Goal: Communication & Community: Answer question/provide support

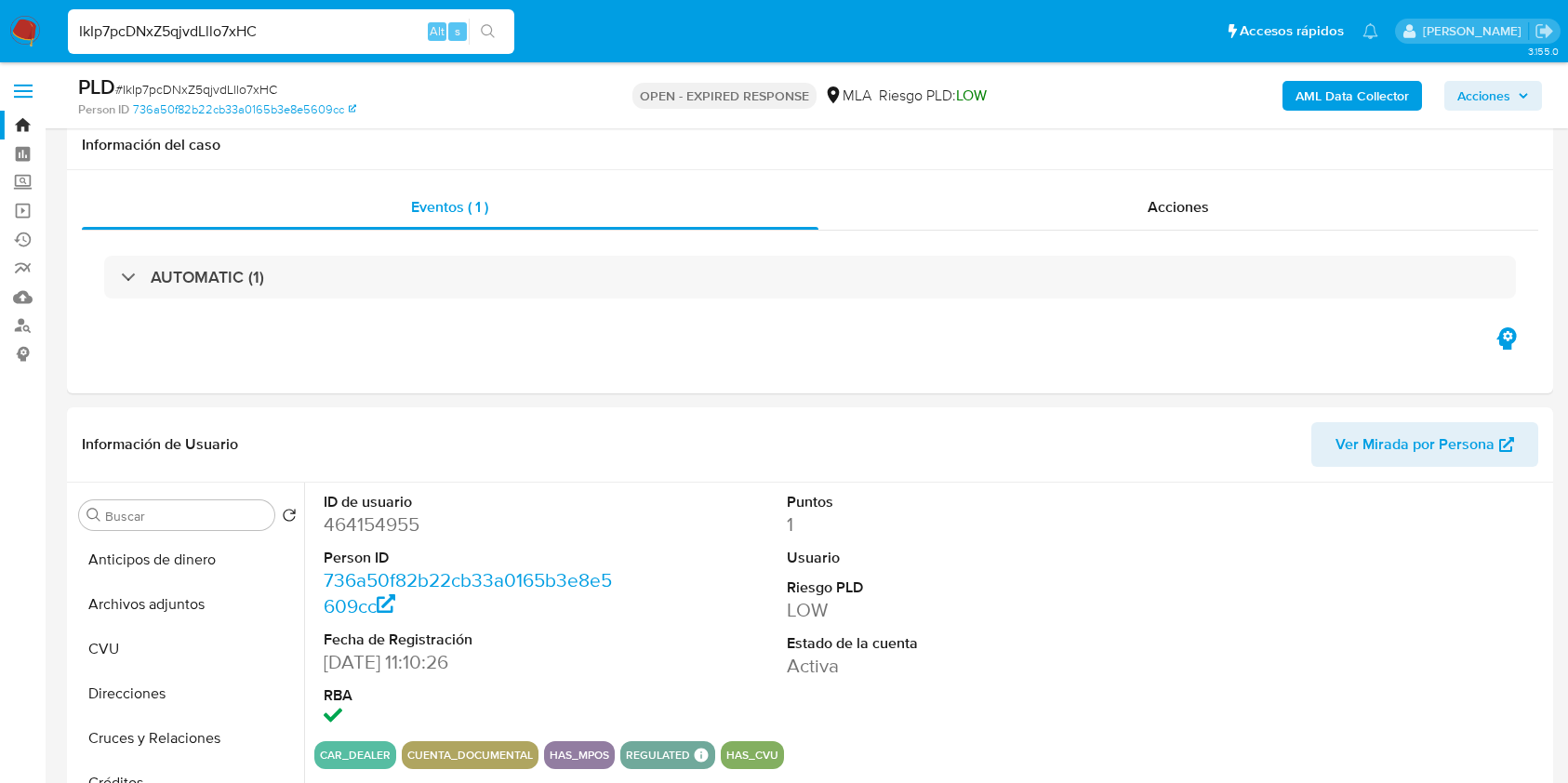
select select "10"
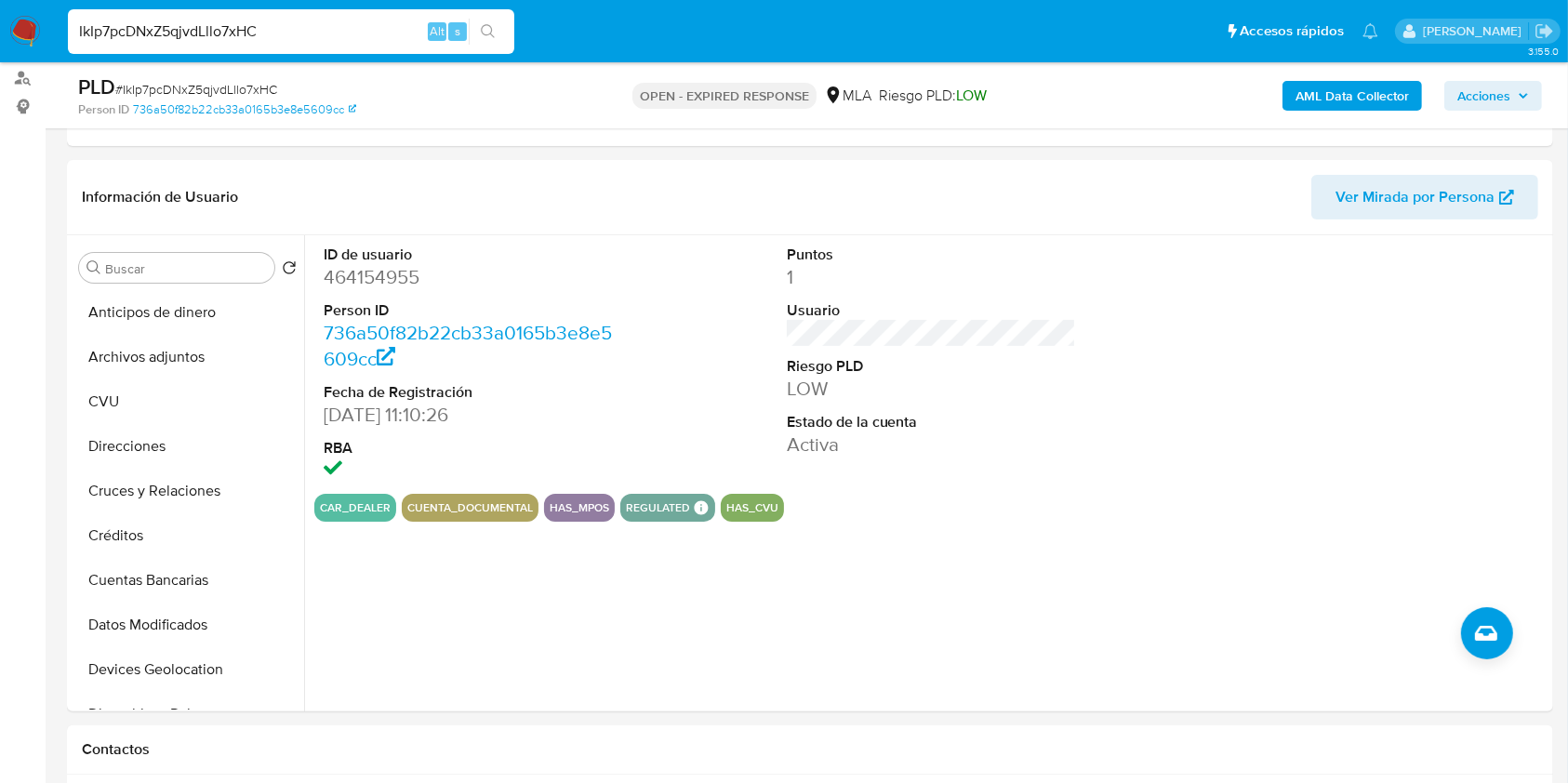
scroll to position [372, 0]
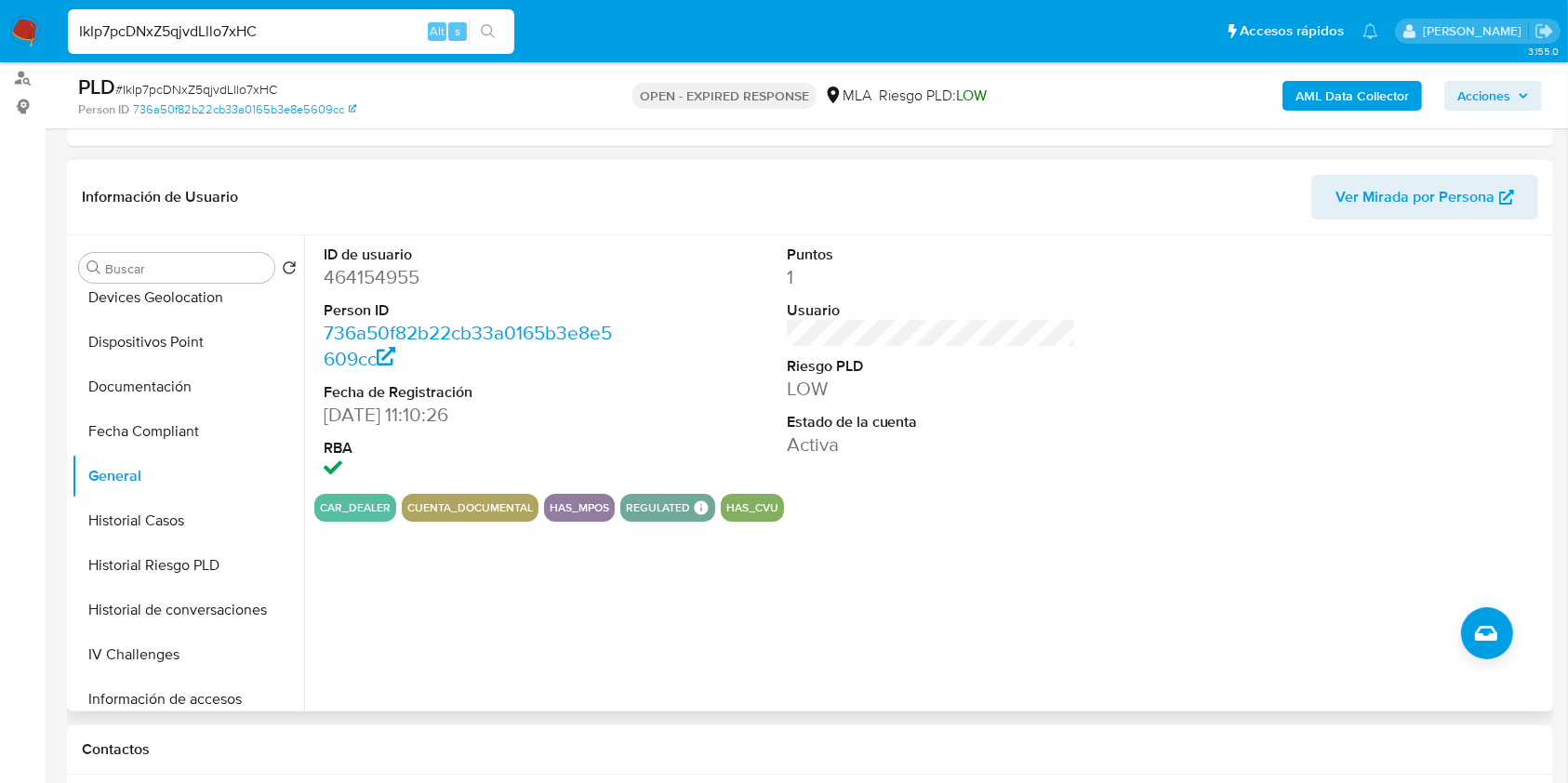
click at [372, 286] on dd "464154955" at bounding box center [468, 276] width 290 height 26
copy dd "464154955"
drag, startPoint x: 376, startPoint y: 269, endPoint x: 382, endPoint y: 278, distance: 10.8
click at [382, 278] on dd "464154955" at bounding box center [468, 276] width 290 height 26
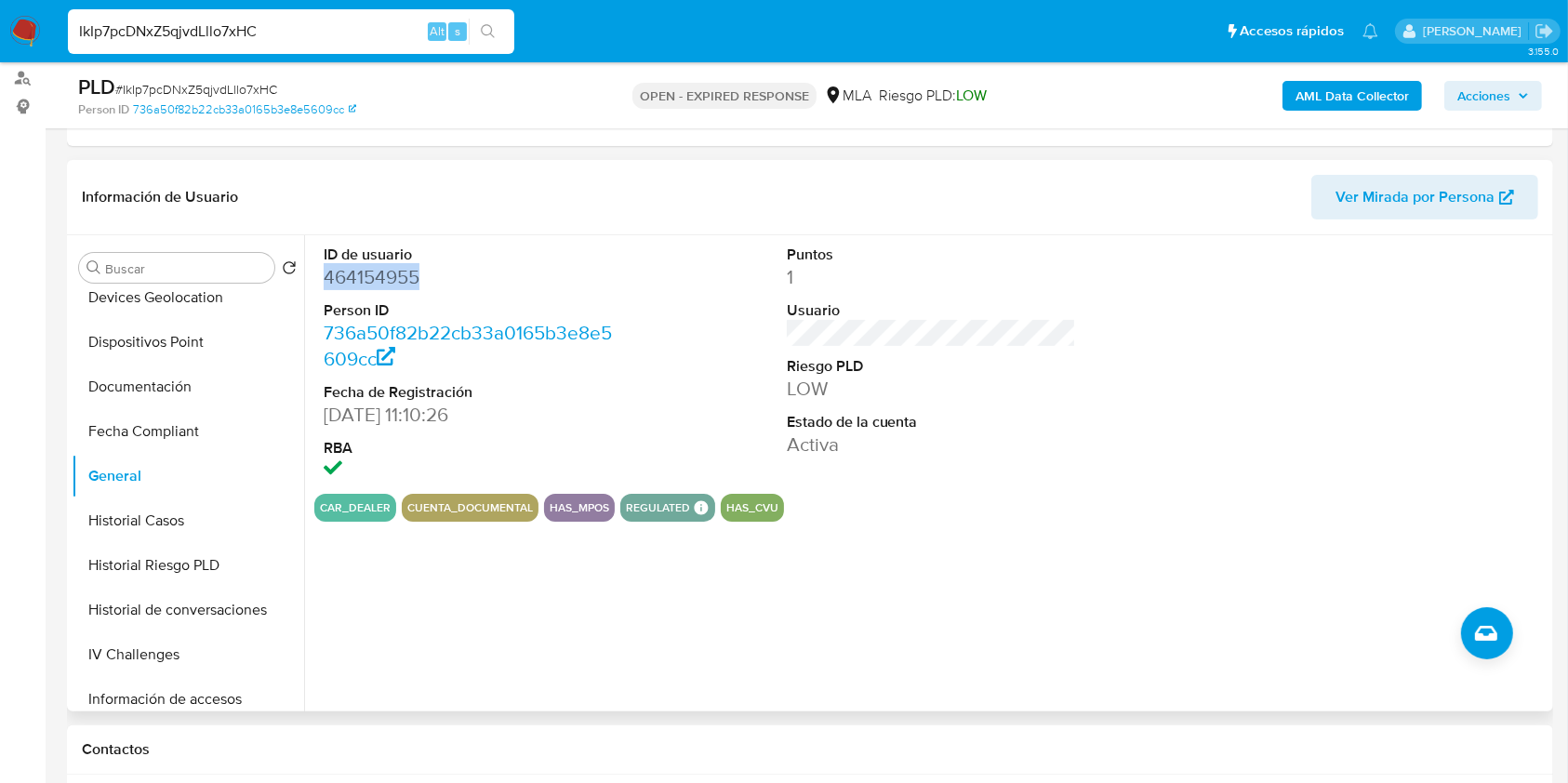
click at [374, 265] on dd "464154955" at bounding box center [468, 276] width 290 height 26
drag, startPoint x: 341, startPoint y: 283, endPoint x: 364, endPoint y: 297, distance: 26.9
click at [364, 297] on dl "ID de usuario 464154955 Person ID 736a50f82b22cb33a0165b3e8e5609cc Fecha de Reg…" at bounding box center [468, 365] width 290 height 240
click at [379, 276] on dd "464154955" at bounding box center [468, 276] width 290 height 26
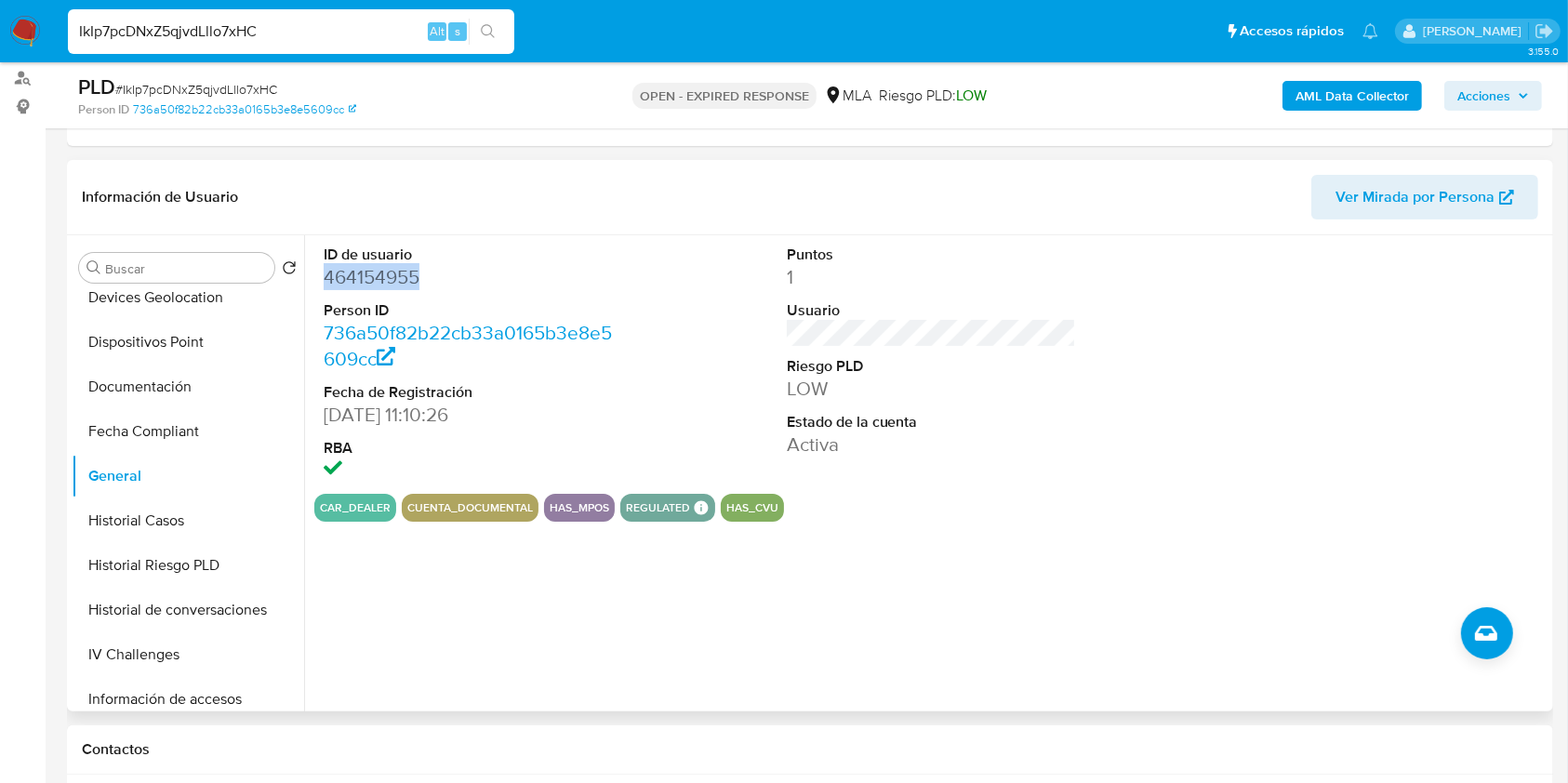
click at [379, 276] on dd "464154955" at bounding box center [468, 276] width 290 height 26
copy dd "464154955"
click at [270, 33] on input "IkIp7pcDNxZ5qjvdLllo7xHC" at bounding box center [291, 31] width 446 height 24
click at [343, 291] on dl "ID de usuario 464154955 Person ID 736a50f82b22cb33a0165b3e8e5609cc Fecha de Reg…" at bounding box center [468, 365] width 290 height 240
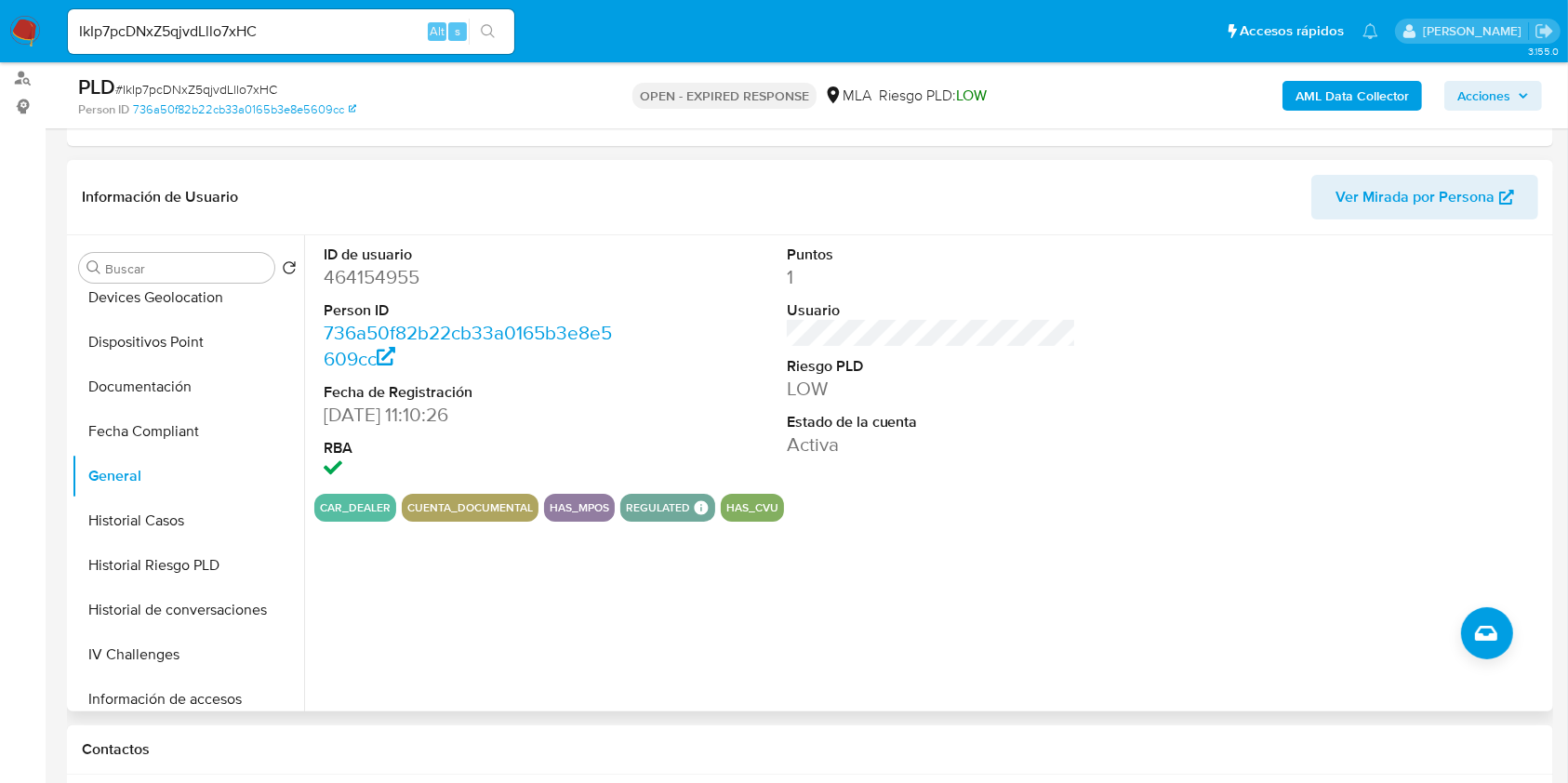
click at [342, 277] on dd "464154955" at bounding box center [468, 276] width 290 height 26
copy dd "464154955"
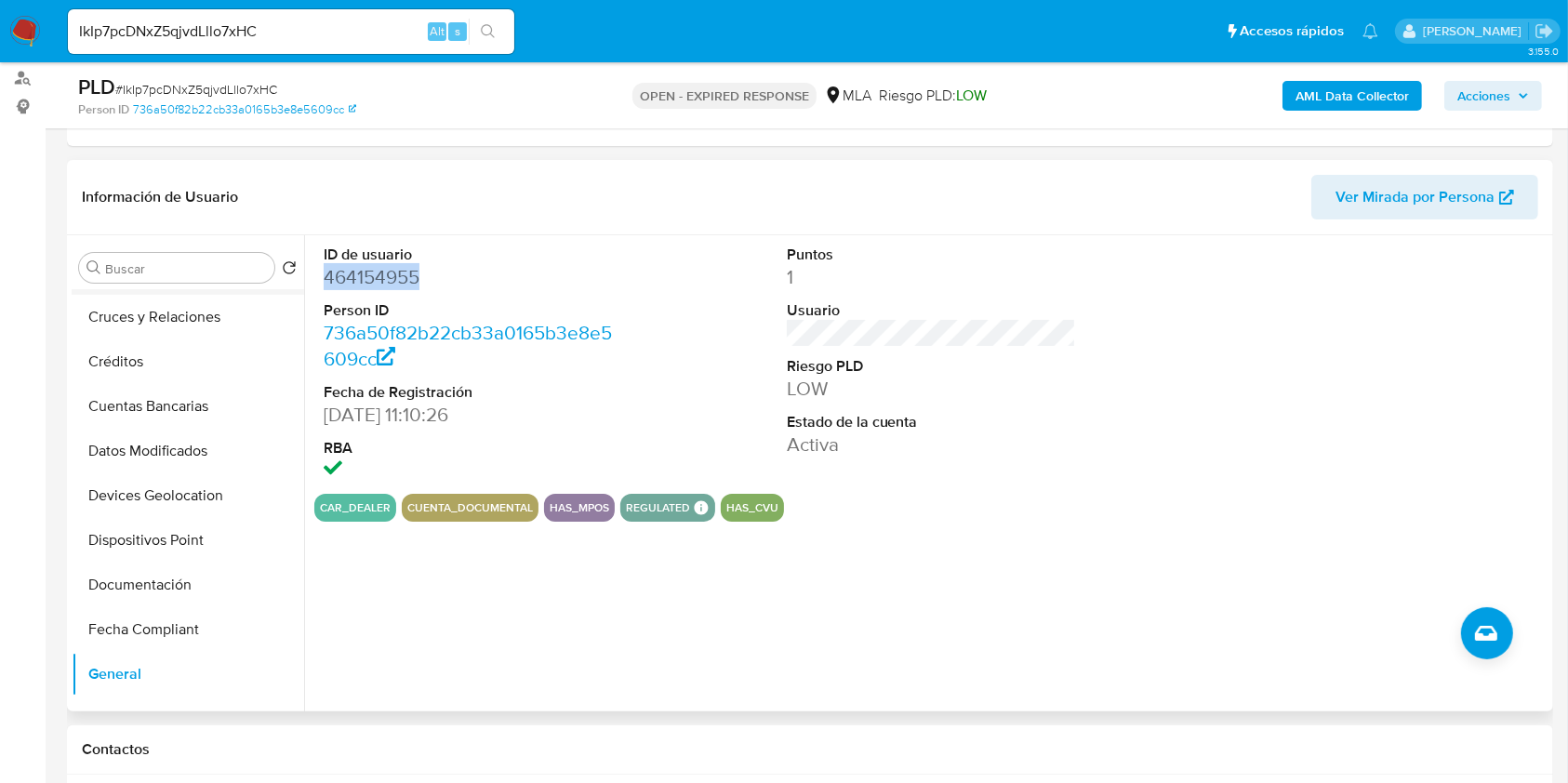
scroll to position [0, 0]
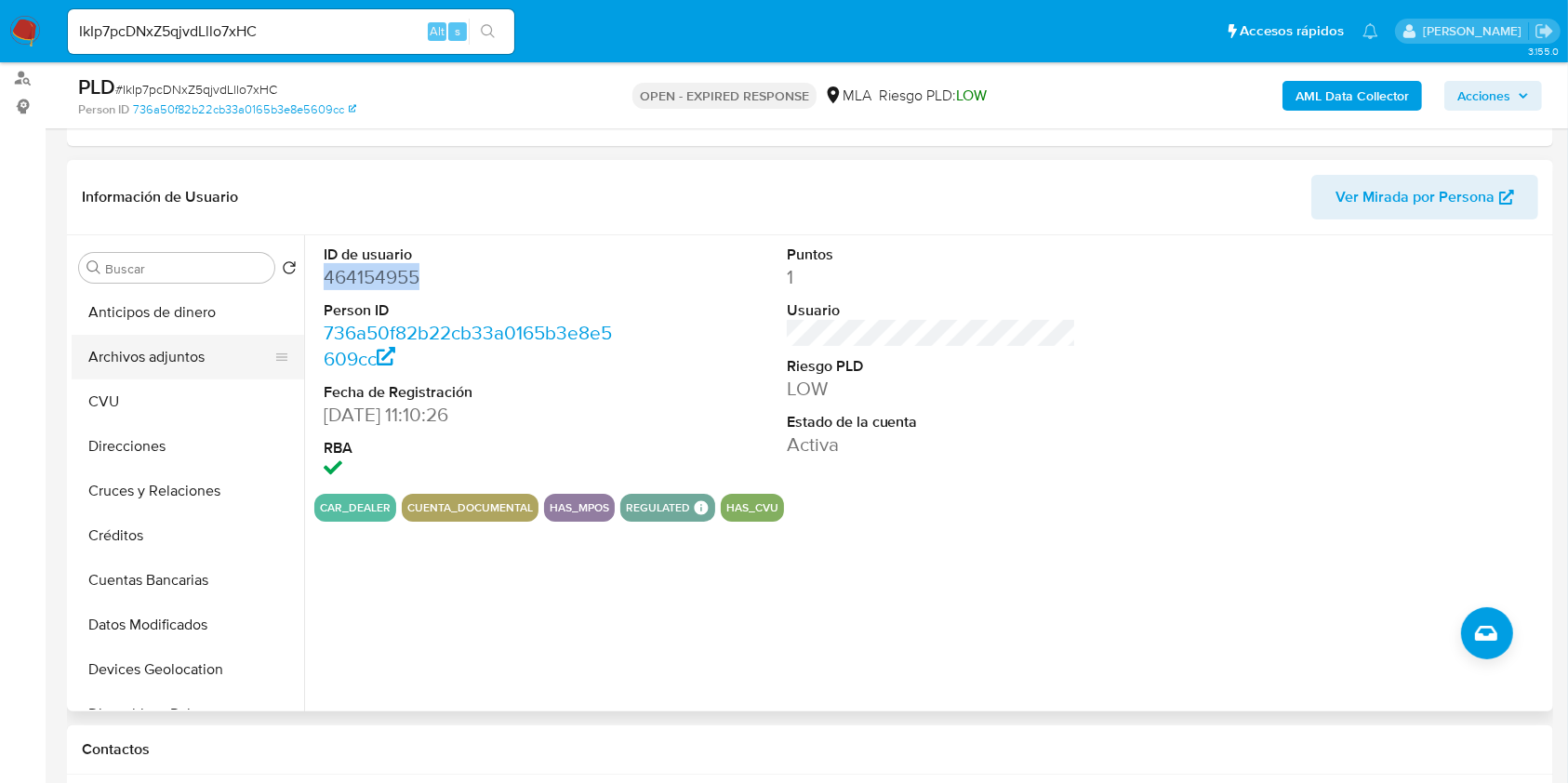
click at [176, 356] on button "Archivos adjuntos" at bounding box center [180, 357] width 218 height 45
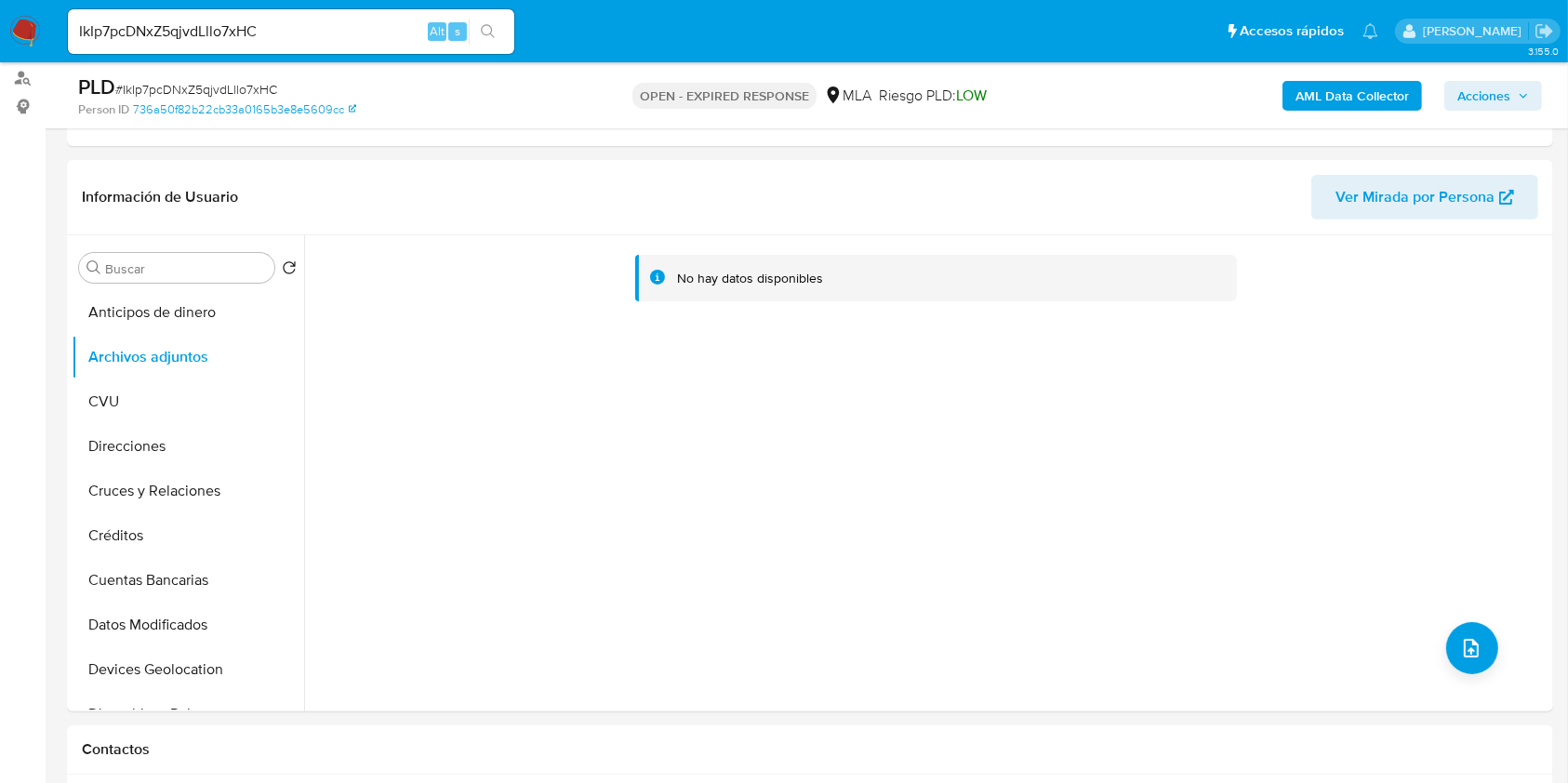
click at [1386, 87] on b "AML Data Collector" at bounding box center [1352, 95] width 113 height 30
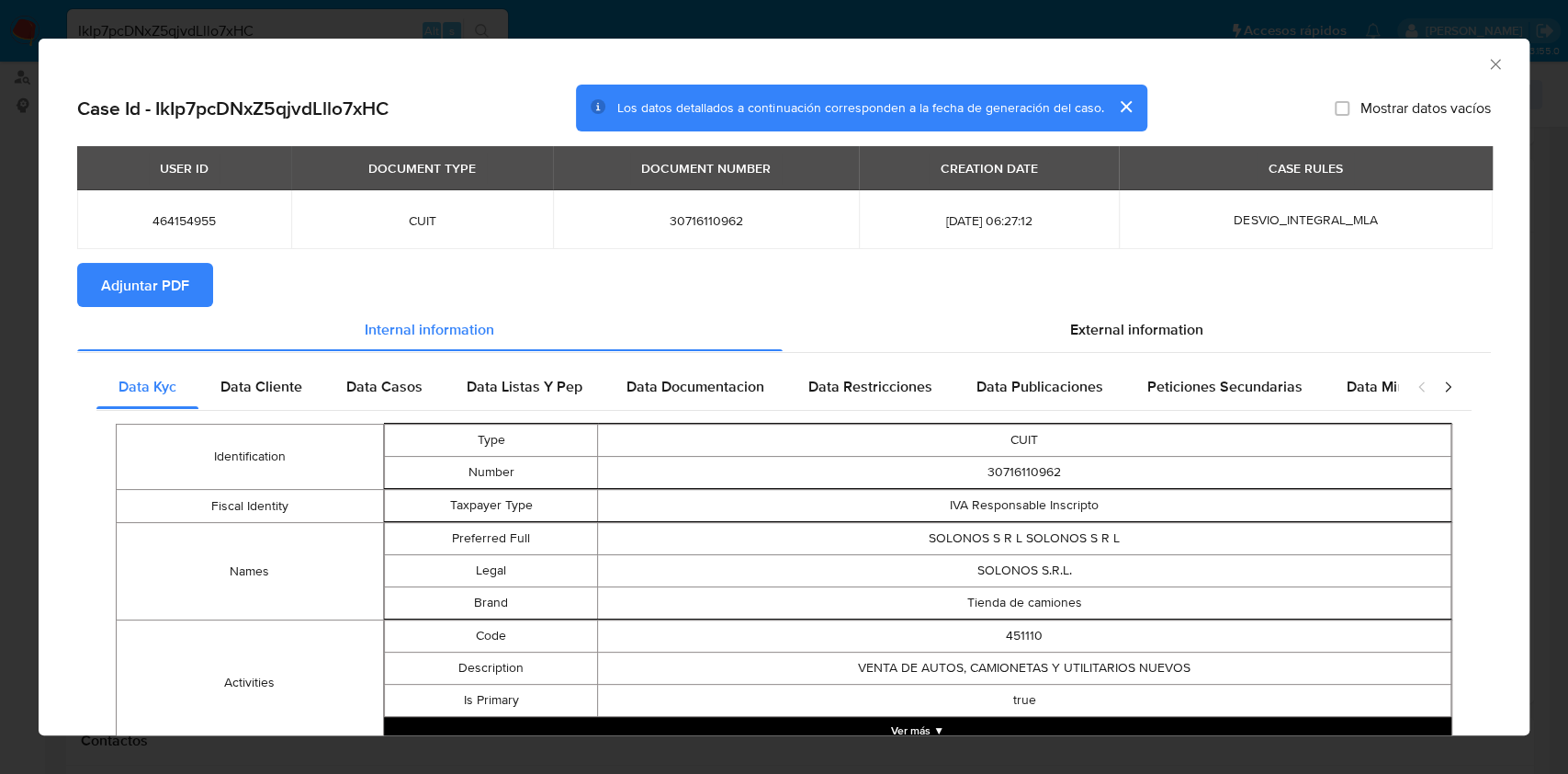
click at [143, 289] on span "Adjuntar PDF" at bounding box center [145, 285] width 88 height 41
click at [1486, 70] on icon "Cerrar ventana" at bounding box center [1495, 64] width 18 height 18
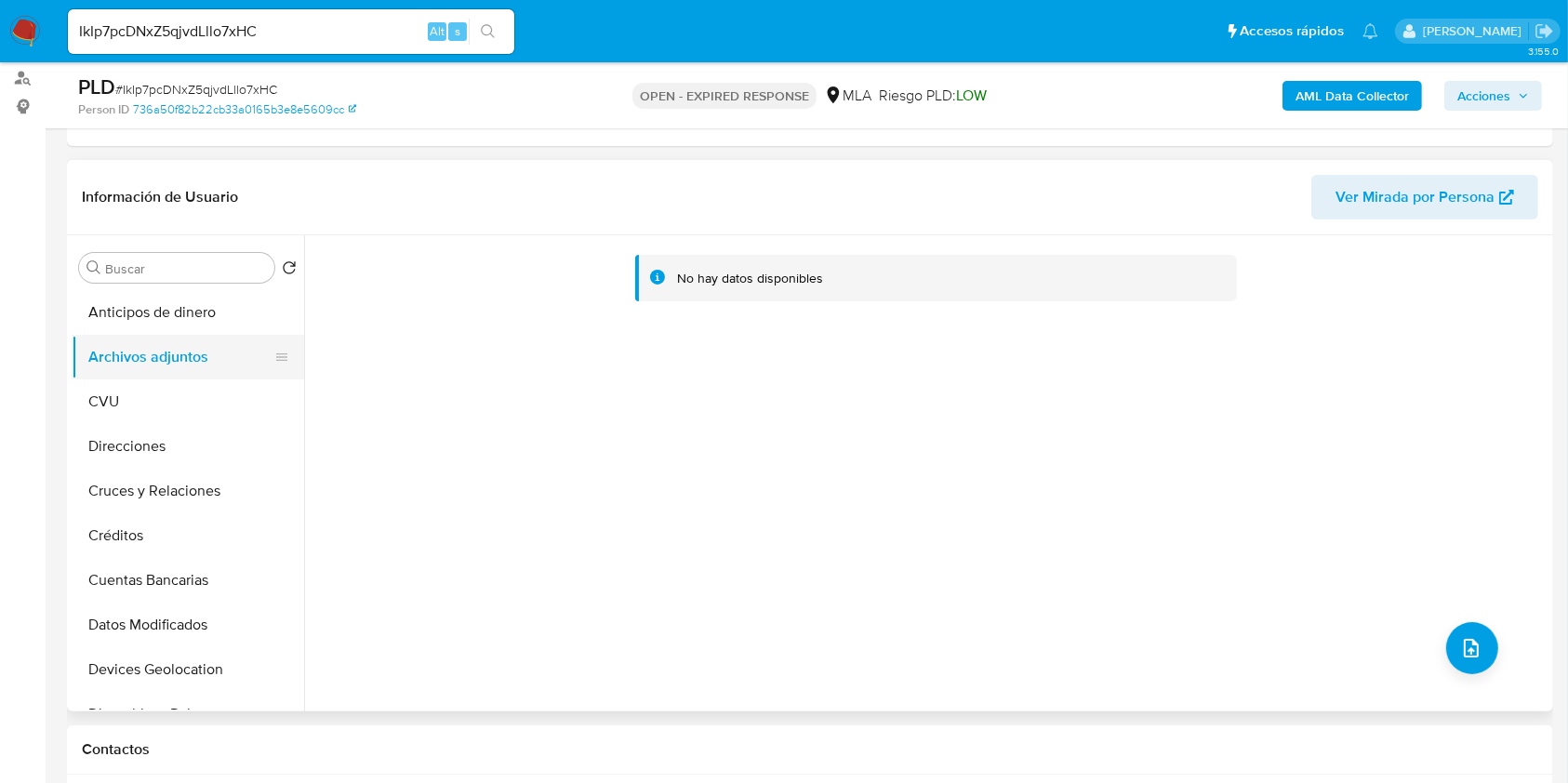
click at [156, 320] on button "Anticipos de dinero" at bounding box center [188, 312] width 232 height 45
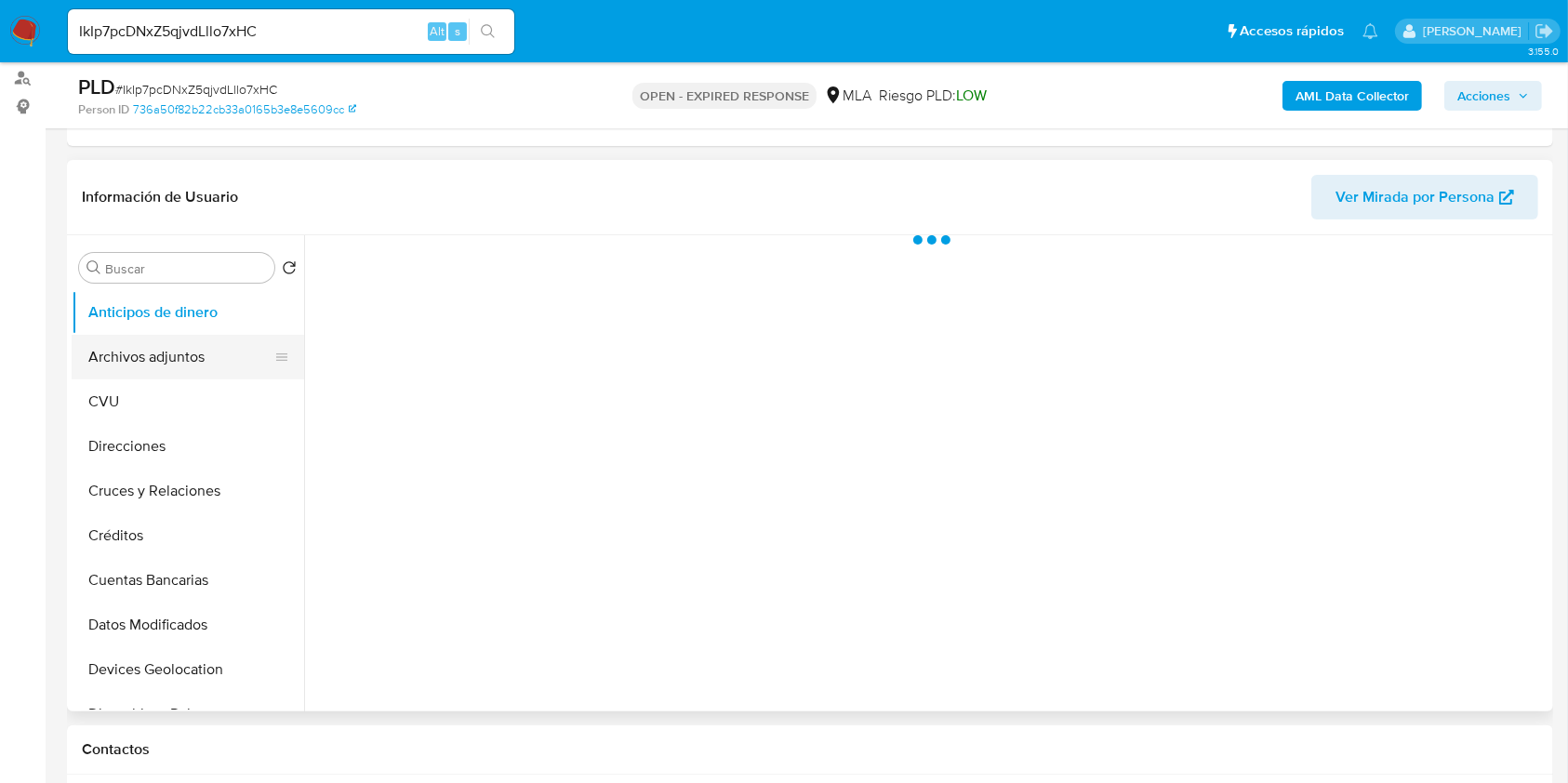
click at [156, 349] on button "Archivos adjuntos" at bounding box center [180, 357] width 218 height 45
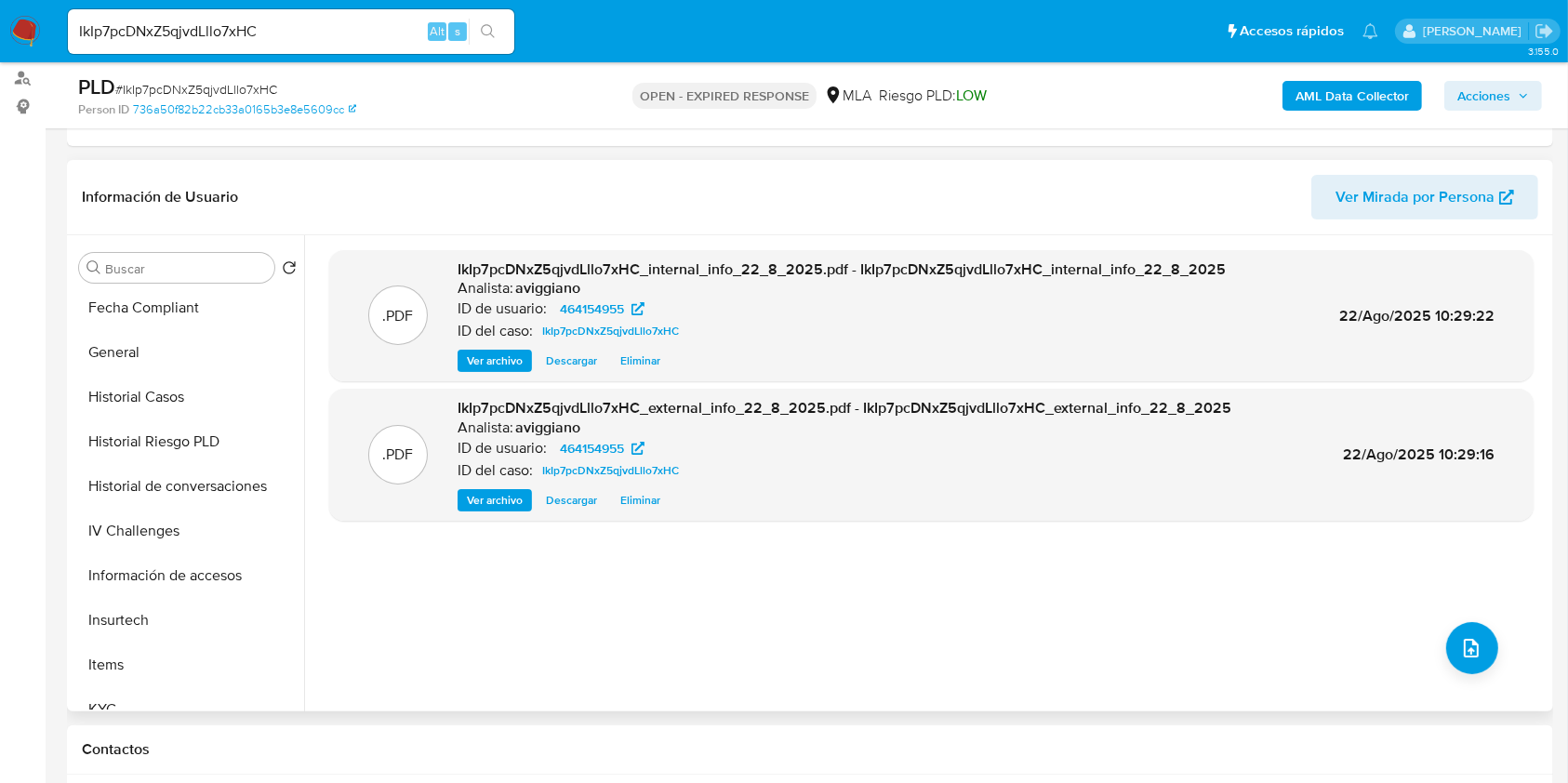
scroll to position [867, 0]
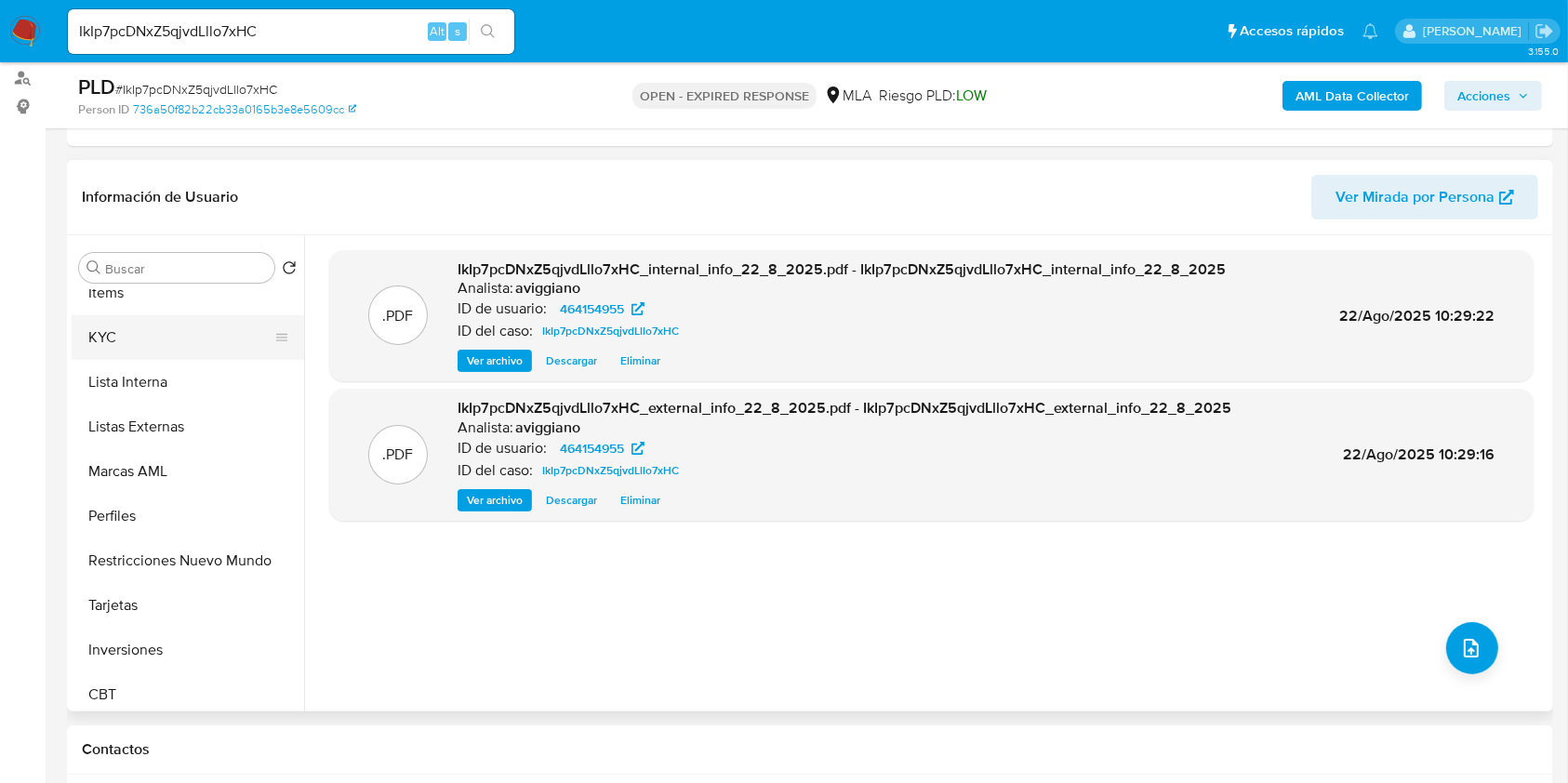
click at [112, 345] on button "KYC" at bounding box center [180, 337] width 218 height 45
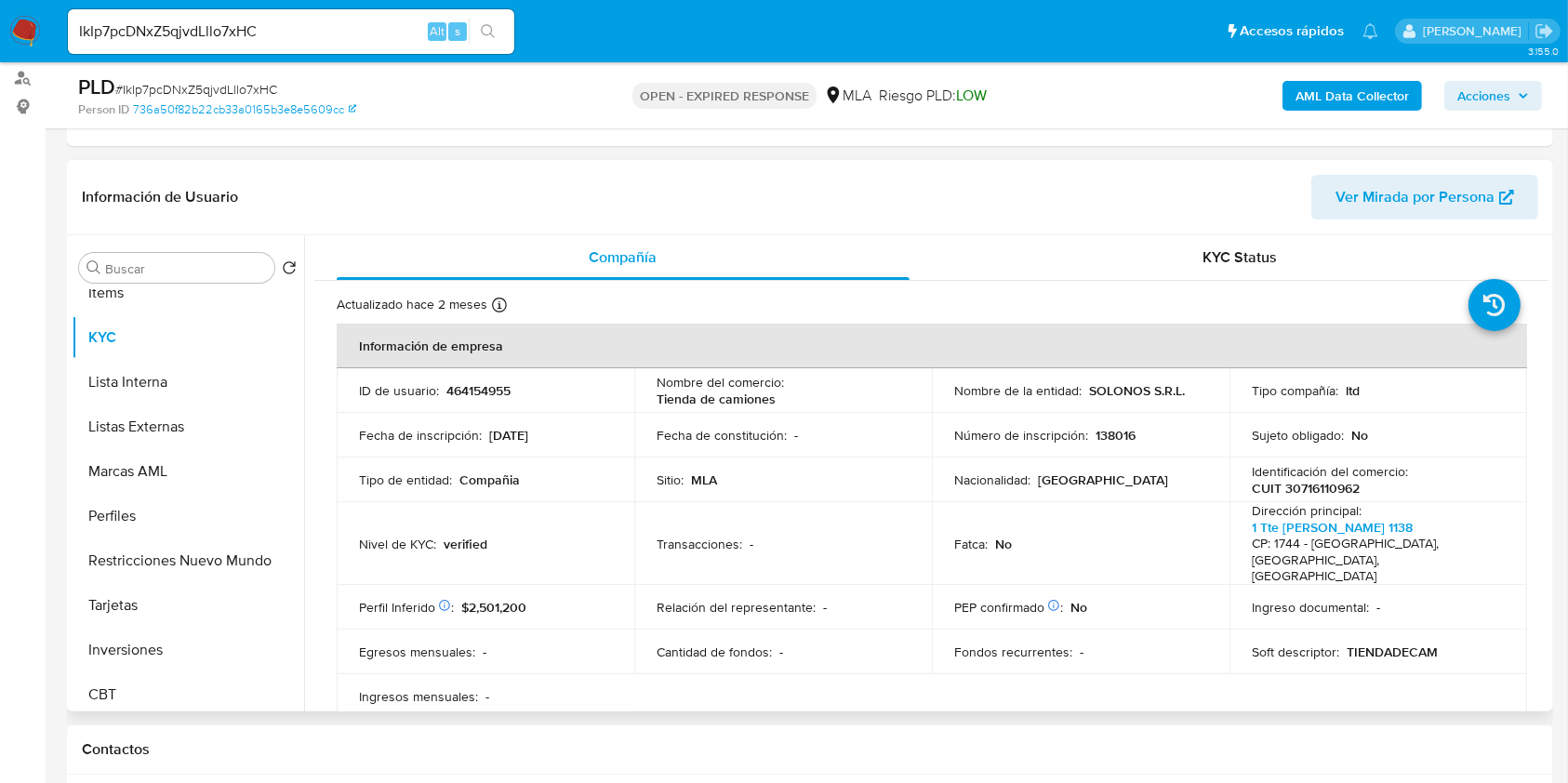
click at [1287, 483] on p "CUIT 30716110962" at bounding box center [1305, 487] width 107 height 16
copy p "30716110962"
click at [469, 382] on p "464154955" at bounding box center [478, 390] width 64 height 16
click at [473, 382] on p "464154955" at bounding box center [478, 390] width 64 height 16
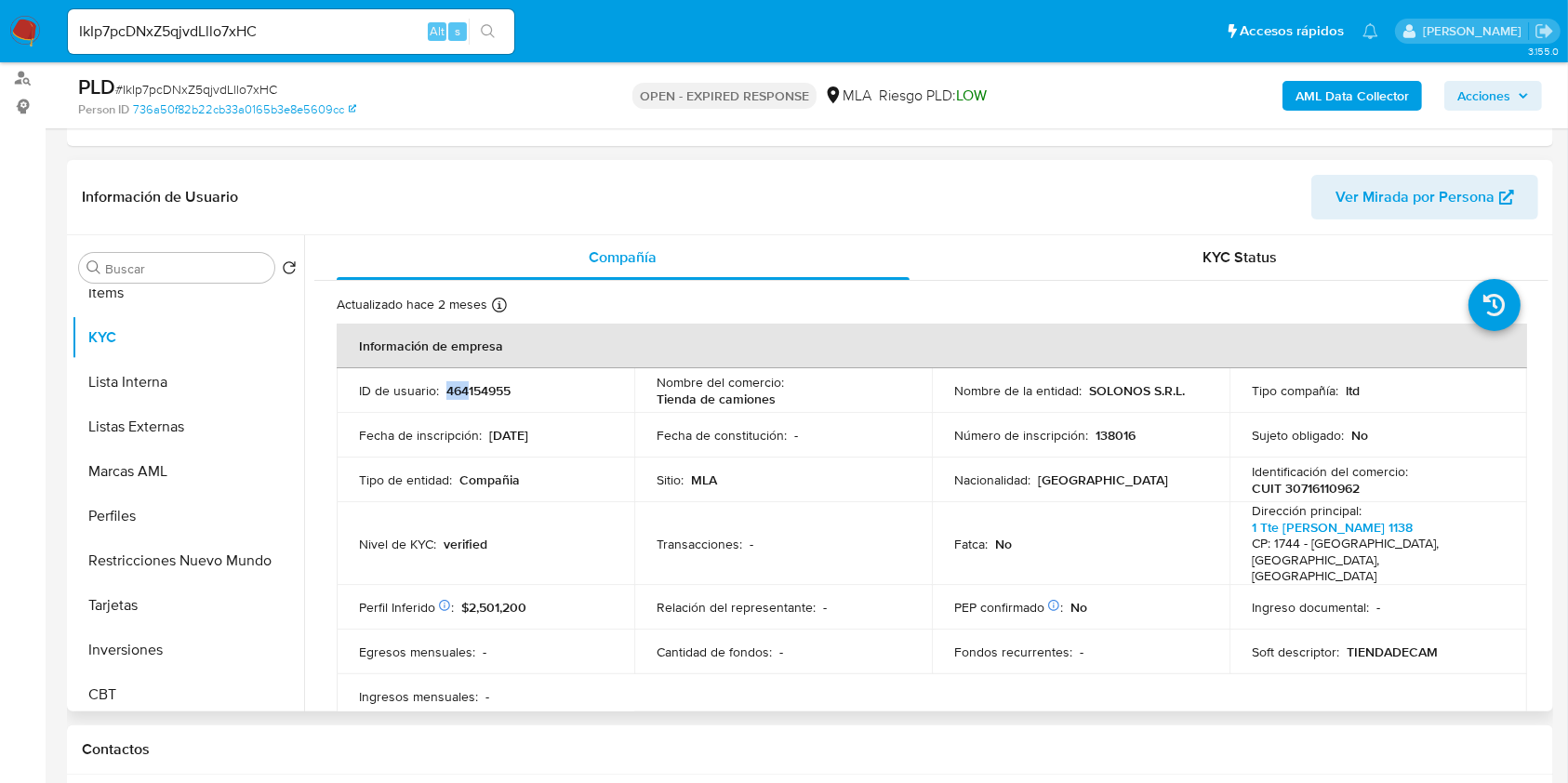
drag, startPoint x: 473, startPoint y: 379, endPoint x: 463, endPoint y: 389, distance: 14.1
click at [463, 390] on p "464154955" at bounding box center [478, 390] width 64 height 16
click at [463, 389] on p "464154955" at bounding box center [478, 390] width 64 height 16
click at [455, 391] on p "464154955" at bounding box center [478, 390] width 64 height 16
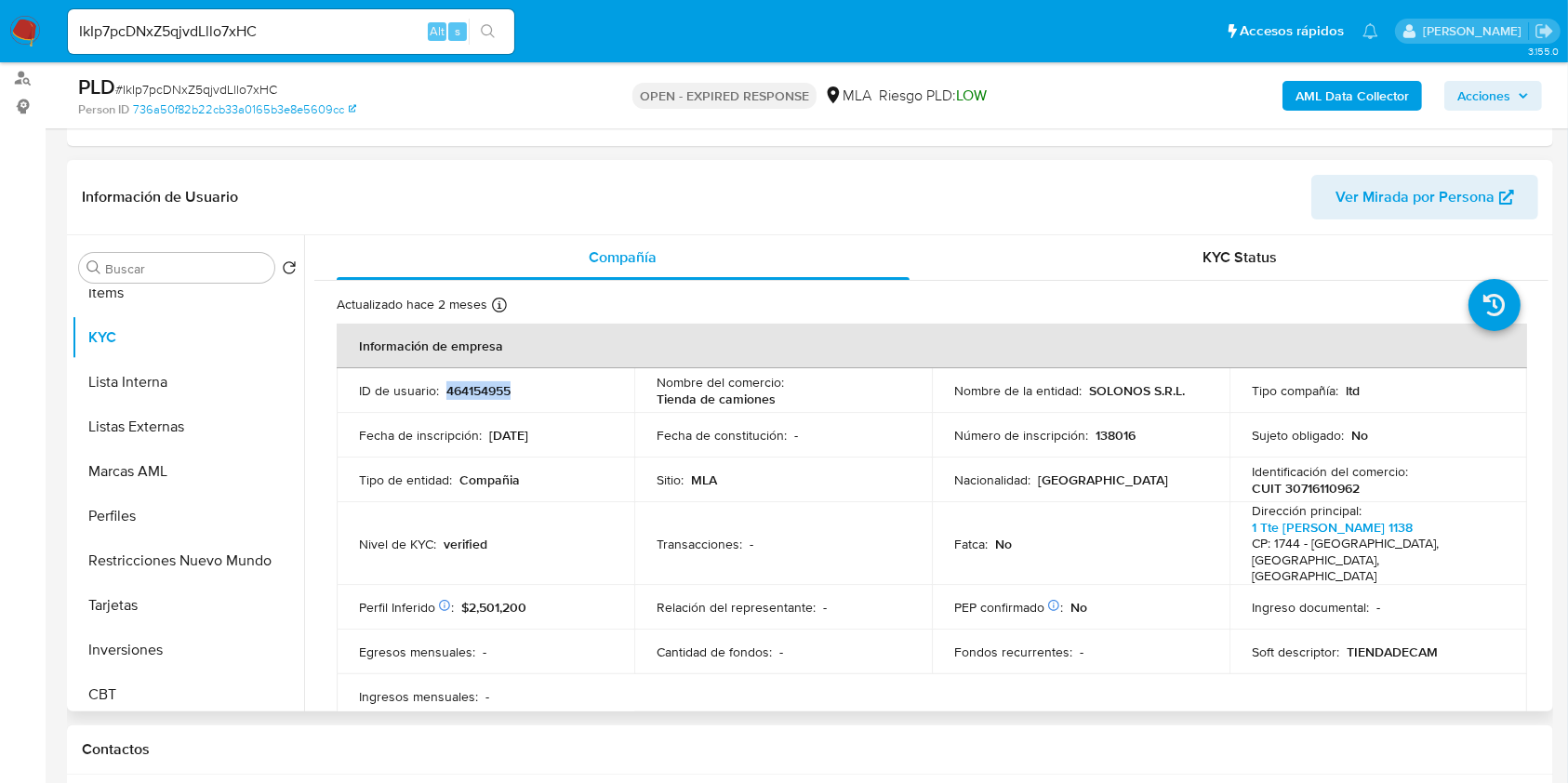
copy p "464154955"
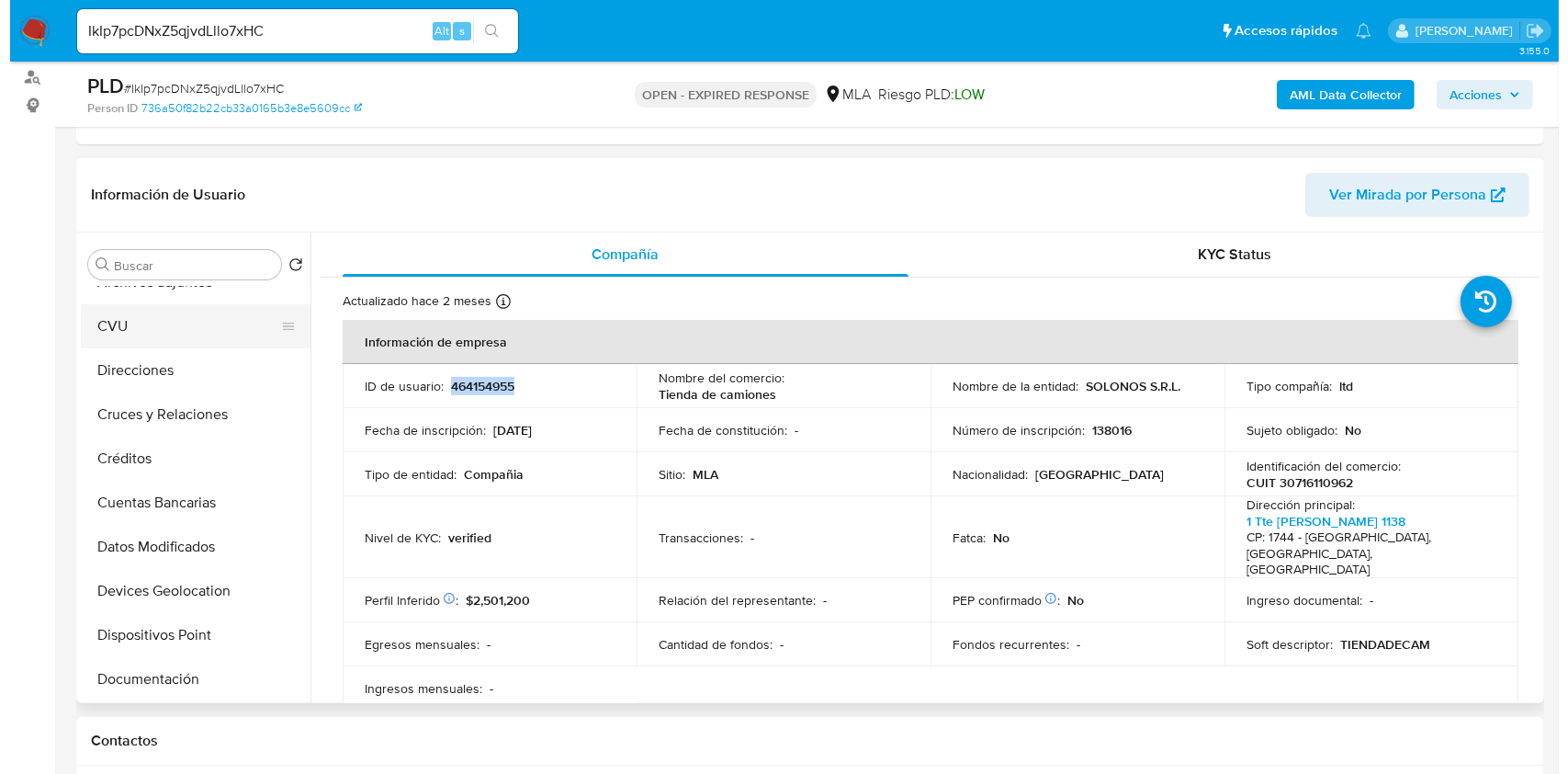
scroll to position [0, 0]
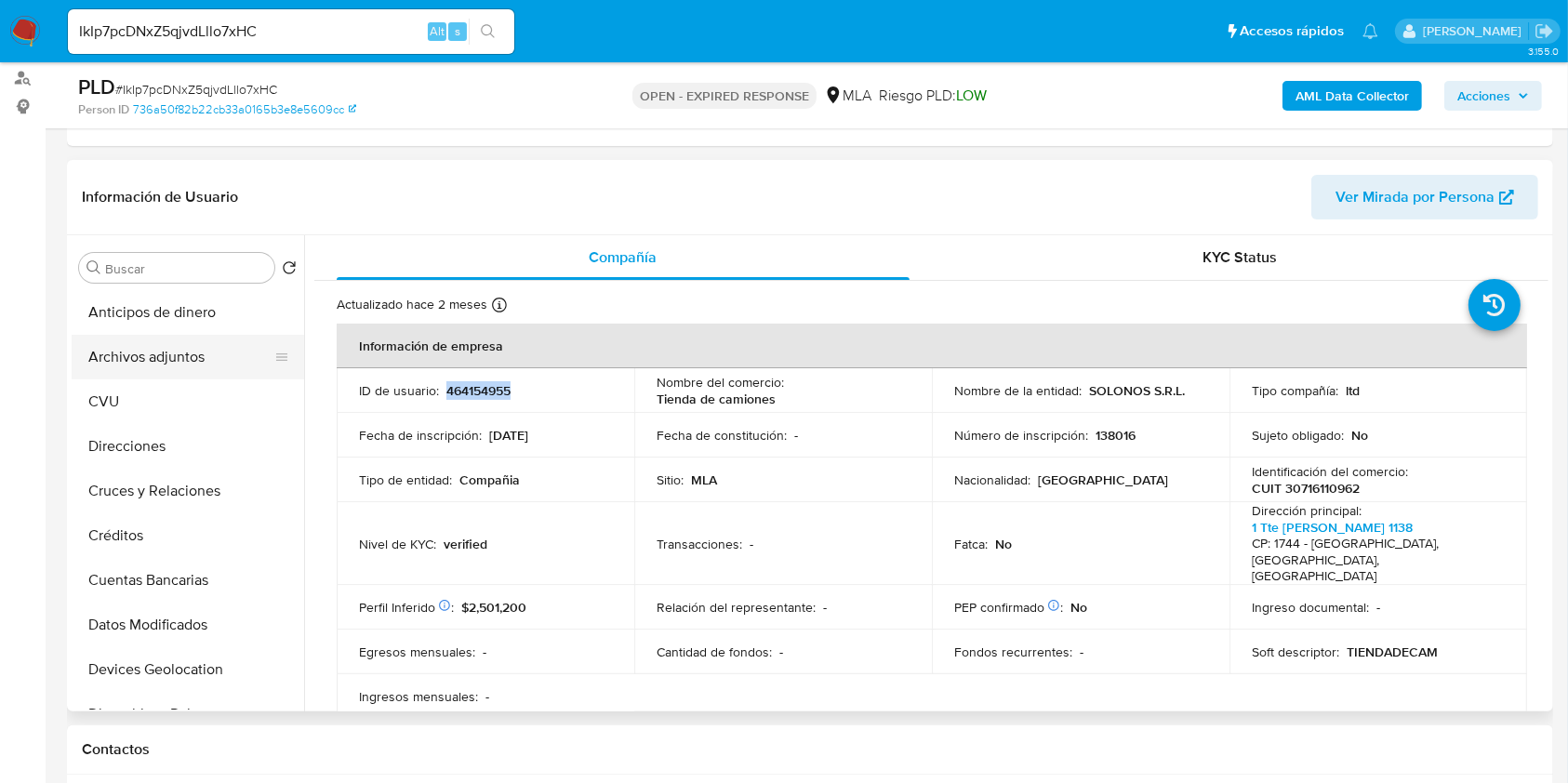
click at [232, 337] on button "Archivos adjuntos" at bounding box center [180, 357] width 218 height 45
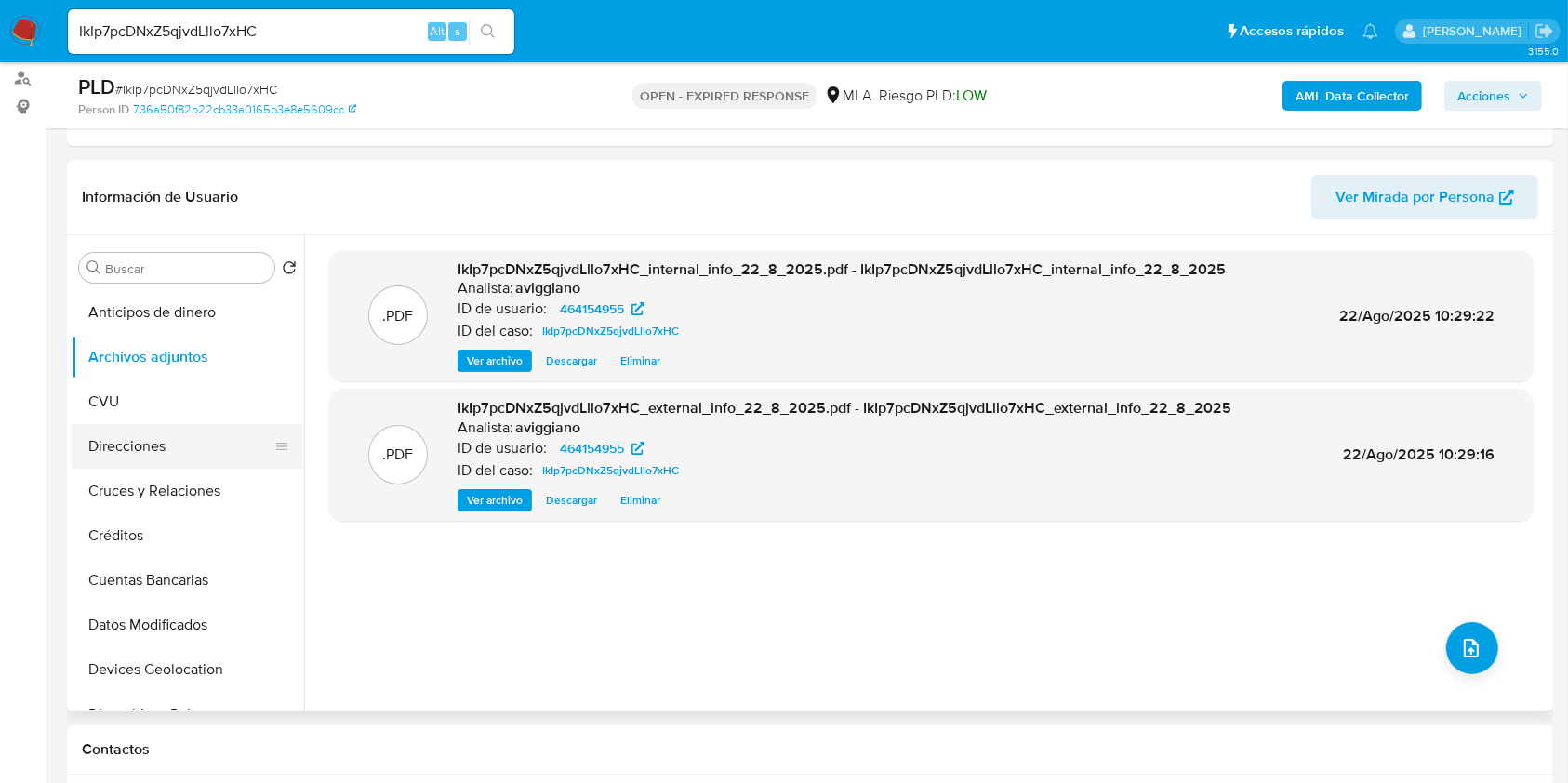
click at [177, 438] on button "Direcciones" at bounding box center [180, 446] width 218 height 45
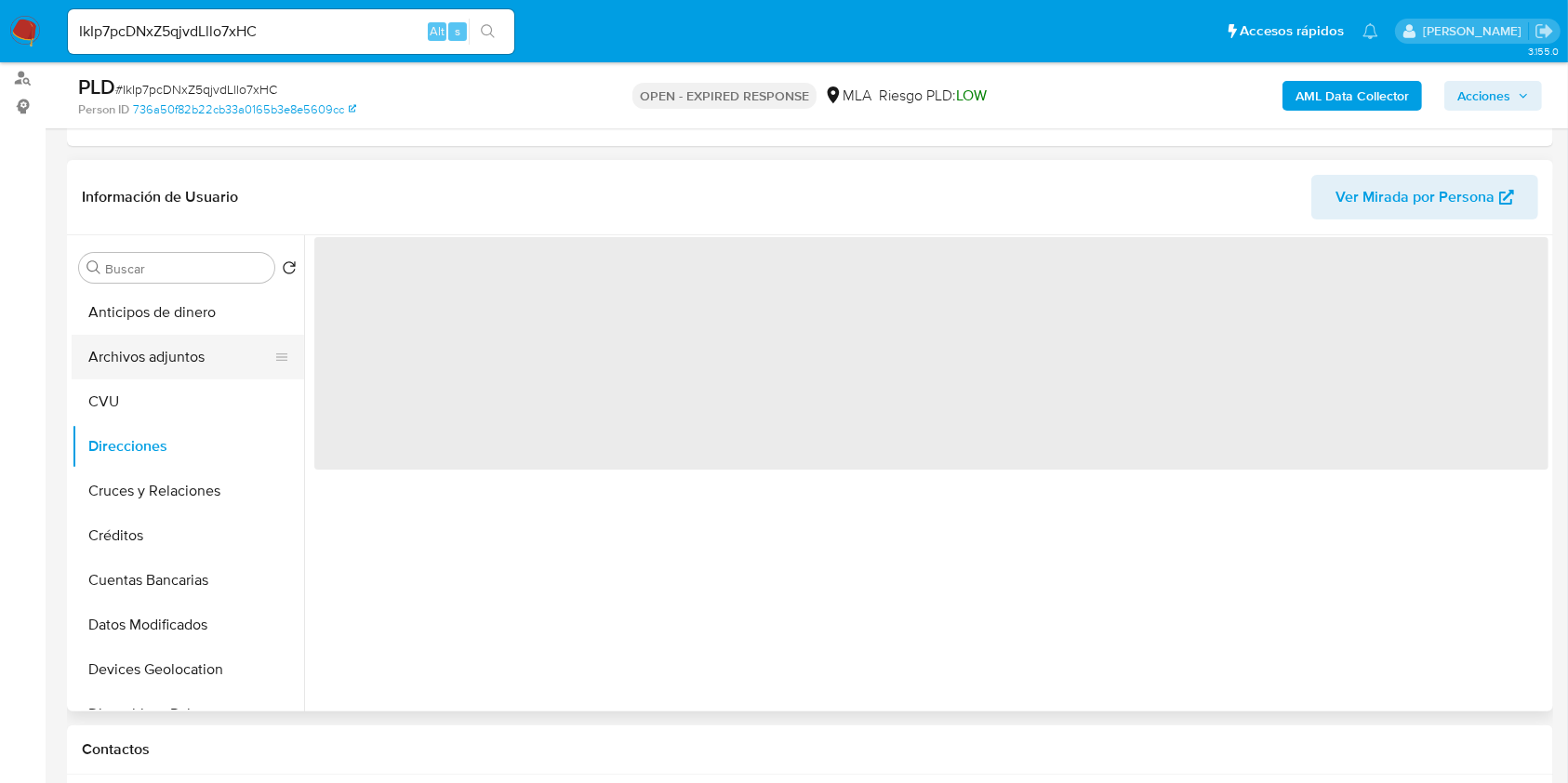
click at [166, 361] on button "Archivos adjuntos" at bounding box center [180, 357] width 218 height 45
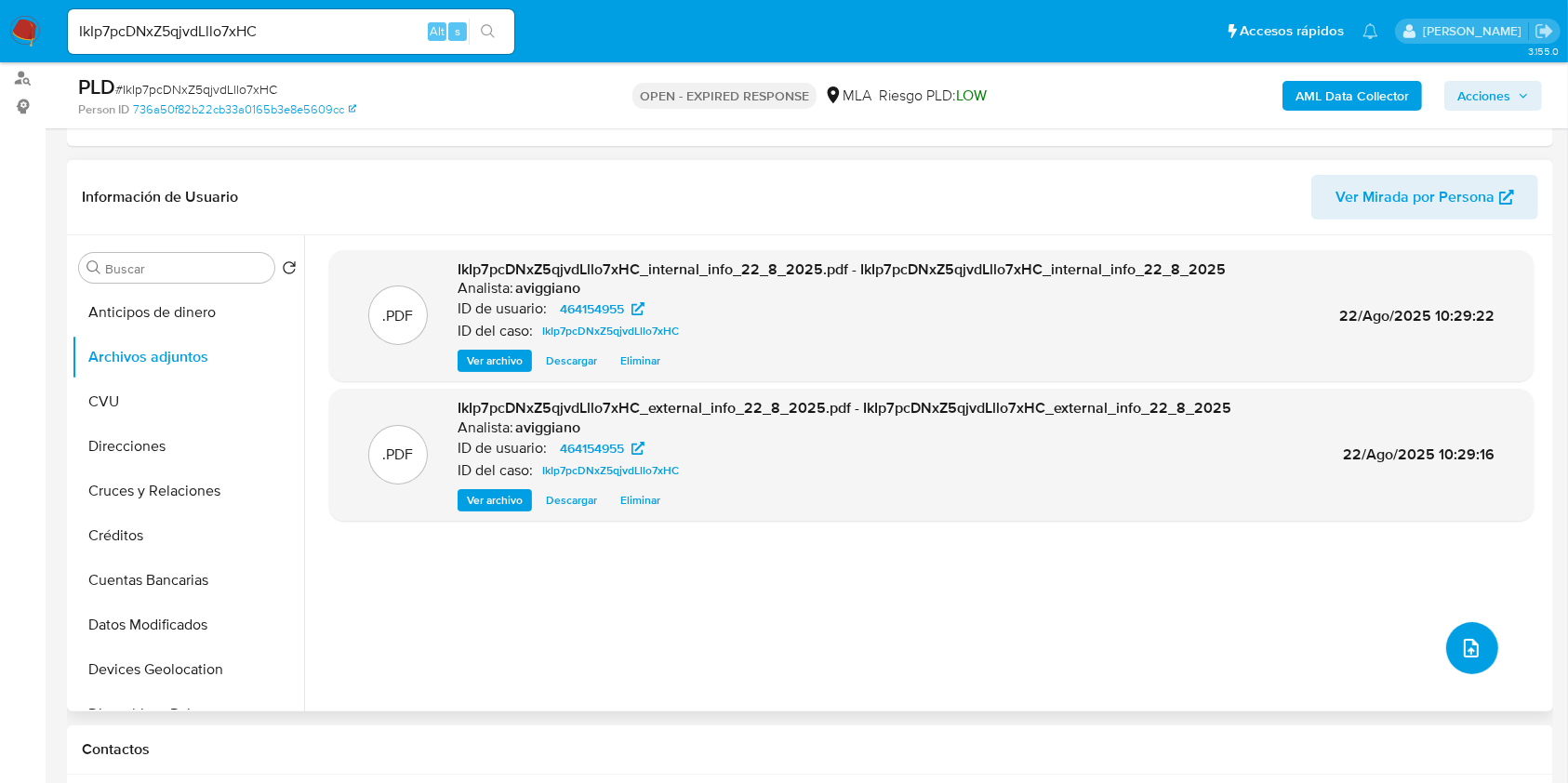
click at [1448, 657] on button "upload-file" at bounding box center [1472, 648] width 52 height 52
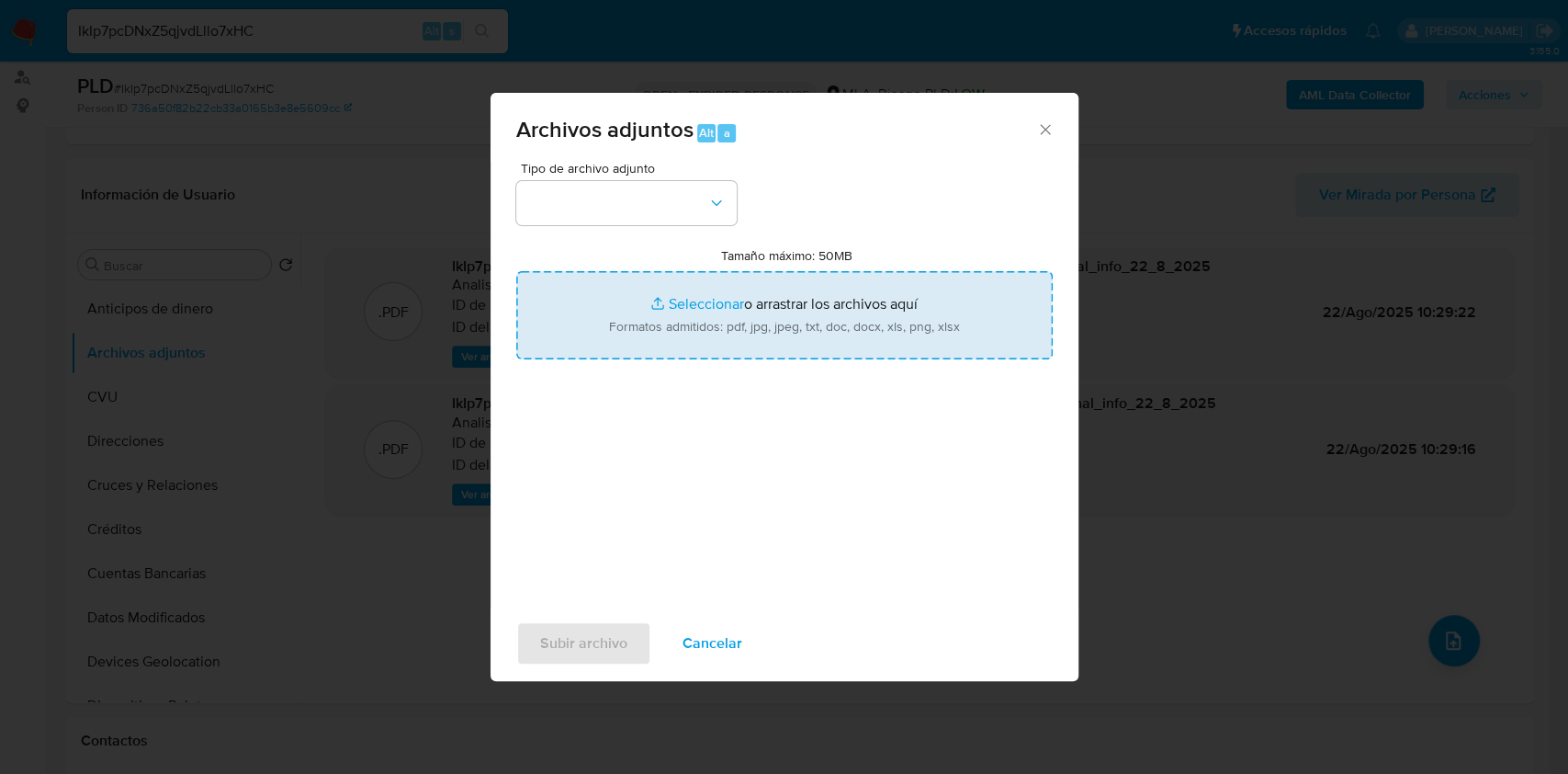
click at [720, 318] on input "Tamaño máximo: 50MB Seleccionar archivos" at bounding box center [785, 315] width 537 height 88
type input "C:\fakepath\NOSIS - 464154955.pdf"
click at [610, 306] on input "Tamaño máximo: 50MB Seleccionar archivos" at bounding box center [785, 315] width 537 height 88
type input "C:\fakepath\Movimientos-Aladdin-v10_1 - 464154955.xlsx"
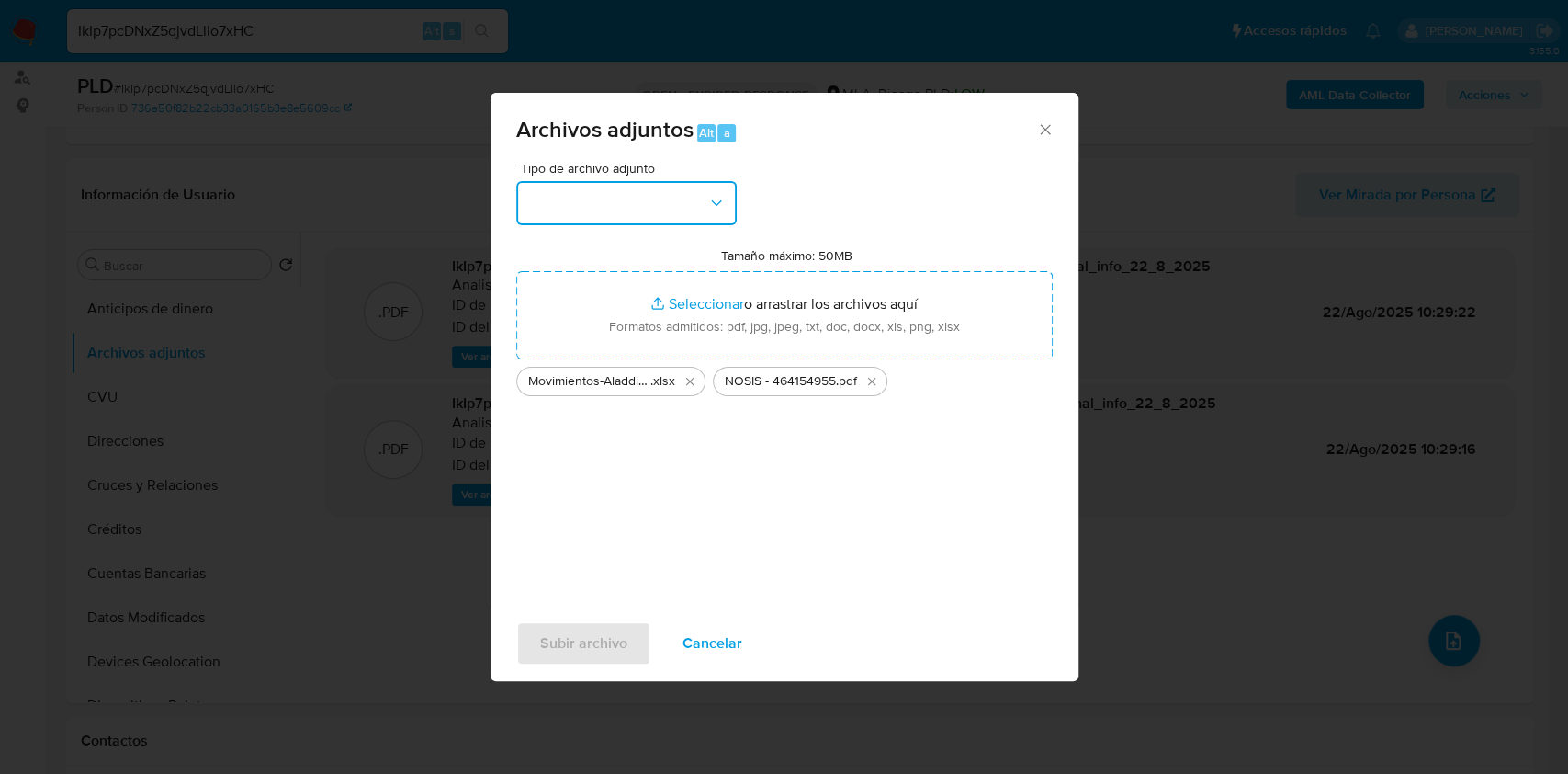
click at [716, 202] on icon "button" at bounding box center [716, 202] width 18 height 18
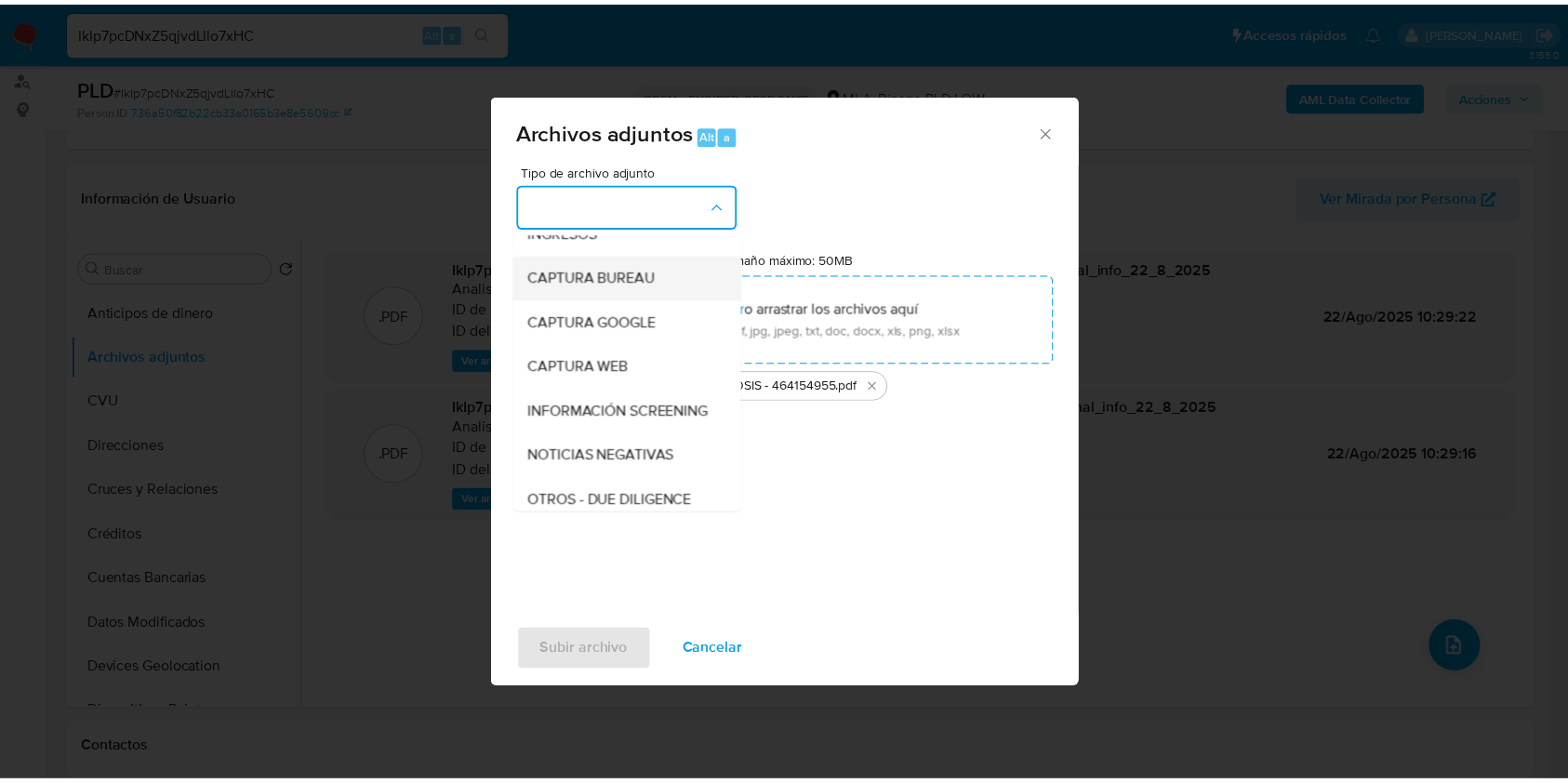
scroll to position [124, 0]
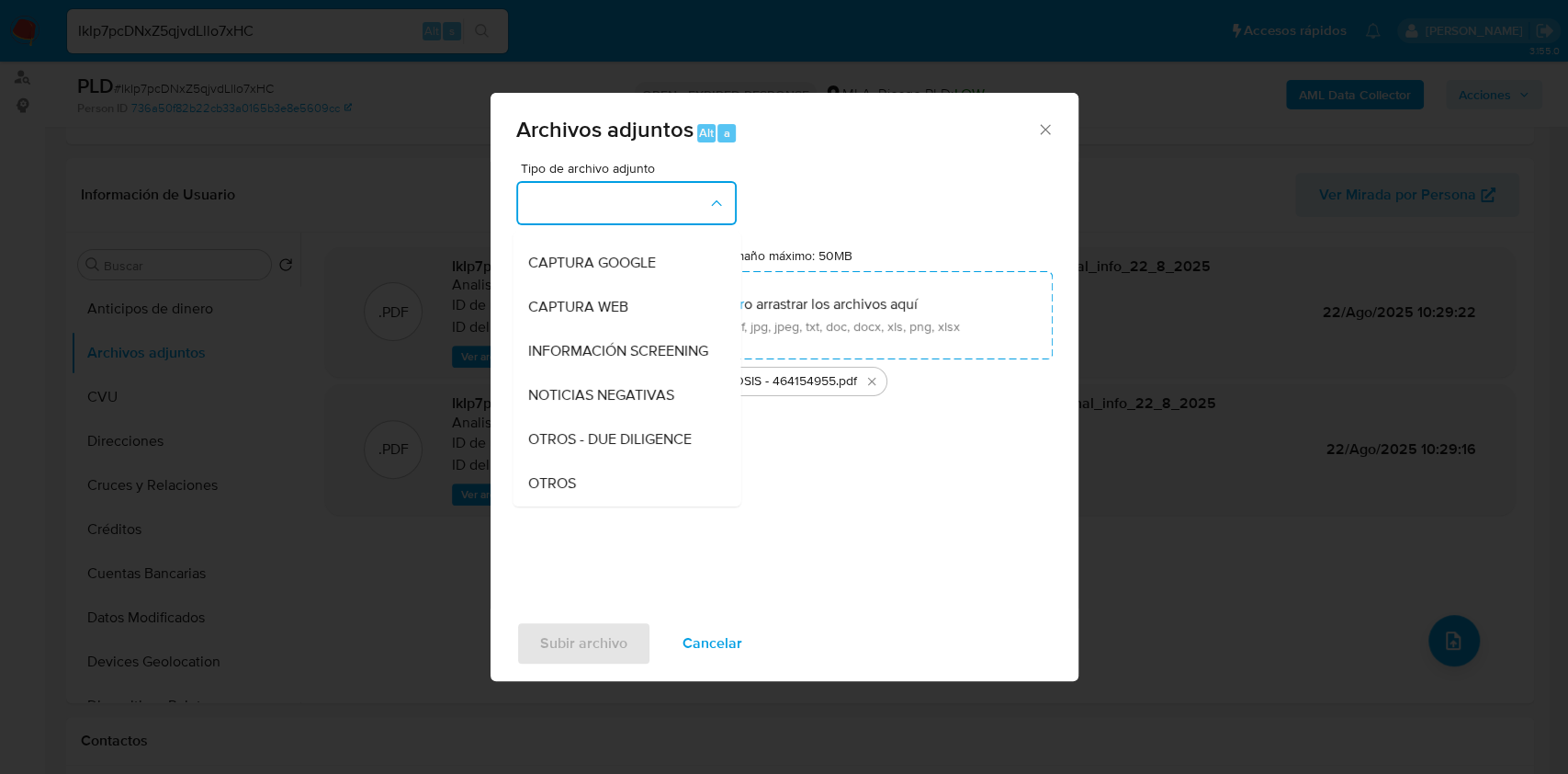
drag, startPoint x: 609, startPoint y: 492, endPoint x: 589, endPoint y: 549, distance: 60.4
click at [606, 492] on div "OTROS" at bounding box center [621, 483] width 188 height 45
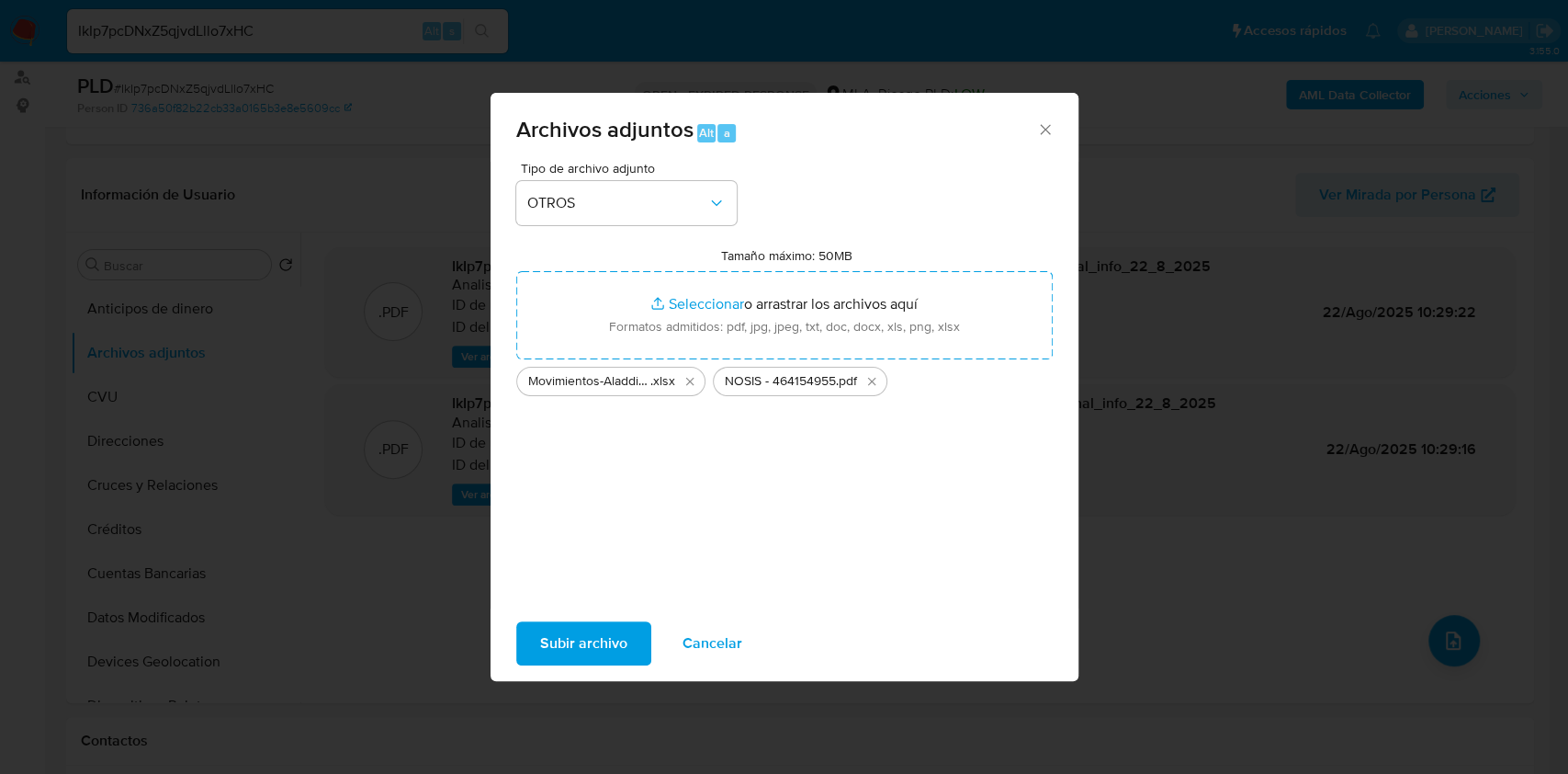
click at [566, 636] on span "Subir archivo" at bounding box center [584, 643] width 87 height 41
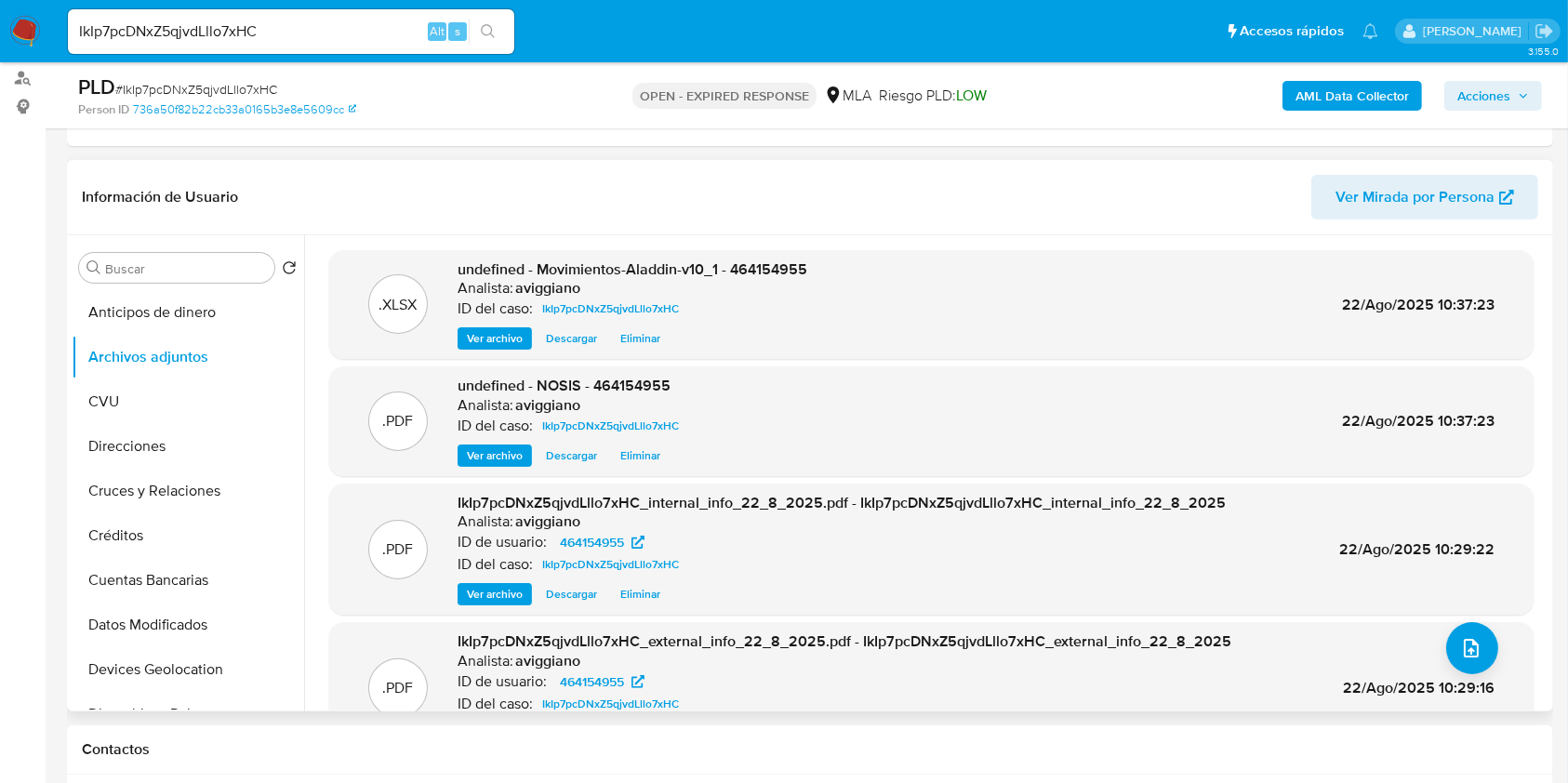
click at [756, 264] on span "undefined - Movimientos-Aladdin-v10_1 - 464154955" at bounding box center [632, 269] width 349 height 21
click at [759, 264] on span "undefined - Movimientos-Aladdin-v10_1 - 464154955" at bounding box center [632, 269] width 349 height 21
copy span "464154955"
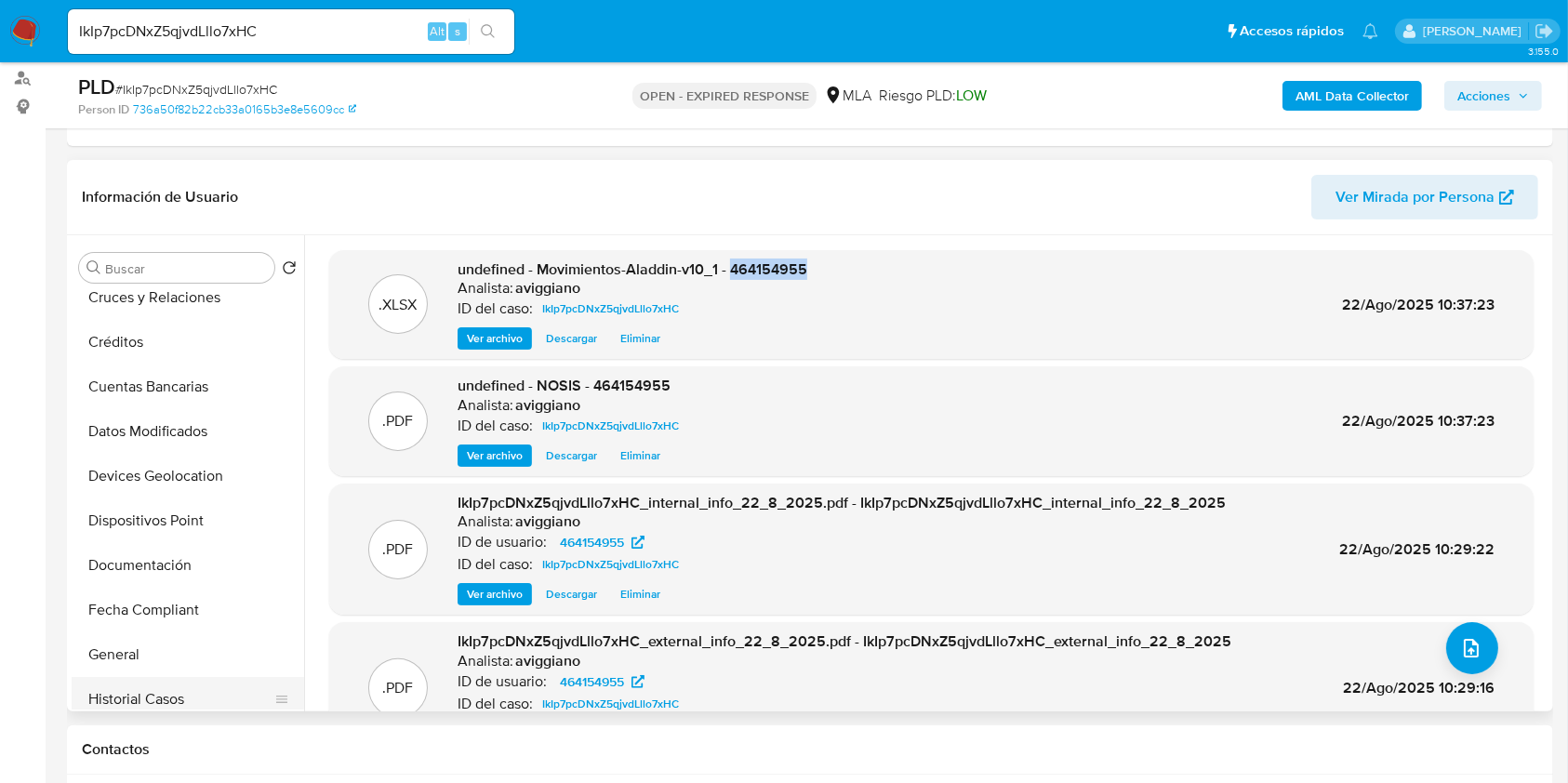
scroll to position [372, 0]
click at [158, 494] on button "General" at bounding box center [180, 476] width 218 height 45
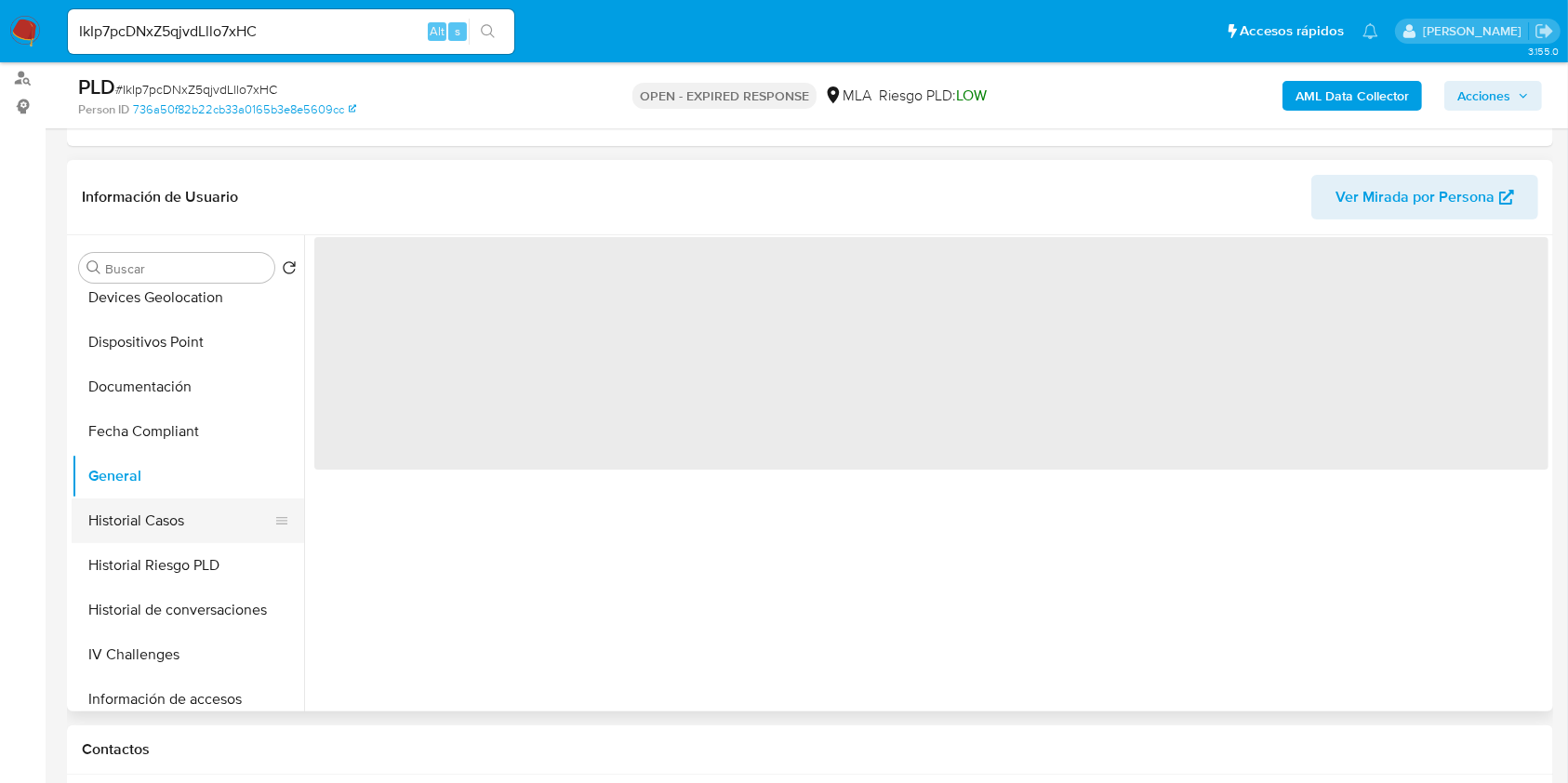
scroll to position [619, 0]
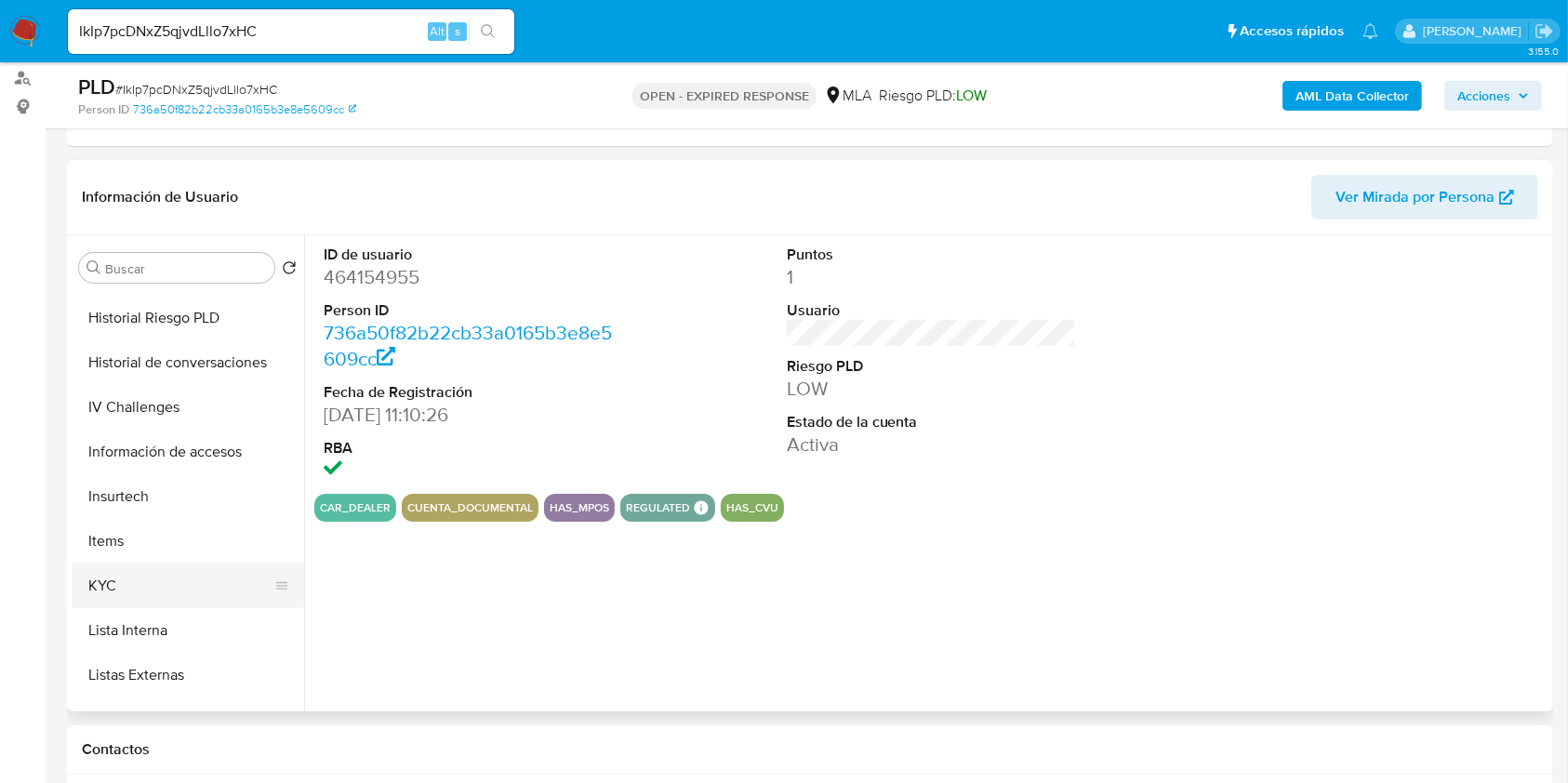
click at [139, 589] on button "KYC" at bounding box center [180, 585] width 218 height 45
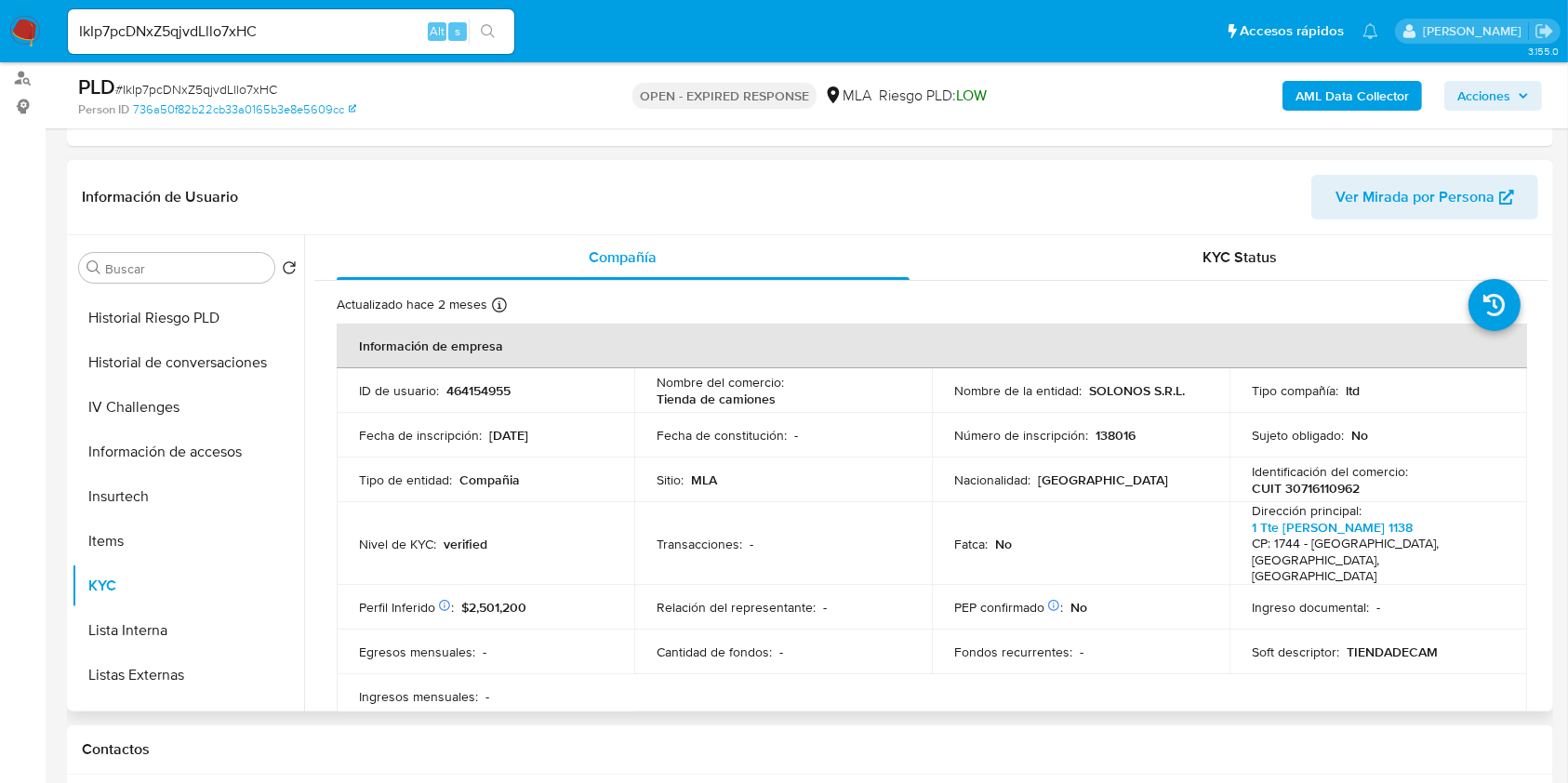
drag, startPoint x: 489, startPoint y: 429, endPoint x: 582, endPoint y: 455, distance: 96.6
click at [582, 455] on td "Fecha de inscripción : 29/06/2017" at bounding box center [486, 435] width 297 height 45
click at [1116, 428] on p "138016" at bounding box center [1115, 435] width 40 height 16
click at [1117, 428] on p "138016" at bounding box center [1115, 435] width 40 height 16
click at [1108, 434] on p "138016" at bounding box center [1115, 435] width 40 height 16
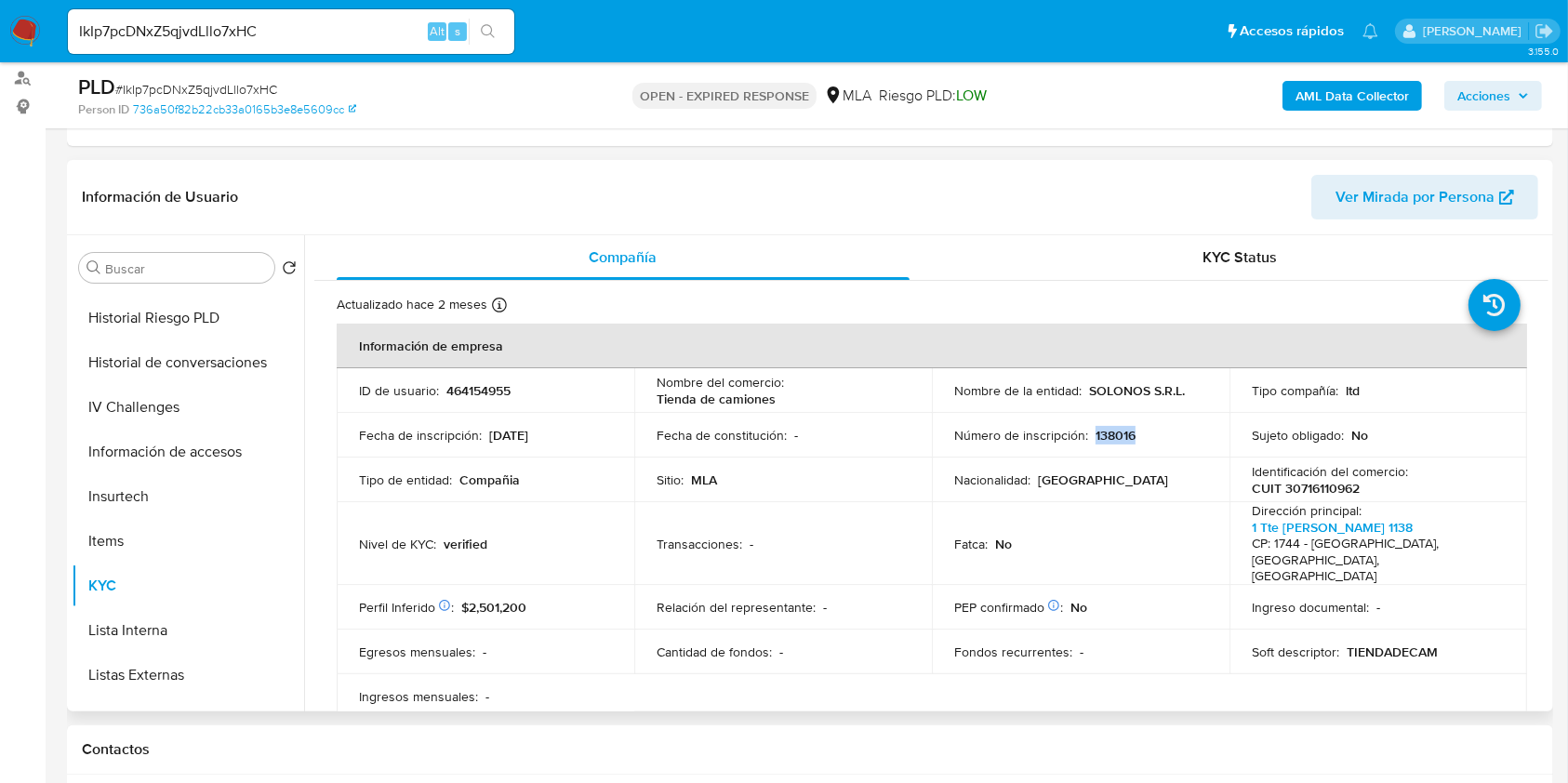
click at [1108, 434] on p "138016" at bounding box center [1115, 435] width 40 height 16
copy p "138016"
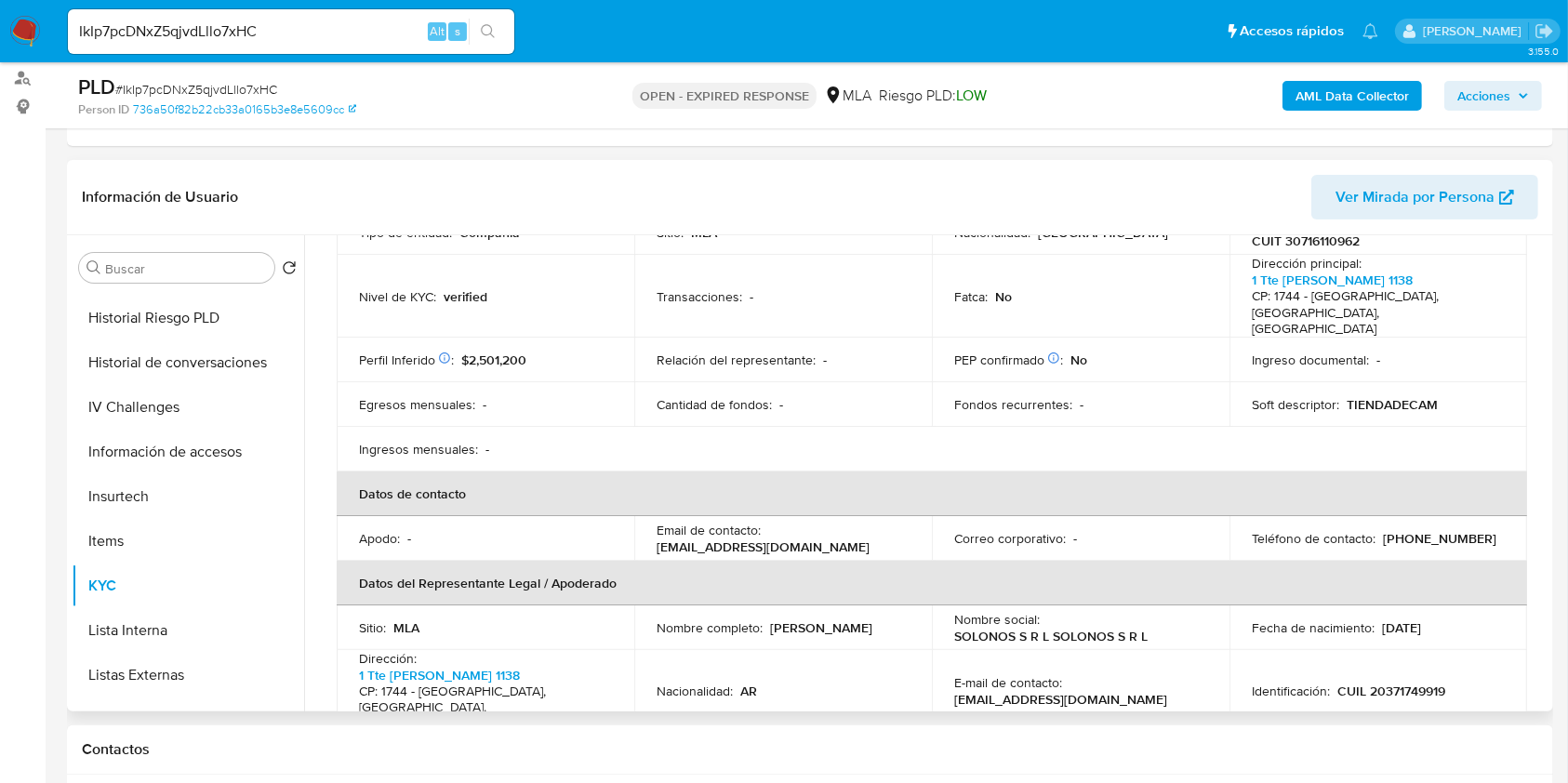
scroll to position [0, 0]
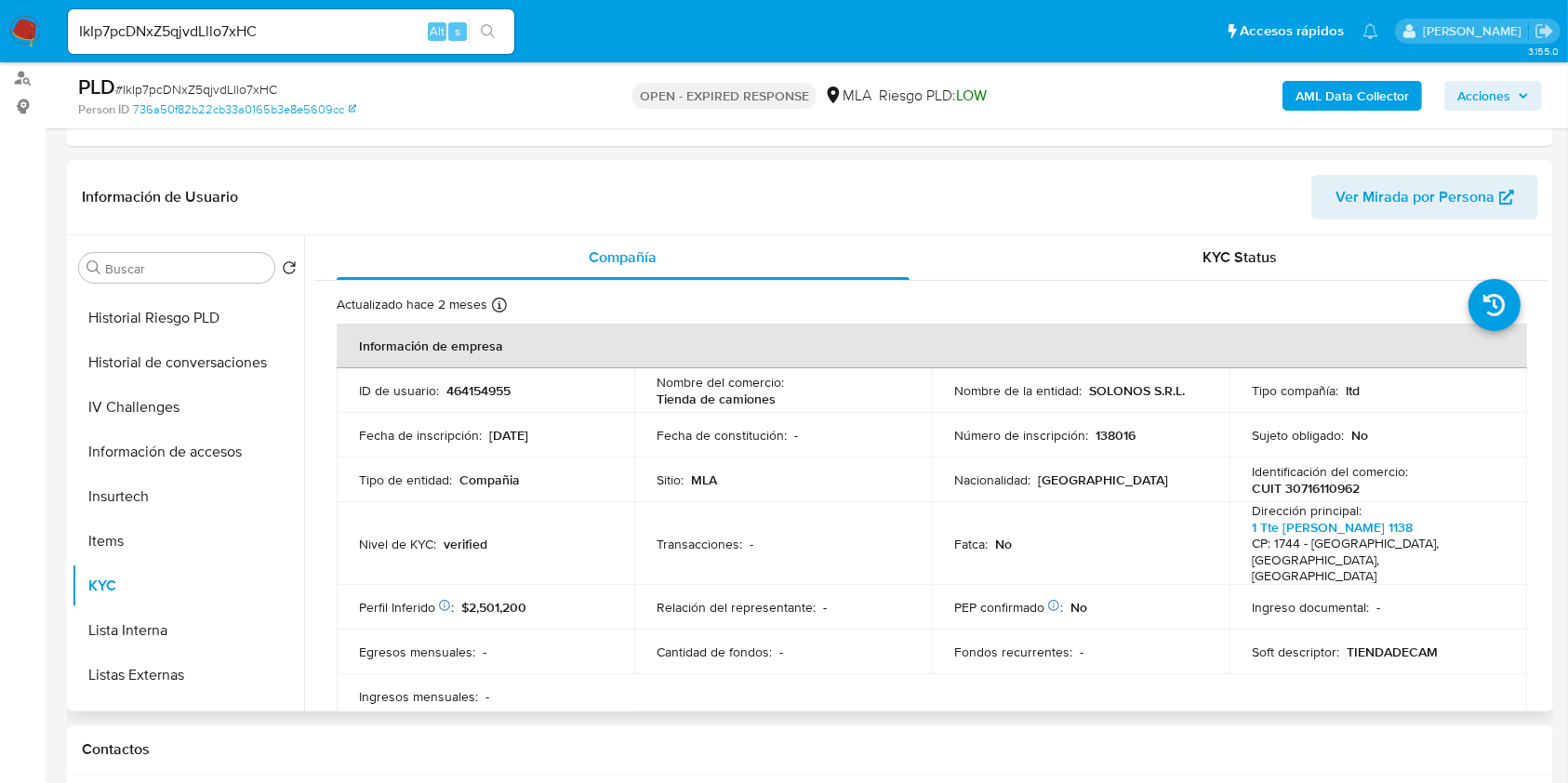
click at [495, 384] on p "464154955" at bounding box center [478, 390] width 64 height 16
copy p "464154955"
drag, startPoint x: 517, startPoint y: 384, endPoint x: 474, endPoint y: 390, distance: 43.4
click at [474, 390] on p "464154955" at bounding box center [478, 390] width 64 height 16
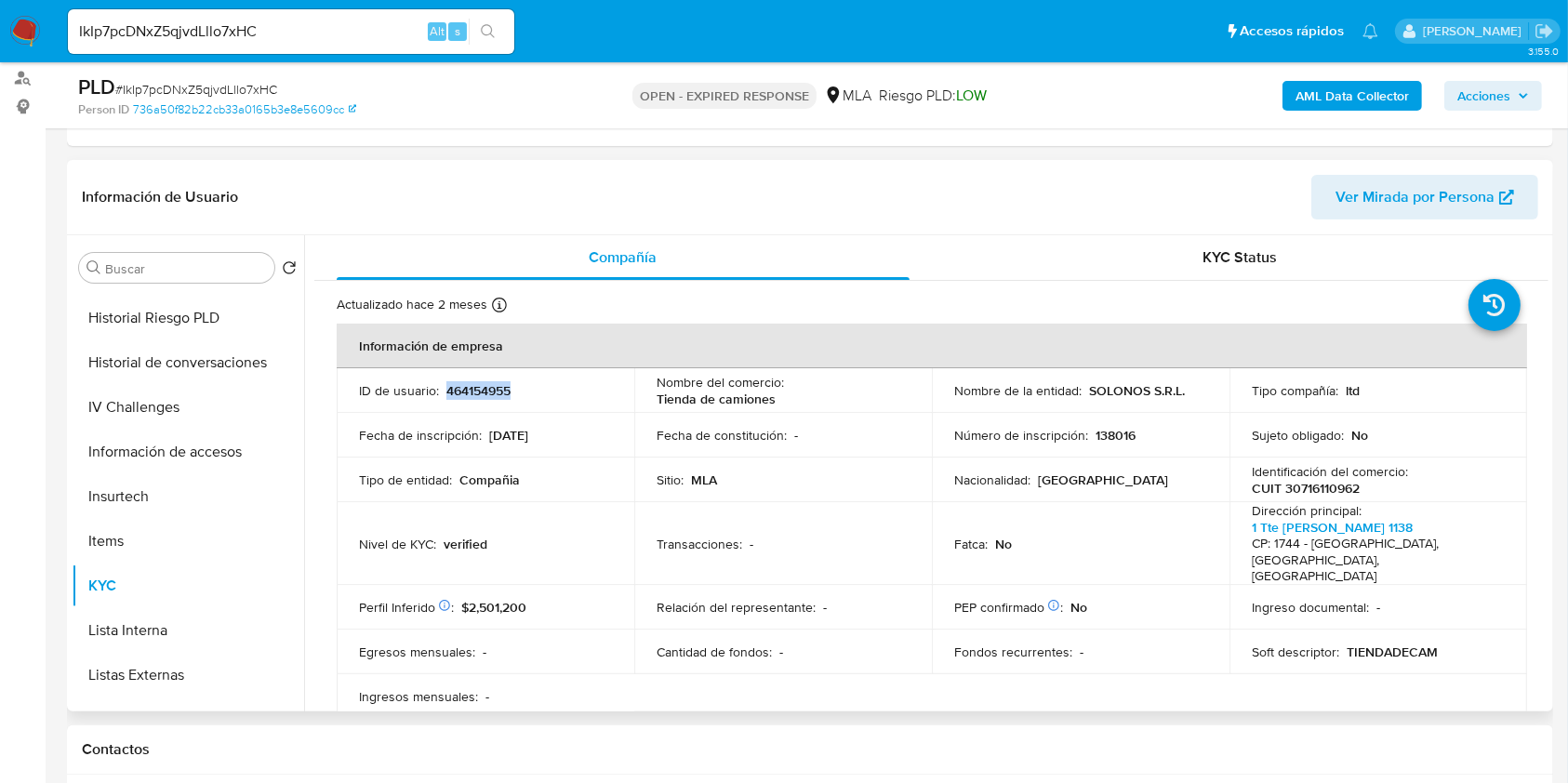
click at [476, 390] on p "464154955" at bounding box center [478, 390] width 64 height 16
copy p "464154955"
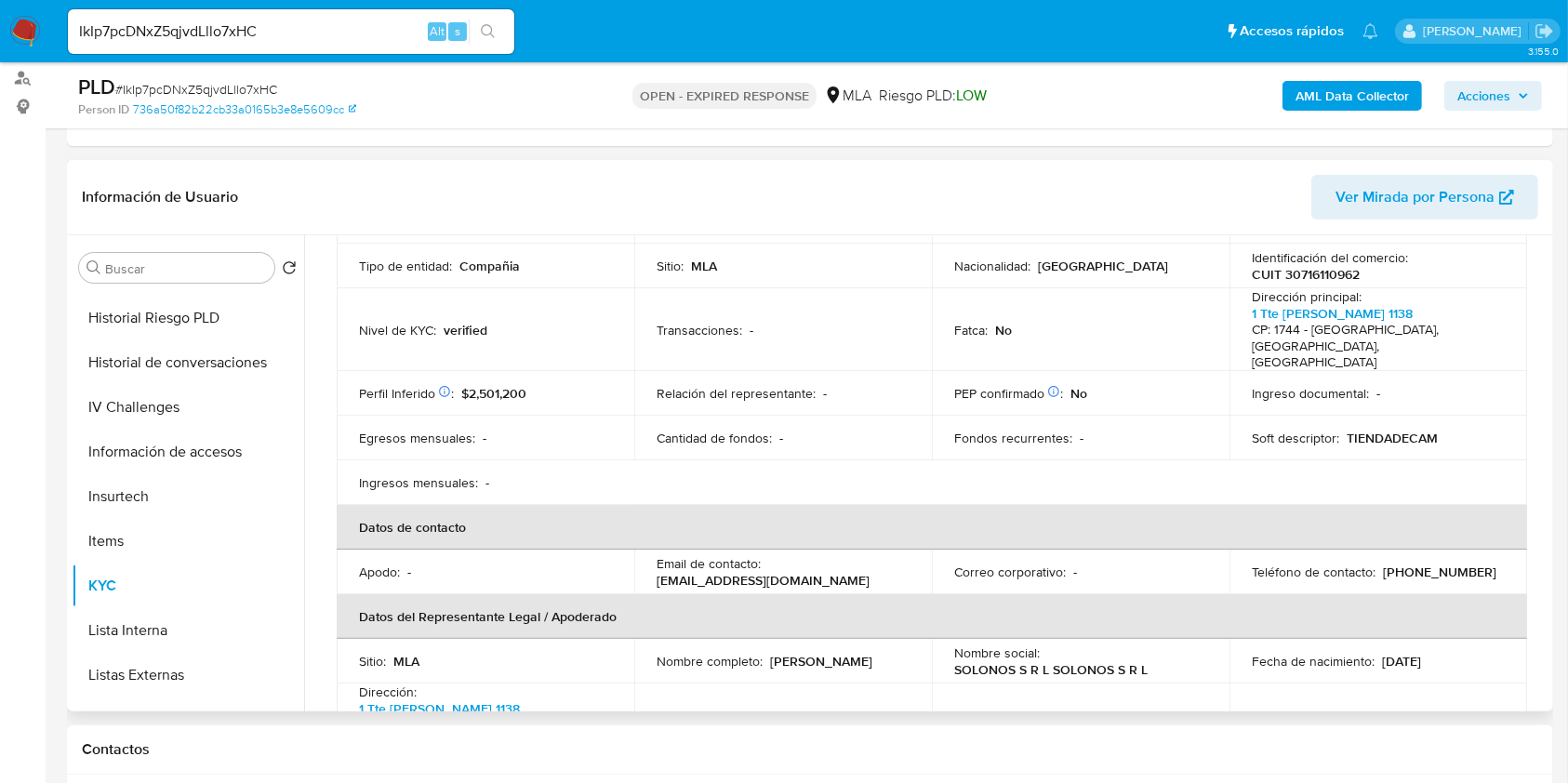
scroll to position [248, 0]
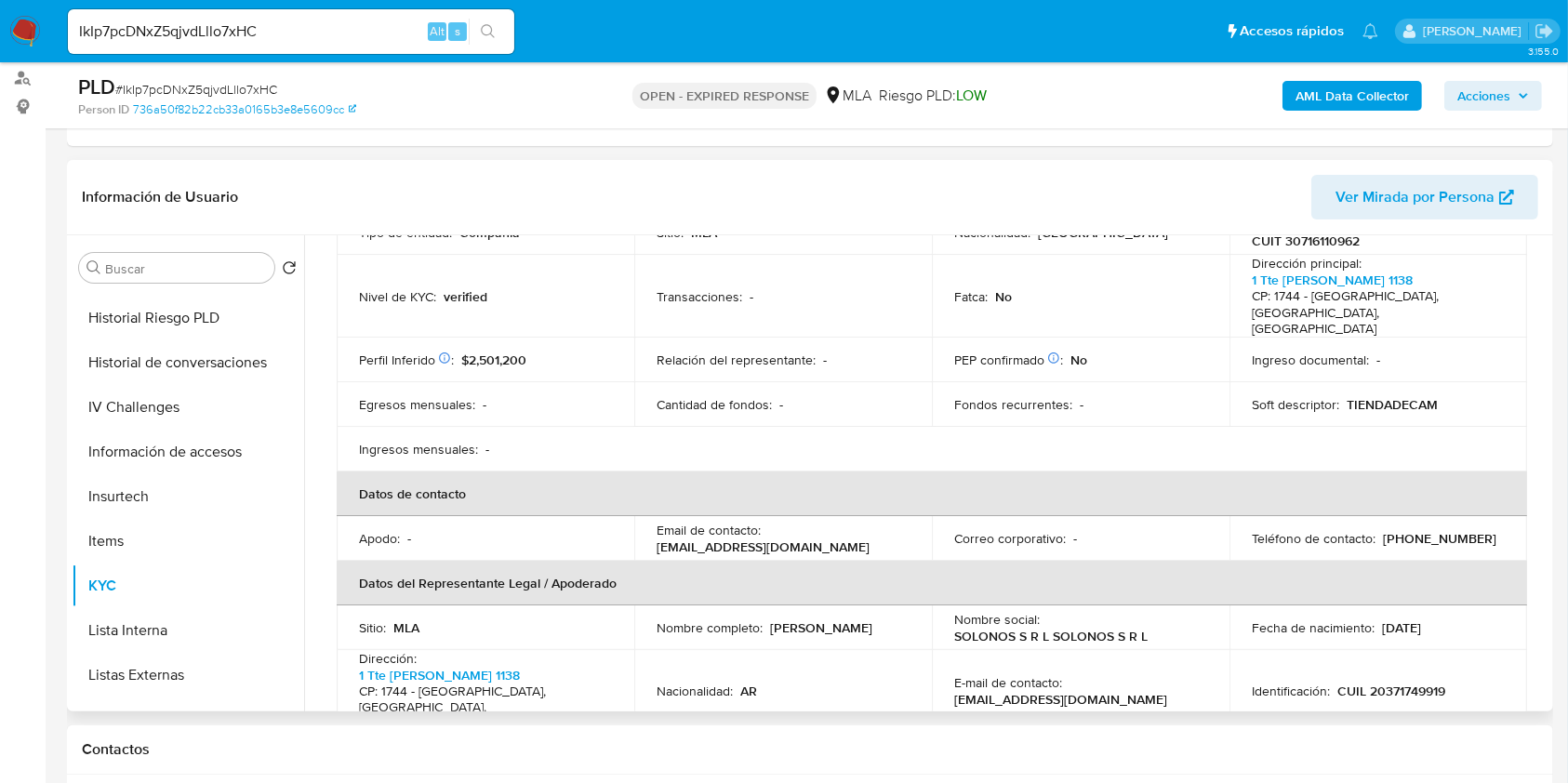
drag, startPoint x: 647, startPoint y: 532, endPoint x: 871, endPoint y: 542, distance: 224.2
click at [871, 542] on table "Información de empresa ID de usuario : 464154955 Nombre del comercio : Tienda d…" at bounding box center [932, 515] width 1190 height 879
copy p "direccion@tiendadecamiones.com"
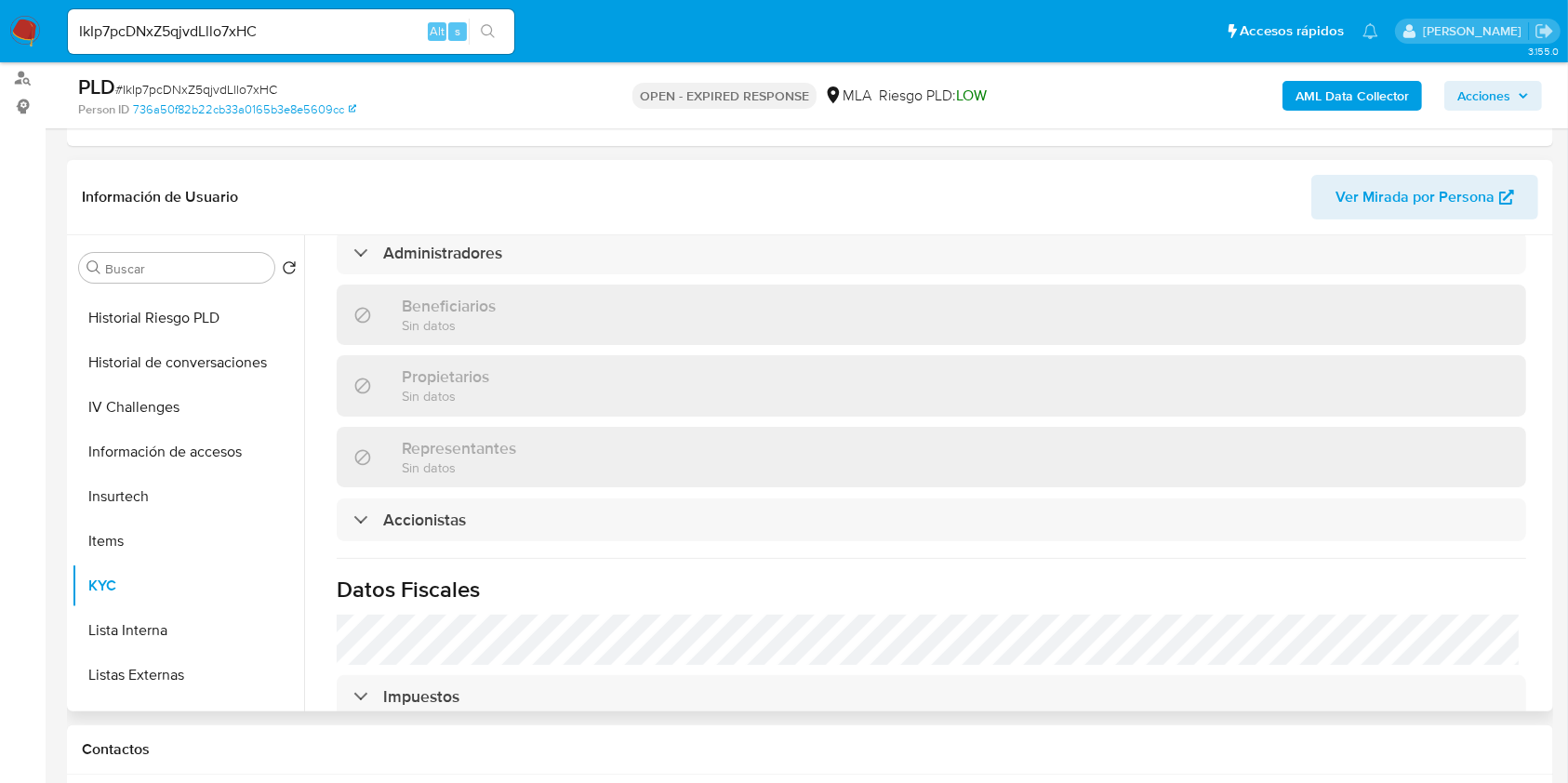
scroll to position [1292, 0]
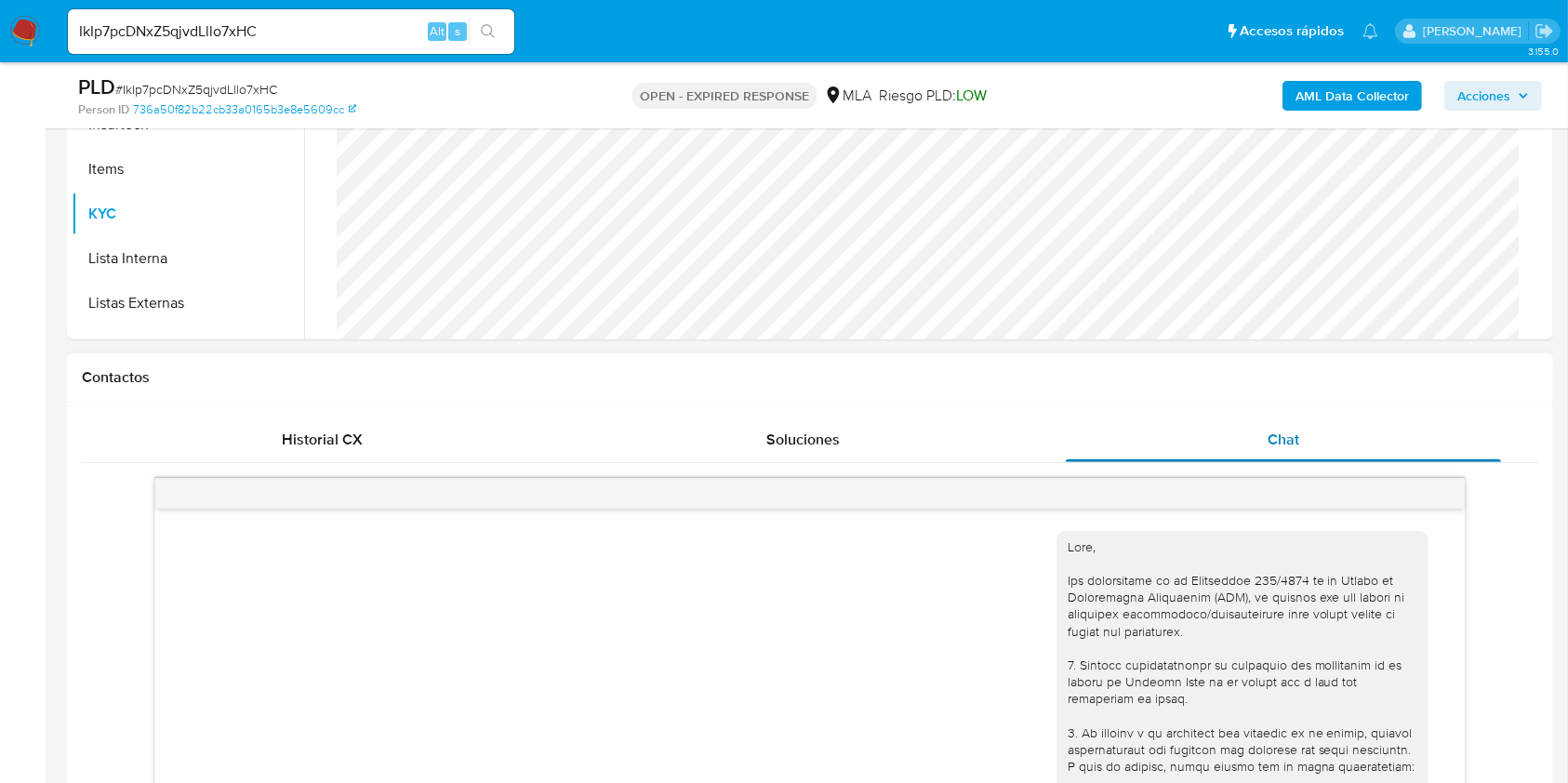
click at [1218, 445] on div "Chat" at bounding box center [1283, 439] width 436 height 45
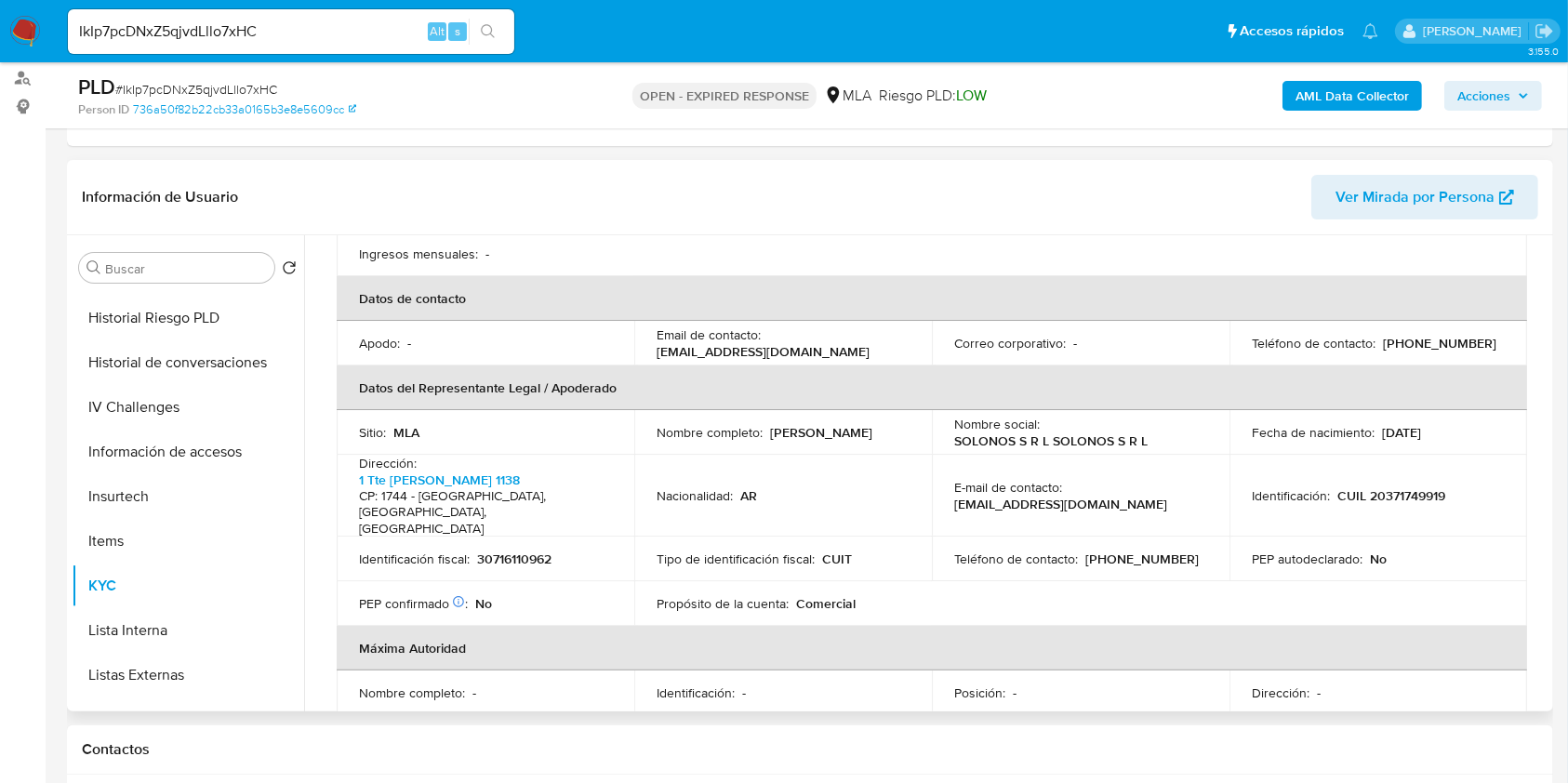
scroll to position [52, 0]
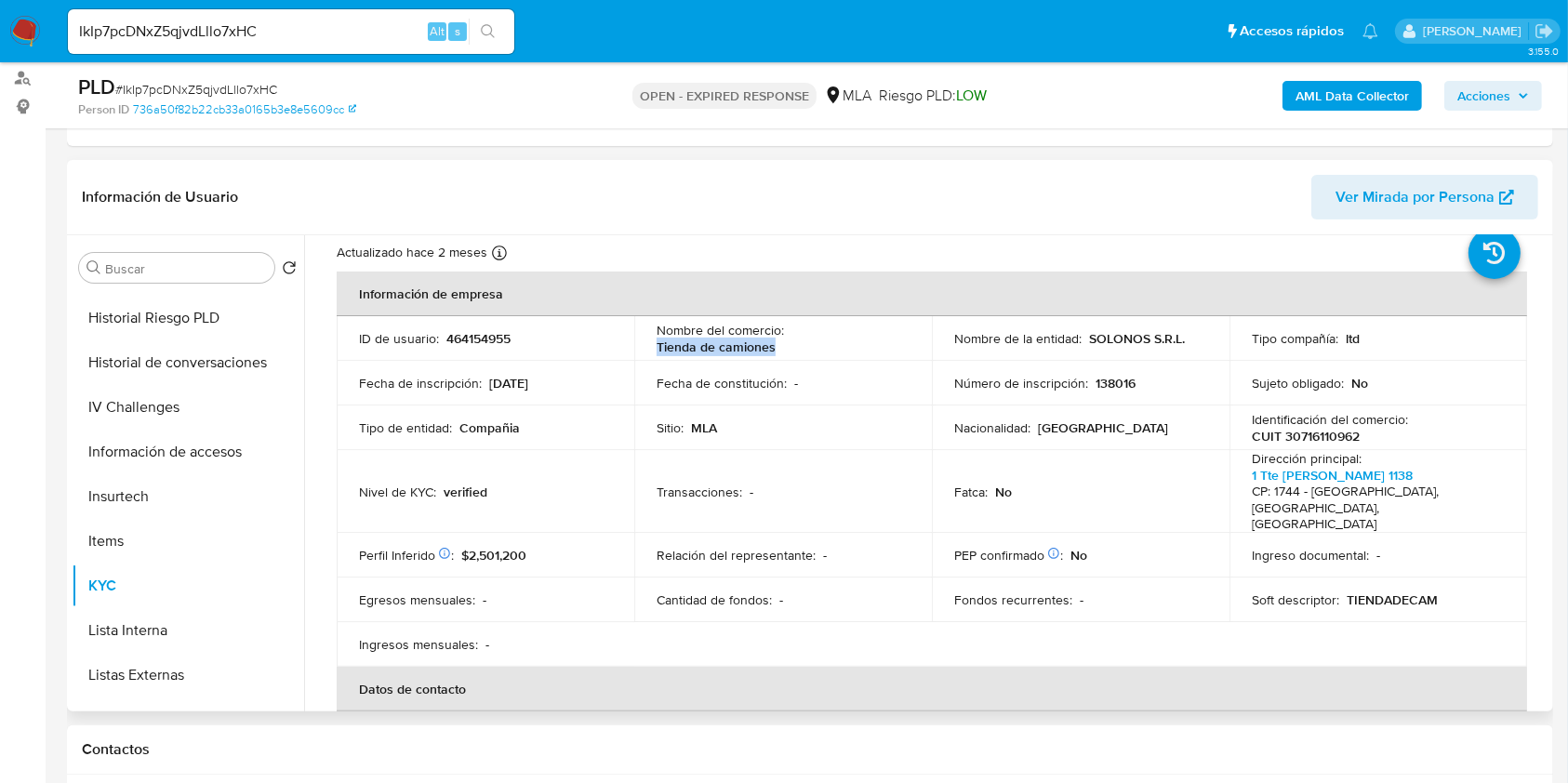
drag, startPoint x: 640, startPoint y: 356, endPoint x: 771, endPoint y: 348, distance: 131.2
click at [771, 348] on td "Nombre del comercio : Tienda de camiones" at bounding box center [783, 338] width 297 height 45
drag, startPoint x: 1089, startPoint y: 334, endPoint x: 1180, endPoint y: 339, distance: 91.1
click at [1180, 339] on p "SOLONOS S.R.L." at bounding box center [1137, 338] width 96 height 16
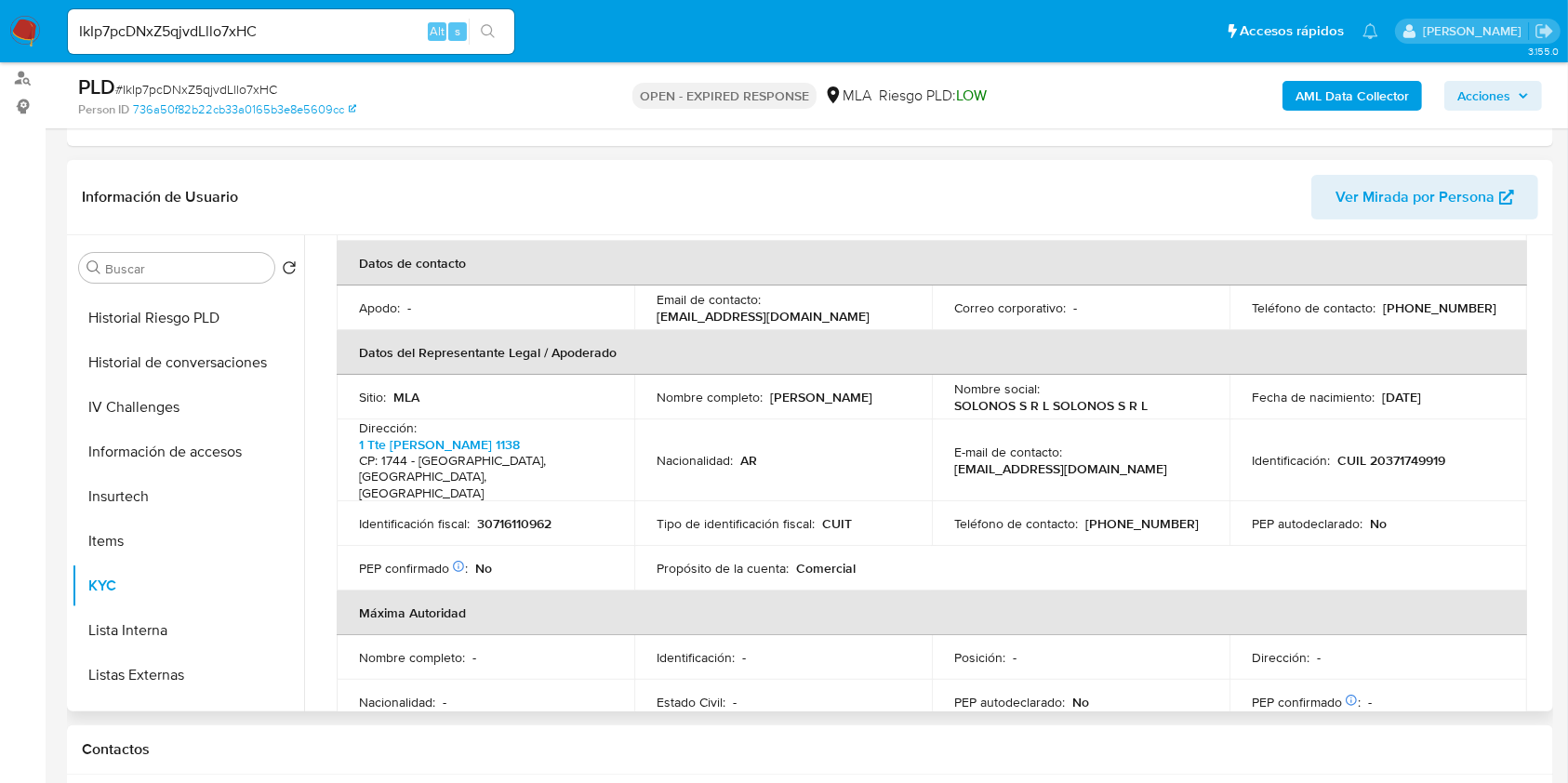
scroll to position [424, 0]
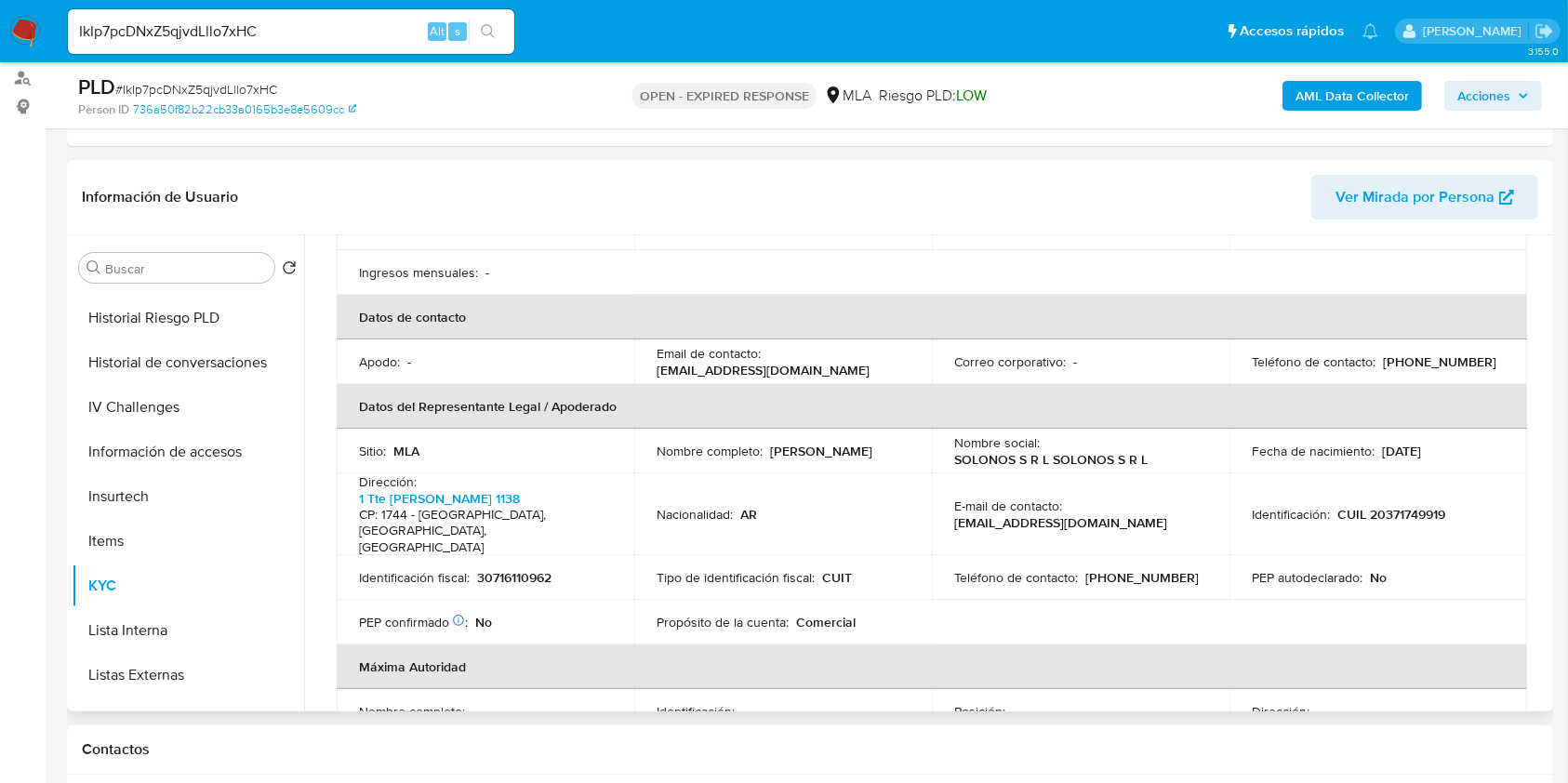
drag, startPoint x: 657, startPoint y: 352, endPoint x: 852, endPoint y: 351, distance: 195.0
click at [852, 362] on p "direccion@tiendadecamiones.com" at bounding box center [763, 369] width 213 height 16
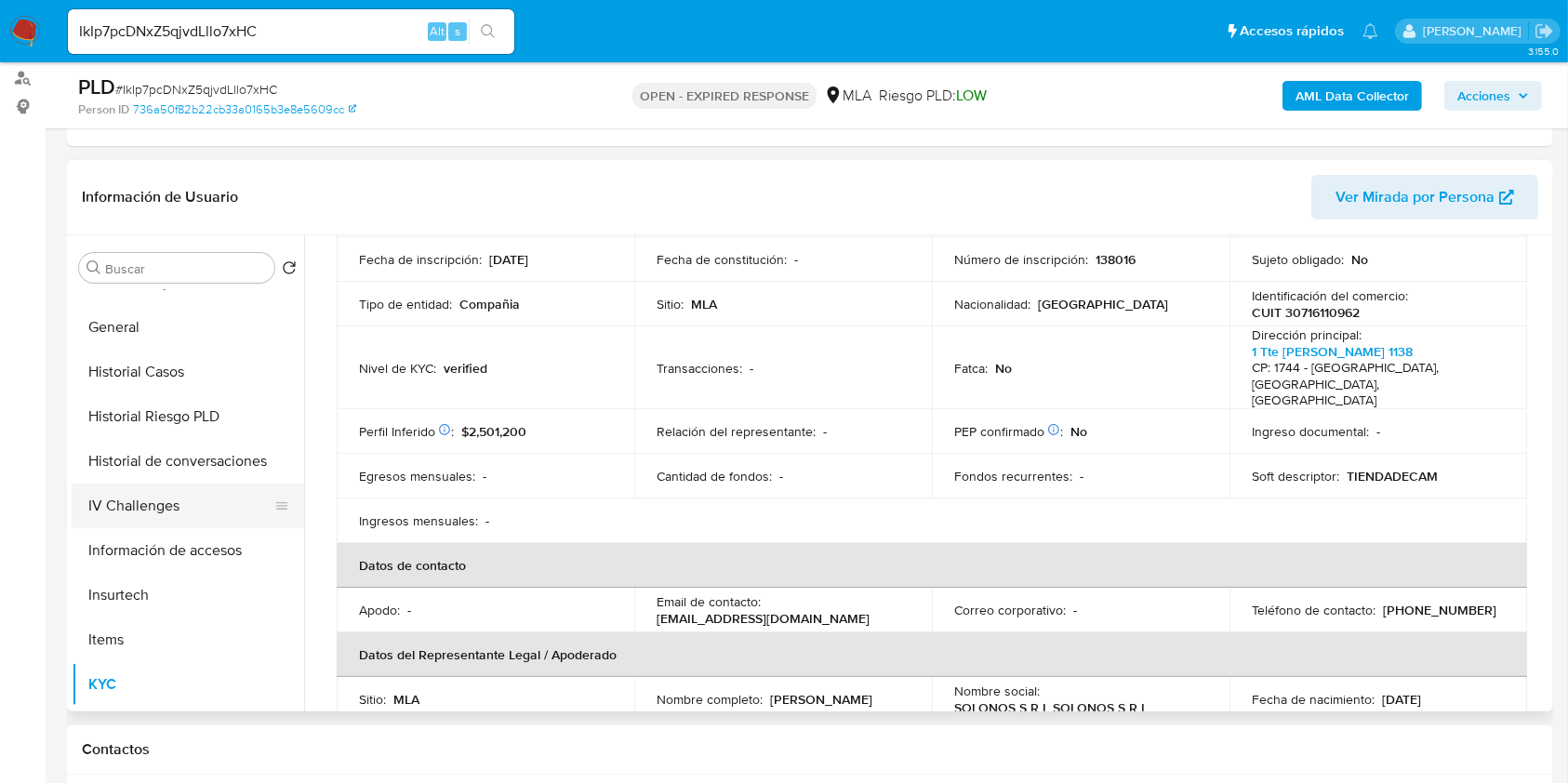
scroll to position [372, 0]
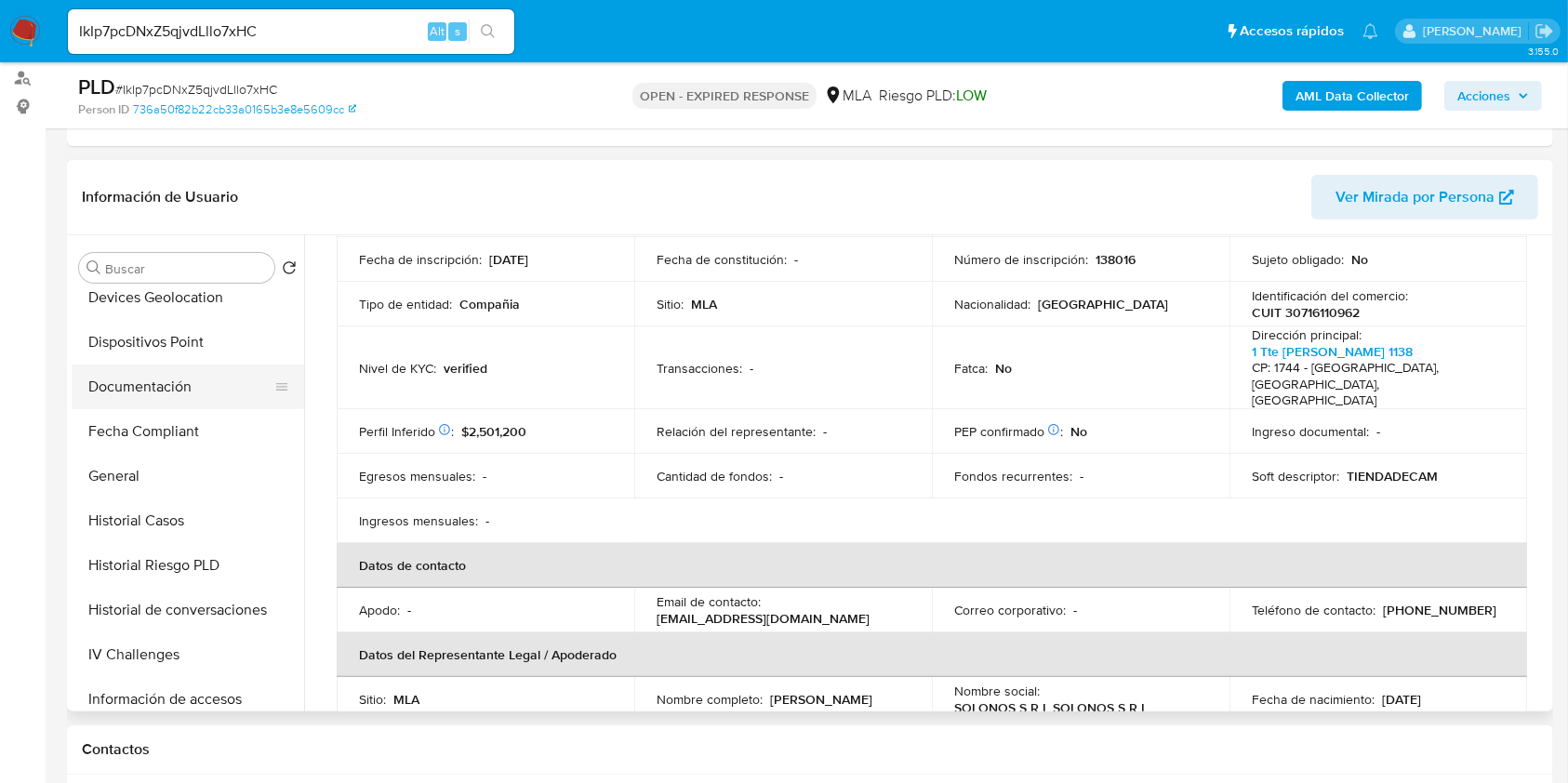
click at [220, 396] on button "Documentación" at bounding box center [180, 387] width 218 height 45
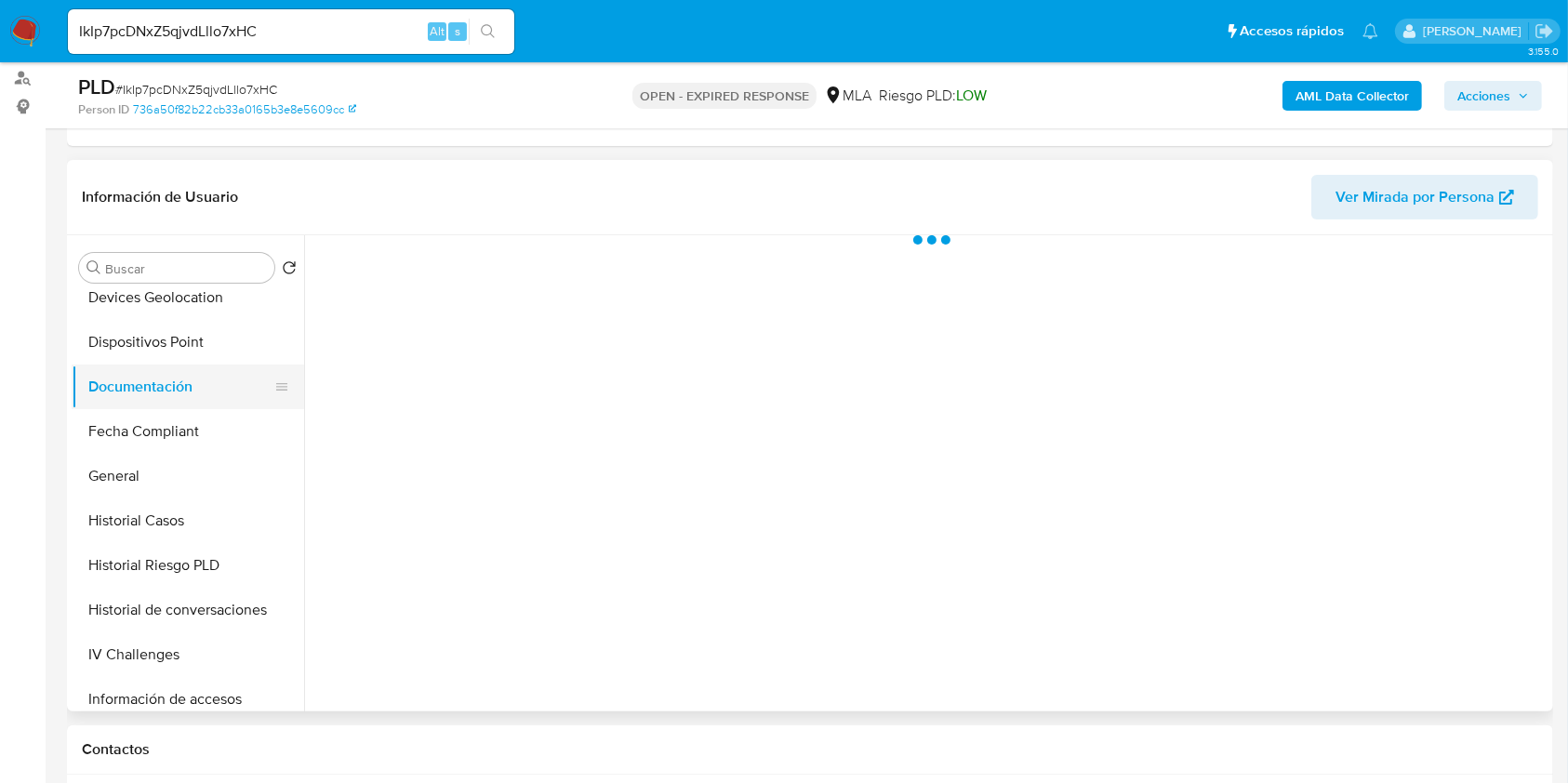
scroll to position [0, 0]
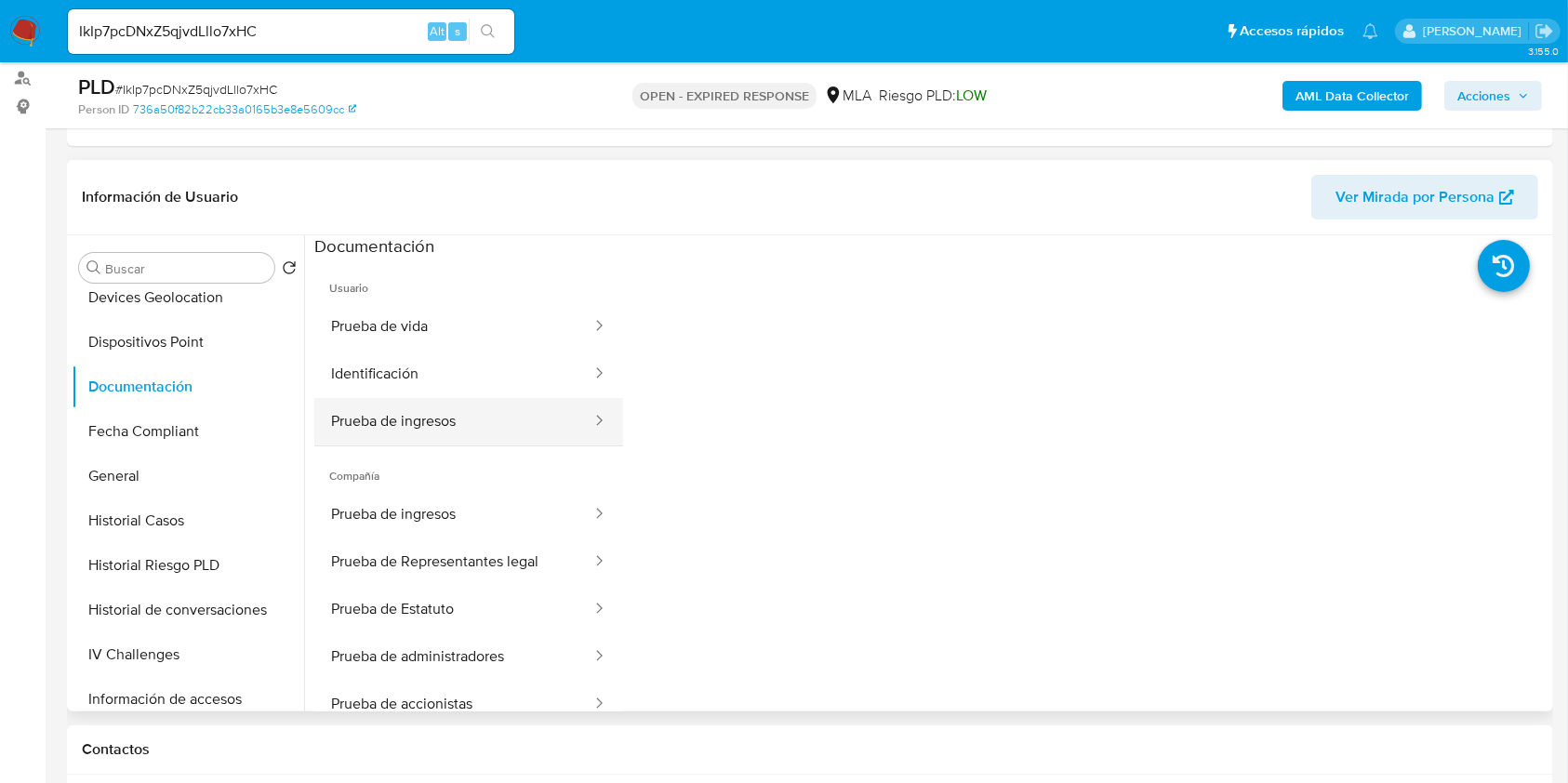
click at [378, 422] on button "Prueba de ingresos" at bounding box center [453, 421] width 279 height 47
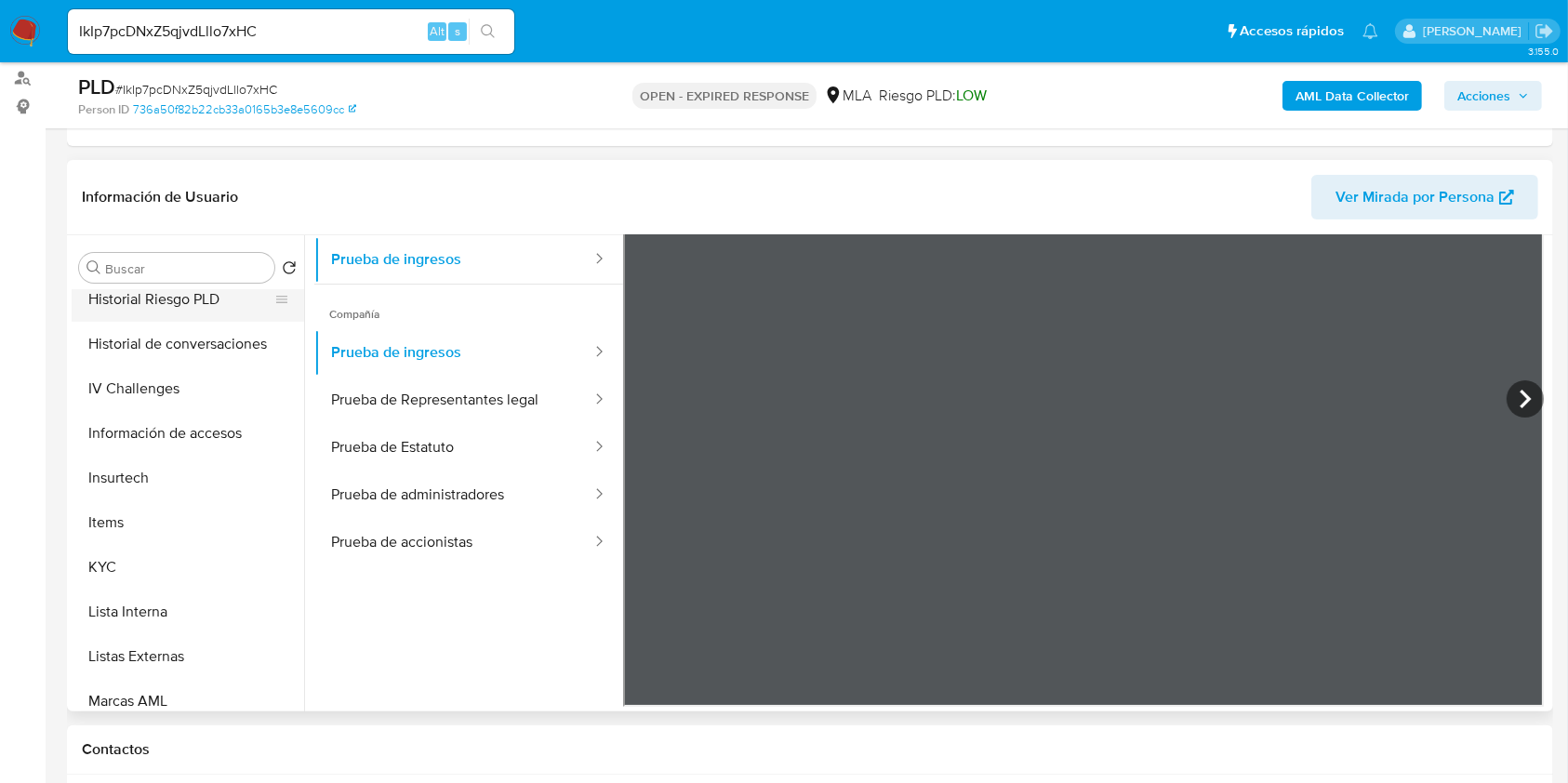
scroll to position [744, 0]
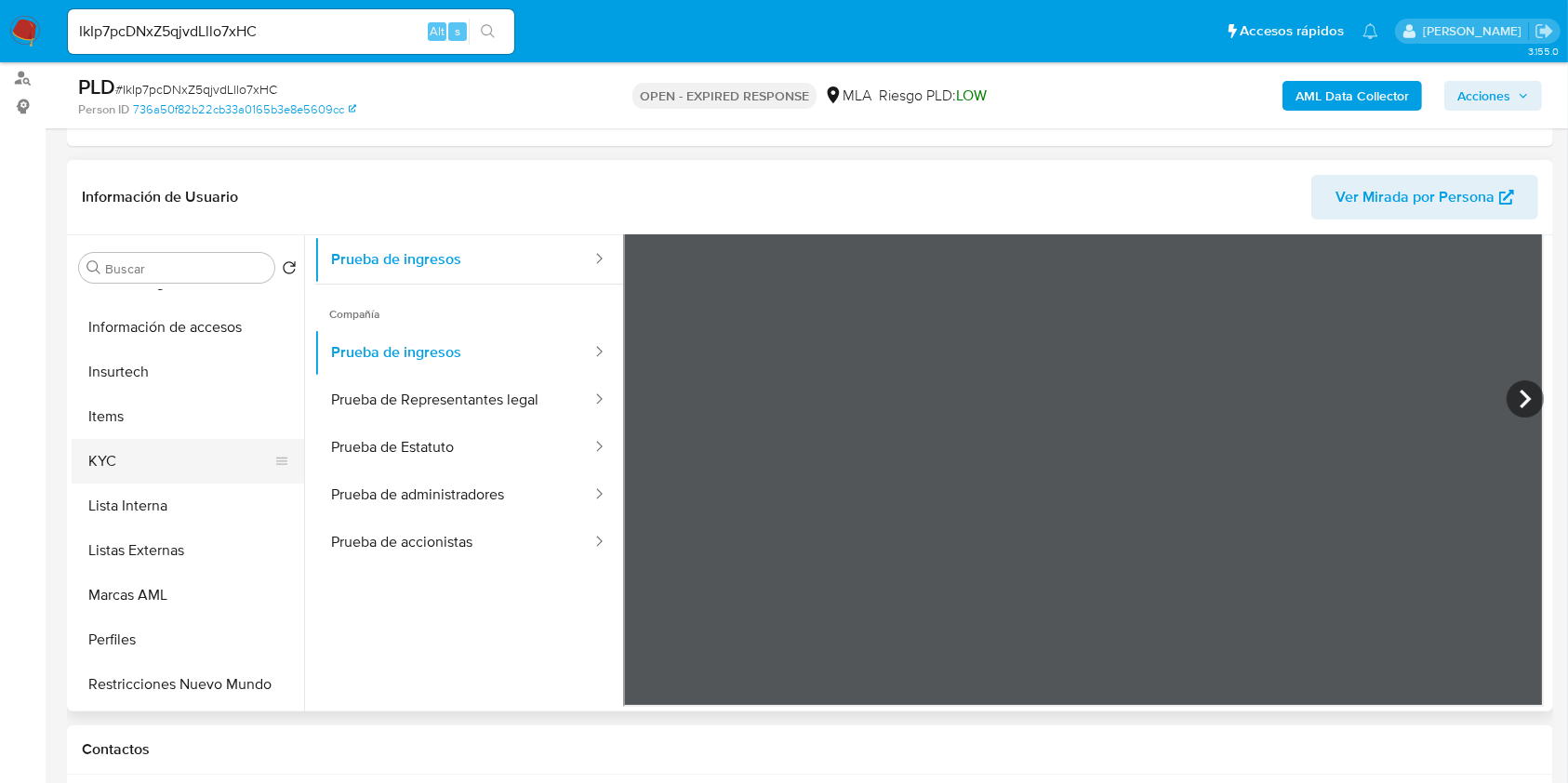
click at [128, 475] on button "KYC" at bounding box center [180, 461] width 218 height 45
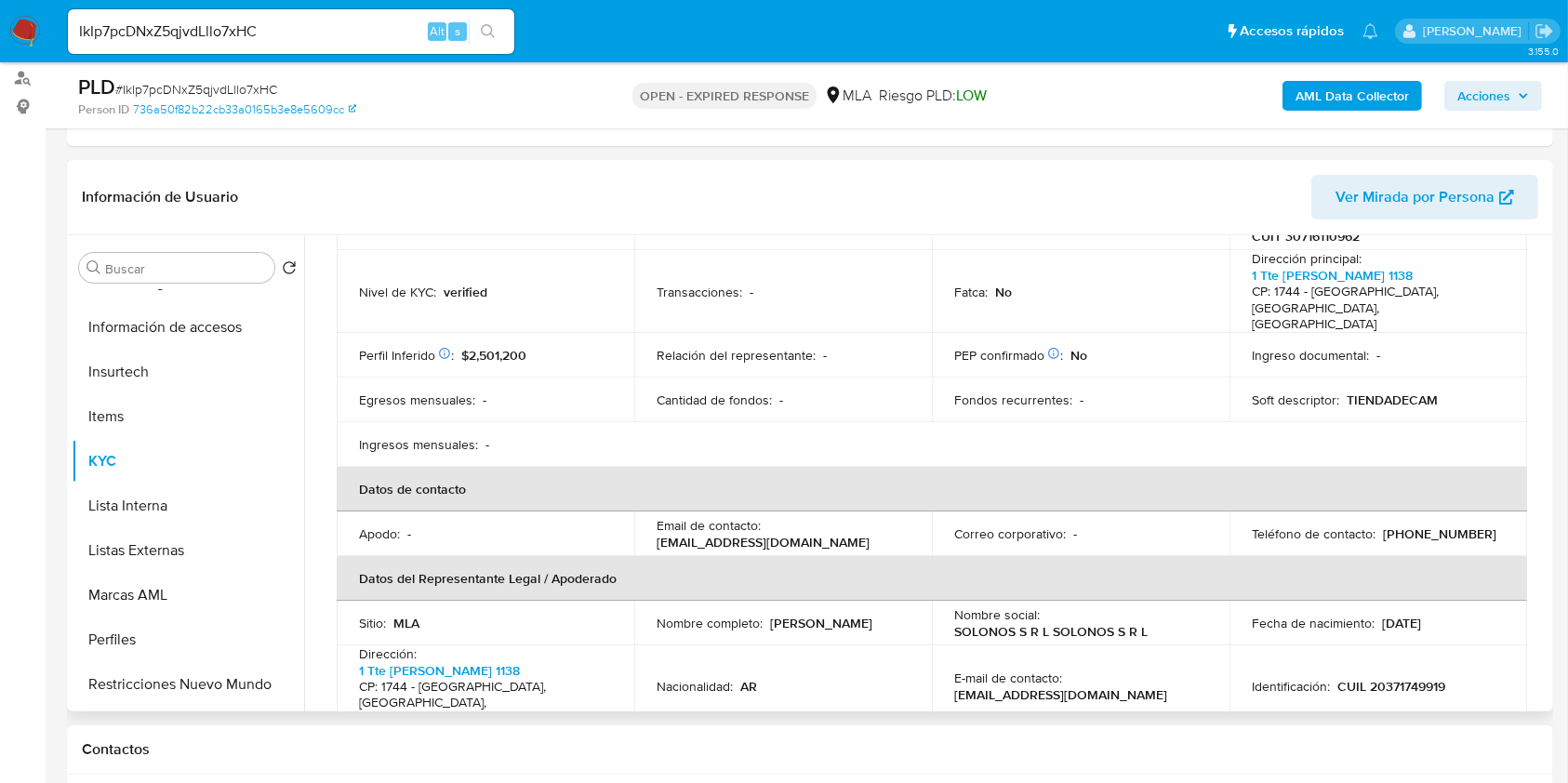
scroll to position [372, 0]
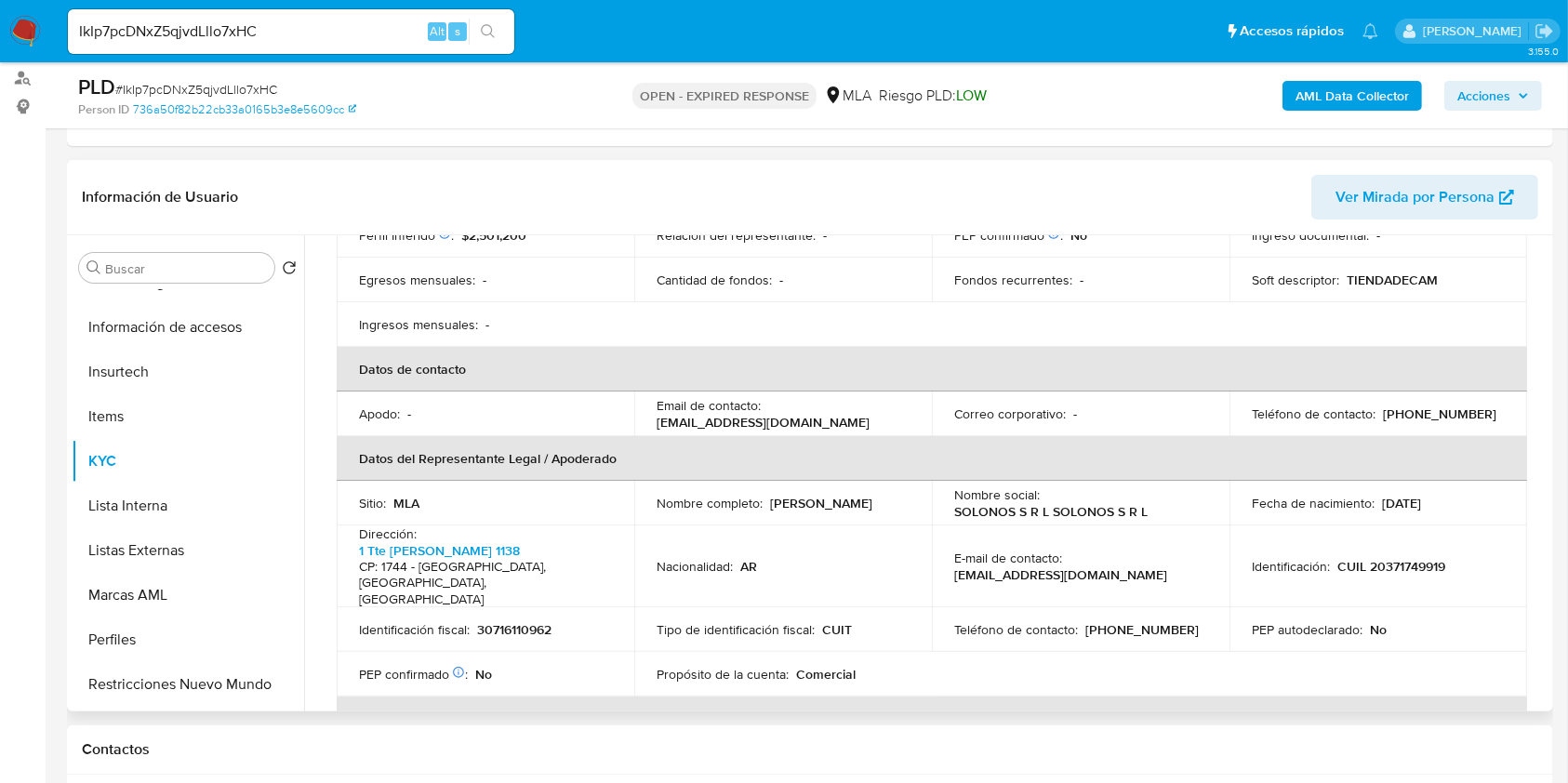
drag, startPoint x: 647, startPoint y: 405, endPoint x: 860, endPoint y: 400, distance: 213.1
click at [860, 400] on td "Email de contacto : direccion@tiendadecamiones.com" at bounding box center [783, 414] width 297 height 45
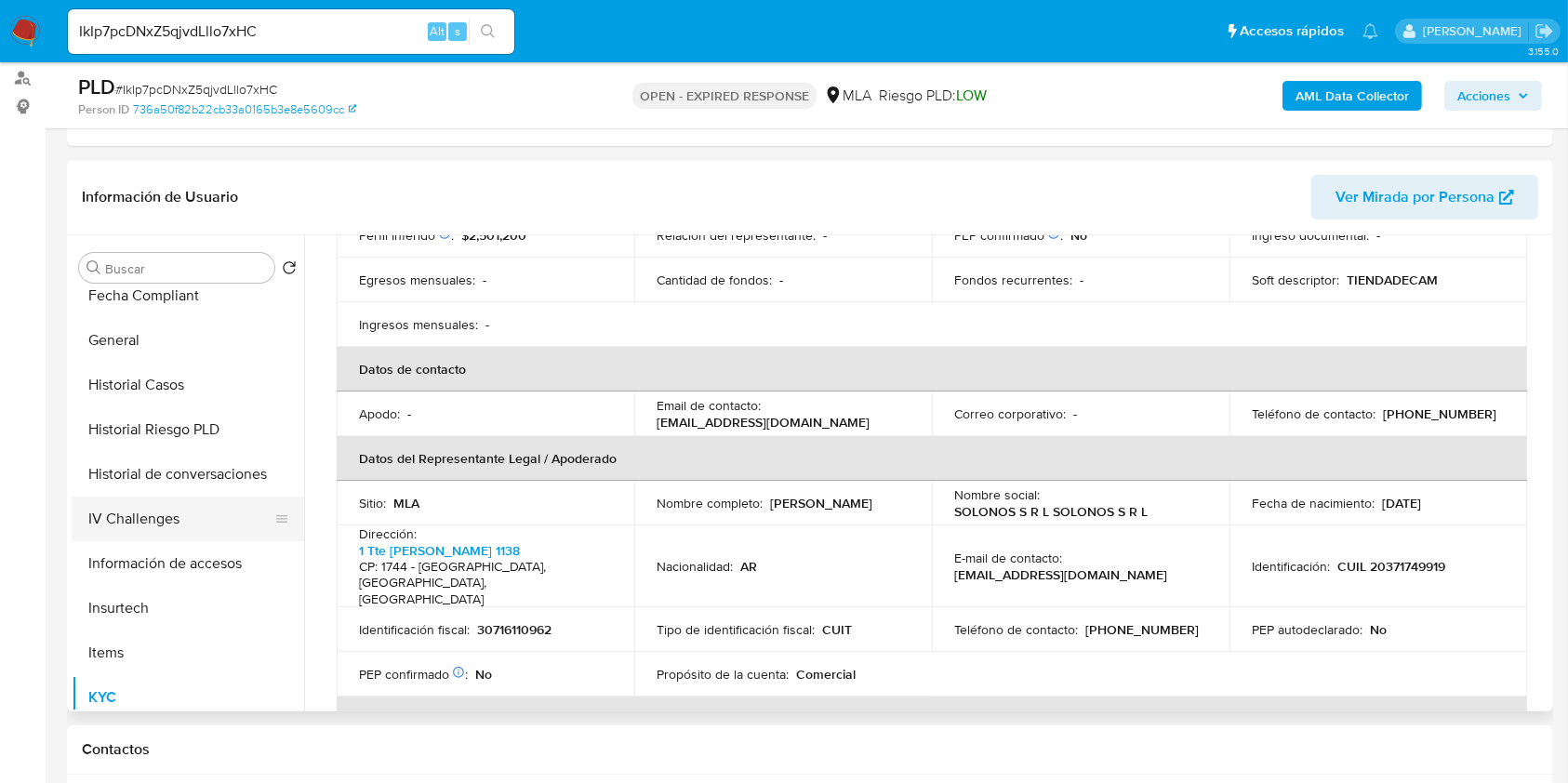
scroll to position [495, 0]
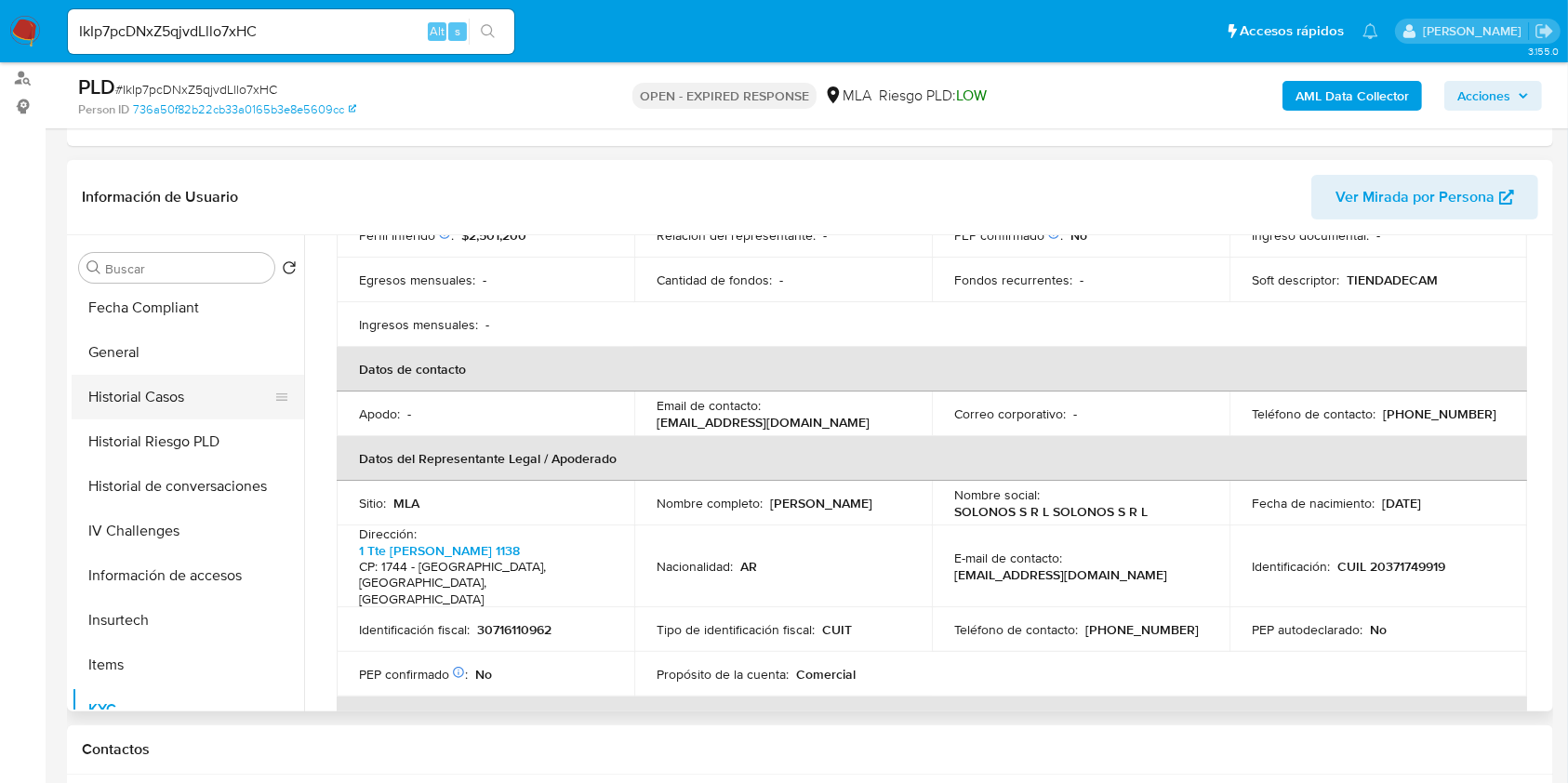
click at [169, 404] on button "Historial Casos" at bounding box center [180, 396] width 218 height 45
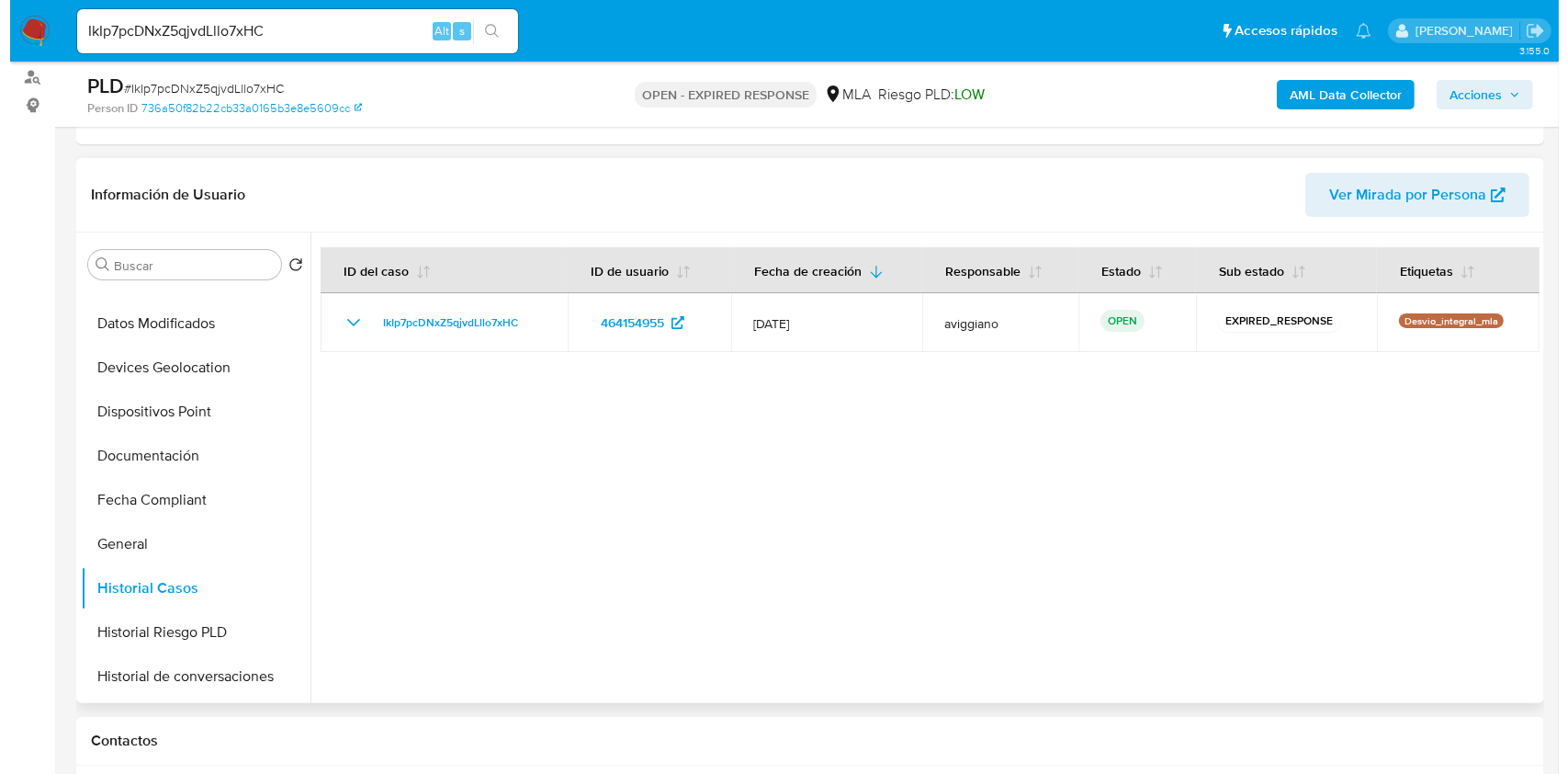
scroll to position [0, 0]
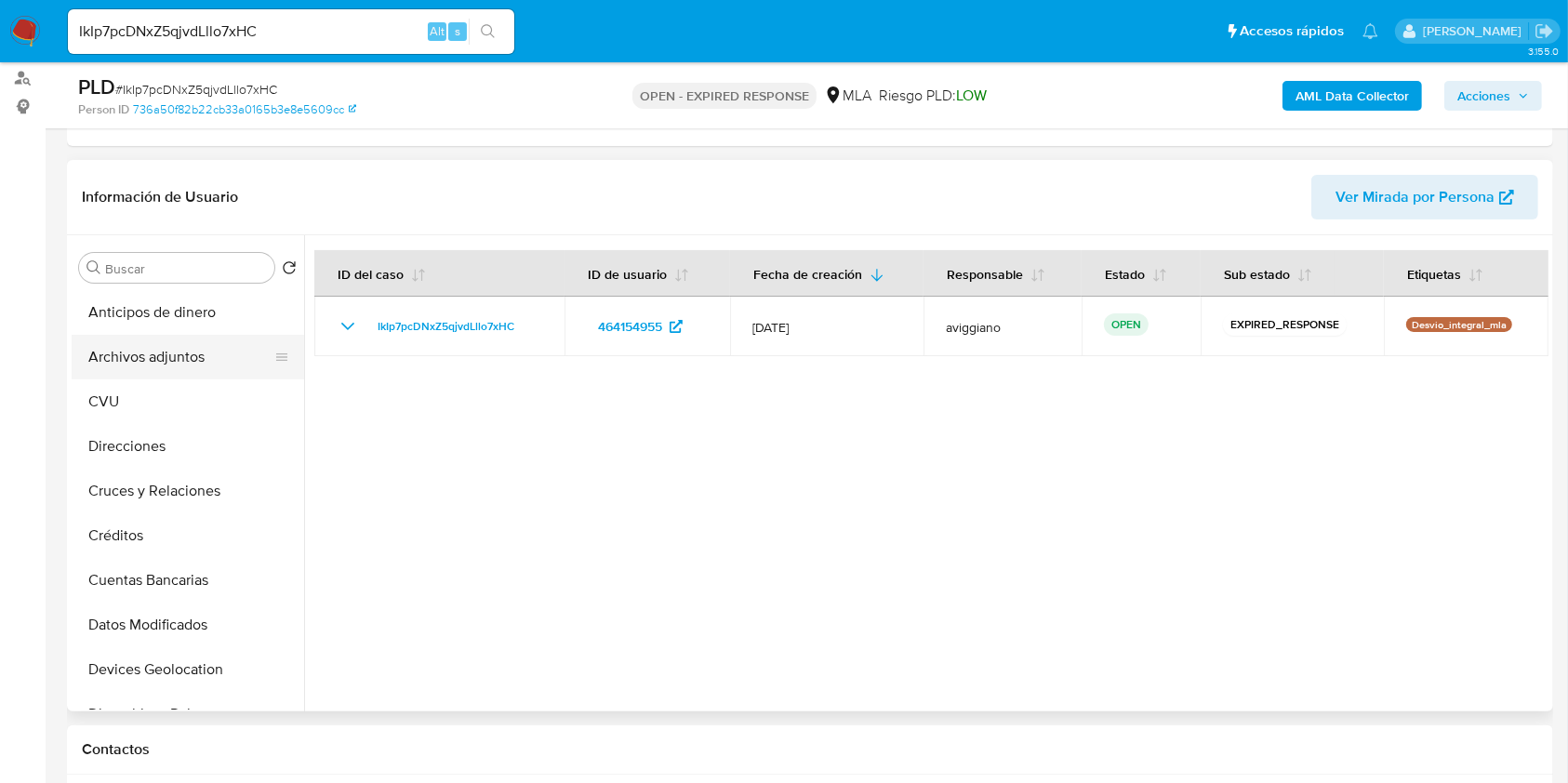
click at [224, 357] on button "Archivos adjuntos" at bounding box center [180, 357] width 218 height 45
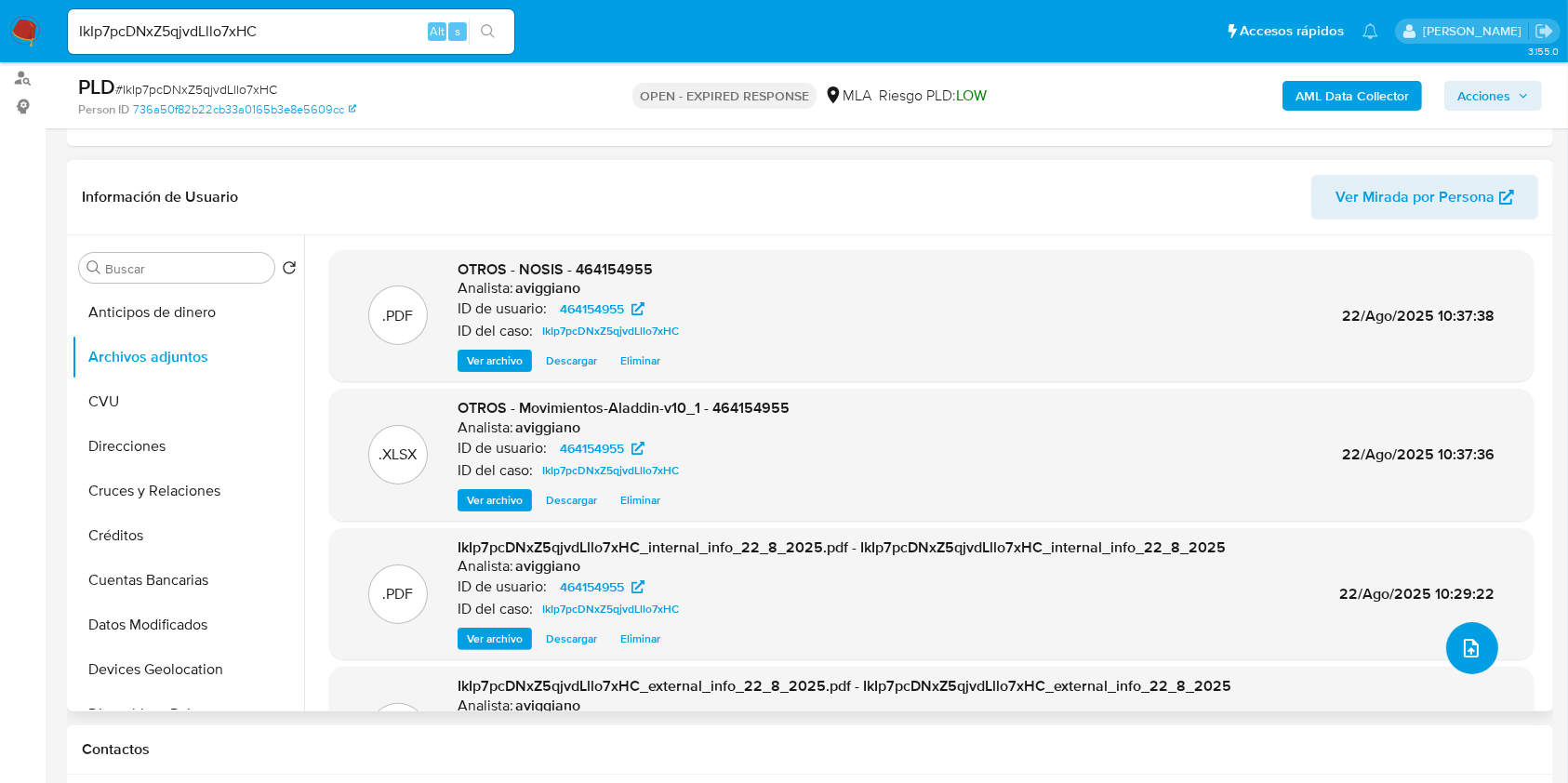
click at [1475, 647] on button "upload-file" at bounding box center [1472, 648] width 52 height 52
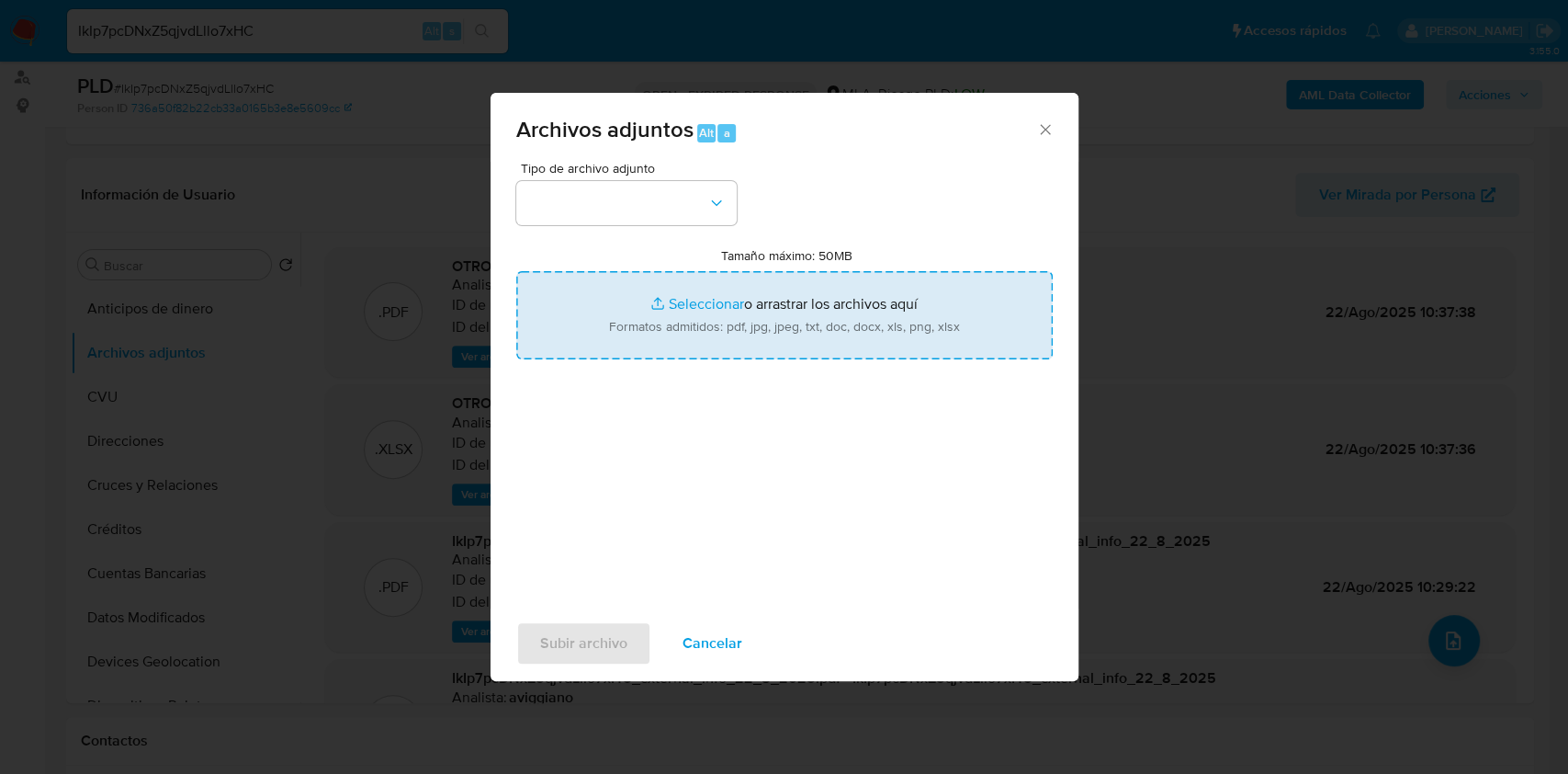
click at [922, 346] on input "Tamaño máximo: 50MB Seleccionar archivos" at bounding box center [785, 315] width 537 height 88
type input "C:\fakepath\Caselog IkIp7pcDNxZ5qjvdLllo7xHC_2025_07_17_17_20_14.docx"
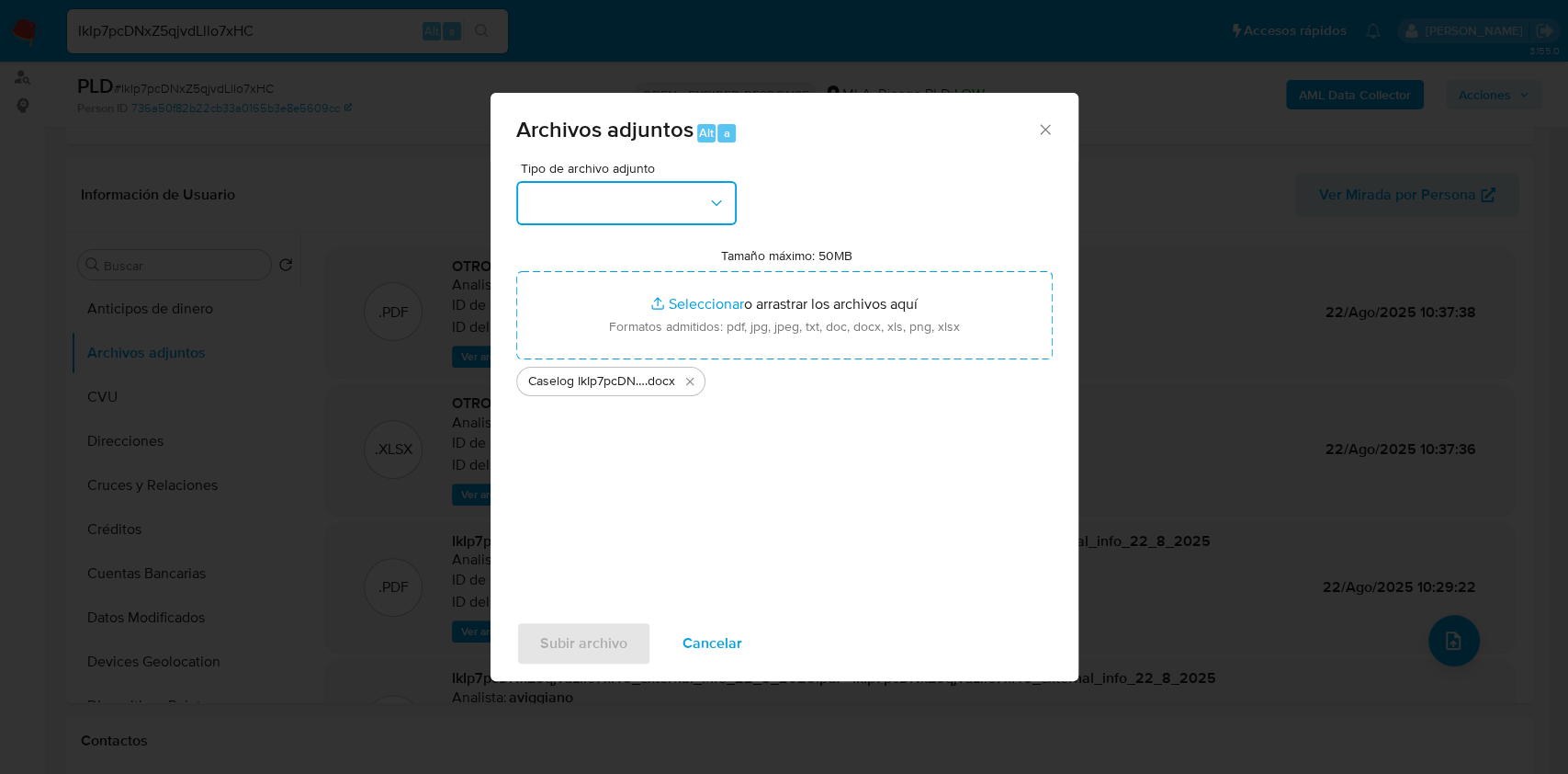
click at [667, 213] on button "button" at bounding box center [627, 203] width 221 height 45
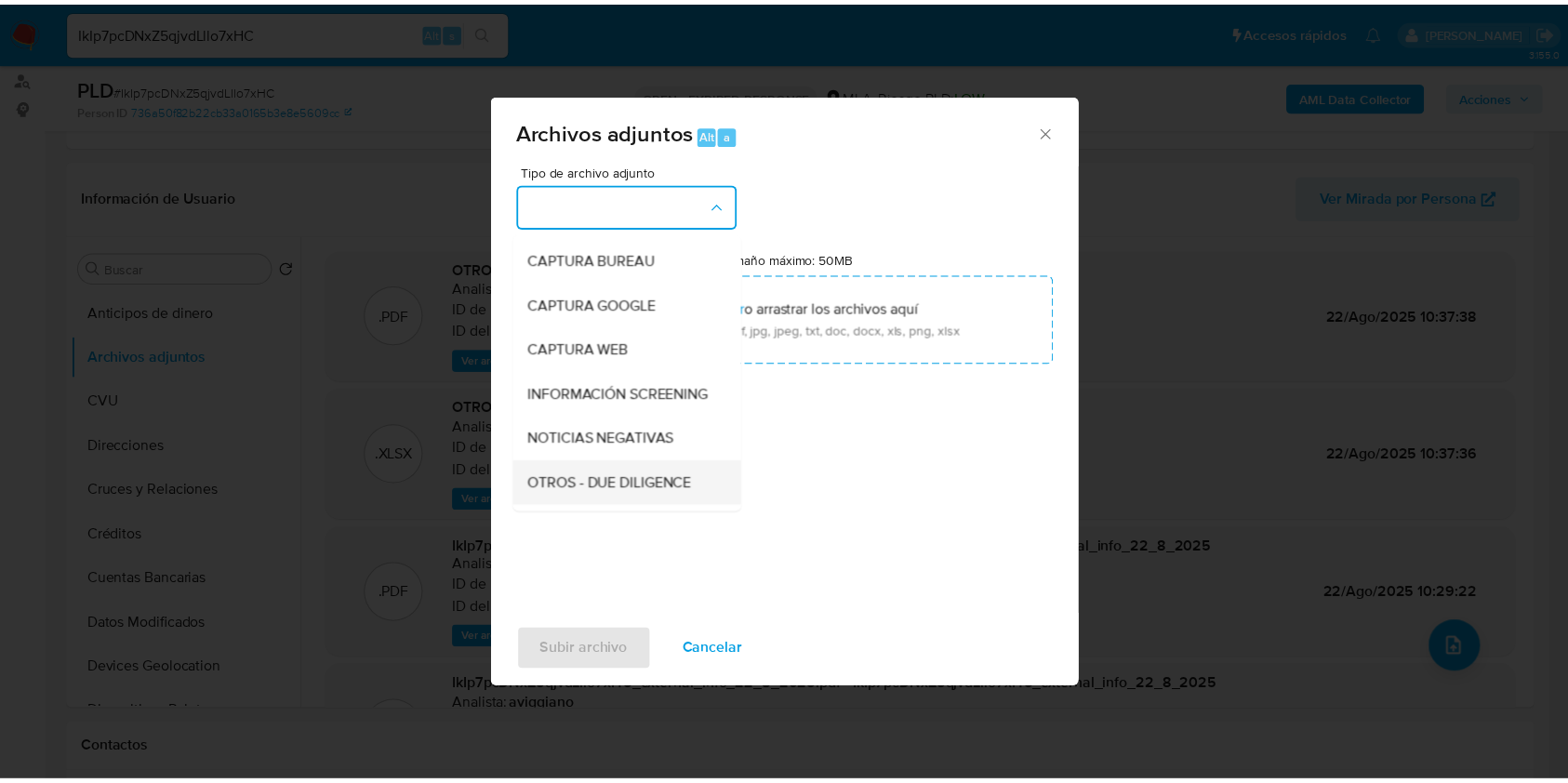
scroll to position [124, 0]
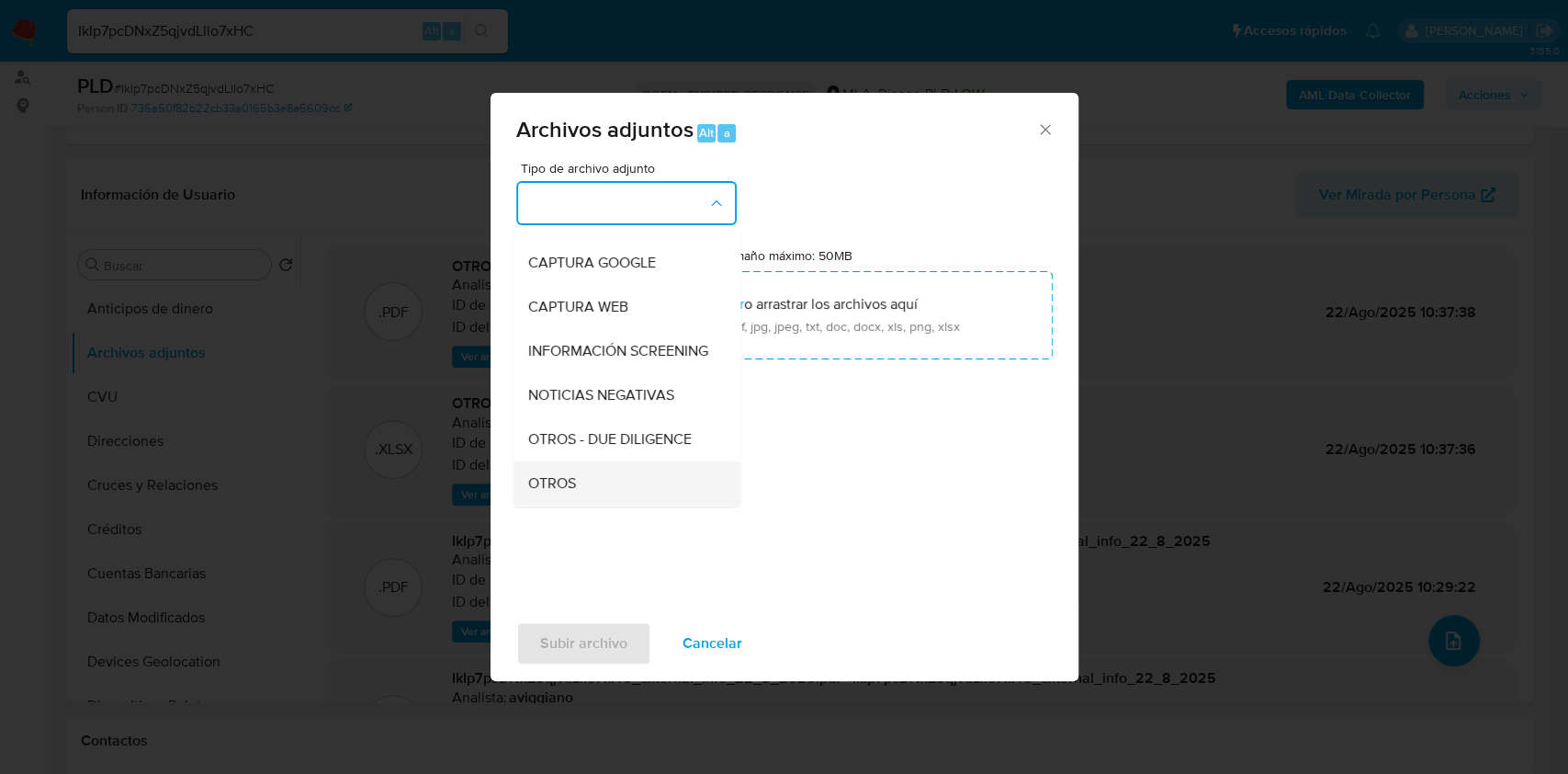
click at [558, 488] on div "OTROS" at bounding box center [621, 483] width 188 height 45
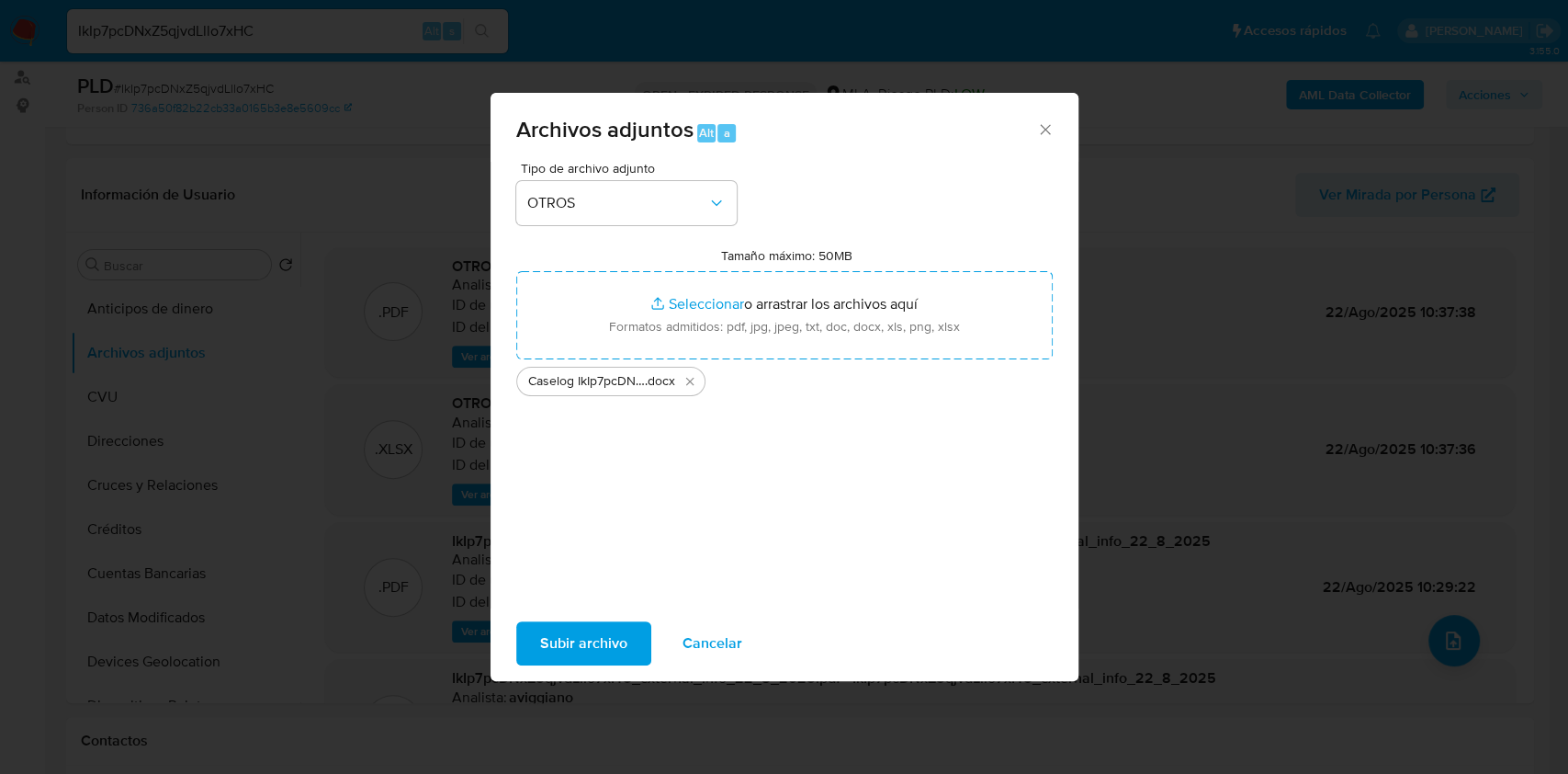
click at [578, 613] on div "Subir archivo Cancelar" at bounding box center [784, 643] width 588 height 70
click at [578, 634] on span "Subir archivo" at bounding box center [584, 643] width 87 height 41
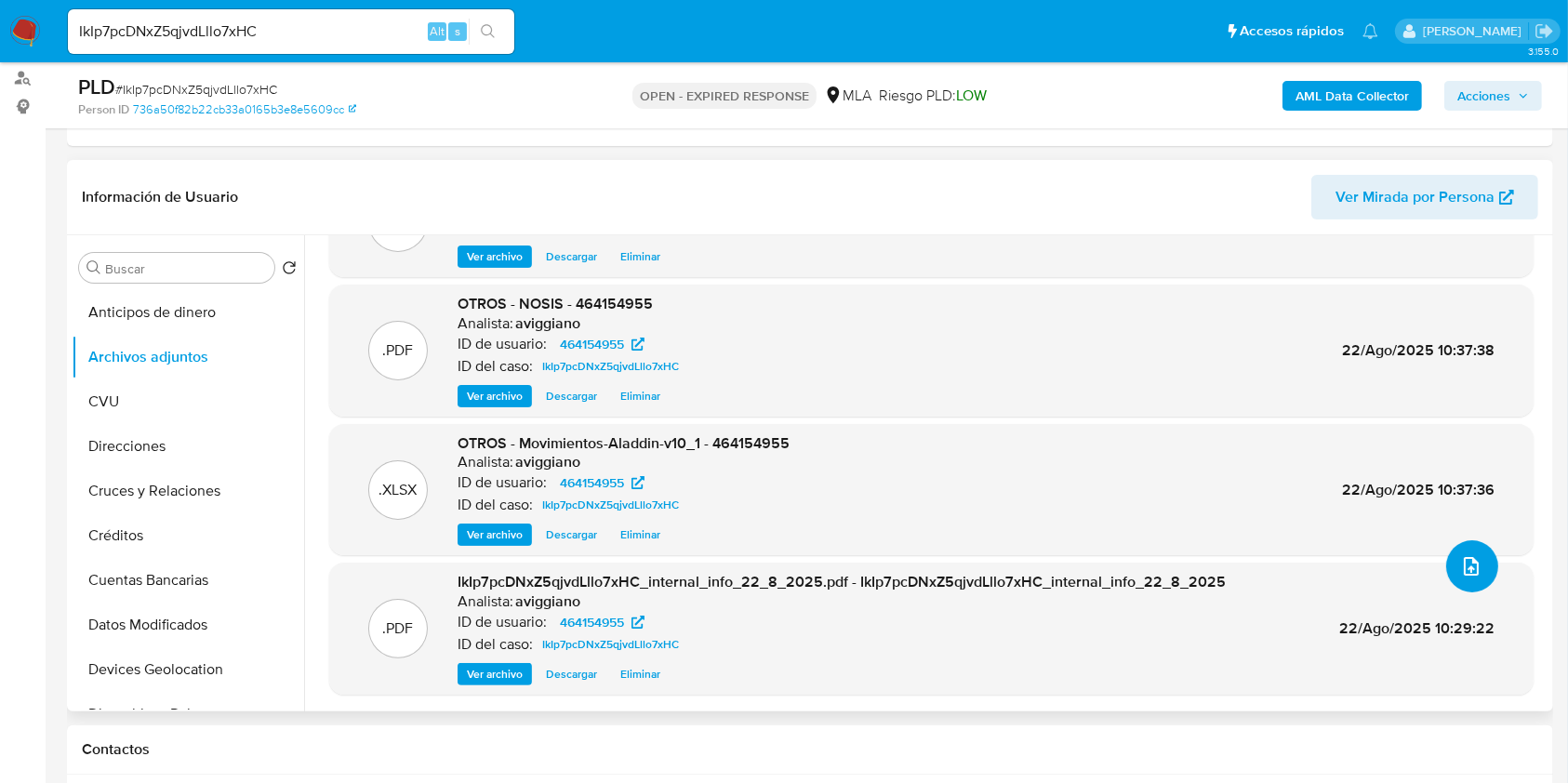
scroll to position [619, 0]
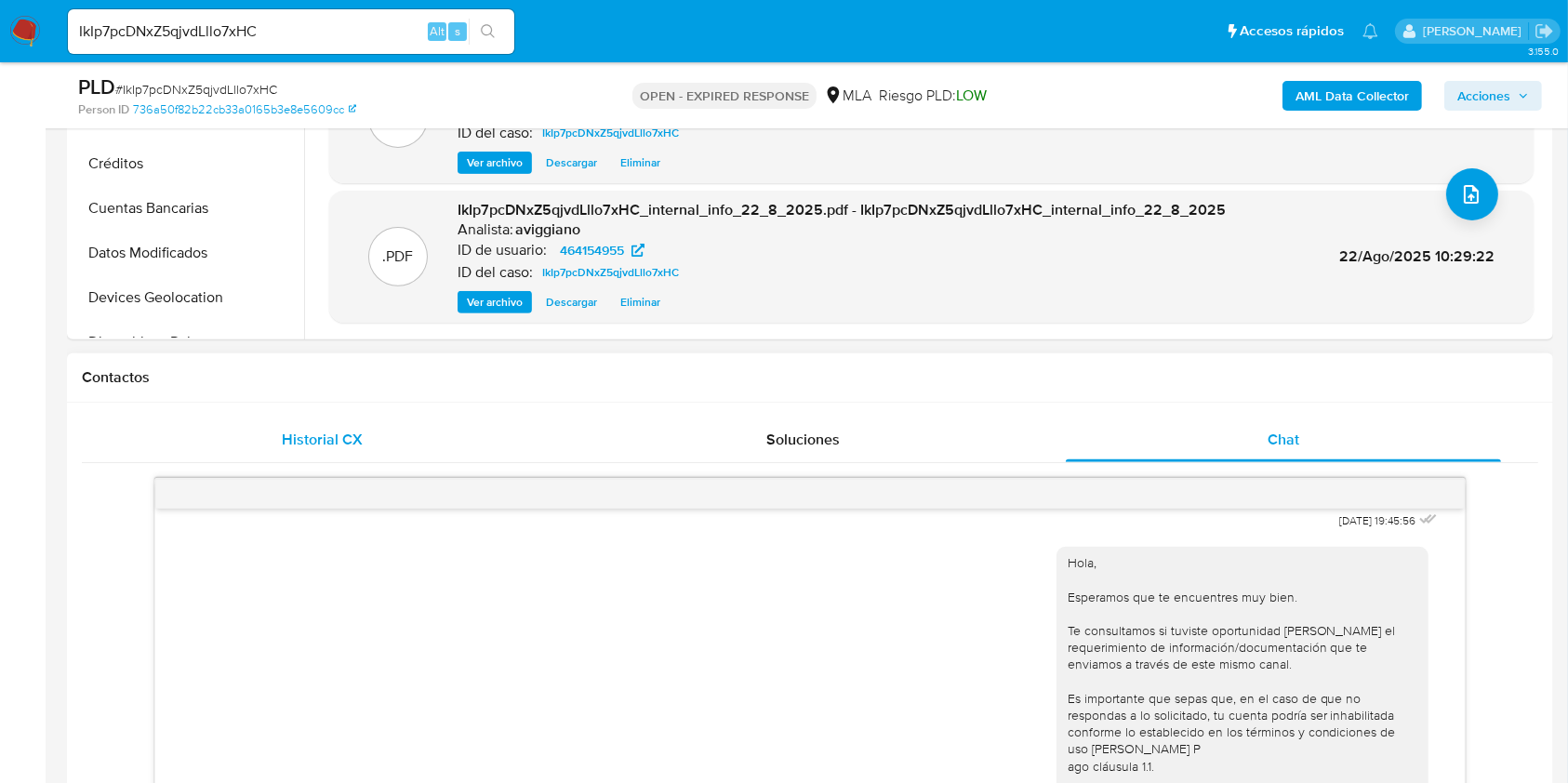
click at [335, 446] on span "Historial CX" at bounding box center [322, 439] width 81 height 21
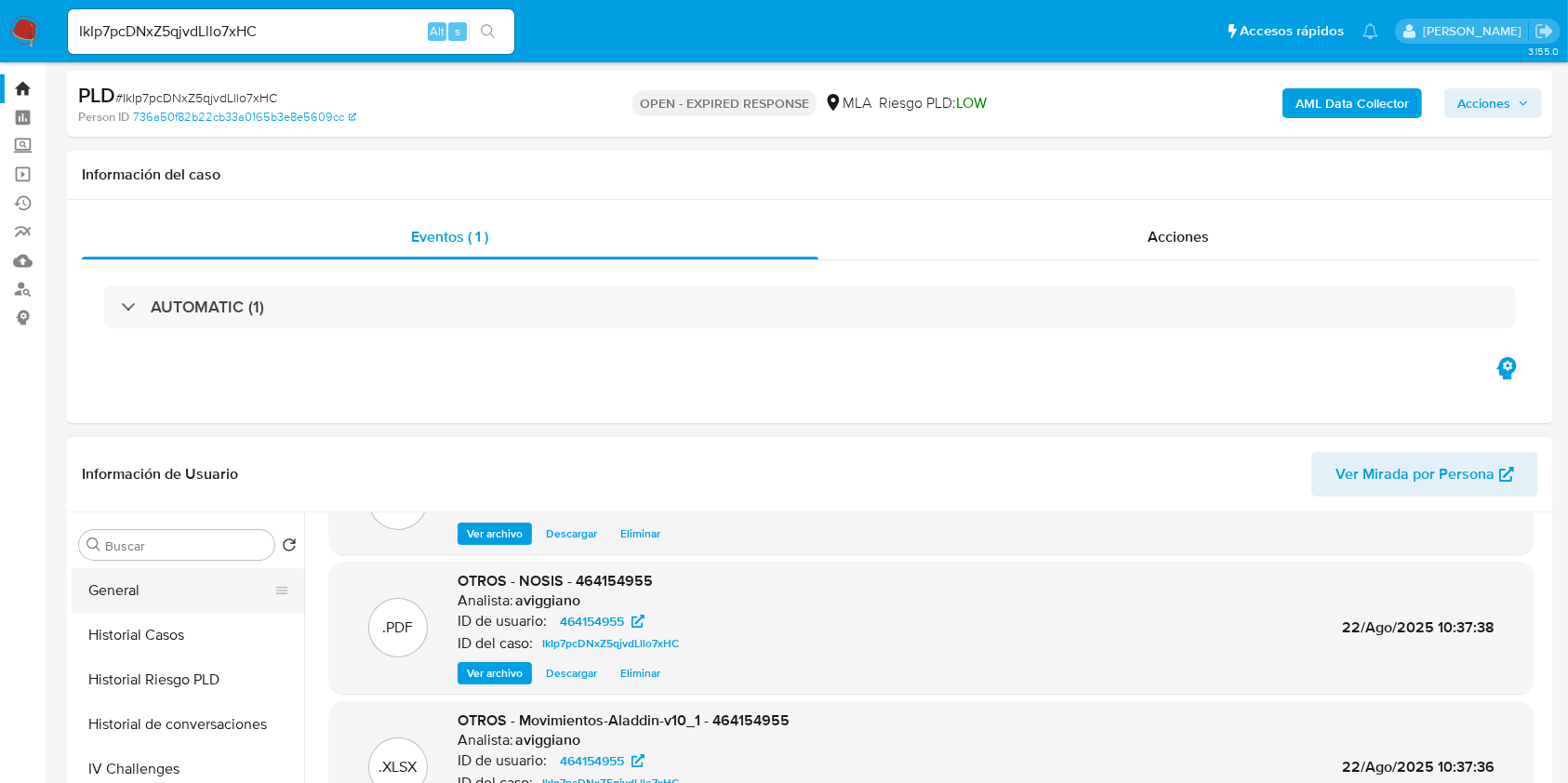
scroll to position [495, 0]
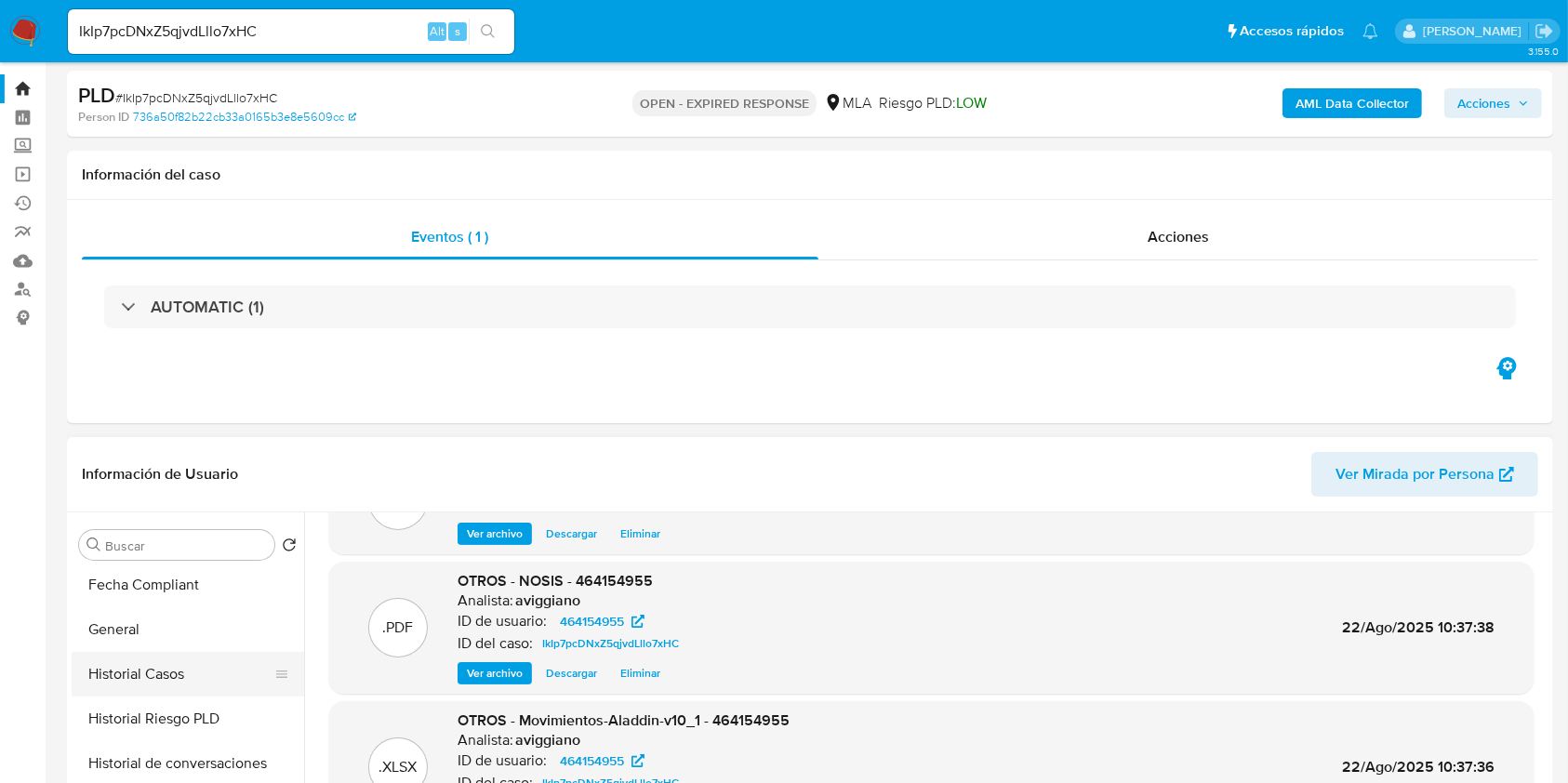
click at [191, 652] on button "Historial Casos" at bounding box center [180, 674] width 218 height 45
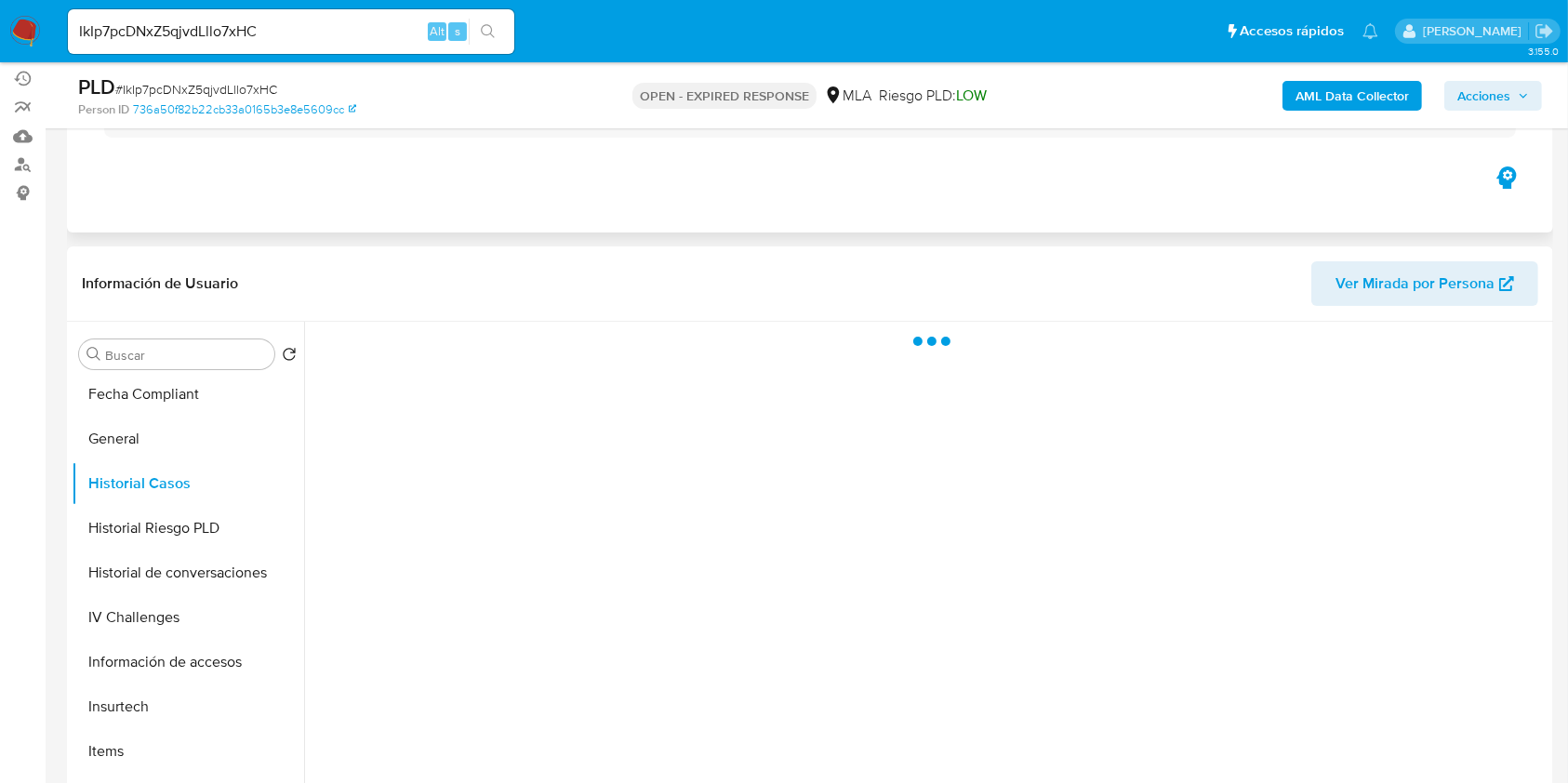
scroll to position [284, 0]
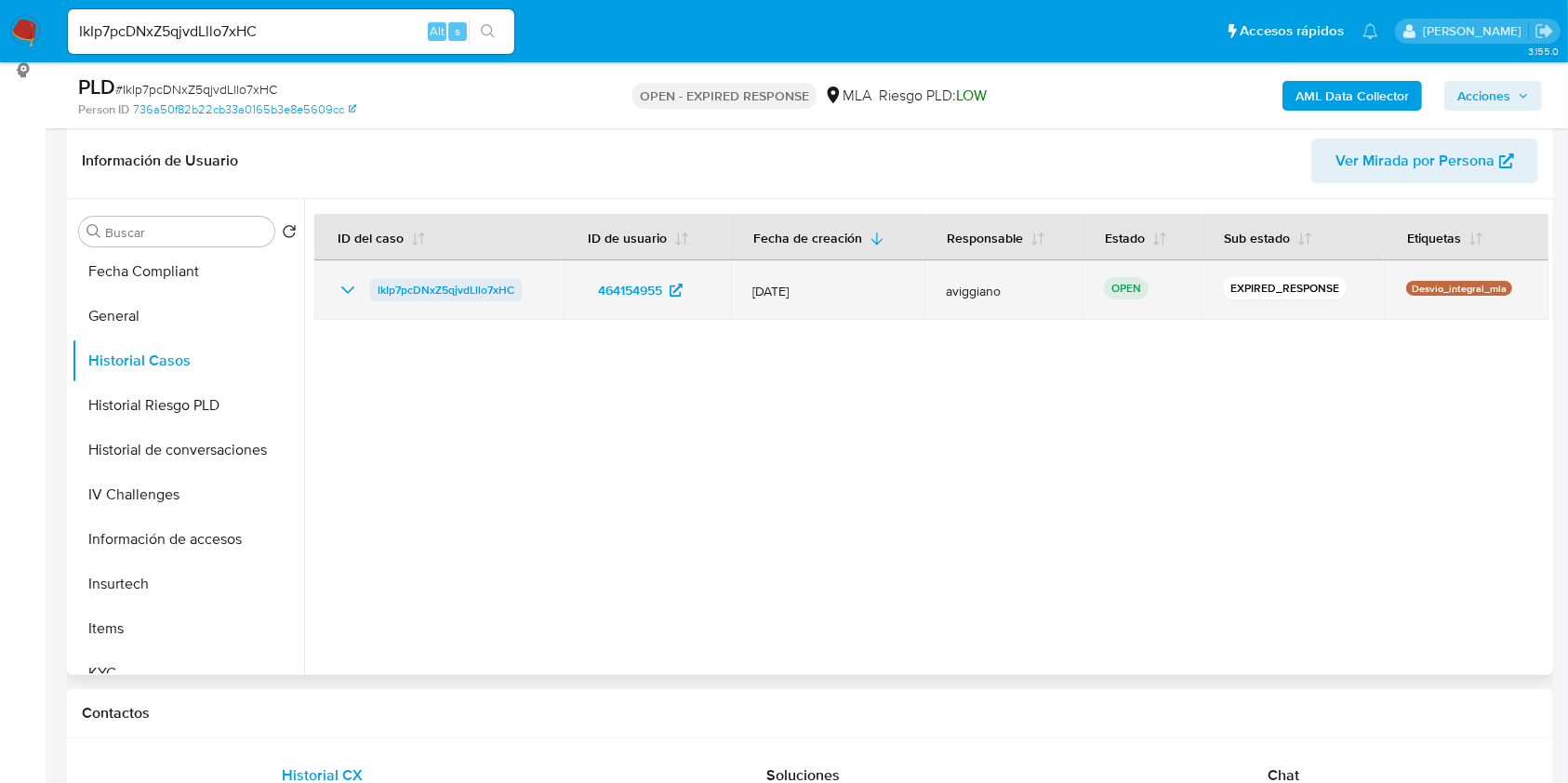
drag, startPoint x: 539, startPoint y: 278, endPoint x: 371, endPoint y: 294, distance: 168.8
click at [371, 294] on div "IkIp7pcDNxZ5qjvdLllo7xHC" at bounding box center [440, 290] width 205 height 22
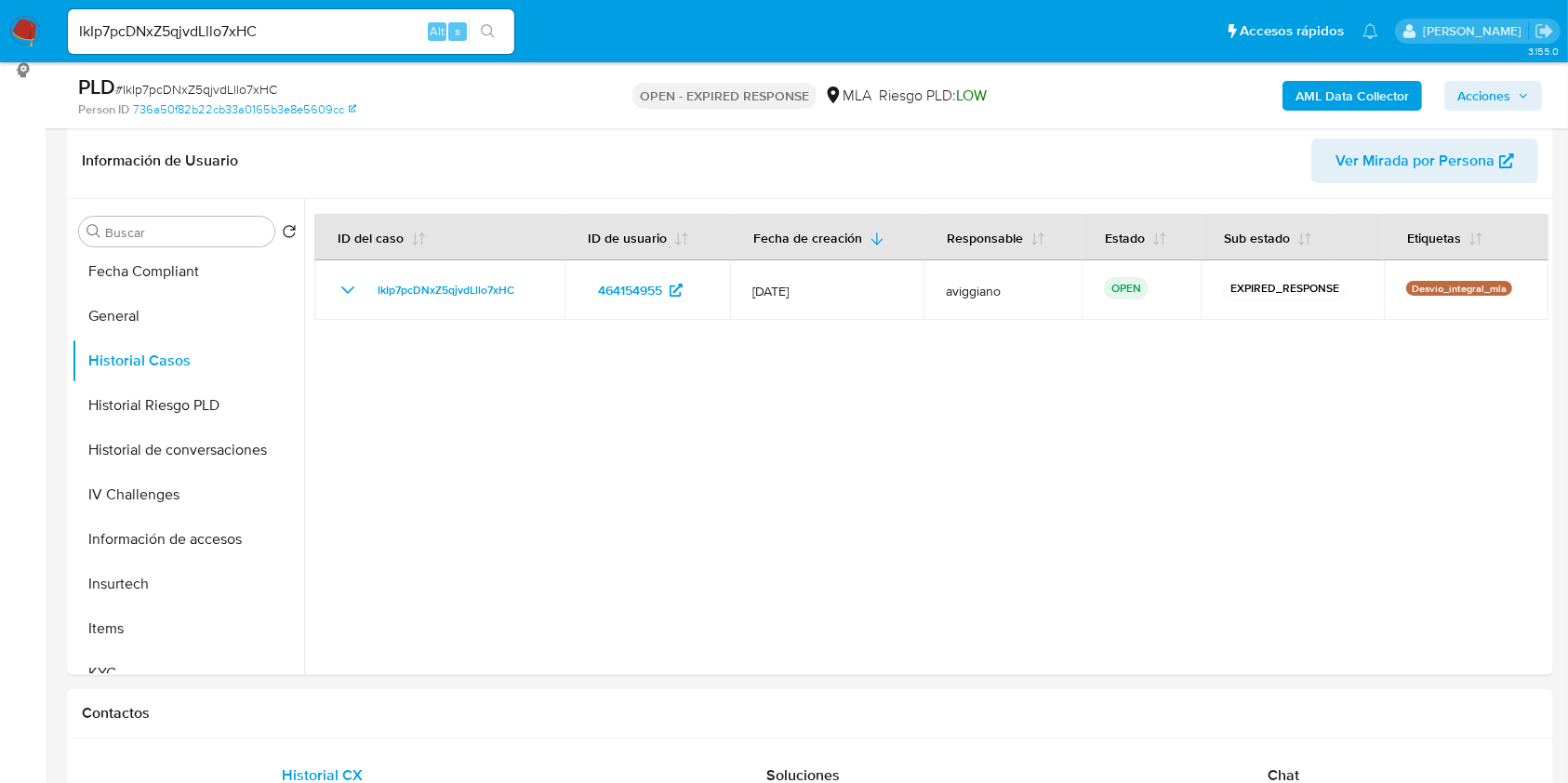
click at [231, 19] on input "IkIp7pcDNxZ5qjvdLllo7xHC" at bounding box center [291, 31] width 446 height 24
drag, startPoint x: 231, startPoint y: 18, endPoint x: 259, endPoint y: 22, distance: 28.3
click at [231, 19] on input "IkIp7pcDNxZ5qjvdLllo7xHC" at bounding box center [291, 31] width 446 height 24
paste input "kDFW60N3ZGb0sLu66BhKdW08"
type input "kDFW60N3ZGb0sLu66BhKdW08"
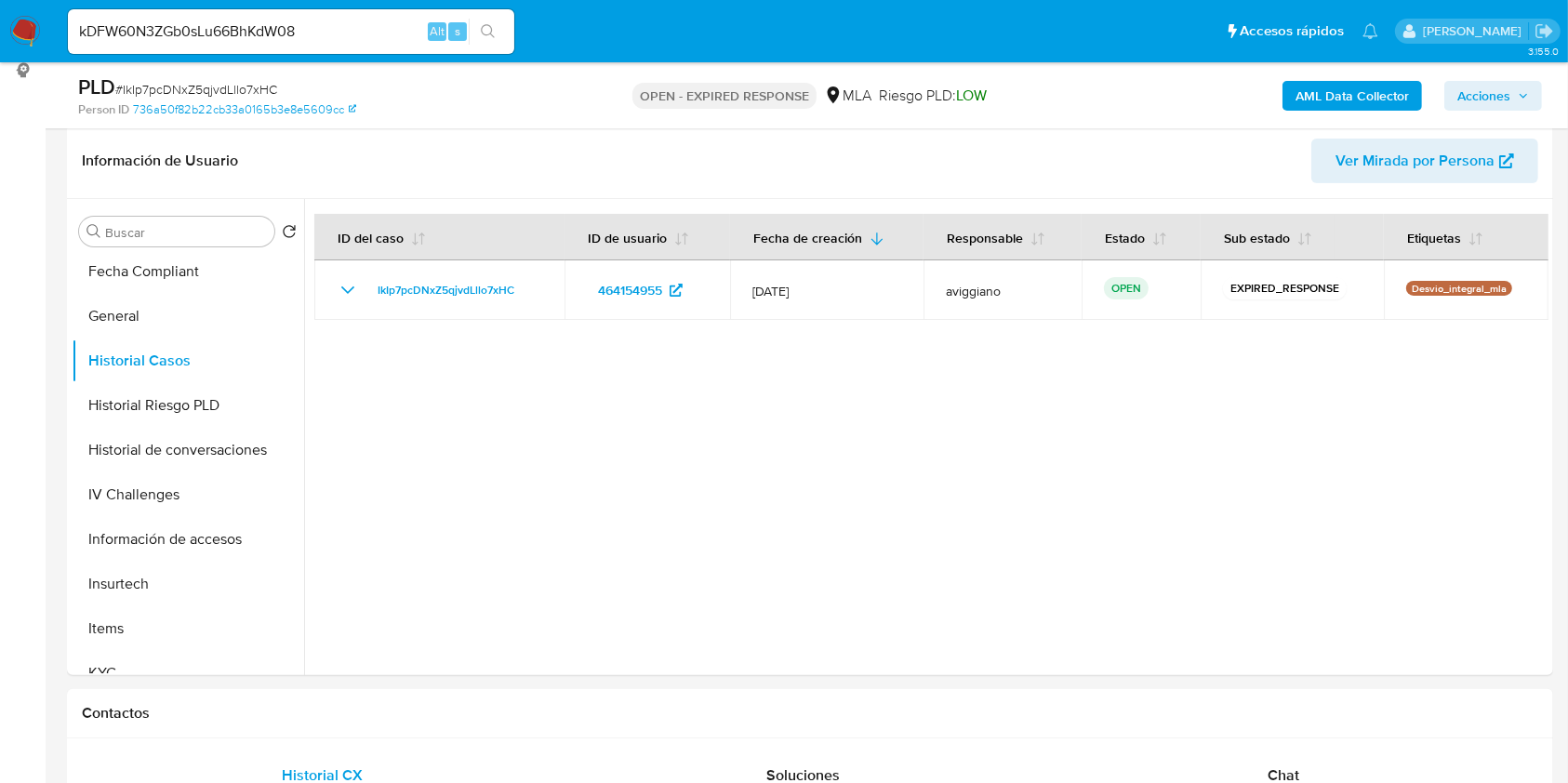
click at [494, 35] on icon "search-icon" at bounding box center [488, 32] width 15 height 15
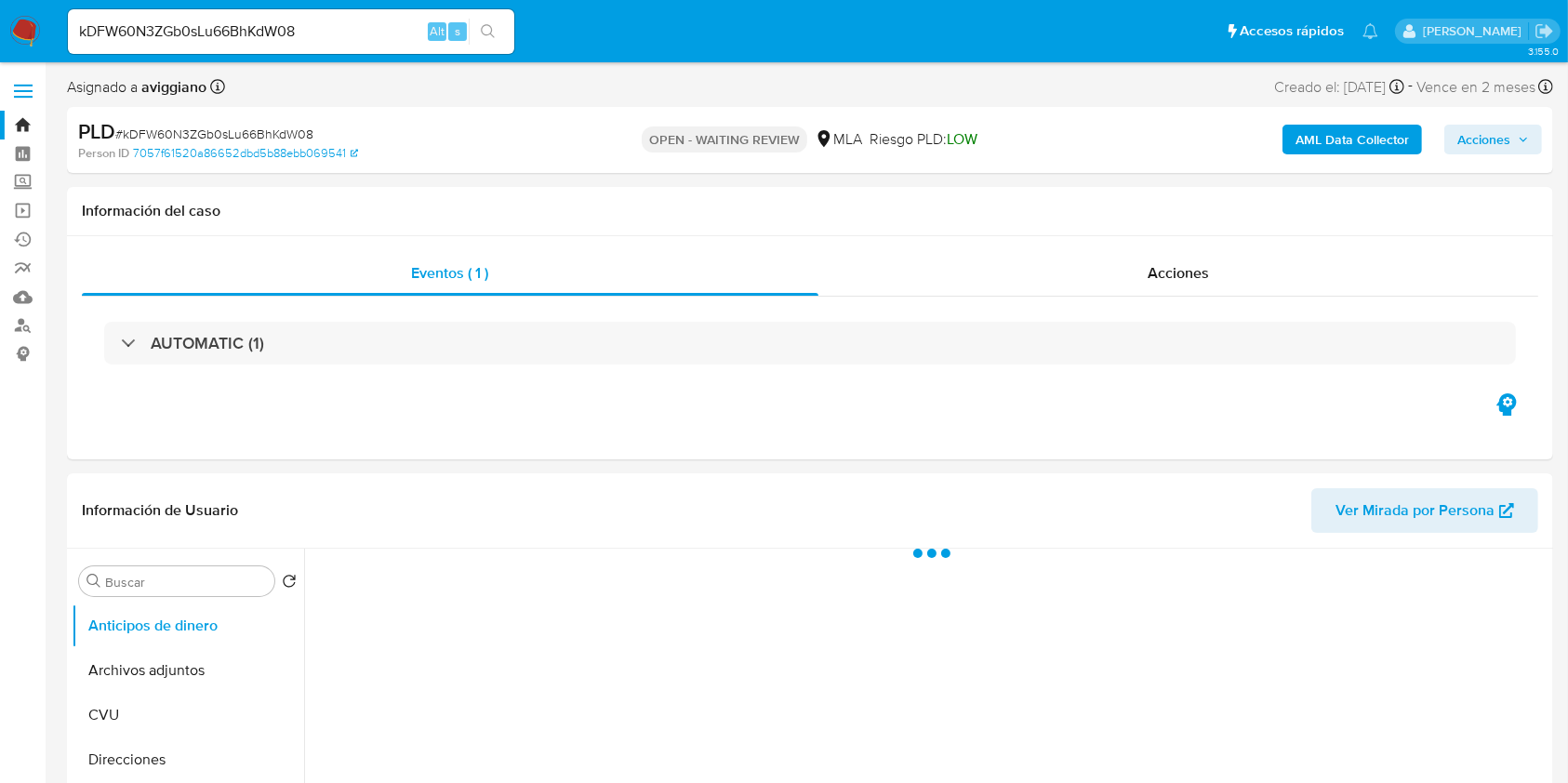
select select "10"
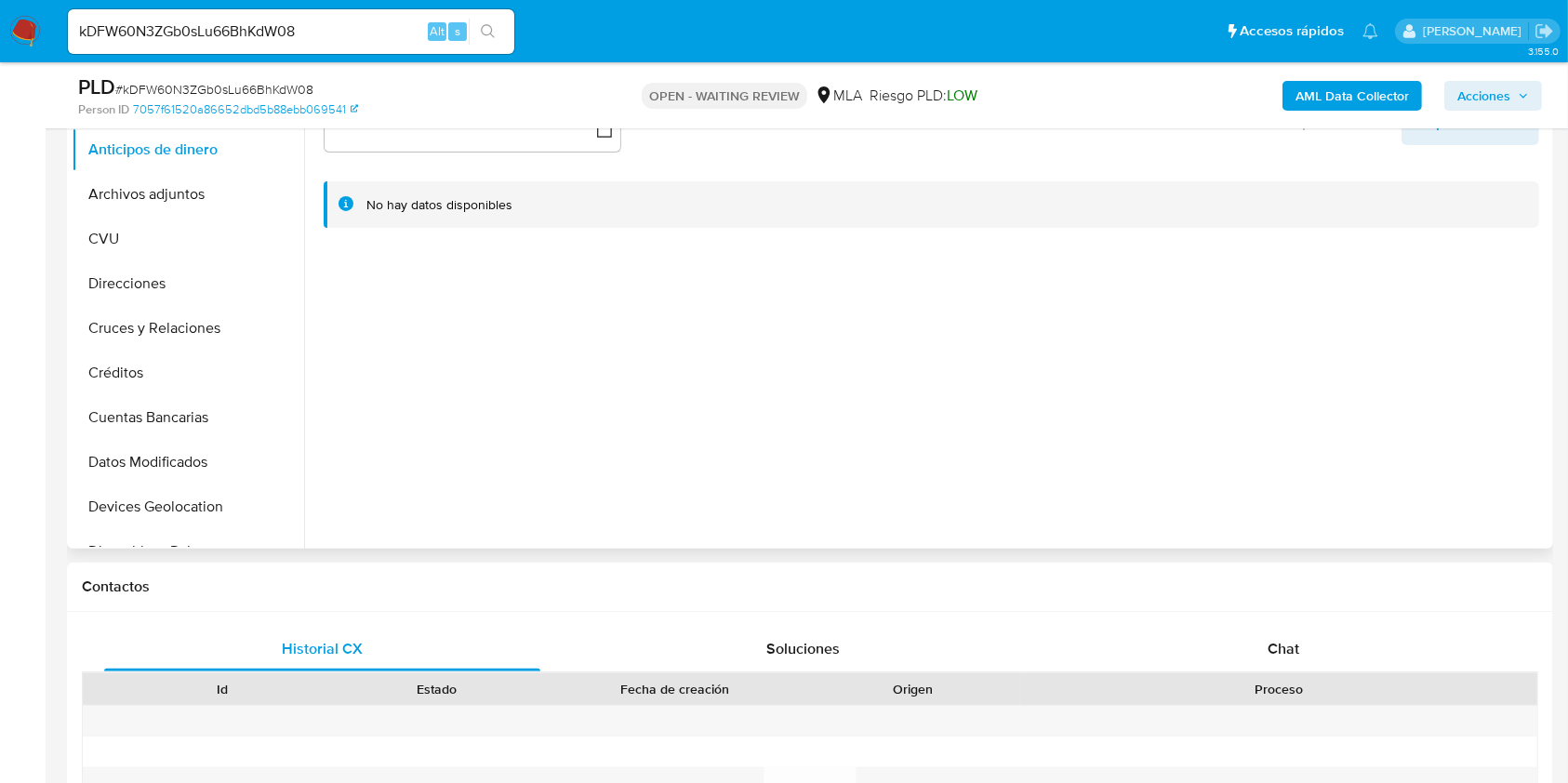
scroll to position [372, 0]
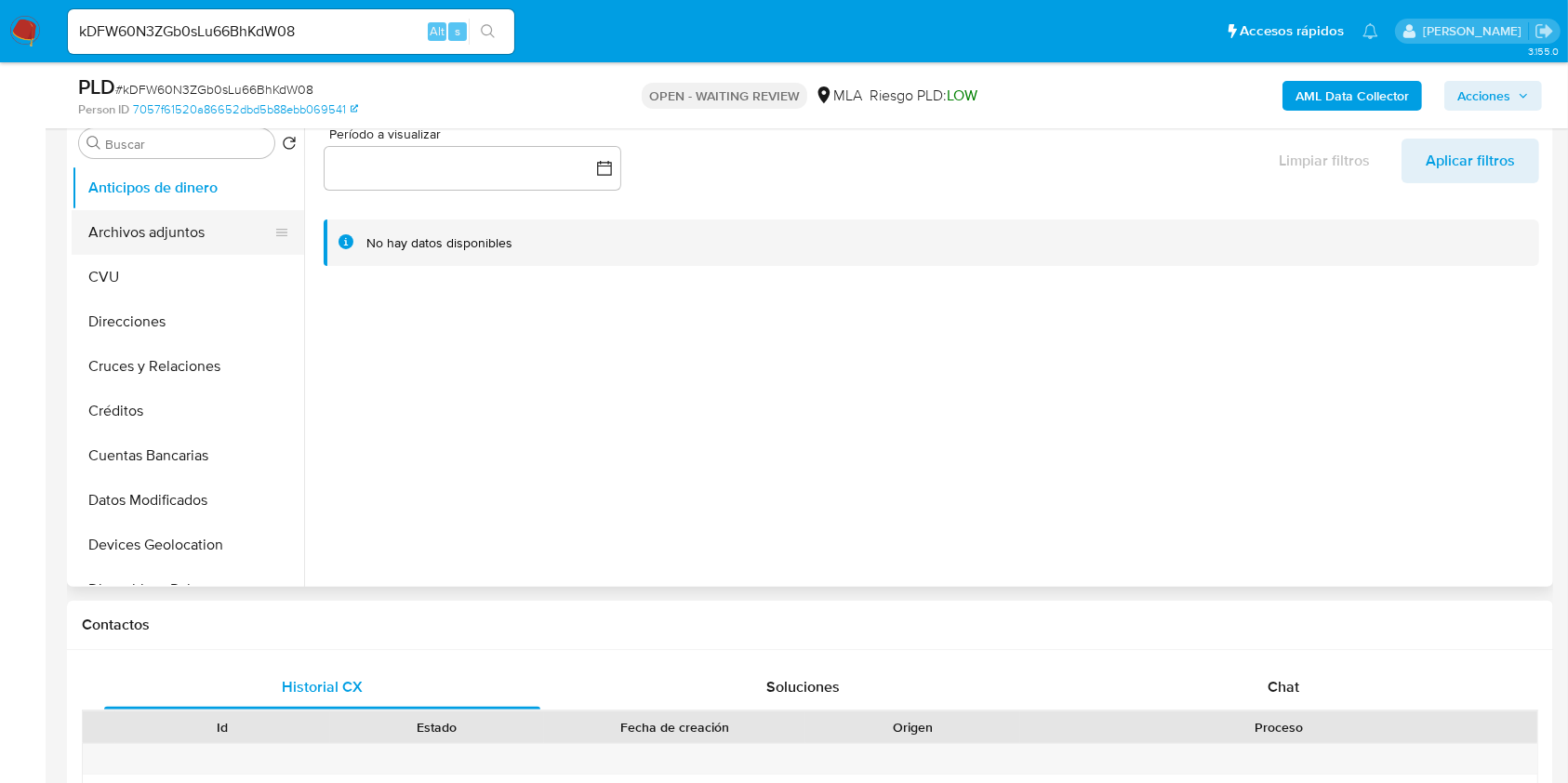
click at [202, 228] on button "Archivos adjuntos" at bounding box center [180, 232] width 218 height 45
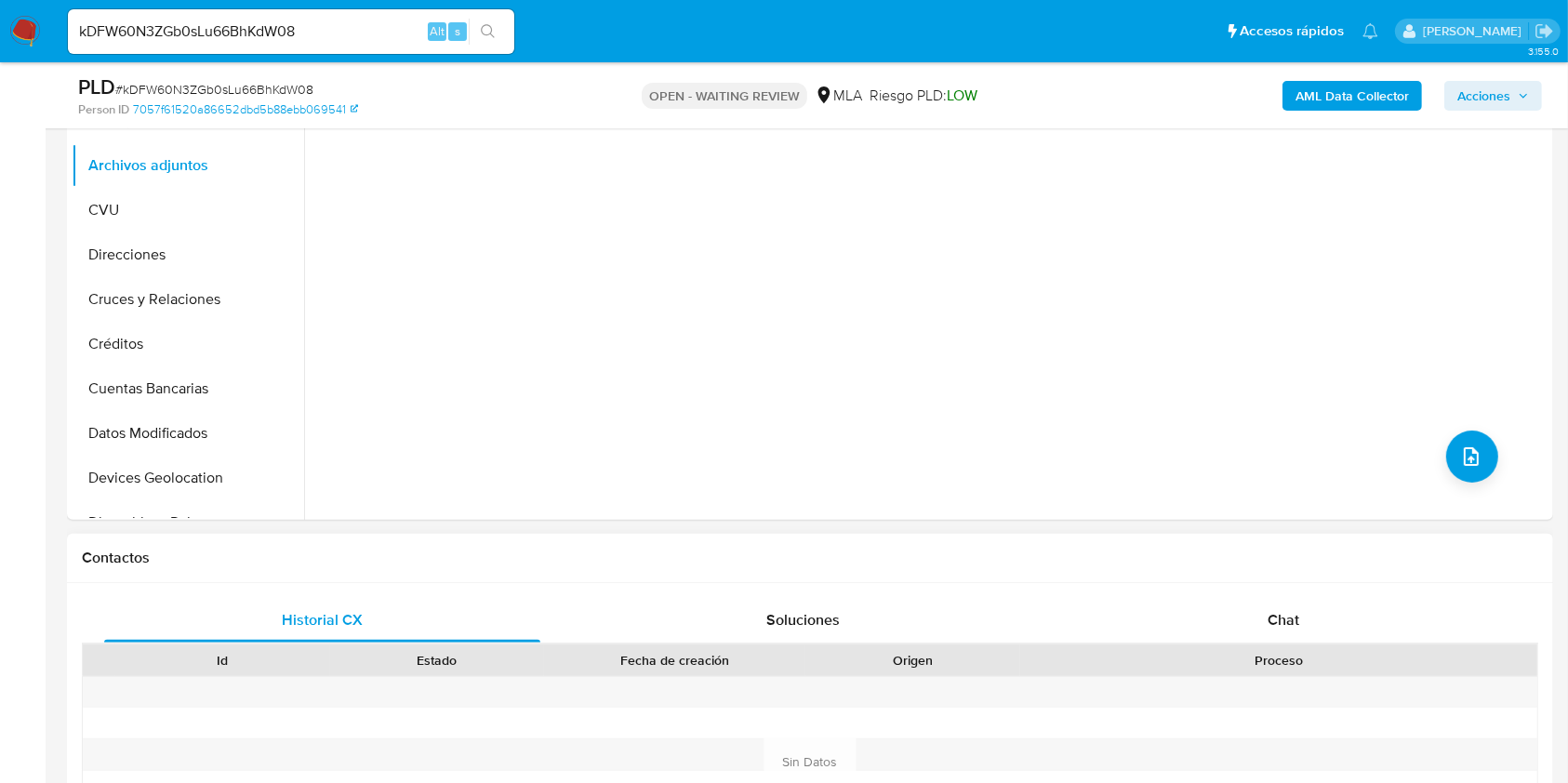
scroll to position [744, 0]
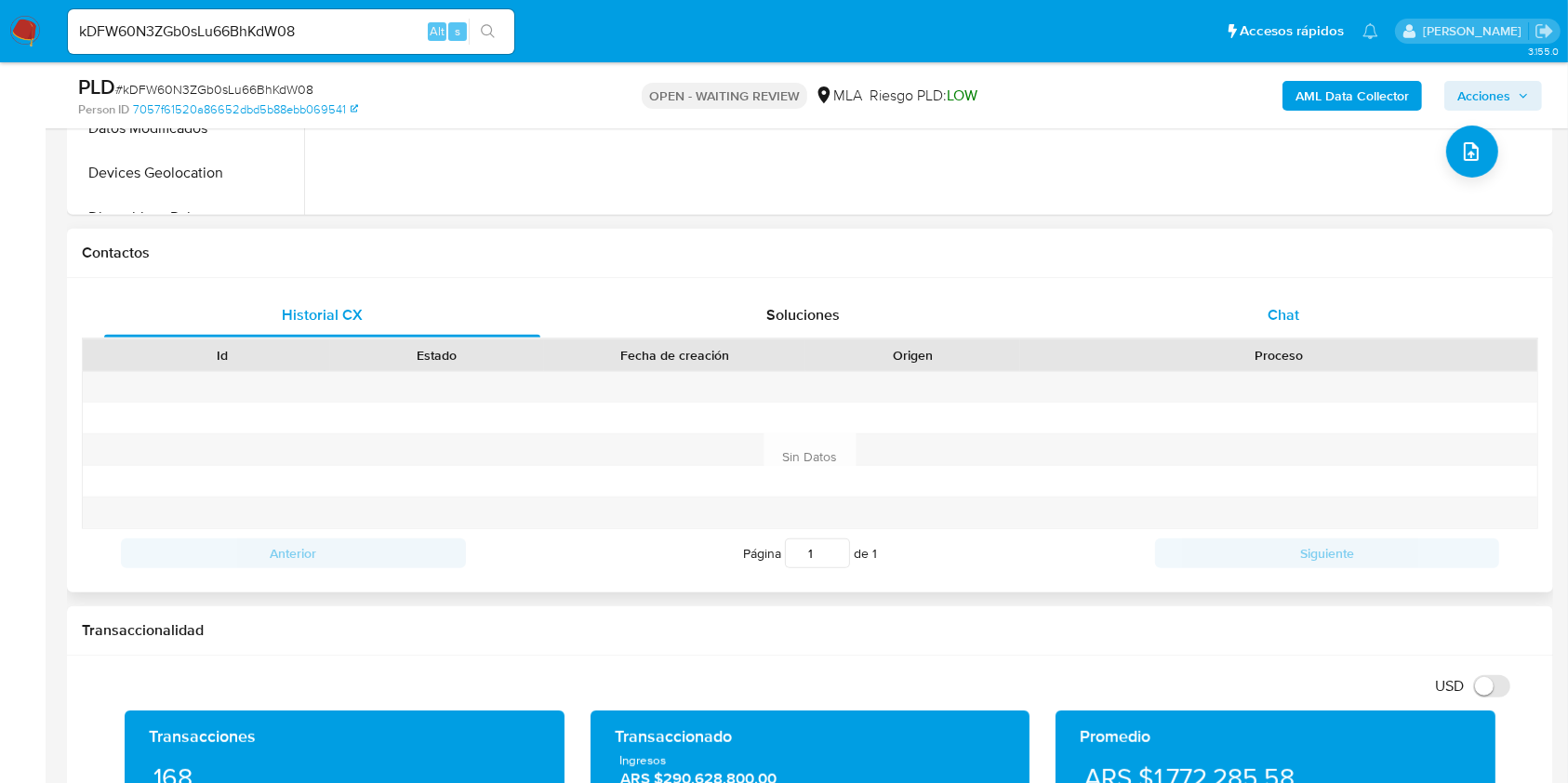
click at [1270, 297] on div "Chat" at bounding box center [1283, 315] width 436 height 45
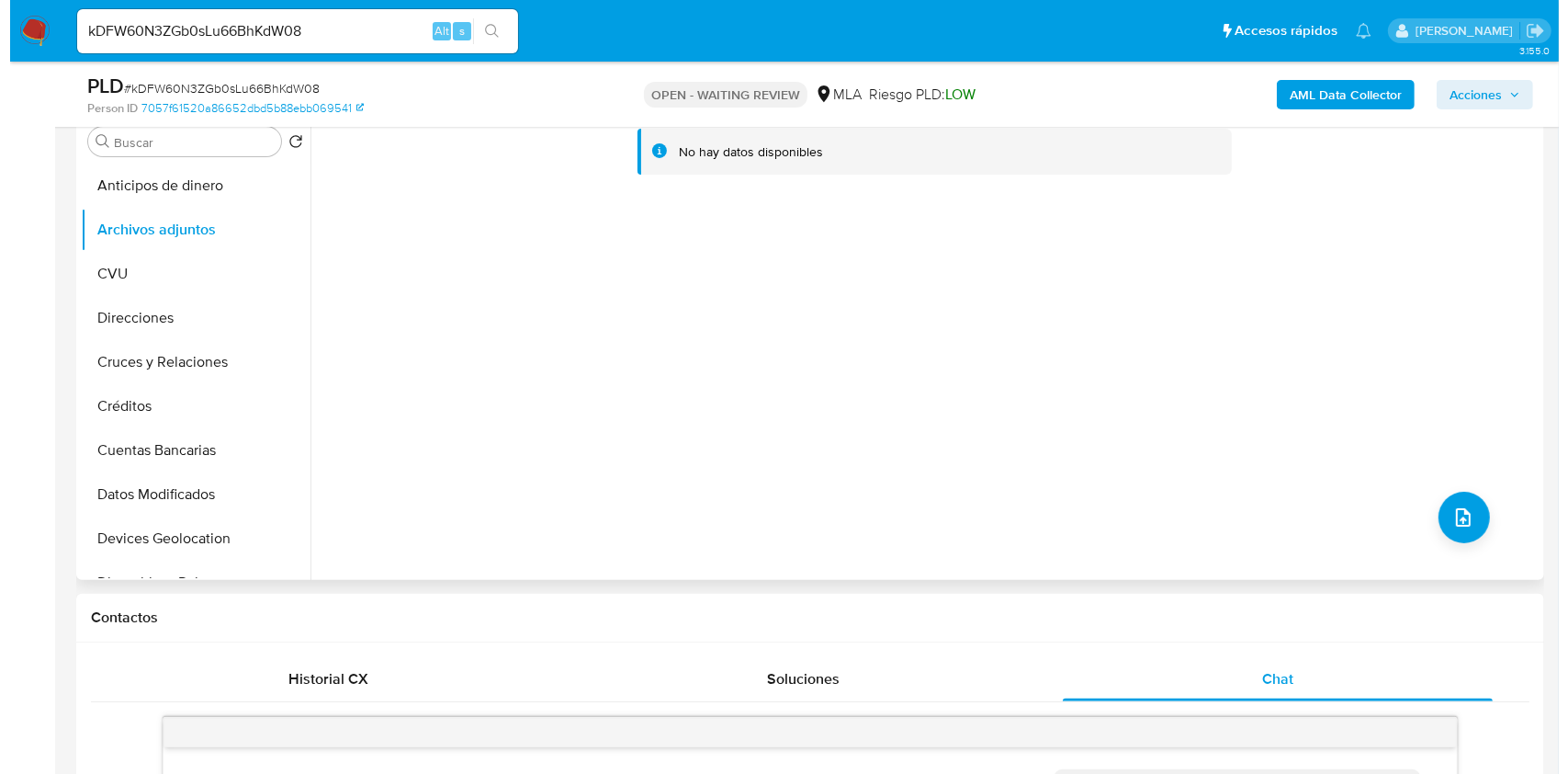
scroll to position [245, 0]
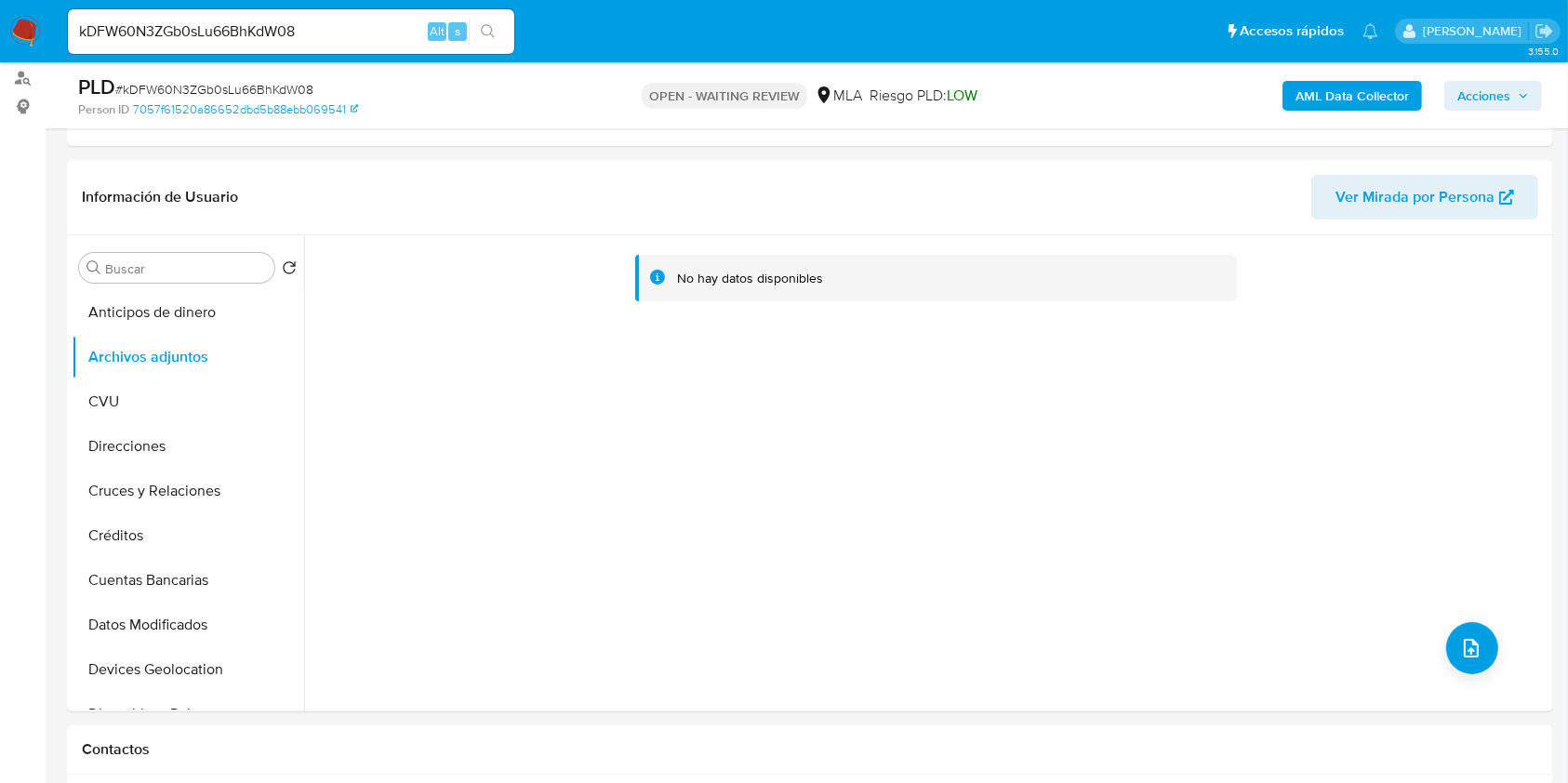
click at [1336, 89] on b "AML Data Collector" at bounding box center [1352, 95] width 113 height 30
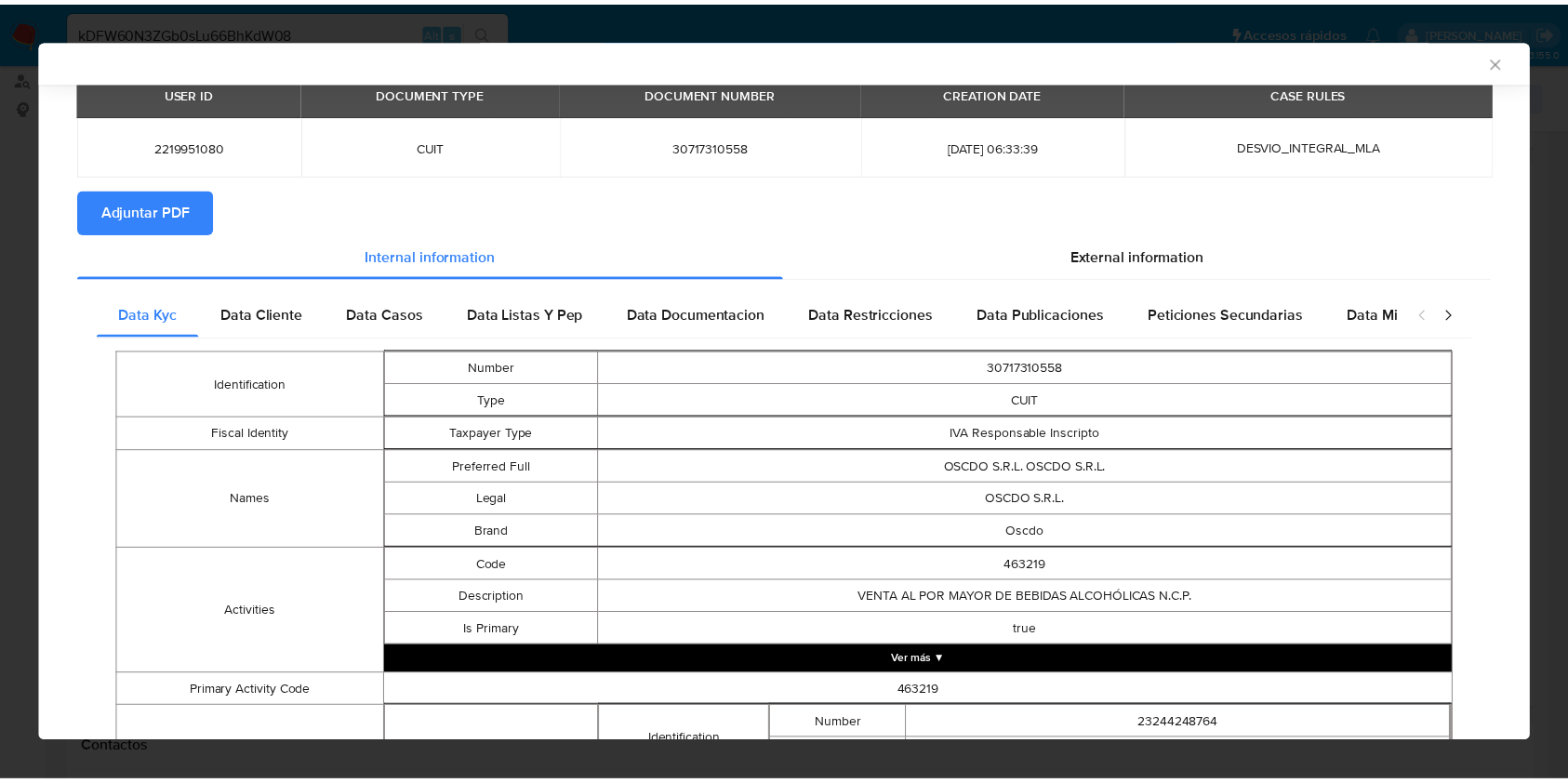
scroll to position [244, 0]
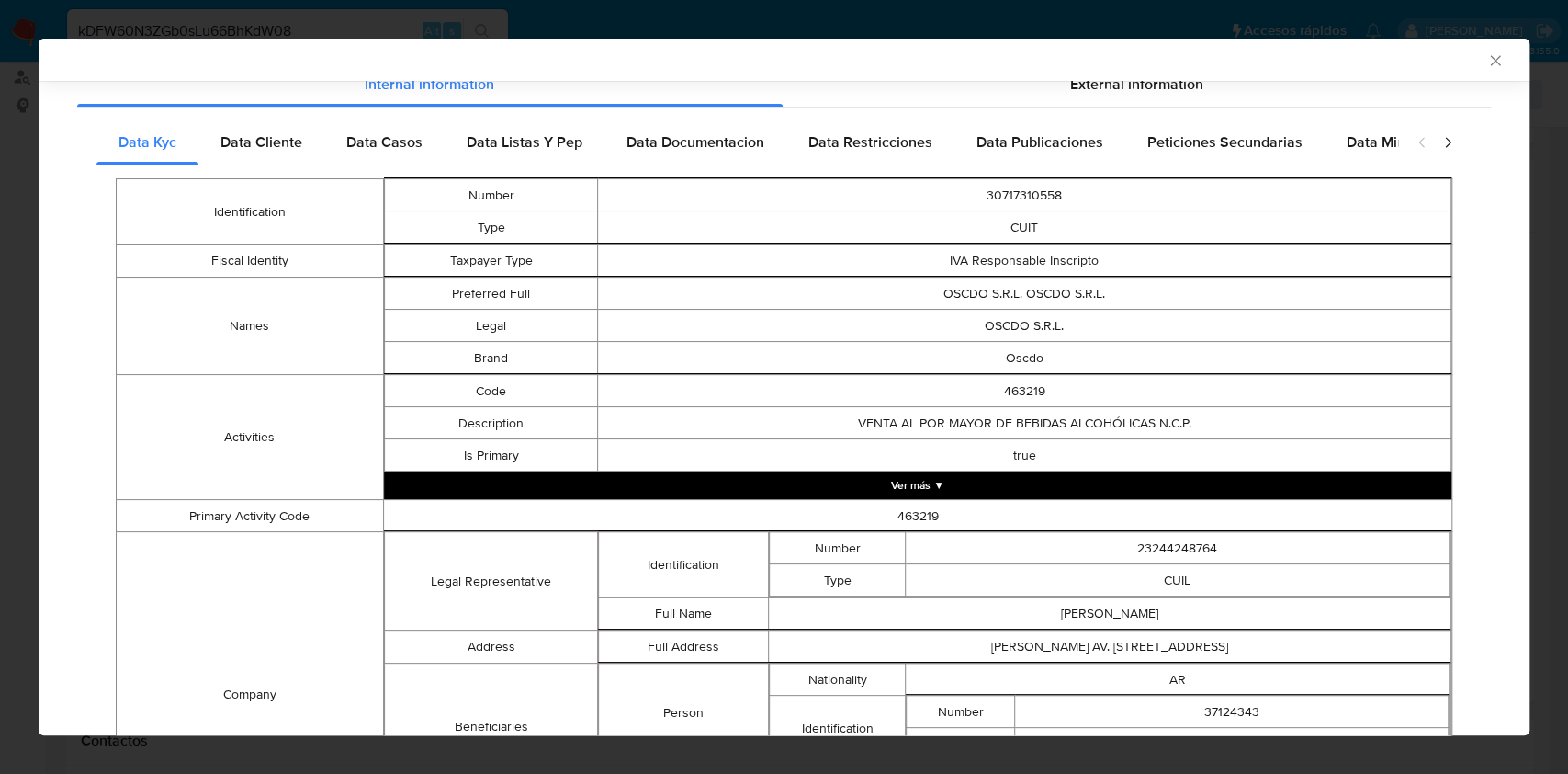
click at [1486, 62] on icon "Cerrar ventana" at bounding box center [1495, 60] width 18 height 18
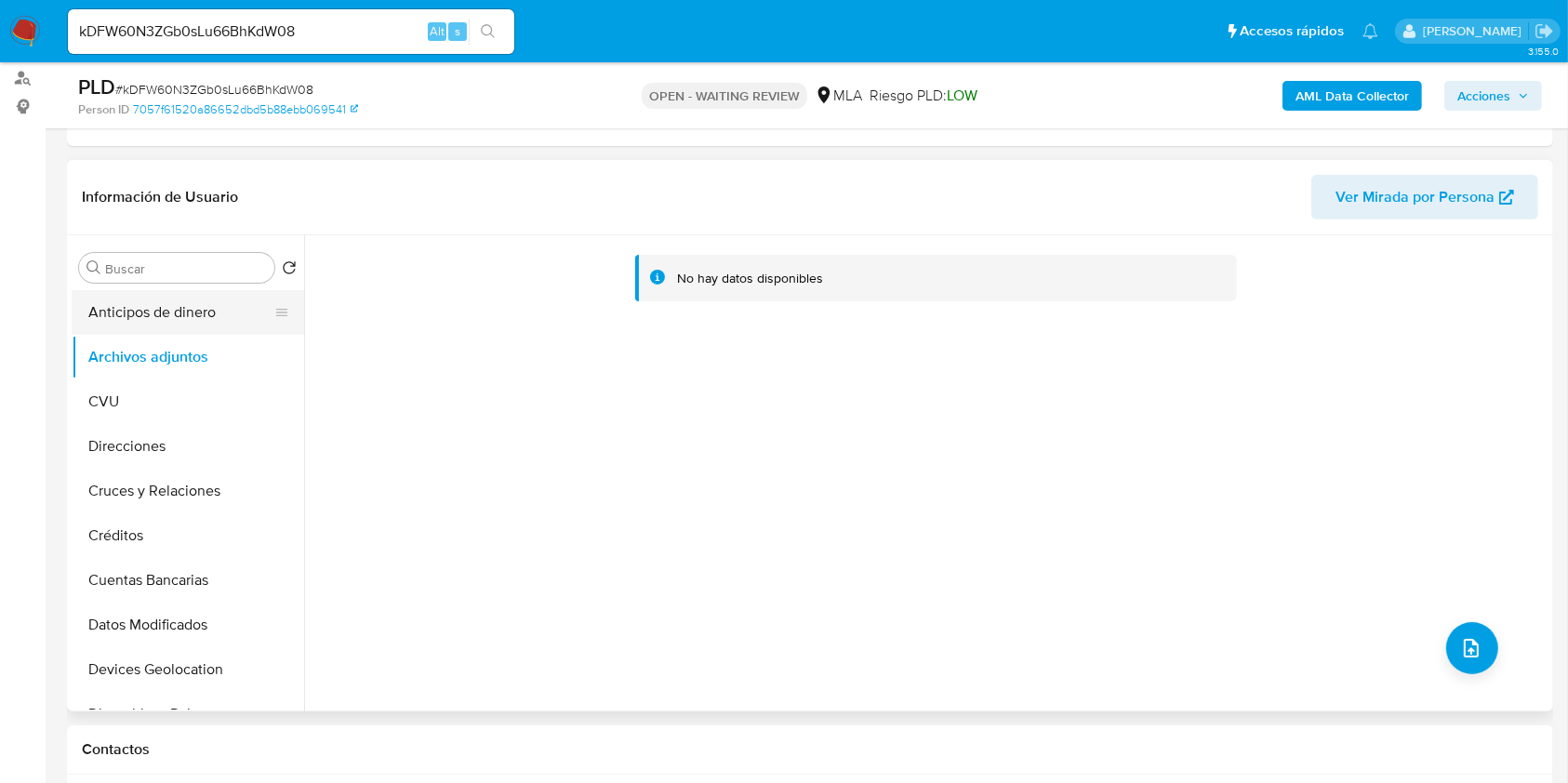
click at [151, 327] on button "Anticipos de dinero" at bounding box center [180, 312] width 218 height 45
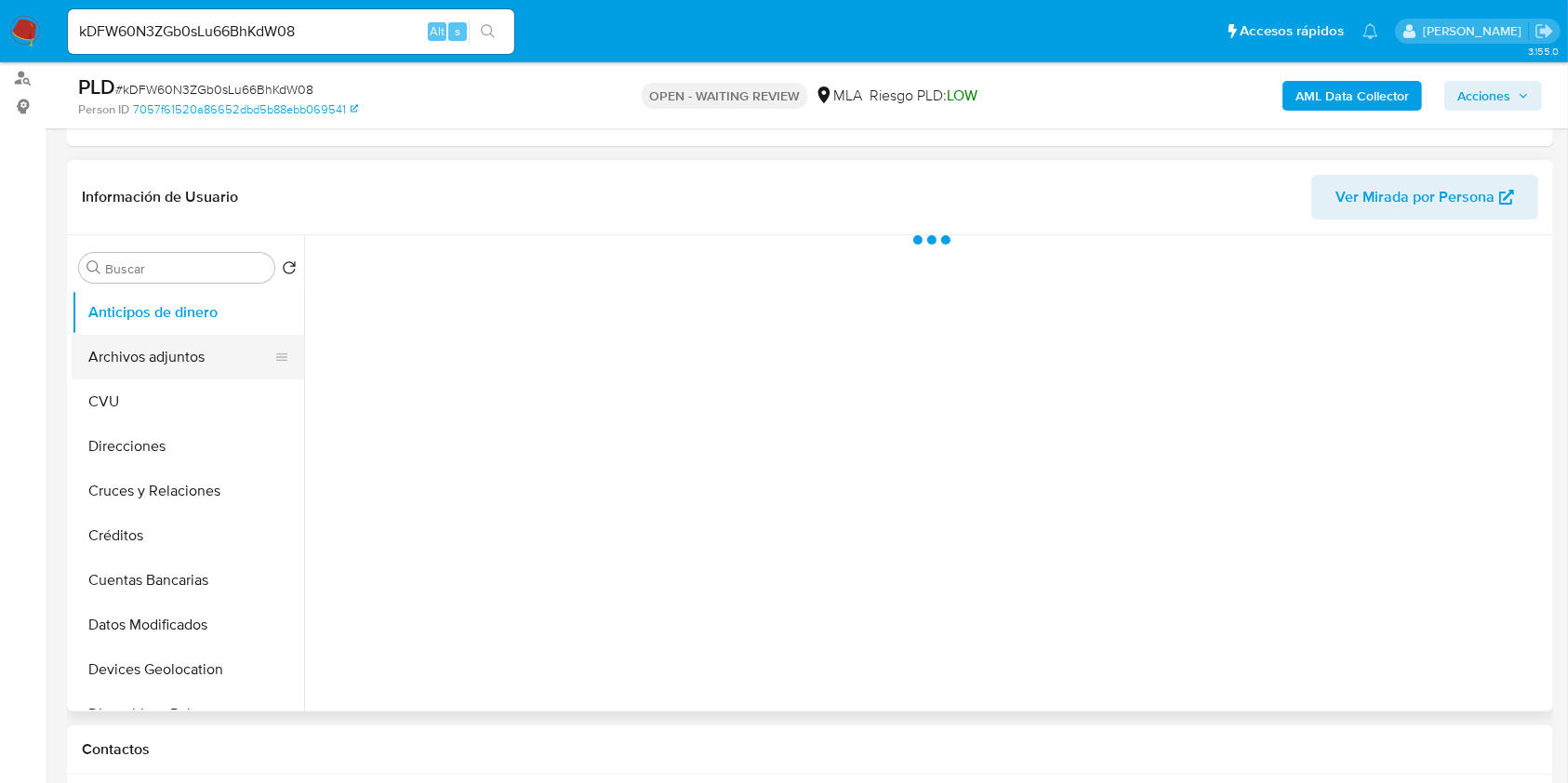
click at [141, 348] on button "Archivos adjuntos" at bounding box center [180, 357] width 218 height 45
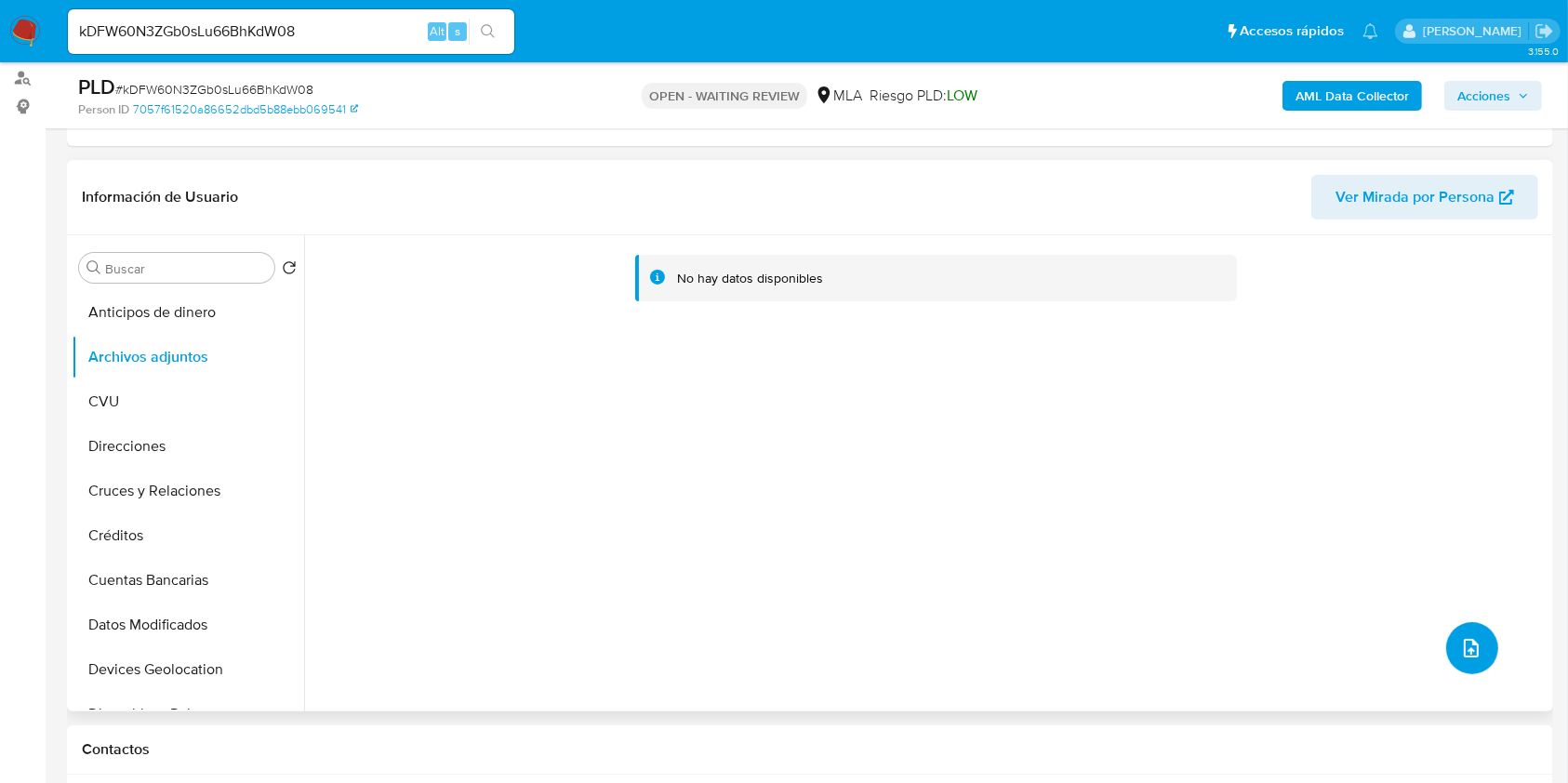
click at [1460, 643] on icon "upload-file" at bounding box center [1470, 648] width 22 height 22
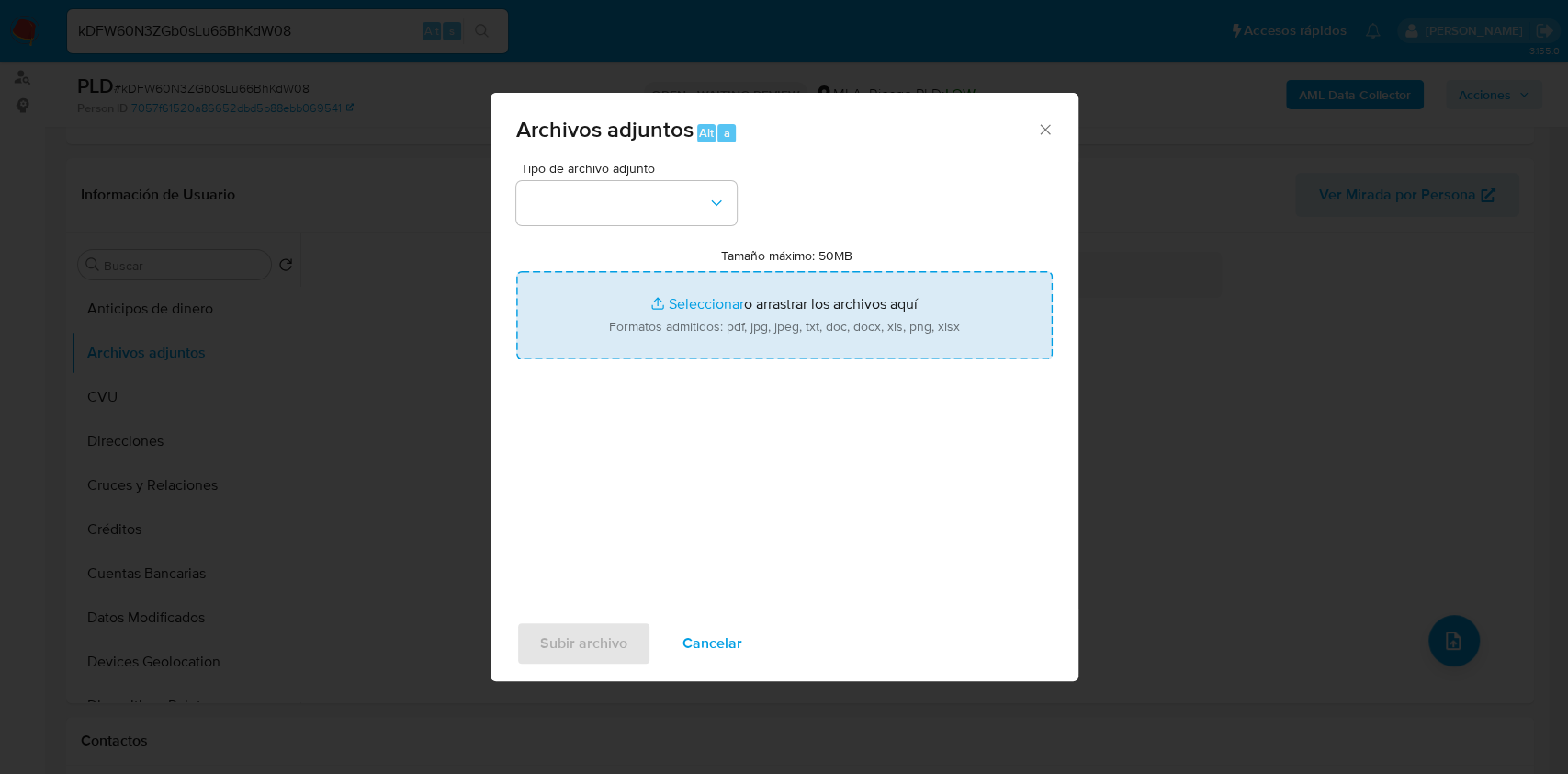
click at [833, 322] on input "Tamaño máximo: 50MB Seleccionar archivos" at bounding box center [785, 315] width 537 height 88
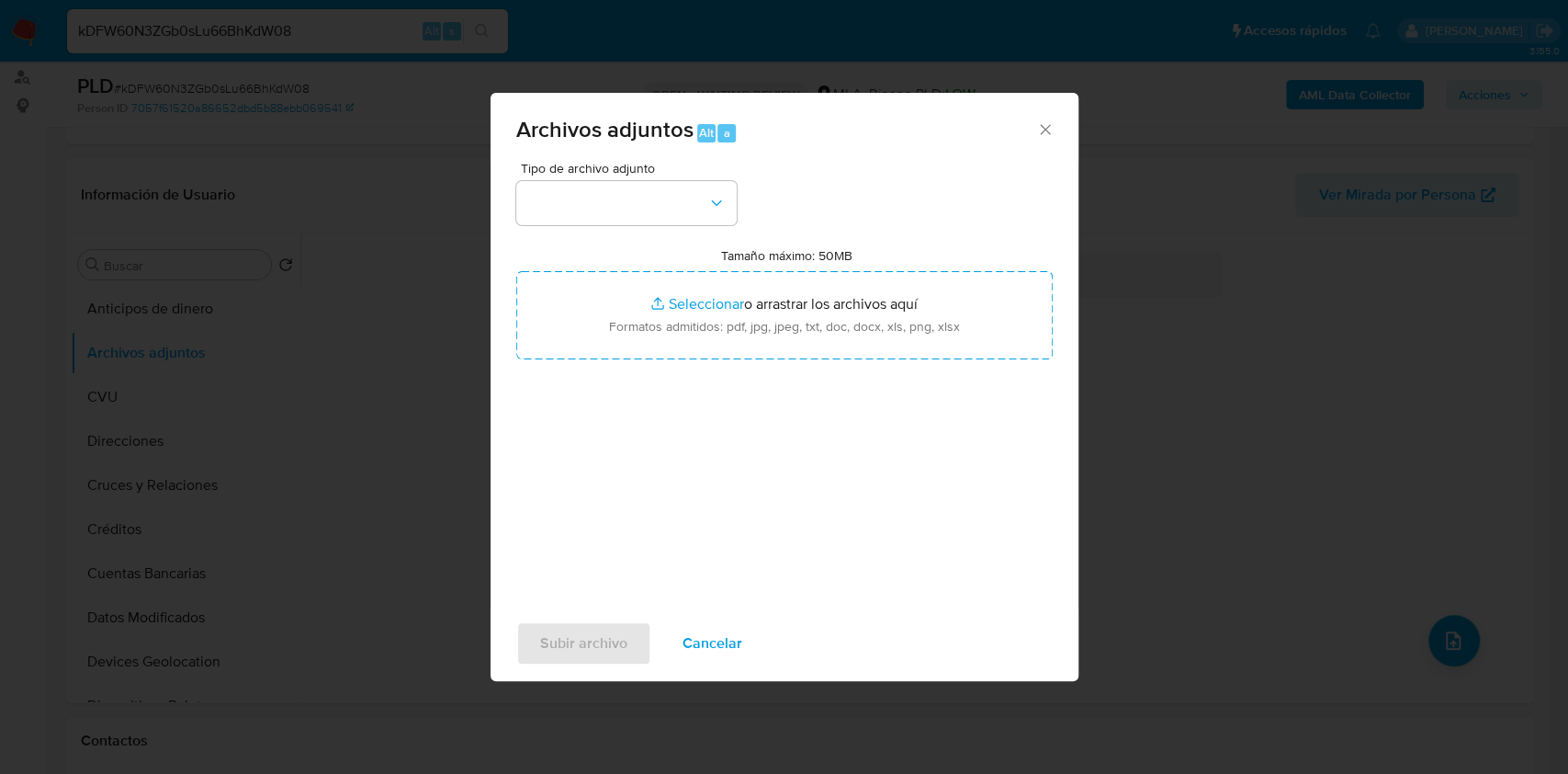
click at [1044, 134] on icon "Cerrar" at bounding box center [1045, 129] width 18 height 18
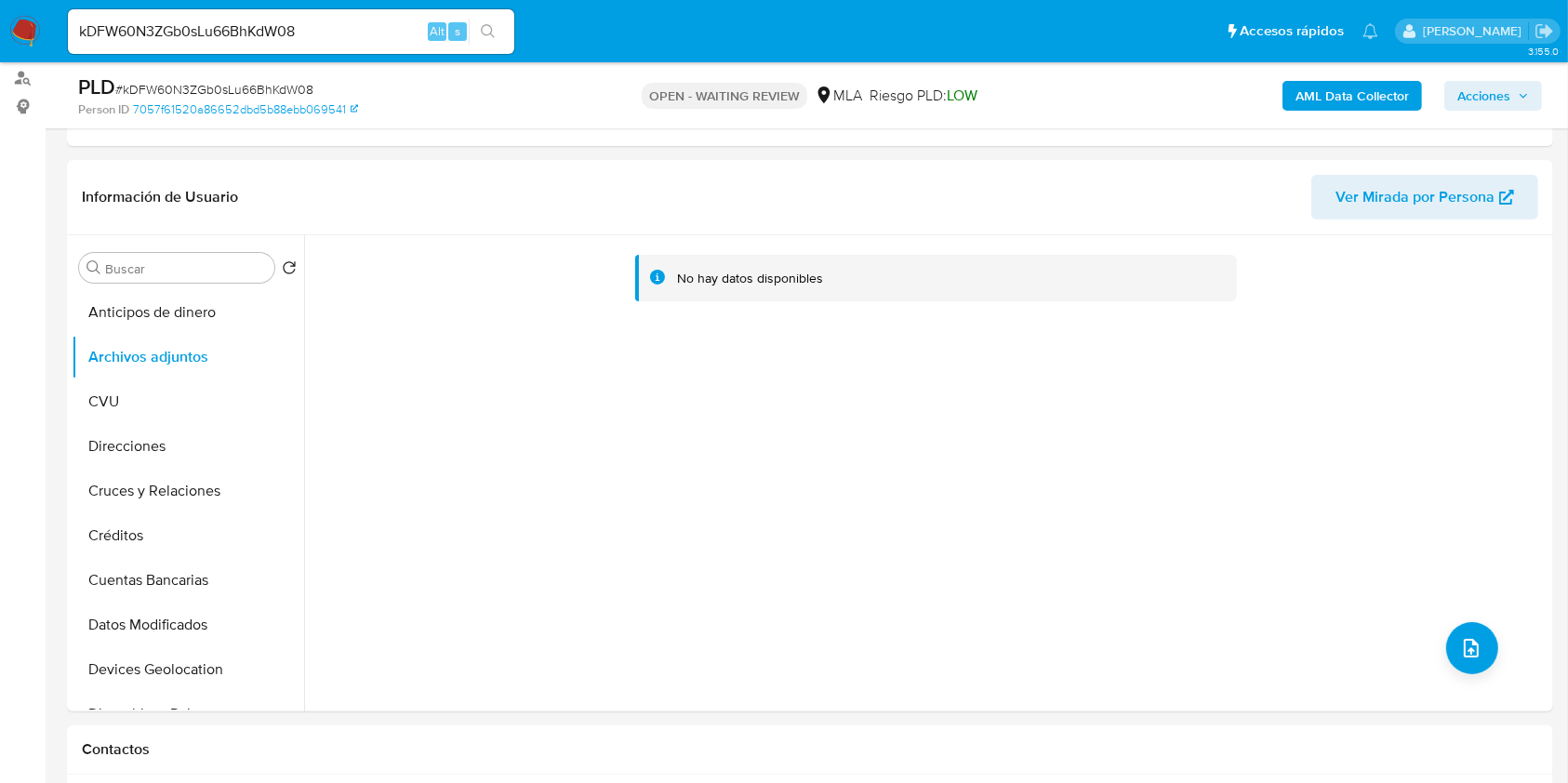
click at [1352, 101] on b "AML Data Collector" at bounding box center [1352, 95] width 113 height 30
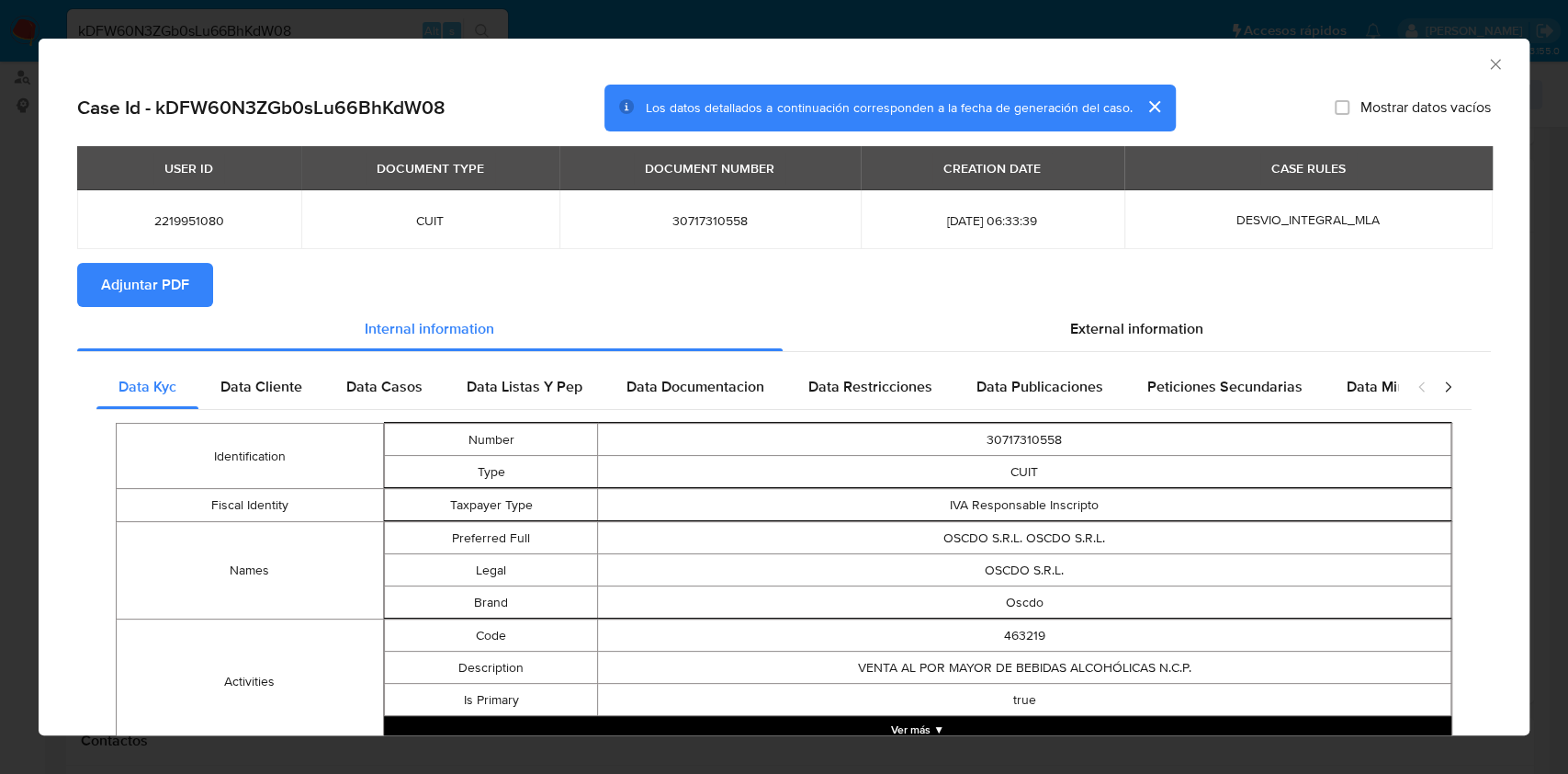
click at [153, 273] on span "Adjuntar PDF" at bounding box center [145, 285] width 88 height 41
click at [1486, 57] on icon "Cerrar ventana" at bounding box center [1495, 64] width 18 height 18
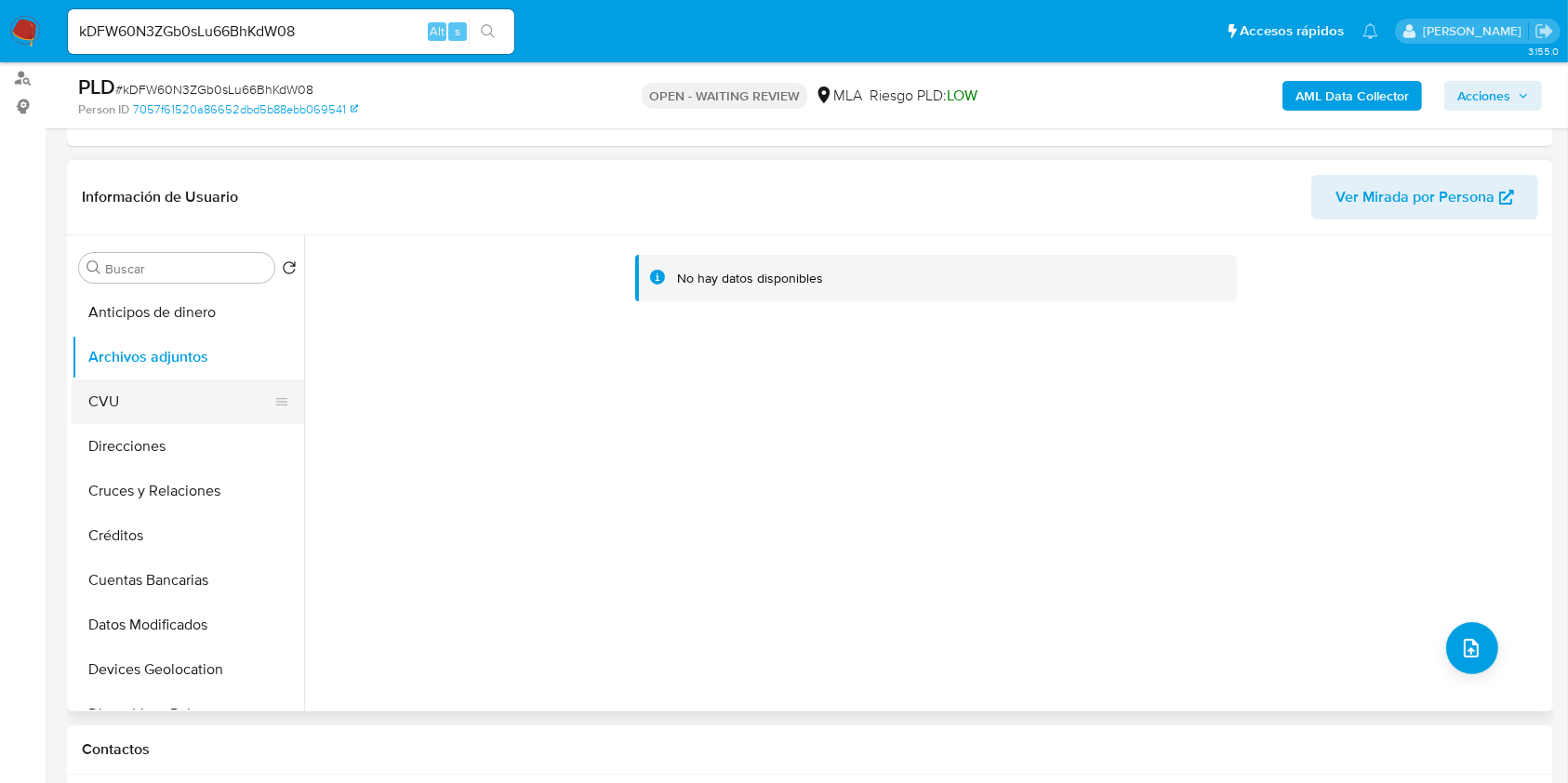
click at [119, 400] on button "CVU" at bounding box center [180, 401] width 218 height 45
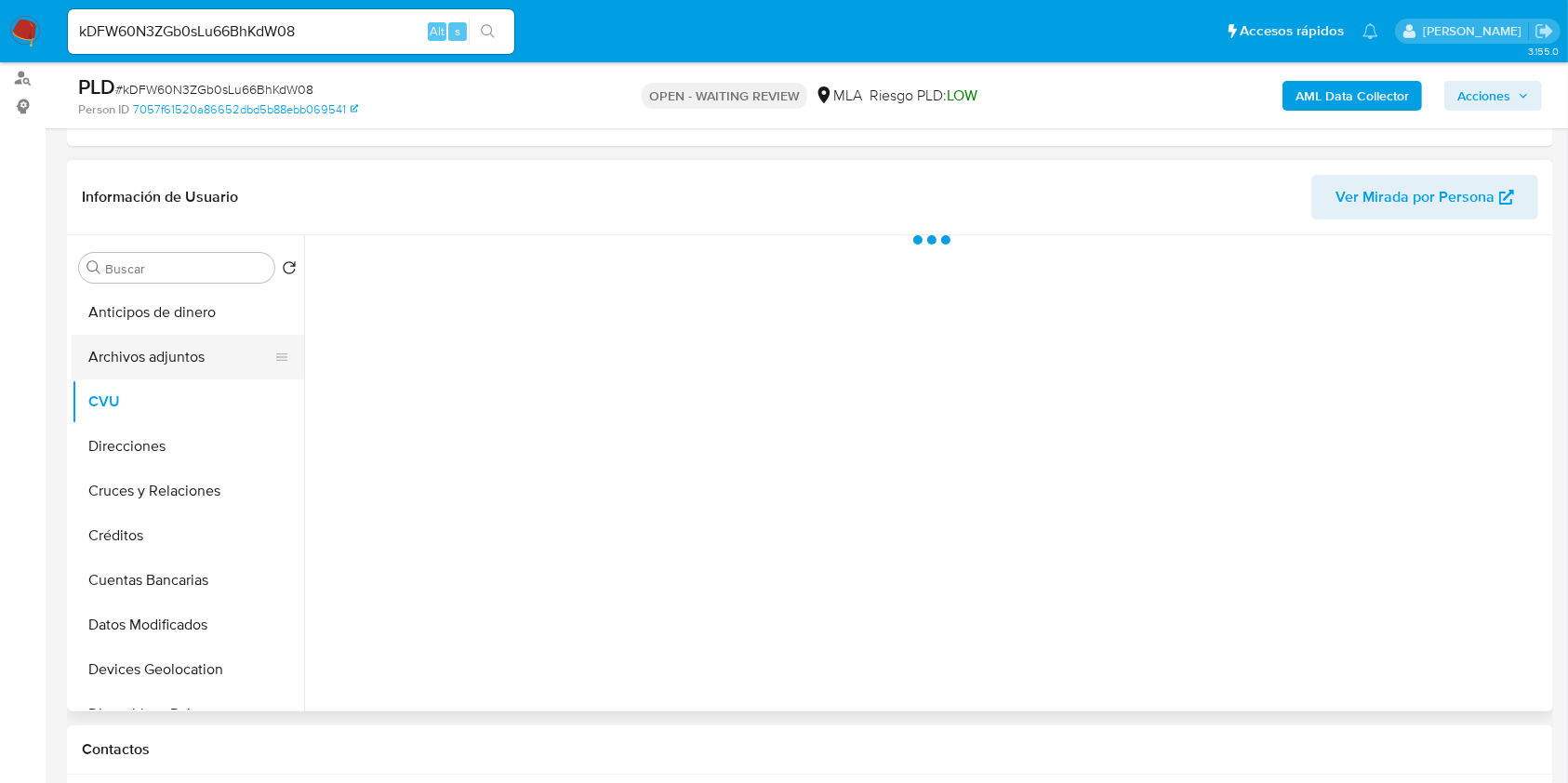
click at [140, 347] on button "Archivos adjuntos" at bounding box center [180, 357] width 218 height 45
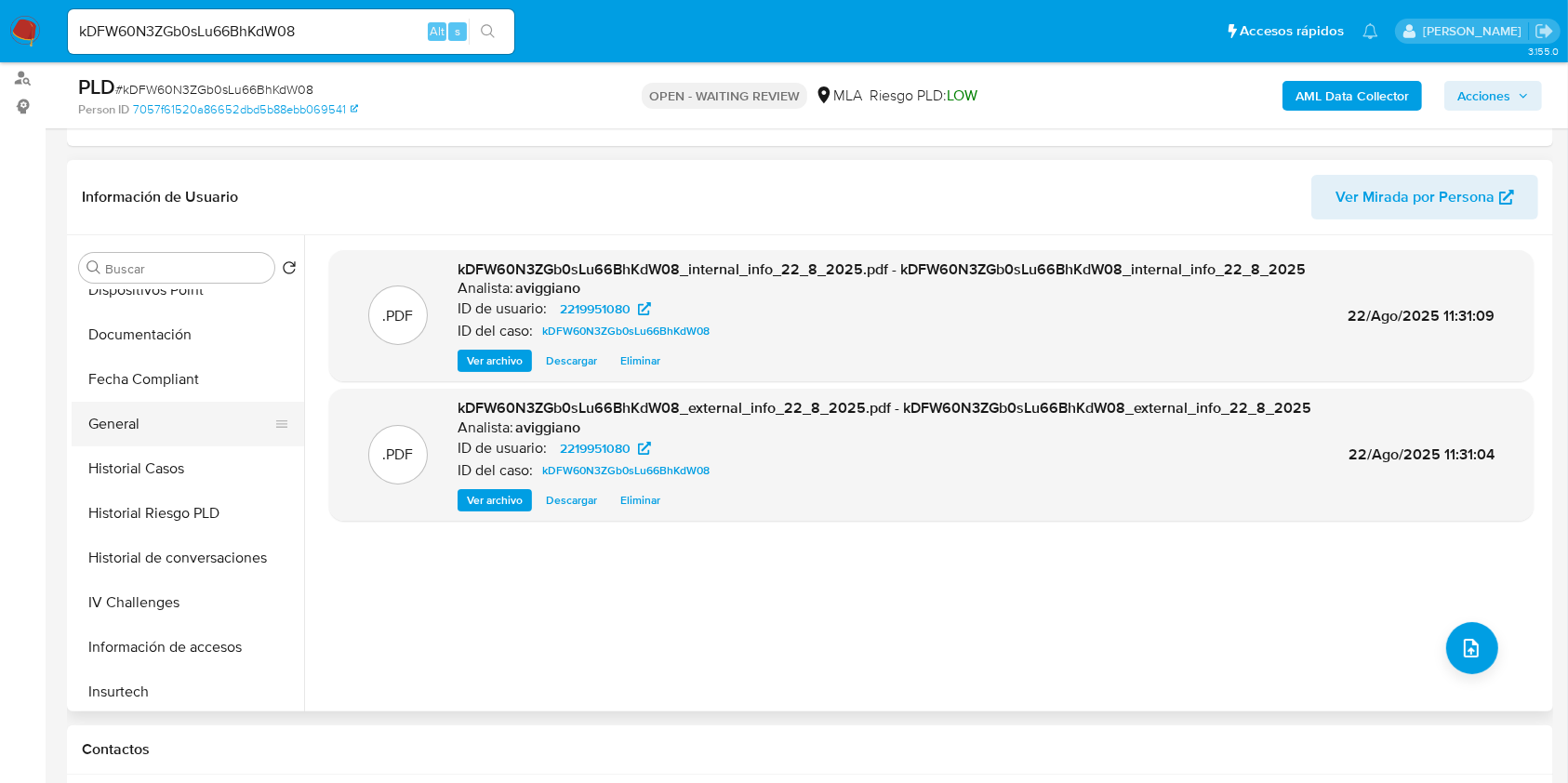
scroll to position [619, 0]
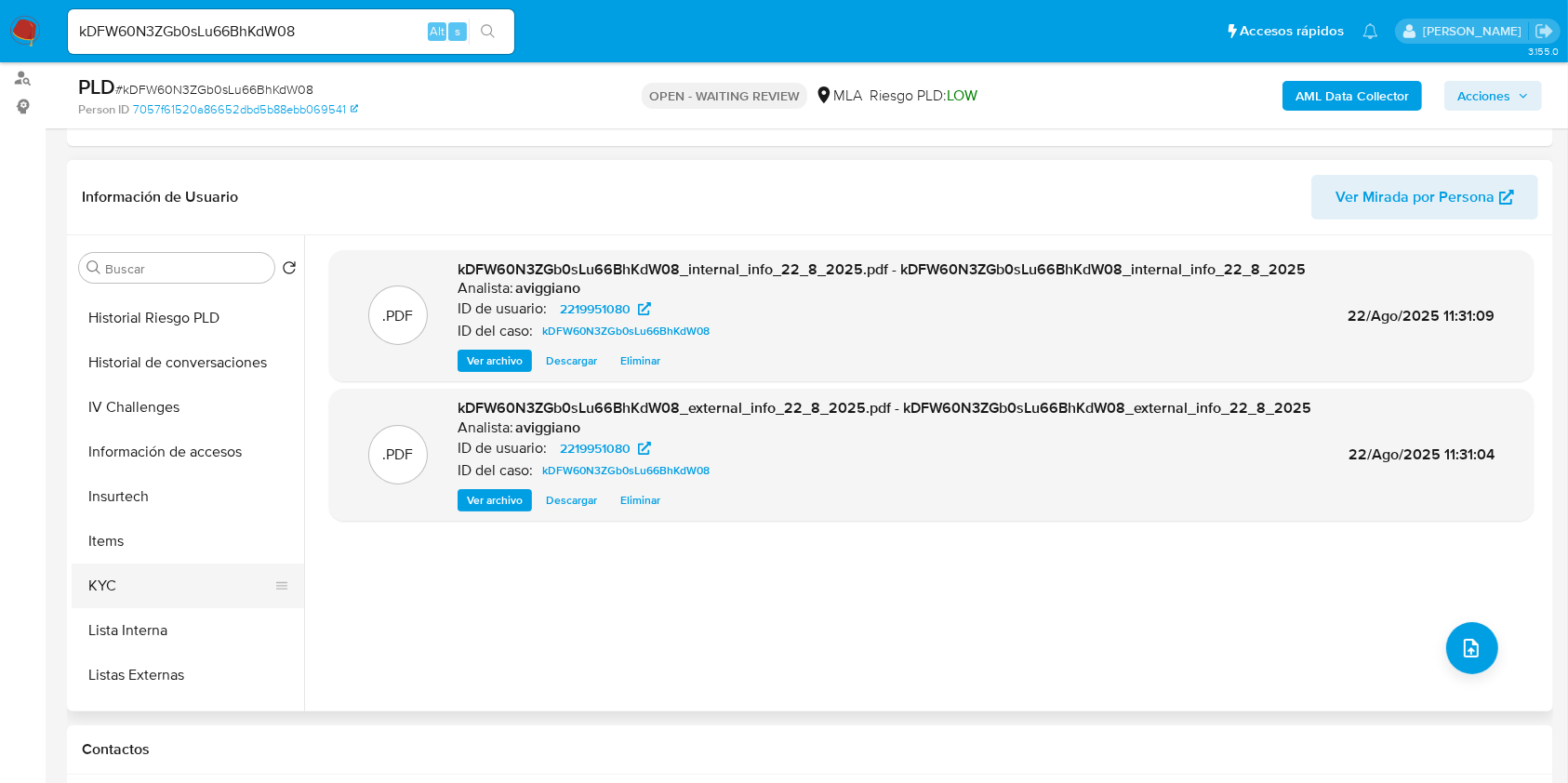
click at [132, 583] on button "KYC" at bounding box center [180, 585] width 218 height 45
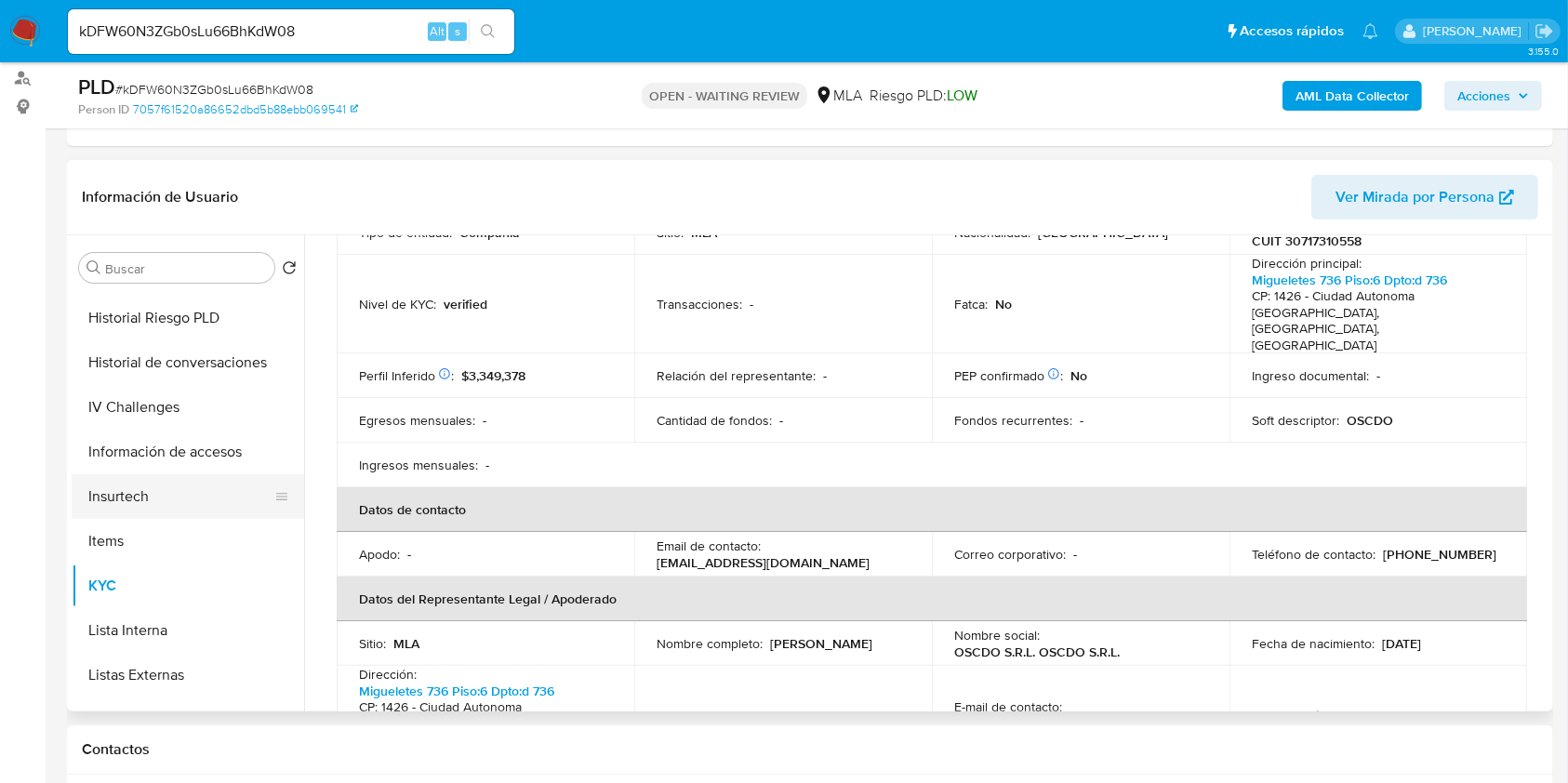
scroll to position [495, 0]
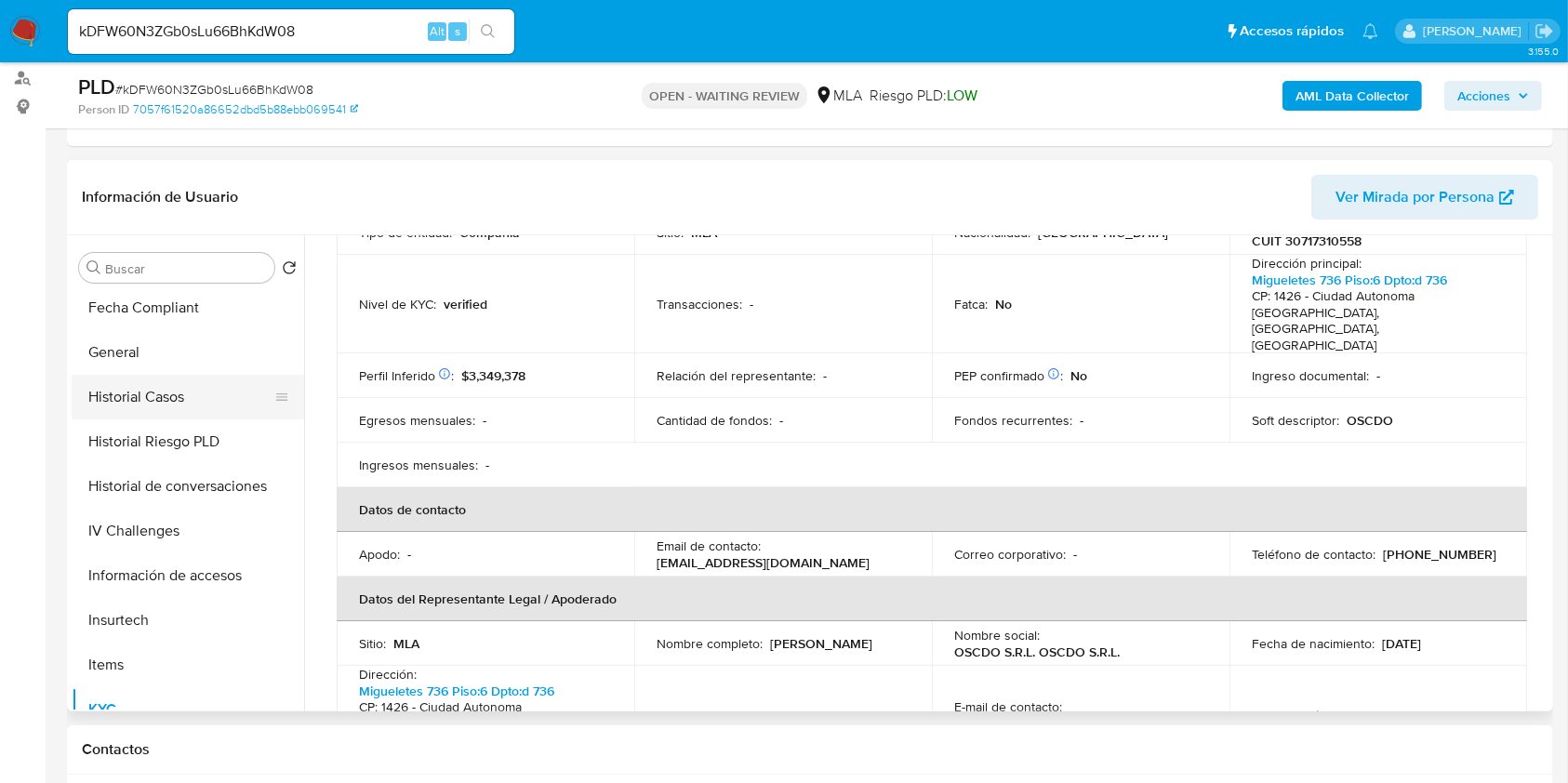
click at [178, 394] on button "Historial Casos" at bounding box center [180, 396] width 218 height 45
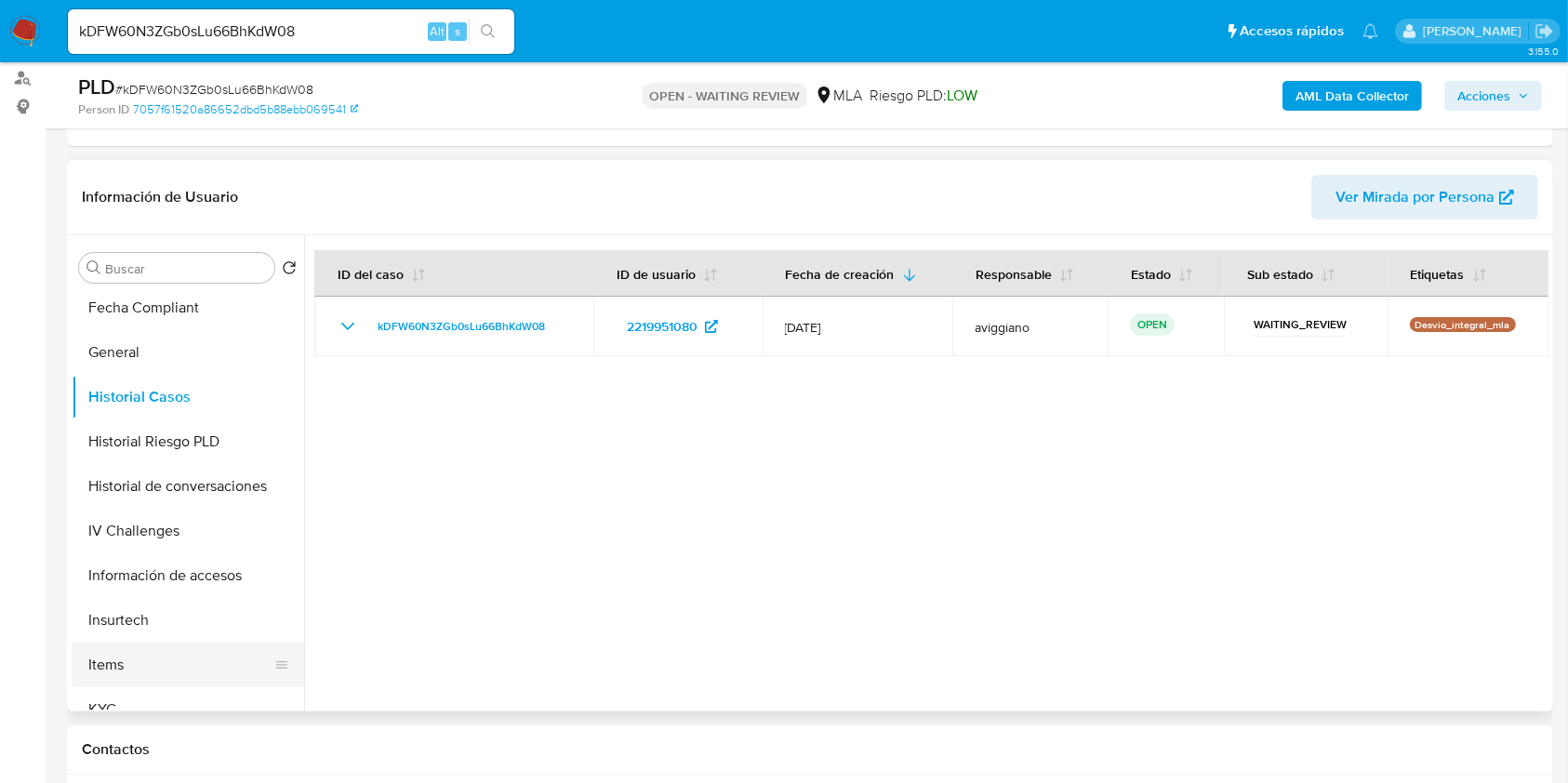
scroll to position [619, 0]
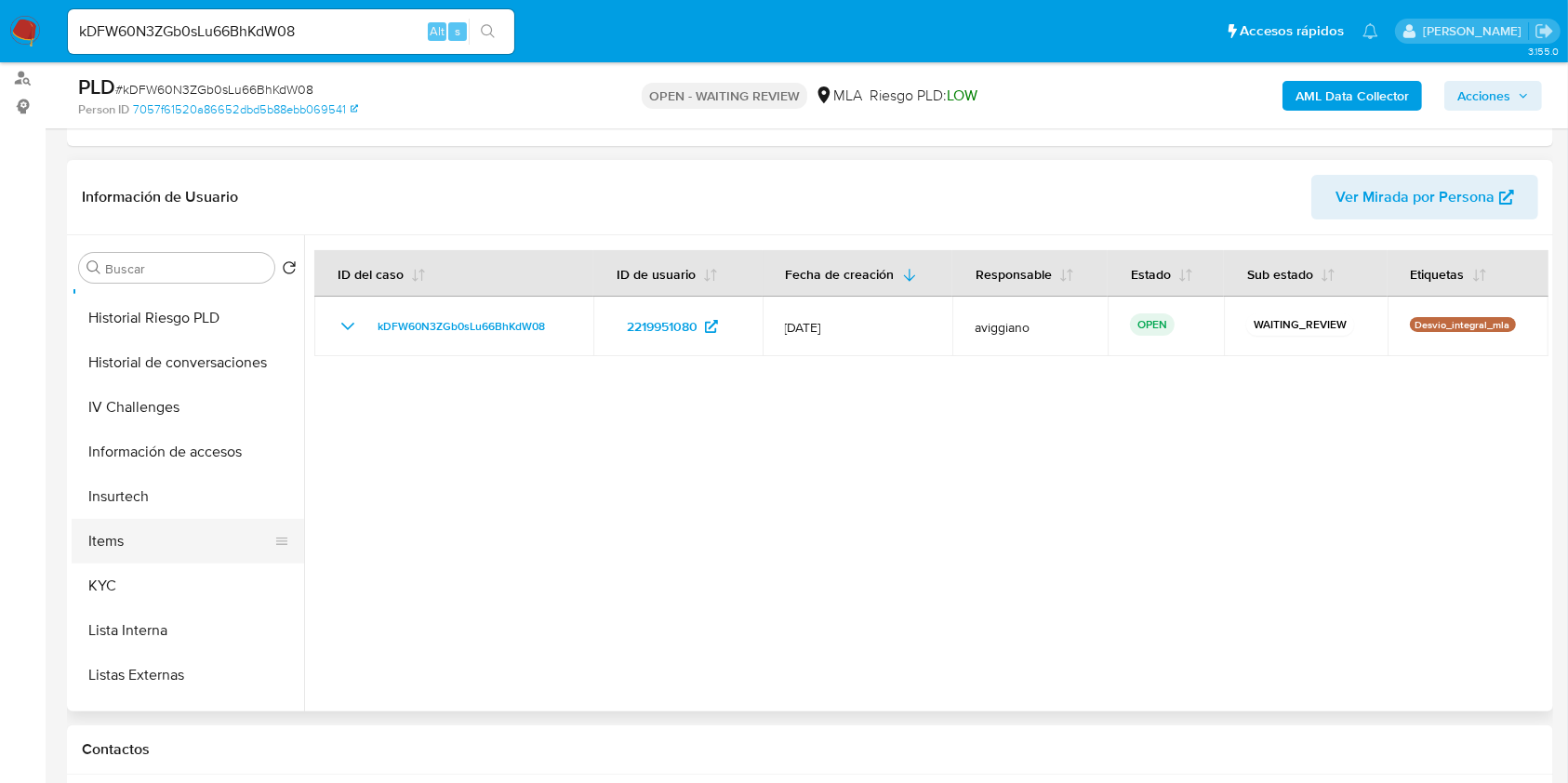
click at [134, 549] on button "Items" at bounding box center [180, 541] width 218 height 45
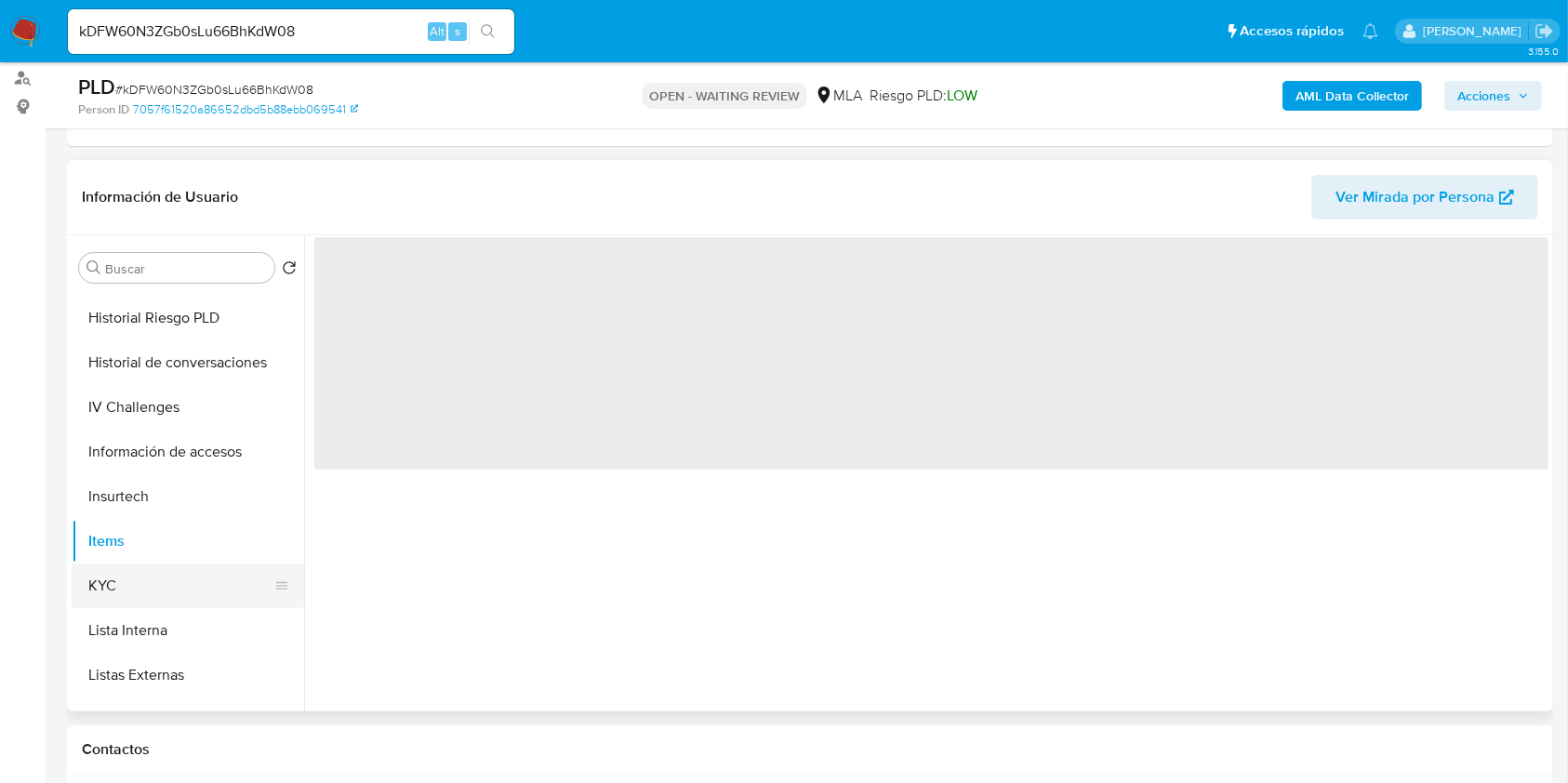
click at [111, 577] on button "KYC" at bounding box center [180, 585] width 218 height 45
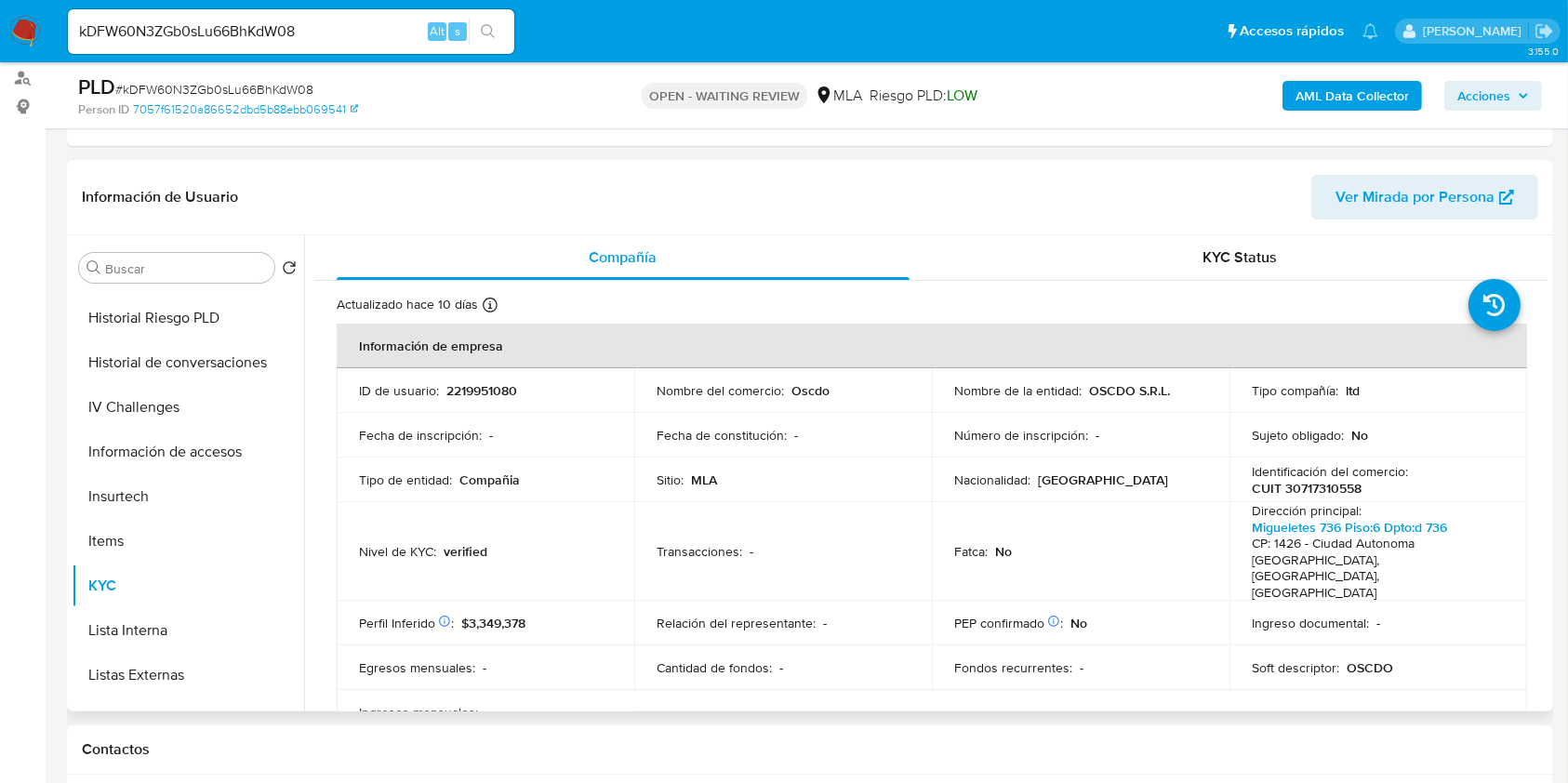
click at [456, 400] on td "ID de usuario : 2219951080" at bounding box center [486, 391] width 297 height 45
click at [465, 392] on p "2219951080" at bounding box center [482, 390] width 71 height 16
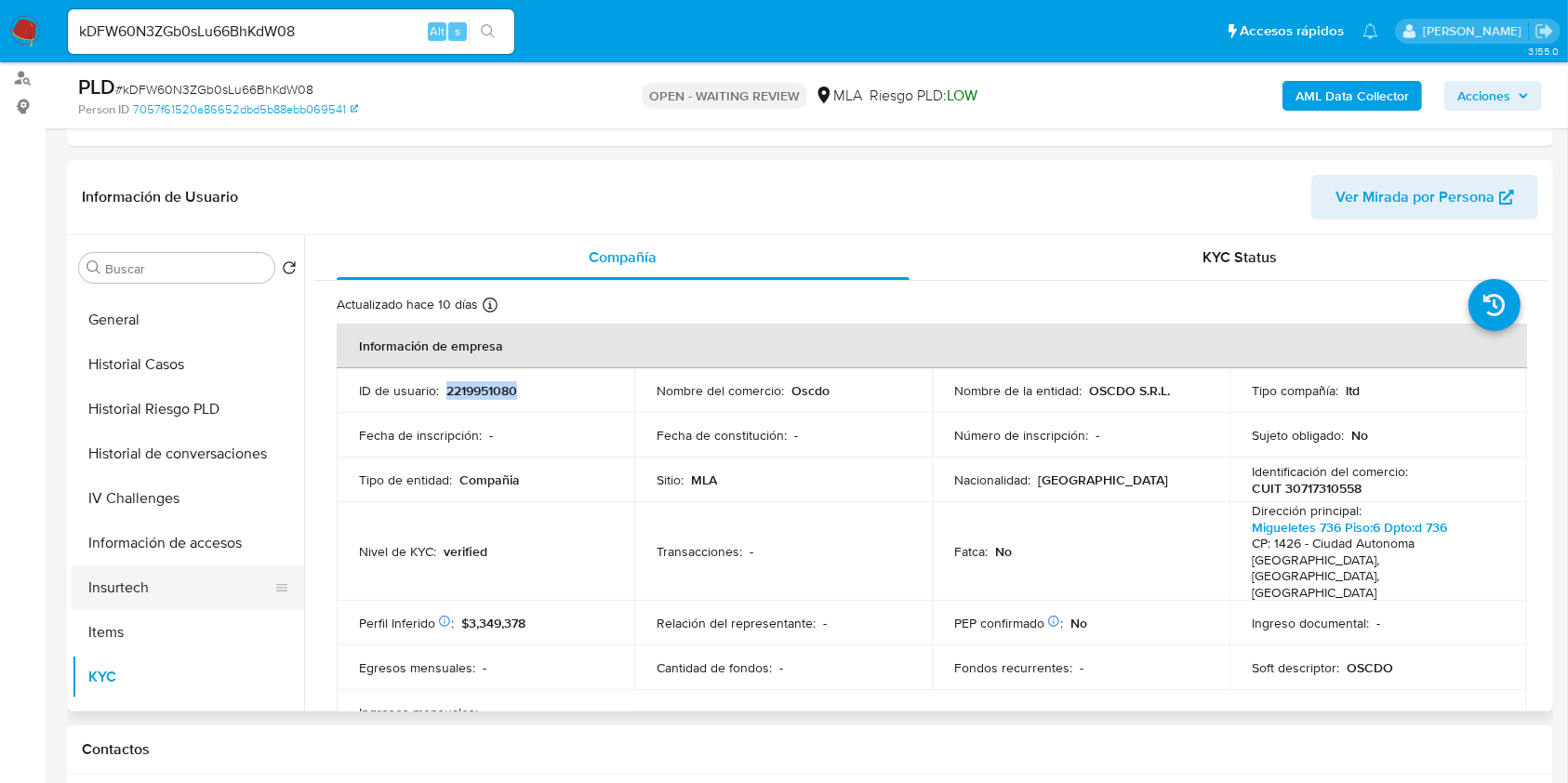
scroll to position [495, 0]
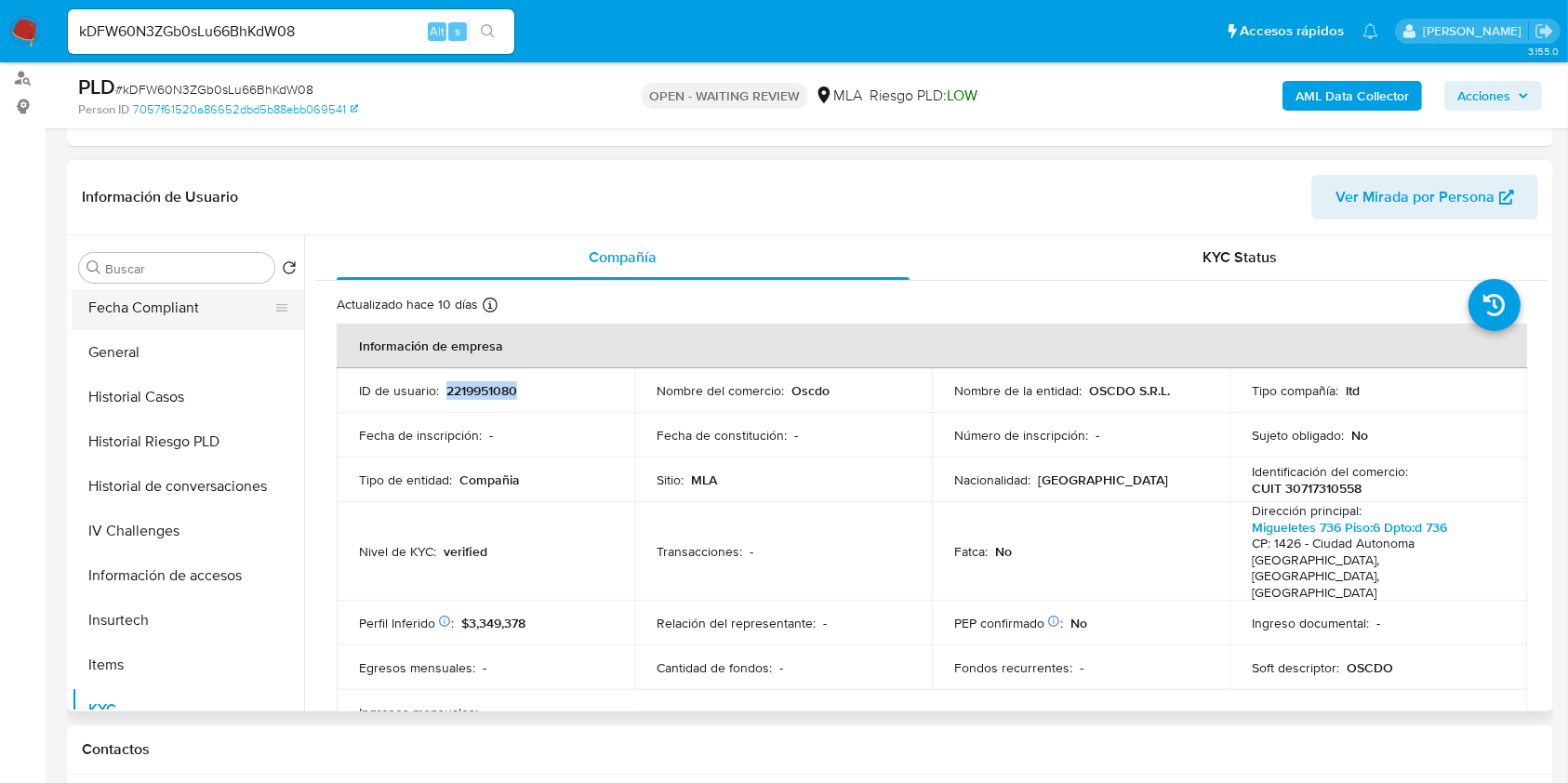
click at [172, 310] on button "Fecha Compliant" at bounding box center [180, 307] width 218 height 45
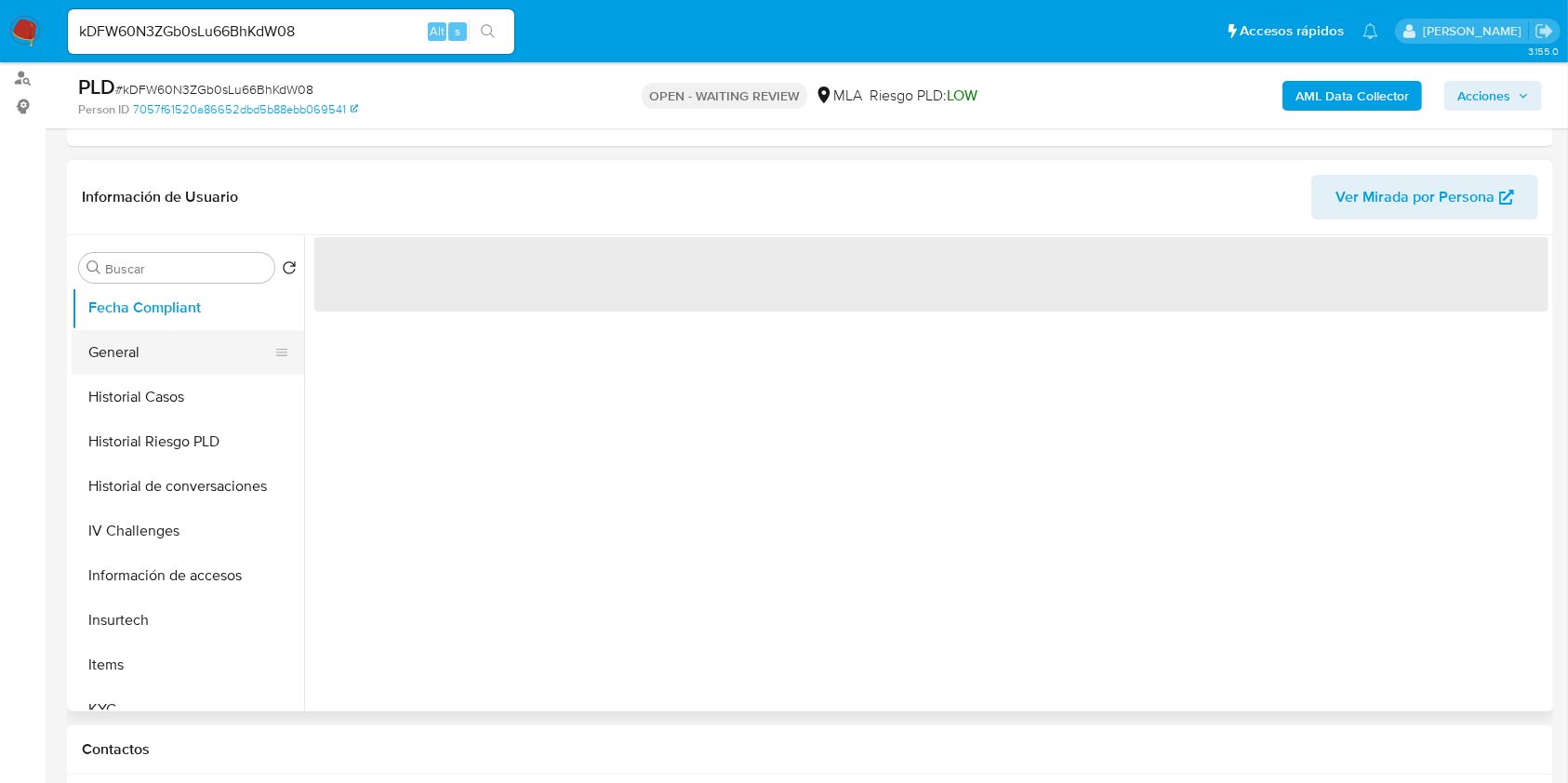
click at [157, 343] on button "General" at bounding box center [180, 352] width 218 height 45
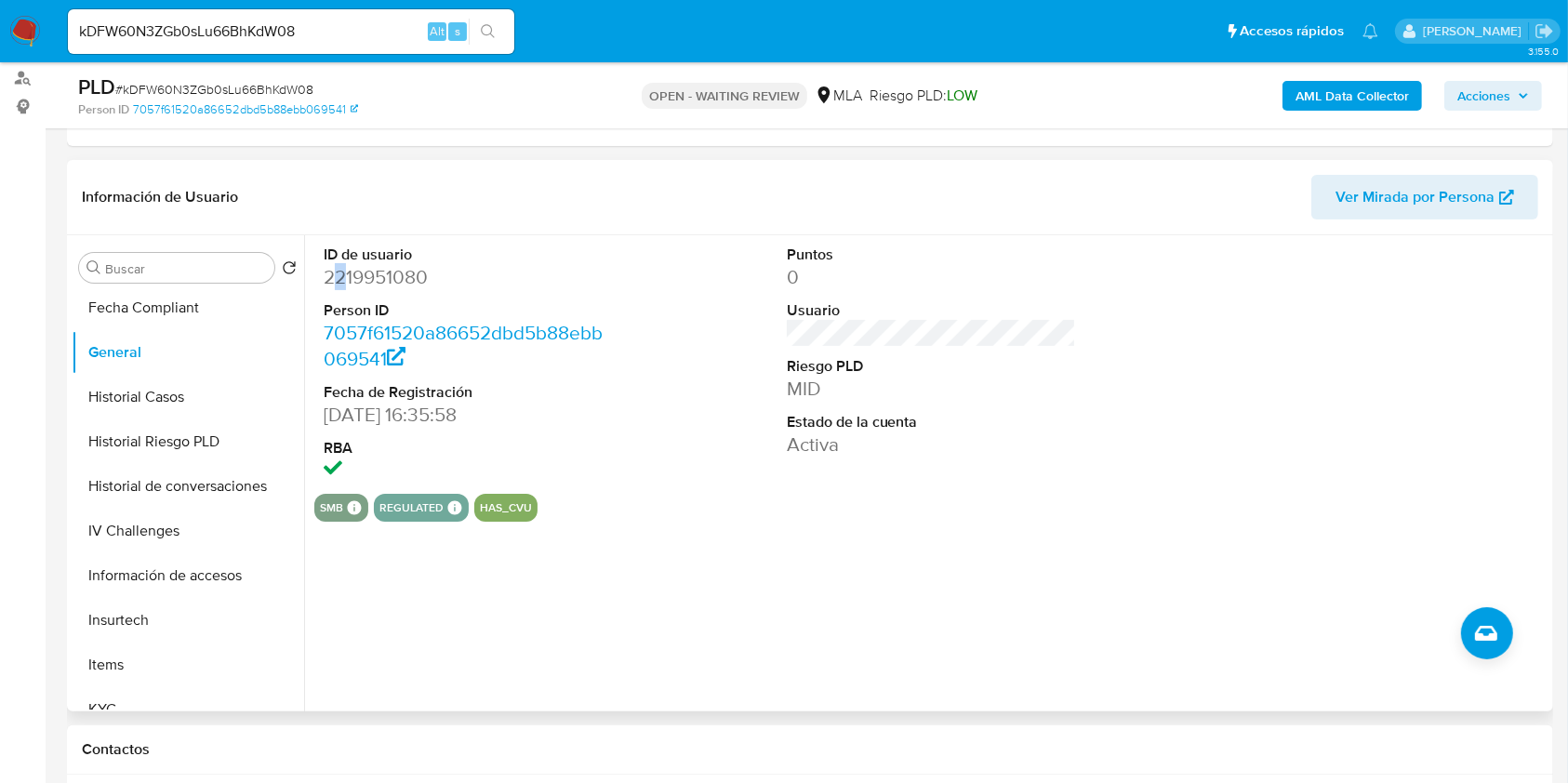
click at [342, 286] on dd "2219951080" at bounding box center [468, 276] width 290 height 26
click at [344, 284] on dd "2219951080" at bounding box center [468, 276] width 290 height 26
click at [345, 284] on dd "2219951080" at bounding box center [468, 276] width 290 height 26
click at [361, 281] on dd "2219951080" at bounding box center [468, 276] width 290 height 26
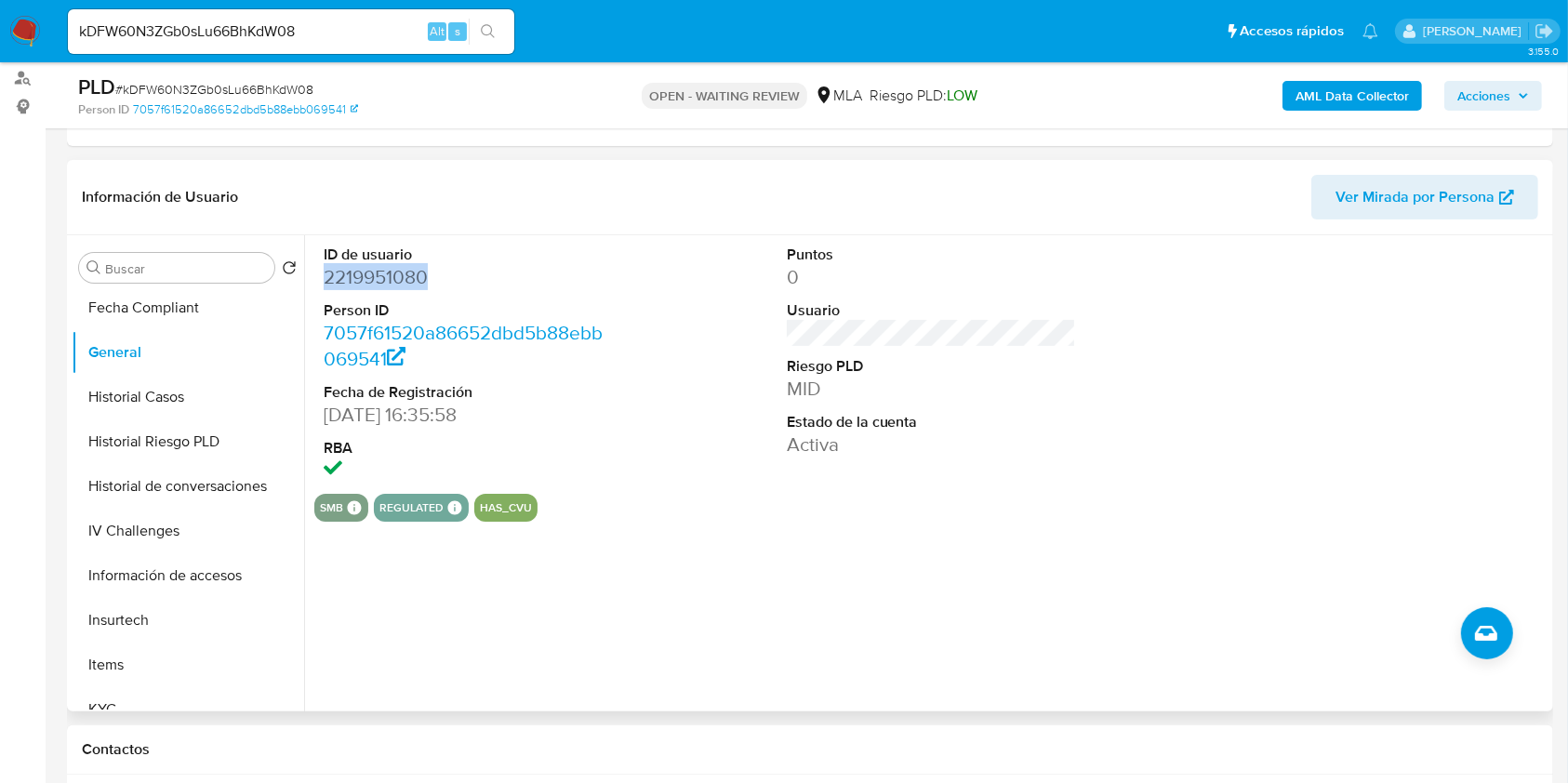
click at [361, 281] on dd "2219951080" at bounding box center [468, 276] width 290 height 26
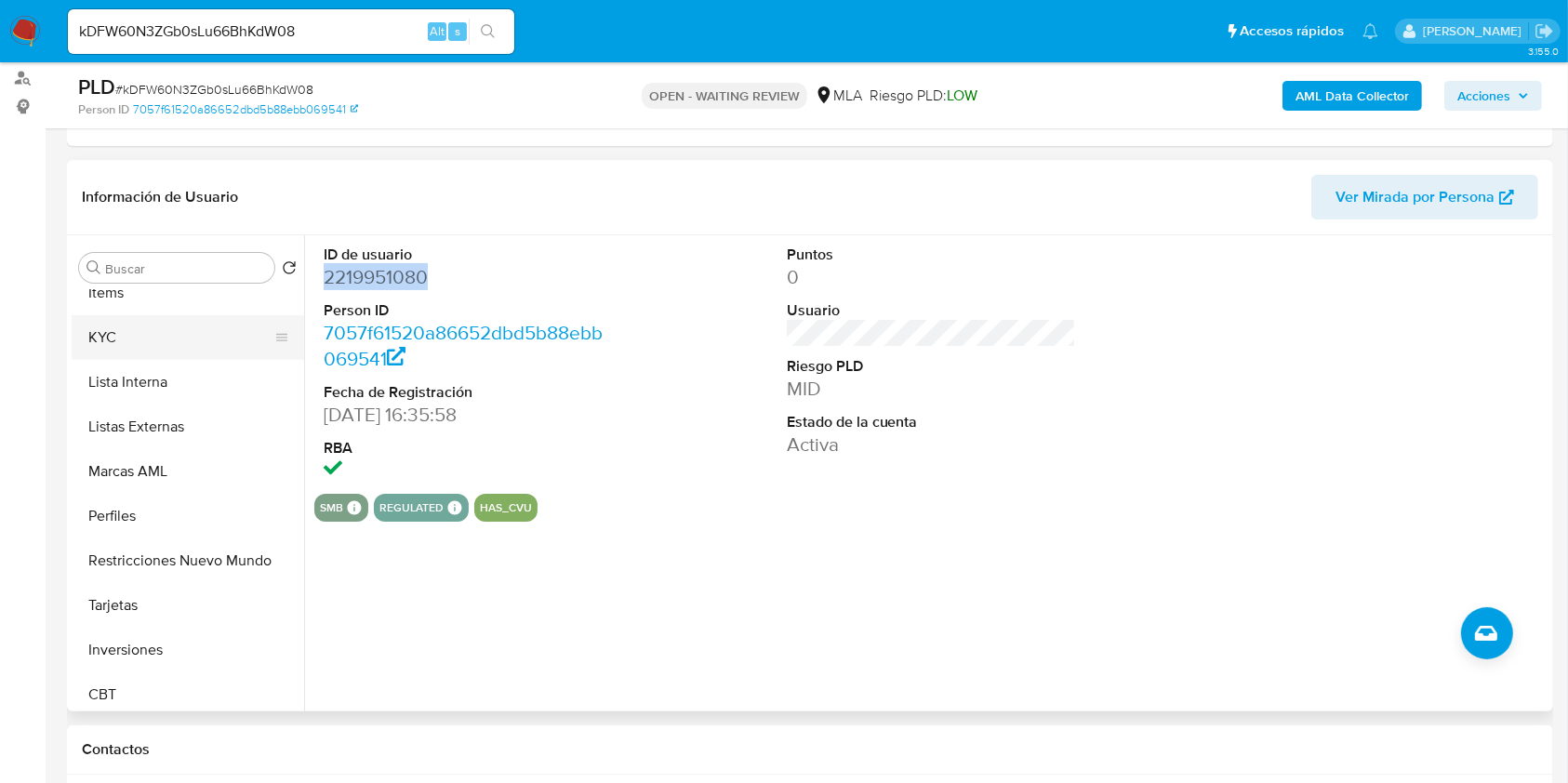
click at [178, 345] on button "KYC" at bounding box center [180, 337] width 218 height 45
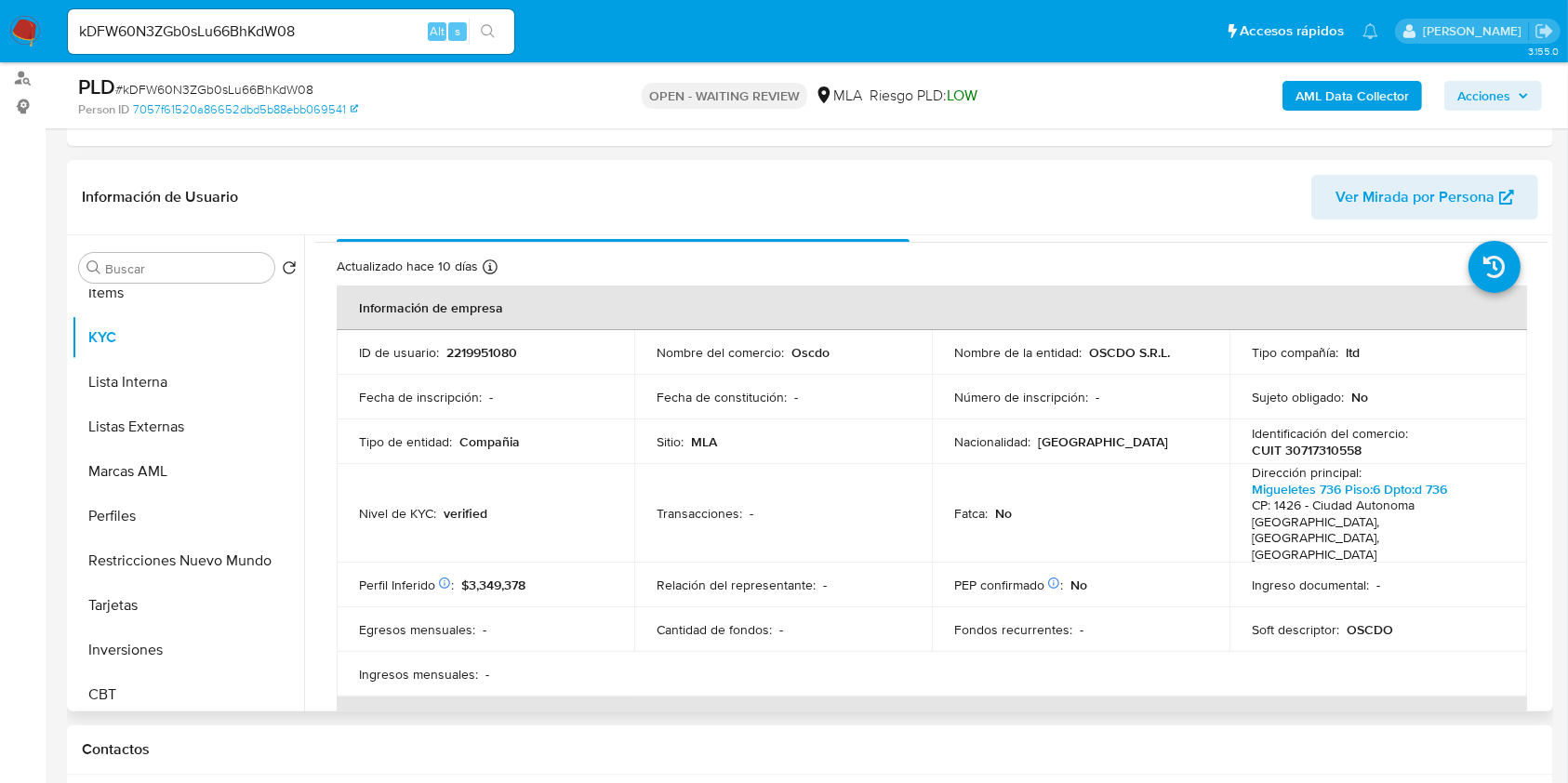
scroll to position [0, 0]
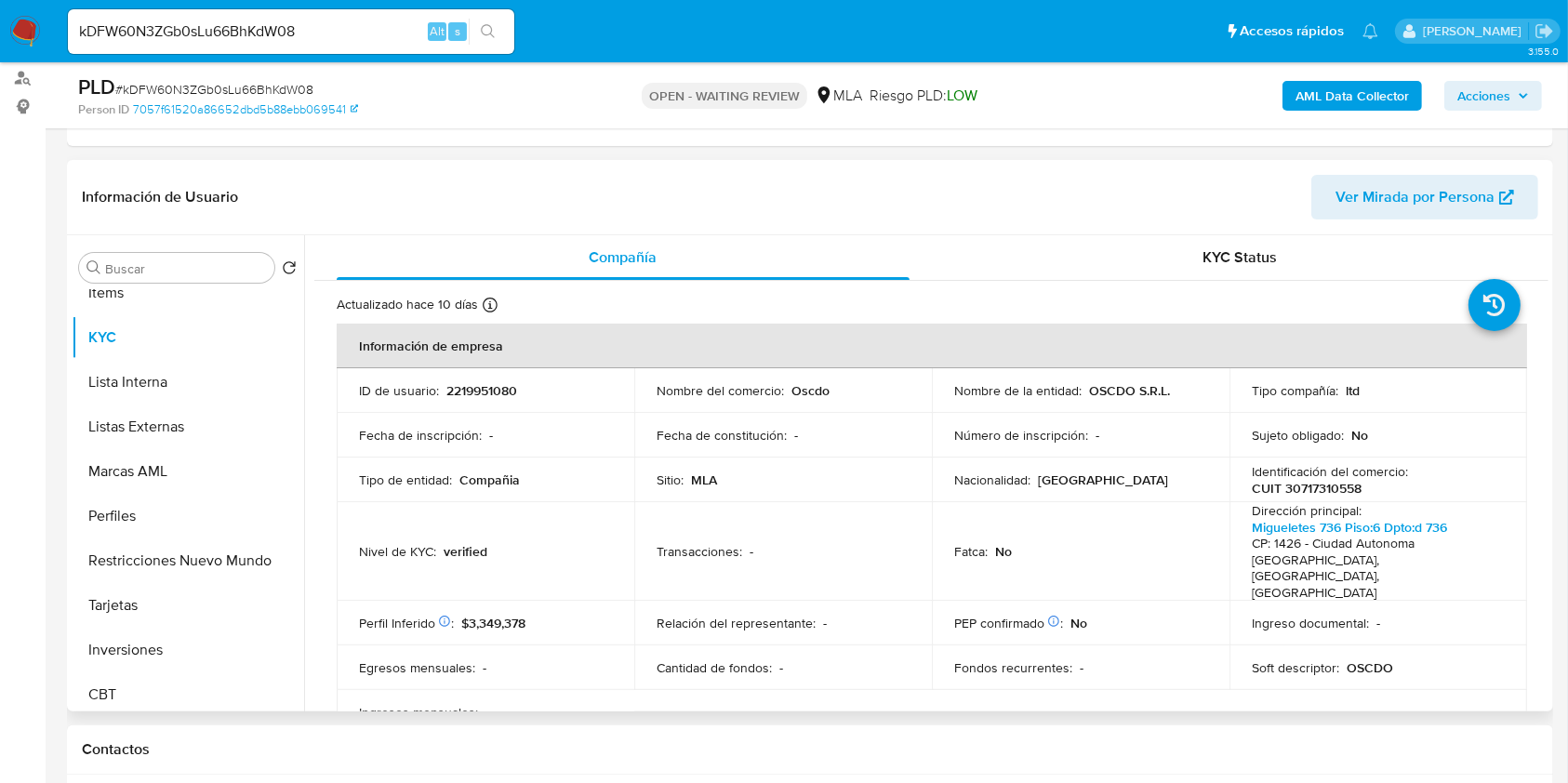
click at [1300, 492] on p "CUIT 30717310558" at bounding box center [1306, 487] width 109 height 16
click at [487, 404] on td "ID de usuario : 2219951080" at bounding box center [486, 391] width 297 height 45
click at [492, 393] on p "2219951080" at bounding box center [482, 390] width 71 height 16
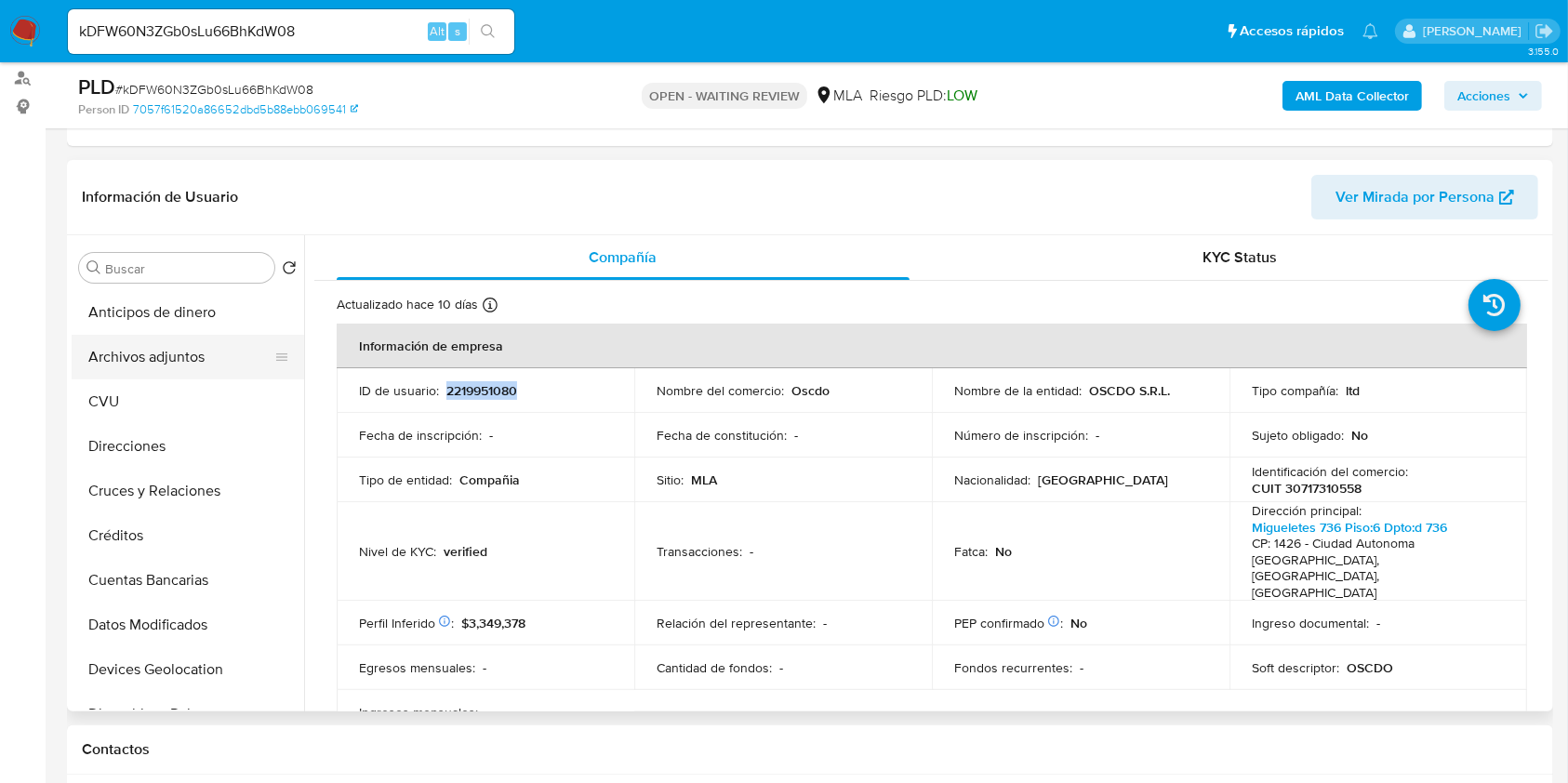
click at [171, 359] on button "Archivos adjuntos" at bounding box center [180, 357] width 218 height 45
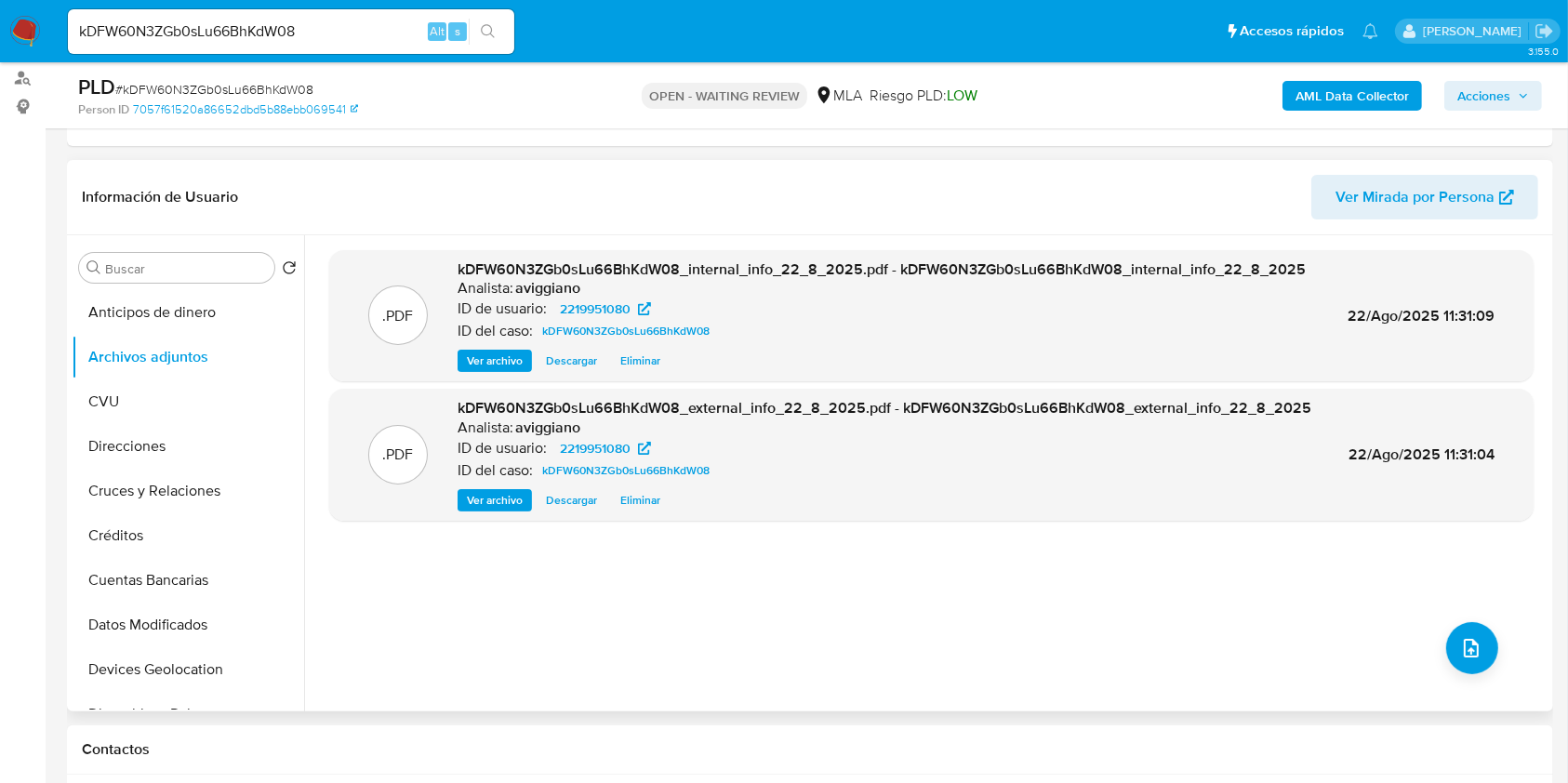
click at [1451, 613] on div ".PDF kDFW60N3ZGb0sLu66BhKdW08_internal_info_22_8_2025.pdf - kDFW60N3ZGb0sLu66Bh…" at bounding box center [931, 473] width 1204 height 446
click at [1468, 637] on span "upload-file" at bounding box center [1470, 648] width 22 height 22
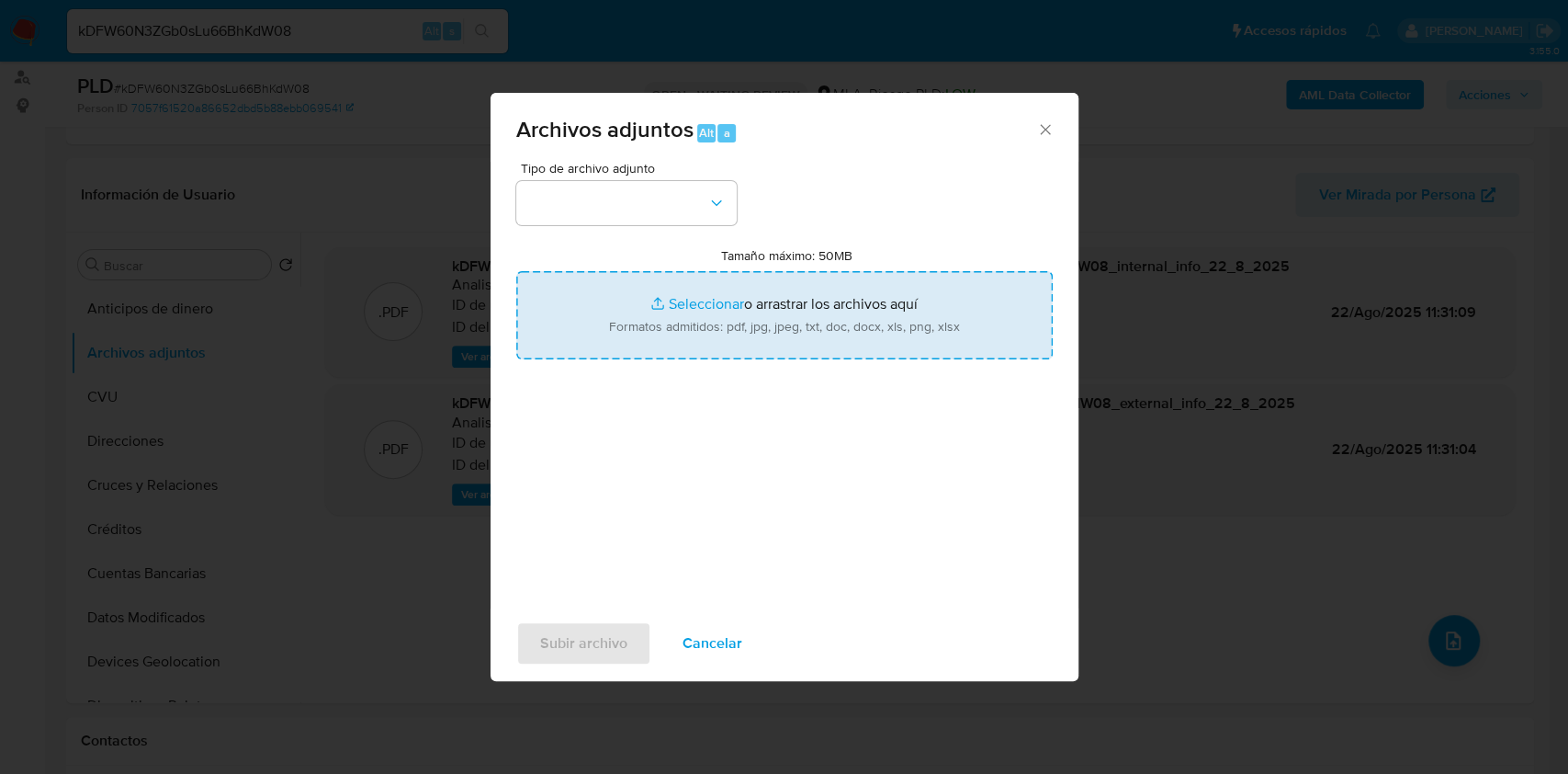
click at [817, 338] on input "Tamaño máximo: 50MB Seleccionar archivos" at bounding box center [785, 315] width 537 height 88
type input "C:\fakepath\Nosis - 2219951080.pdf"
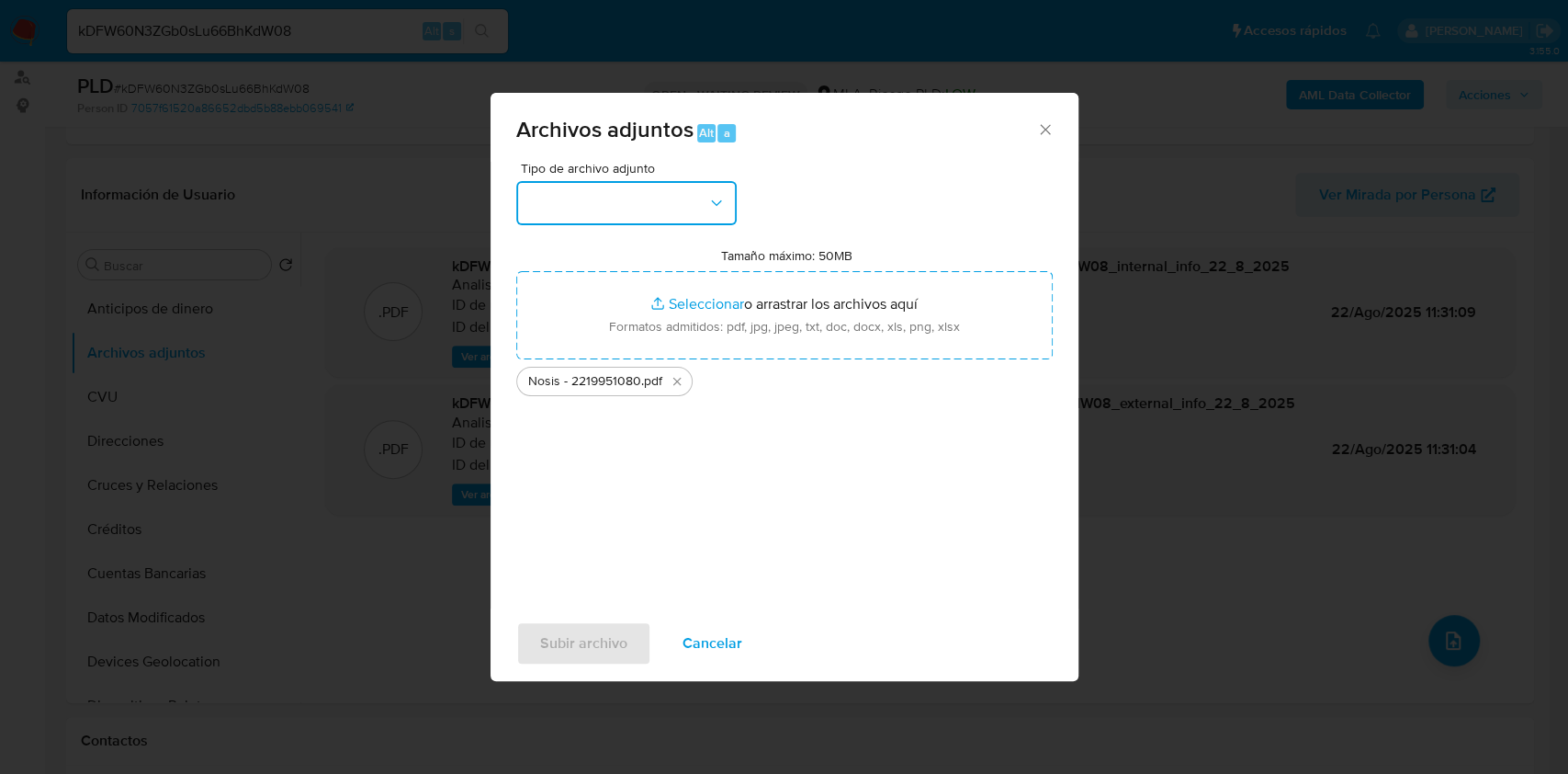
click at [611, 202] on button "button" at bounding box center [627, 203] width 221 height 45
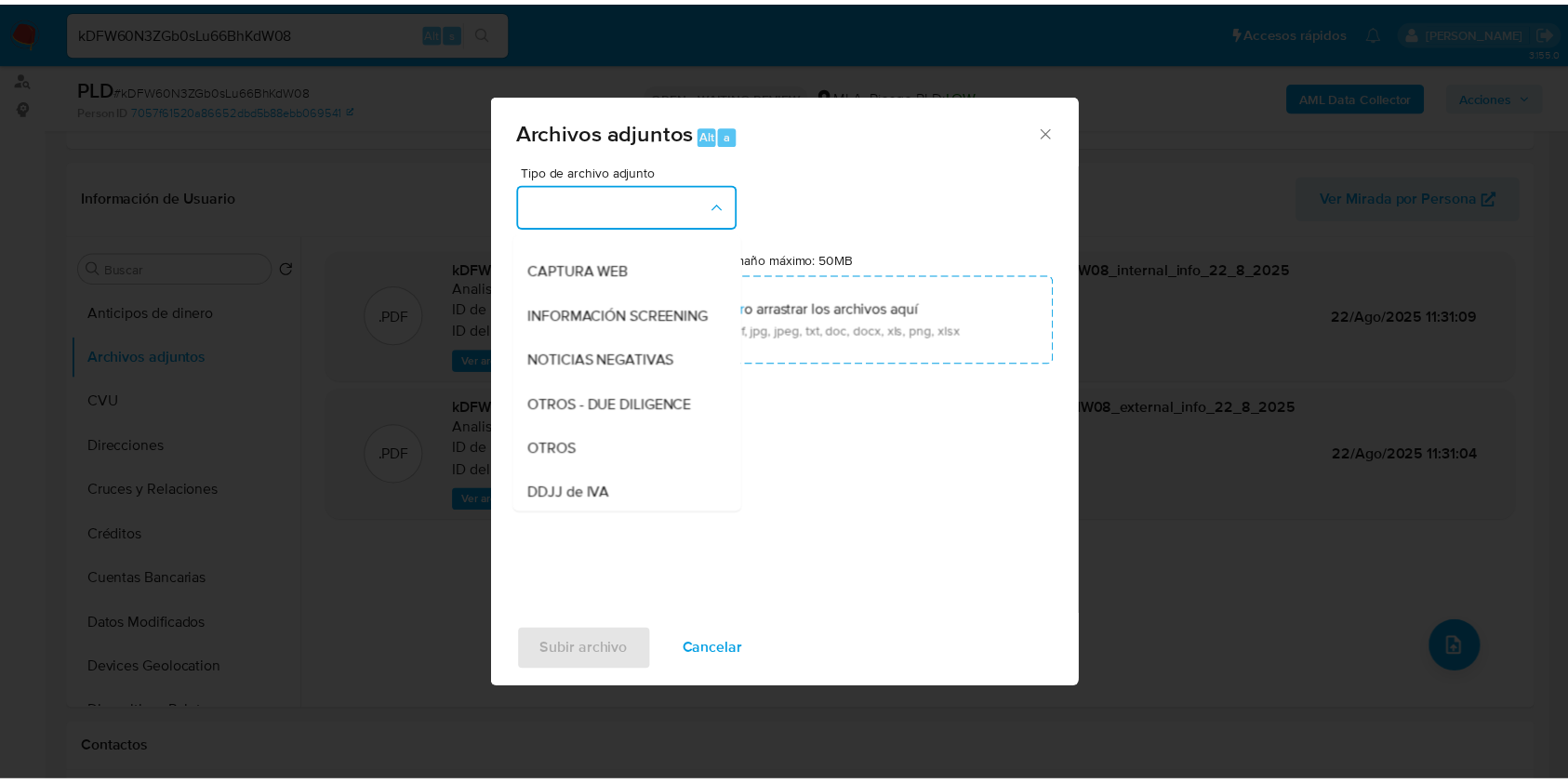
scroll to position [372, 0]
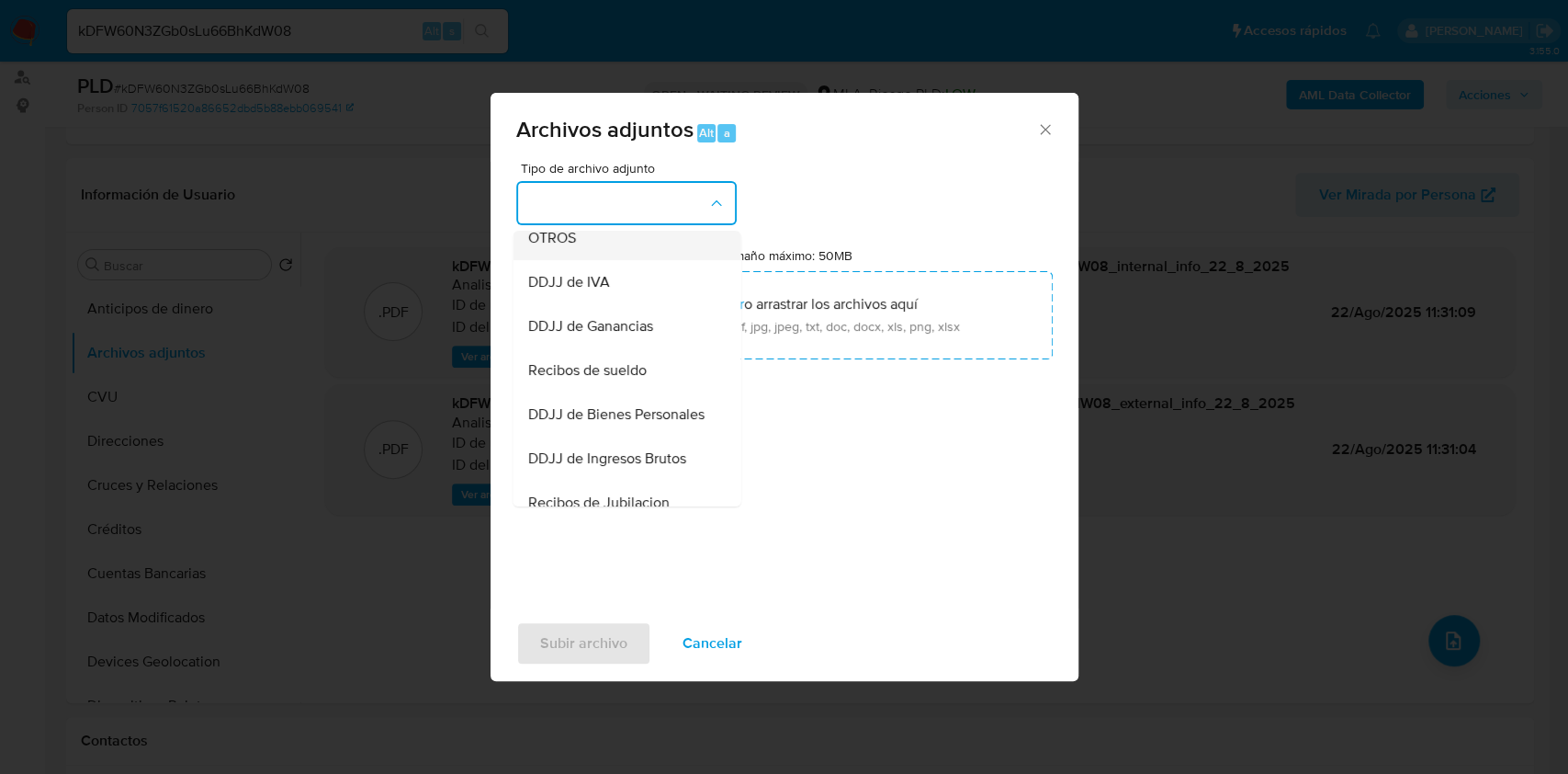
click at [610, 260] on div "OTROS" at bounding box center [621, 238] width 188 height 45
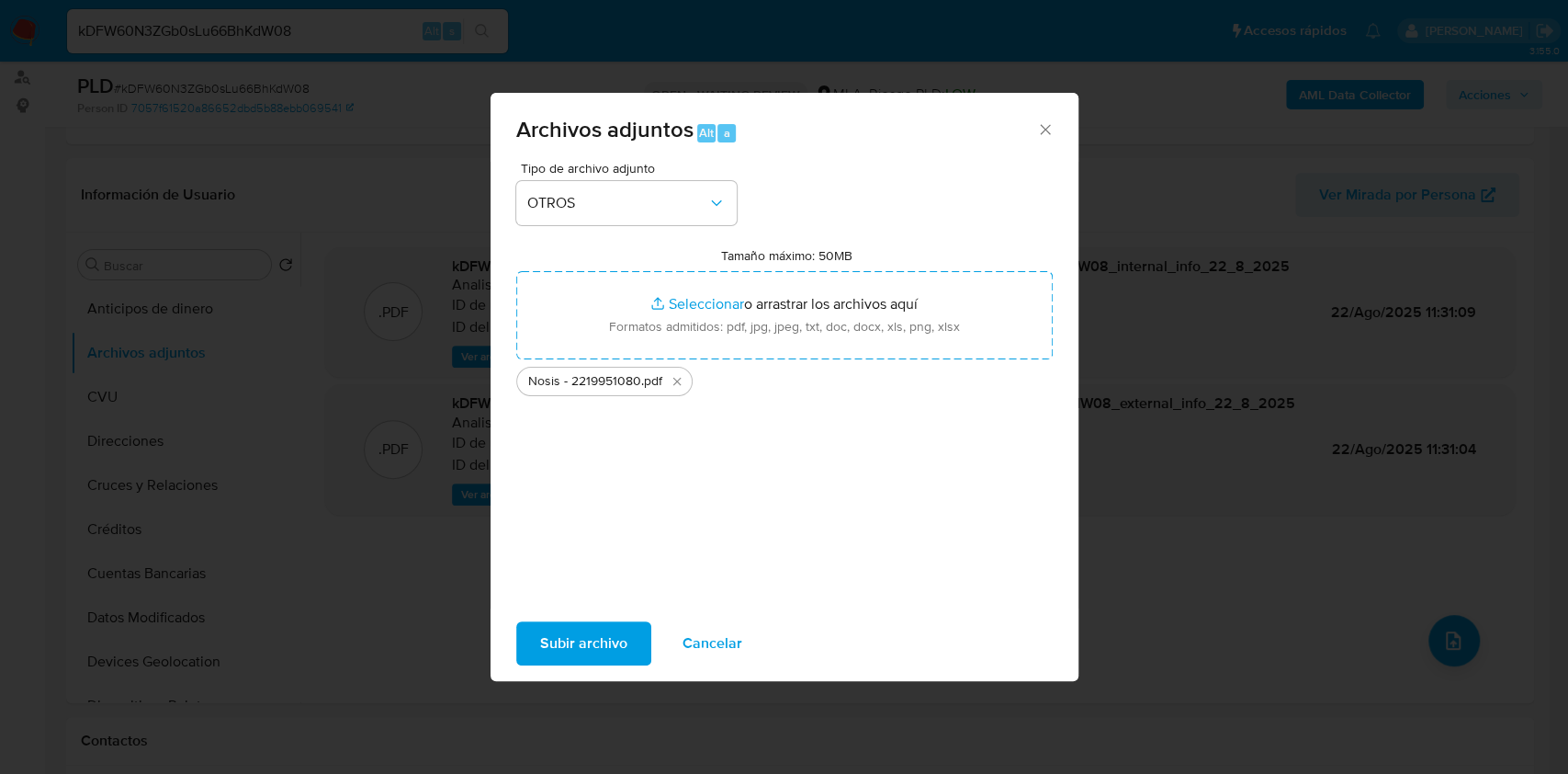
click at [602, 623] on span "Subir archivo" at bounding box center [584, 643] width 87 height 41
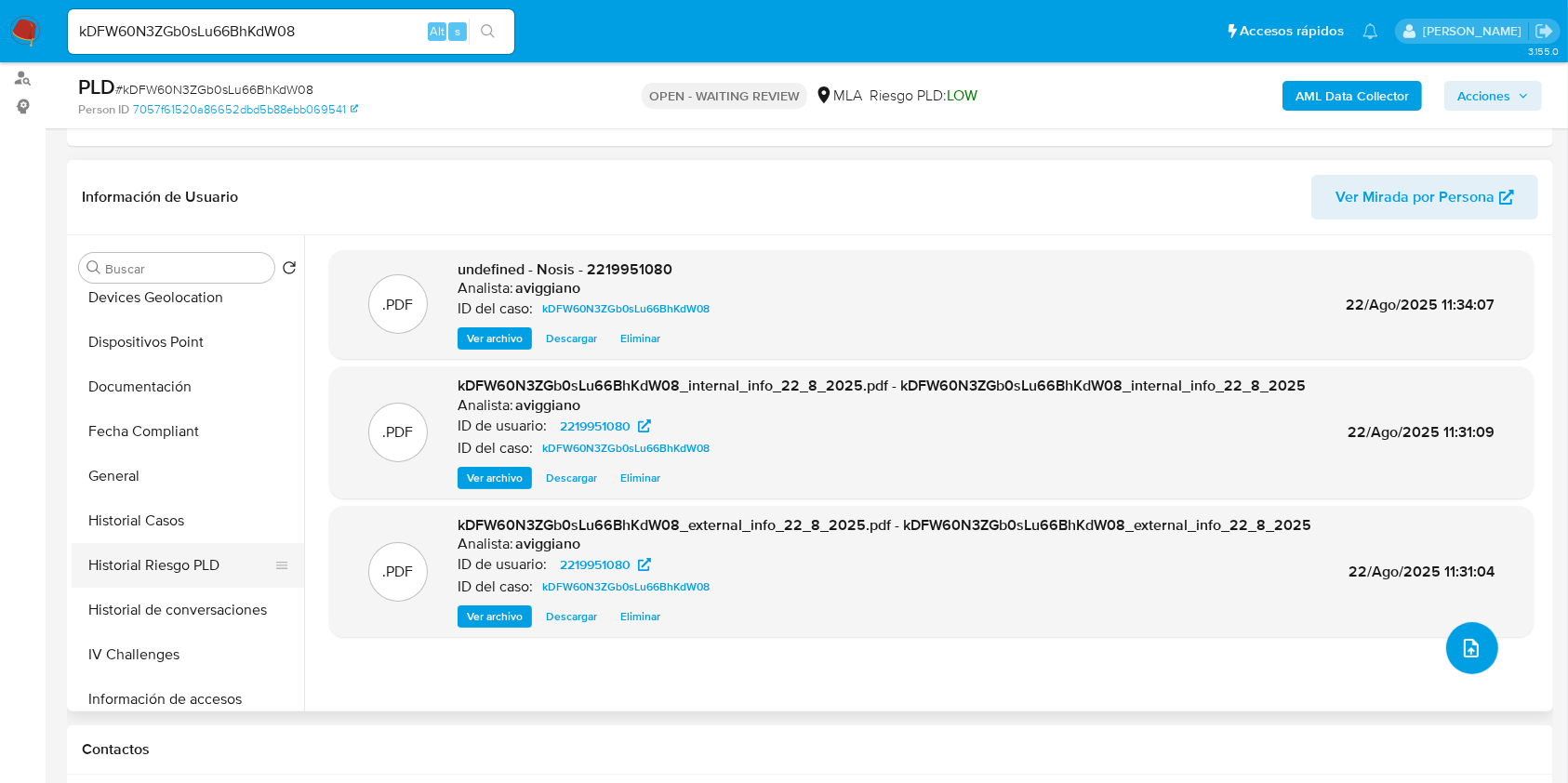
scroll to position [619, 0]
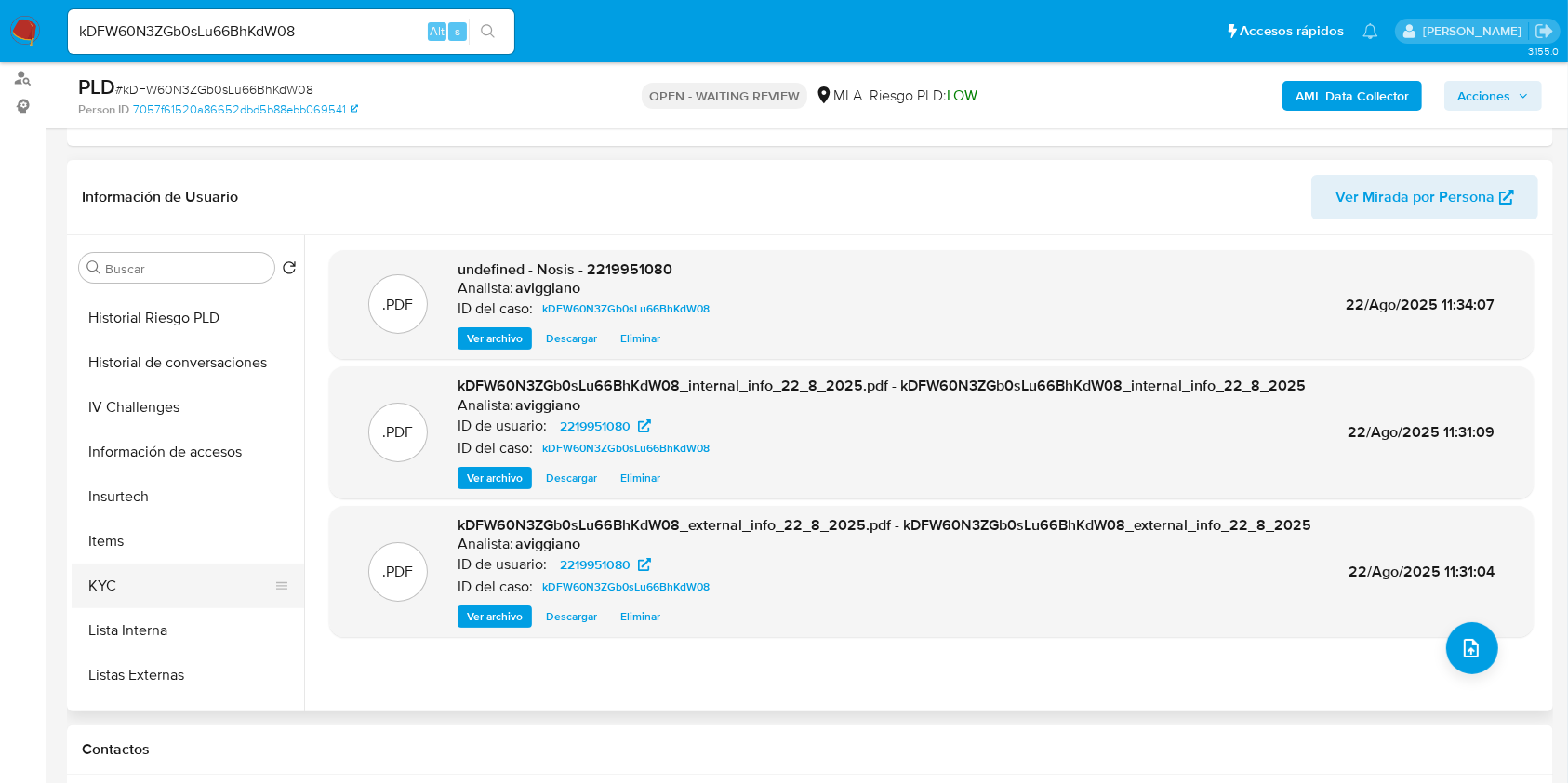
click at [113, 586] on button "KYC" at bounding box center [180, 585] width 218 height 45
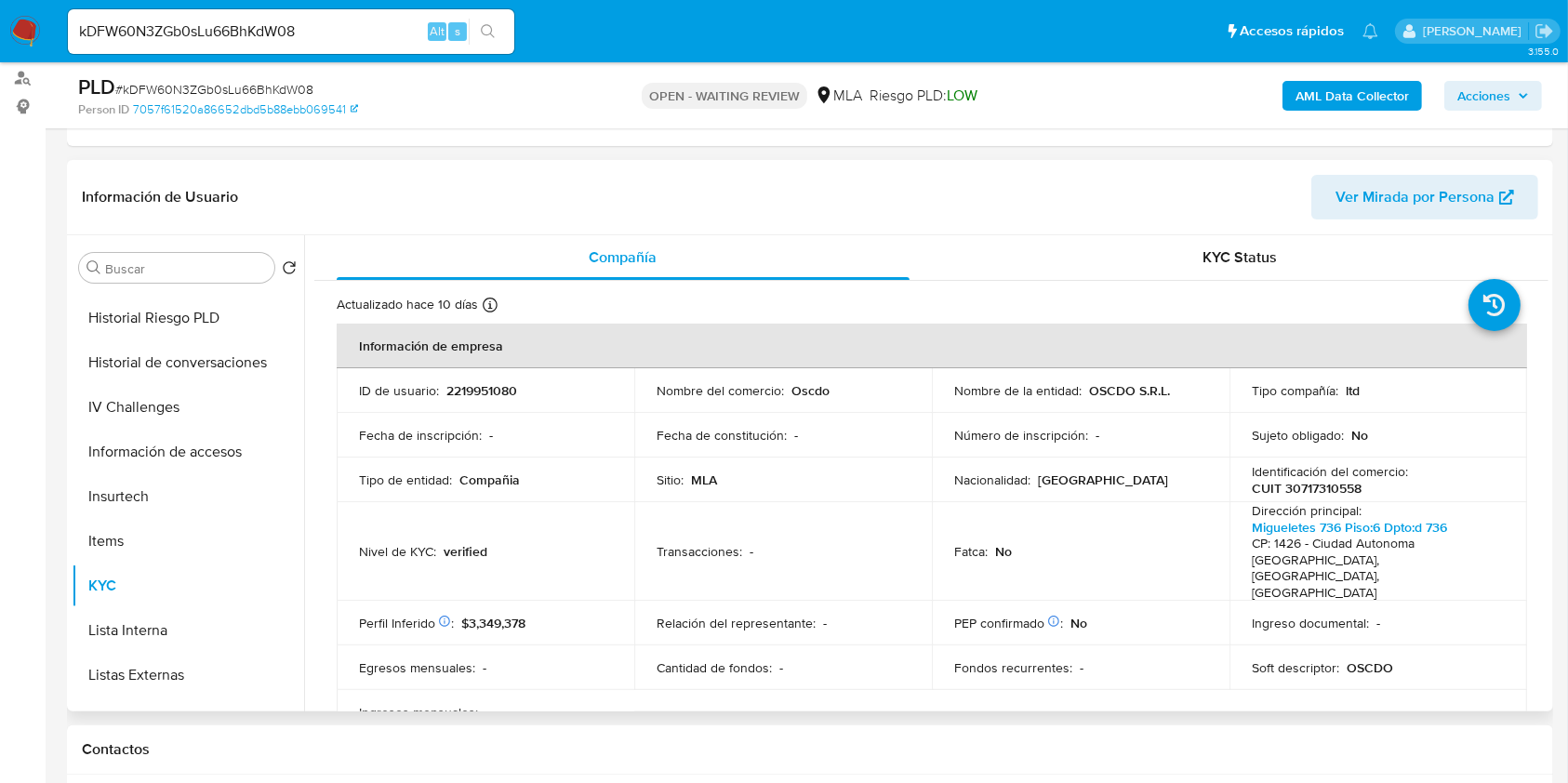
click at [480, 387] on p "2219951080" at bounding box center [482, 390] width 71 height 16
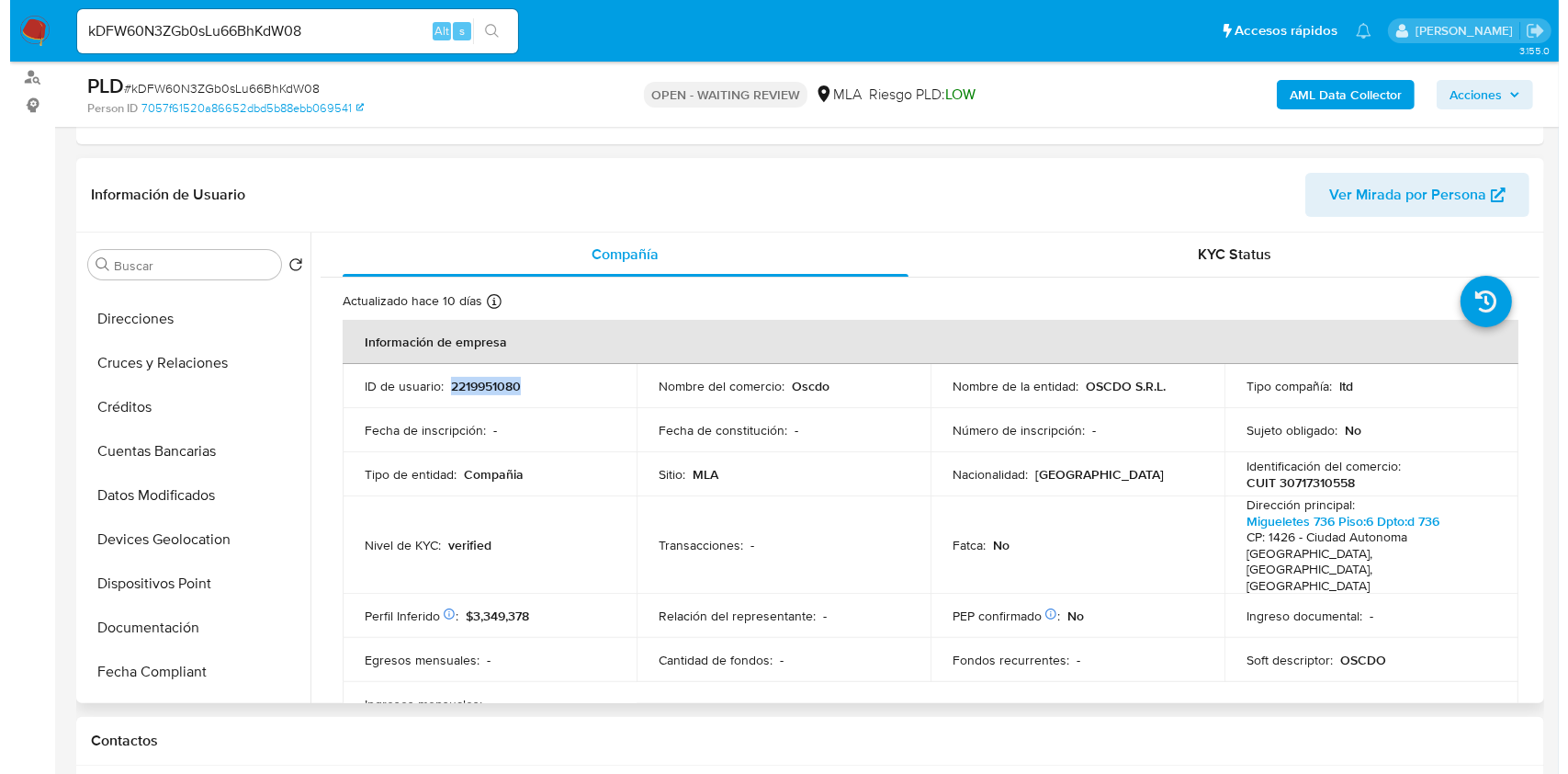
scroll to position [0, 0]
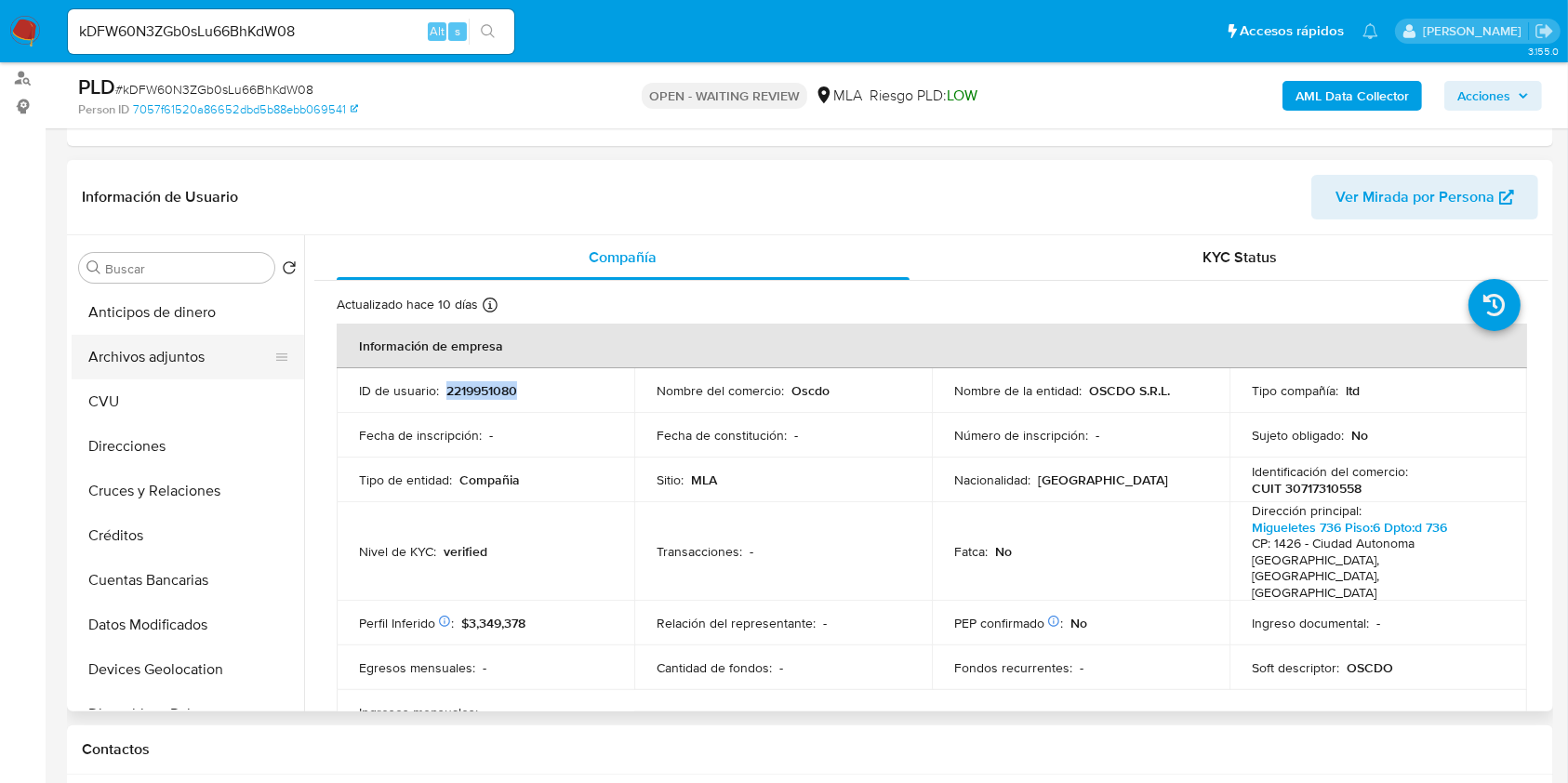
click at [195, 363] on button "Archivos adjuntos" at bounding box center [180, 357] width 218 height 45
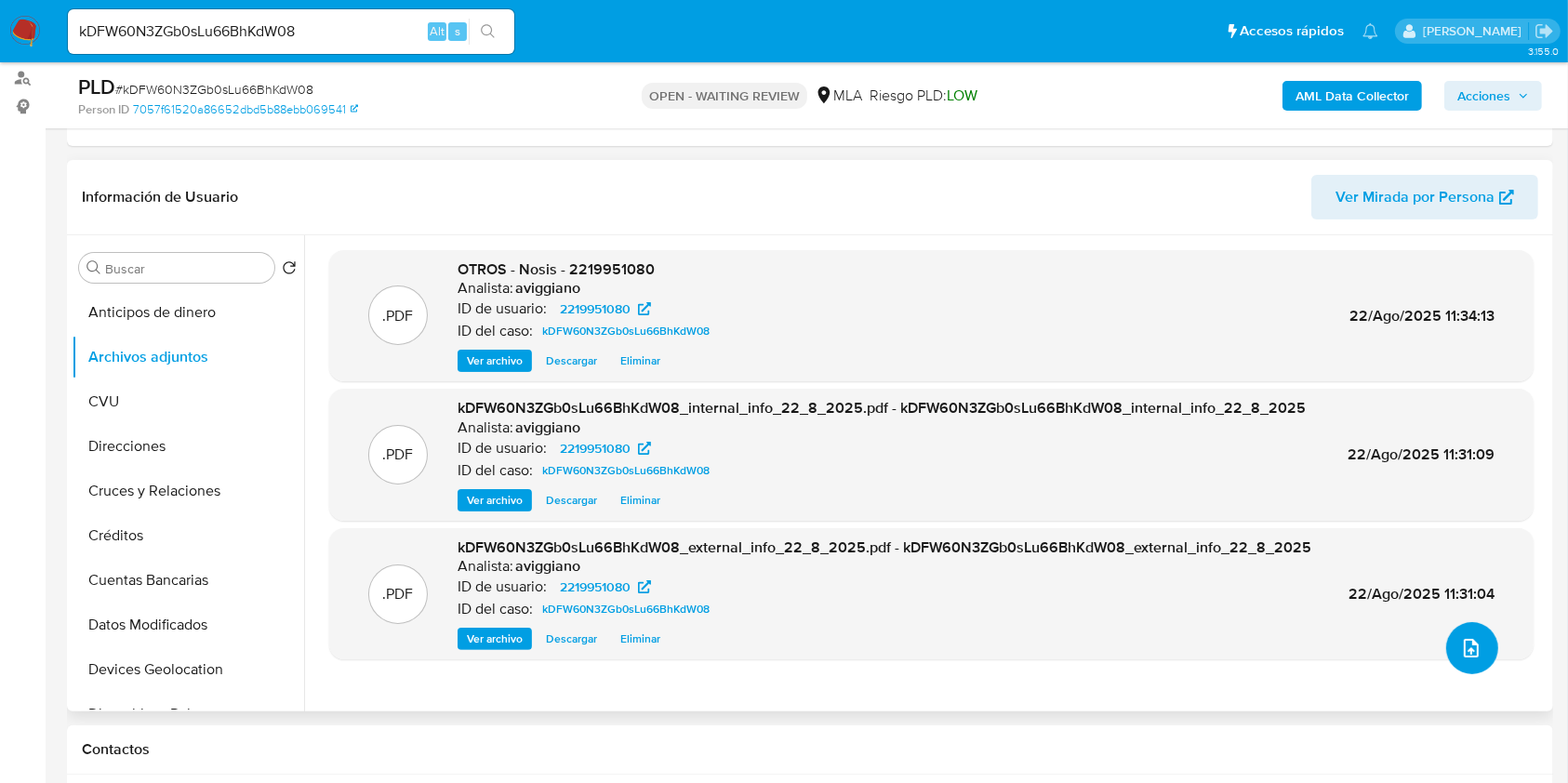
click at [1465, 632] on button "upload-file" at bounding box center [1472, 648] width 52 height 52
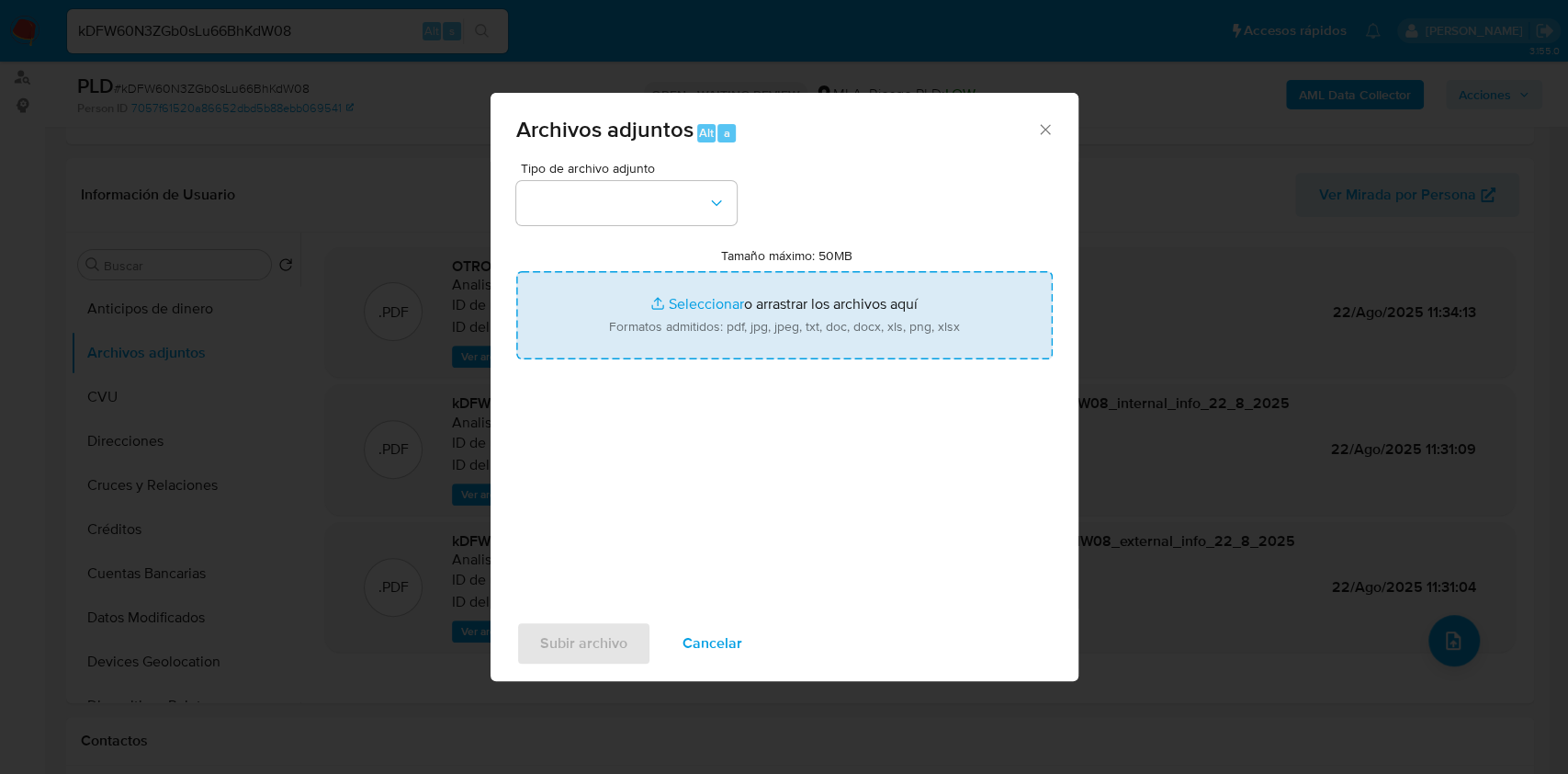
click at [647, 308] on input "Tamaño máximo: 50MB Seleccionar archivos" at bounding box center [785, 315] width 537 height 88
type input "C:\fakepath\Movimientos-Aladdin-v10_1 - 2219951080.xlsx"
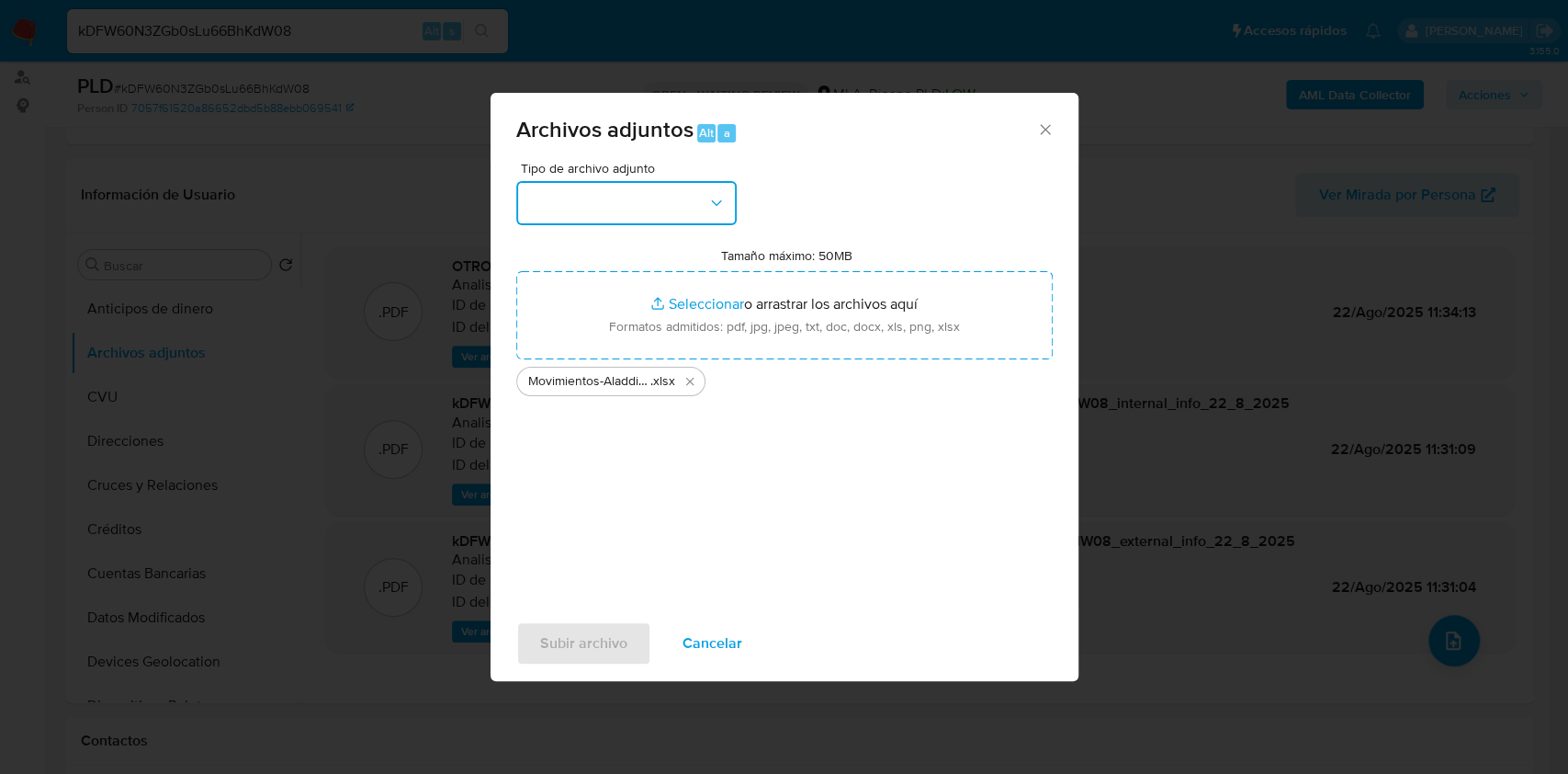
click at [667, 210] on button "button" at bounding box center [627, 203] width 221 height 45
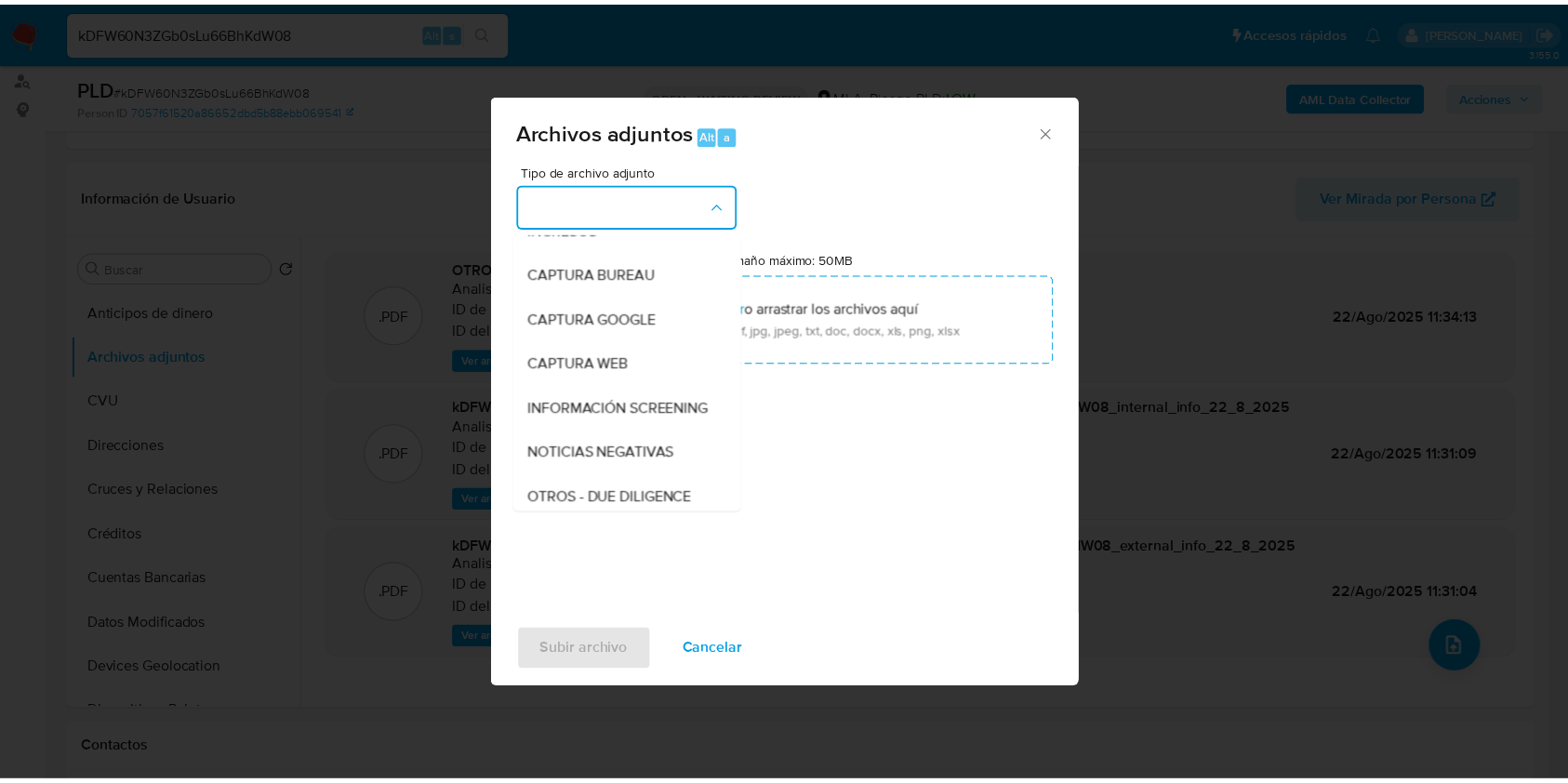
scroll to position [124, 0]
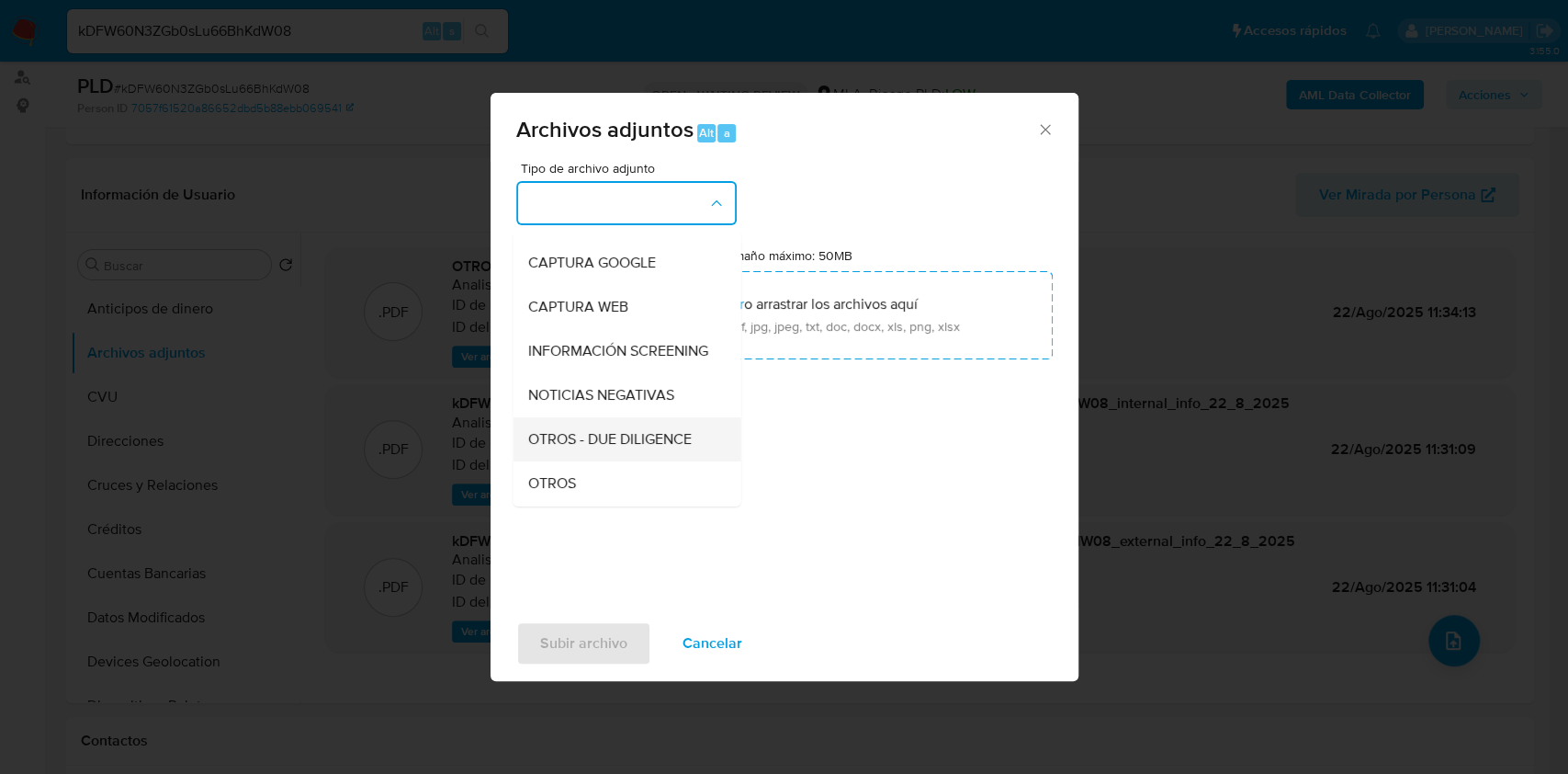
click at [538, 449] on span "OTROS - DUE DILIGENCE" at bounding box center [609, 438] width 163 height 18
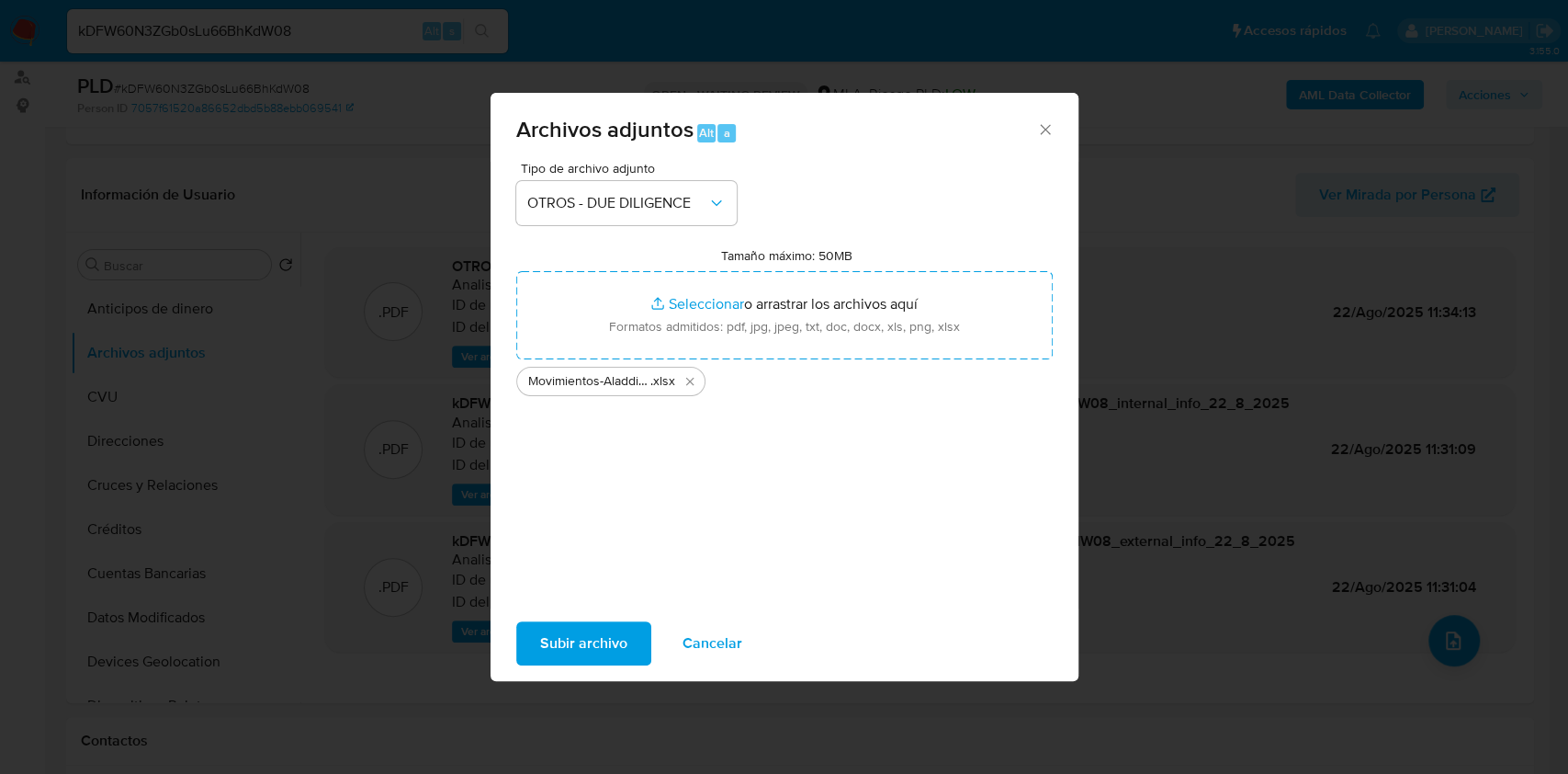
click at [602, 637] on span "Subir archivo" at bounding box center [584, 643] width 87 height 41
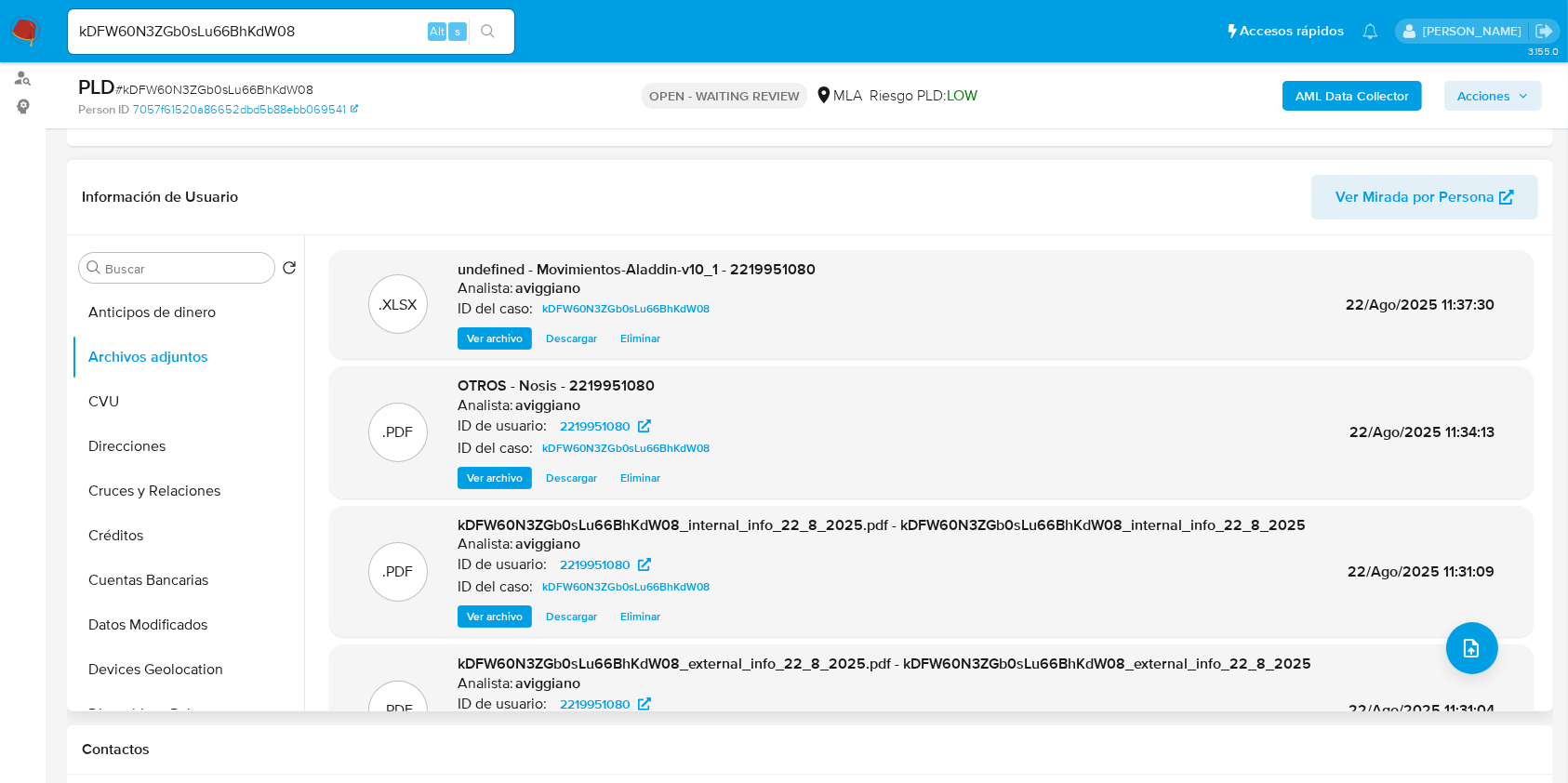
click at [761, 271] on span "undefined - Movimientos-Aladdin-v10_1 - 2219951080" at bounding box center [636, 269] width 358 height 21
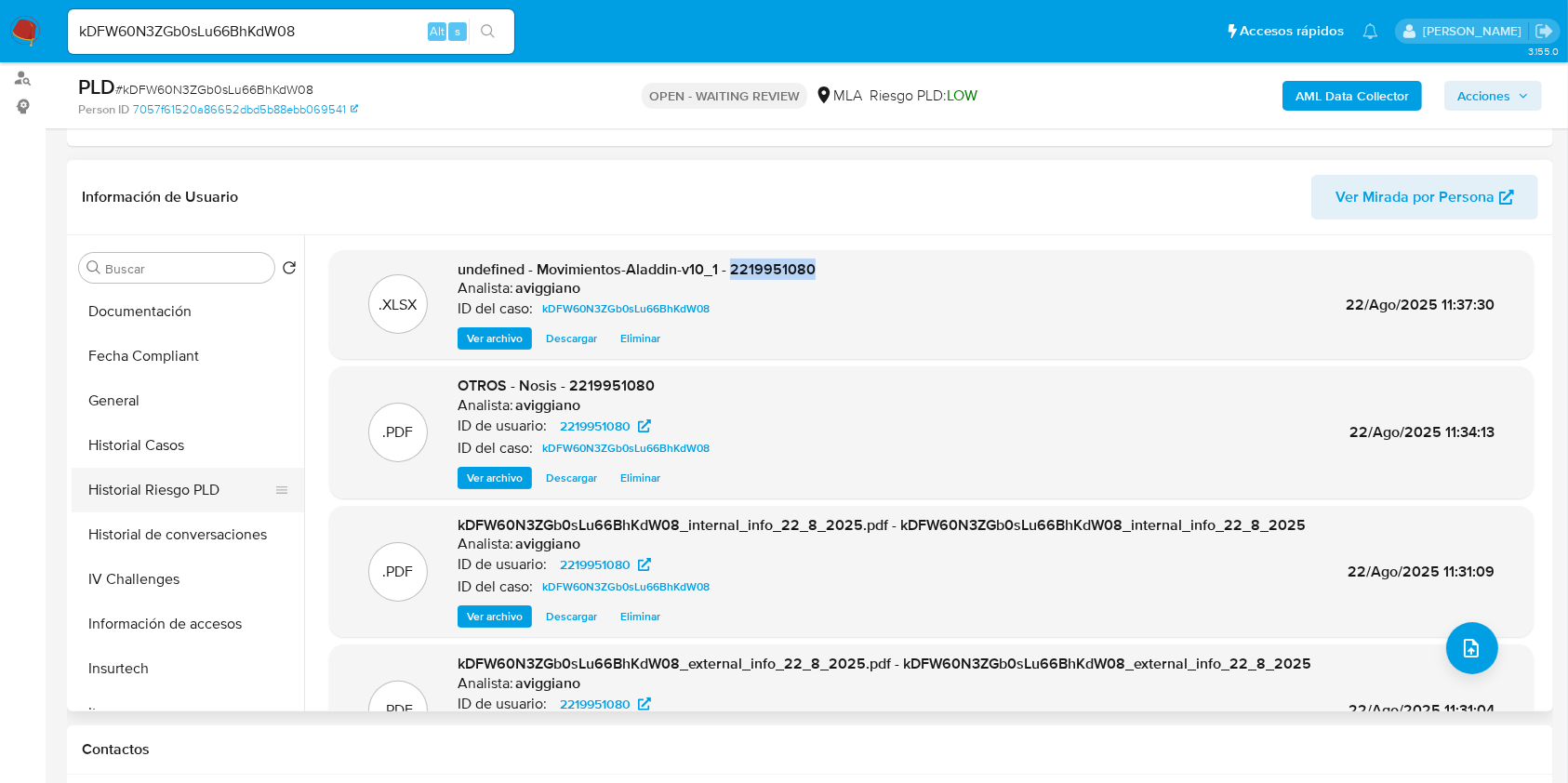
scroll to position [619, 0]
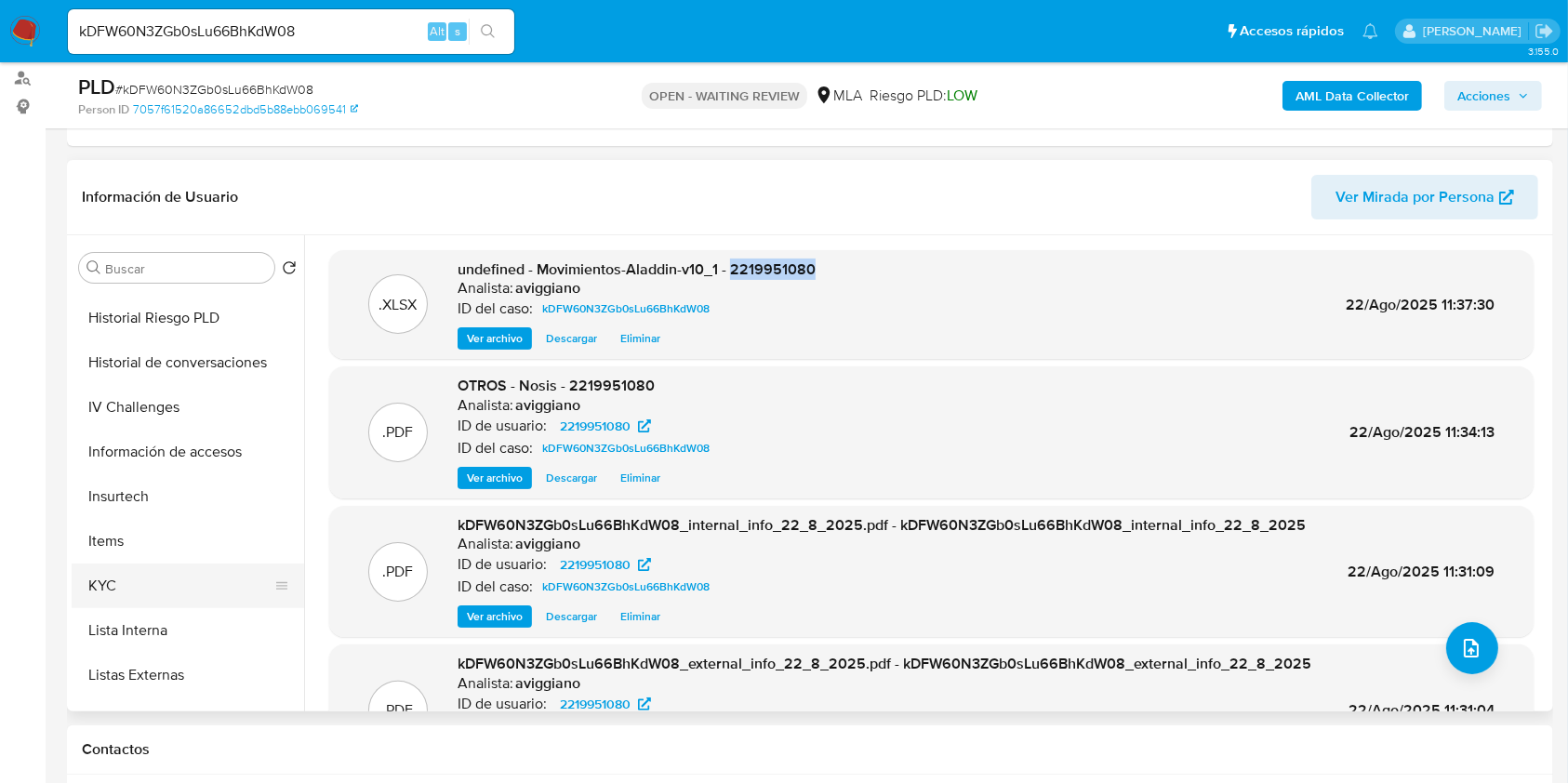
click at [131, 581] on button "KYC" at bounding box center [180, 585] width 218 height 45
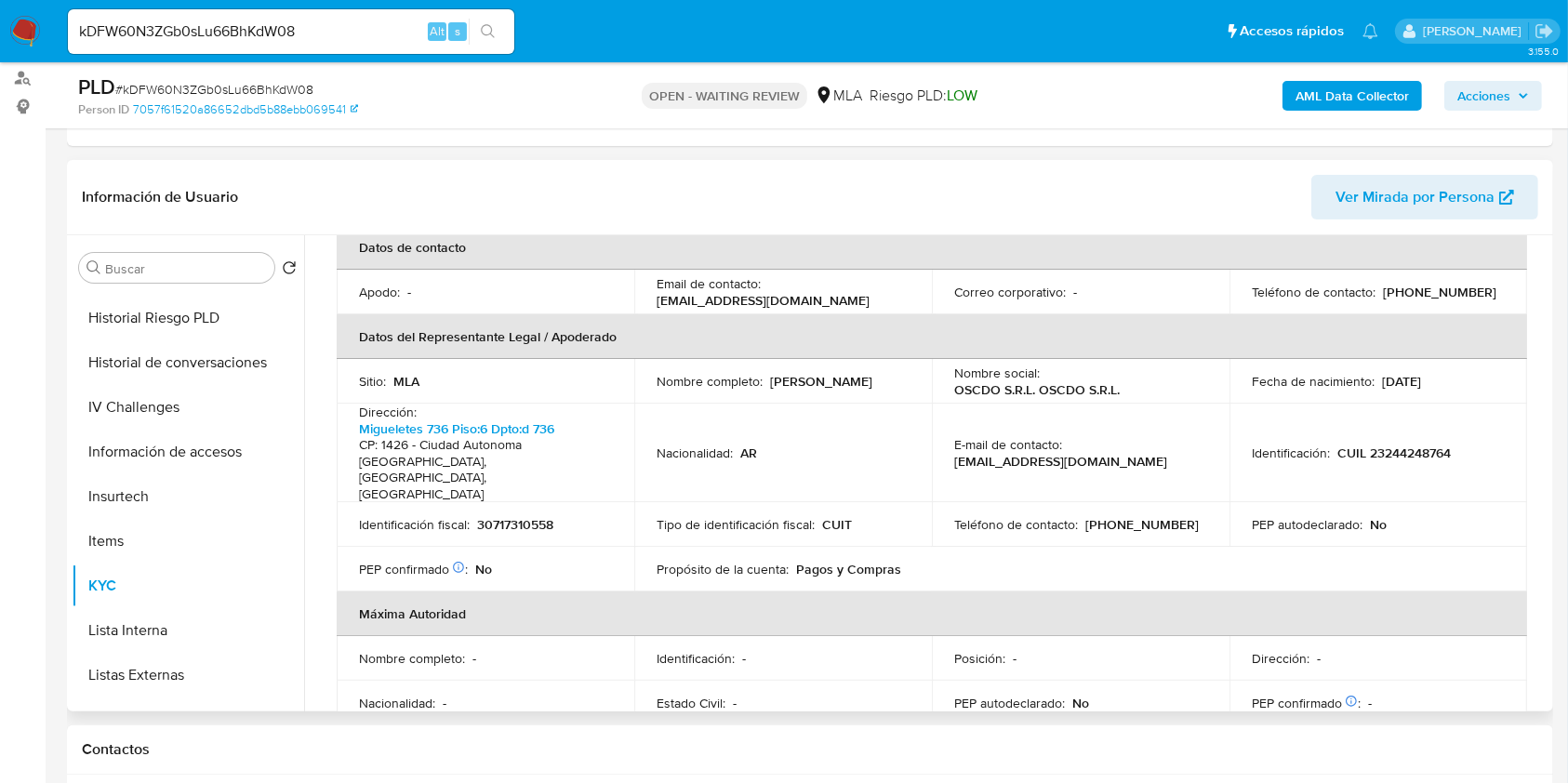
scroll to position [495, 0]
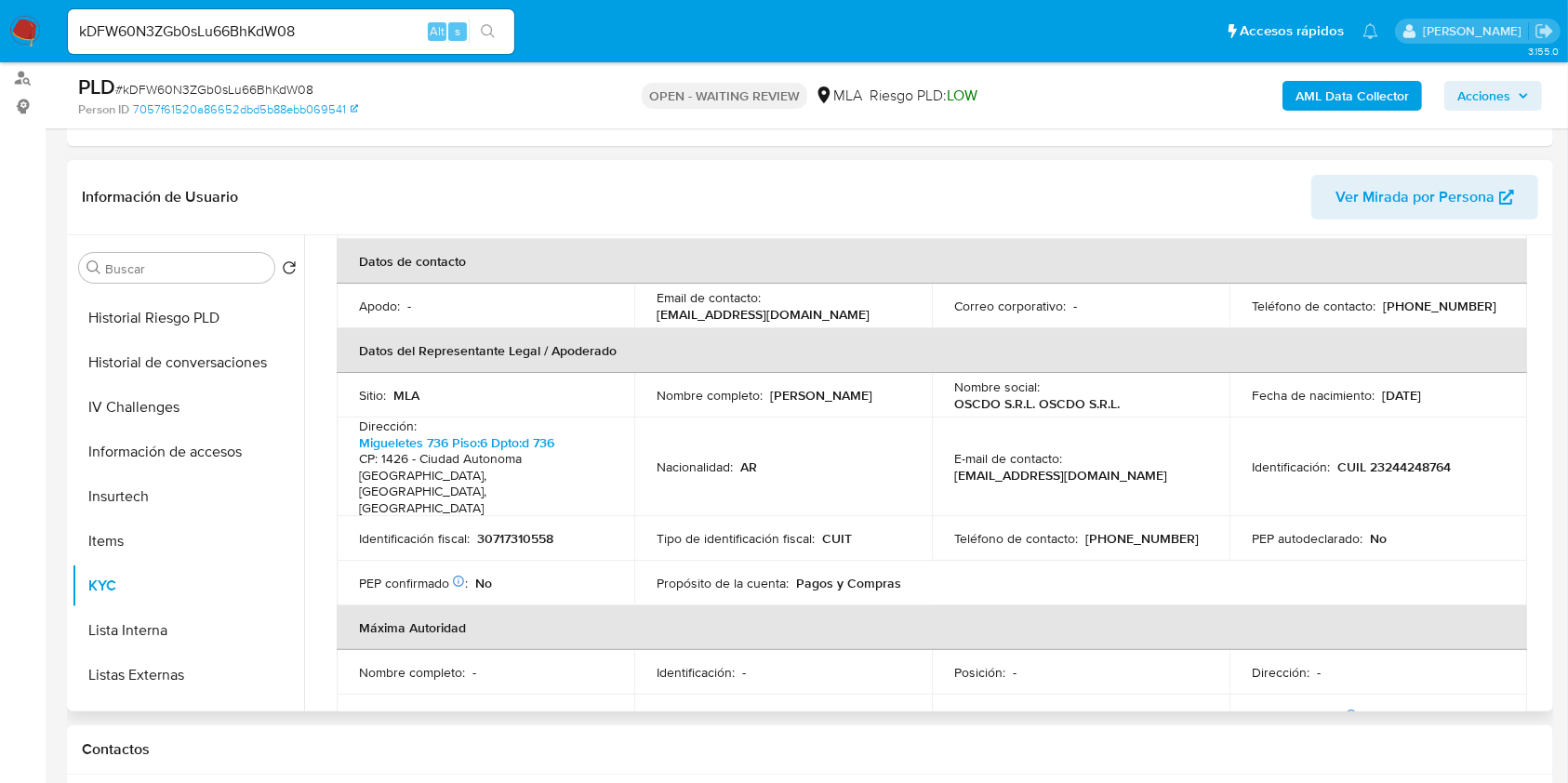
click at [1116, 530] on p "(11) 58247228" at bounding box center [1142, 537] width 113 height 16
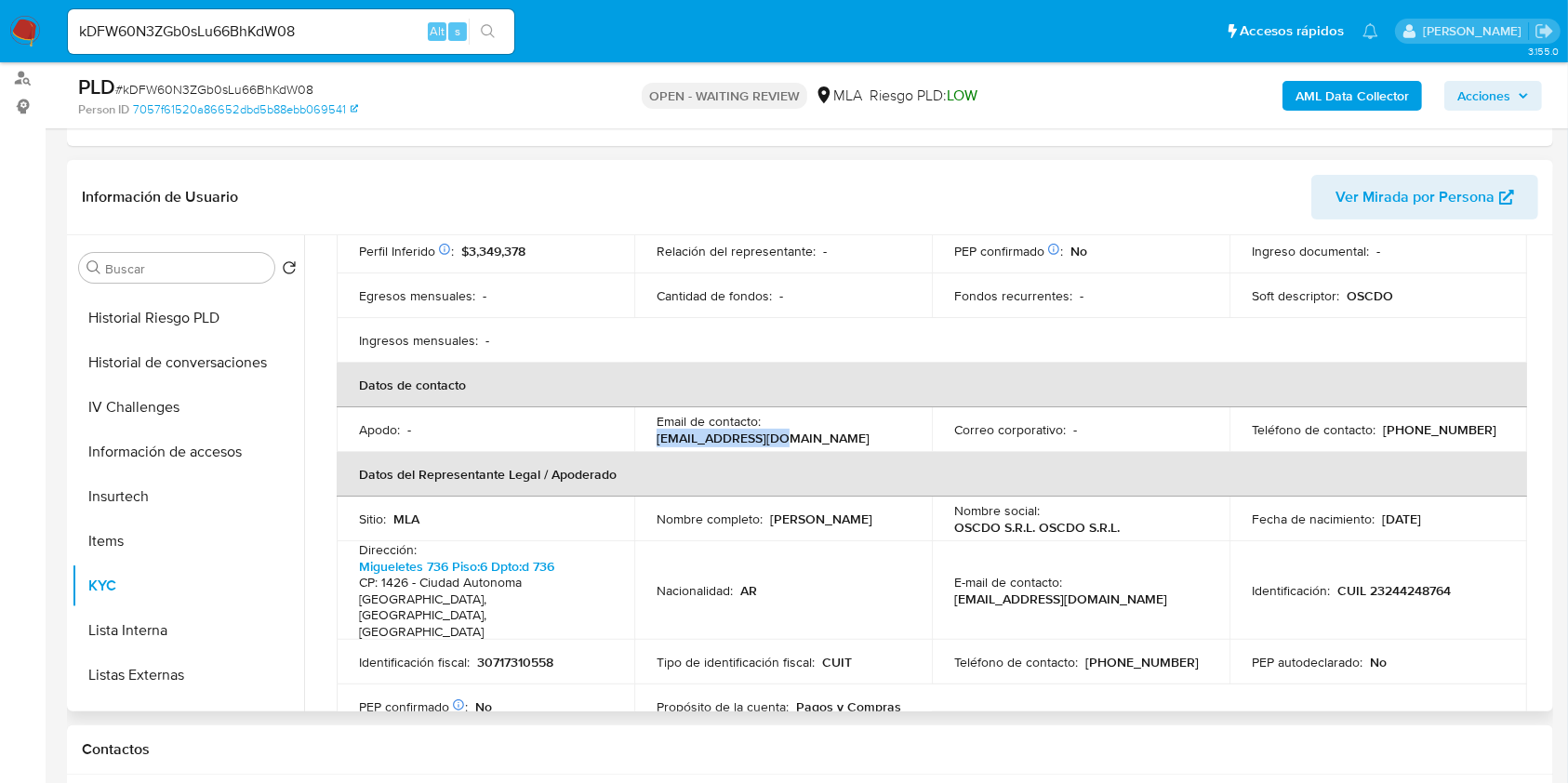
drag, startPoint x: 767, startPoint y: 413, endPoint x: 889, endPoint y: 405, distance: 122.3
click at [889, 413] on div "Email de contacto : oscdosrl@gmail.com" at bounding box center [783, 429] width 253 height 34
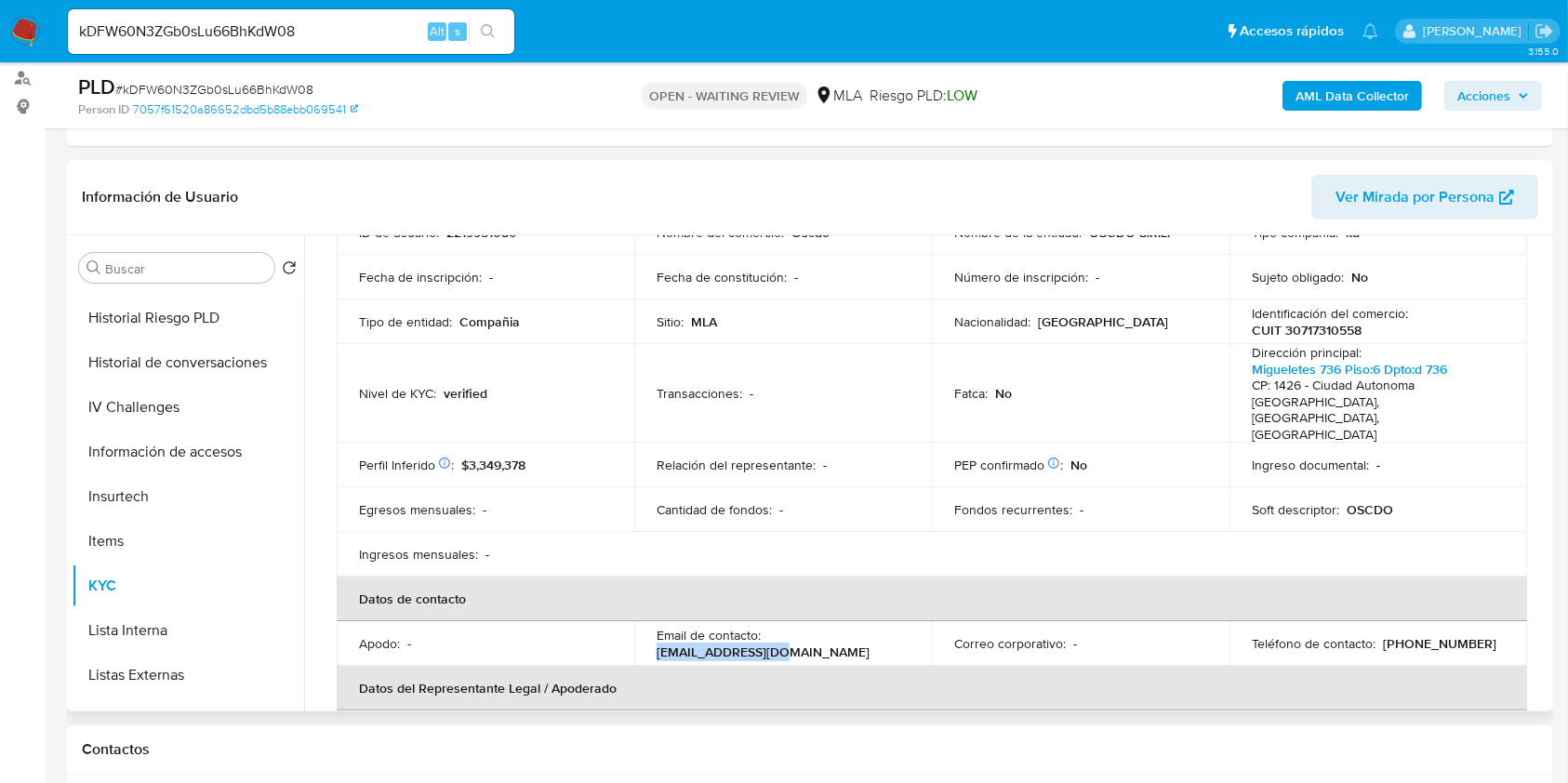
scroll to position [124, 0]
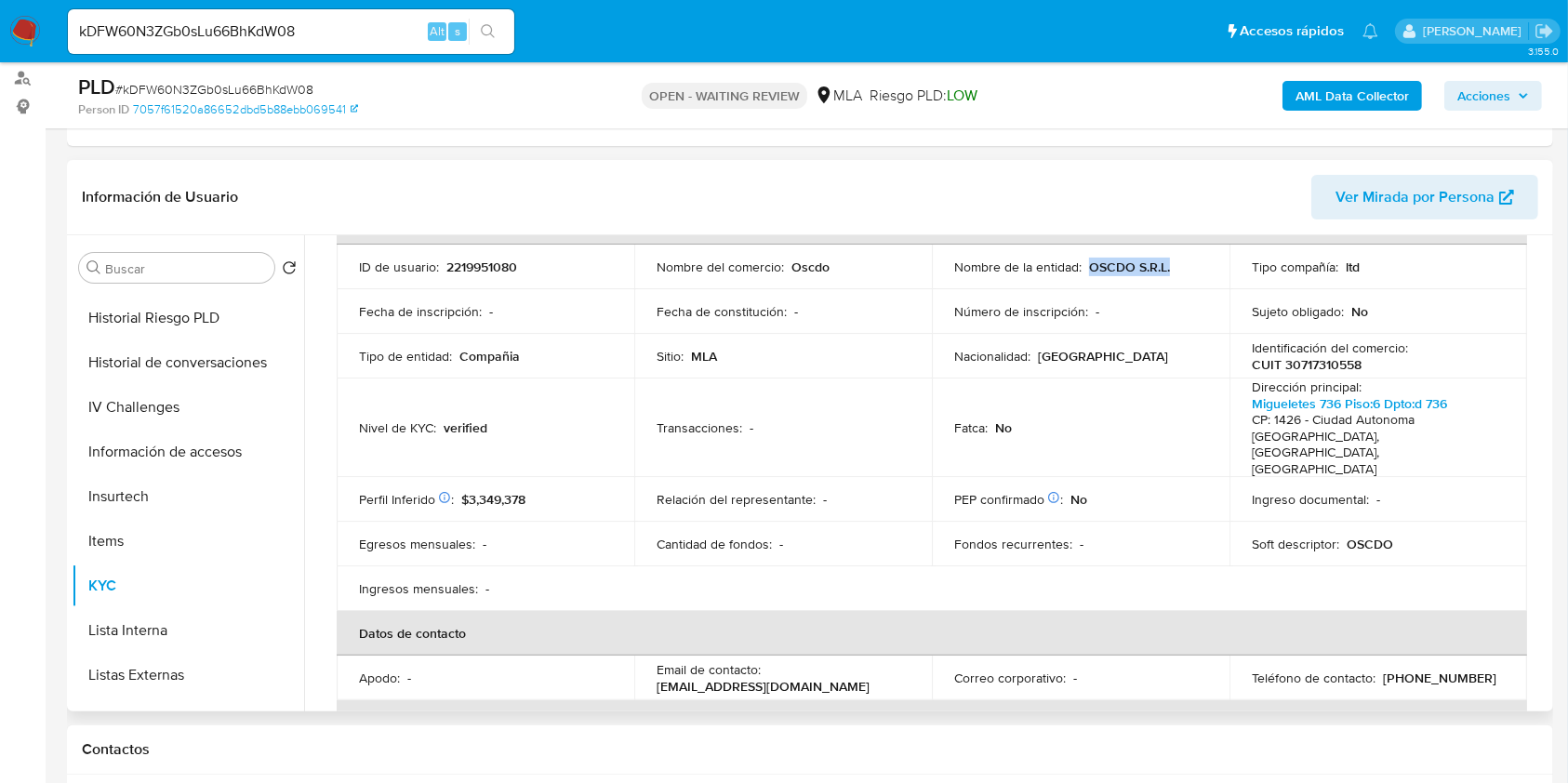
drag, startPoint x: 1083, startPoint y: 264, endPoint x: 1174, endPoint y: 264, distance: 91.0
click at [1174, 264] on div "Nombre de la entidad : OSCDO S.R.L." at bounding box center [1081, 266] width 253 height 16
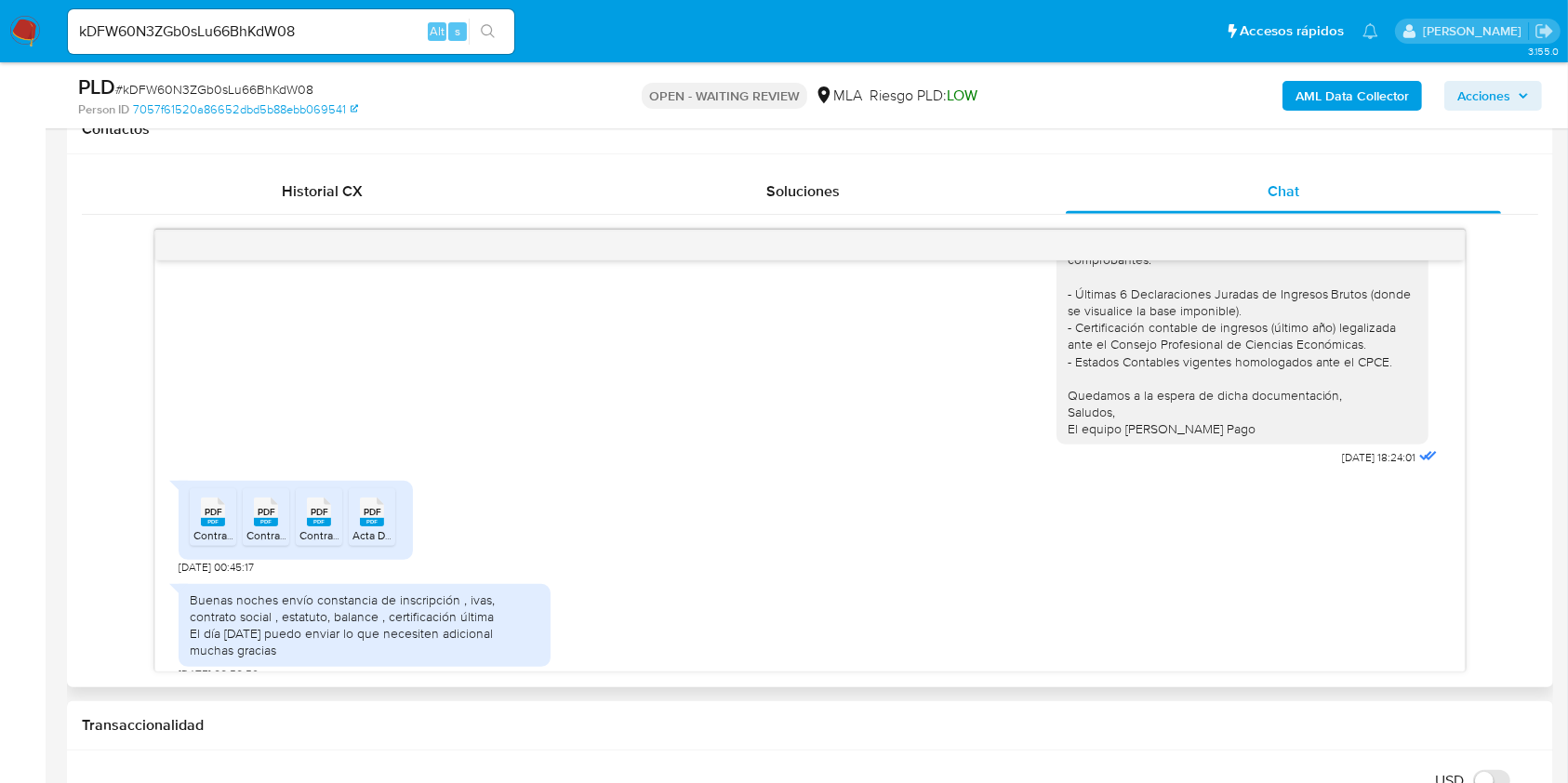
scroll to position [1487, 0]
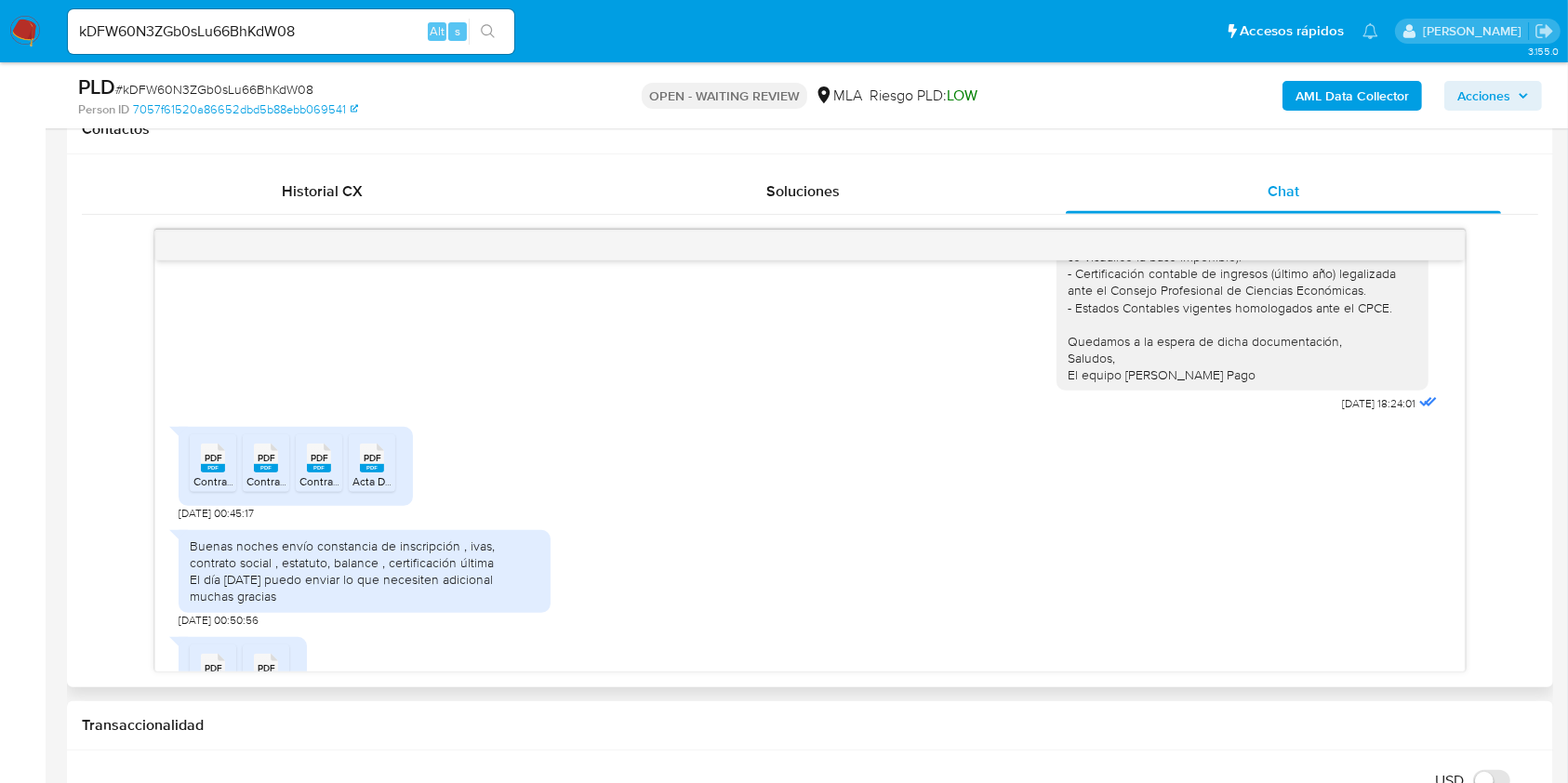
click at [203, 472] on rect at bounding box center [212, 467] width 24 height 9
click at [266, 463] on span "PDF" at bounding box center [266, 458] width 17 height 12
click at [315, 463] on span "PDF" at bounding box center [320, 458] width 17 height 12
click at [368, 463] on span "PDF" at bounding box center [372, 458] width 17 height 12
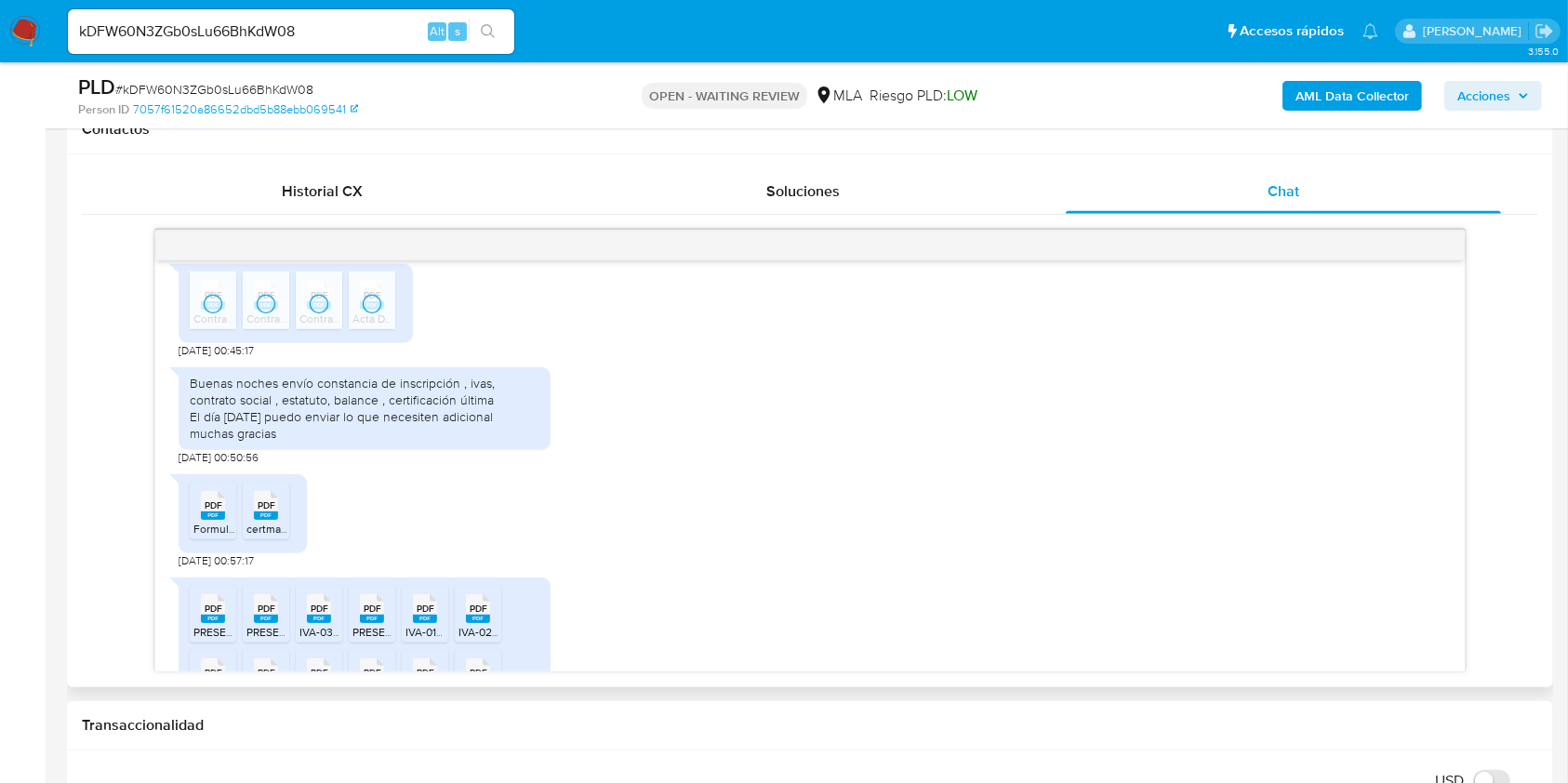
scroll to position [1611, 0]
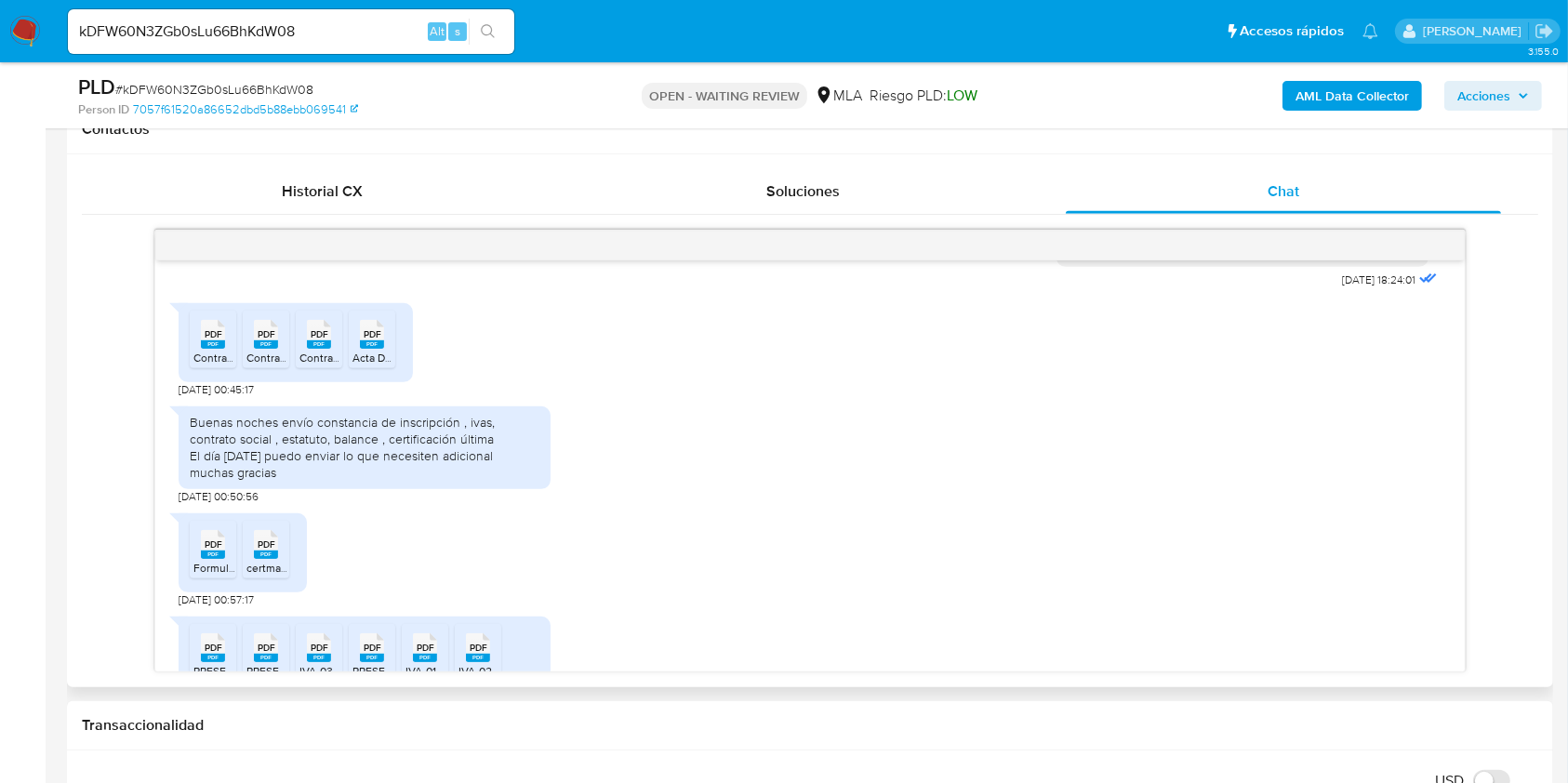
click at [225, 348] on icon at bounding box center [212, 334] width 24 height 29
click at [213, 558] on rect at bounding box center [212, 555] width 24 height 9
click at [264, 551] on span "PDF" at bounding box center [266, 544] width 17 height 12
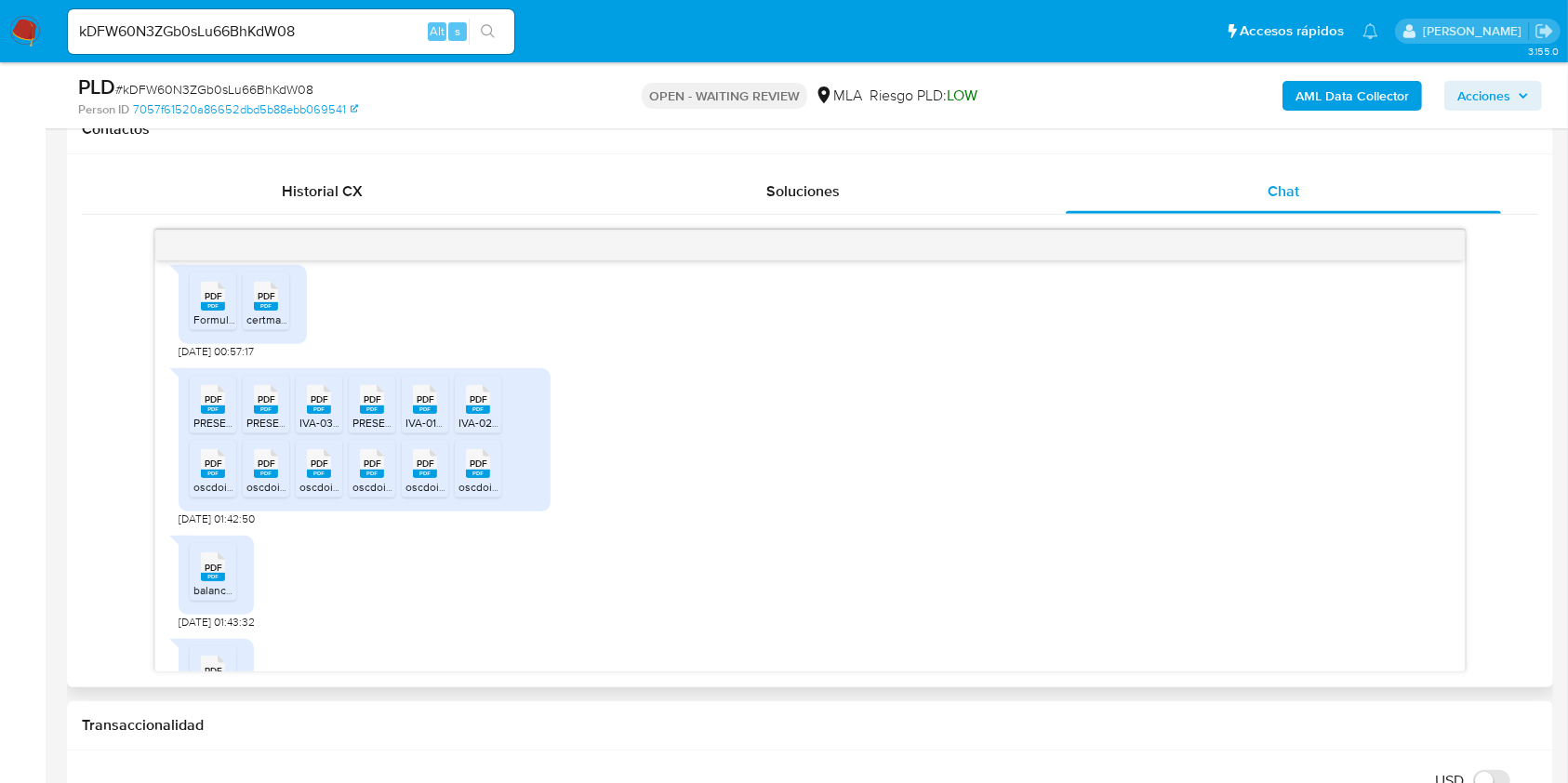
click at [196, 313] on div "PDF PDF" at bounding box center [213, 295] width 39 height 36
click at [258, 311] on rect at bounding box center [266, 306] width 24 height 9
click at [215, 405] on span "PDF" at bounding box center [213, 399] width 17 height 12
drag, startPoint x: 257, startPoint y: 411, endPoint x: 299, endPoint y: 415, distance: 42.2
click at [258, 405] on span "PDF" at bounding box center [266, 399] width 17 height 12
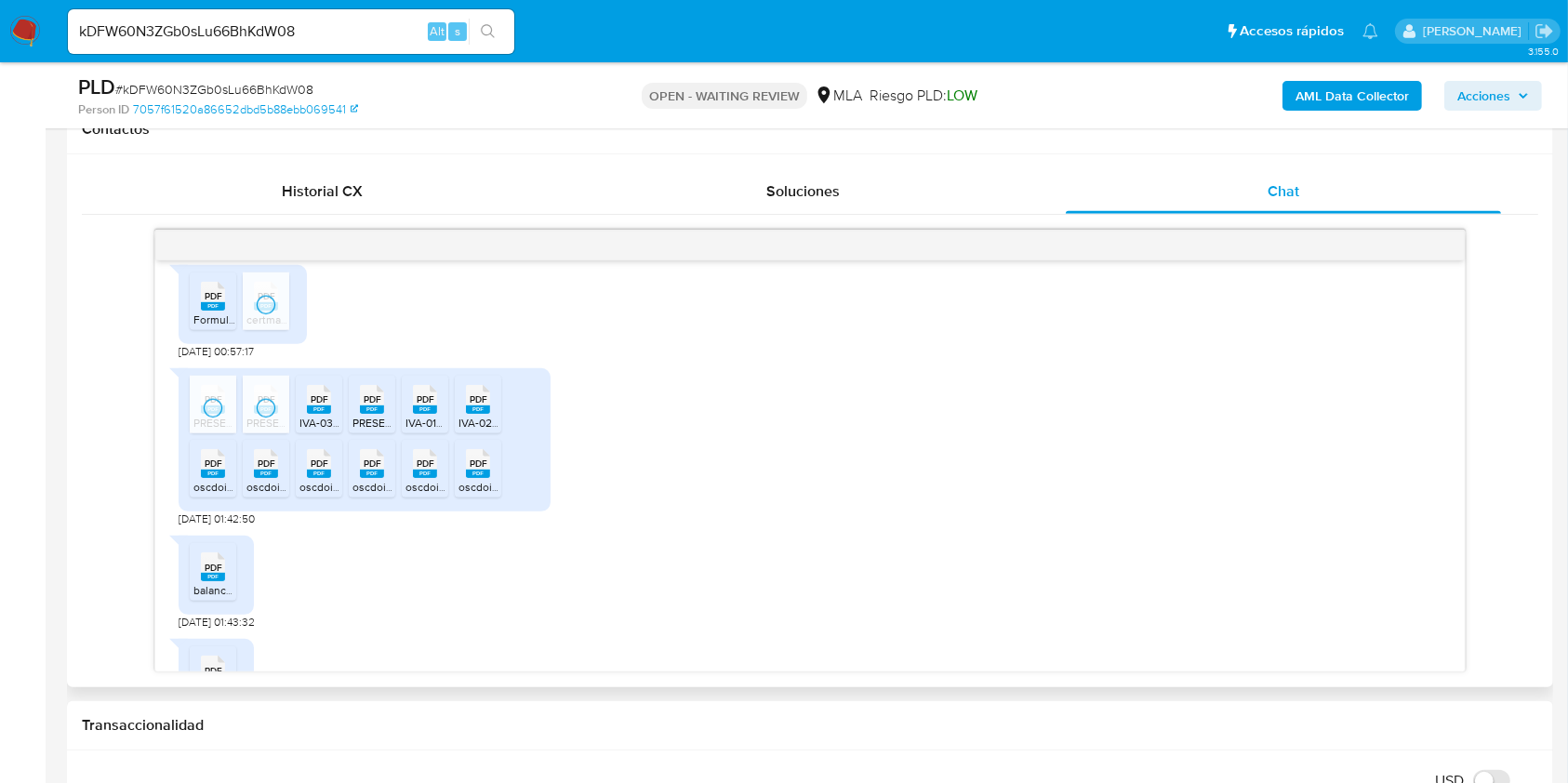
click at [313, 405] on span "PDF" at bounding box center [320, 399] width 17 height 12
click at [374, 405] on span "PDF" at bounding box center [372, 399] width 17 height 12
drag, startPoint x: 427, startPoint y: 412, endPoint x: 464, endPoint y: 416, distance: 37.2
click at [427, 405] on span "PDF" at bounding box center [425, 399] width 17 height 12
click at [489, 414] on rect at bounding box center [477, 409] width 24 height 9
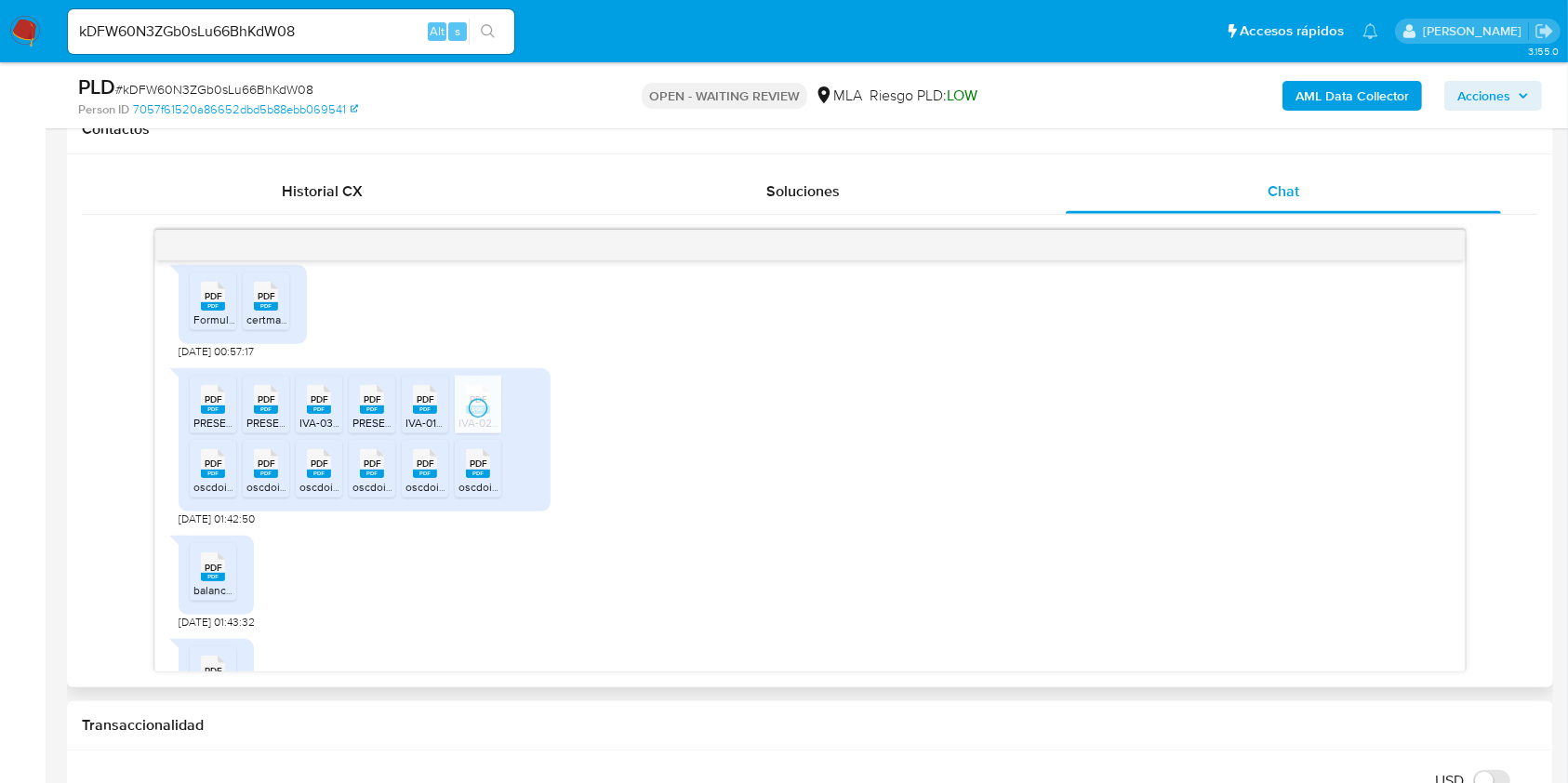
click at [473, 469] on span "PDF" at bounding box center [478, 463] width 17 height 12
click at [420, 480] on icon "PDF" at bounding box center [424, 463] width 24 height 33
click at [371, 478] on rect at bounding box center [371, 473] width 24 height 9
click at [321, 478] on rect at bounding box center [319, 473] width 24 height 9
click at [278, 480] on div "PDF PDF" at bounding box center [266, 462] width 39 height 36
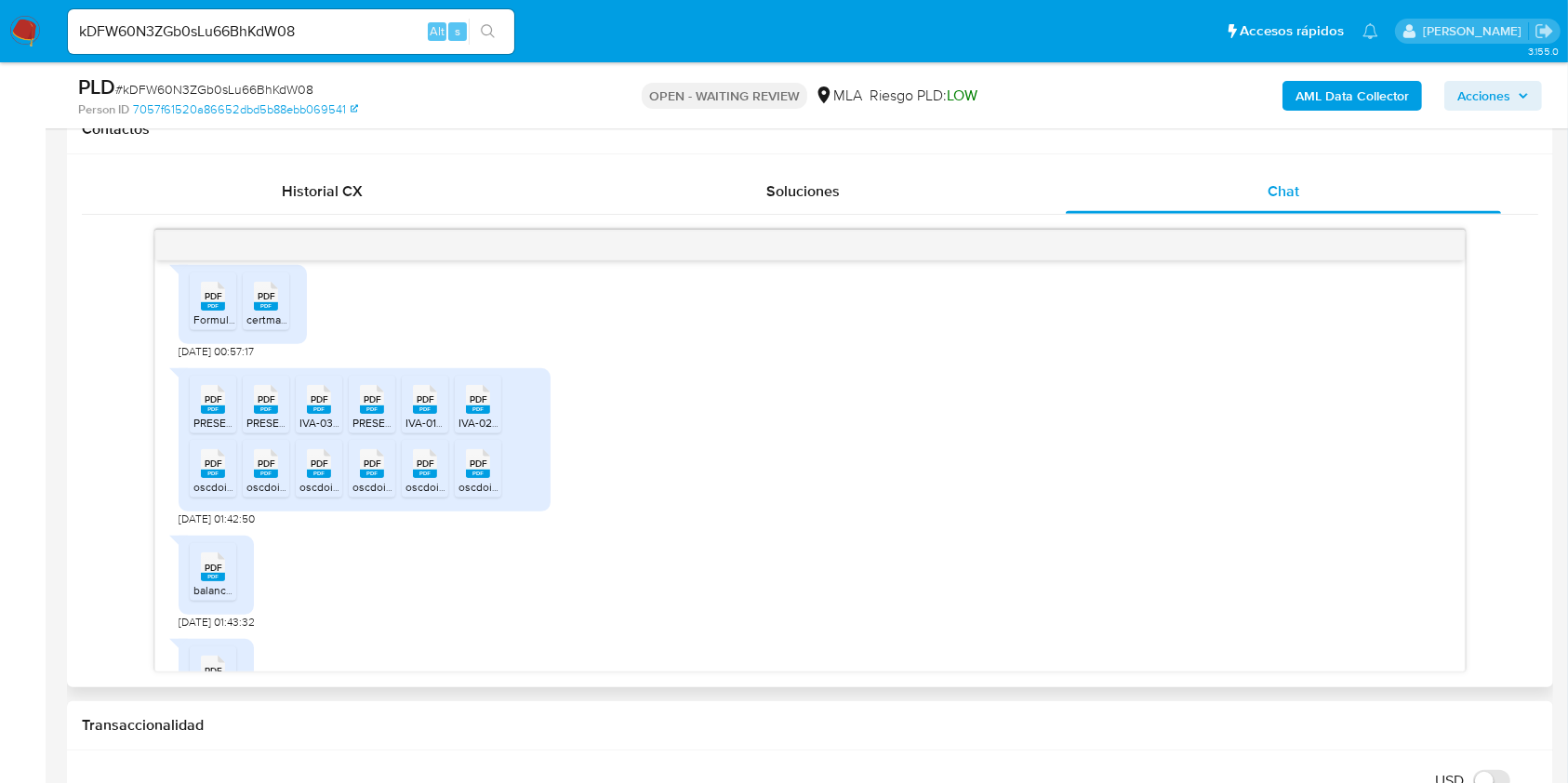
click at [213, 469] on span "PDF" at bounding box center [213, 463] width 17 height 12
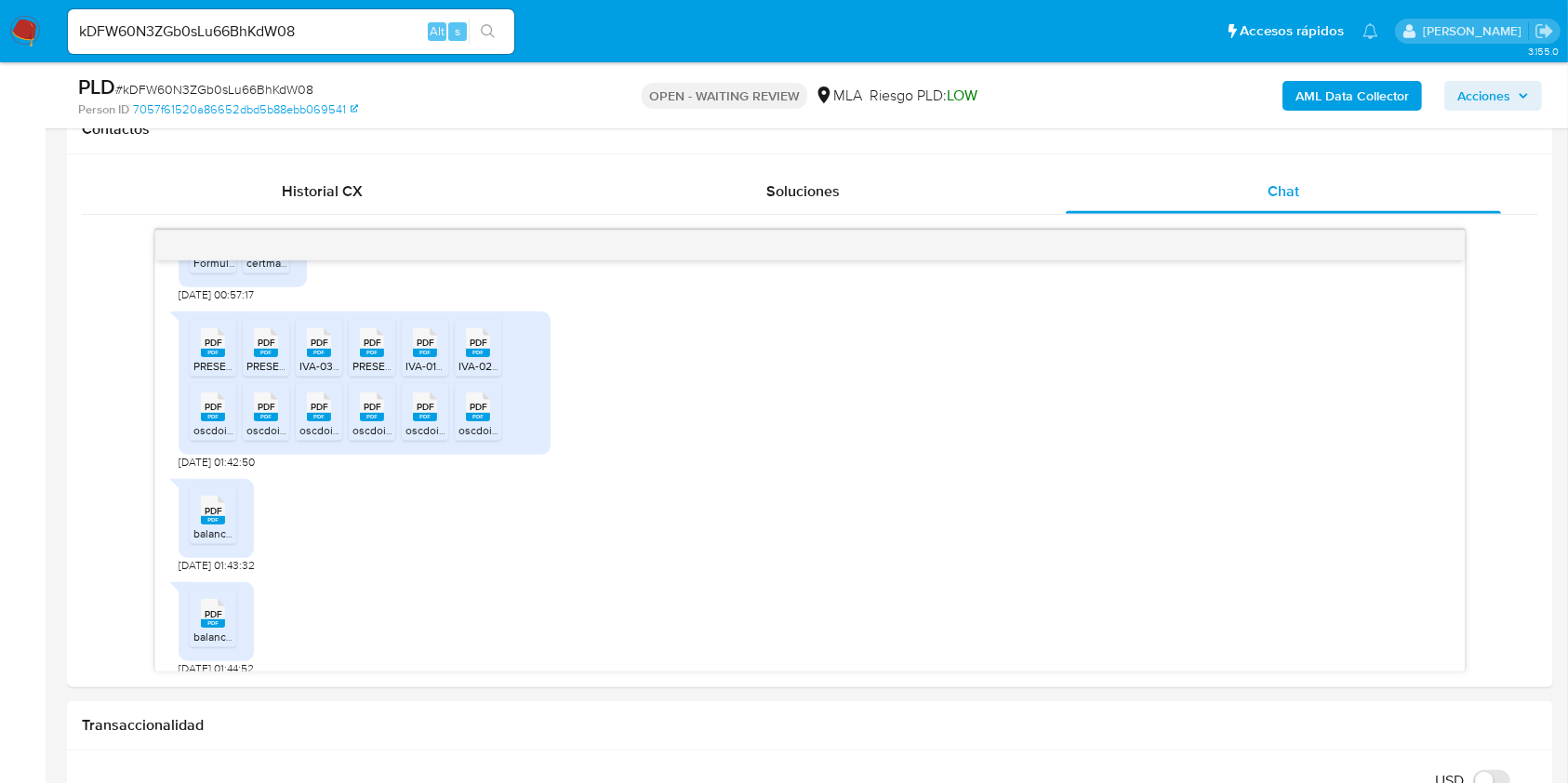
scroll to position [1948, 0]
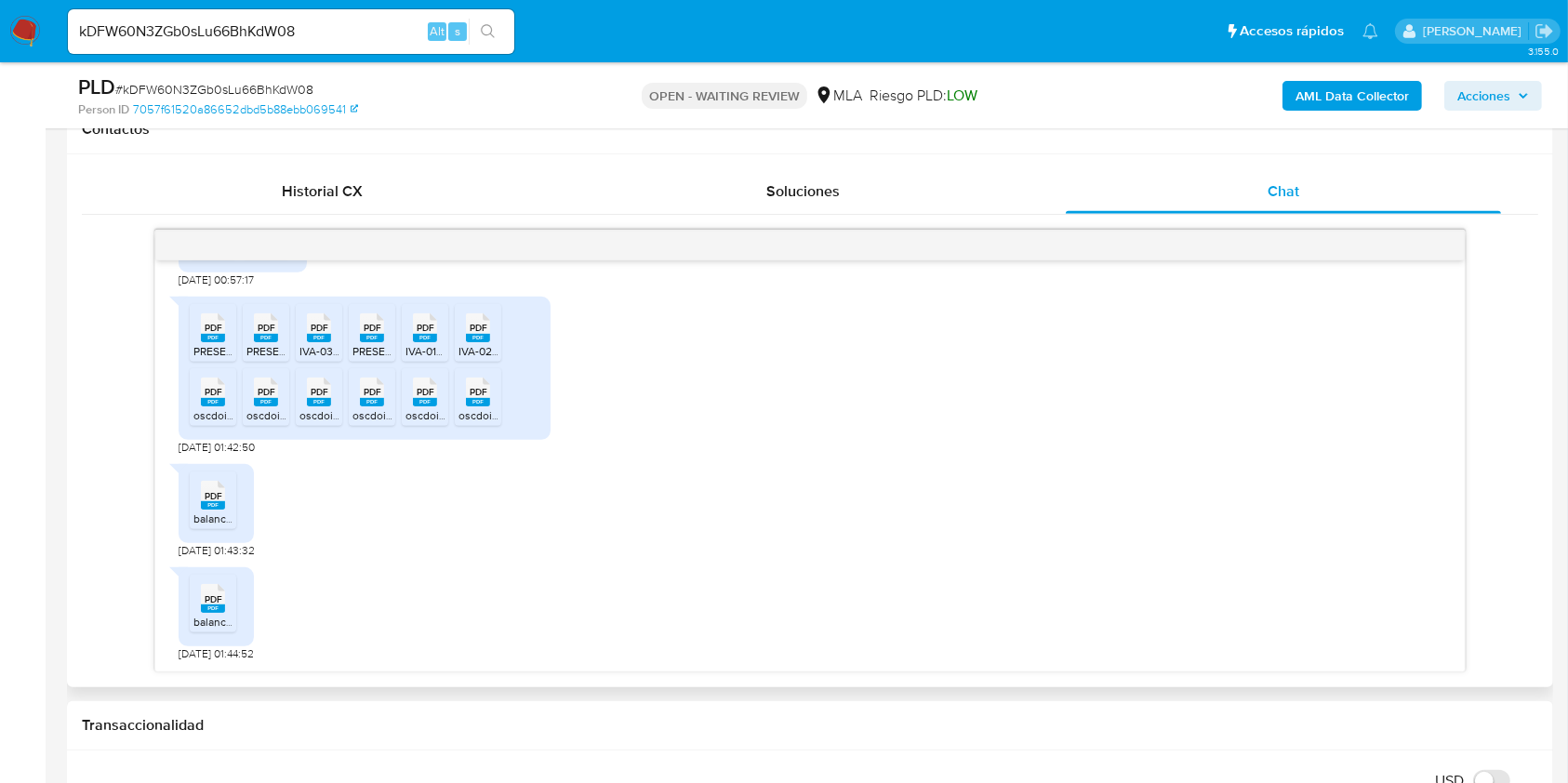
click at [225, 507] on div "PDF PDF" at bounding box center [213, 493] width 39 height 36
click at [211, 607] on rect at bounding box center [212, 608] width 24 height 9
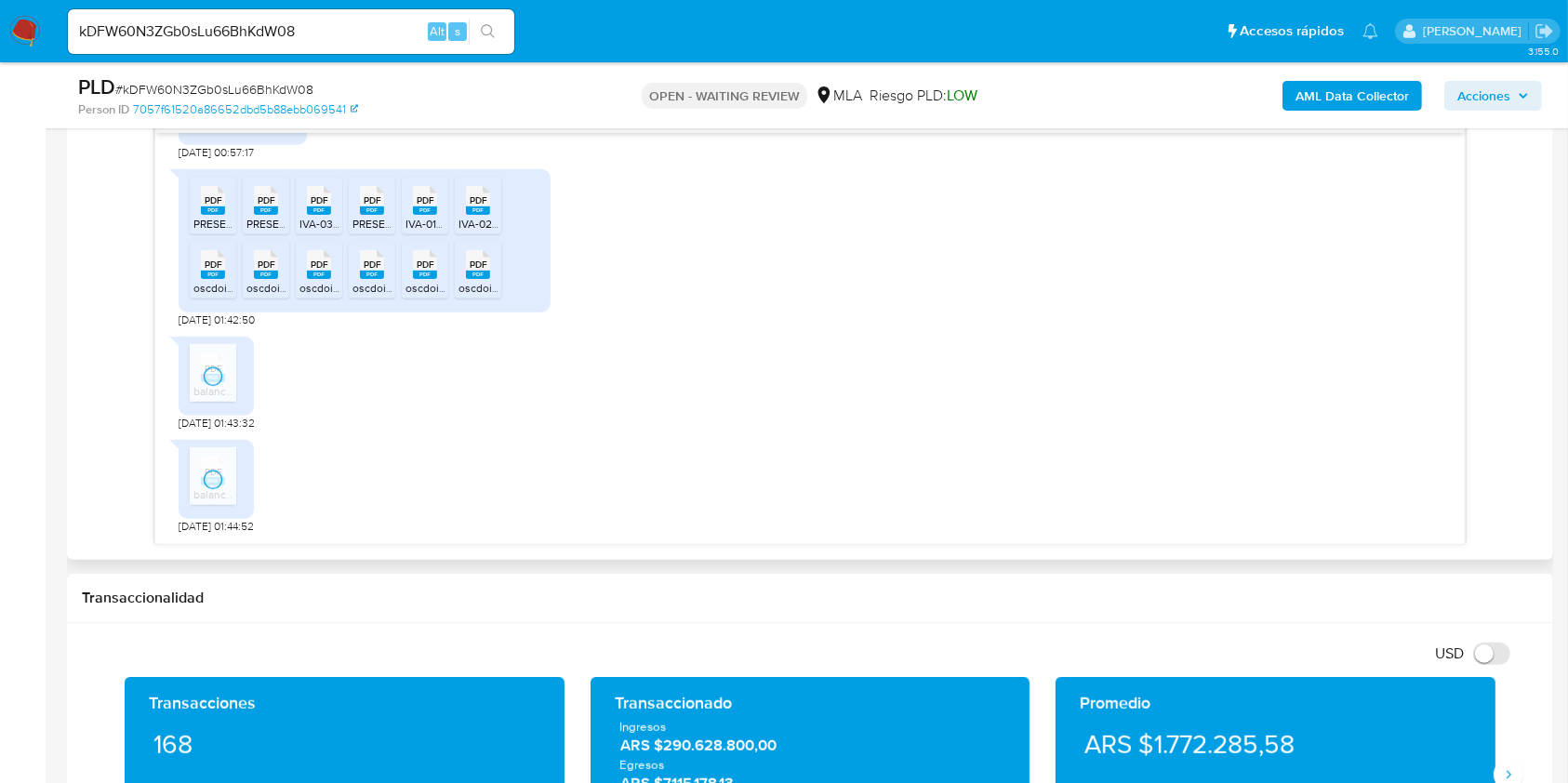
scroll to position [1116, 0]
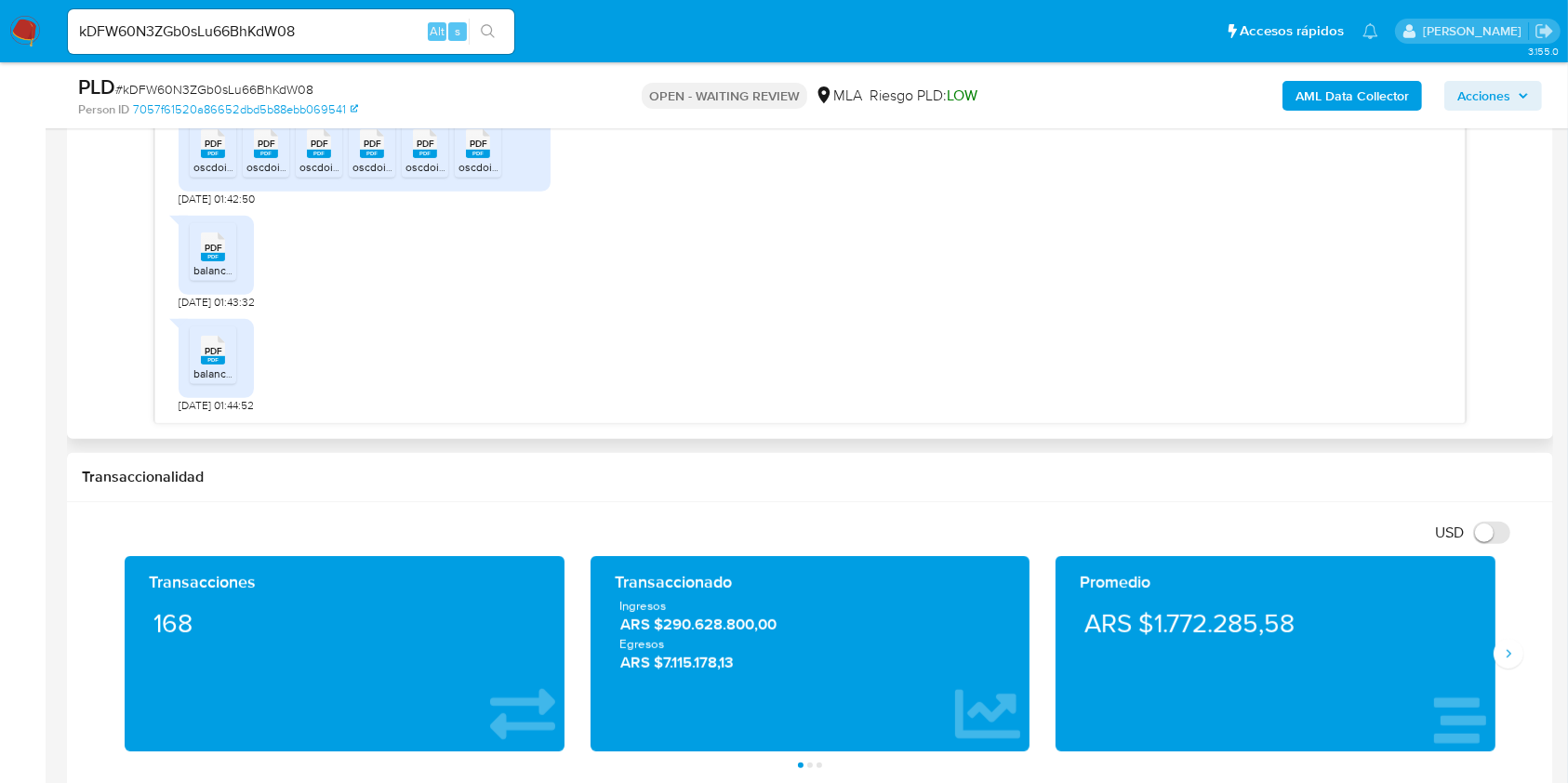
click at [932, 249] on div "PDF PDF balance oscdo 2024 parte 1.pdf 02/08/2025 01:43:32" at bounding box center [809, 258] width 1262 height 104
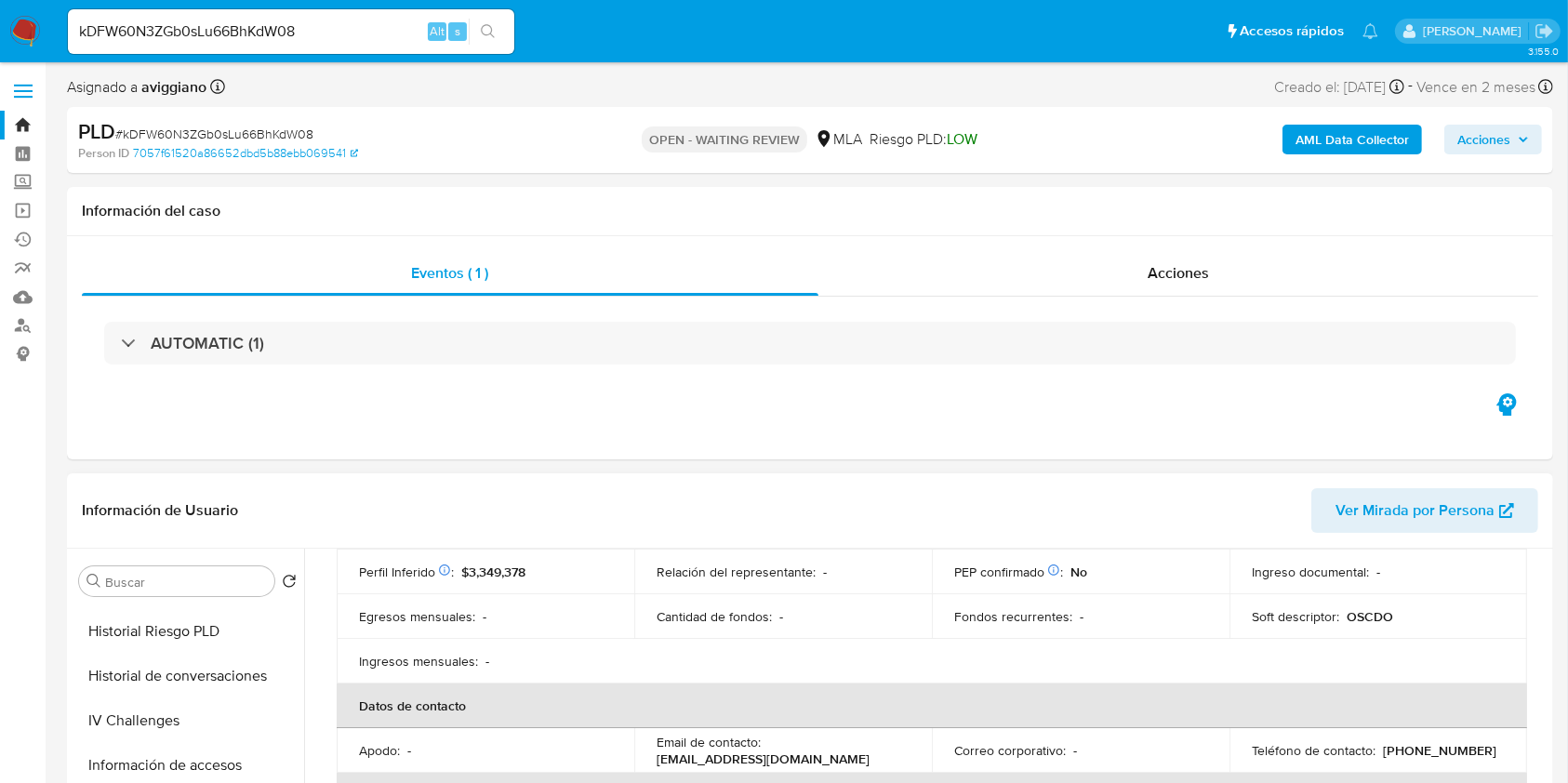
scroll to position [103, 0]
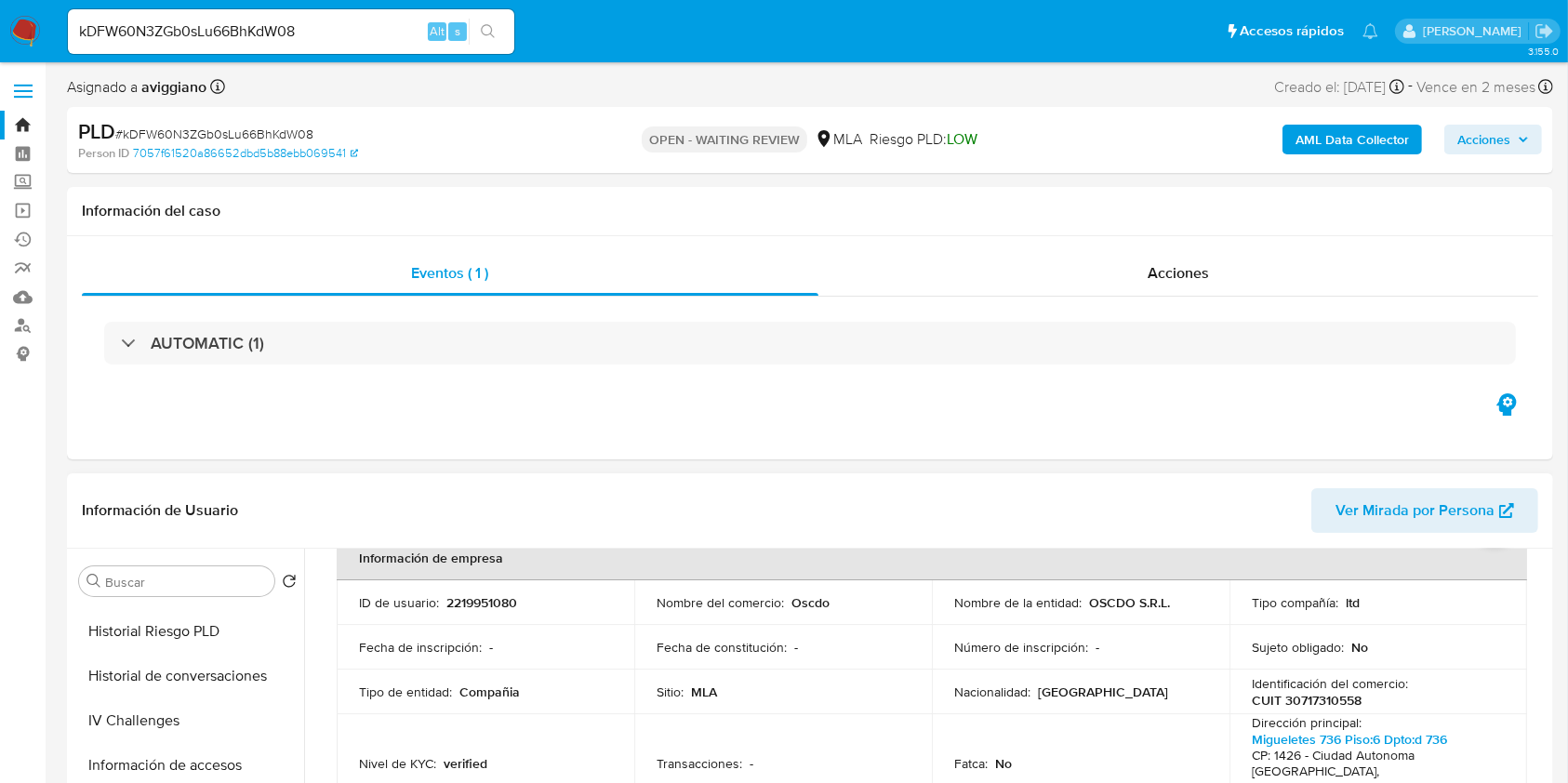
click at [485, 594] on p "2219951080" at bounding box center [482, 602] width 71 height 16
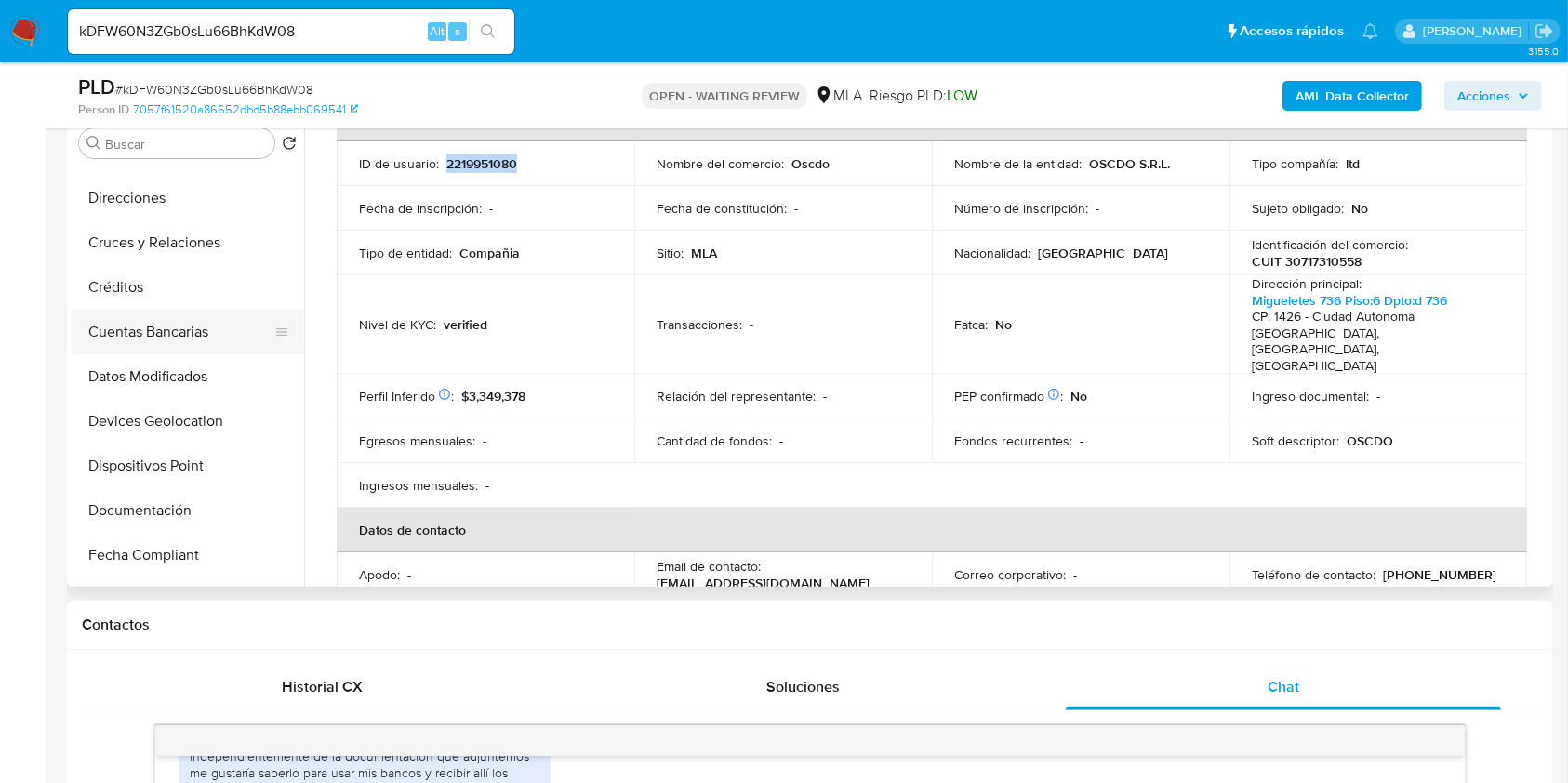
scroll to position [0, 0]
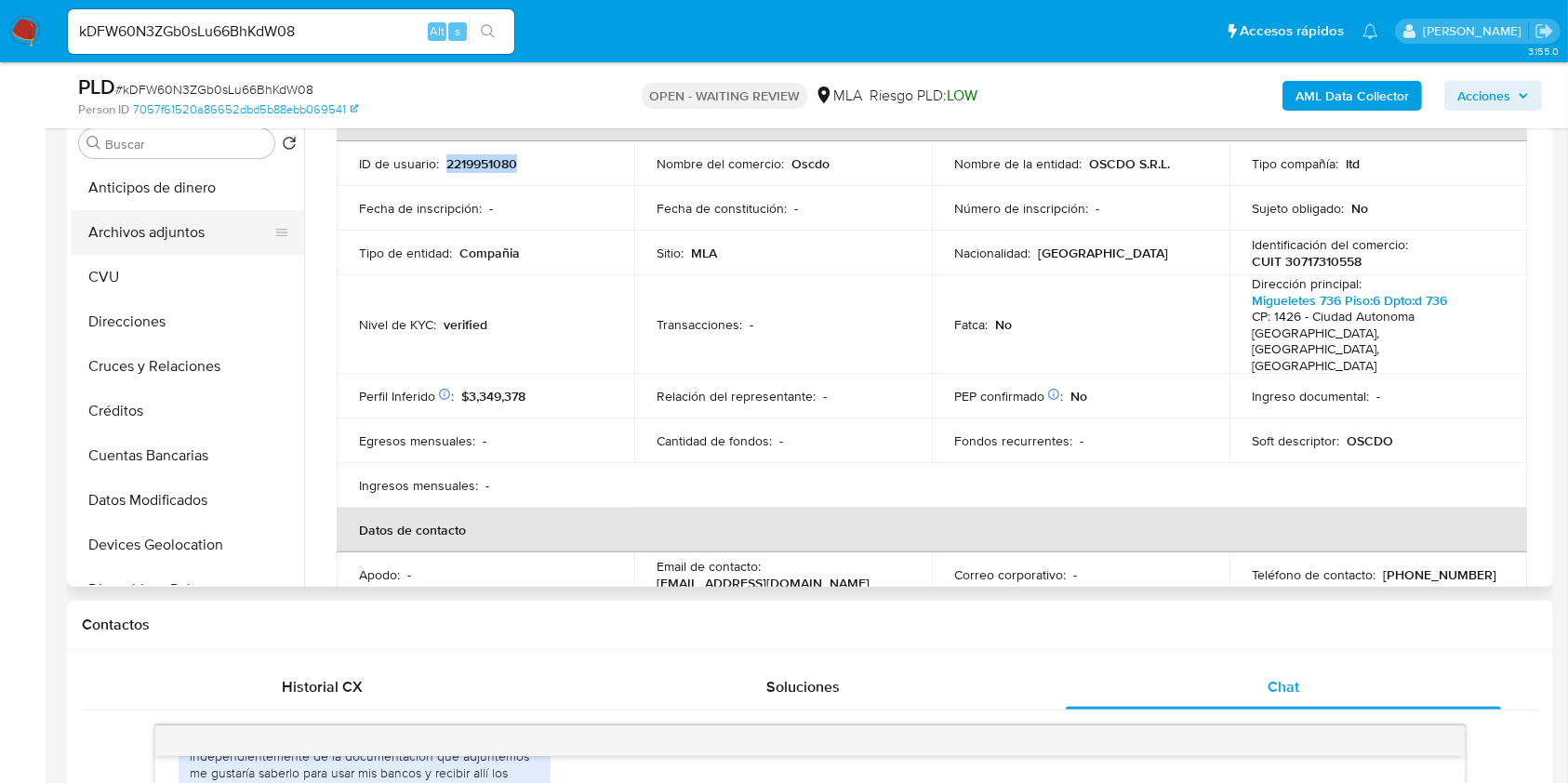
click at [195, 238] on button "Archivos adjuntos" at bounding box center [180, 232] width 218 height 45
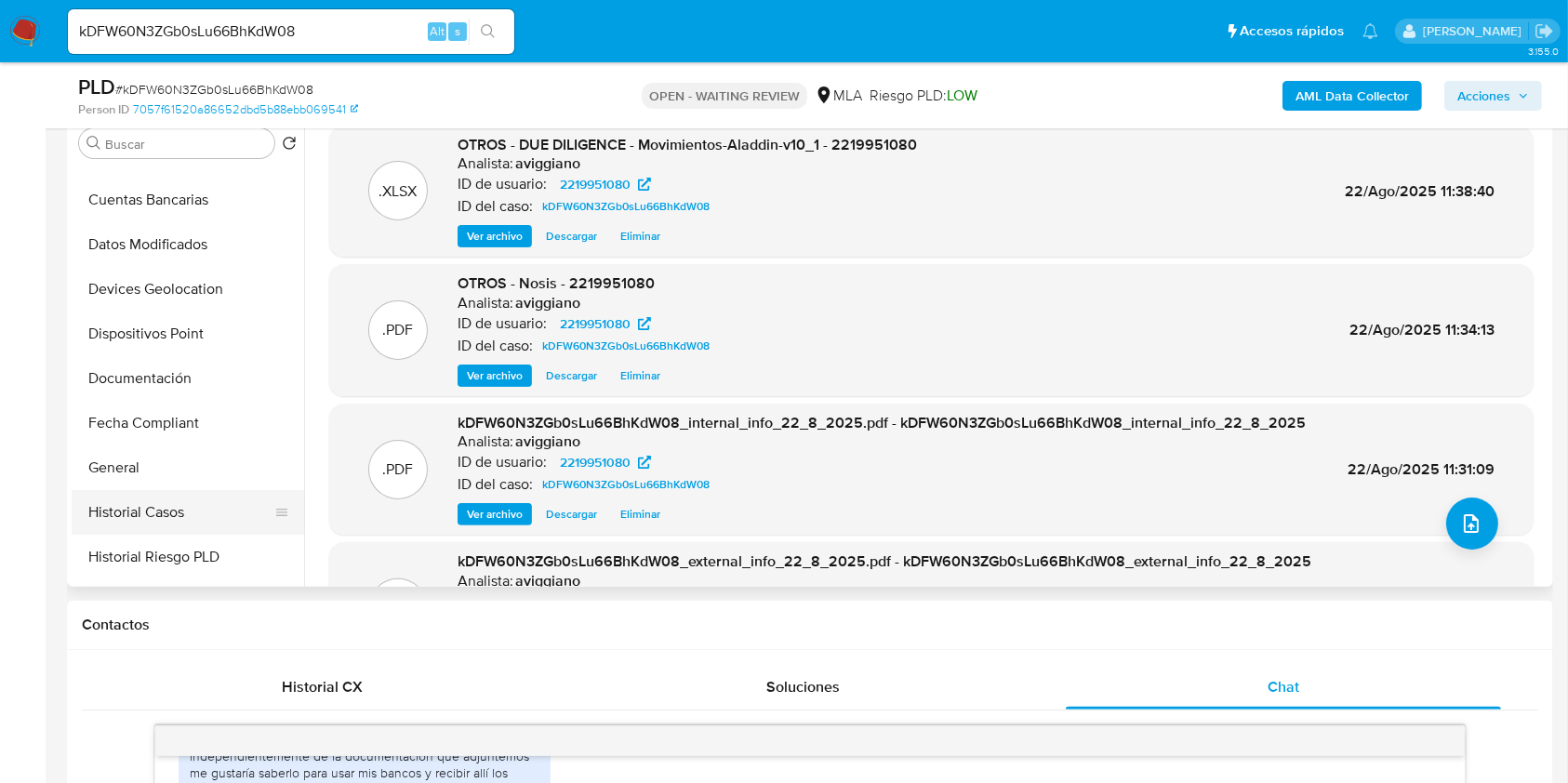
scroll to position [372, 0]
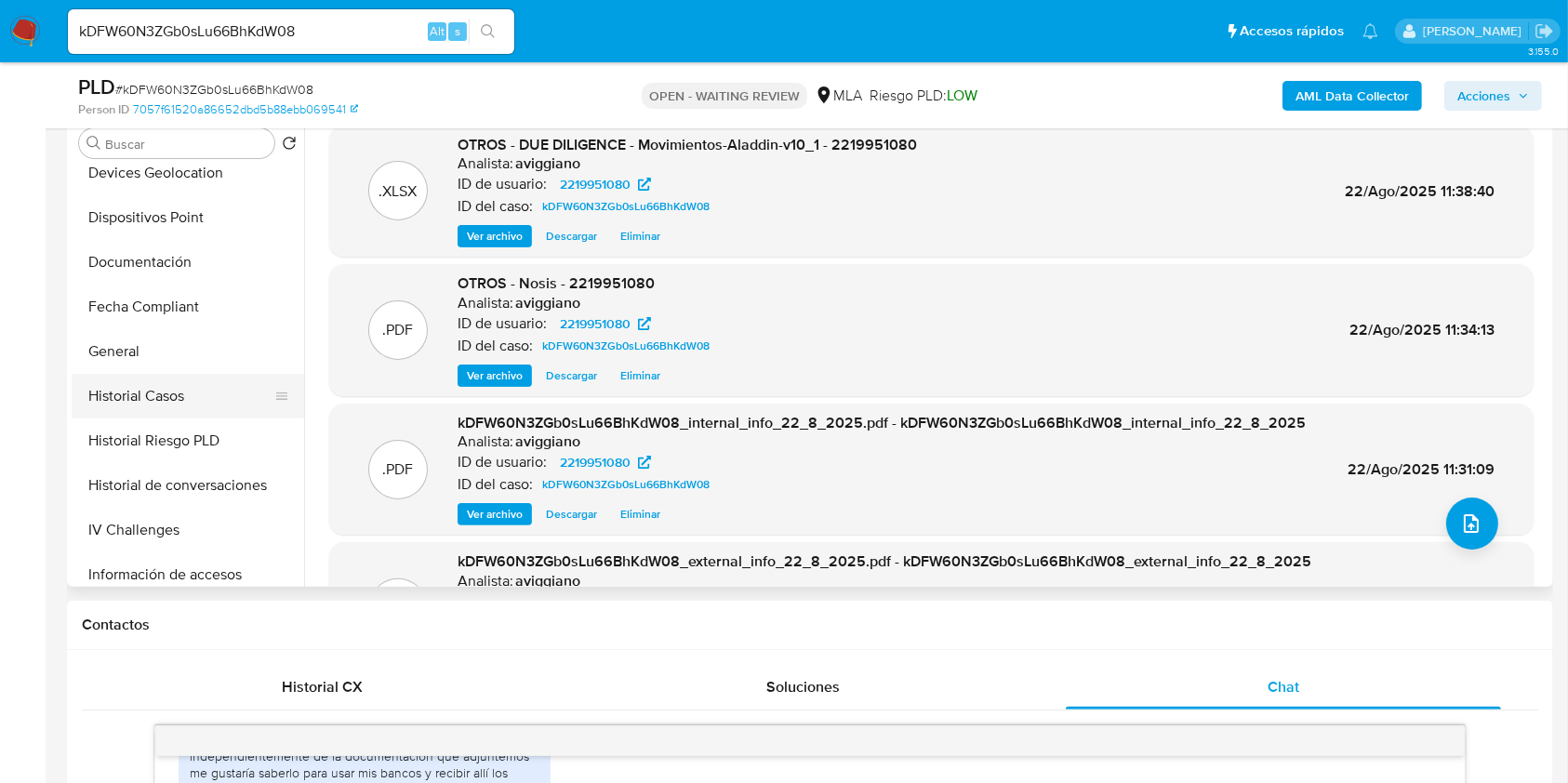
click at [200, 394] on button "Historial Casos" at bounding box center [180, 395] width 218 height 45
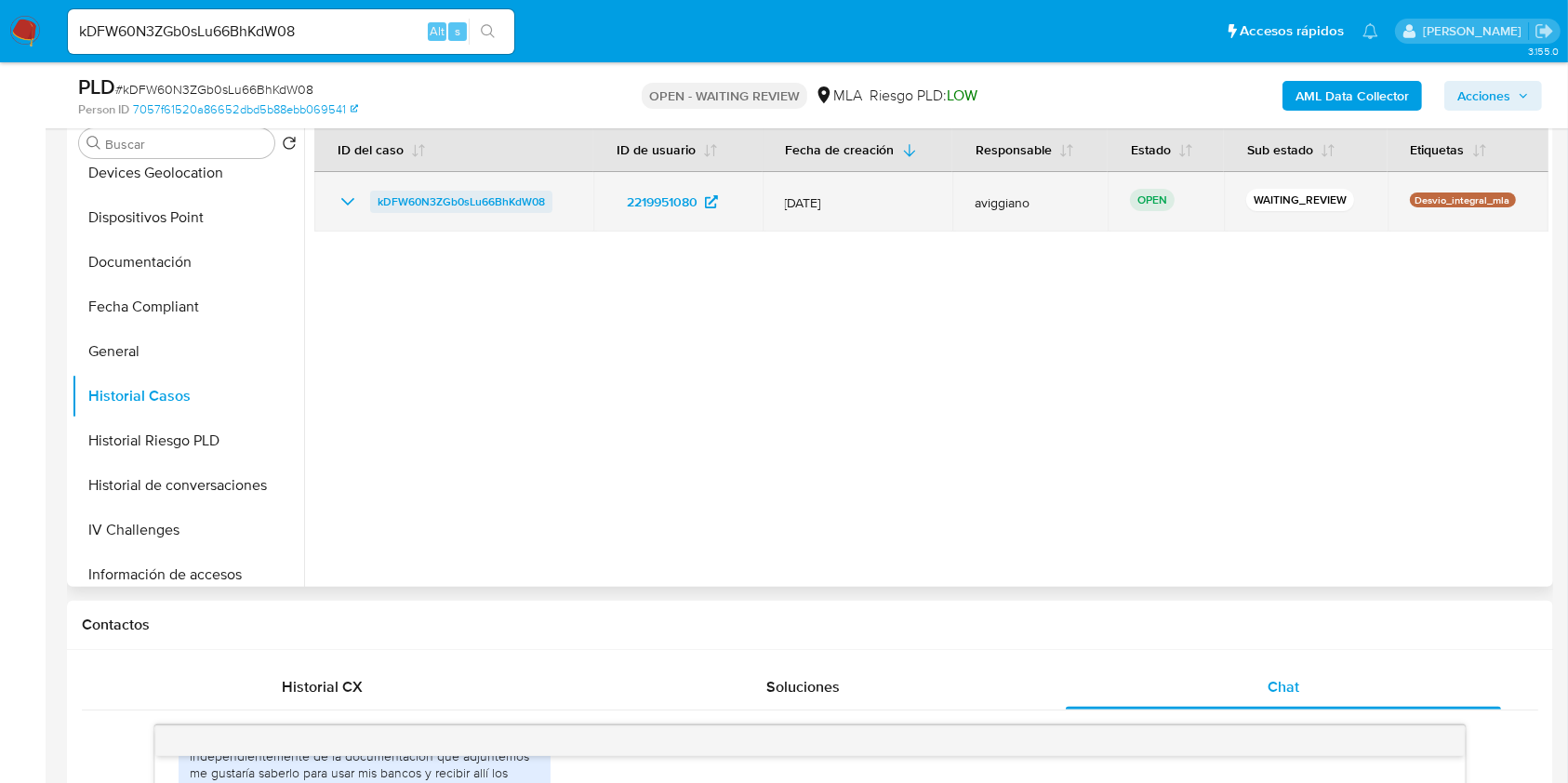
drag, startPoint x: 571, startPoint y: 213, endPoint x: 373, endPoint y: 197, distance: 198.6
click at [373, 197] on td "kDFW60N3ZGb0sLu66BhKdW08" at bounding box center [453, 202] width 279 height 59
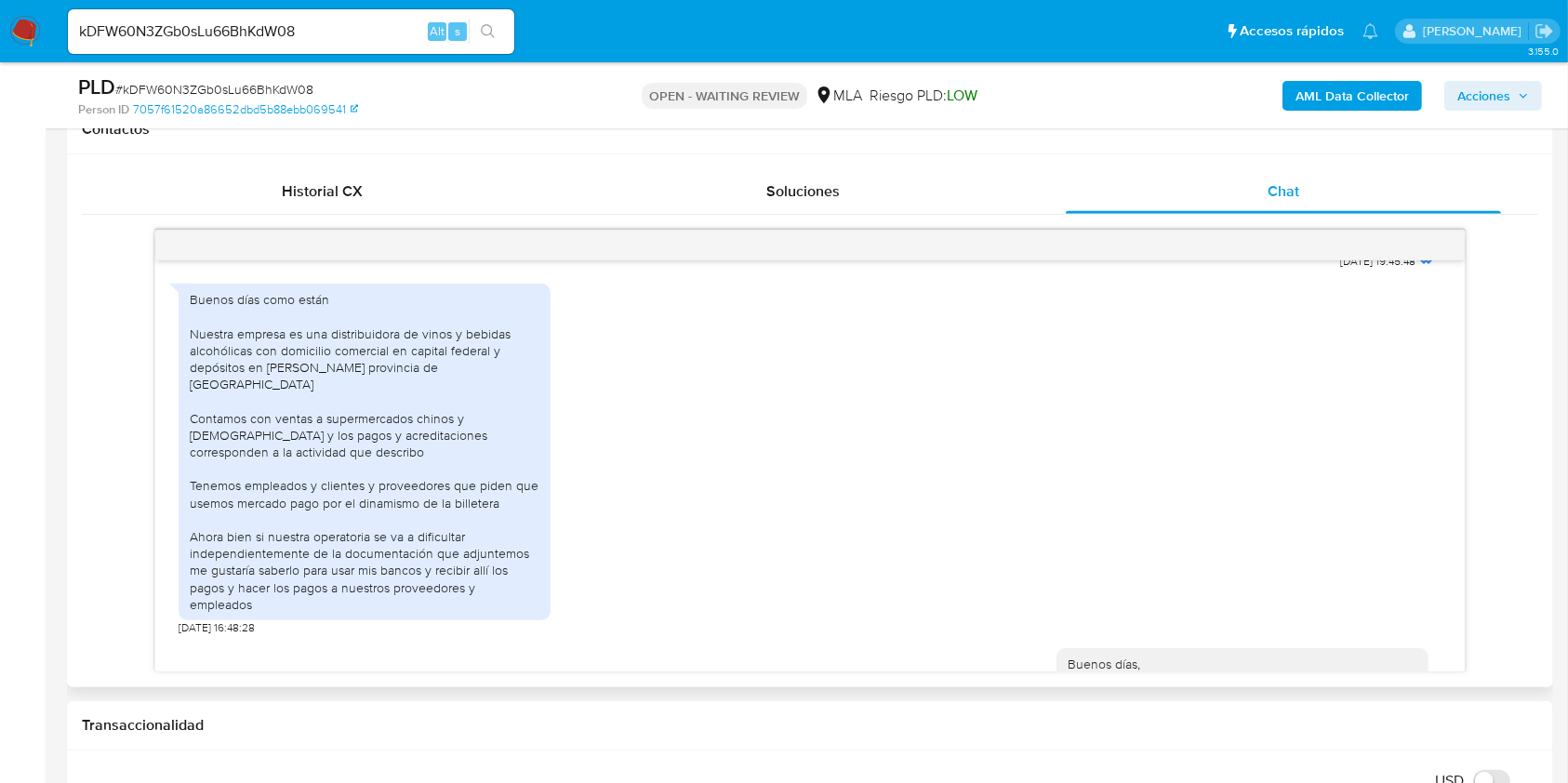
scroll to position [1080, 0]
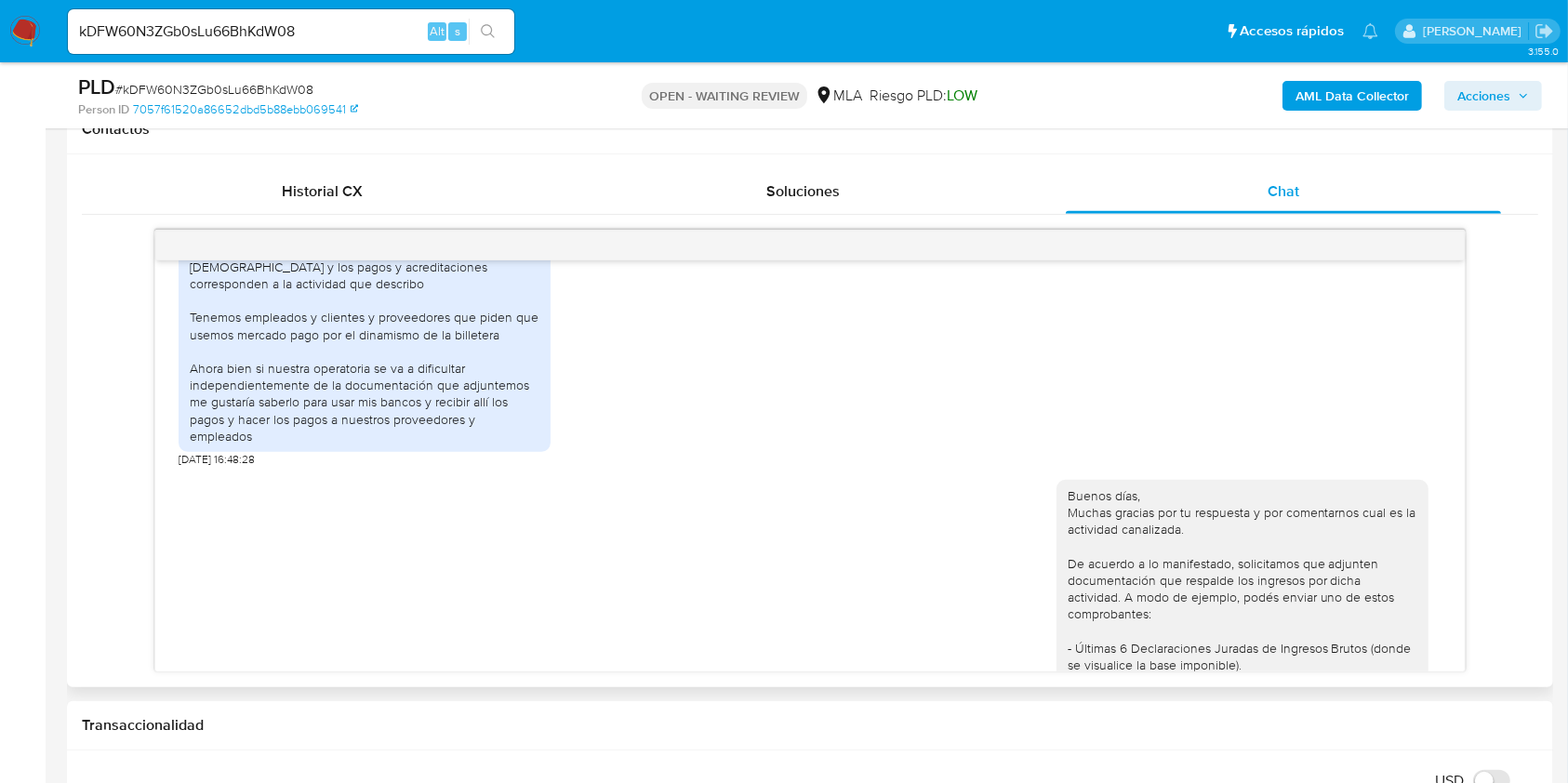
drag, startPoint x: 178, startPoint y: 480, endPoint x: 286, endPoint y: 477, distance: 108.0
click at [286, 477] on div "17/07/2025 19:45:48 Buenos días como están Nuestra empresa es una distribuidora…" at bounding box center [809, 465] width 1308 height 411
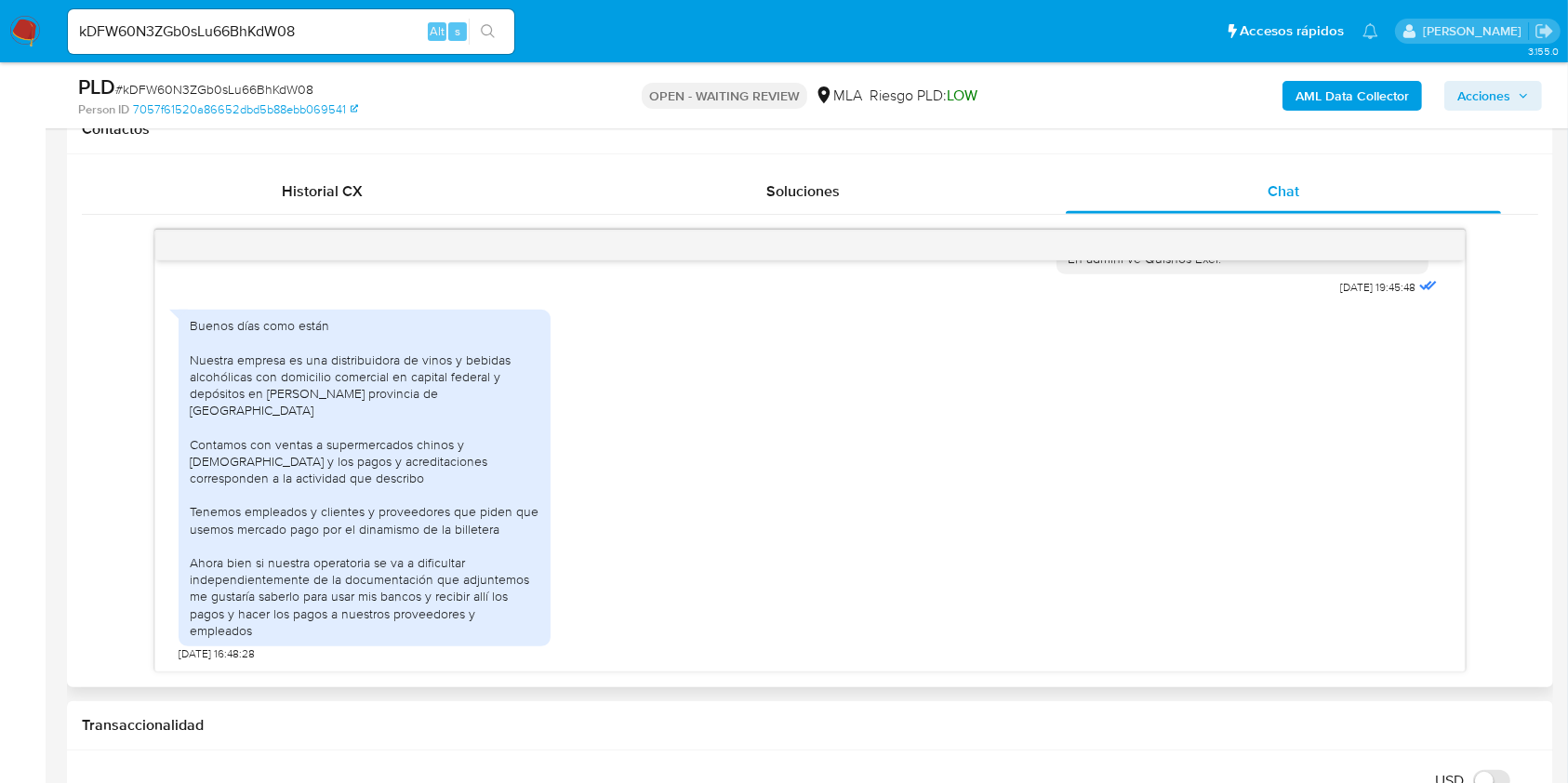
scroll to position [956, 0]
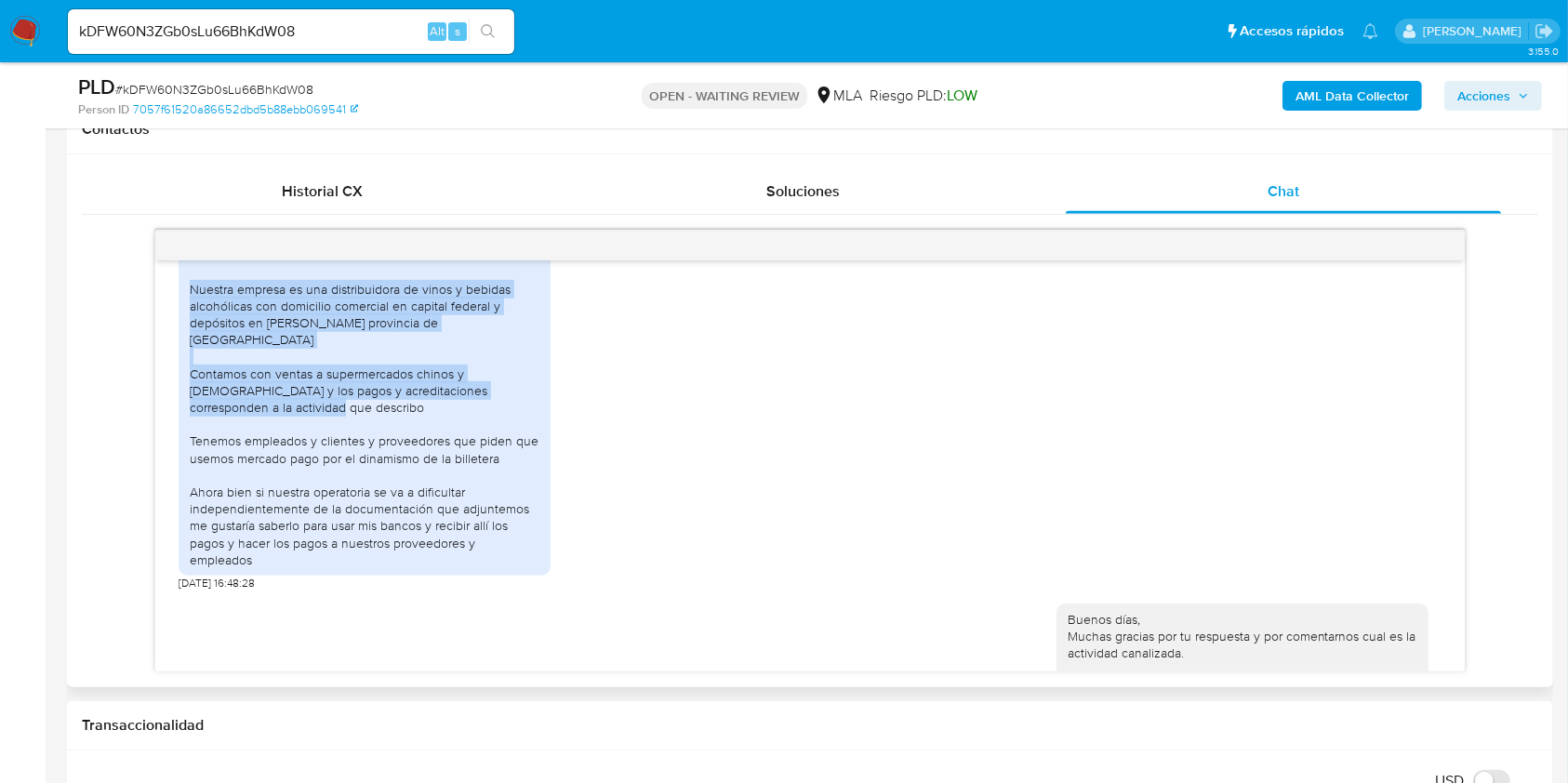
drag, startPoint x: 194, startPoint y: 320, endPoint x: 423, endPoint y: 419, distance: 249.5
click at [423, 419] on div "Buenos días como están Nuestra empresa es una distribuidora de vinos y bebidas …" at bounding box center [365, 407] width 349 height 321
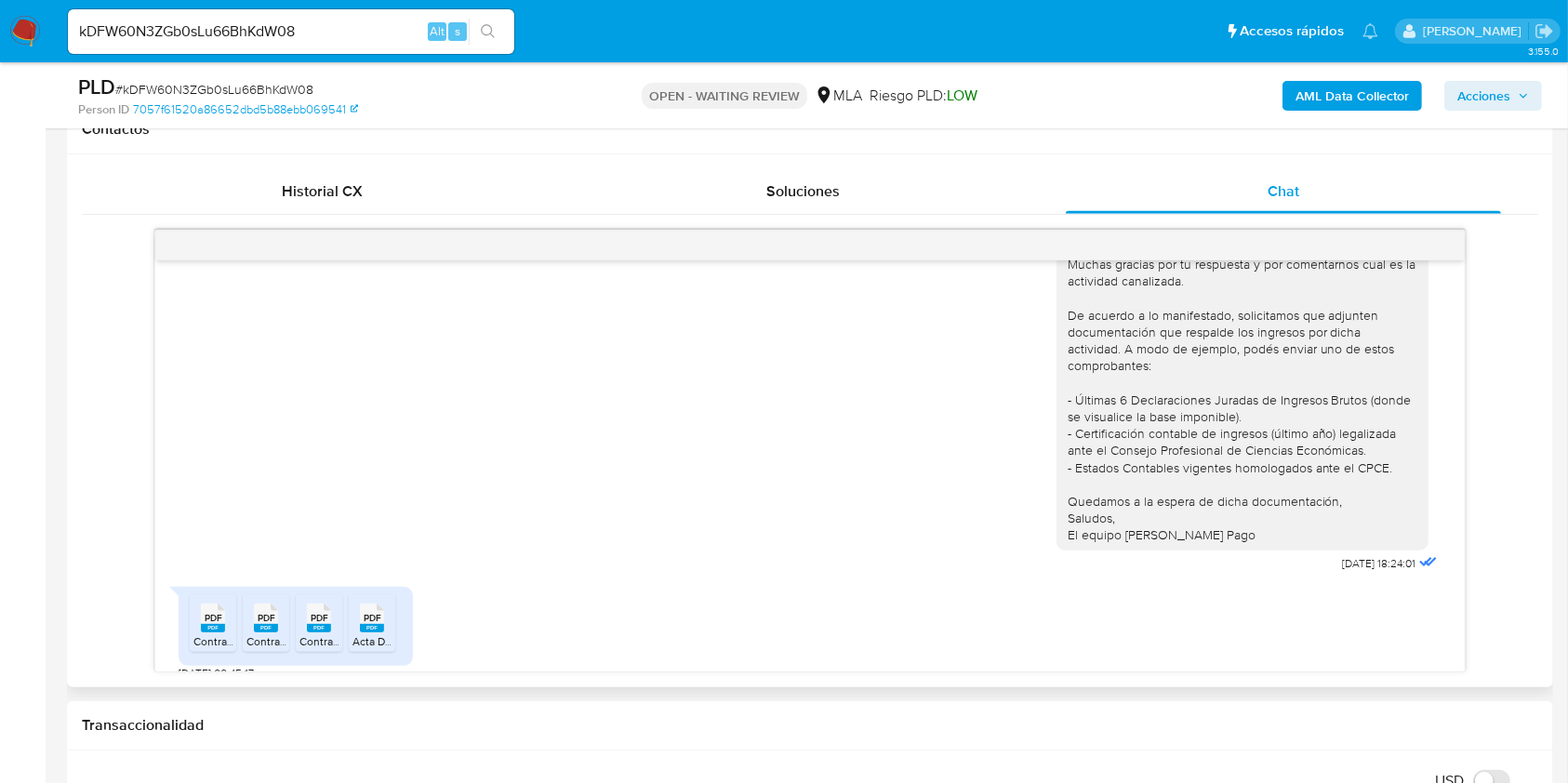
scroll to position [1576, 0]
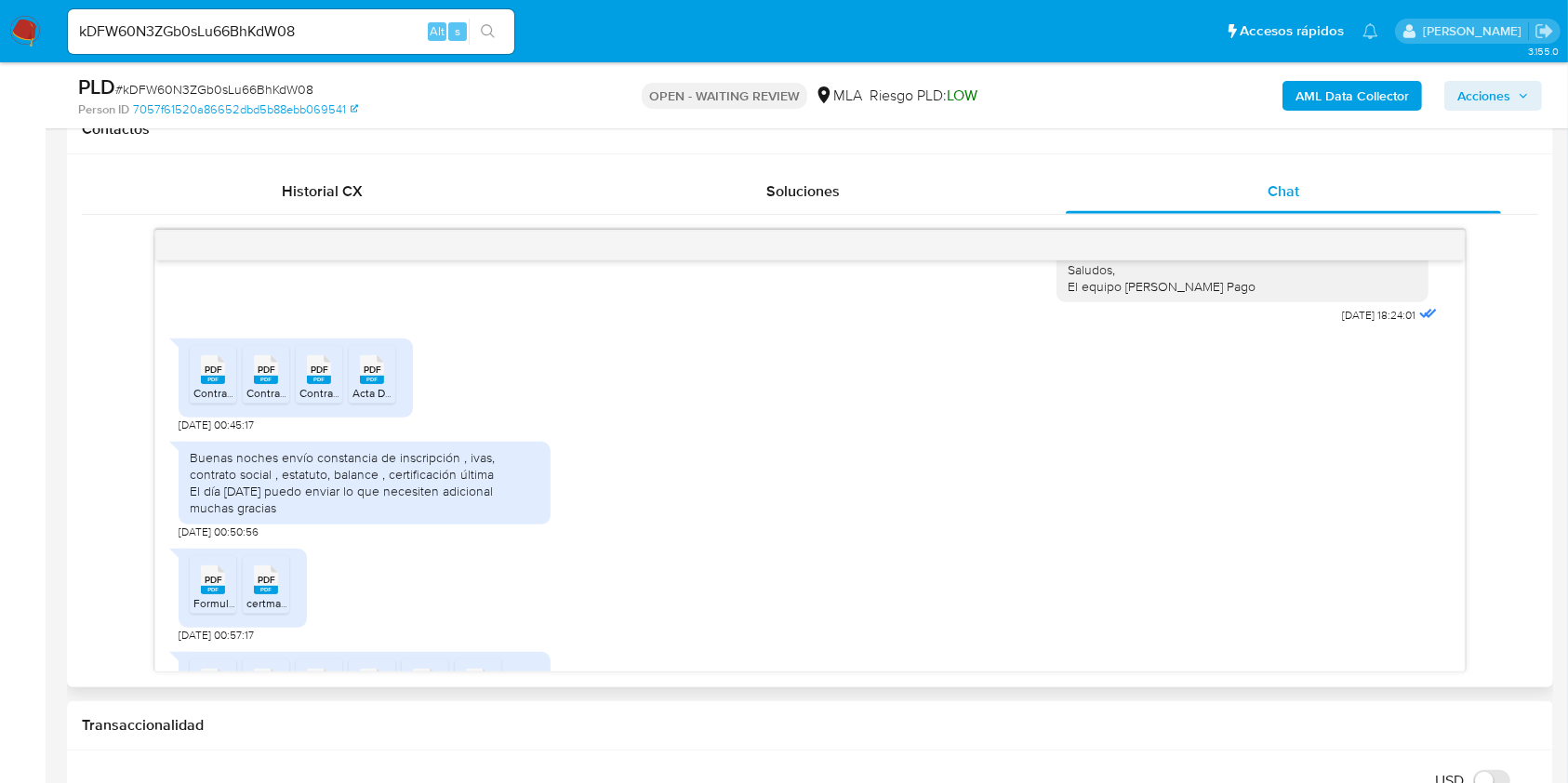
click at [379, 539] on div "Buenas noches envío constancia de inscripción , ivas, contrato social , estatut…" at bounding box center [365, 486] width 372 height 107
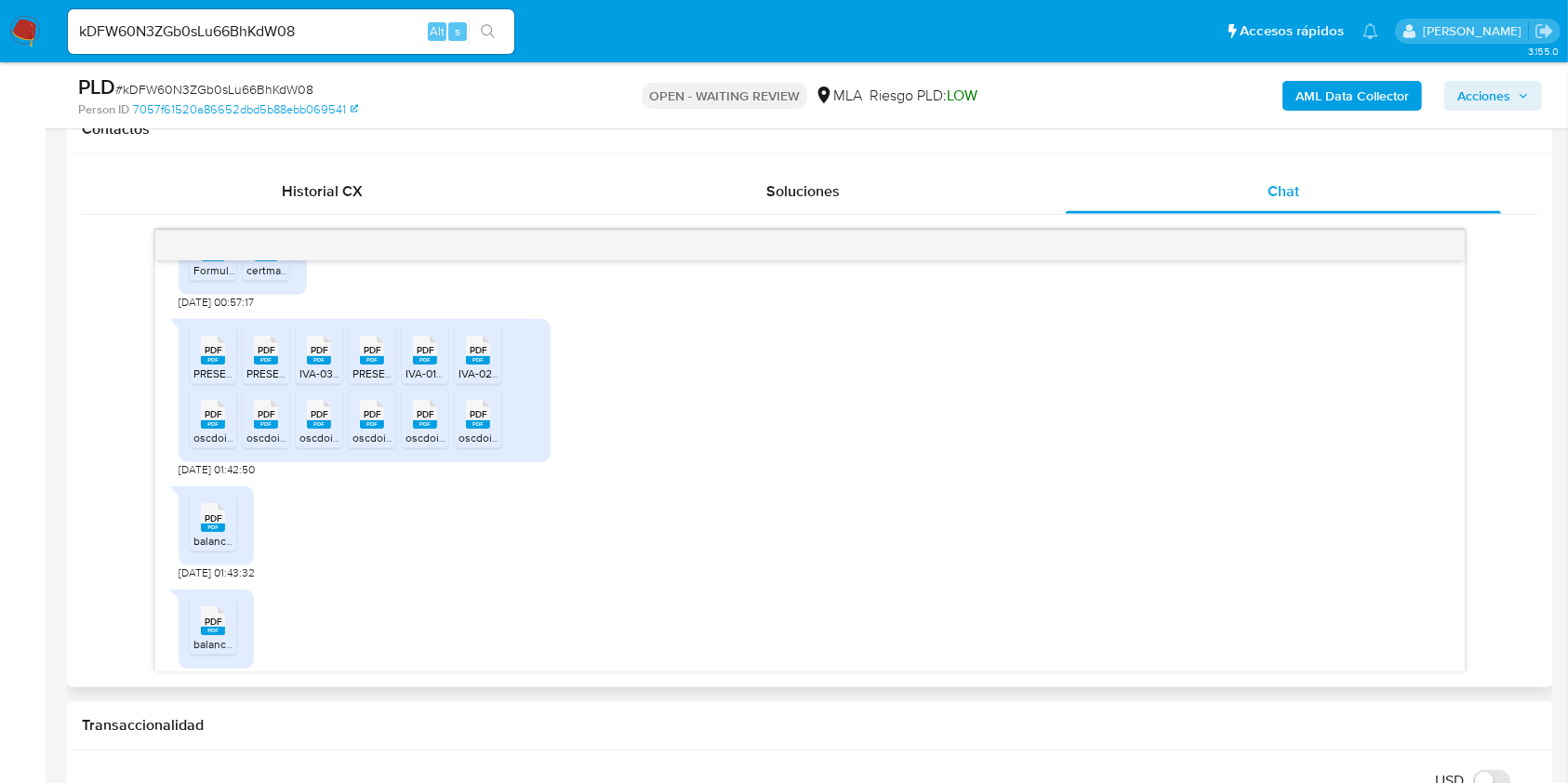
scroll to position [1948, 0]
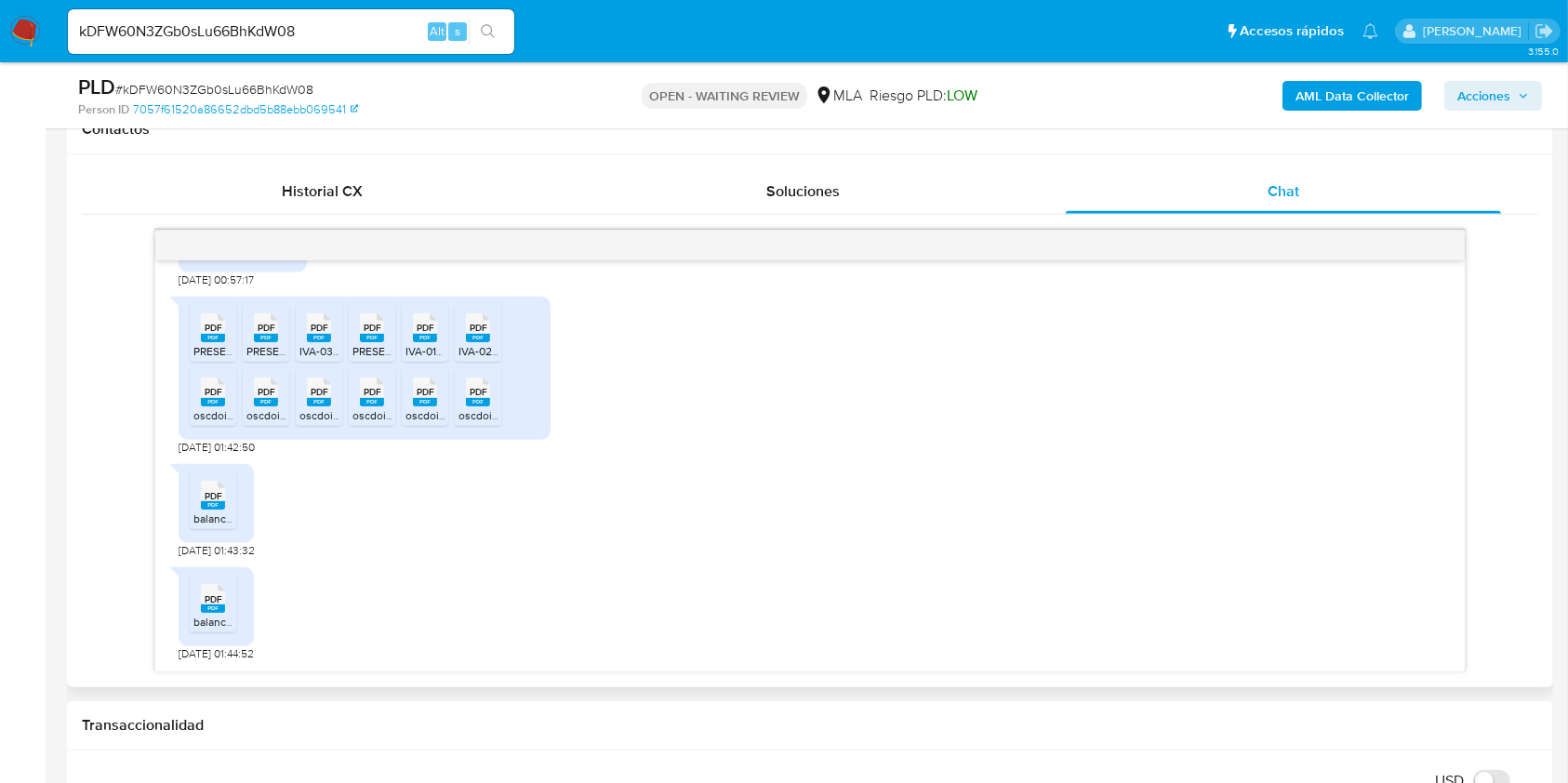
click at [221, 517] on span "balance oscdo 2024 parte 1.pdf" at bounding box center [272, 518] width 155 height 15
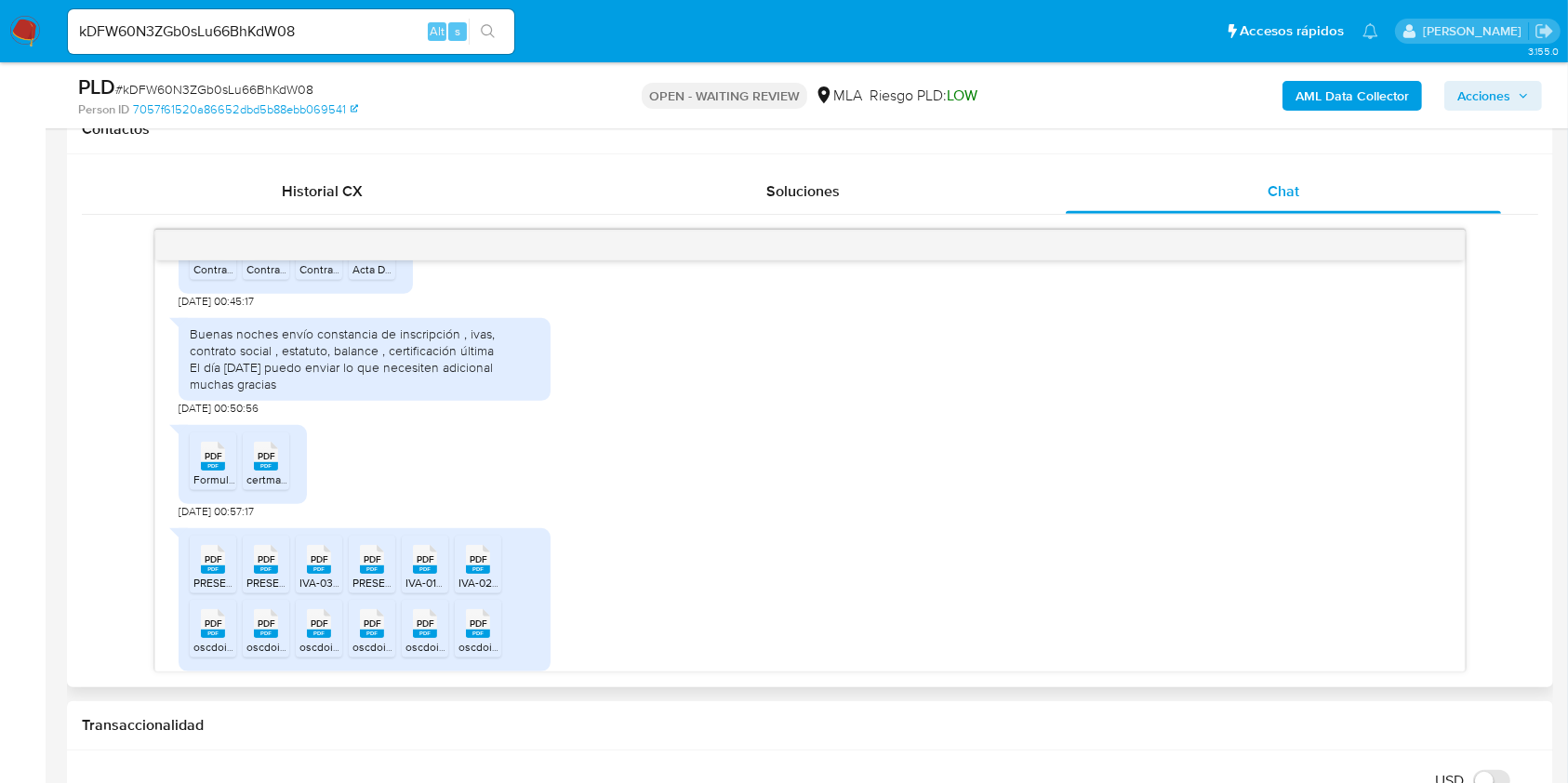
scroll to position [1576, 0]
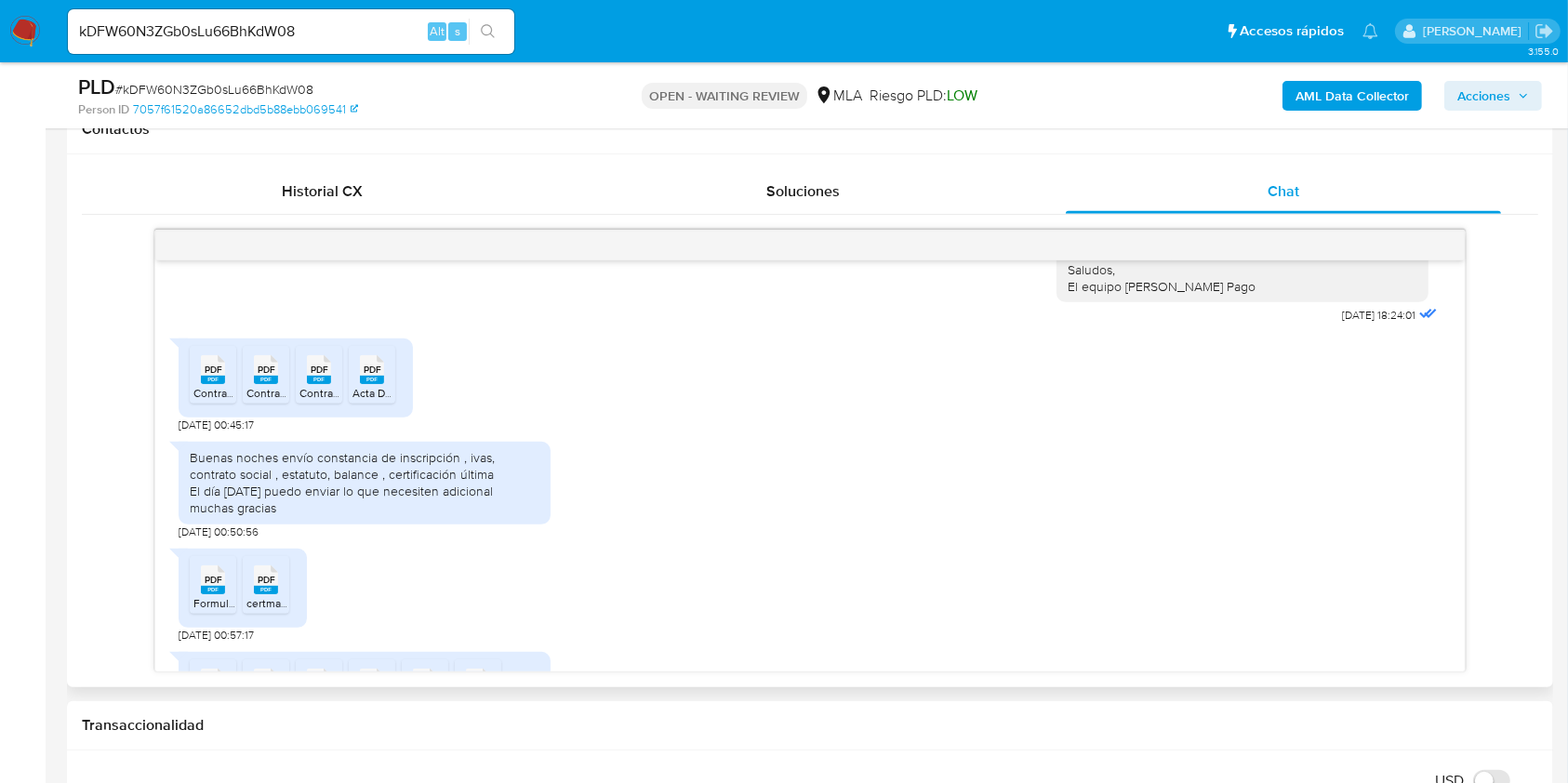
click at [258, 401] on span "Contrato Social Oscdo SRL (3).pdf" at bounding box center [329, 392] width 166 height 15
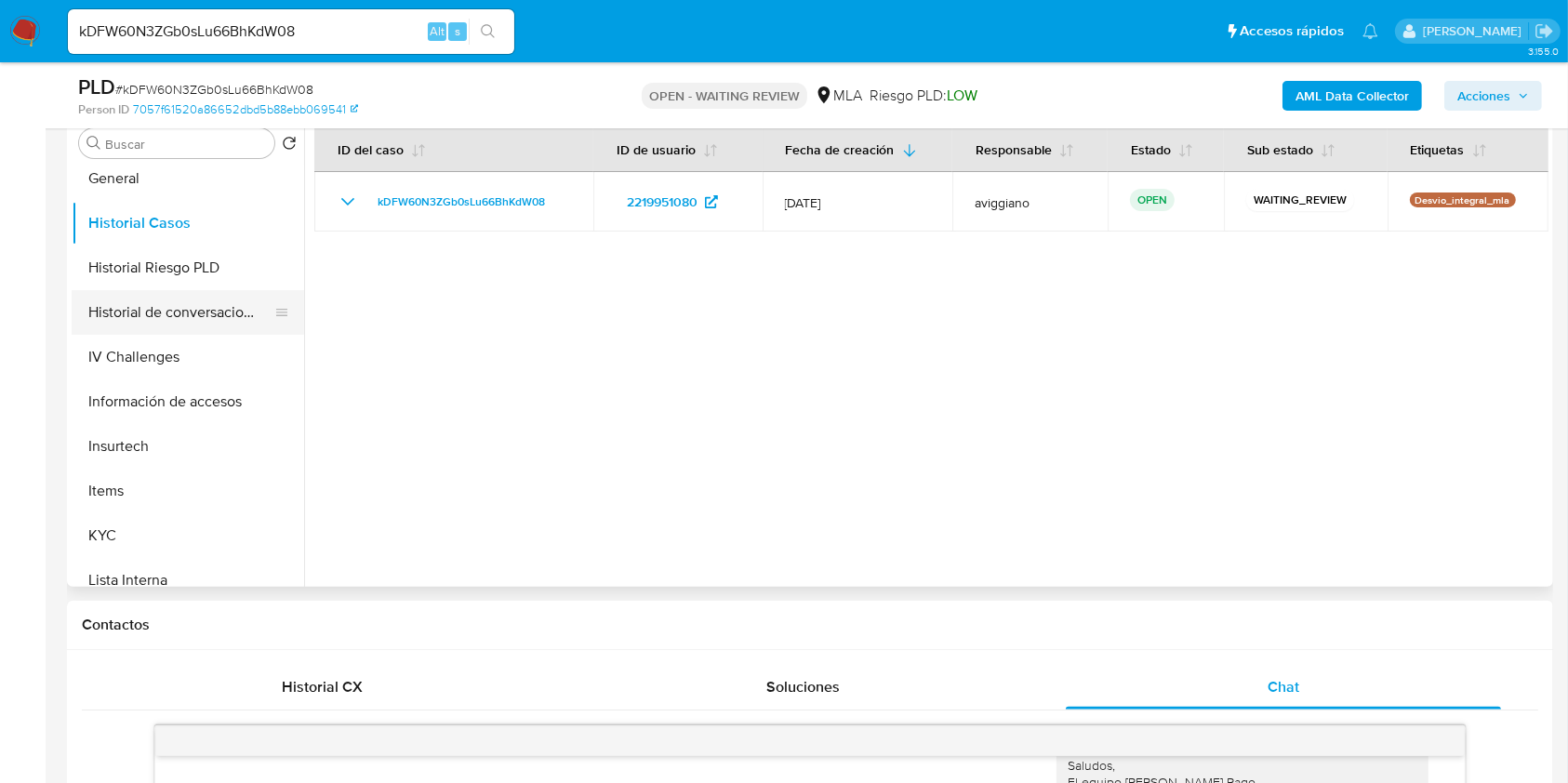
scroll to position [744, 0]
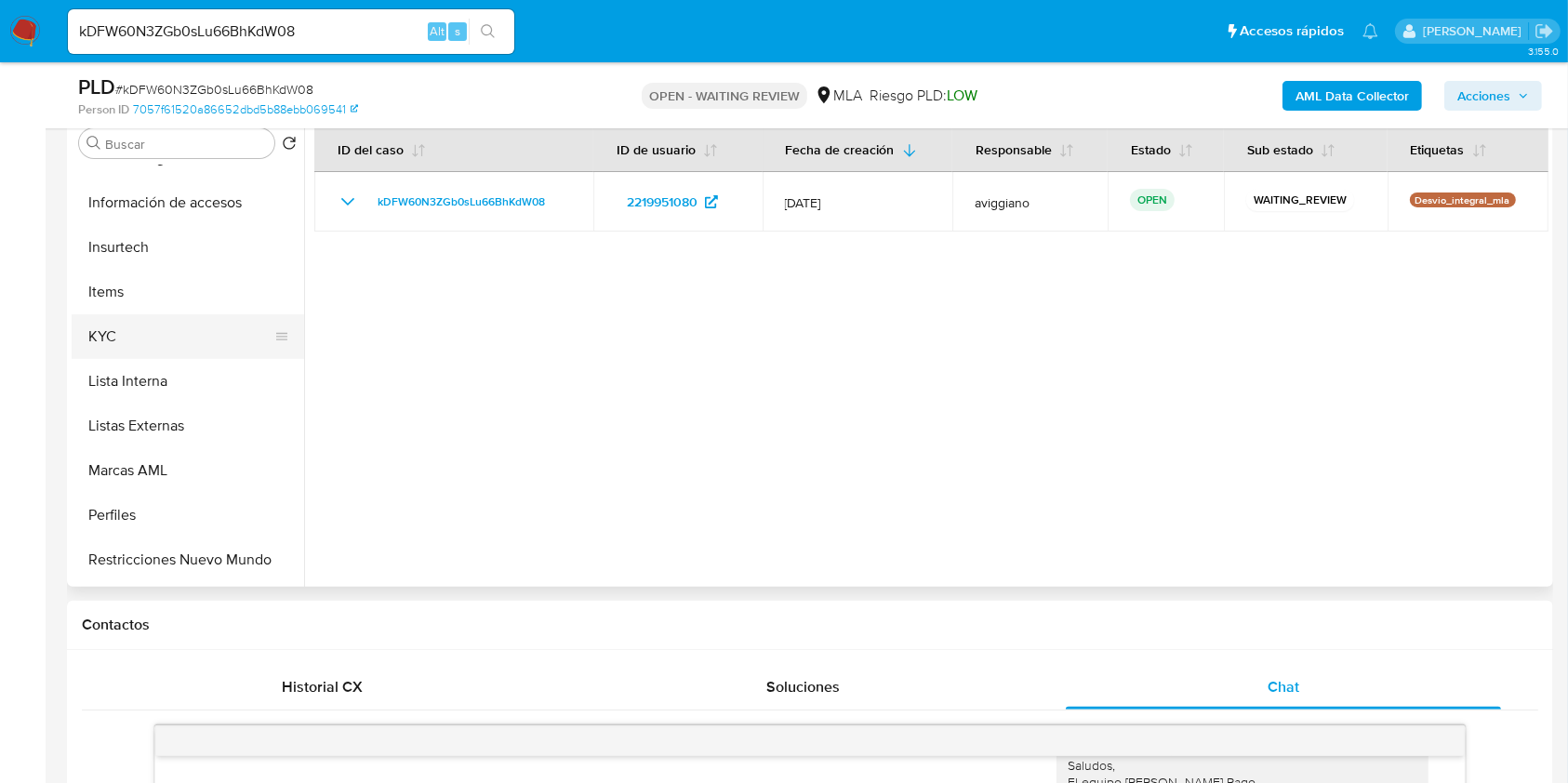
click at [130, 348] on button "KYC" at bounding box center [180, 336] width 218 height 45
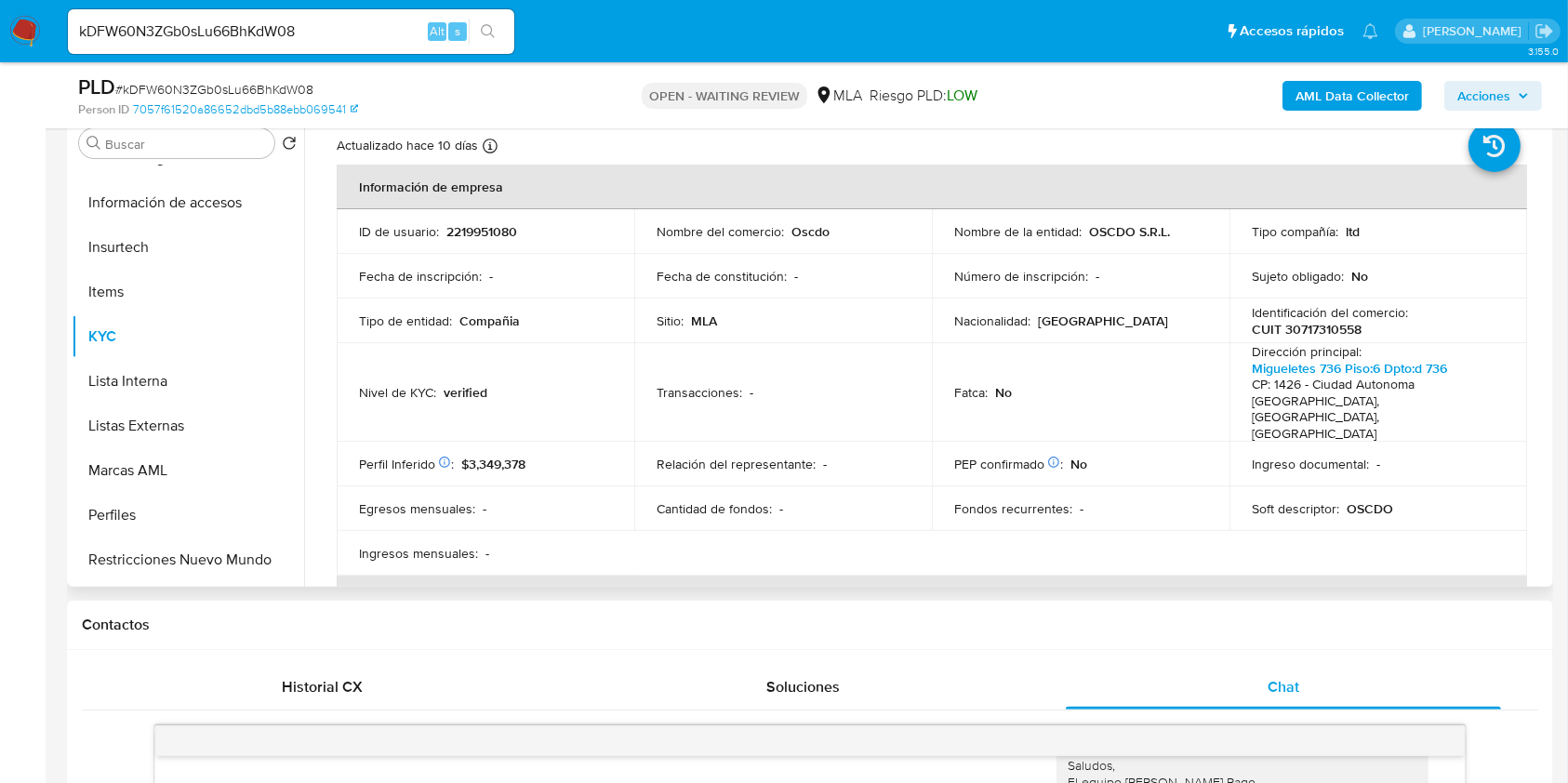
scroll to position [0, 0]
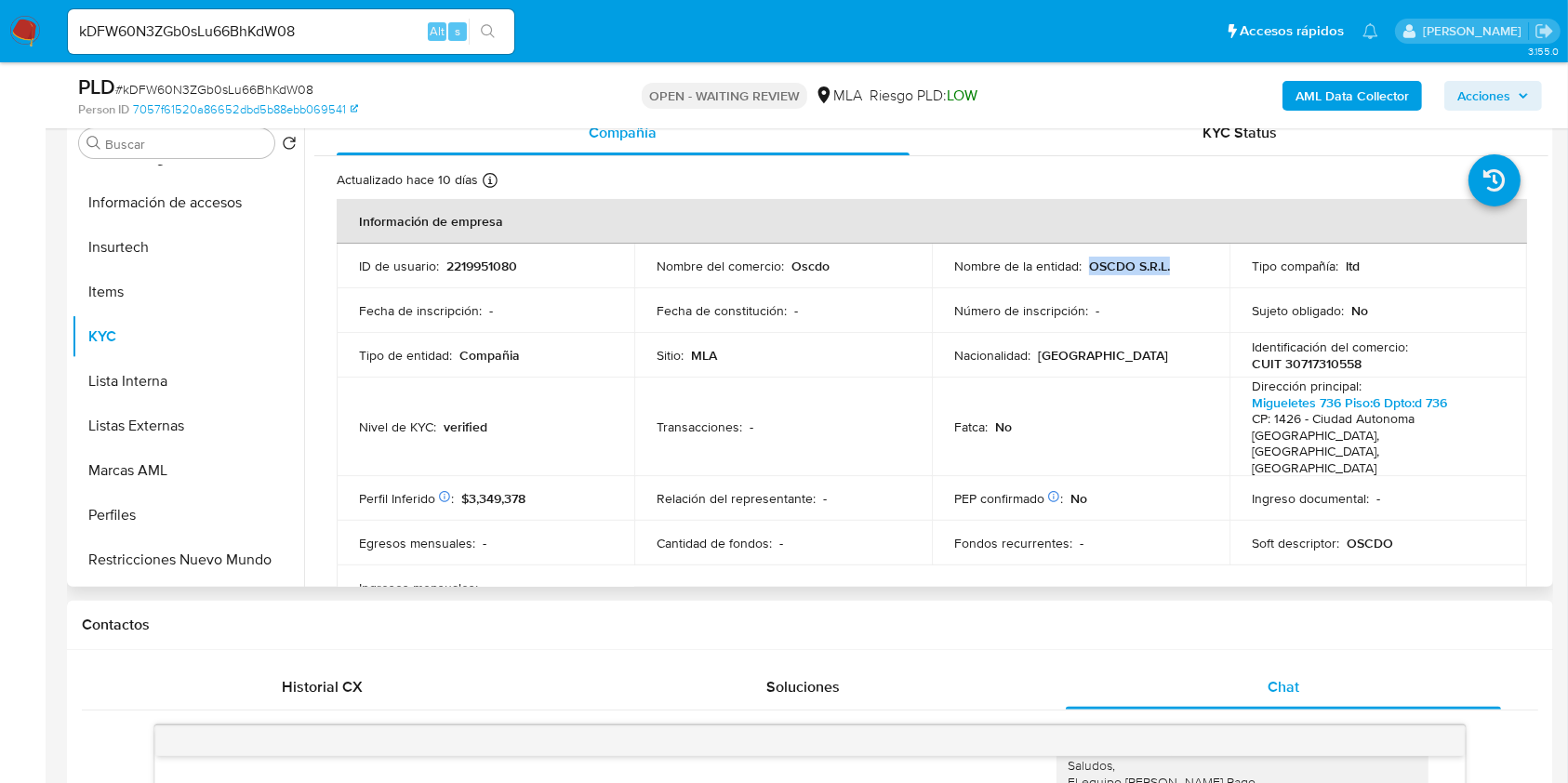
drag, startPoint x: 1084, startPoint y: 261, endPoint x: 1176, endPoint y: 258, distance: 92.0
click at [1176, 258] on div "Nombre de la entidad : OSCDO S.R.L." at bounding box center [1081, 265] width 253 height 16
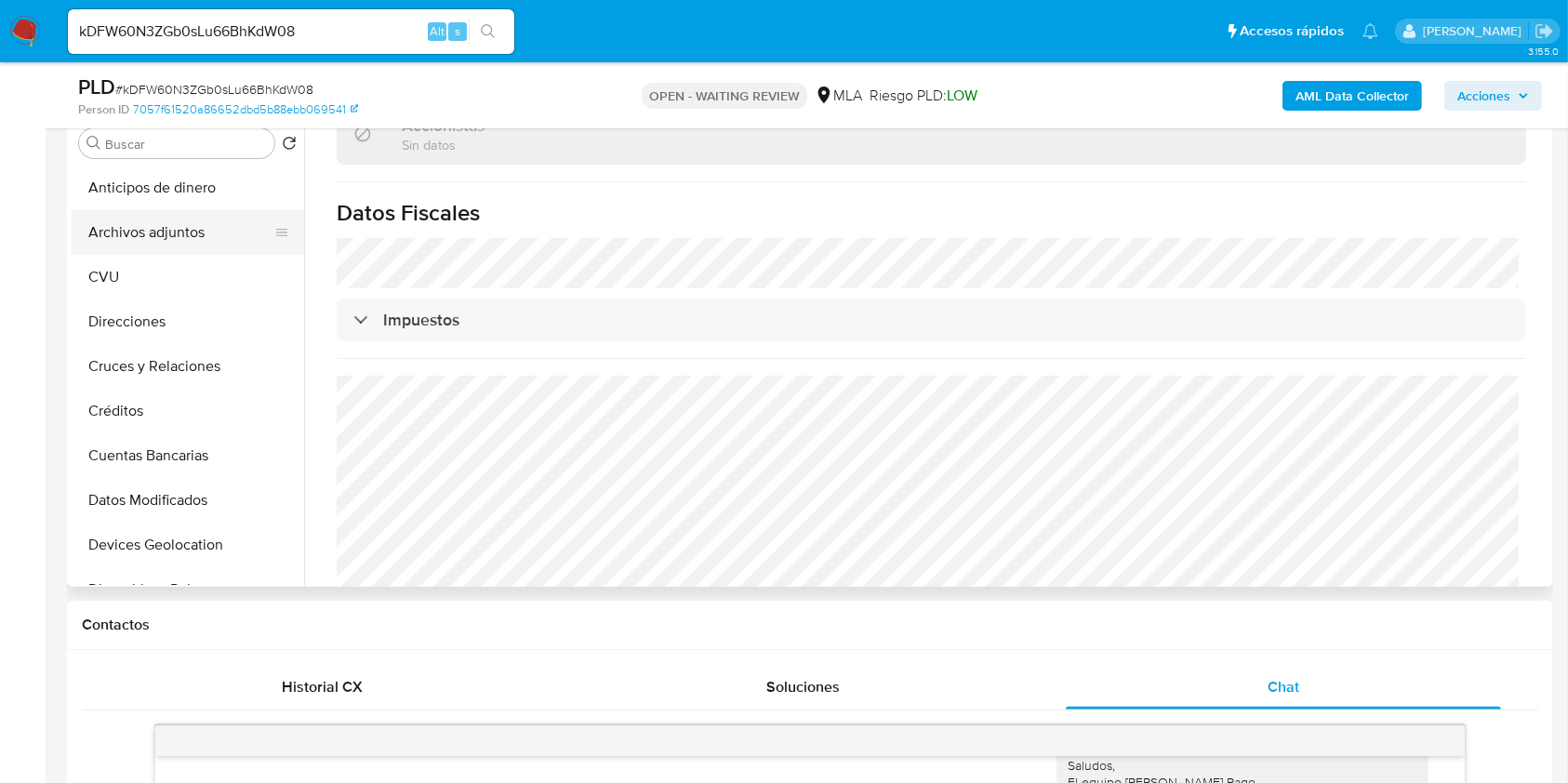
click at [170, 238] on button "Archivos adjuntos" at bounding box center [180, 232] width 218 height 45
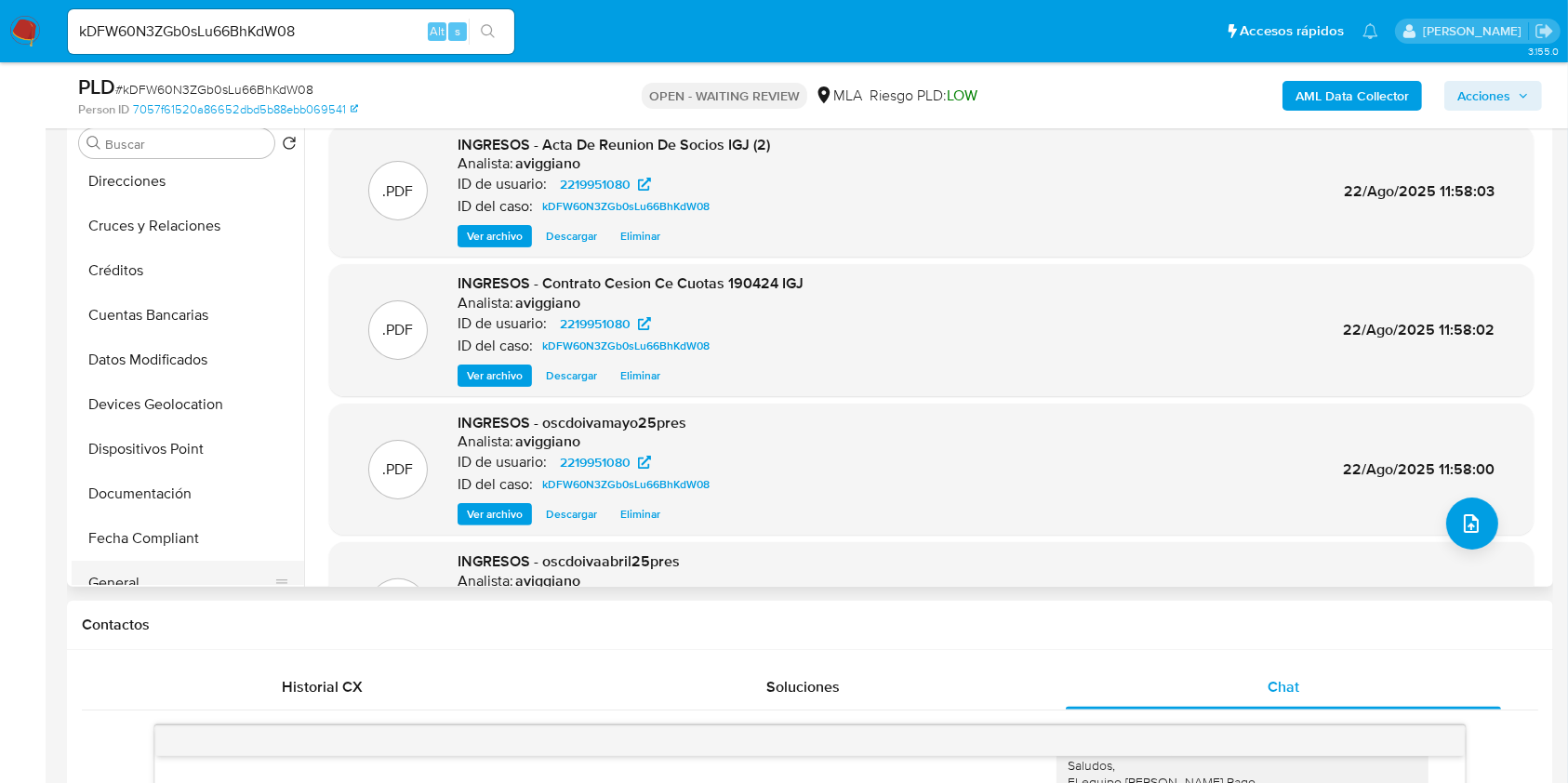
scroll to position [248, 0]
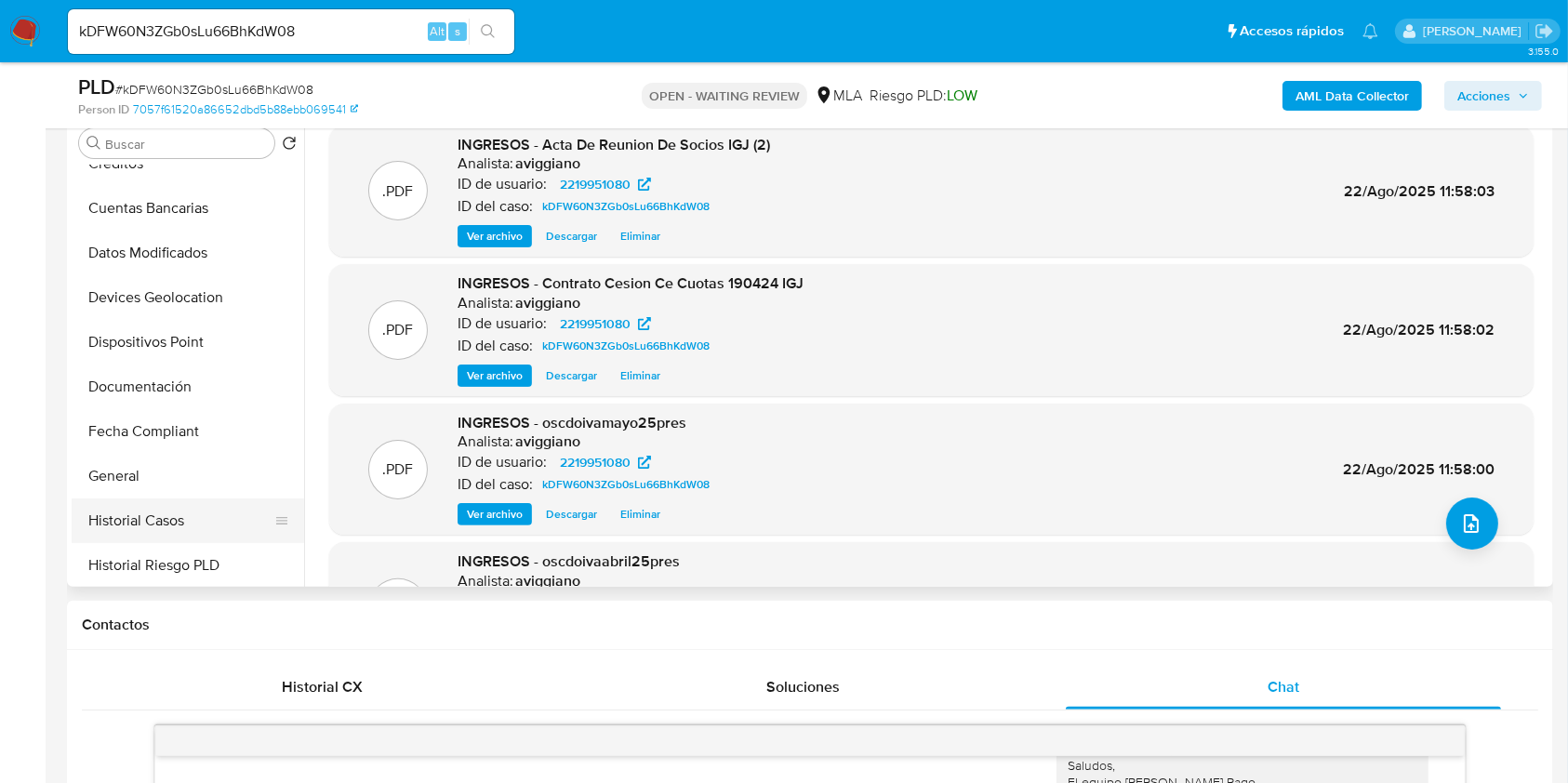
click at [135, 516] on button "Historial Casos" at bounding box center [180, 520] width 218 height 45
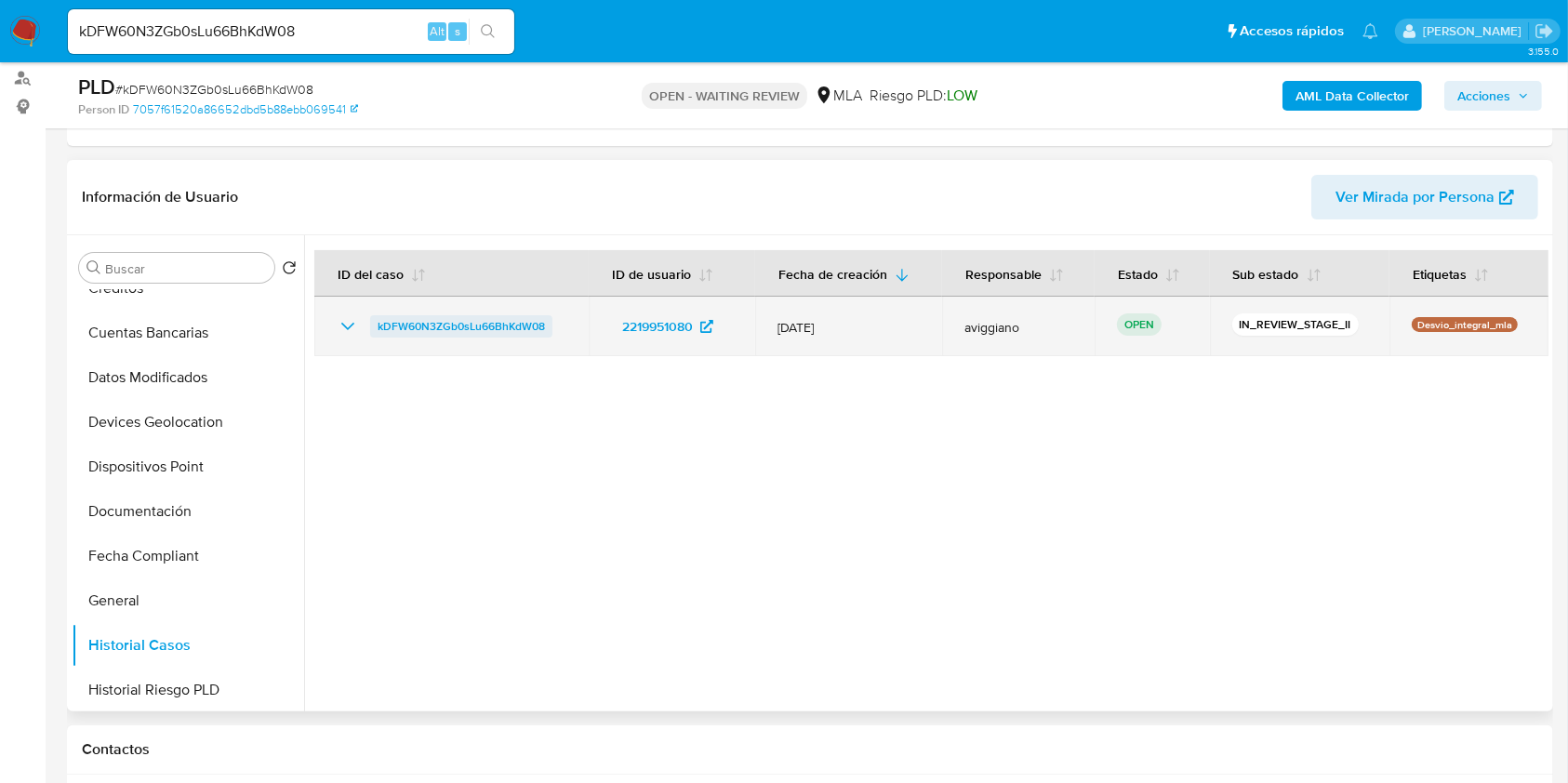
click at [534, 331] on span "kDFW60N3ZGb0sLu66BhKdW08" at bounding box center [461, 325] width 167 height 22
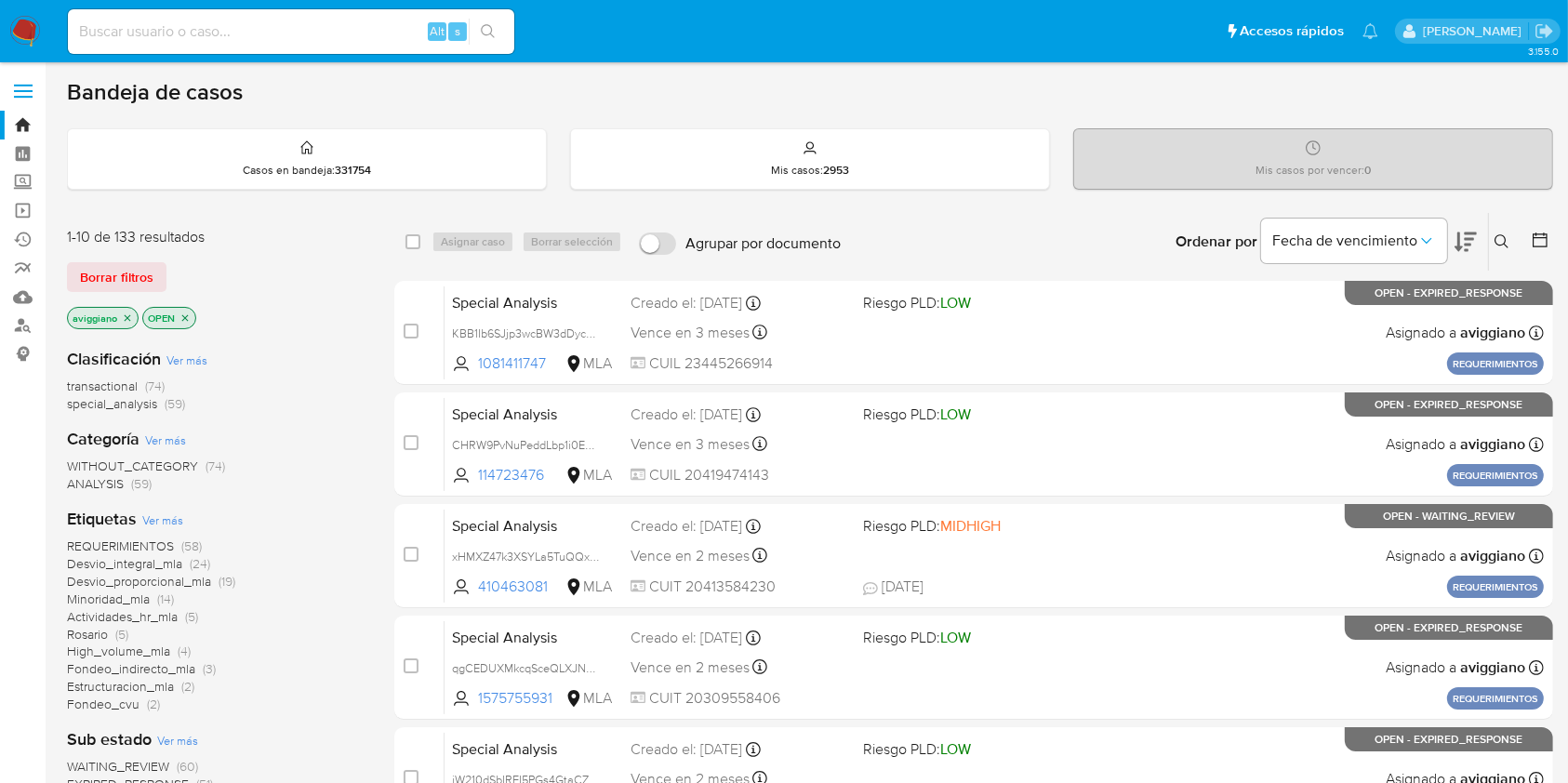
scroll to position [124, 0]
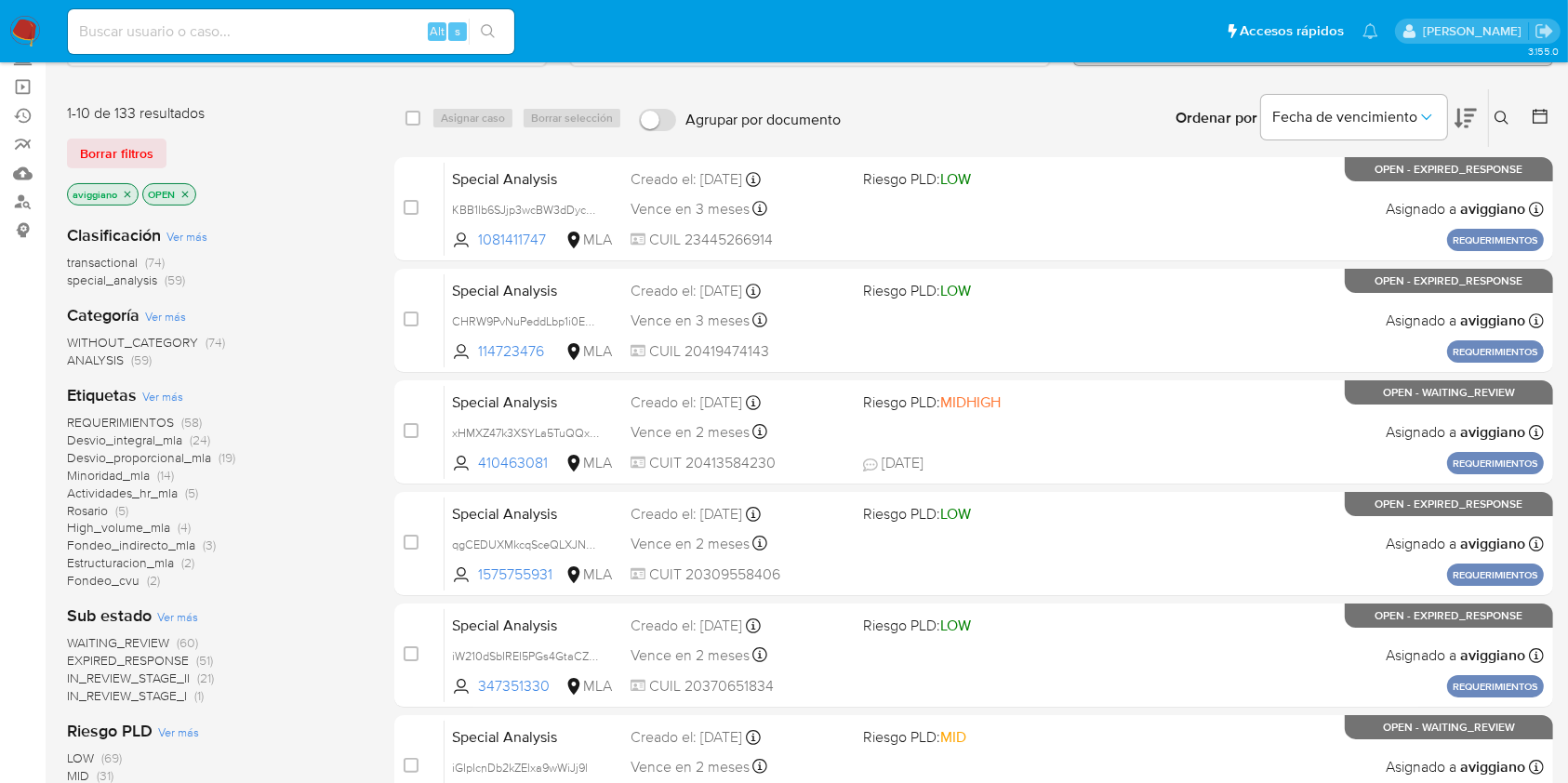
click at [131, 197] on icon "close-filter" at bounding box center [128, 195] width 12 height 12
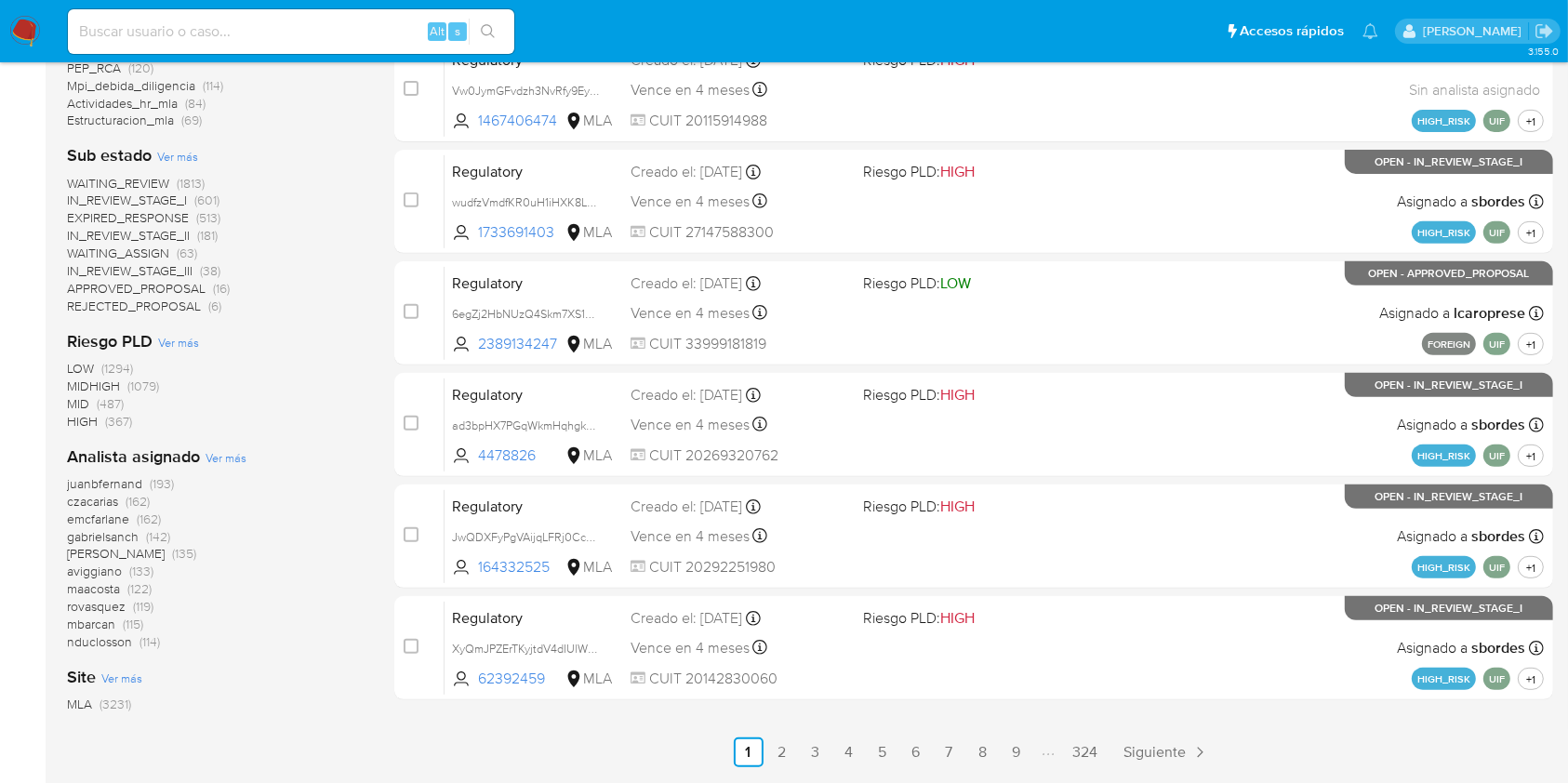
scroll to position [719, 0]
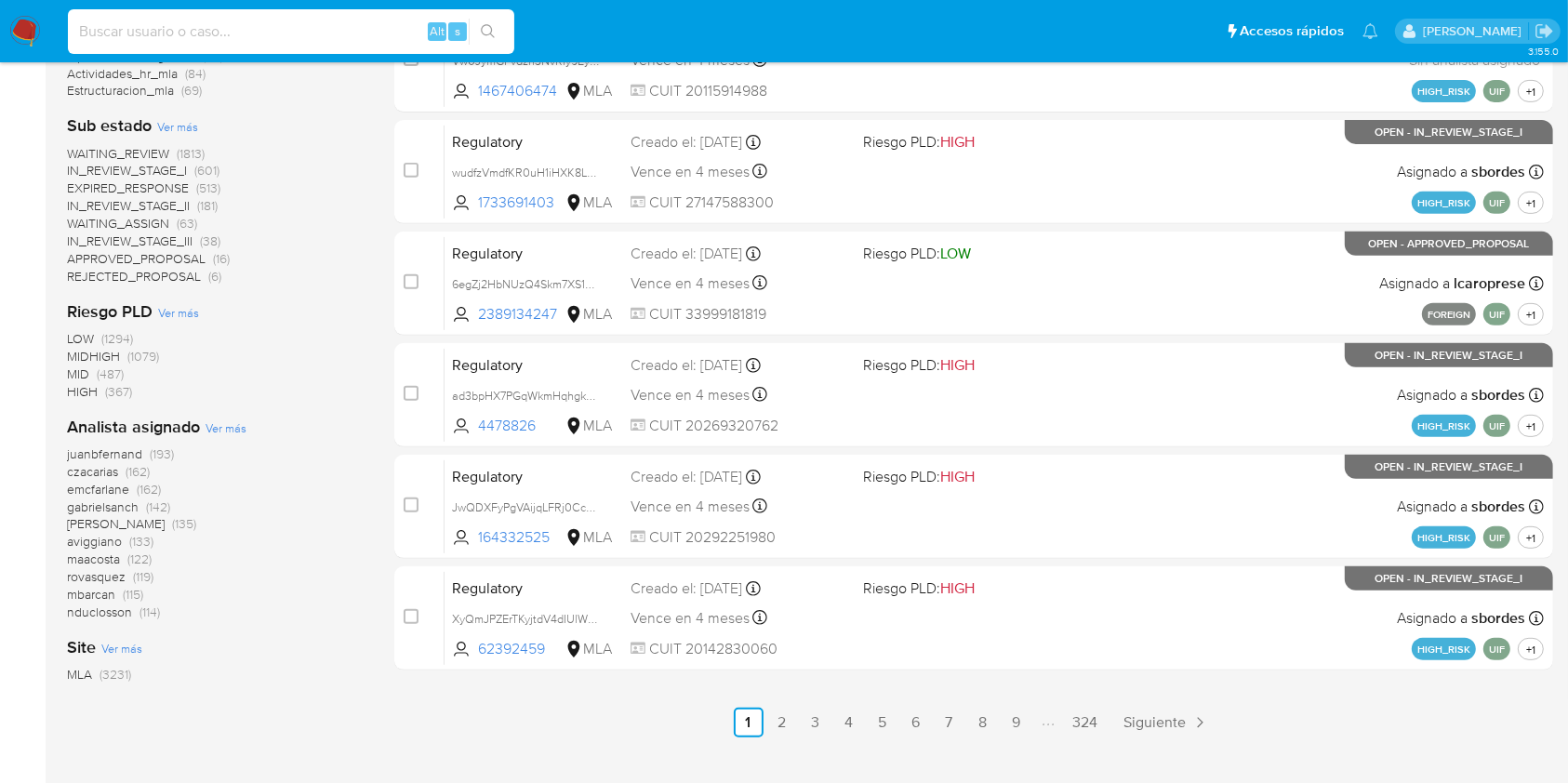
click at [326, 33] on input at bounding box center [291, 31] width 446 height 24
paste input "hKon6Pu80CeFyhygfRuZDqjf"
type input "hKon6Pu80CeFyhygfRuZDqjf"
click at [498, 21] on button "search-icon" at bounding box center [487, 31] width 38 height 26
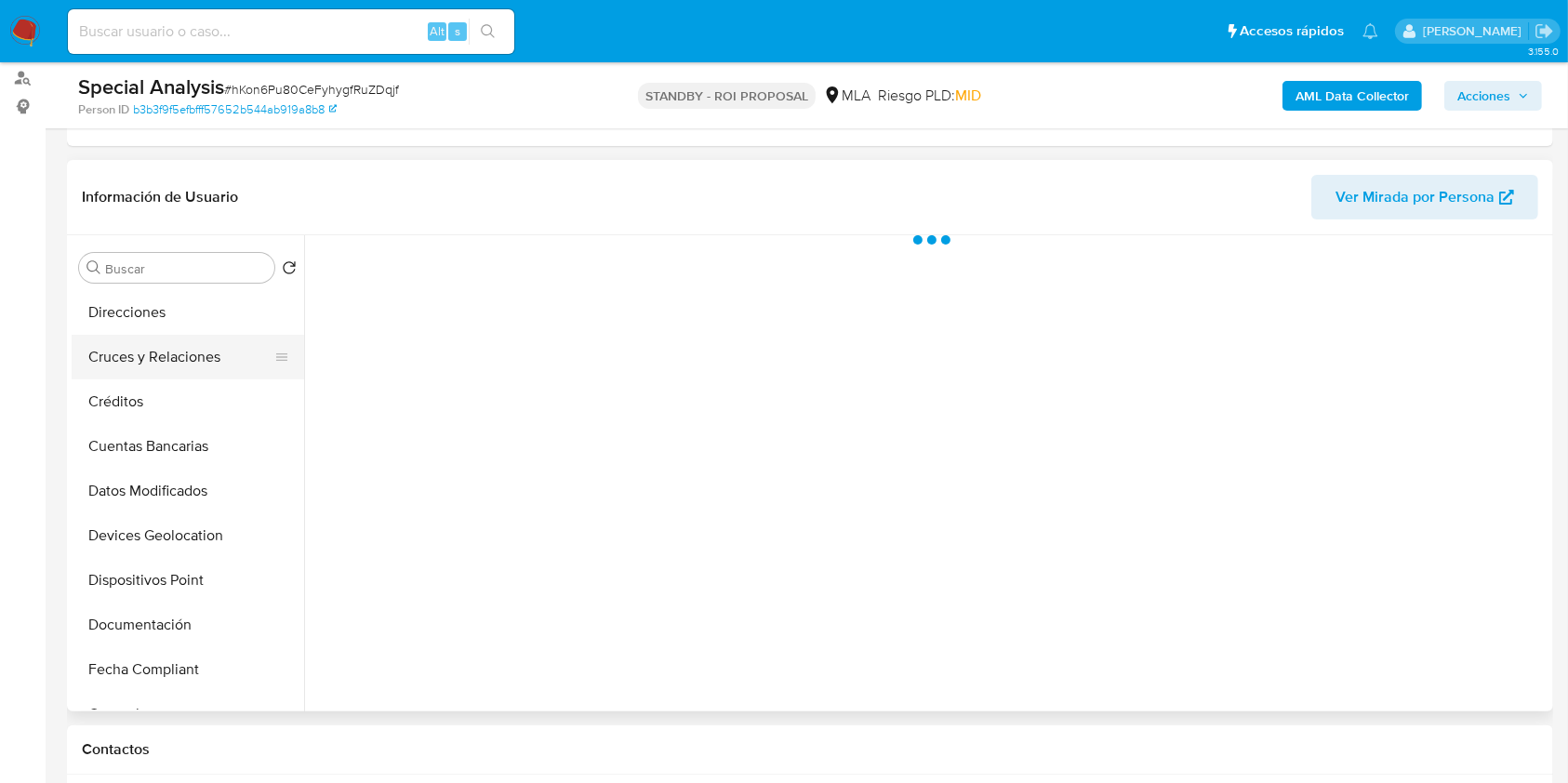
scroll to position [248, 0]
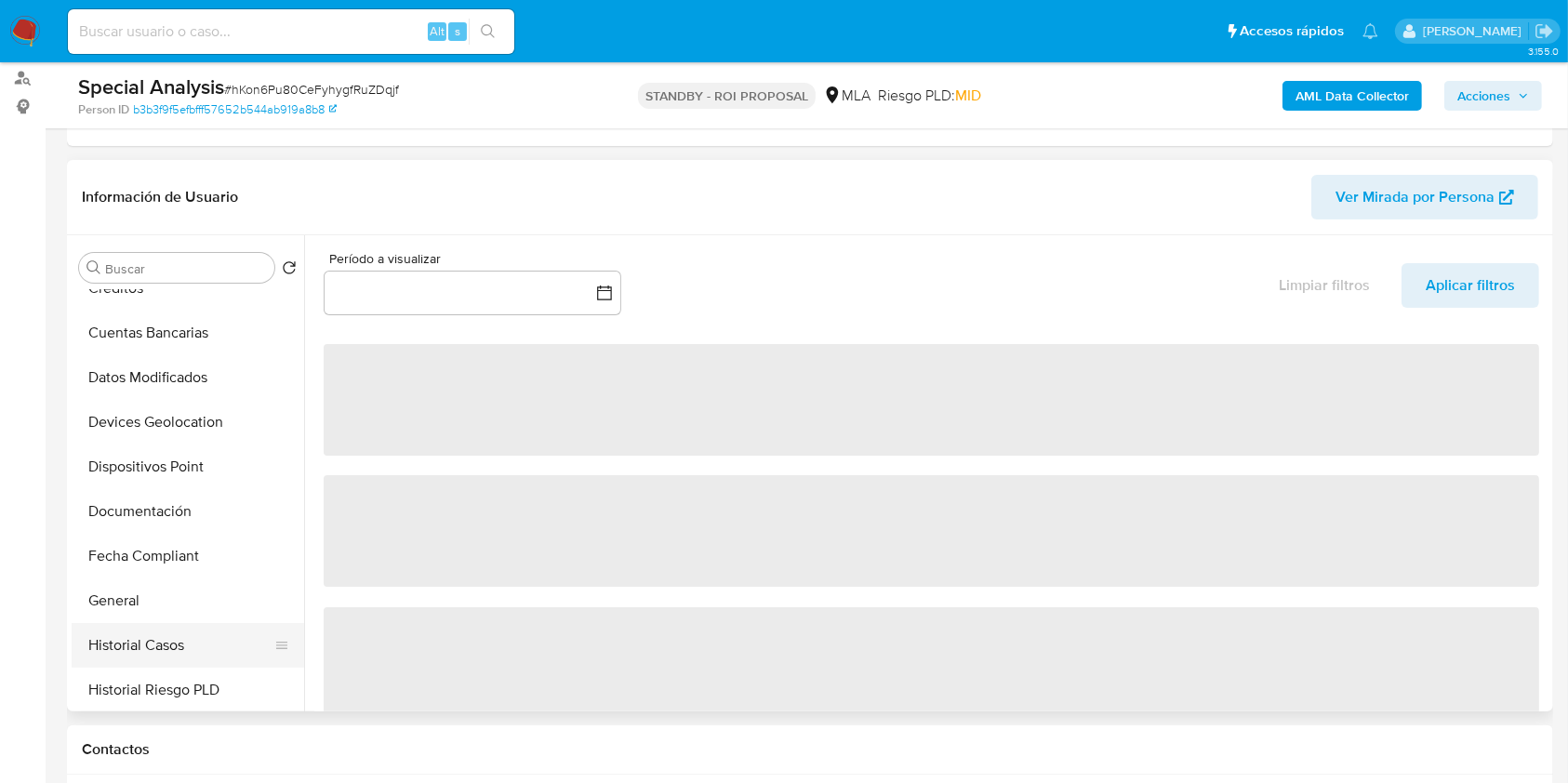
click at [193, 641] on button "Historial Casos" at bounding box center [180, 645] width 218 height 45
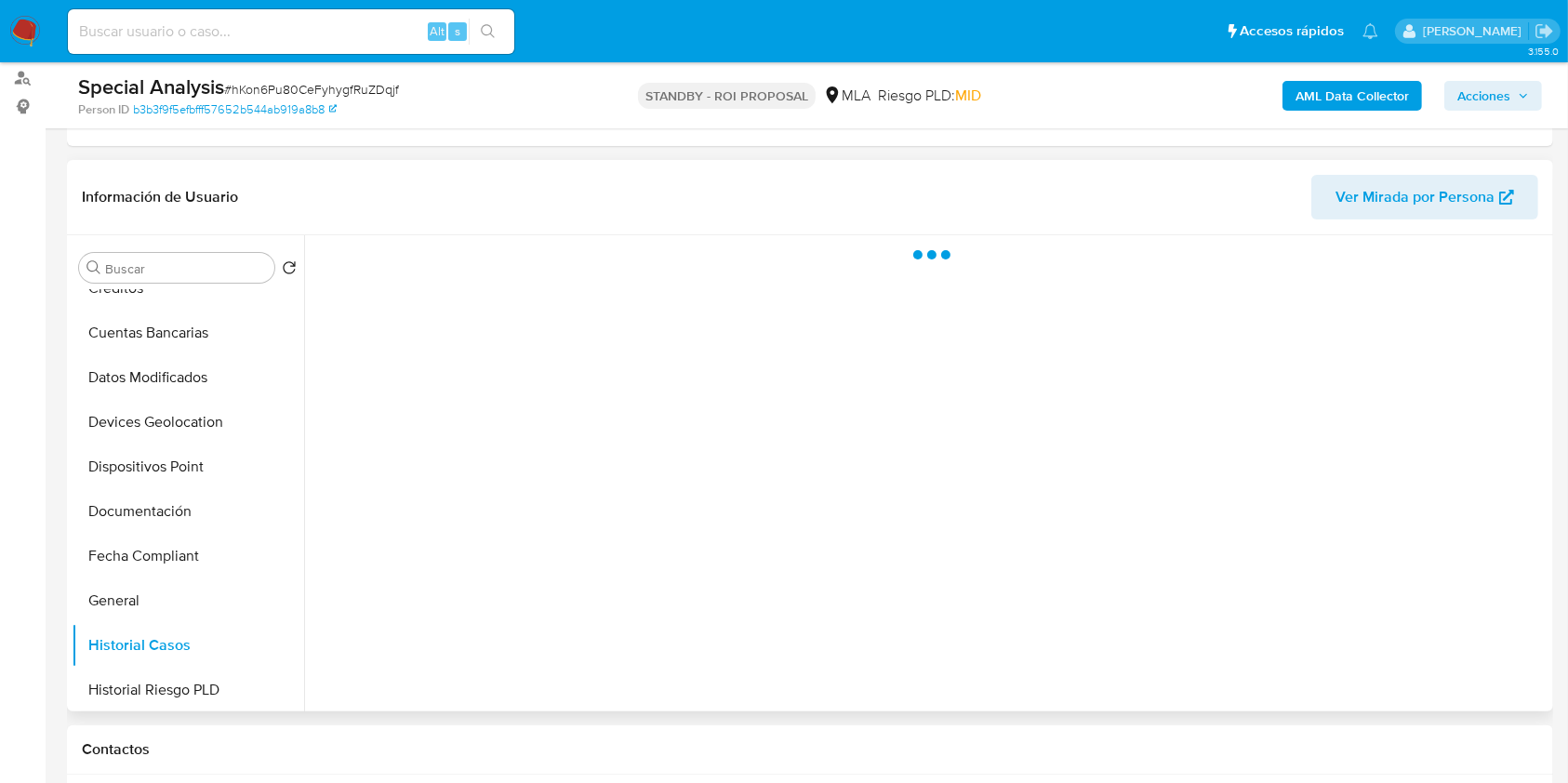
select select "10"
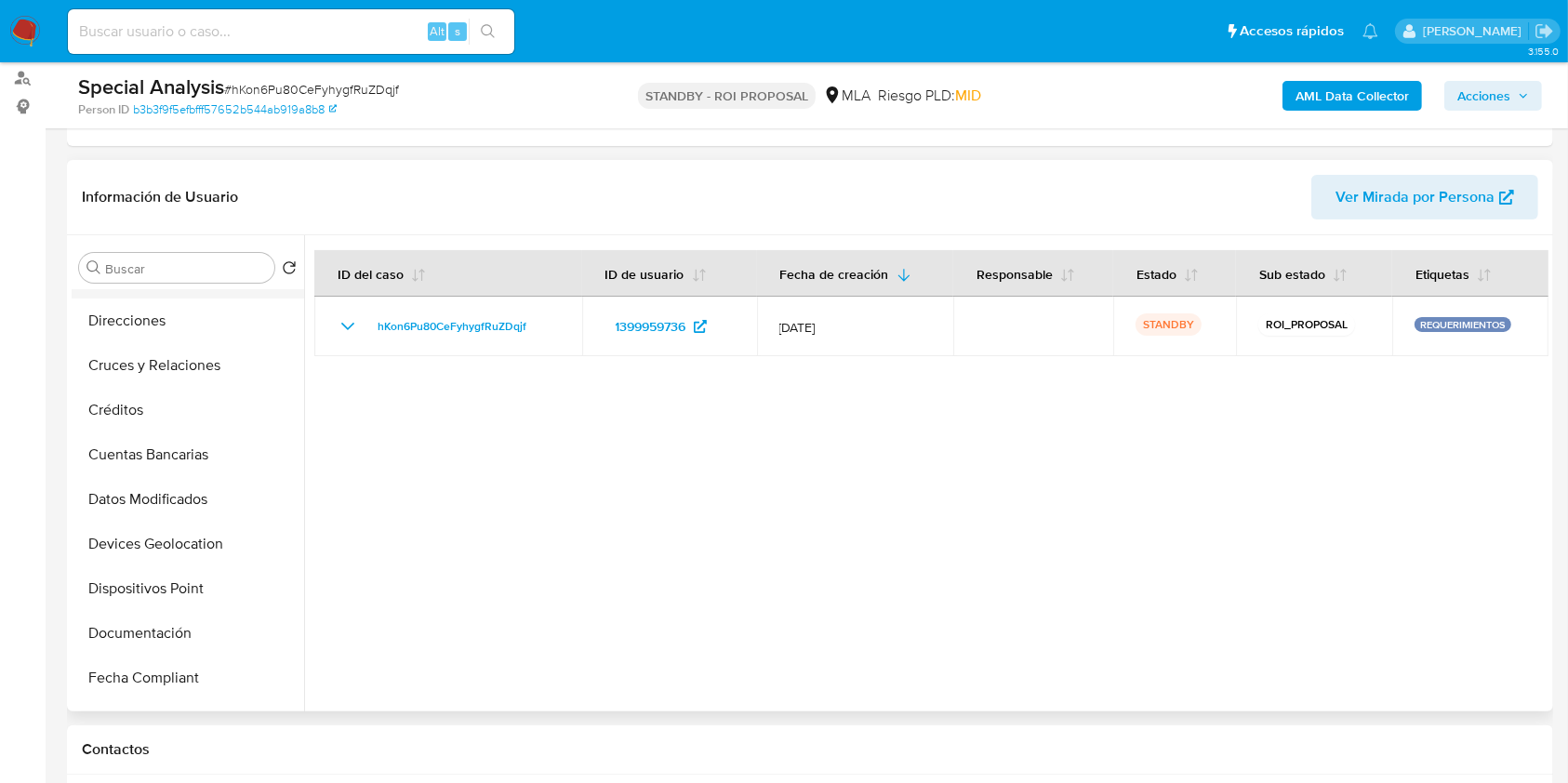
scroll to position [0, 0]
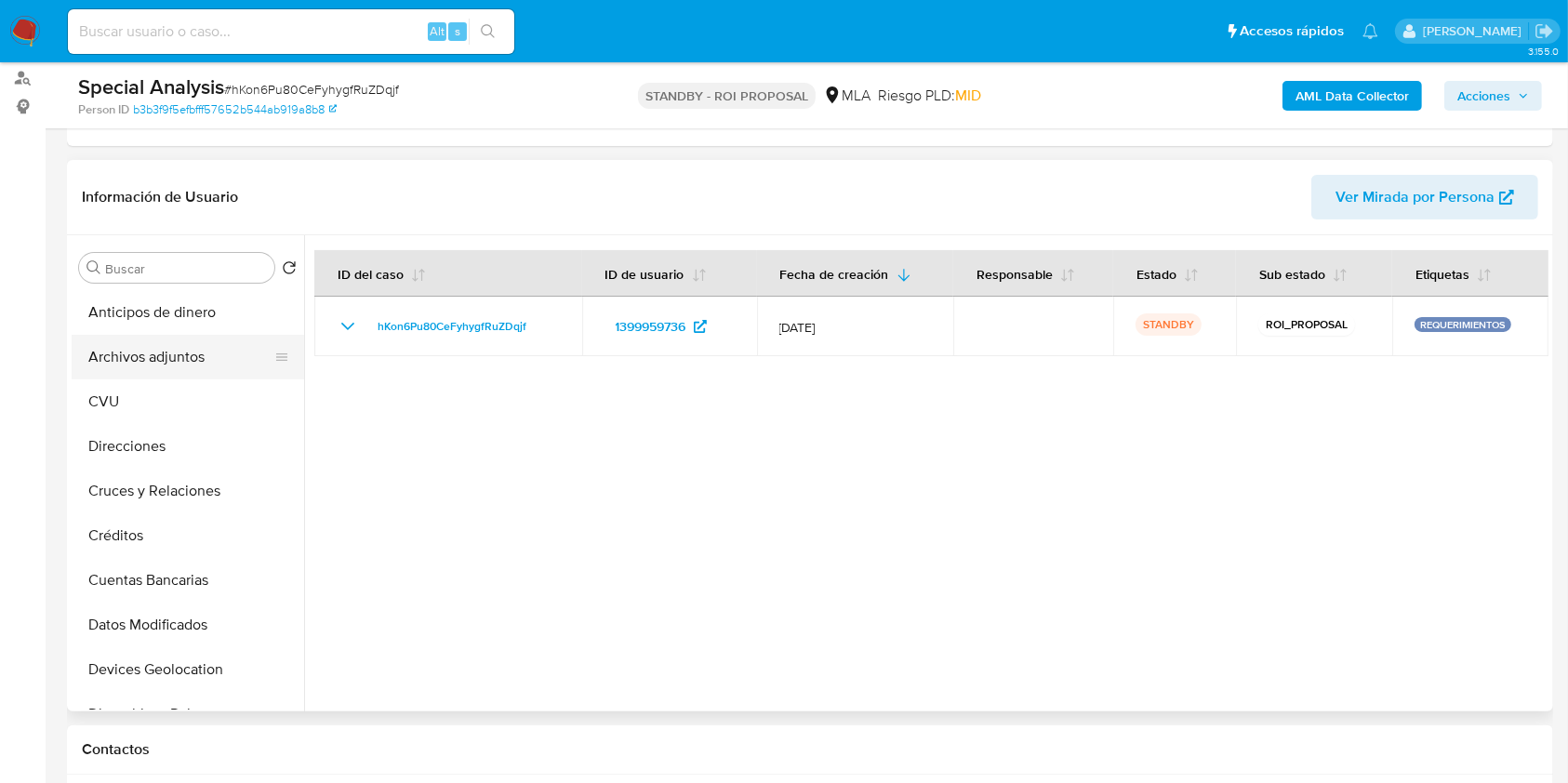
click at [164, 363] on button "Archivos adjuntos" at bounding box center [180, 357] width 218 height 45
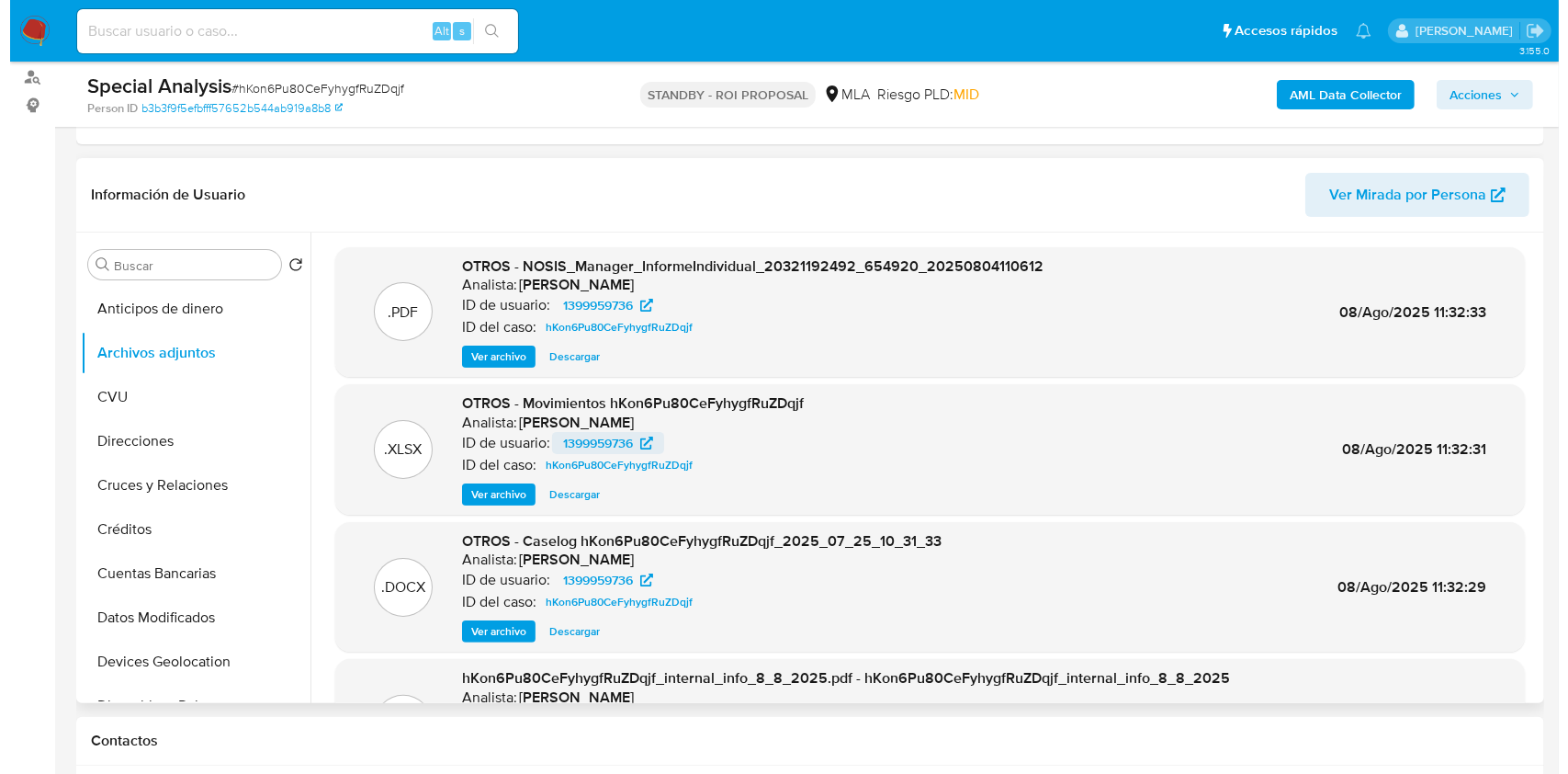
scroll to position [155, 0]
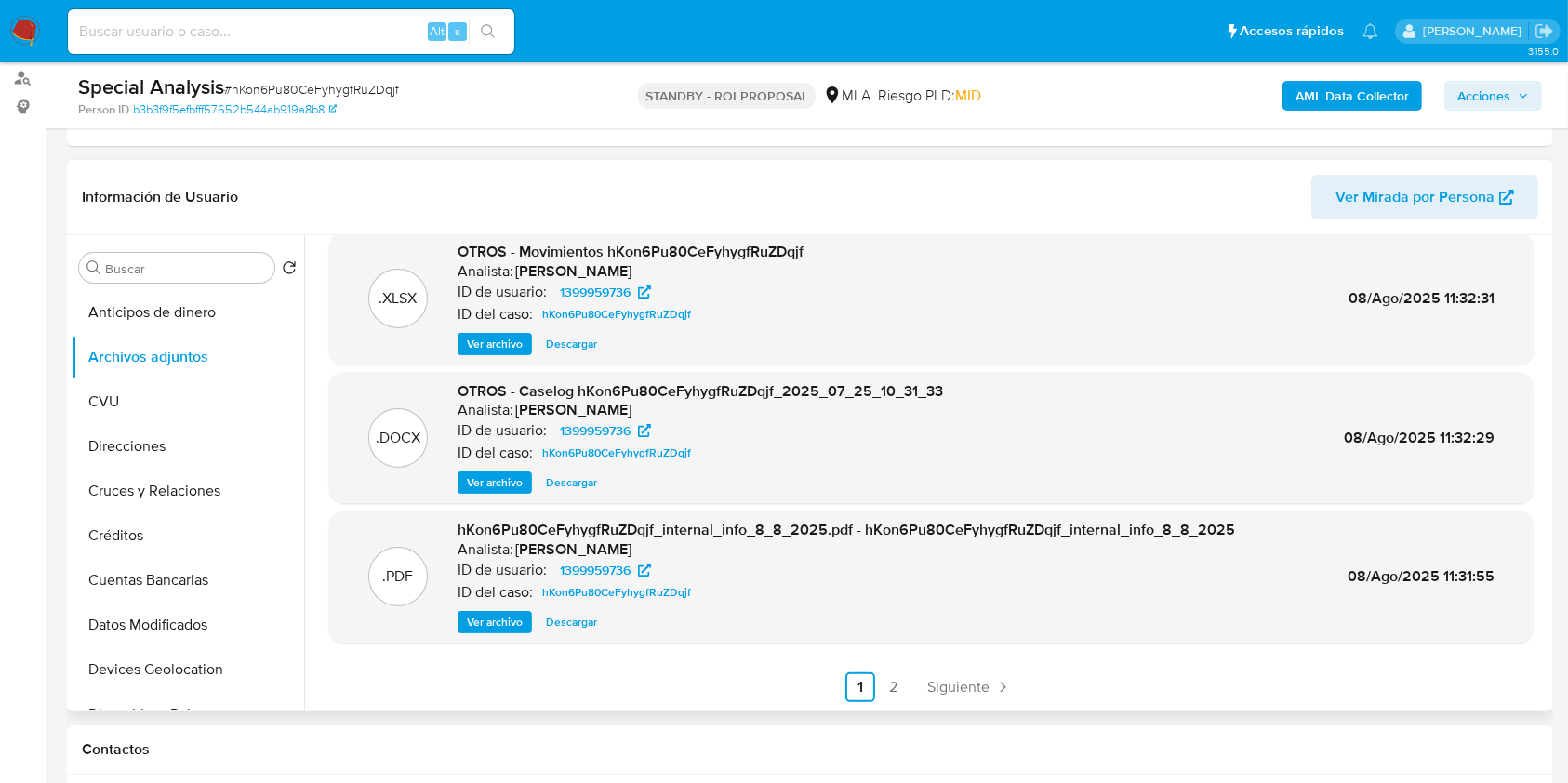
click at [519, 479] on span "Ver archivo" at bounding box center [494, 482] width 56 height 18
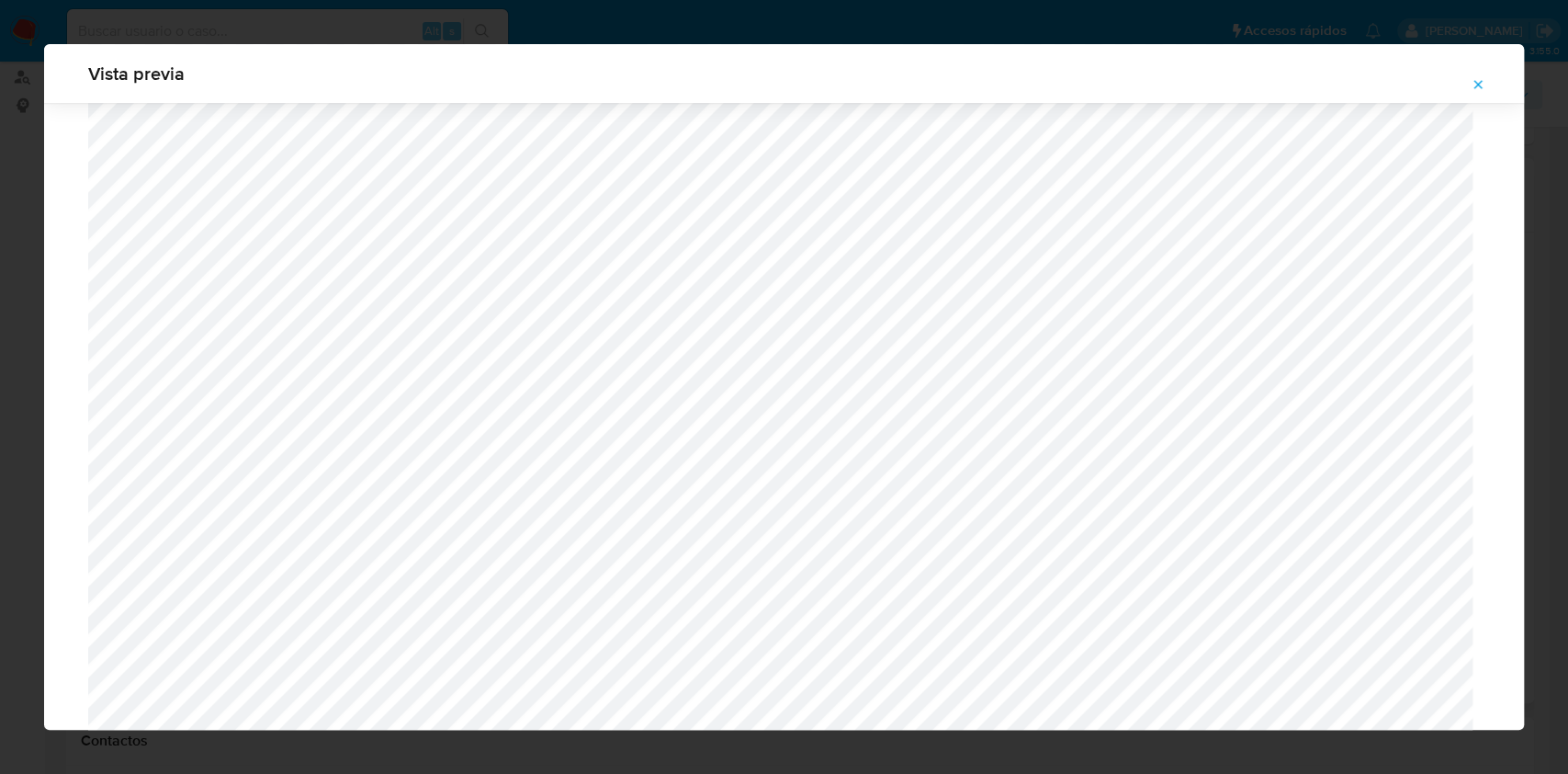
scroll to position [698, 0]
click at [1478, 82] on icon "Attachment preview" at bounding box center [1478, 84] width 15 height 15
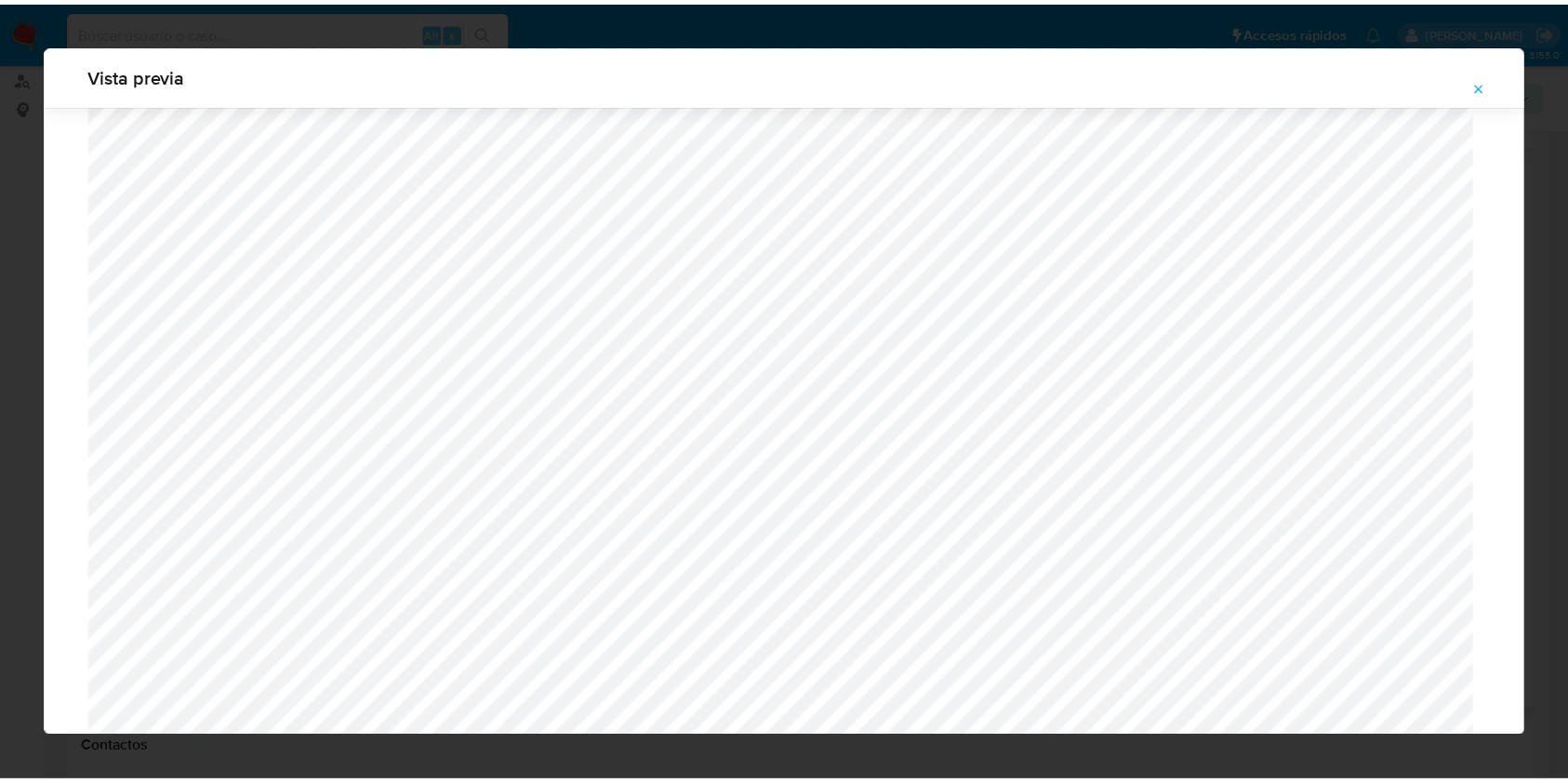
scroll to position [0, 0]
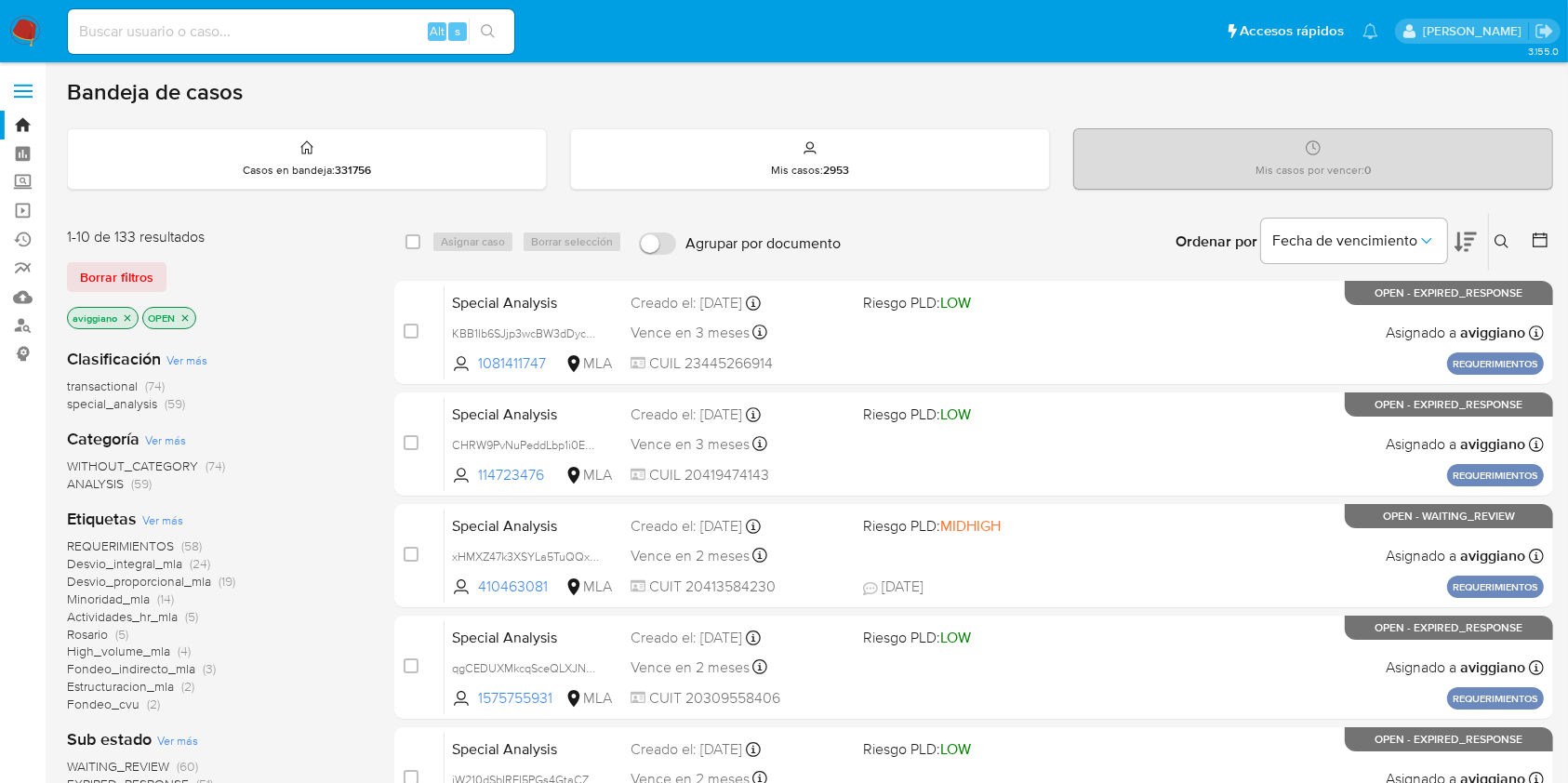
drag, startPoint x: 1495, startPoint y: 224, endPoint x: 1495, endPoint y: 234, distance: 10.0
click at [1495, 228] on div "Ingrese ID de usuario o caso Buscar Borrar filtros" at bounding box center [1503, 242] width 32 height 58
click at [1495, 234] on icon at bounding box center [1502, 242] width 15 height 15
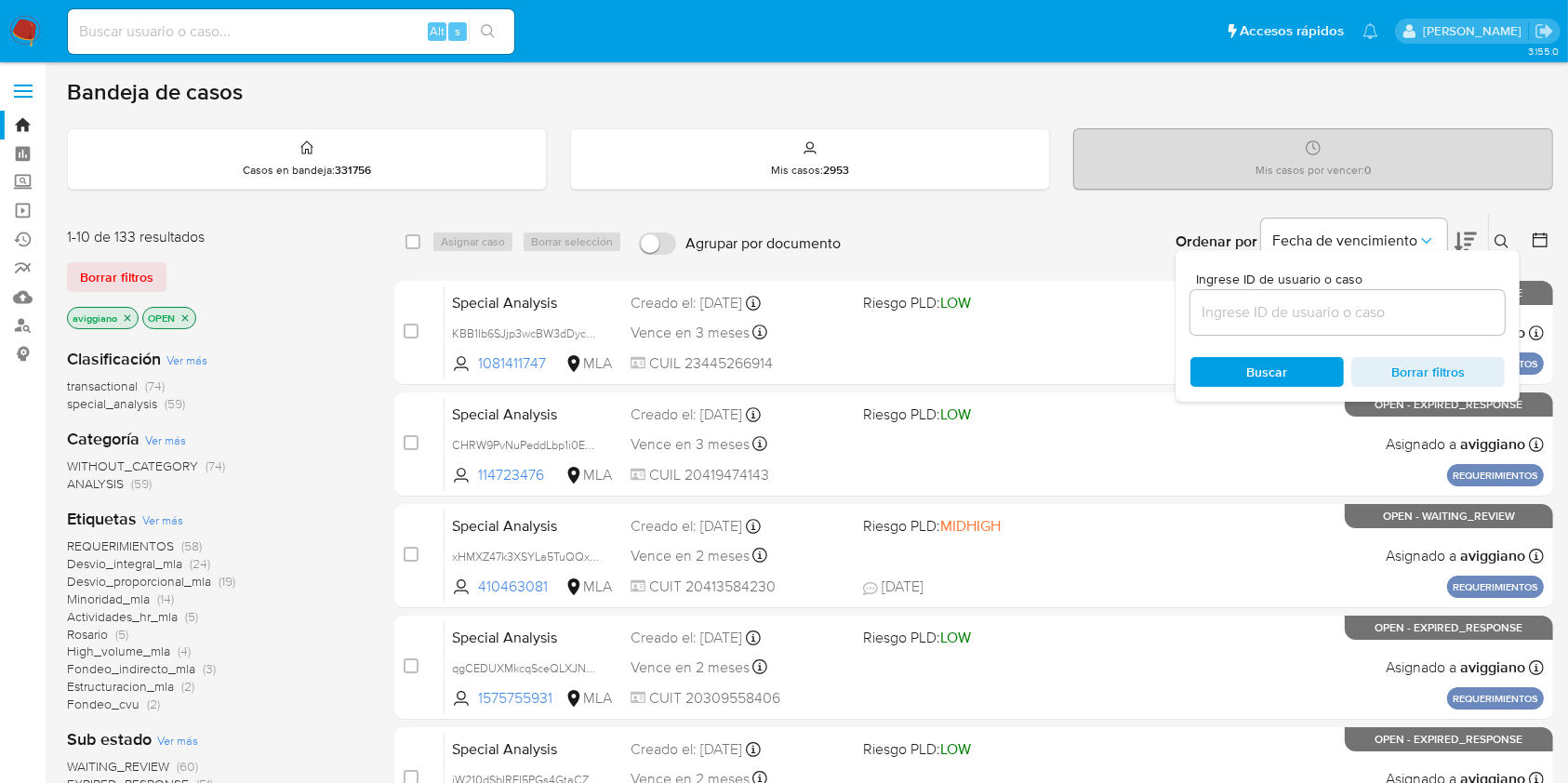
click at [1390, 304] on input at bounding box center [1346, 312] width 314 height 24
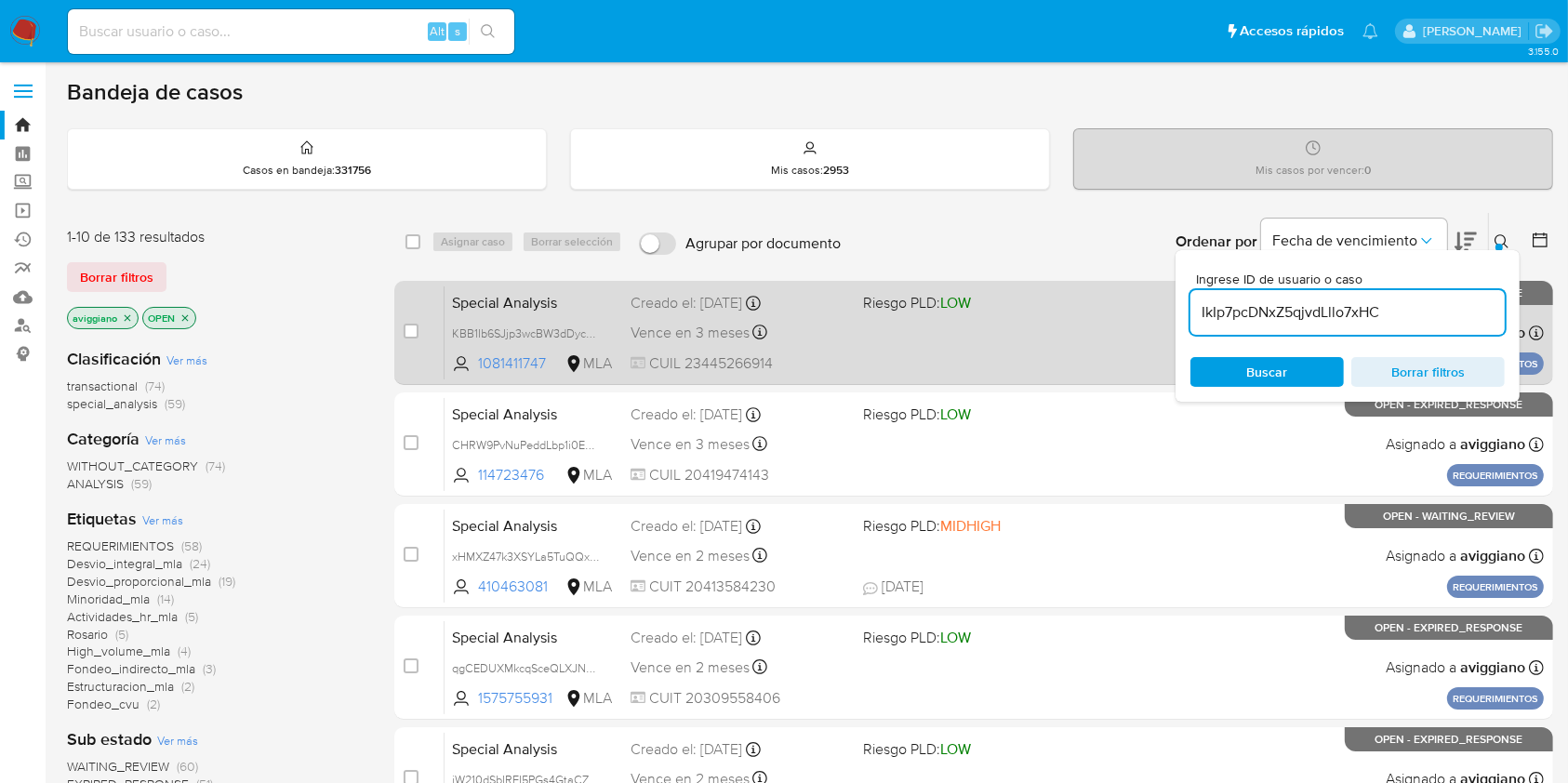
type input "IkIp7pcDNxZ5qjvdLllo7xHC"
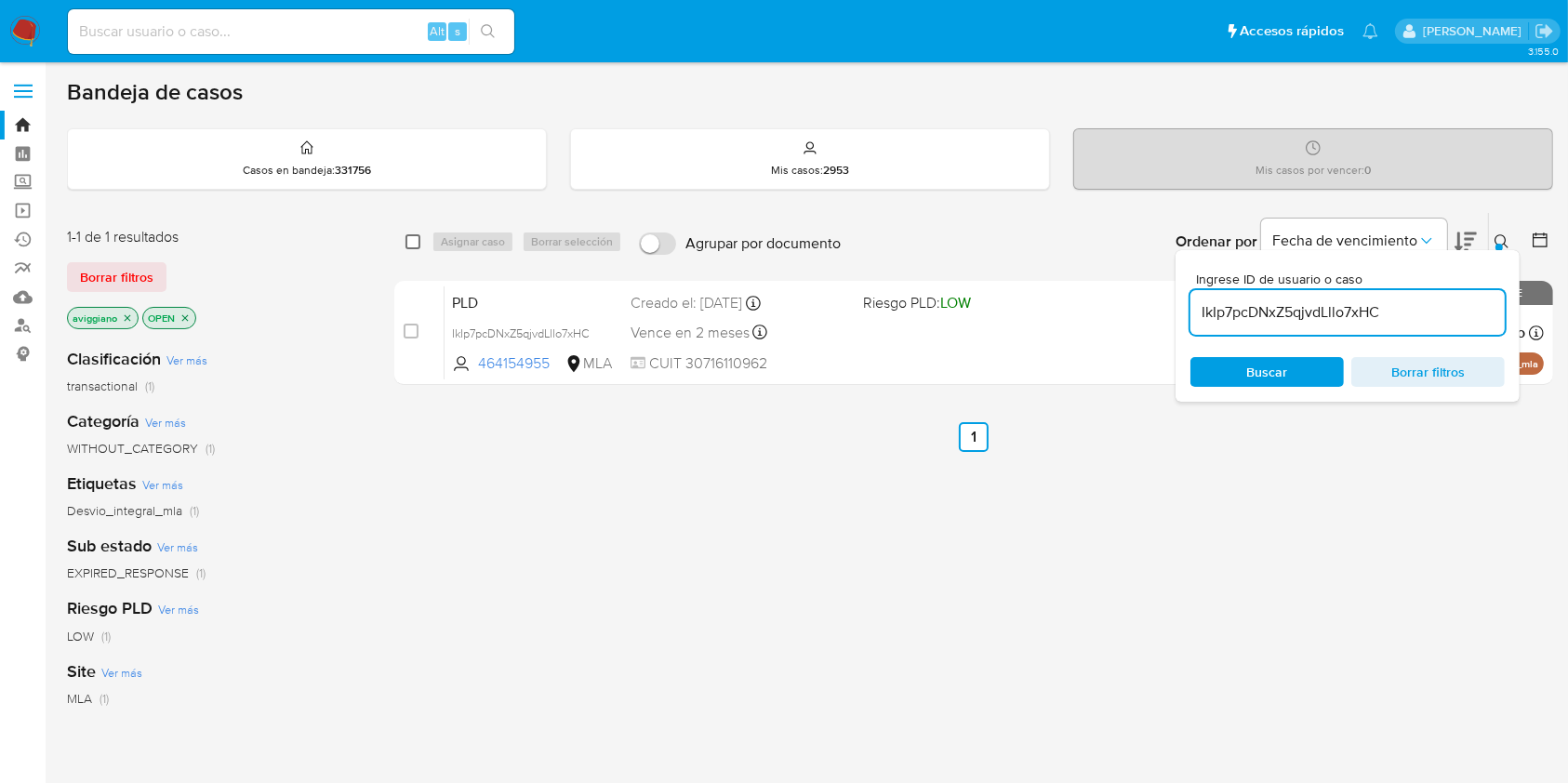
click at [412, 242] on input "checkbox" at bounding box center [413, 242] width 15 height 15
checkbox input "true"
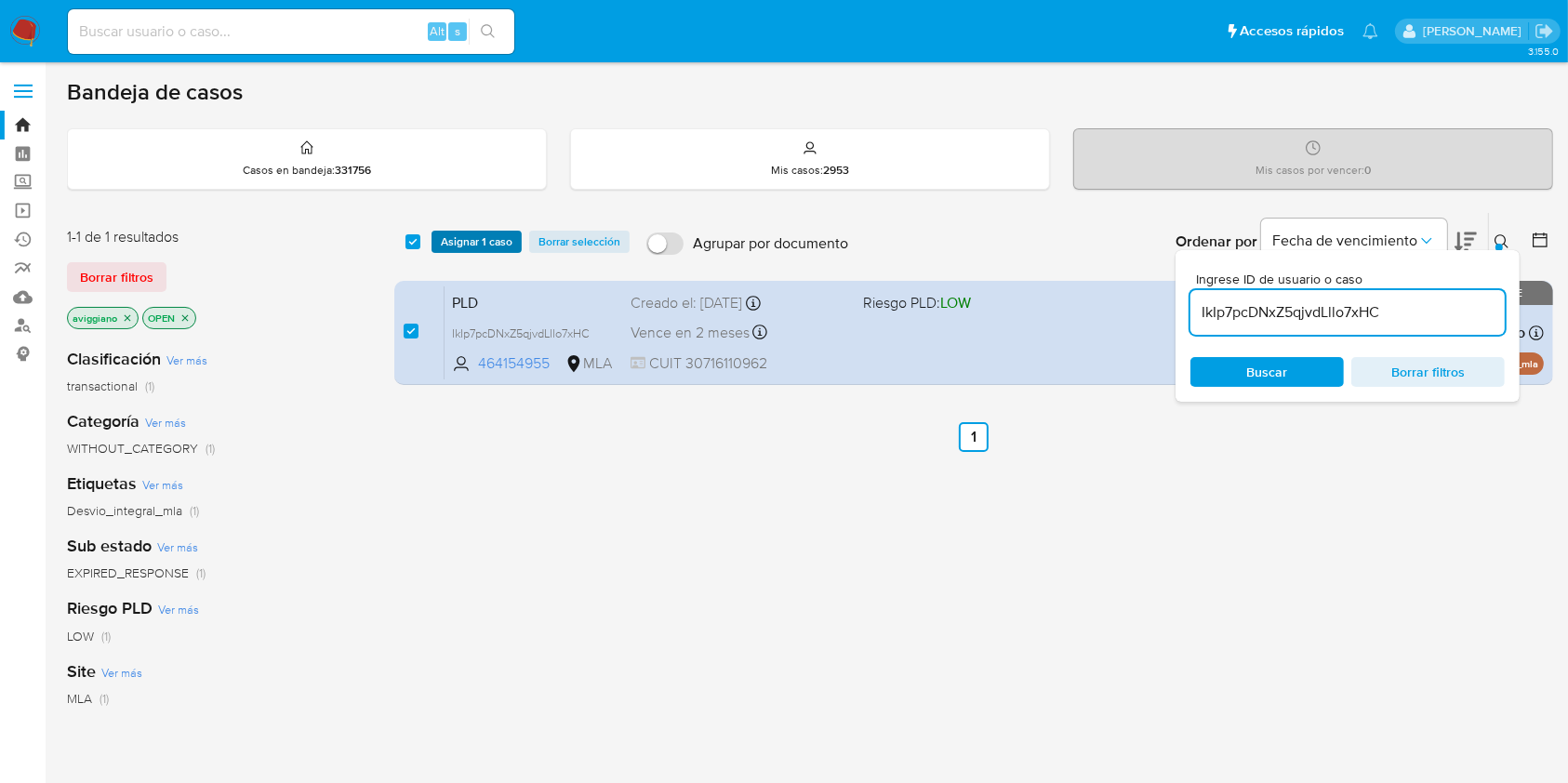
click at [446, 235] on span "Asignar 1 caso" at bounding box center [476, 241] width 72 height 18
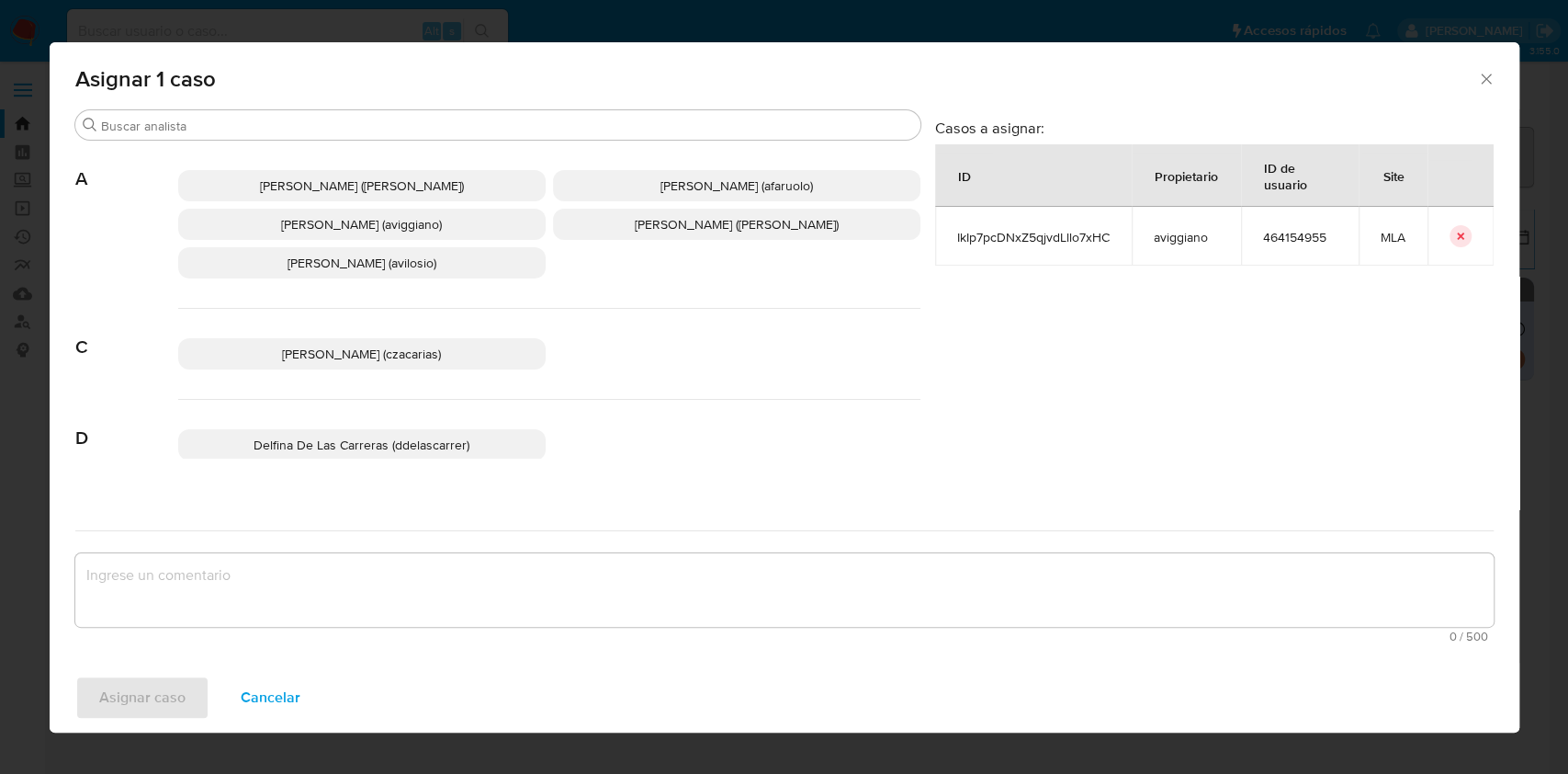
click at [392, 239] on p "Agustina Belen Viggiano (aviggiano)" at bounding box center [362, 224] width 368 height 31
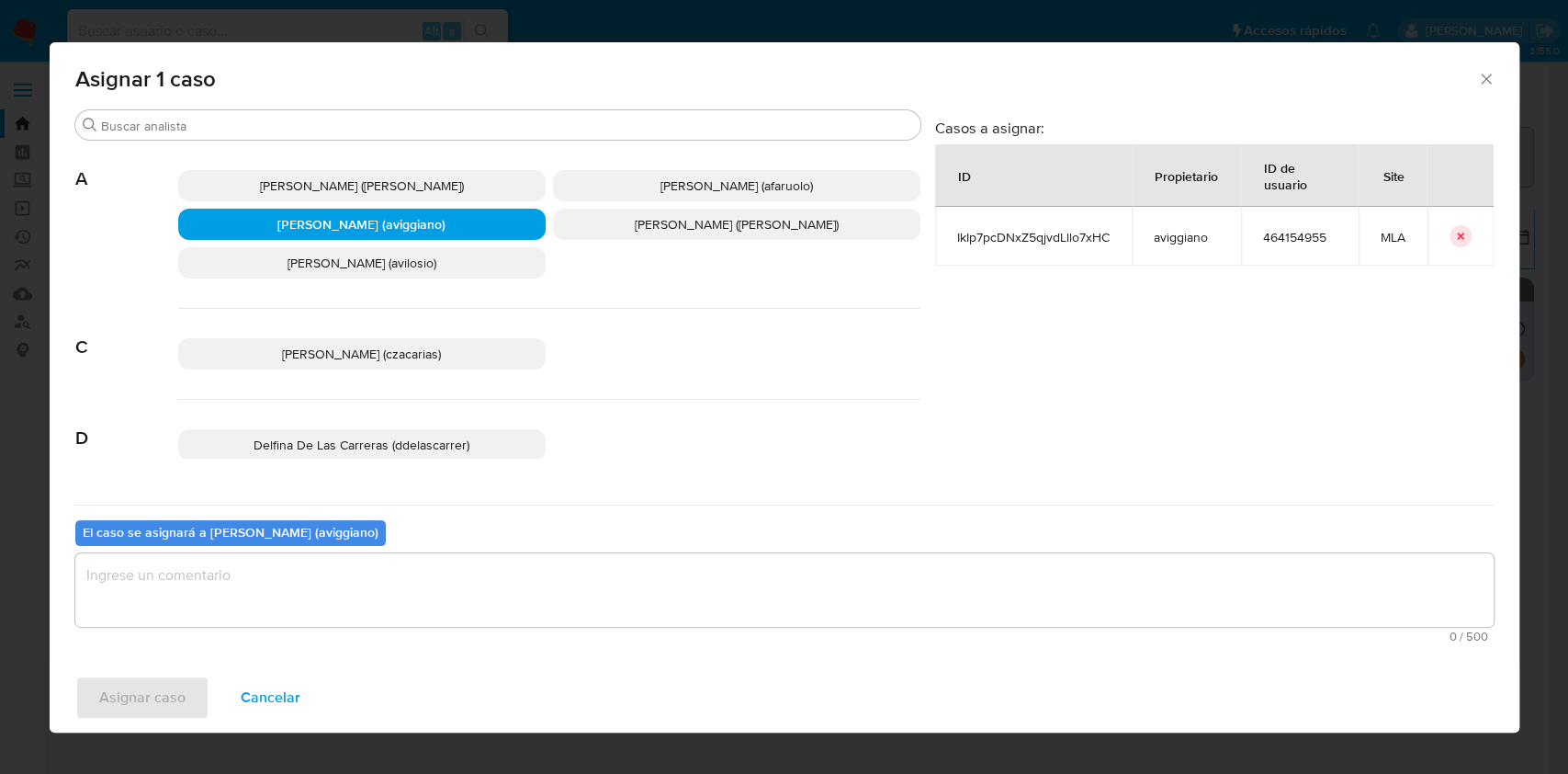
click at [349, 566] on textarea "assign-modal" at bounding box center [784, 590] width 1418 height 74
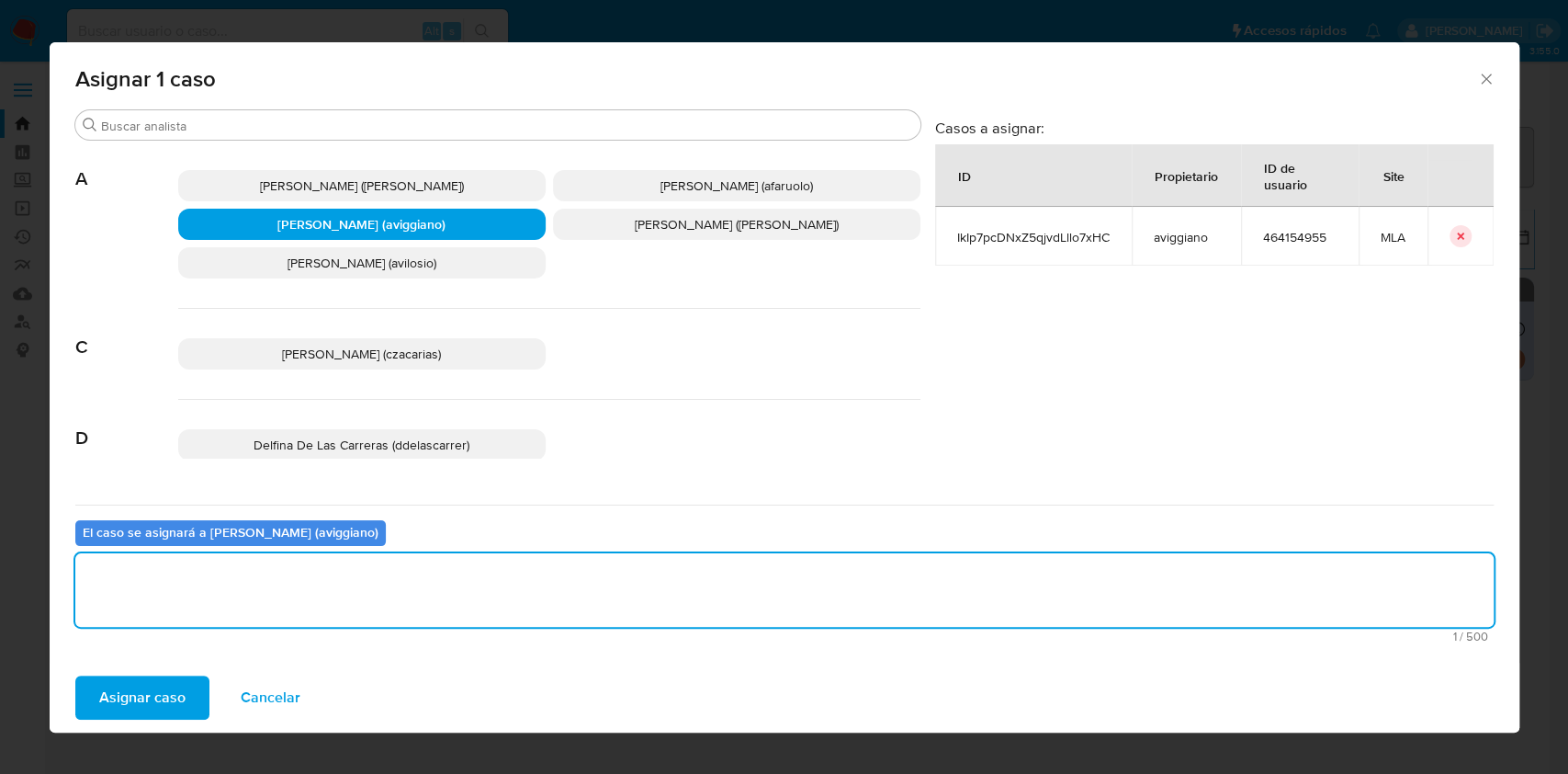
click at [135, 694] on span "Asignar caso" at bounding box center [142, 697] width 86 height 41
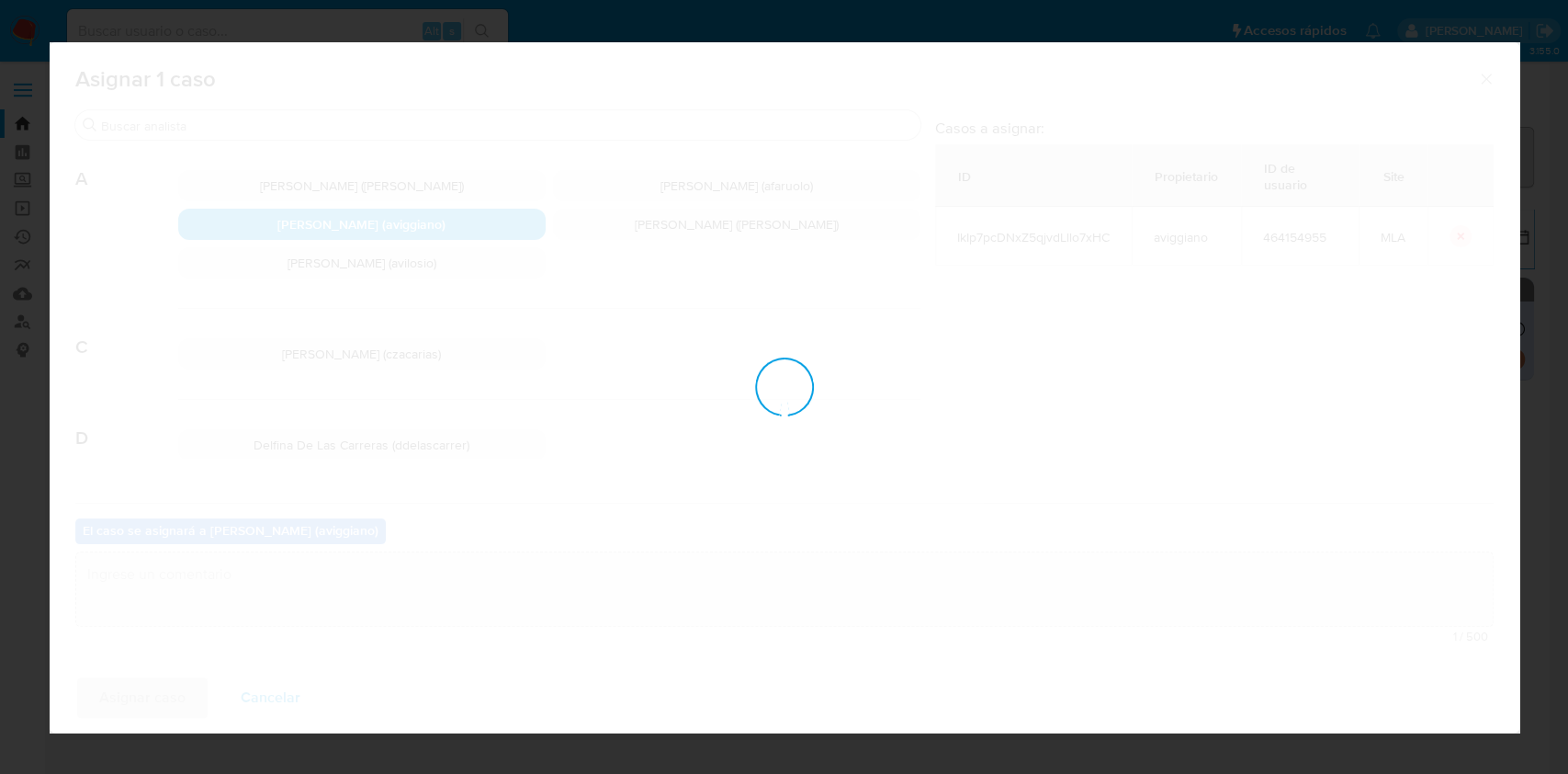
checkbox input "false"
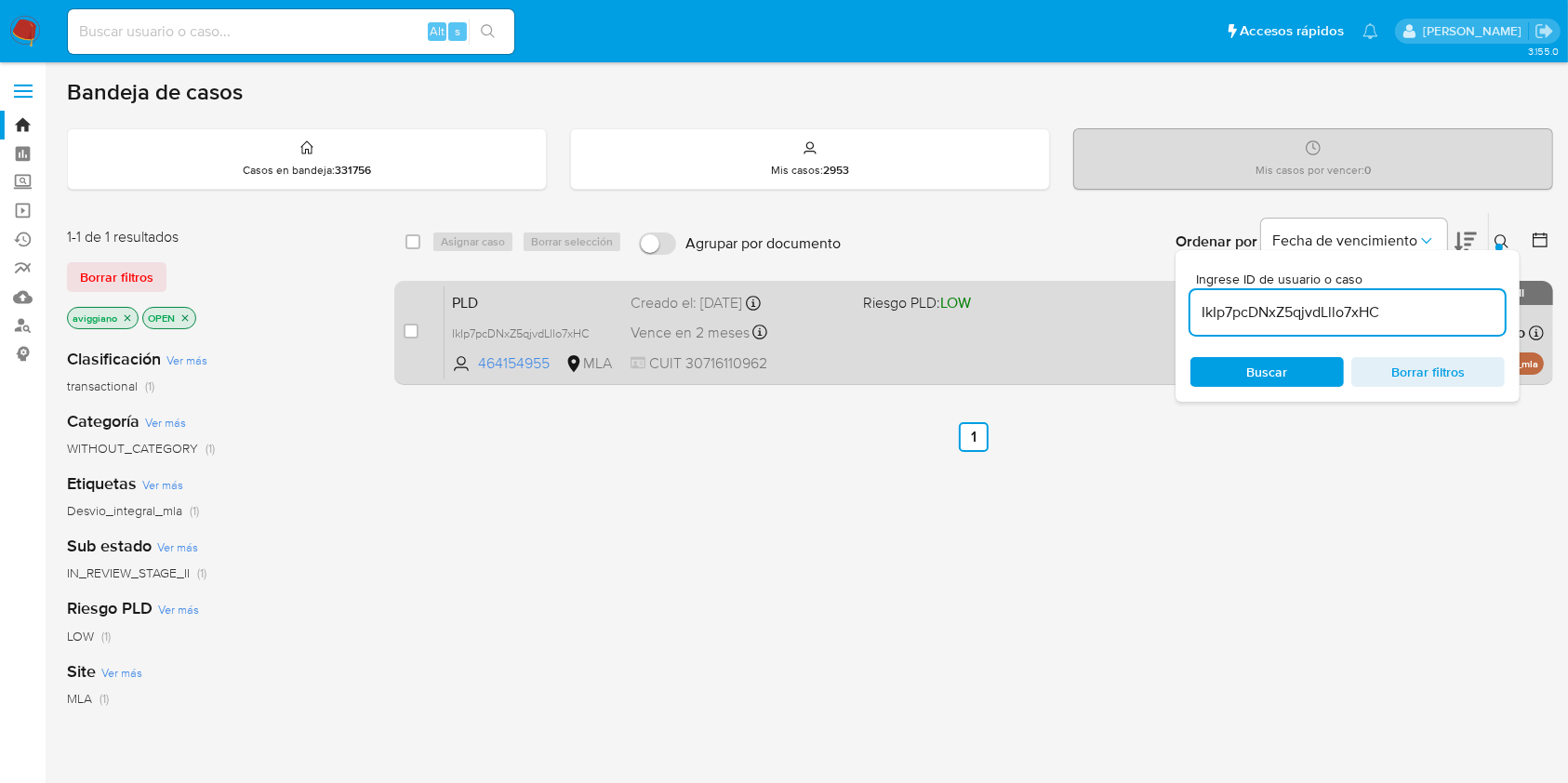
click at [1001, 361] on div "PLD IkIp7pcDNxZ5qjvdLllo7xHC 464154955 MLA Riesgo PLD: LOW Creado el: 12/07/202…" at bounding box center [993, 332] width 1099 height 94
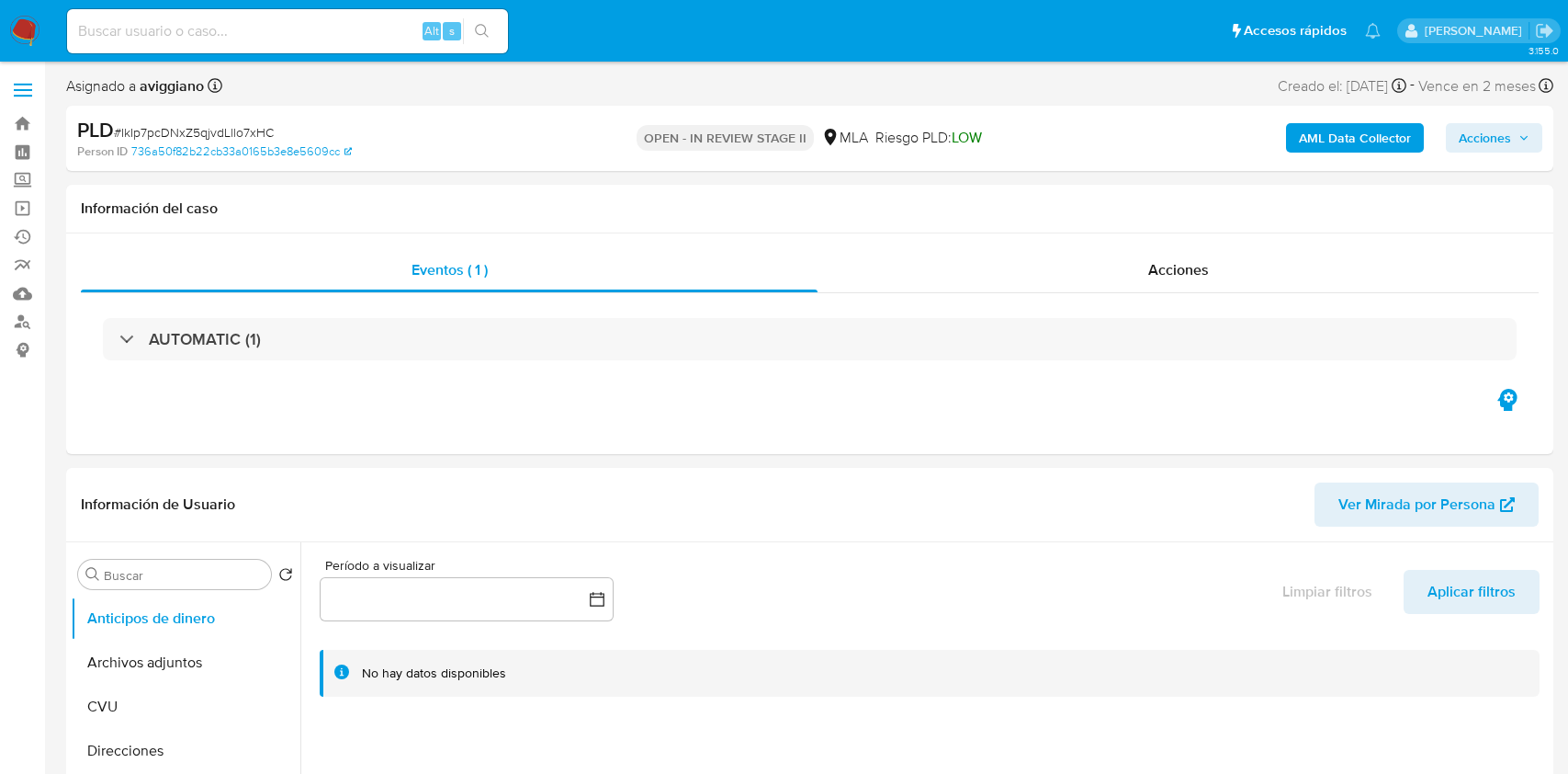
select select "10"
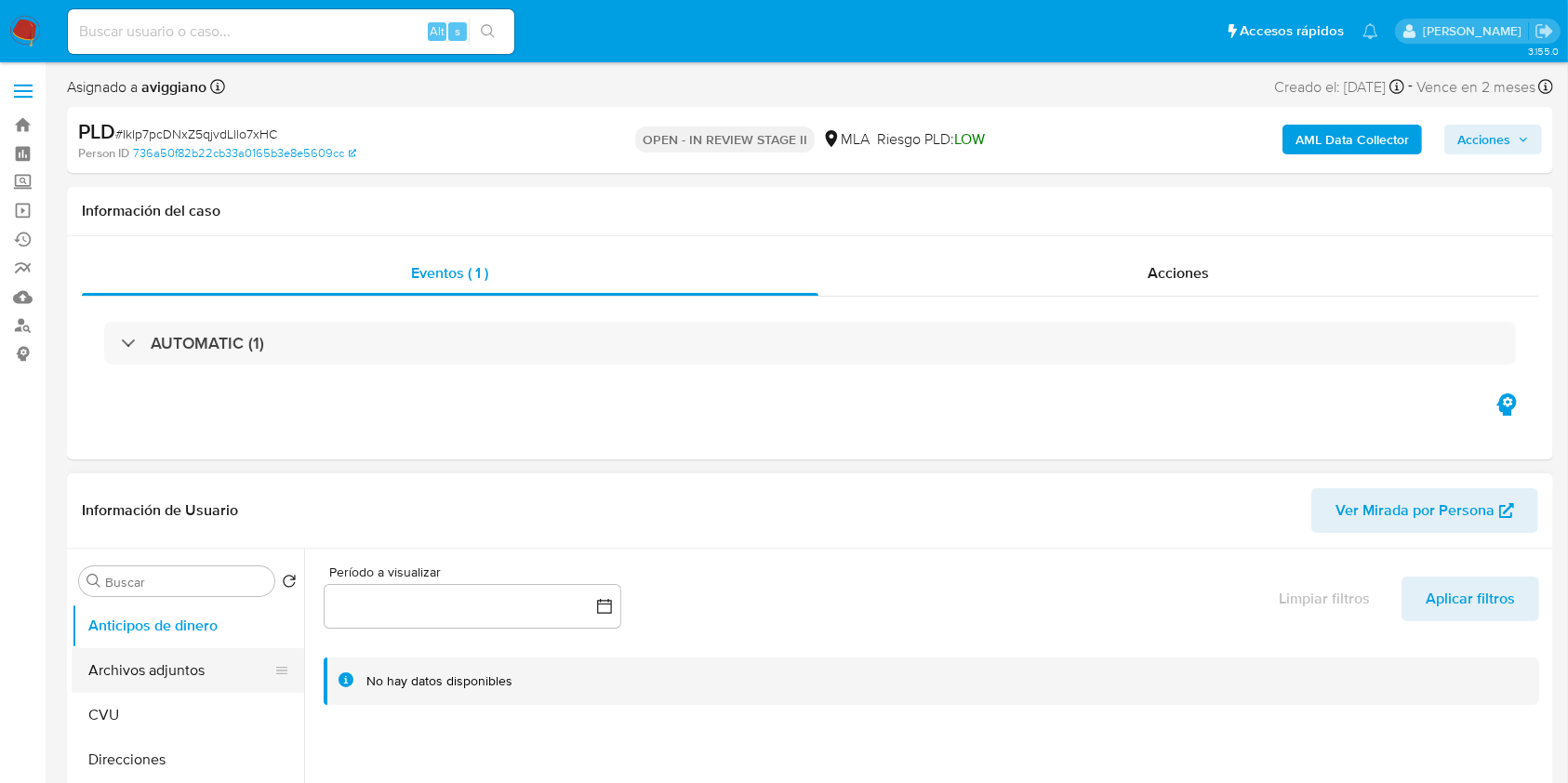
click at [142, 658] on button "Archivos adjuntos" at bounding box center [180, 670] width 218 height 45
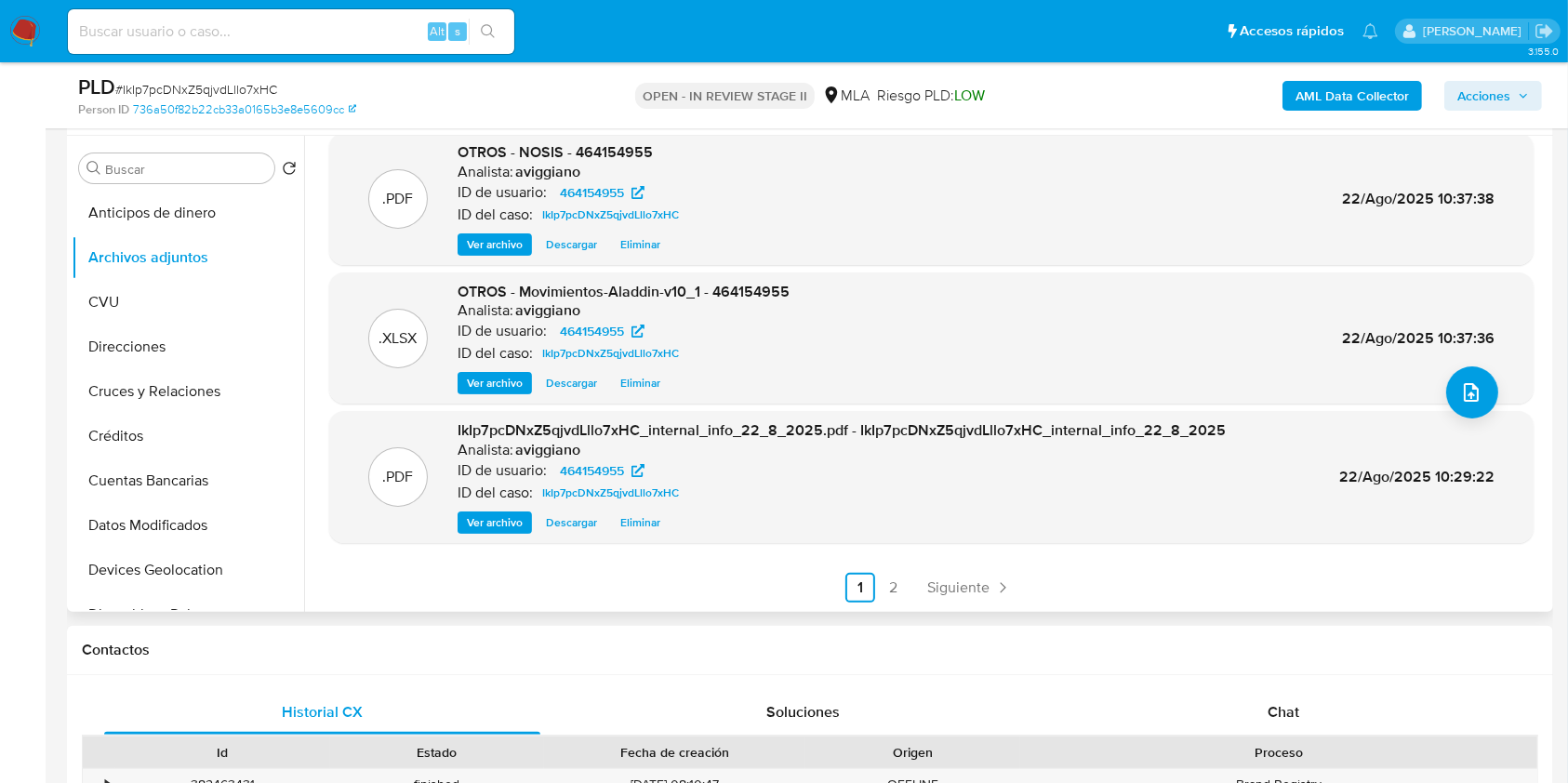
scroll to position [495, 0]
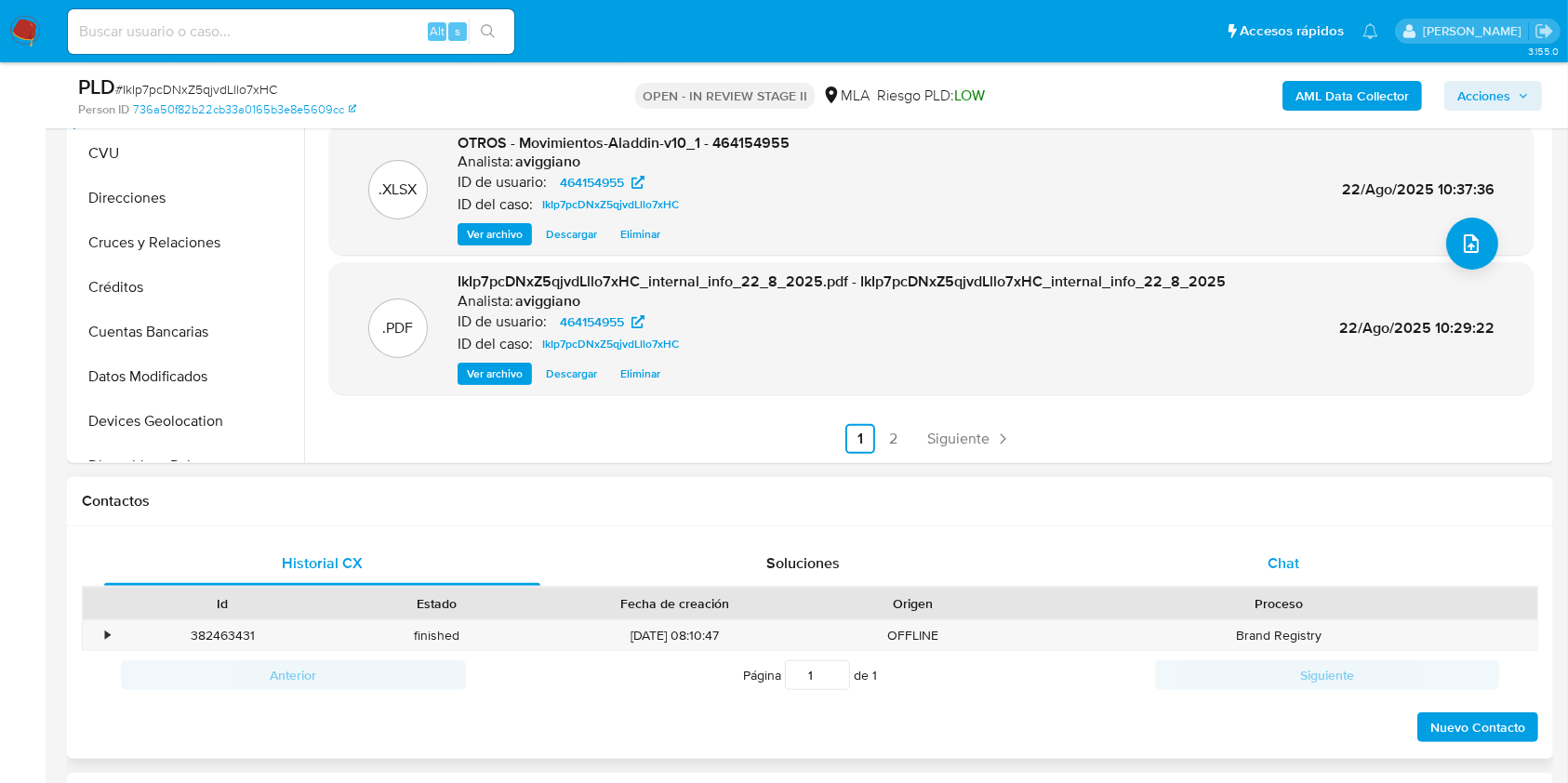
click at [1210, 582] on div "Chat" at bounding box center [1283, 563] width 436 height 45
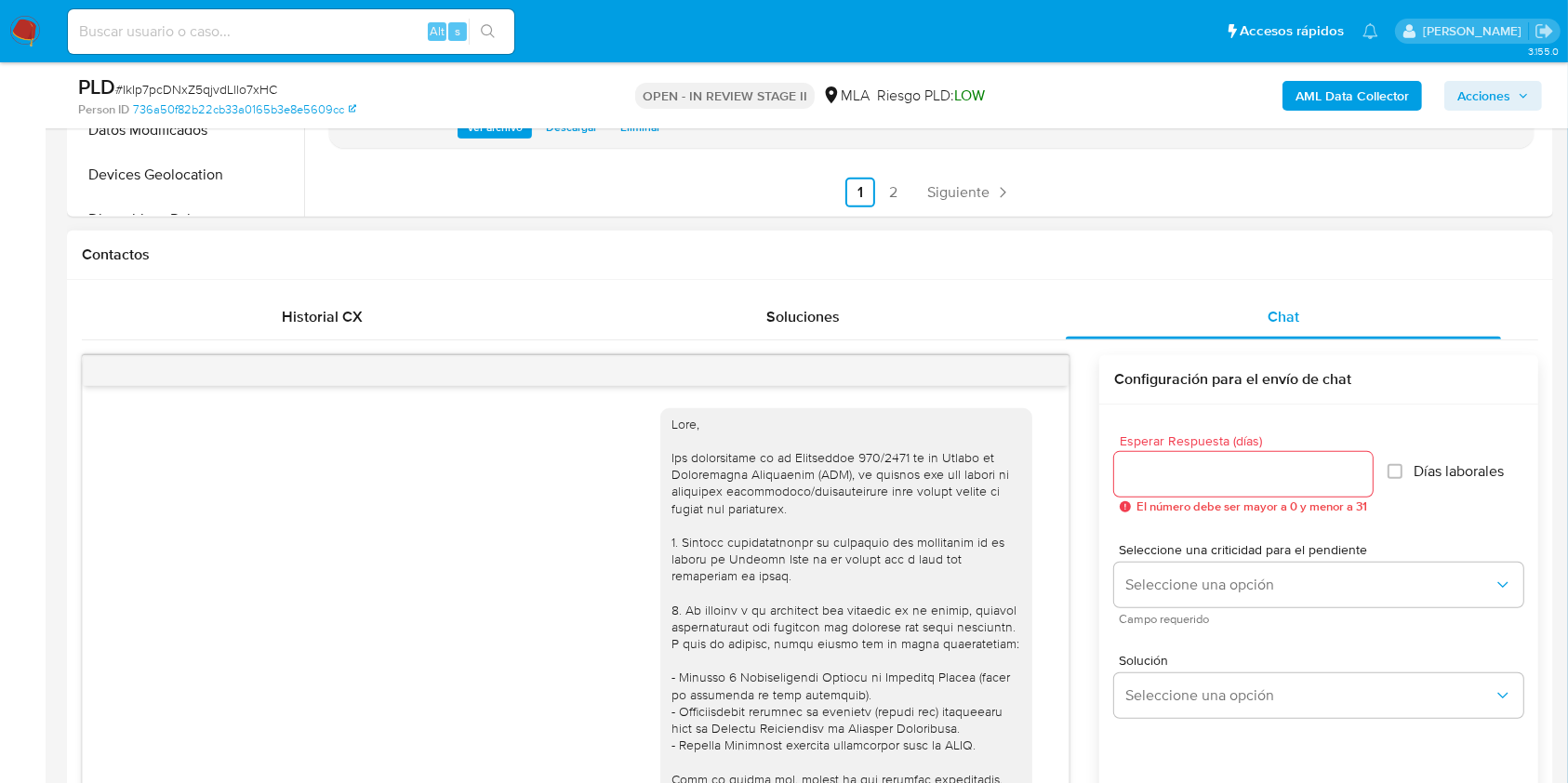
scroll to position [950, 0]
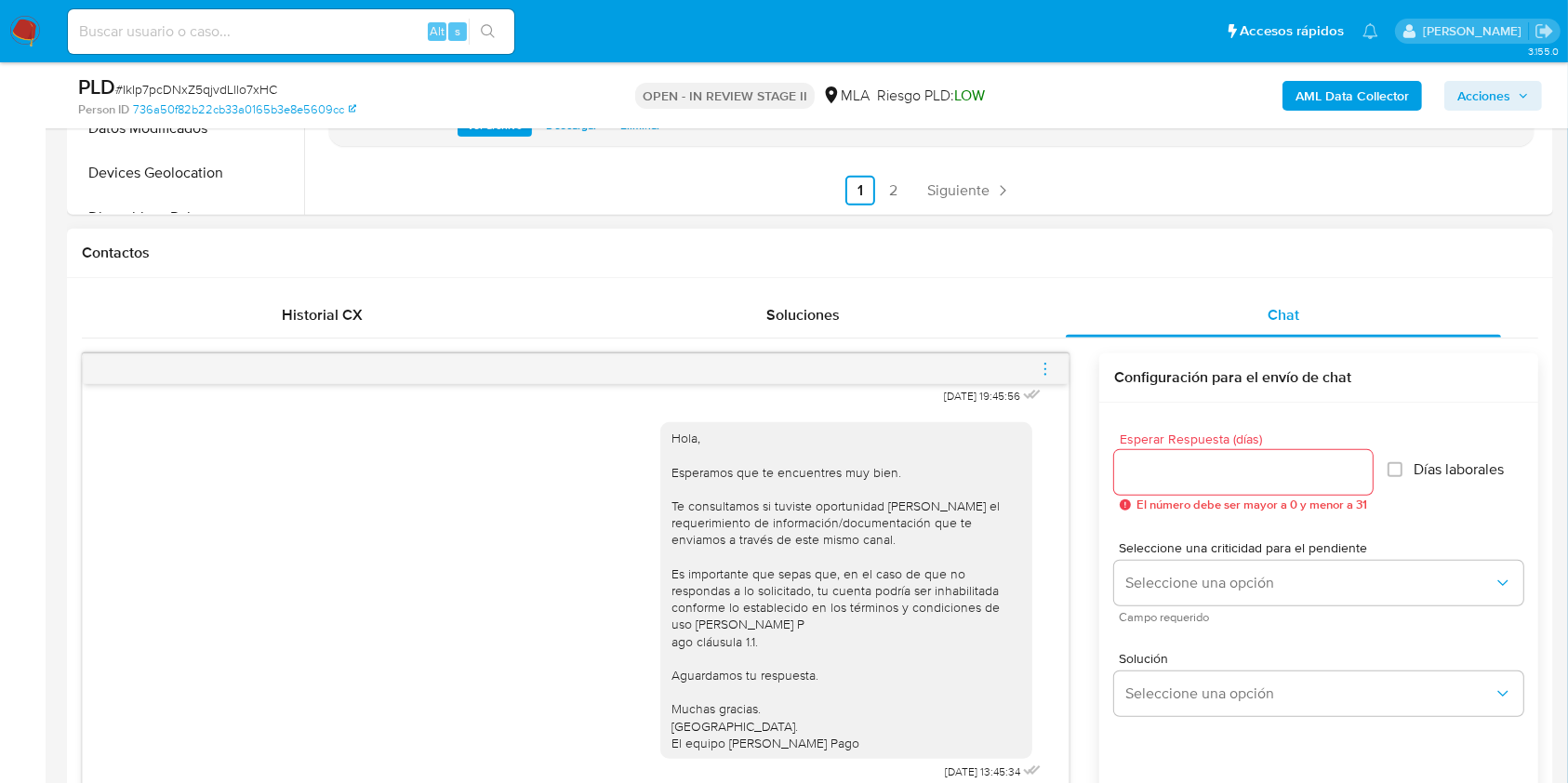
click at [1036, 368] on icon "menu-action" at bounding box center [1044, 368] width 16 height 16
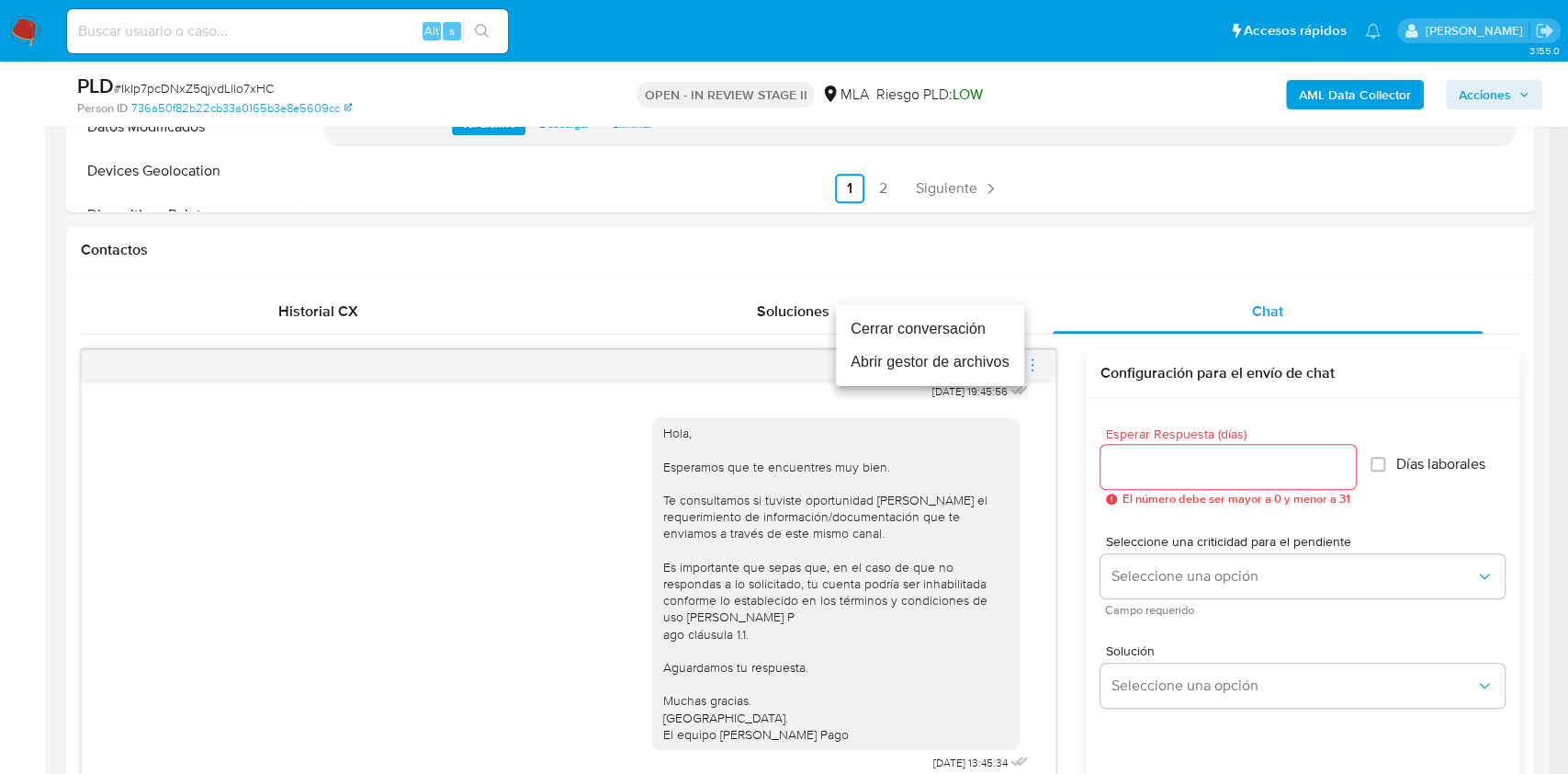
click at [922, 345] on li "Abrir gestor de archivos" at bounding box center [930, 361] width 189 height 33
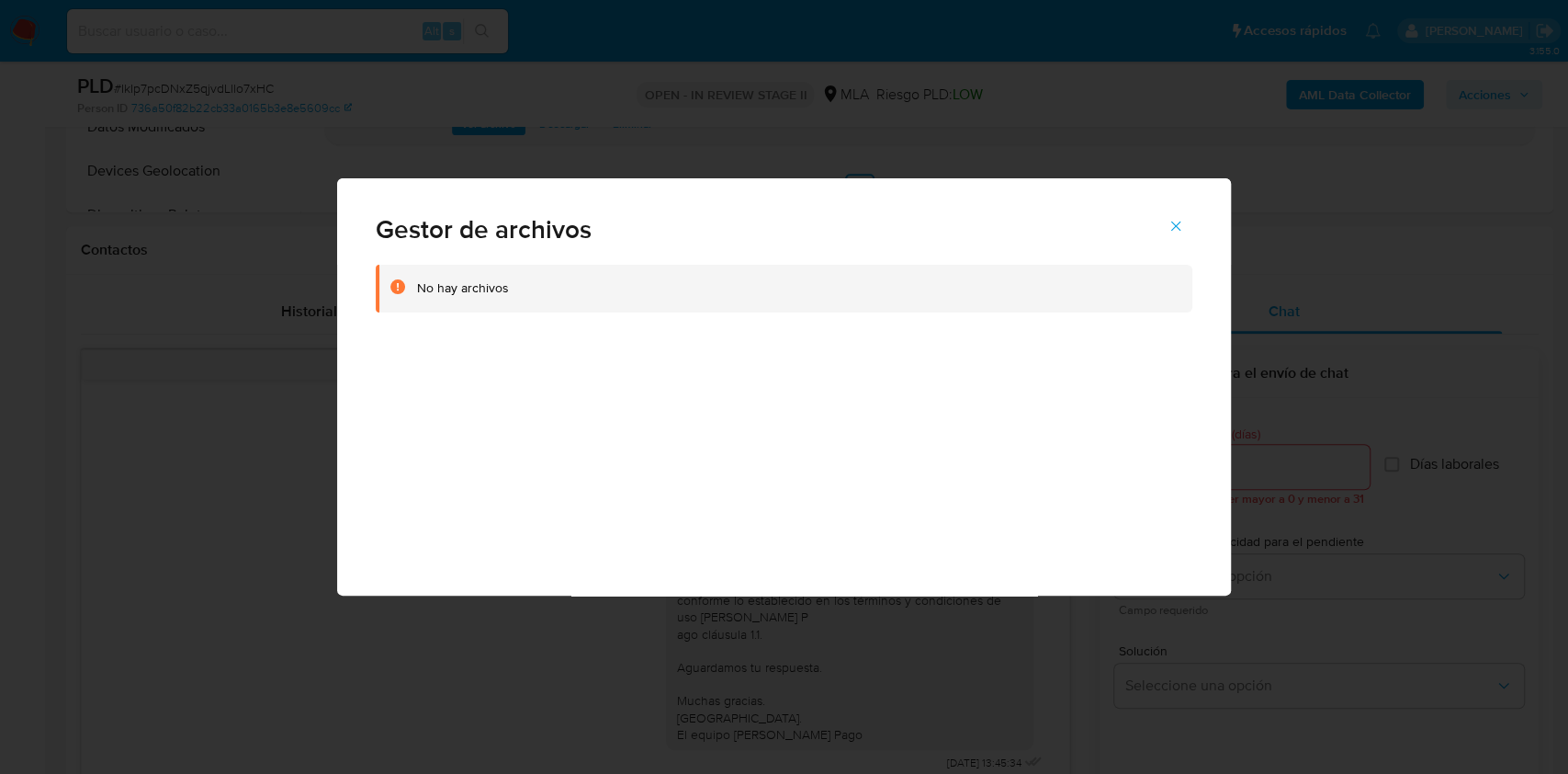
click at [1169, 229] on icon "Cerrar" at bounding box center [1175, 226] width 16 height 16
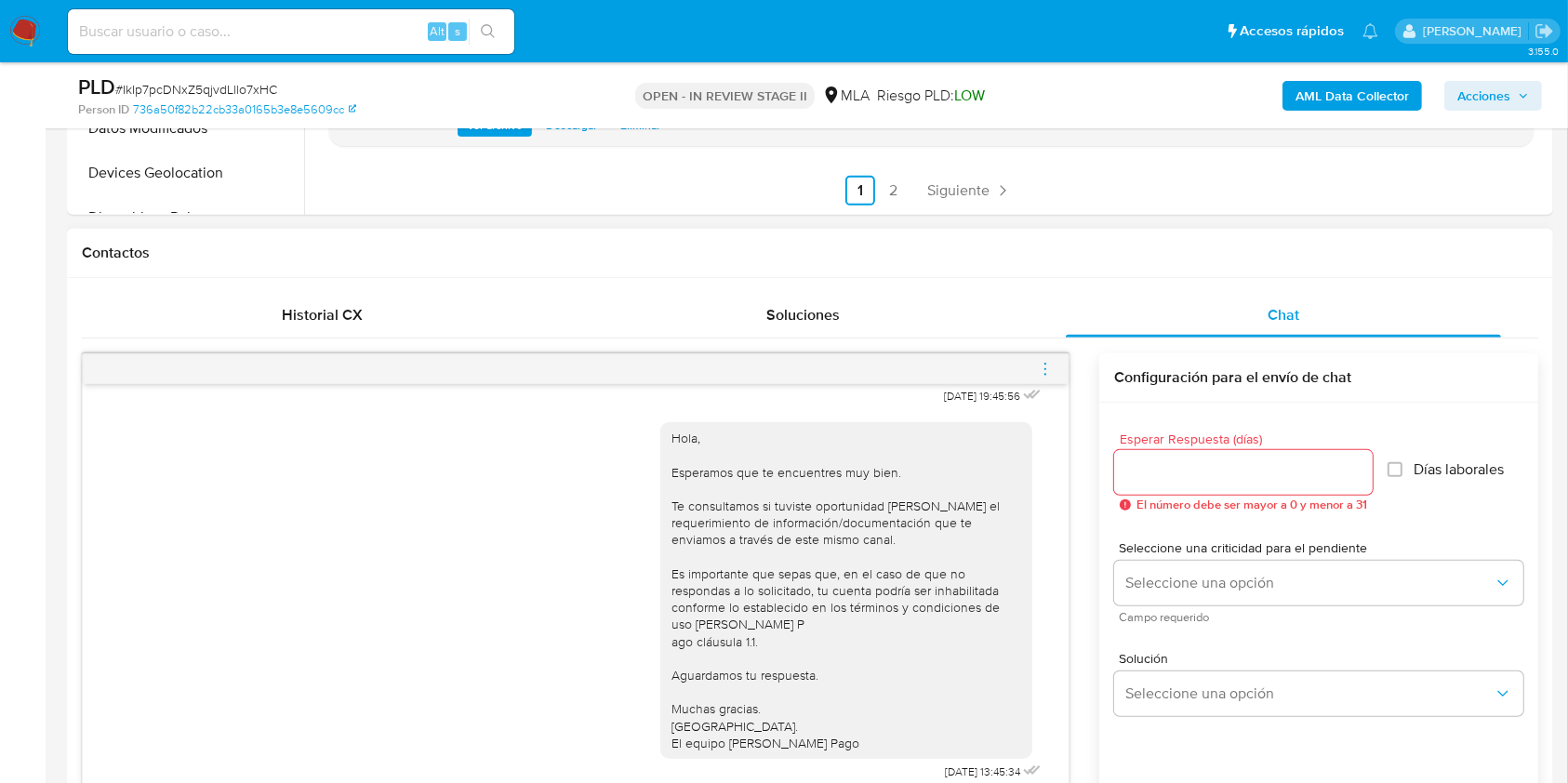
click at [1051, 361] on icon "menu-action" at bounding box center [1044, 368] width 16 height 16
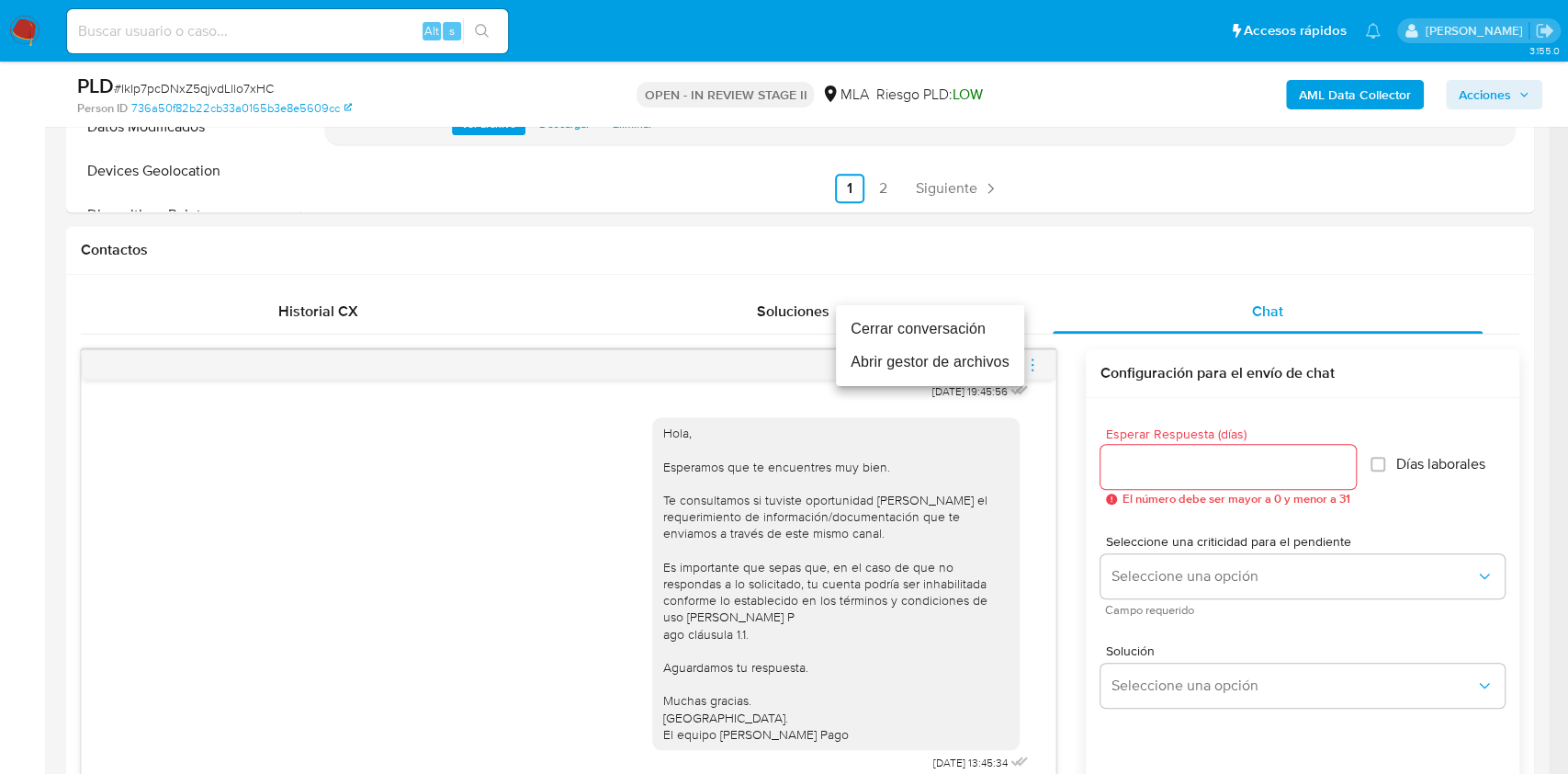
click at [929, 329] on li "Cerrar conversación" at bounding box center [930, 328] width 189 height 33
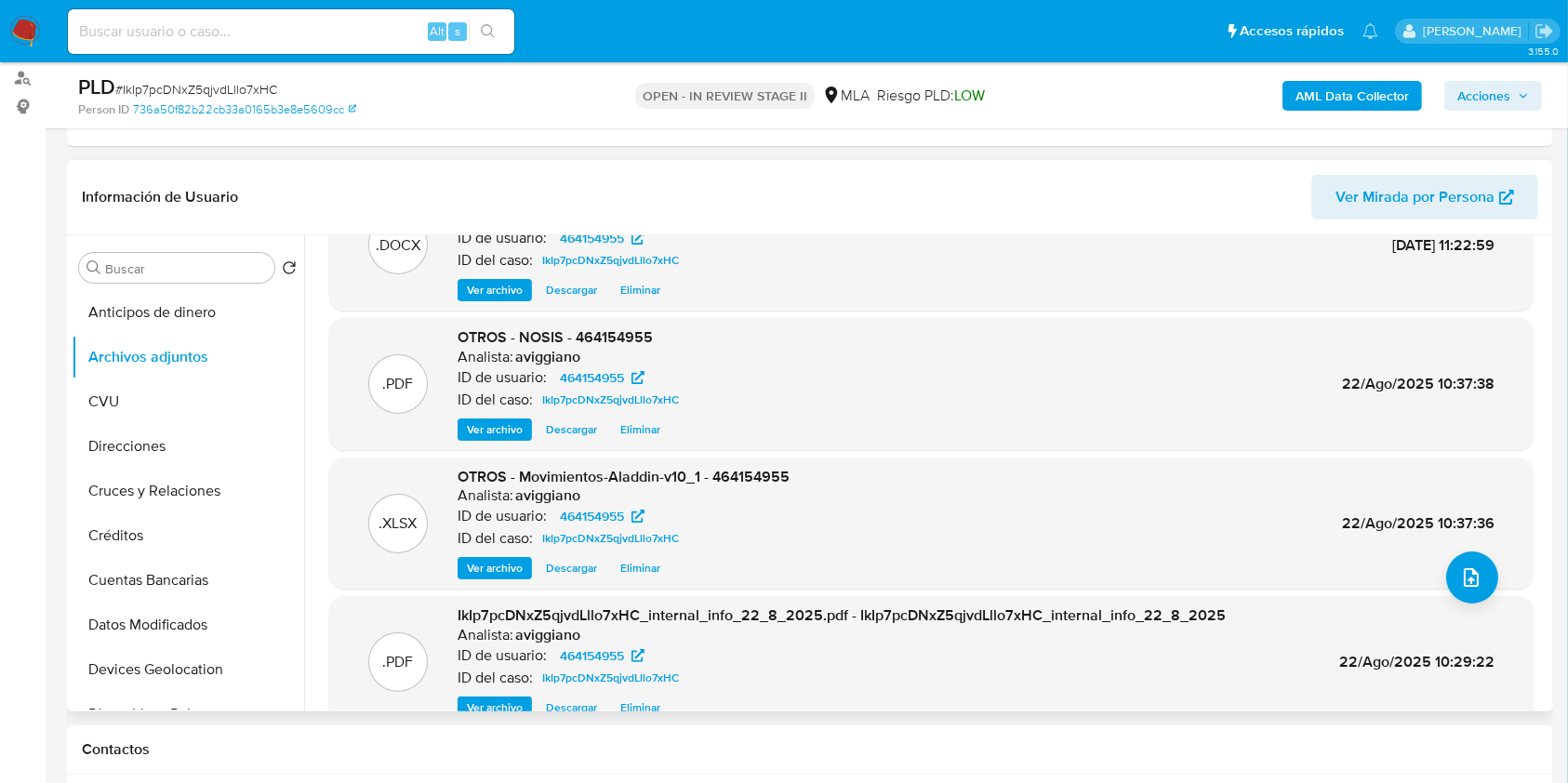
scroll to position [0, 0]
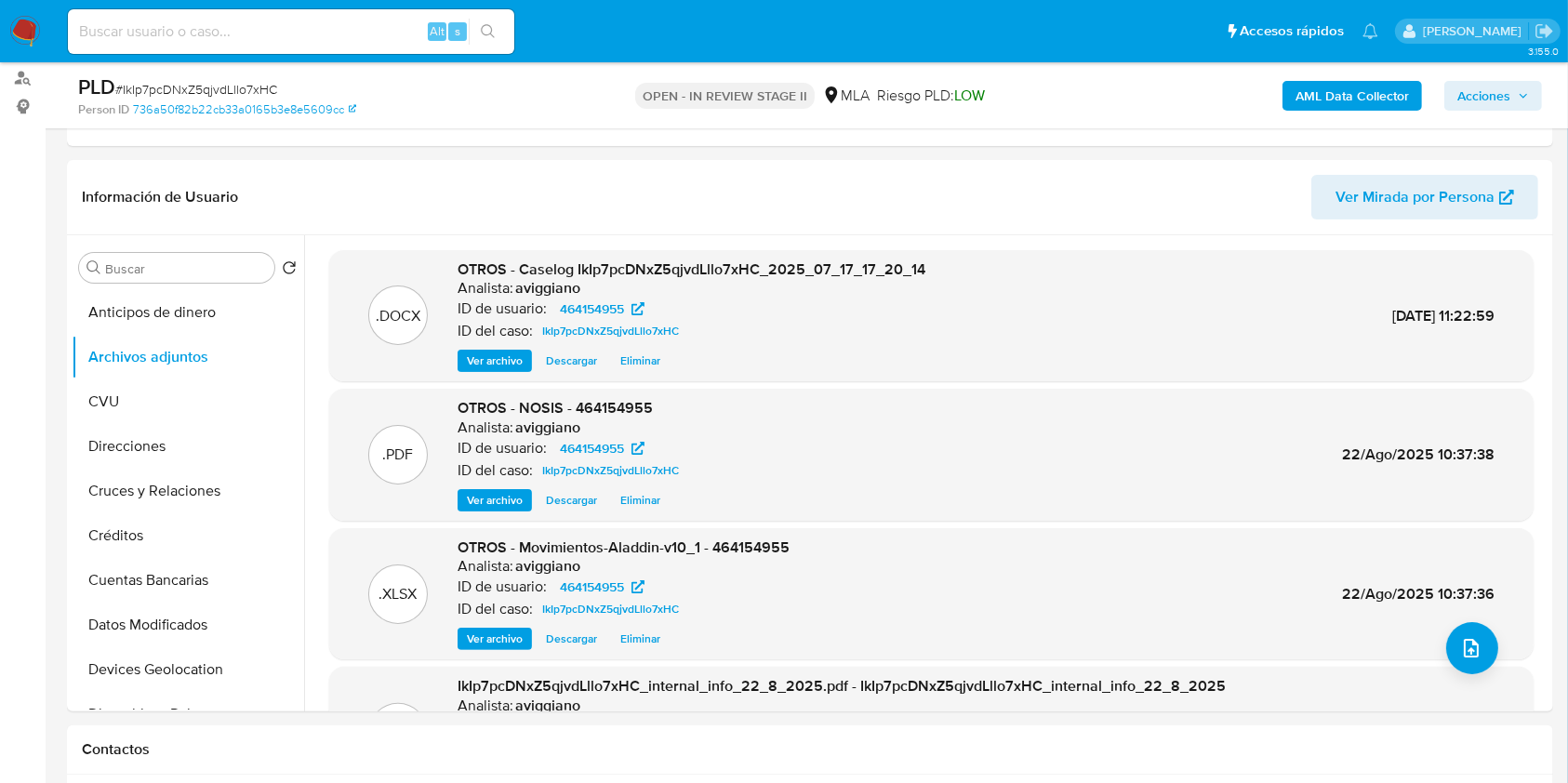
drag, startPoint x: 1501, startPoint y: 90, endPoint x: 1478, endPoint y: 107, distance: 28.6
click at [1500, 91] on span "Acciones" at bounding box center [1483, 95] width 53 height 30
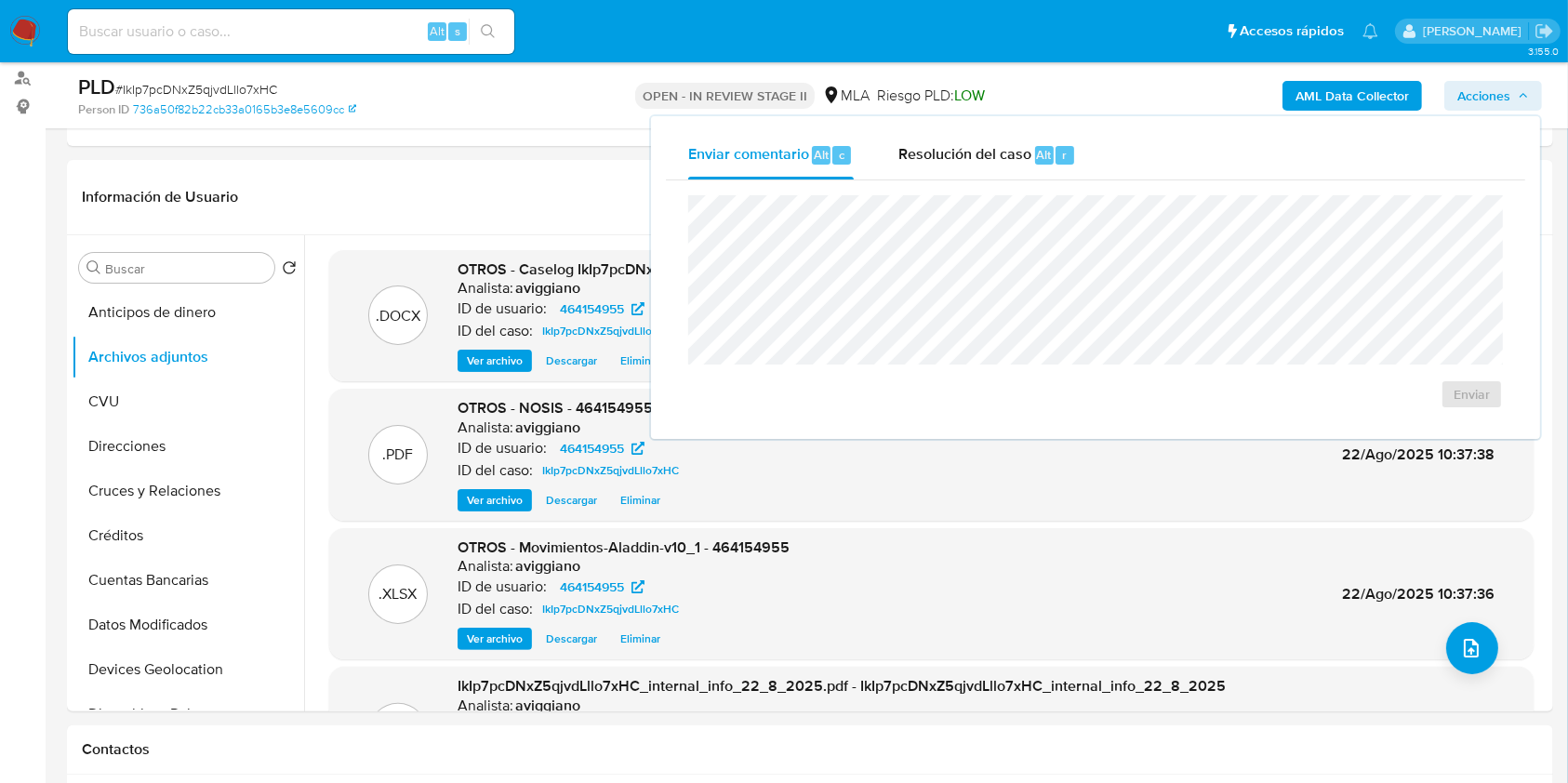
click at [991, 188] on div "Enviar" at bounding box center [1095, 302] width 859 height 244
click at [989, 159] on span "Resolución del caso" at bounding box center [964, 154] width 133 height 21
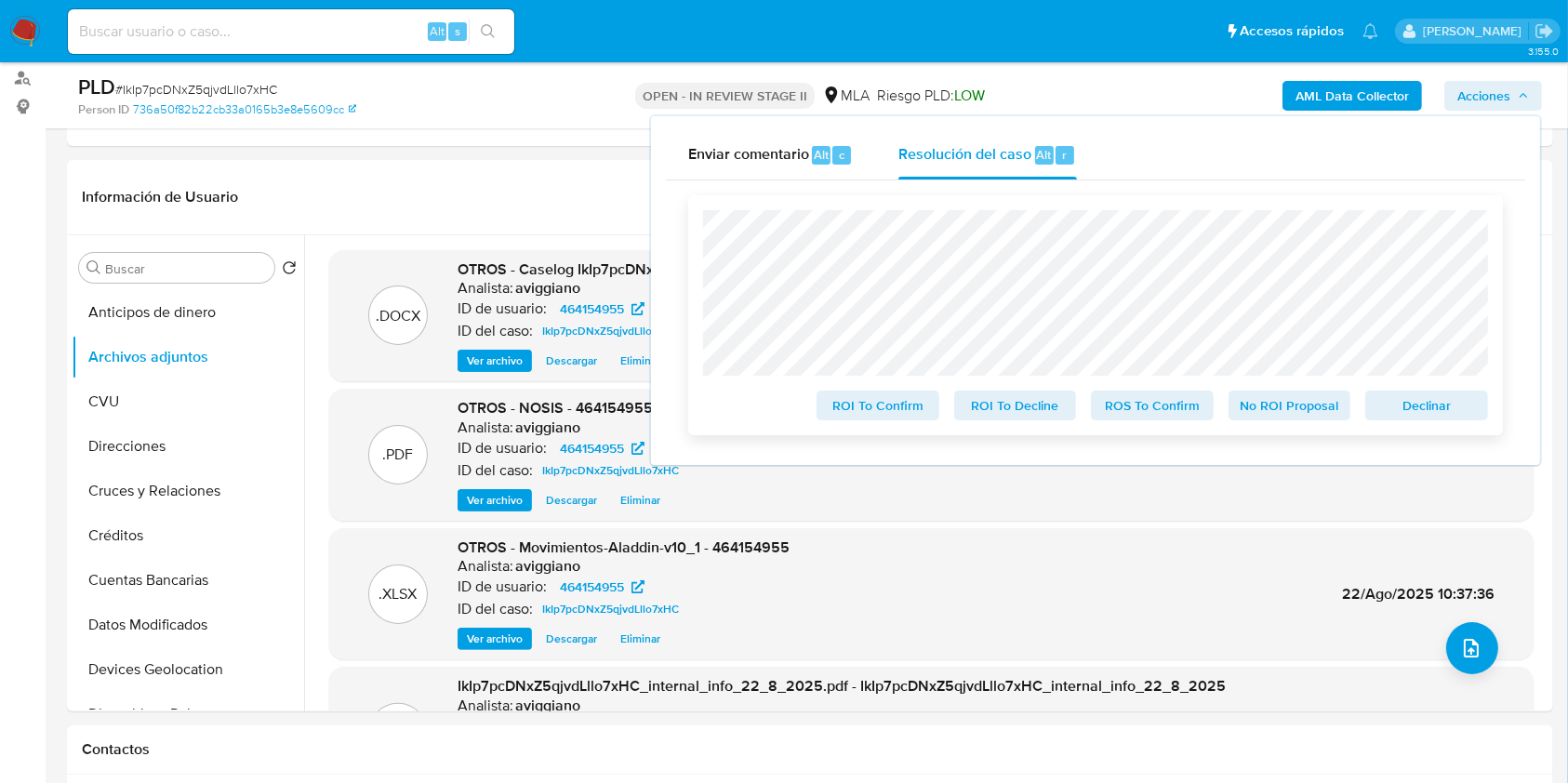
click at [1449, 413] on span "Declinar" at bounding box center [1426, 405] width 97 height 26
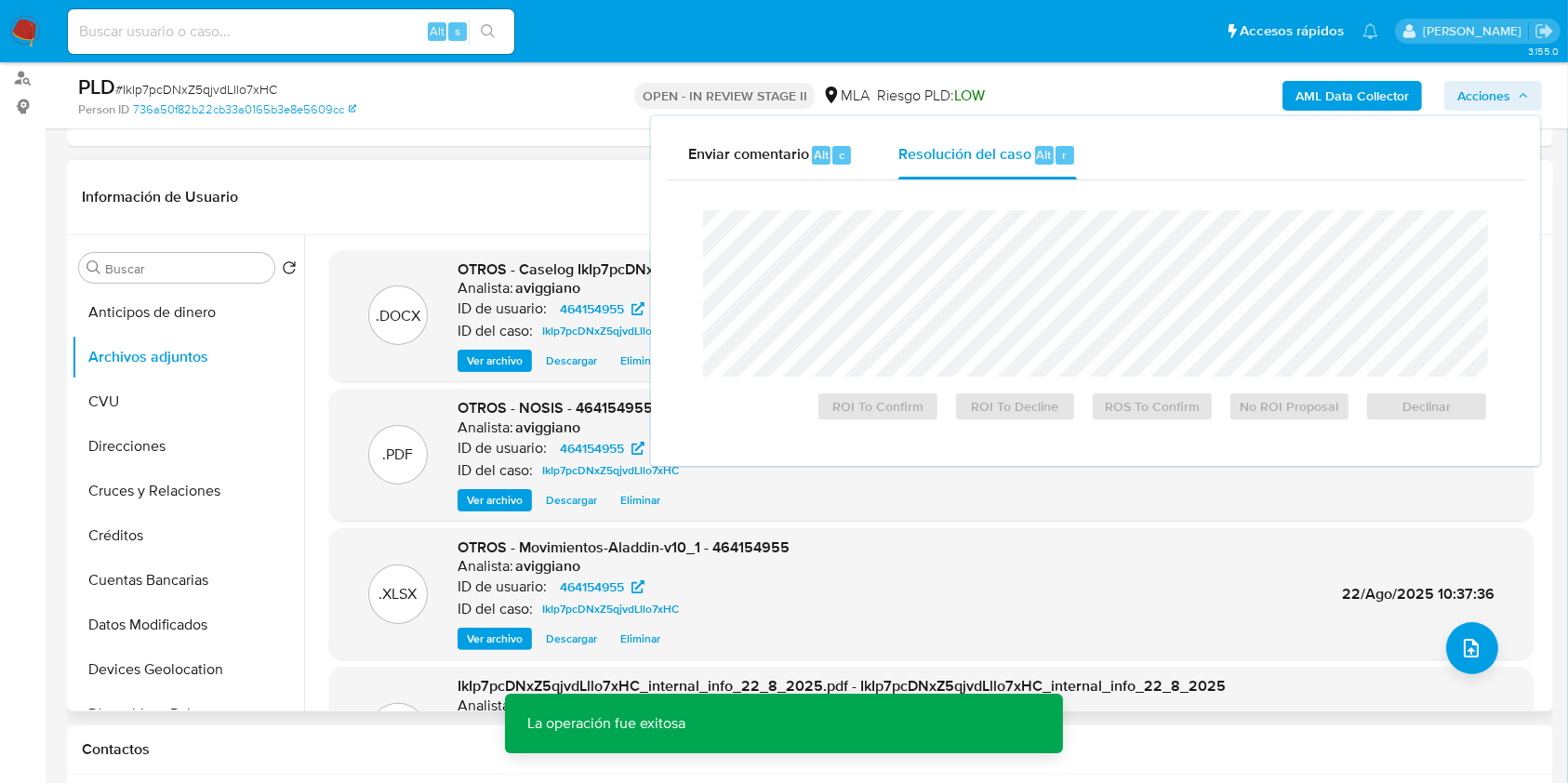
scroll to position [248, 0]
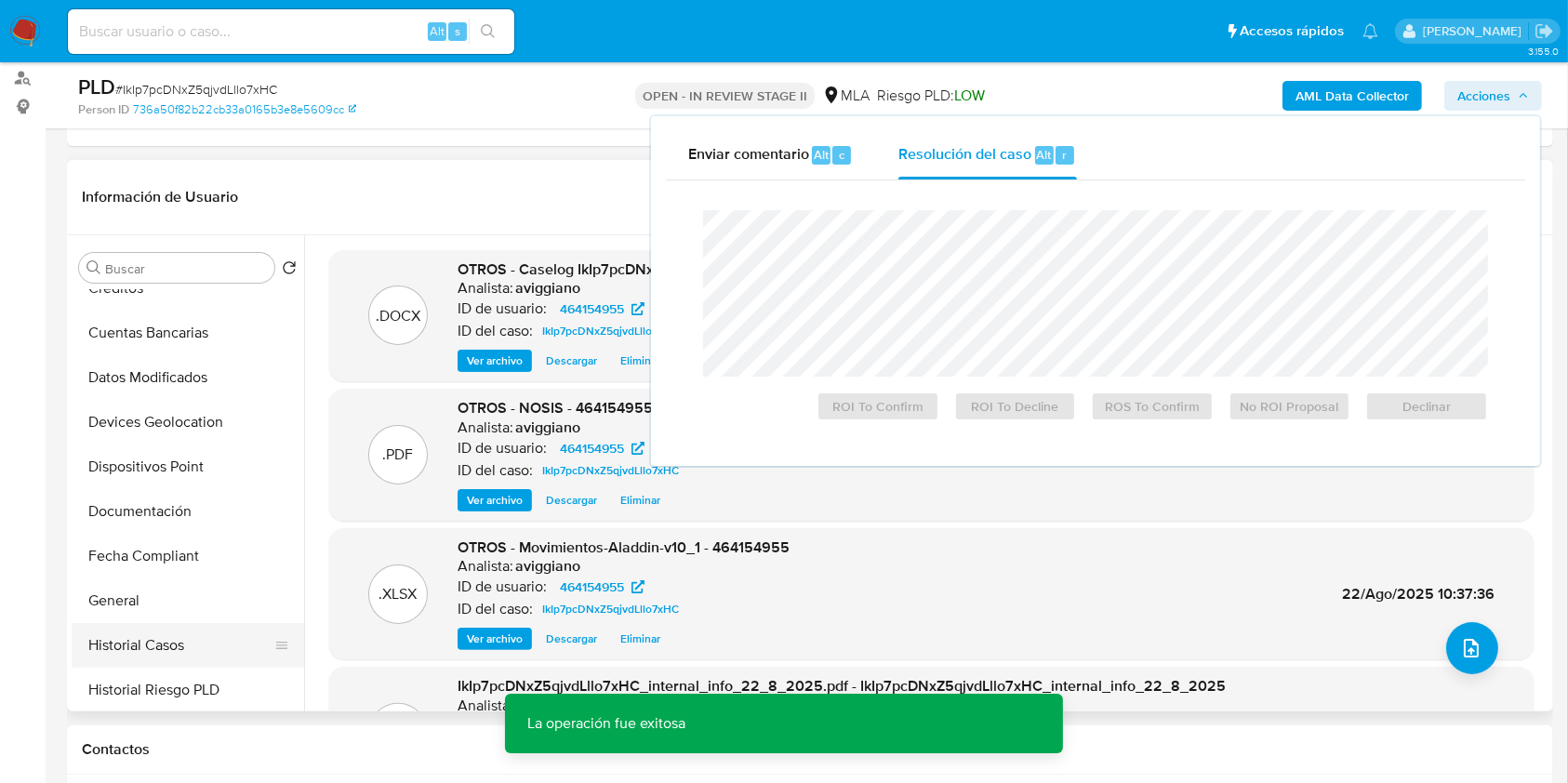
click at [130, 632] on button "Historial Casos" at bounding box center [180, 645] width 218 height 45
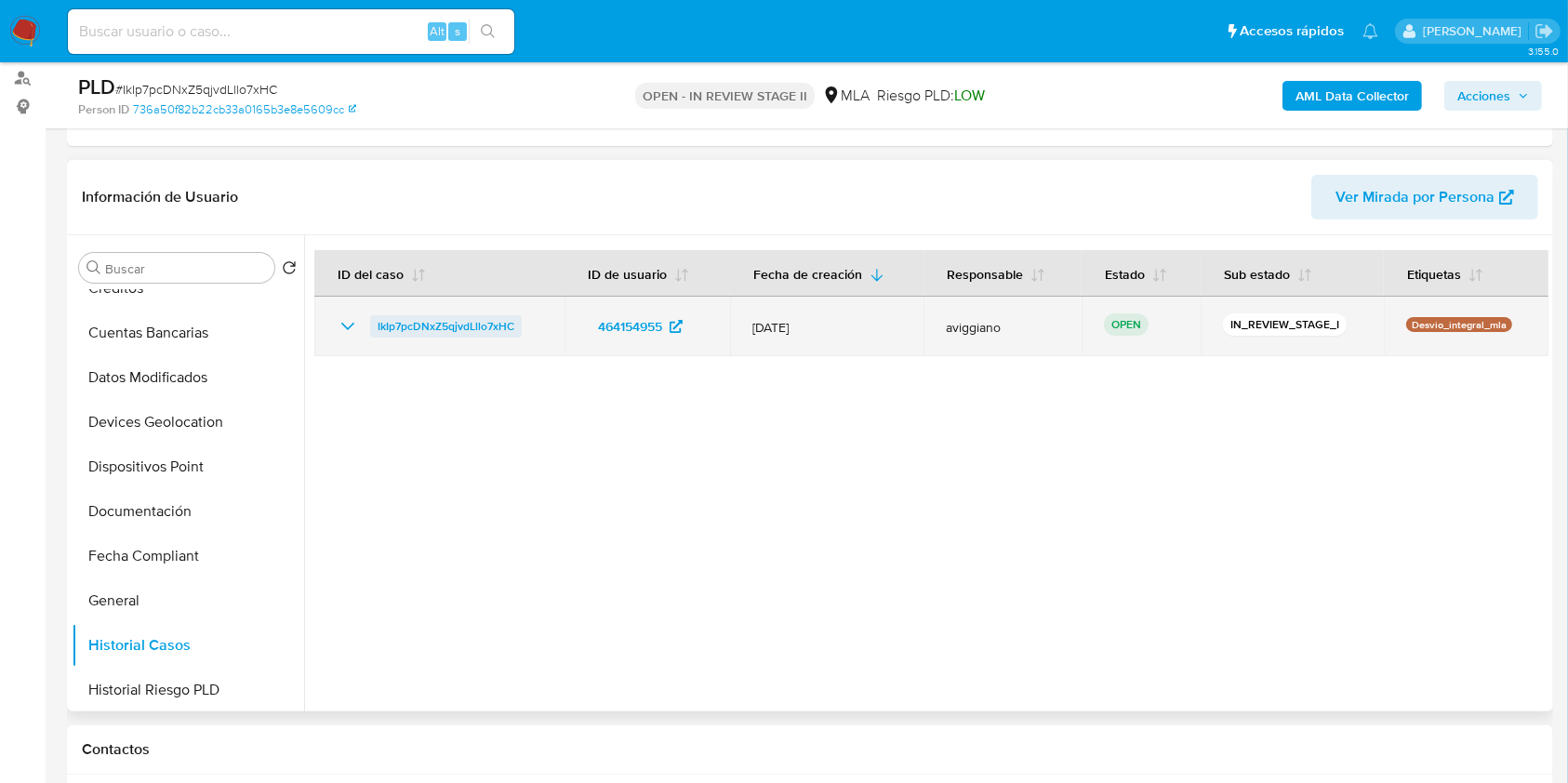
click at [396, 316] on span "IkIp7pcDNxZ5qjvdLllo7xHC" at bounding box center [445, 325] width 136 height 22
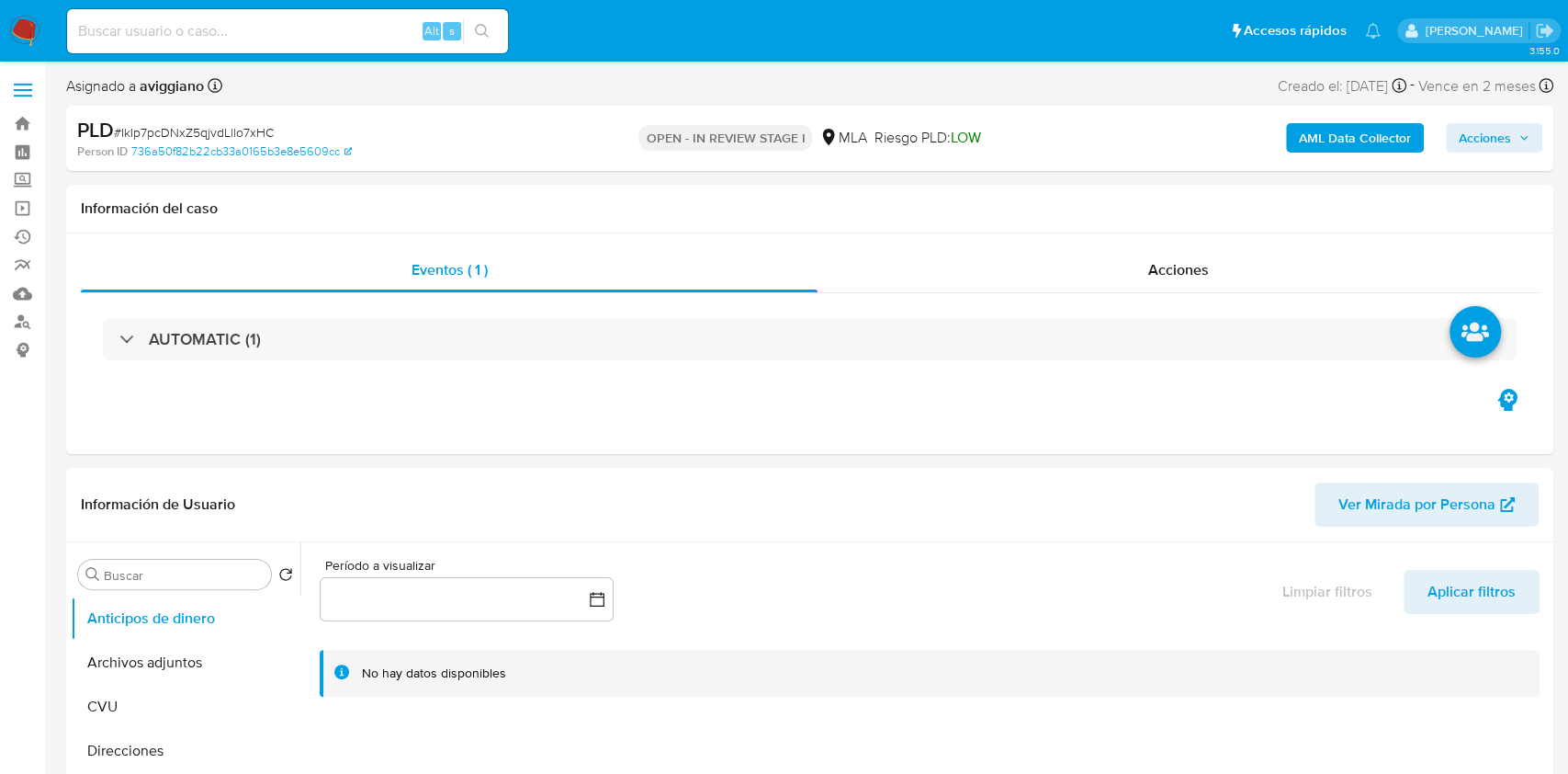
select select "10"
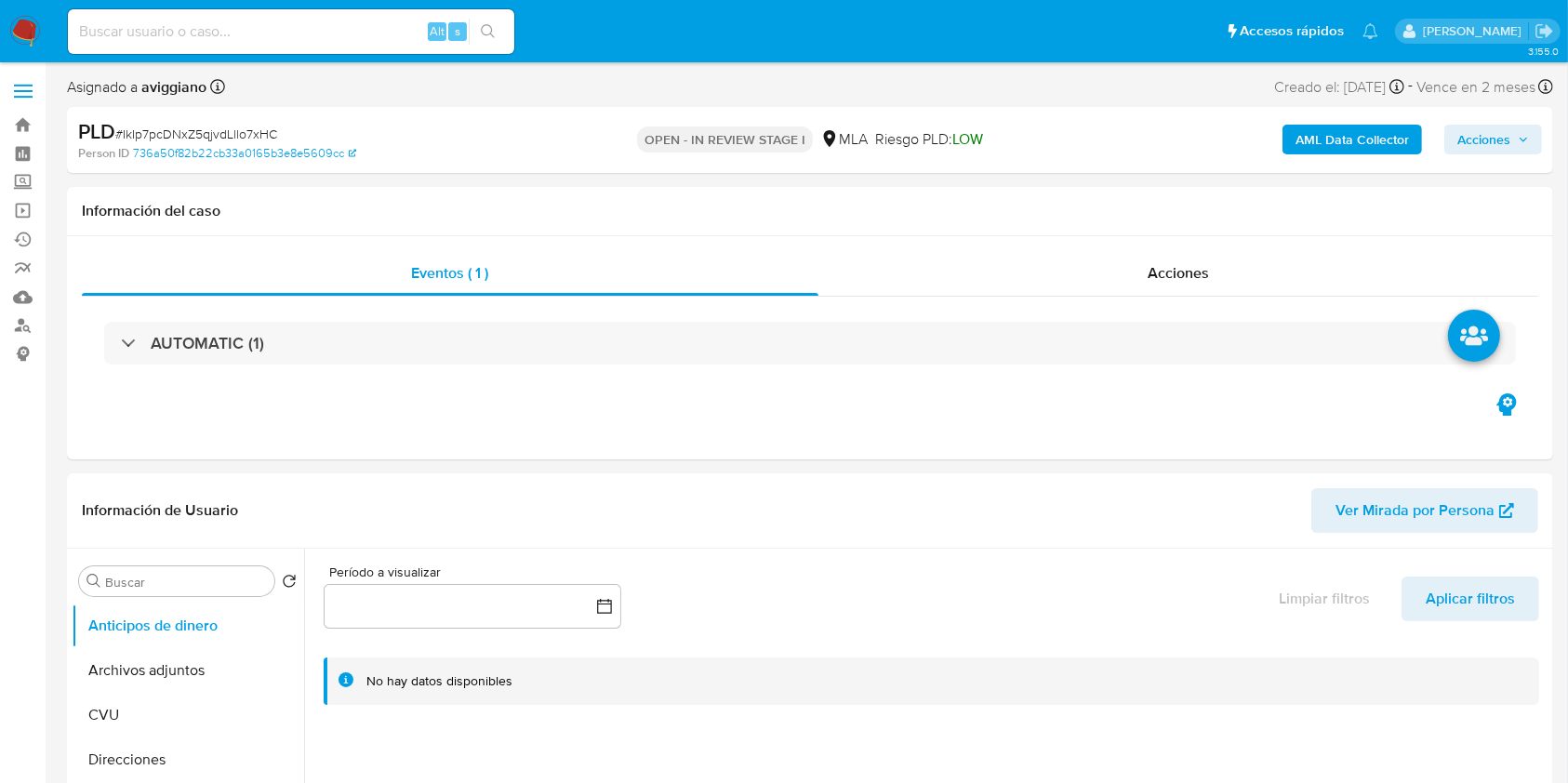
click at [1484, 147] on span "Acciones" at bounding box center [1483, 139] width 53 height 30
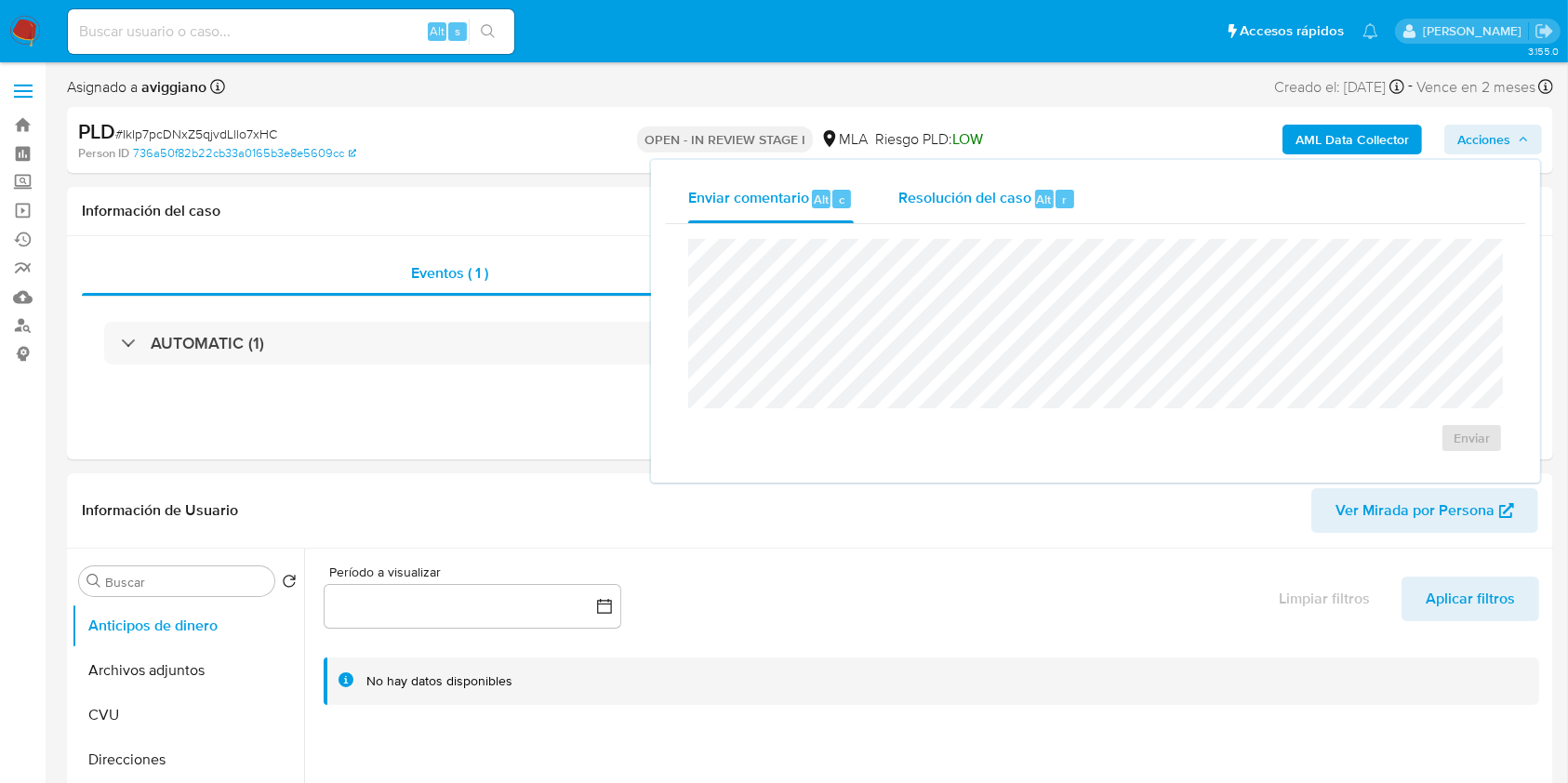
click at [993, 215] on div "Resolución del caso Alt r" at bounding box center [986, 199] width 178 height 48
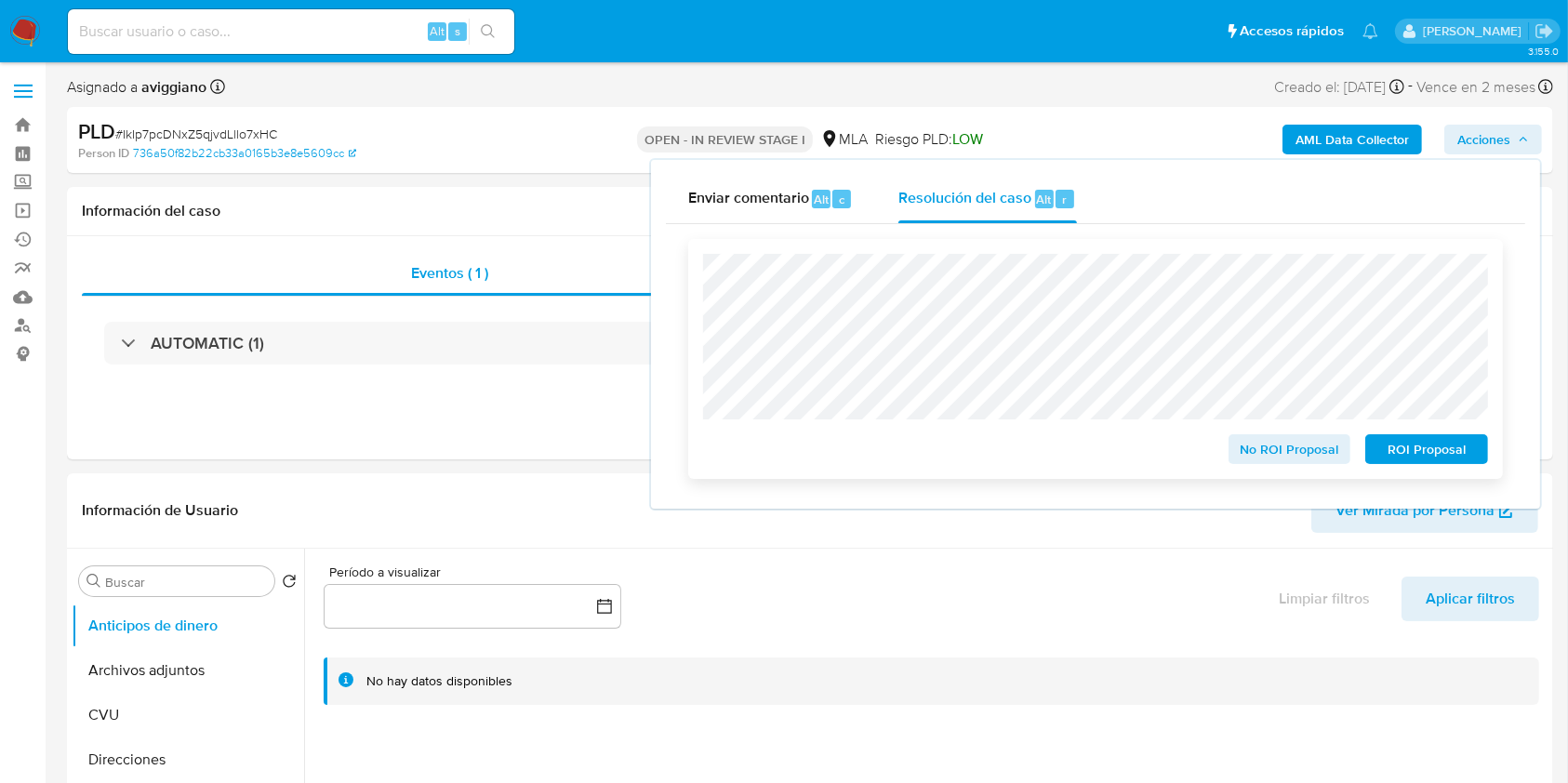
click at [1324, 455] on span "No ROI Proposal" at bounding box center [1289, 448] width 97 height 26
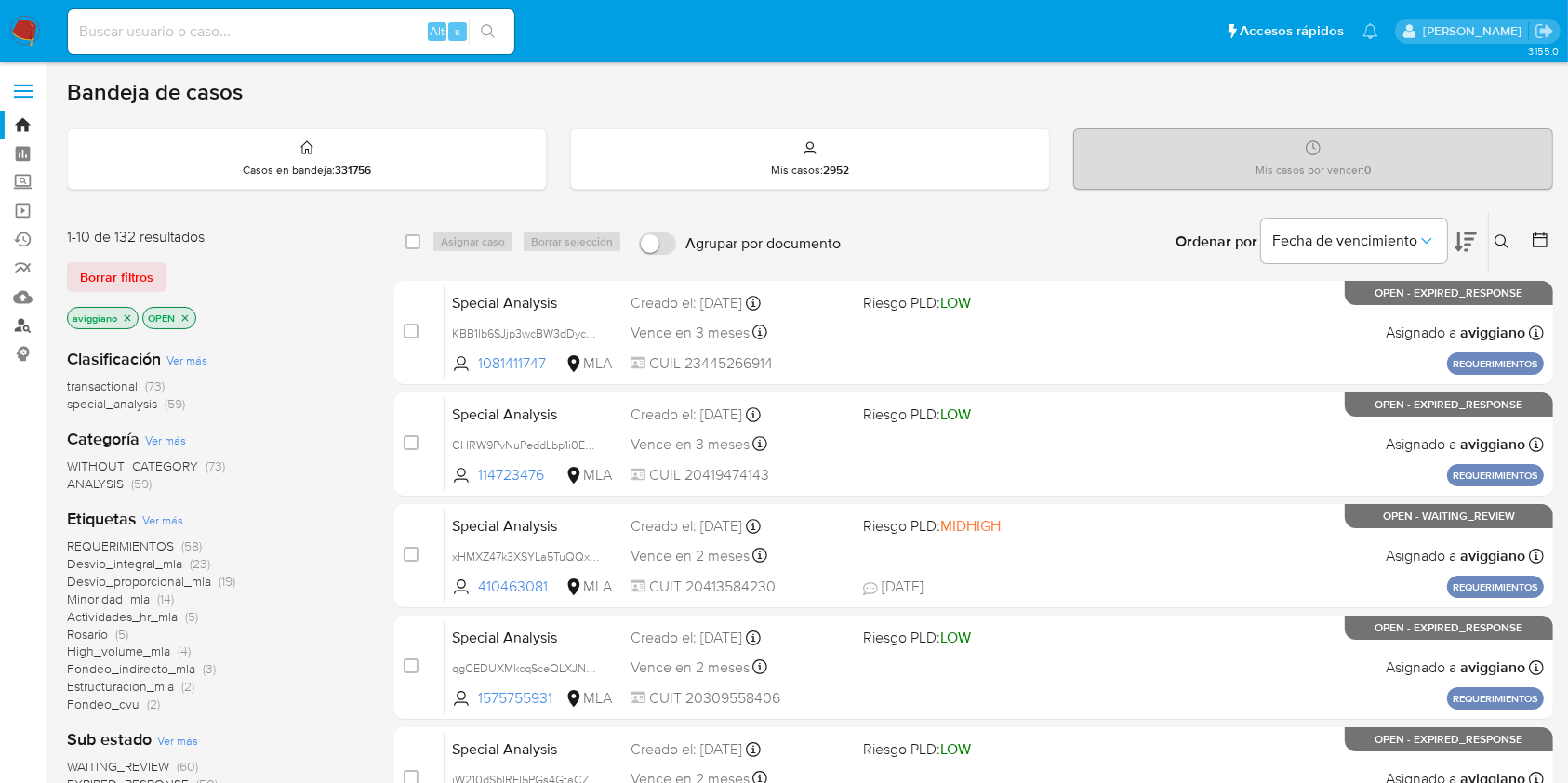
click at [16, 329] on link "Buscador de personas" at bounding box center [110, 326] width 222 height 29
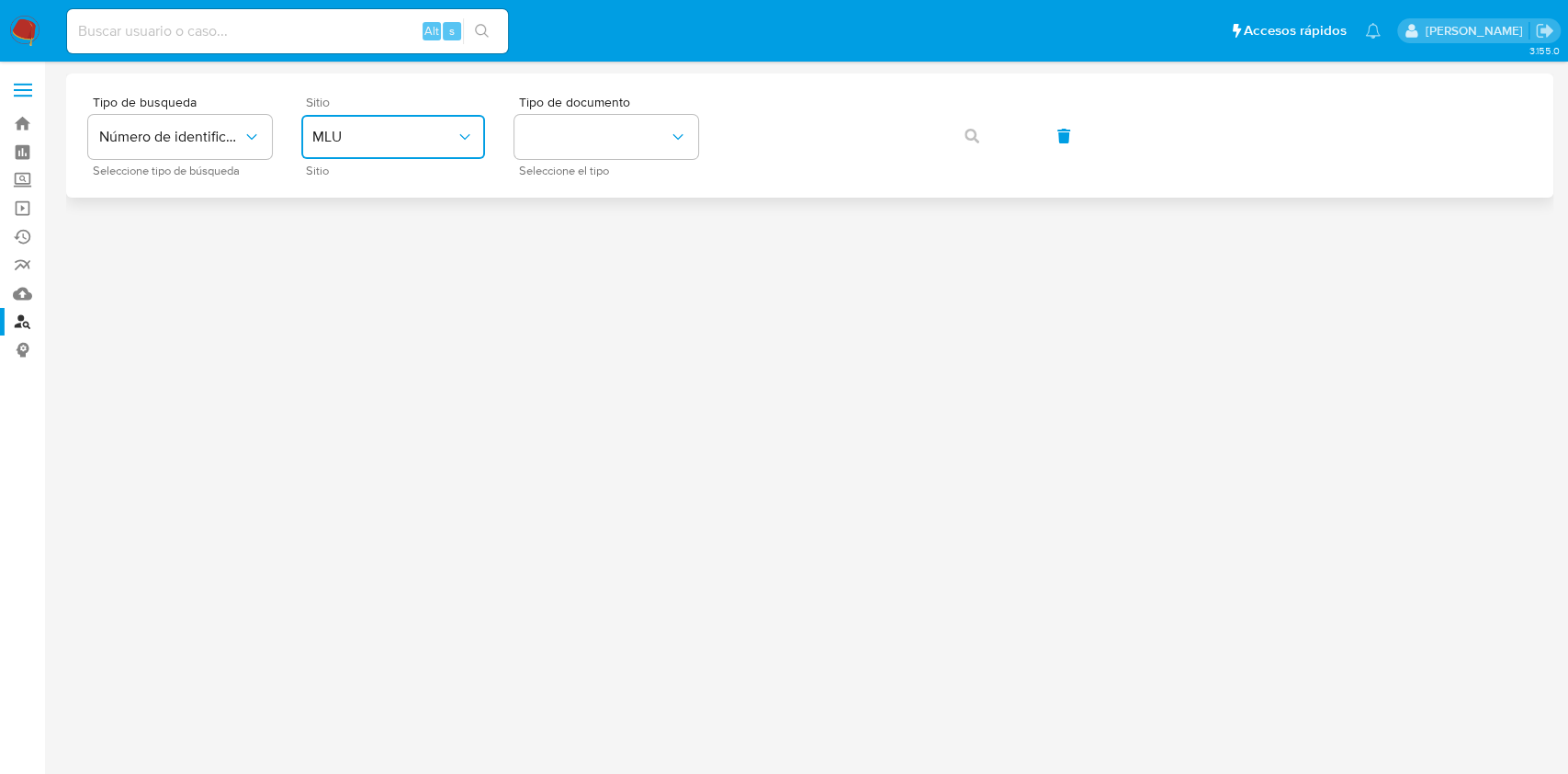
click at [369, 144] on span "MLU" at bounding box center [383, 137] width 143 height 18
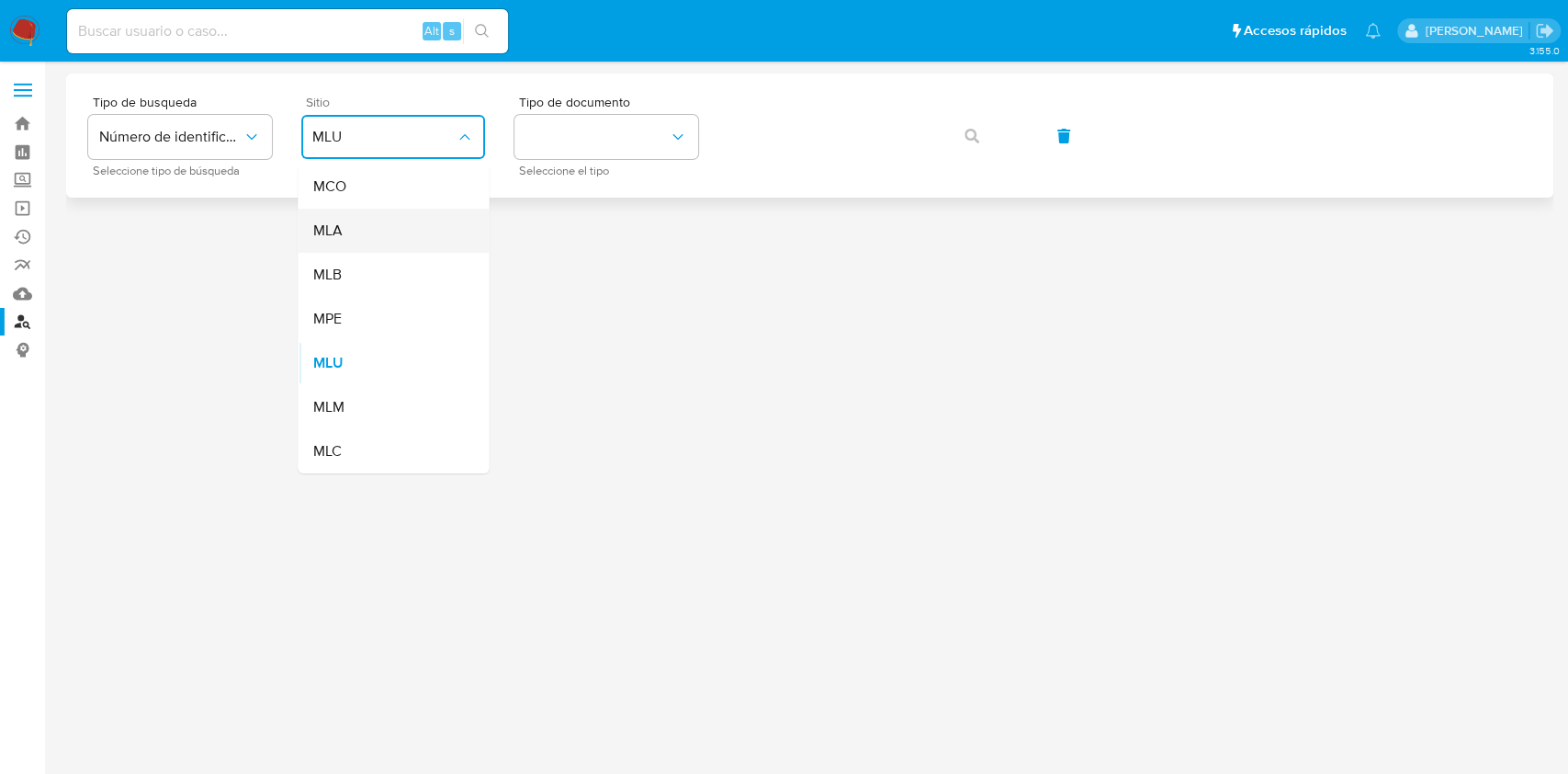
click at [358, 226] on div "MLA" at bounding box center [387, 230] width 151 height 45
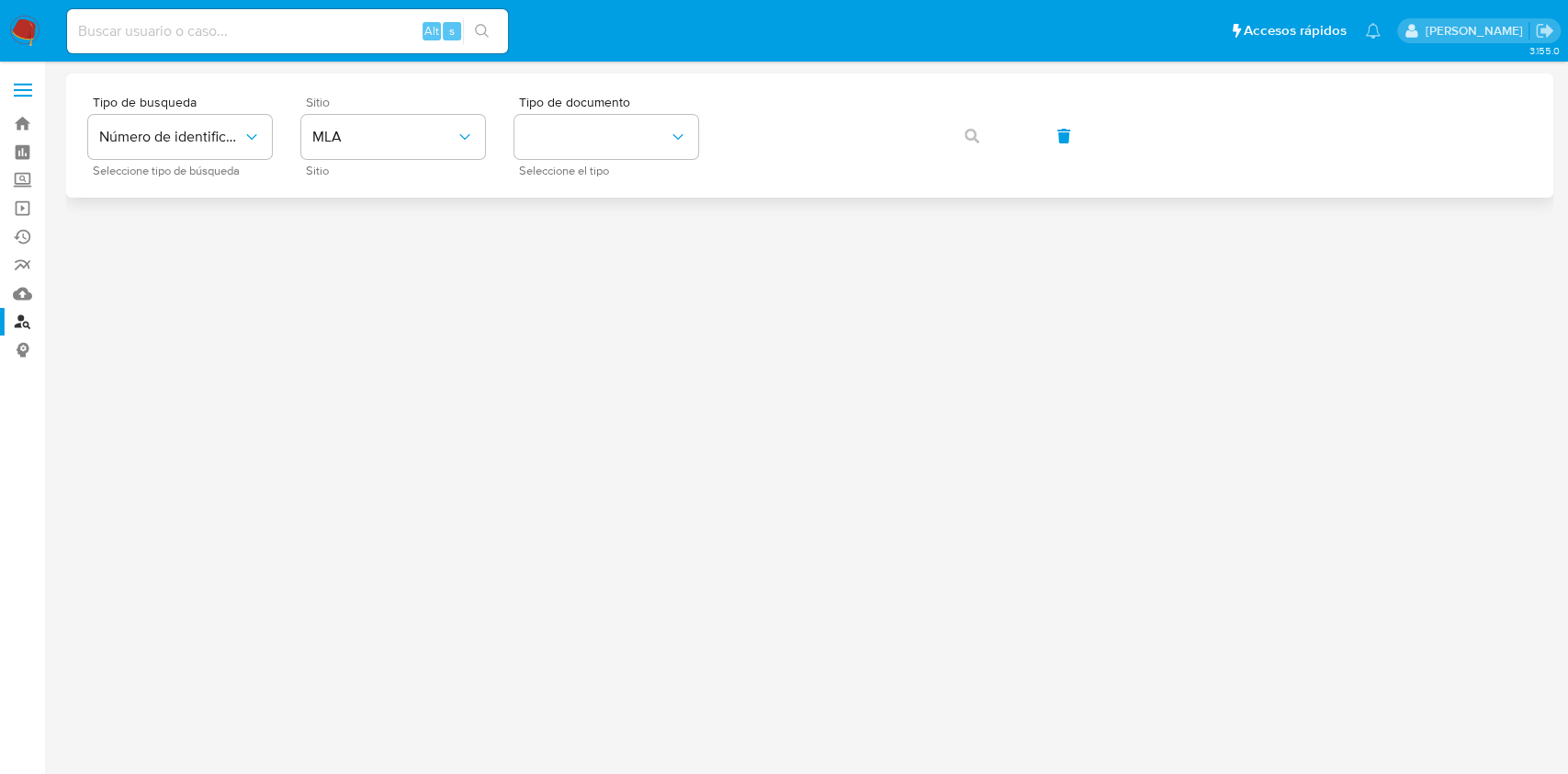
click at [702, 100] on div "Tipo de busqueda Número de identificación Seleccione tipo de búsqueda Sitio MLA…" at bounding box center [810, 136] width 1443 height 80
click at [684, 125] on button "identificationType" at bounding box center [607, 137] width 184 height 45
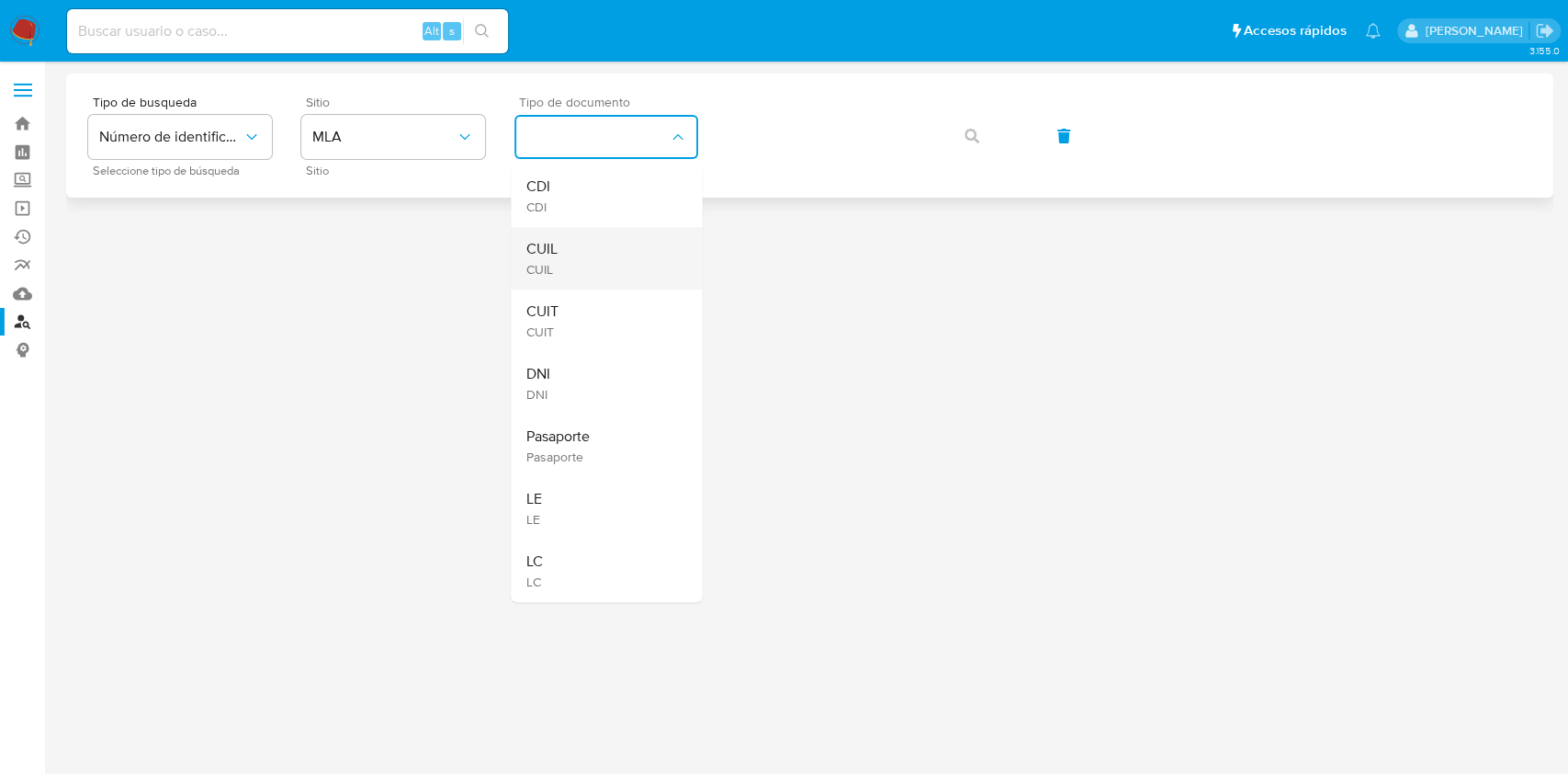
click at [606, 246] on div "CUIL CUIL" at bounding box center [600, 258] width 151 height 63
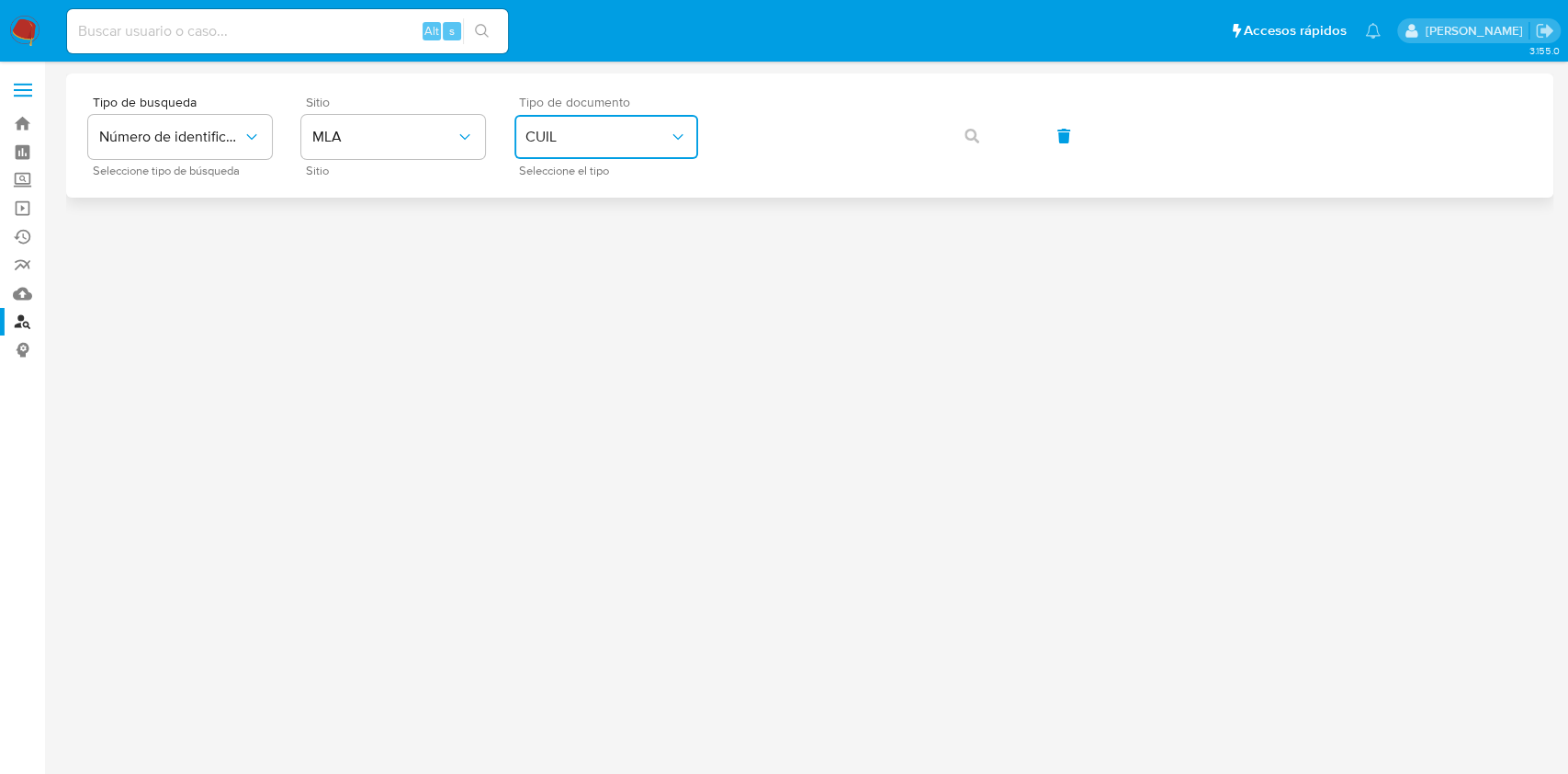
click at [621, 143] on span "CUIL" at bounding box center [596, 137] width 143 height 18
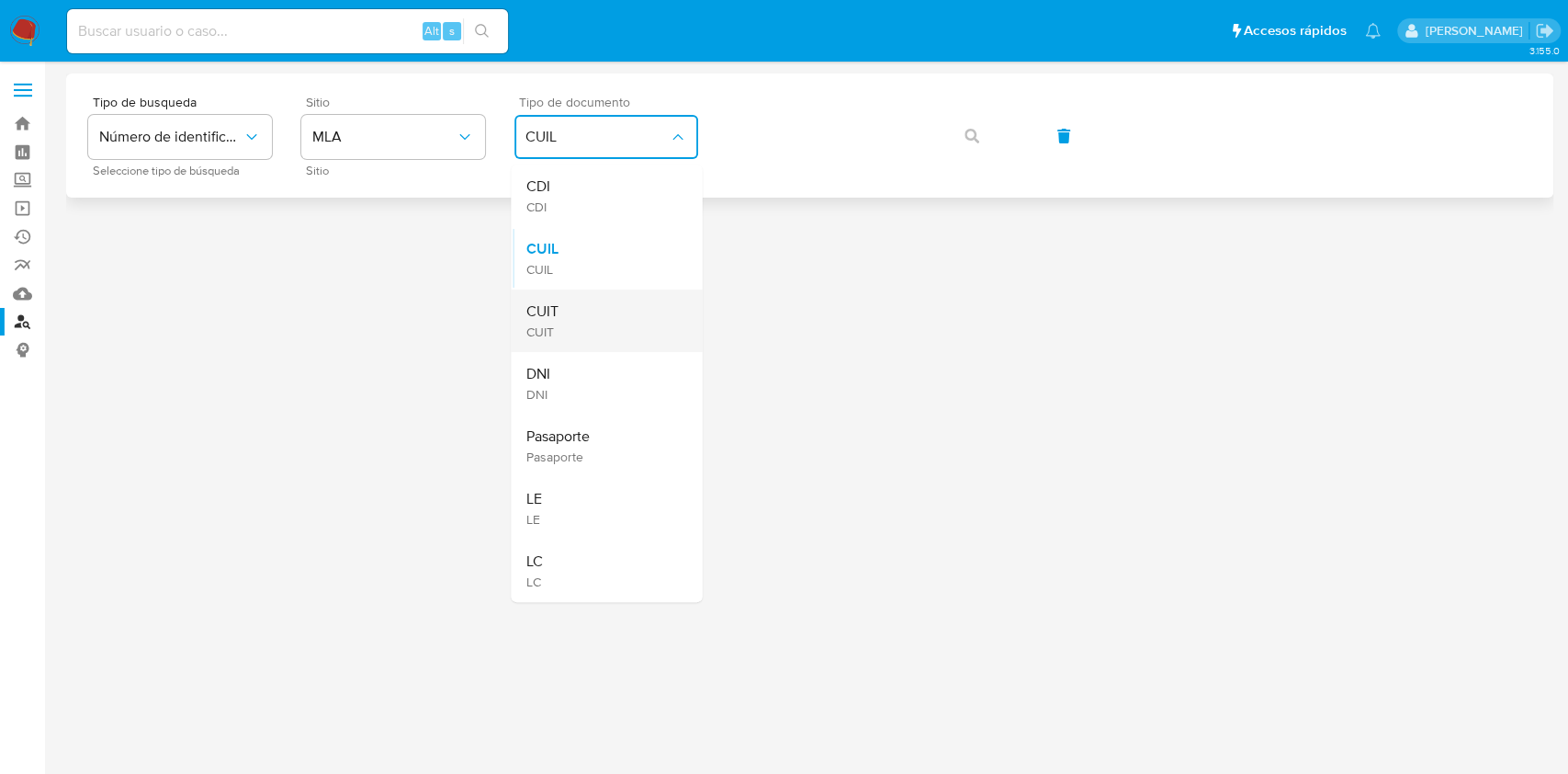
click at [528, 313] on span "CUIT" at bounding box center [541, 311] width 32 height 18
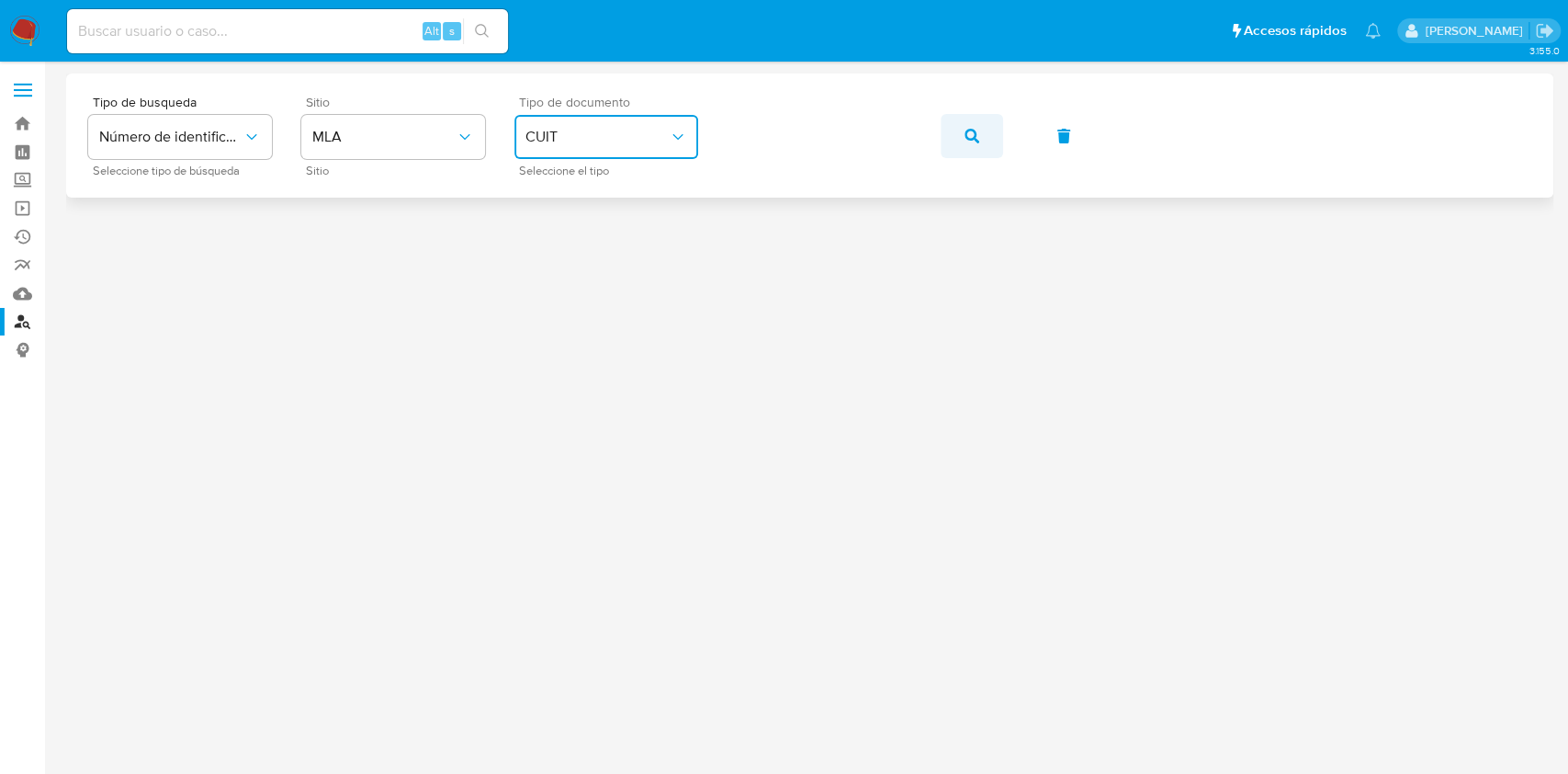
click at [948, 138] on button "button" at bounding box center [972, 136] width 63 height 45
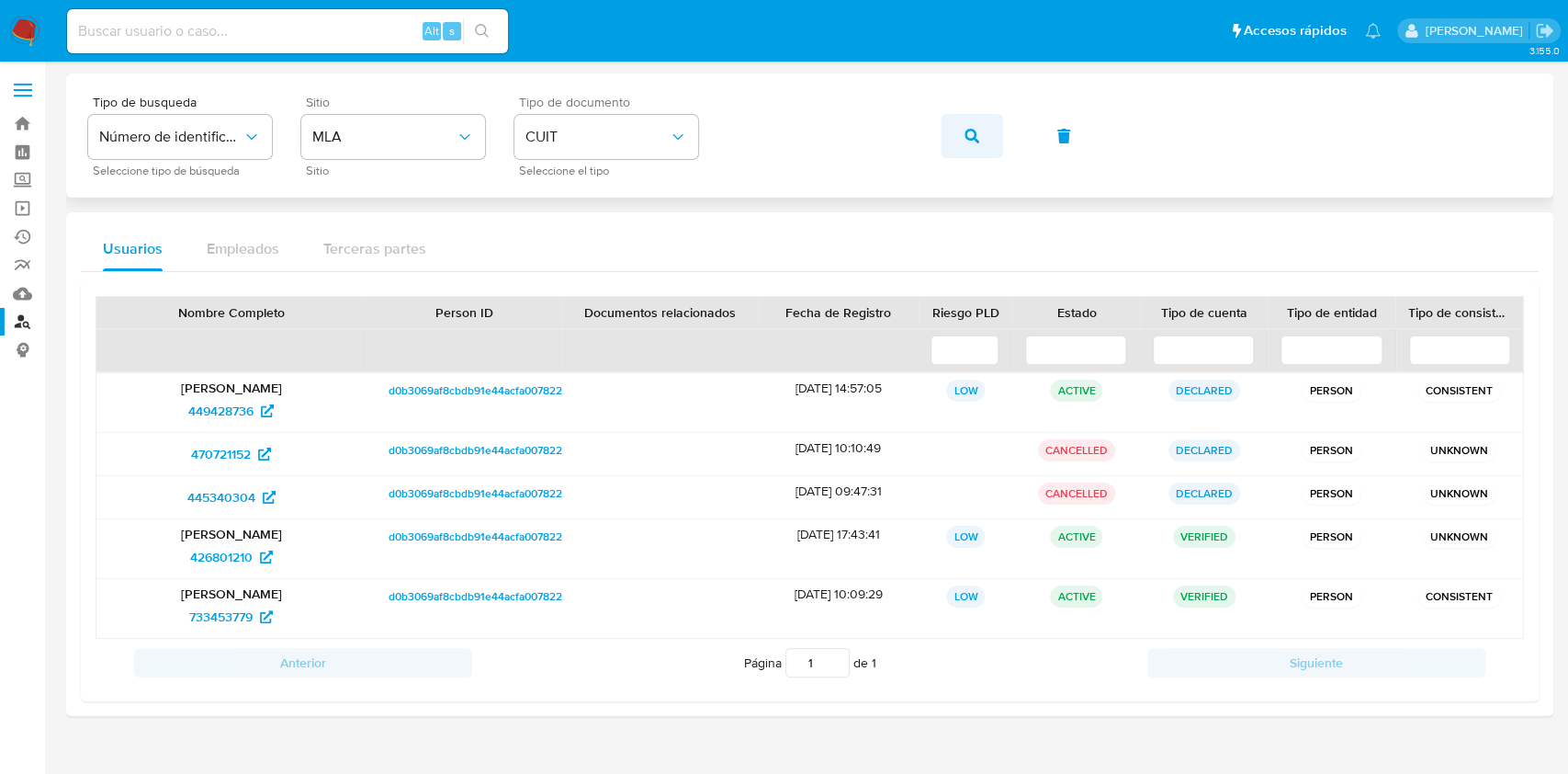
click at [946, 133] on button "button" at bounding box center [972, 136] width 63 height 45
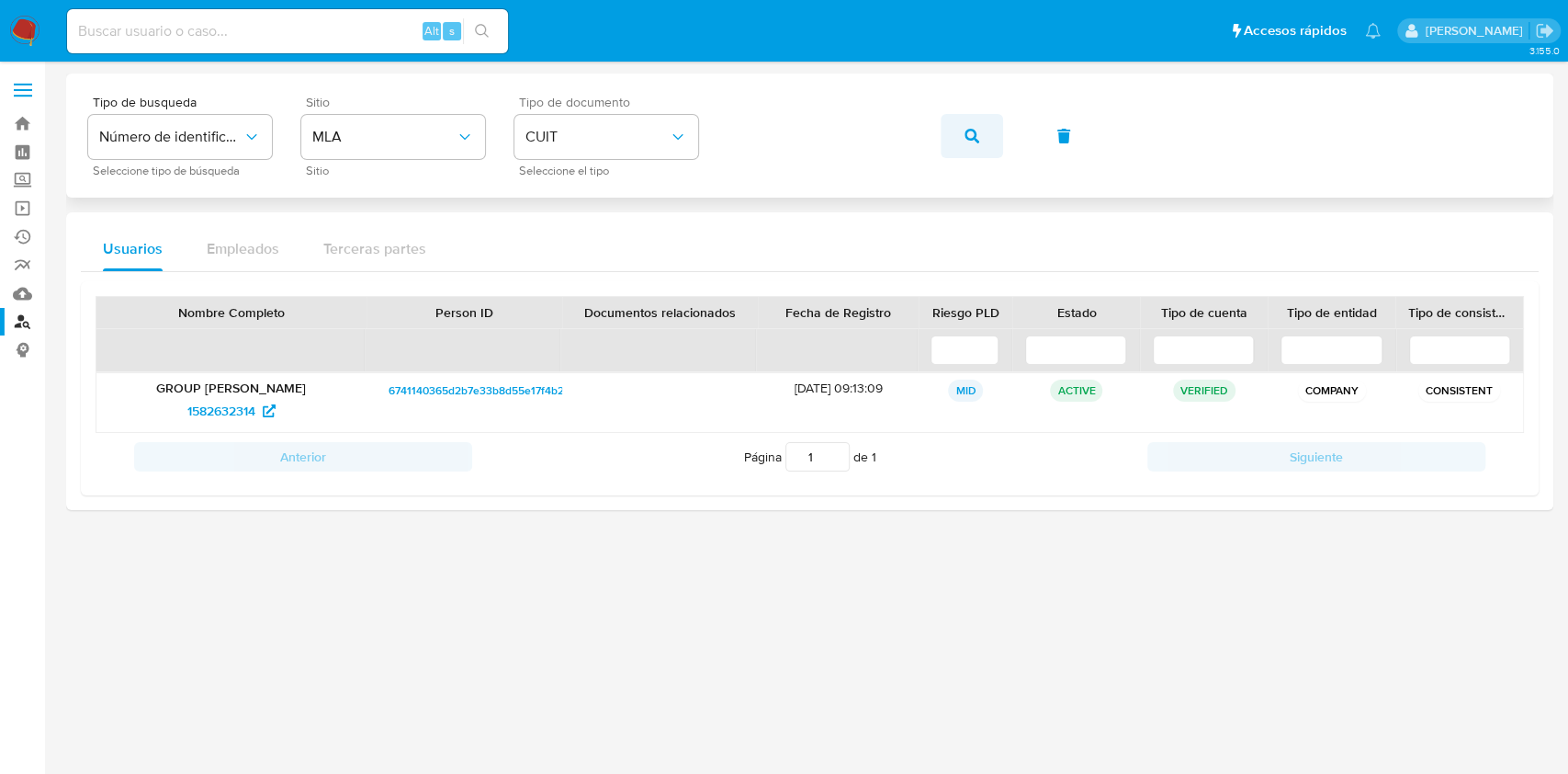
click at [942, 131] on button "button" at bounding box center [972, 136] width 63 height 45
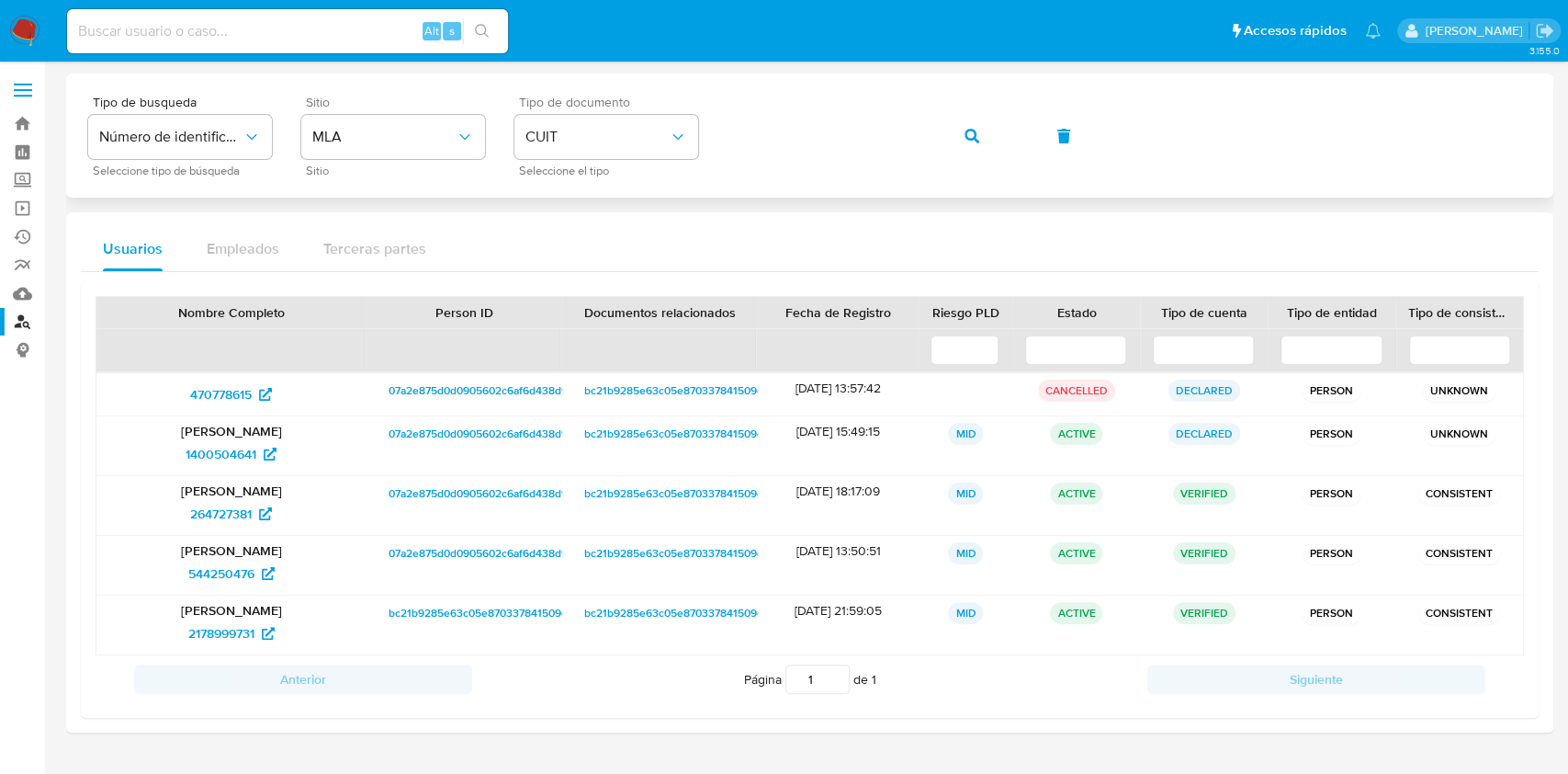
click at [929, 136] on div "Tipo de busqueda Número de identificación Seleccione tipo de búsqueda Sitio MLA…" at bounding box center [810, 136] width 1443 height 80
click at [978, 132] on button "button" at bounding box center [972, 136] width 63 height 45
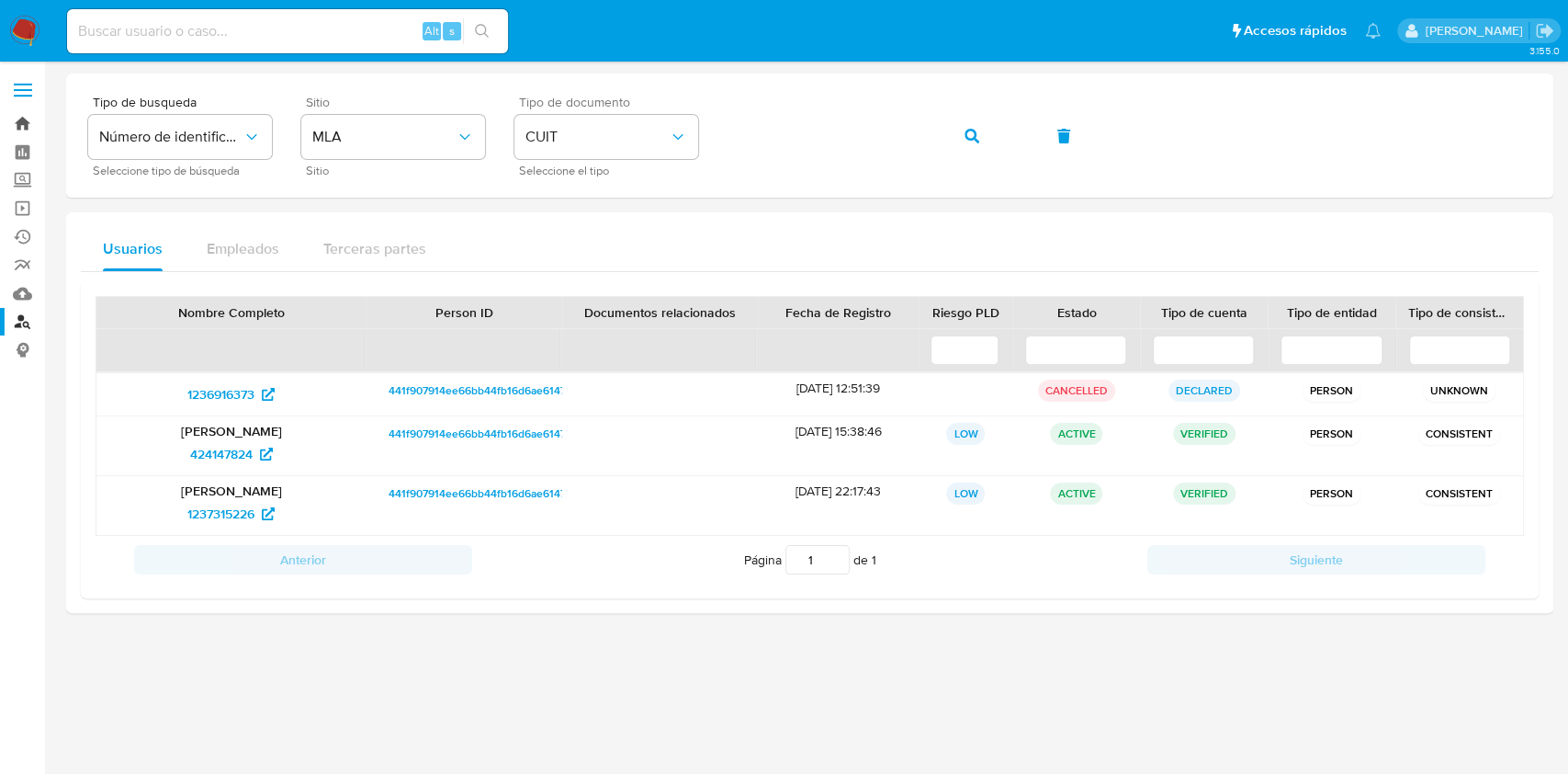
click at [25, 118] on link "Bandeja" at bounding box center [109, 123] width 219 height 28
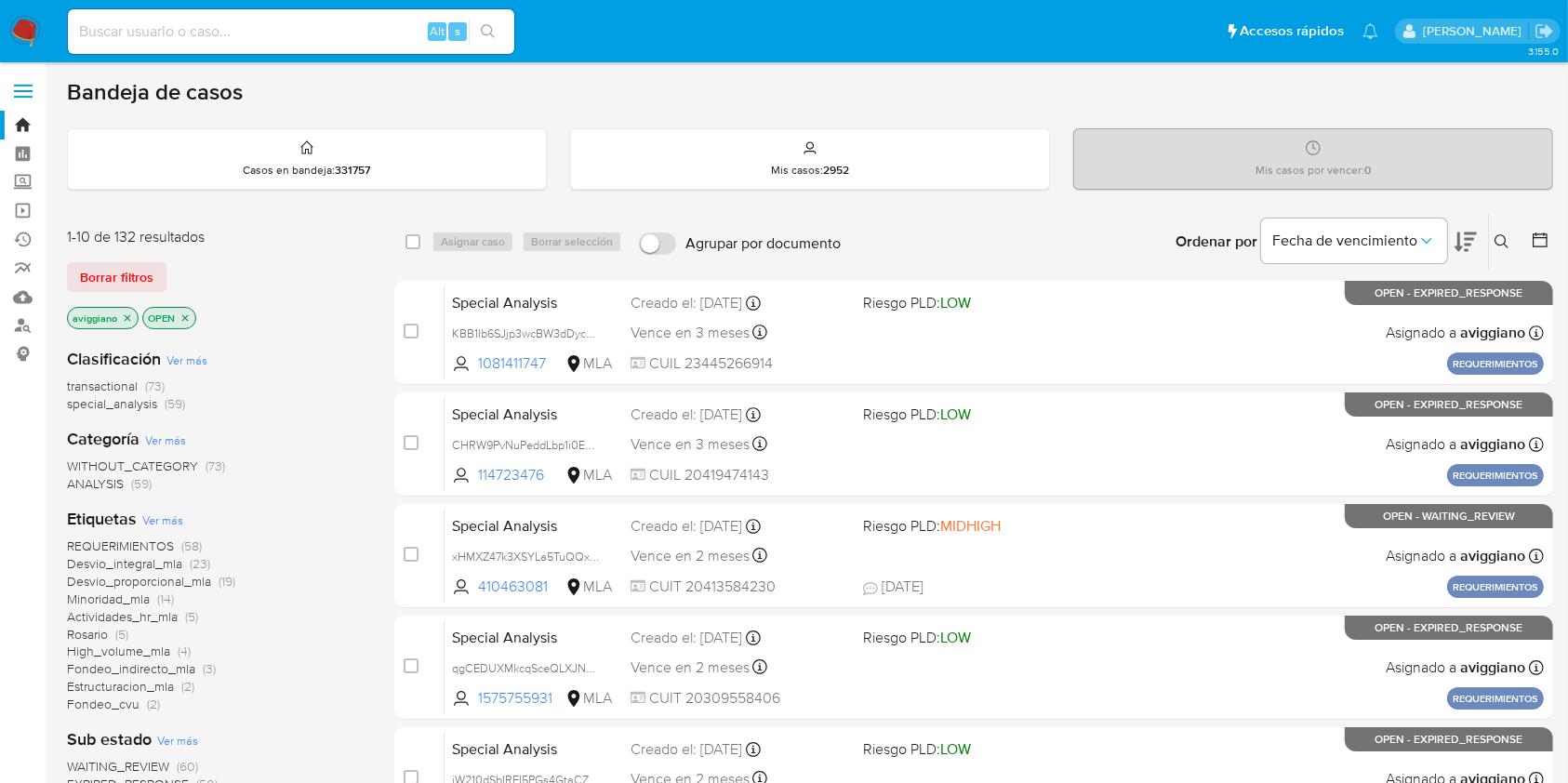
click at [1495, 249] on button at bounding box center [1504, 241] width 31 height 22
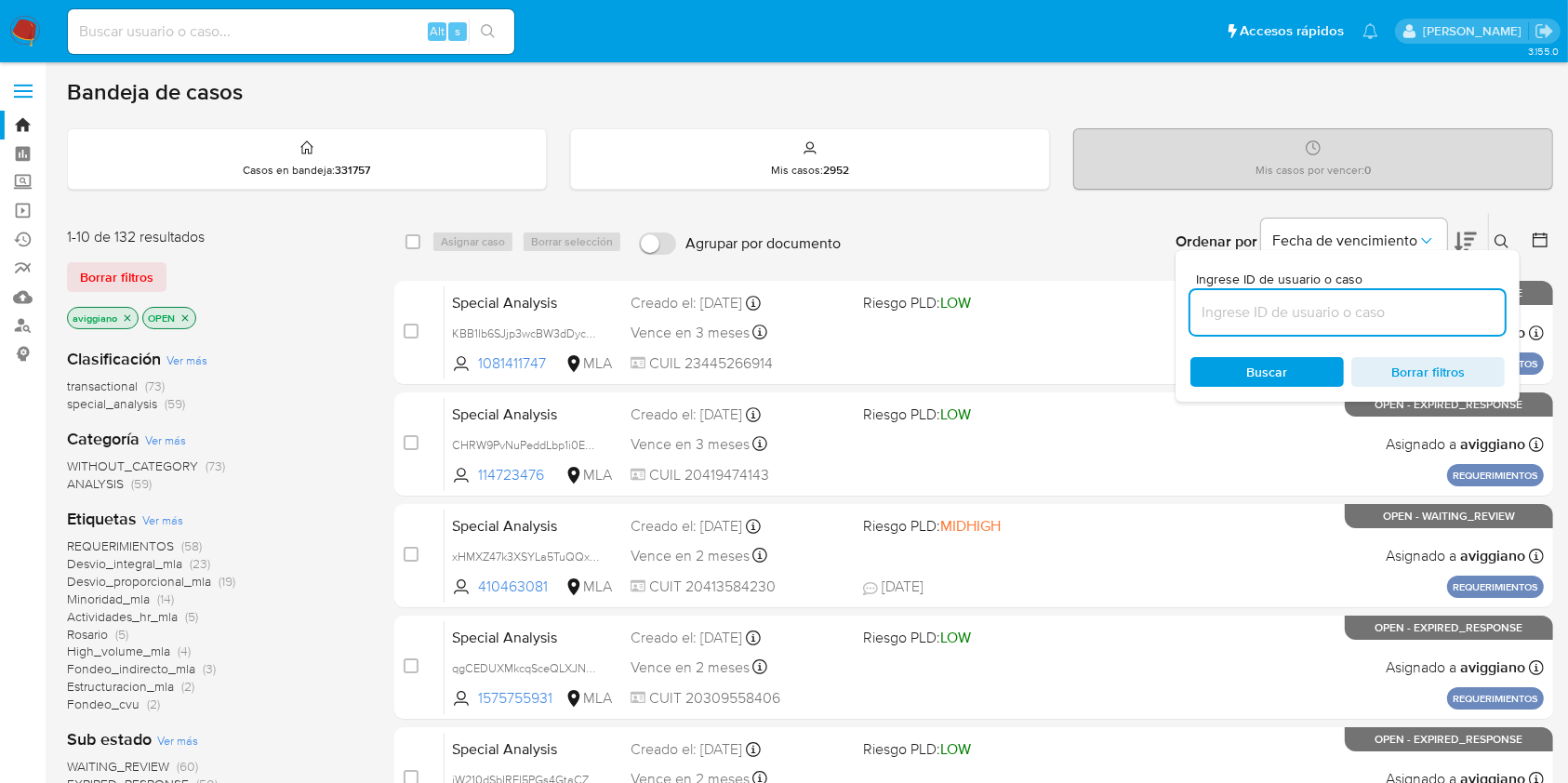
click at [1332, 315] on input at bounding box center [1346, 312] width 314 height 24
type input "kDFW60N3ZGb0sLu66BhKdW08"
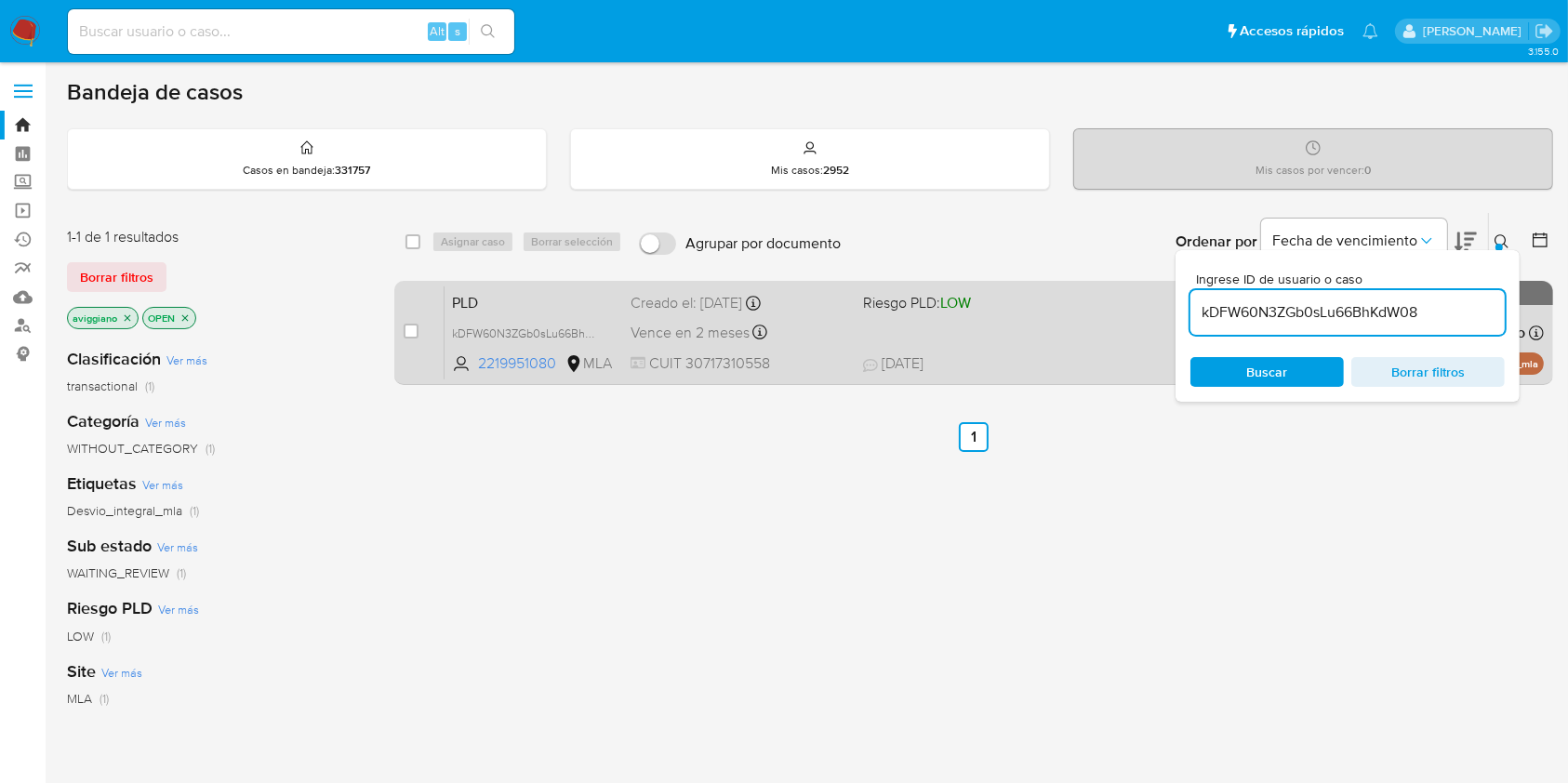
click at [412, 323] on input "checkbox" at bounding box center [412, 331] width 15 height 15
checkbox input "true"
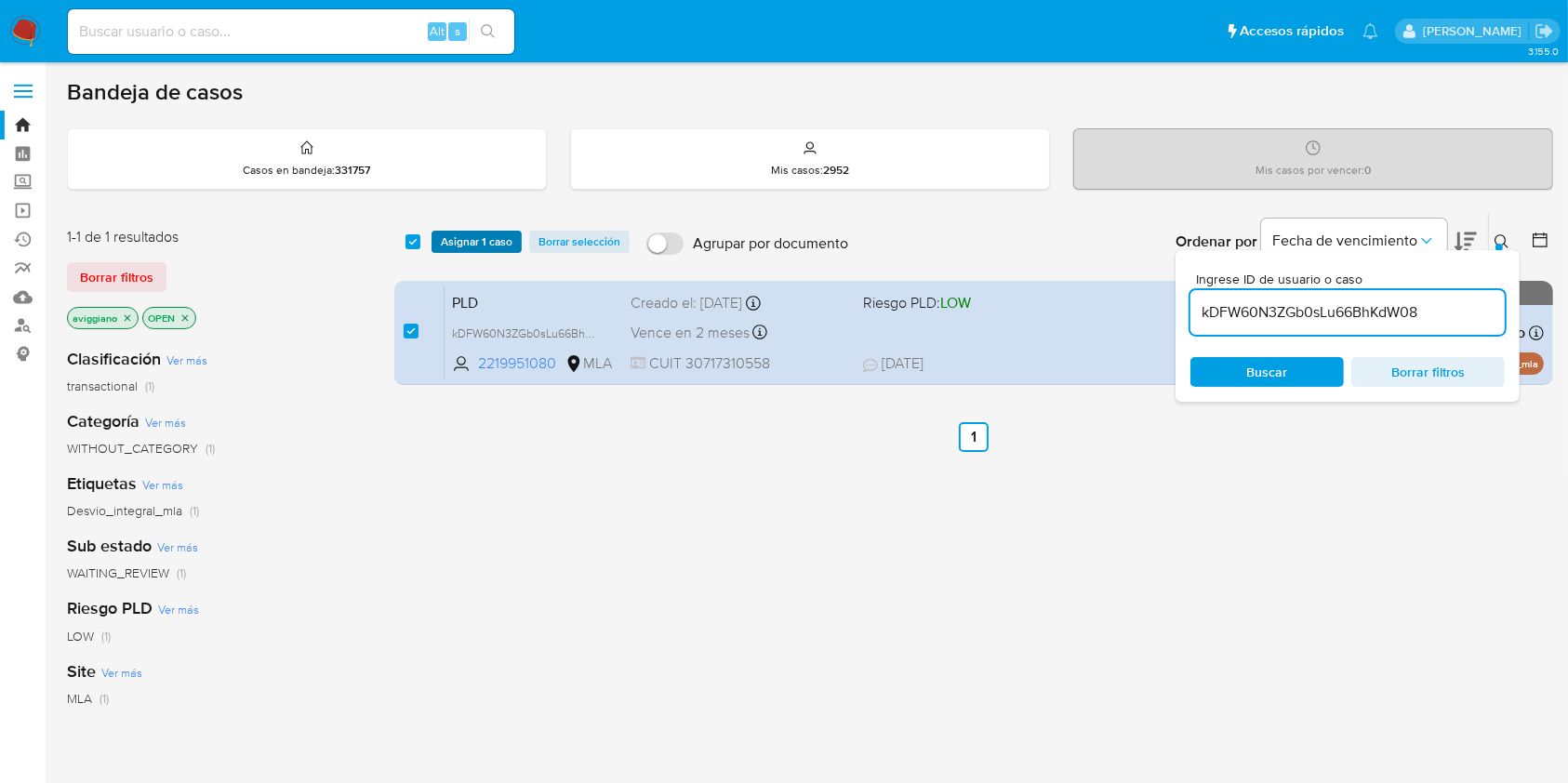
click at [457, 248] on span "Asignar 1 caso" at bounding box center [476, 241] width 72 height 18
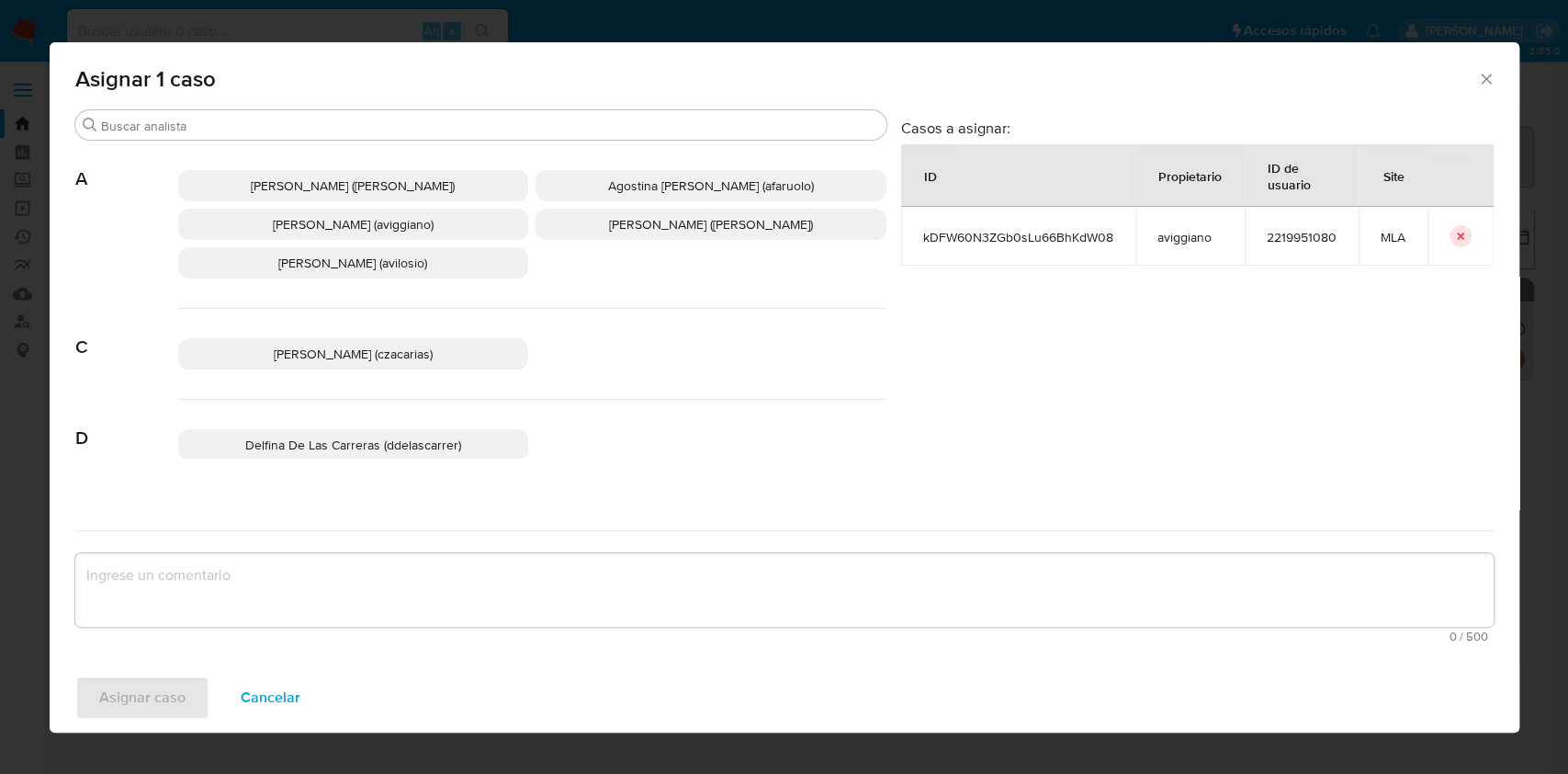
click at [418, 231] on span "[PERSON_NAME] (aviggiano)" at bounding box center [354, 224] width 161 height 18
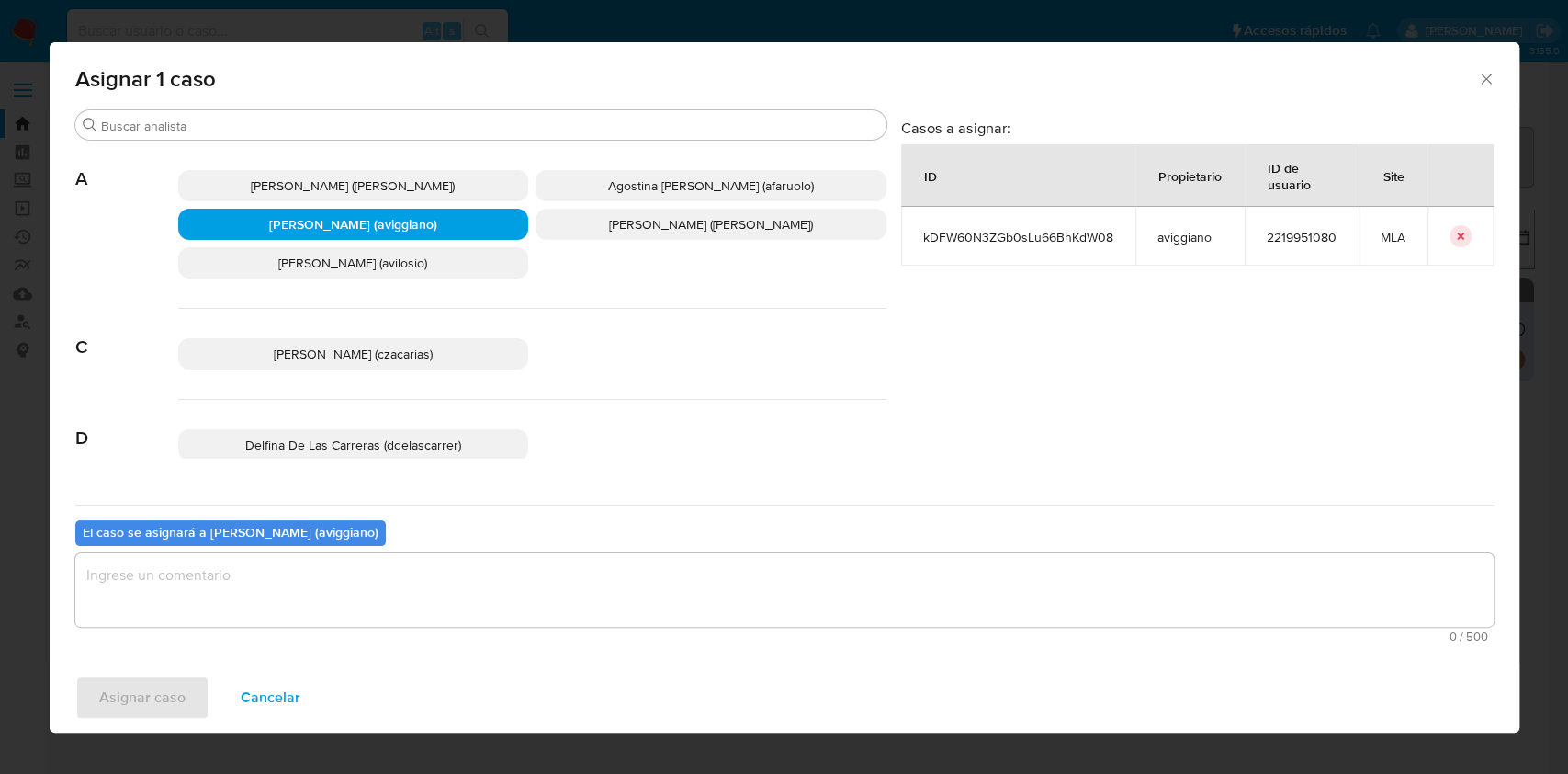
click at [344, 589] on textarea "assign-modal" at bounding box center [784, 590] width 1418 height 74
click at [147, 692] on span "Asignar caso" at bounding box center [142, 697] width 86 height 41
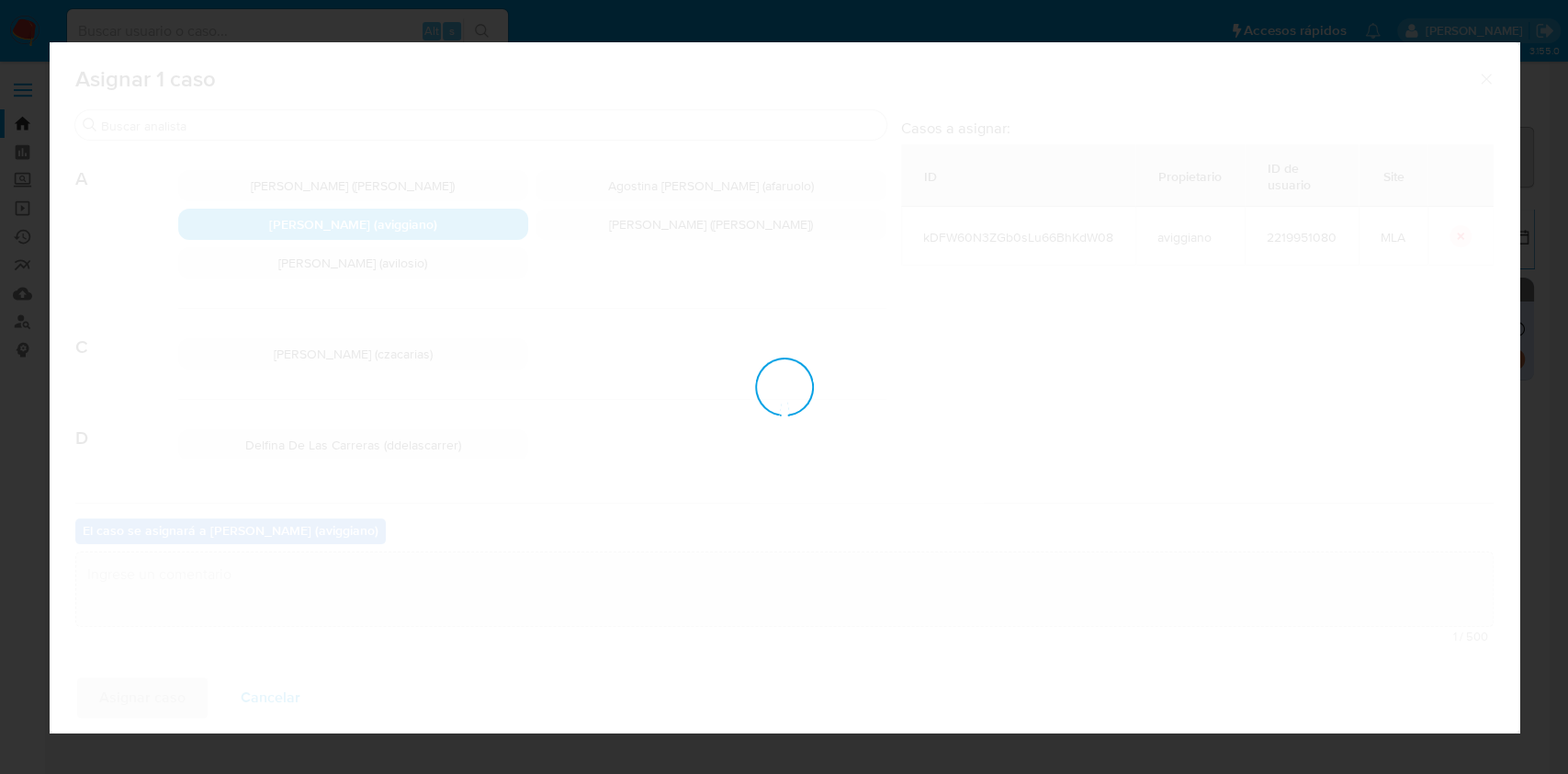
checkbox input "false"
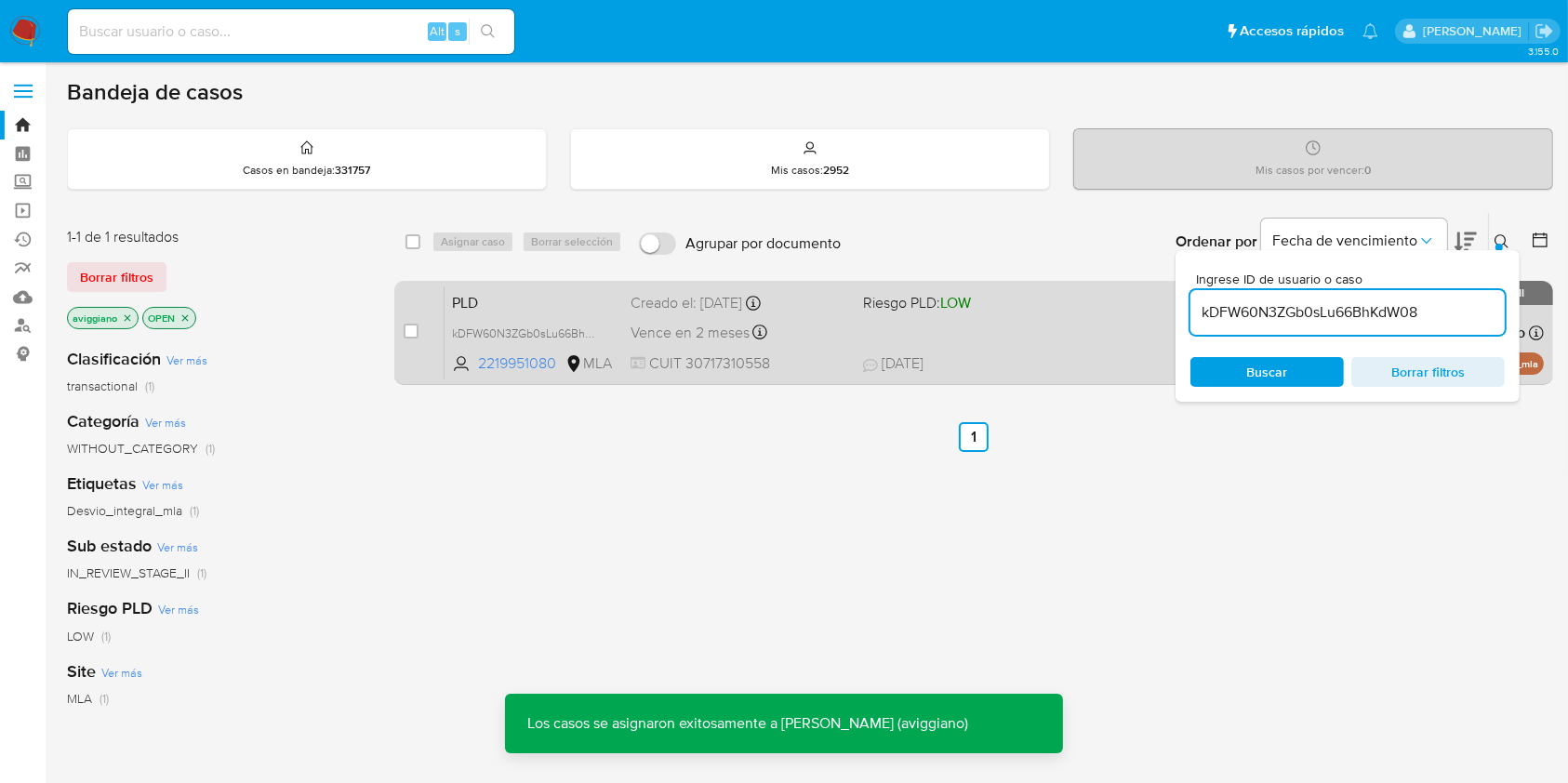
click at [796, 315] on div "PLD kDFW60N3ZGb0sLu66BhKdW08 2219951080 MLA Riesgo PLD: LOW Creado el: 12/07/20…" at bounding box center [993, 332] width 1099 height 94
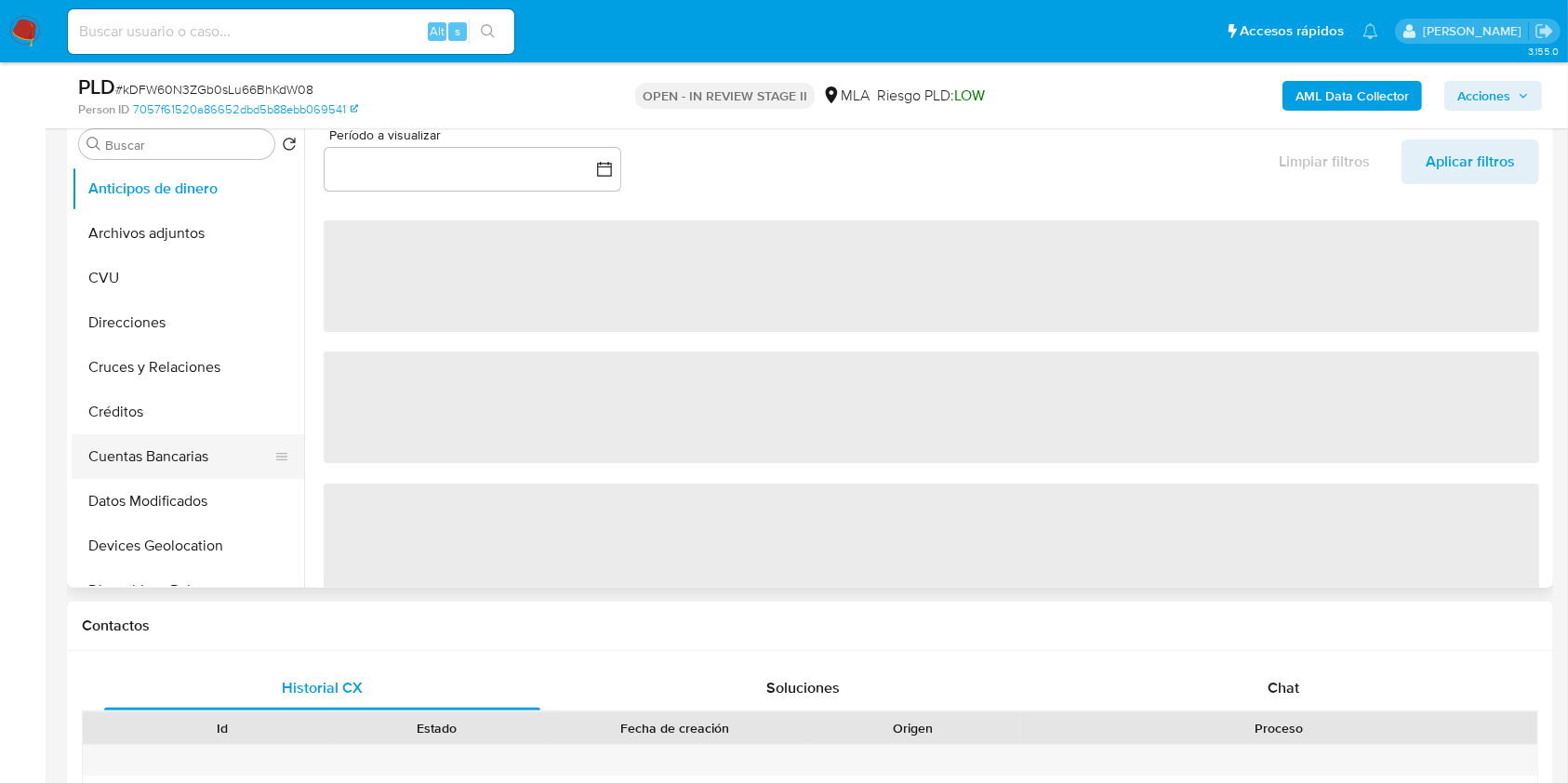
scroll to position [372, 0]
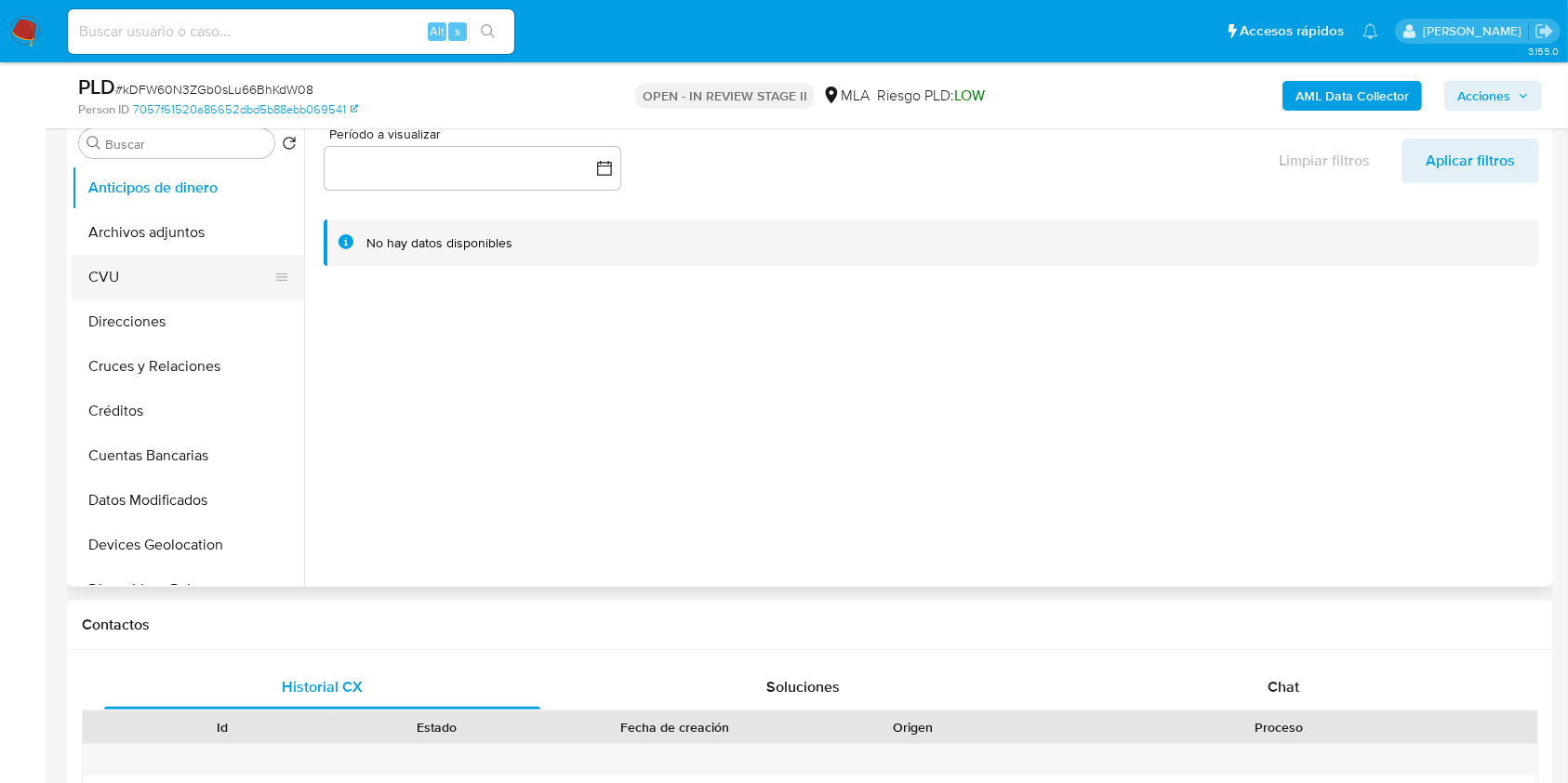
select select "10"
click at [212, 246] on button "Archivos adjuntos" at bounding box center [180, 232] width 218 height 45
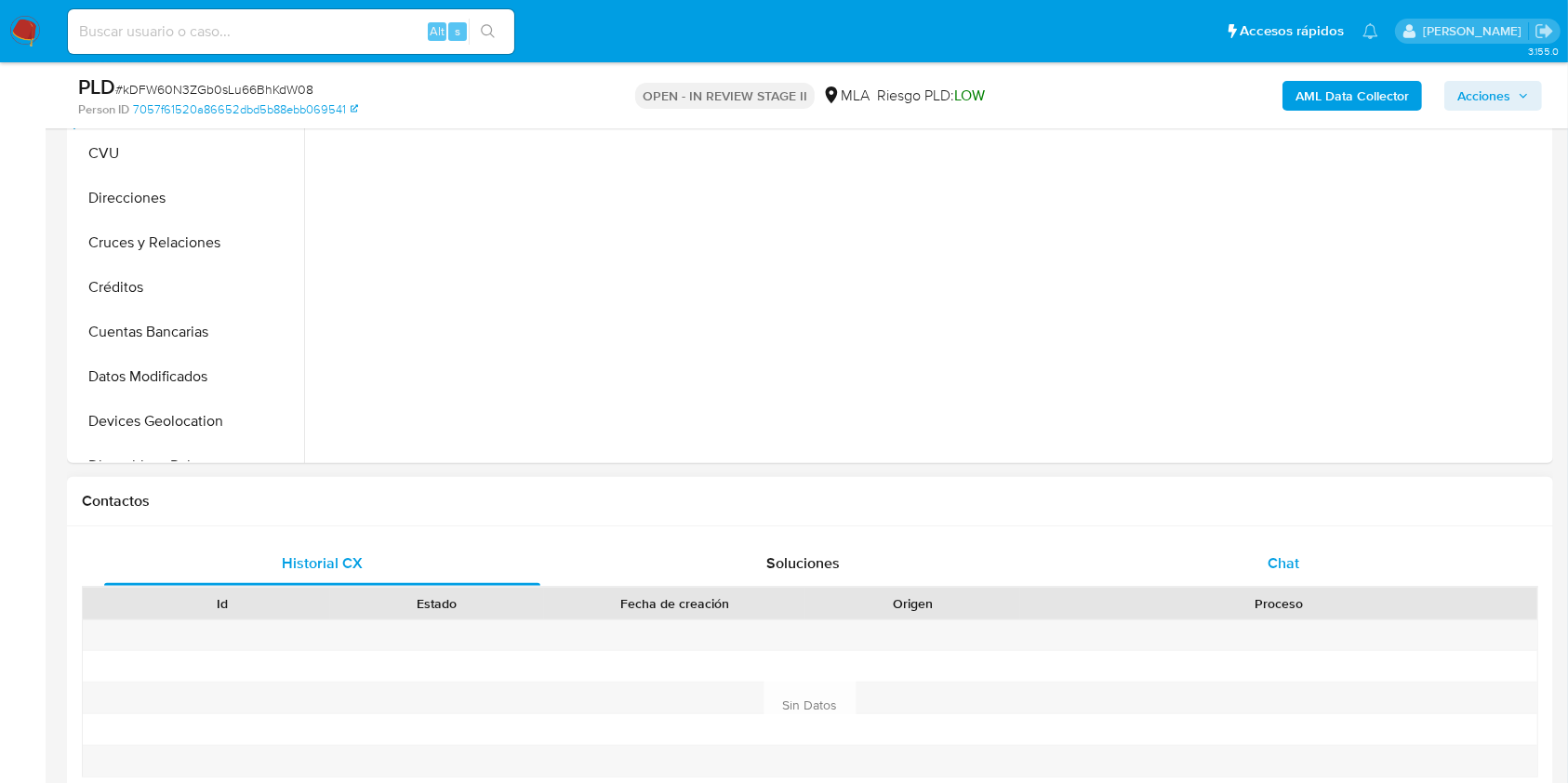
click at [1284, 561] on span "Chat" at bounding box center [1283, 563] width 32 height 21
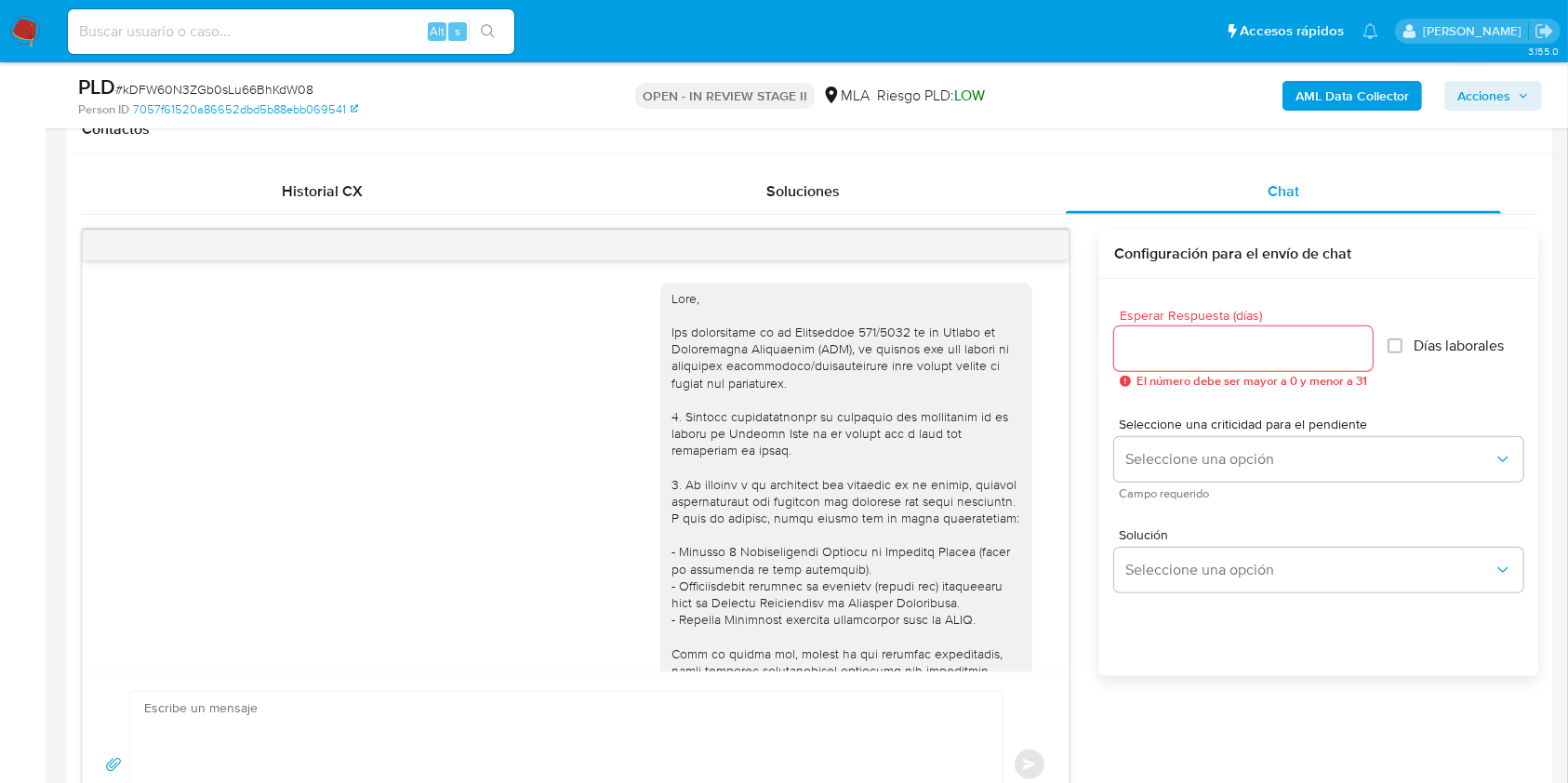
scroll to position [1948, 0]
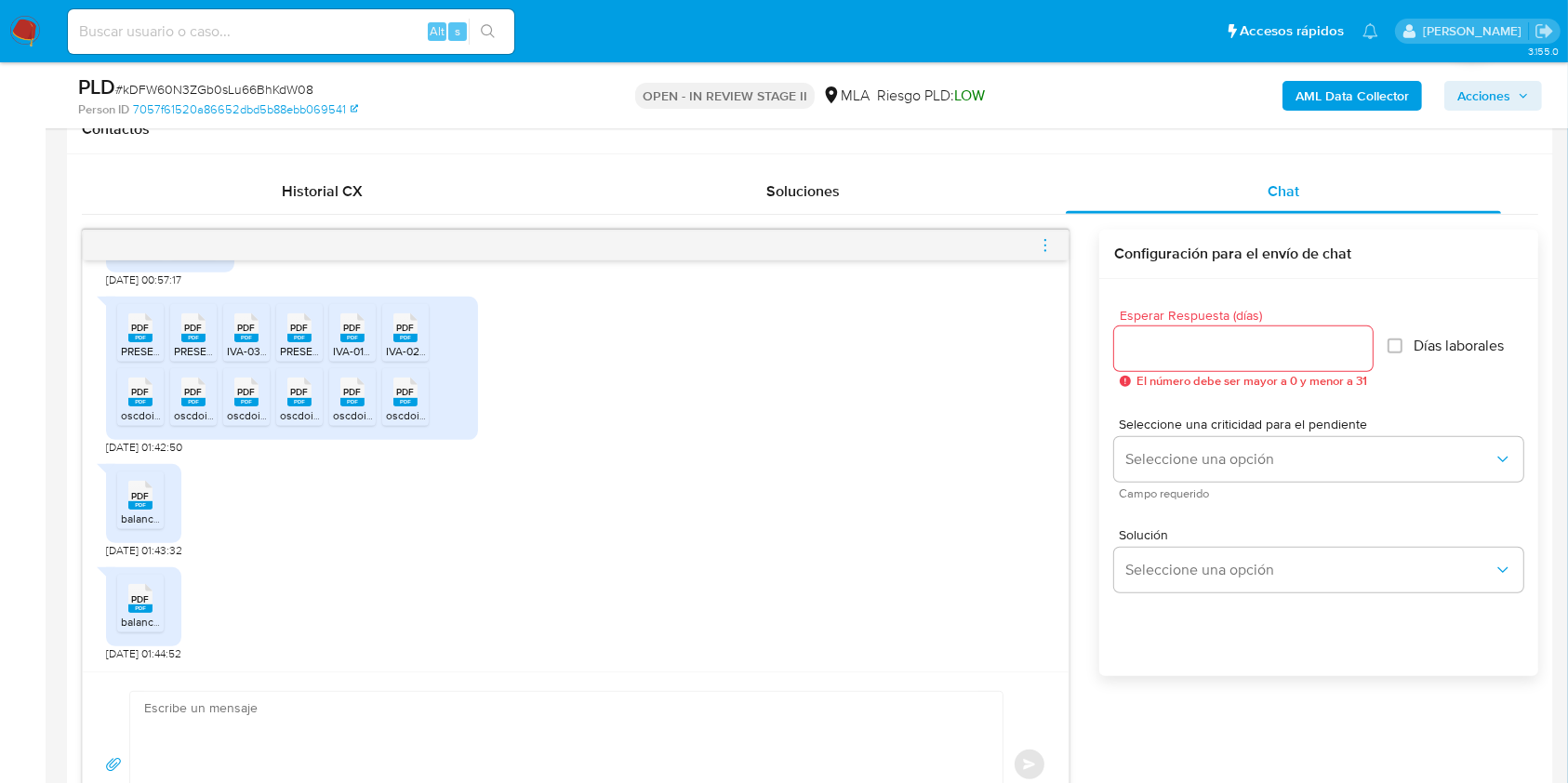
click at [1049, 248] on icon "menu-action" at bounding box center [1044, 245] width 16 height 16
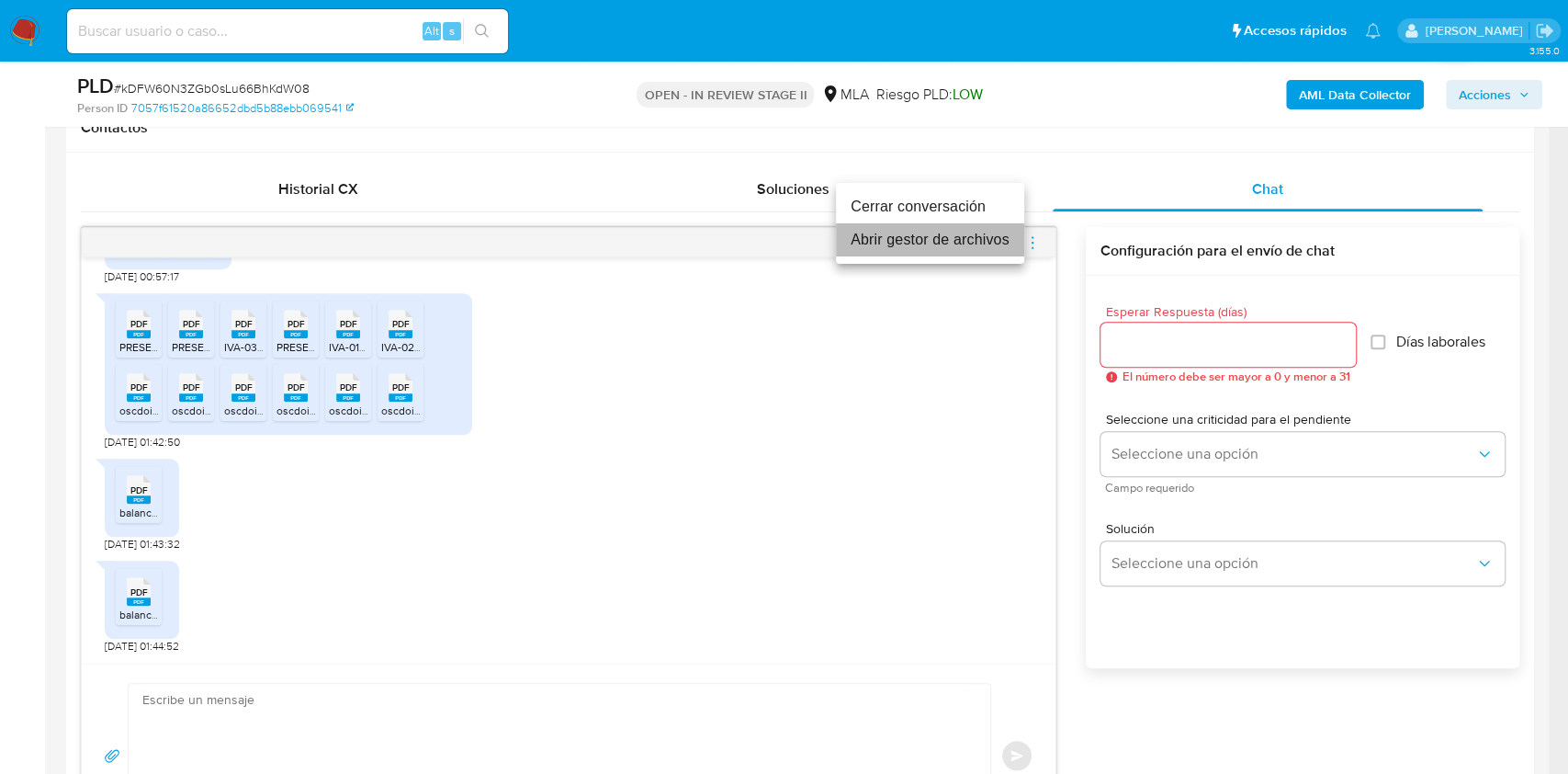
click at [910, 232] on li "Abrir gestor de archivos" at bounding box center [930, 239] width 189 height 33
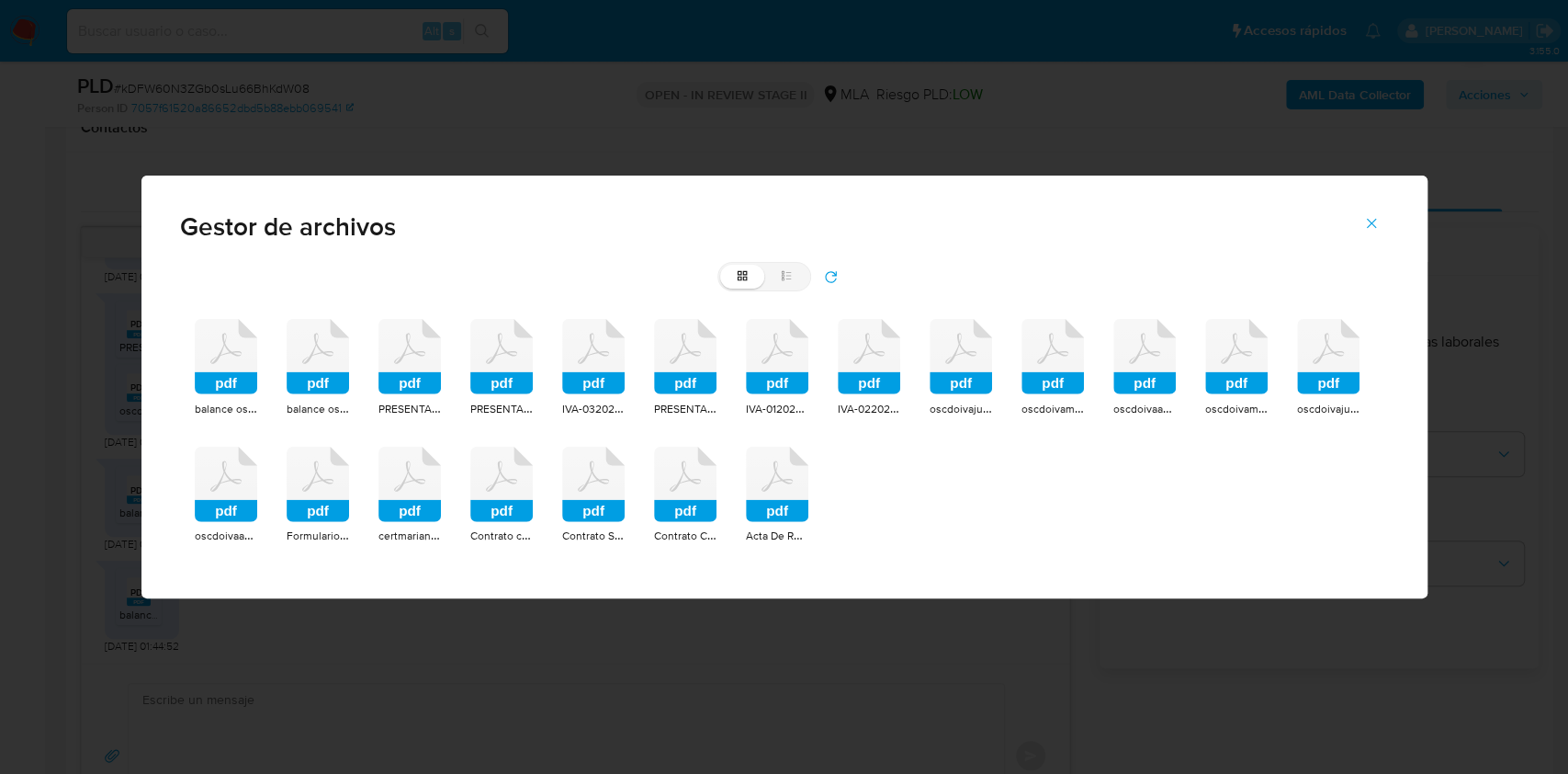
click at [229, 381] on rect at bounding box center [226, 382] width 63 height 22
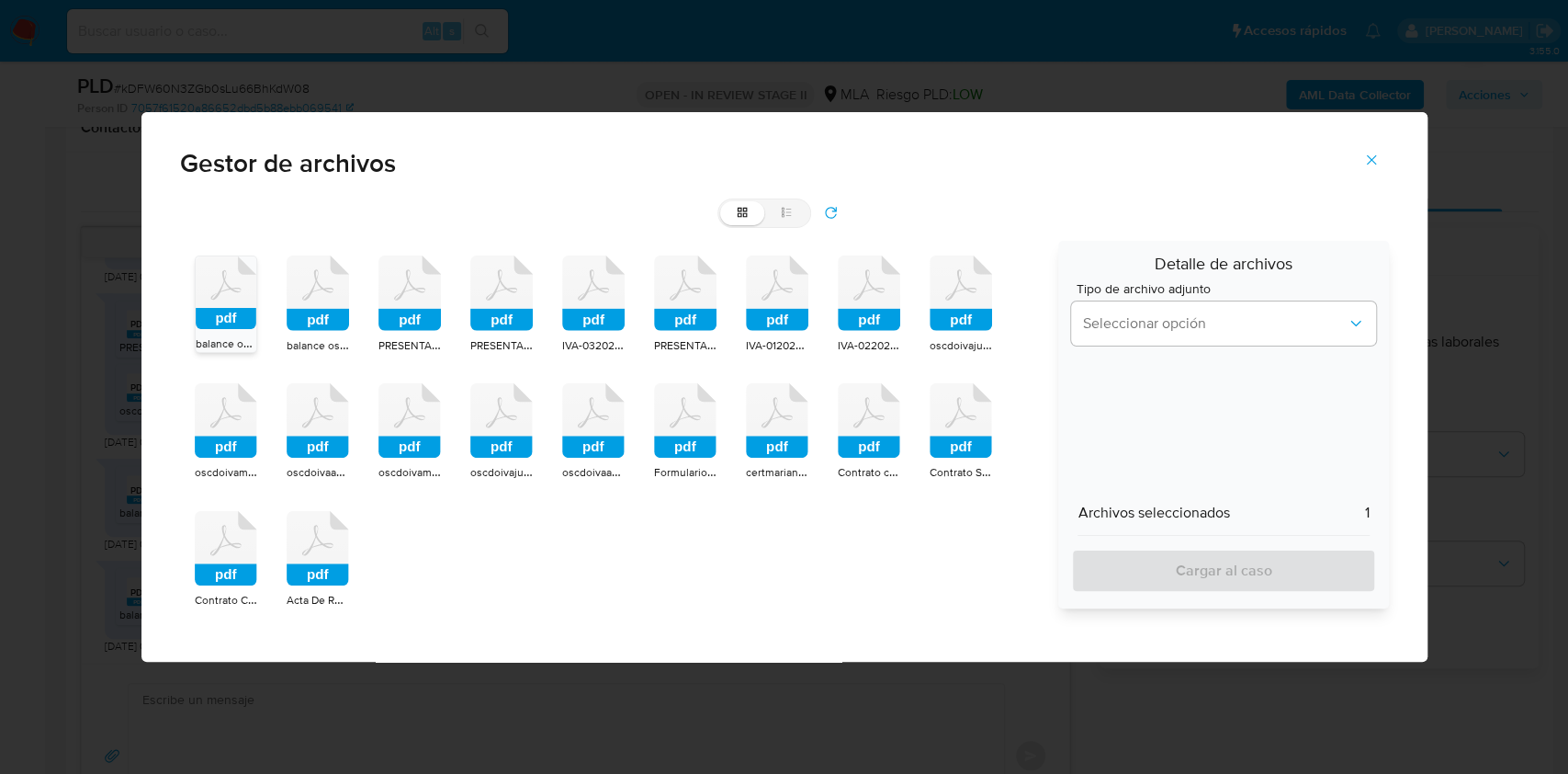
click at [256, 299] on icon at bounding box center [226, 292] width 61 height 73
click at [256, 304] on icon at bounding box center [226, 292] width 61 height 73
click at [256, 303] on icon at bounding box center [226, 292] width 61 height 73
drag, startPoint x: 572, startPoint y: 306, endPoint x: 662, endPoint y: 313, distance: 90.3
click at [256, 306] on icon at bounding box center [226, 292] width 61 height 73
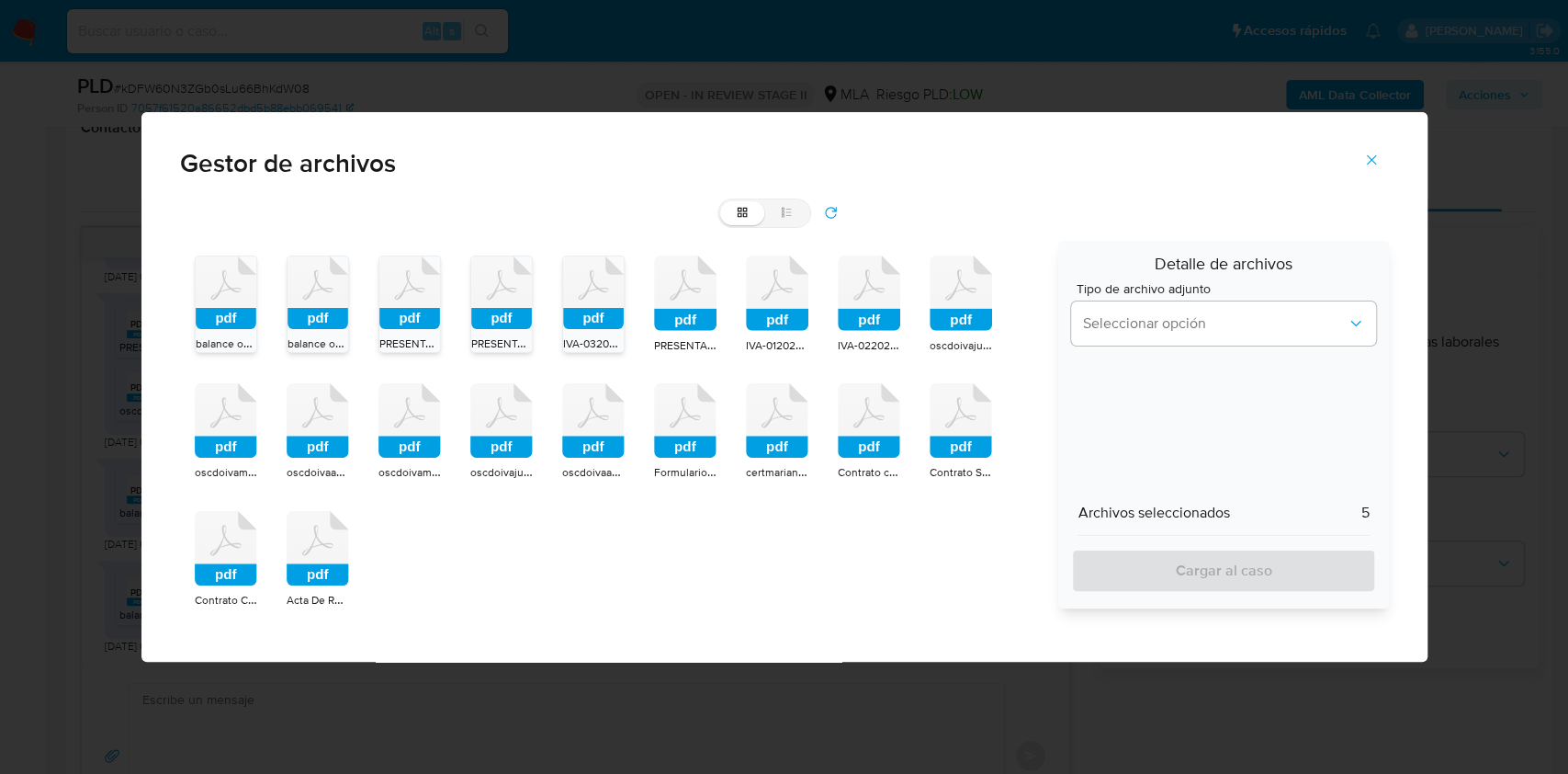
click at [698, 312] on rect at bounding box center [685, 320] width 63 height 22
drag, startPoint x: 771, startPoint y: 307, endPoint x: 827, endPoint y: 309, distance: 56.0
click at [256, 307] on icon at bounding box center [226, 292] width 61 height 73
click at [840, 309] on rect at bounding box center [869, 320] width 63 height 22
click at [948, 333] on div "pdf" at bounding box center [961, 295] width 63 height 80
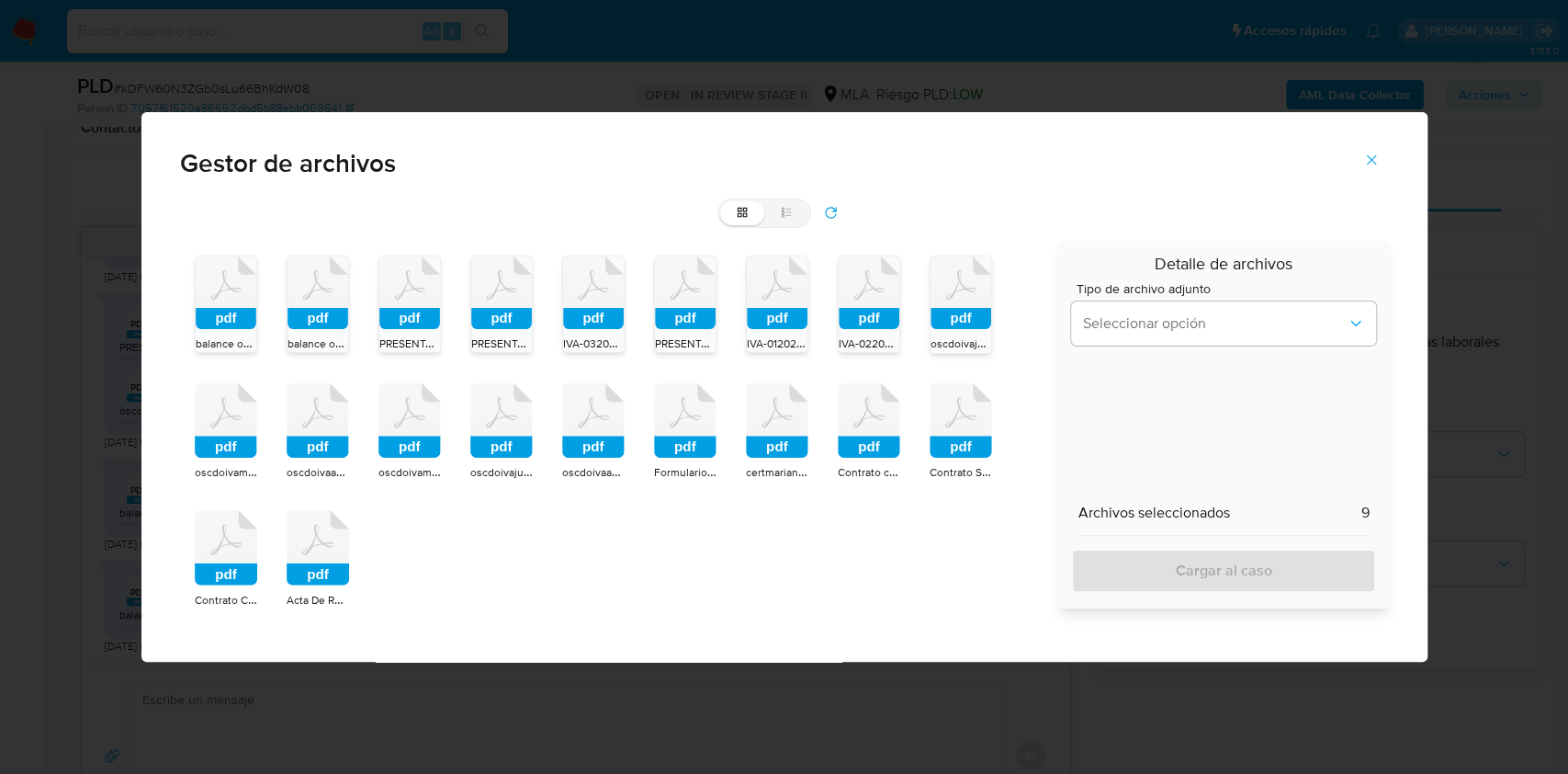
click at [256, 329] on icon at bounding box center [226, 292] width 61 height 73
click at [576, 437] on rect at bounding box center [593, 446] width 63 height 22
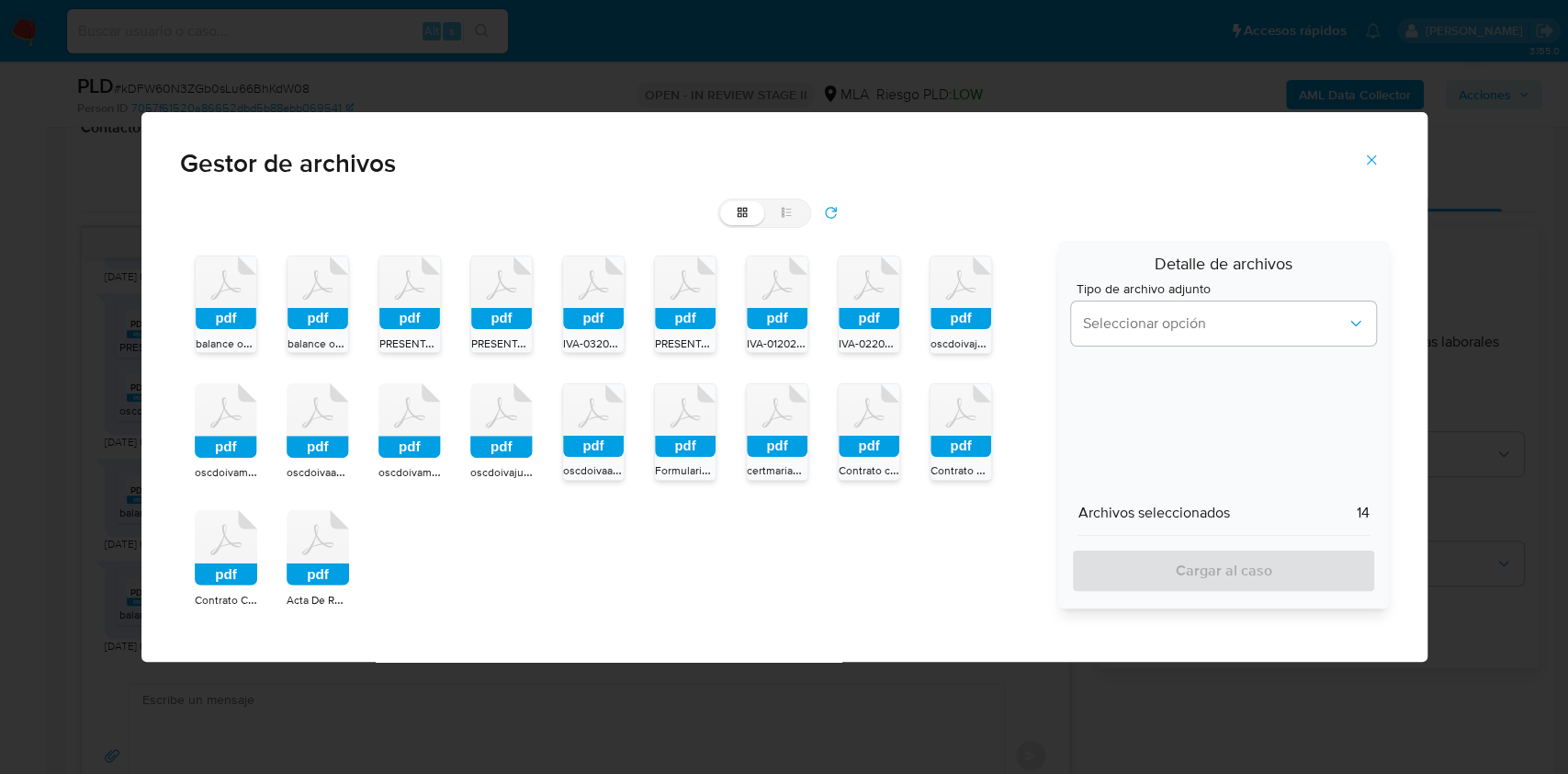
click at [494, 445] on rect at bounding box center [501, 446] width 63 height 22
click at [394, 446] on rect at bounding box center [410, 446] width 63 height 22
click rect
drag, startPoint x: 251, startPoint y: 533, endPoint x: 313, endPoint y: 541, distance: 62.5
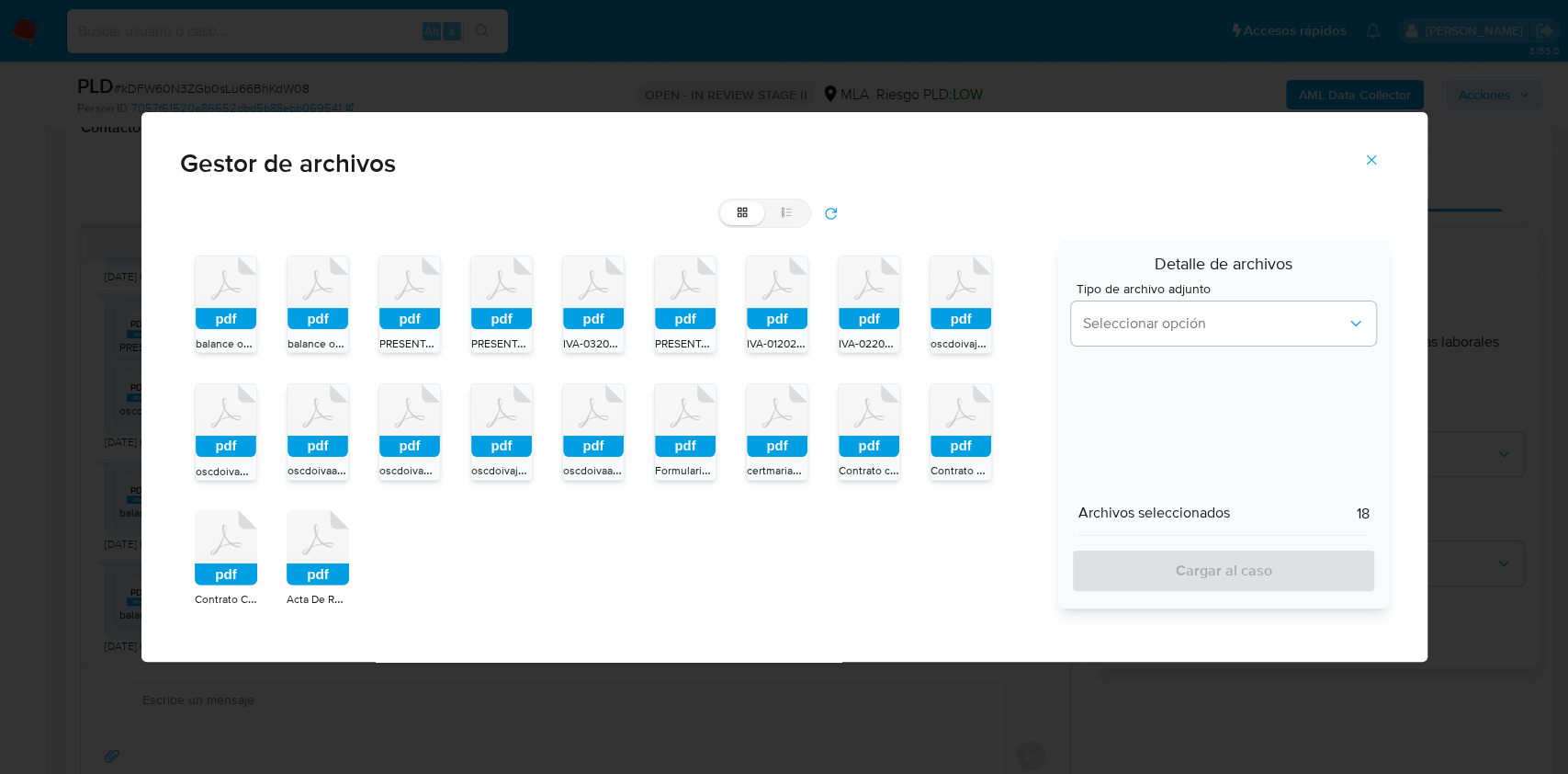
click icon
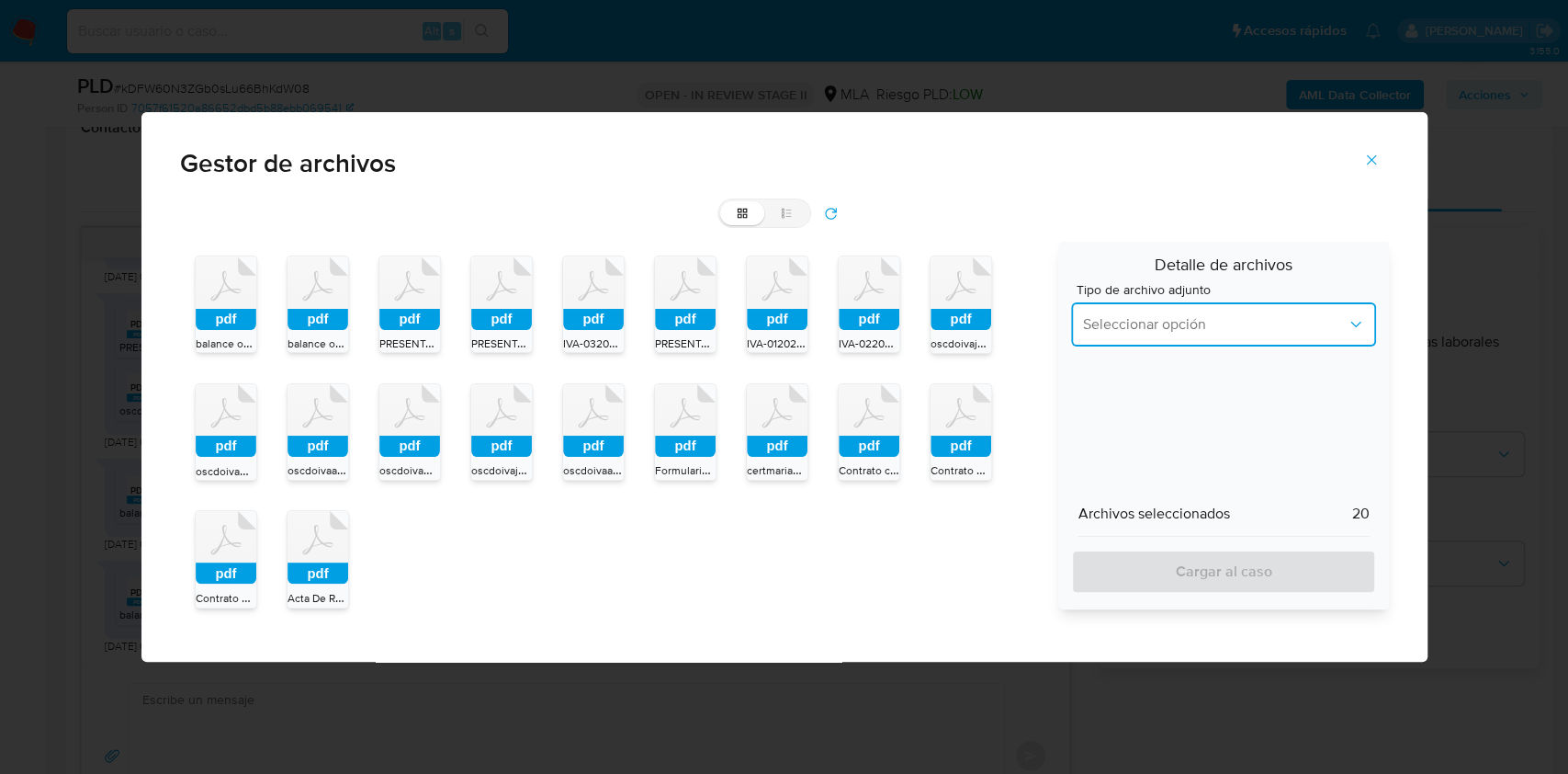
click span "Seleccionar opción"
click div "INGRESOS"
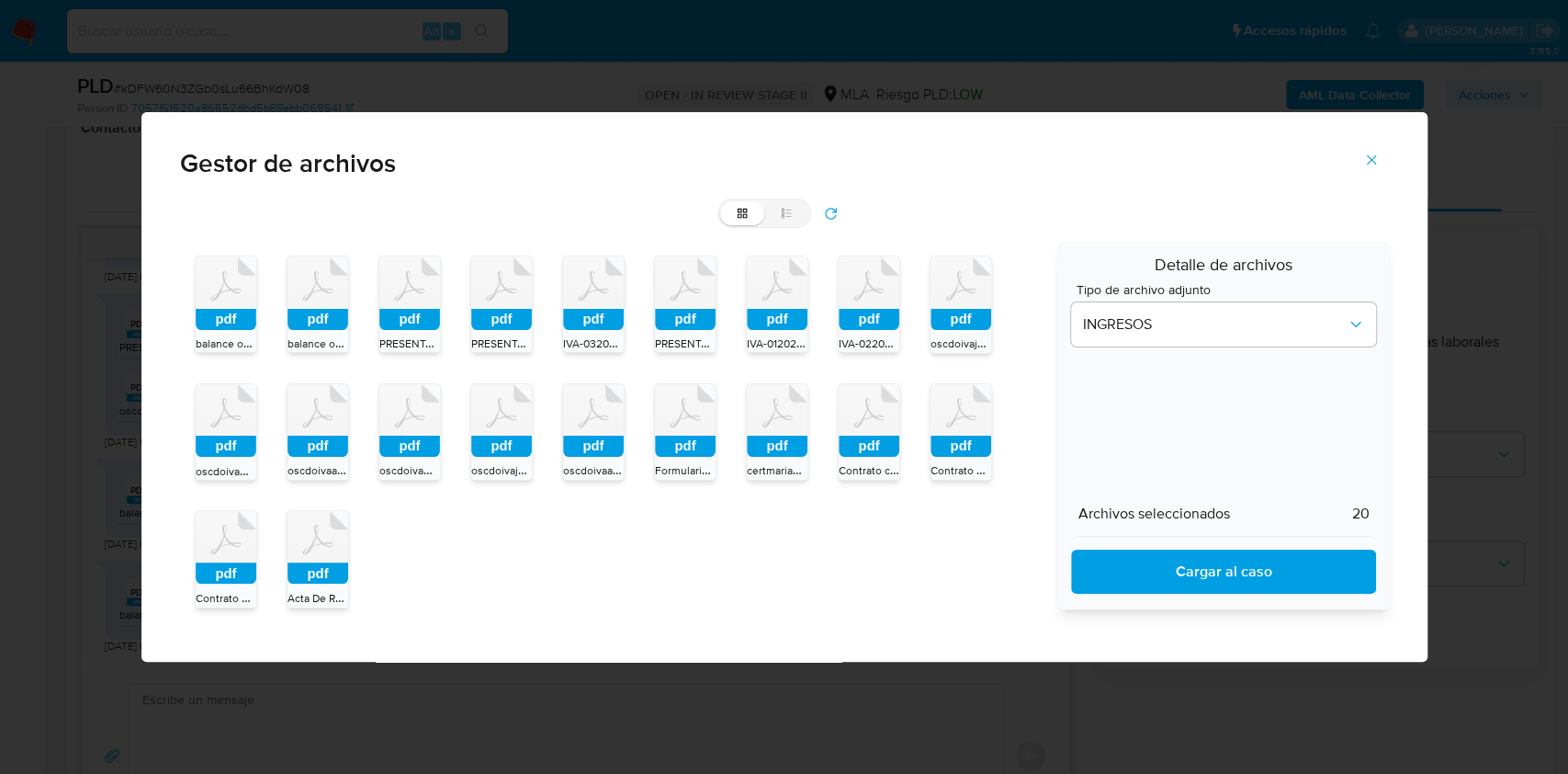
click span "Cargar al caso"
click span "Cerrar"
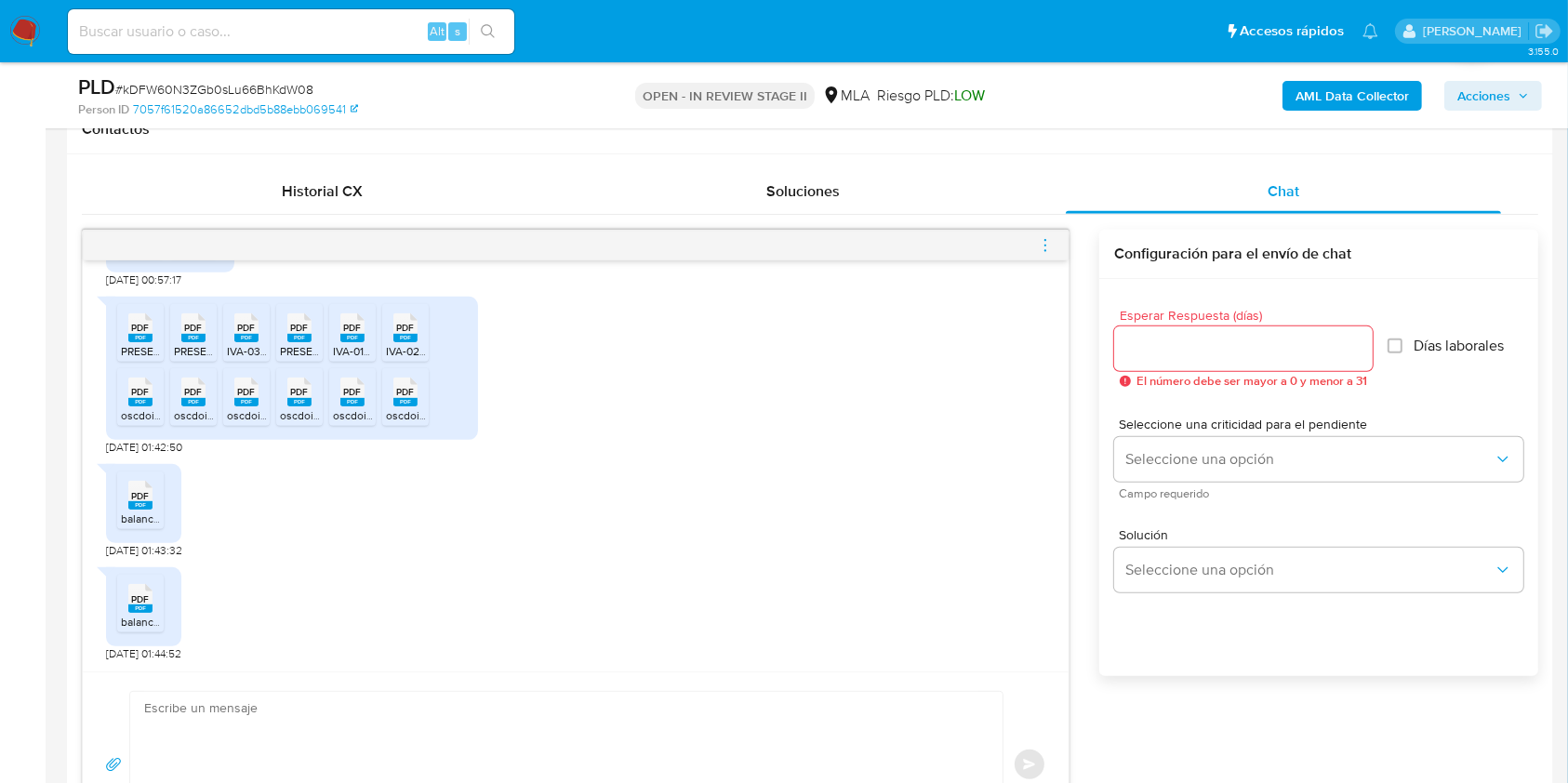
click textarea
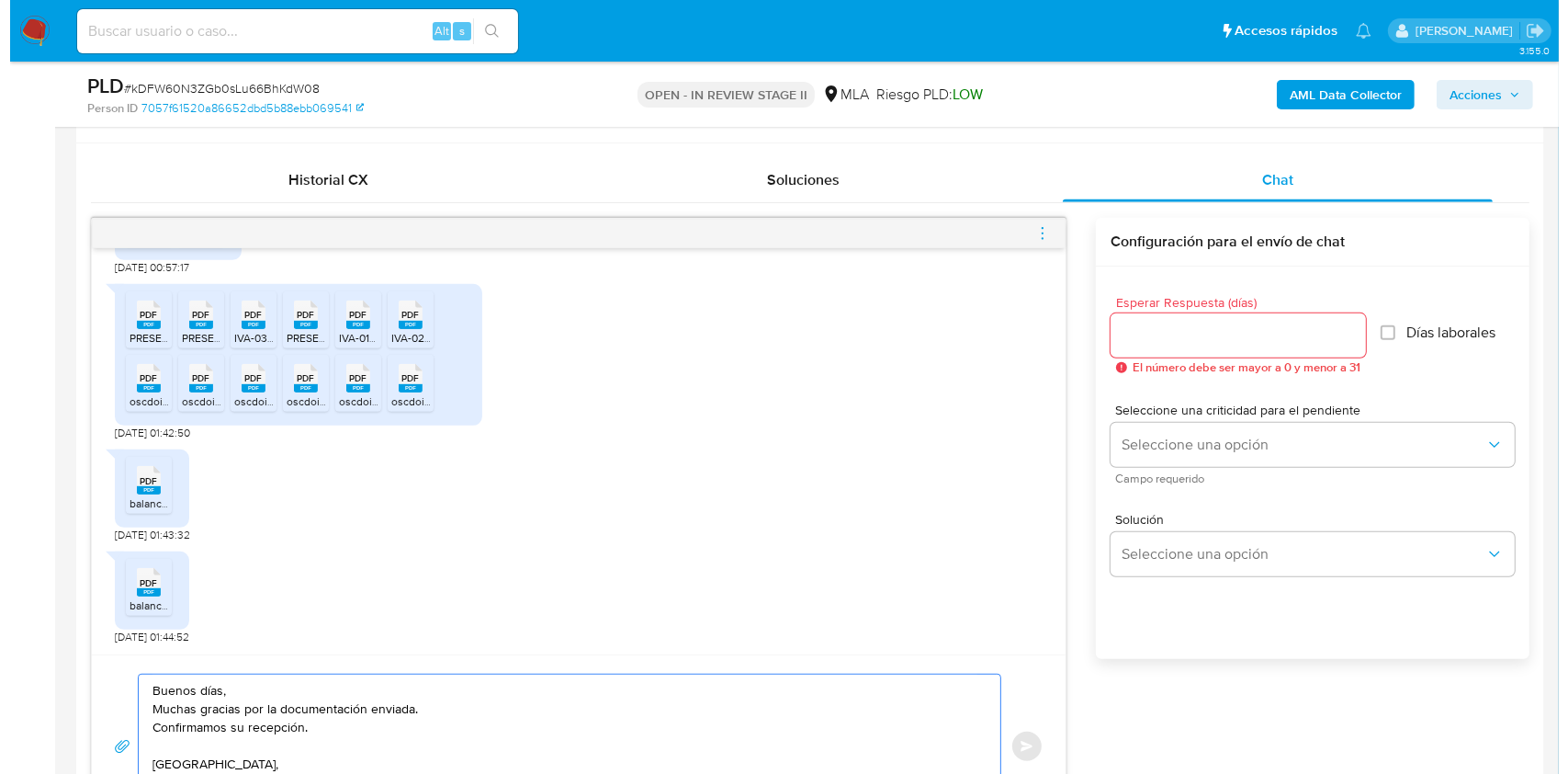
scroll to position [885, 0]
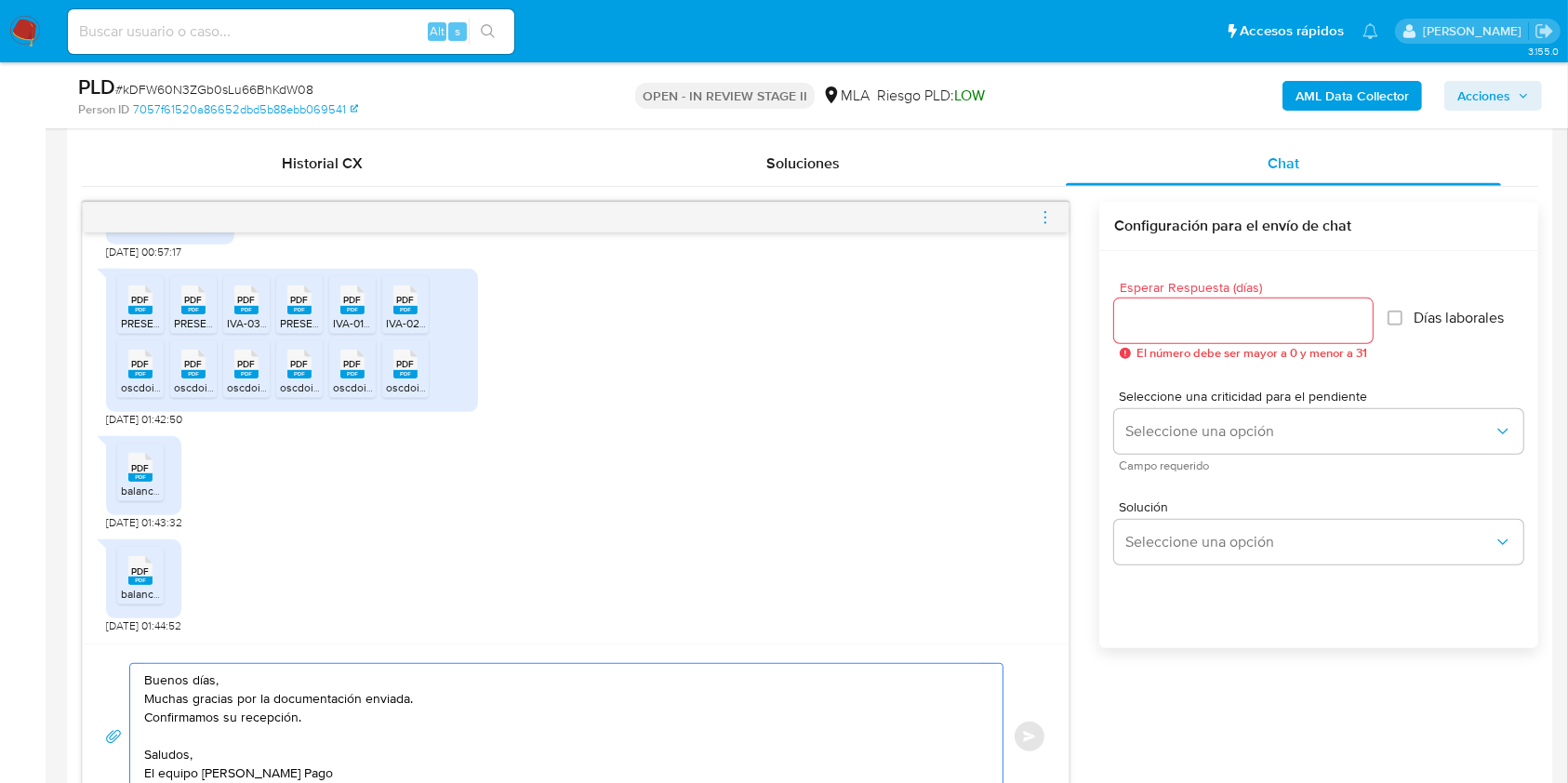
type textarea "Buenos días, Muchas gracias por la documentación enviada. Confirmamos su recepc…"
click div
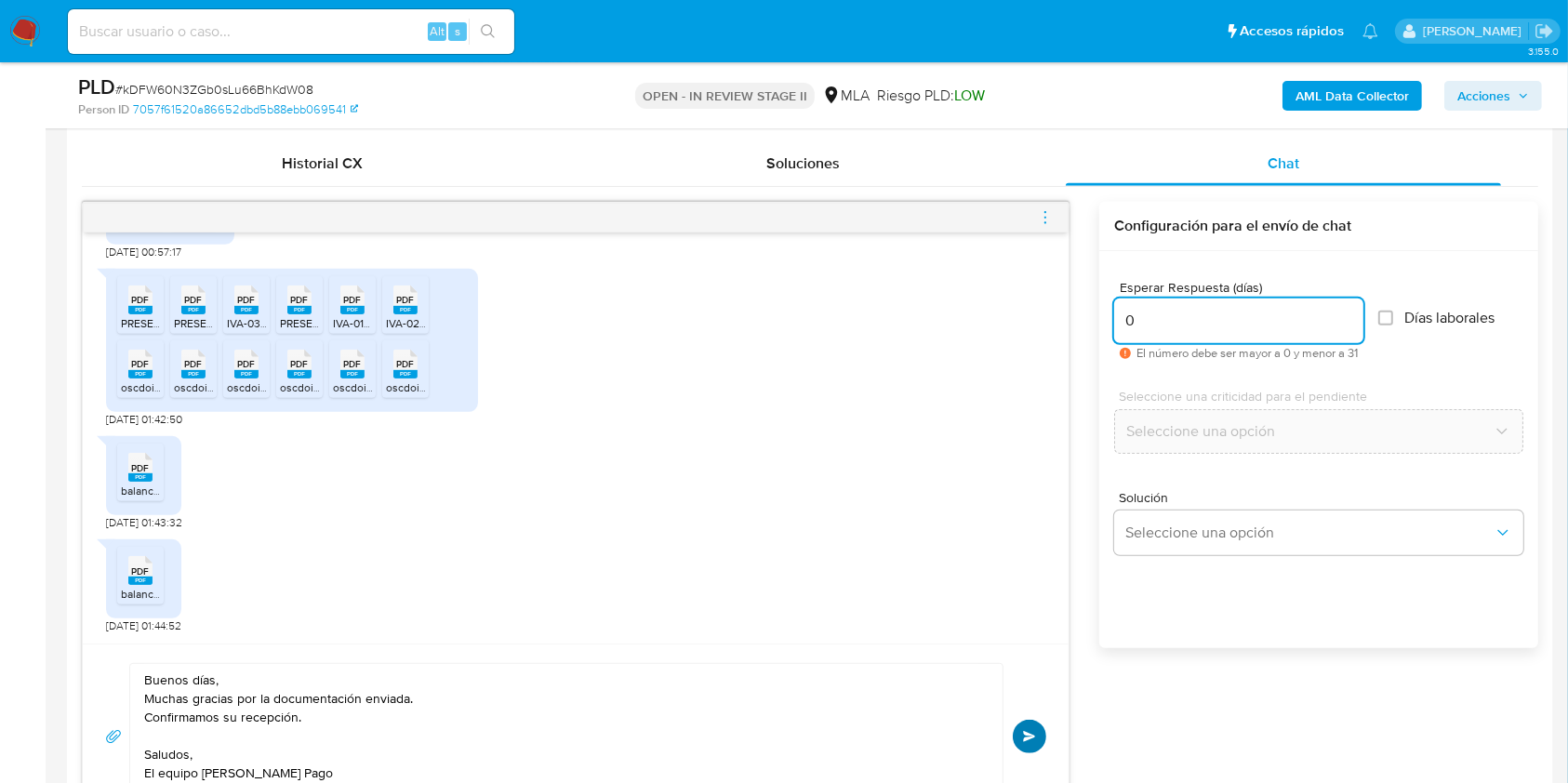
type input "0"
drag, startPoint x: 1021, startPoint y: 732, endPoint x: 1025, endPoint y: 707, distance: 25.3
click span "Enviar"
click icon "menu-action"
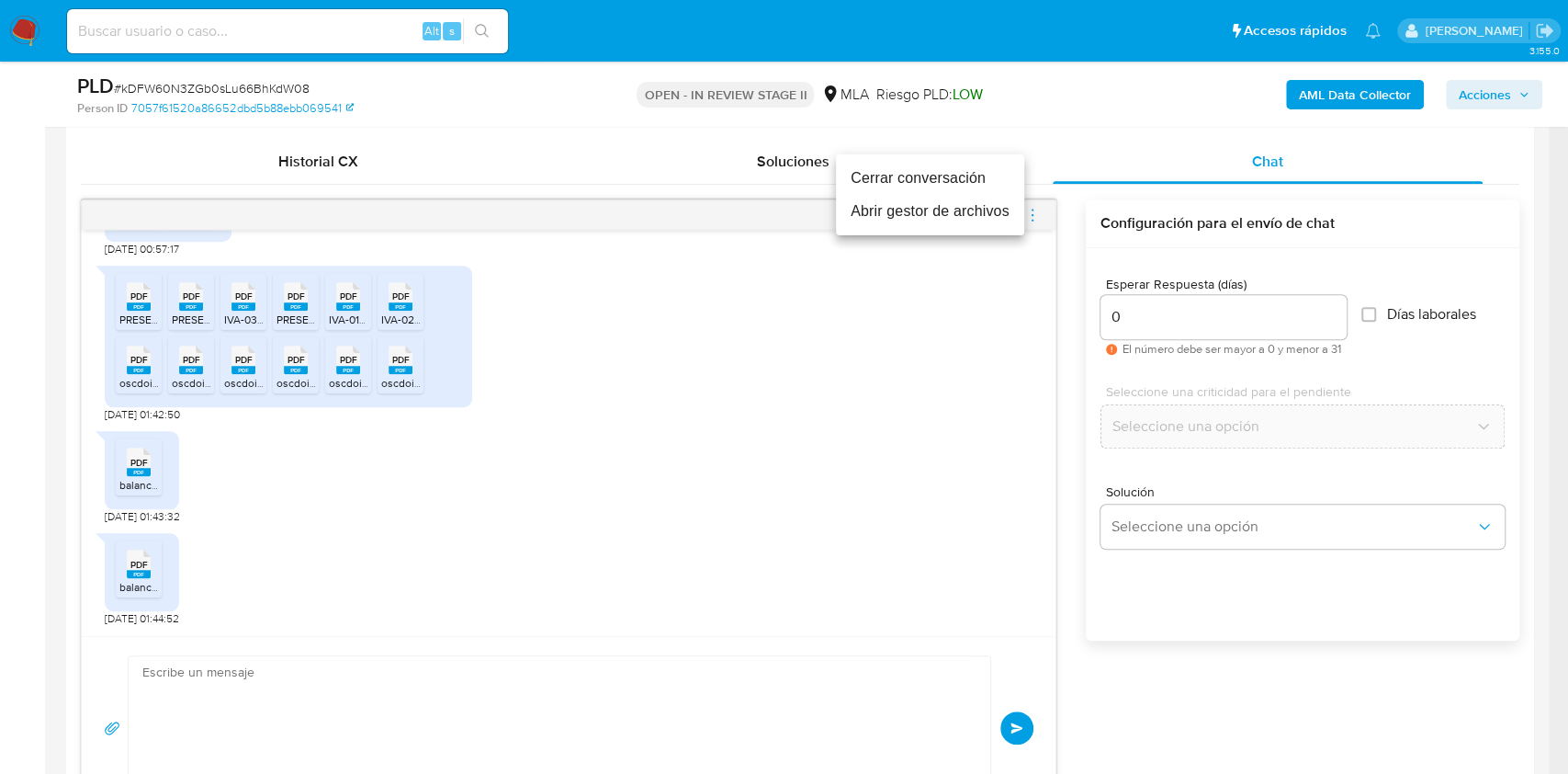
click li "Cerrar conversación"
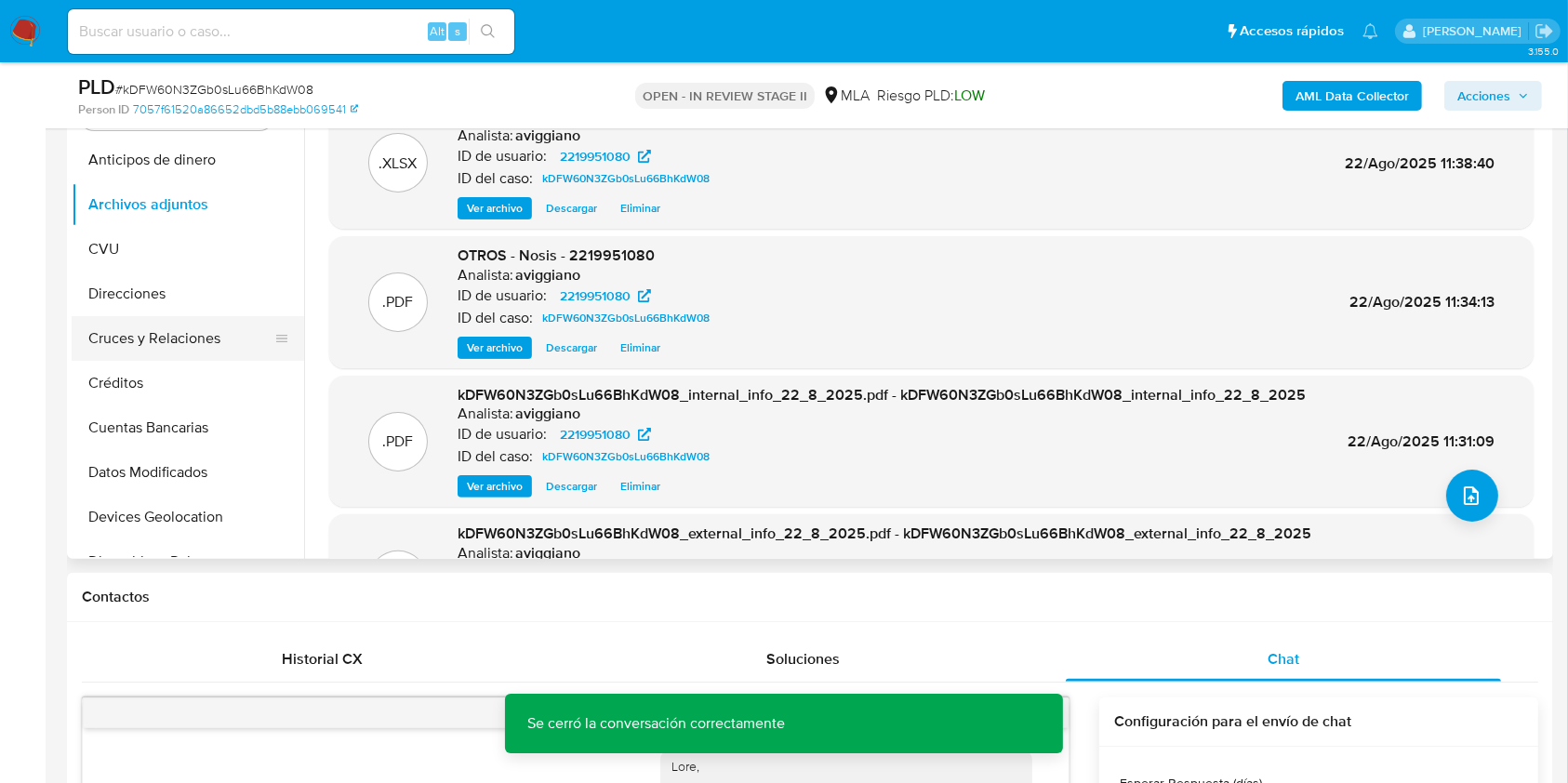
scroll to position [372, 0]
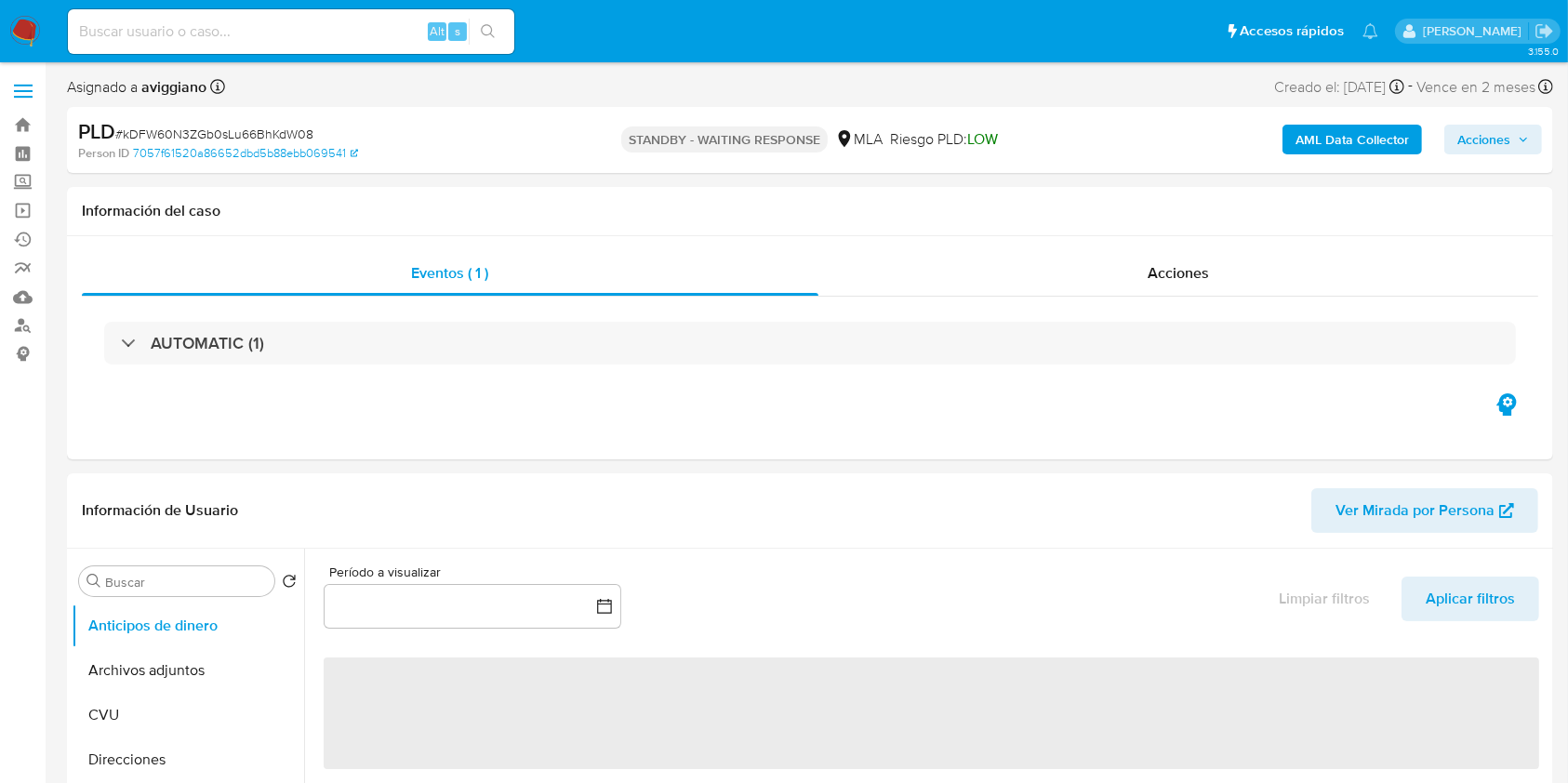
select select "10"
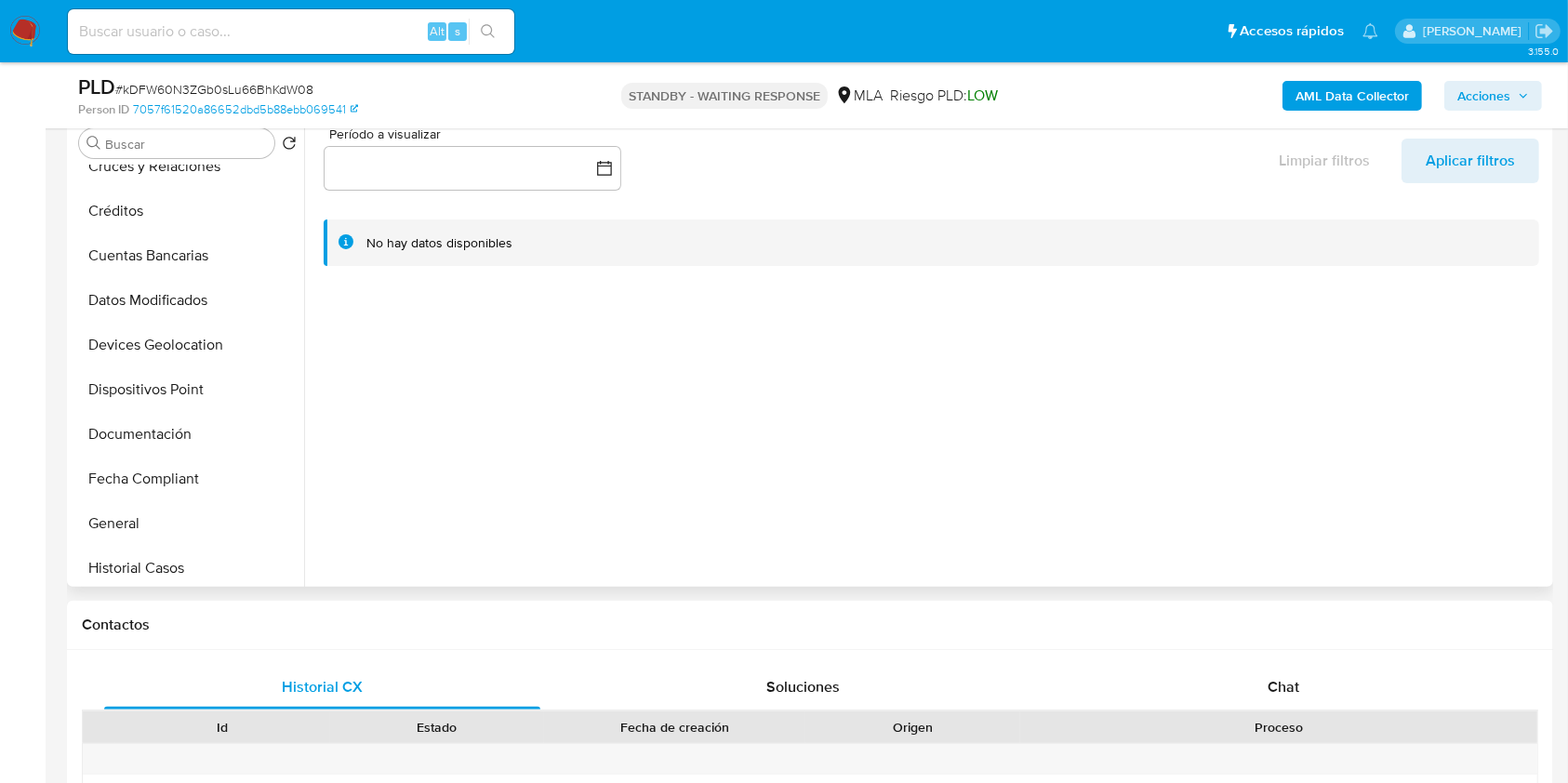
scroll to position [372, 0]
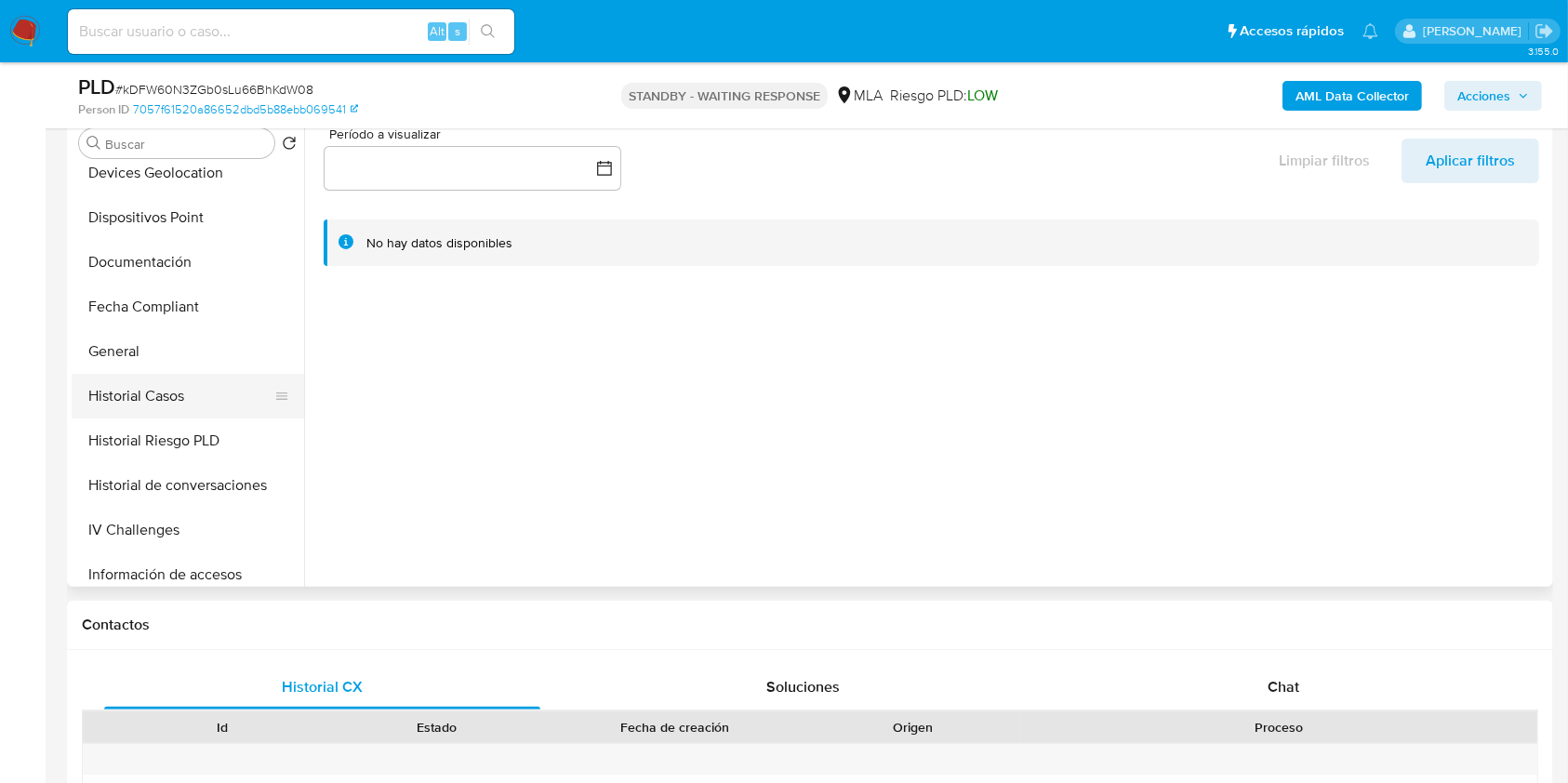
click at [138, 407] on button "Historial Casos" at bounding box center [180, 395] width 218 height 45
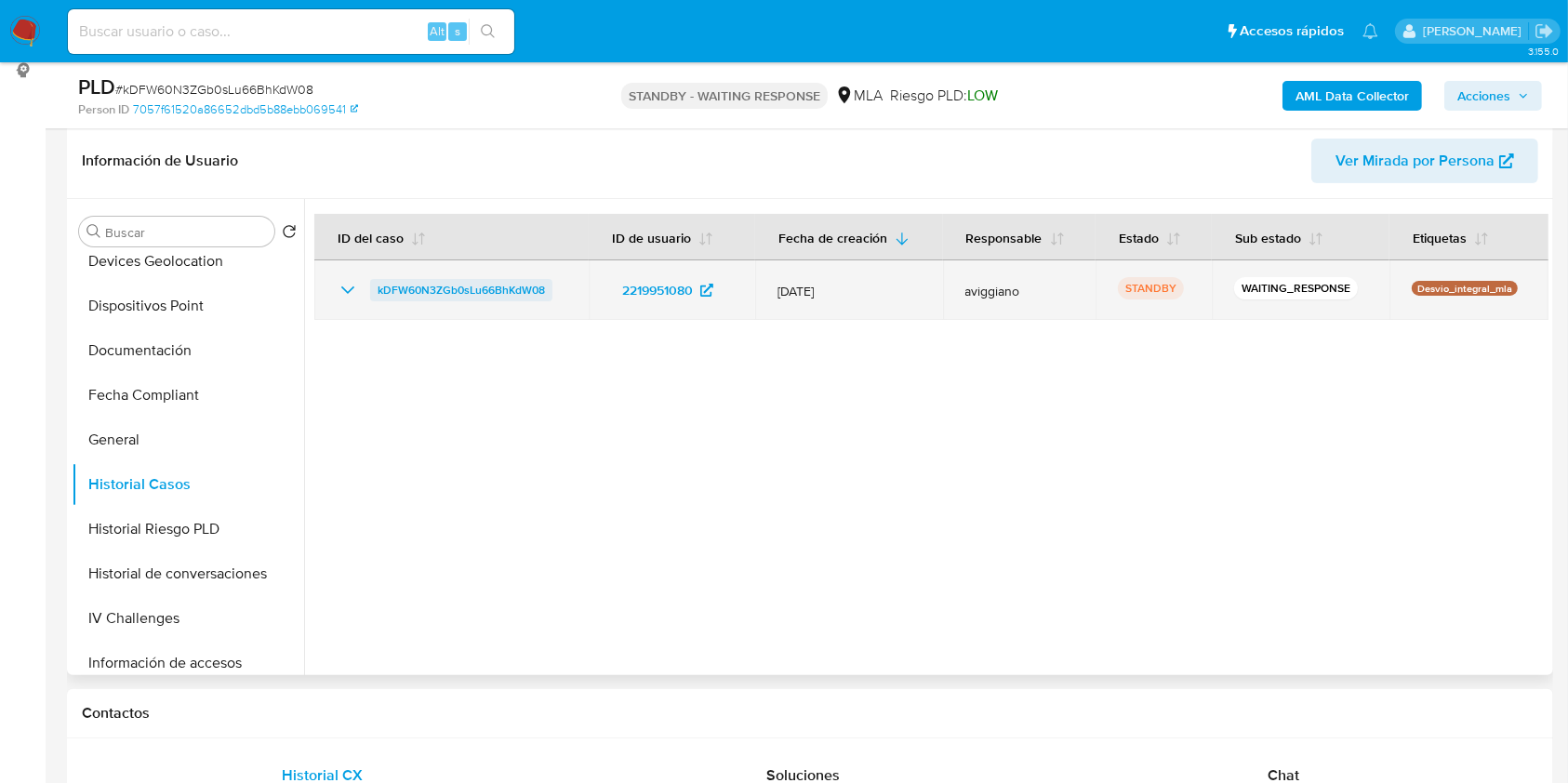
scroll to position [248, 0]
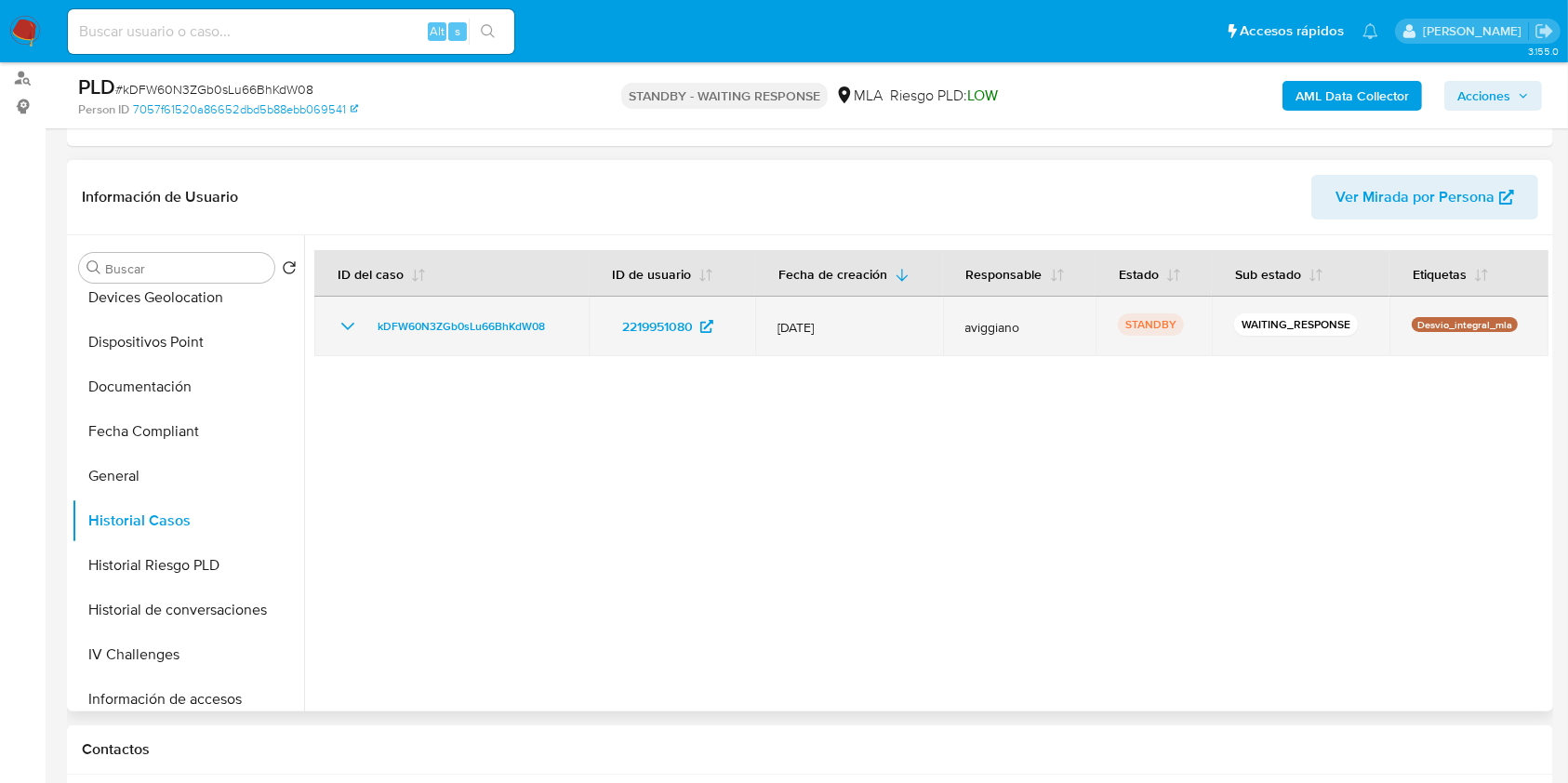
drag, startPoint x: 559, startPoint y: 321, endPoint x: 384, endPoint y: 309, distance: 175.4
click at [384, 309] on td "kDFW60N3ZGb0sLu66BhKdW08" at bounding box center [451, 326] width 274 height 59
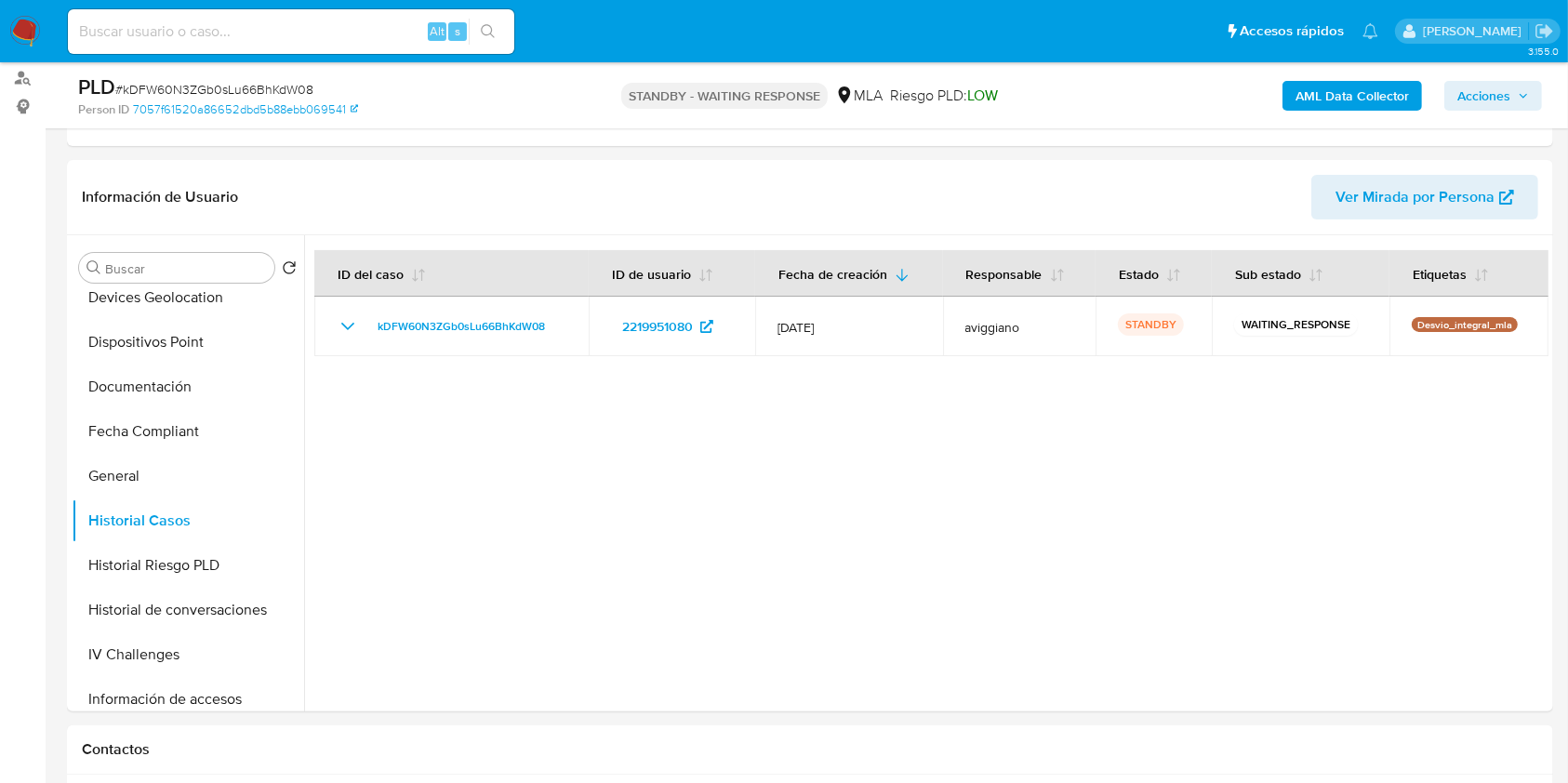
scroll to position [0, 0]
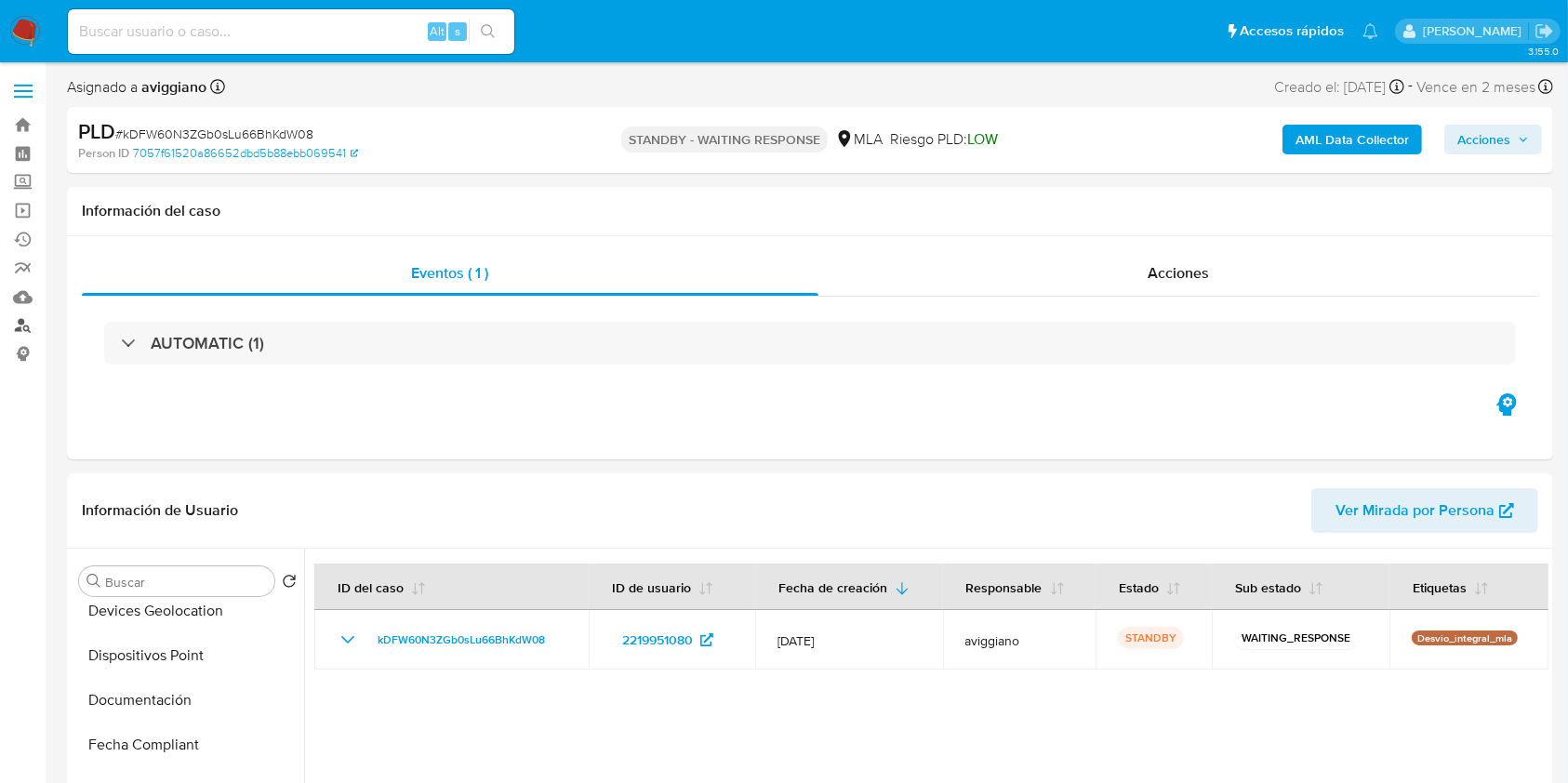
click at [20, 324] on link "Buscador de personas" at bounding box center [110, 326] width 222 height 29
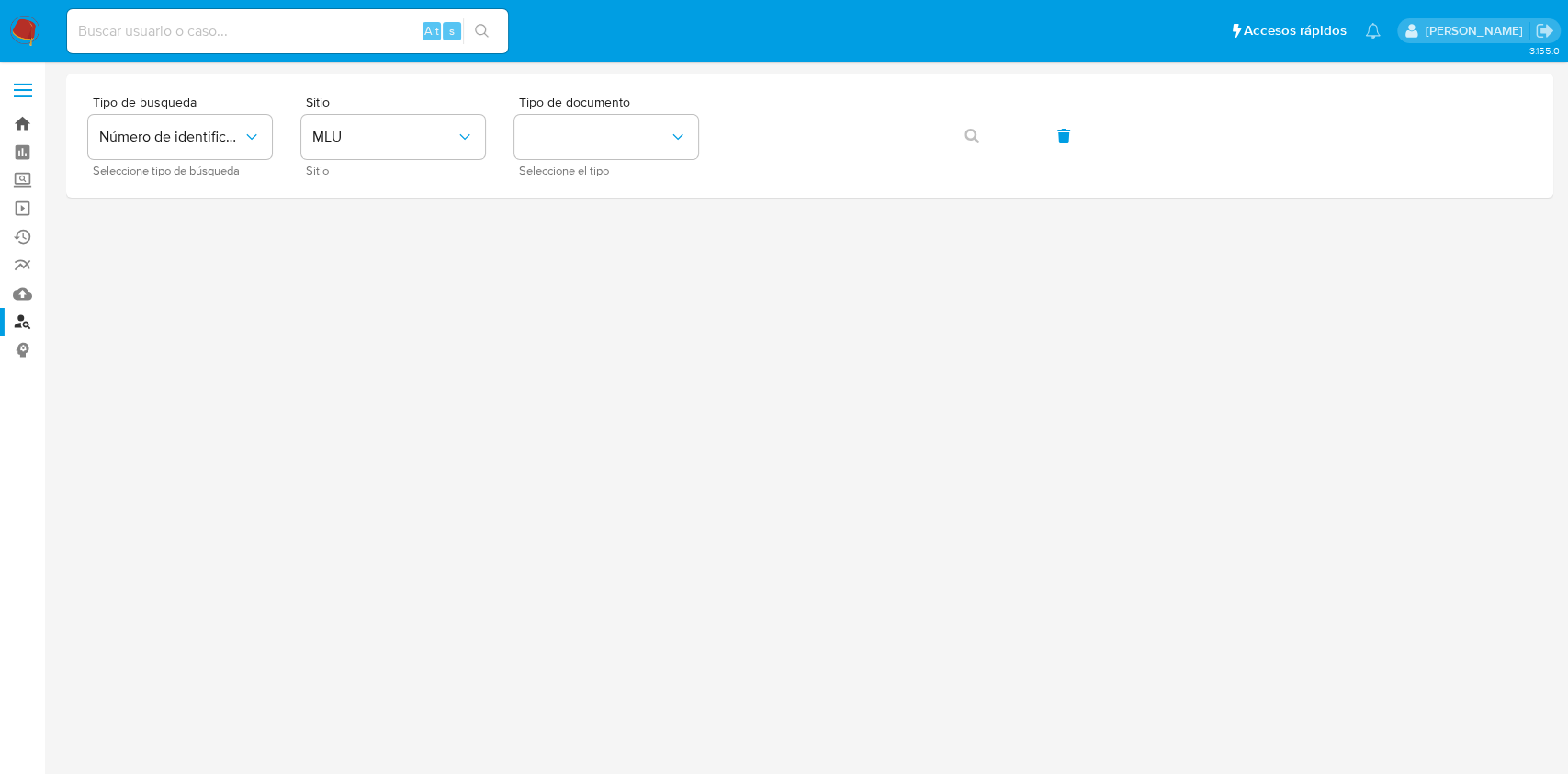
click at [19, 122] on link "Bandeja" at bounding box center [109, 123] width 219 height 28
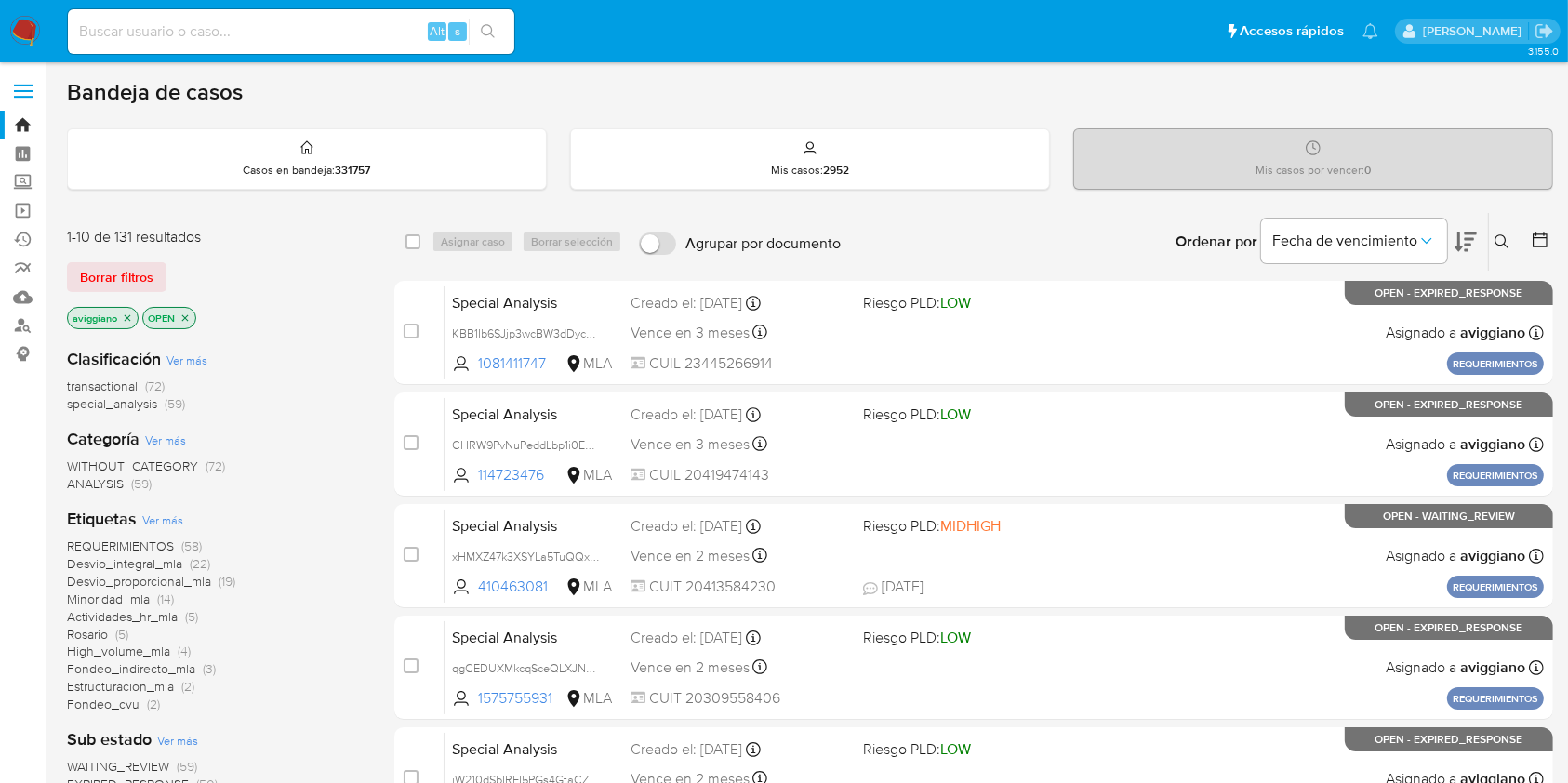
click at [1509, 242] on icon at bounding box center [1502, 242] width 15 height 15
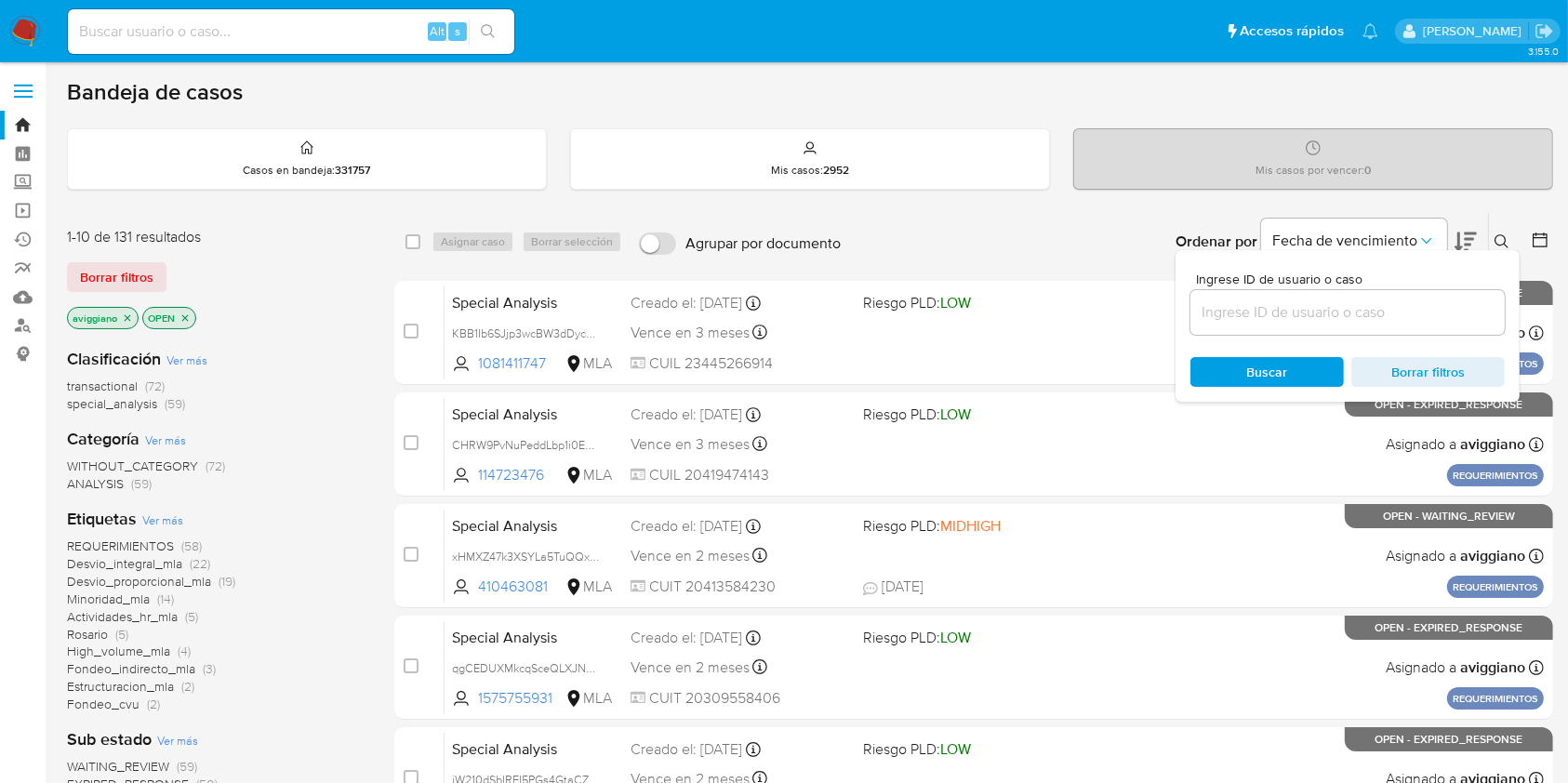
click at [1341, 306] on input at bounding box center [1346, 312] width 314 height 24
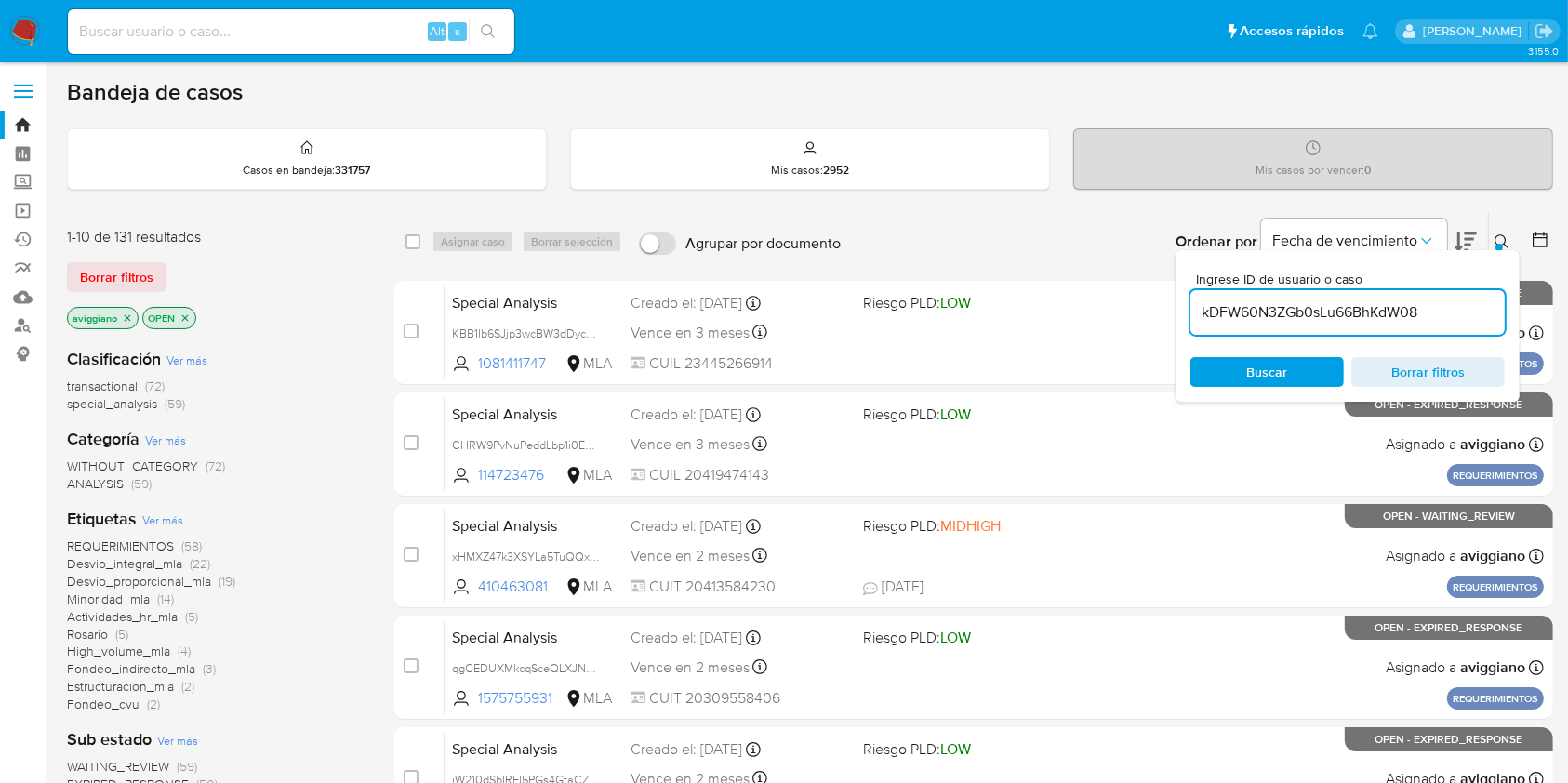
type input "kDFW60N3ZGb0sLu66BhKdW08"
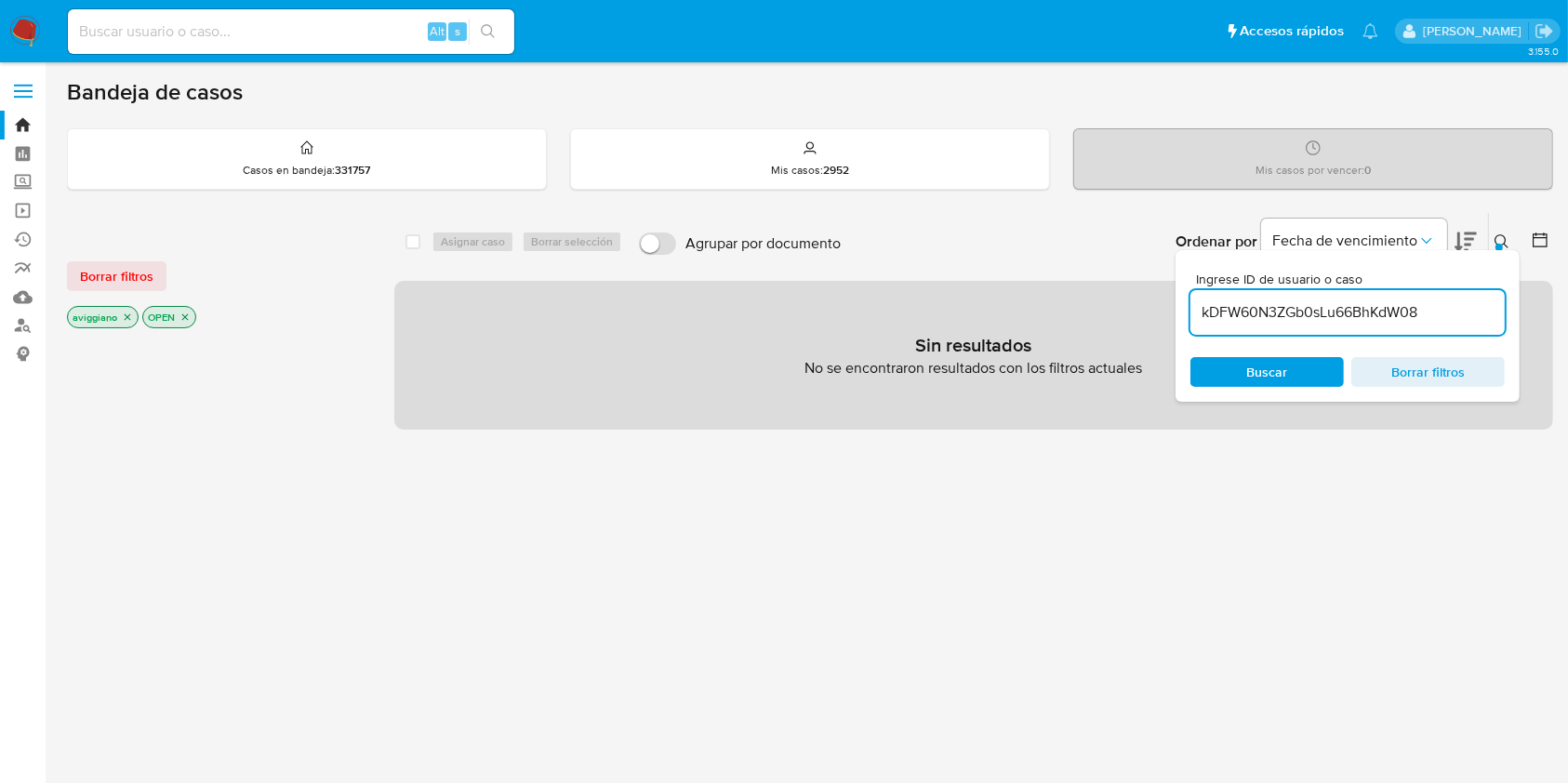
click at [124, 319] on icon "close-filter" at bounding box center [128, 318] width 12 height 12
click at [112, 321] on p "OPEN" at bounding box center [94, 317] width 52 height 20
click at [116, 320] on p "OPEN" at bounding box center [94, 317] width 52 height 20
click at [111, 320] on icon "close-filter" at bounding box center [110, 318] width 12 height 12
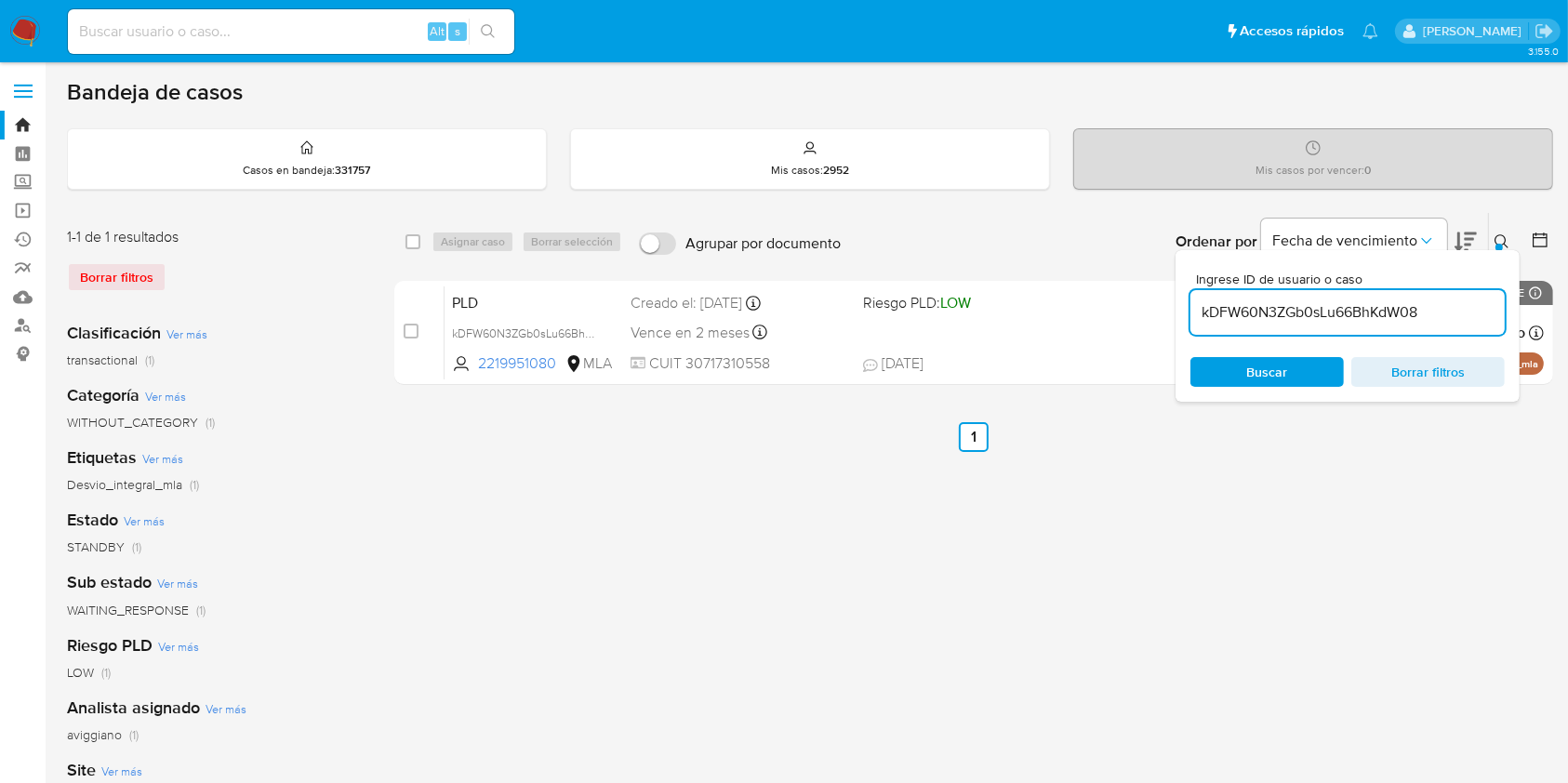
click at [400, 244] on div "select-all-cases-checkbox Asignar caso Borrar selección Agrupar por documento O…" at bounding box center [973, 242] width 1158 height 58
click at [422, 244] on div "select-all-cases-checkbox" at bounding box center [416, 241] width 22 height 22
click at [411, 243] on input "checkbox" at bounding box center [413, 242] width 15 height 15
checkbox input "true"
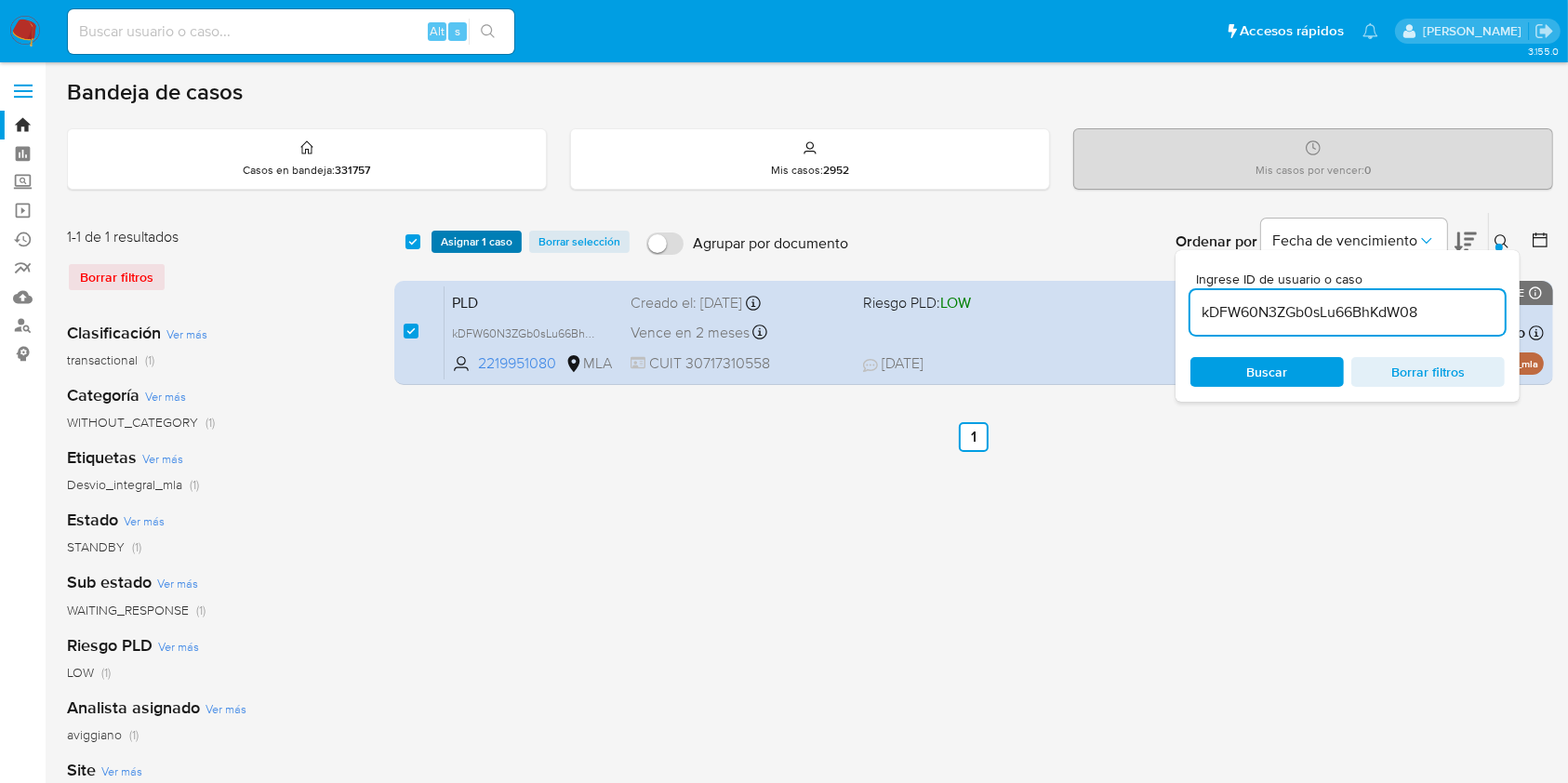
click at [443, 234] on span "Asignar 1 caso" at bounding box center [476, 241] width 72 height 18
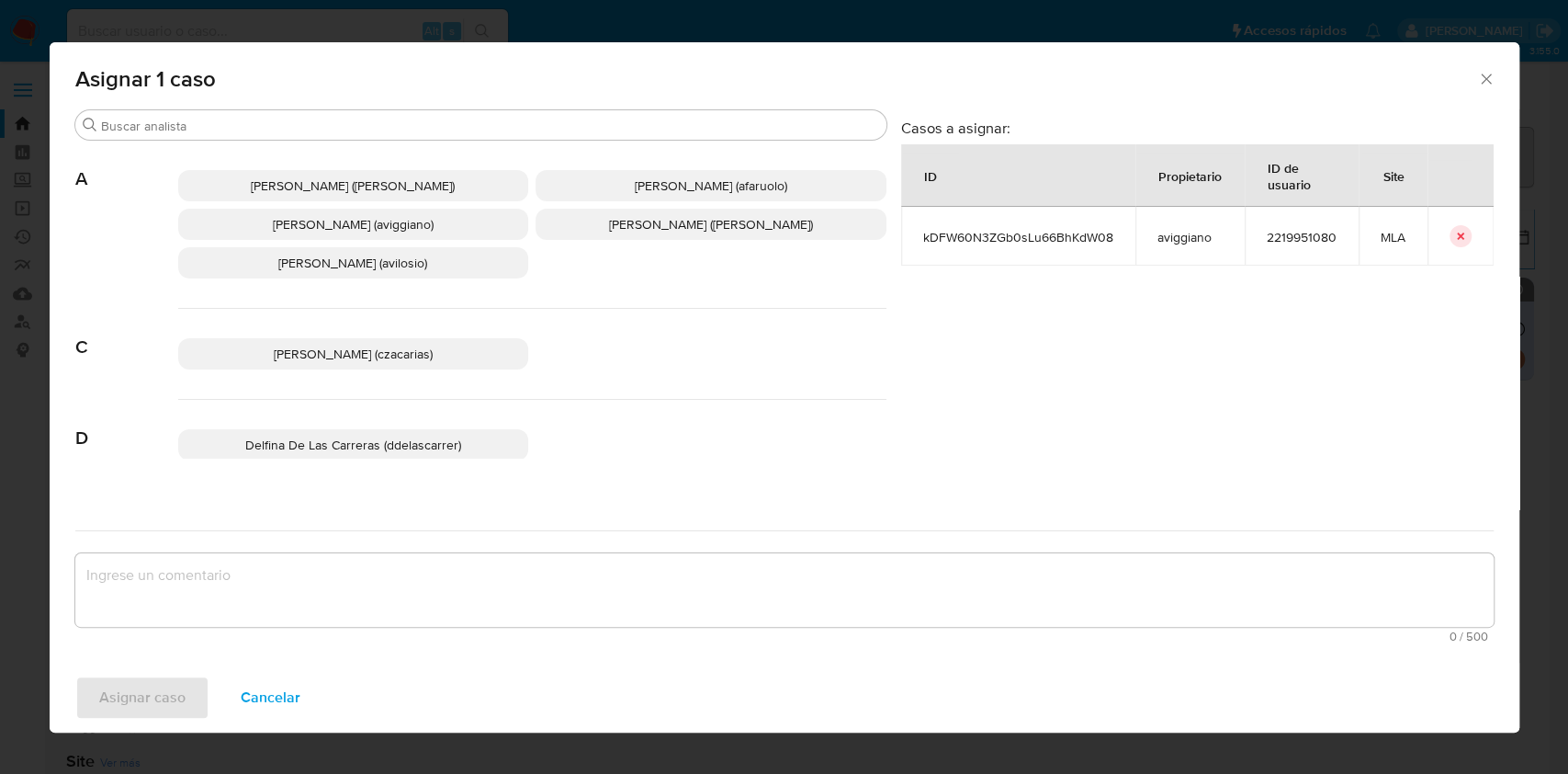
click at [373, 238] on p "[PERSON_NAME] (aviggiano)" at bounding box center [354, 224] width 351 height 31
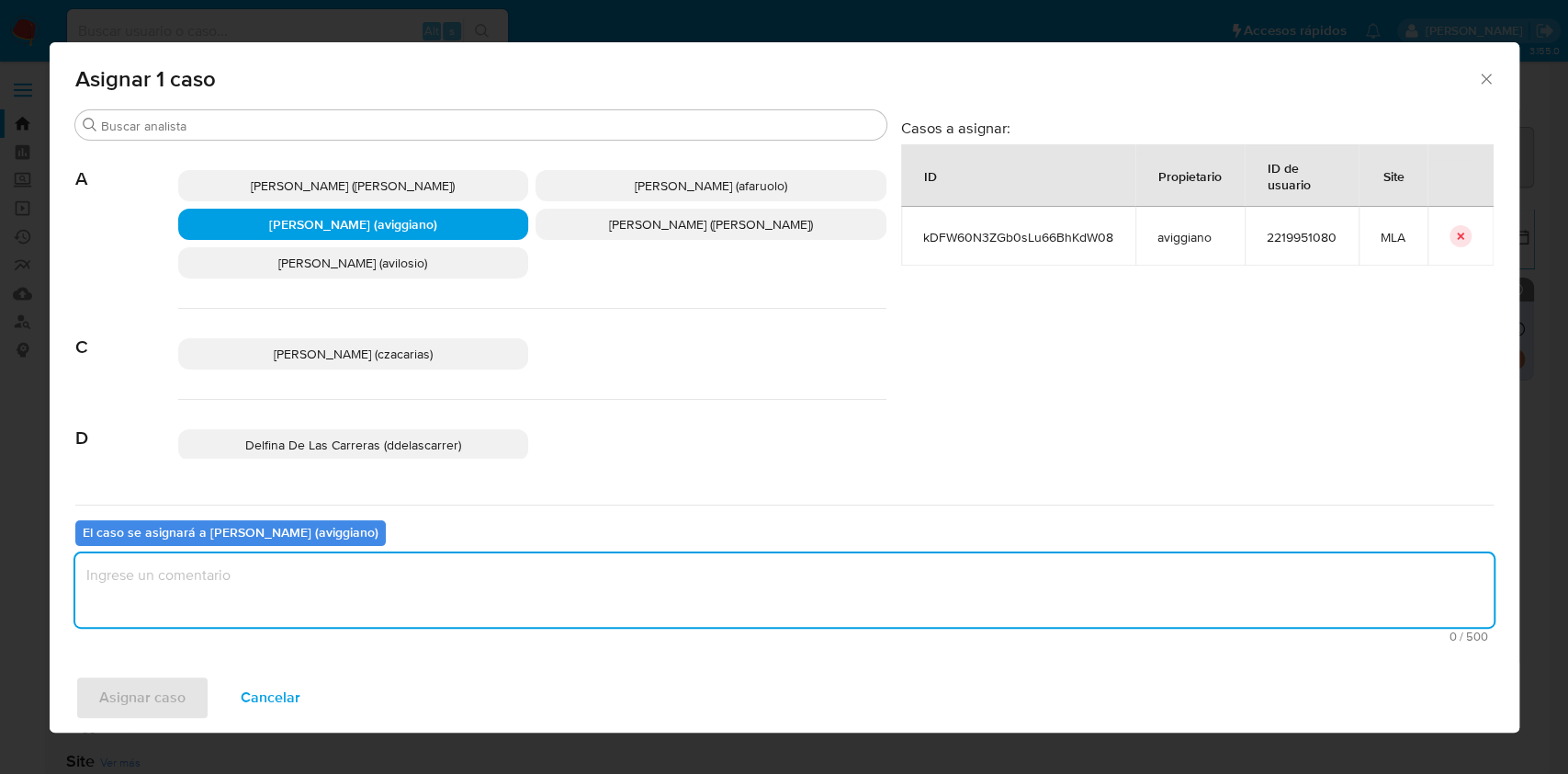
drag, startPoint x: 286, startPoint y: 589, endPoint x: 204, endPoint y: 636, distance: 94.5
click at [285, 590] on textarea "assign-modal" at bounding box center [784, 590] width 1418 height 74
click at [139, 677] on span "Asignar caso" at bounding box center [142, 697] width 86 height 41
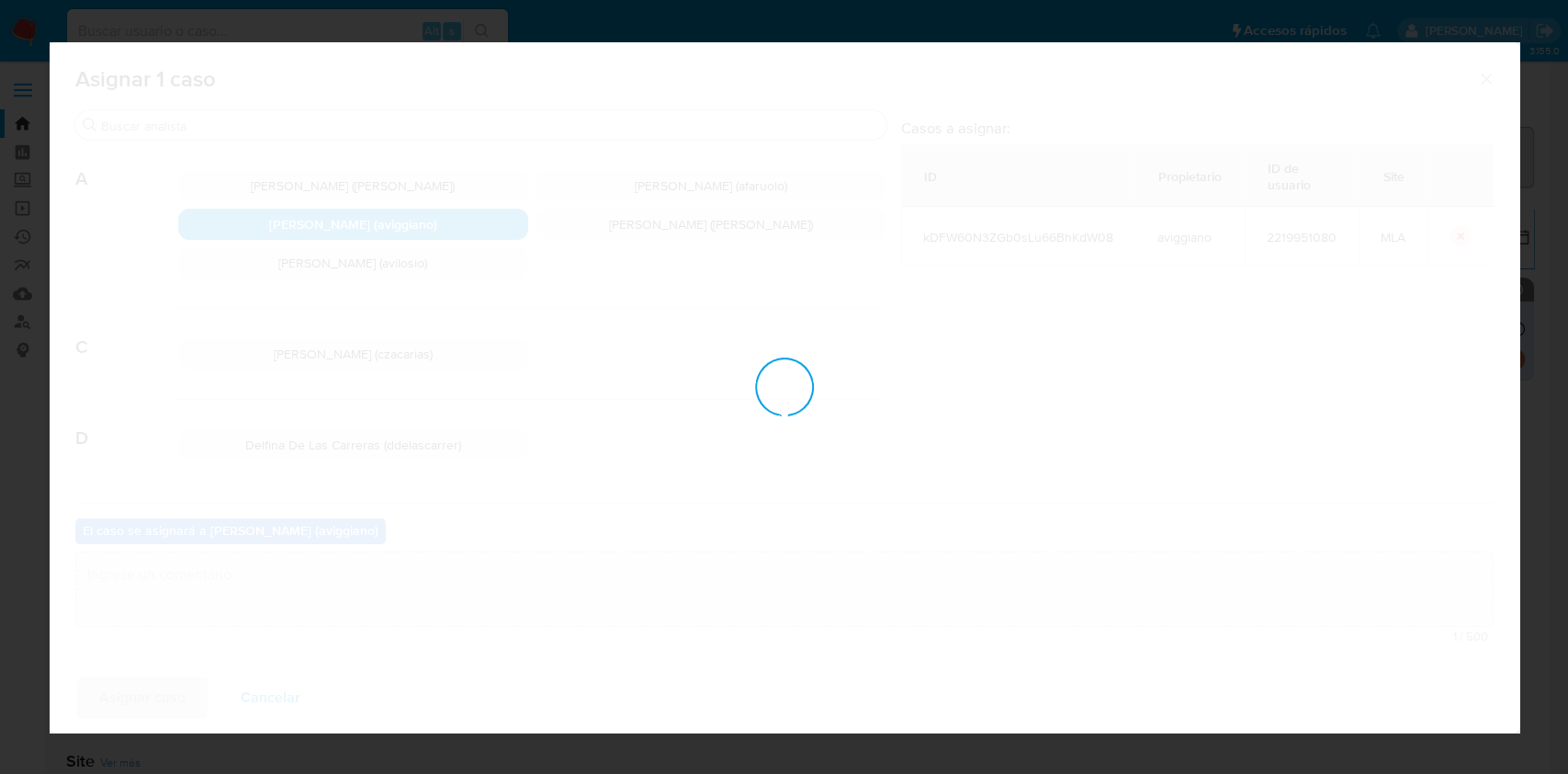
checkbox input "false"
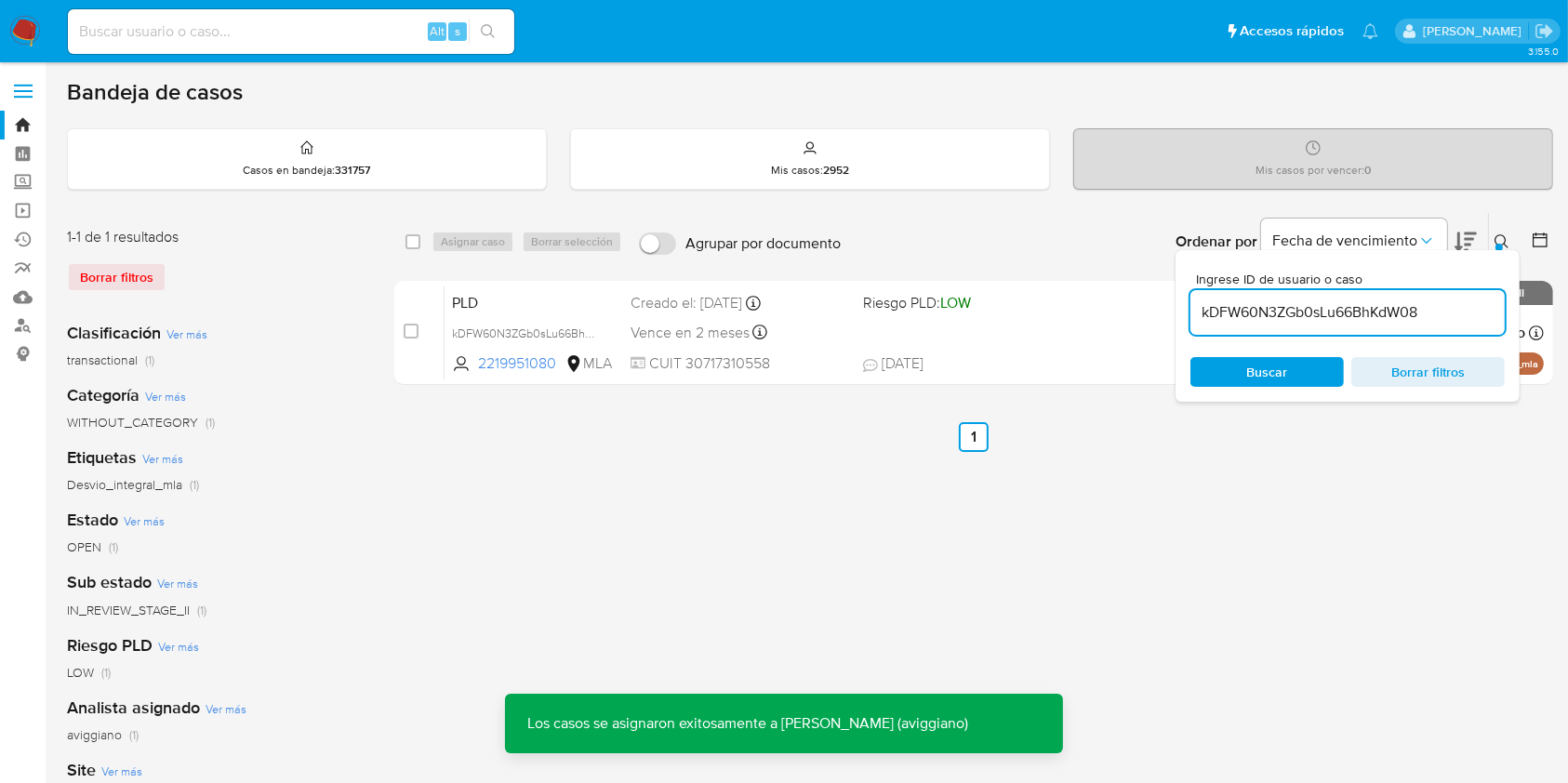
click at [837, 316] on div "PLD kDFW60N3ZGb0sLu66BhKdW08 2219951080 MLA Riesgo PLD: LOW Creado el: [DATE] C…" at bounding box center [993, 332] width 1099 height 94
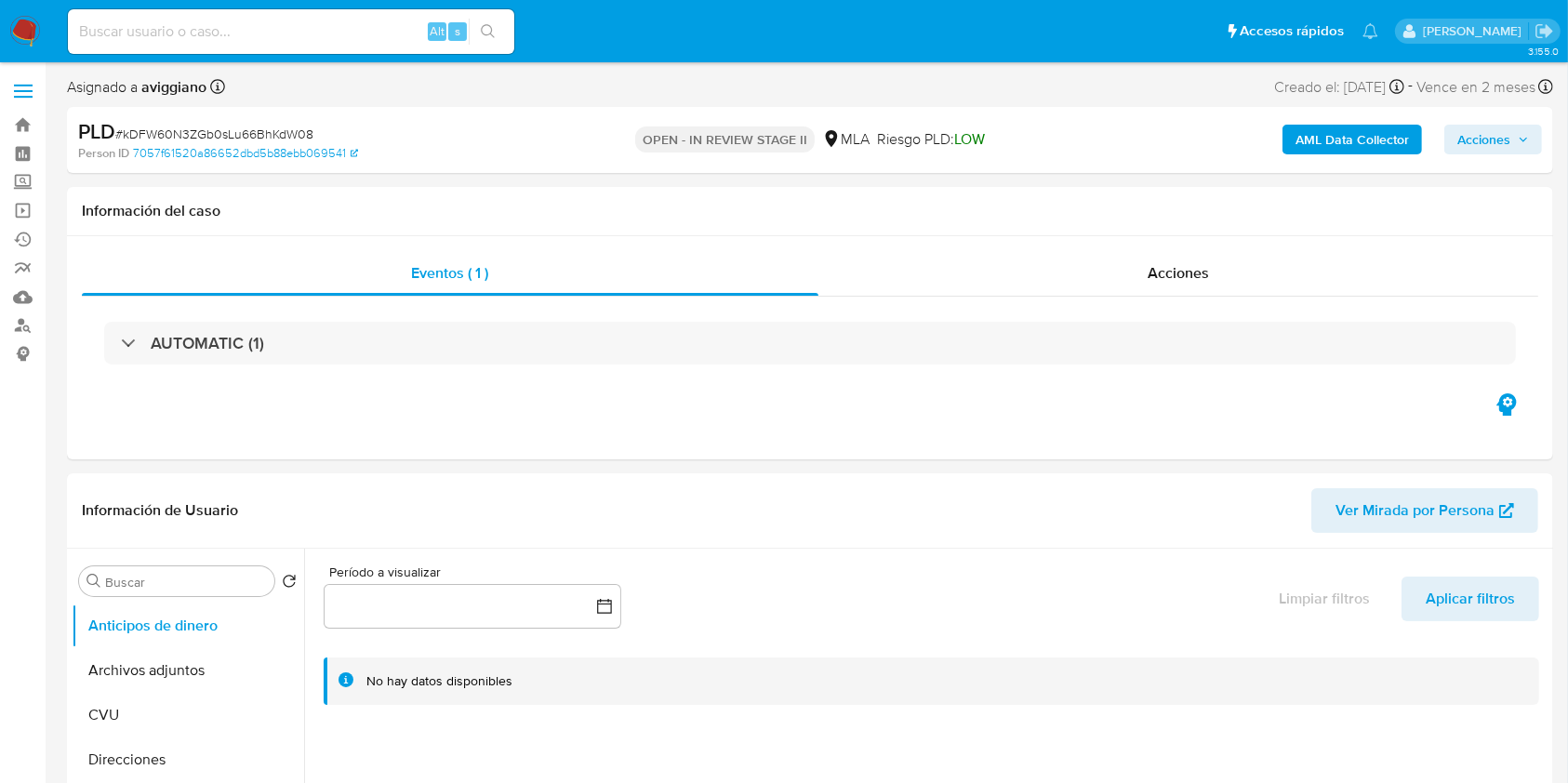
select select "10"
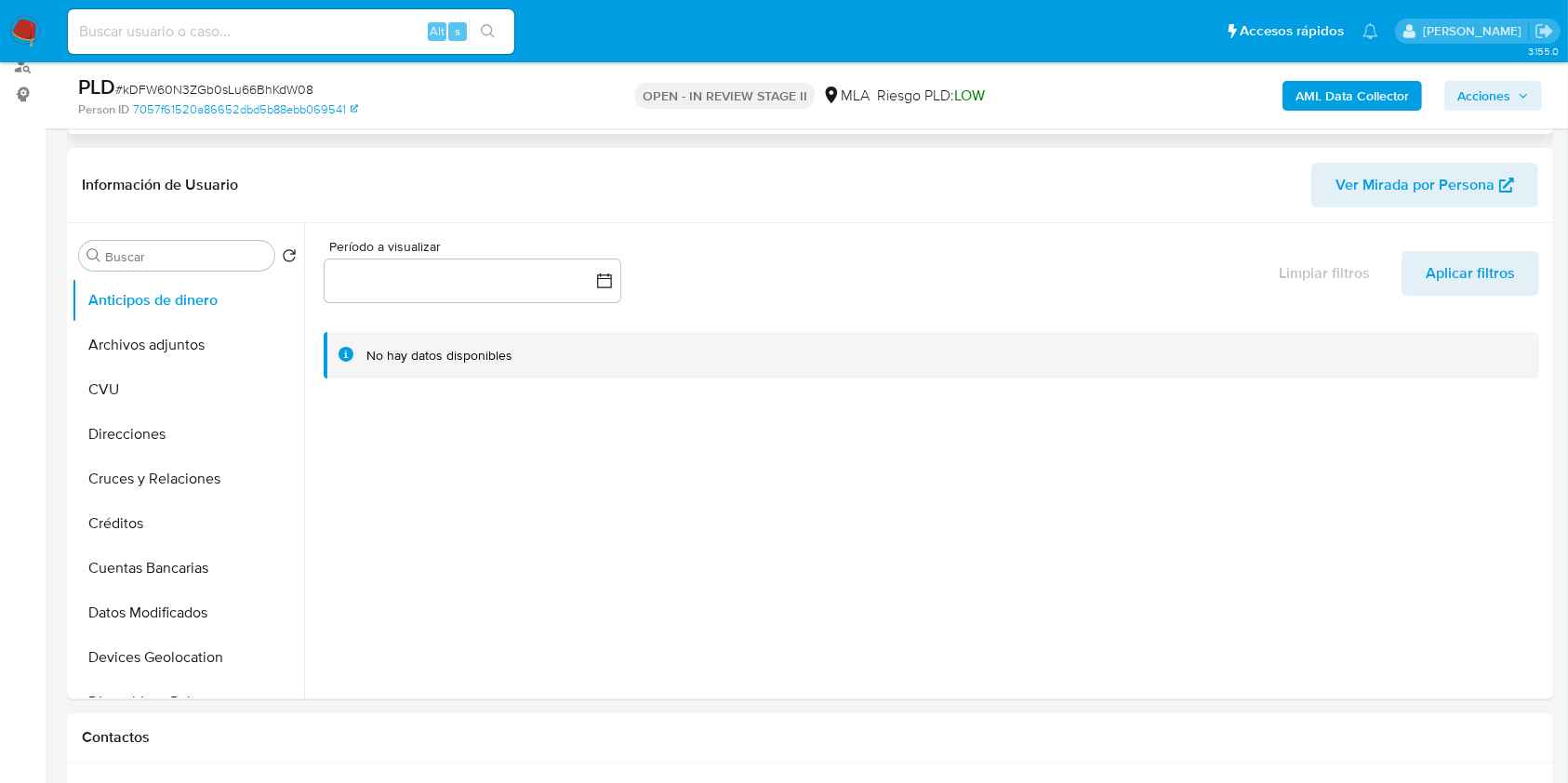
scroll to position [372, 0]
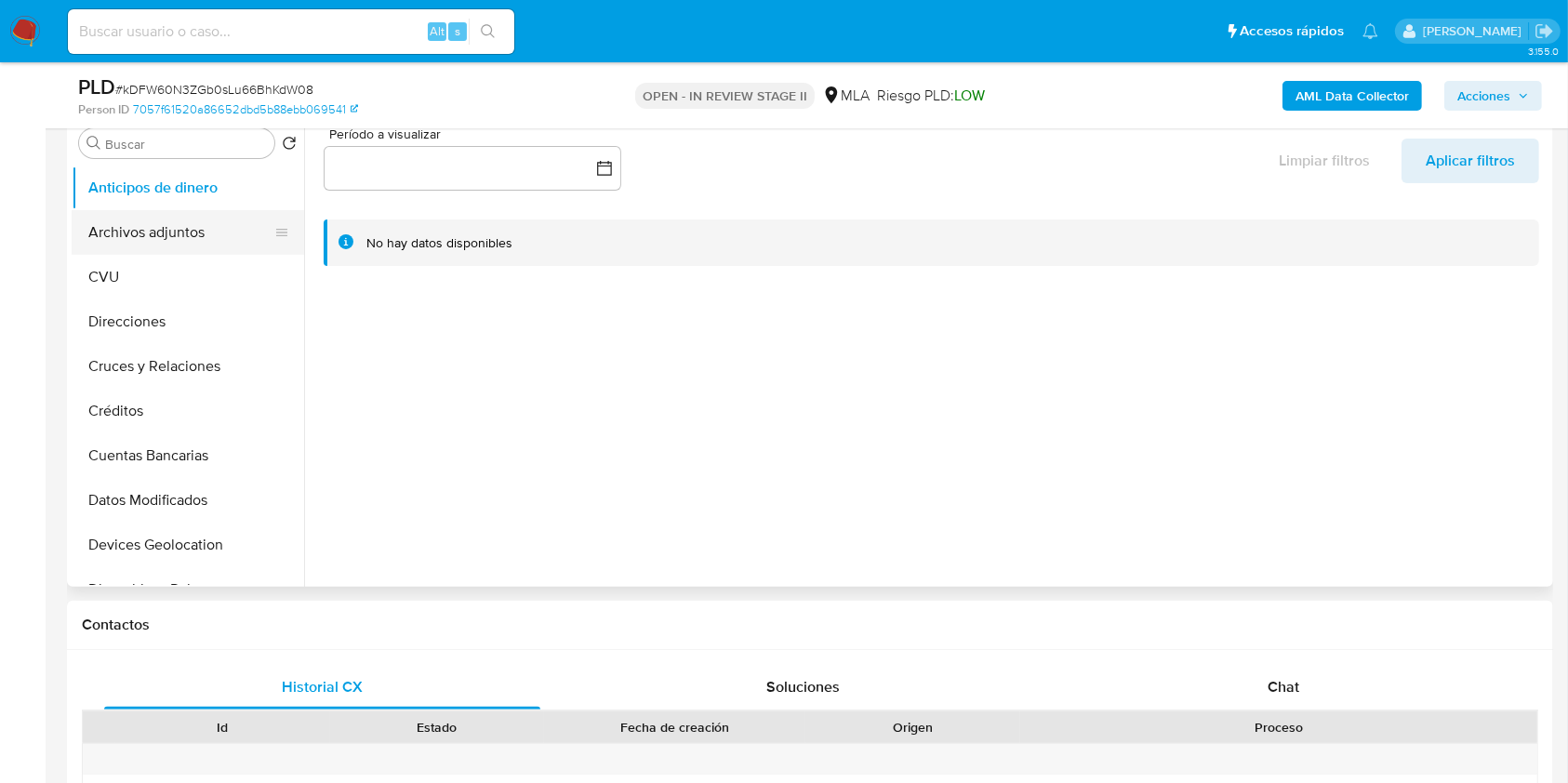
click at [164, 249] on button "Archivos adjuntos" at bounding box center [180, 232] width 218 height 45
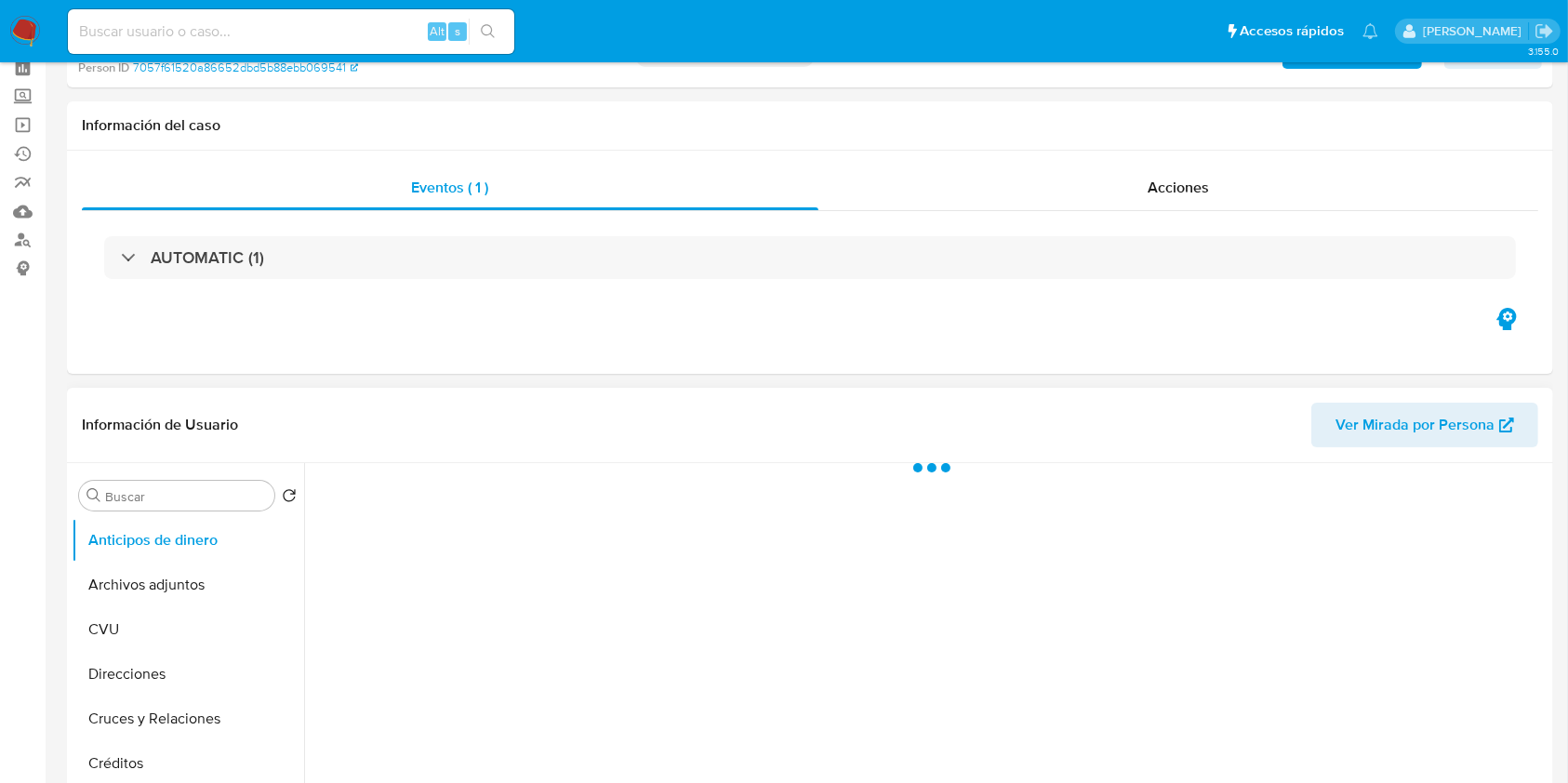
scroll to position [124, 0]
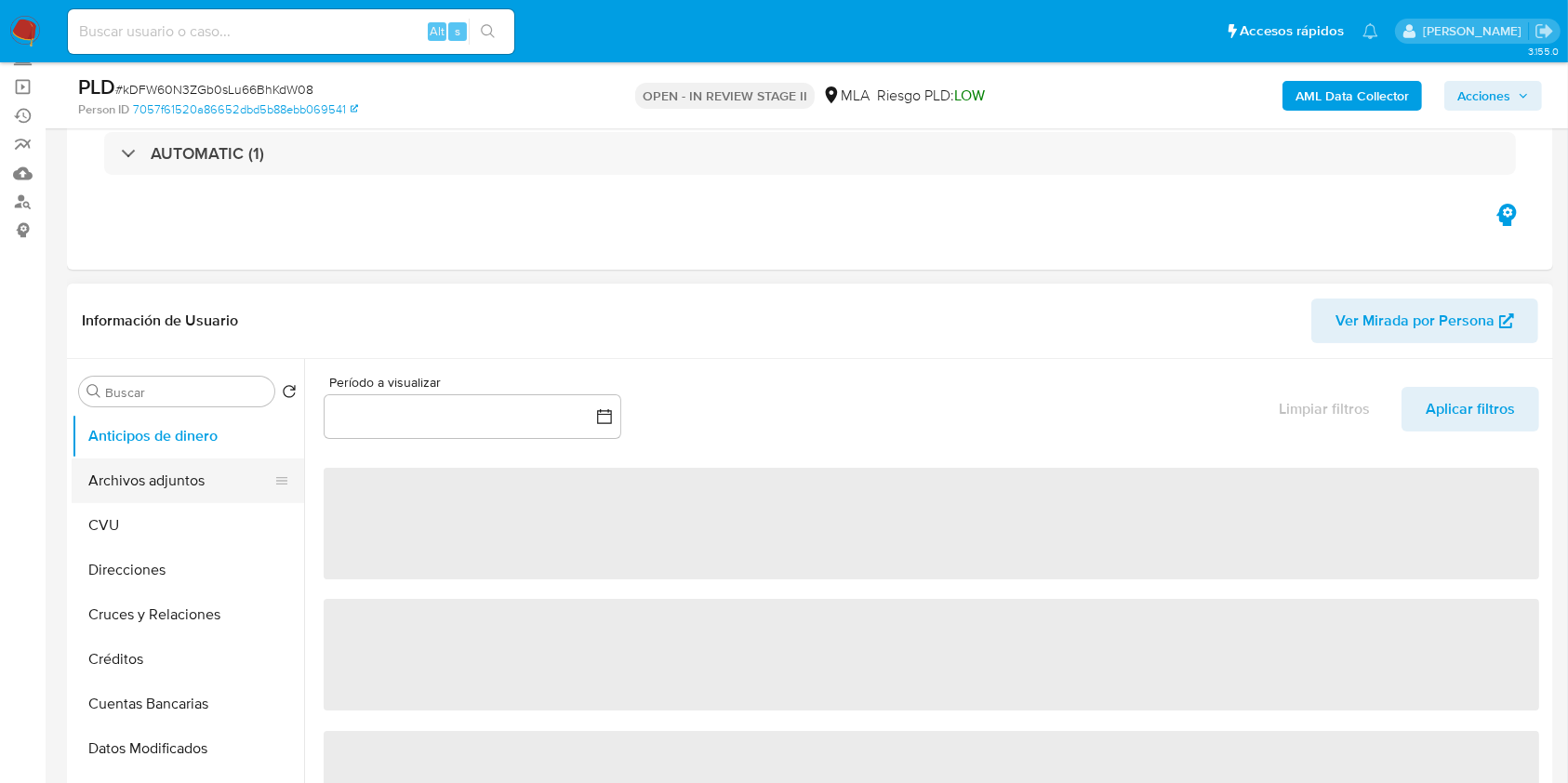
click at [134, 464] on button "Archivos adjuntos" at bounding box center [180, 481] width 218 height 45
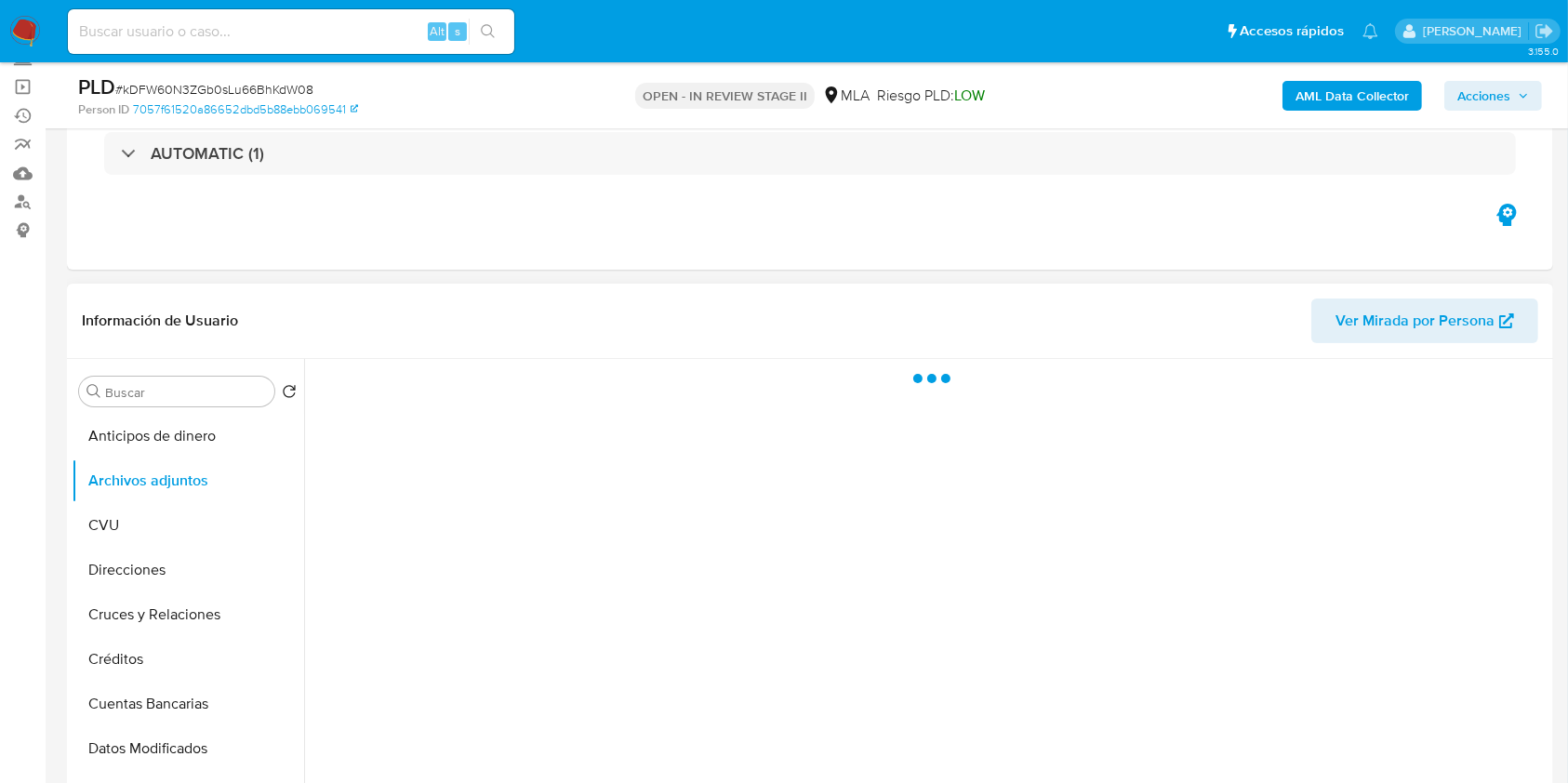
select select "10"
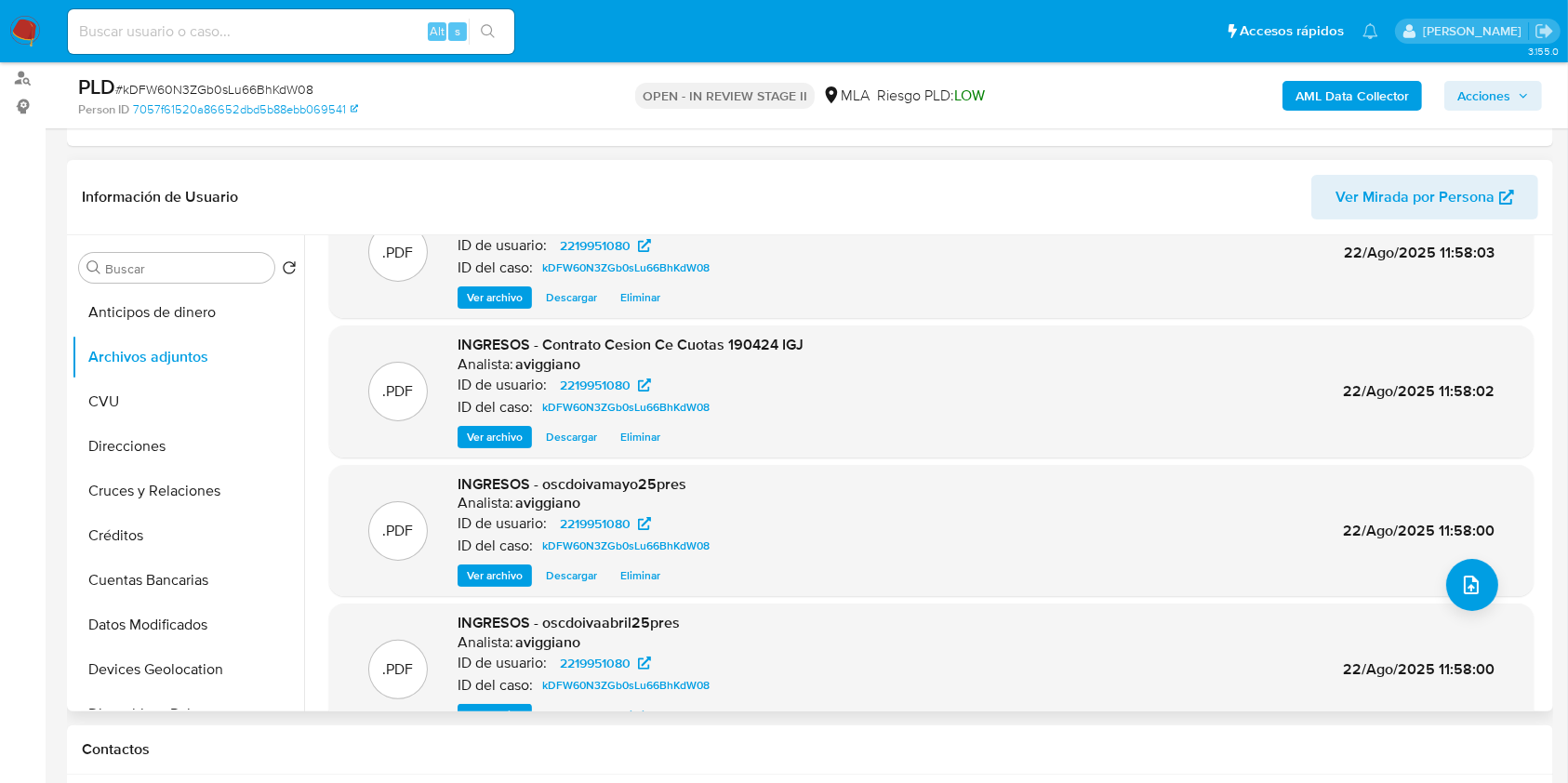
scroll to position [156, 0]
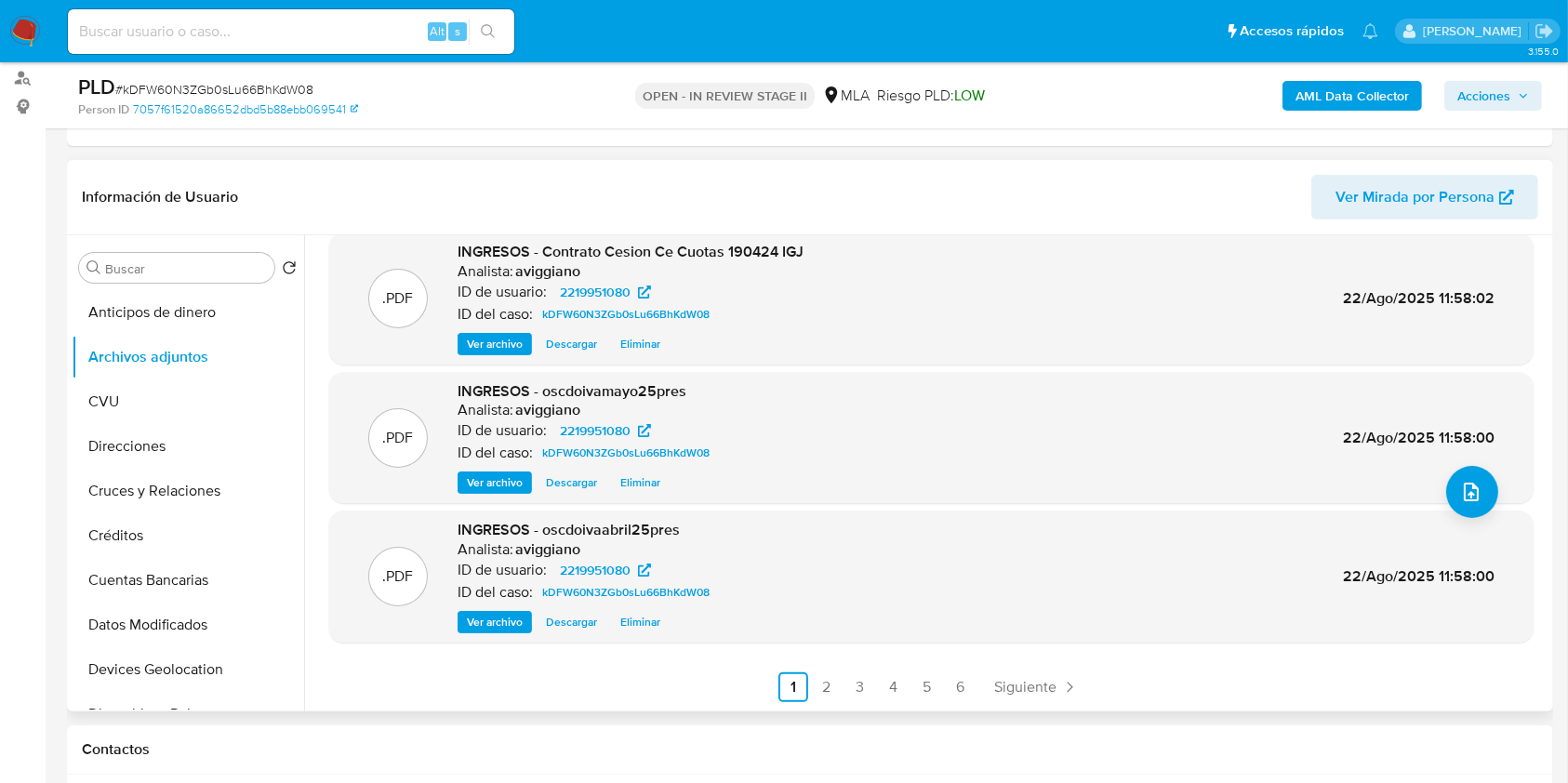
click at [820, 697] on link "2" at bounding box center [826, 687] width 30 height 30
click at [895, 682] on link "3" at bounding box center [910, 687] width 30 height 30
click at [937, 681] on link "4" at bounding box center [943, 687] width 30 height 30
click at [974, 674] on link "5" at bounding box center [977, 687] width 30 height 30
click at [1004, 676] on link "6" at bounding box center [1010, 687] width 30 height 30
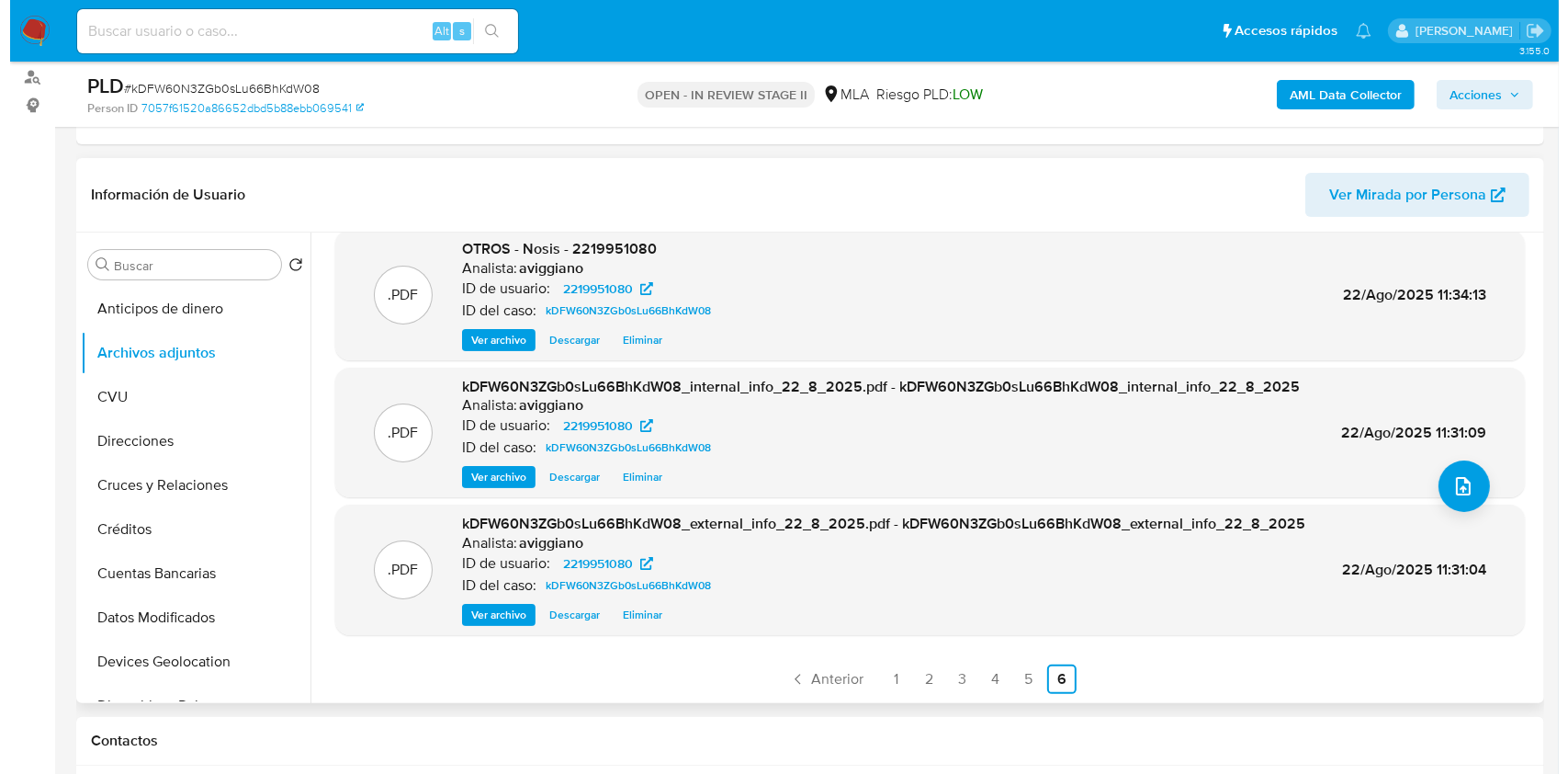
scroll to position [0, 0]
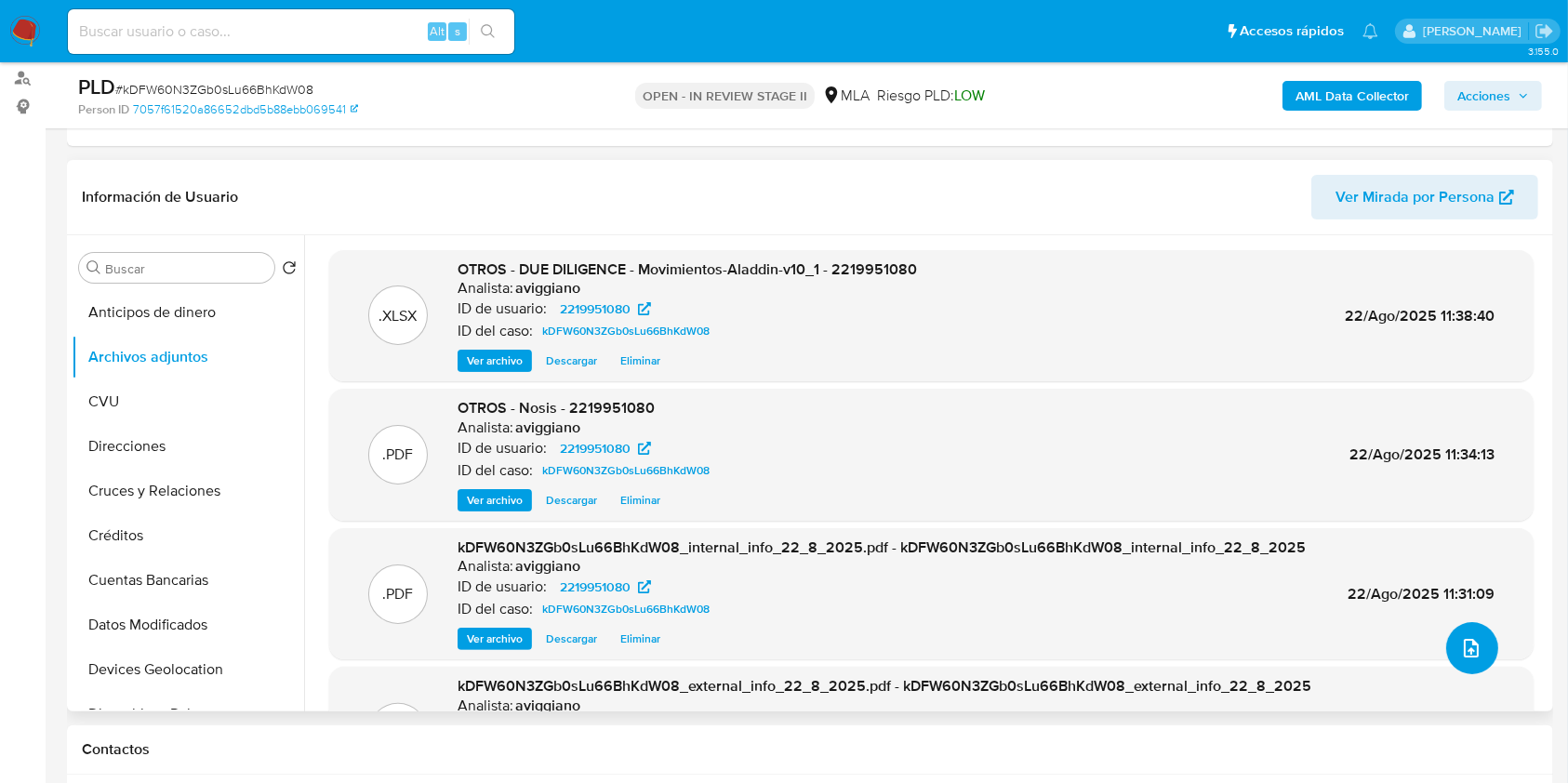
click at [1461, 643] on icon "upload-file" at bounding box center [1470, 648] width 22 height 22
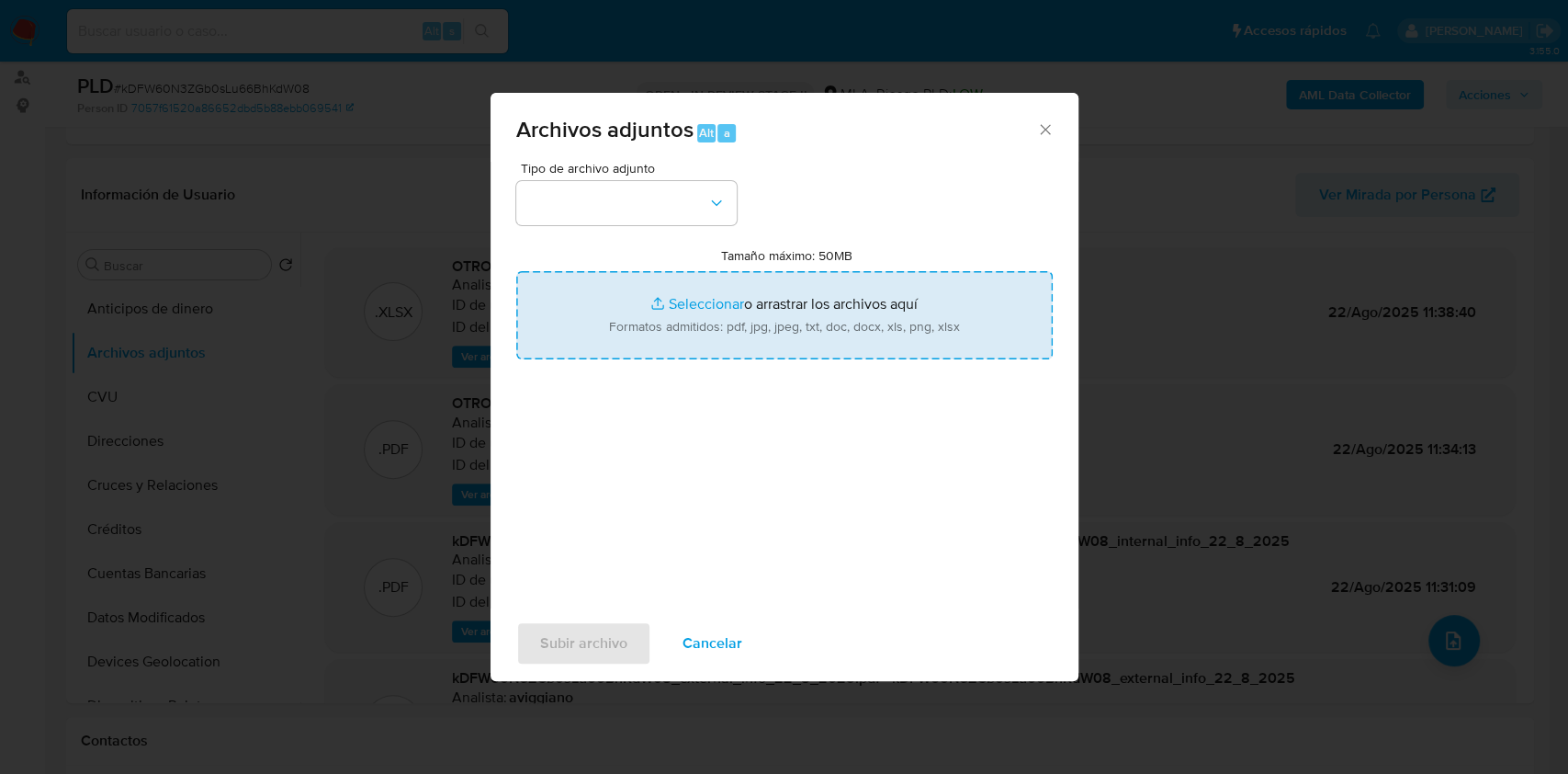
click at [622, 320] on input "Tamaño máximo: 50MB Seleccionar archivos" at bounding box center [785, 315] width 537 height 88
type input "C:\fakepath\Caselog kDFW60N3ZGb0sLu66BhKdW08_2025_07_17_16_48_52.docx"
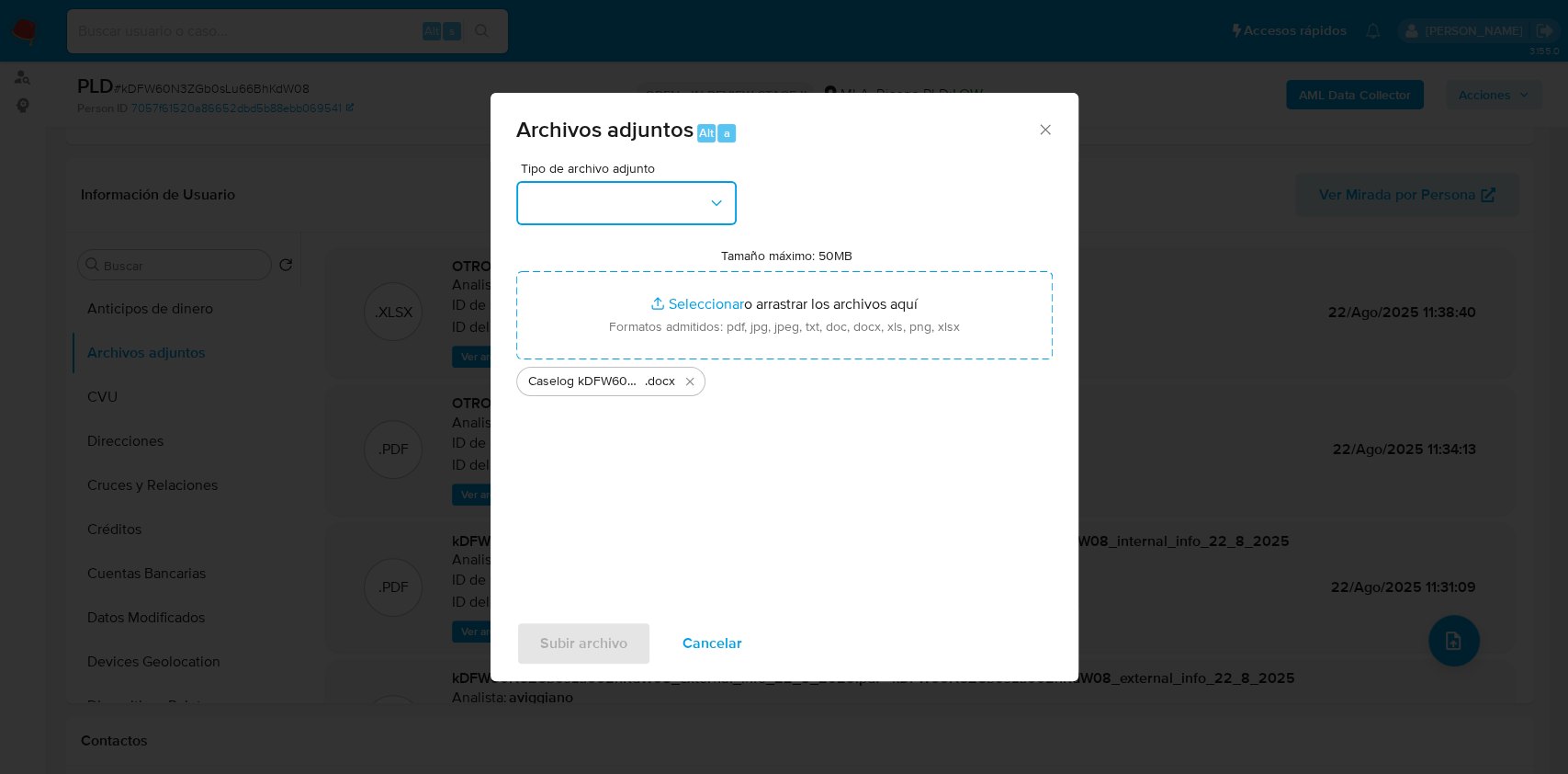
click at [630, 203] on button "button" at bounding box center [627, 203] width 221 height 45
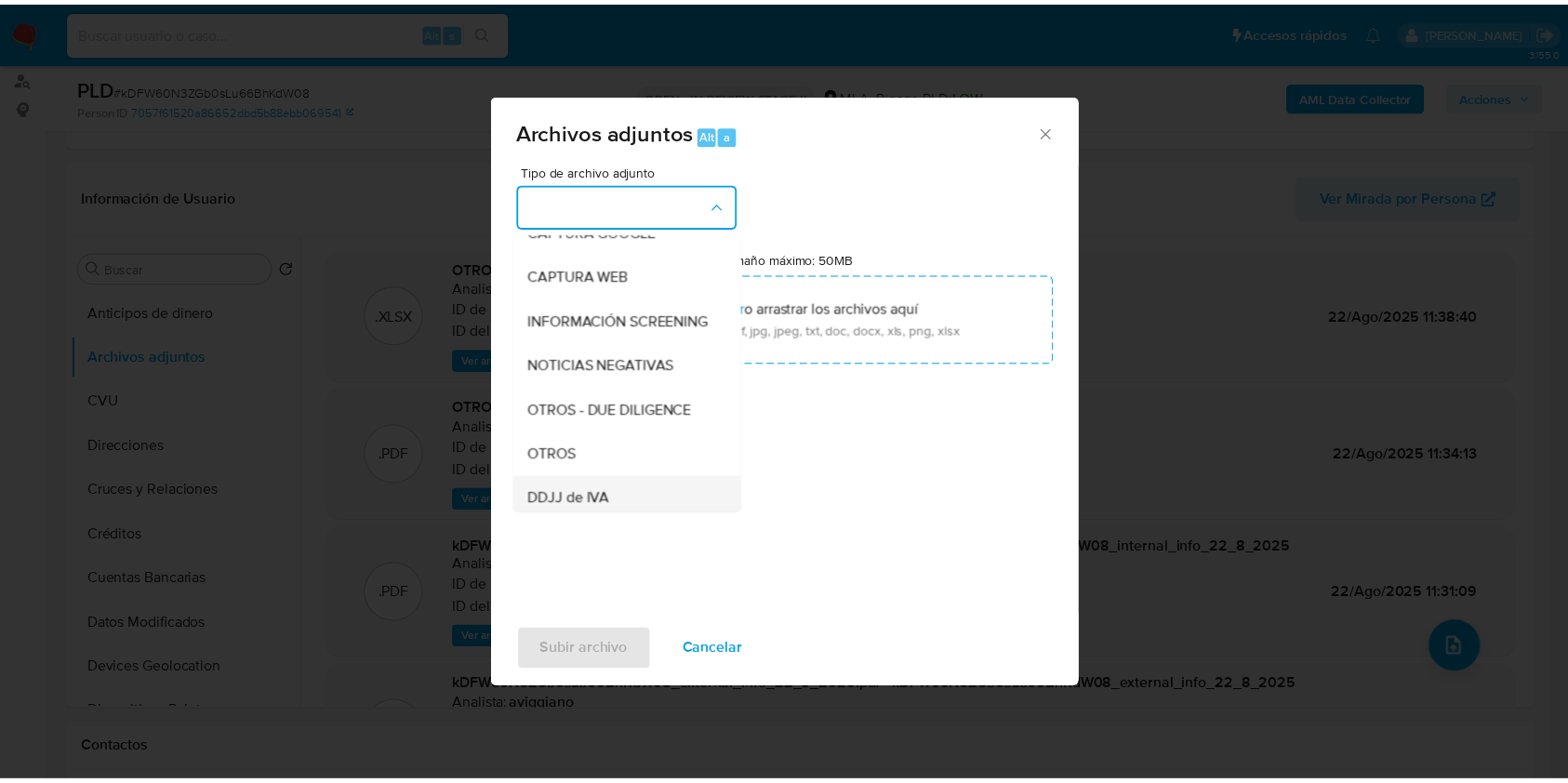
scroll to position [248, 0]
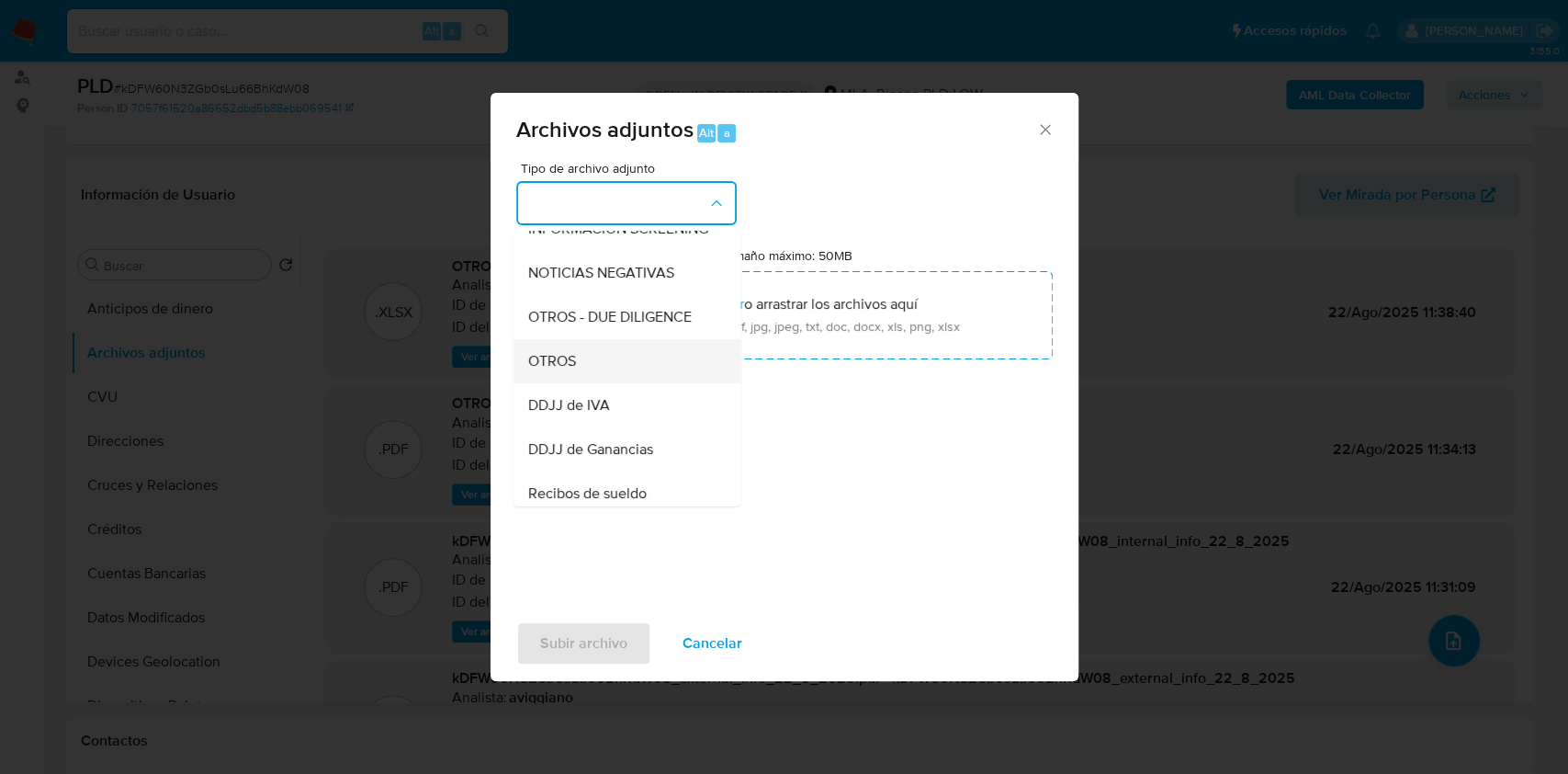
click at [580, 362] on div "OTROS" at bounding box center [621, 361] width 188 height 45
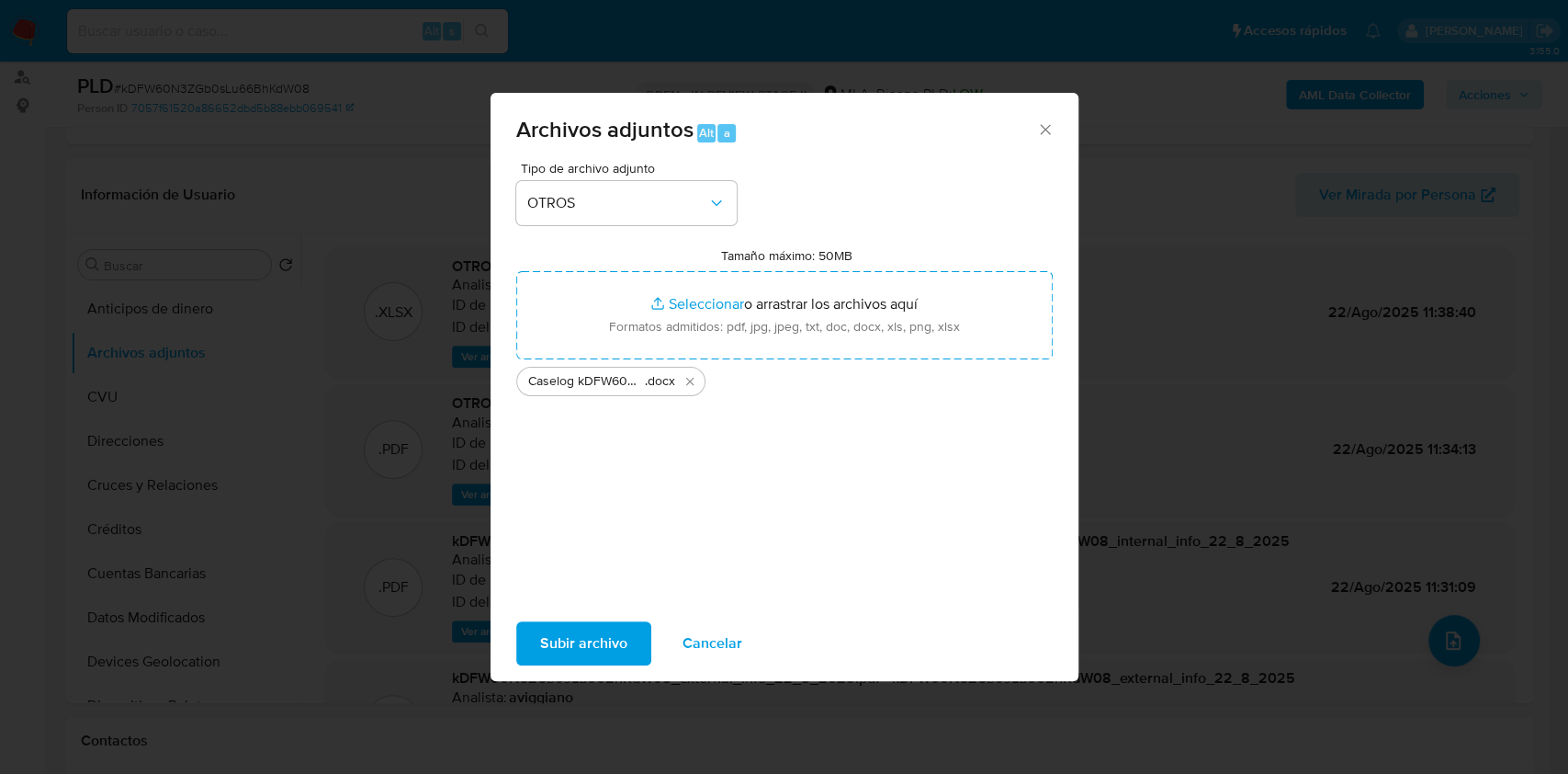
click at [578, 663] on span "Subir archivo" at bounding box center [584, 643] width 87 height 41
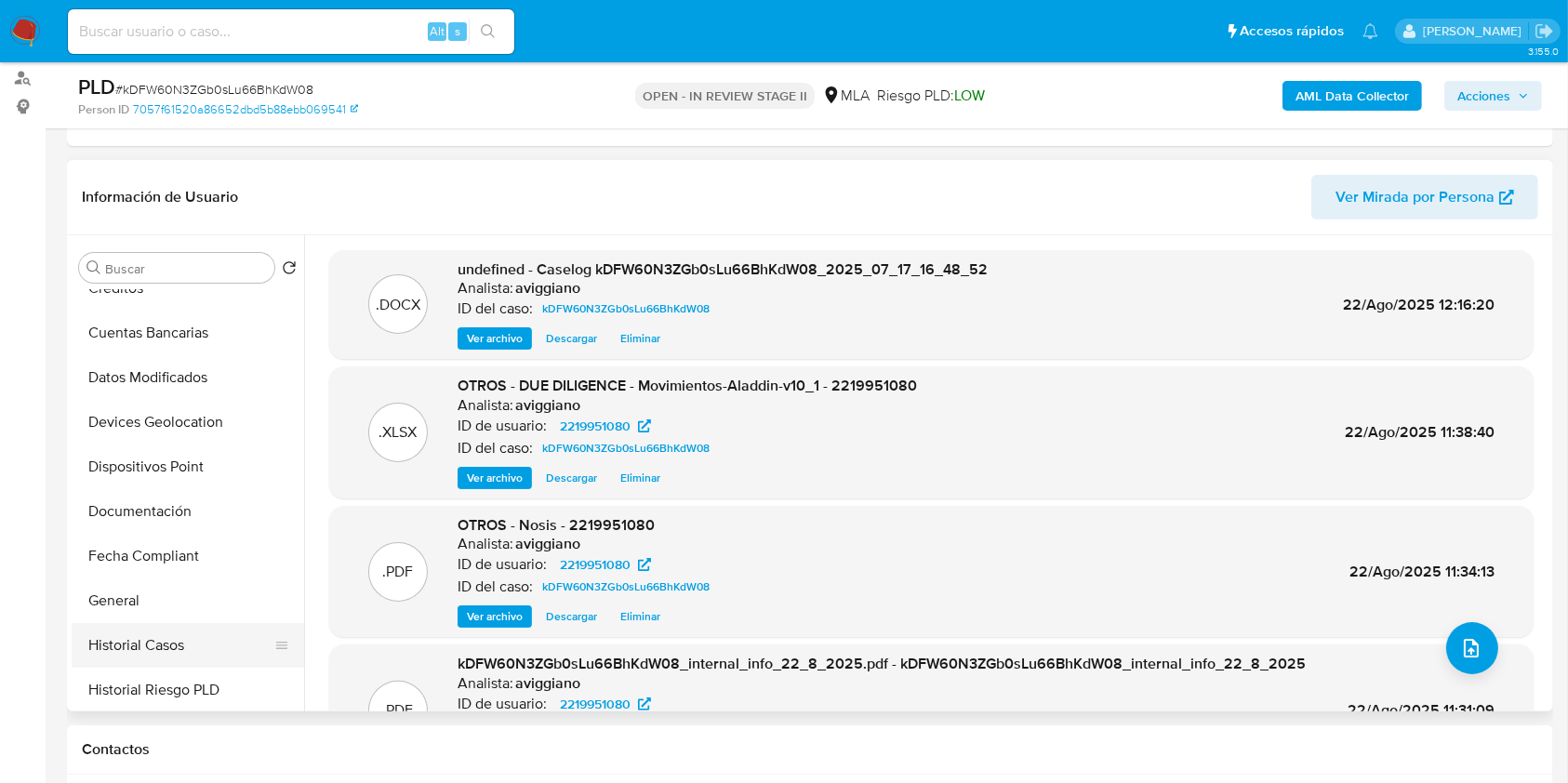
click at [158, 636] on button "Historial Casos" at bounding box center [180, 645] width 218 height 45
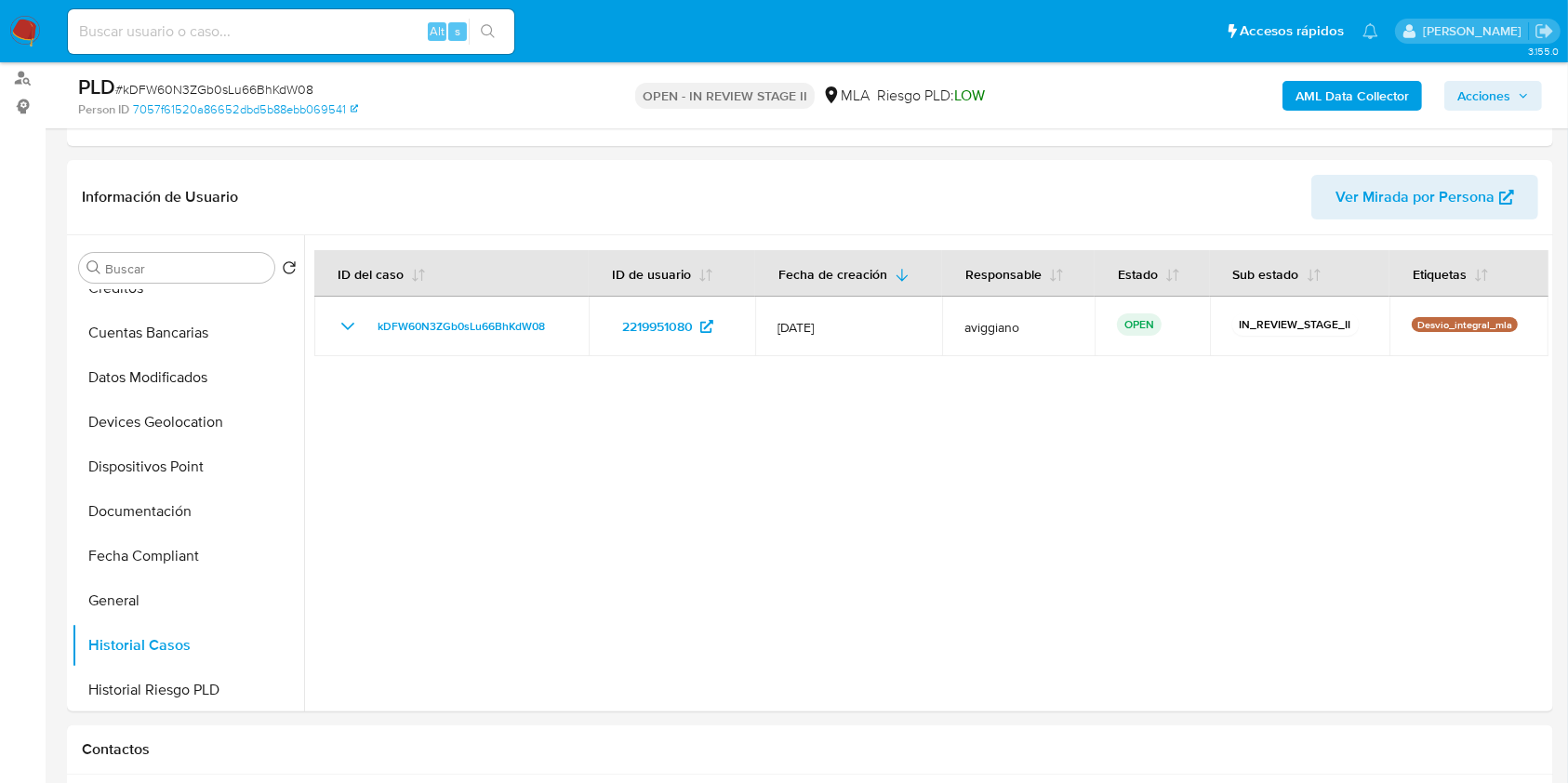
click at [1503, 97] on span "Acciones" at bounding box center [1483, 95] width 53 height 30
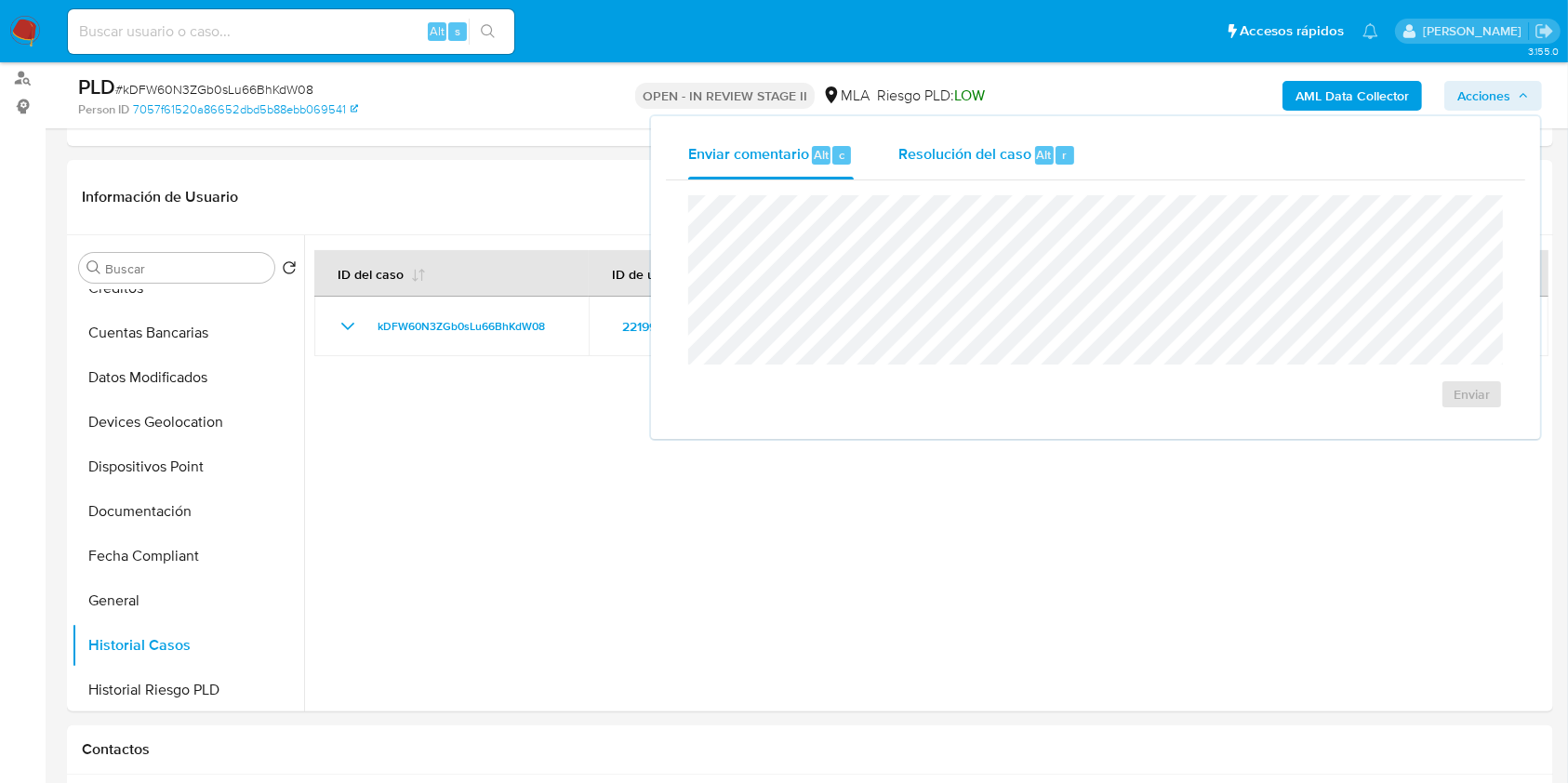
click at [974, 159] on span "Resolución del caso" at bounding box center [964, 154] width 133 height 21
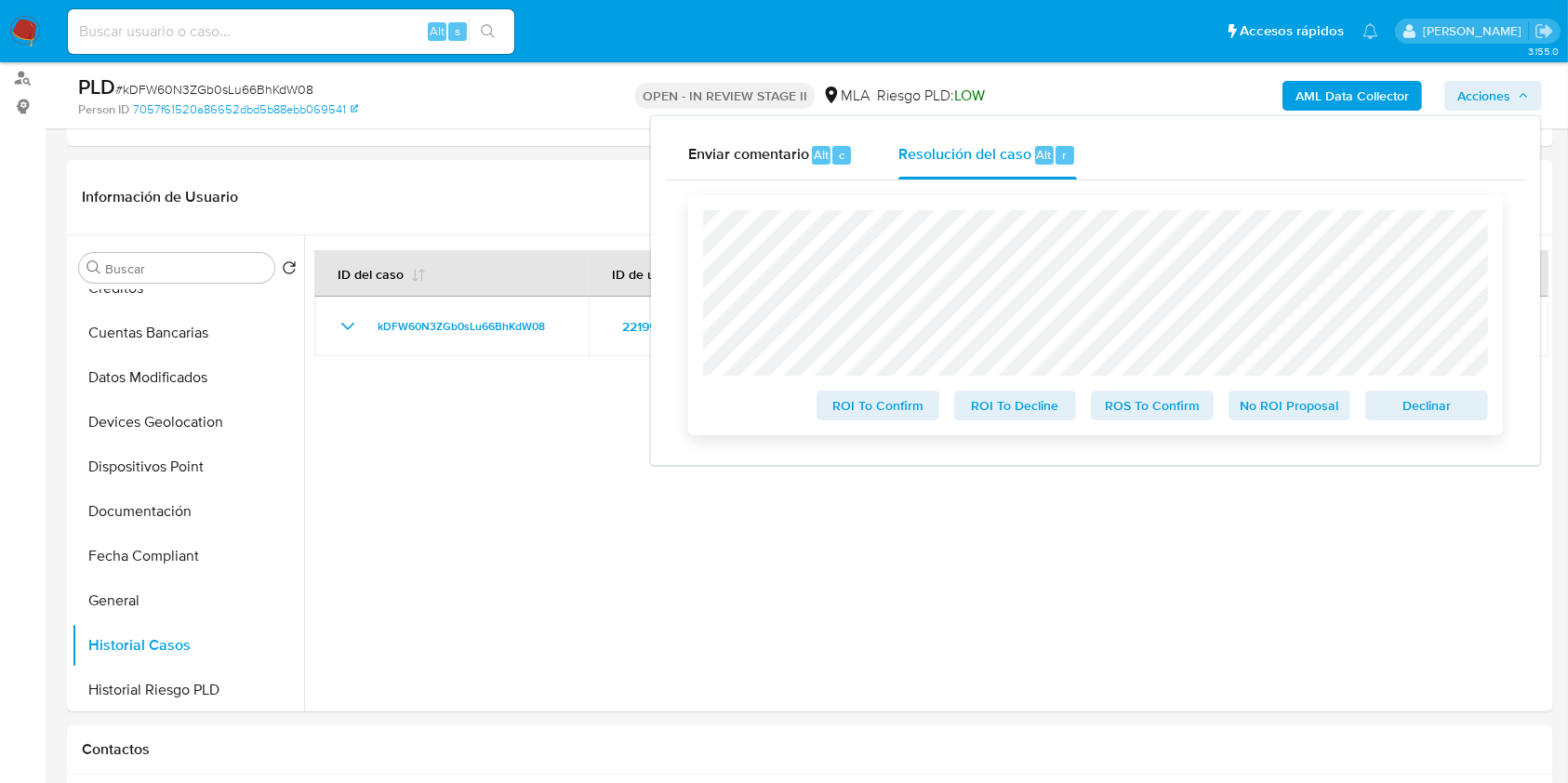
click at [1410, 417] on span "Declinar" at bounding box center [1426, 405] width 97 height 26
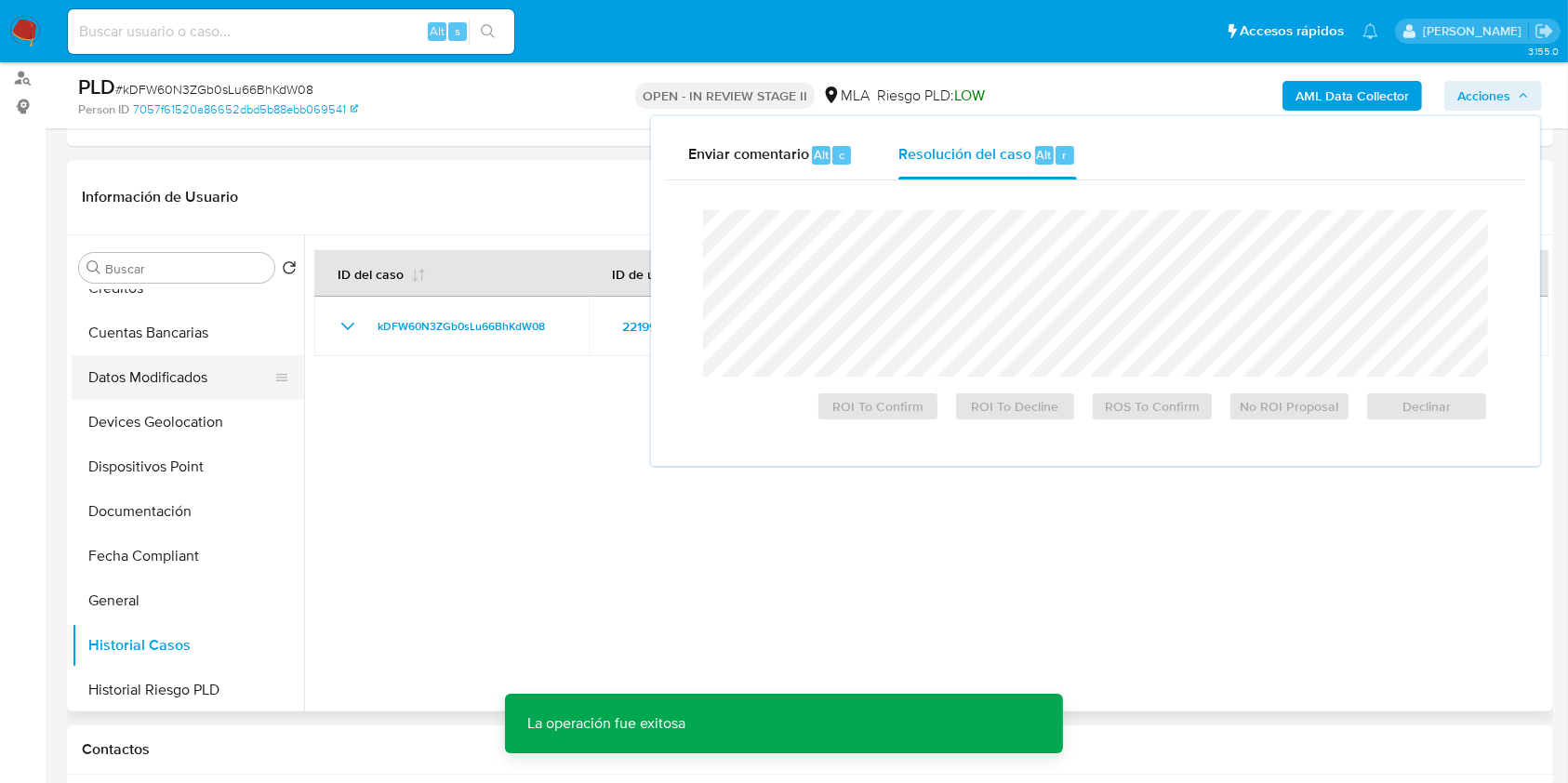
click at [161, 391] on button "Datos Modificados" at bounding box center [180, 377] width 218 height 45
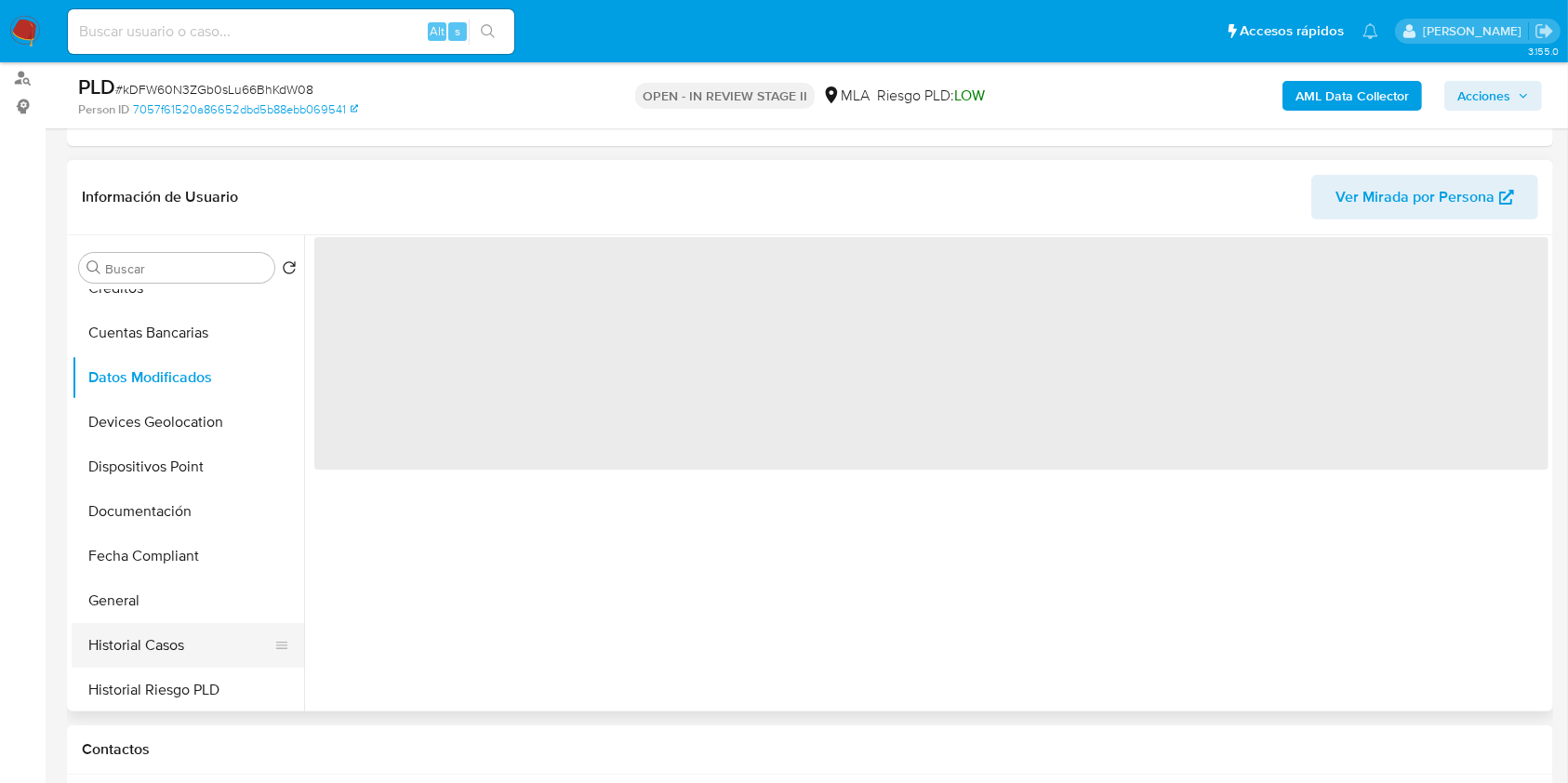
click at [161, 633] on button "Historial Casos" at bounding box center [180, 645] width 218 height 45
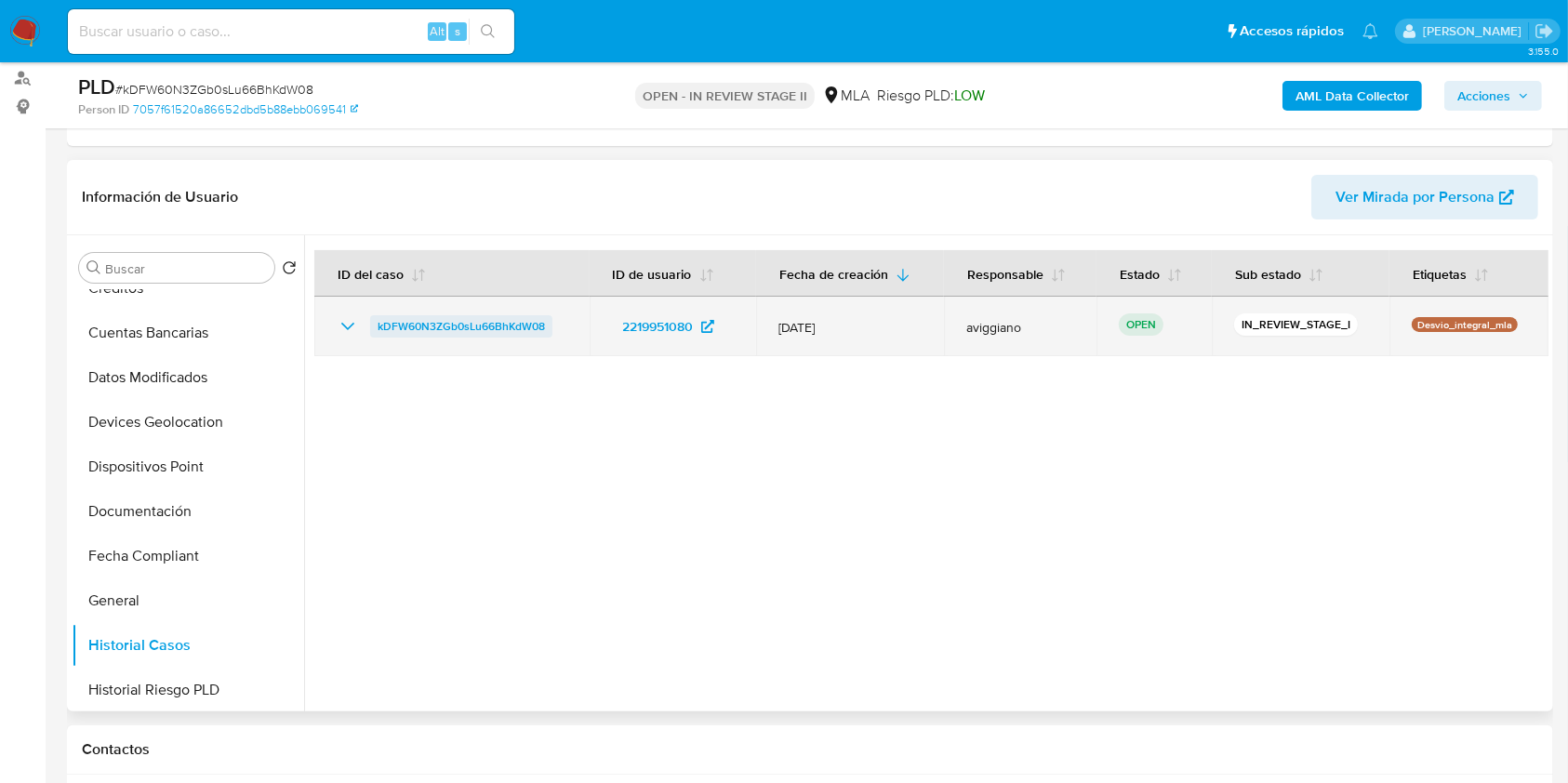
click at [390, 322] on span "kDFW60N3ZGb0sLu66BhKdW08" at bounding box center [461, 325] width 167 height 22
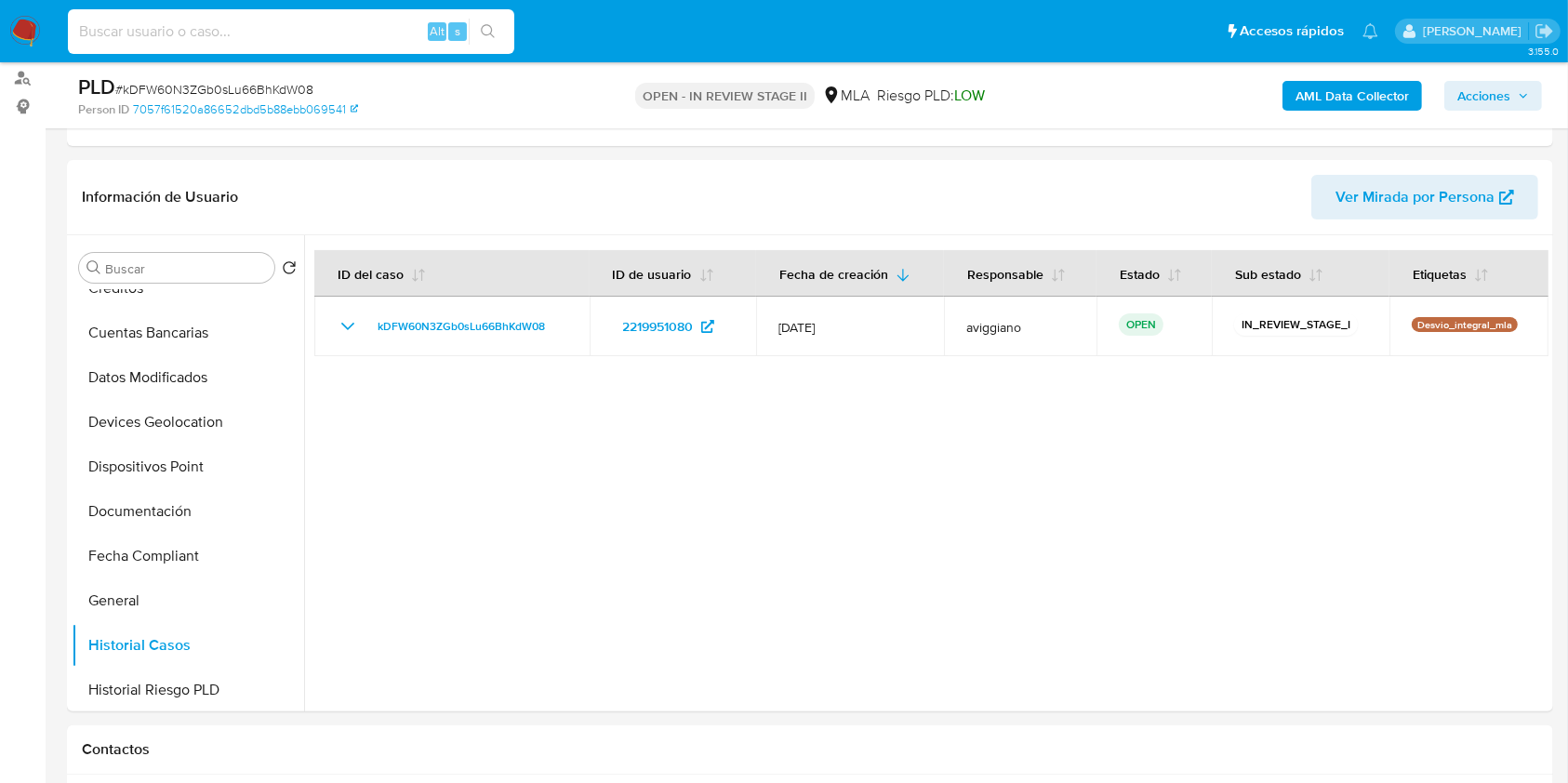
paste input "ePNMTojWup9xupgLtfp0I29Z"
type input "ePNMTojWup9xupgLtfp0I29Z"
click at [498, 30] on button "search-icon" at bounding box center [487, 31] width 38 height 26
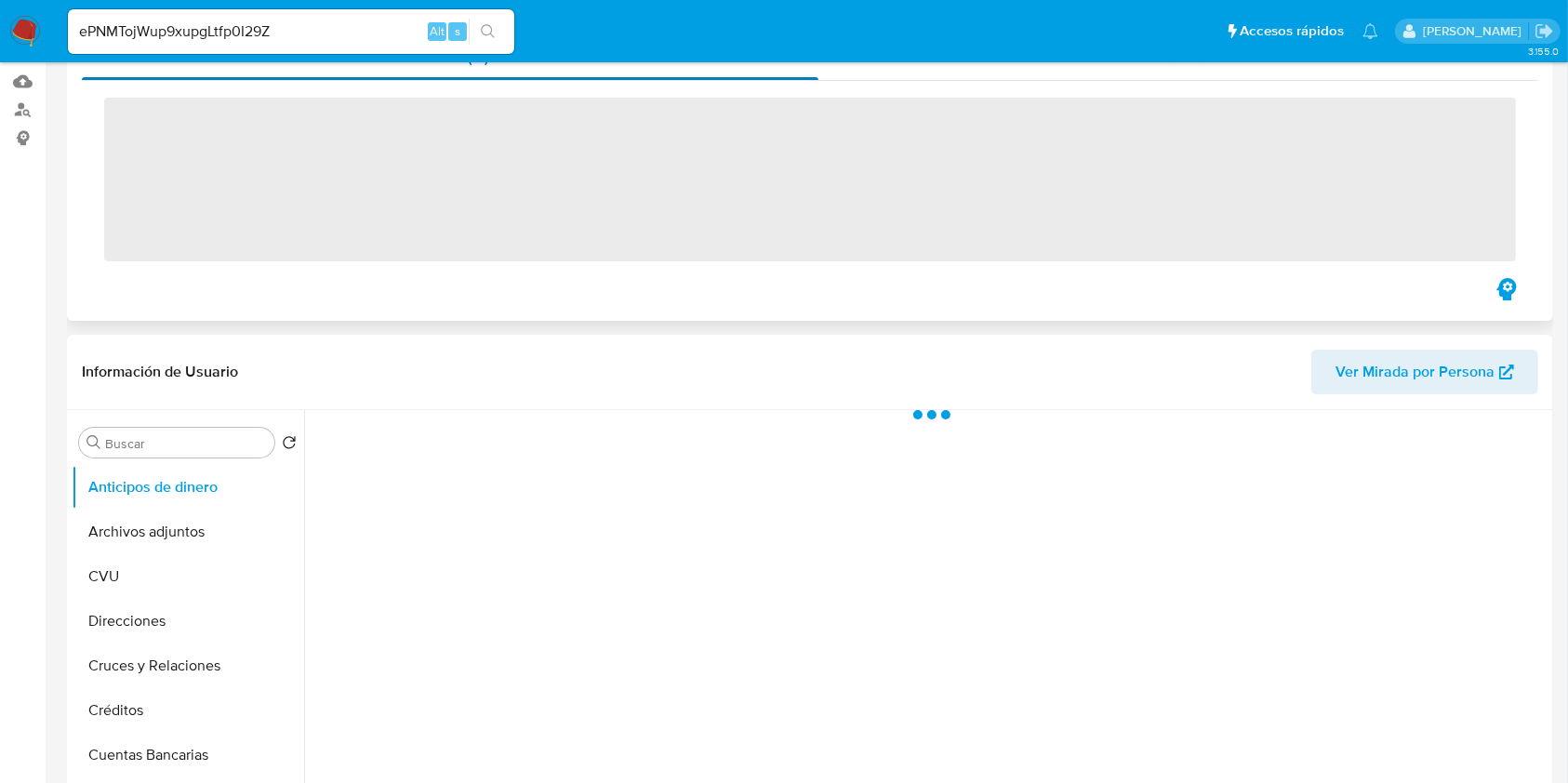
scroll to position [372, 0]
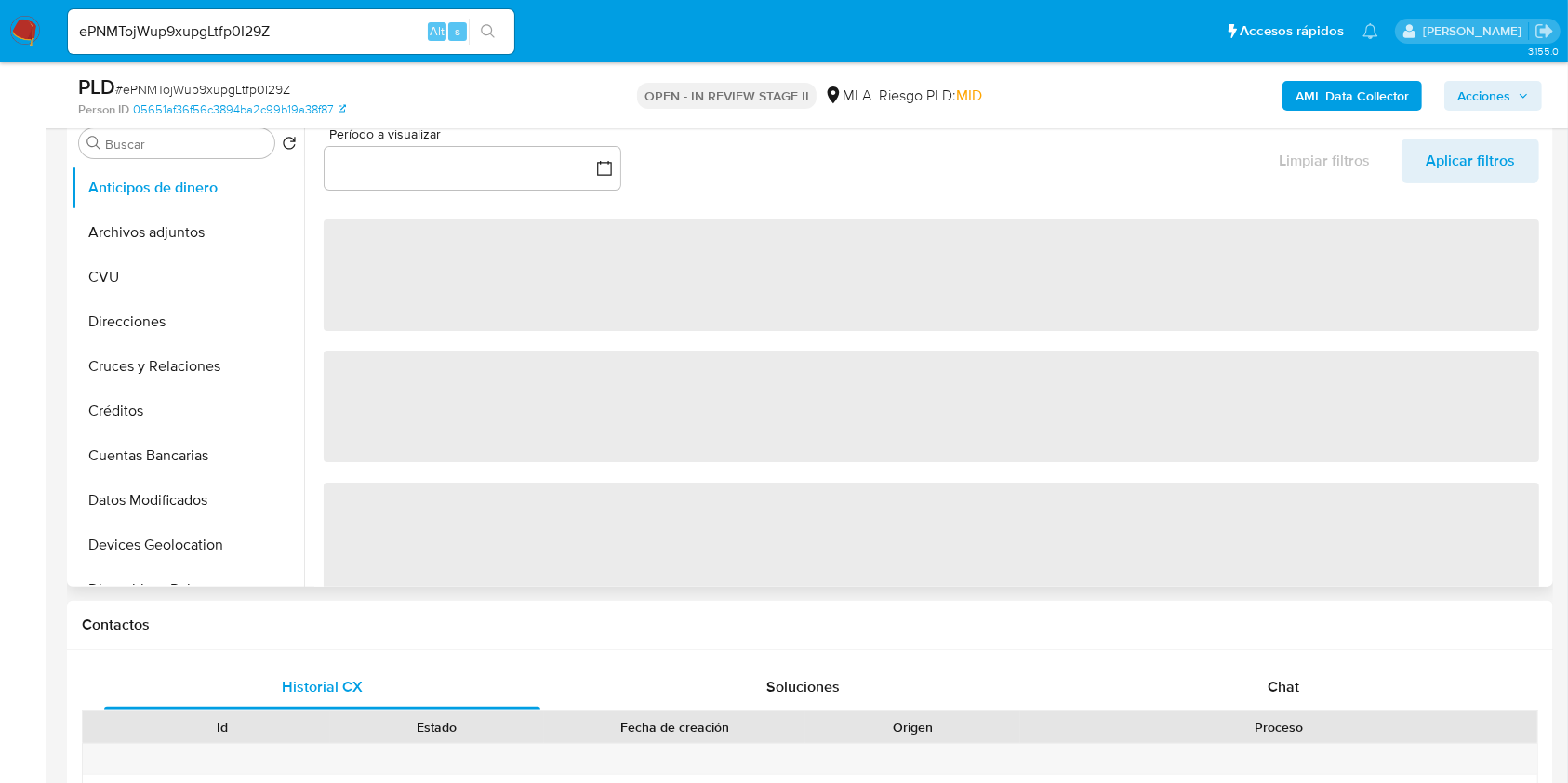
select select "10"
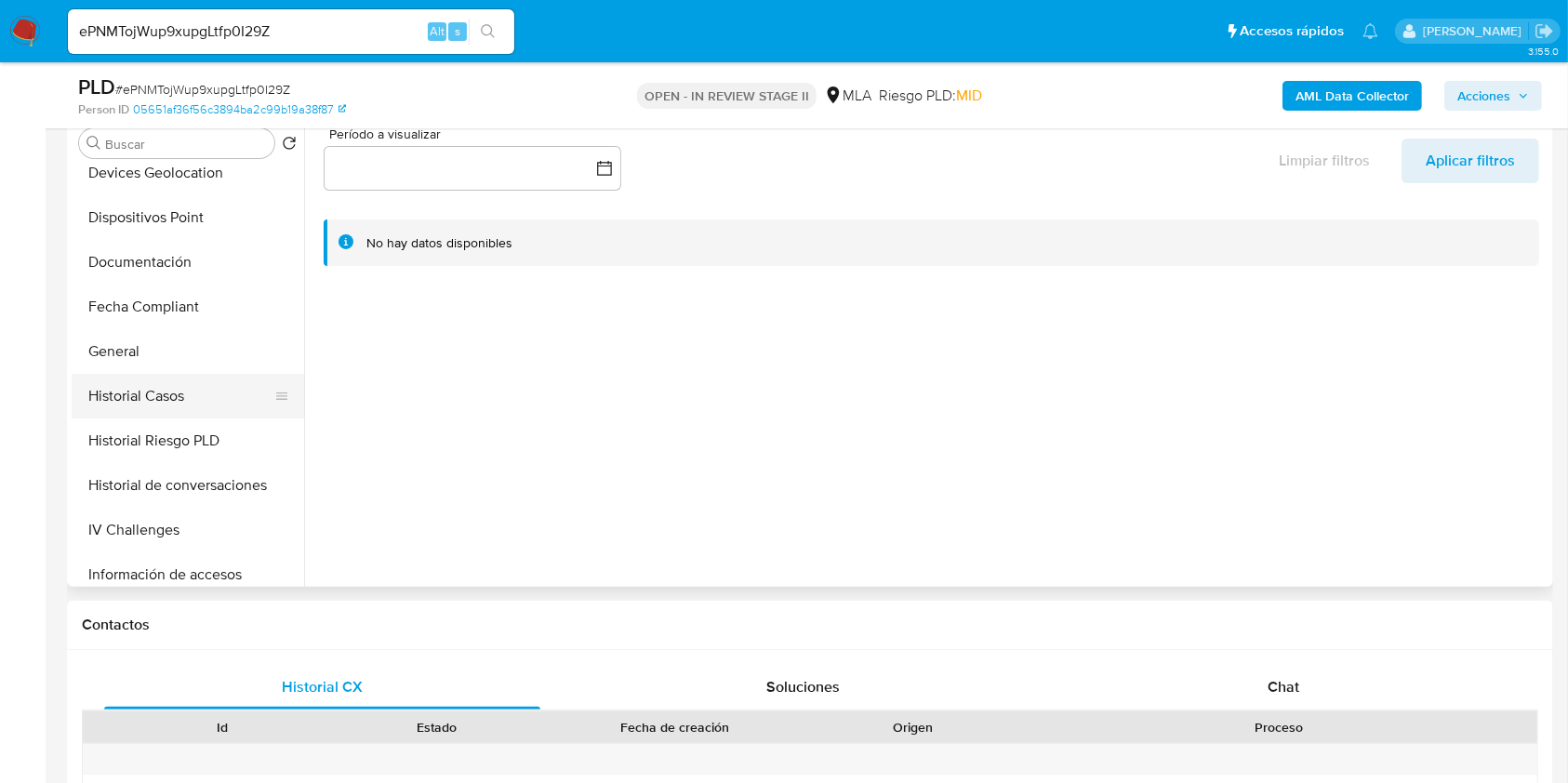
click at [183, 416] on button "Historial Casos" at bounding box center [180, 395] width 218 height 45
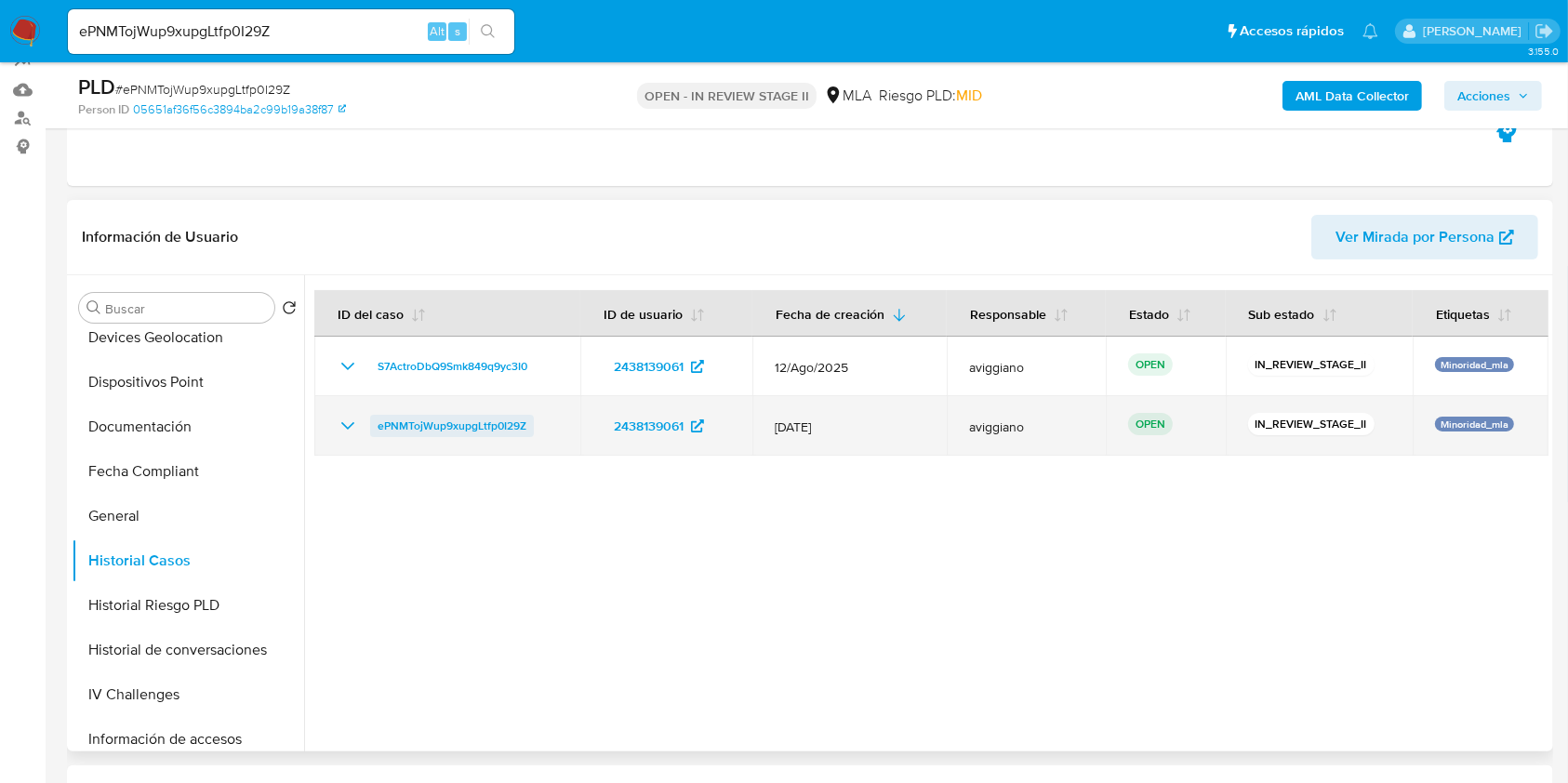
scroll to position [248, 0]
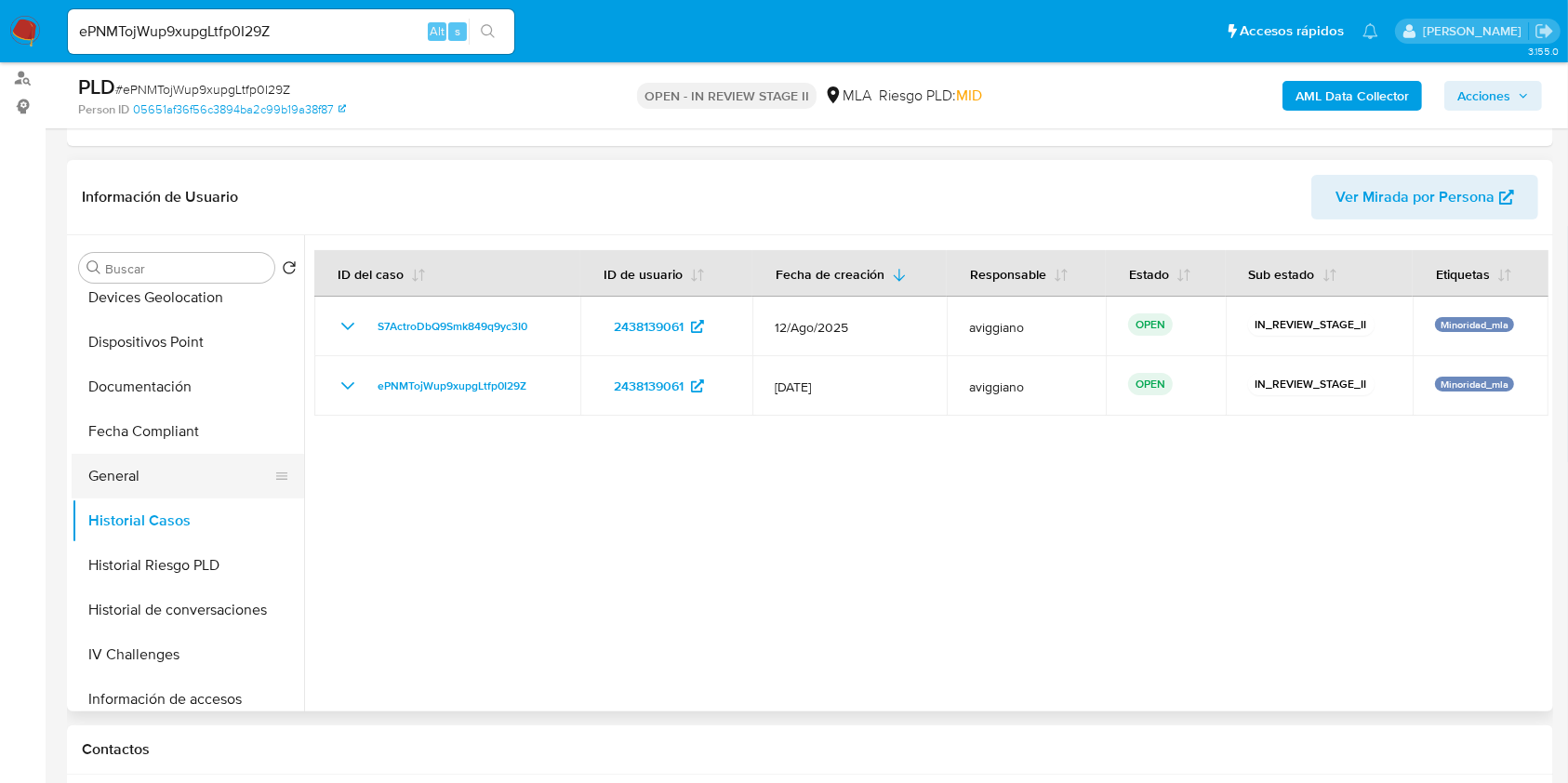
click at [177, 459] on button "General" at bounding box center [180, 476] width 218 height 45
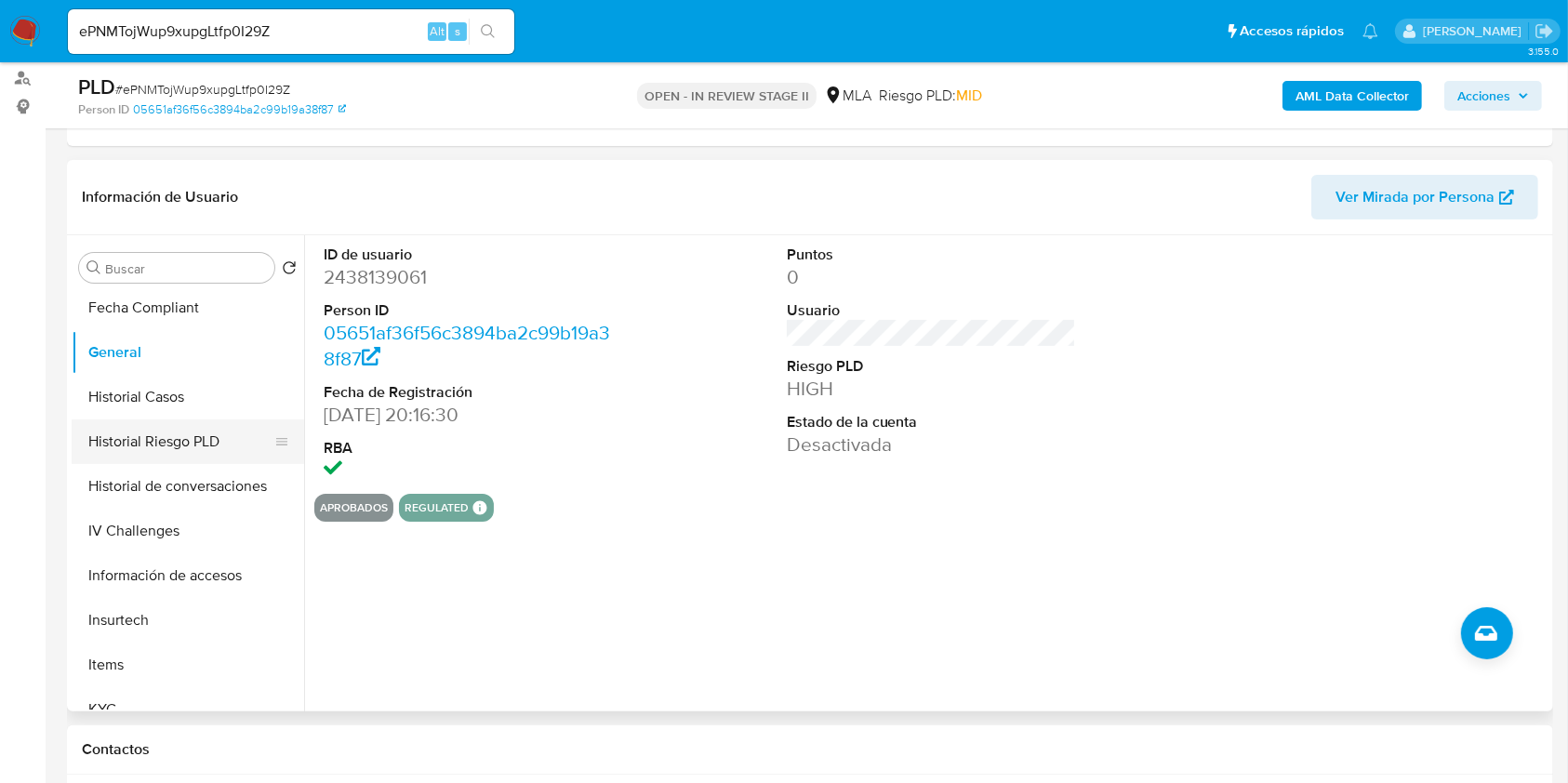
scroll to position [619, 0]
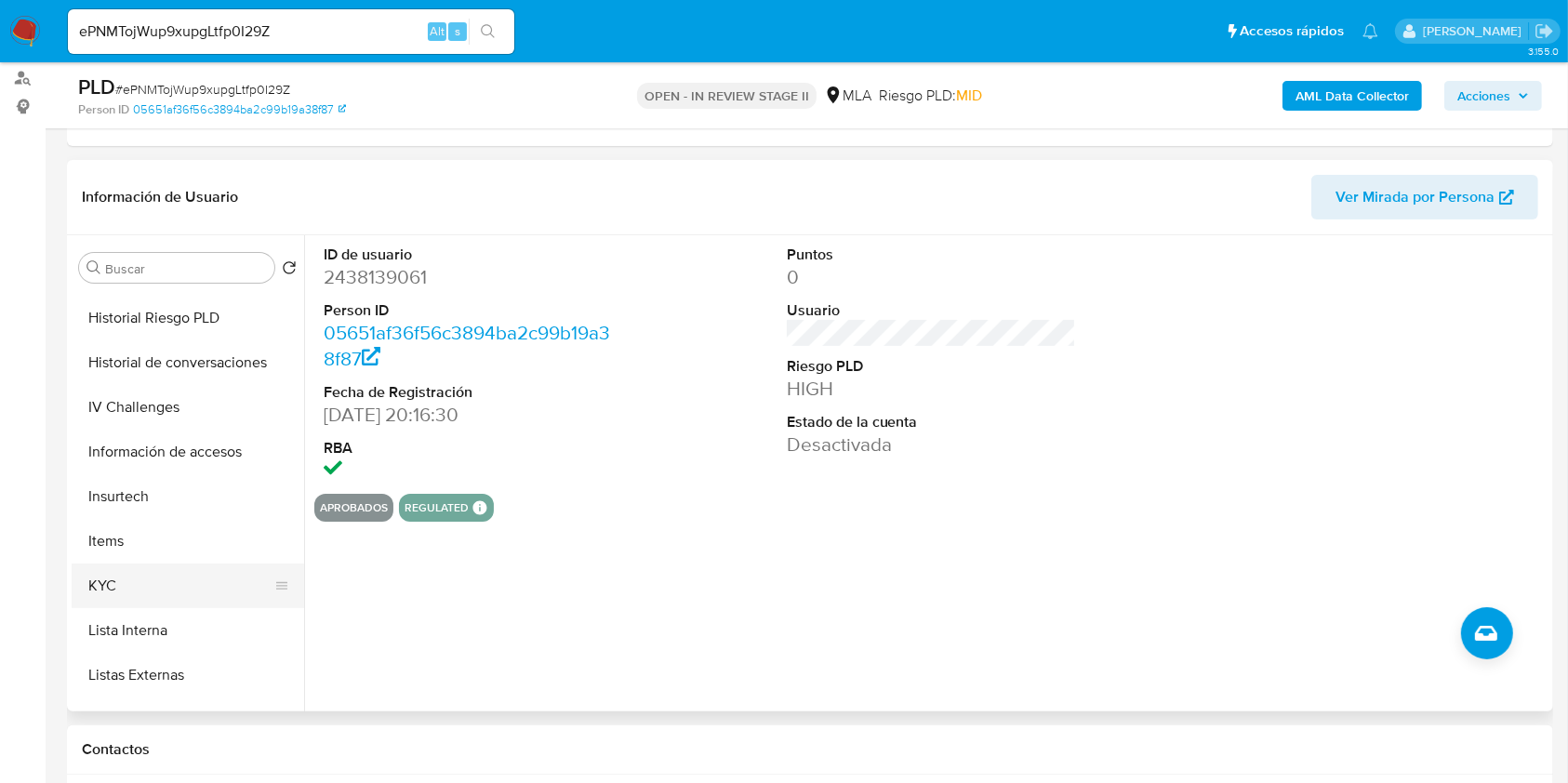
click at [137, 599] on button "KYC" at bounding box center [180, 585] width 218 height 45
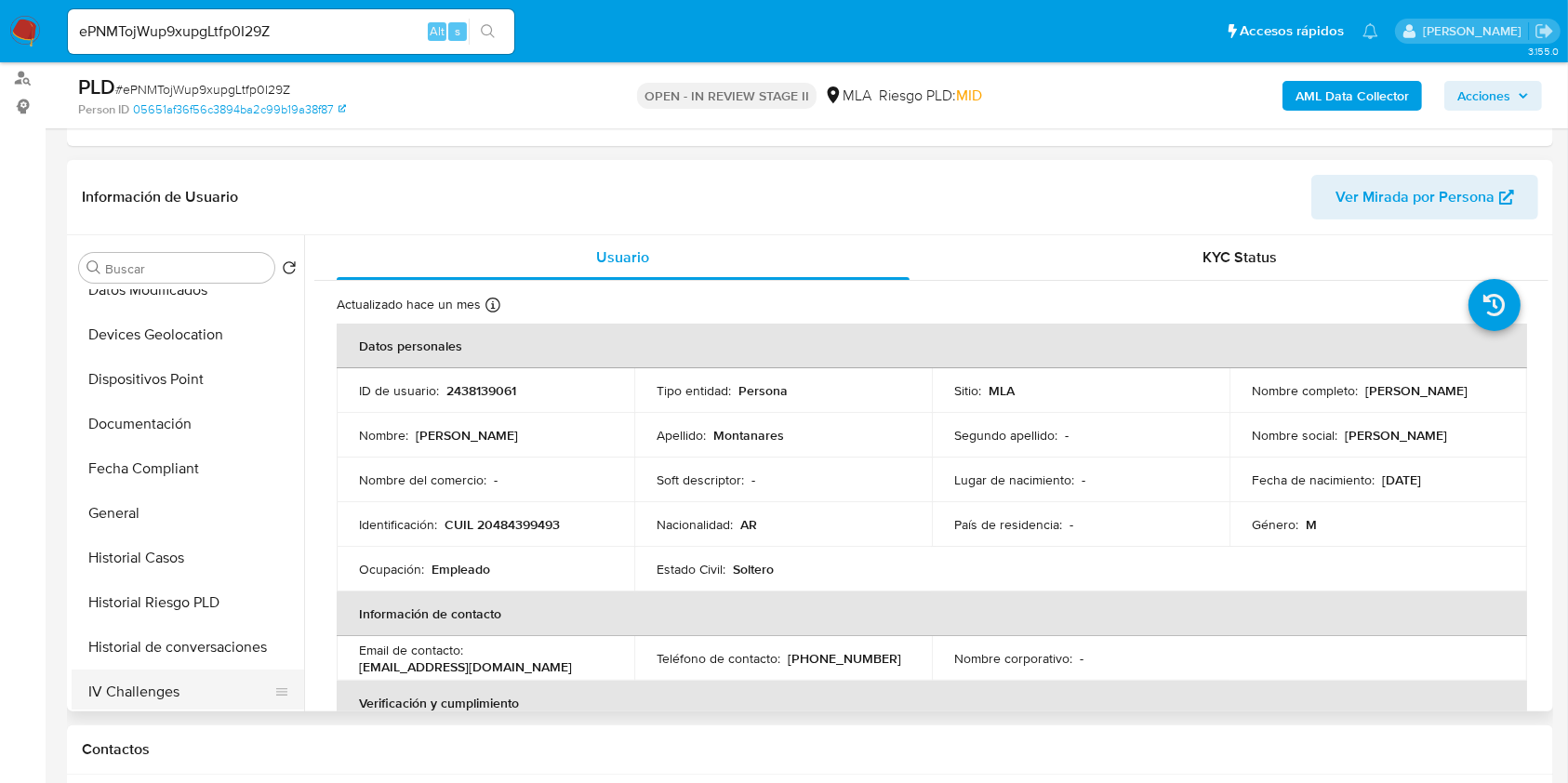
scroll to position [0, 0]
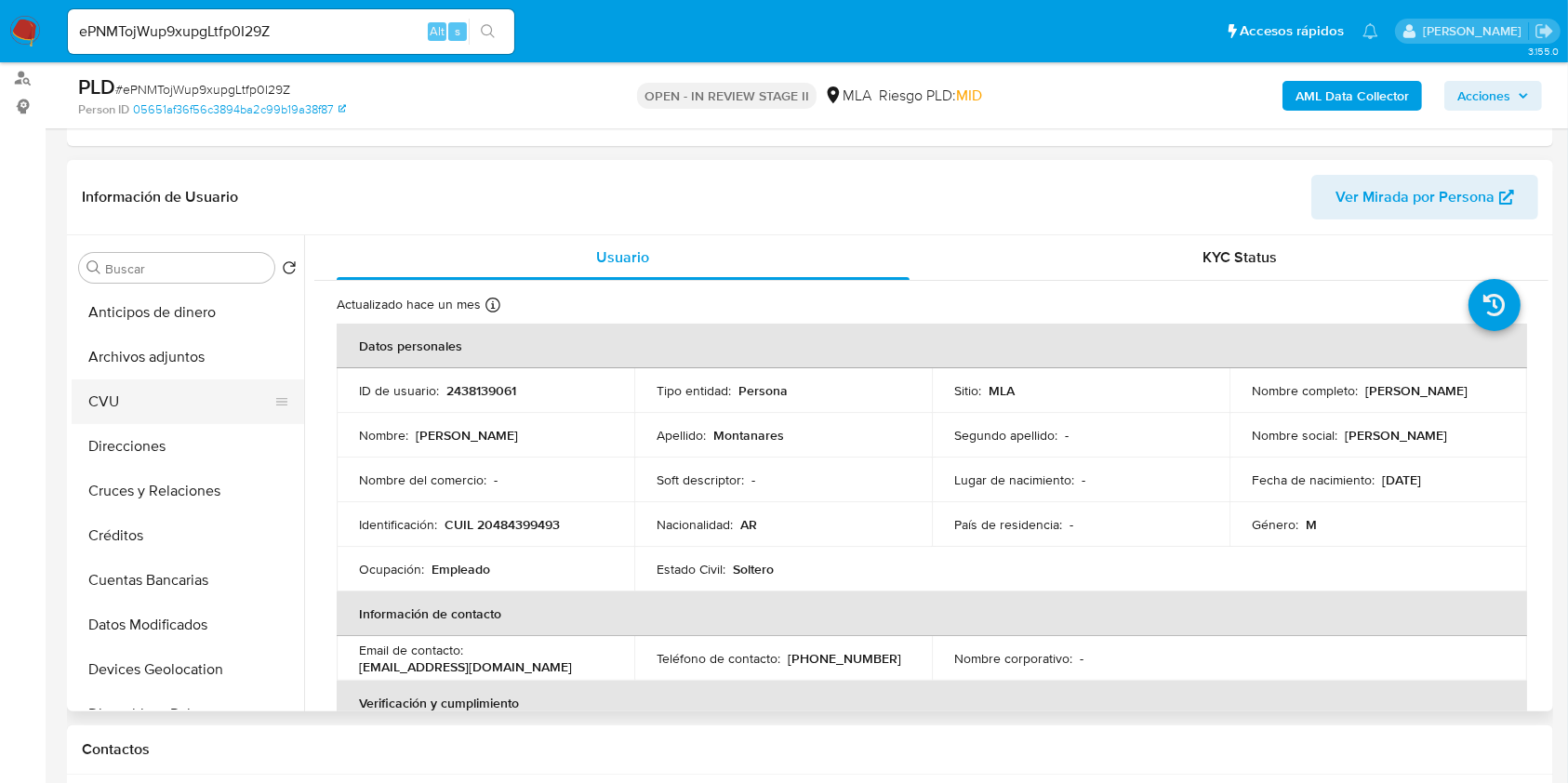
click at [144, 379] on button "CVU" at bounding box center [180, 401] width 218 height 45
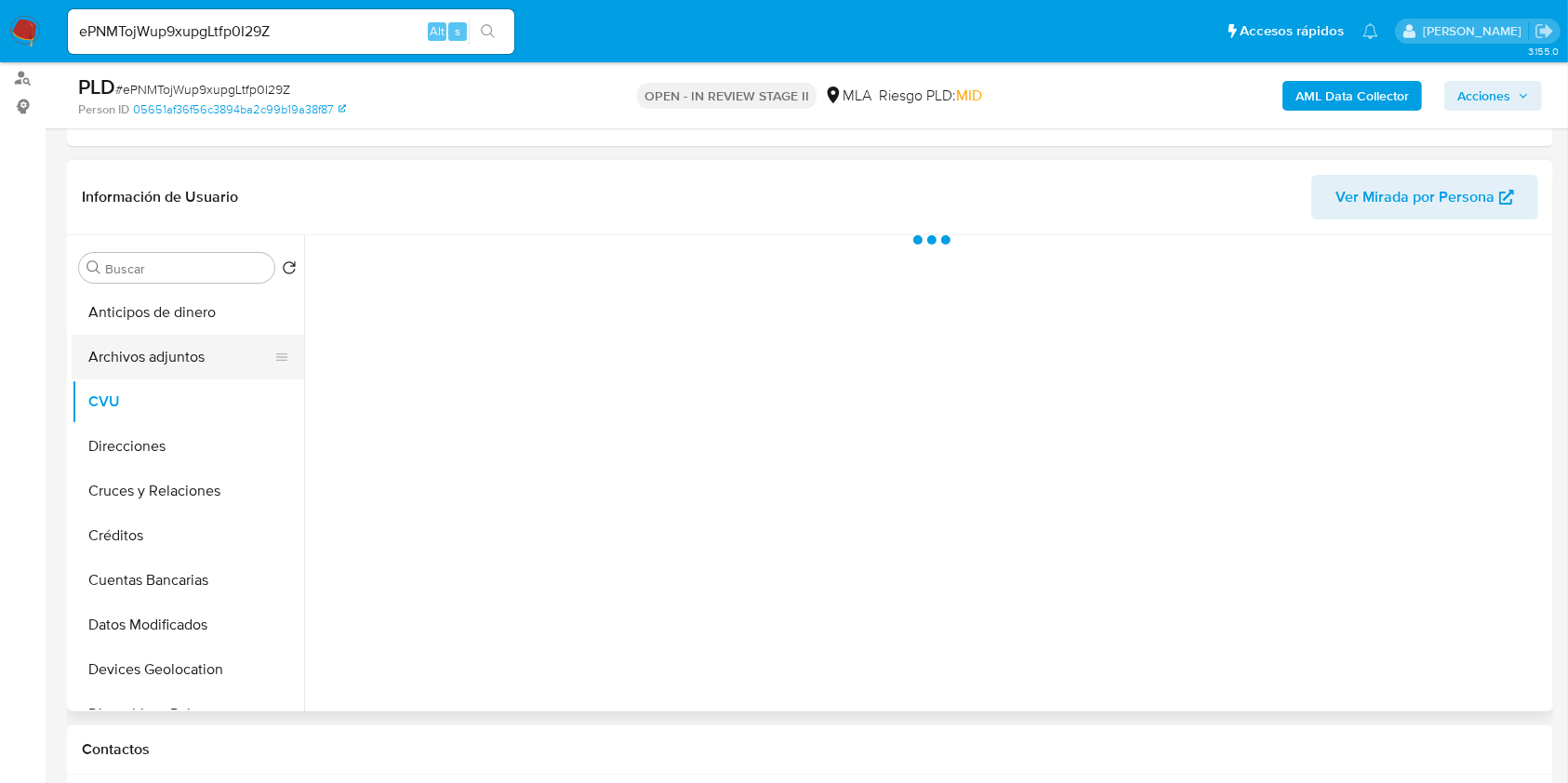
click at [153, 352] on button "Archivos adjuntos" at bounding box center [180, 357] width 218 height 45
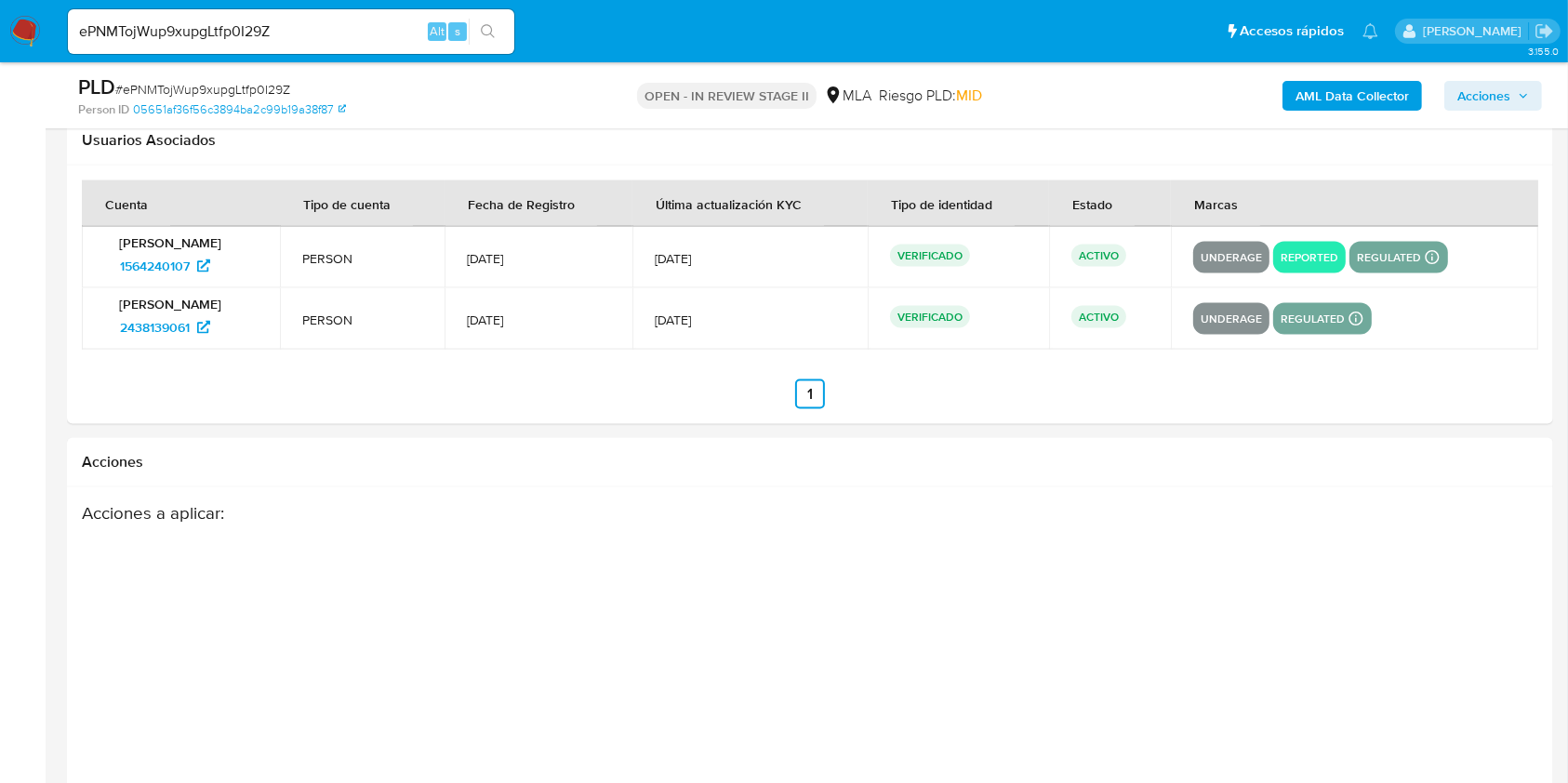
scroll to position [2725, 0]
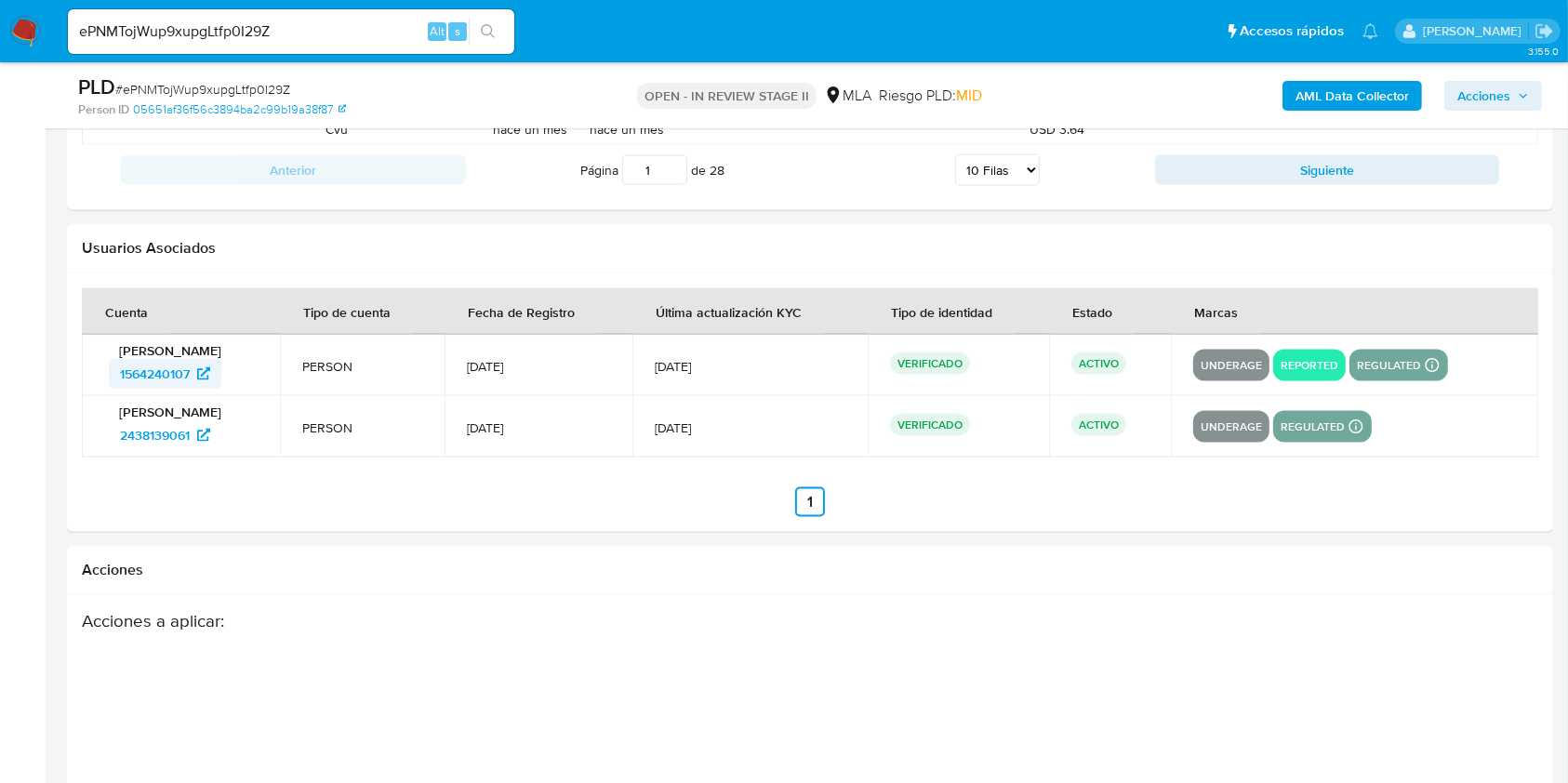
click at [169, 366] on span "1564240107" at bounding box center [154, 373] width 70 height 30
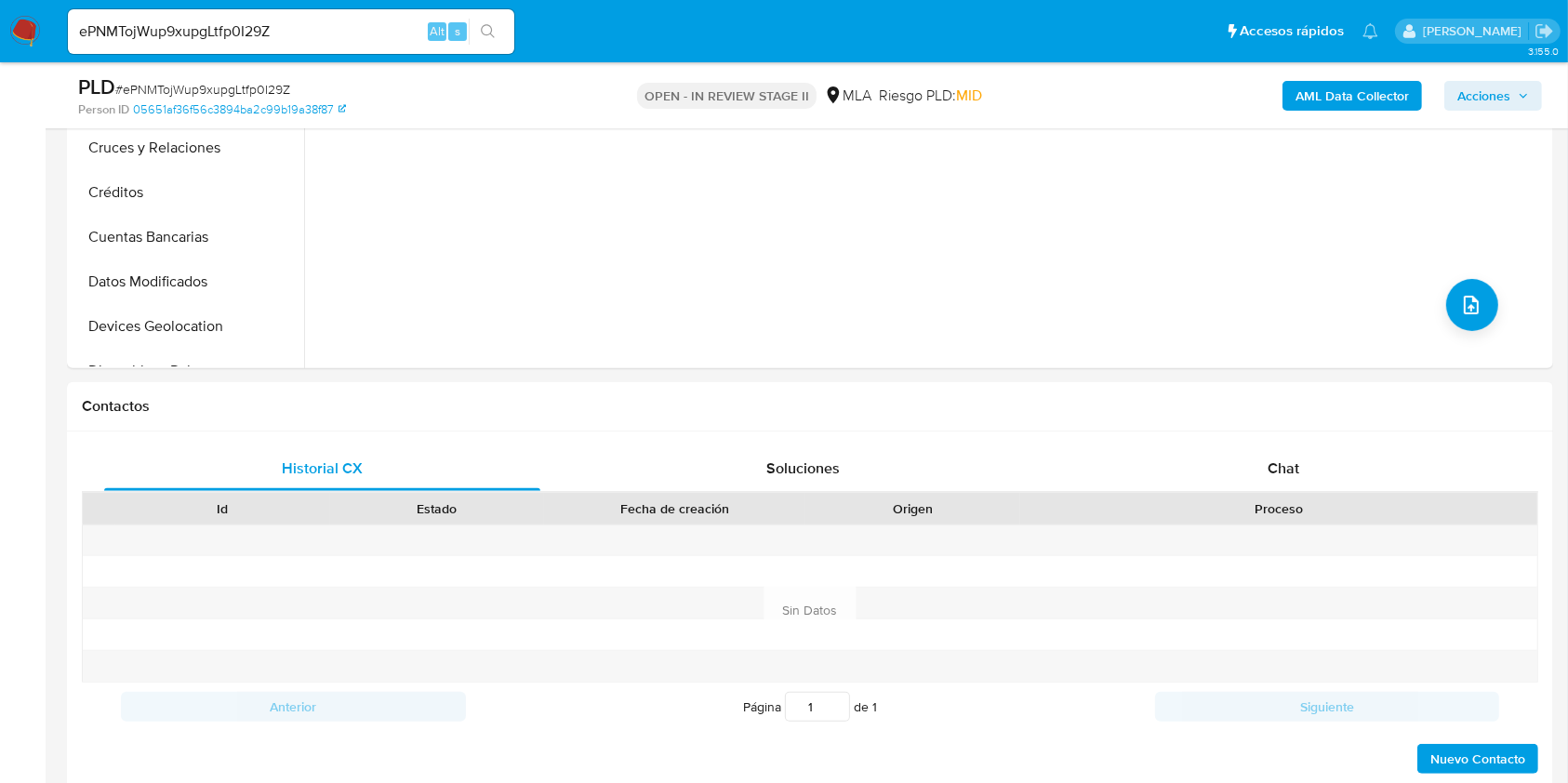
scroll to position [0, 0]
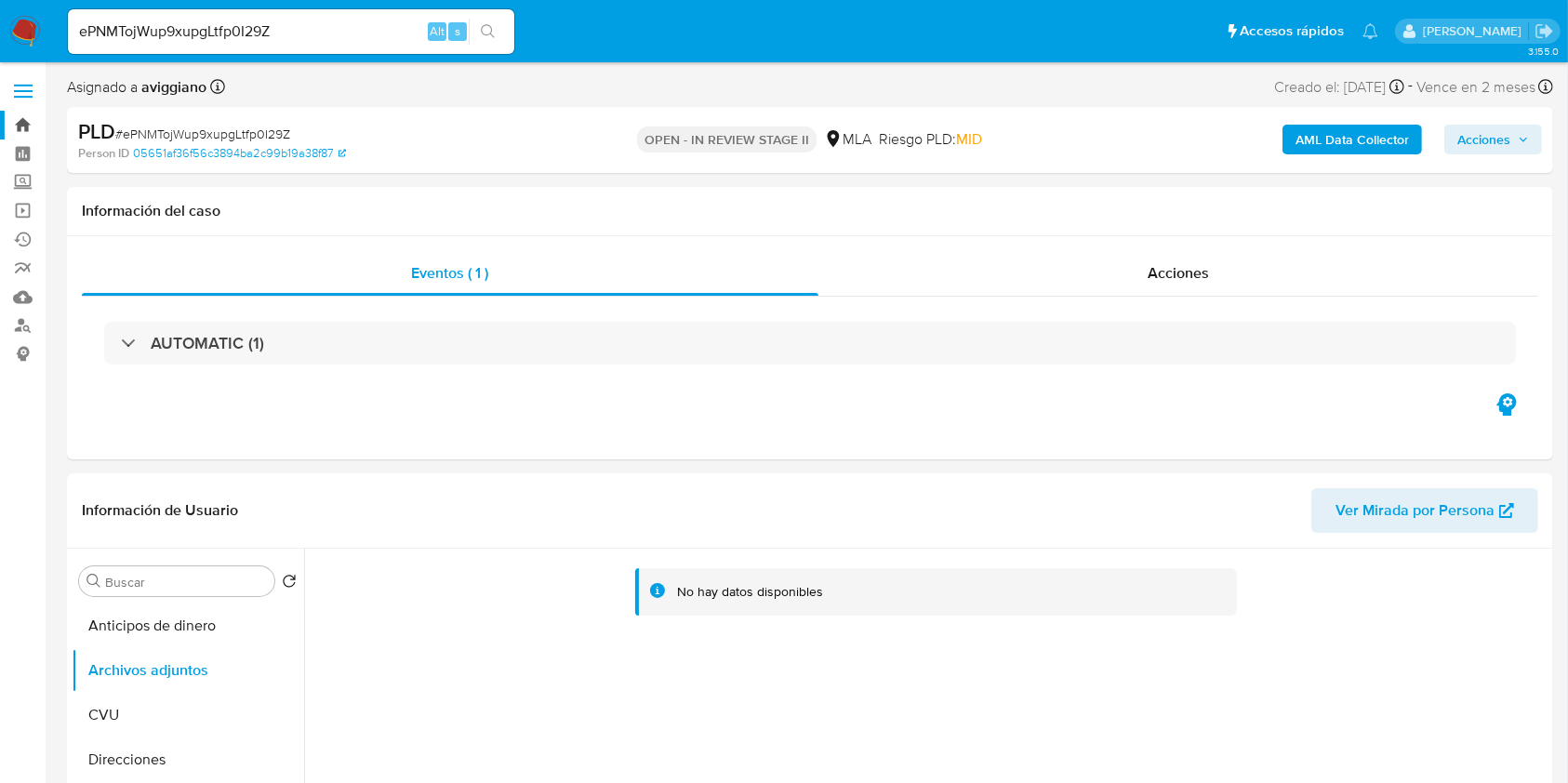
click at [23, 121] on link "Bandeja" at bounding box center [110, 125] width 222 height 29
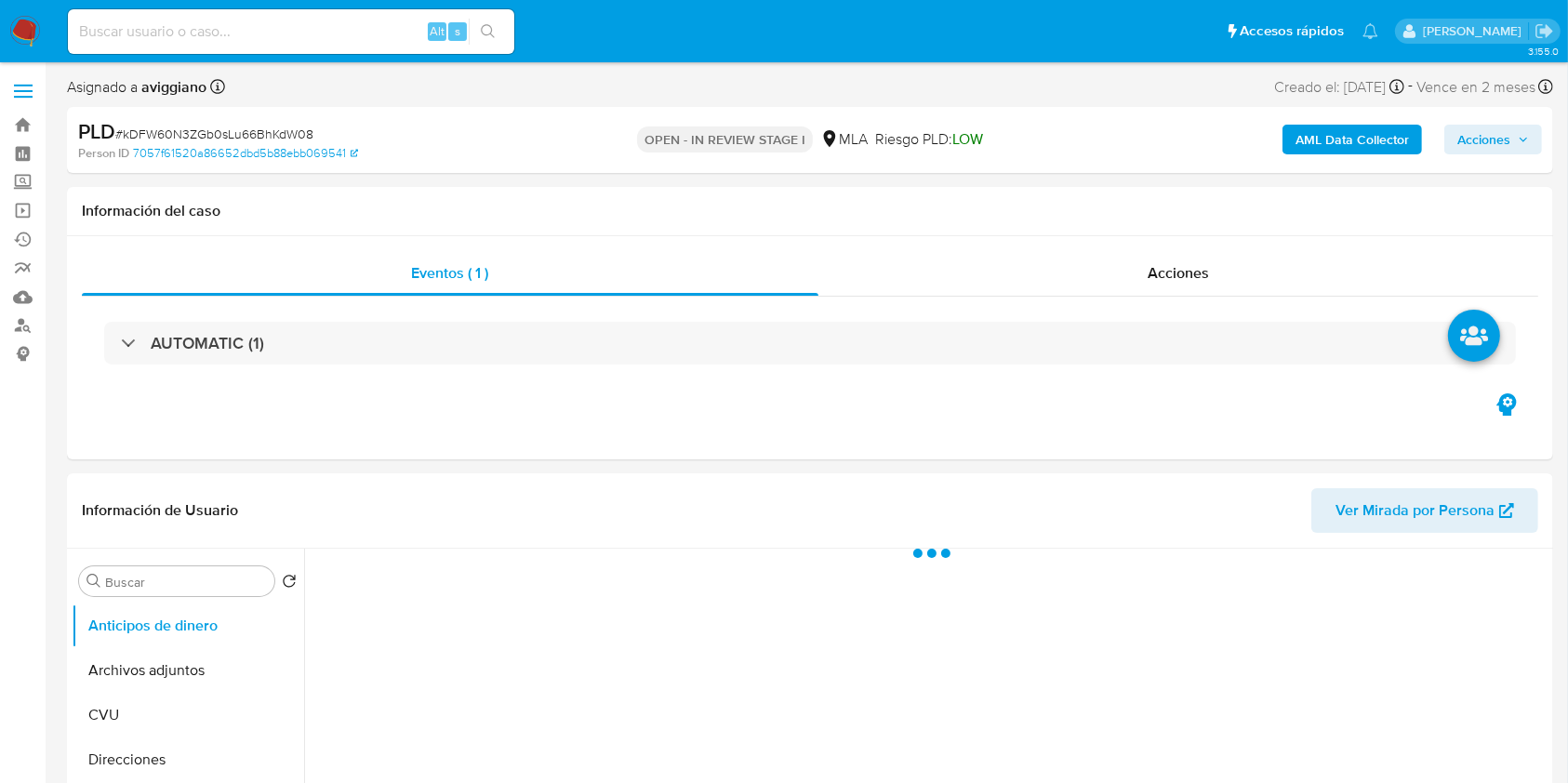
click at [1504, 134] on span "Acciones" at bounding box center [1483, 139] width 53 height 30
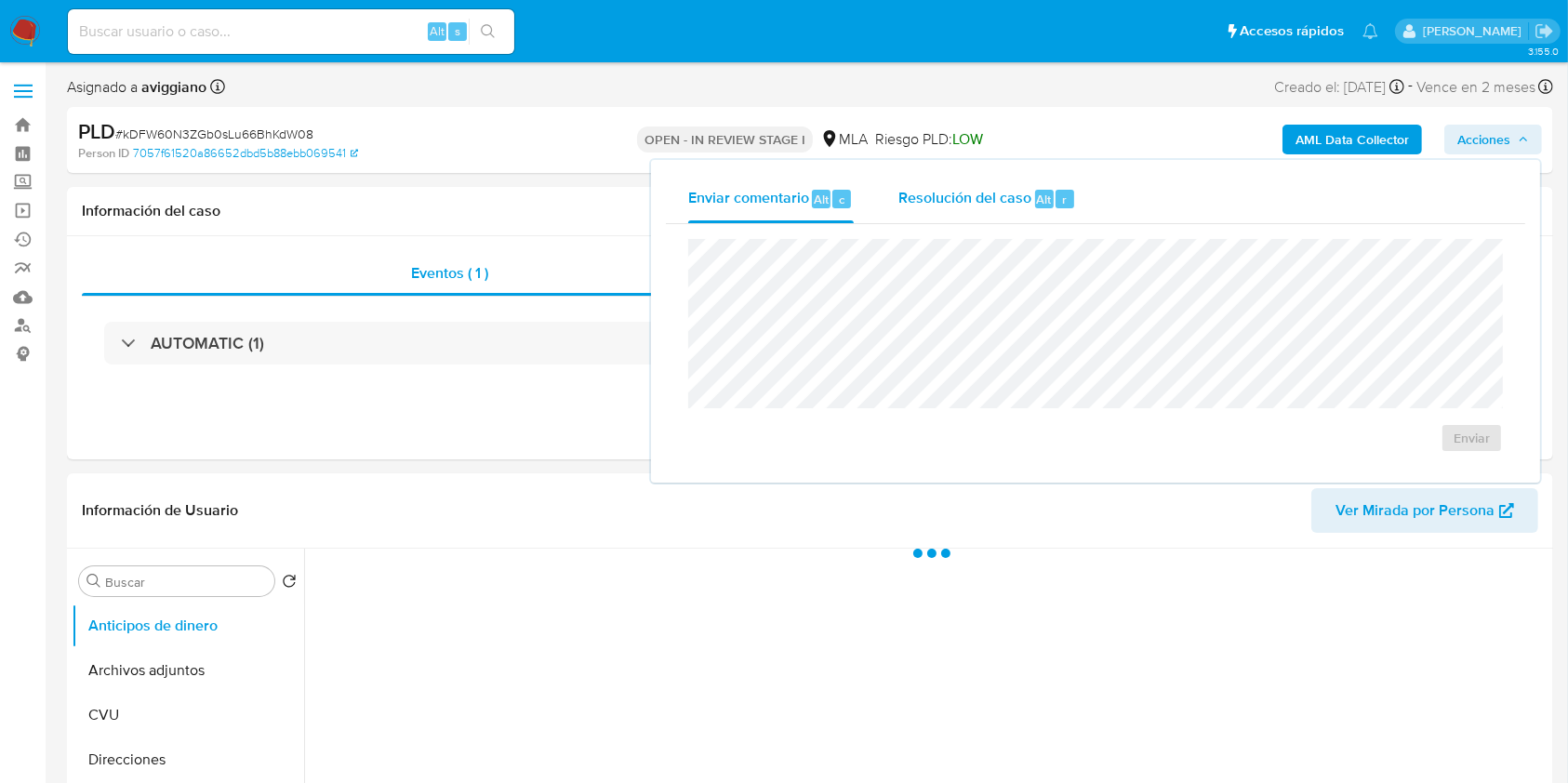
click at [1008, 215] on div "Resolución del caso Alt r" at bounding box center [986, 199] width 178 height 48
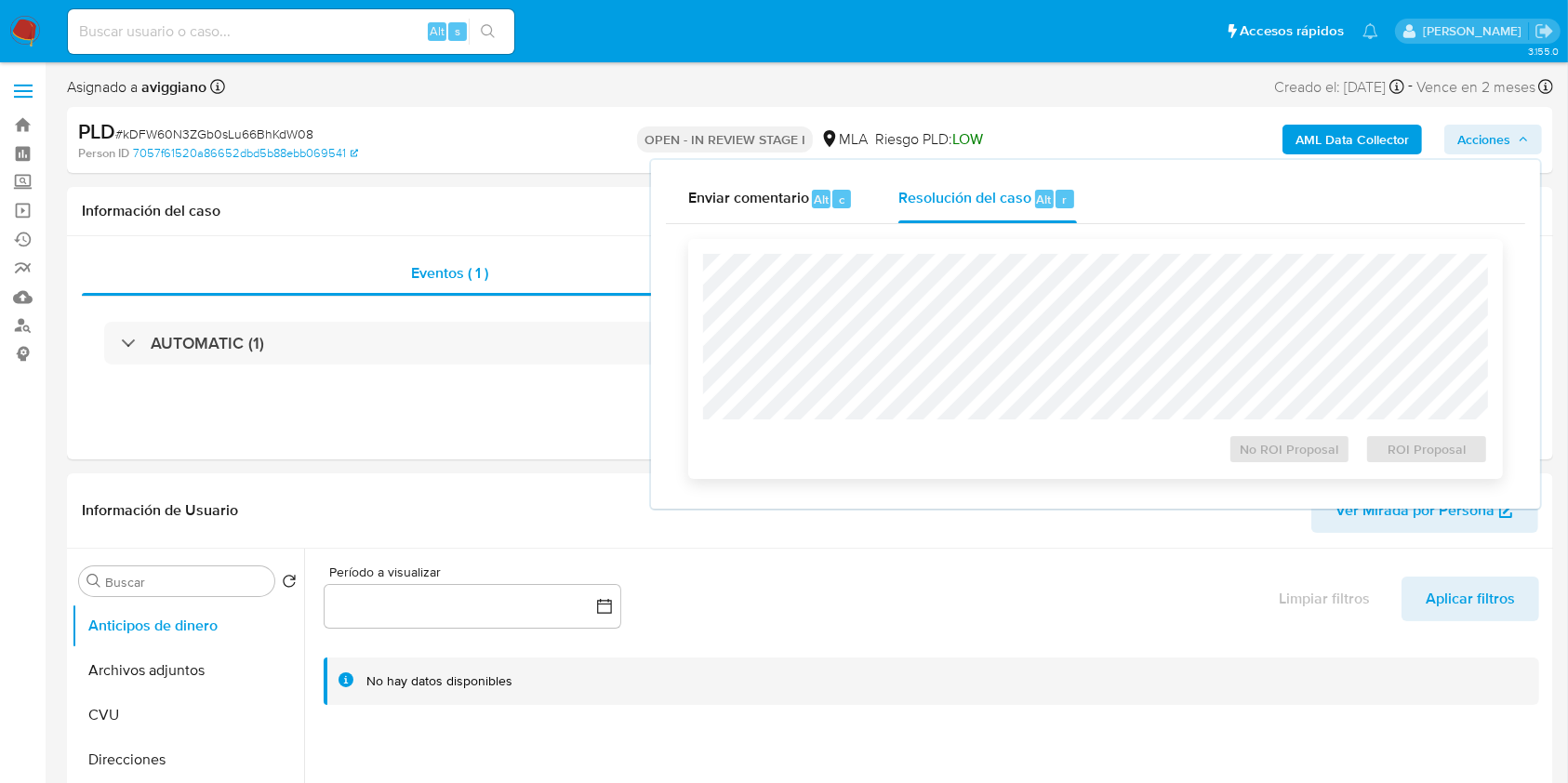
select select "10"
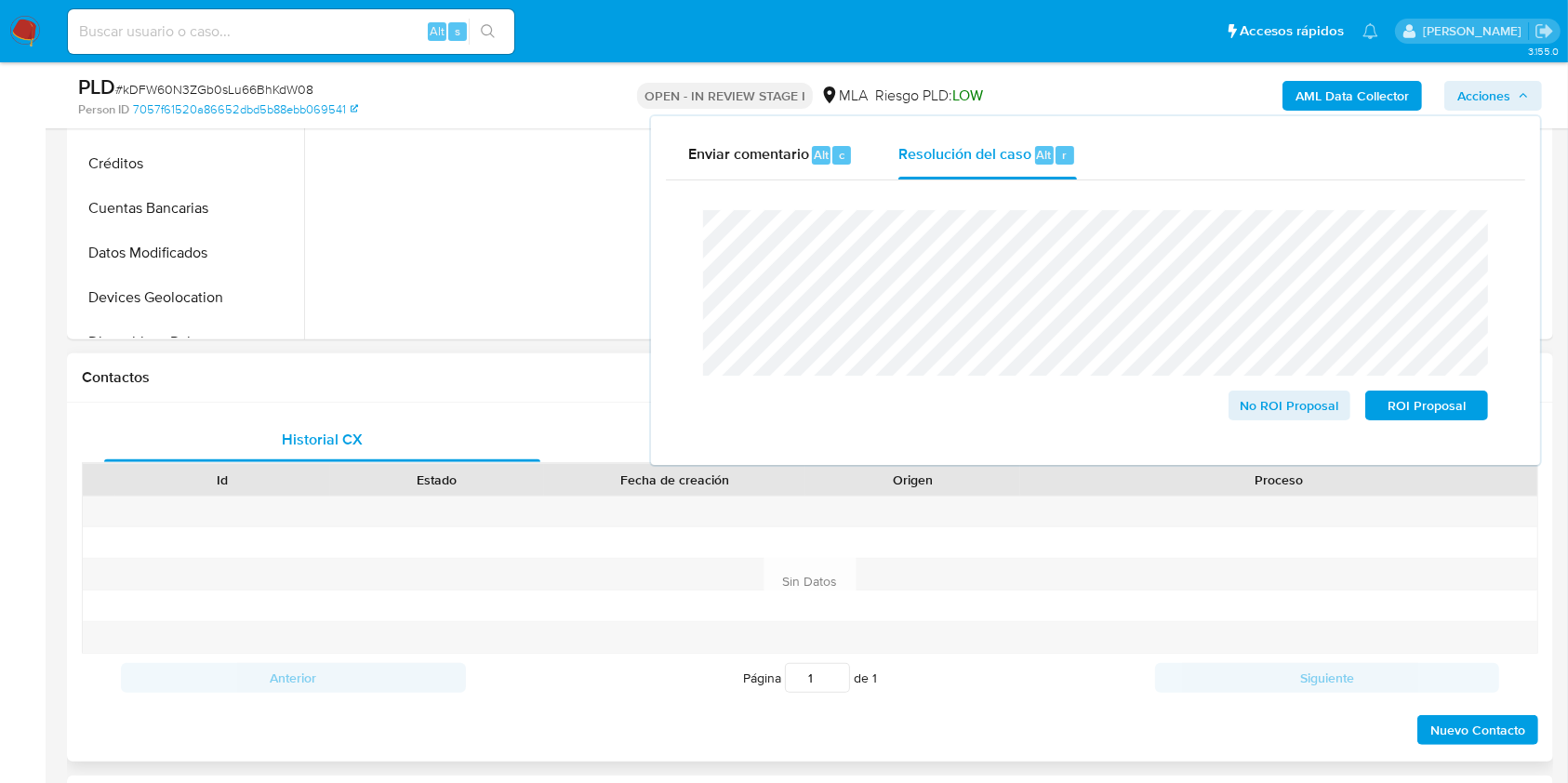
scroll to position [495, 0]
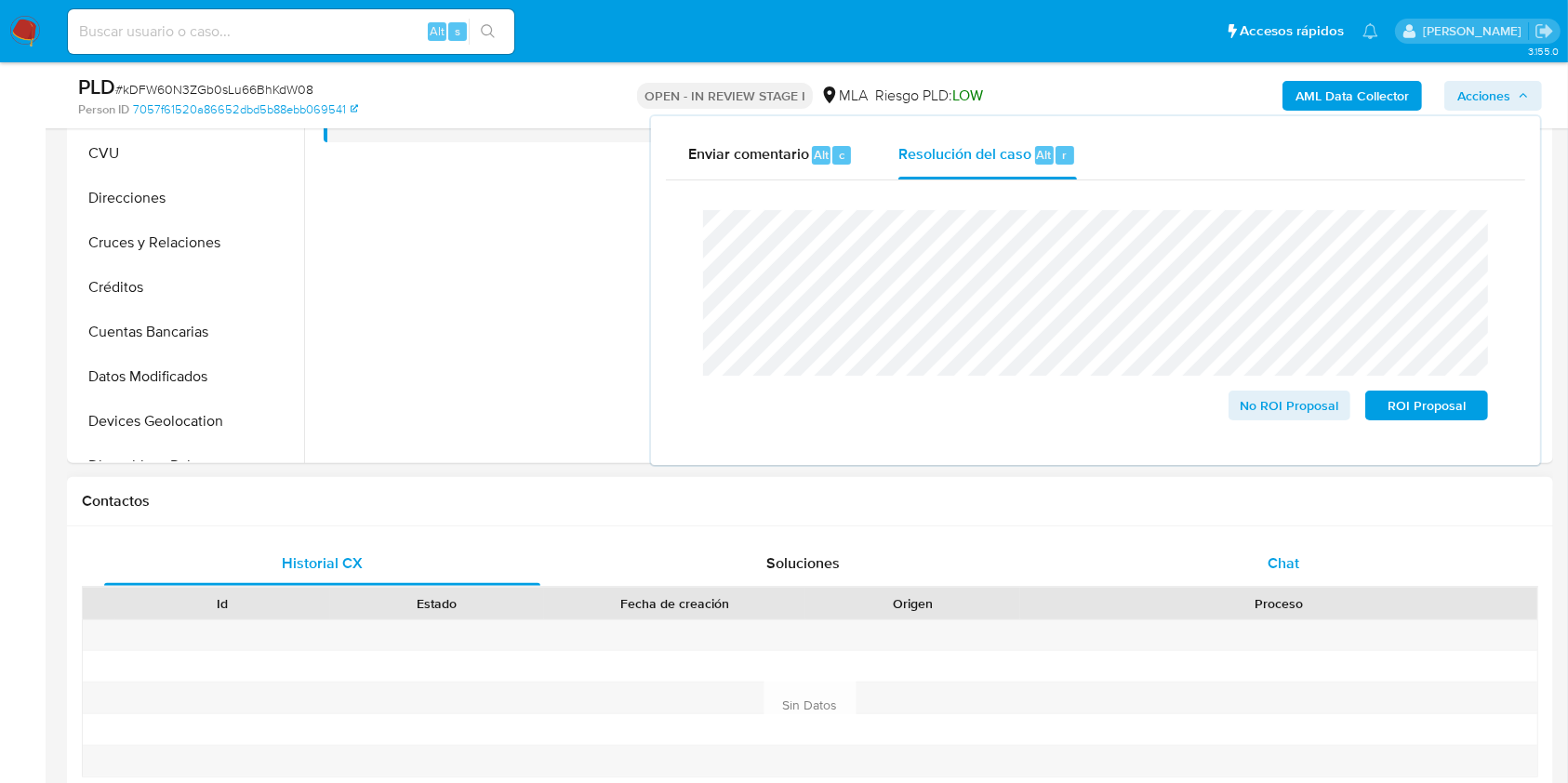
click at [1252, 569] on div "Chat" at bounding box center [1283, 563] width 436 height 45
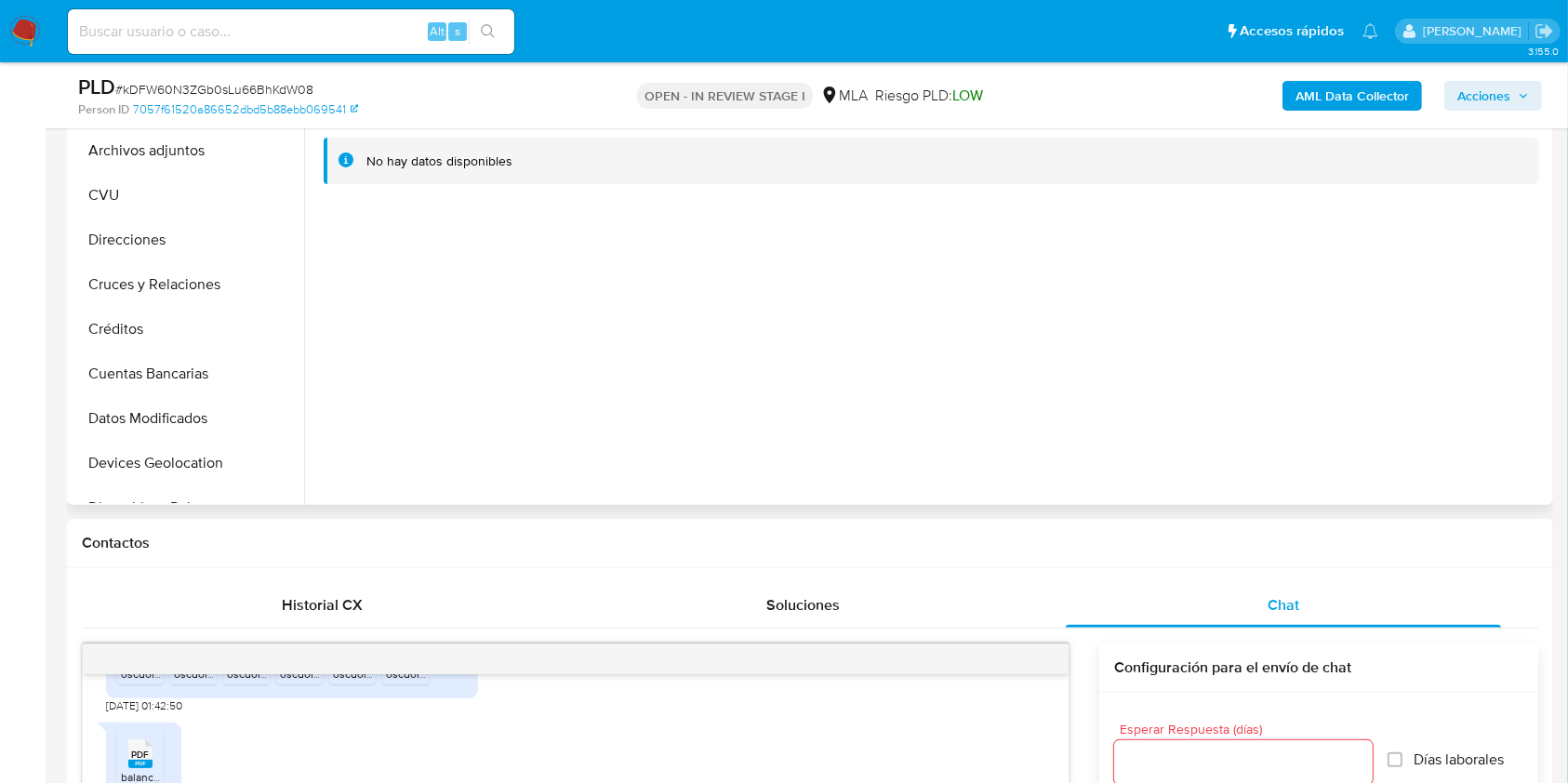
scroll to position [372, 0]
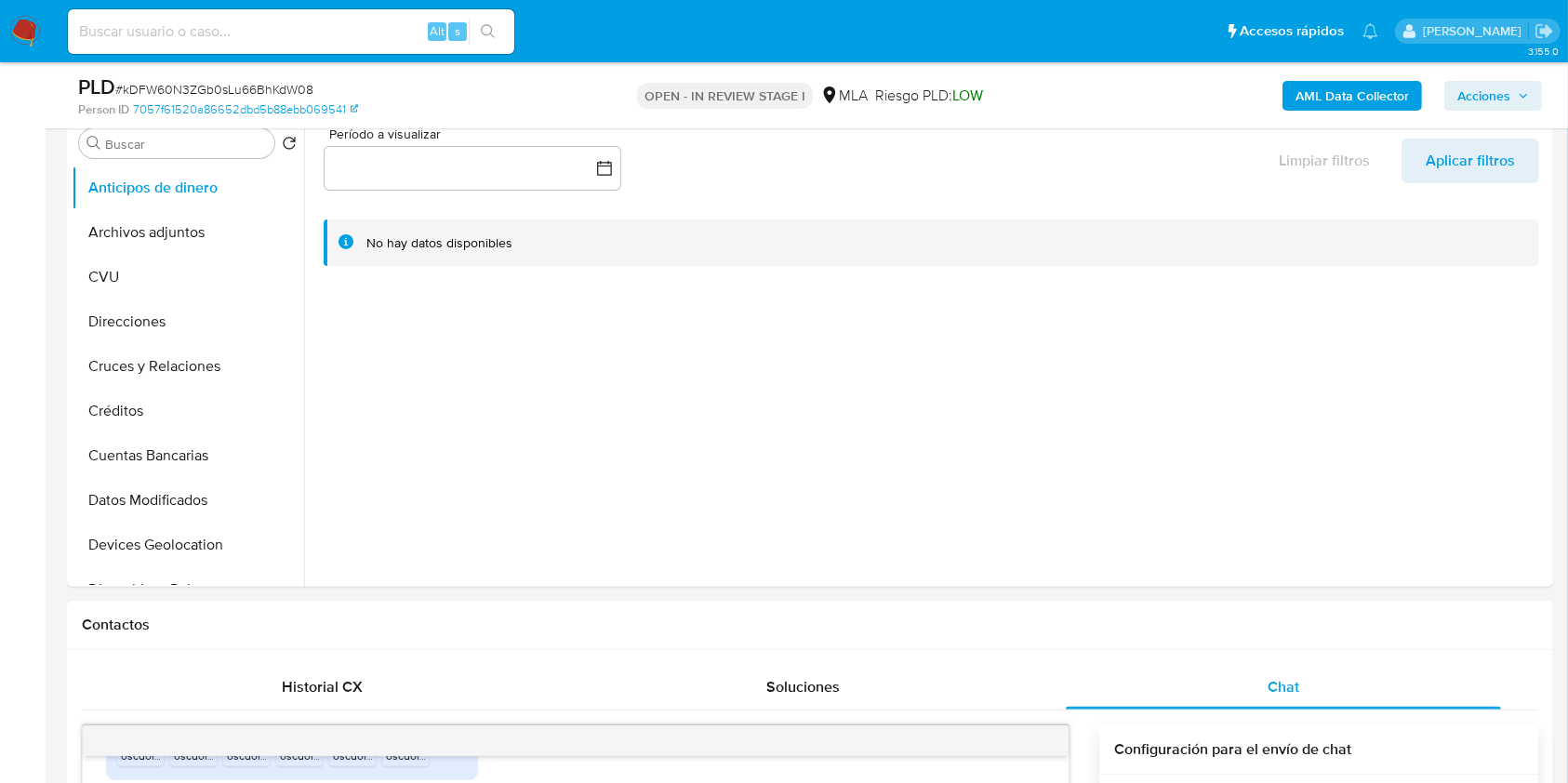
click at [1466, 89] on span "Acciones" at bounding box center [1483, 95] width 53 height 30
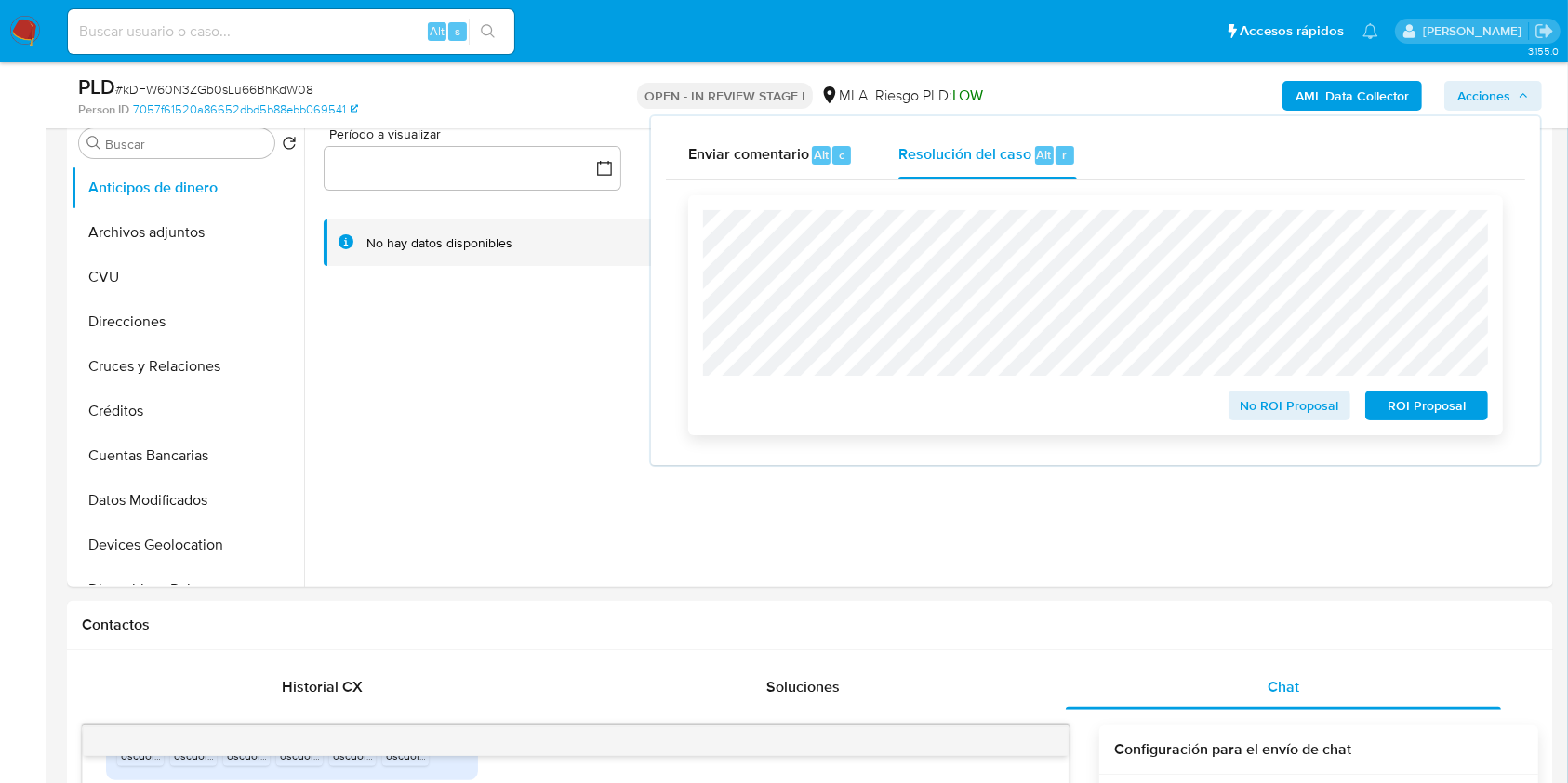
click at [1245, 415] on span "No ROI Proposal" at bounding box center [1289, 405] width 97 height 26
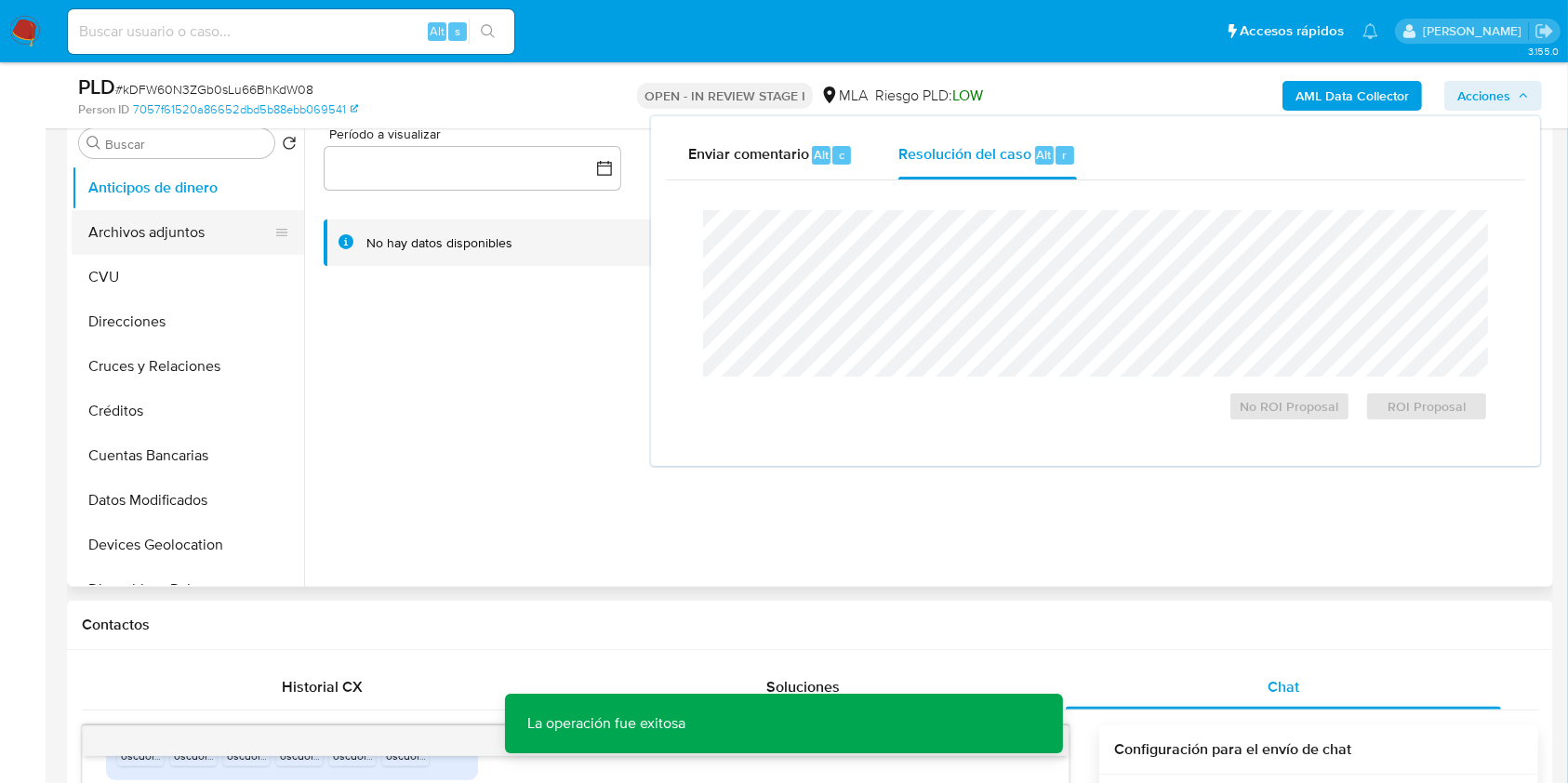
click at [163, 241] on button "Archivos adjuntos" at bounding box center [180, 232] width 218 height 45
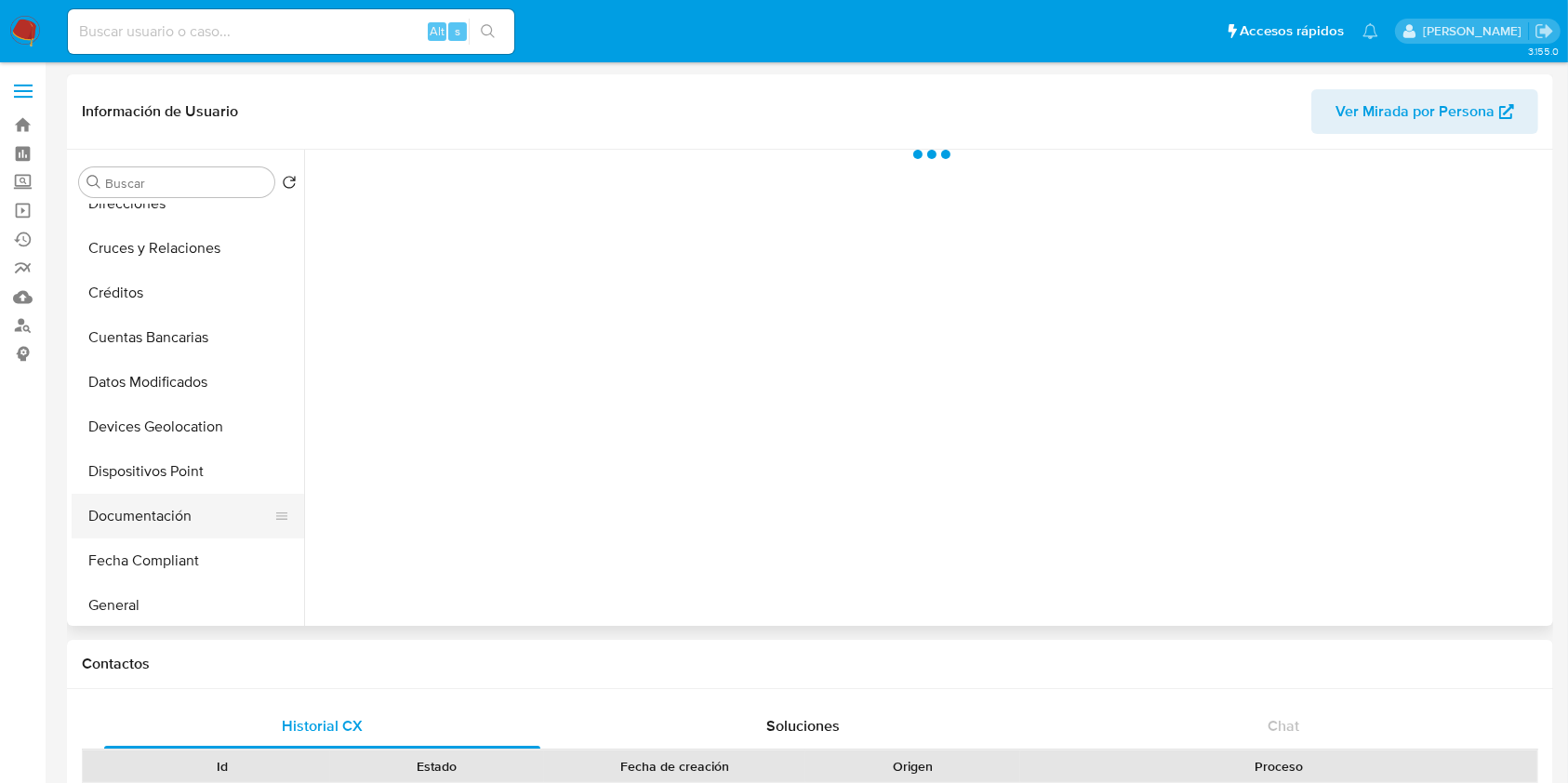
scroll to position [248, 0]
click at [164, 540] on button "Historial Casos" at bounding box center [180, 559] width 218 height 45
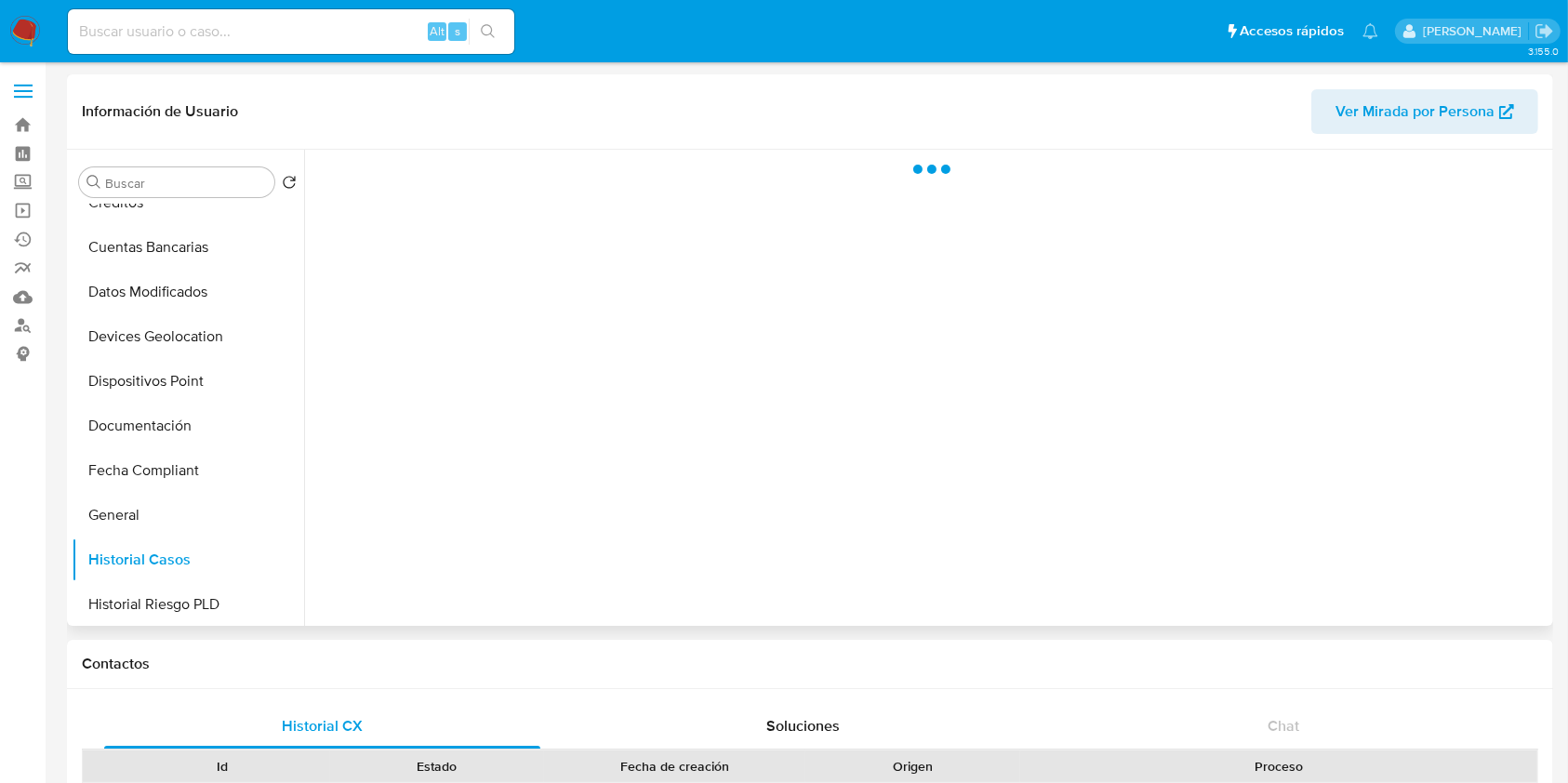
select select "10"
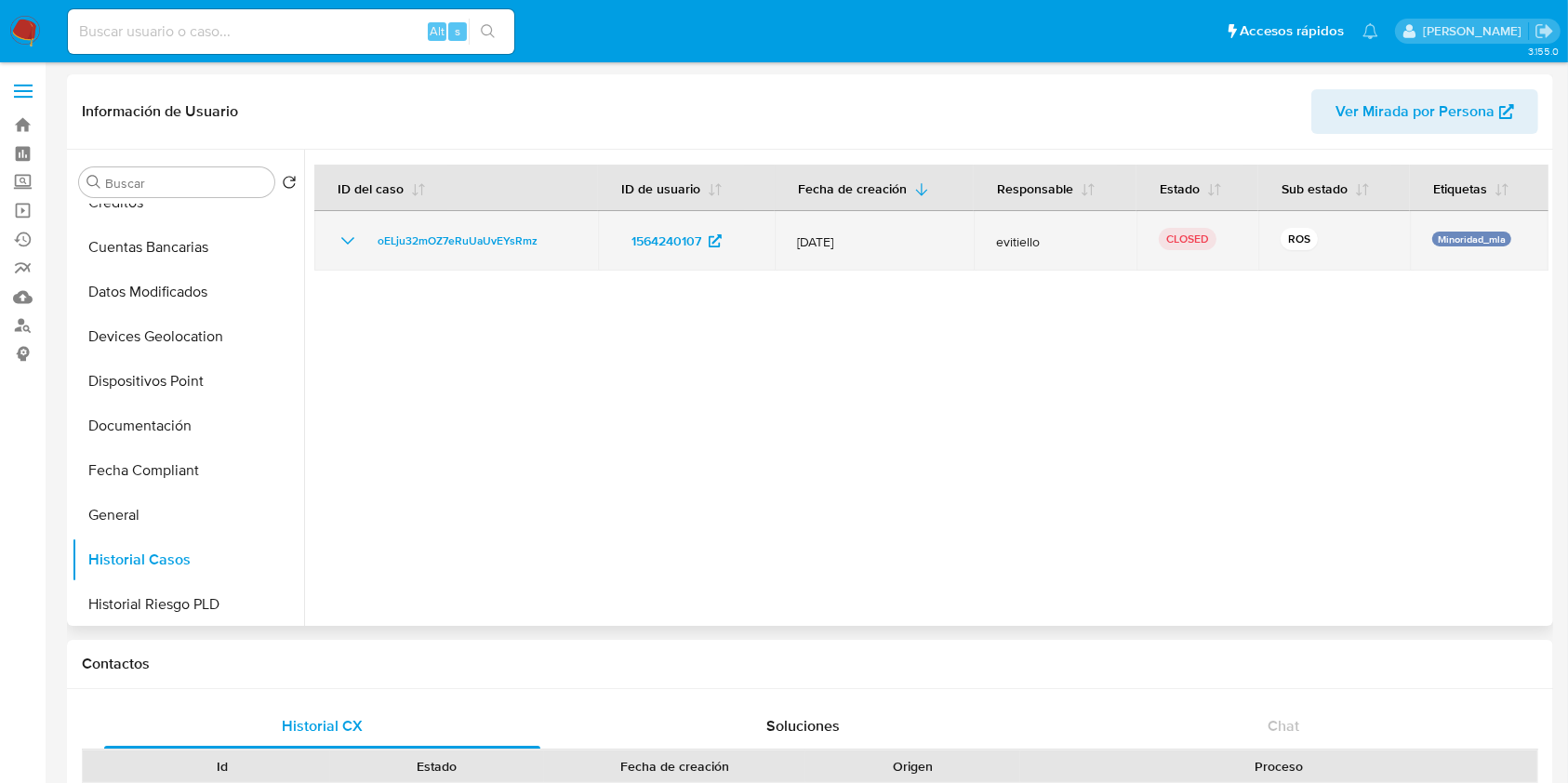
click at [345, 234] on icon "Mostrar/Ocultar" at bounding box center [347, 240] width 22 height 22
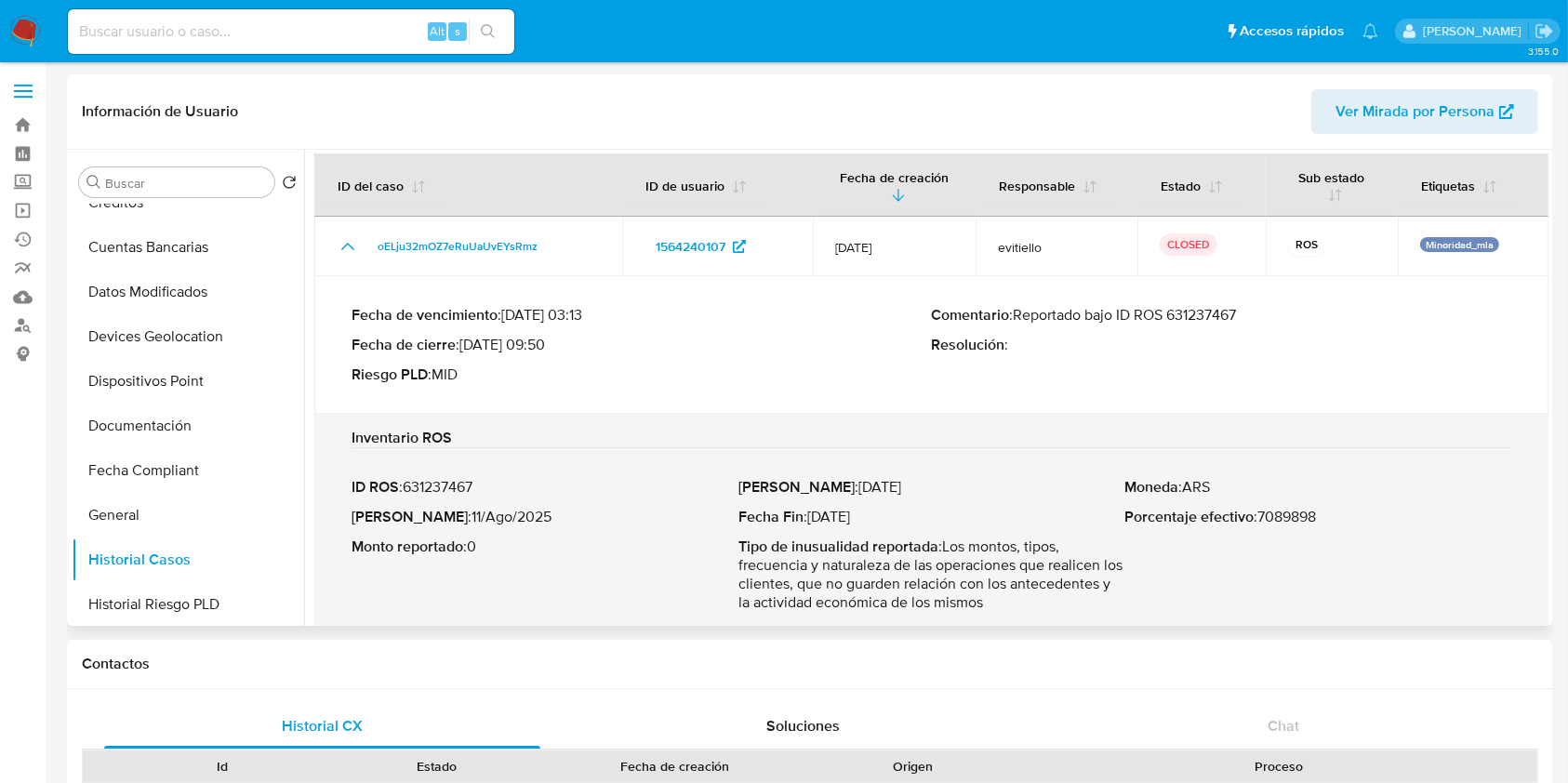
scroll to position [0, 0]
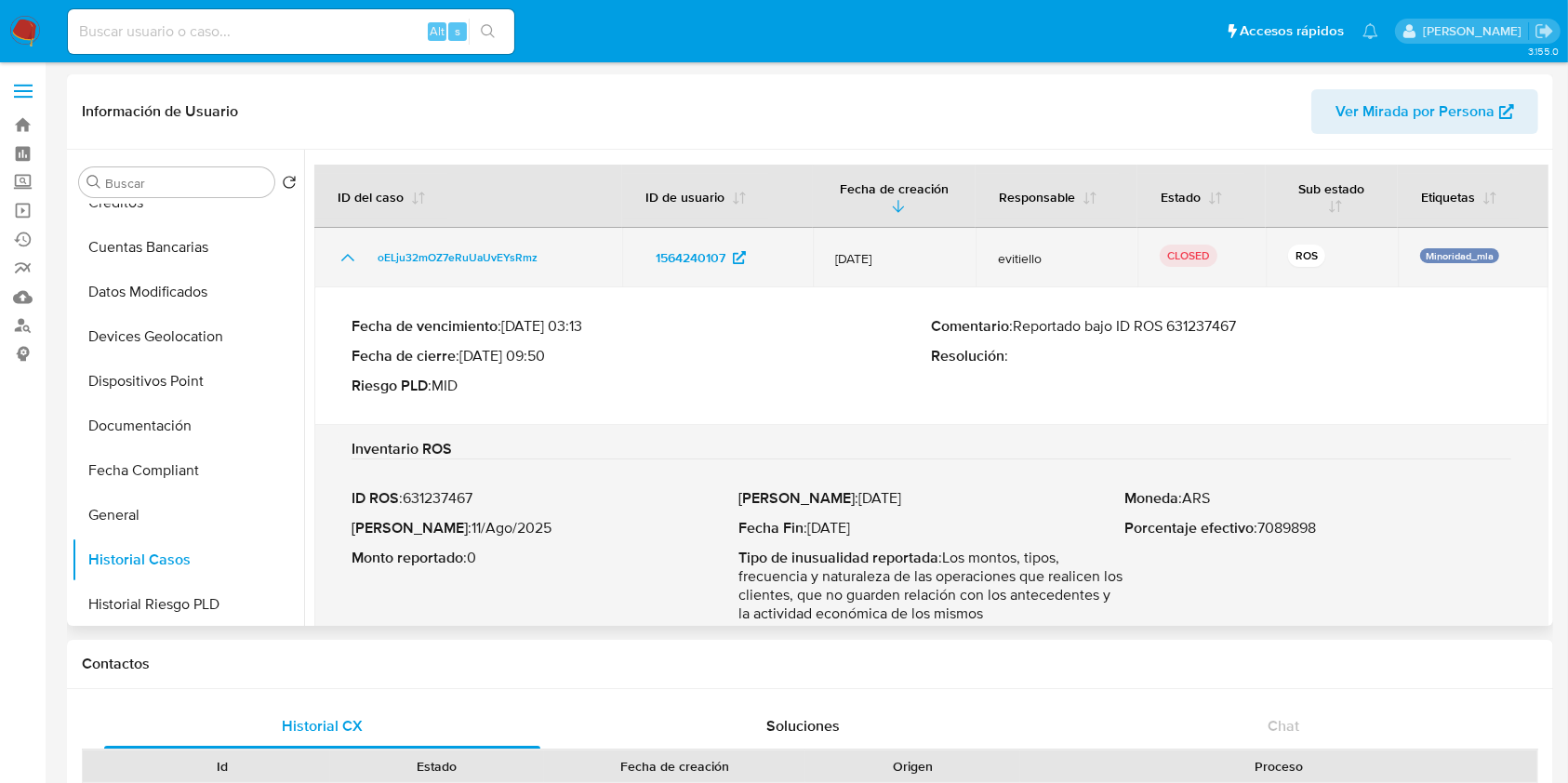
click at [344, 254] on icon "Mostrar/Ocultar" at bounding box center [347, 257] width 22 height 22
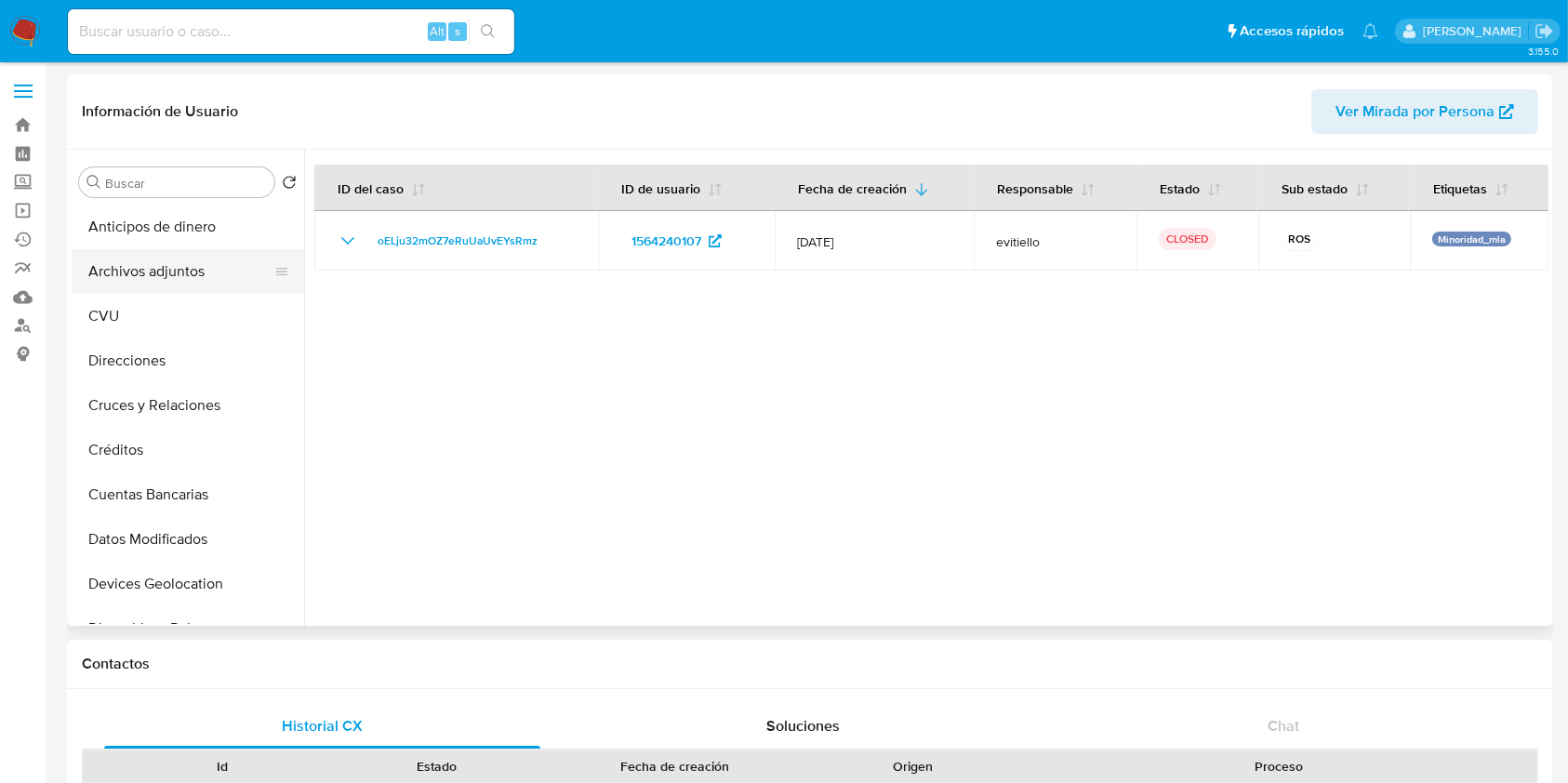
click at [208, 268] on button "Archivos adjuntos" at bounding box center [180, 272] width 218 height 45
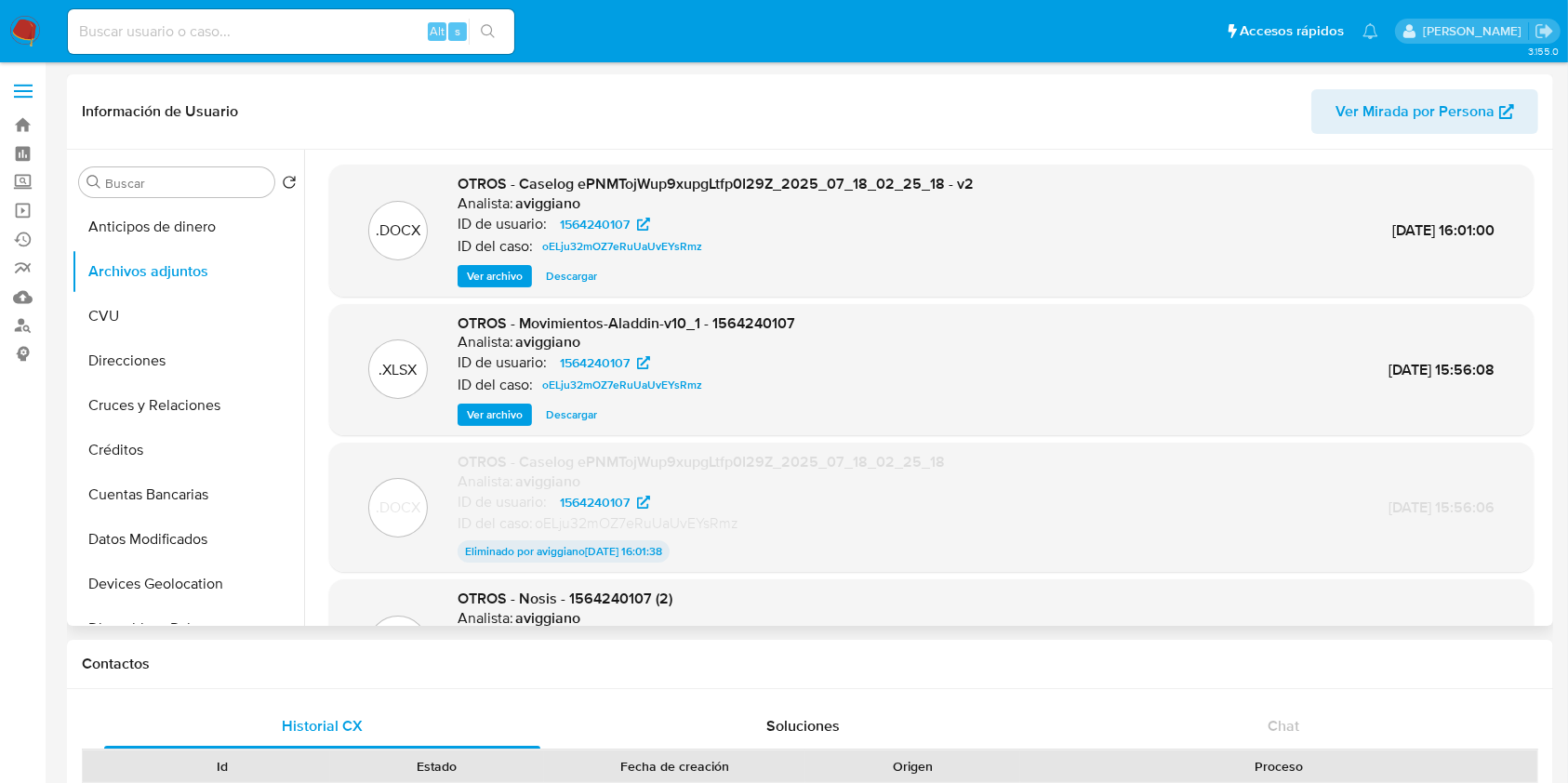
click at [468, 277] on span "Ver archivo" at bounding box center [494, 275] width 56 height 18
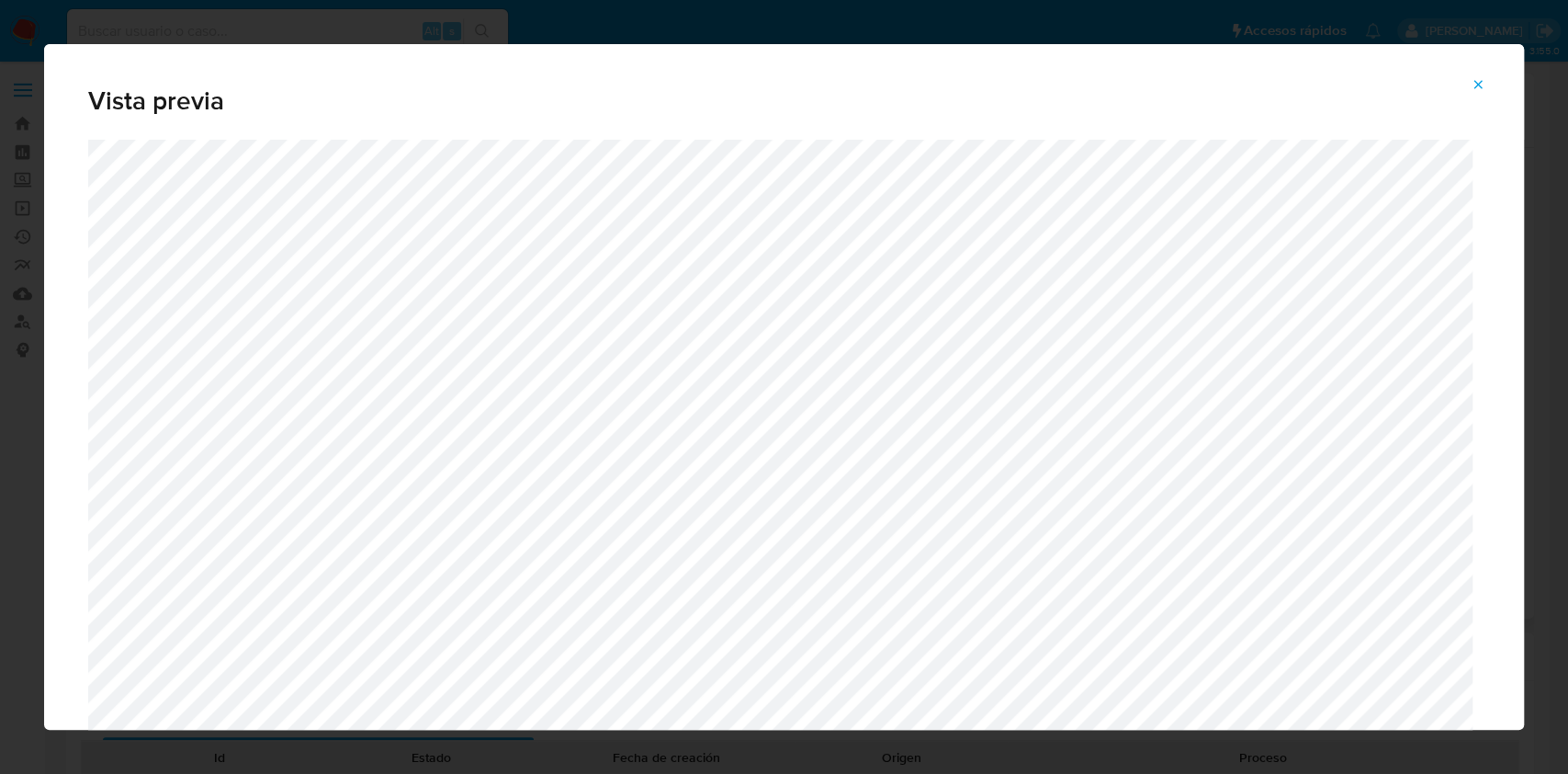
click at [1479, 72] on span "Attachment preview" at bounding box center [1478, 84] width 15 height 26
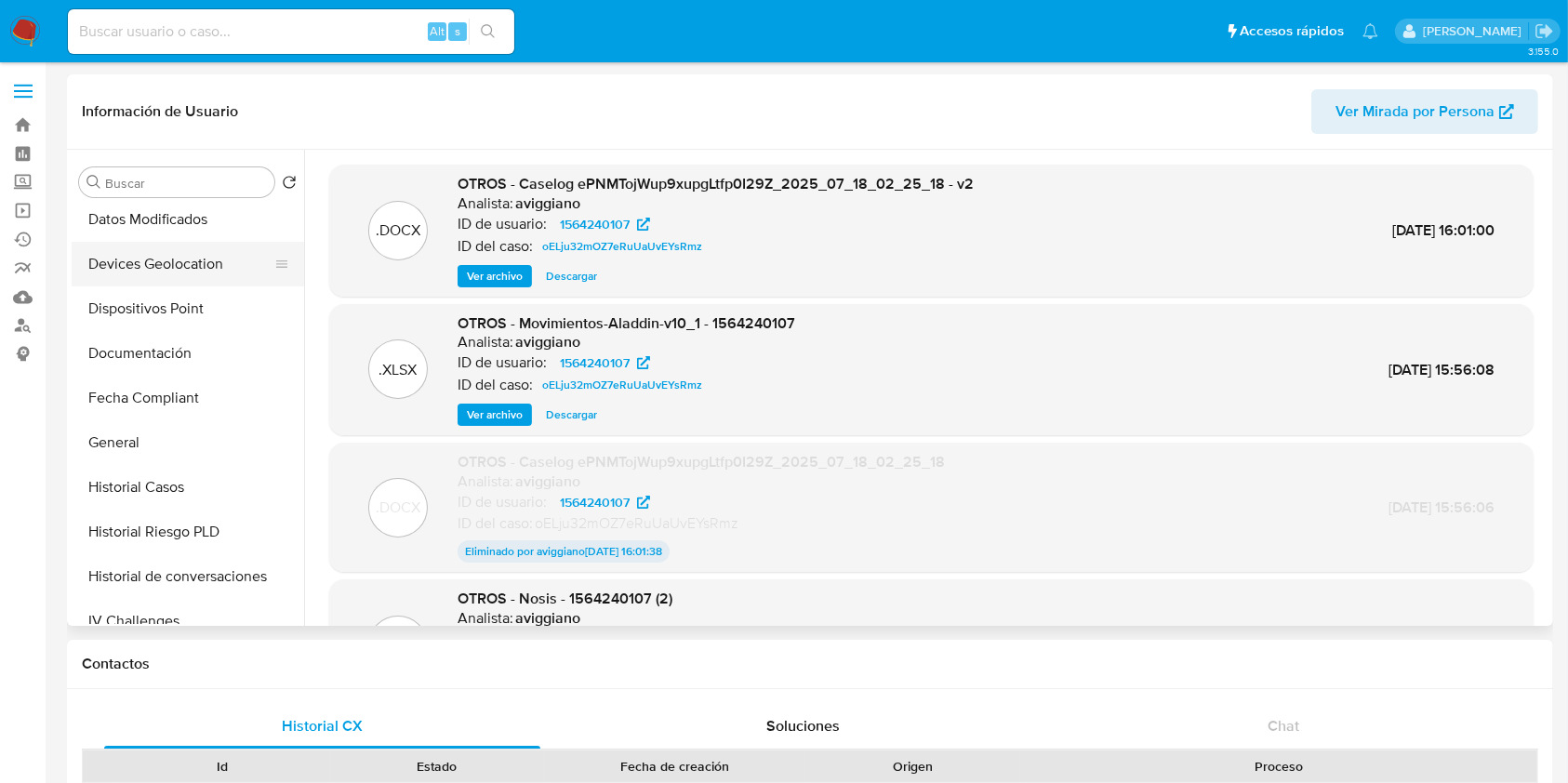
scroll to position [372, 0]
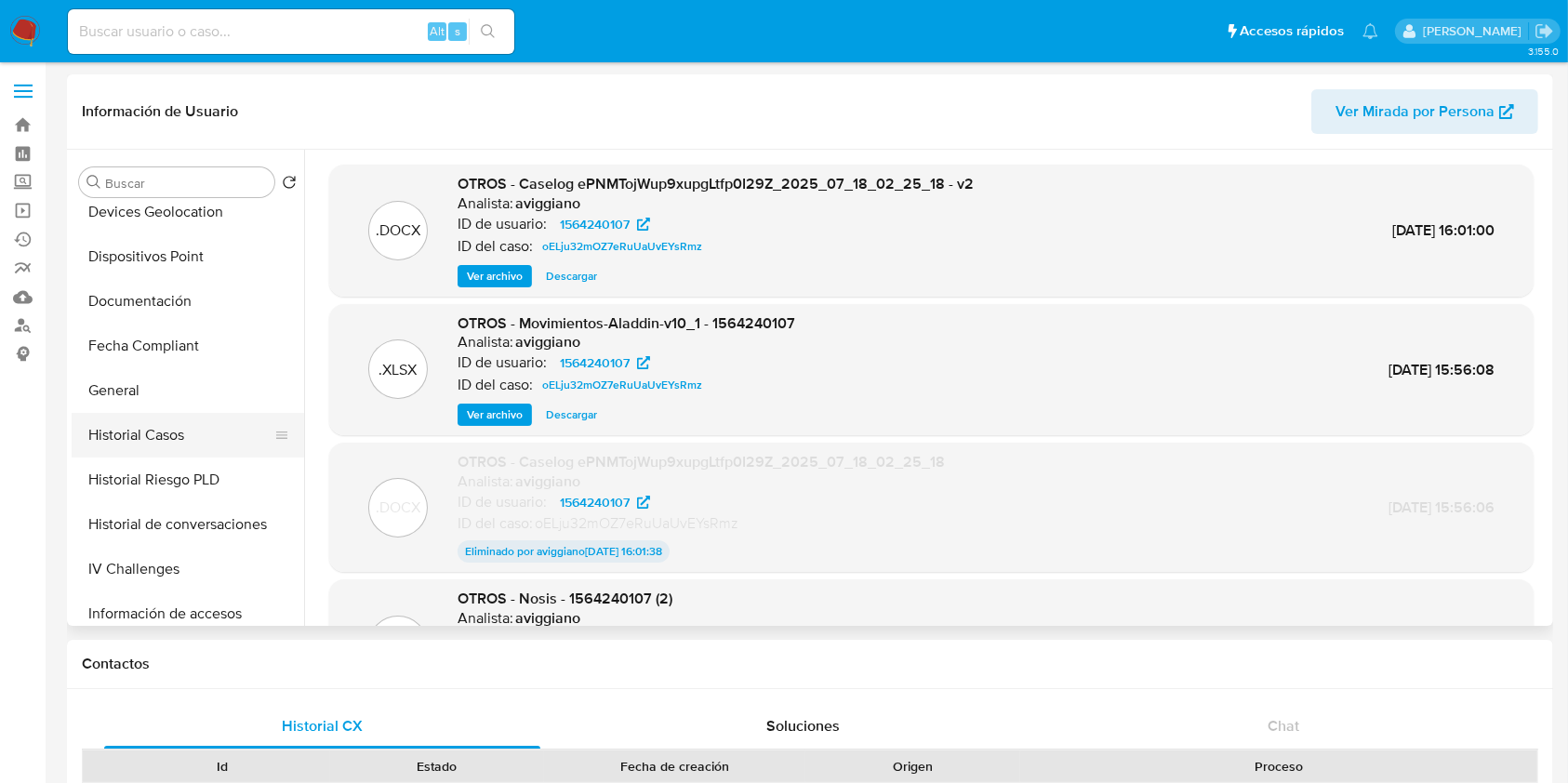
click at [195, 440] on button "Historial Casos" at bounding box center [180, 435] width 218 height 45
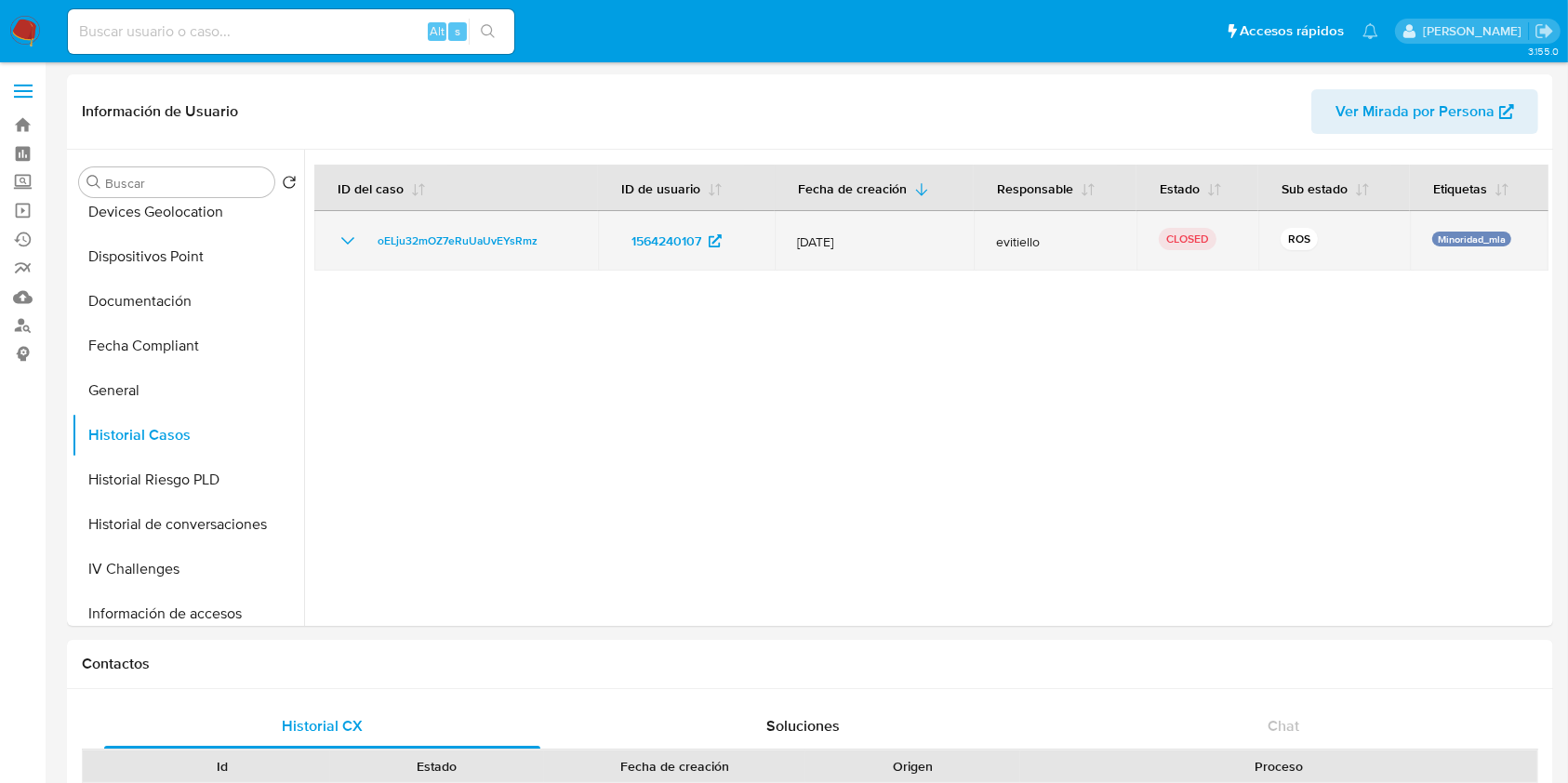
click at [330, 233] on td "oELju32mOZ7eRuUaUvEYsRmz" at bounding box center [456, 241] width 284 height 59
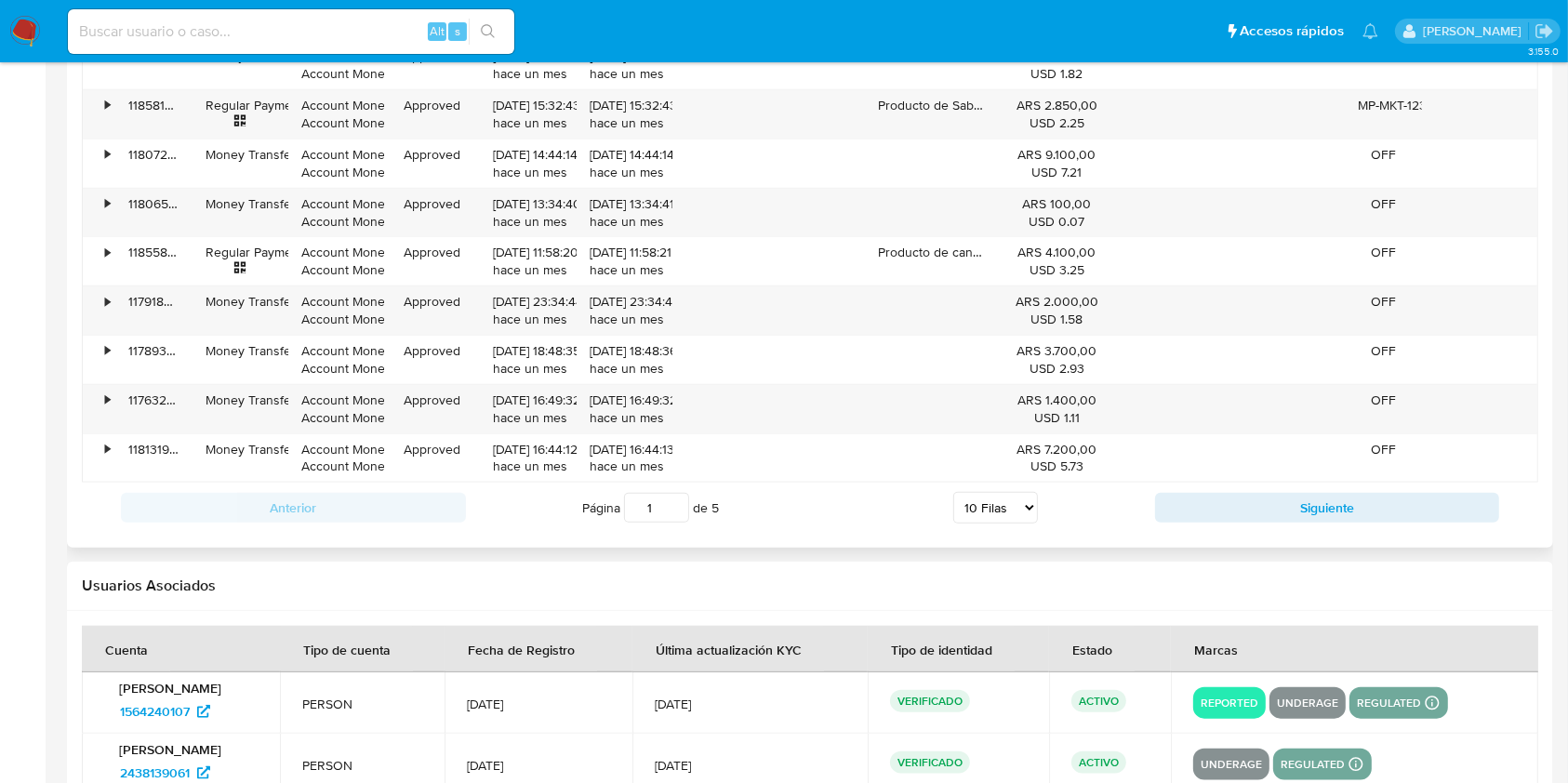
scroll to position [1983, 0]
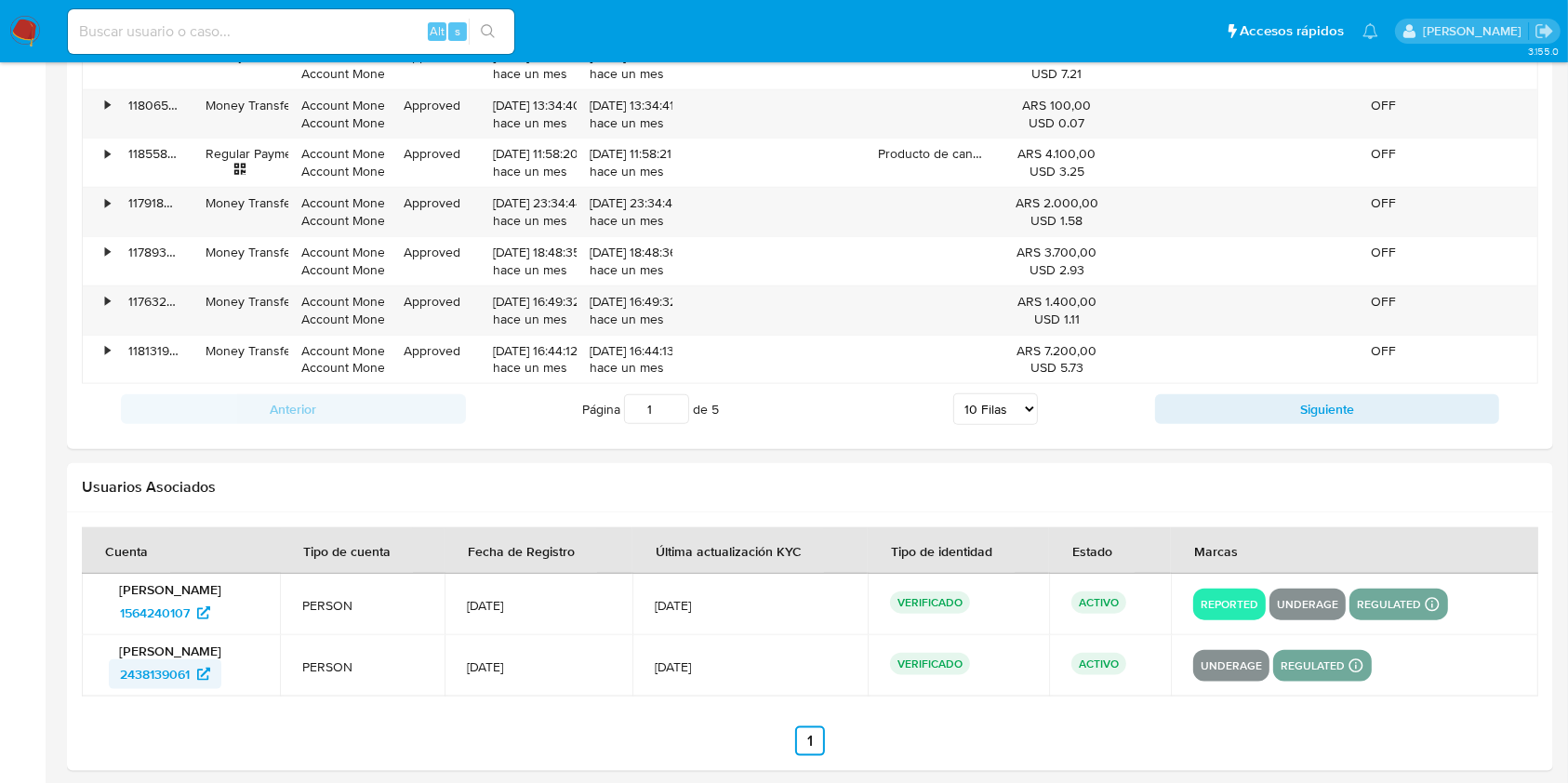
click at [120, 674] on span "2438139061" at bounding box center [154, 674] width 70 height 30
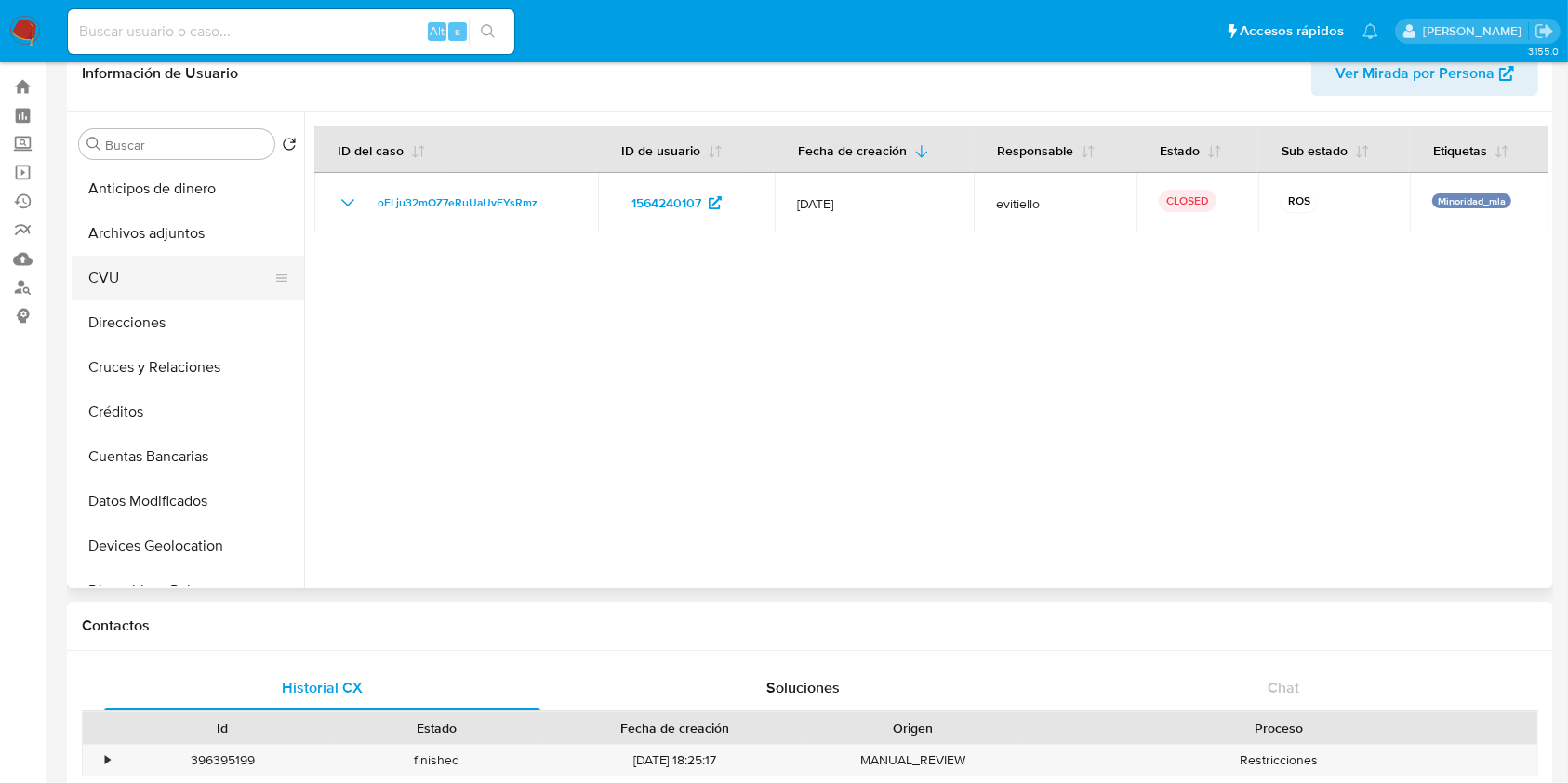
scroll to position [0, 0]
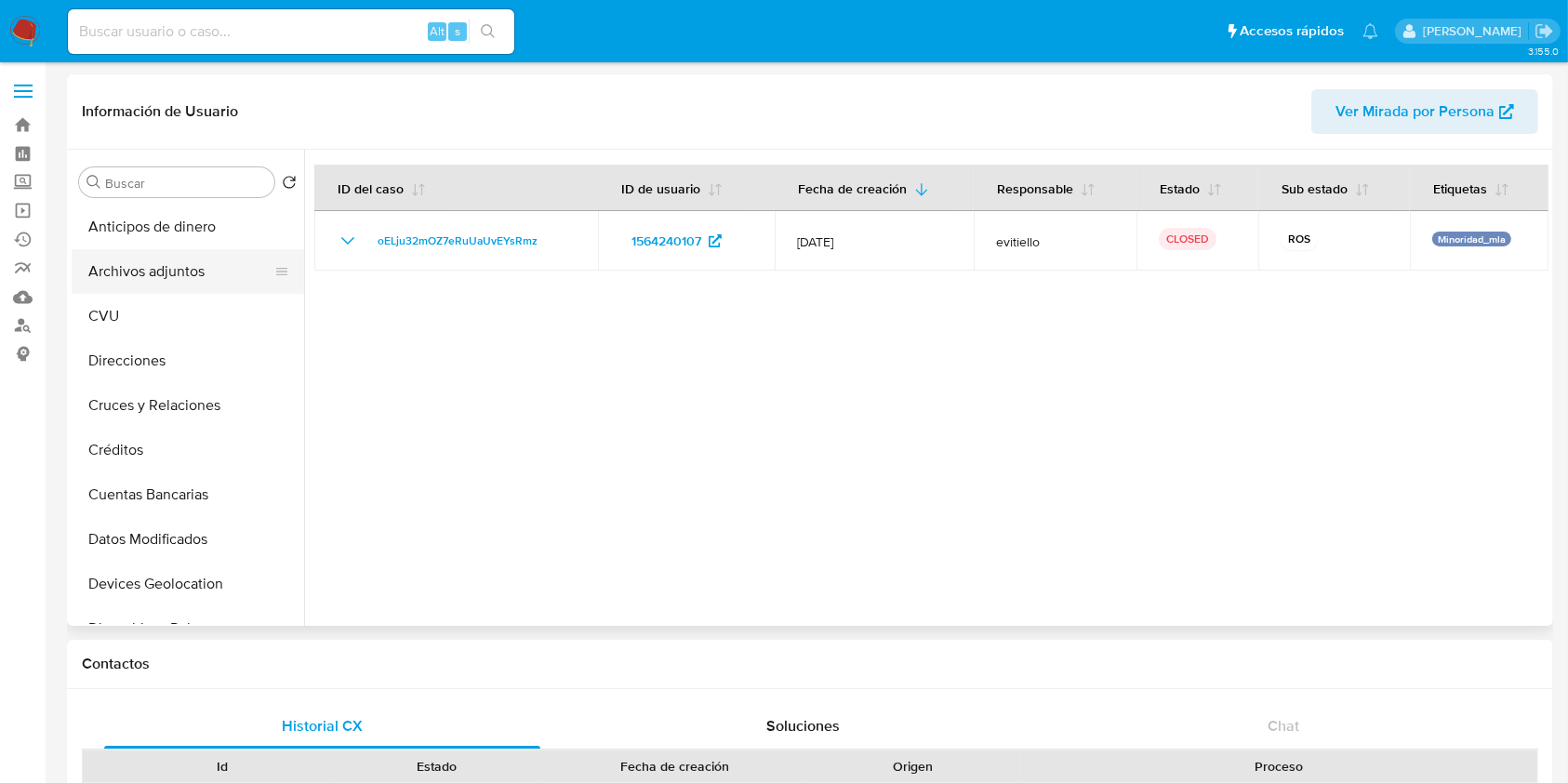
click at [179, 279] on button "Archivos adjuntos" at bounding box center [180, 272] width 218 height 45
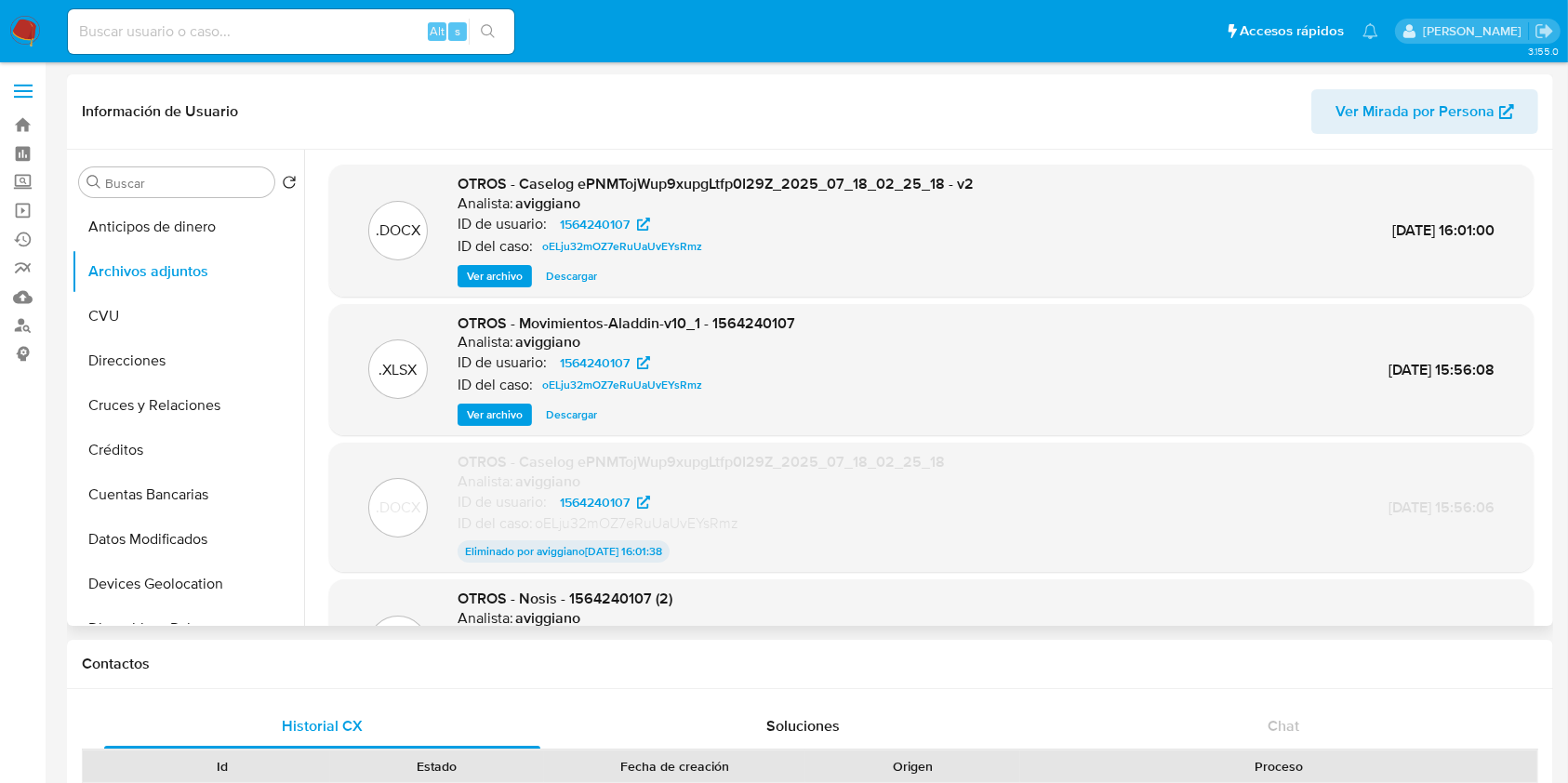
click at [744, 327] on span "OTROS - Movimientos-Aladdin-v10_1 - 1564240107" at bounding box center [627, 323] width 338 height 21
click at [595, 180] on span "OTROS - Caselog ePNMTojWup9xupgLtfp0I29Z_2025_07_18_02_25_18 - v2" at bounding box center [716, 183] width 516 height 21
copy span "ePNMTojWup9xupgLtfp0I29Z_2025_07_18_02_25_18"
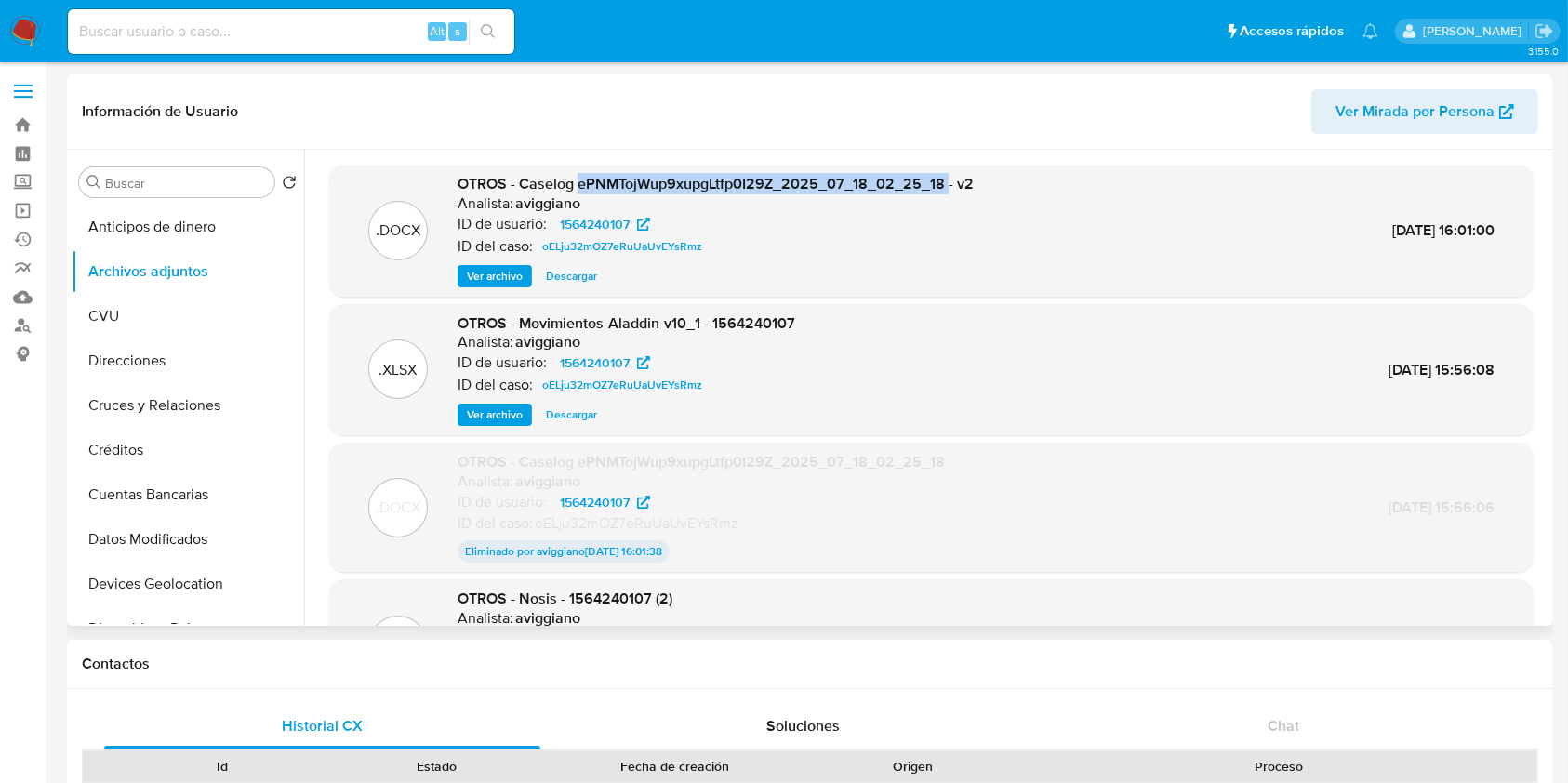
click at [577, 285] on span "Descargar" at bounding box center [571, 275] width 51 height 18
click at [573, 417] on span "Descargar" at bounding box center [571, 414] width 51 height 18
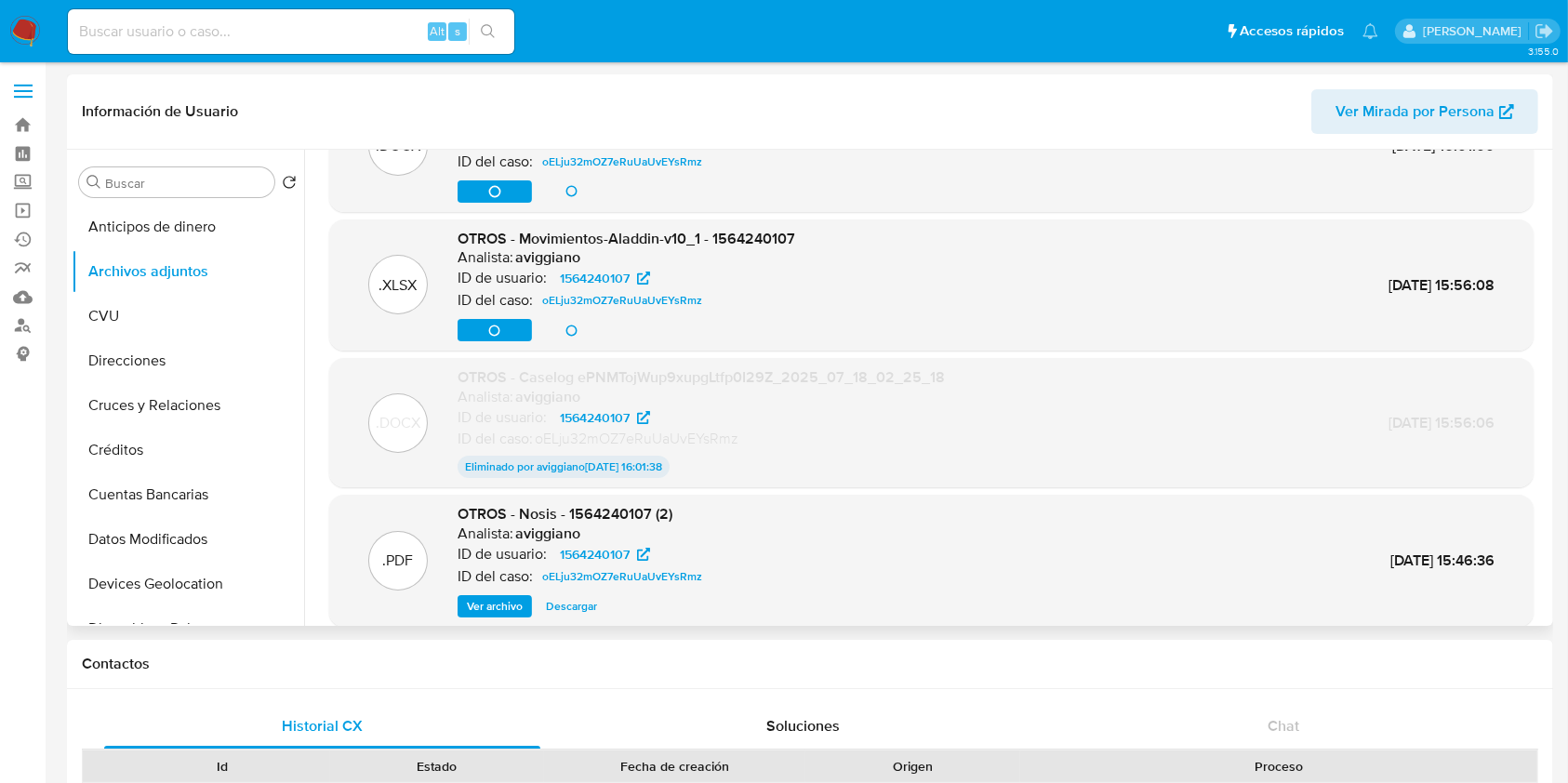
scroll to position [124, 0]
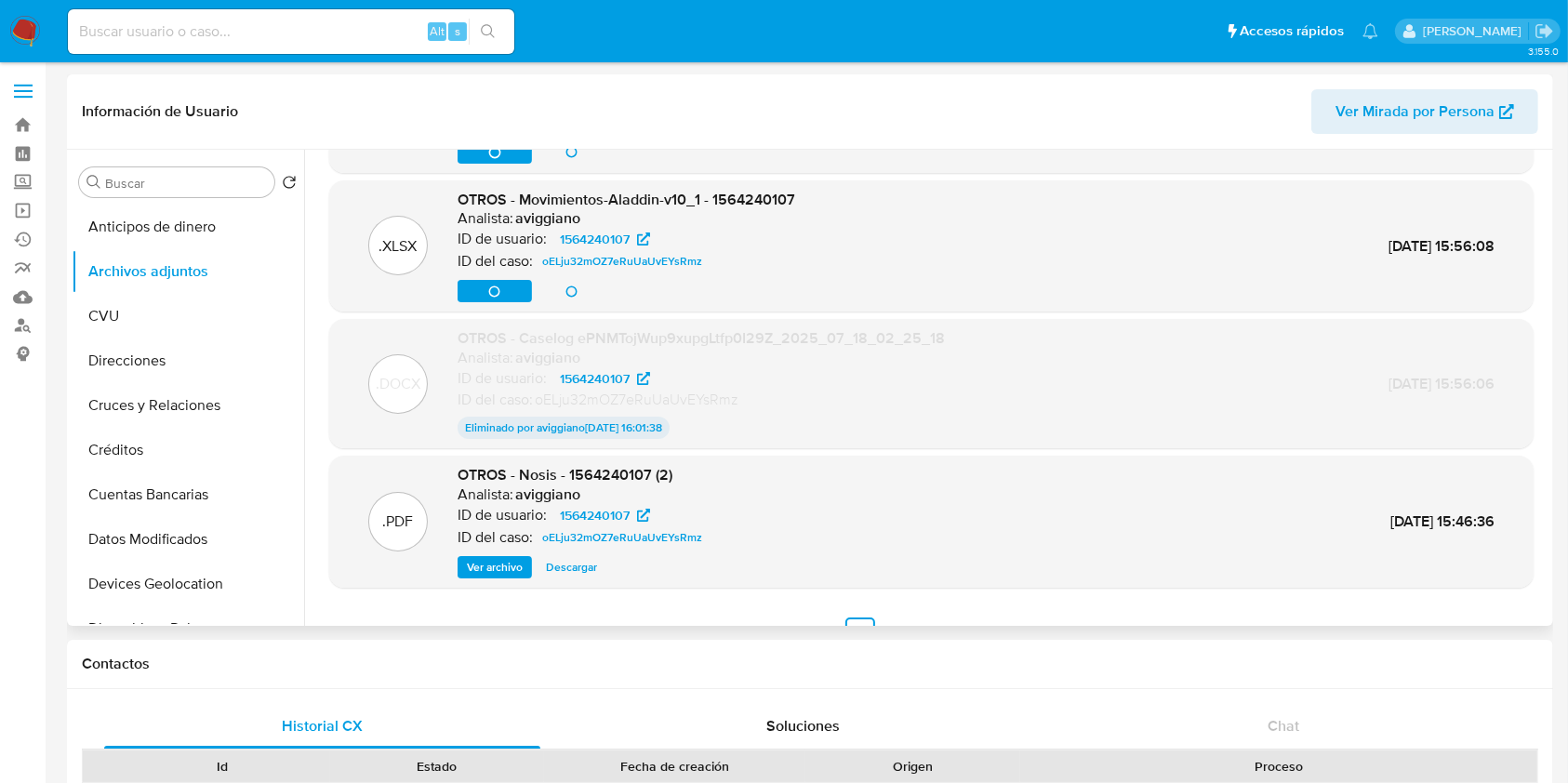
click at [576, 565] on span "Descargar" at bounding box center [571, 566] width 51 height 18
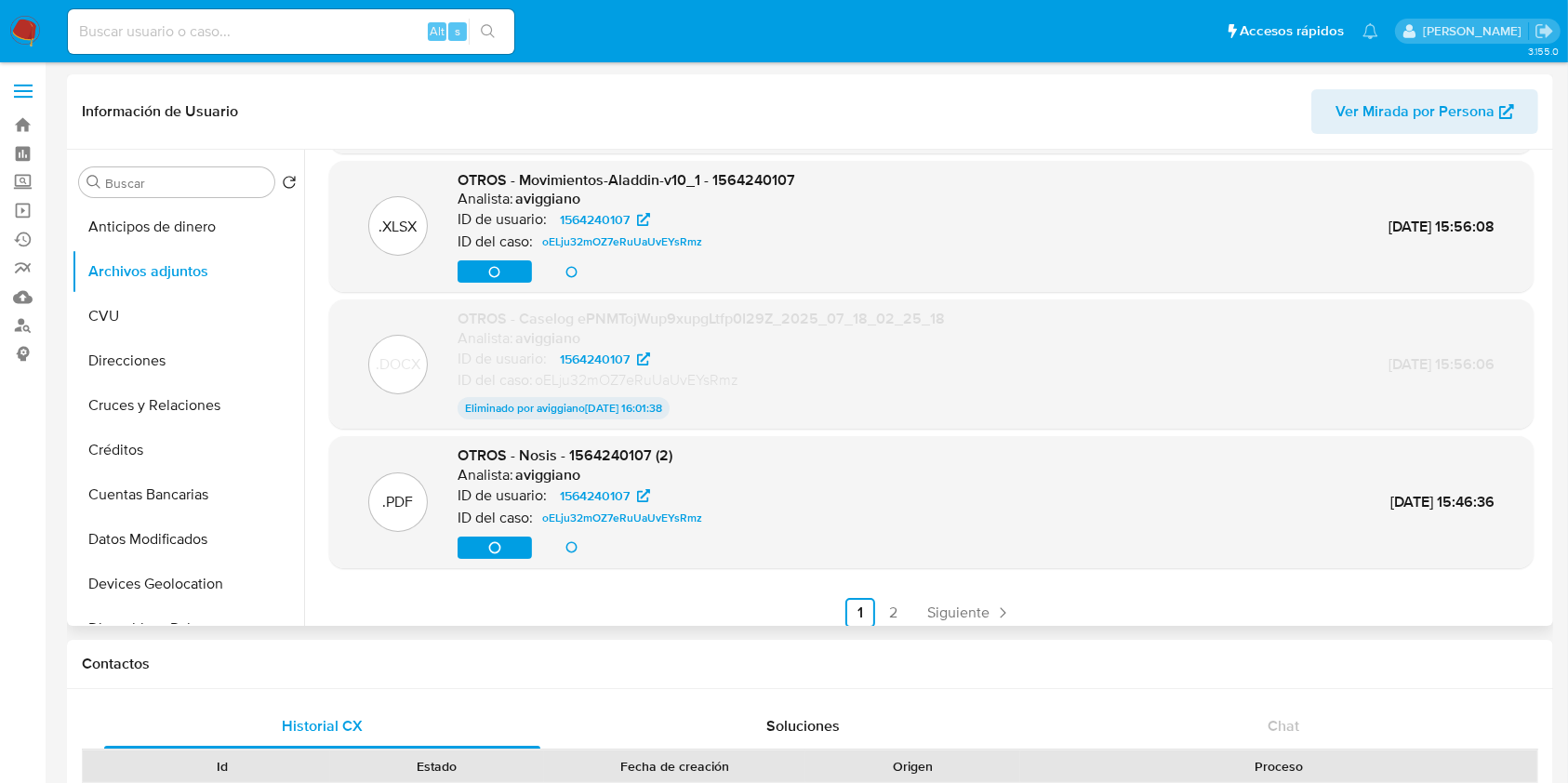
scroll to position [154, 0]
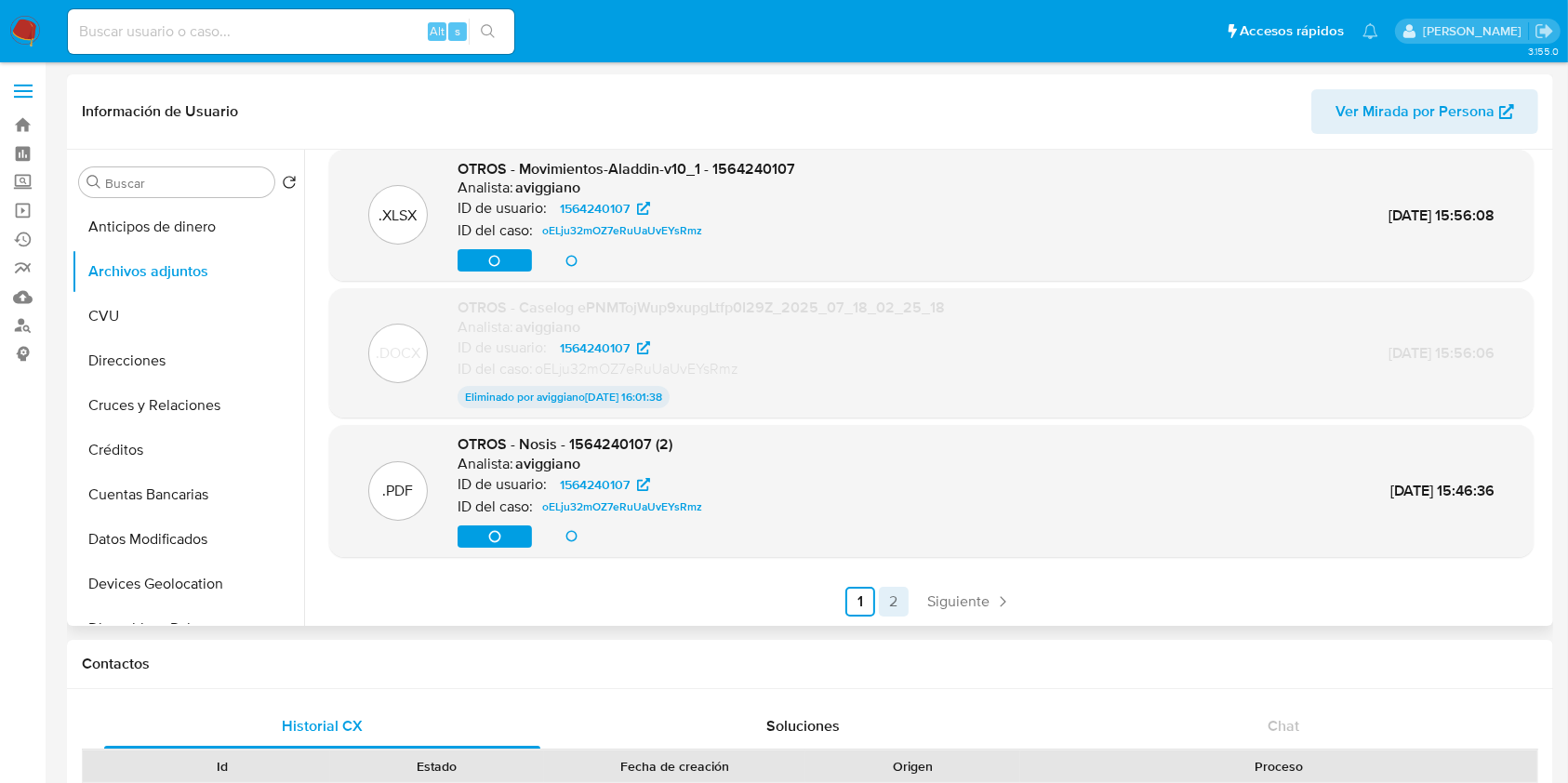
click at [887, 605] on link "2" at bounding box center [893, 601] width 30 height 30
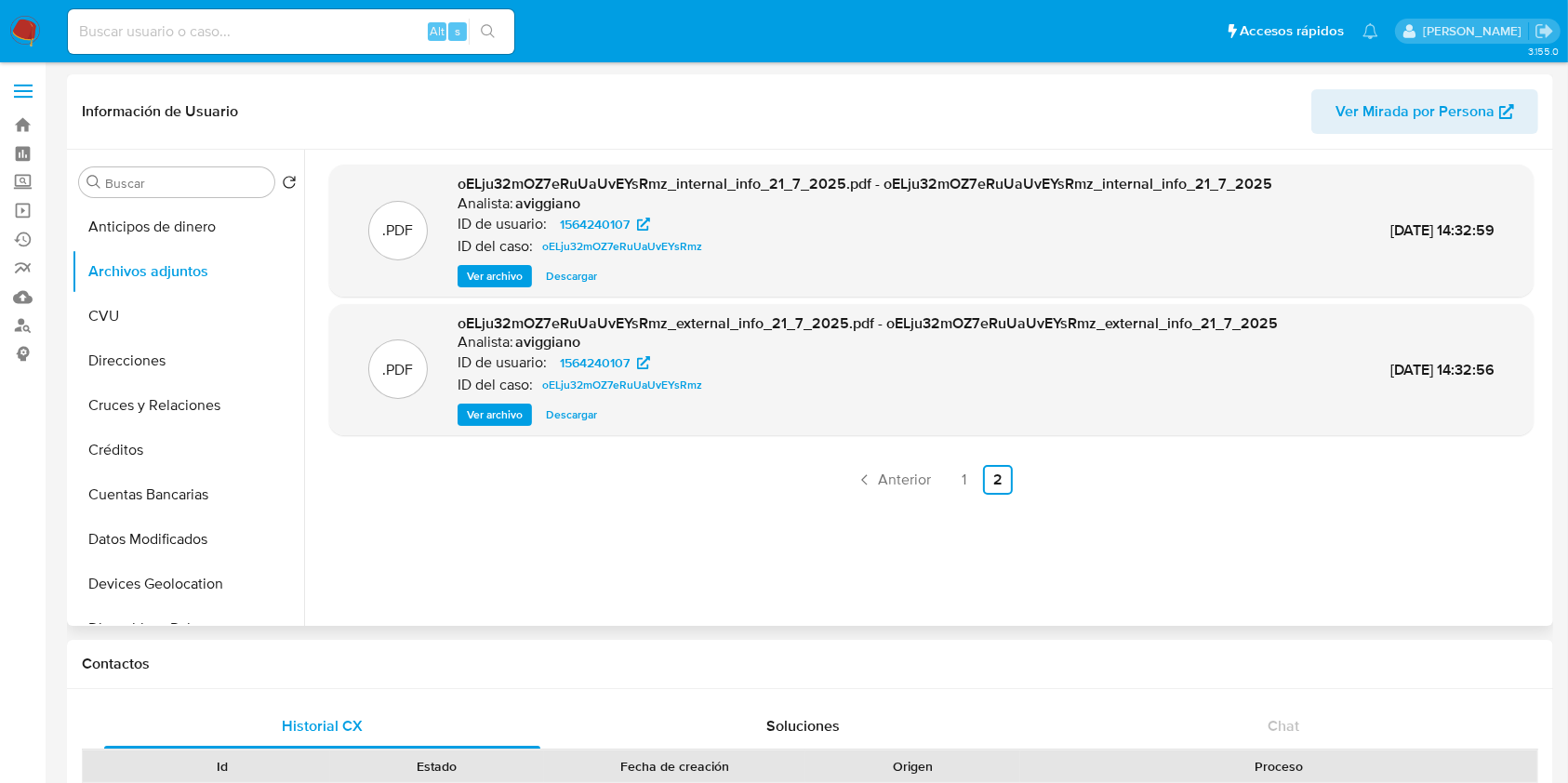
click at [565, 269] on span "Descargar" at bounding box center [571, 275] width 51 height 18
click at [583, 422] on span "Descargar" at bounding box center [571, 414] width 51 height 18
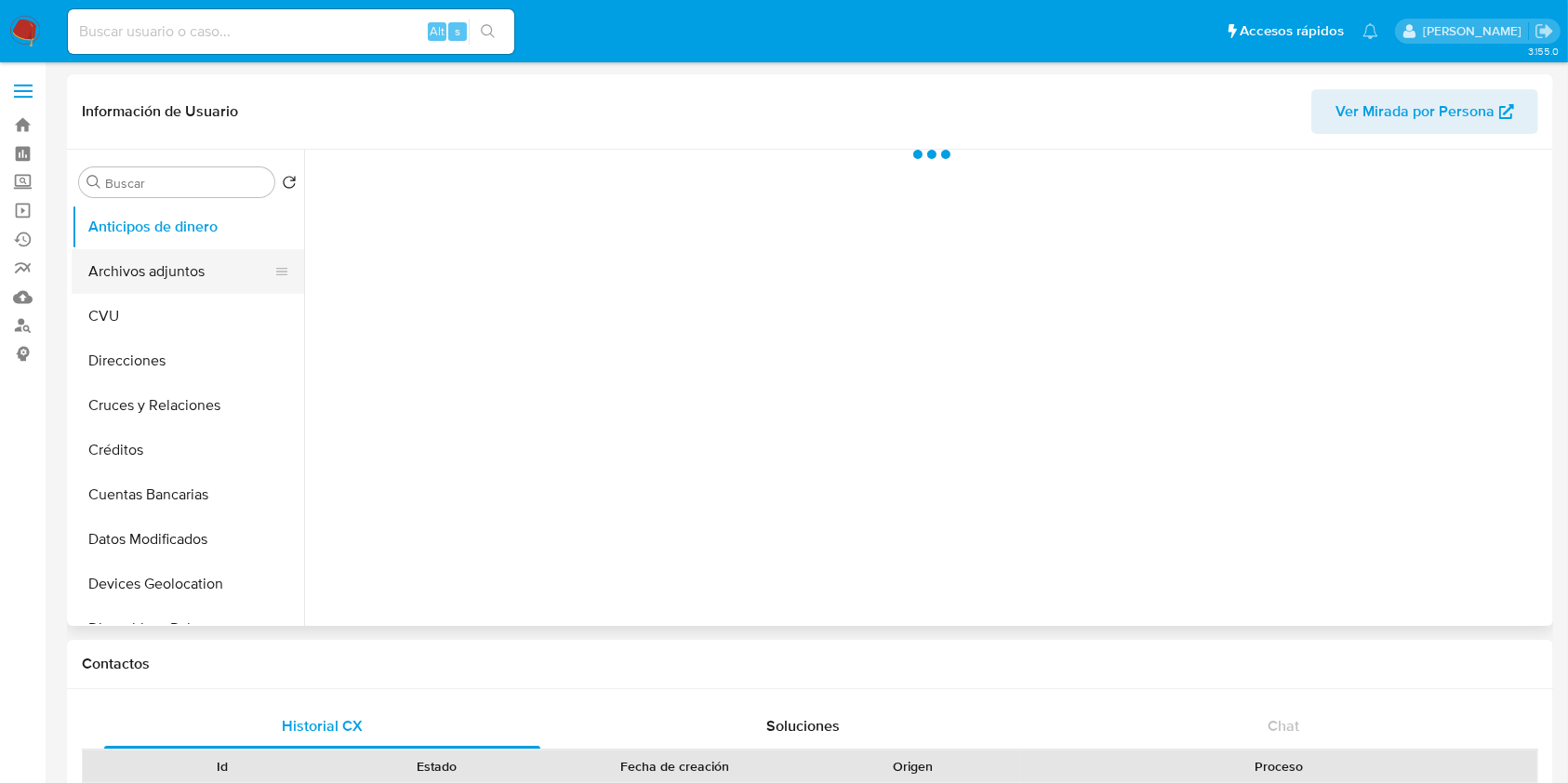
click at [98, 266] on button "Archivos adjuntos" at bounding box center [180, 272] width 218 height 45
select select "10"
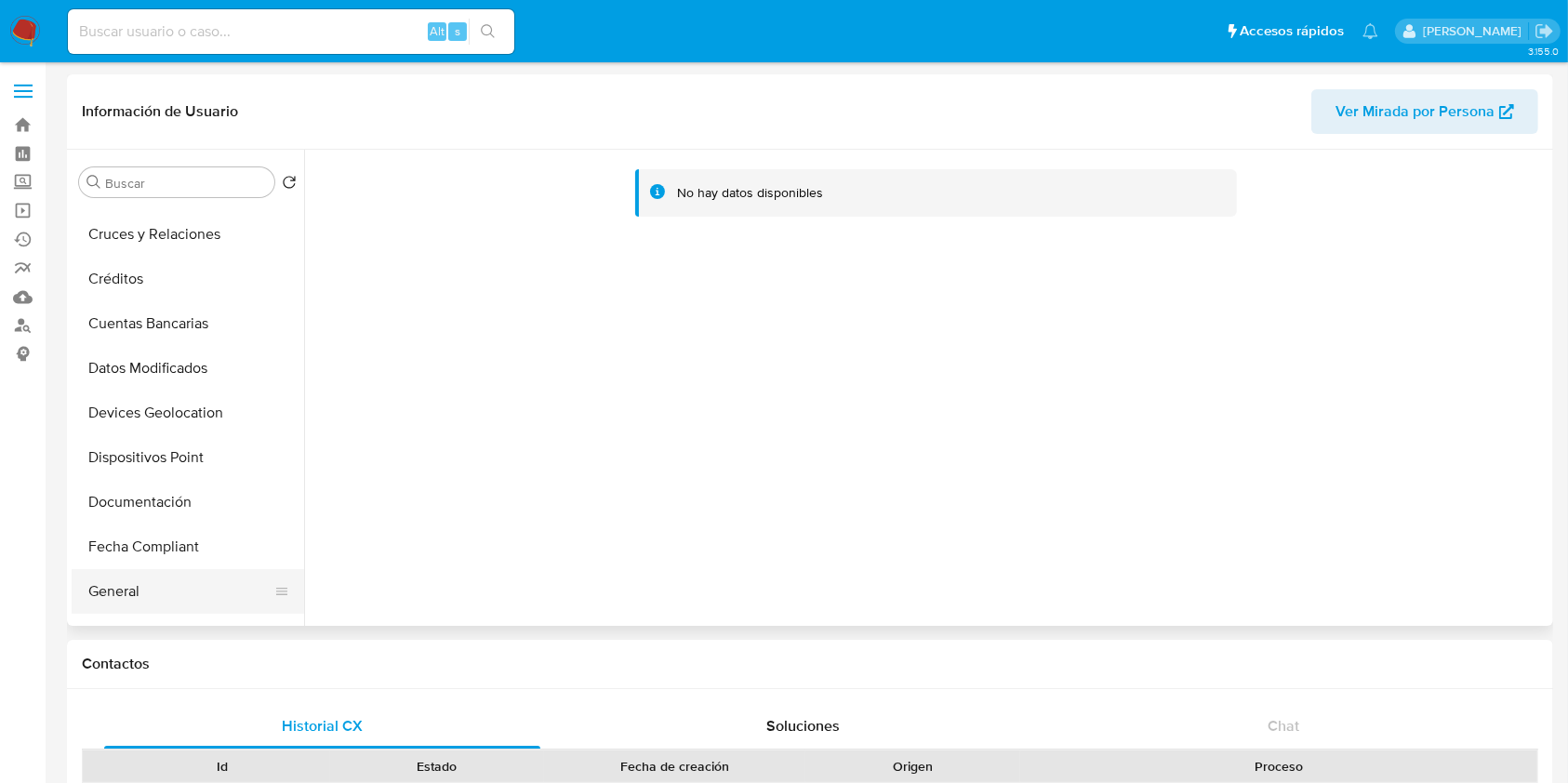
scroll to position [372, 0]
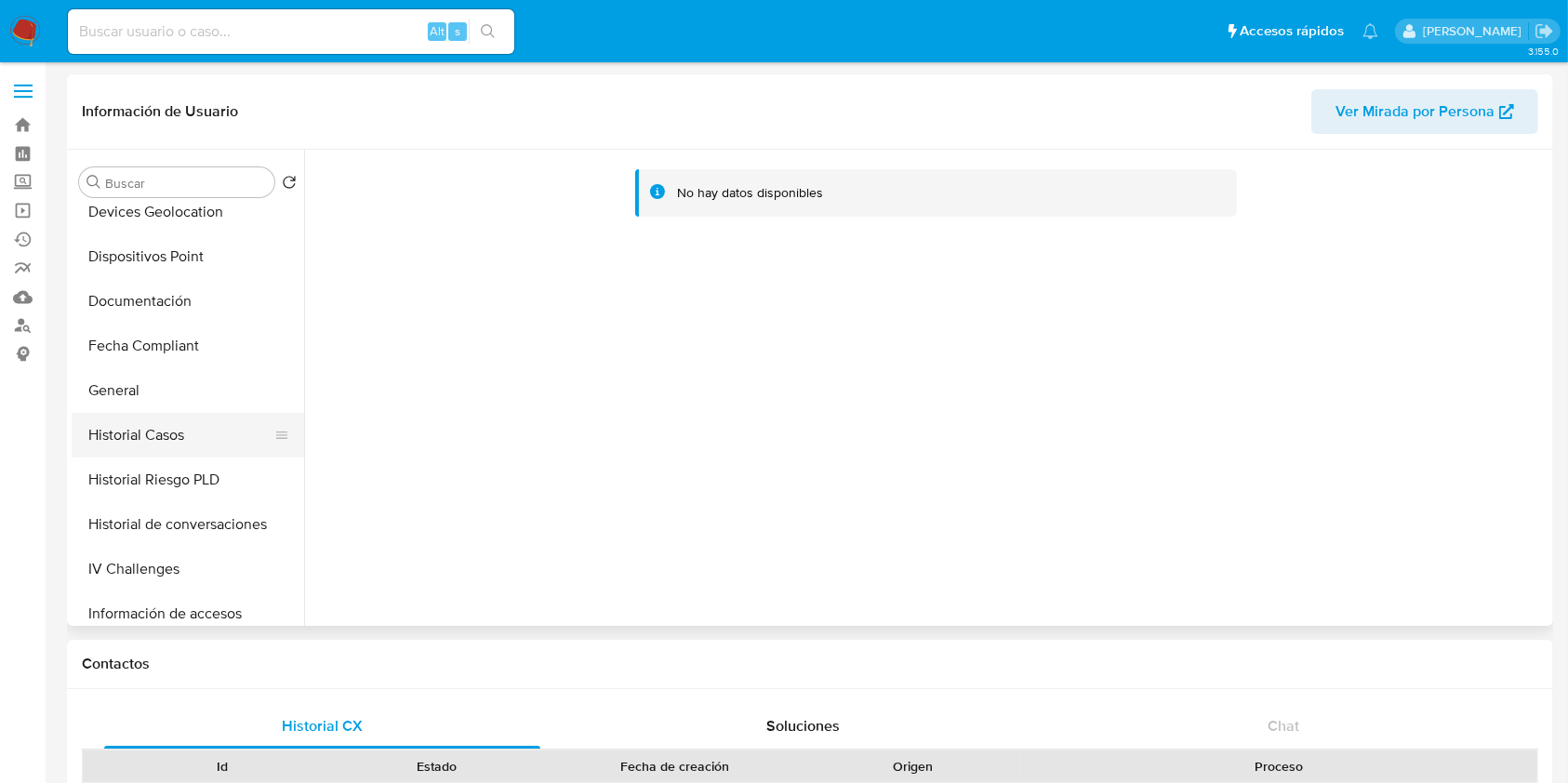
click at [109, 435] on button "Historial Casos" at bounding box center [180, 435] width 218 height 45
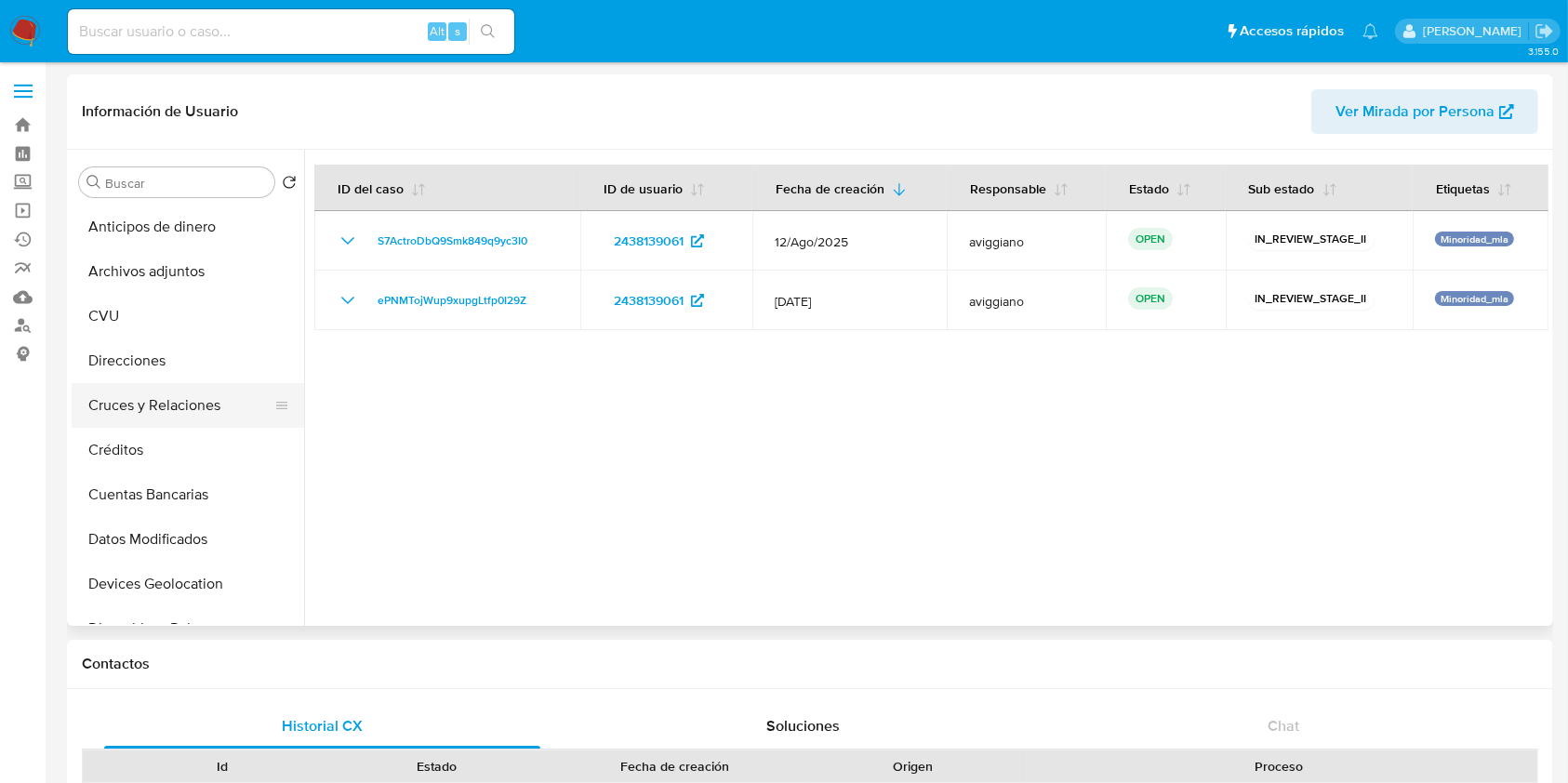
scroll to position [248, 0]
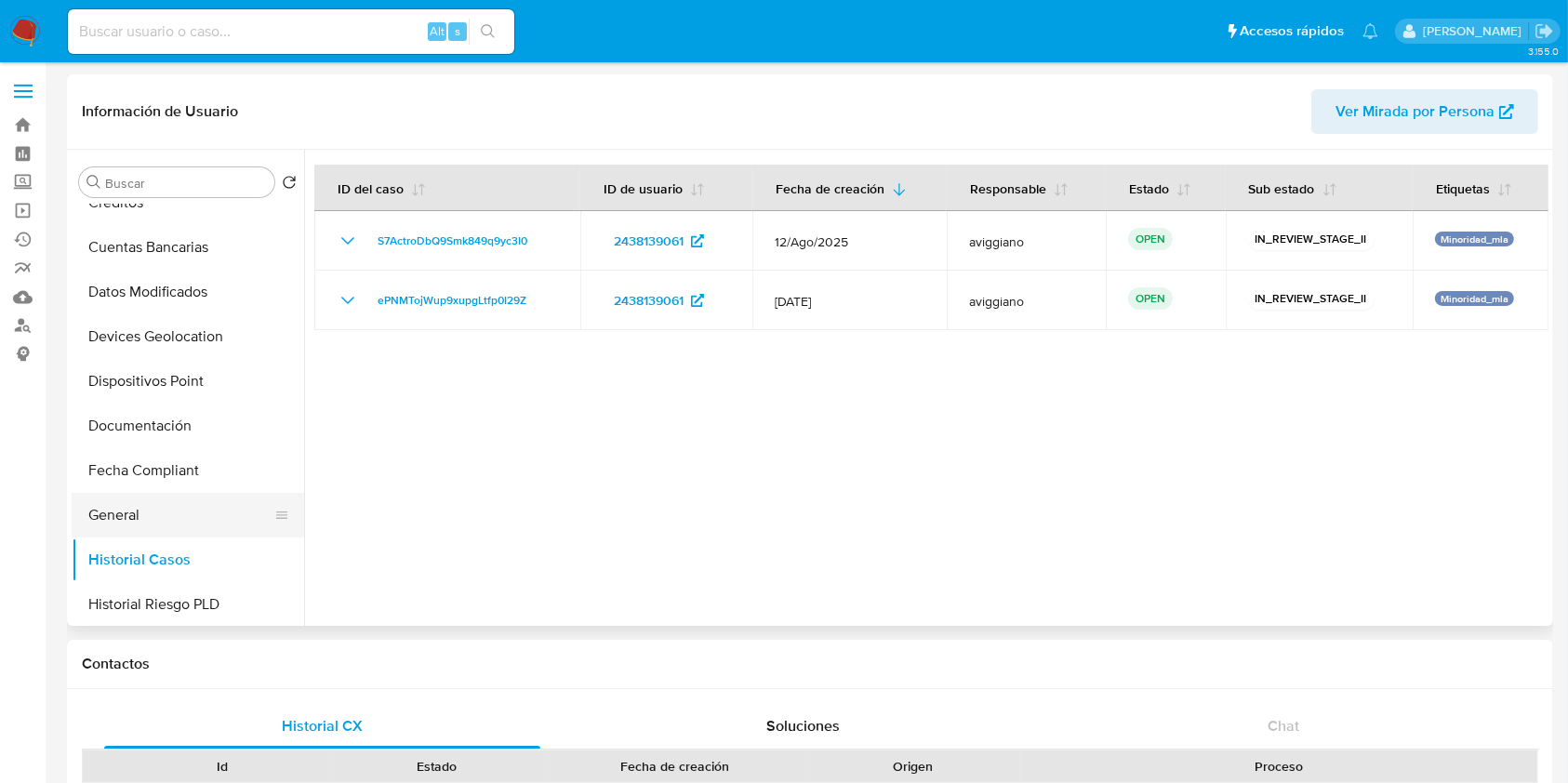
click at [204, 524] on button "General" at bounding box center [180, 515] width 218 height 45
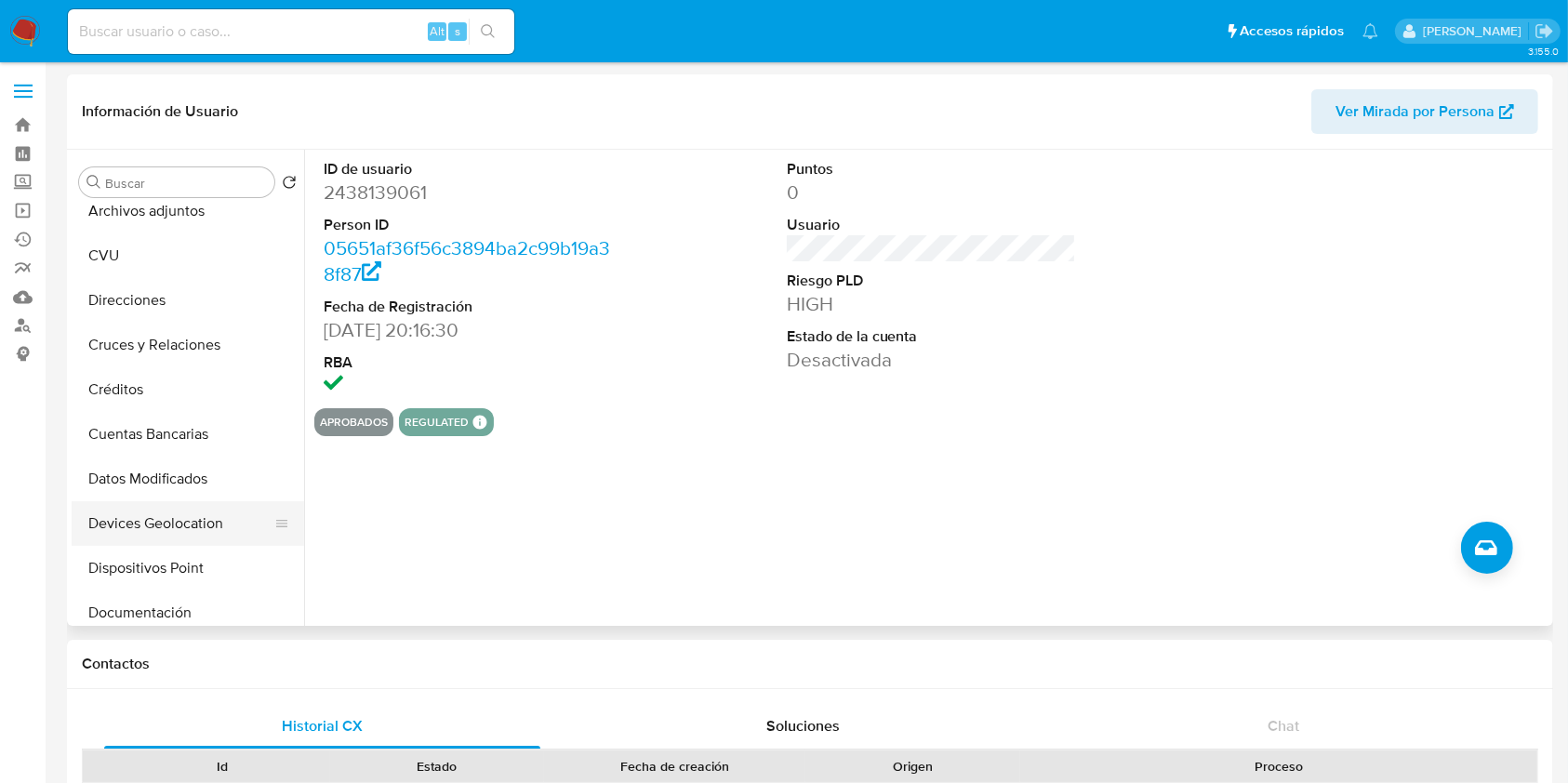
scroll to position [0, 0]
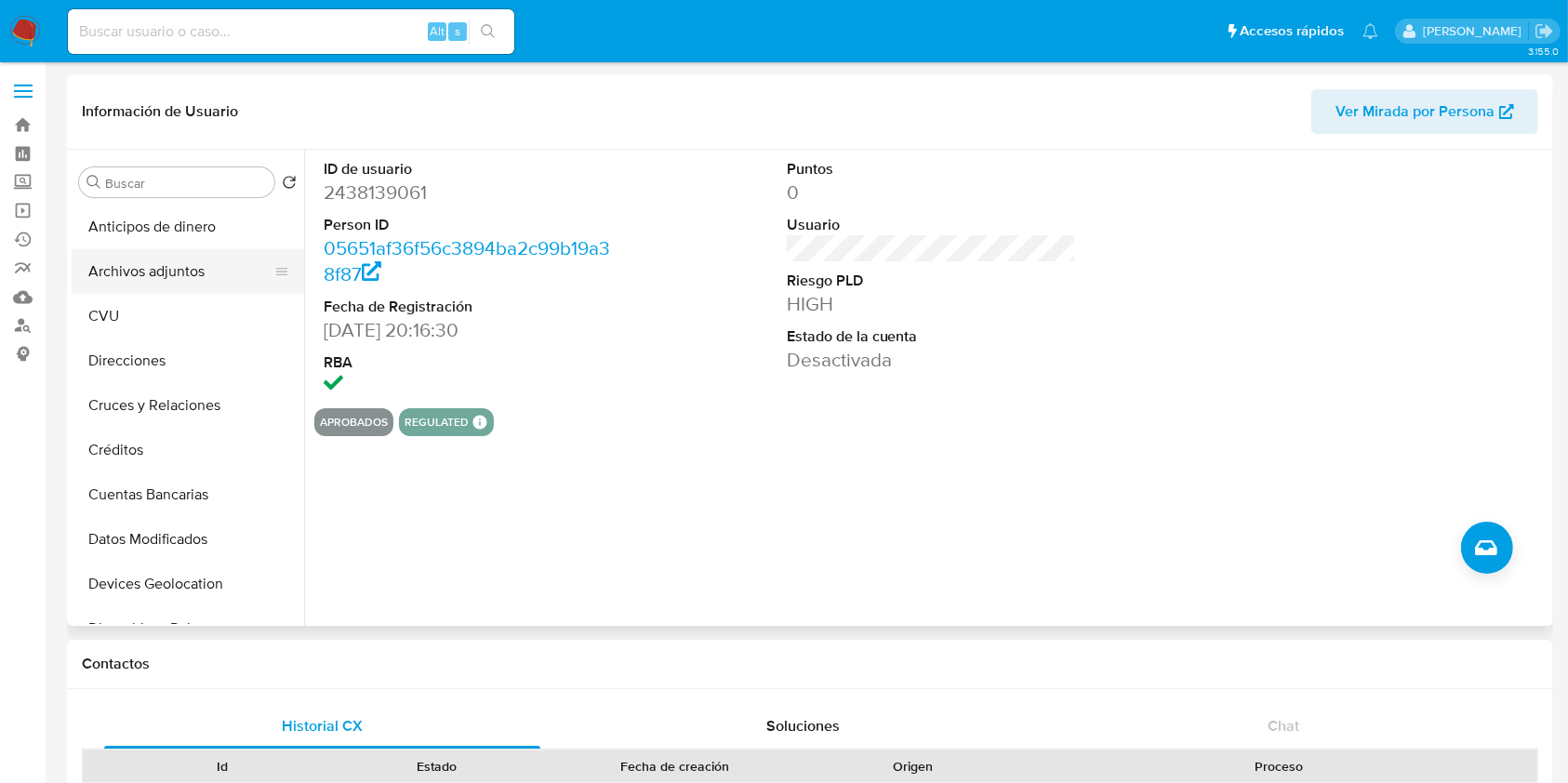
click at [182, 280] on button "Archivos adjuntos" at bounding box center [180, 272] width 218 height 45
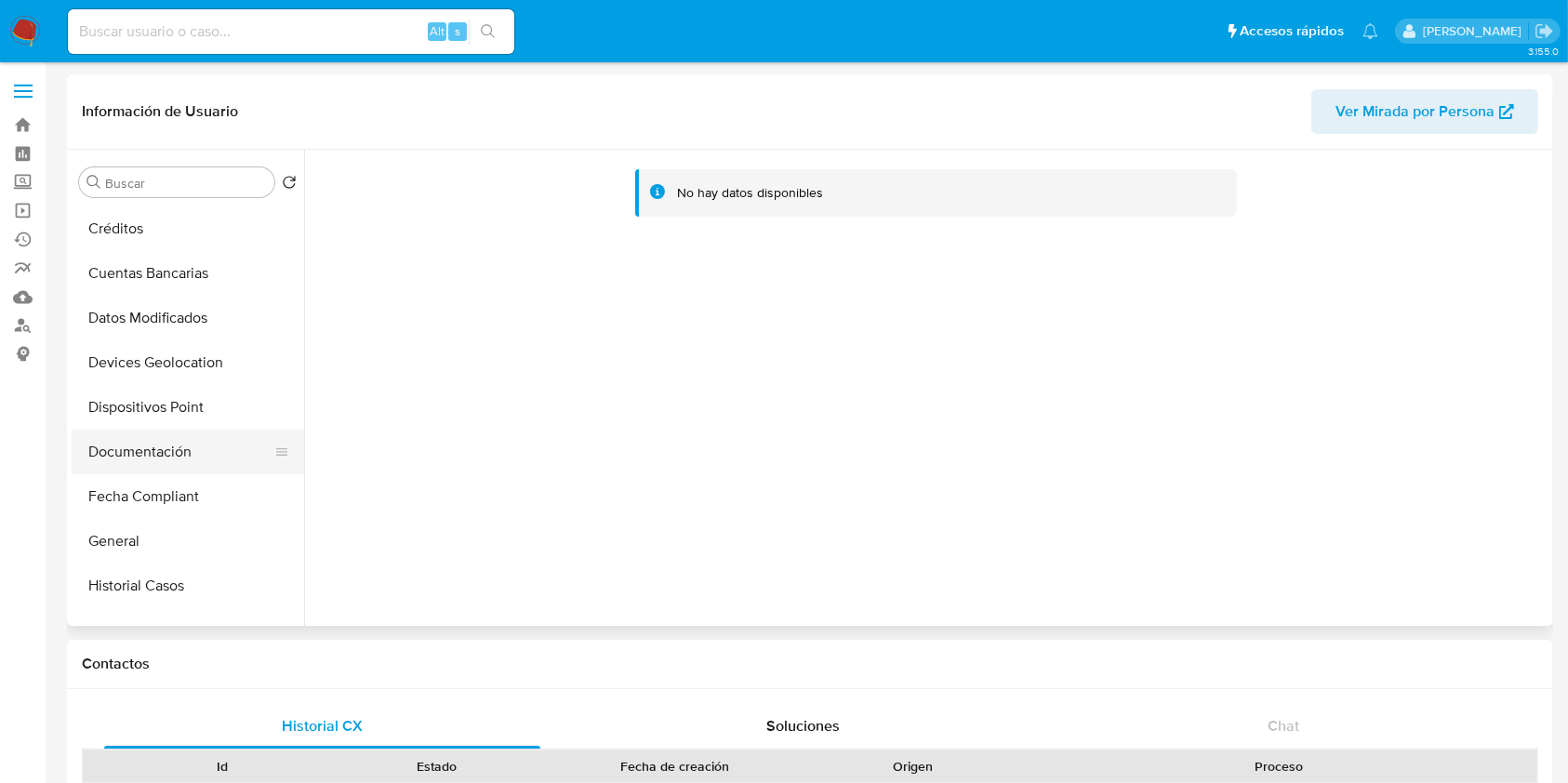
scroll to position [372, 0]
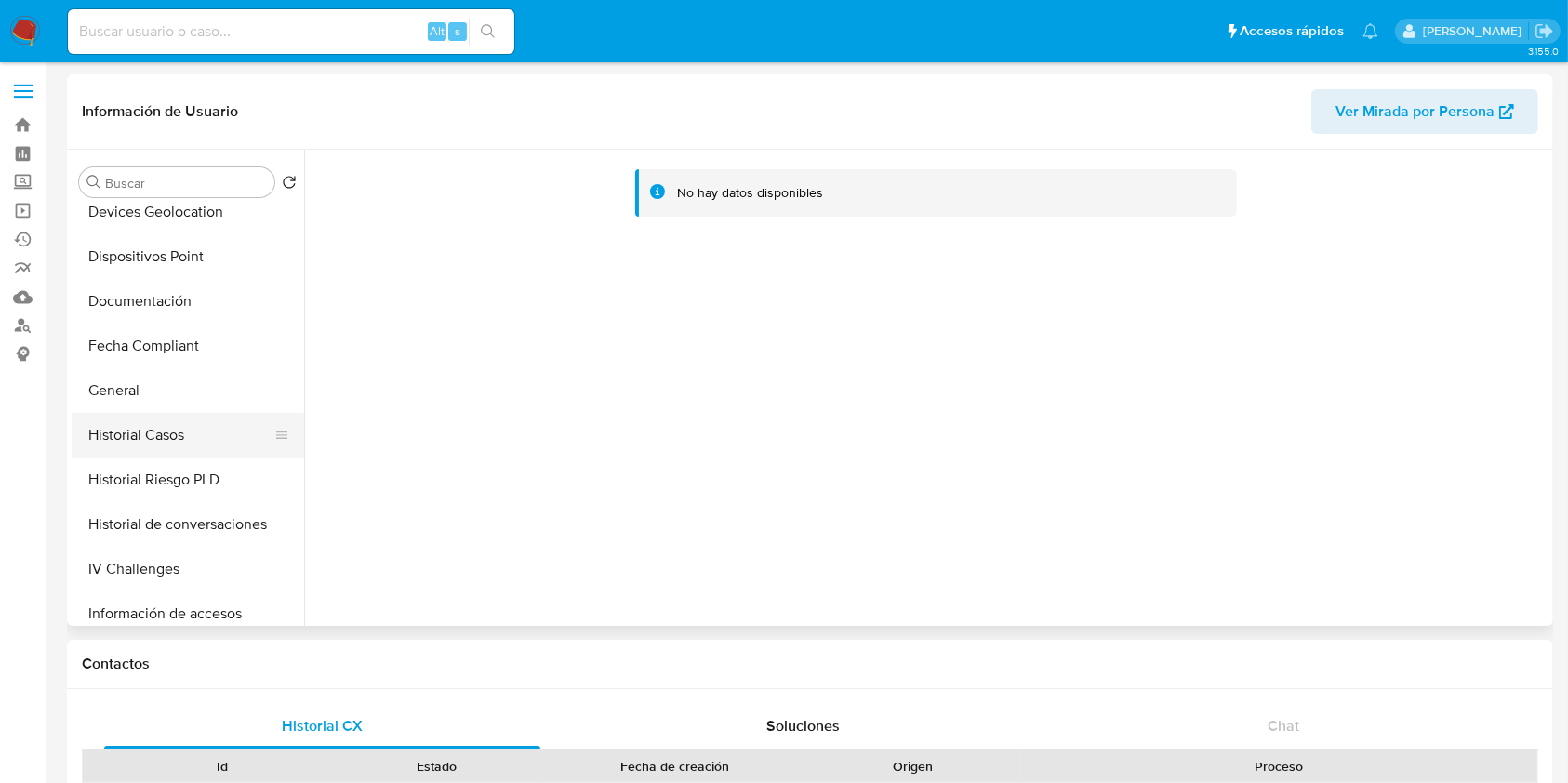
click at [156, 433] on button "Historial Casos" at bounding box center [180, 435] width 218 height 45
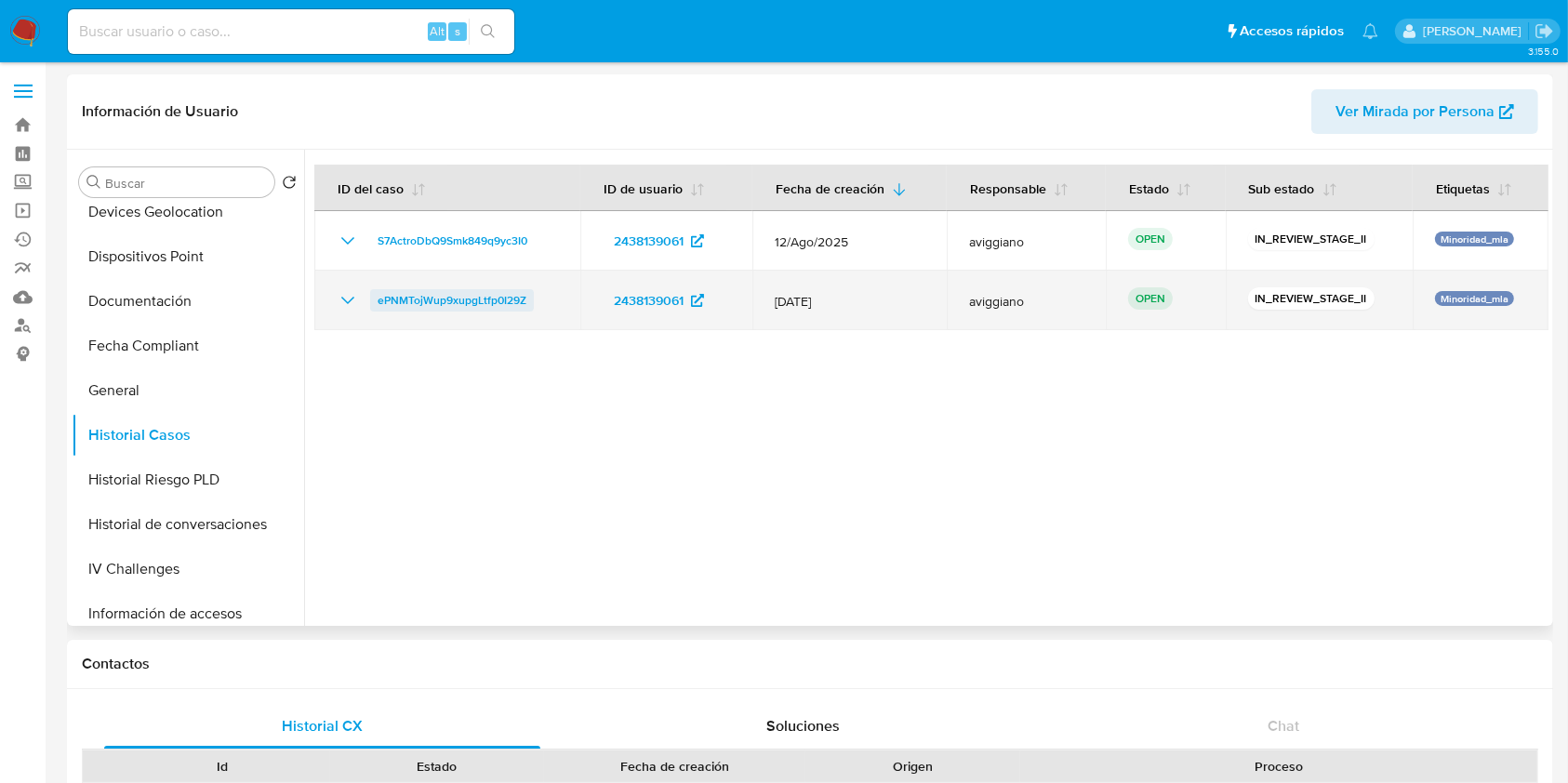
click at [426, 295] on span "ePNMTojWup9xupgLtfp0I29Z" at bounding box center [451, 299] width 149 height 22
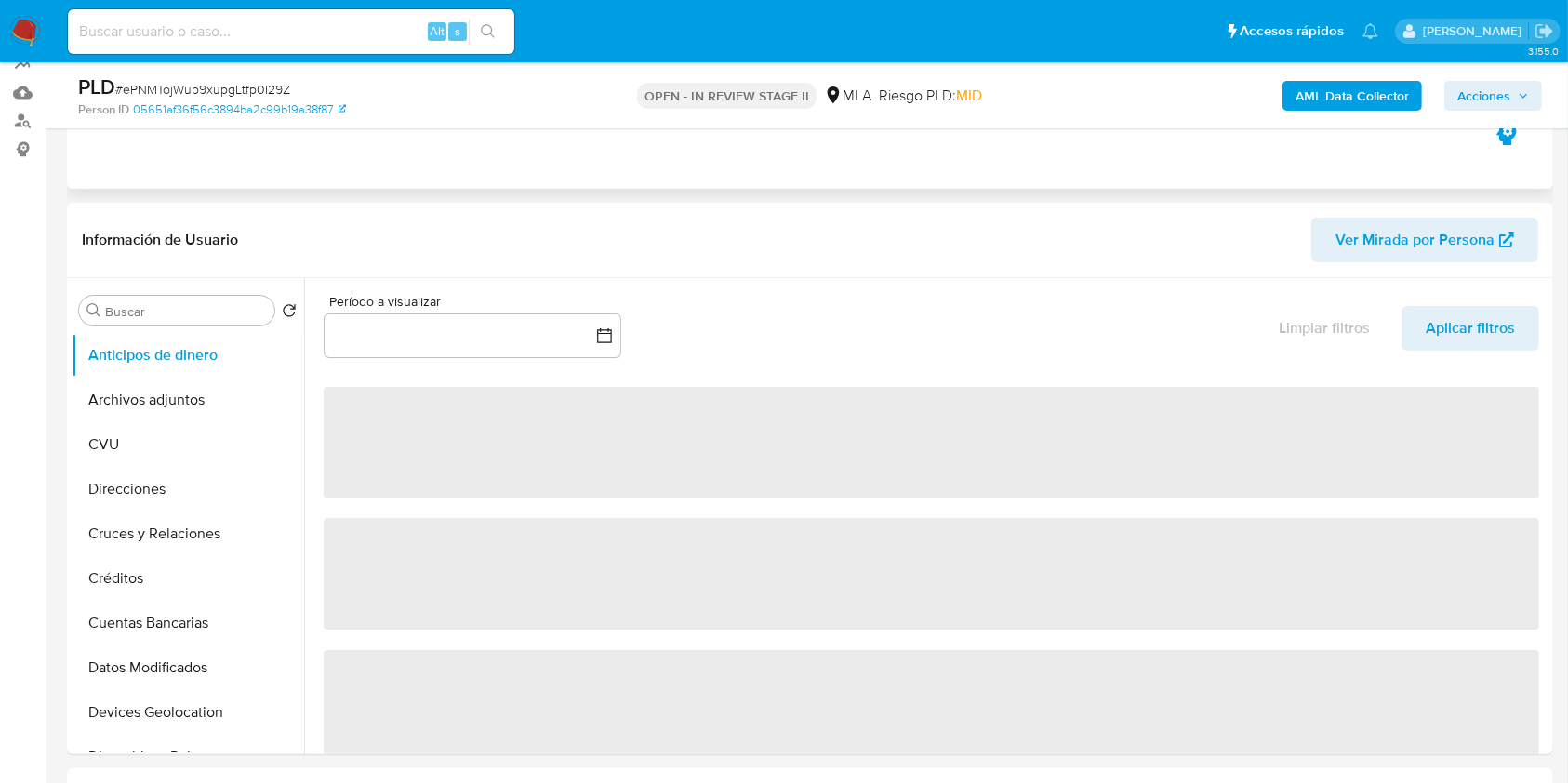
scroll to position [248, 0]
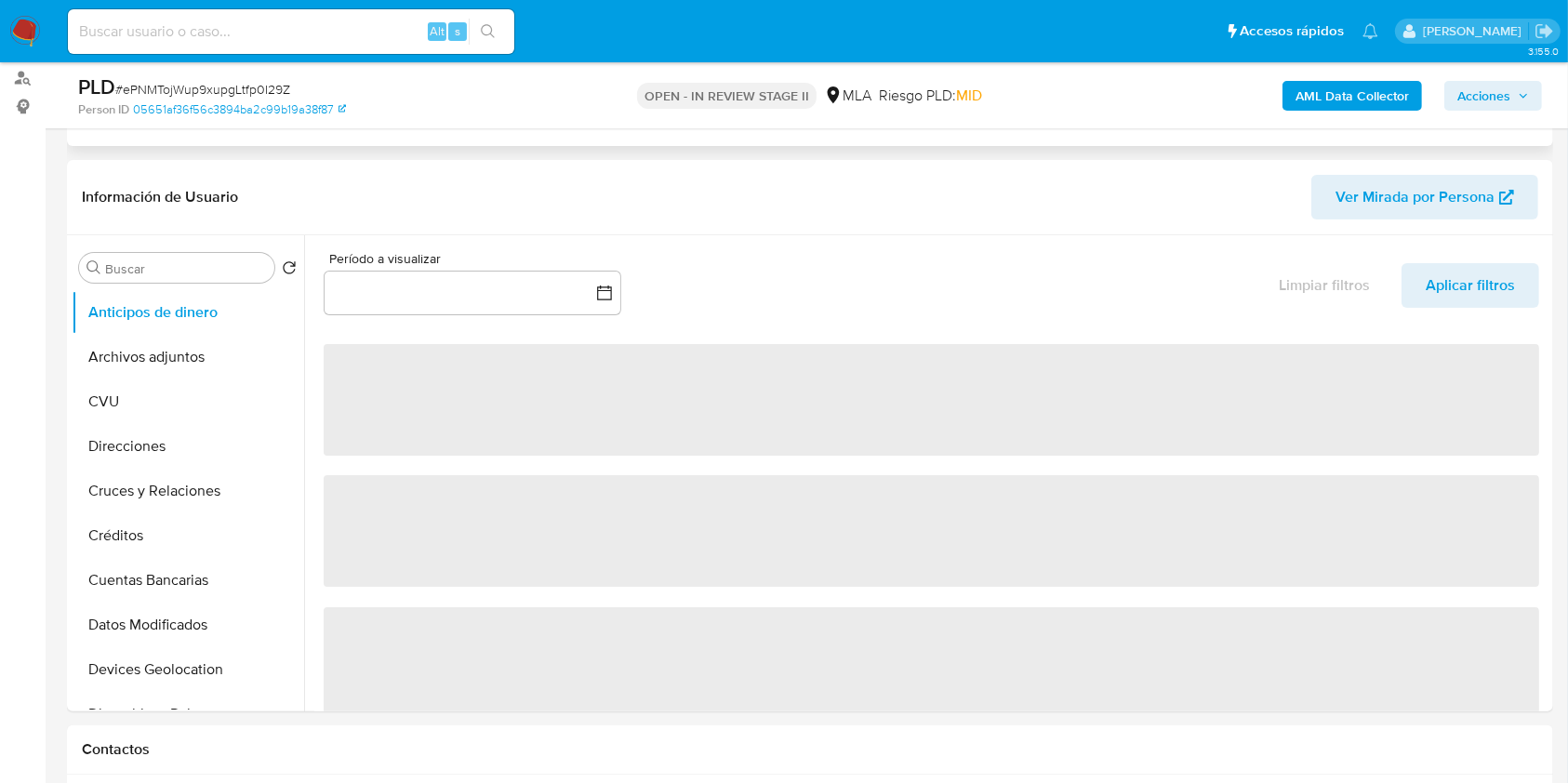
select select "10"
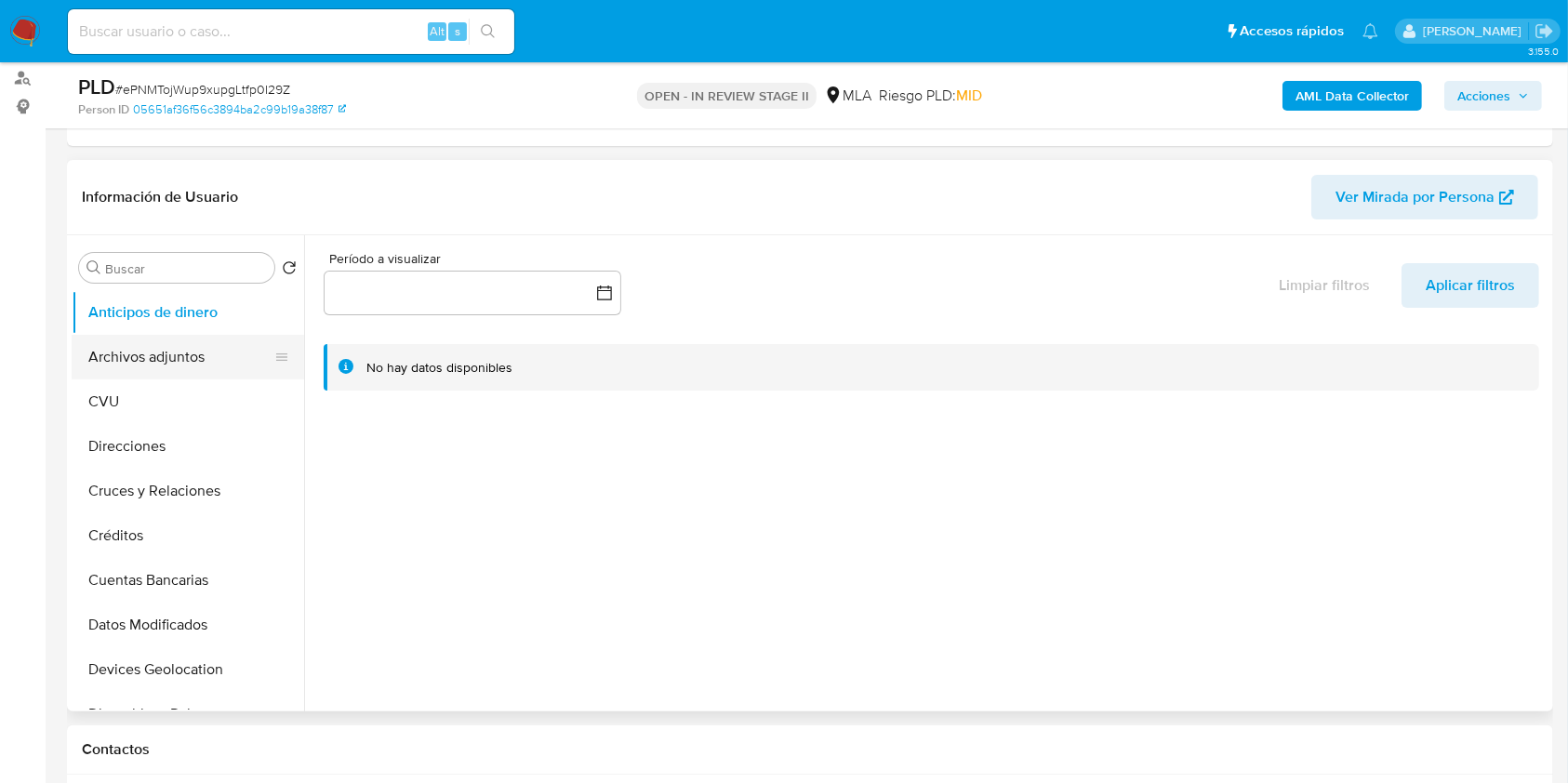
click at [209, 369] on button "Archivos adjuntos" at bounding box center [180, 357] width 218 height 45
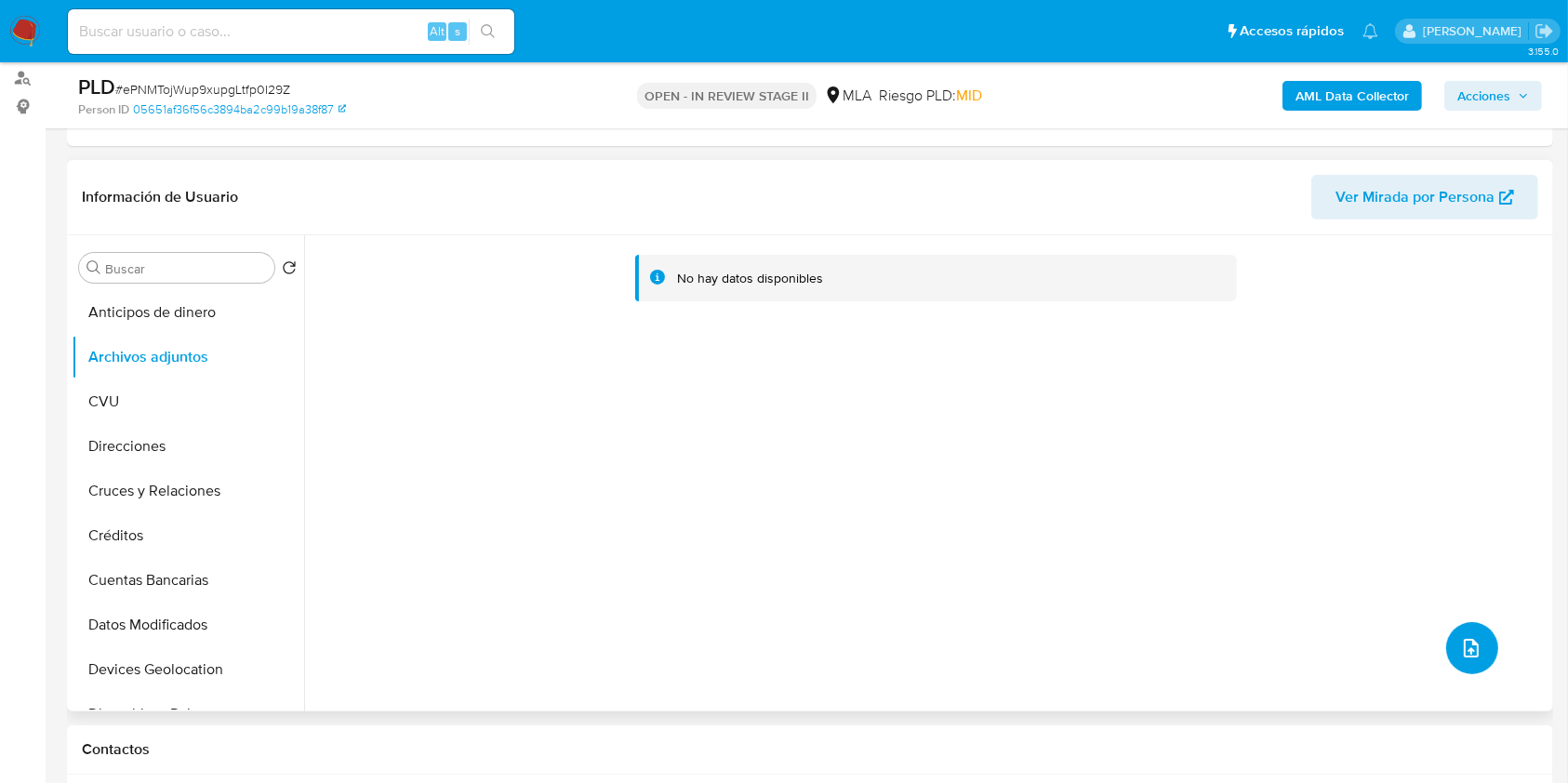
click at [1463, 643] on icon "upload-file" at bounding box center [1471, 648] width 15 height 18
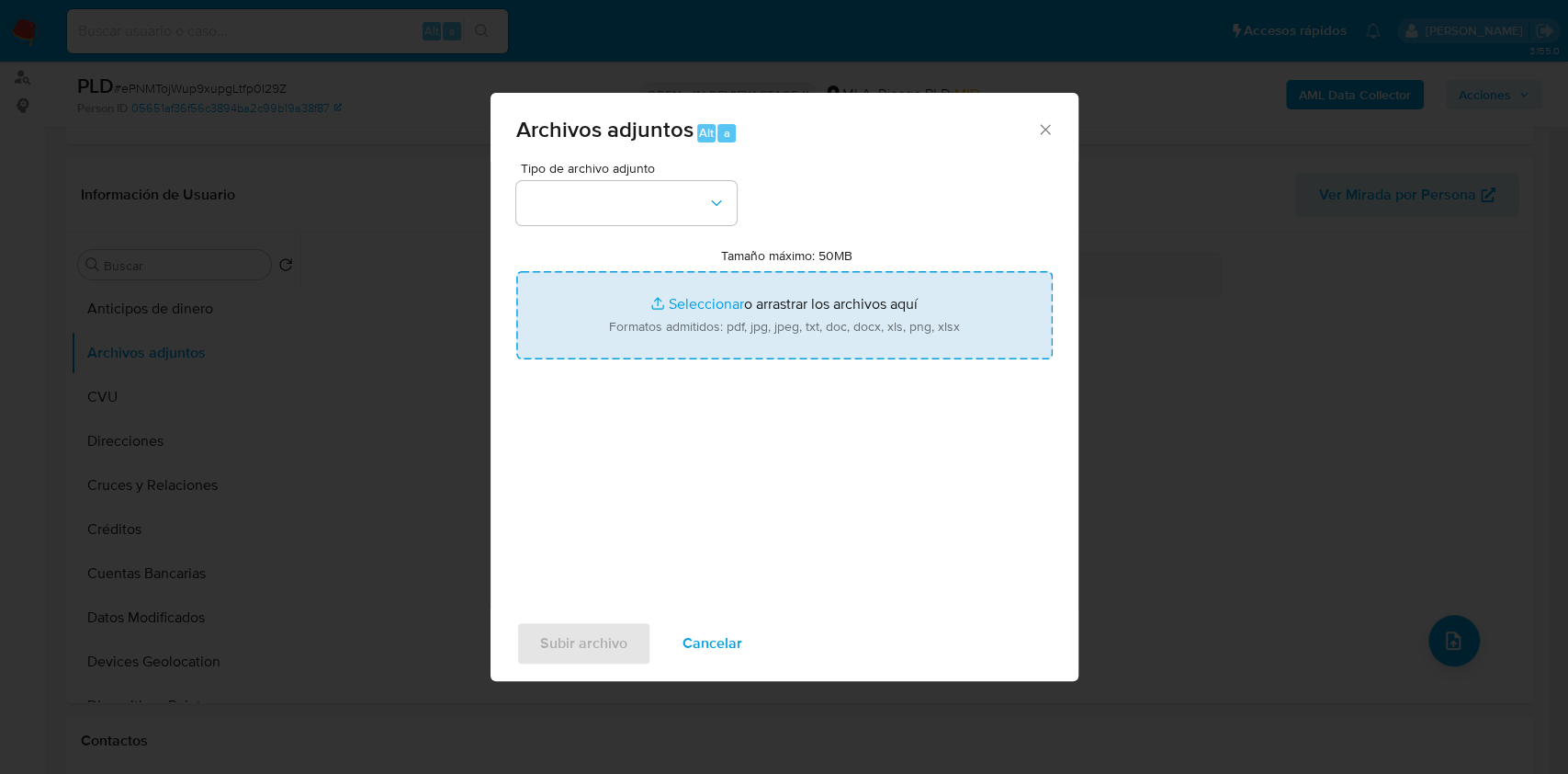
click at [654, 330] on input "Tamaño máximo: 50MB Seleccionar archivos" at bounding box center [785, 315] width 537 height 88
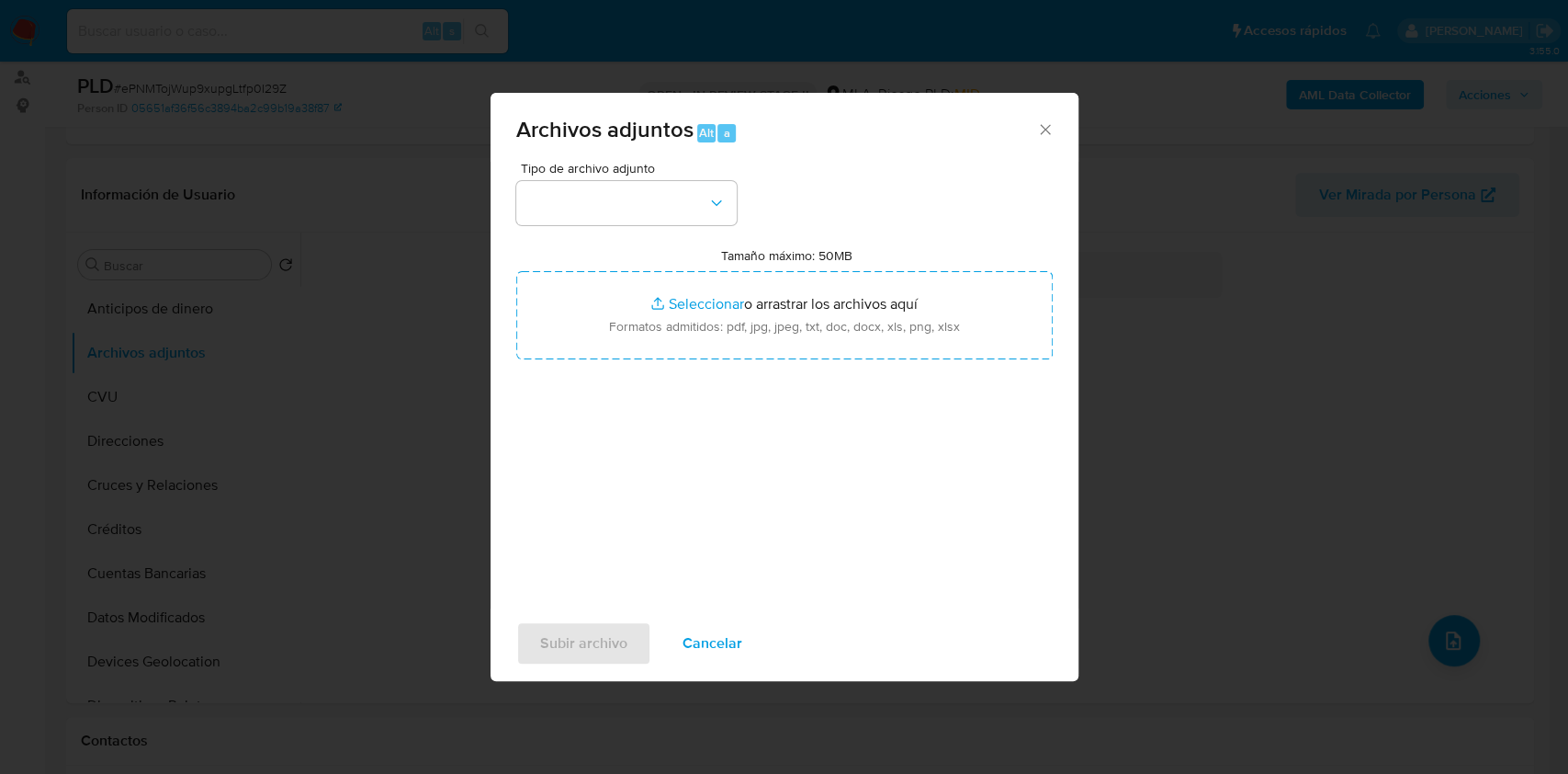
click at [1045, 122] on icon "Cerrar" at bounding box center [1045, 129] width 18 height 18
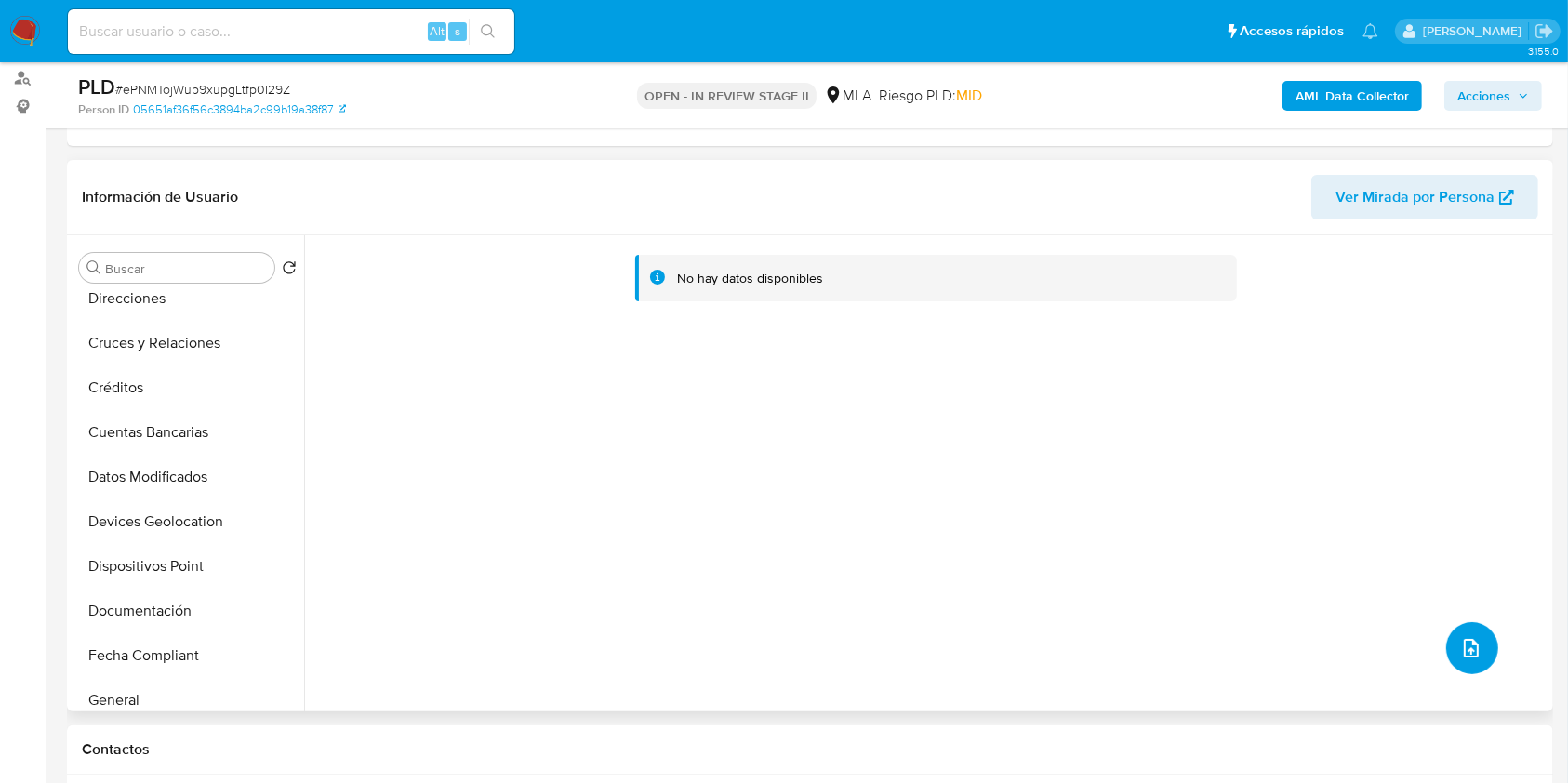
scroll to position [372, 0]
click at [173, 531] on button "Historial Casos" at bounding box center [180, 520] width 218 height 45
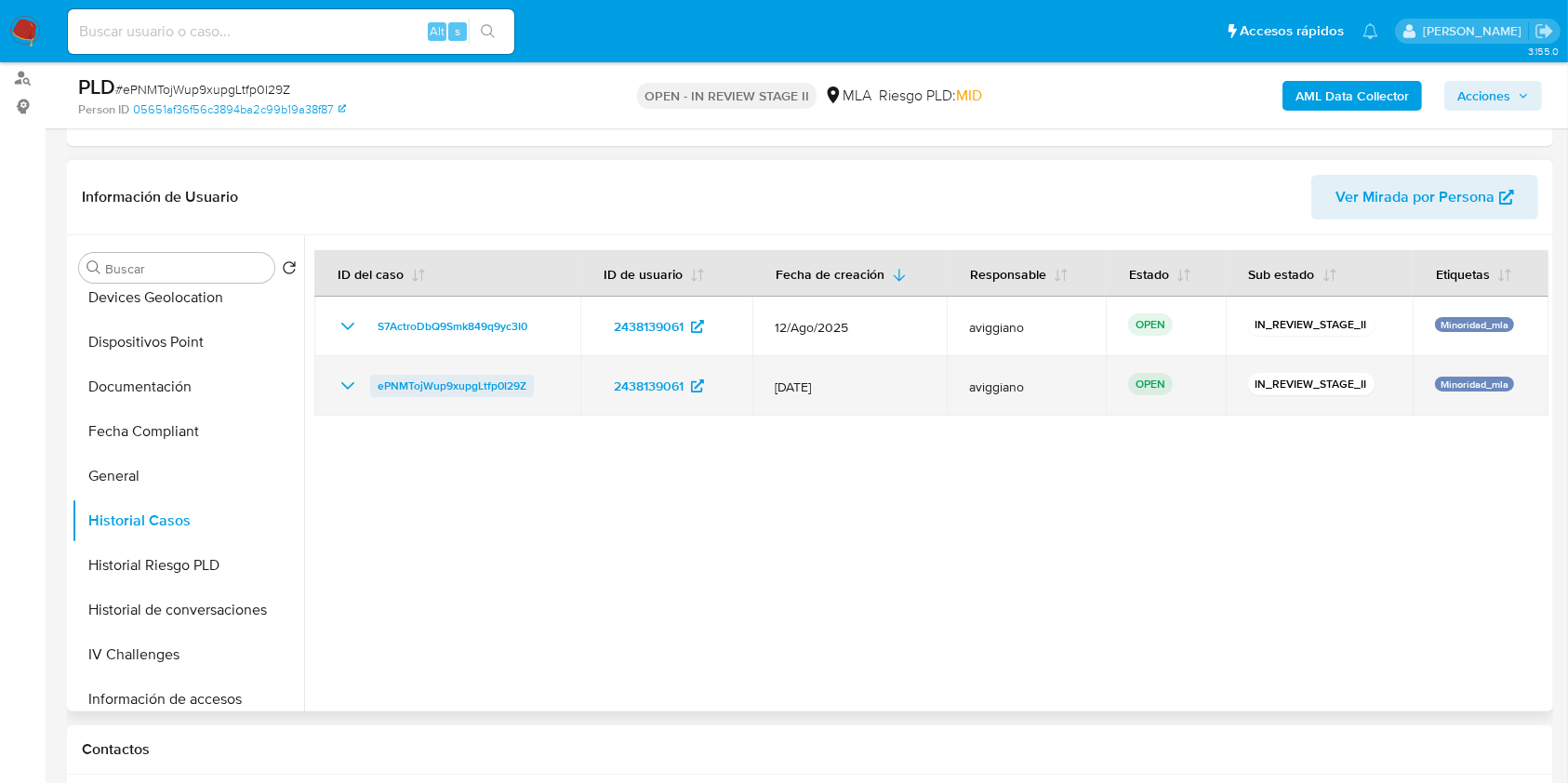
drag, startPoint x: 544, startPoint y: 379, endPoint x: 369, endPoint y: 392, distance: 175.5
click at [369, 392] on div "ePNMTojWup9xupgLtfp0I29Z" at bounding box center [447, 385] width 222 height 22
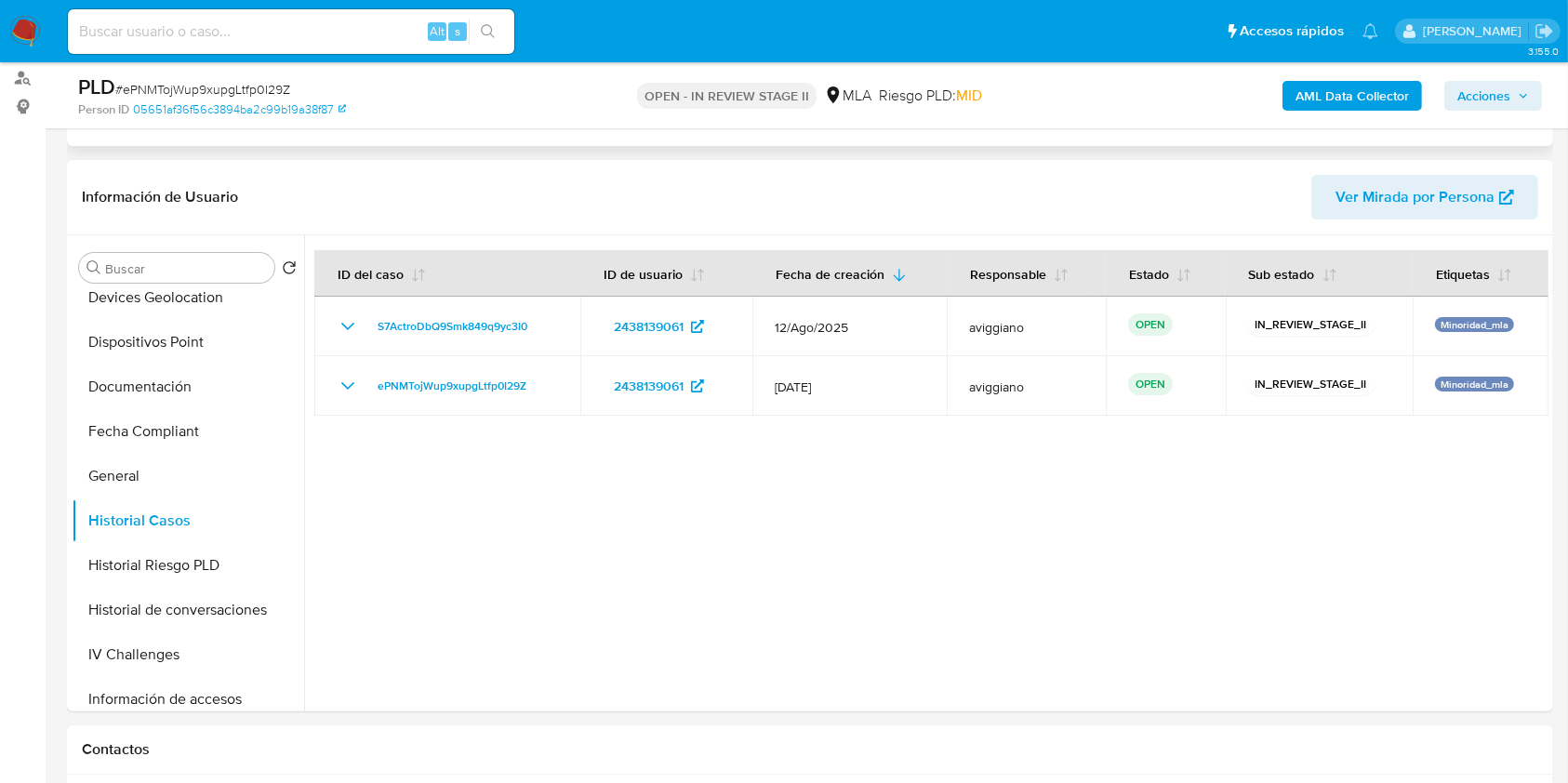
scroll to position [0, 0]
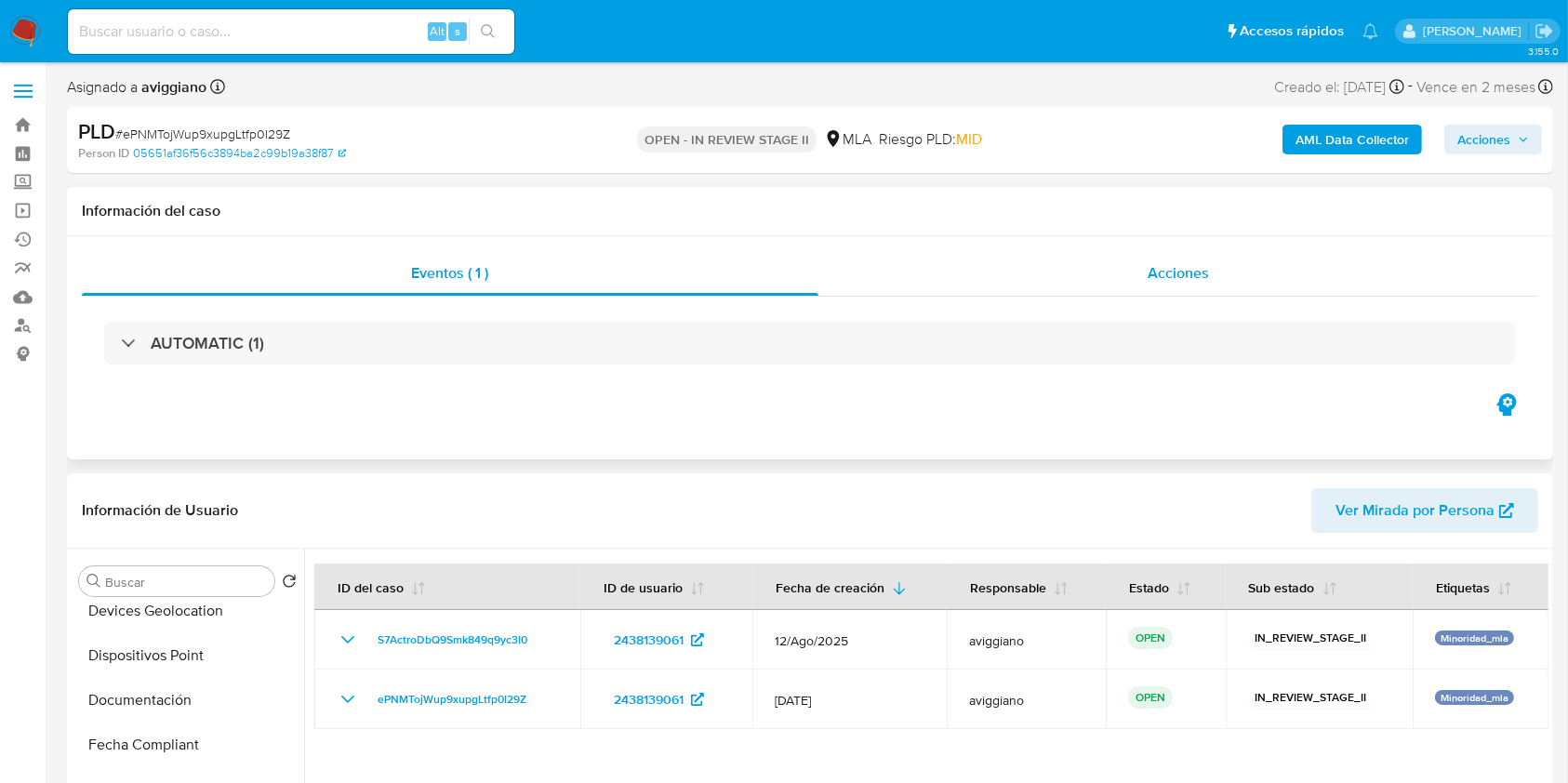
click at [1061, 280] on div "Acciones" at bounding box center [1178, 273] width 721 height 45
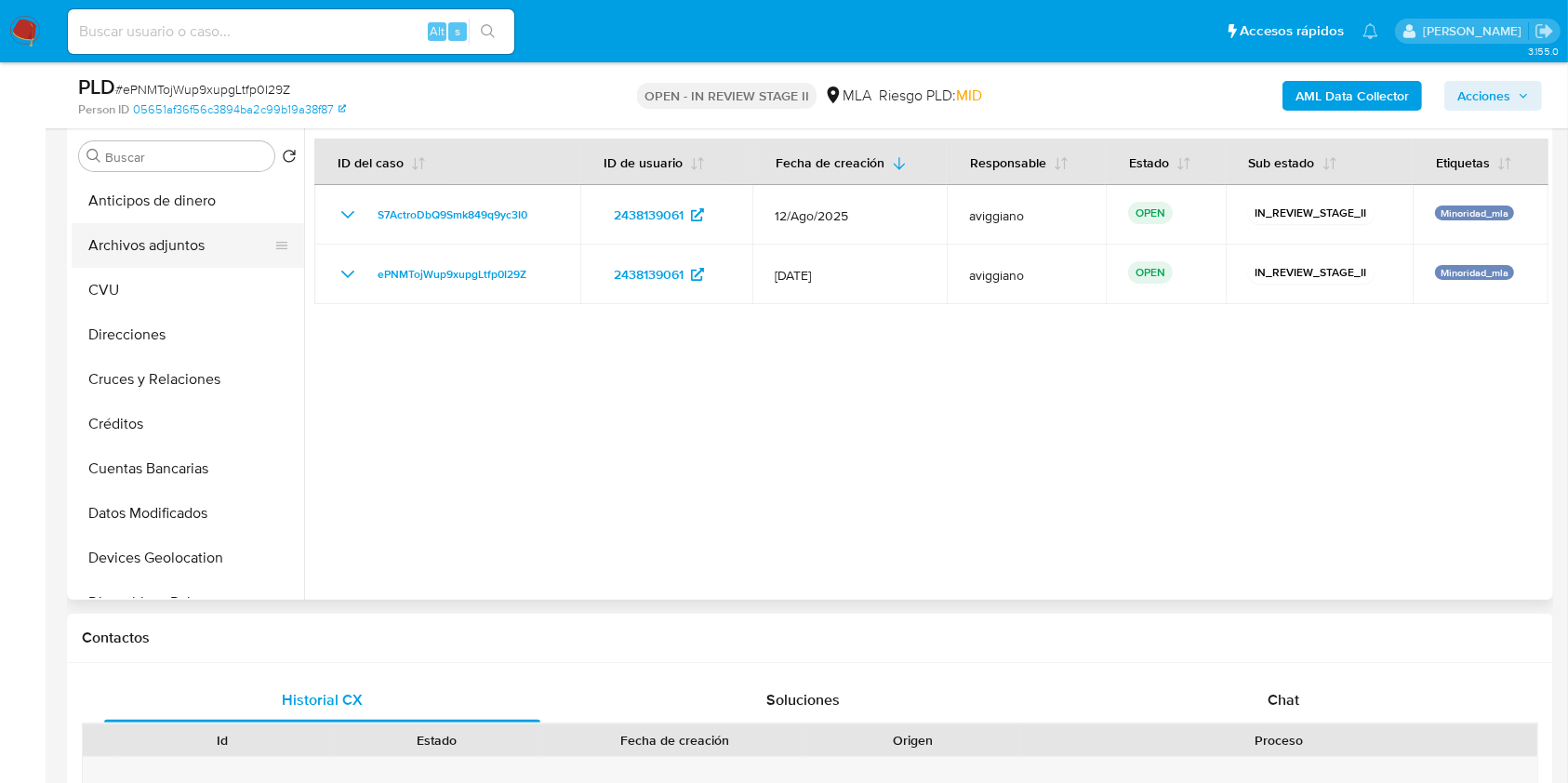
click at [223, 233] on button "Archivos adjuntos" at bounding box center [180, 246] width 218 height 45
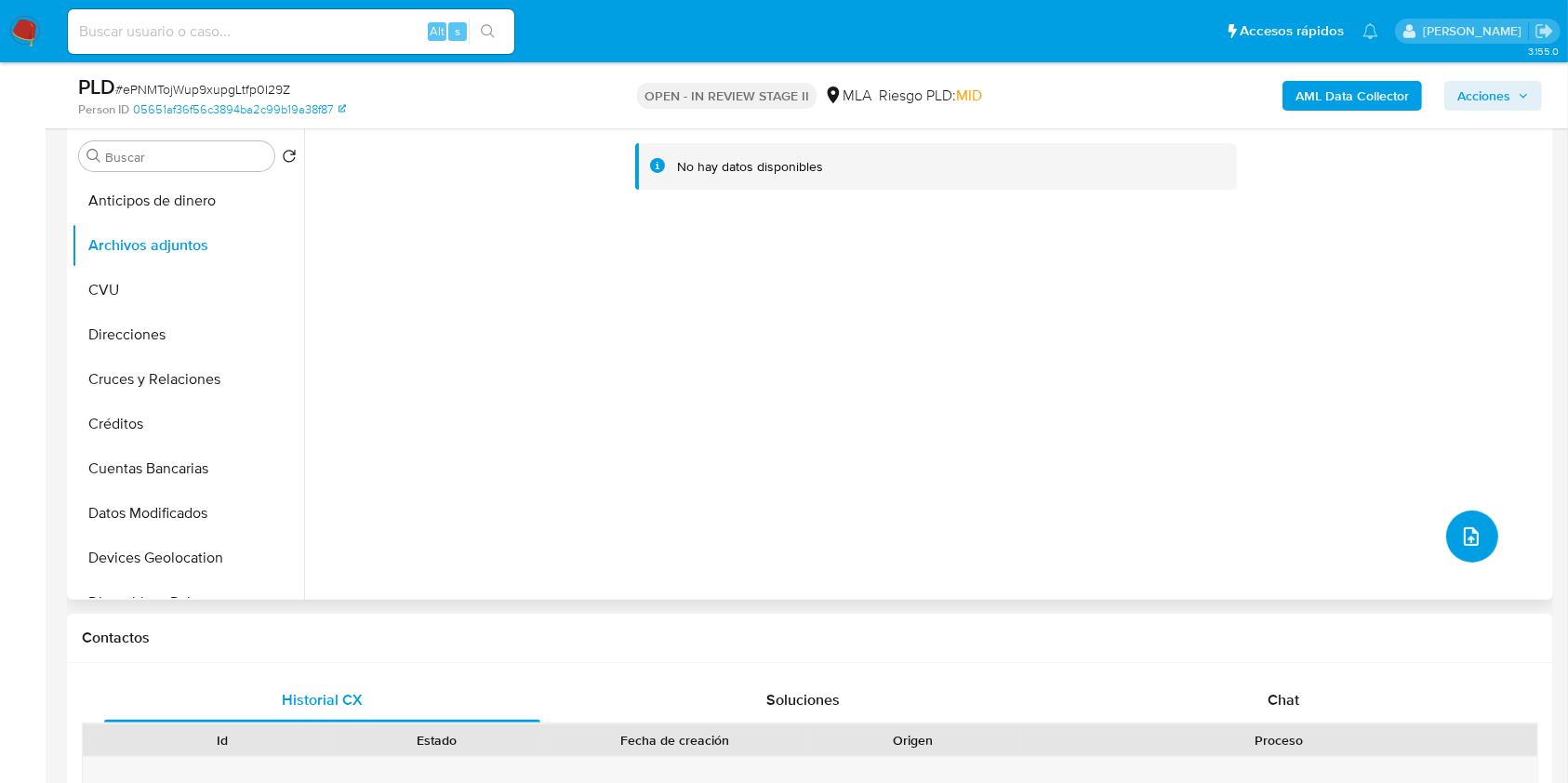
click at [1453, 516] on button "upload-file" at bounding box center [1472, 536] width 52 height 52
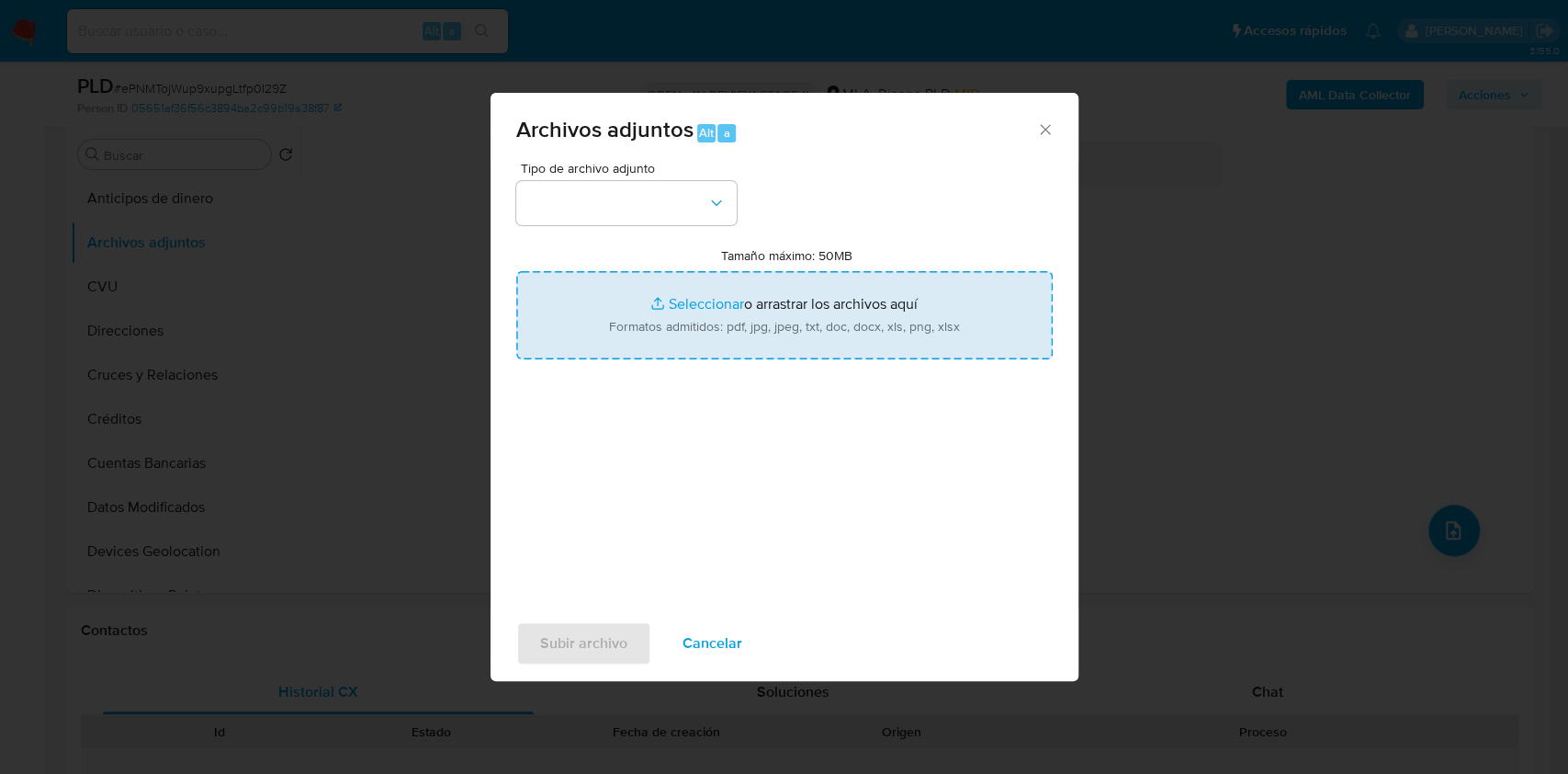
click at [701, 308] on input "Tamaño máximo: 50MB Seleccionar archivos" at bounding box center [785, 315] width 537 height 88
type input "C:\fakepath\Movimientos-Aladdin-v10_1 - 1564240107 (1).xlsx"
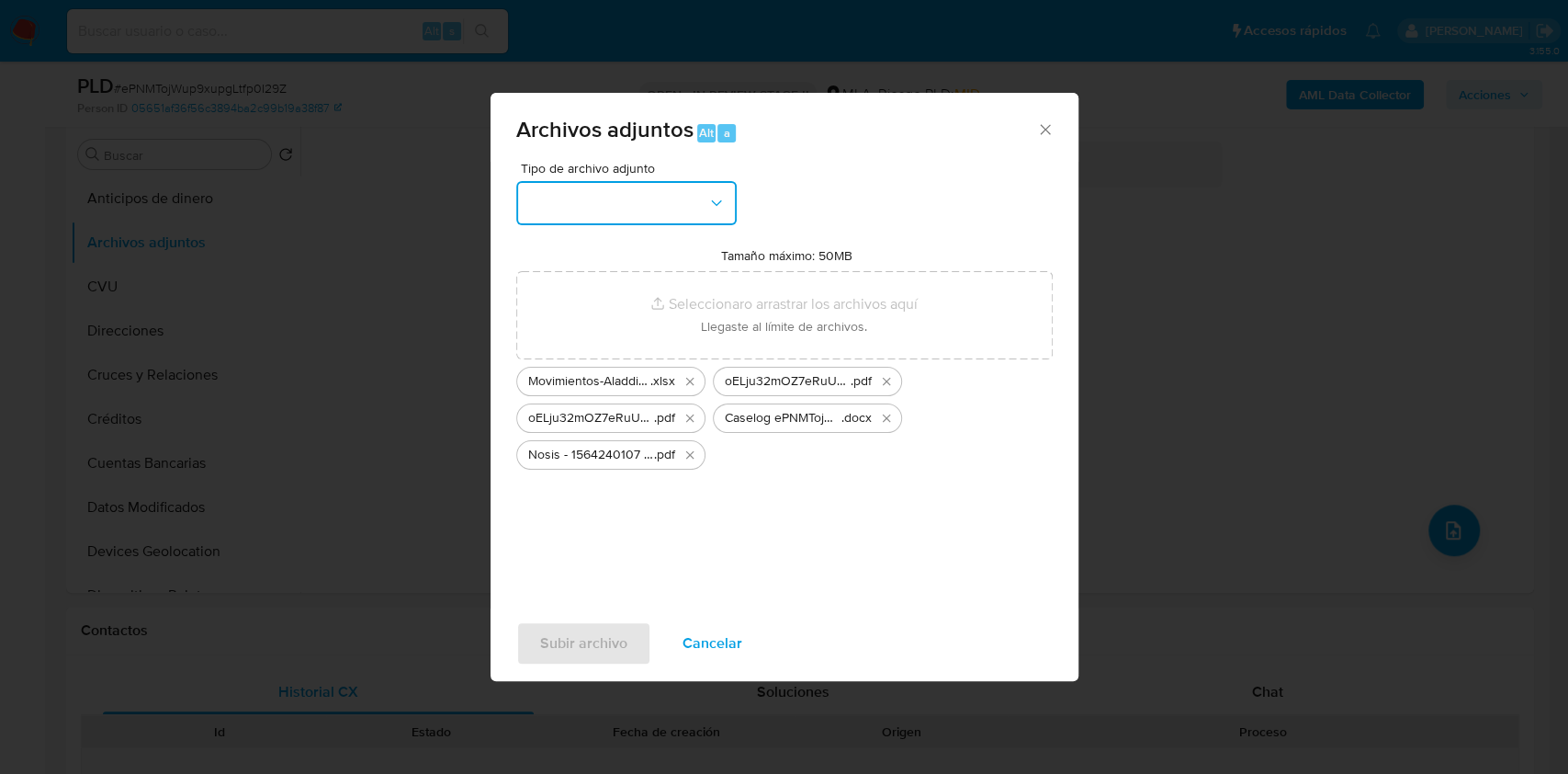
click at [690, 211] on button "button" at bounding box center [627, 203] width 221 height 45
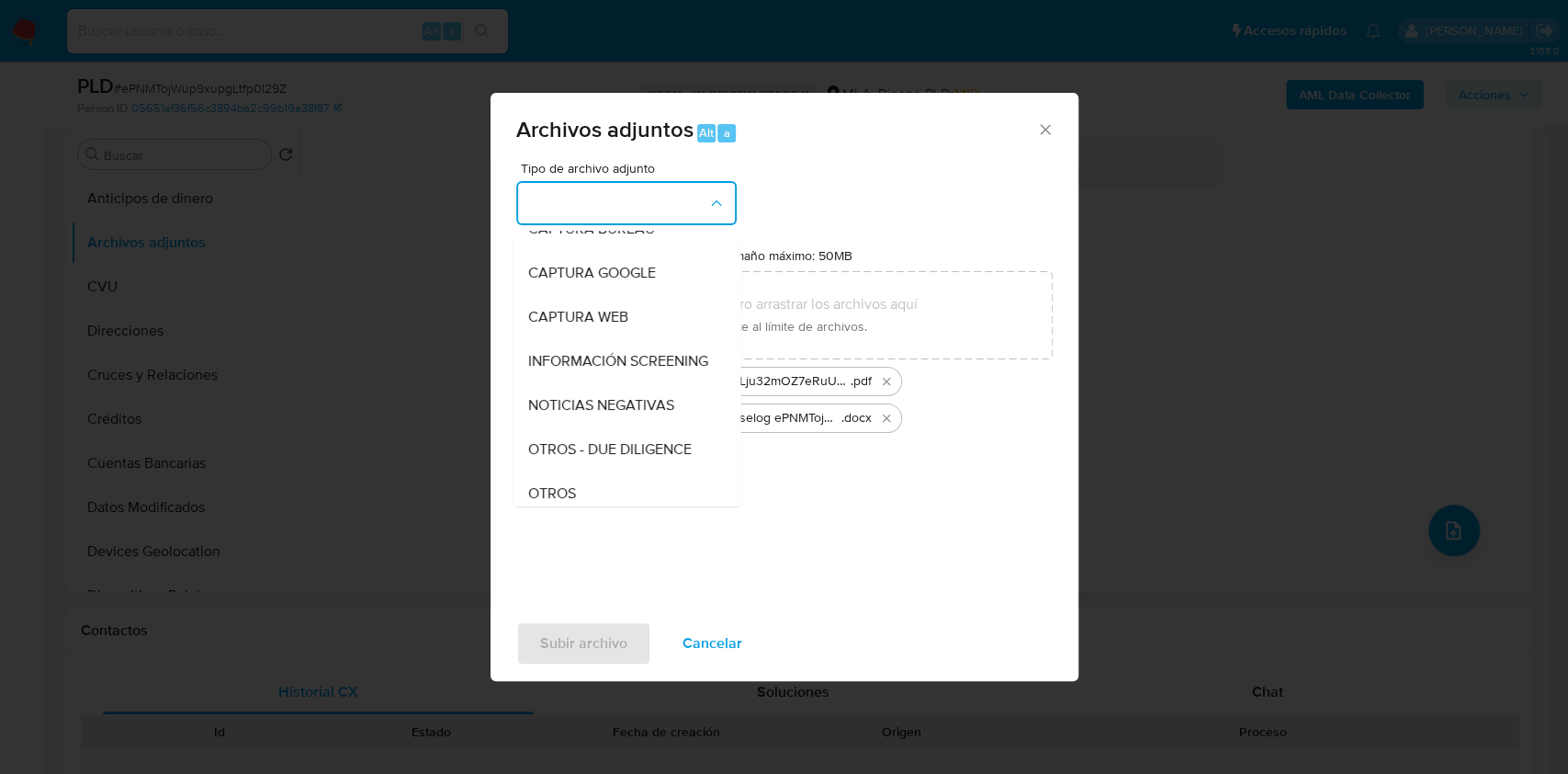
scroll to position [245, 0]
click at [596, 400] on div "DDJJ de IVA" at bounding box center [621, 405] width 188 height 45
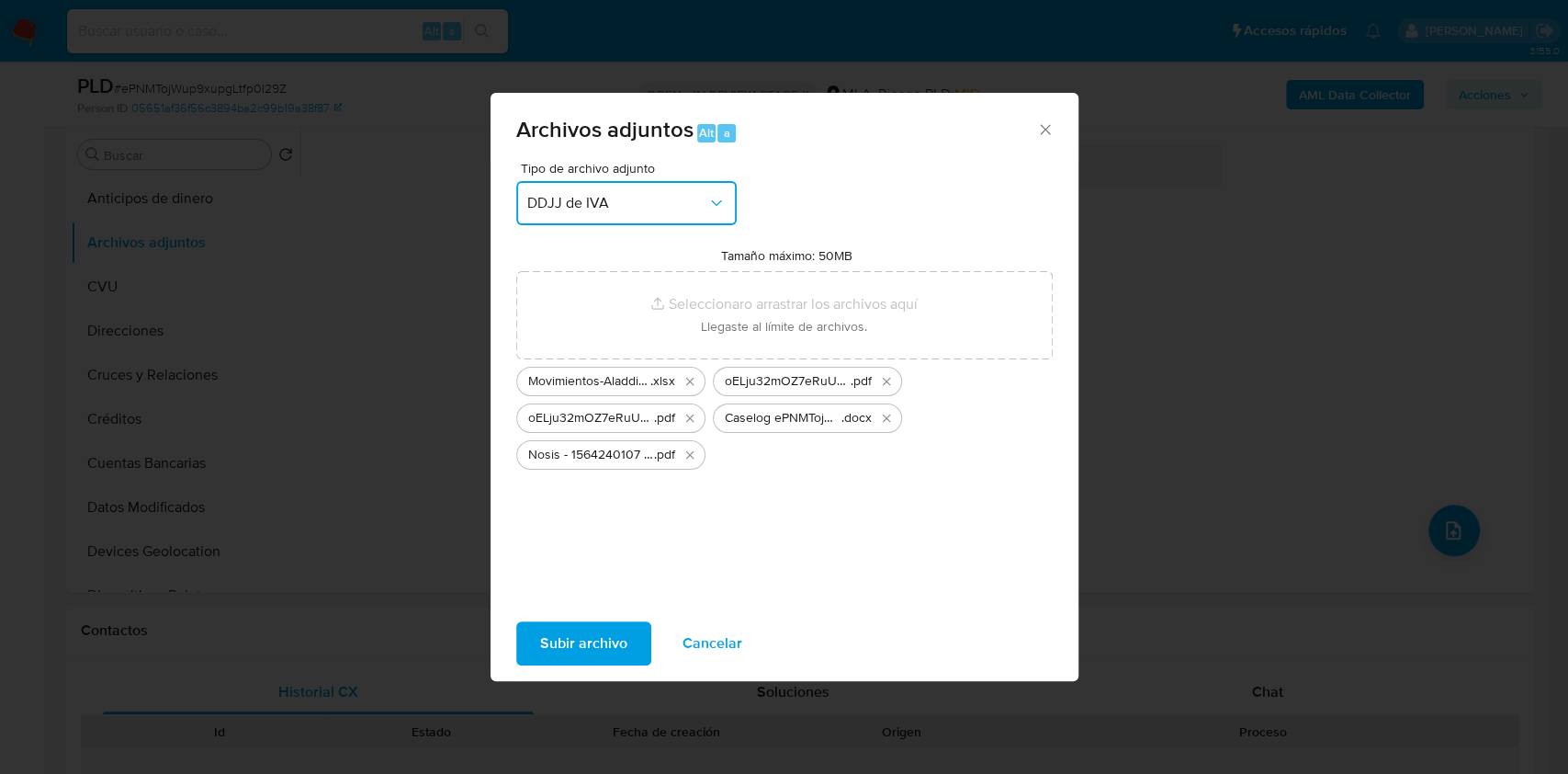
click at [656, 213] on button "DDJJ de IVA" at bounding box center [627, 203] width 221 height 45
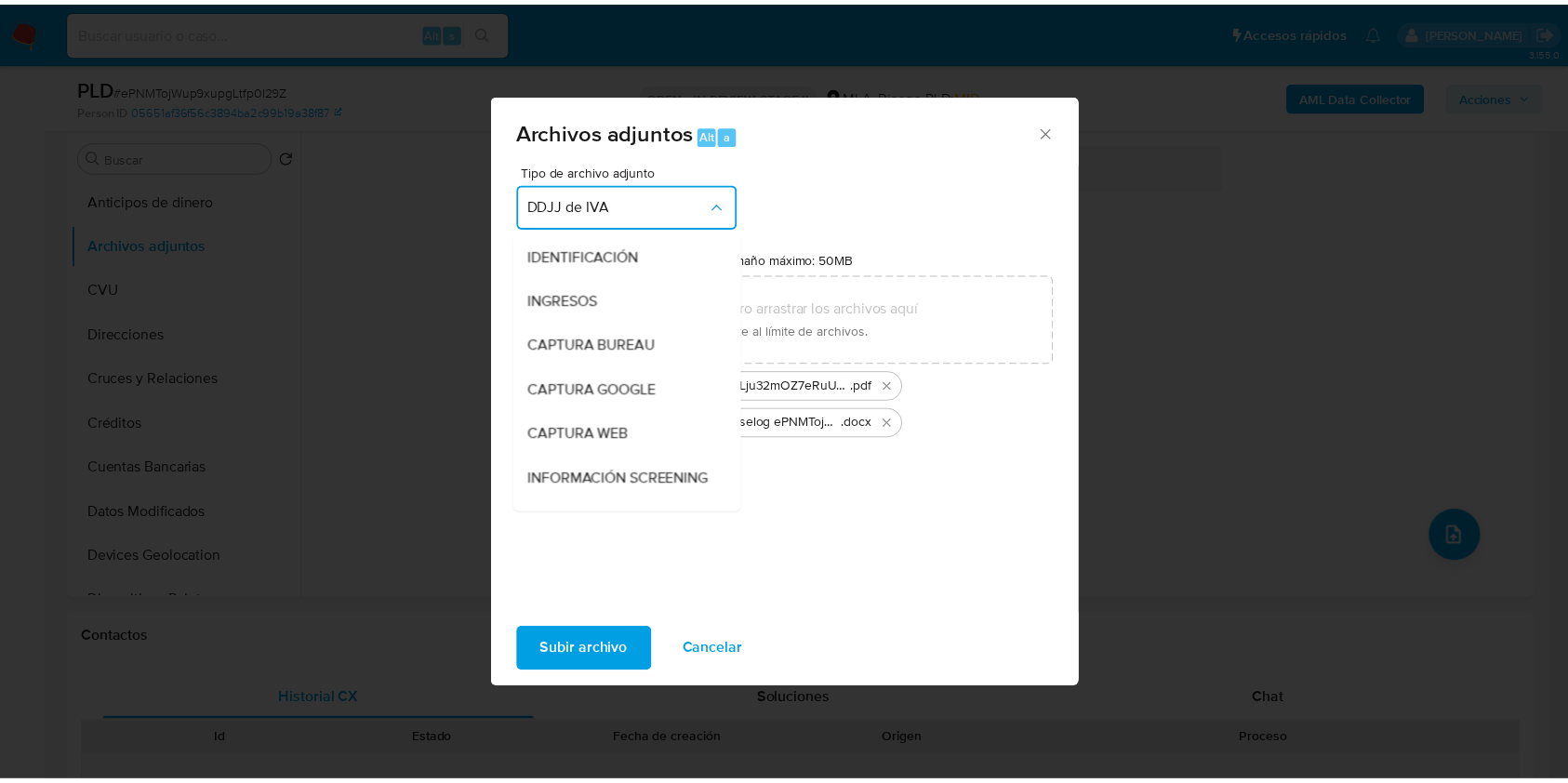
scroll to position [303, 0]
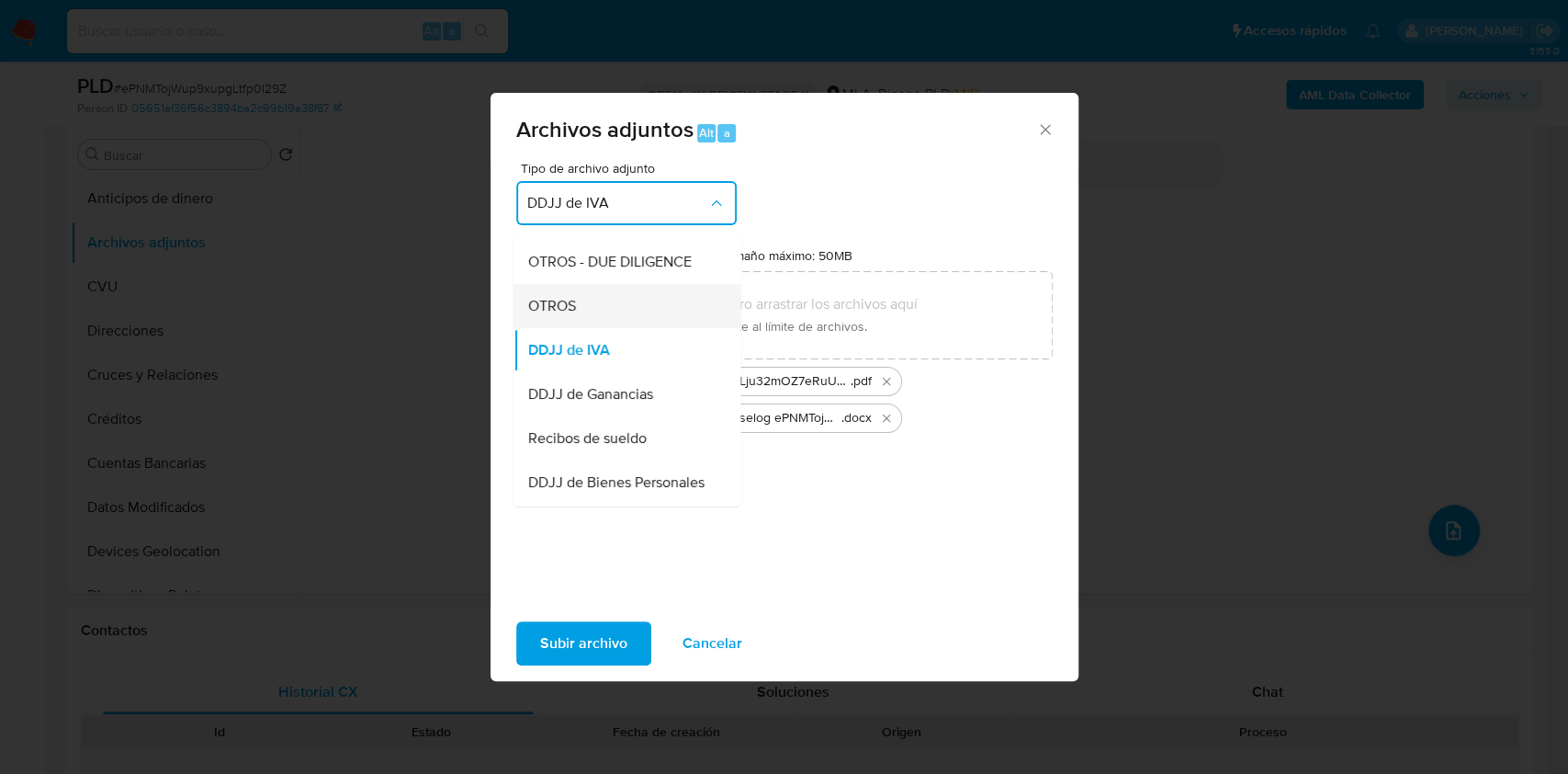
click at [590, 328] on div "OTROS" at bounding box center [621, 305] width 188 height 45
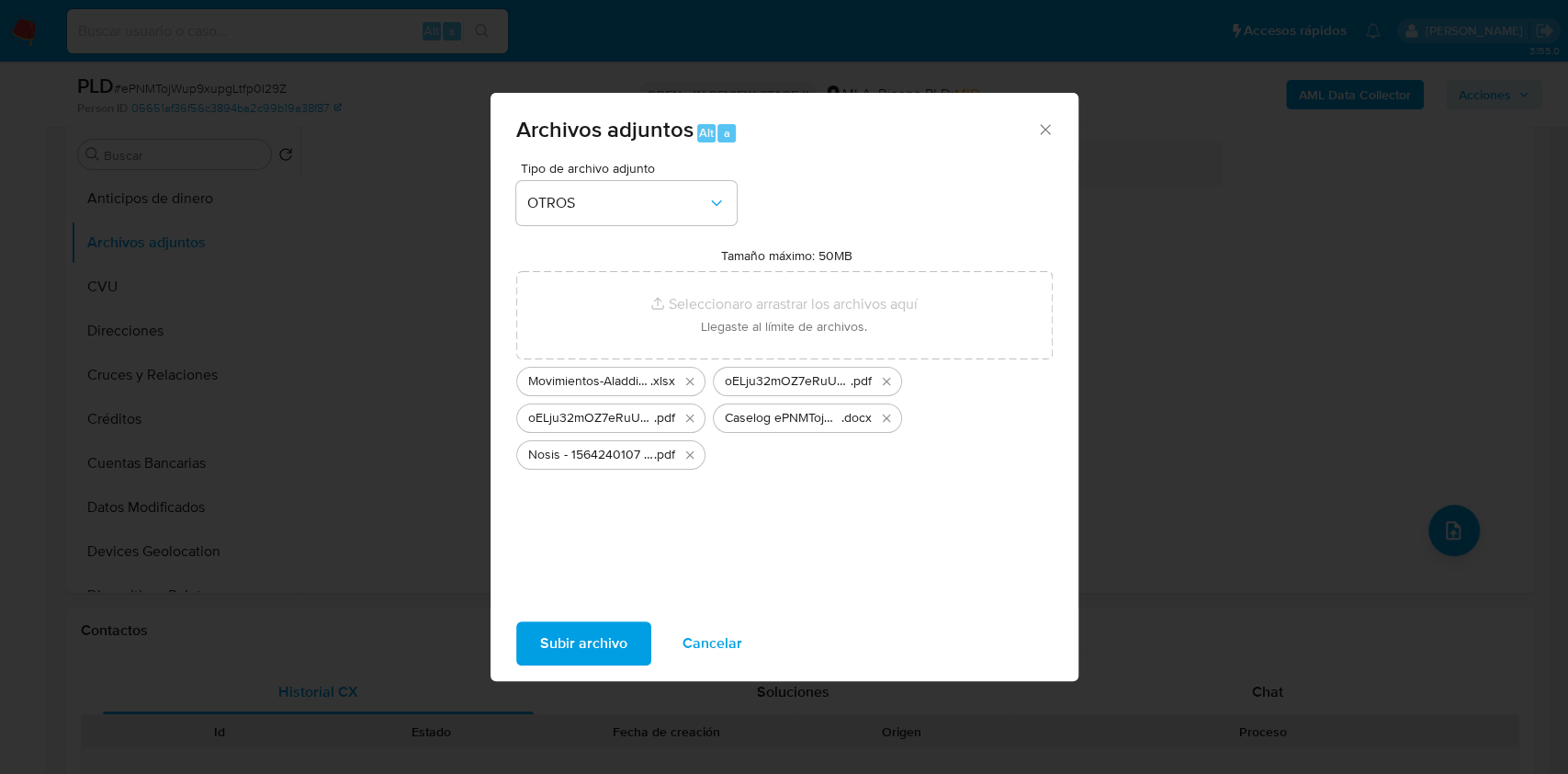
click at [548, 632] on span "Subir archivo" at bounding box center [584, 643] width 87 height 41
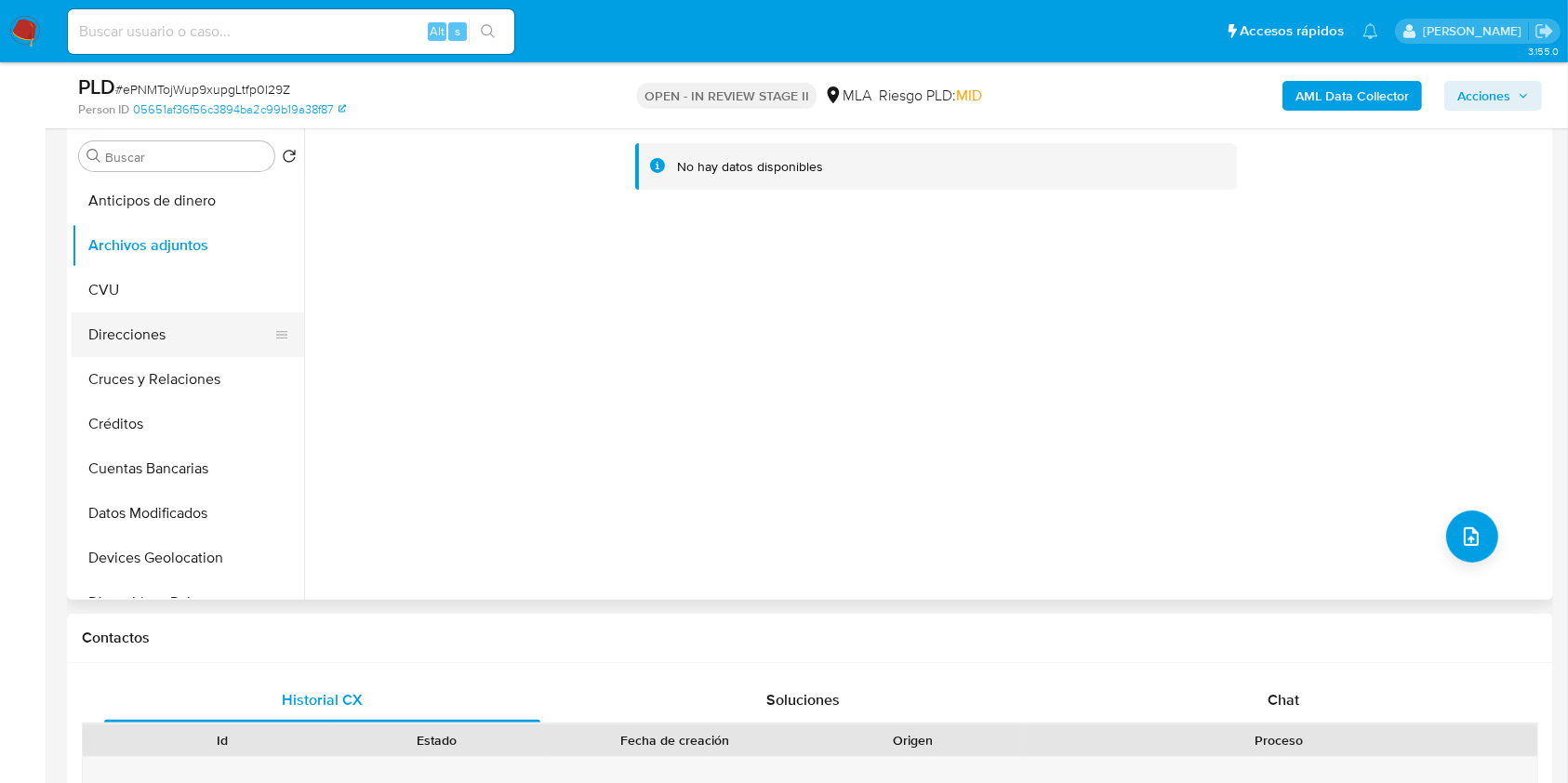
click at [149, 345] on button "Direcciones" at bounding box center [180, 335] width 218 height 45
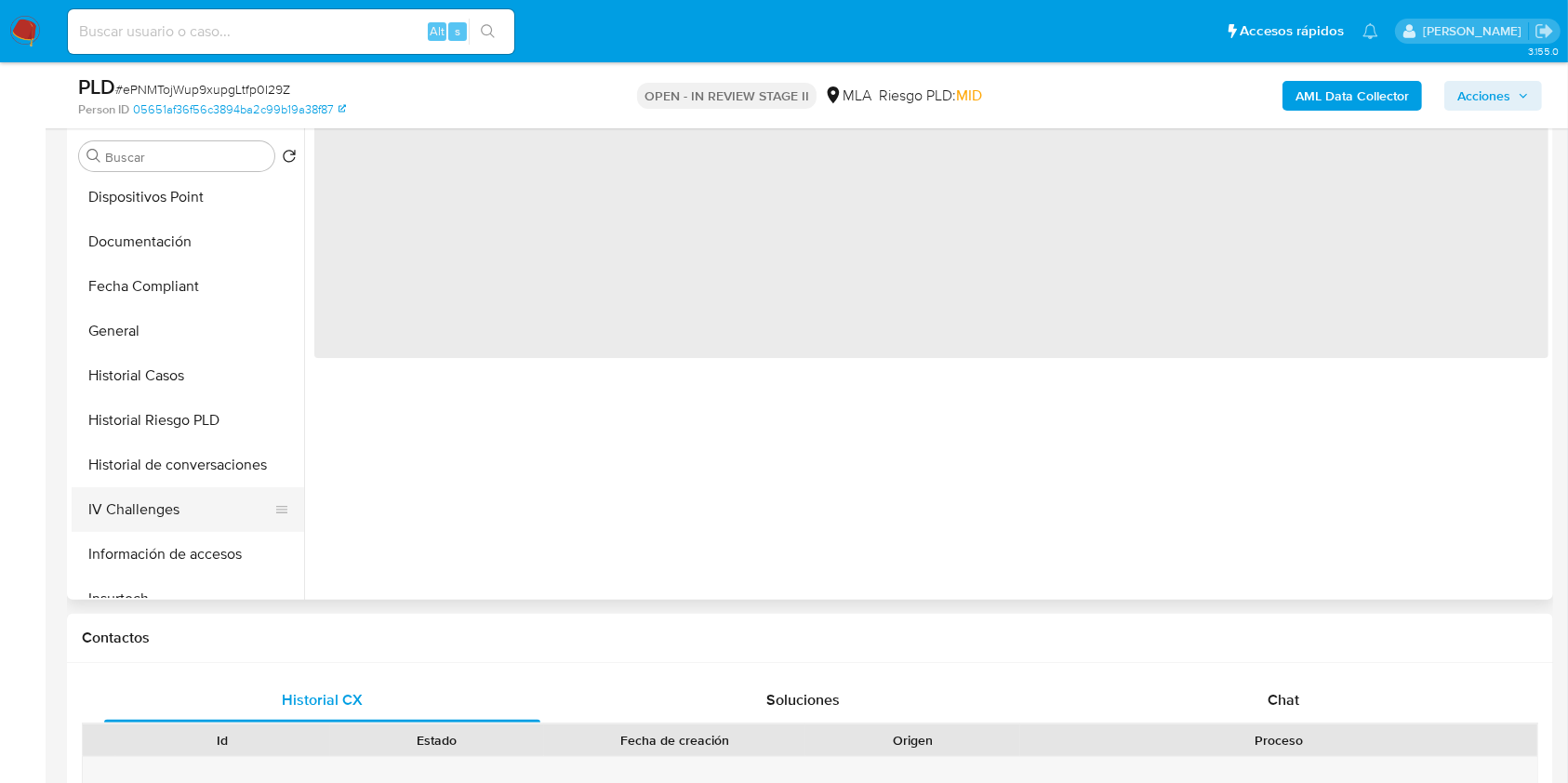
scroll to position [495, 0]
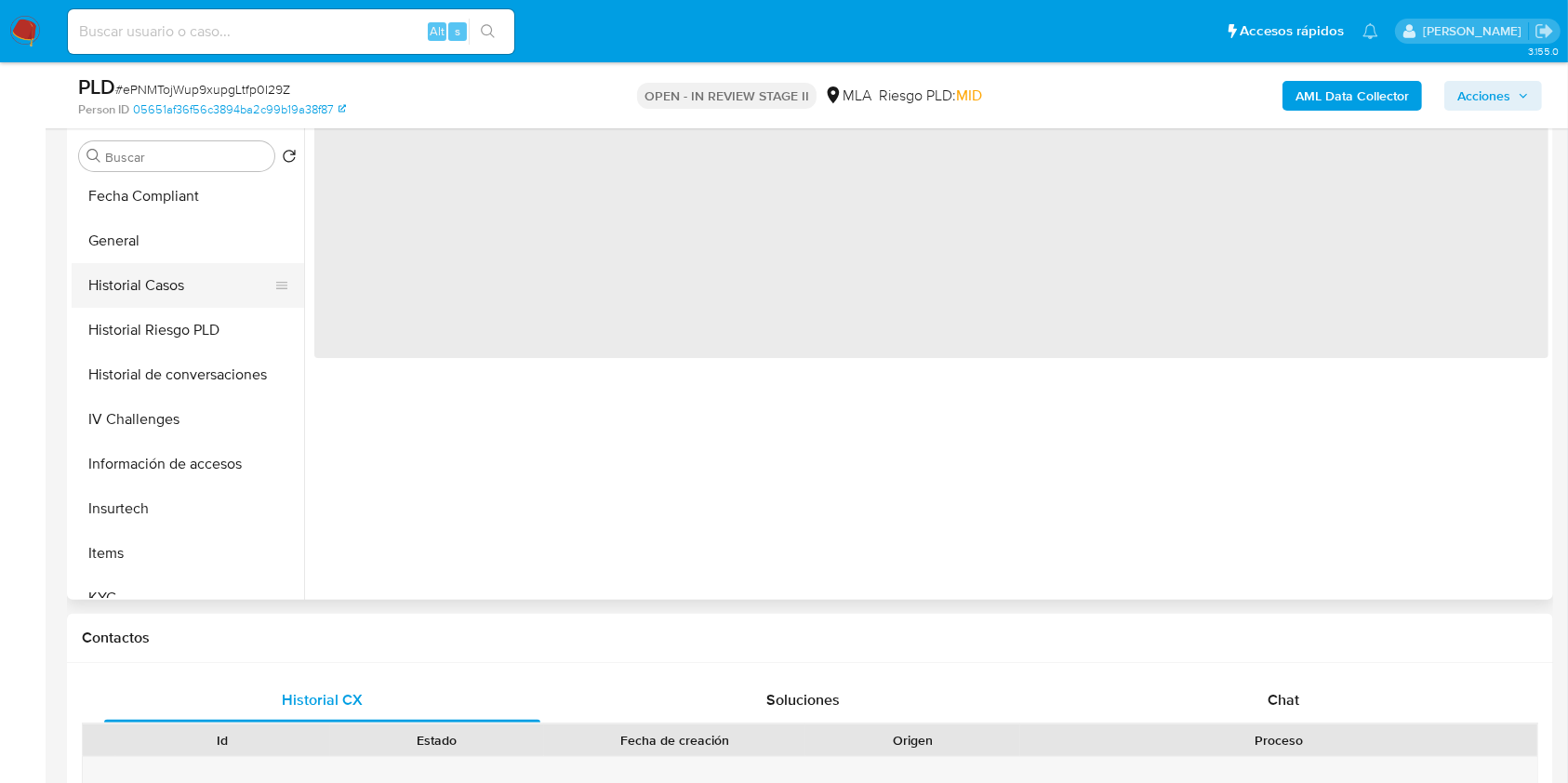
click at [216, 301] on button "Historial Casos" at bounding box center [180, 285] width 218 height 45
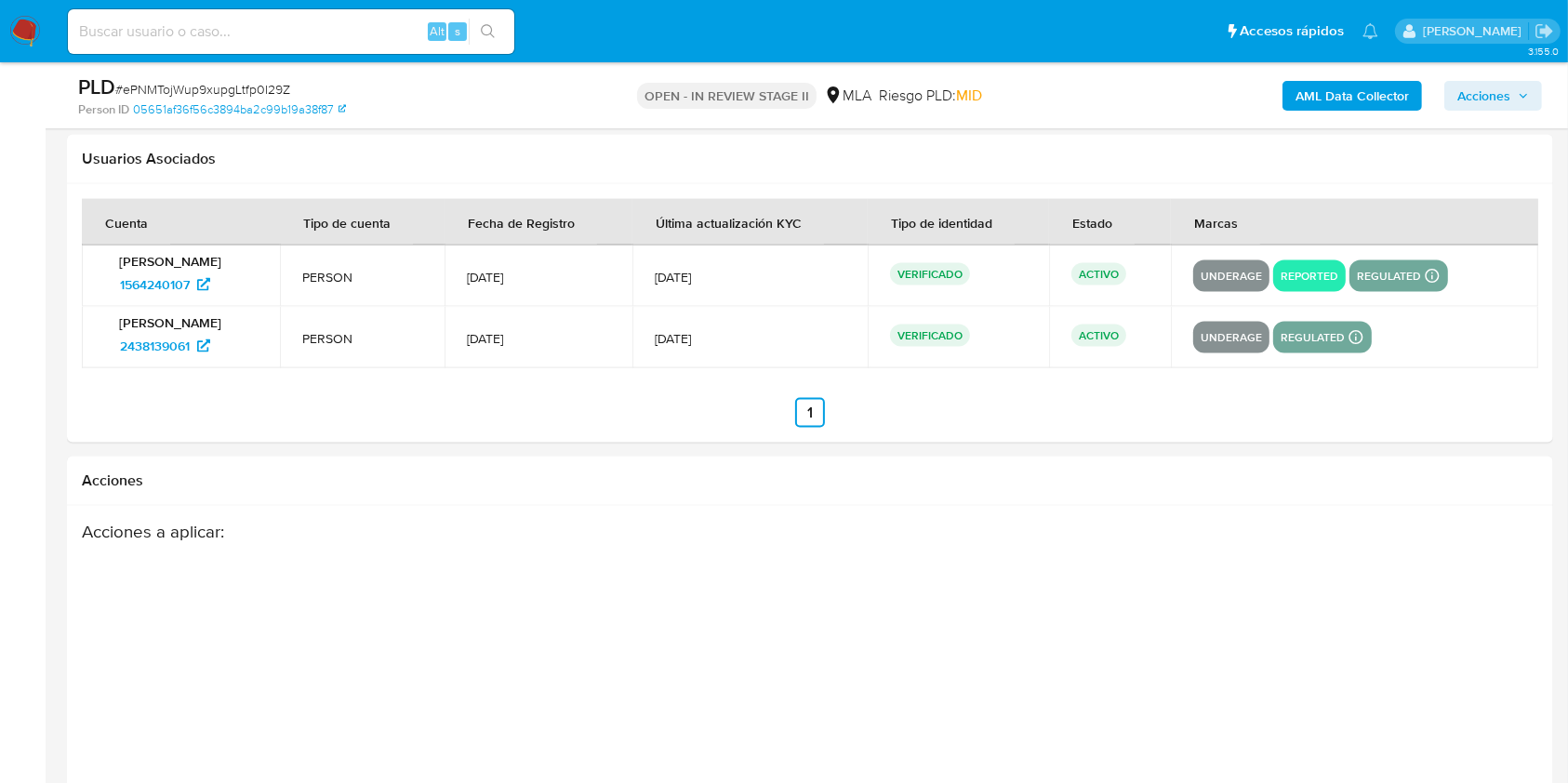
scroll to position [2861, 0]
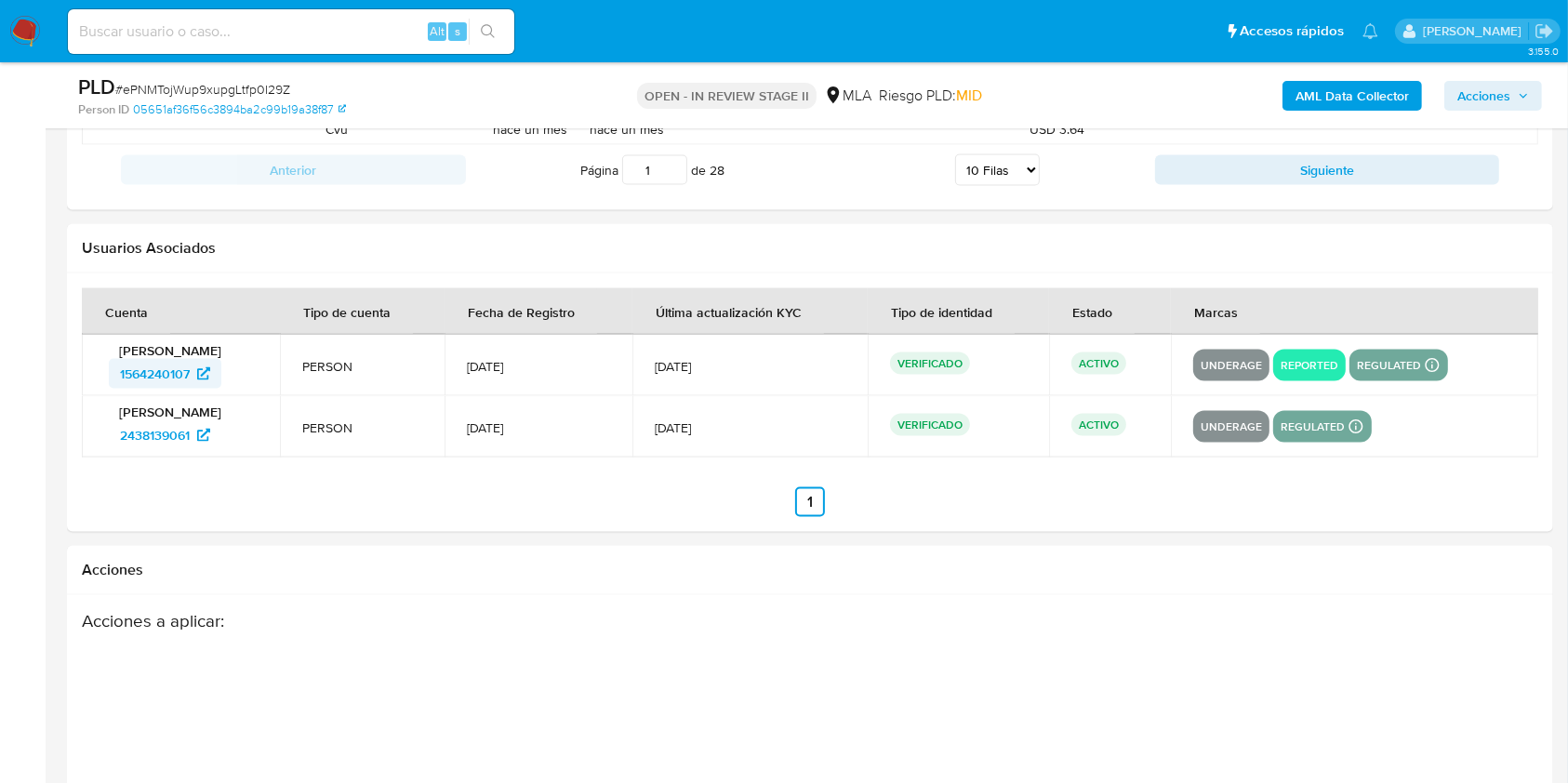
click at [119, 361] on link "1564240107" at bounding box center [164, 373] width 112 height 30
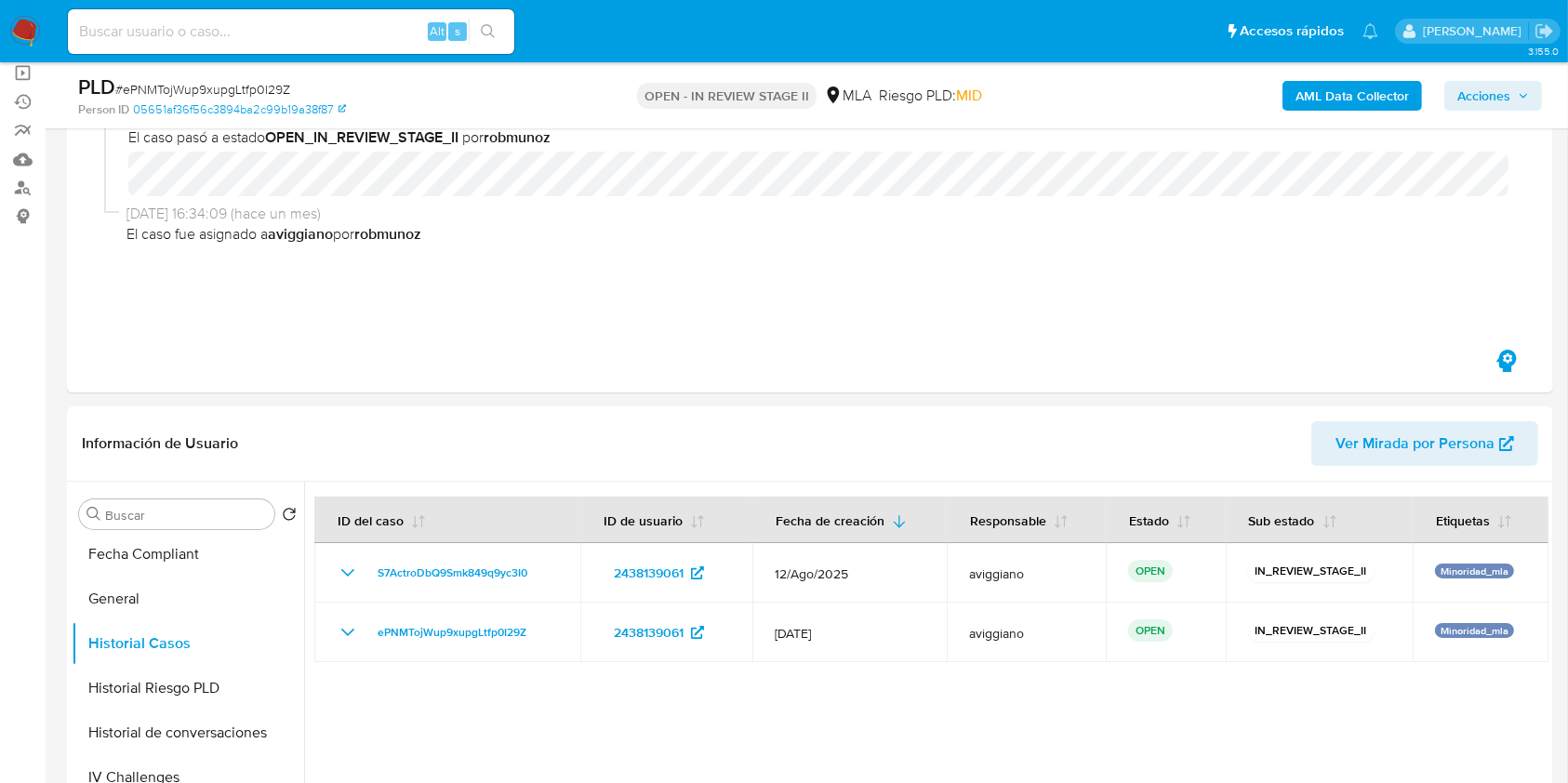
scroll to position [134, 0]
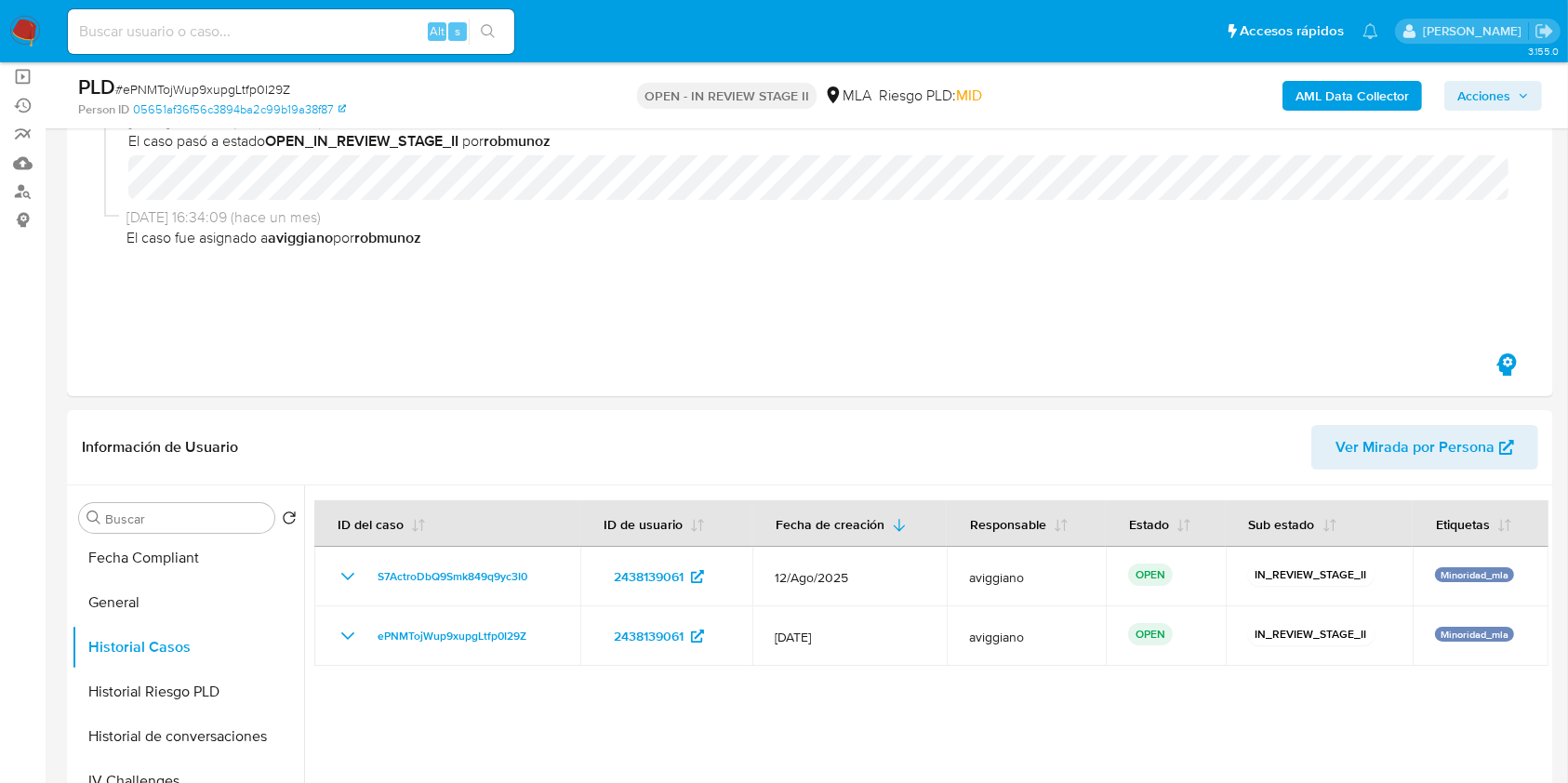
click at [1510, 91] on span "Acciones" at bounding box center [1483, 95] width 53 height 30
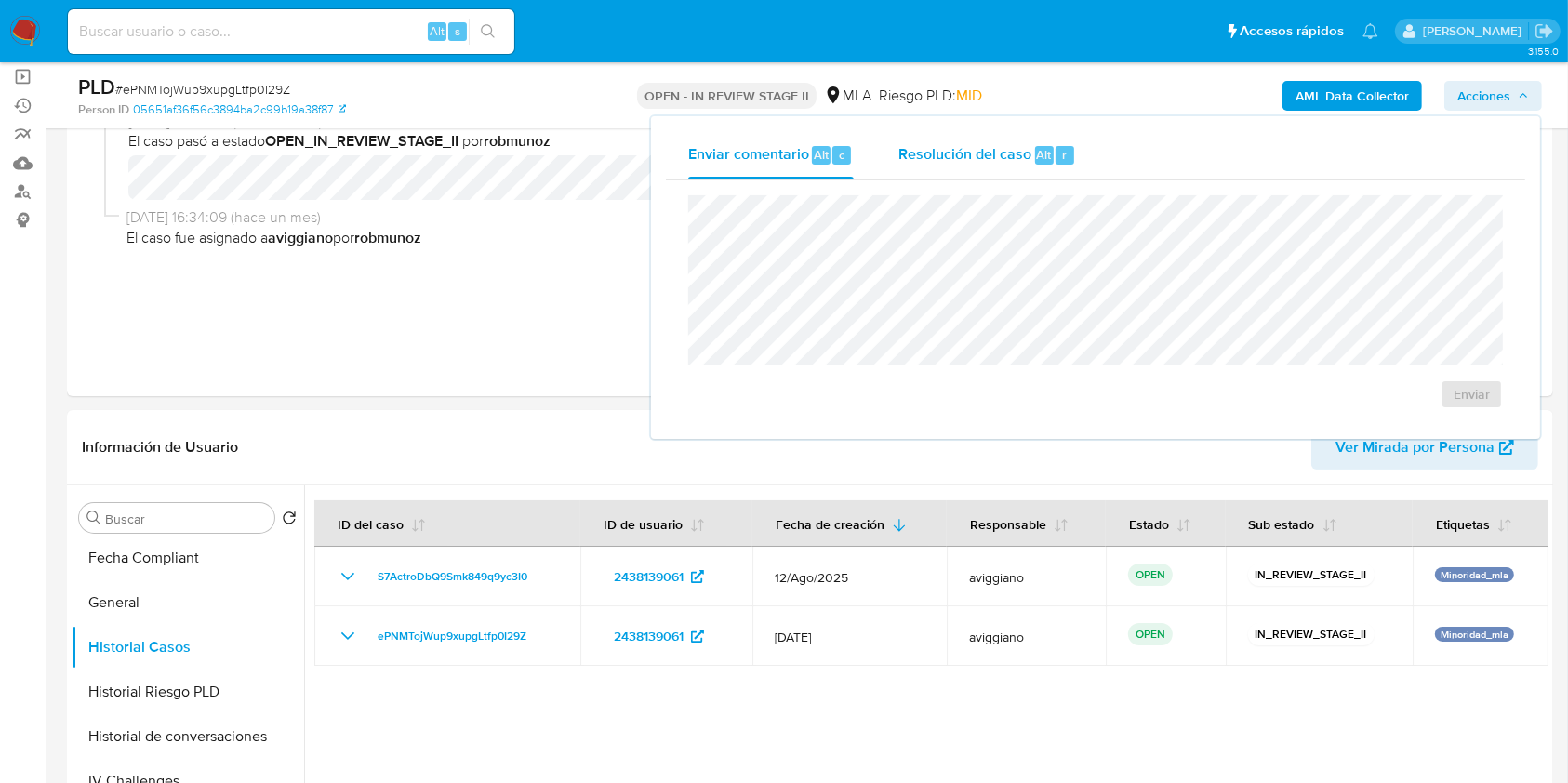
click at [996, 137] on div "Resolución del caso Alt r" at bounding box center [986, 155] width 178 height 48
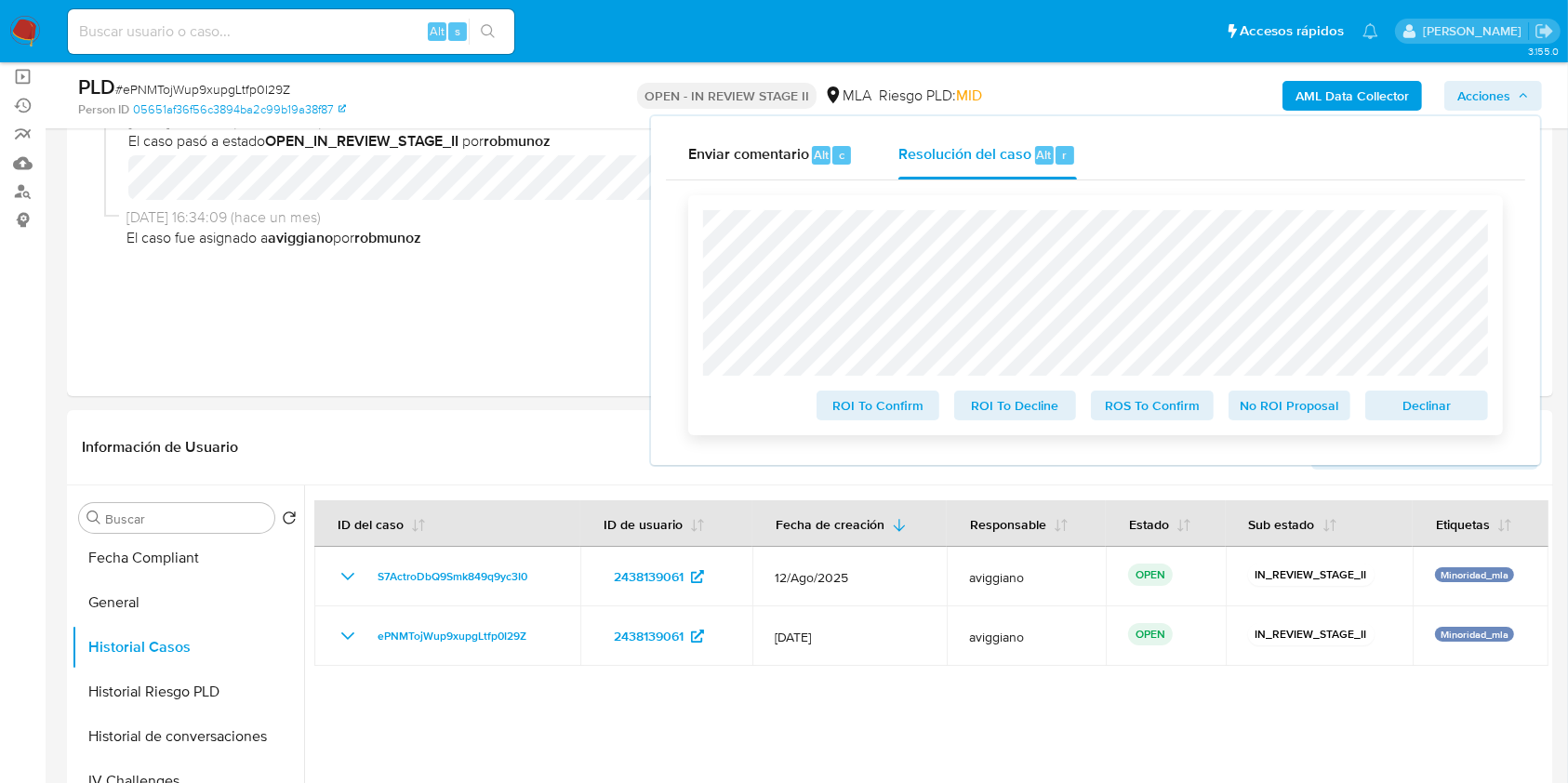
click at [1391, 403] on span "Declinar" at bounding box center [1426, 405] width 97 height 26
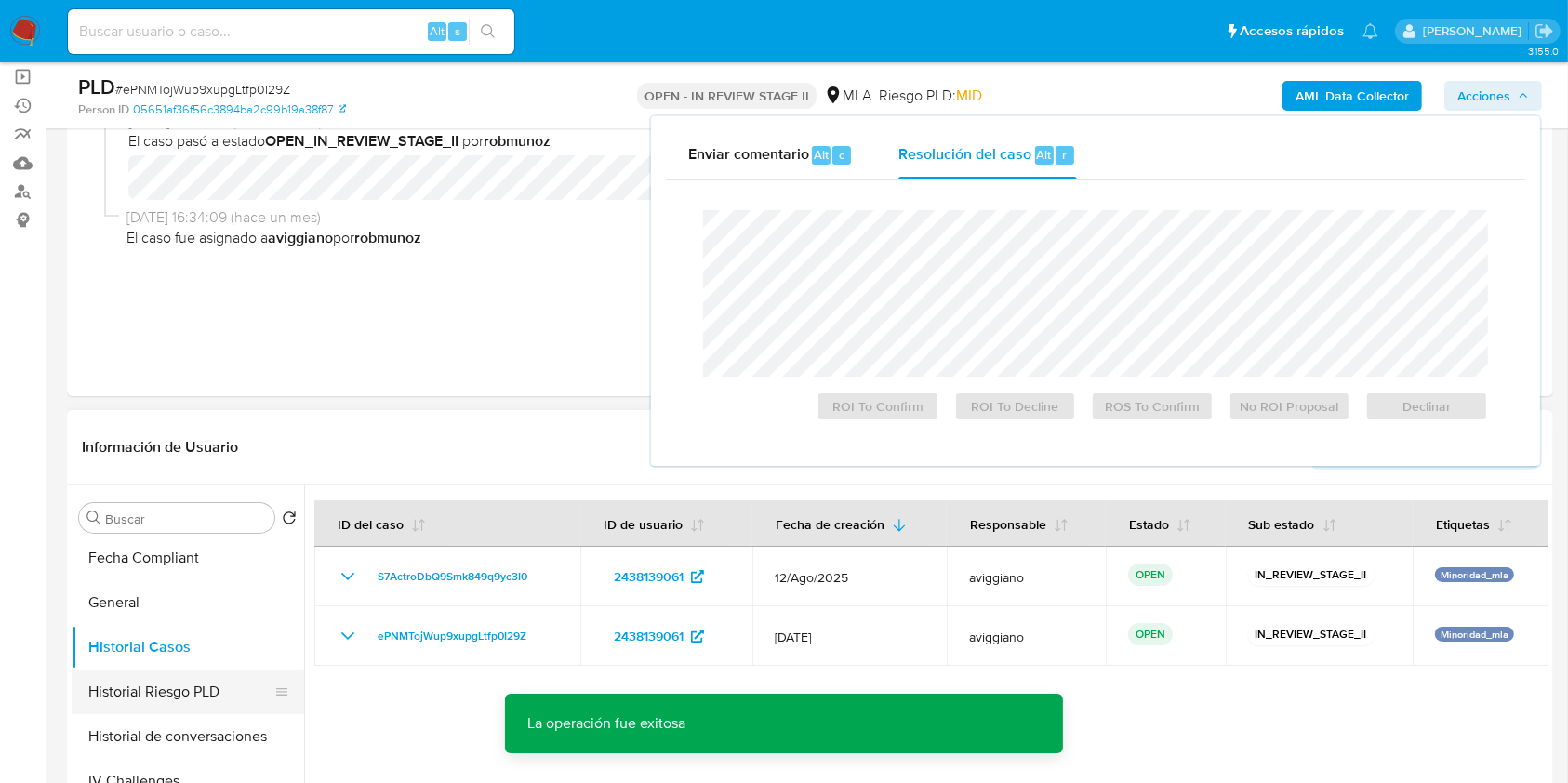
click at [178, 679] on button "Historial Riesgo PLD" at bounding box center [180, 692] width 218 height 45
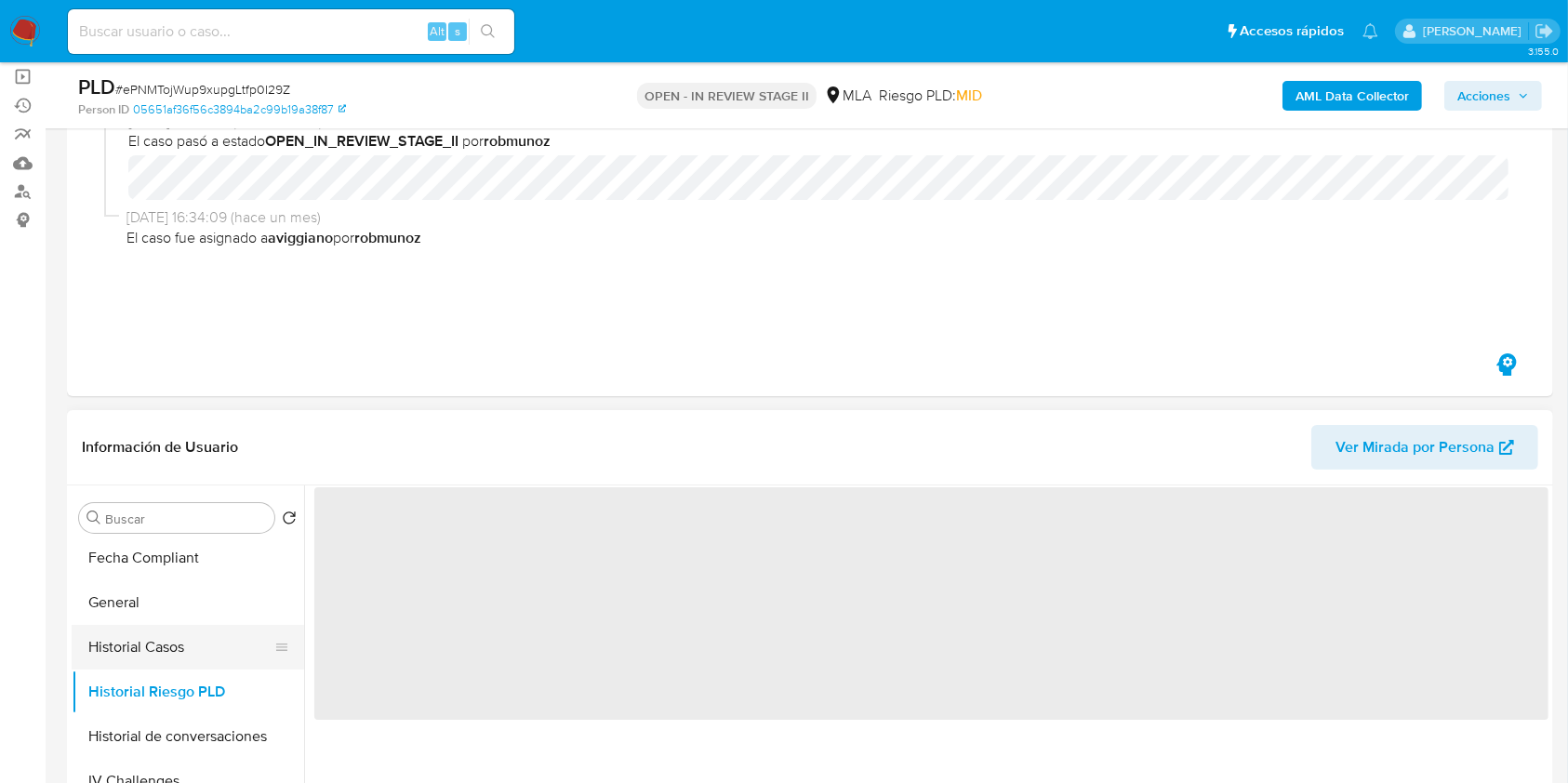
click at [178, 652] on button "Historial Casos" at bounding box center [180, 647] width 218 height 45
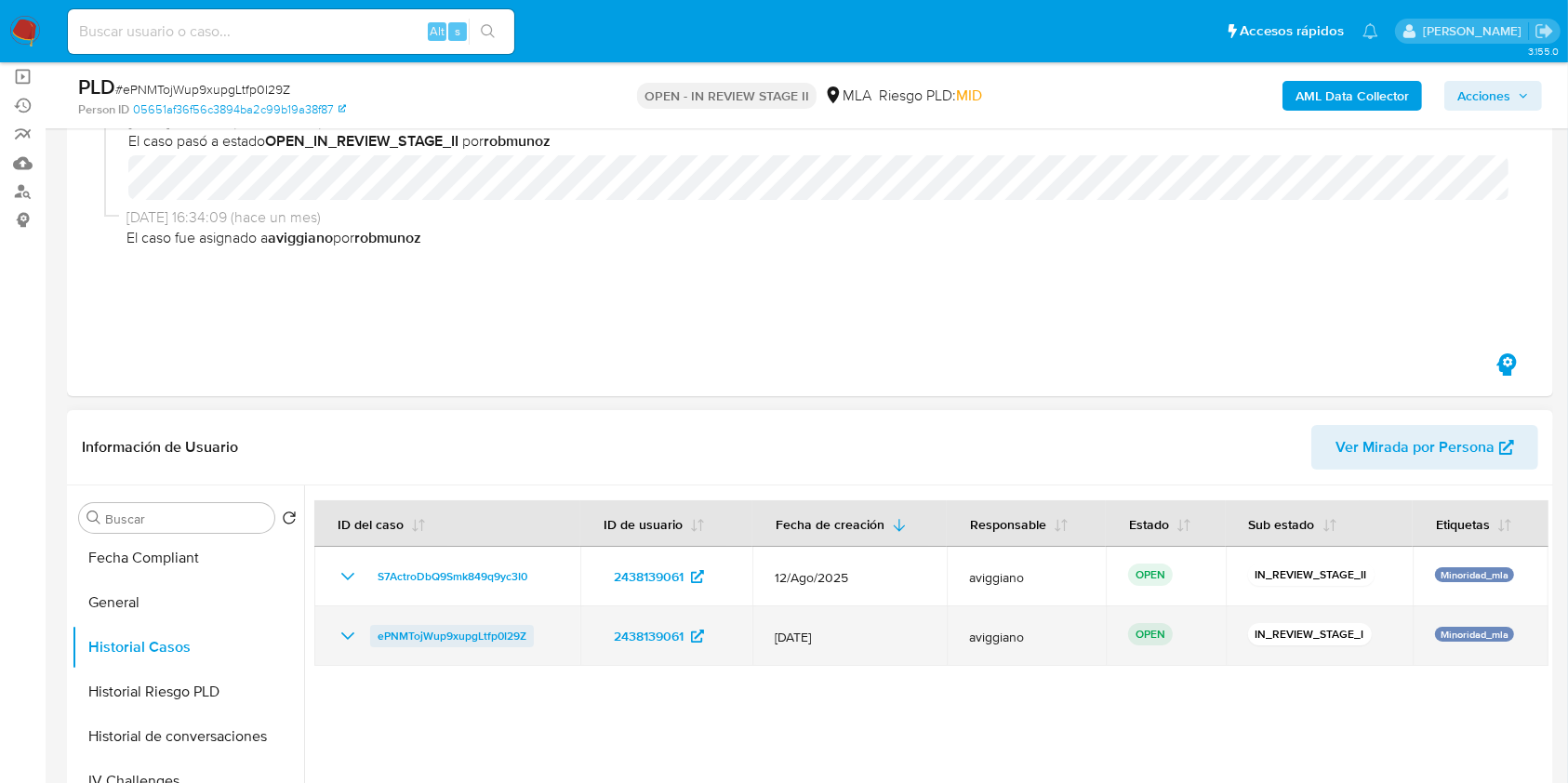
click at [439, 625] on span "ePNMTojWup9xupgLtfp0I29Z" at bounding box center [451, 635] width 149 height 22
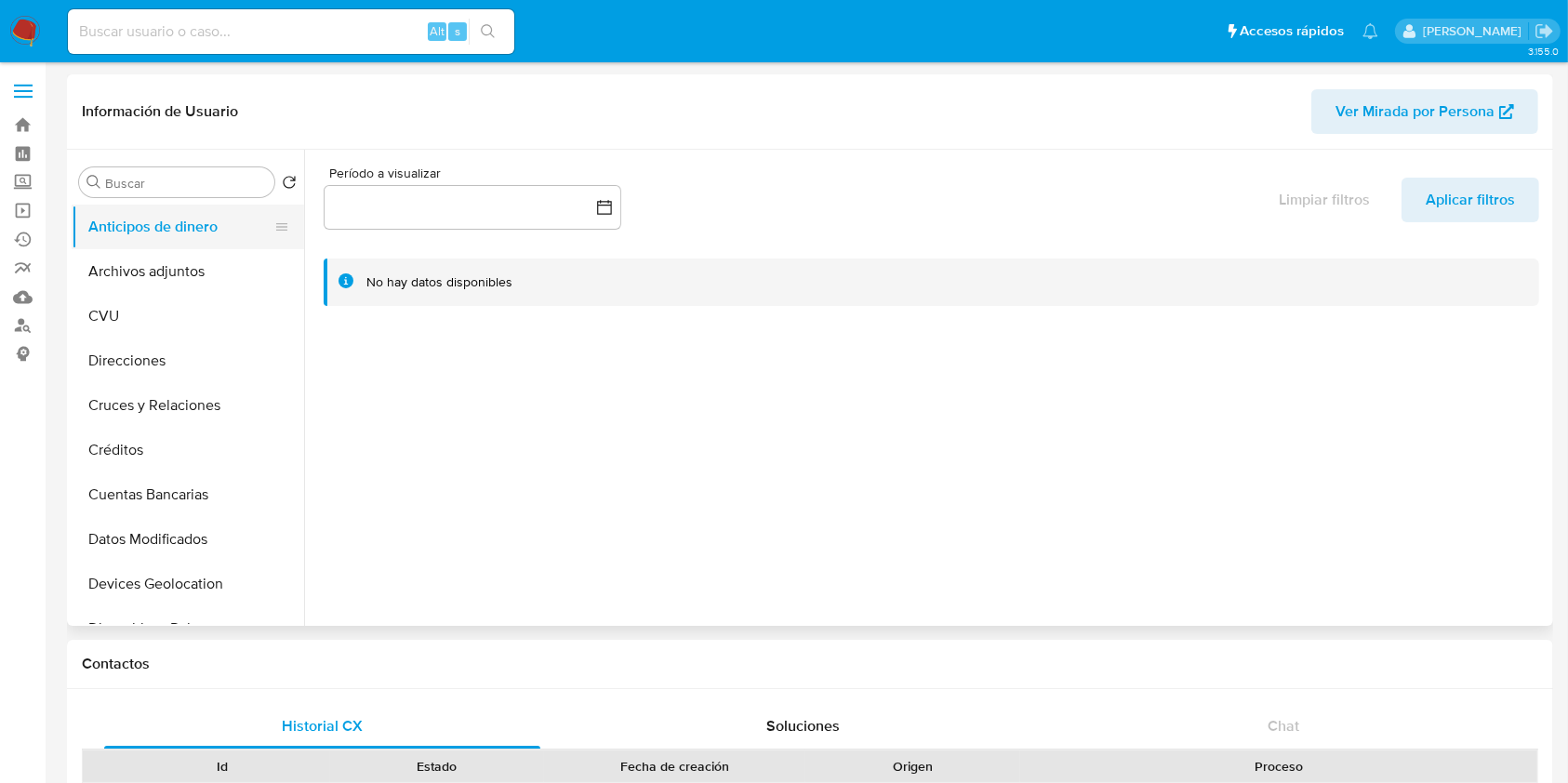
select select "10"
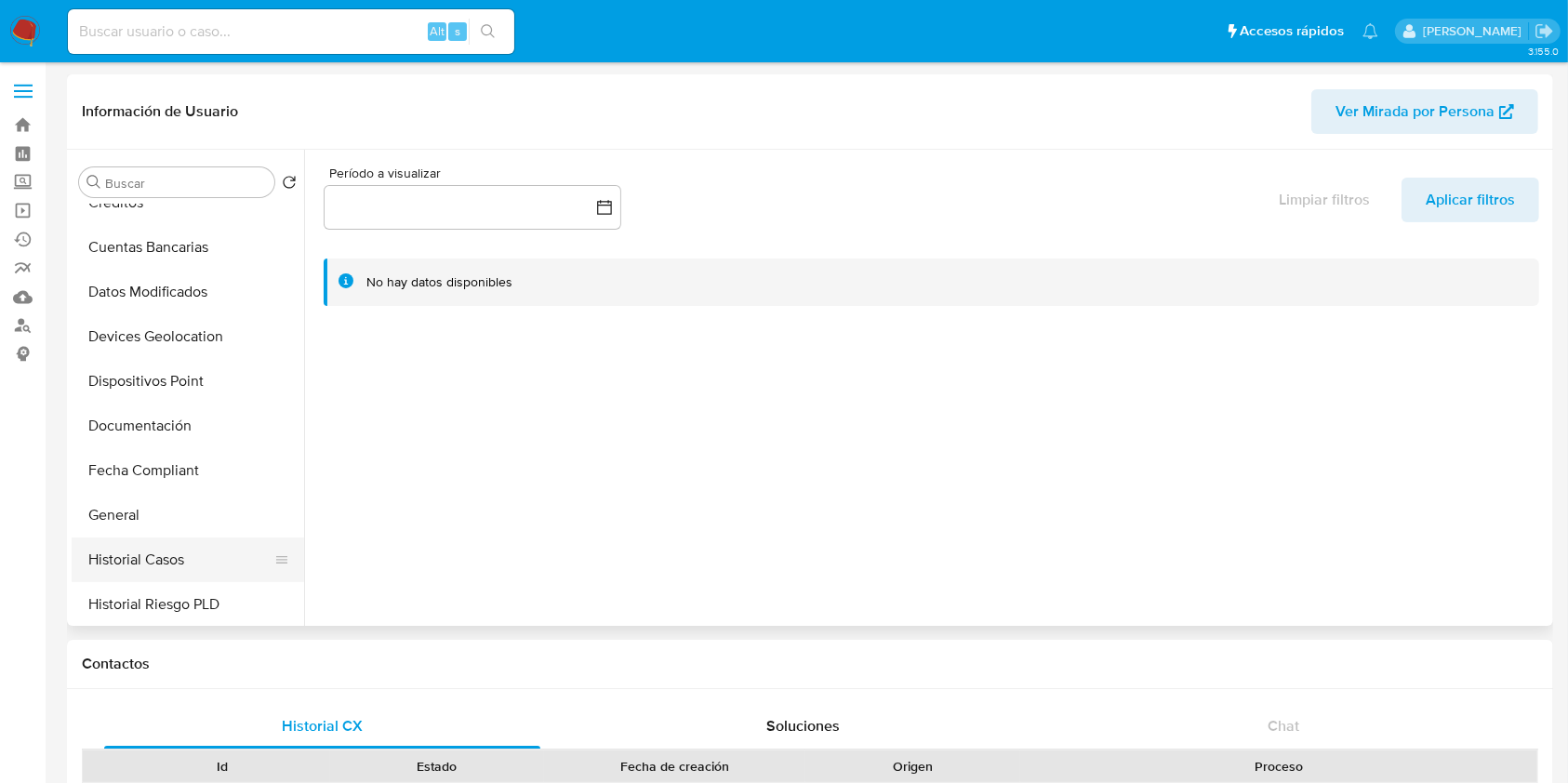
click at [160, 550] on button "Historial Casos" at bounding box center [180, 559] width 218 height 45
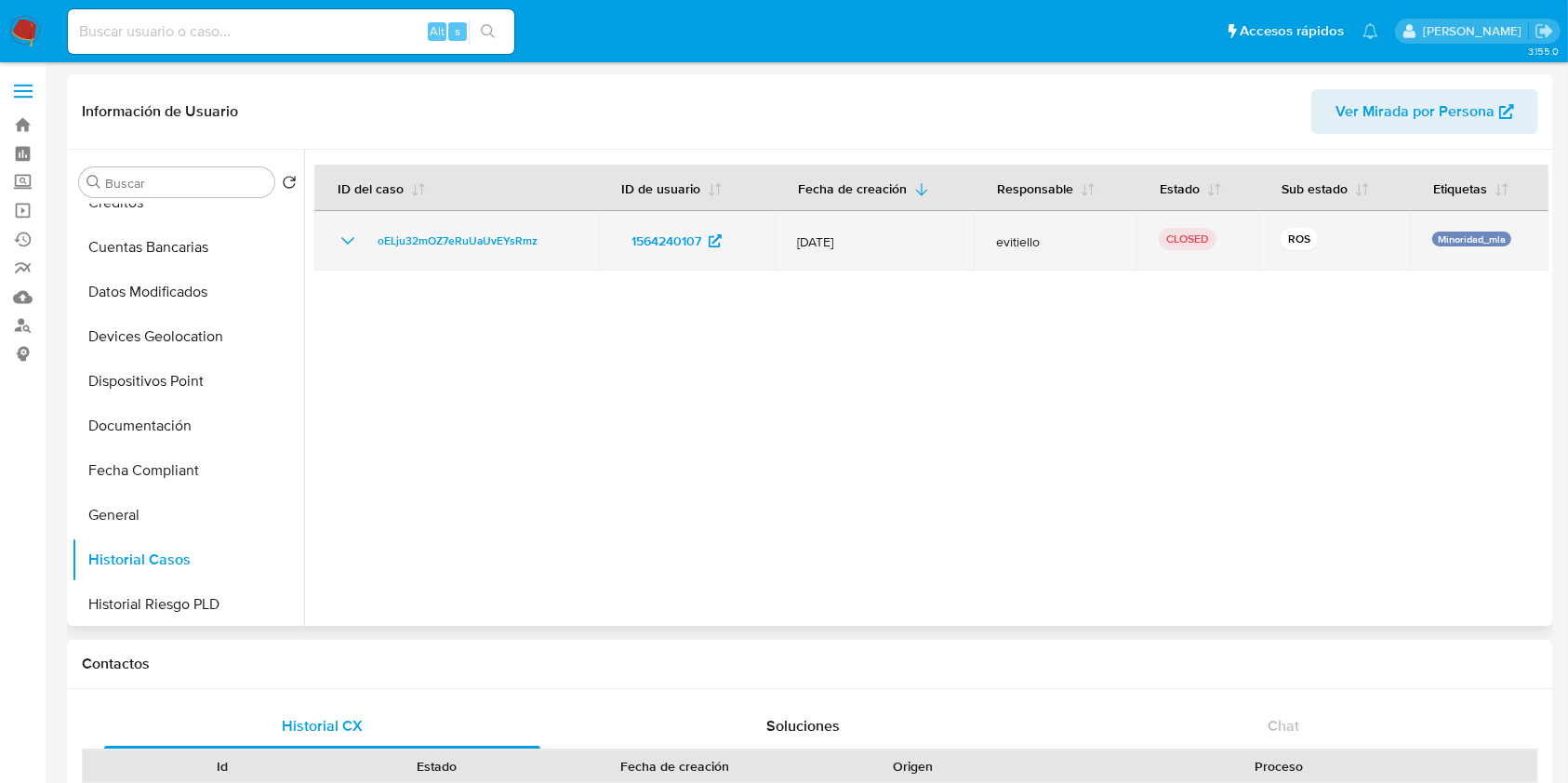
click at [334, 251] on td "oELju32mOZ7eRuUaUvEYsRmz" at bounding box center [456, 241] width 284 height 59
click at [337, 244] on td "oELju32mOZ7eRuUaUvEYsRmz" at bounding box center [456, 241] width 284 height 59
click at [343, 244] on icon "Mostrar/Ocultar" at bounding box center [347, 240] width 22 height 22
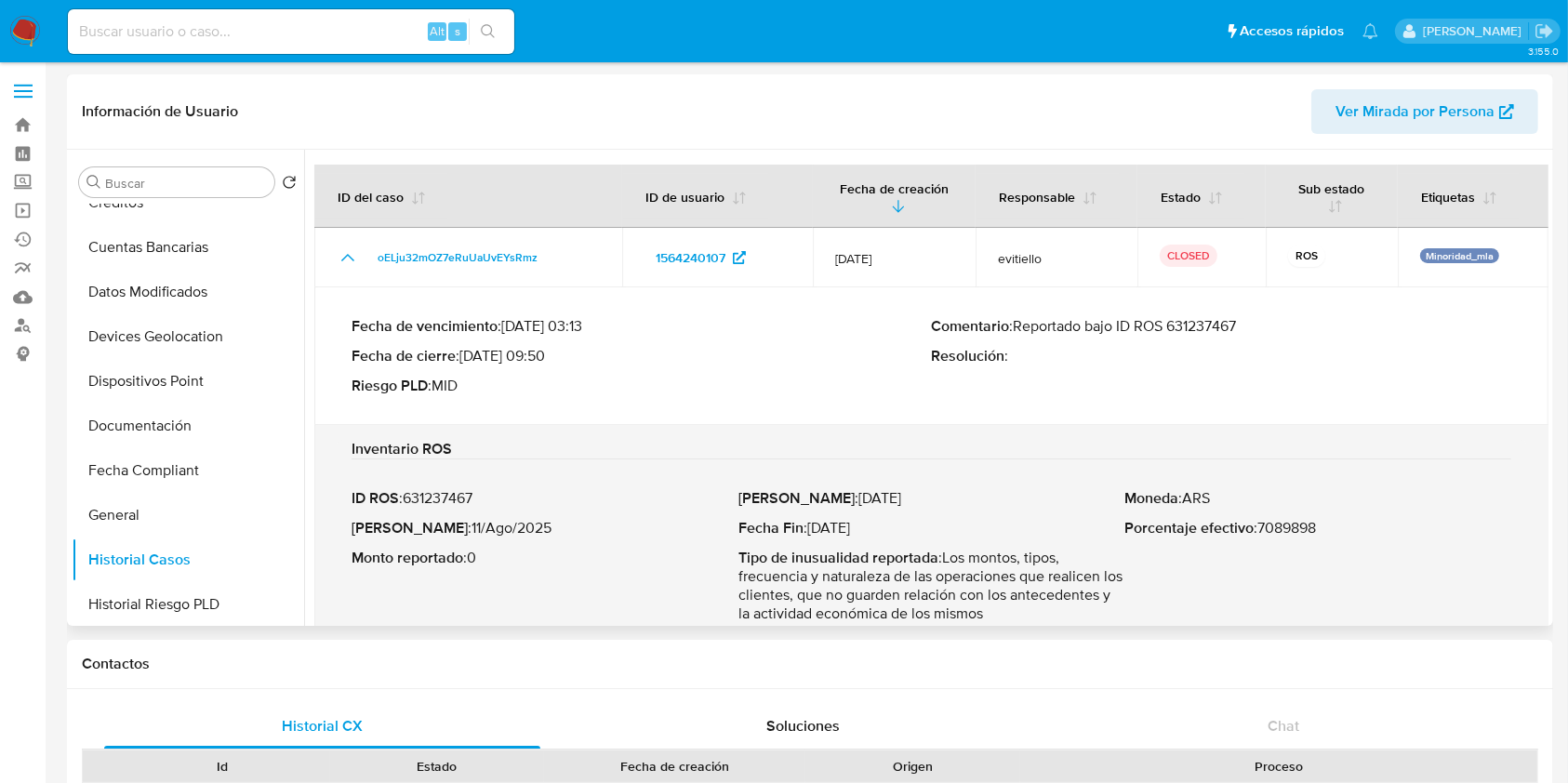
click at [1015, 323] on p "Comentario : Reportado bajo ID ROS 631237467" at bounding box center [1222, 325] width 581 height 18
click at [1019, 324] on p "Comentario : Reportado bajo ID ROS 631237467" at bounding box center [1222, 325] width 581 height 18
drag, startPoint x: 1017, startPoint y: 326, endPoint x: 1246, endPoint y: 323, distance: 229.0
click at [1246, 323] on p "Comentario : Reportado bajo ID ROS 631237467" at bounding box center [1222, 325] width 581 height 18
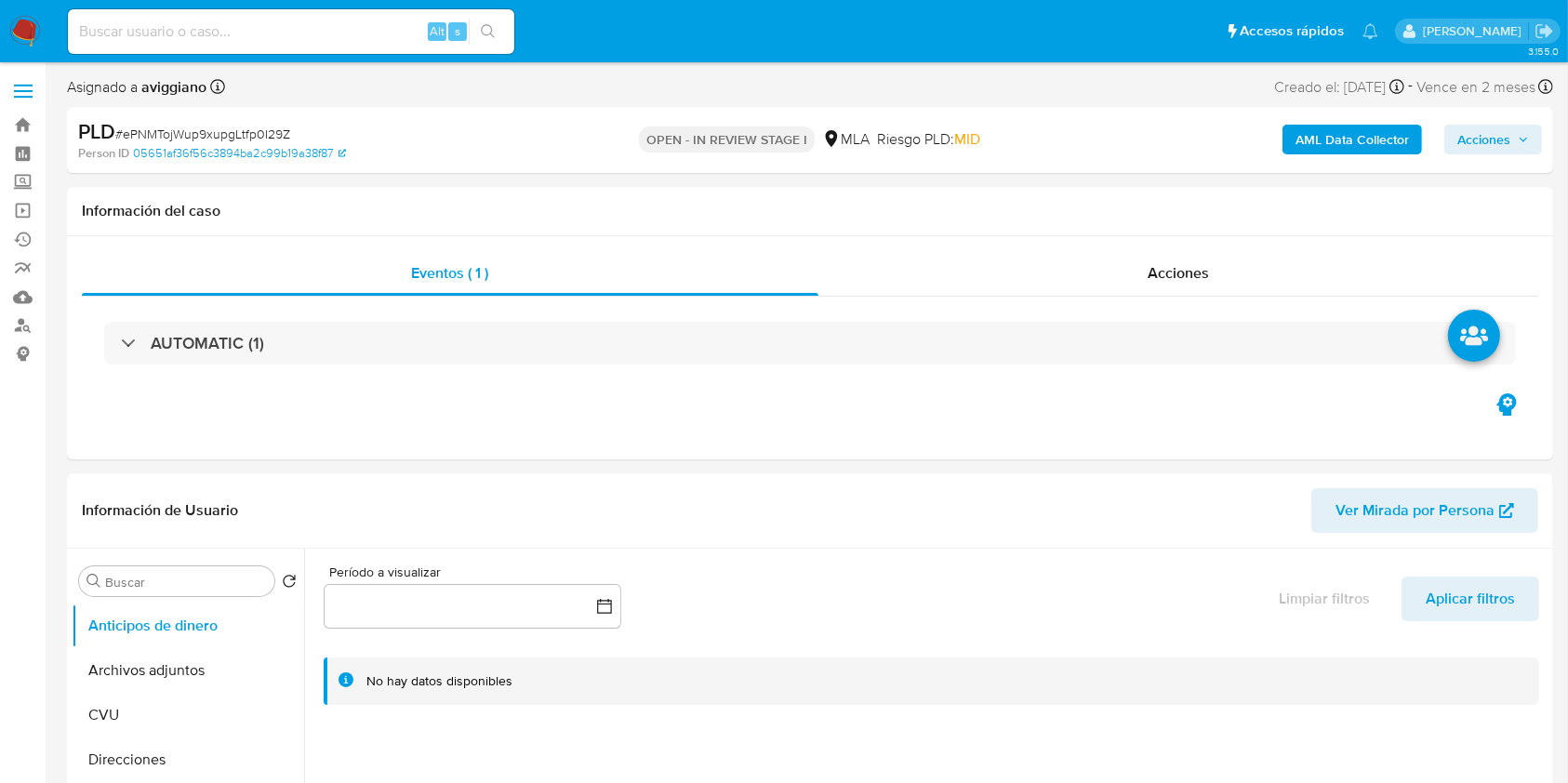
select select "10"
drag, startPoint x: 1489, startPoint y: 147, endPoint x: 1471, endPoint y: 153, distance: 19.0
click at [1489, 146] on span "Acciones" at bounding box center [1483, 139] width 53 height 30
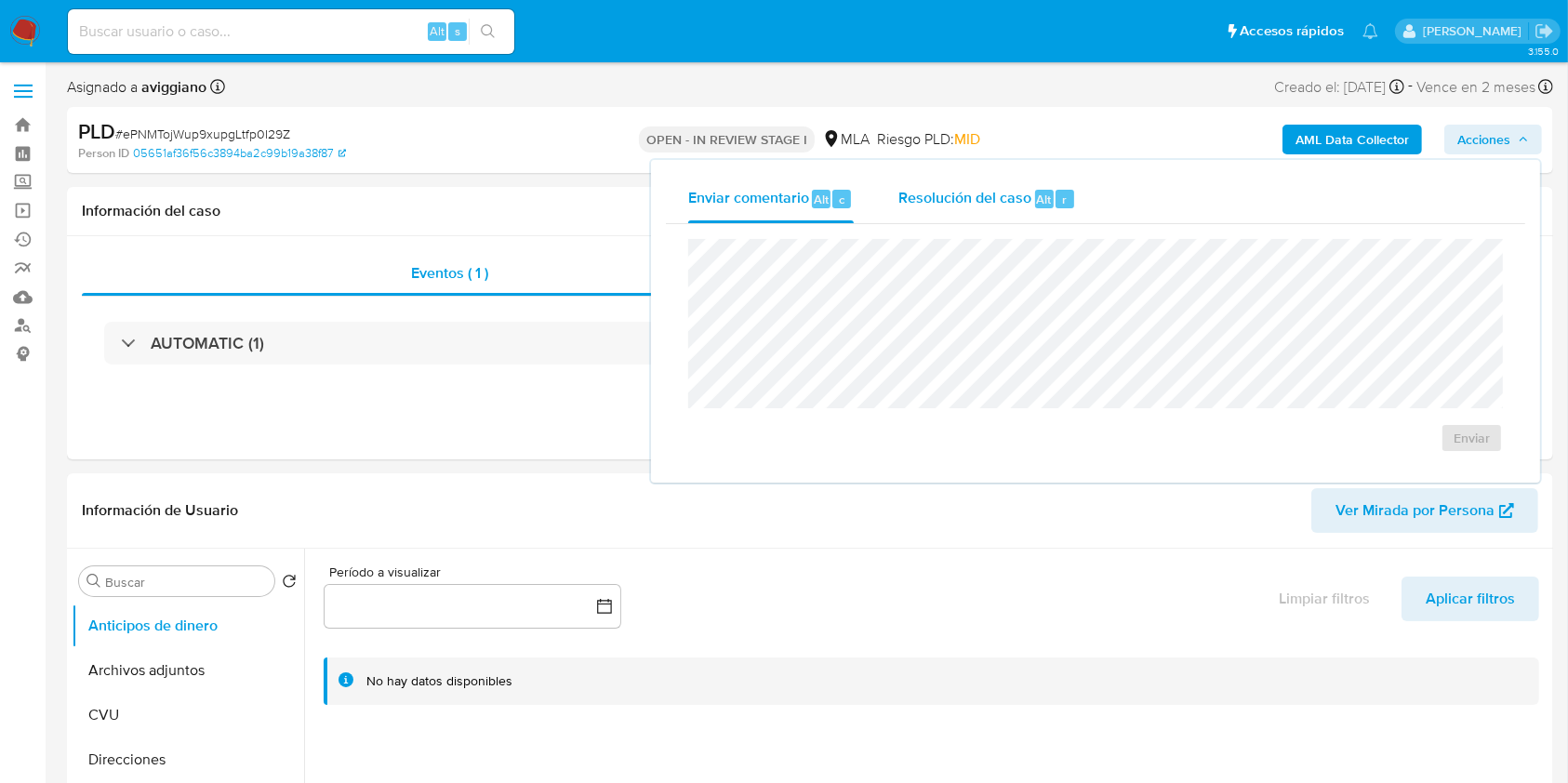
click at [978, 176] on div "Resolución del caso Alt r" at bounding box center [986, 199] width 178 height 48
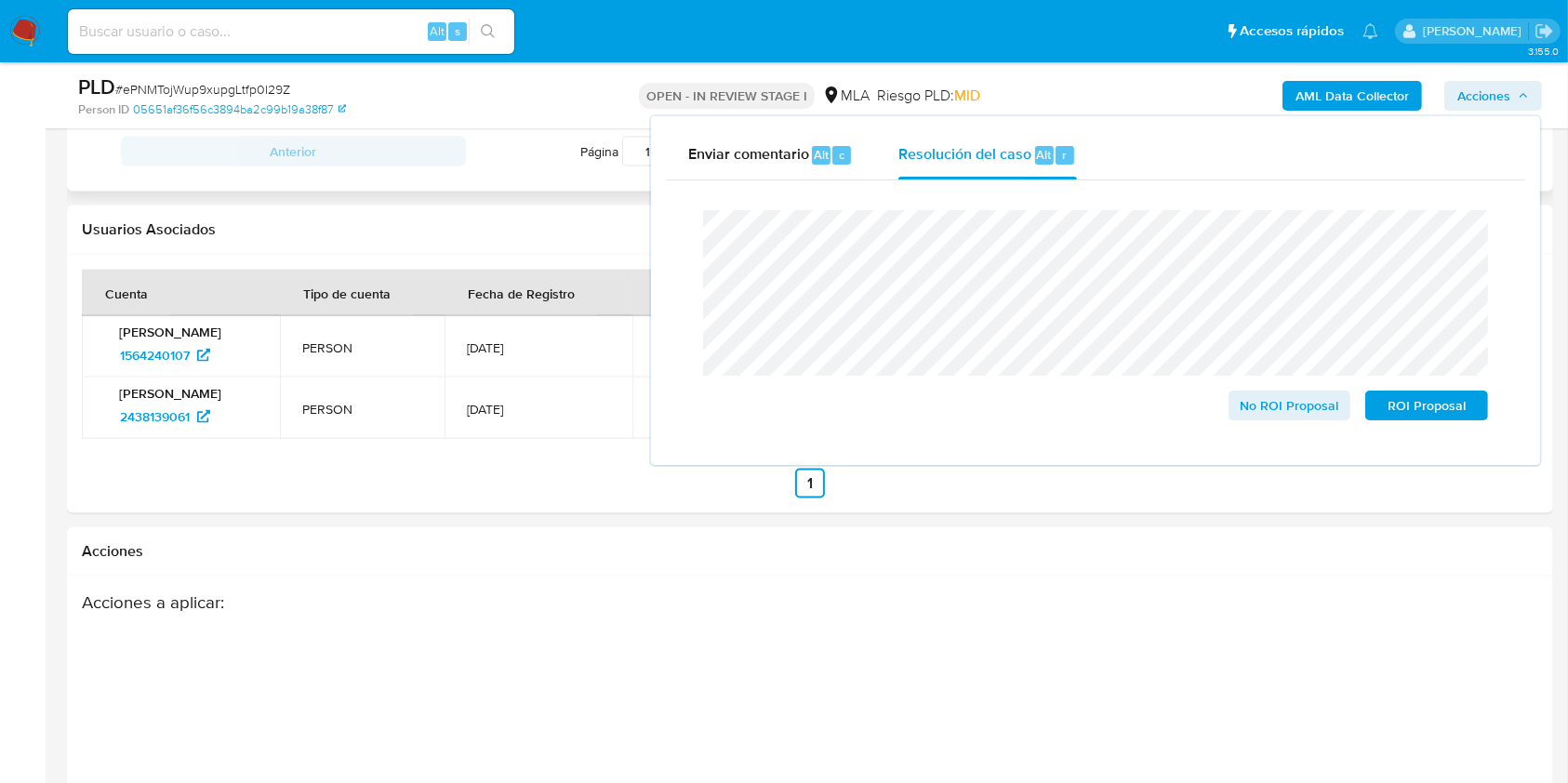
scroll to position [2477, 0]
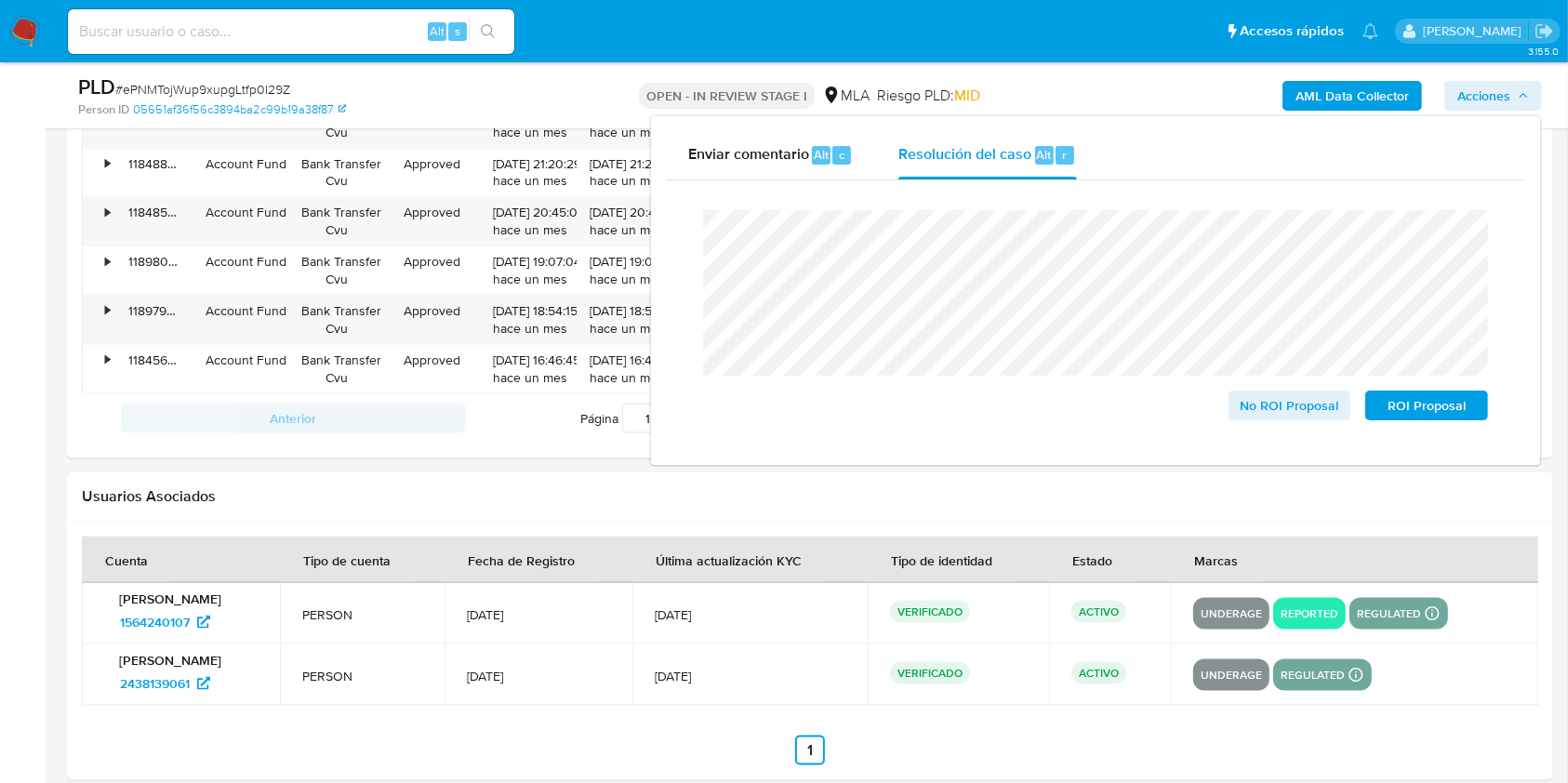
drag, startPoint x: 145, startPoint y: 615, endPoint x: 33, endPoint y: 607, distance: 112.3
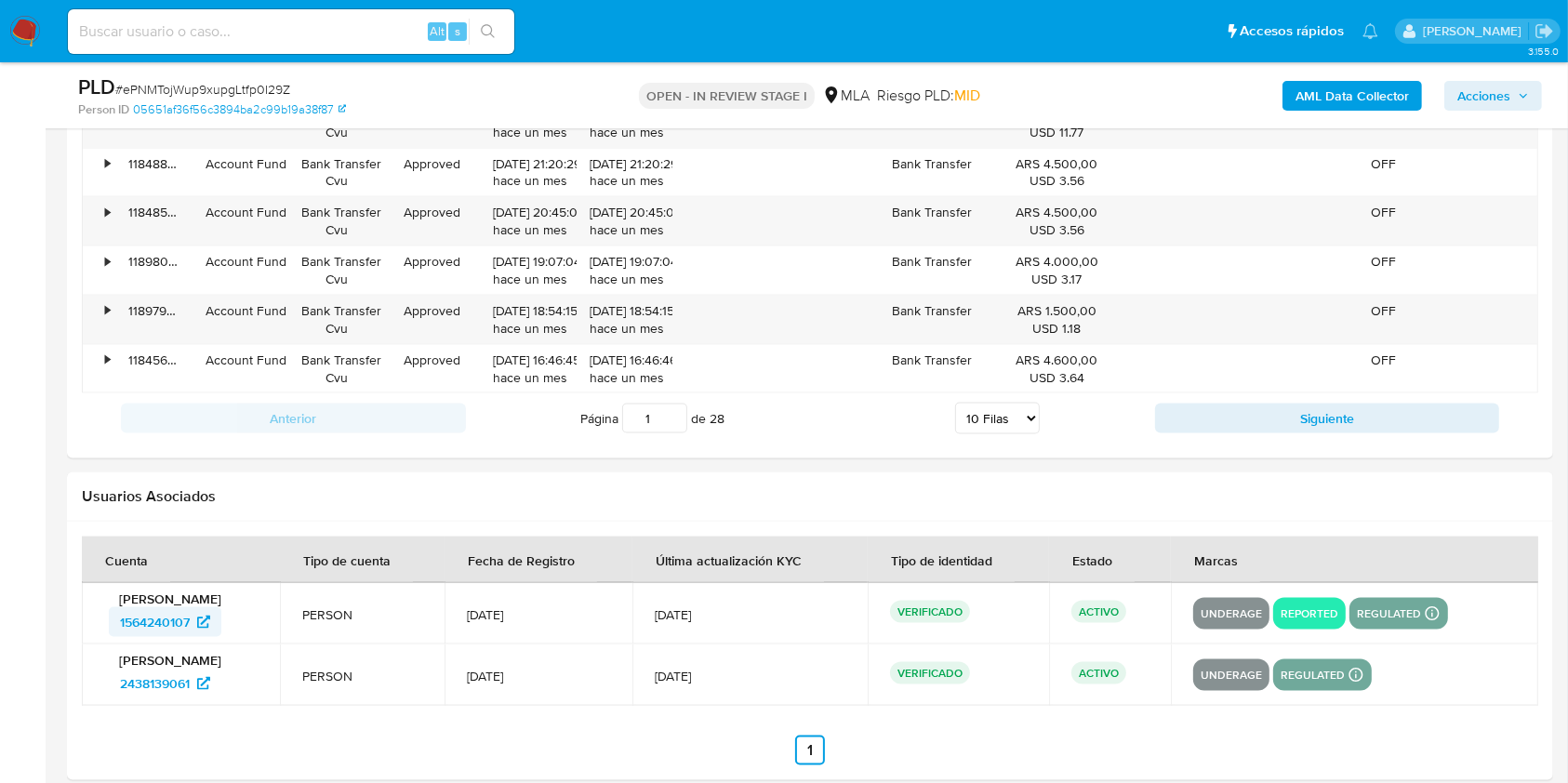
drag, startPoint x: 104, startPoint y: 620, endPoint x: 192, endPoint y: 619, distance: 88.0
click at [192, 619] on td "[PERSON_NAME] 1564240107" at bounding box center [180, 614] width 198 height 61
click at [1520, 101] on span "Acciones" at bounding box center [1492, 95] width 72 height 26
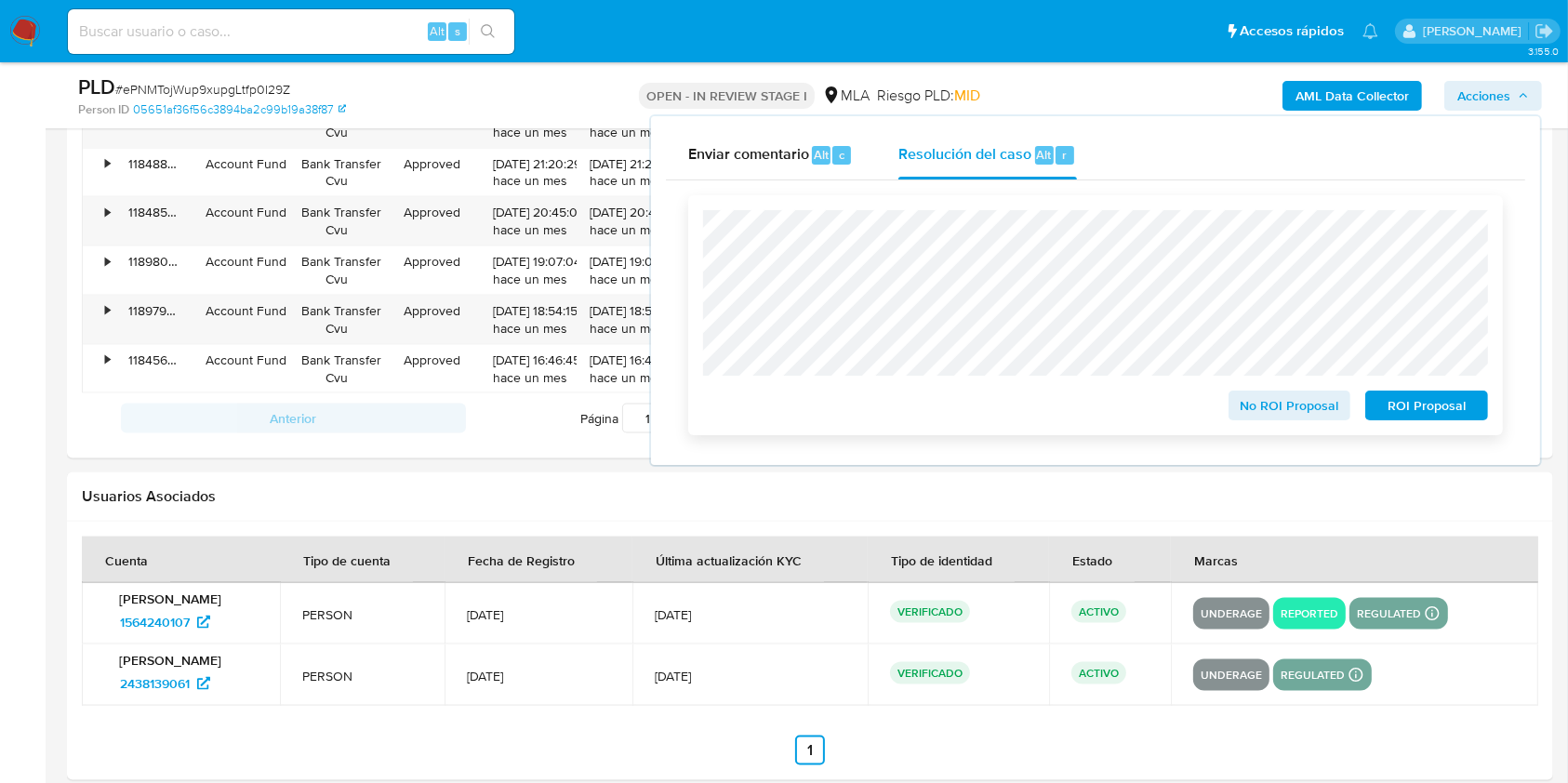
click at [1414, 411] on span "ROI Proposal" at bounding box center [1426, 405] width 97 height 26
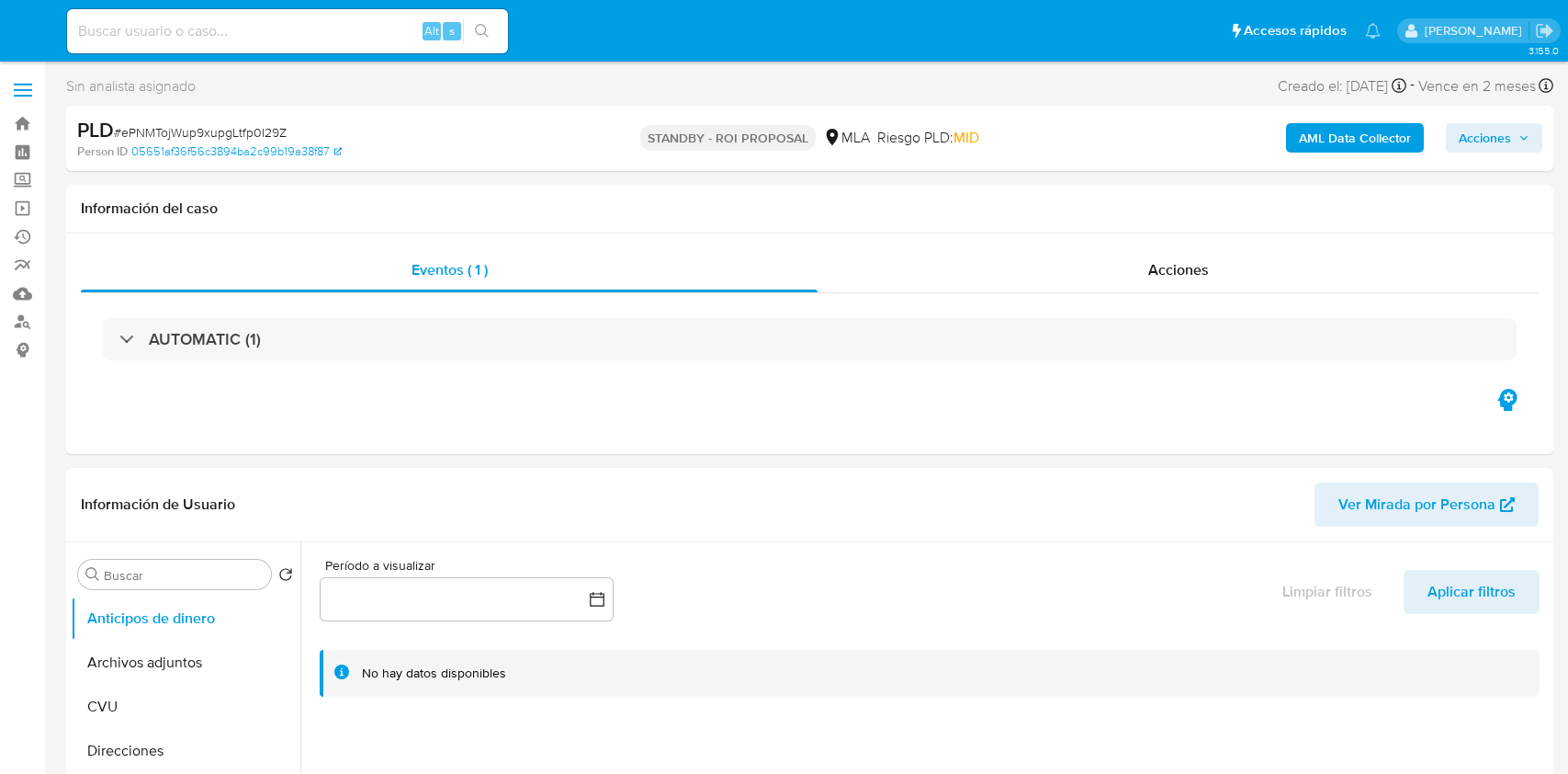
select select "10"
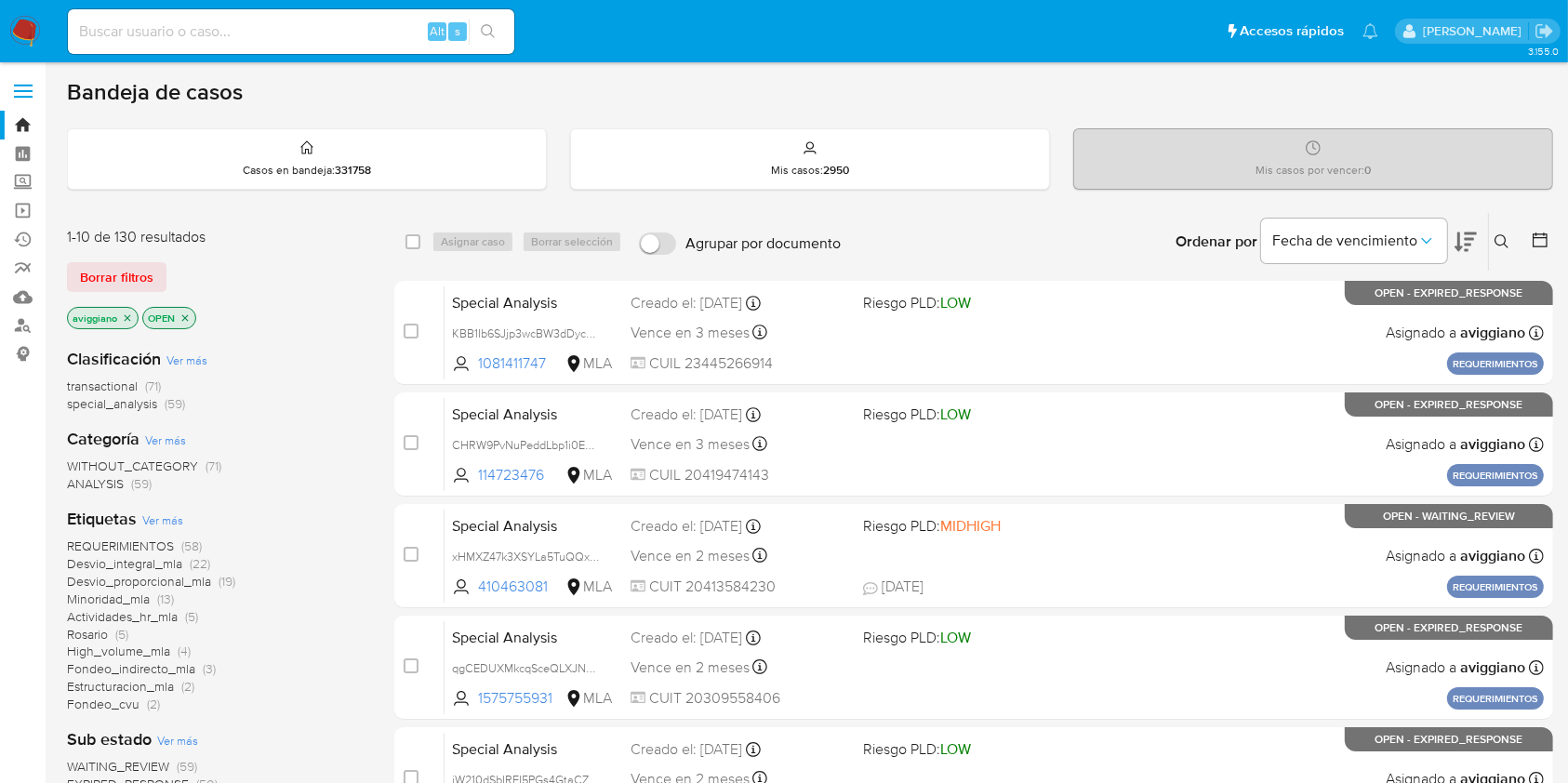
click at [133, 312] on p "aviggiano" at bounding box center [103, 318] width 70 height 20
click at [127, 320] on icon "close-filter" at bounding box center [128, 319] width 12 height 12
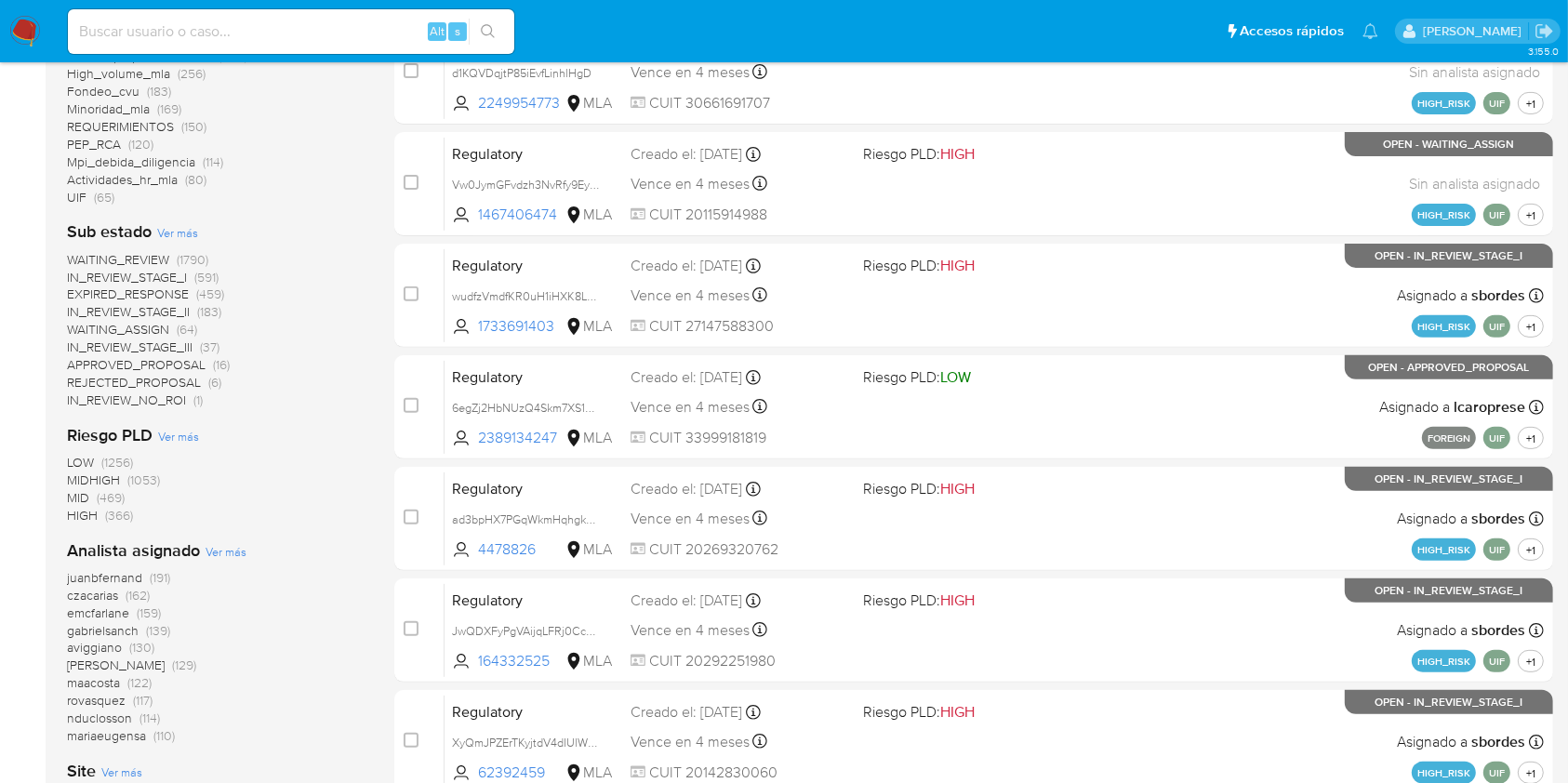
scroll to position [719, 0]
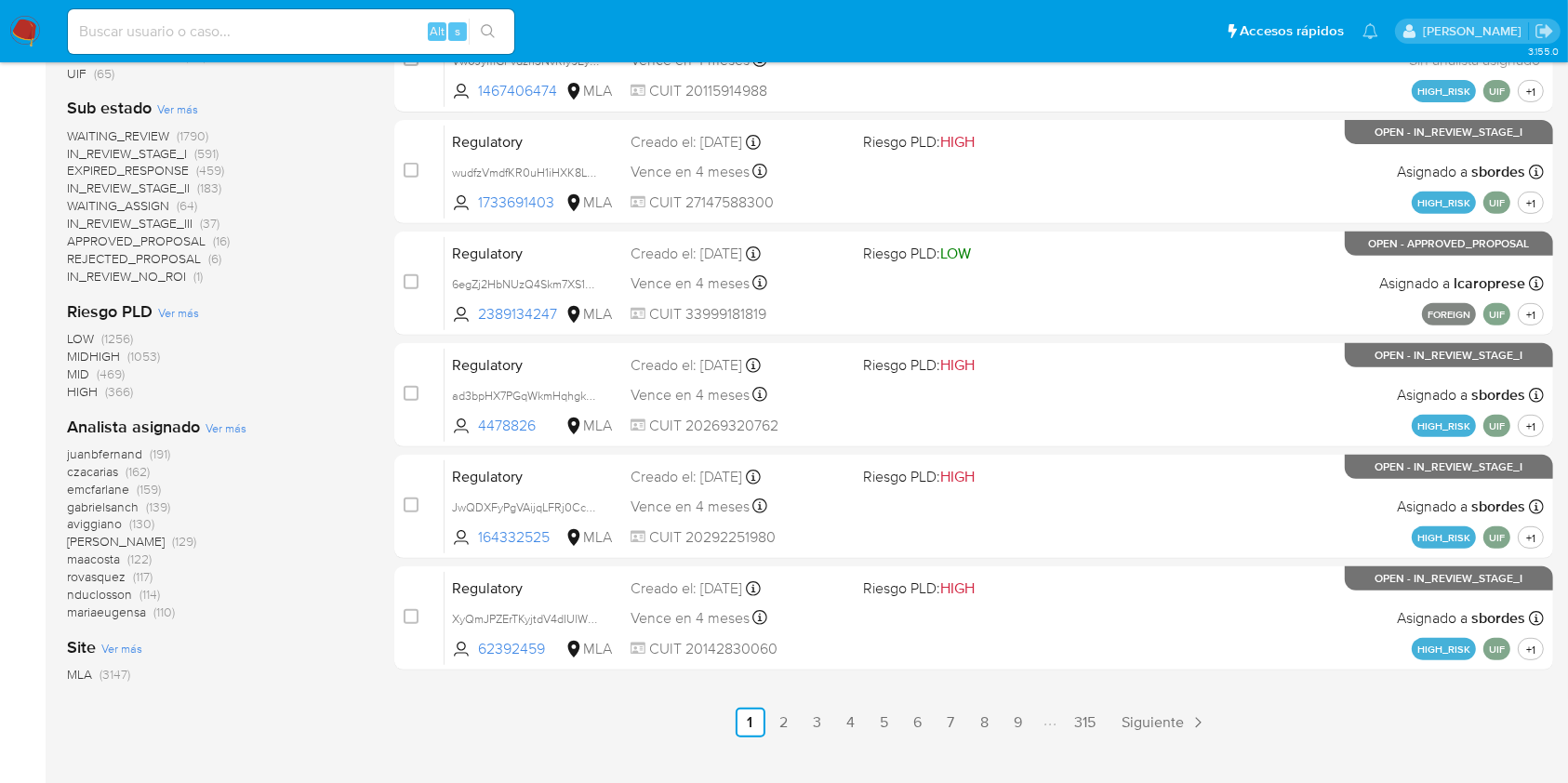
click at [127, 444] on span "juanbfernand" at bounding box center [105, 453] width 75 height 18
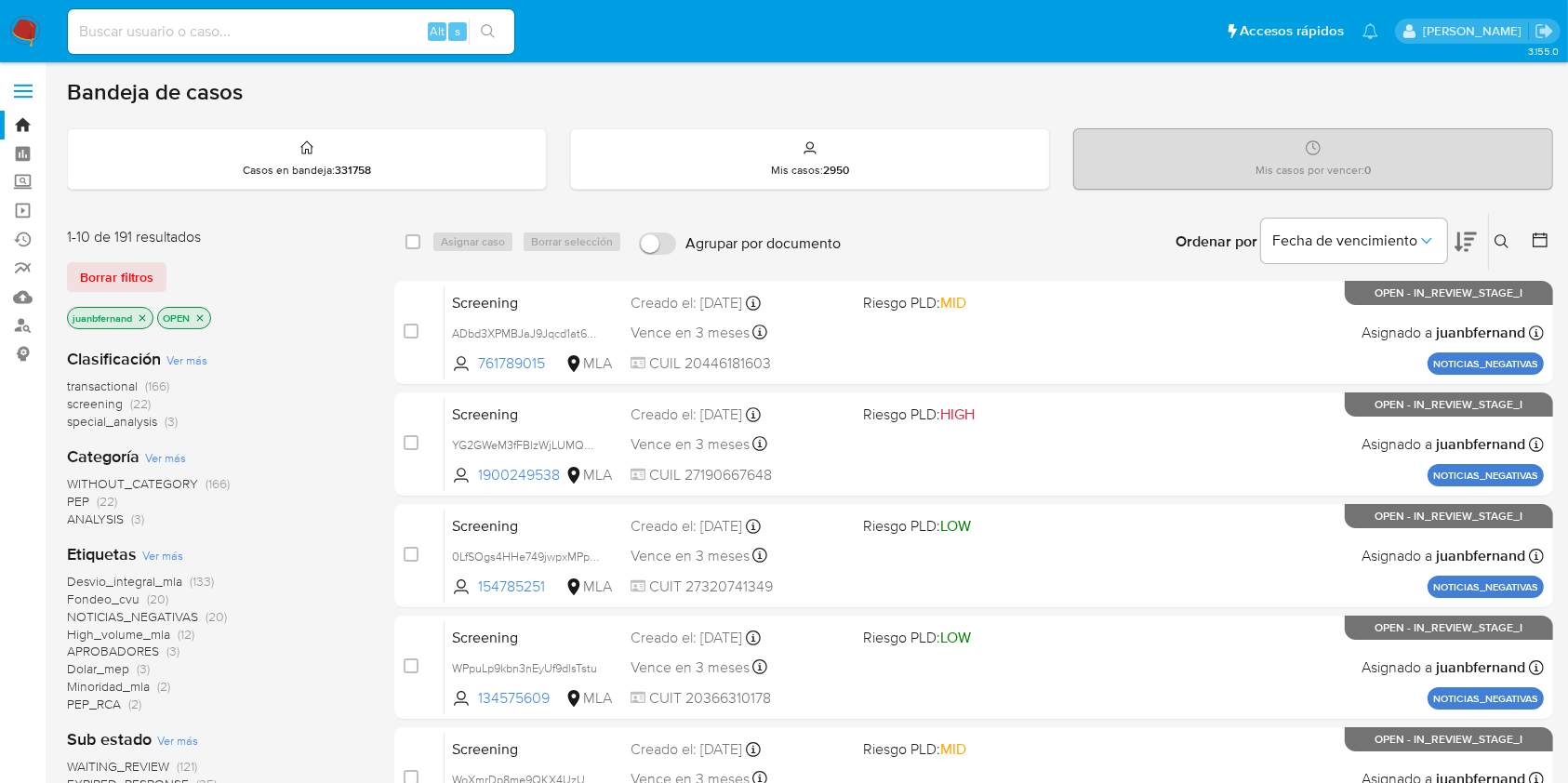
click at [203, 316] on icon "close-filter" at bounding box center [201, 319] width 12 height 12
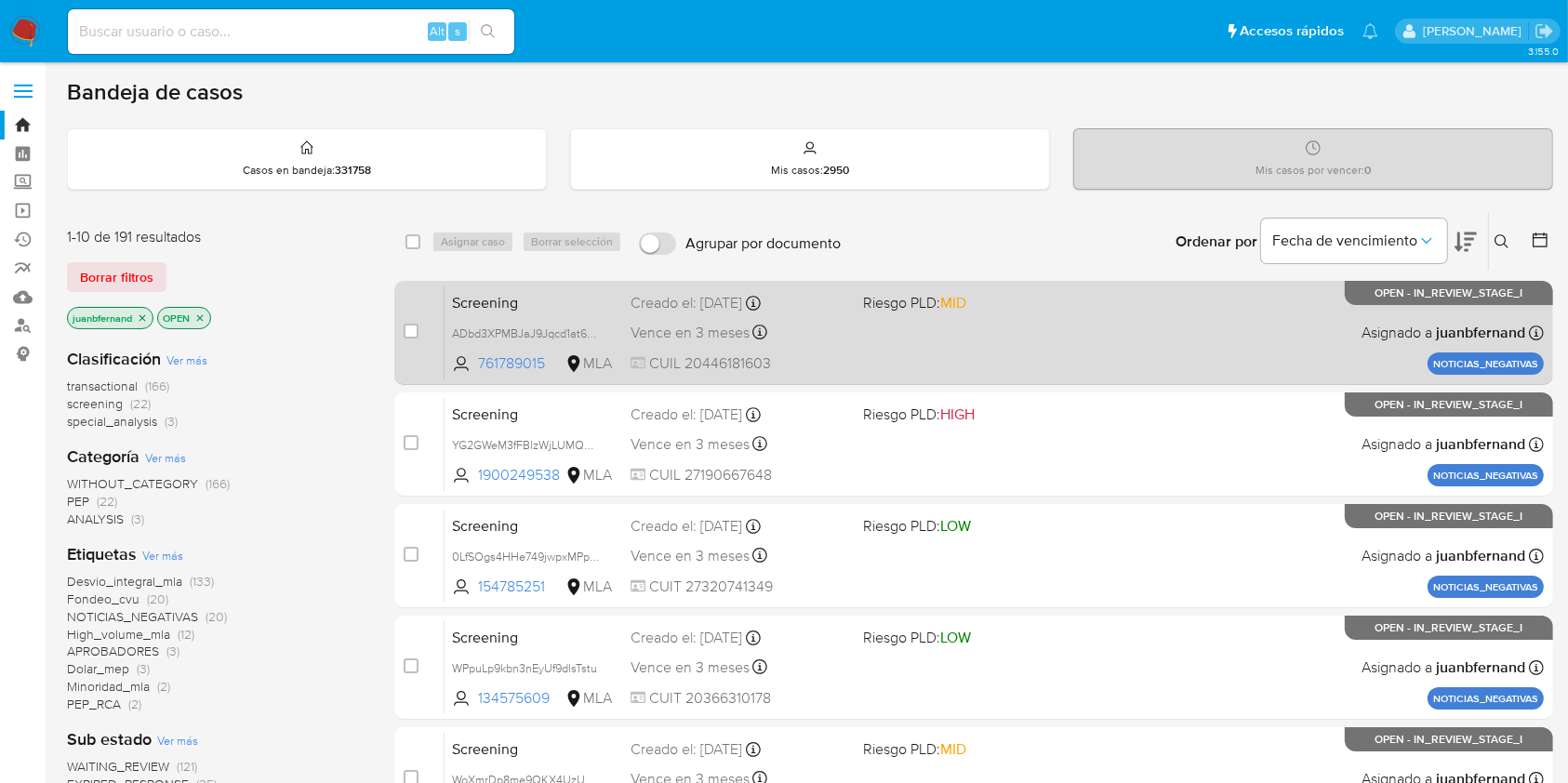
scroll to position [619, 0]
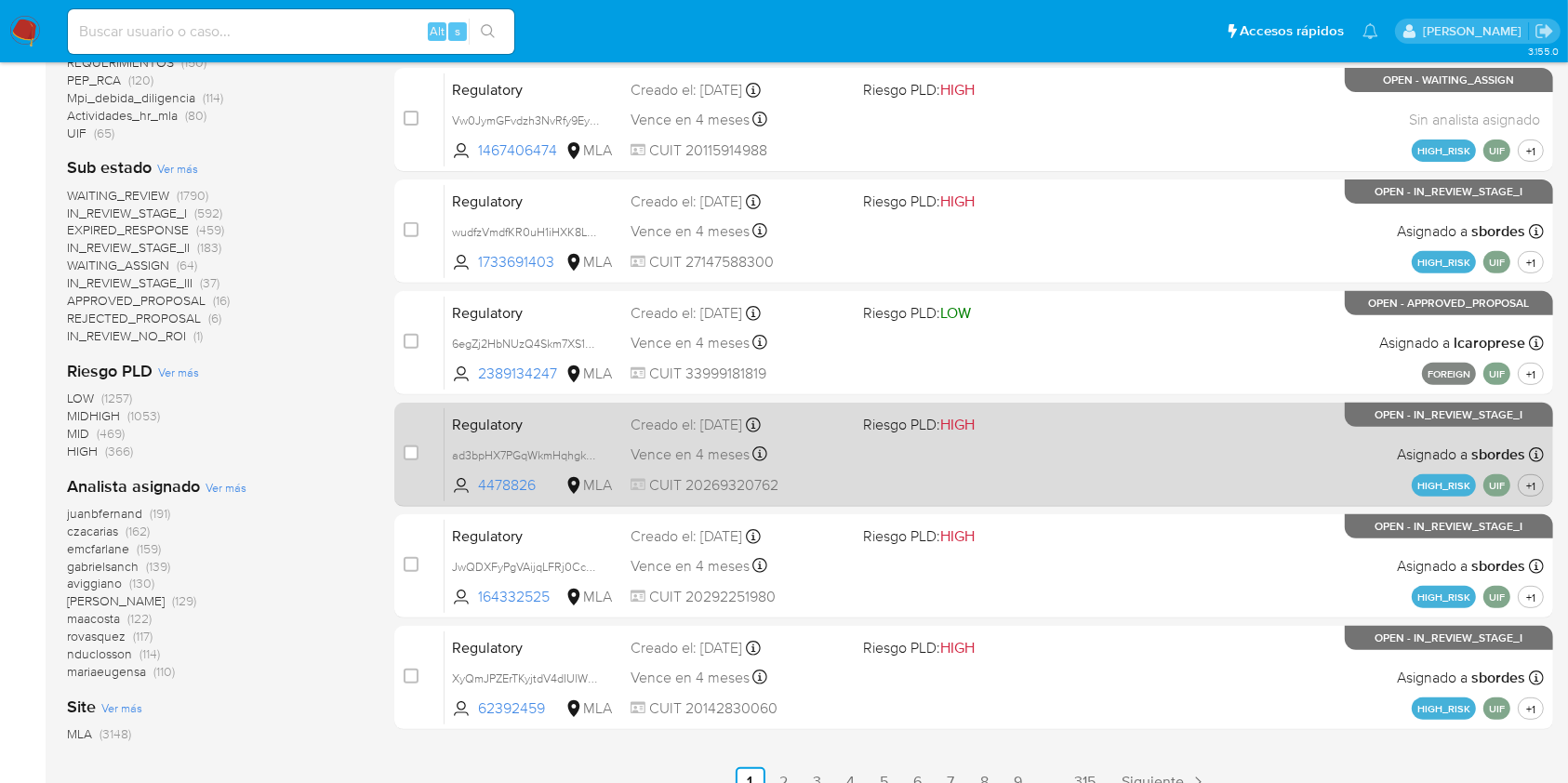
scroll to position [719, 0]
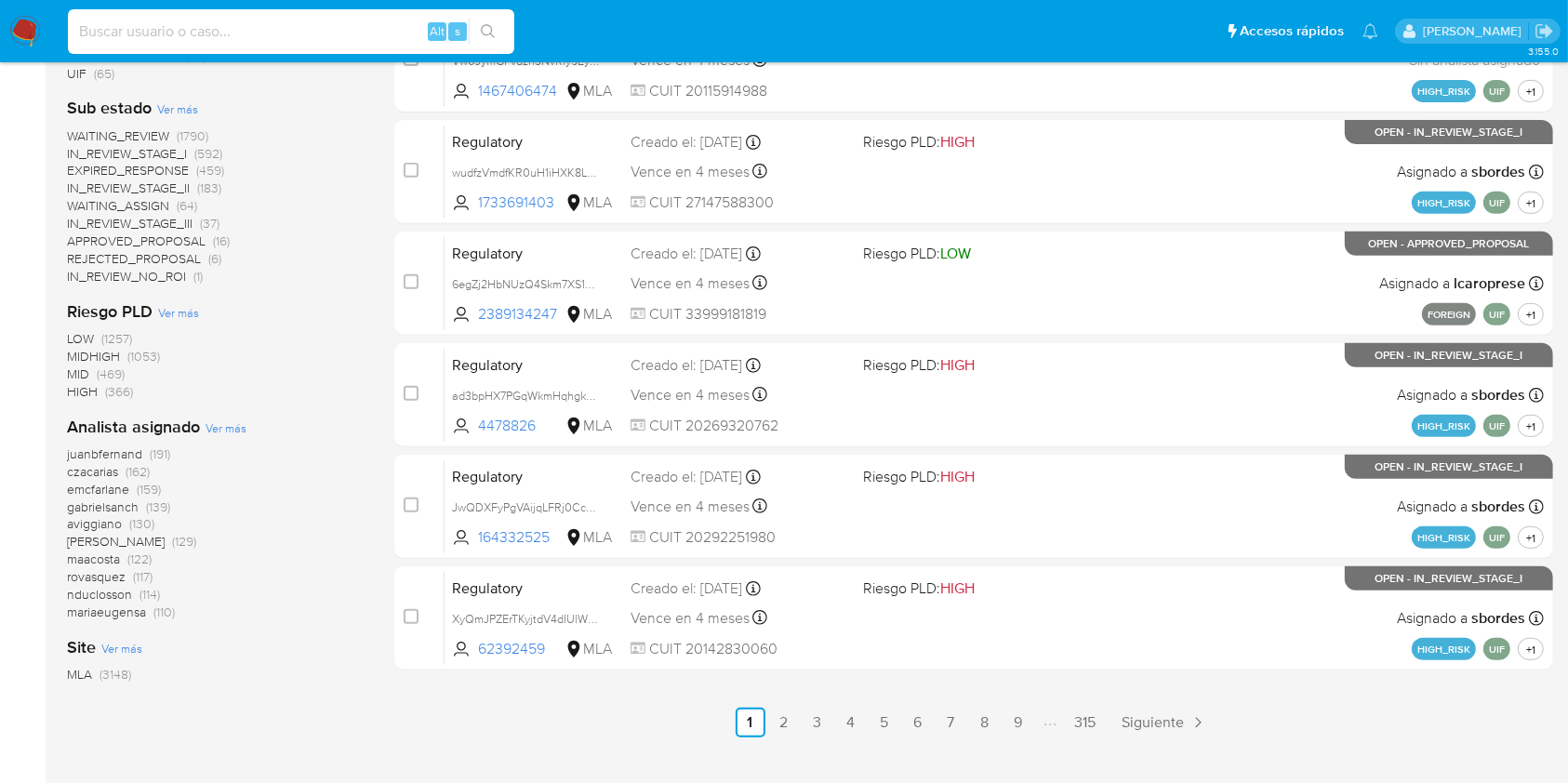
click at [236, 27] on input at bounding box center [291, 31] width 446 height 24
paste input "mzjQVAwPOnciGkN3XXs12FUZ"
type input "mzjQVAwPOnciGkN3XXs12FUZ"
click at [491, 24] on icon "search-icon" at bounding box center [488, 32] width 15 height 15
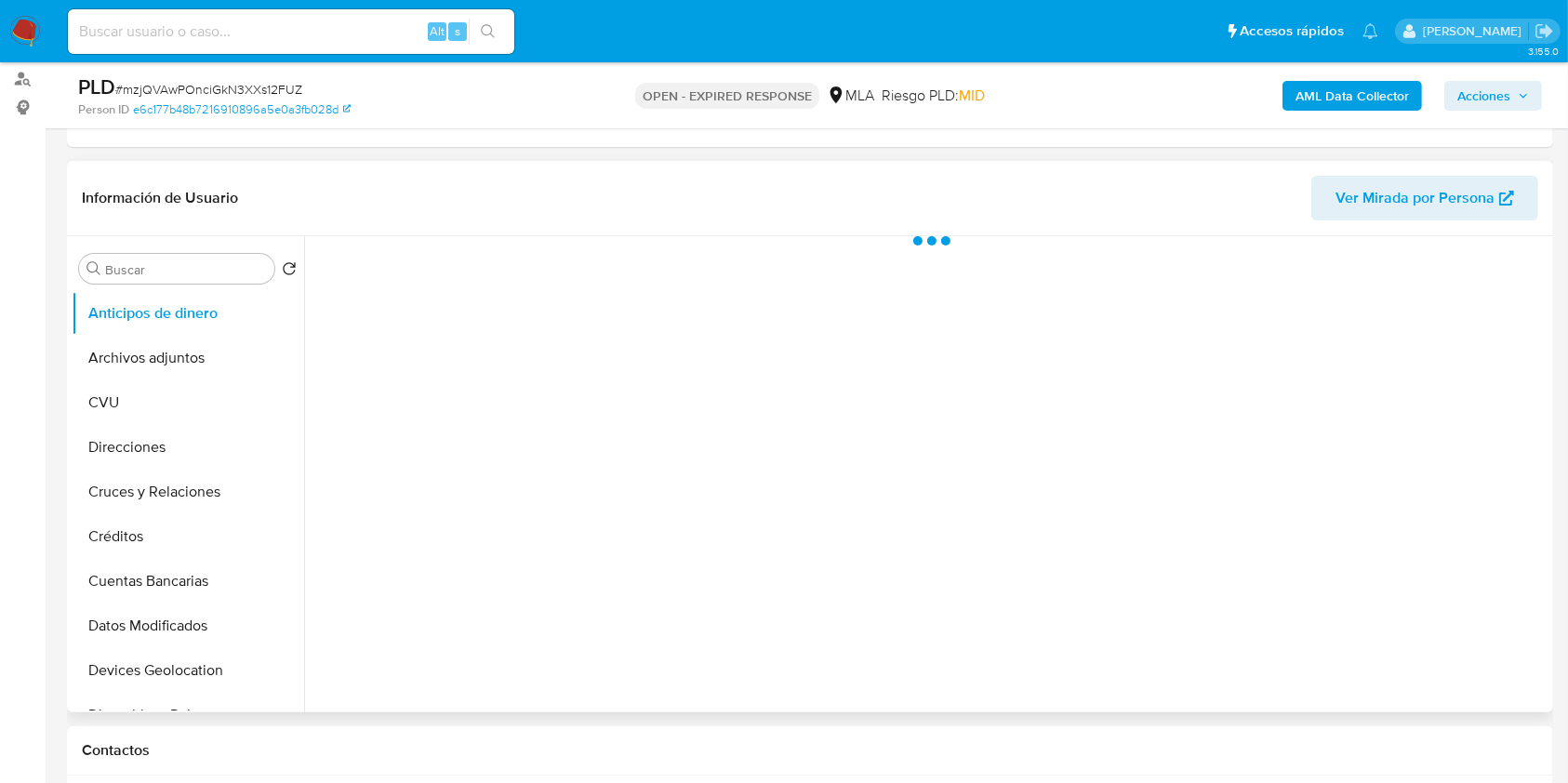
scroll to position [248, 0]
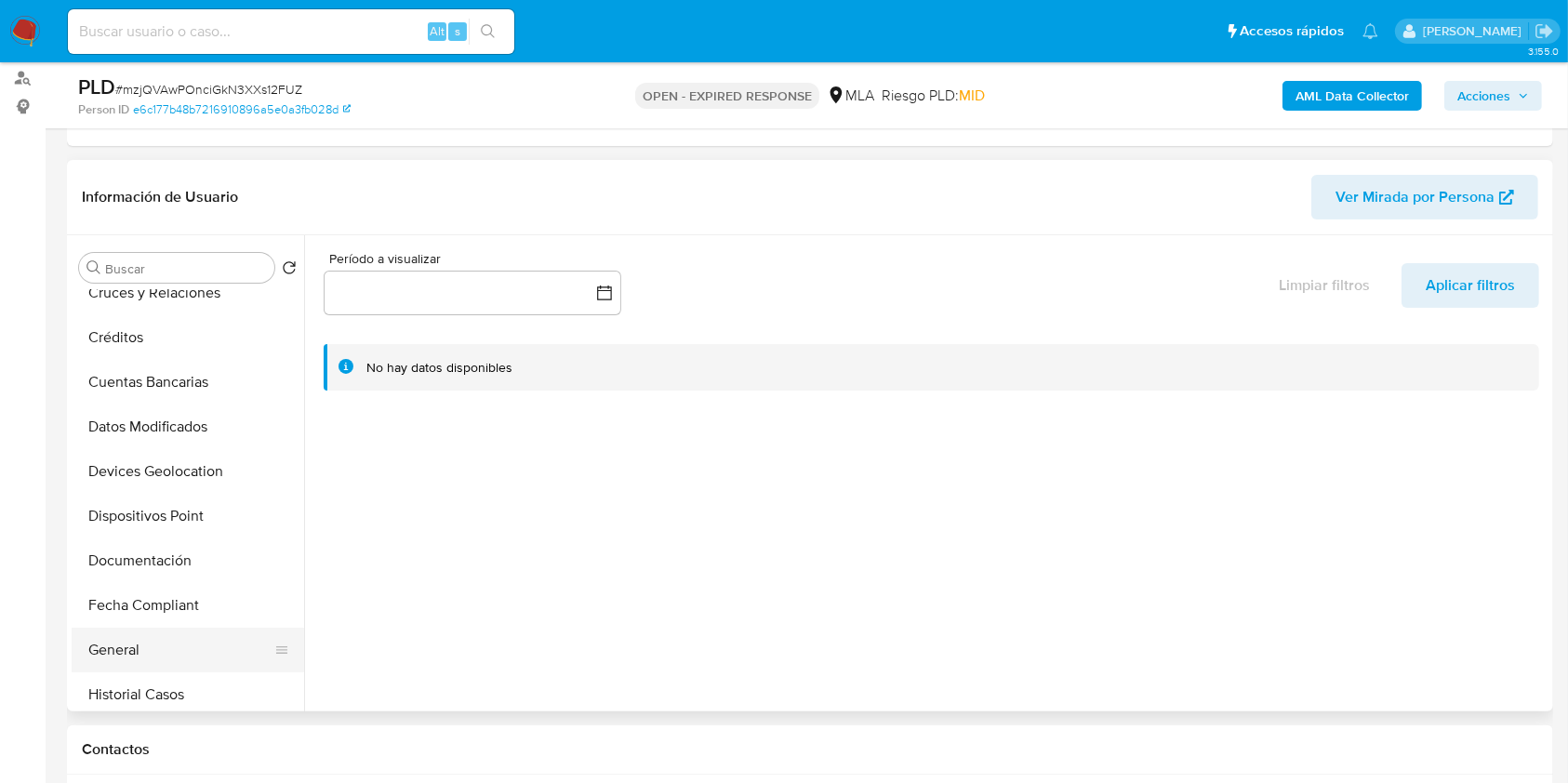
select select "10"
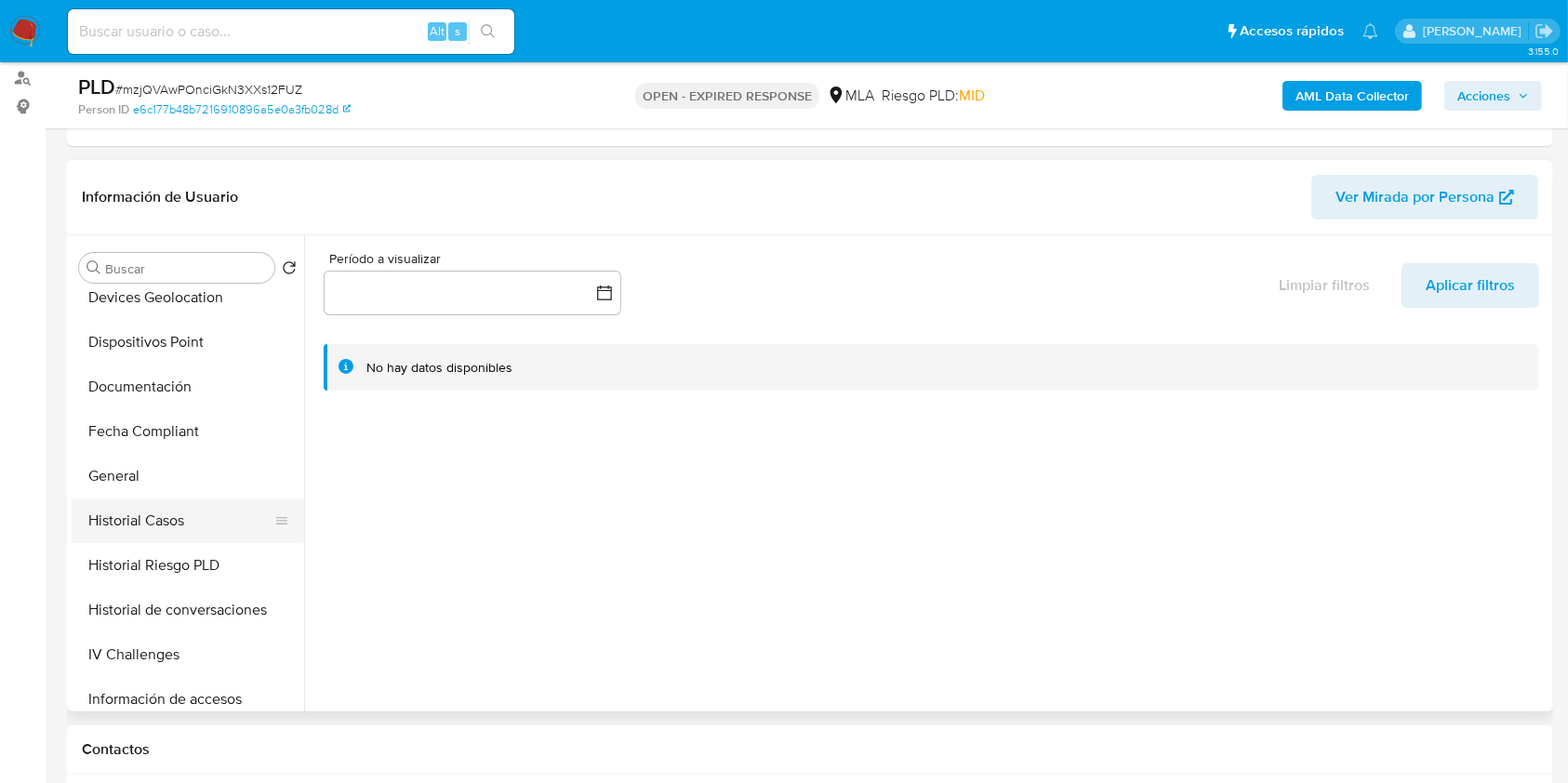
click at [141, 532] on button "Historial Casos" at bounding box center [180, 520] width 218 height 45
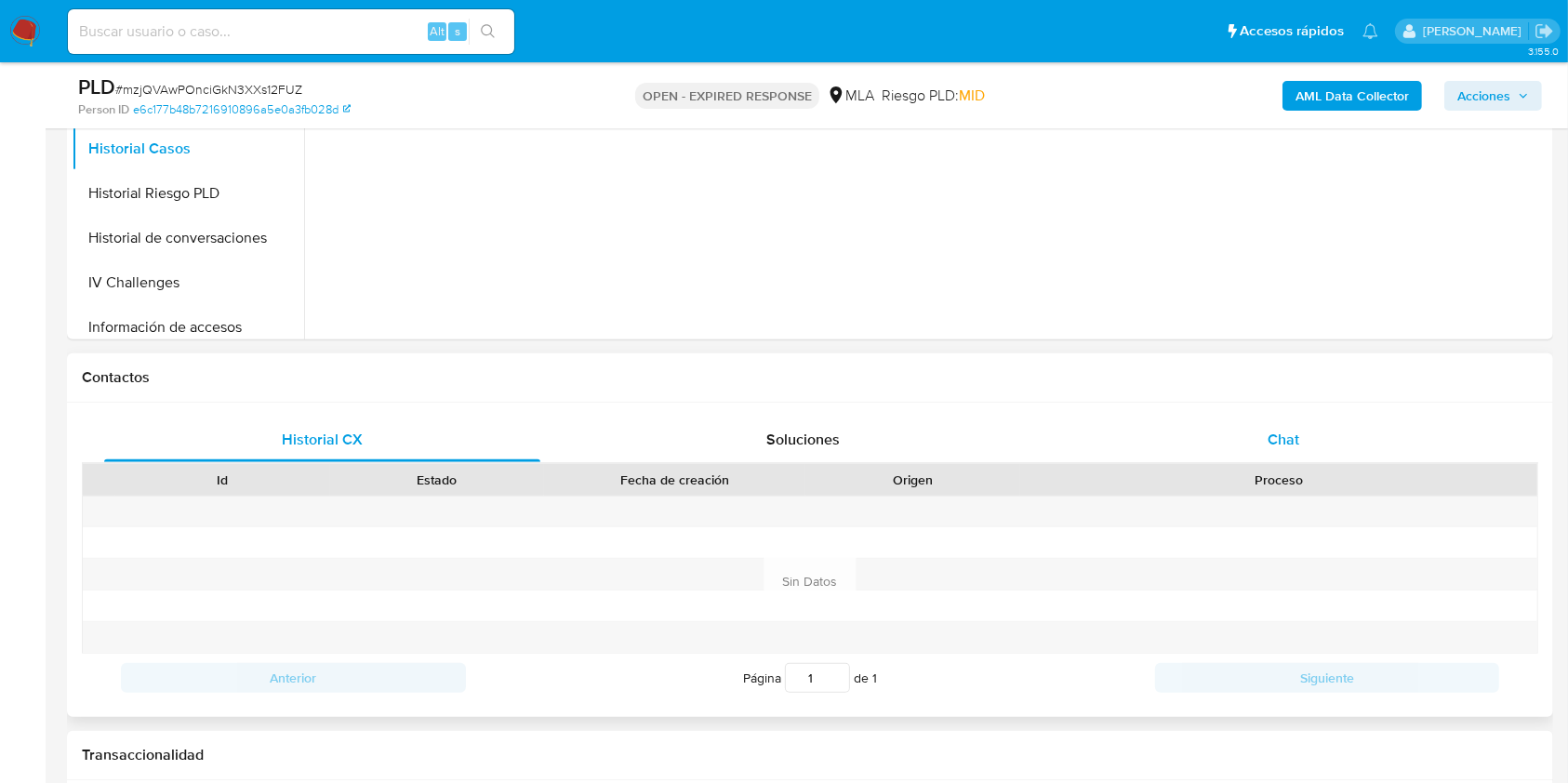
click at [1225, 440] on div "Chat" at bounding box center [1283, 439] width 436 height 45
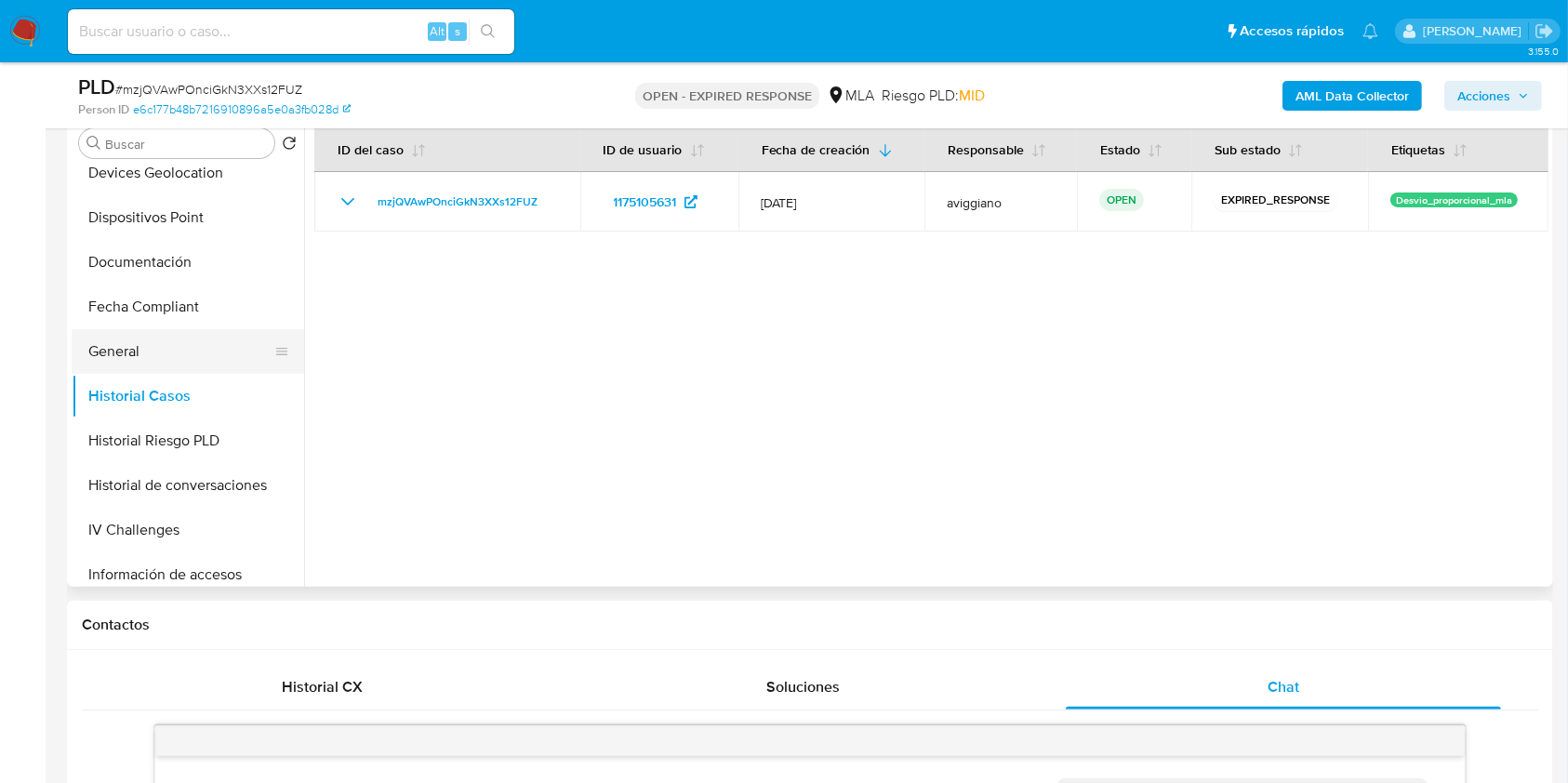
click at [155, 360] on button "General" at bounding box center [180, 351] width 218 height 45
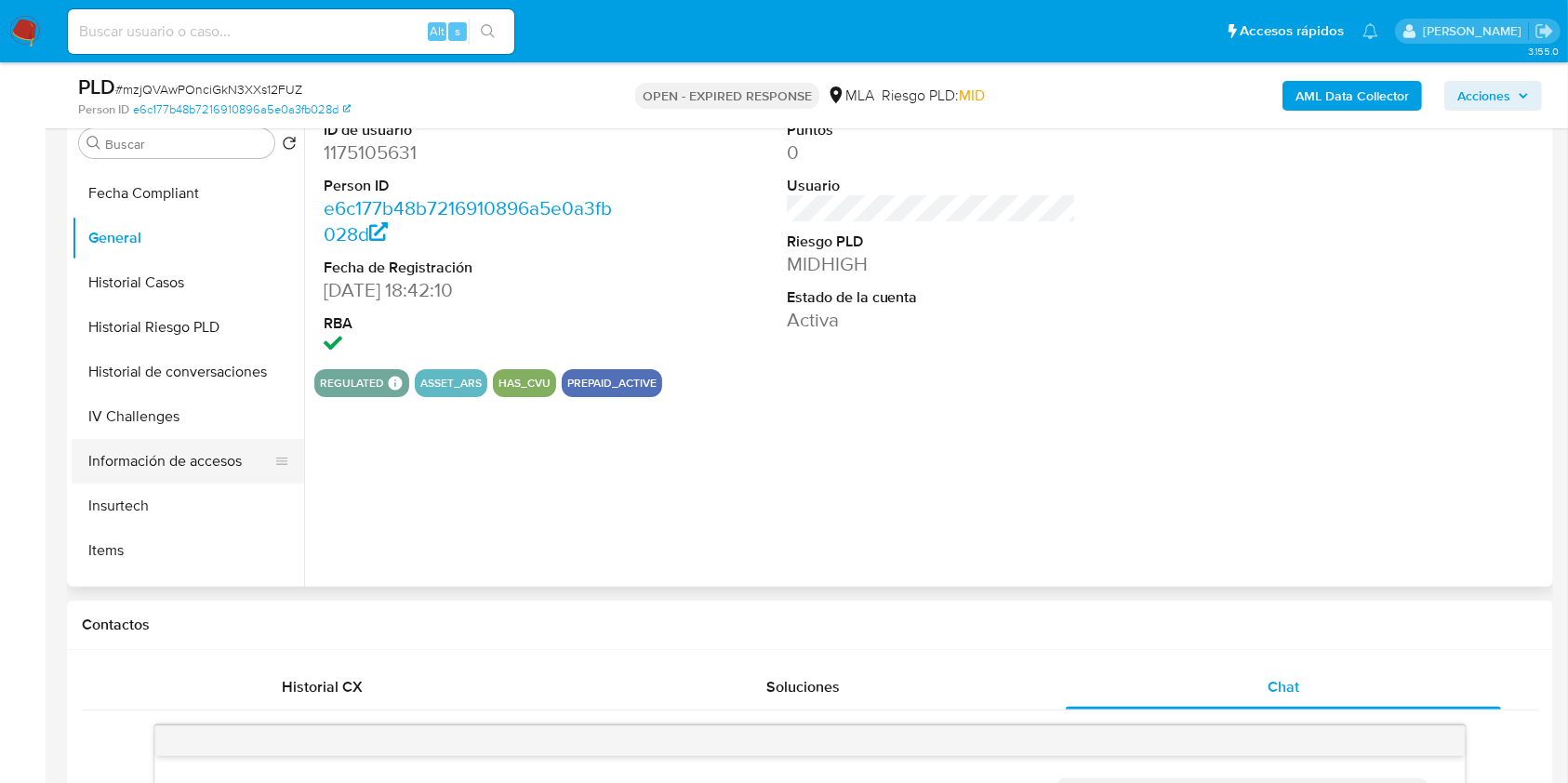
scroll to position [619, 0]
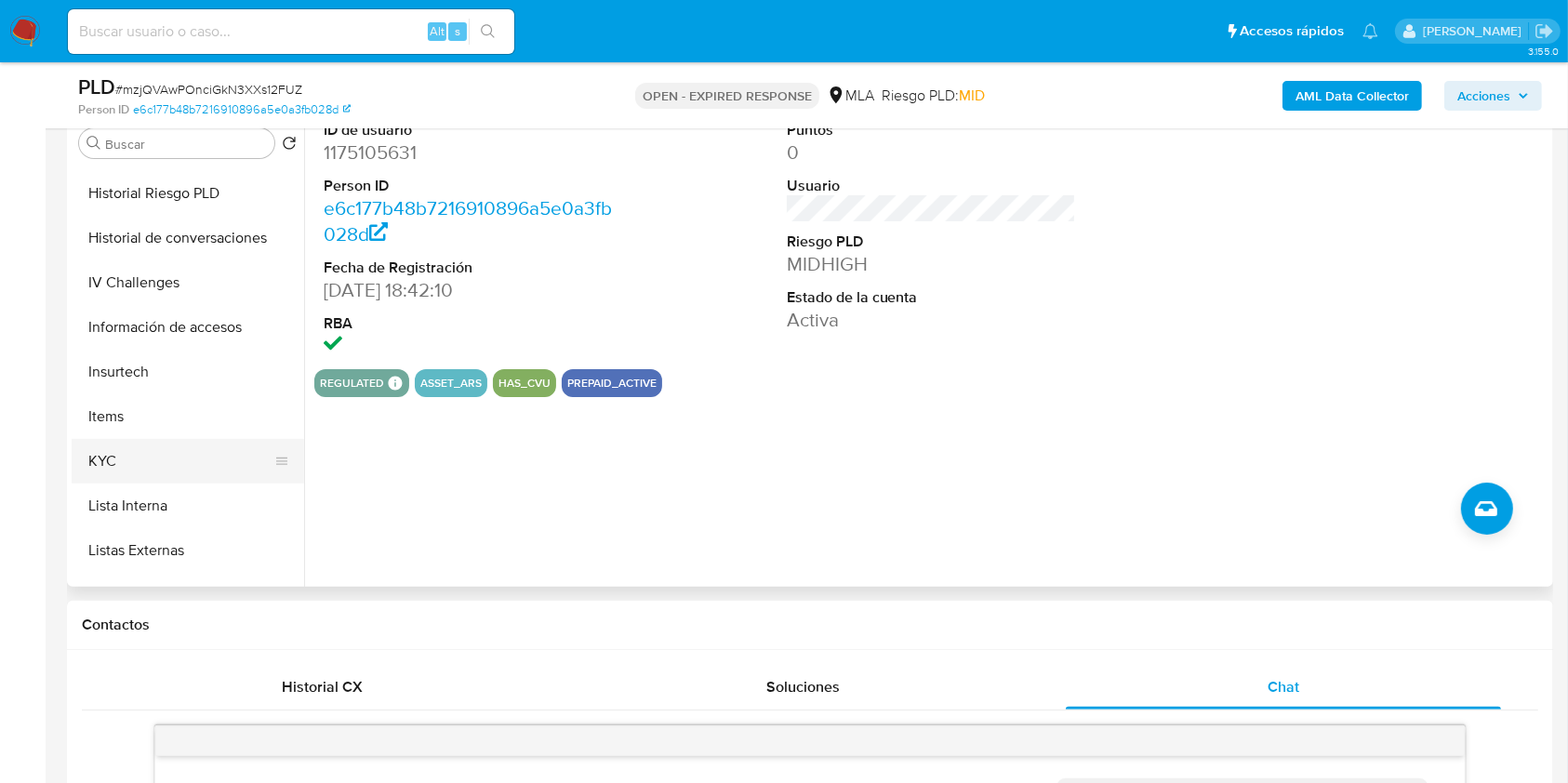
click at [104, 472] on button "KYC" at bounding box center [180, 461] width 218 height 45
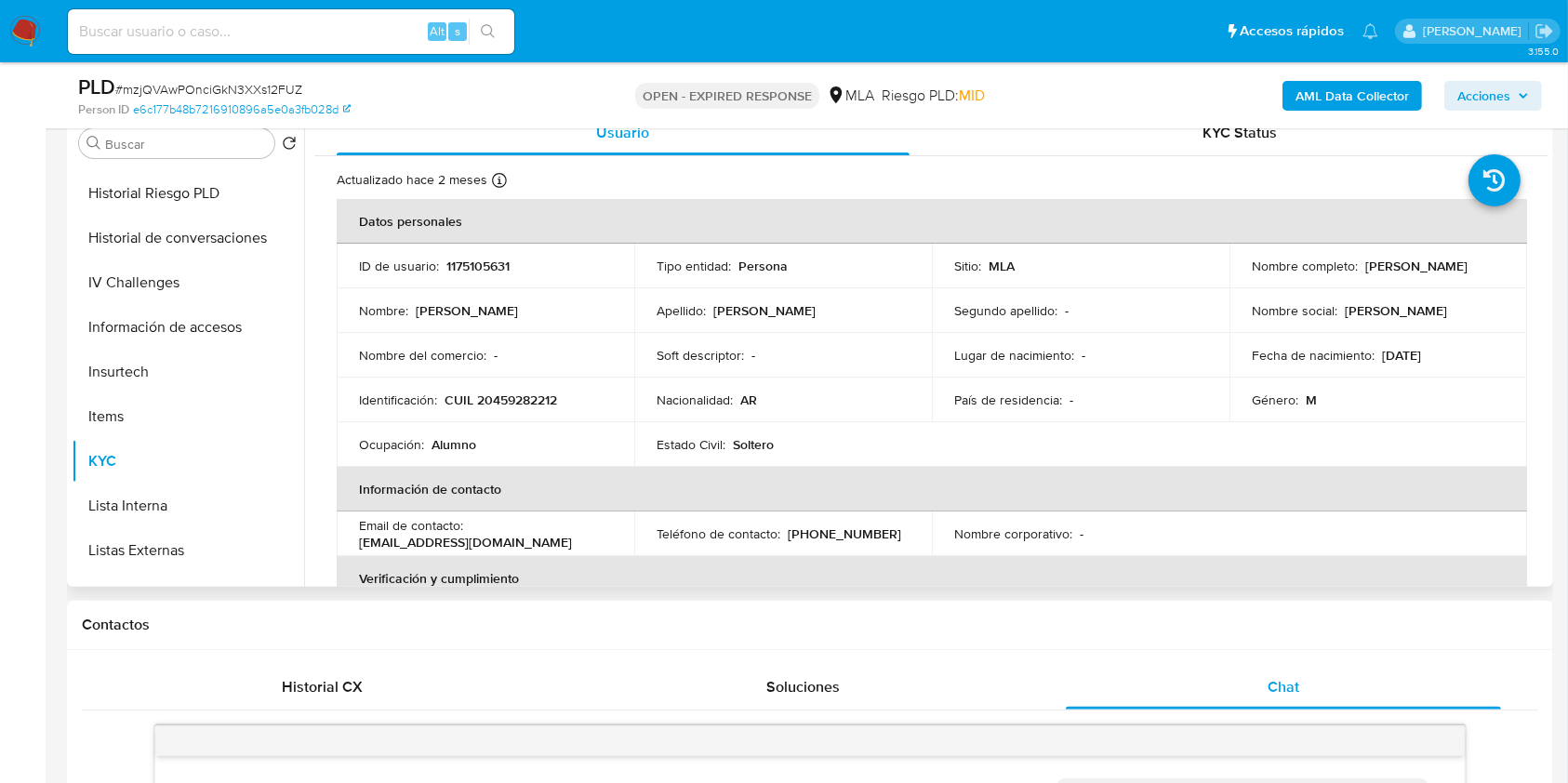
click at [504, 392] on p "CUIL 20459282212" at bounding box center [500, 399] width 112 height 16
copy p "20459282212"
click at [482, 270] on p "1175105631" at bounding box center [478, 265] width 63 height 16
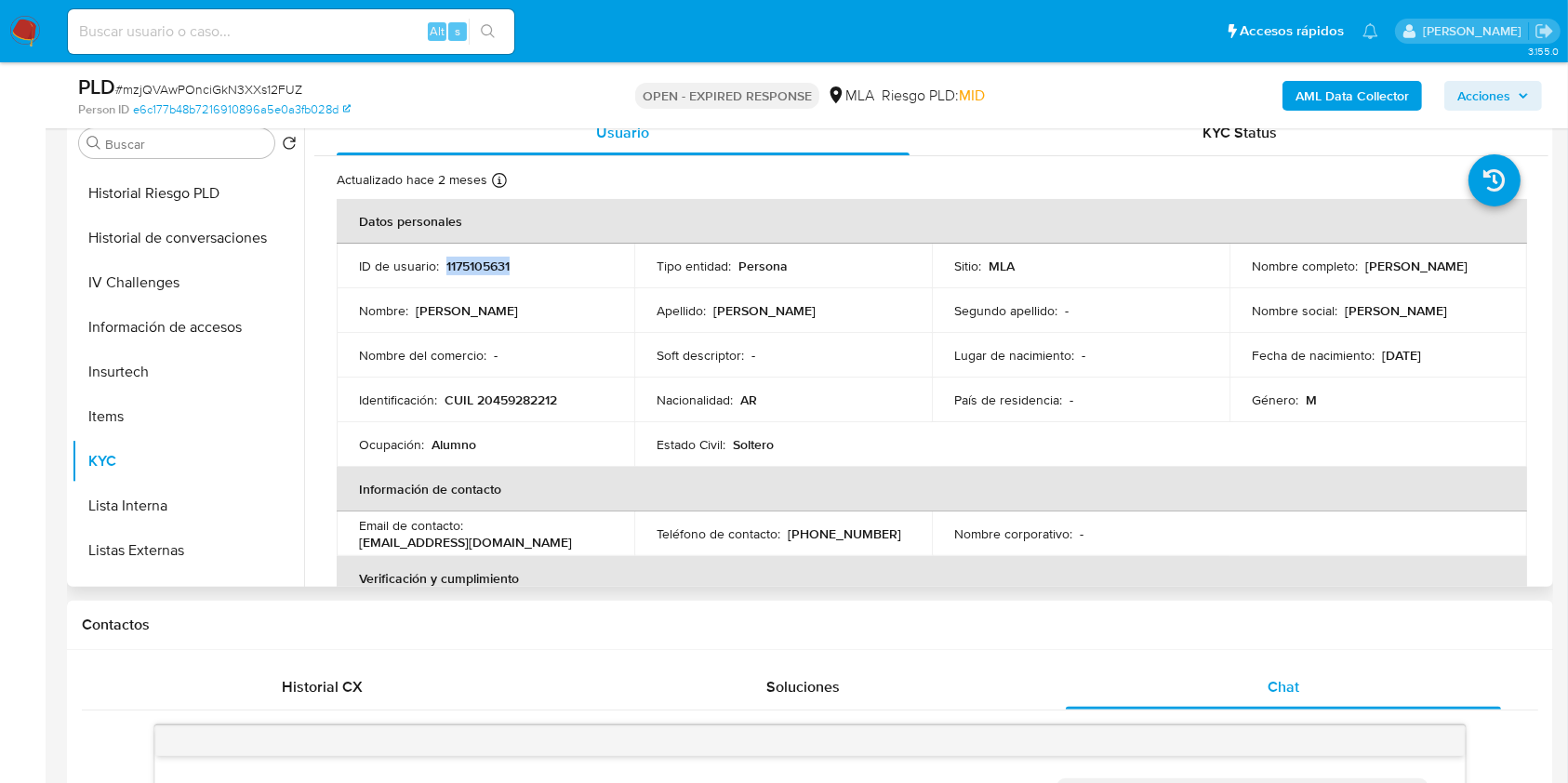
click at [482, 270] on p "1175105631" at bounding box center [478, 265] width 63 height 16
copy p "1175105631"
drag, startPoint x: 481, startPoint y: 278, endPoint x: 458, endPoint y: 265, distance: 26.4
click at [458, 265] on p "1175105631" at bounding box center [478, 265] width 63 height 16
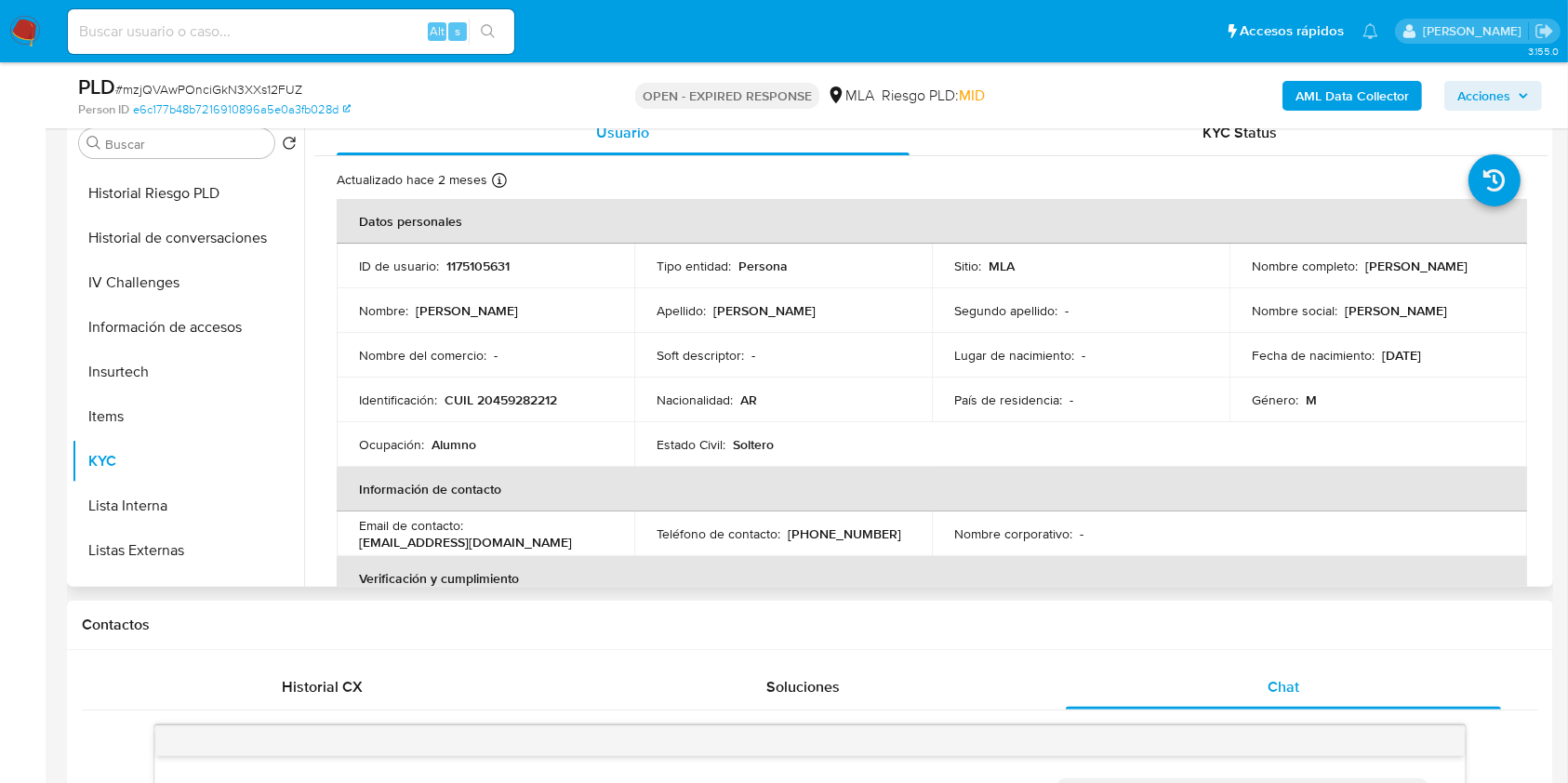
drag, startPoint x: 458, startPoint y: 265, endPoint x: 441, endPoint y: 261, distance: 17.5
click at [441, 261] on div "ID de usuario : 1175105631" at bounding box center [486, 265] width 253 height 16
click at [492, 260] on p "1175105631" at bounding box center [478, 265] width 63 height 16
drag, startPoint x: 492, startPoint y: 260, endPoint x: 513, endPoint y: 273, distance: 24.7
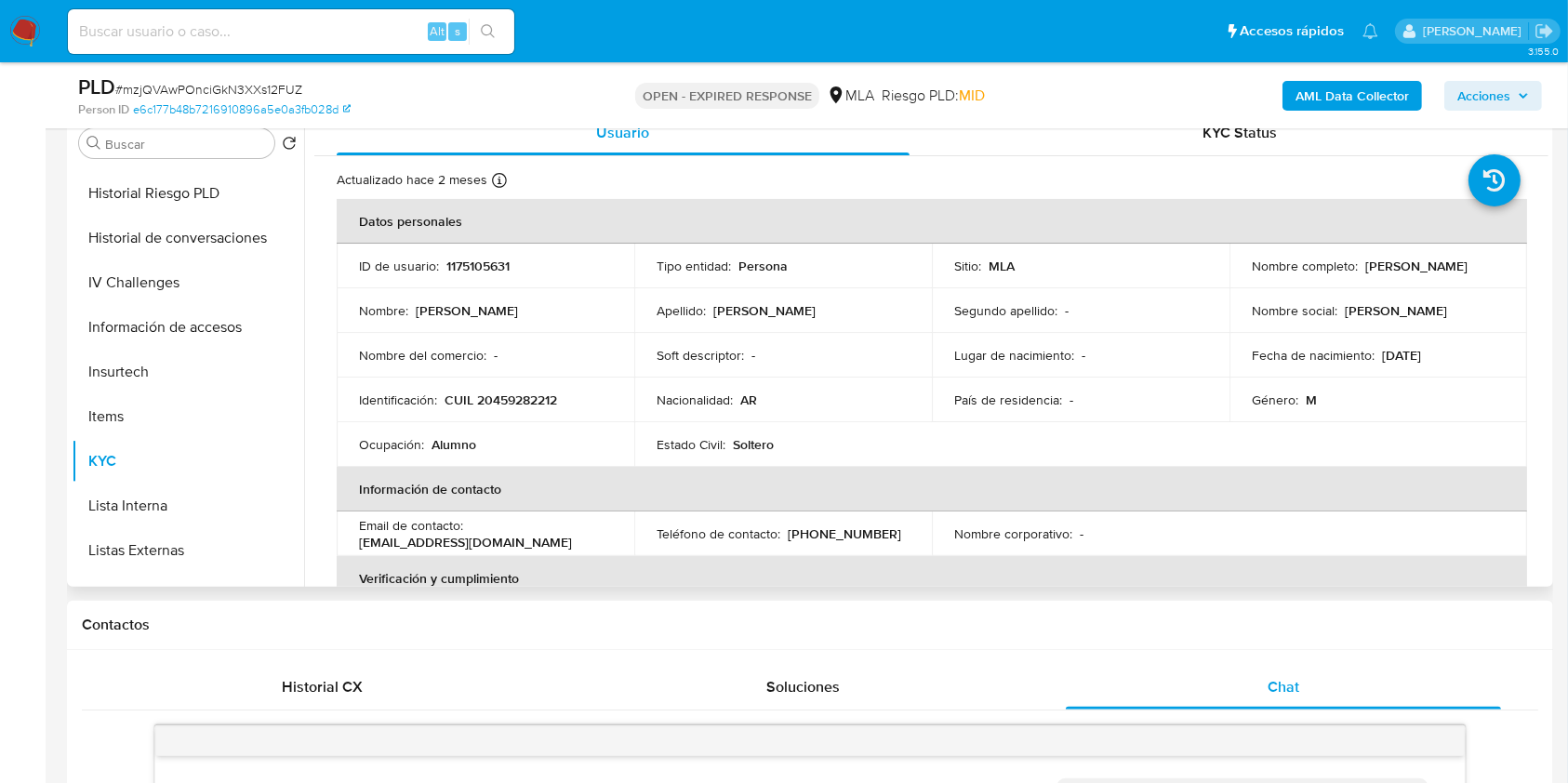
click at [513, 273] on div "ID de usuario : 1175105631" at bounding box center [486, 265] width 253 height 16
click at [471, 273] on p "1175105631" at bounding box center [478, 265] width 63 height 16
copy p "1175105631"
click at [510, 400] on p "CUIL 20459282212" at bounding box center [500, 399] width 112 height 16
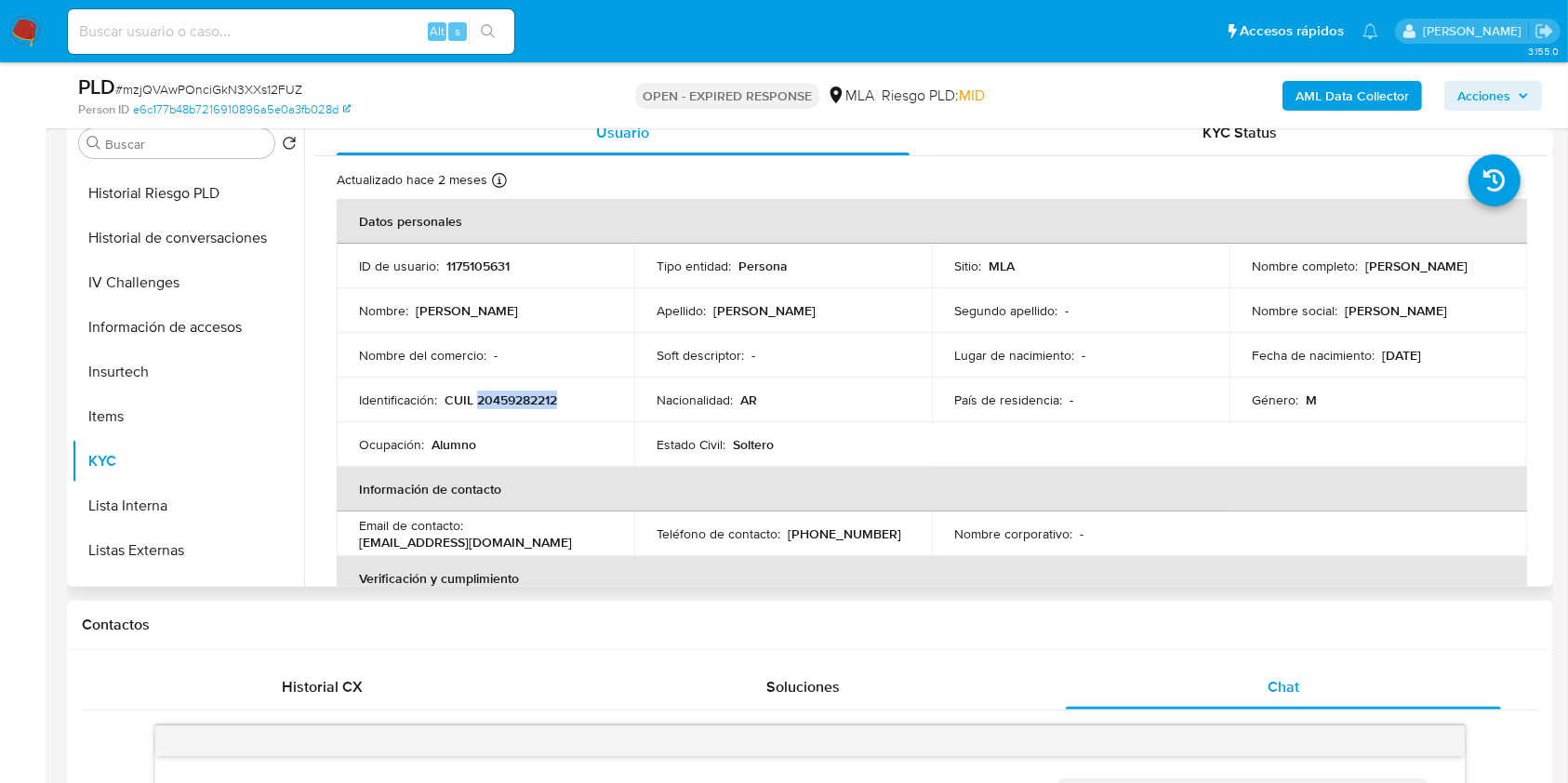
click at [511, 400] on p "CUIL 20459282212" at bounding box center [500, 399] width 112 height 16
copy p "20459282212"
click at [480, 250] on td "ID de usuario : 1175105631" at bounding box center [486, 266] width 297 height 45
click at [478, 257] on p "1175105631" at bounding box center [478, 265] width 63 height 16
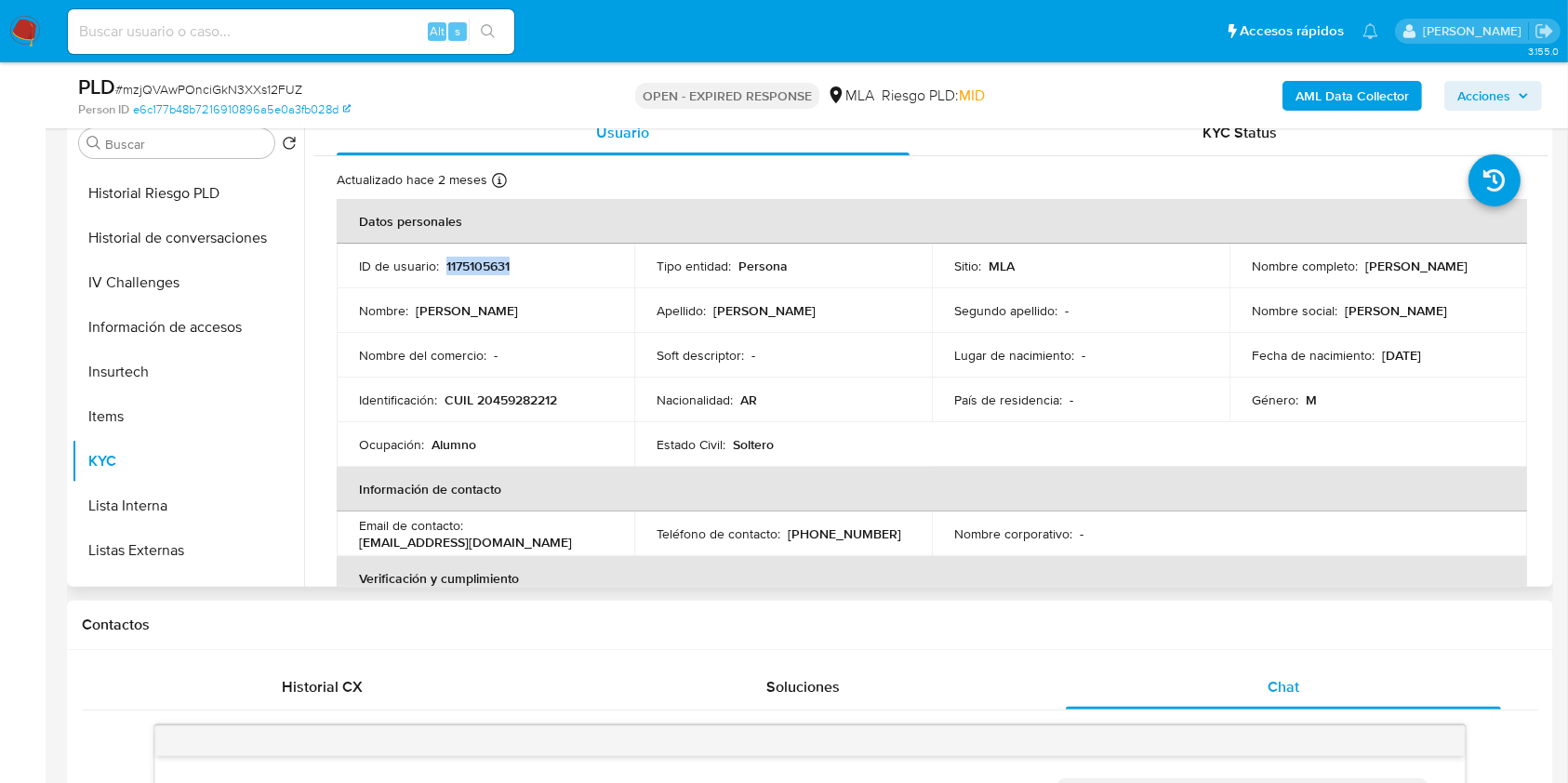
copy p "1175105631"
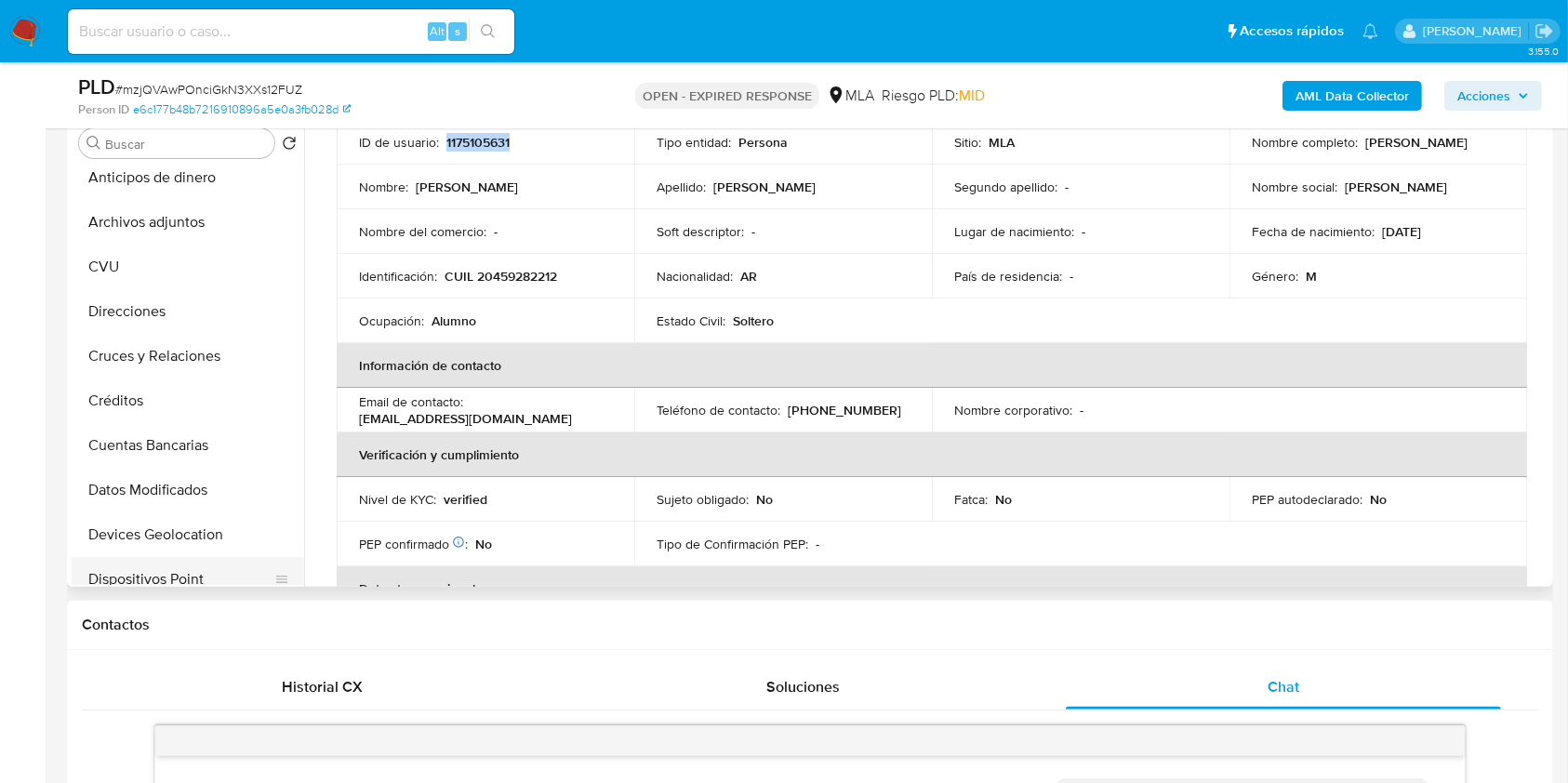
scroll to position [0, 0]
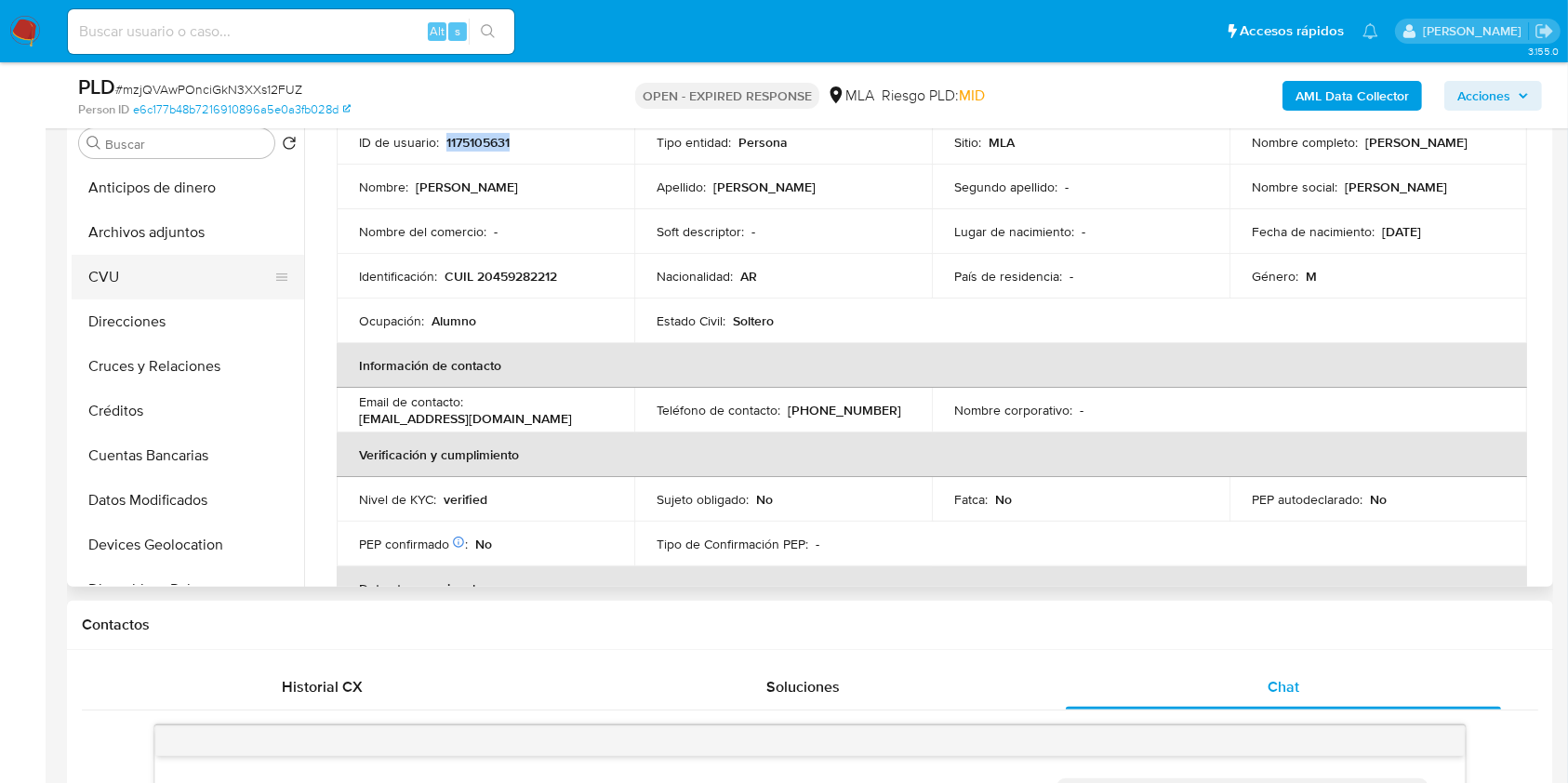
click at [178, 274] on button "CVU" at bounding box center [180, 276] width 218 height 45
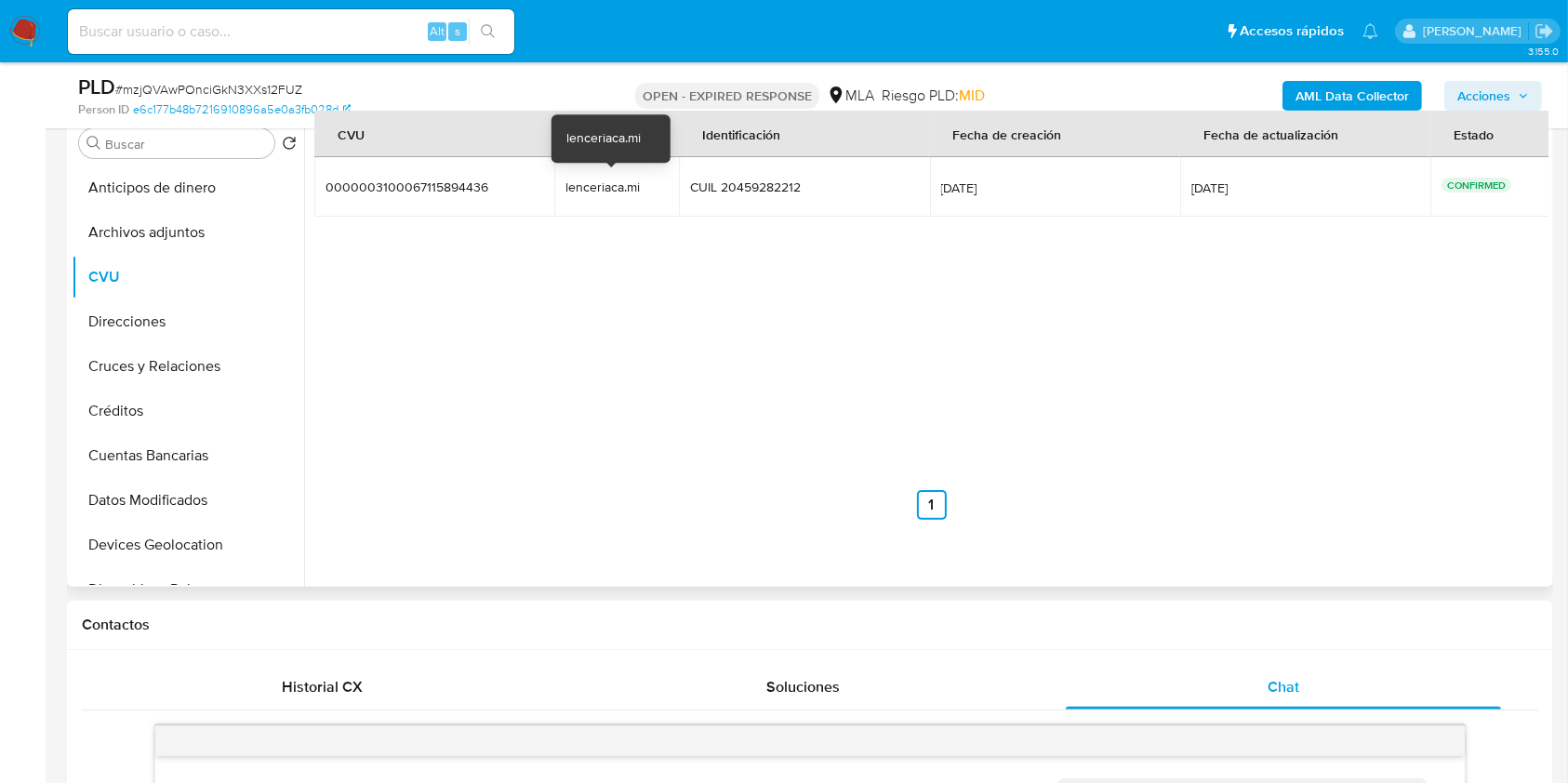
drag, startPoint x: 558, startPoint y: 189, endPoint x: 636, endPoint y: 187, distance: 78.0
click at [636, 187] on div "lenceriaca.mi" at bounding box center [617, 186] width 104 height 16
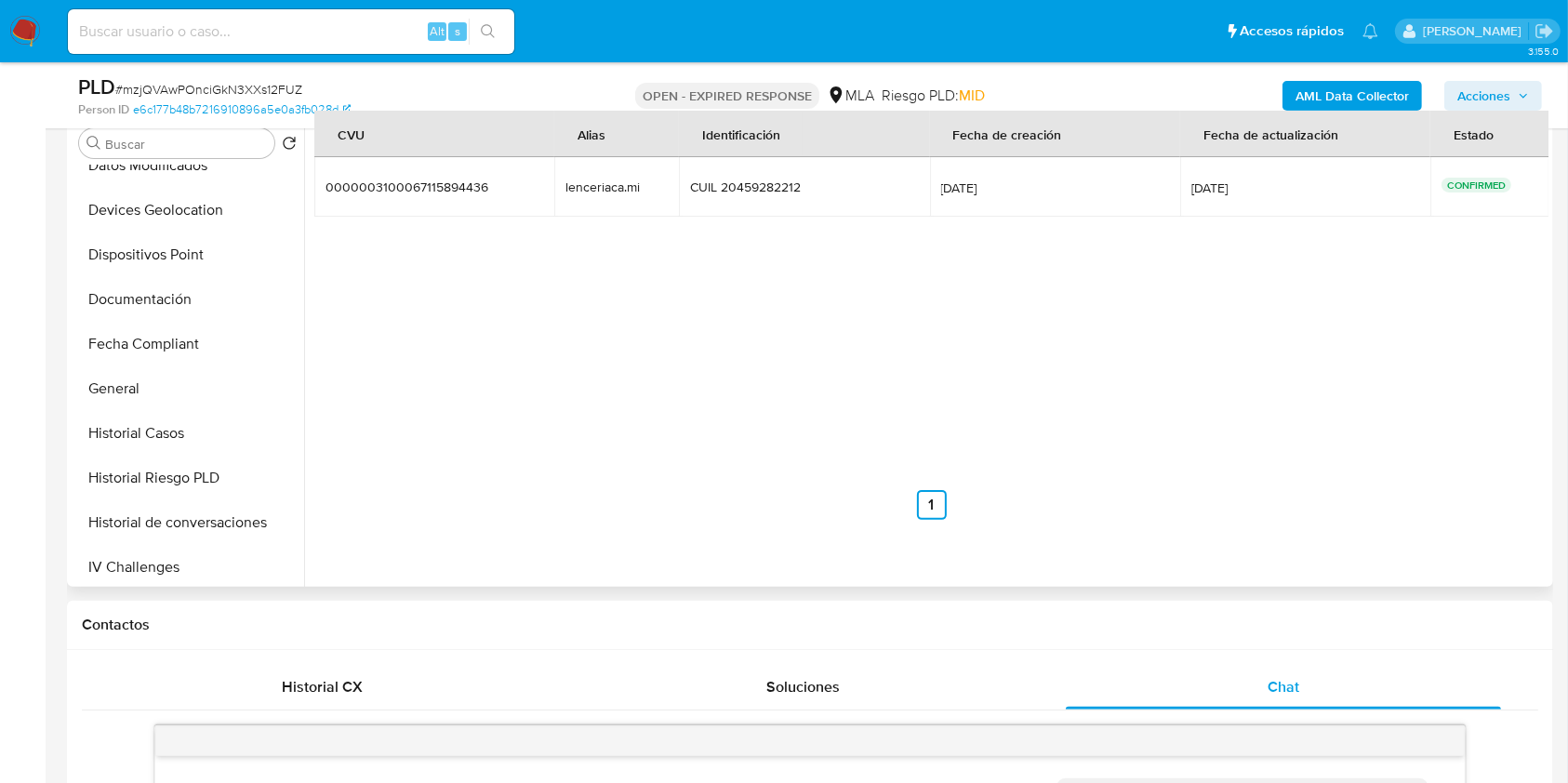
scroll to position [372, 0]
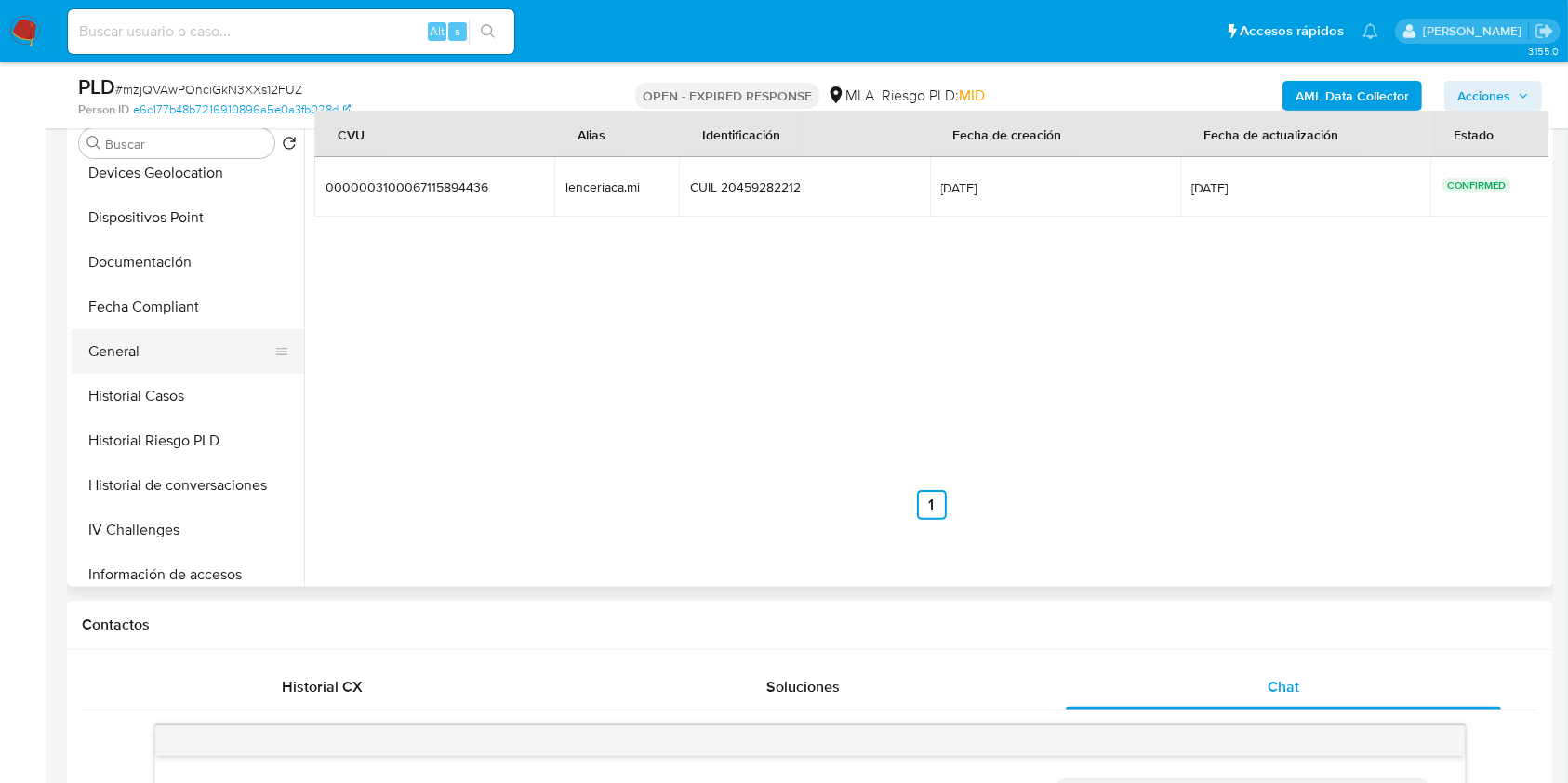
click at [160, 357] on button "General" at bounding box center [180, 351] width 218 height 45
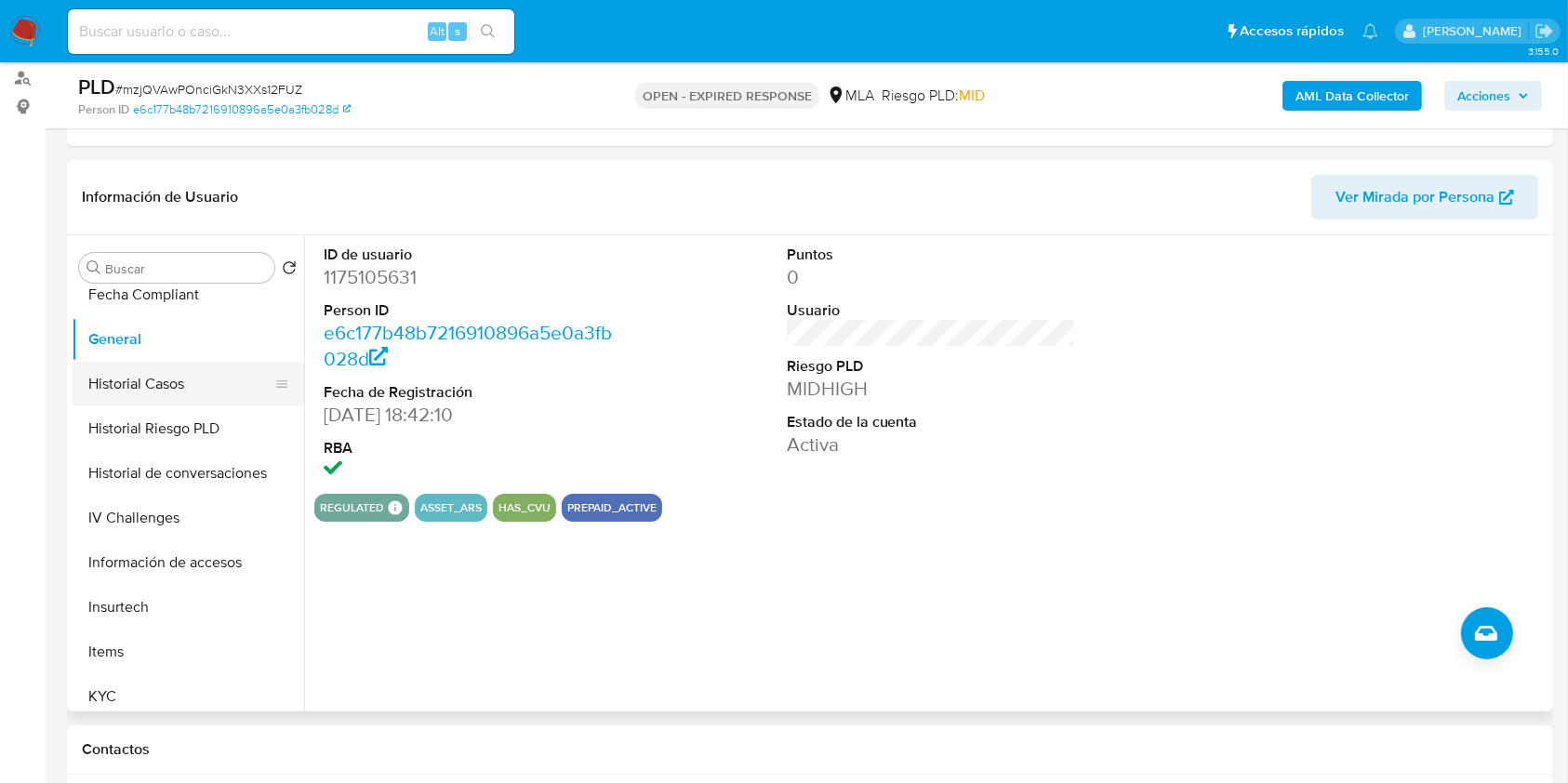
scroll to position [619, 0]
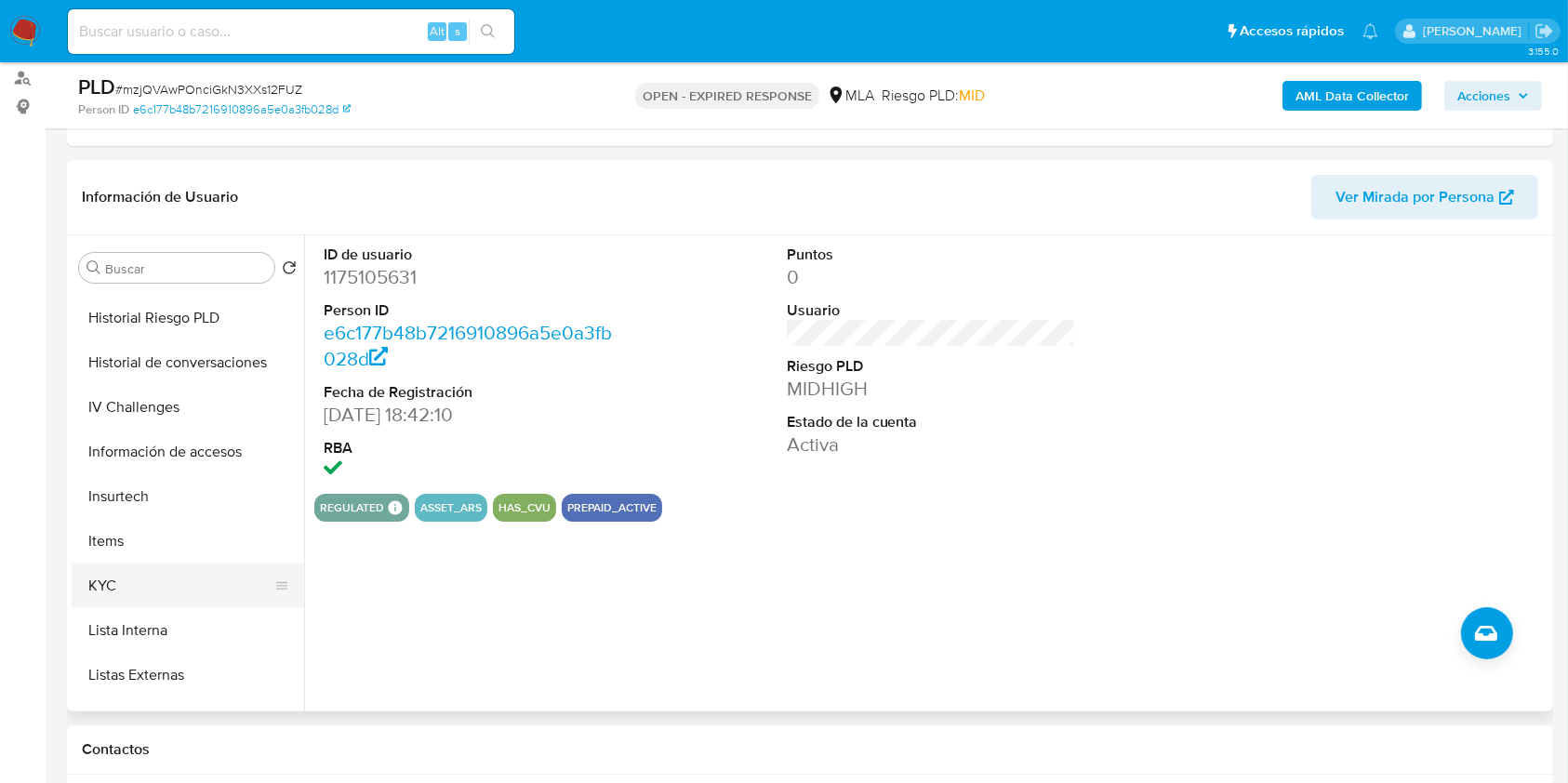
click at [134, 570] on button "KYC" at bounding box center [180, 585] width 218 height 45
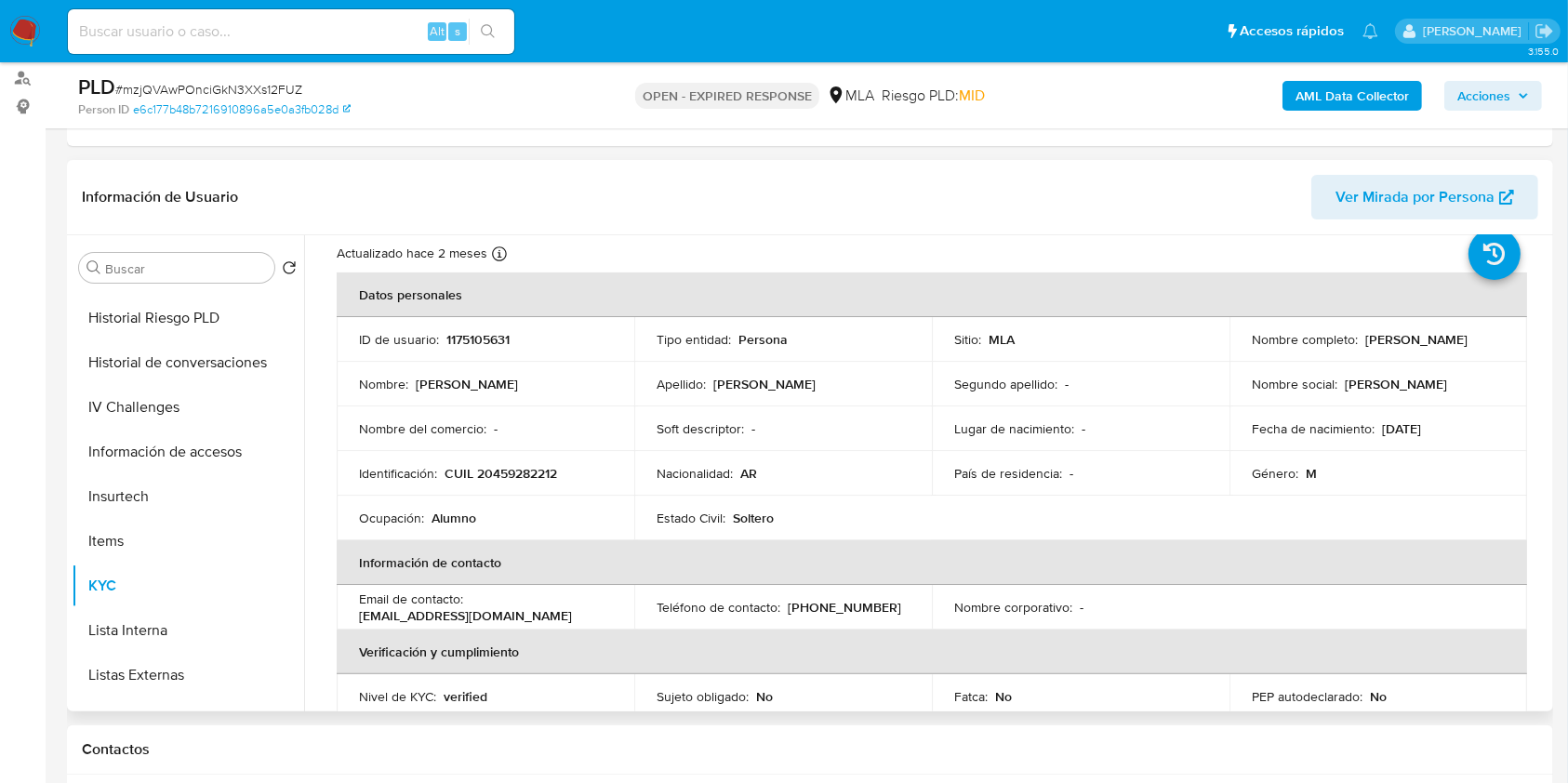
scroll to position [0, 0]
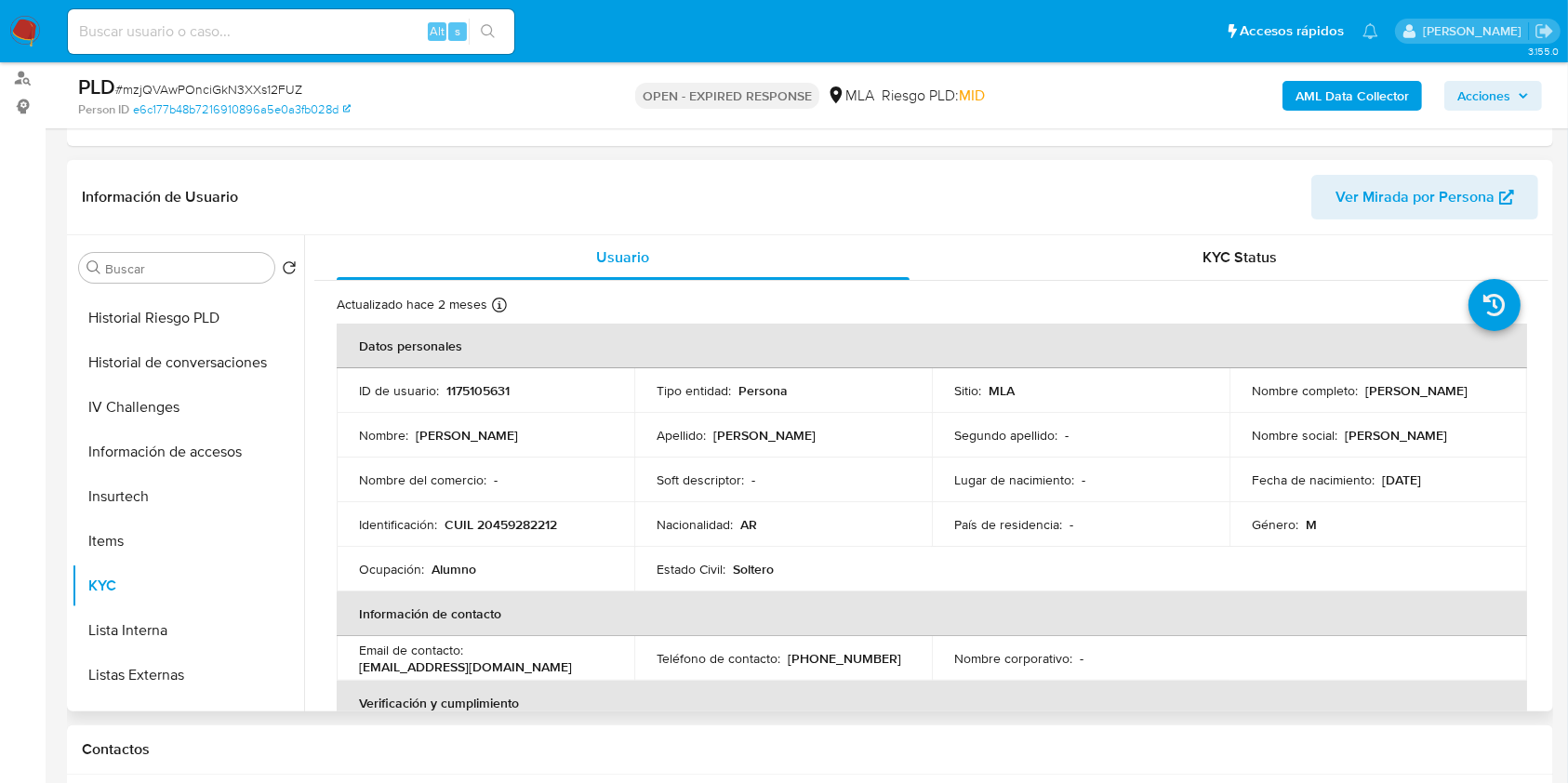
drag, startPoint x: 1243, startPoint y: 394, endPoint x: 1406, endPoint y: 393, distance: 163.0
click at [1406, 393] on td "Nombre completo : [PERSON_NAME]" at bounding box center [1378, 391] width 297 height 45
copy p "[PERSON_NAME]"
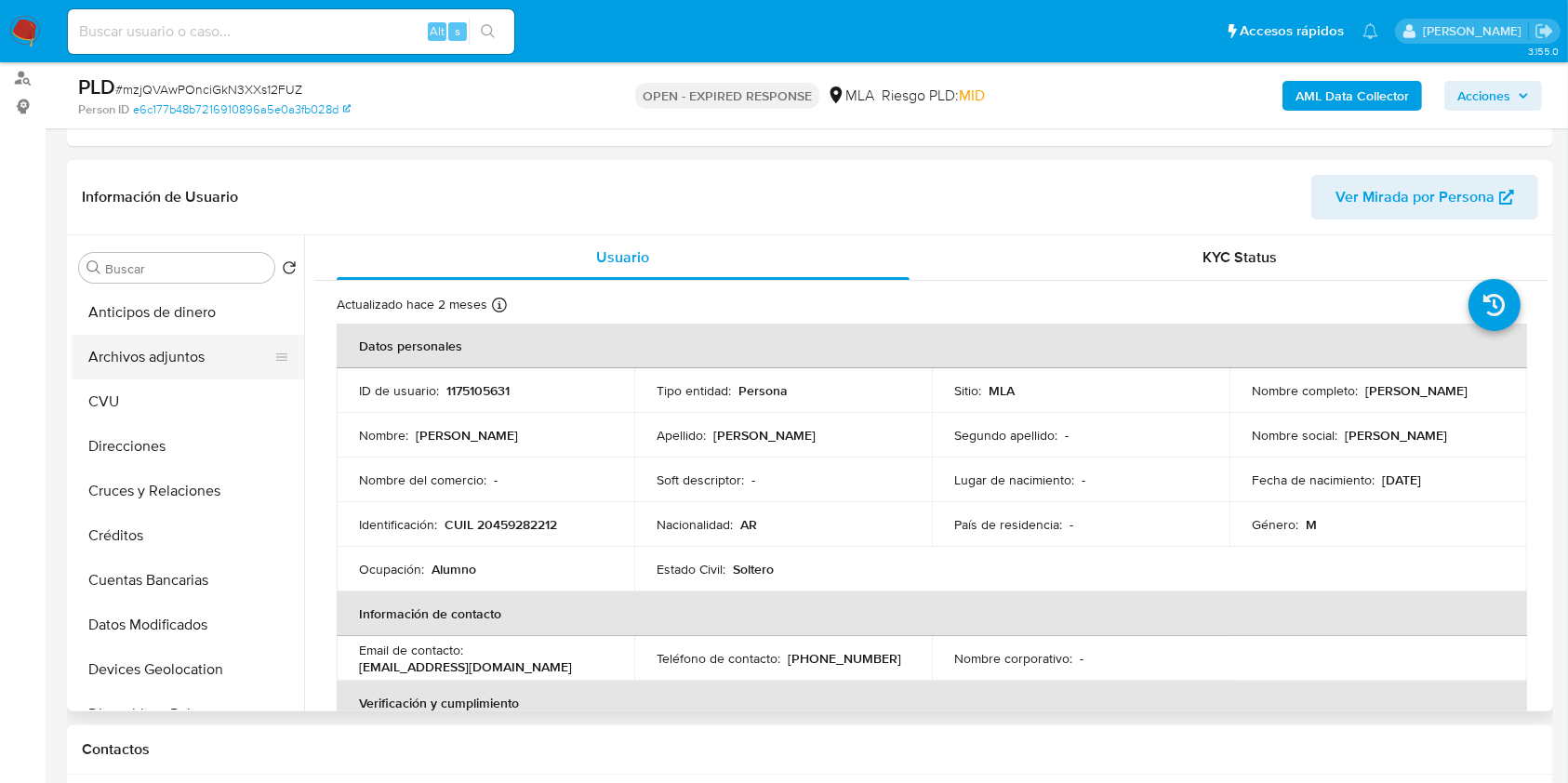
click at [217, 368] on button "Archivos adjuntos" at bounding box center [180, 357] width 218 height 45
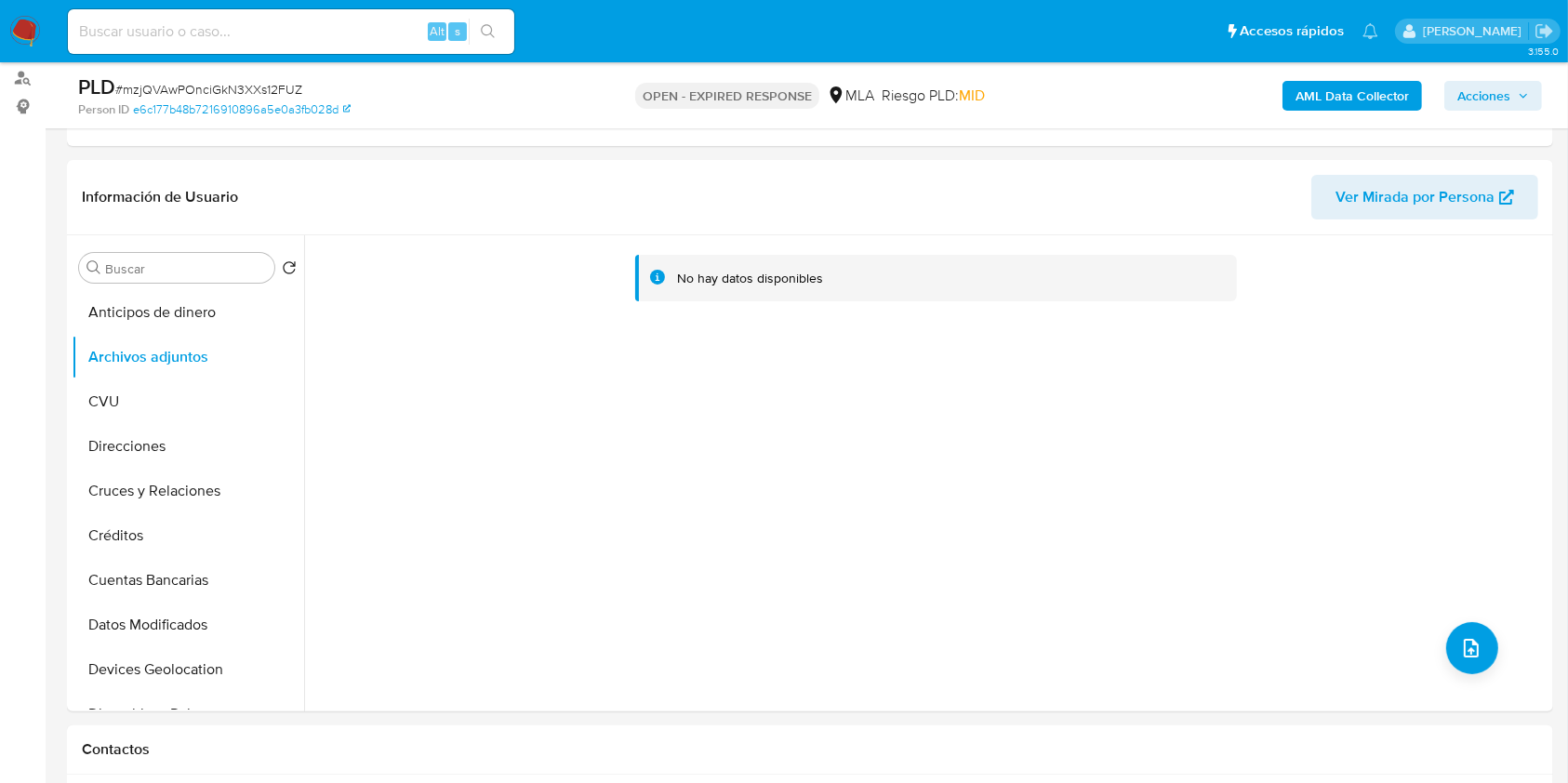
click at [1308, 97] on b "AML Data Collector" at bounding box center [1352, 95] width 113 height 30
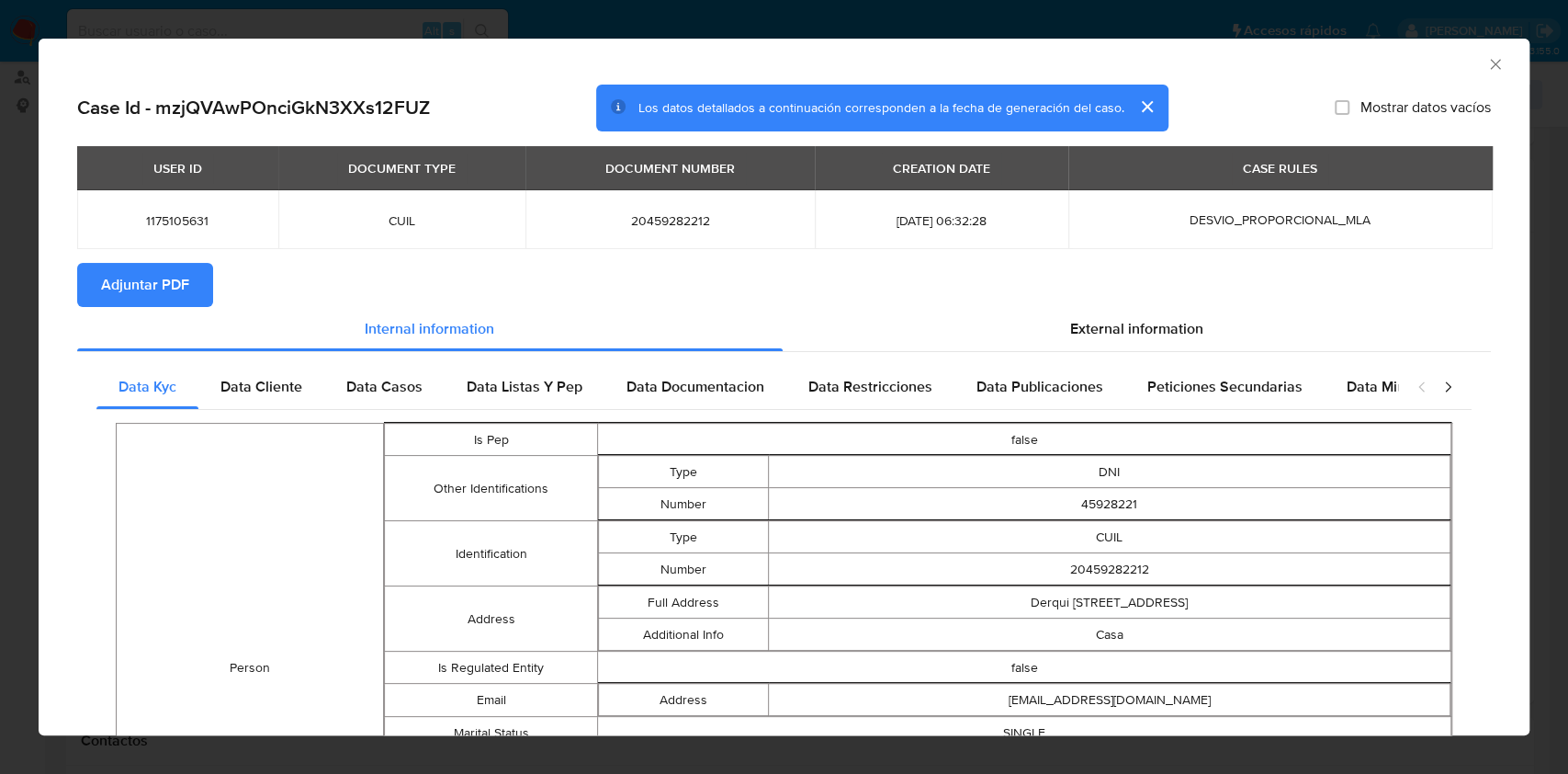
click at [197, 291] on button "Adjuntar PDF" at bounding box center [144, 285] width 136 height 45
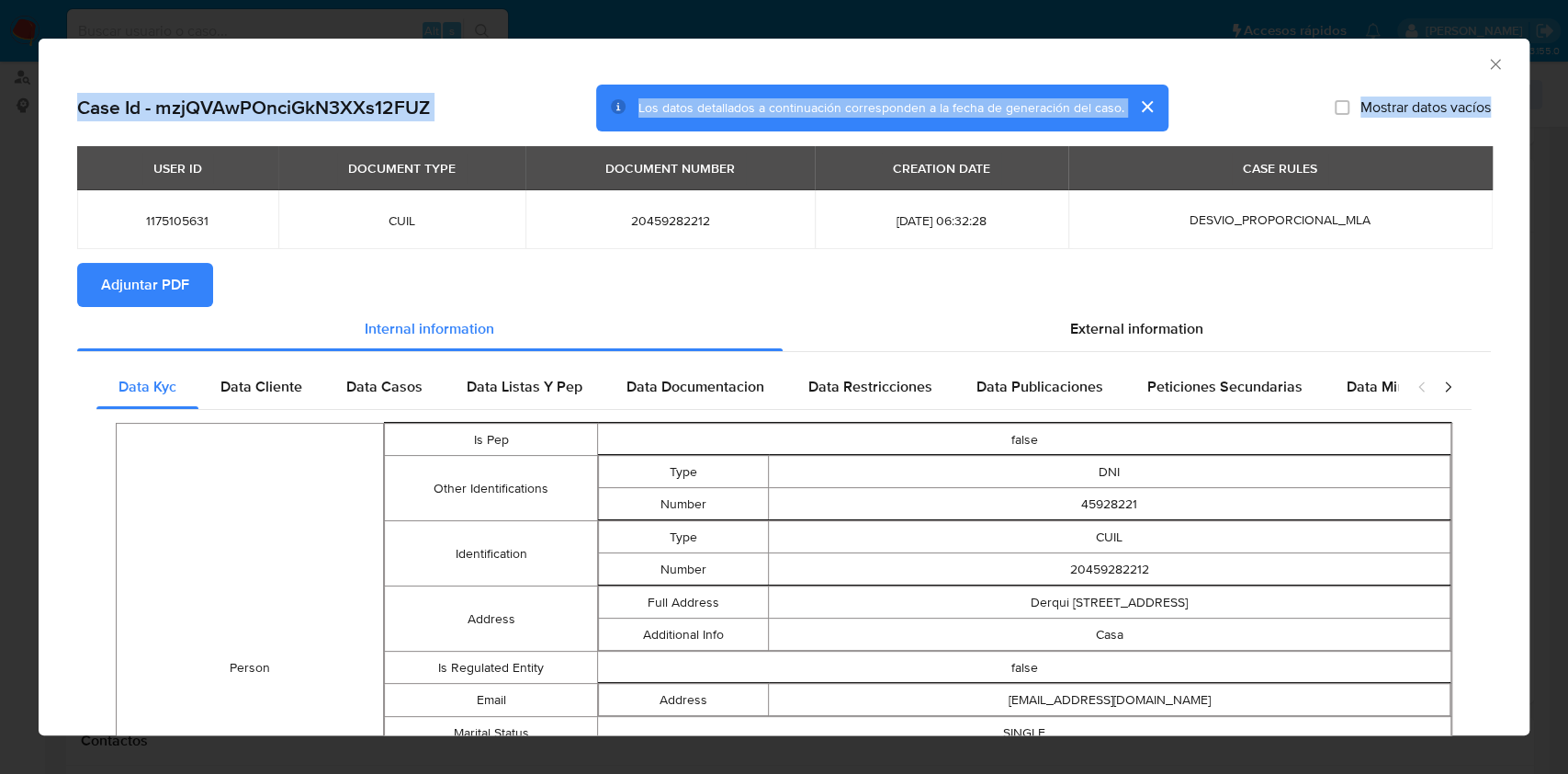
drag, startPoint x: 1254, startPoint y: 55, endPoint x: 678, endPoint y: 134, distance: 581.4
click at [678, 134] on div "AML Data Collector Case Id - mzjQVAwPOnciGkN3XXs12FUZ Los datos detallados a co…" at bounding box center [784, 387] width 1491 height 696
click at [1486, 64] on icon "Cerrar ventana" at bounding box center [1495, 64] width 18 height 18
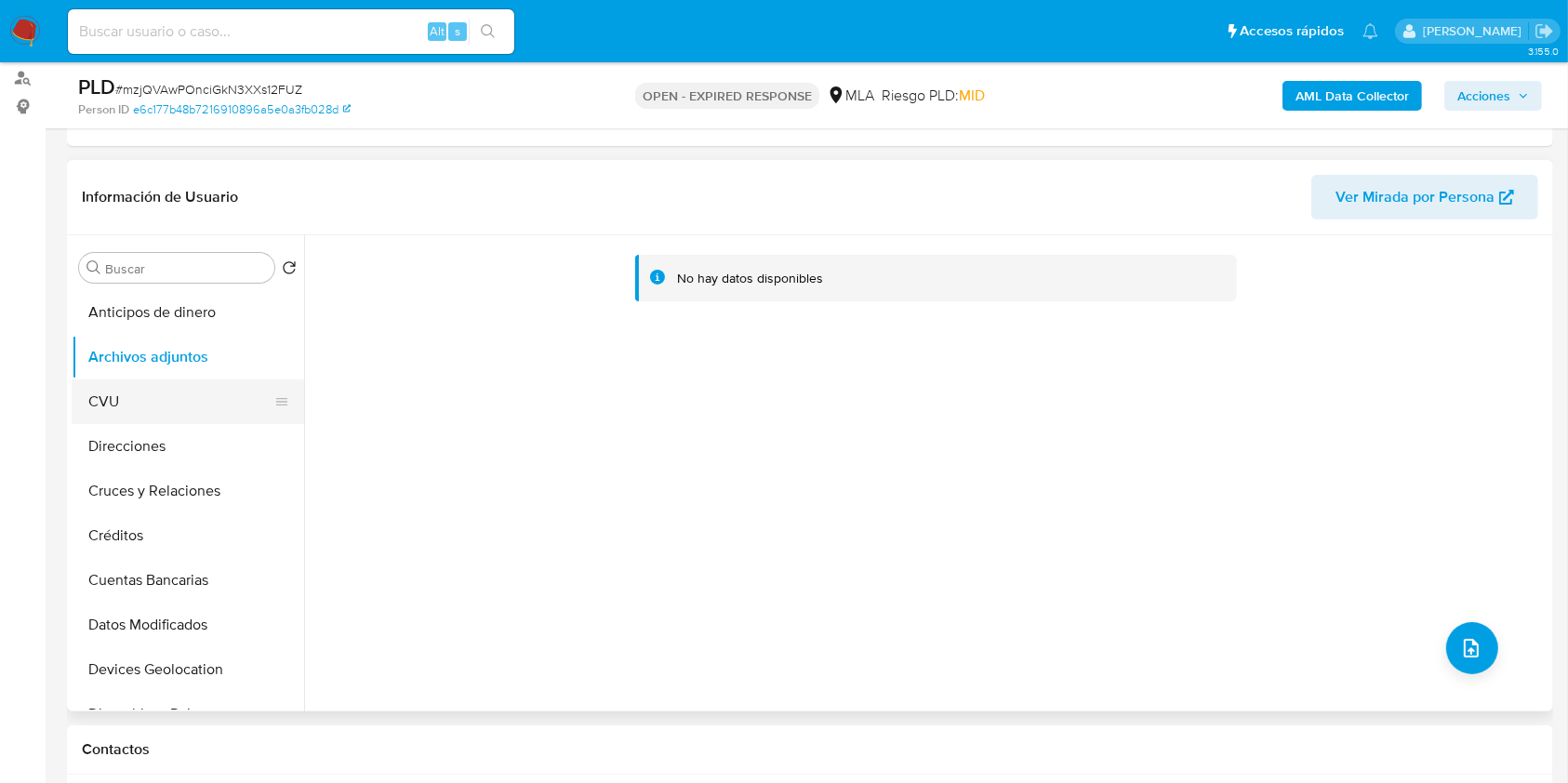
click at [121, 421] on button "CVU" at bounding box center [180, 401] width 218 height 45
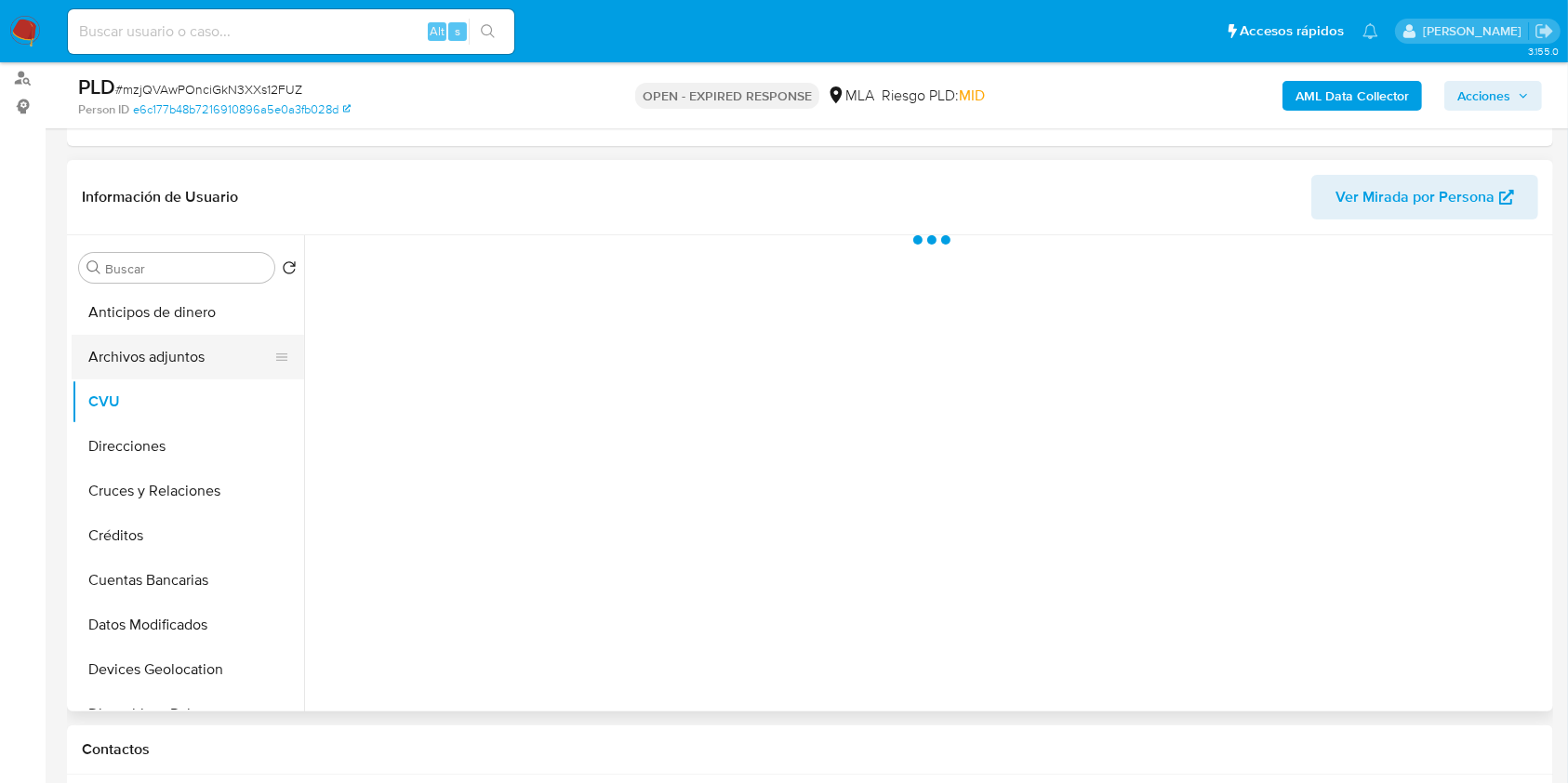
click at [128, 368] on button "Archivos adjuntos" at bounding box center [180, 357] width 218 height 45
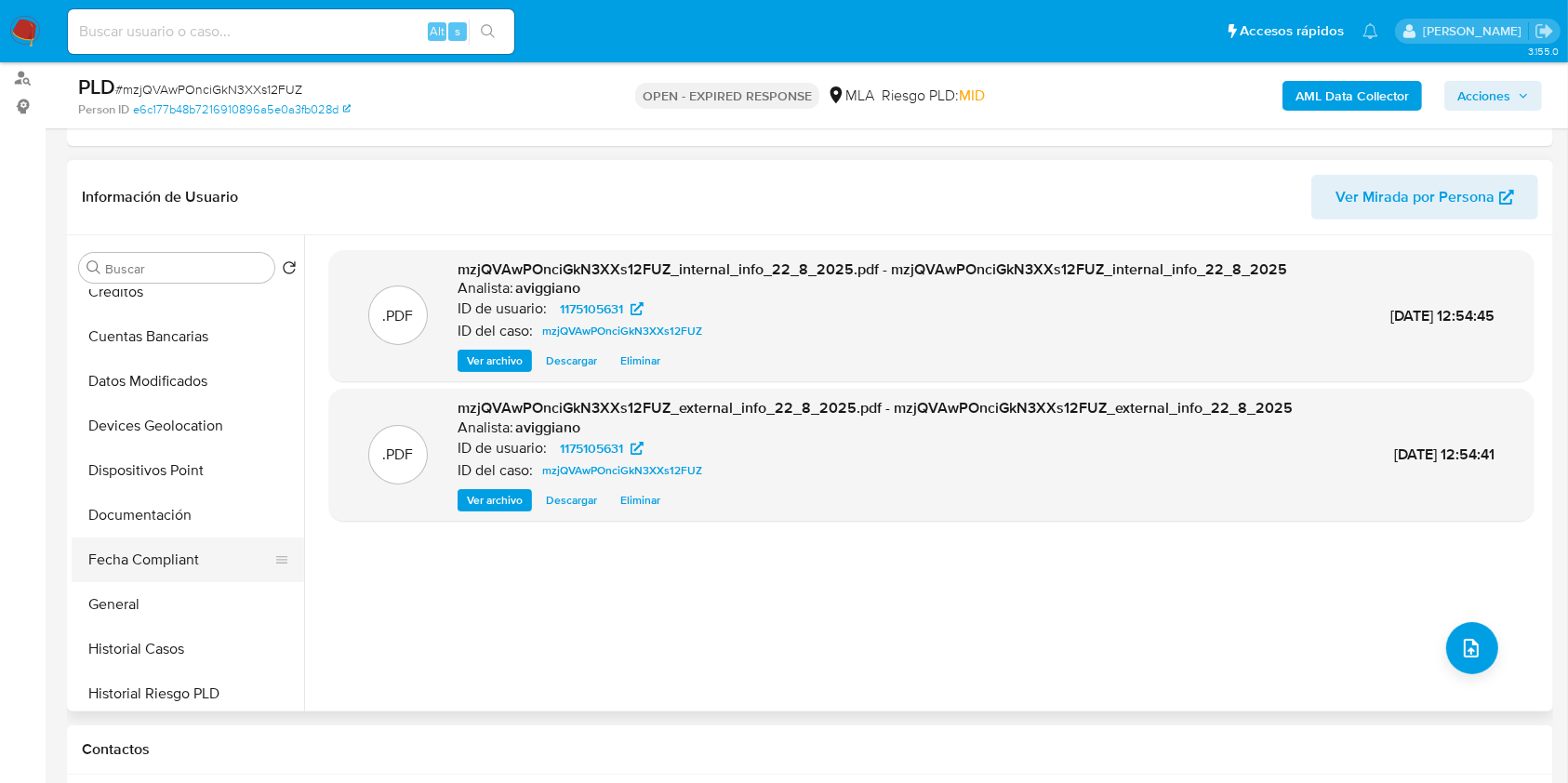
scroll to position [248, 0]
click at [131, 588] on button "General" at bounding box center [180, 601] width 218 height 45
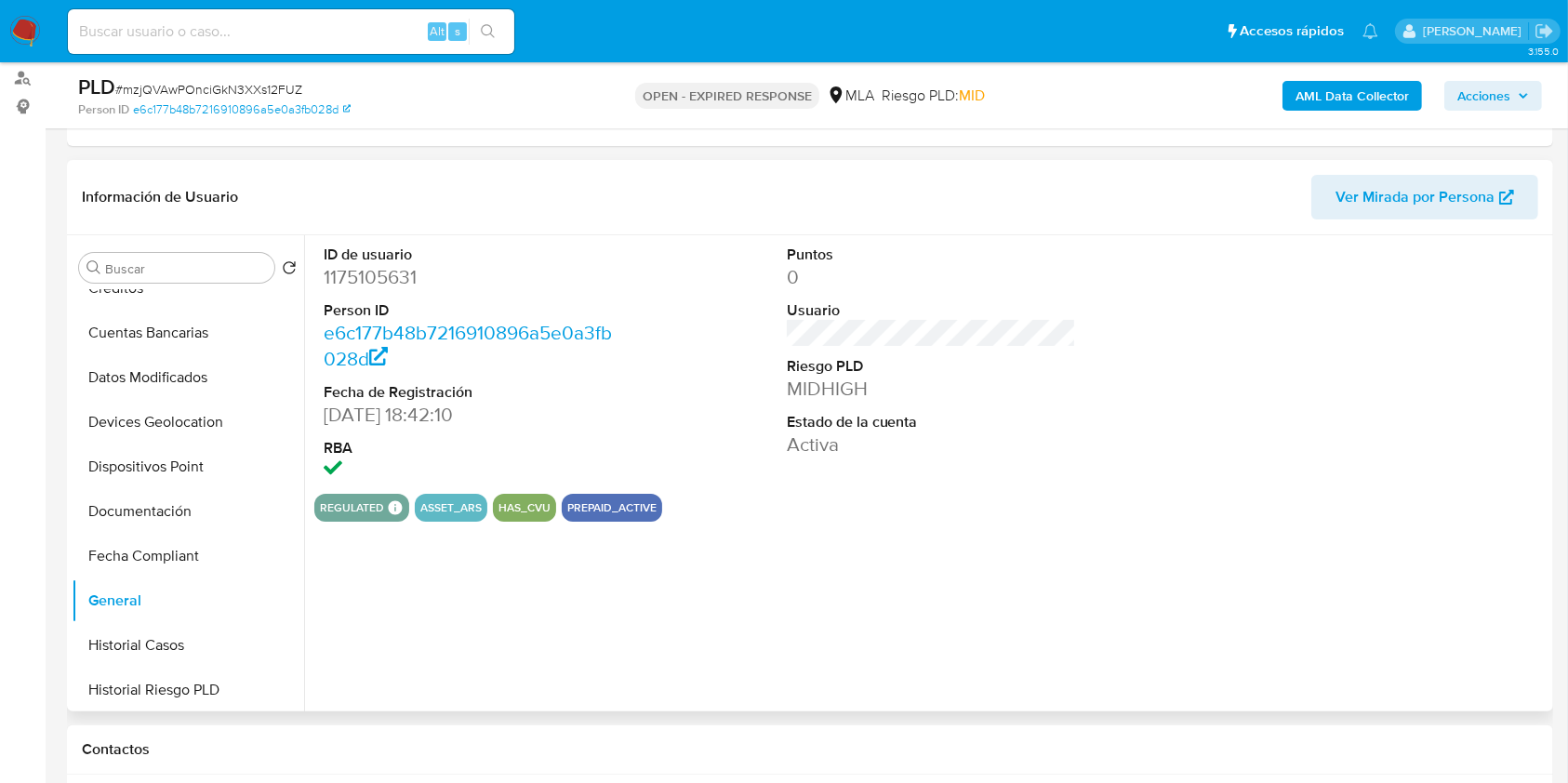
click at [354, 281] on dd "1175105631" at bounding box center [468, 276] width 290 height 26
copy dd "1175105631"
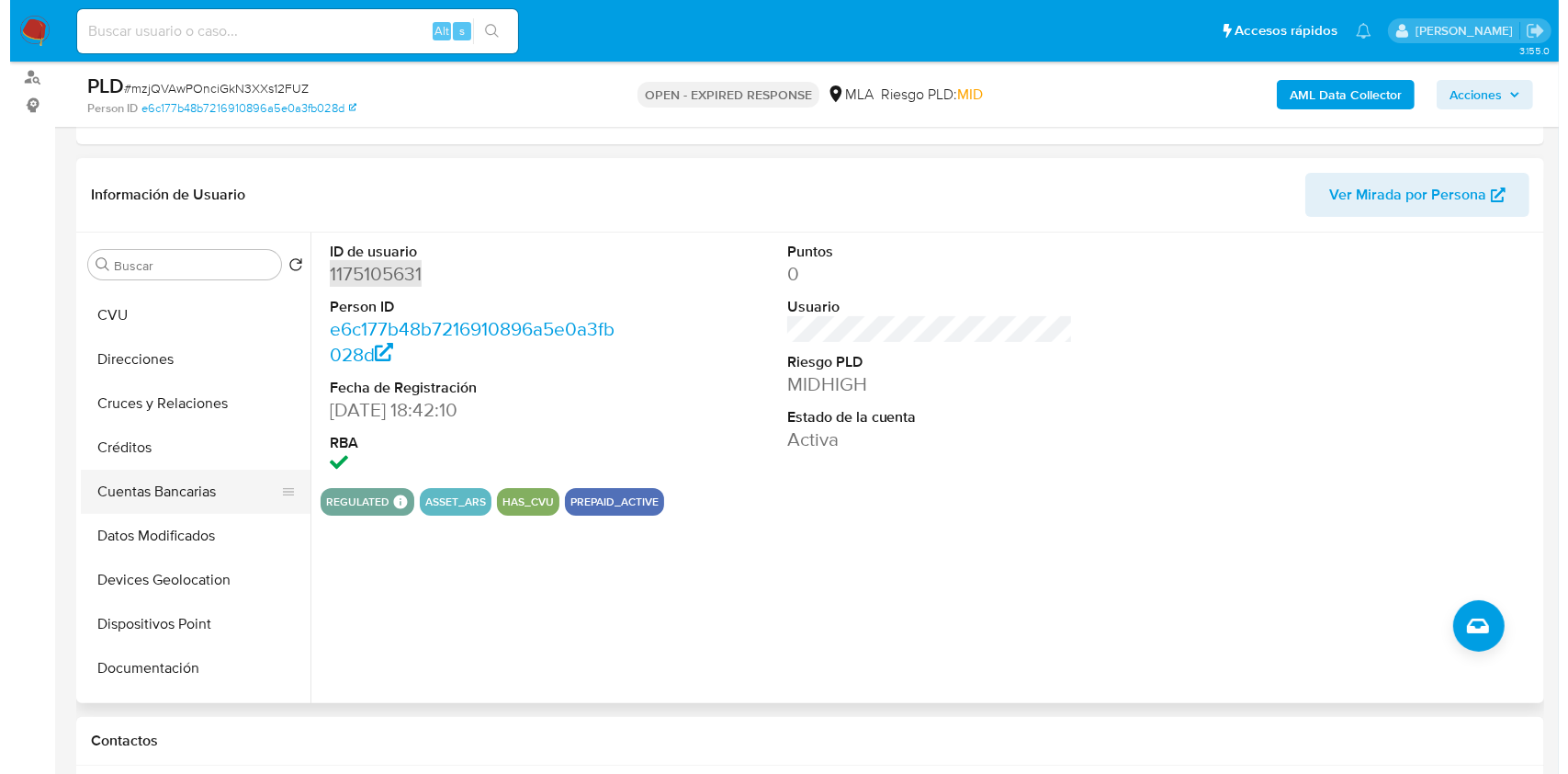
scroll to position [0, 0]
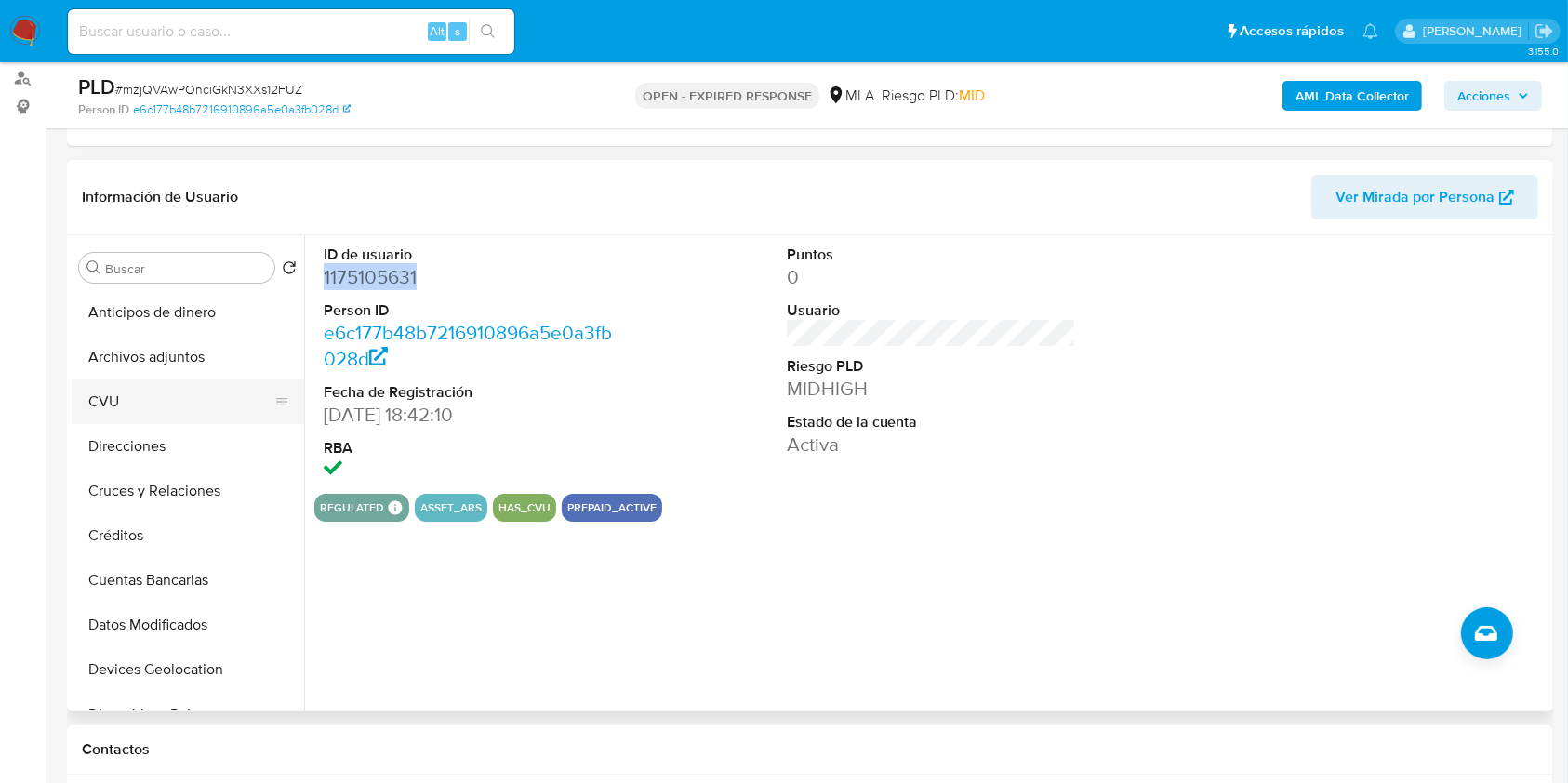
click at [193, 380] on button "CVU" at bounding box center [180, 401] width 218 height 45
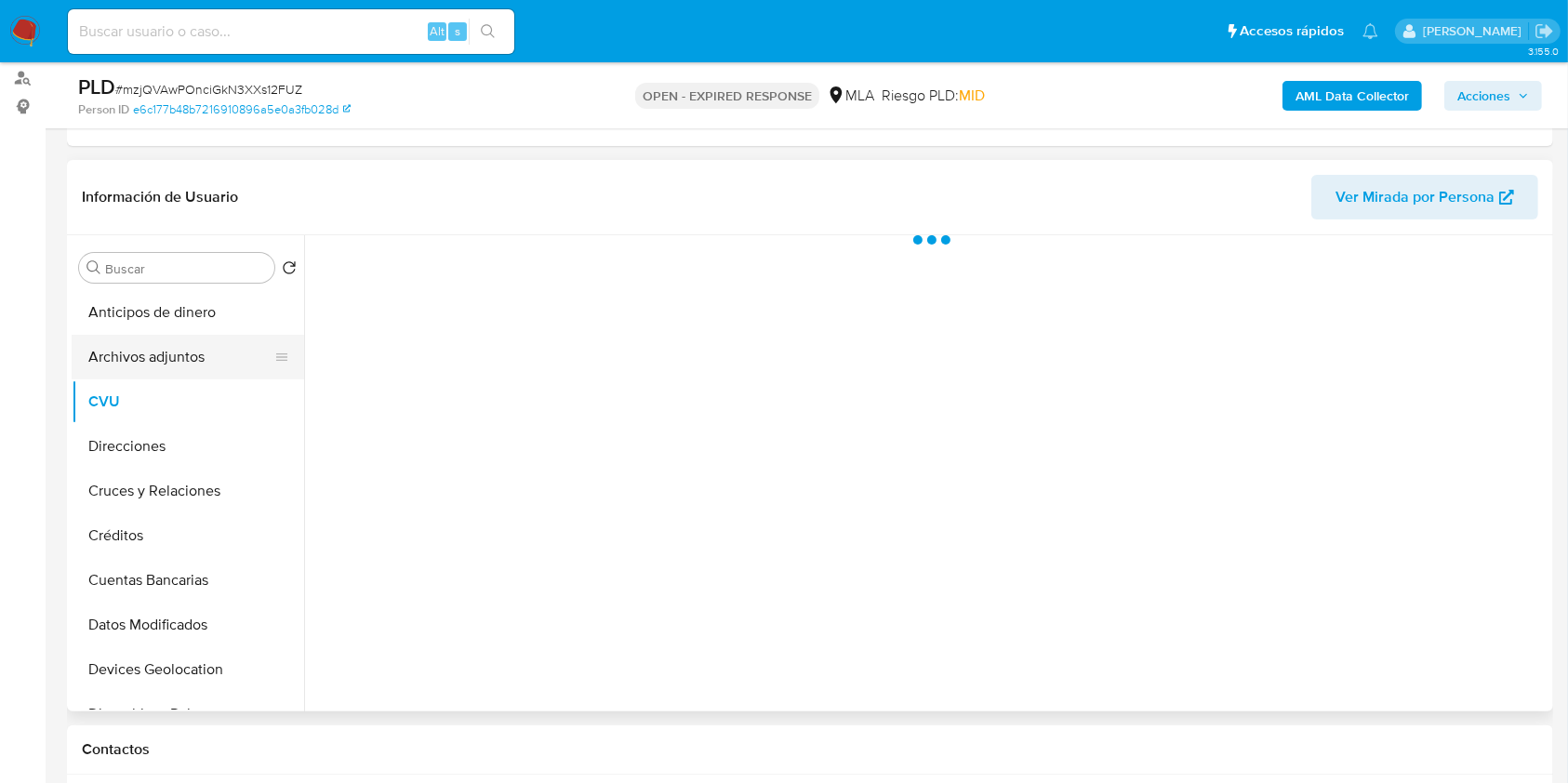
click at [194, 360] on button "Archivos adjuntos" at bounding box center [180, 357] width 218 height 45
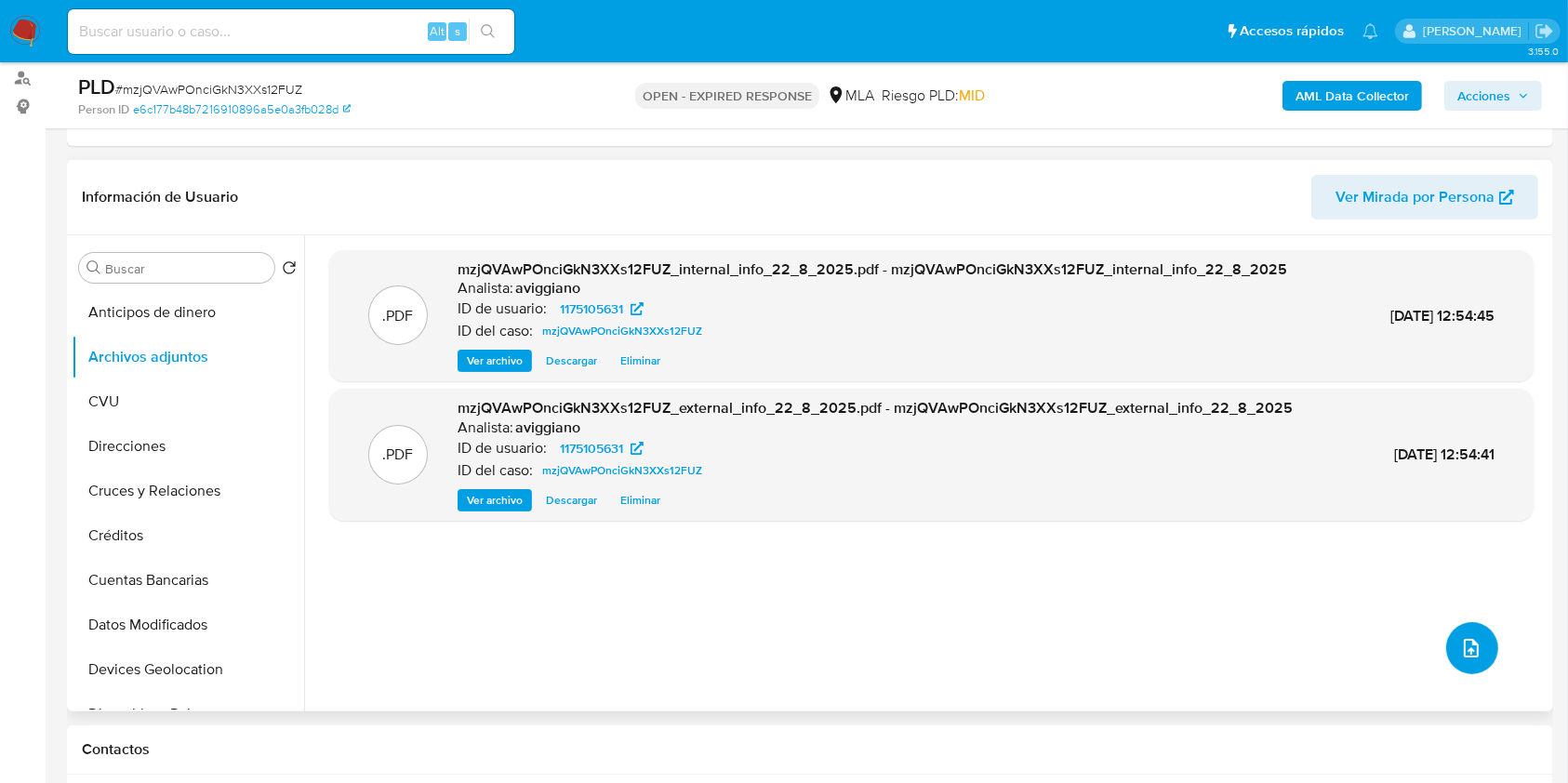
click at [1472, 643] on icon "upload-file" at bounding box center [1470, 648] width 22 height 22
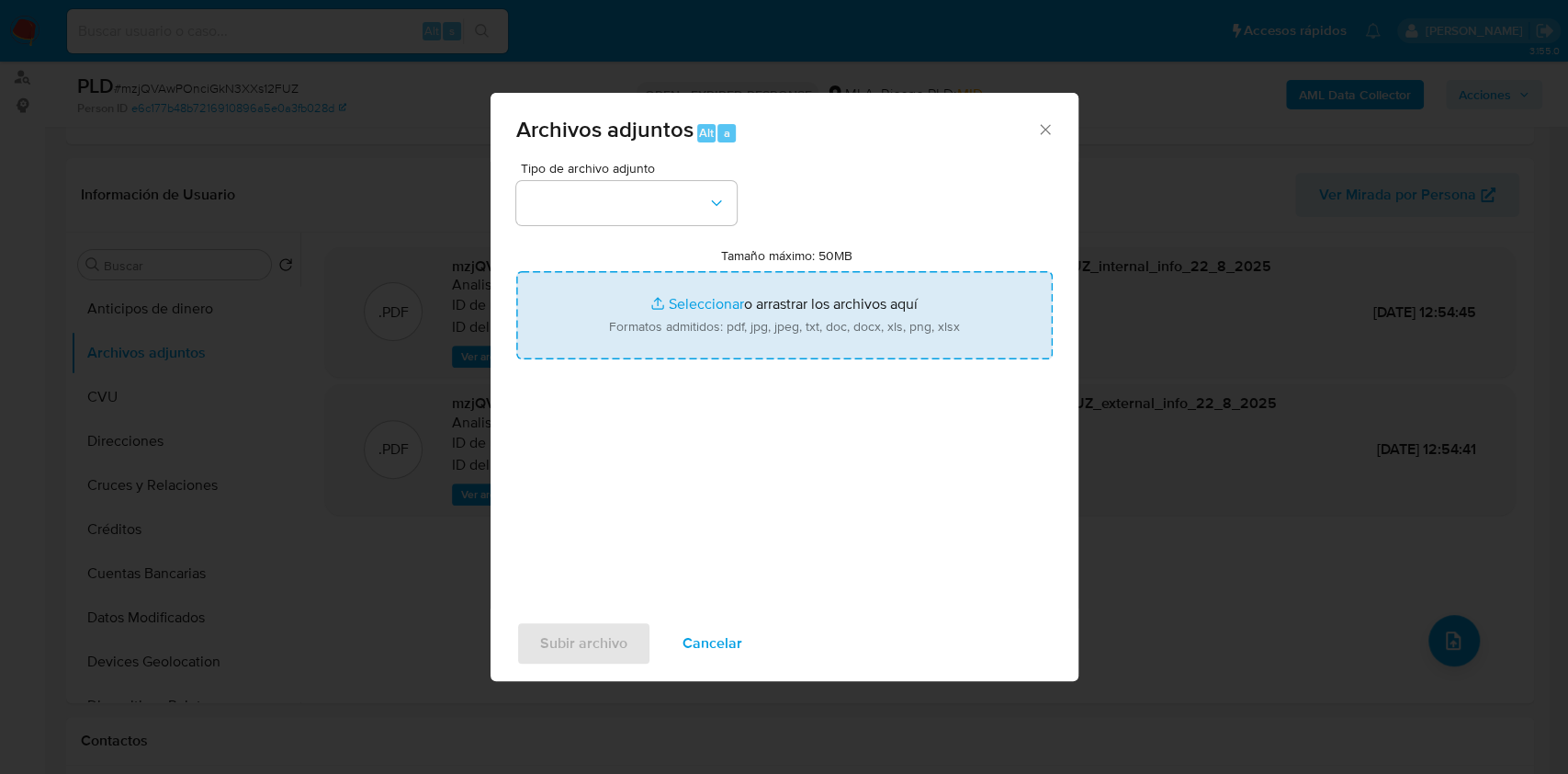
click at [897, 325] on input "Tamaño máximo: 50MB Seleccionar archivos" at bounding box center [785, 315] width 537 height 88
type input "C:\fakepath\Nosis - 1175105631.pdf"
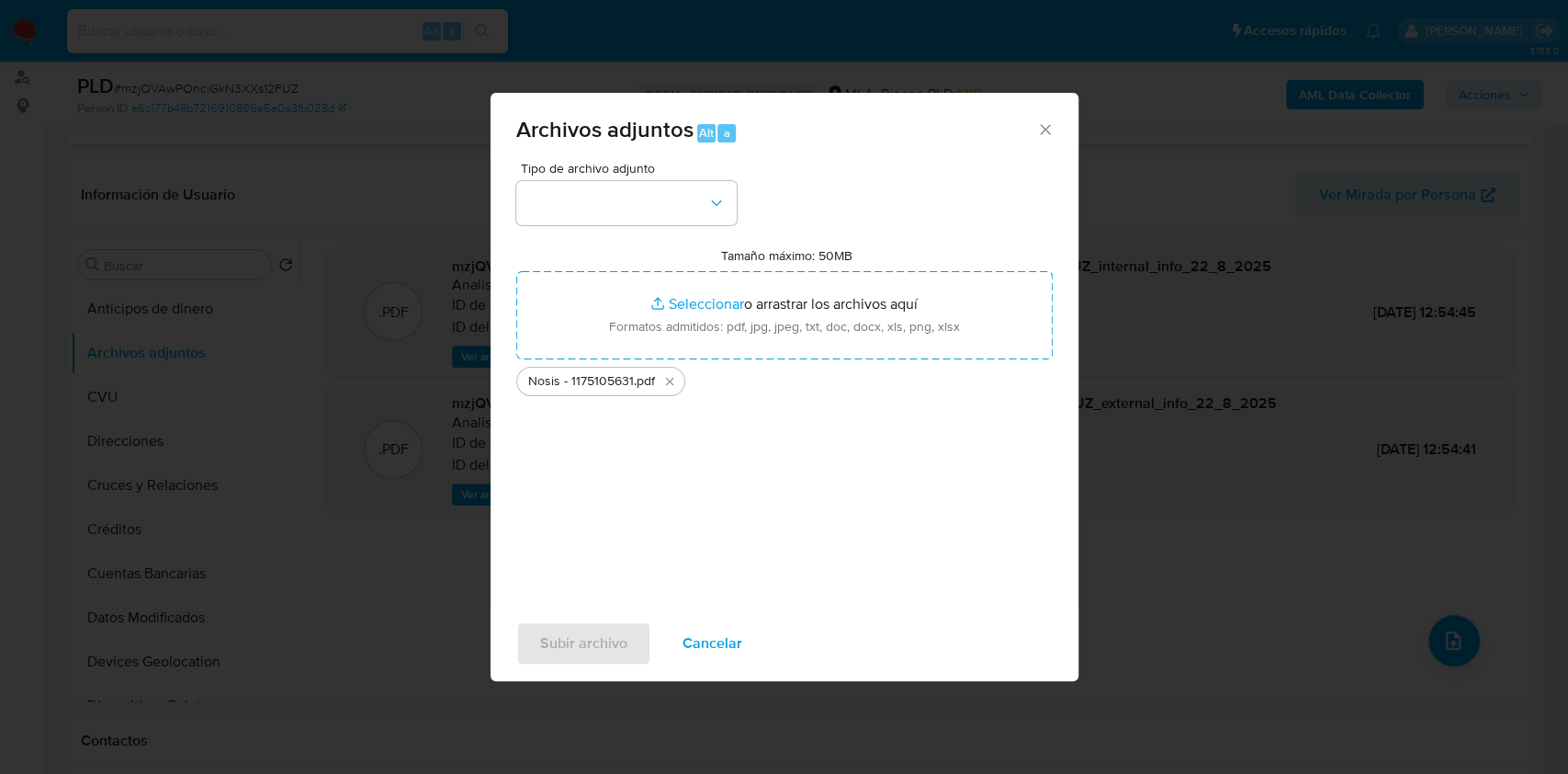
click at [885, 131] on span "Archivos adjuntos Alt a" at bounding box center [776, 130] width 520 height 24
click at [723, 198] on icon "button" at bounding box center [716, 202] width 18 height 18
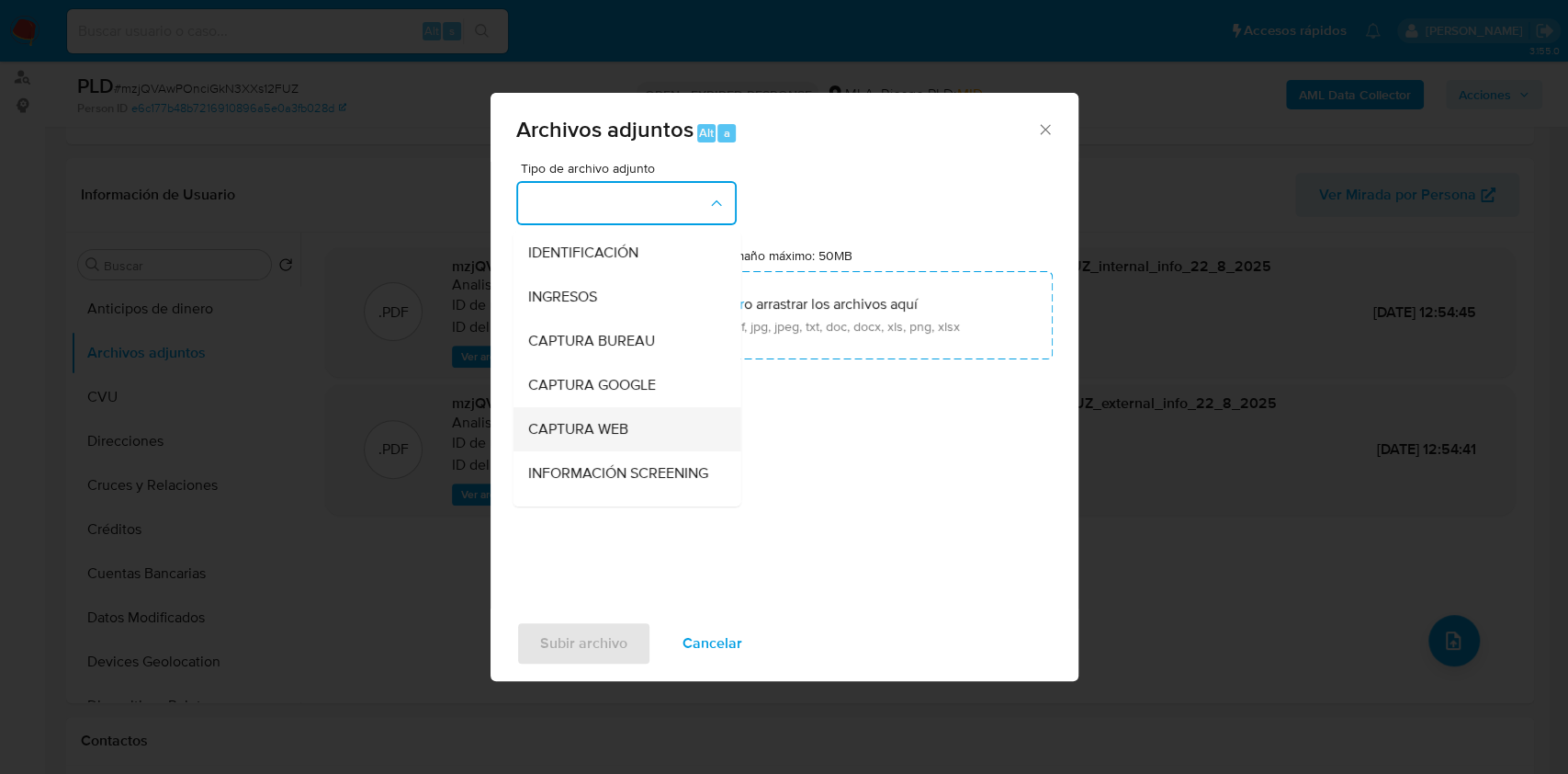
scroll to position [245, 0]
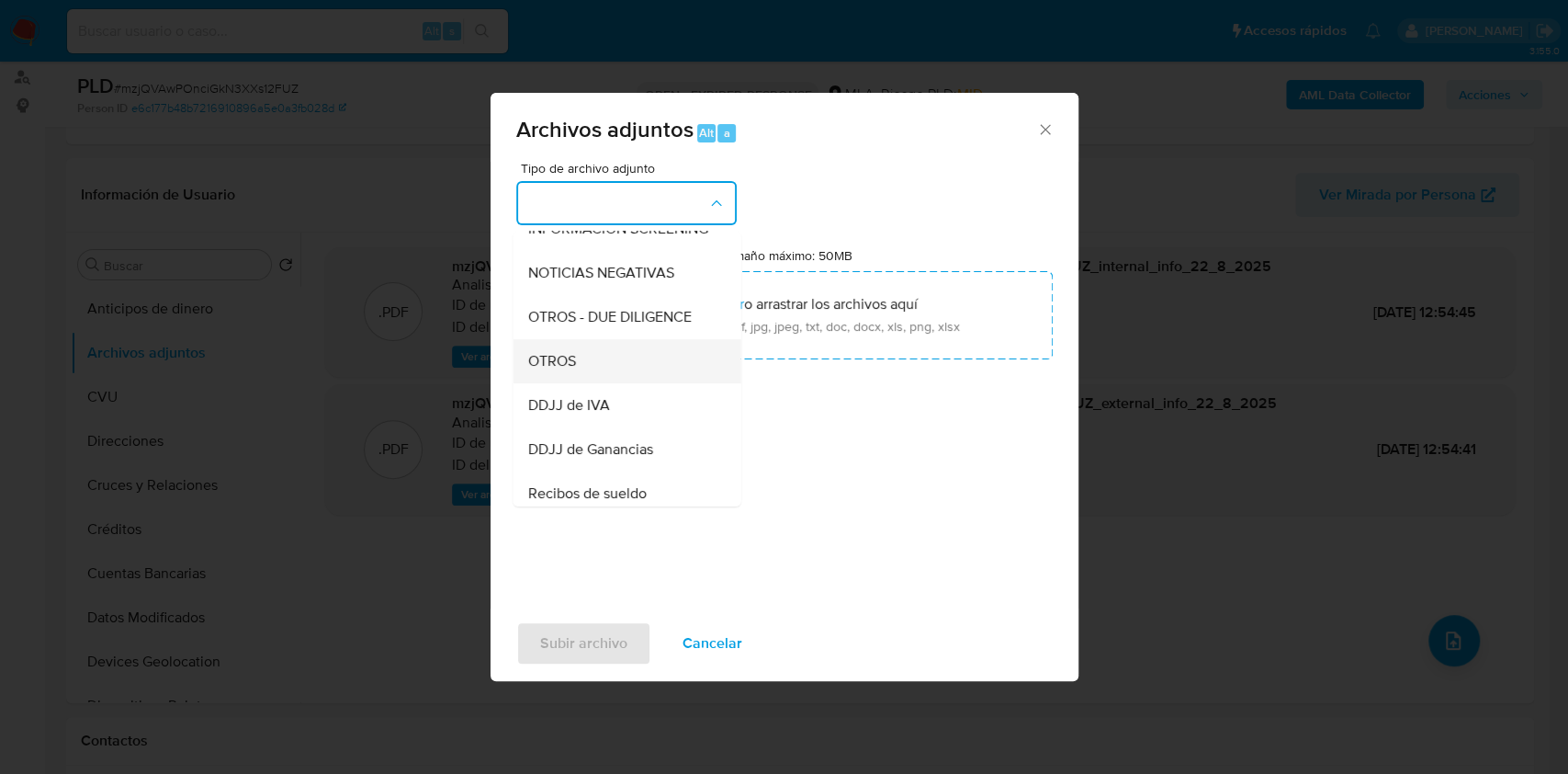
click at [588, 362] on div "OTROS" at bounding box center [621, 361] width 188 height 45
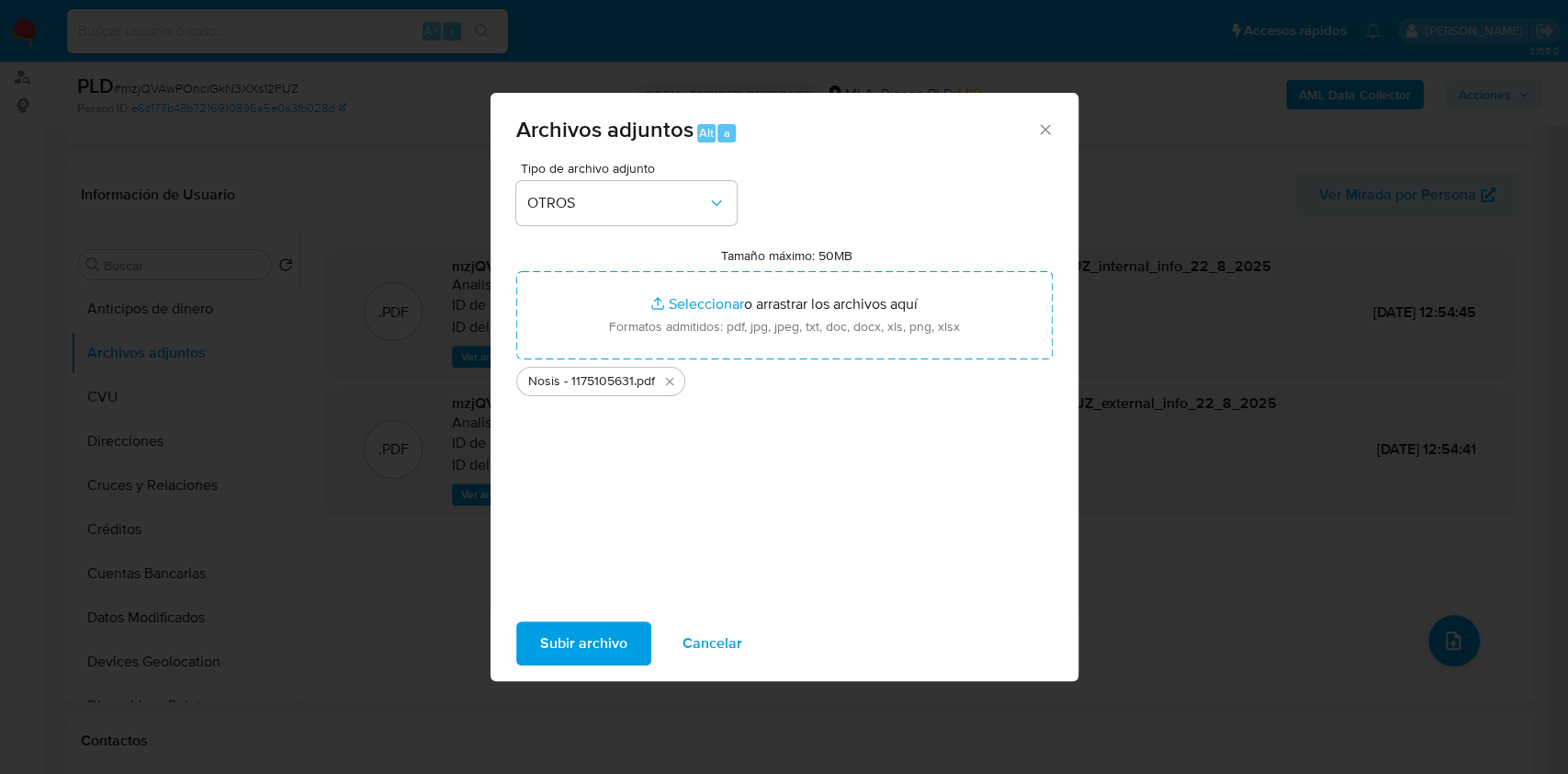
click at [574, 638] on span "Subir archivo" at bounding box center [584, 643] width 87 height 41
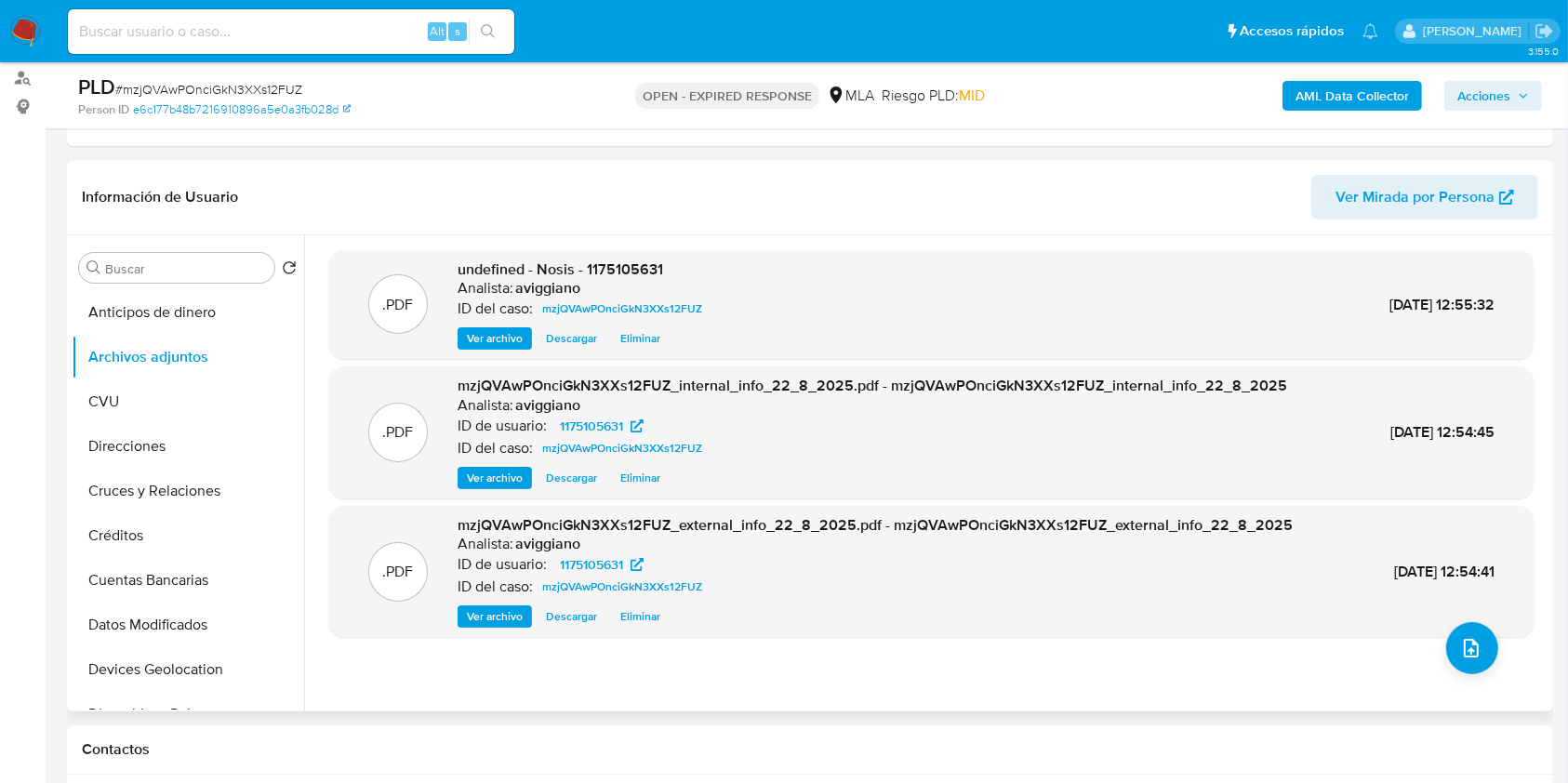
click at [621, 262] on span "undefined - Nosis - 1175105631" at bounding box center [560, 269] width 205 height 21
copy span "1175105631"
click at [1466, 688] on div ".PDF undefined - Nosis - 1175105631 Analista: aviggiano ID del caso: mzjQVAwPOn…" at bounding box center [931, 473] width 1204 height 446
click at [1466, 664] on button "upload-file" at bounding box center [1472, 648] width 52 height 52
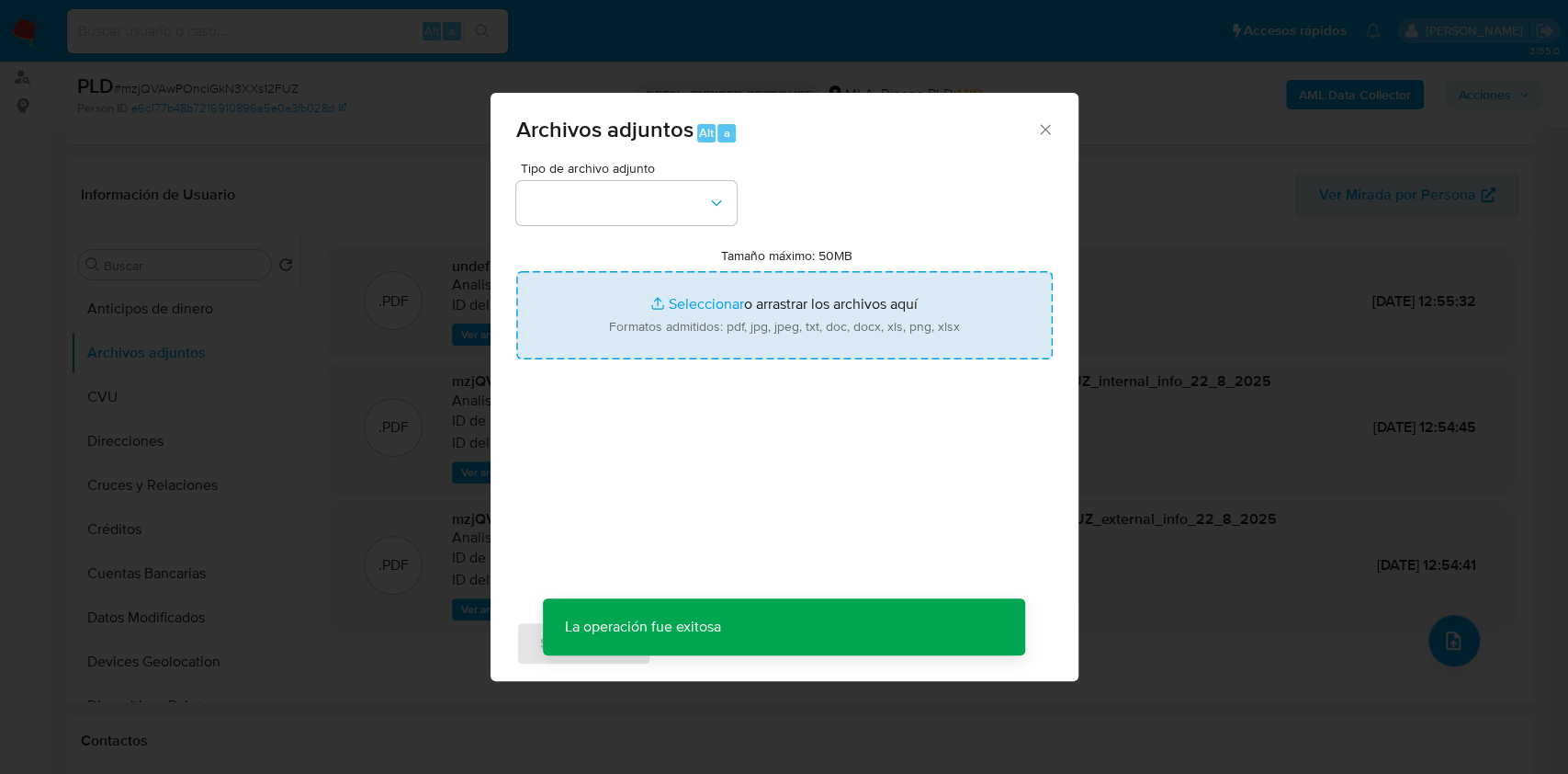
click at [867, 352] on input "Tamaño máximo: 50MB Seleccionar archivos" at bounding box center [785, 315] width 537 height 88
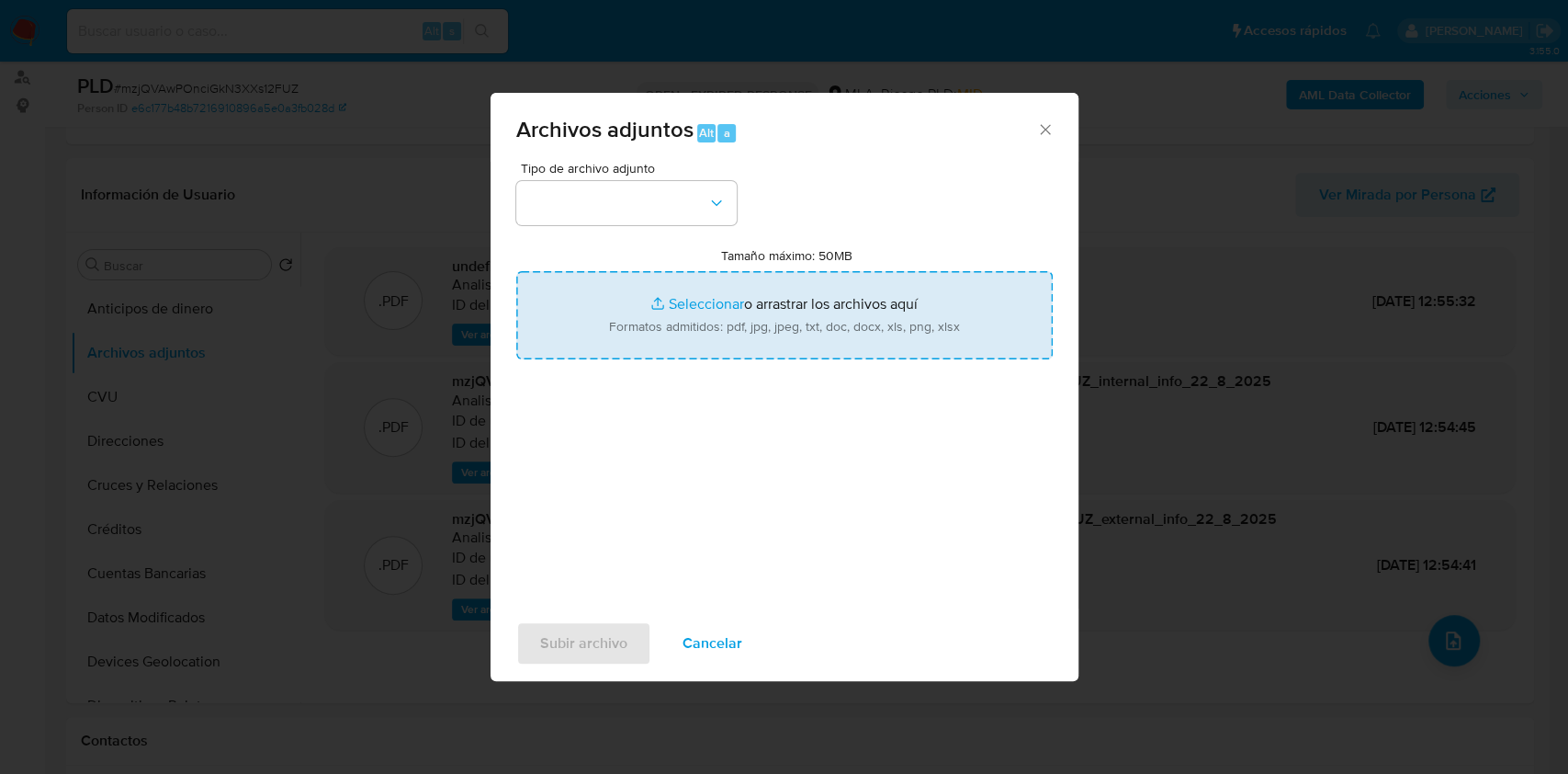
click at [878, 325] on input "Tamaño máximo: 50MB Seleccionar archivos" at bounding box center [785, 315] width 537 height 88
type input "C:\fakepath\Movimientos-Aladdin-v10_1 - 1175105631.xlsx"
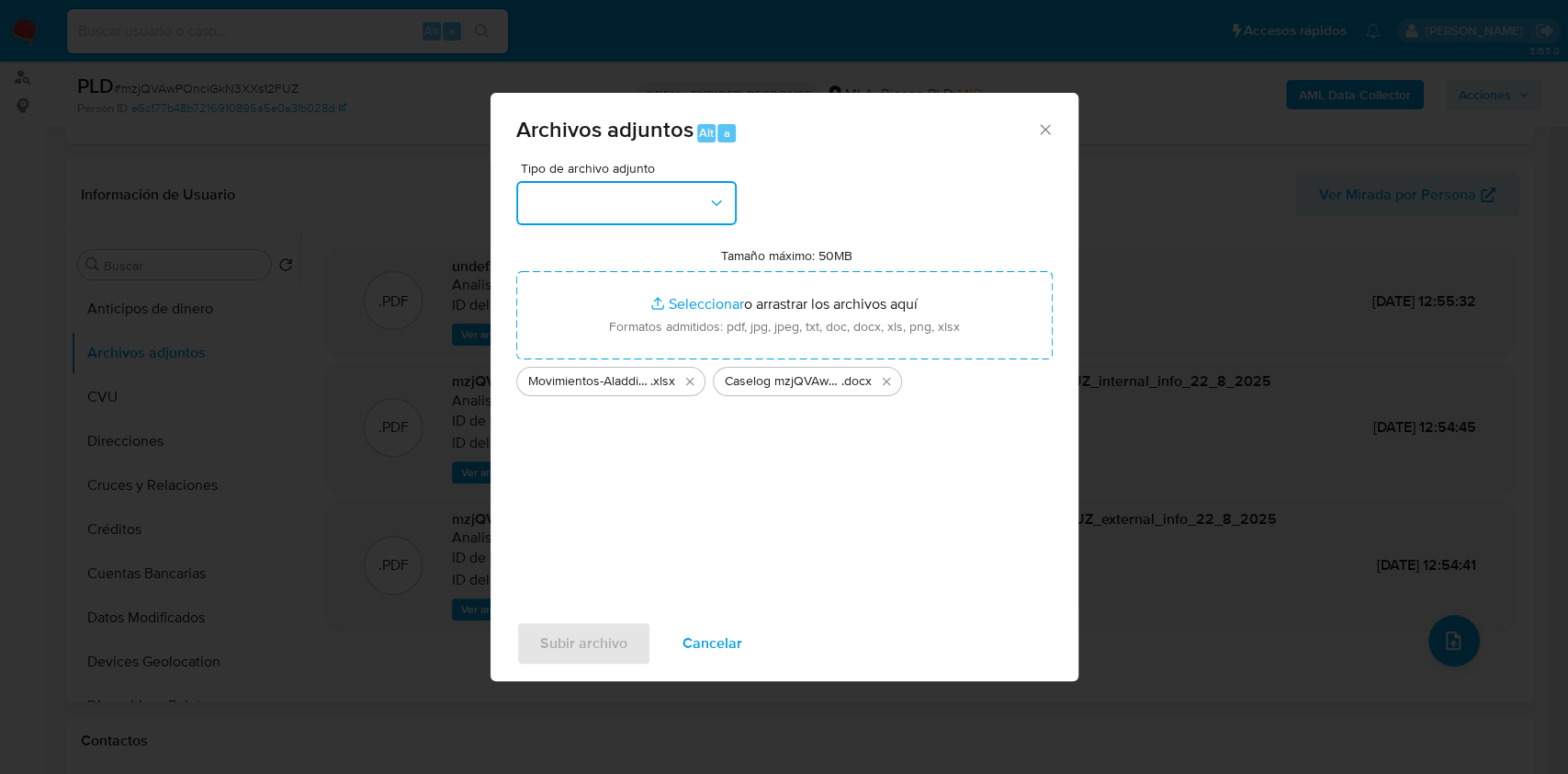
click at [636, 208] on button "button" at bounding box center [627, 203] width 221 height 45
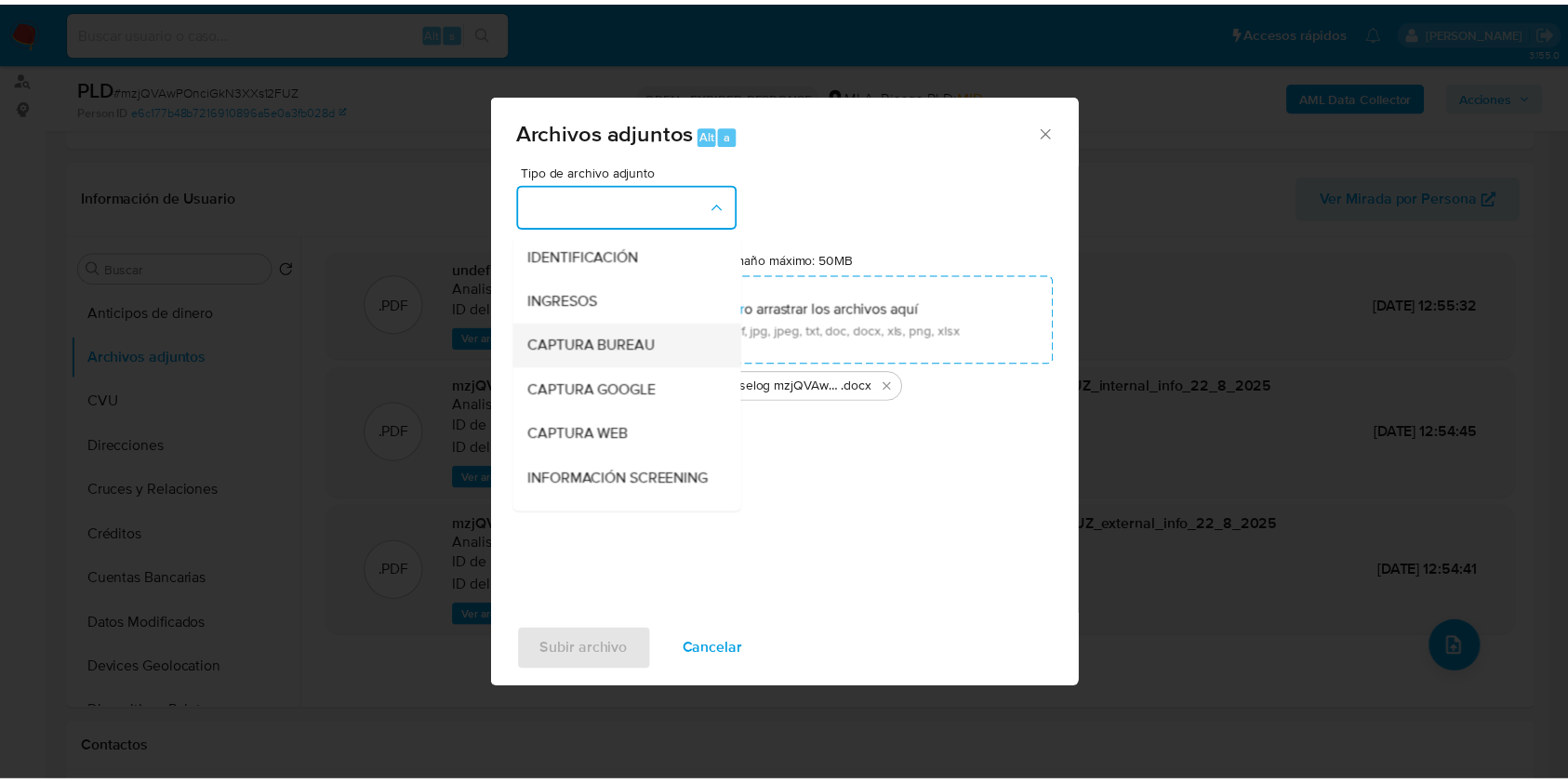
scroll to position [124, 0]
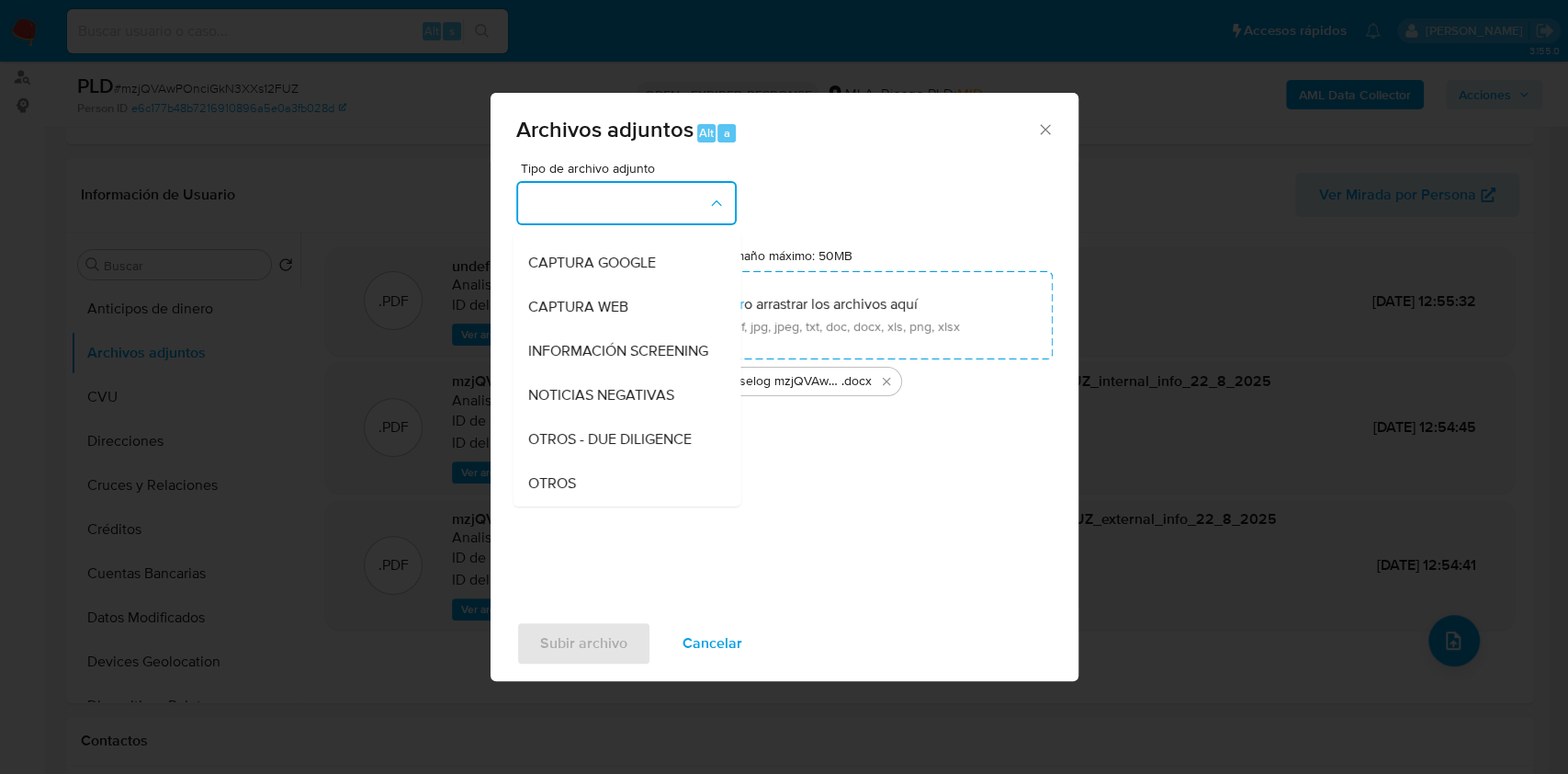
click at [558, 483] on div "OTROS" at bounding box center [621, 483] width 188 height 45
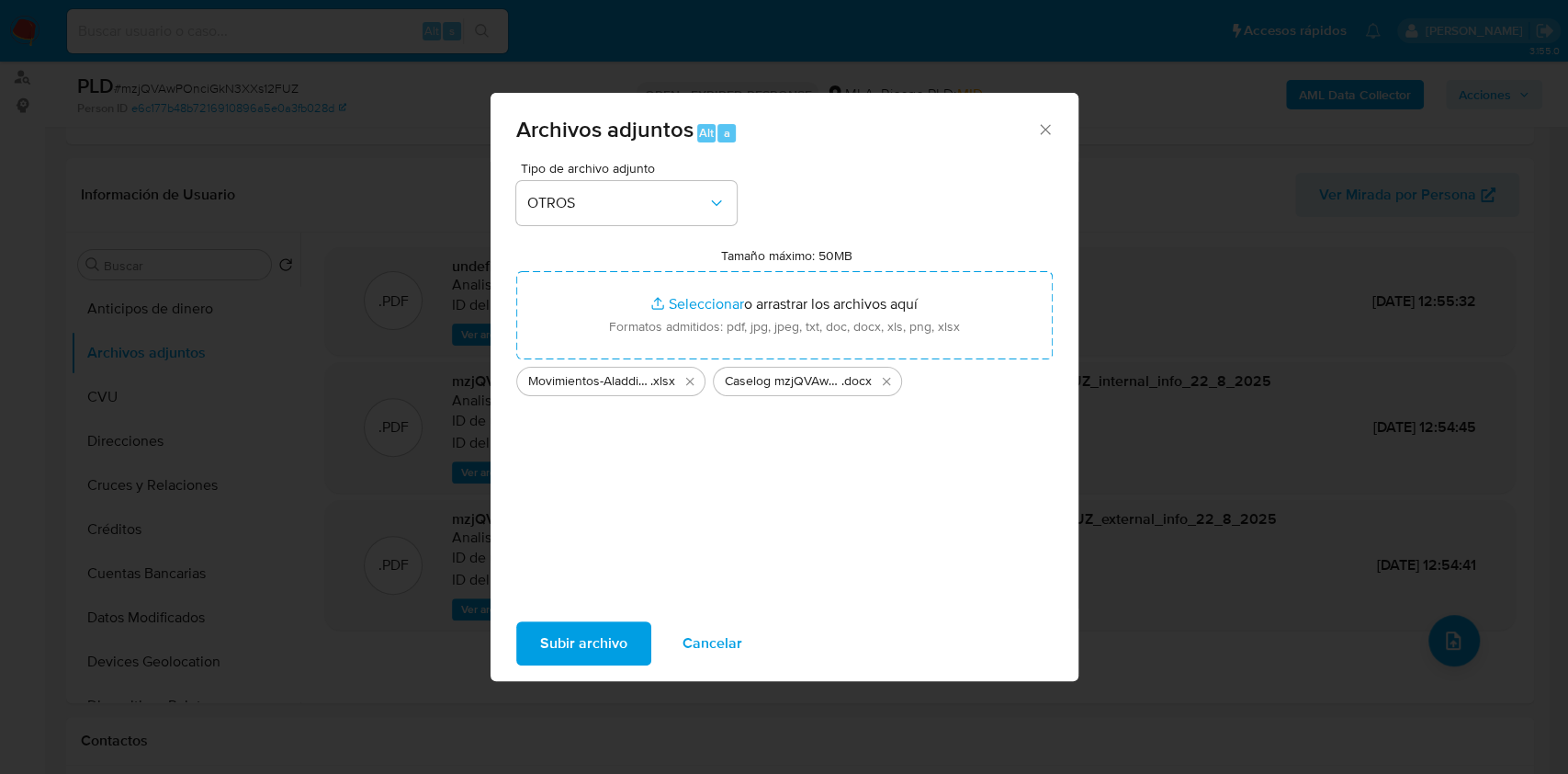
click at [556, 633] on span "Subir archivo" at bounding box center [584, 643] width 87 height 41
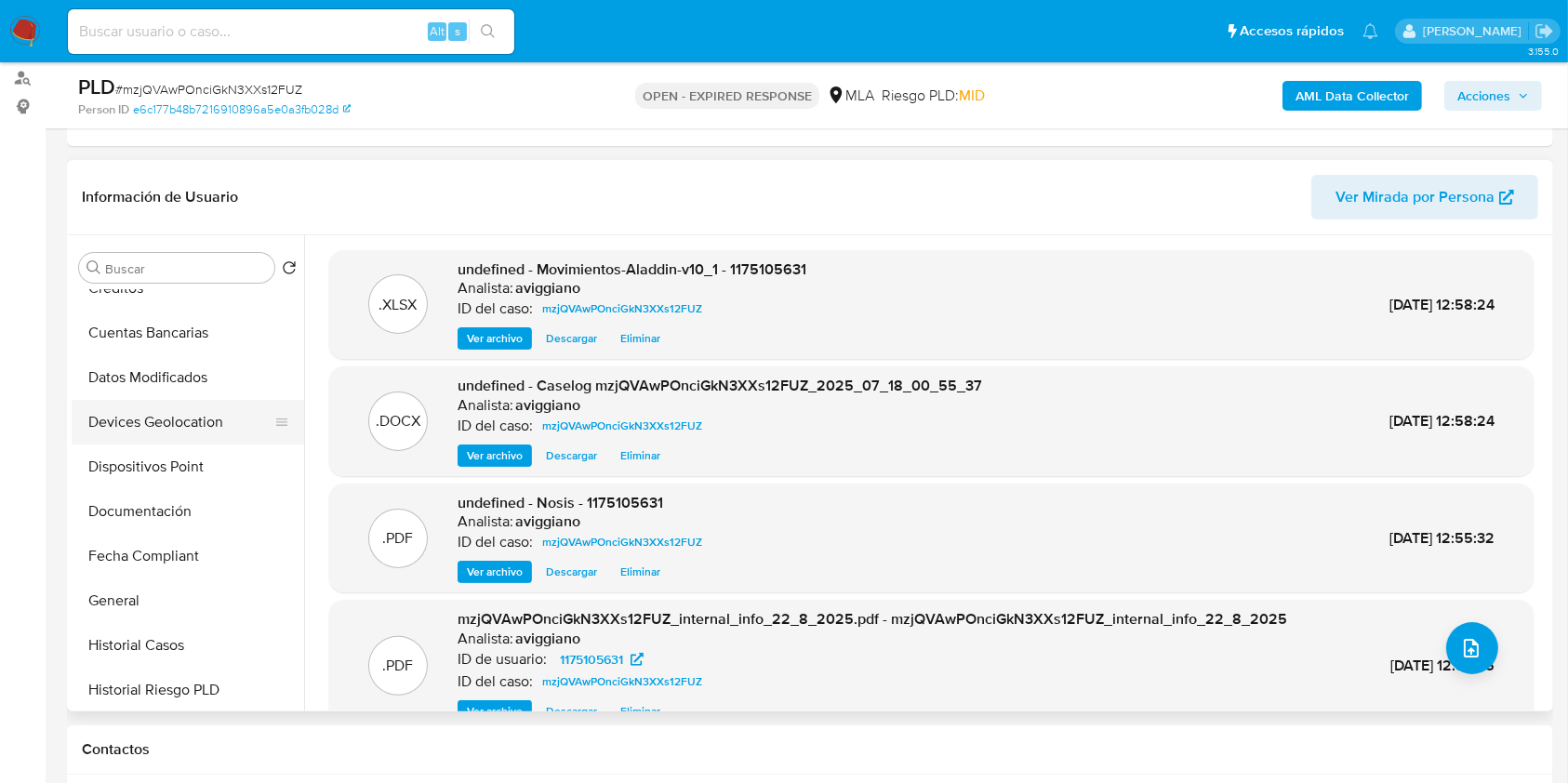
click at [174, 441] on button "Devices Geolocation" at bounding box center [180, 422] width 218 height 45
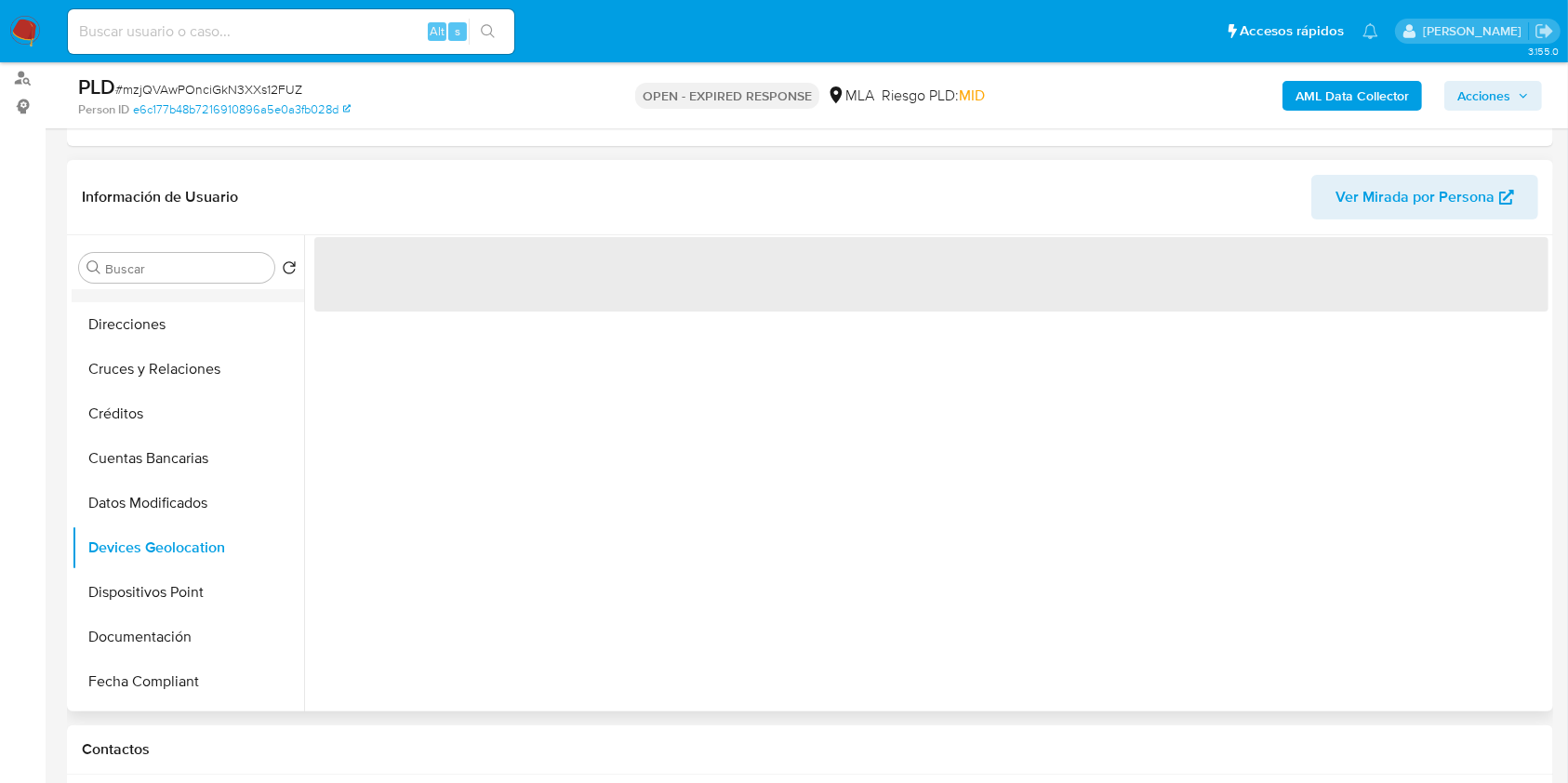
scroll to position [0, 0]
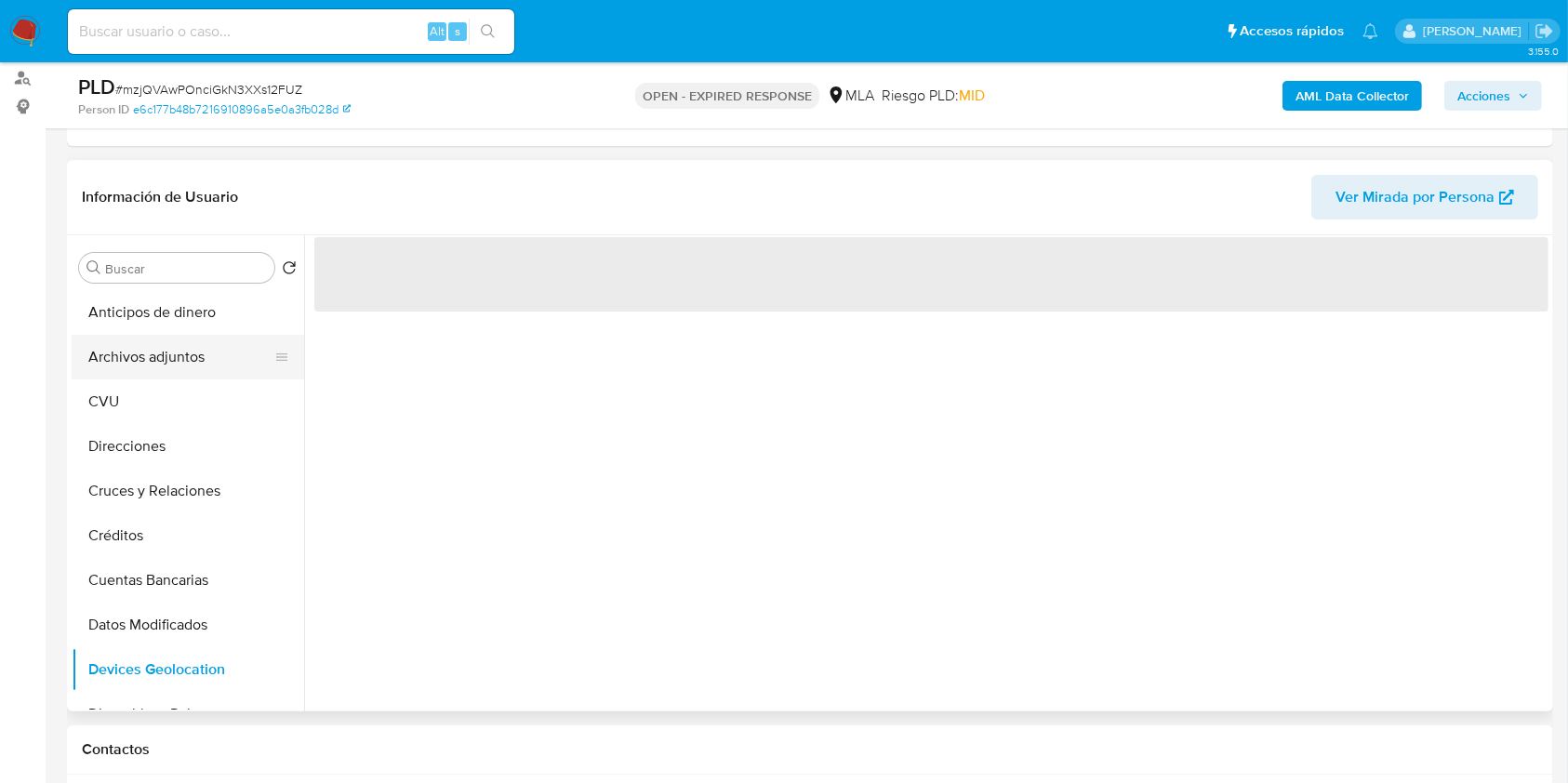
click at [191, 360] on button "Archivos adjuntos" at bounding box center [180, 357] width 218 height 45
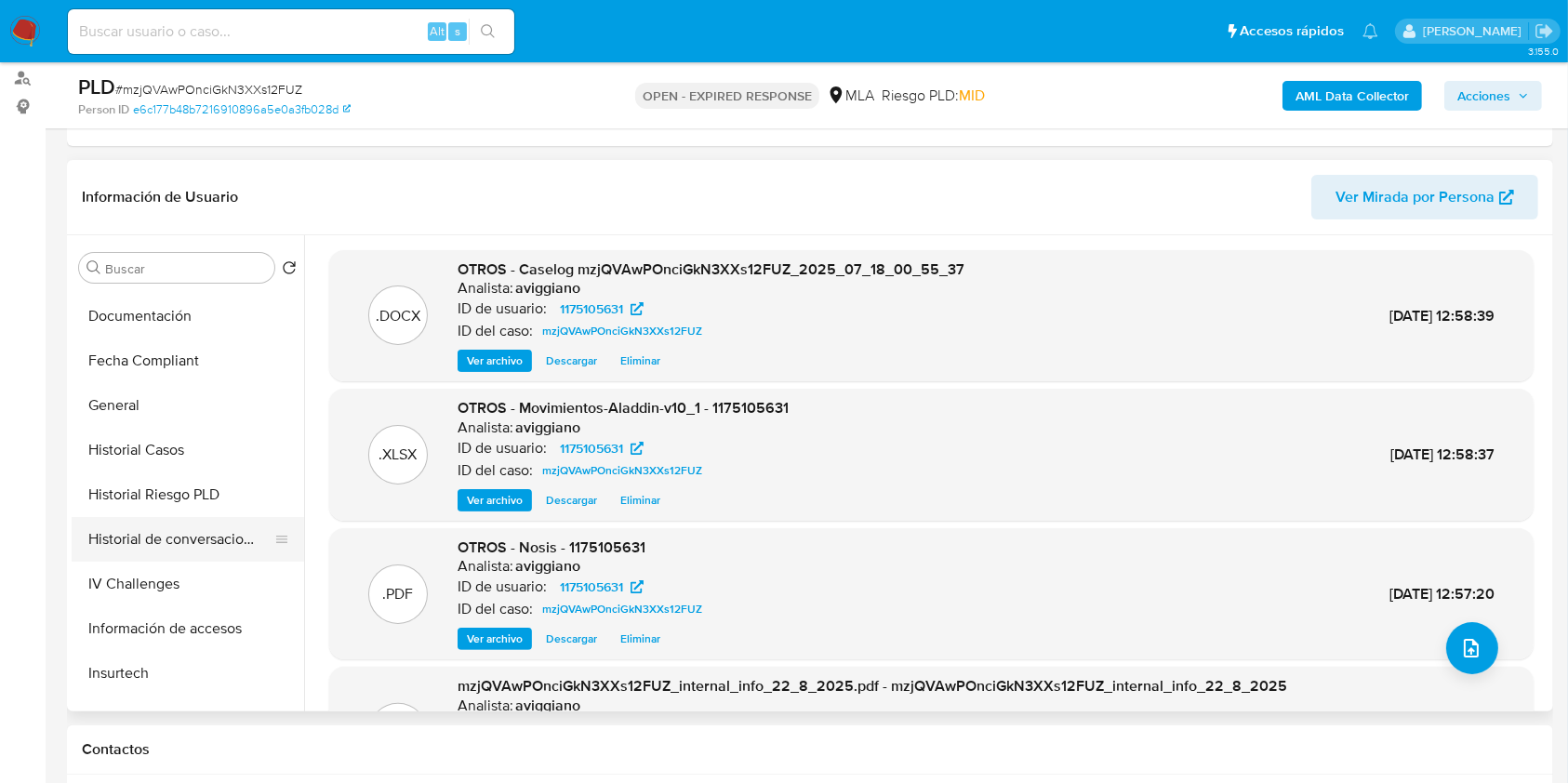
scroll to position [495, 0]
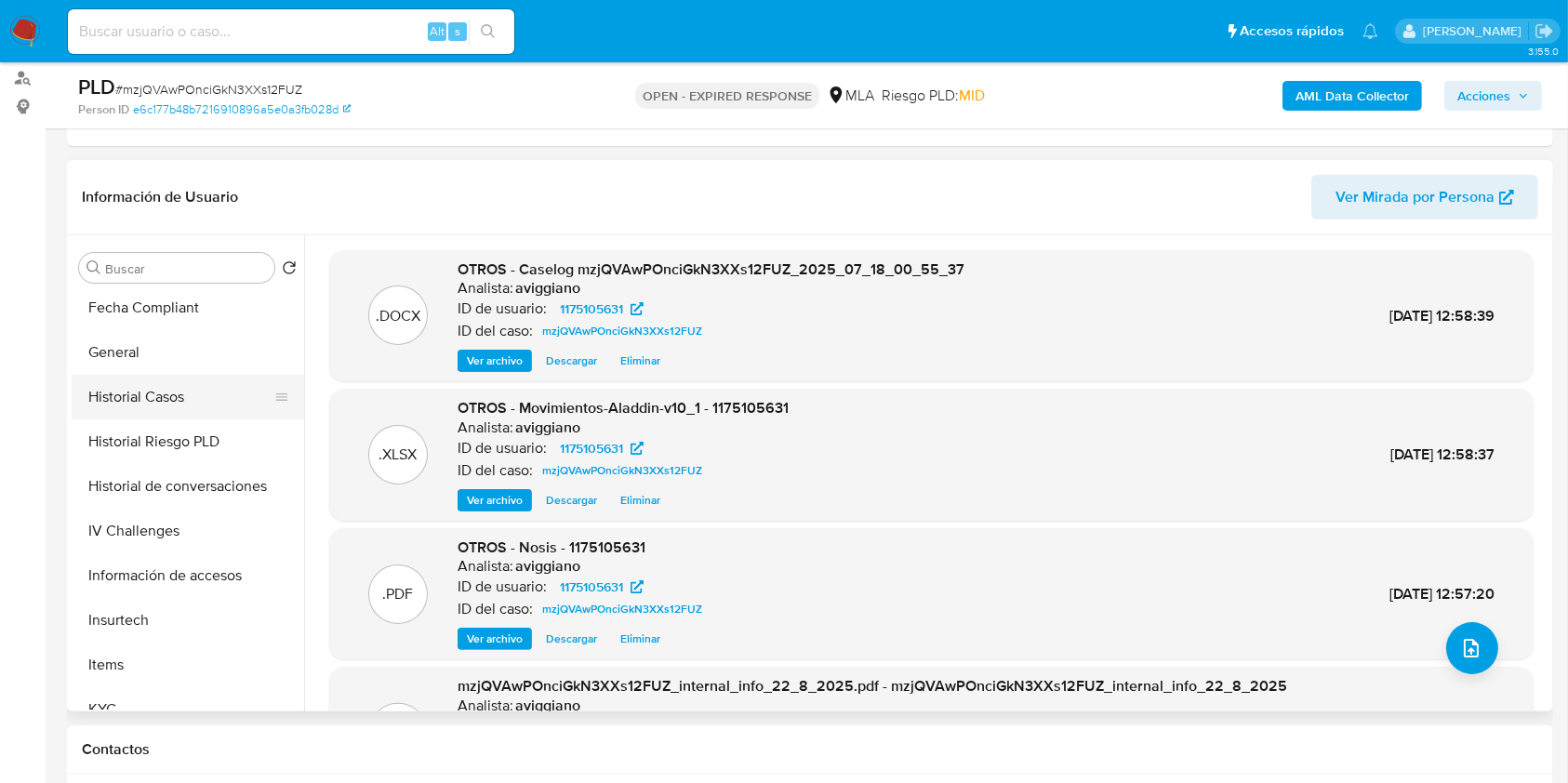
click at [139, 387] on button "Historial Casos" at bounding box center [180, 396] width 218 height 45
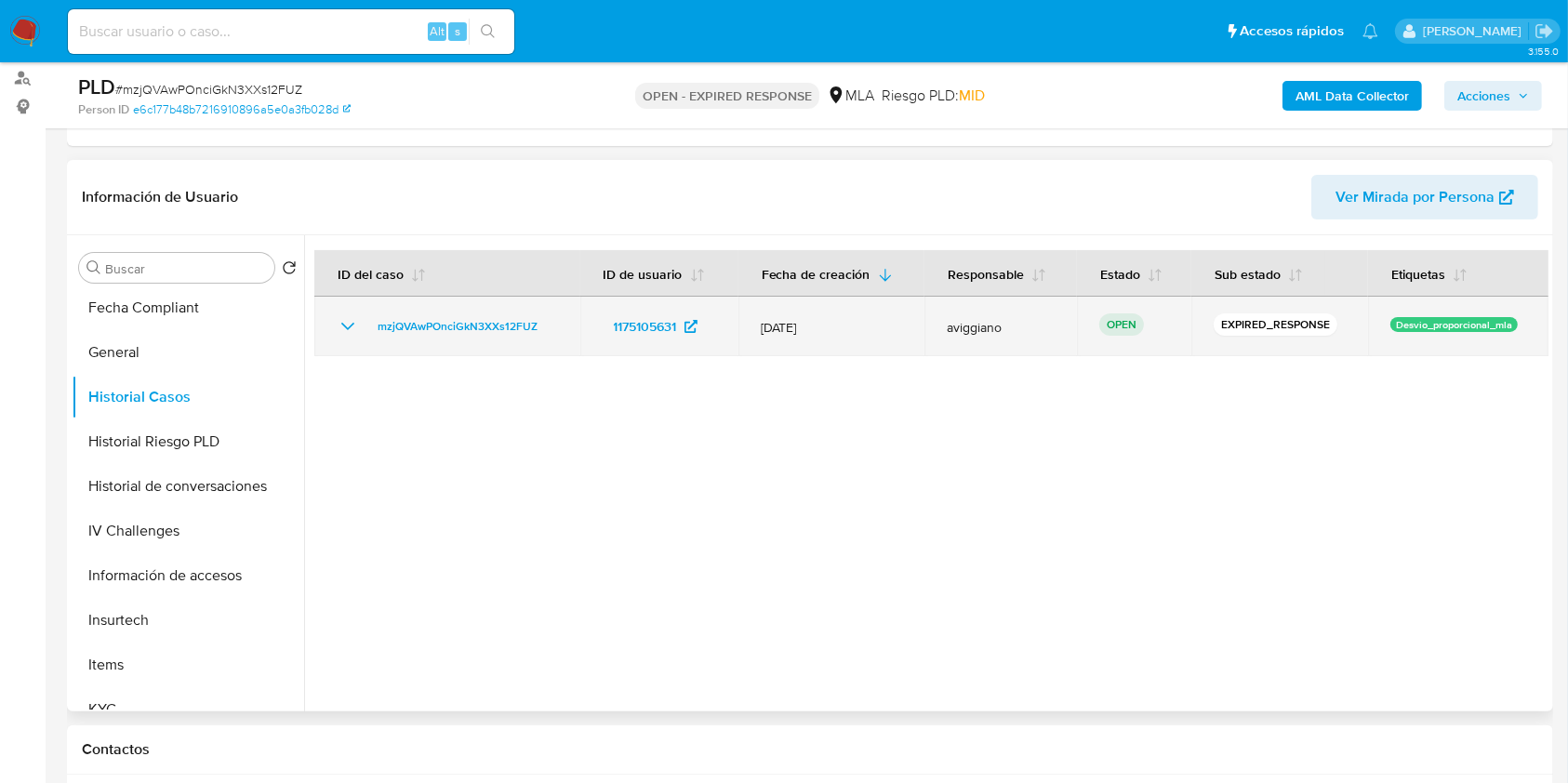
drag, startPoint x: 566, startPoint y: 319, endPoint x: 371, endPoint y: 336, distance: 195.7
click at [371, 336] on td "mzjQVAwPOnciGkN3XXs12FUZ" at bounding box center [446, 326] width 266 height 59
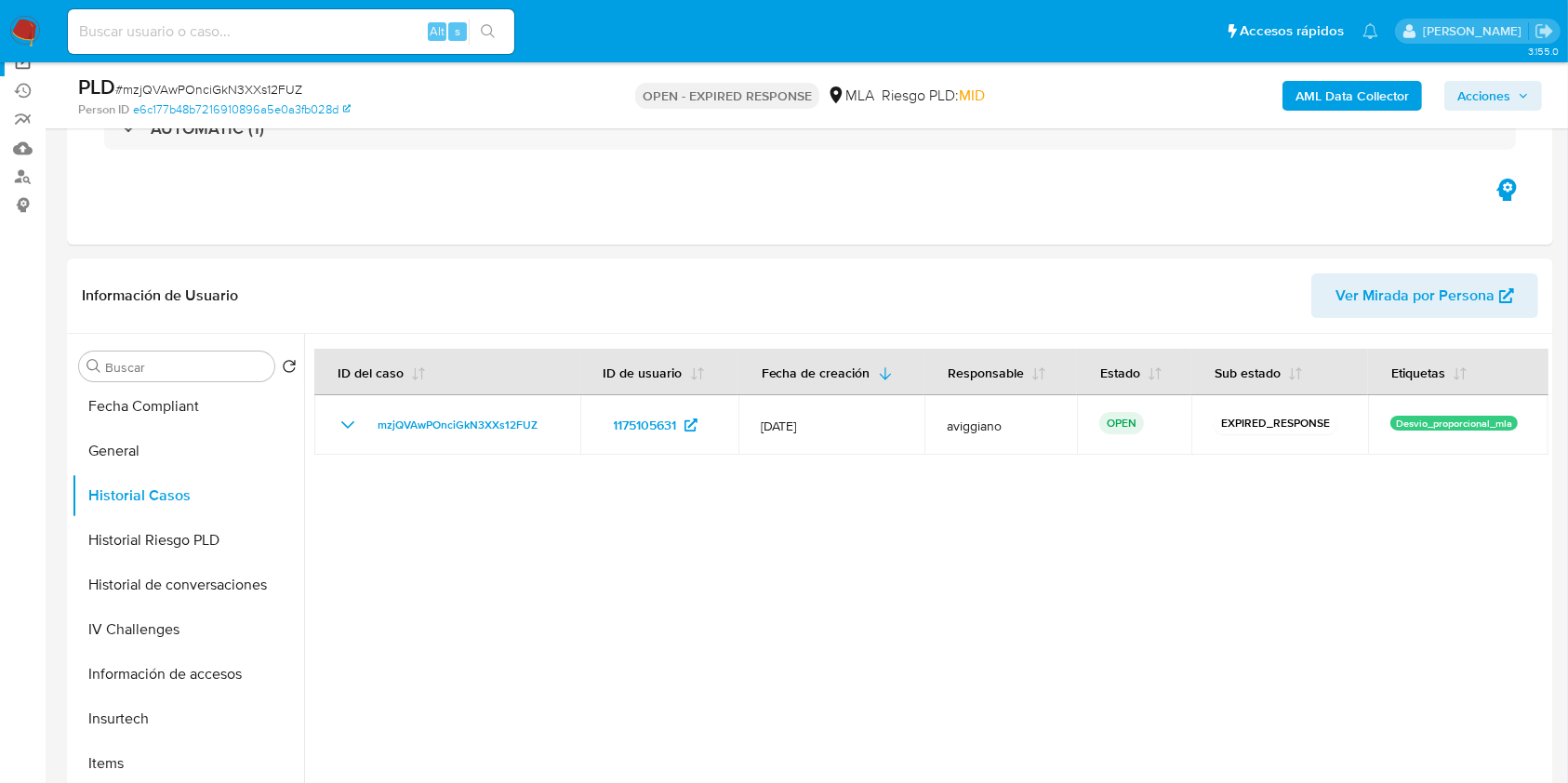
scroll to position [0, 0]
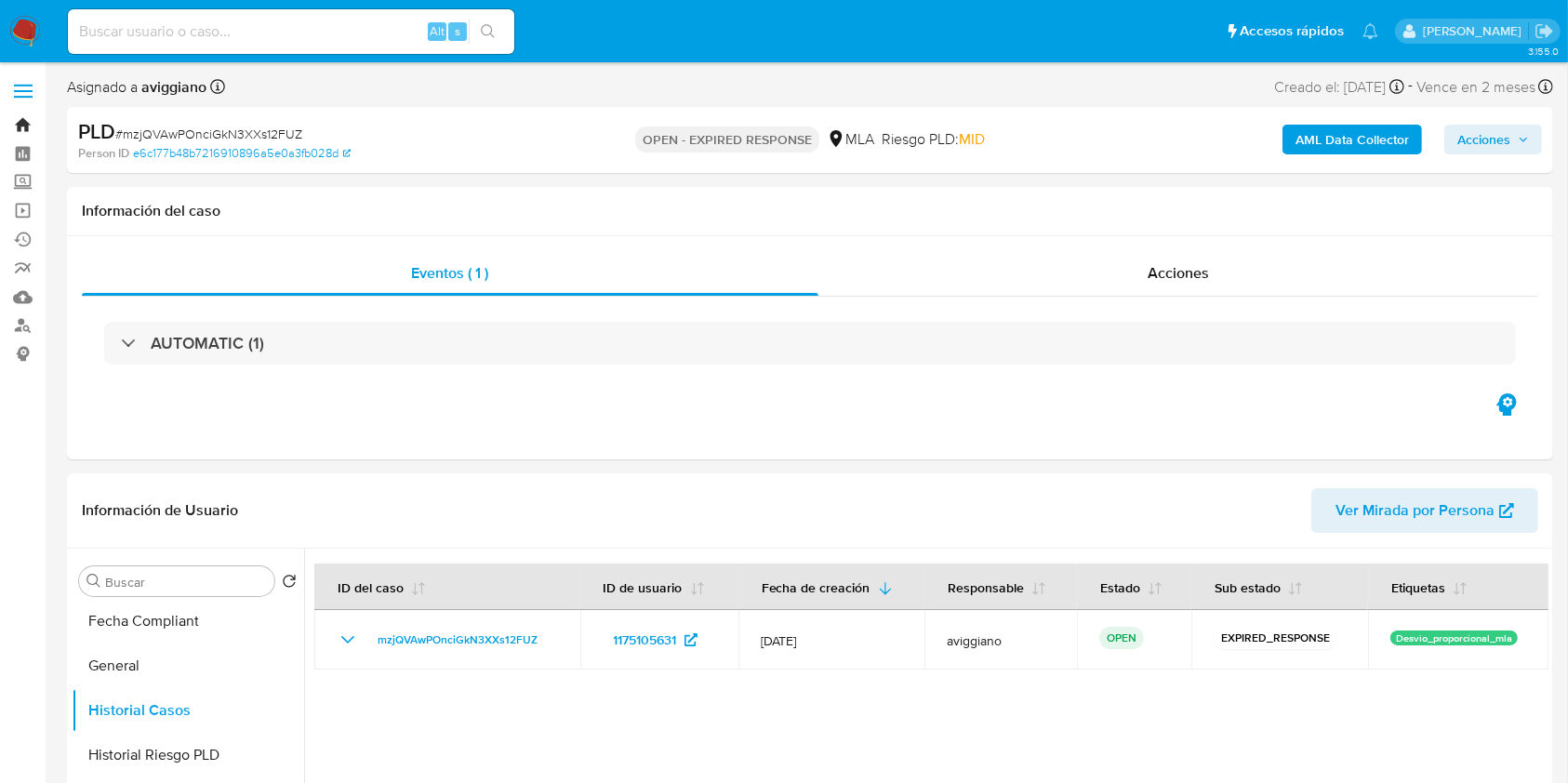
click at [28, 124] on link "Bandeja" at bounding box center [110, 125] width 222 height 29
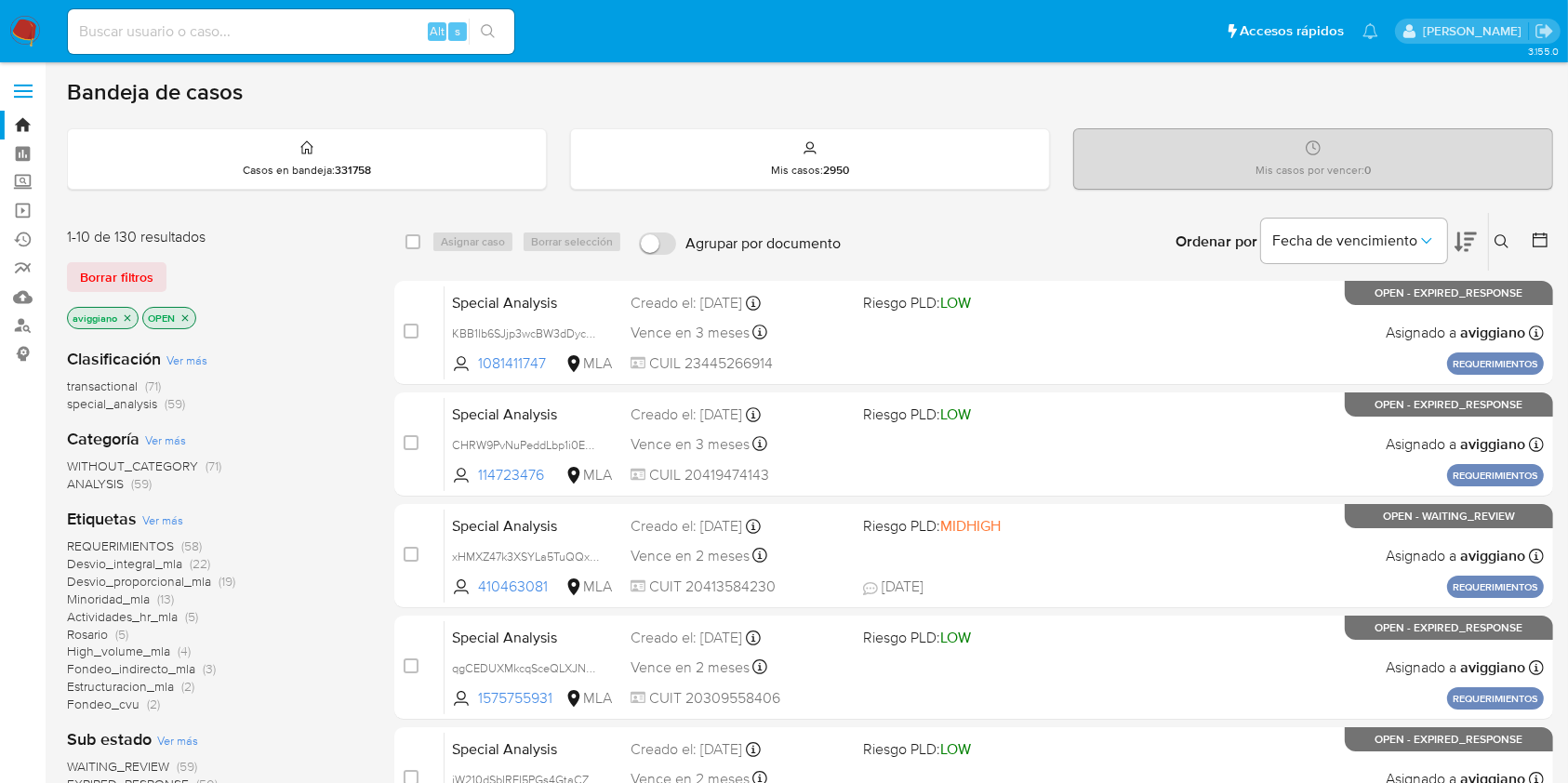
click at [1501, 237] on icon at bounding box center [1502, 242] width 15 height 15
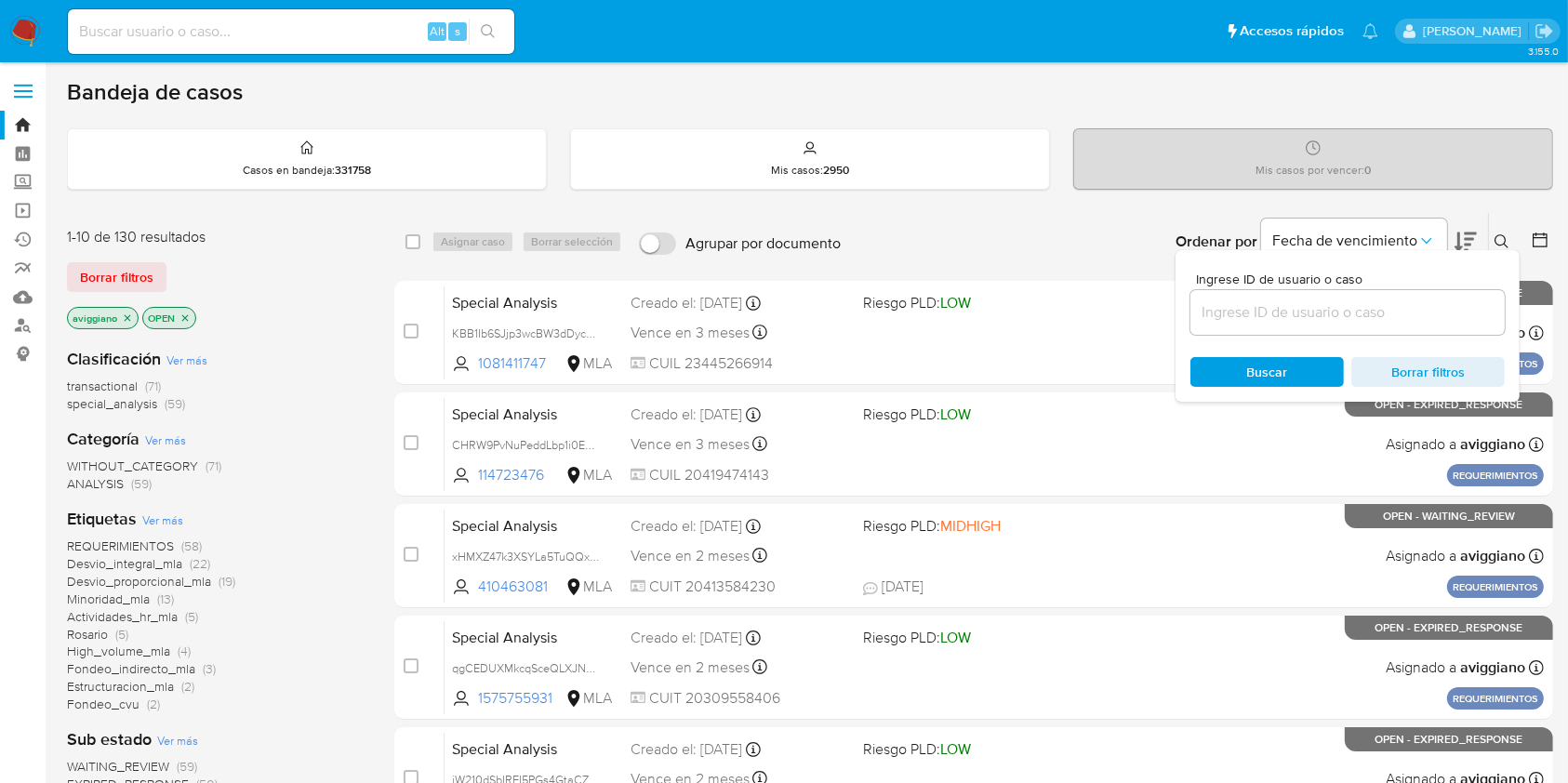
click at [1262, 297] on div at bounding box center [1346, 312] width 314 height 45
click at [1243, 301] on input at bounding box center [1346, 312] width 314 height 24
paste input "mzjQVAwPOnciGkN3XXs12FUZ"
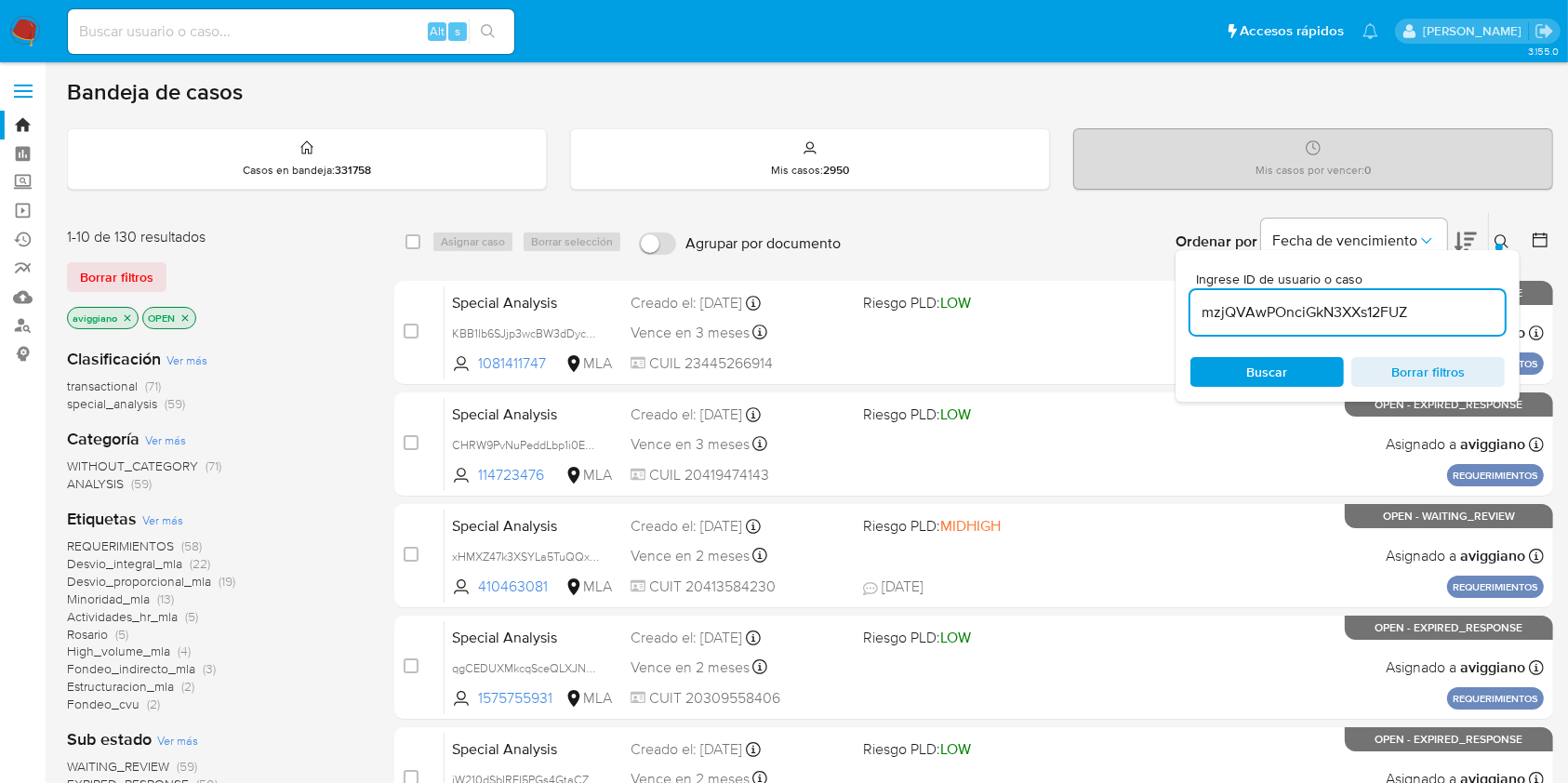
type input "mzjQVAwPOnciGkN3XXs12FUZ"
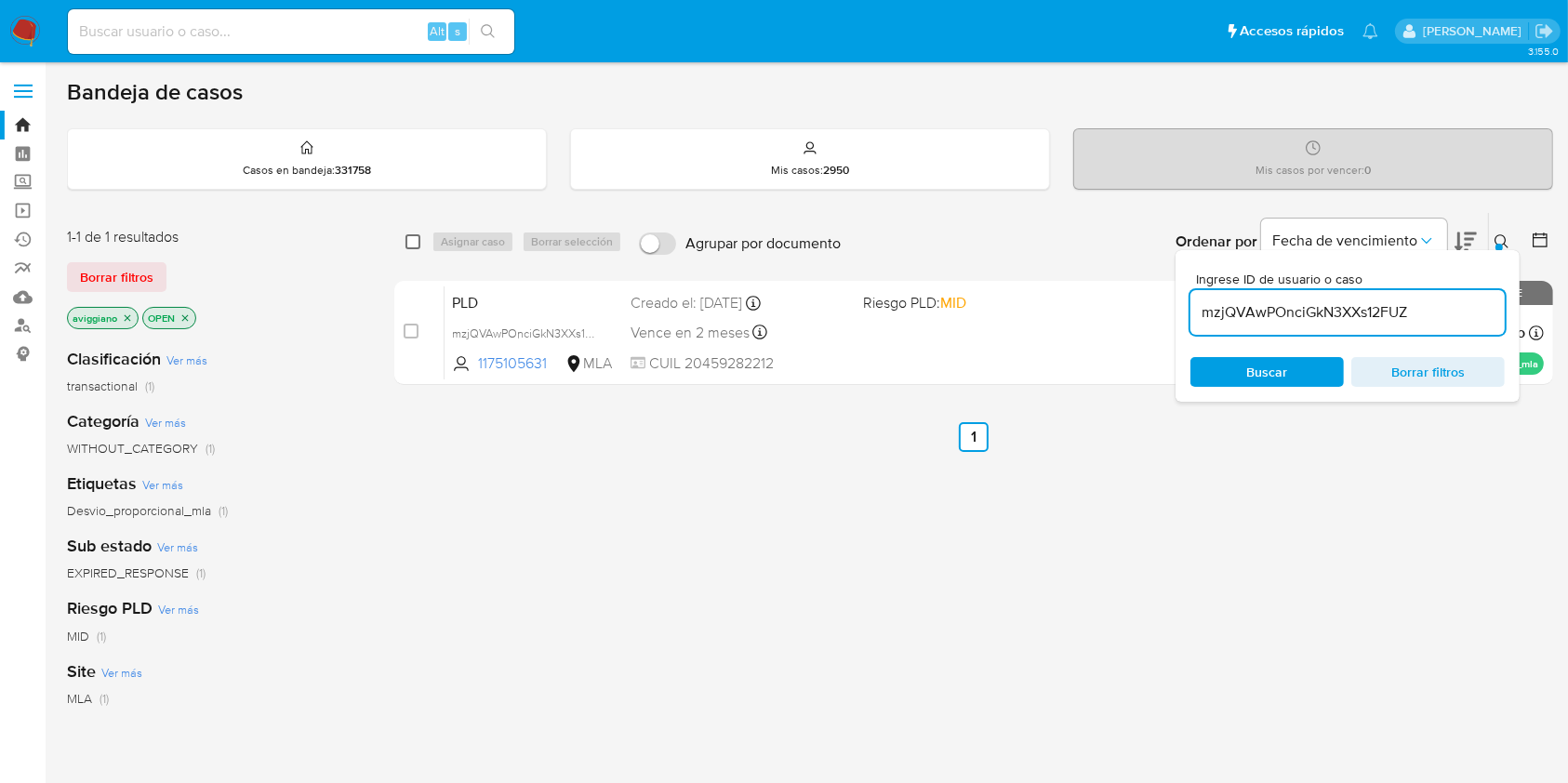
click at [409, 244] on input "checkbox" at bounding box center [413, 242] width 15 height 15
checkbox input "true"
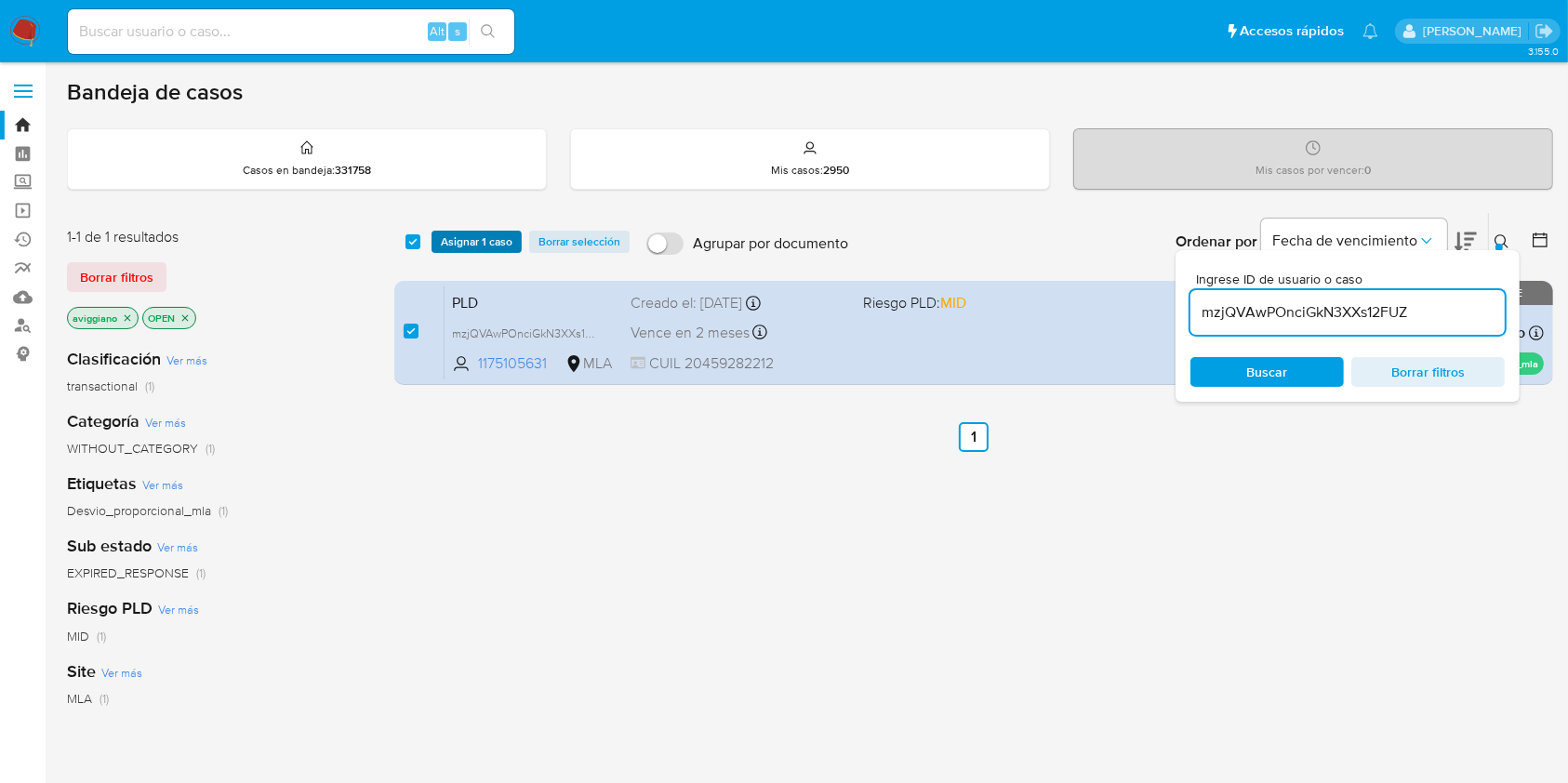
click at [462, 243] on span "Asignar 1 caso" at bounding box center [476, 241] width 72 height 18
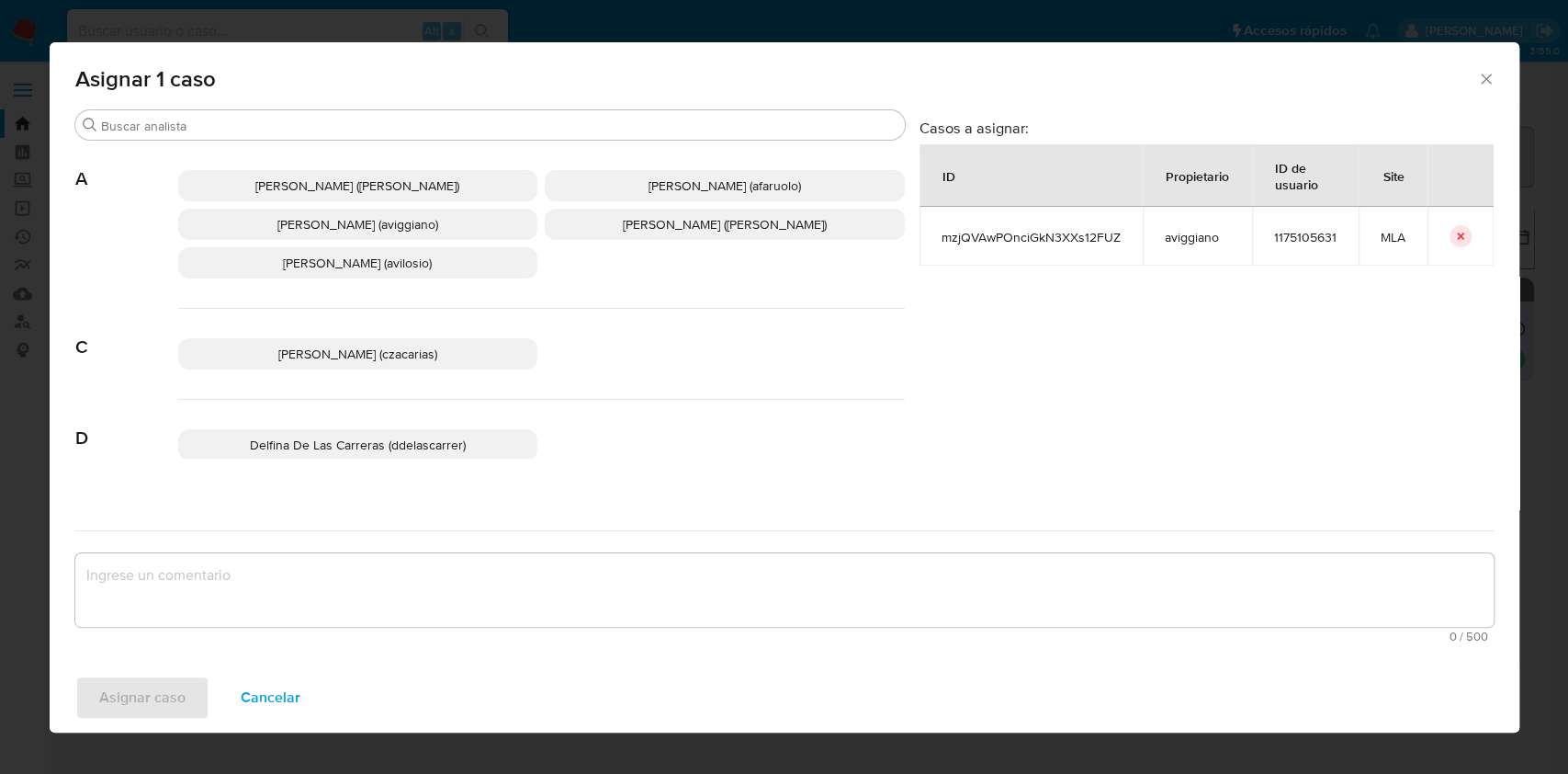
drag, startPoint x: 422, startPoint y: 231, endPoint x: 374, endPoint y: 353, distance: 131.1
click at [422, 230] on span "[PERSON_NAME] (aviggiano)" at bounding box center [358, 224] width 161 height 18
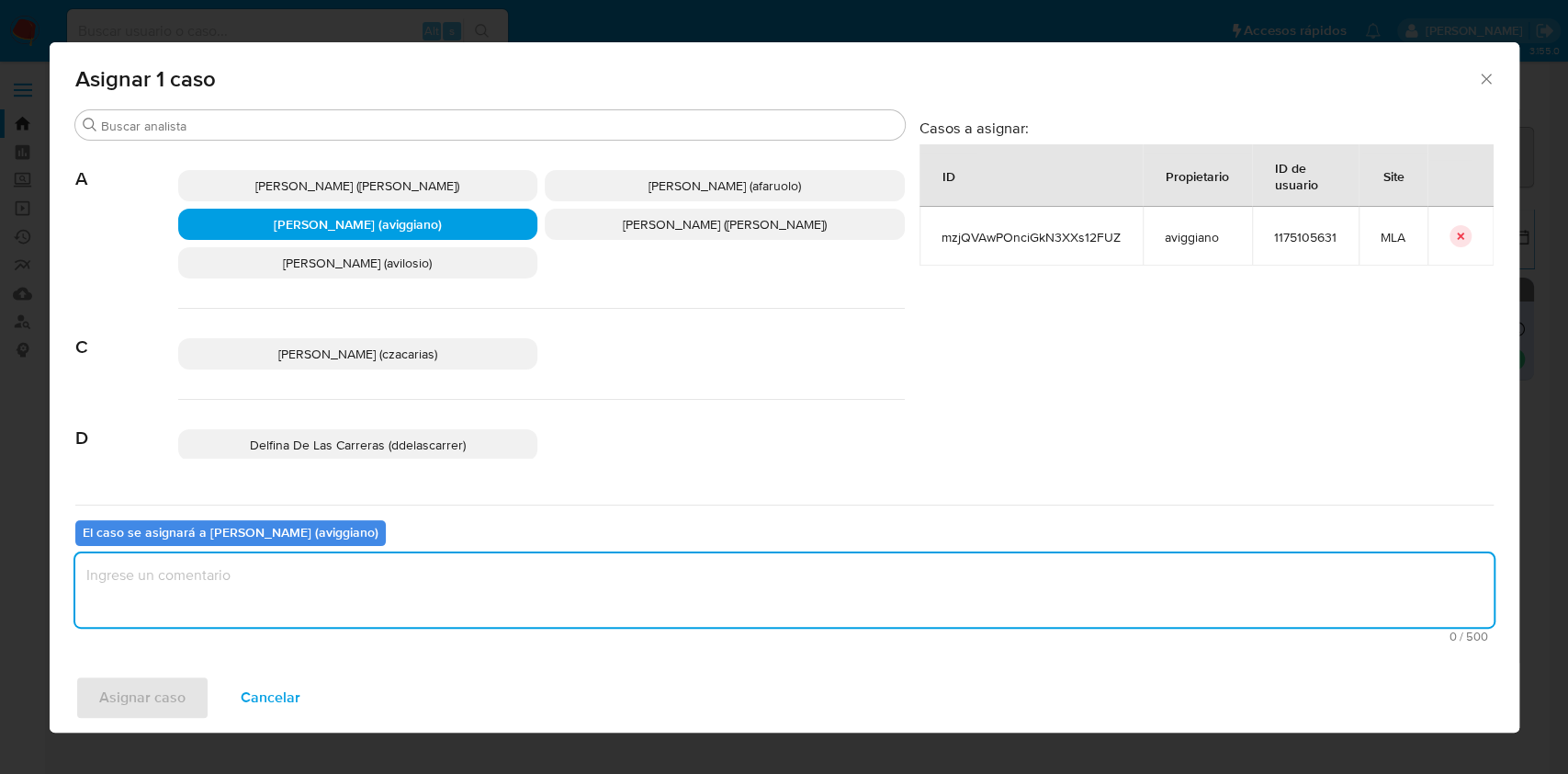
click at [309, 564] on textarea "assign-modal" at bounding box center [784, 590] width 1418 height 74
click at [181, 699] on span "Asignar caso" at bounding box center [142, 697] width 86 height 41
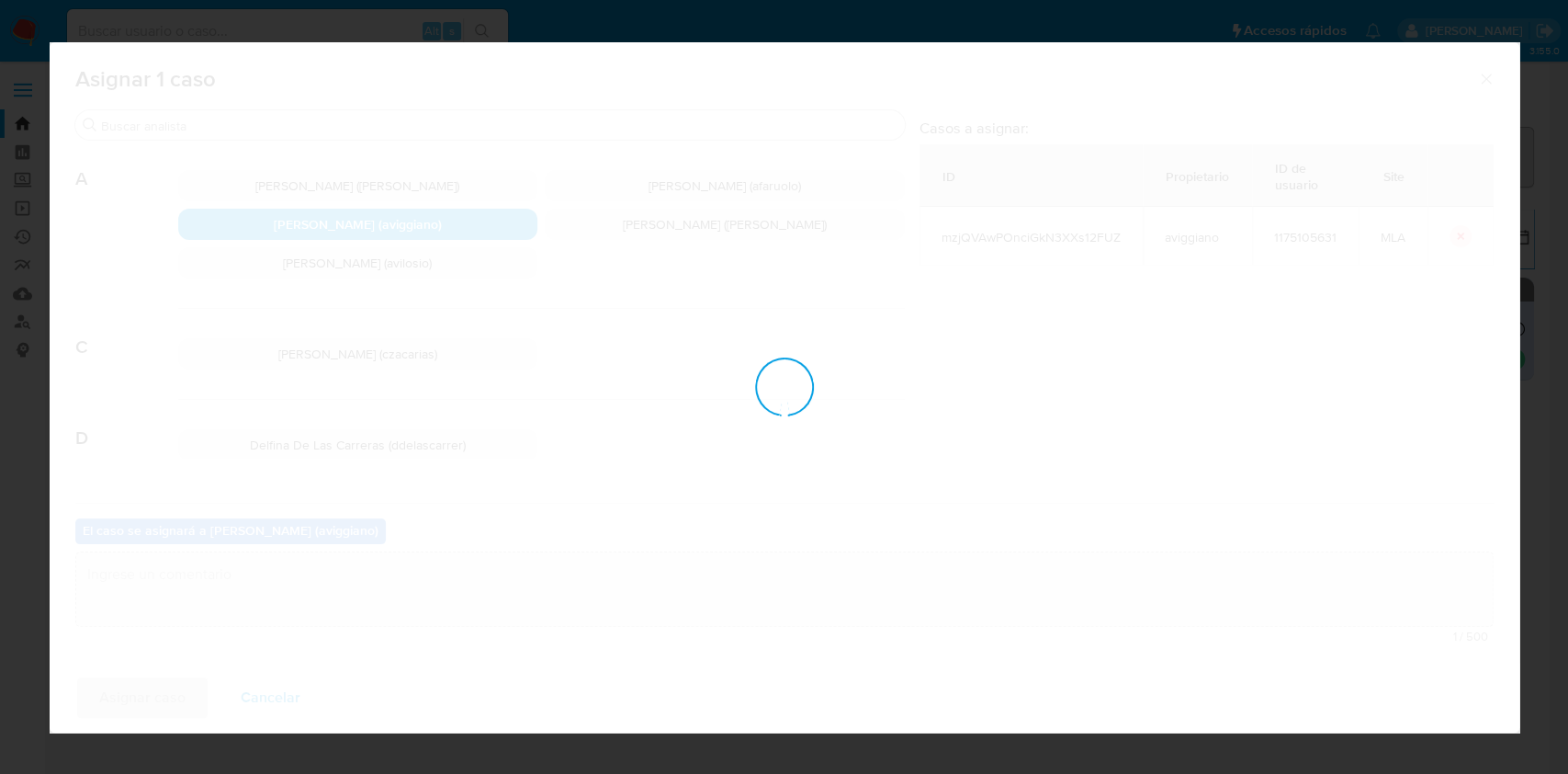
checkbox input "false"
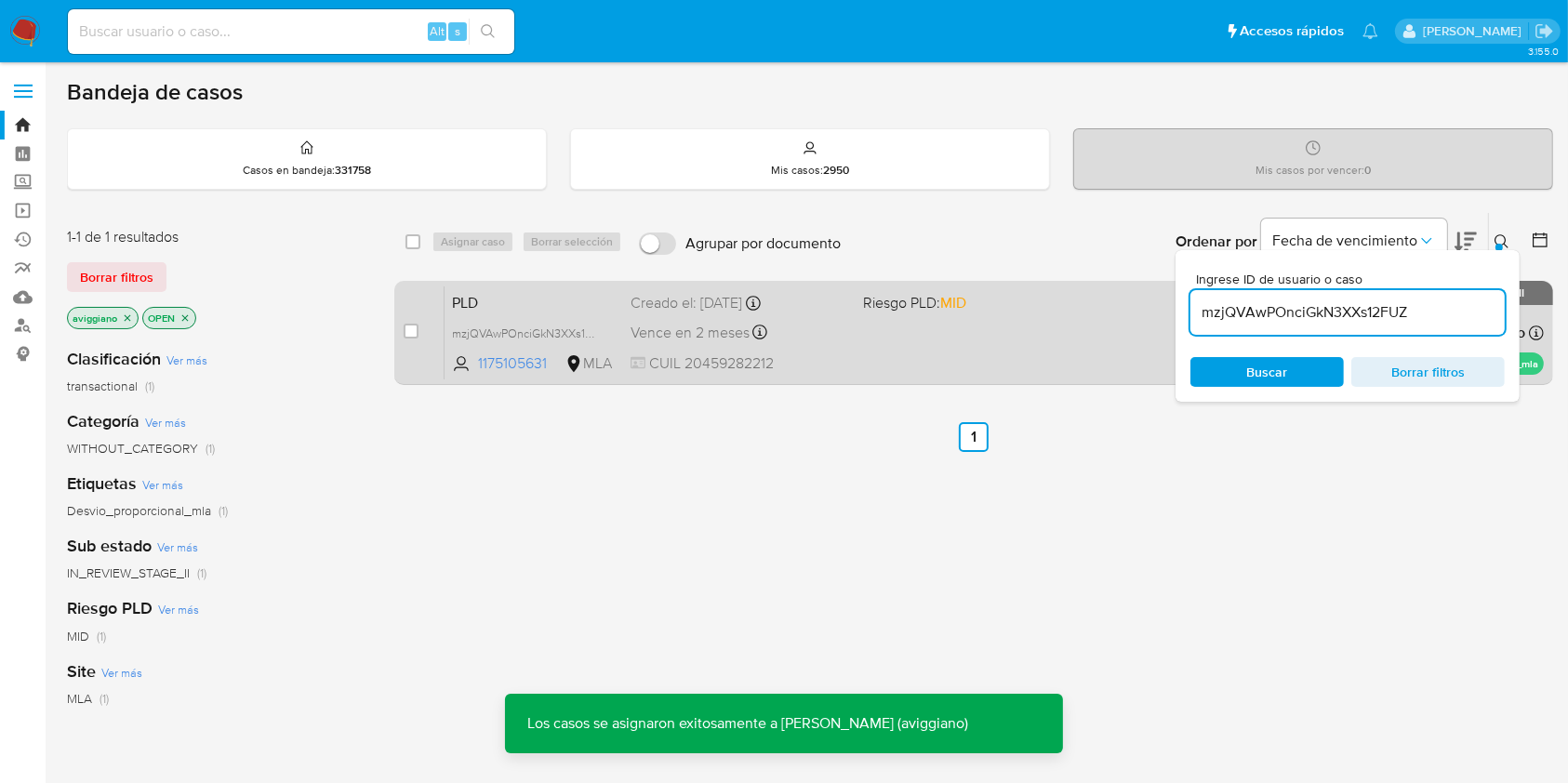
click at [833, 301] on div "Creado el: [DATE] Creado el: [DATE] 03:32:27" at bounding box center [739, 302] width 217 height 20
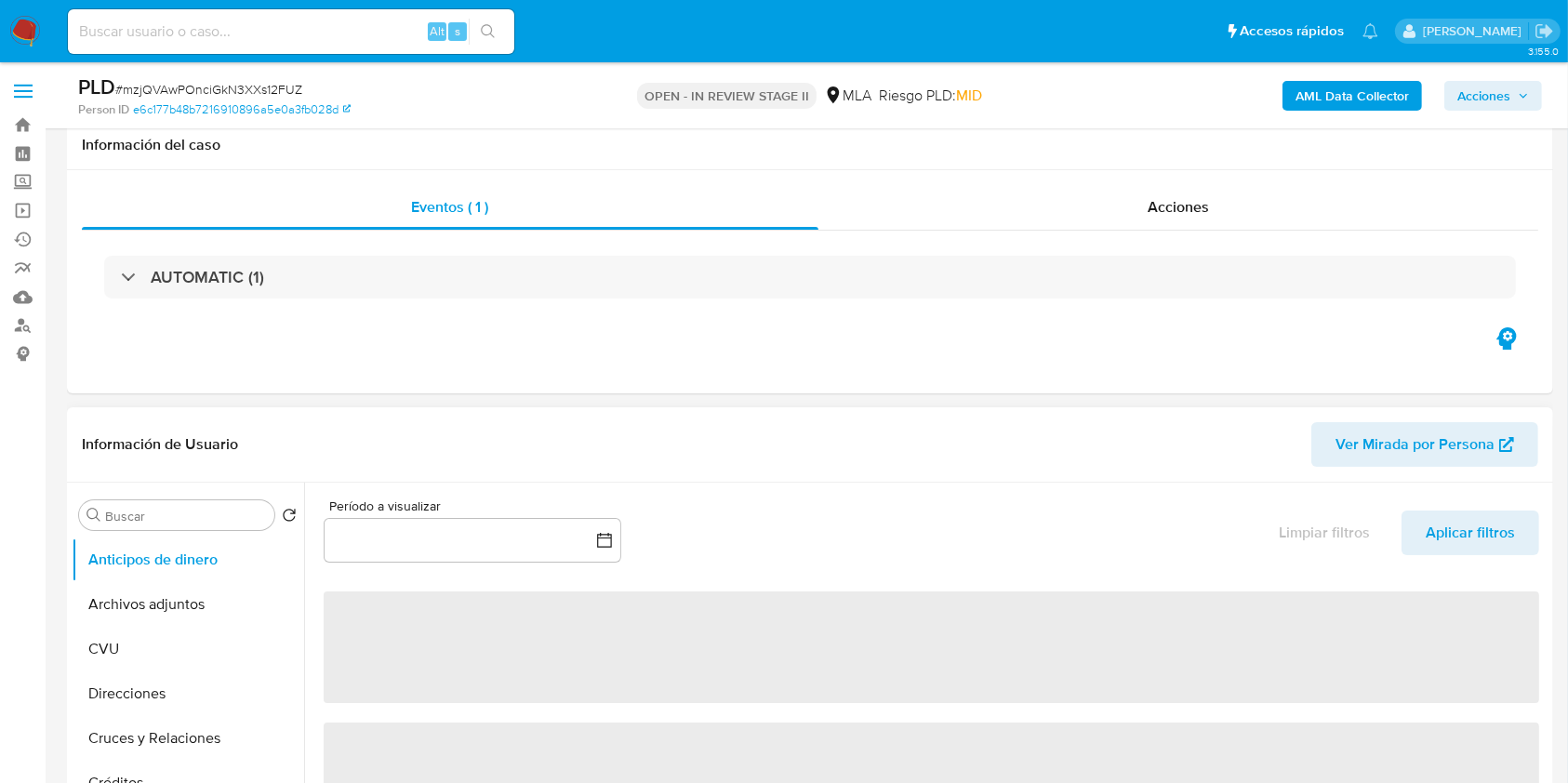
scroll to position [372, 0]
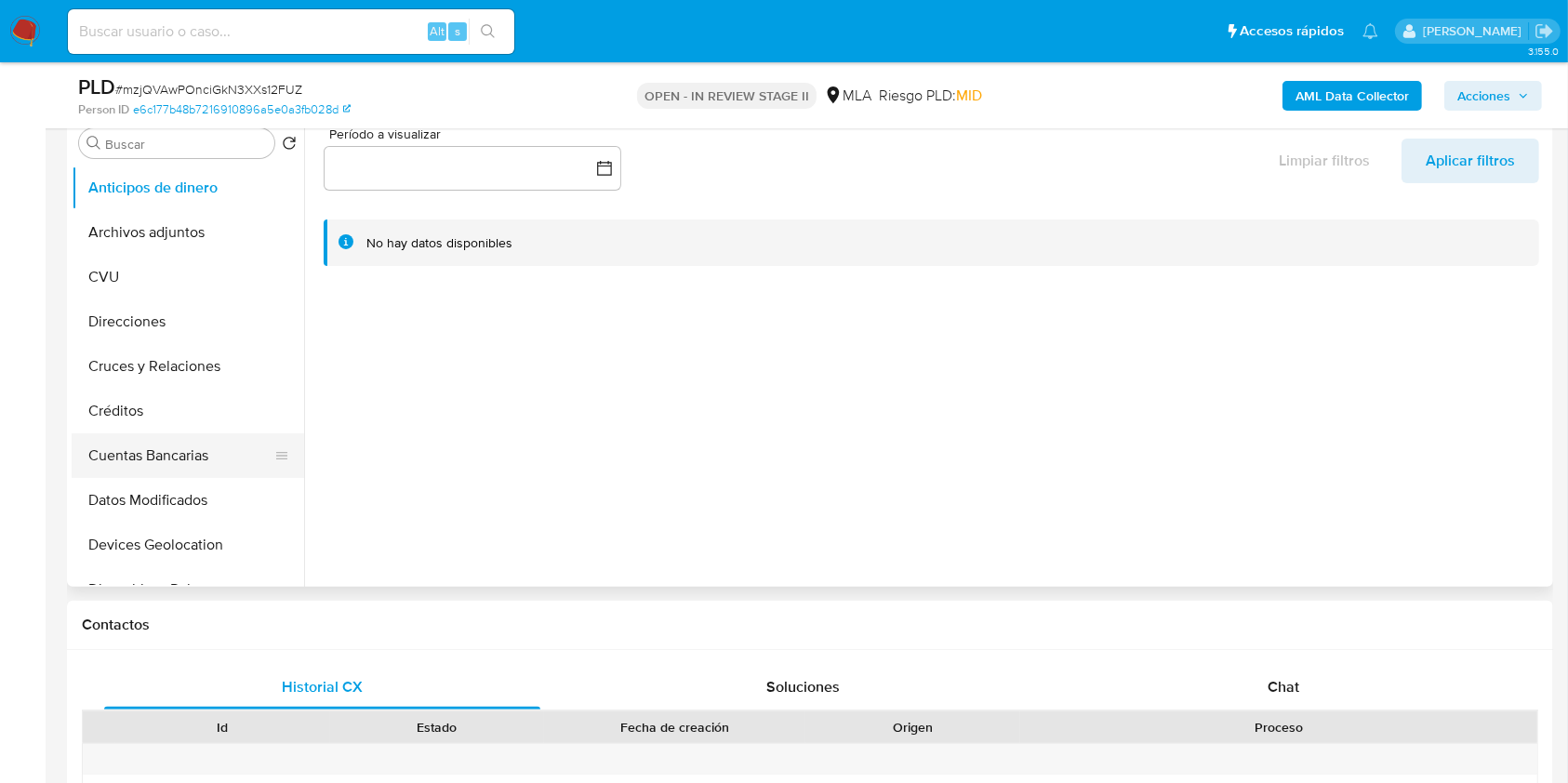
select select "10"
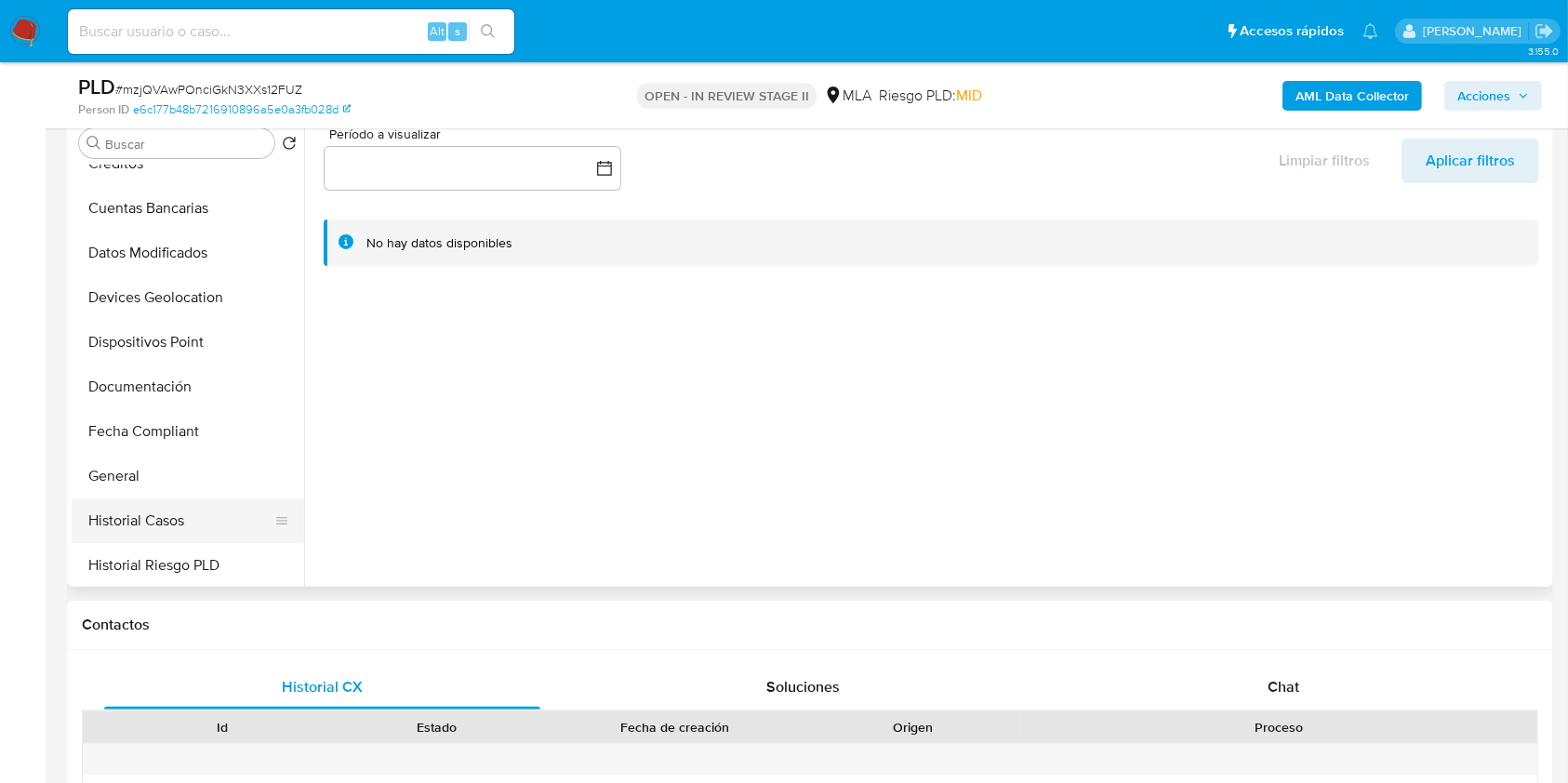
click at [132, 502] on button "Historial Casos" at bounding box center [180, 520] width 218 height 45
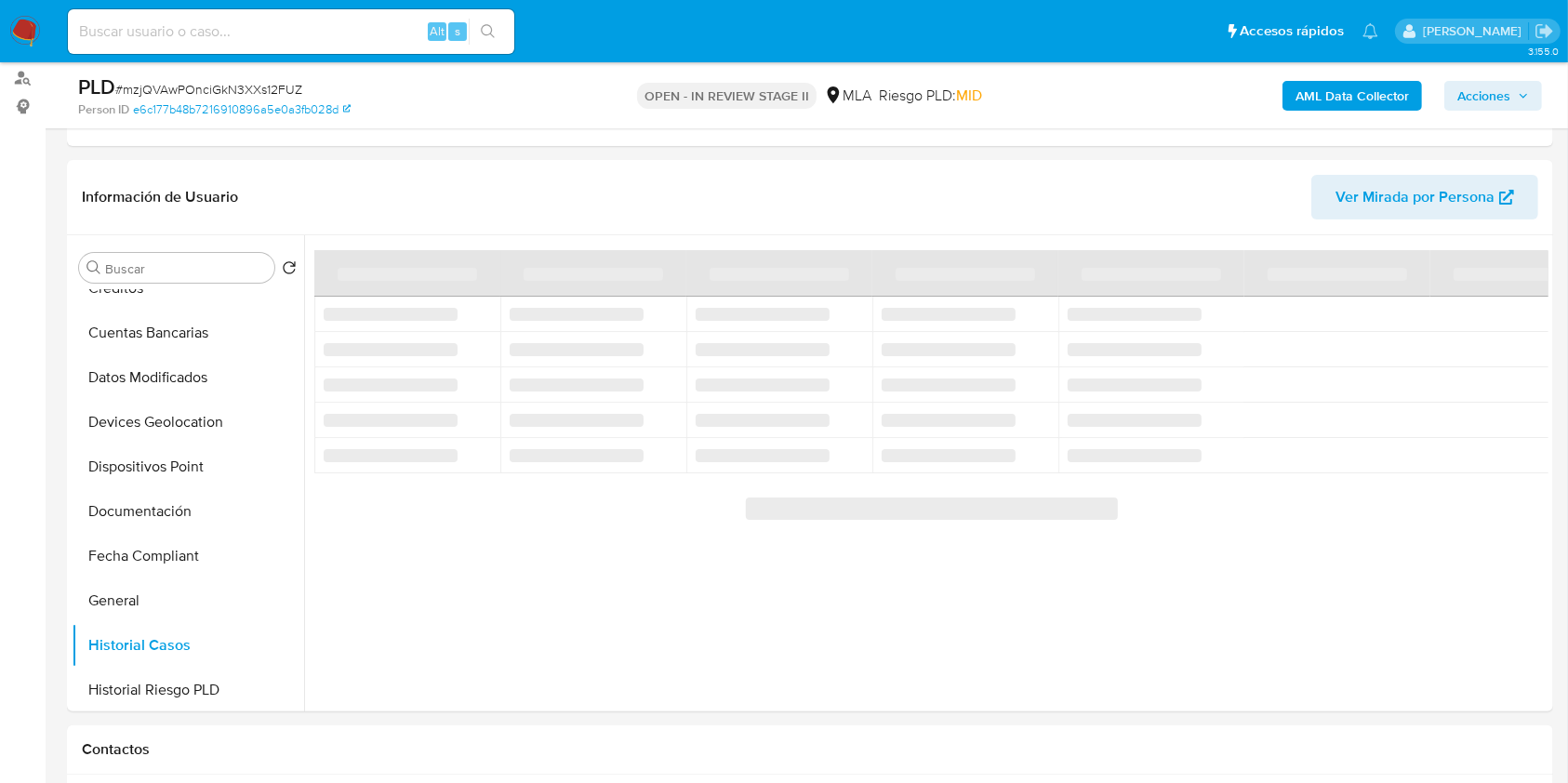
click at [1501, 108] on span "Acciones" at bounding box center [1483, 95] width 53 height 30
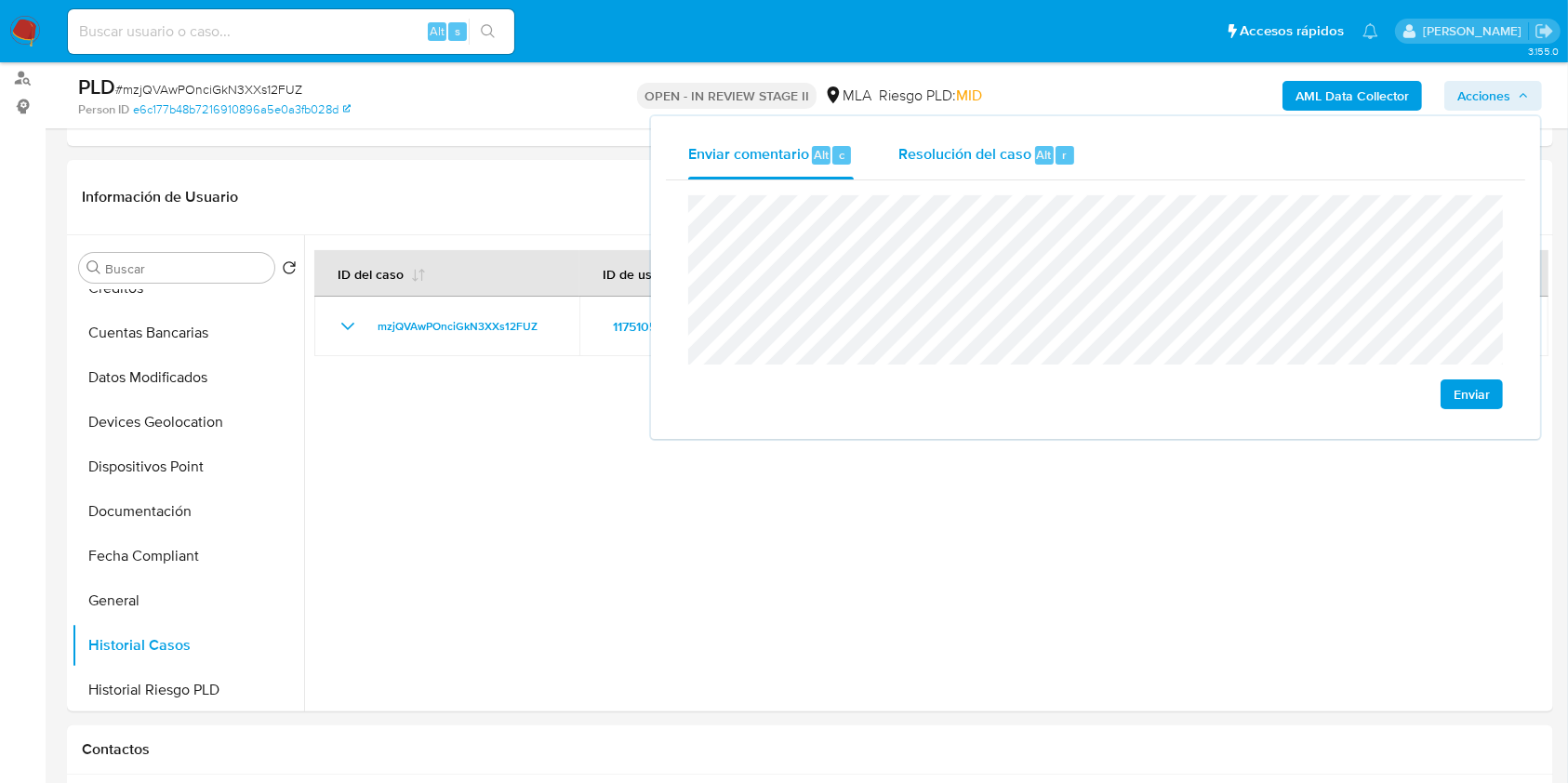
click at [1001, 152] on span "Resolución del caso" at bounding box center [964, 154] width 133 height 21
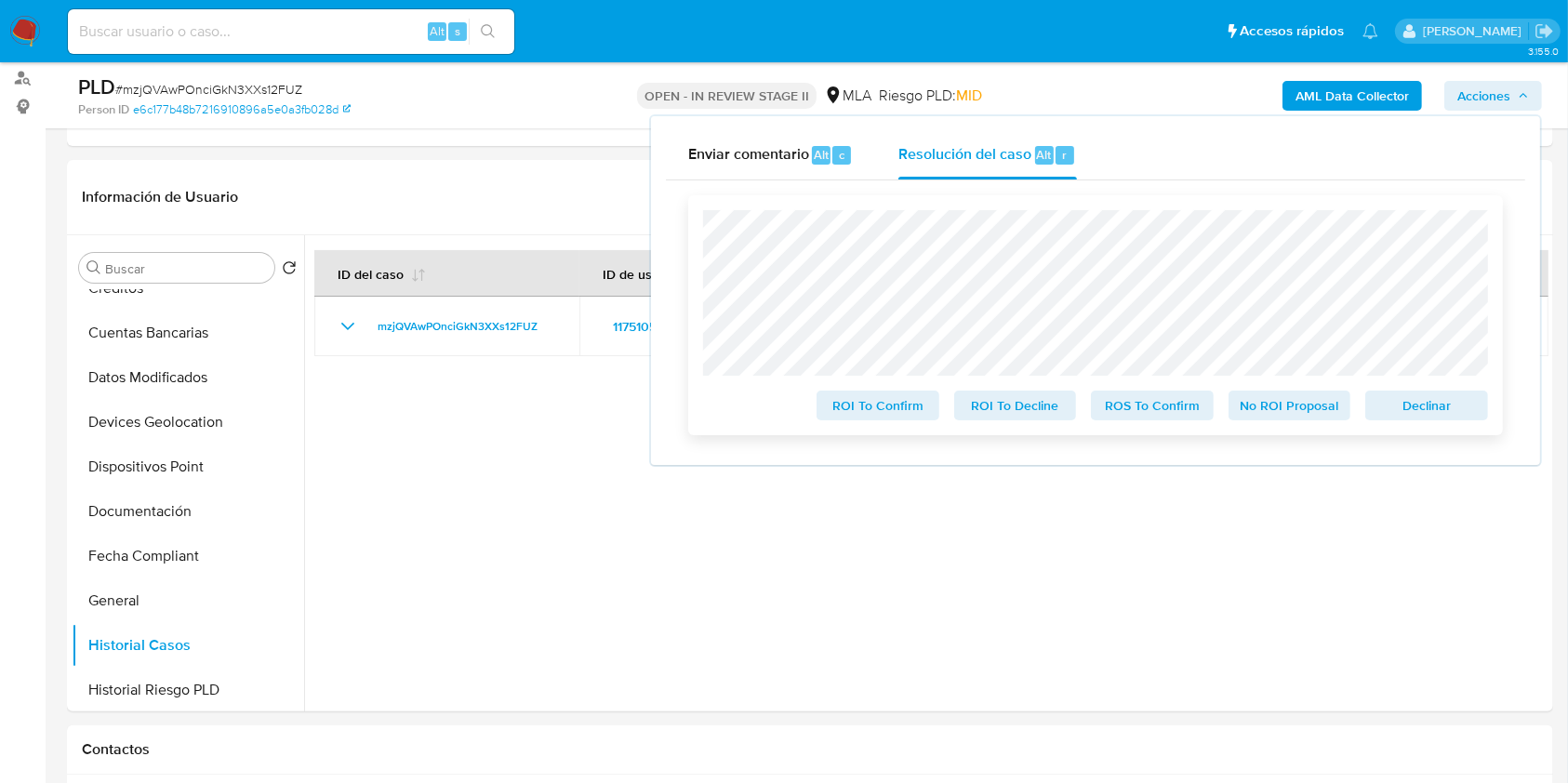
drag, startPoint x: 1394, startPoint y: 404, endPoint x: 1361, endPoint y: 412, distance: 34.0
click at [1395, 404] on span "Declinar" at bounding box center [1426, 405] width 97 height 26
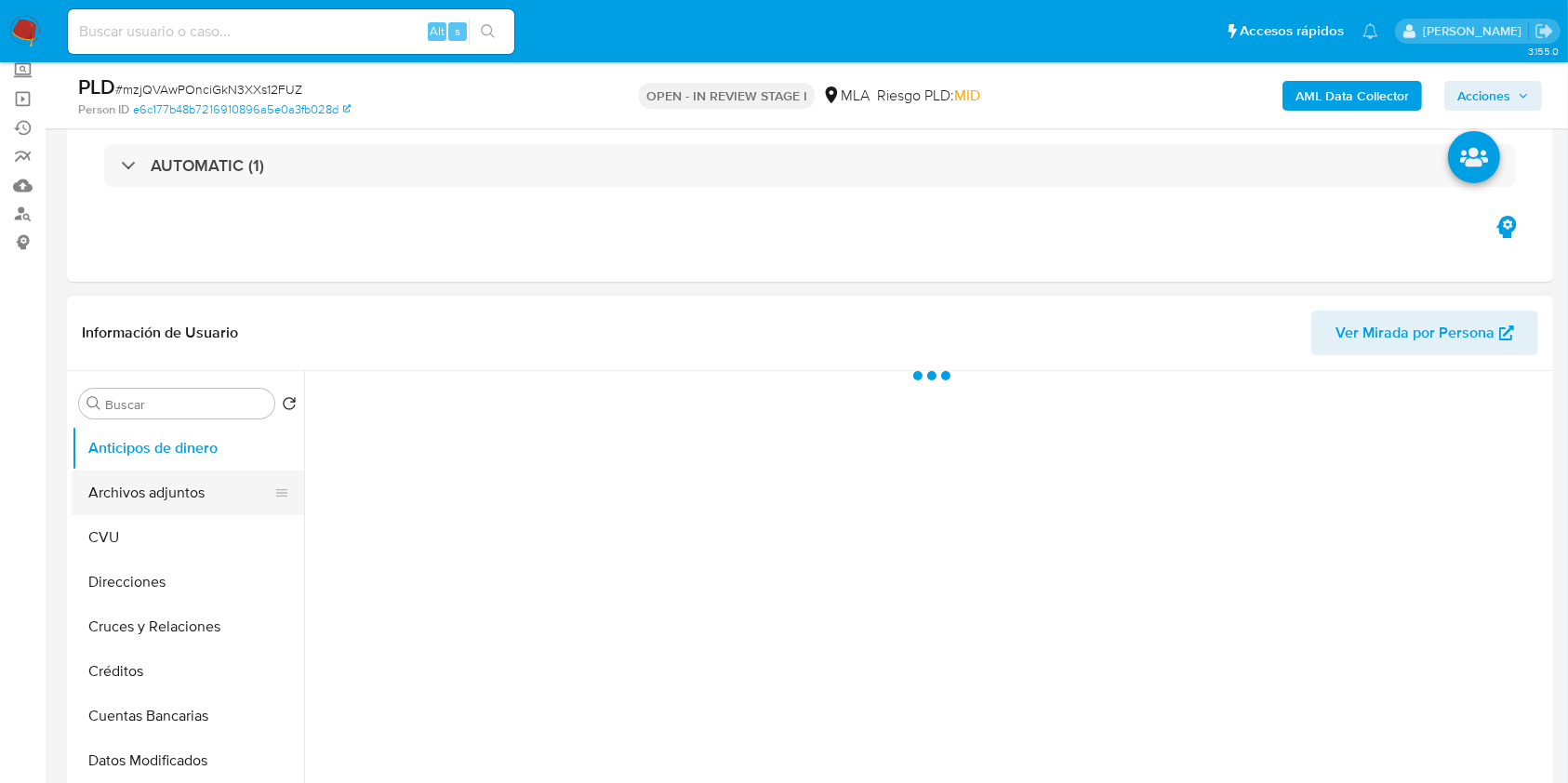
scroll to position [124, 0]
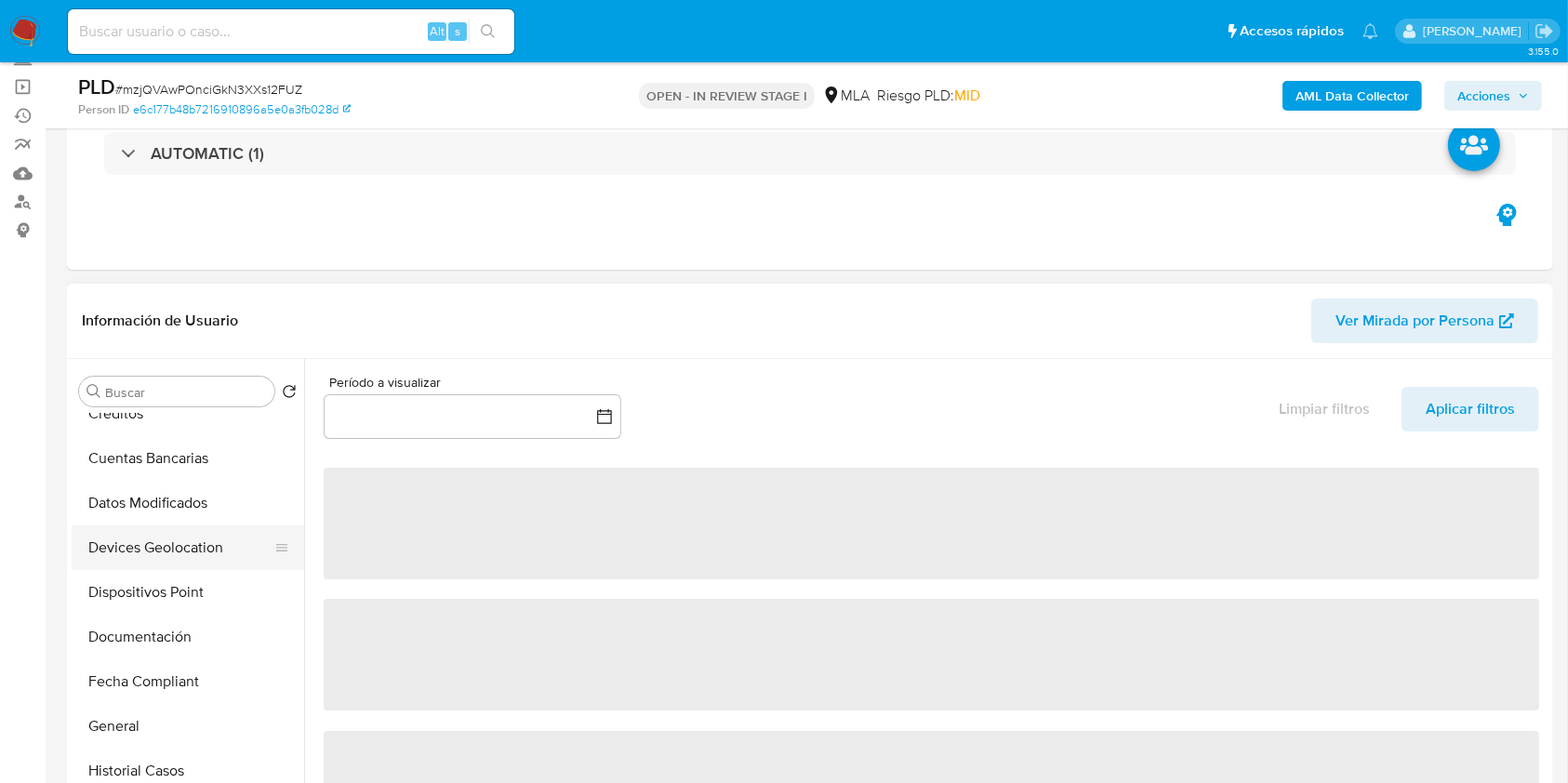
select select "10"
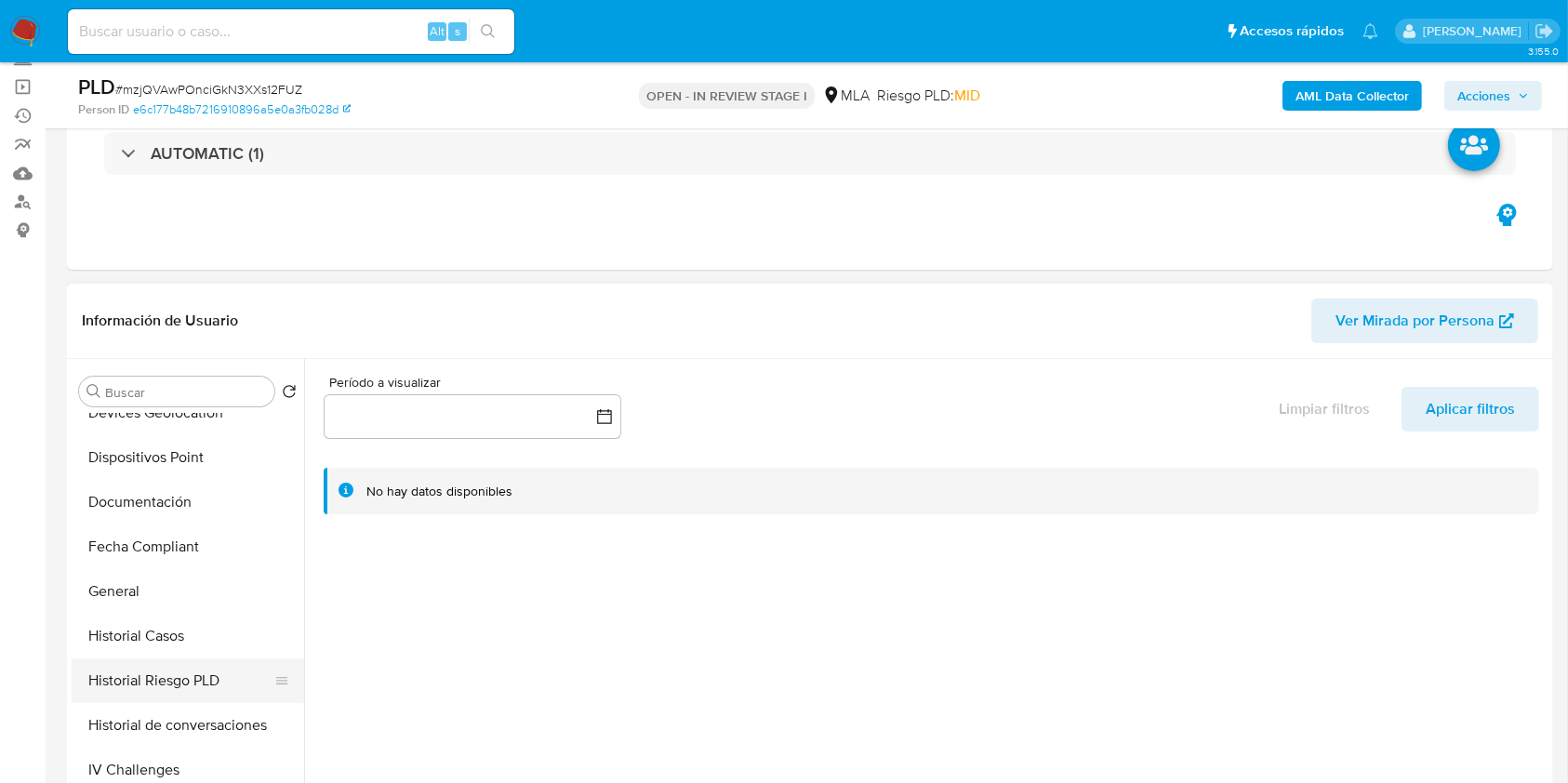
scroll to position [495, 0]
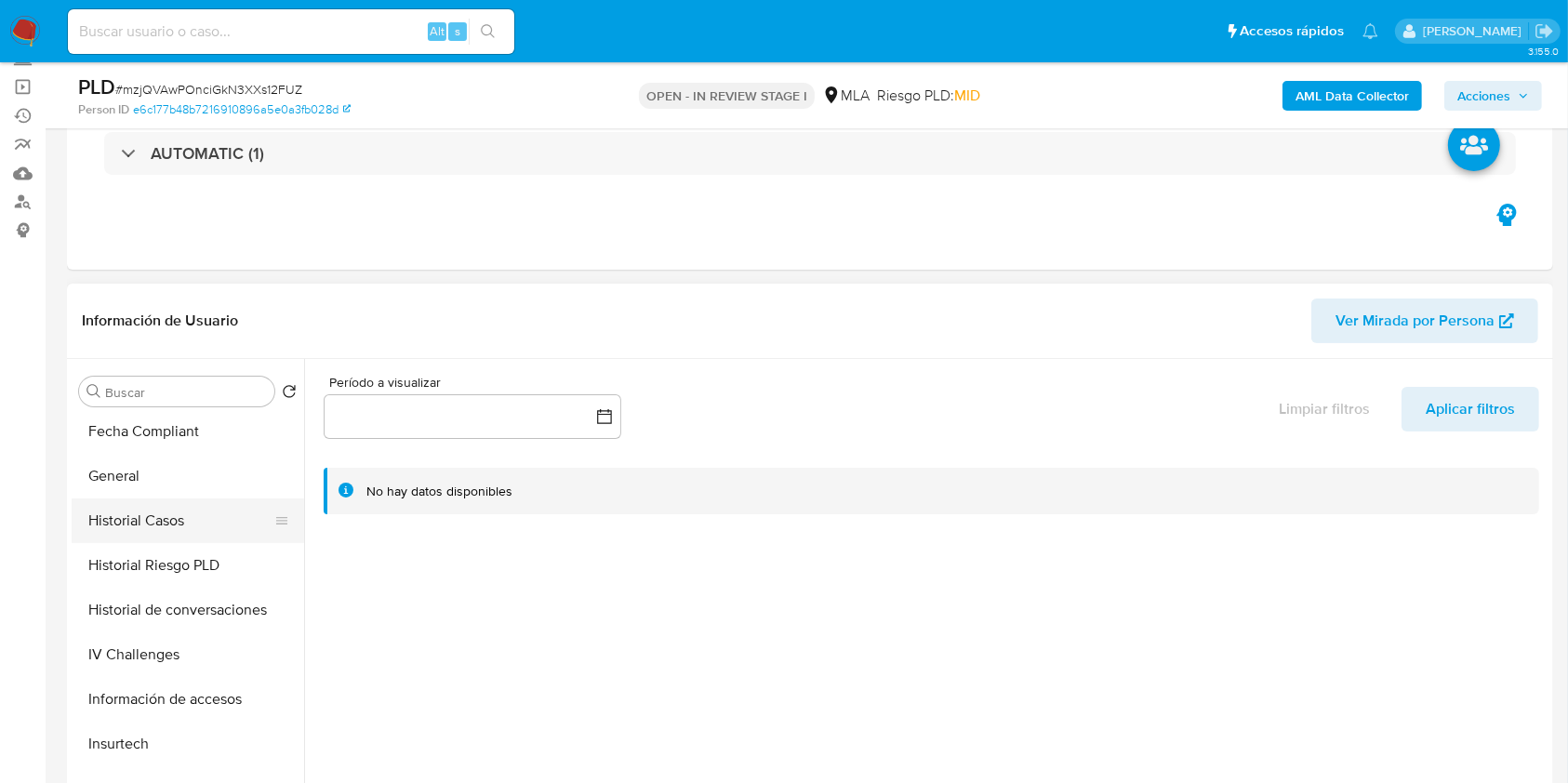
click at [193, 532] on button "Historial Casos" at bounding box center [180, 520] width 218 height 45
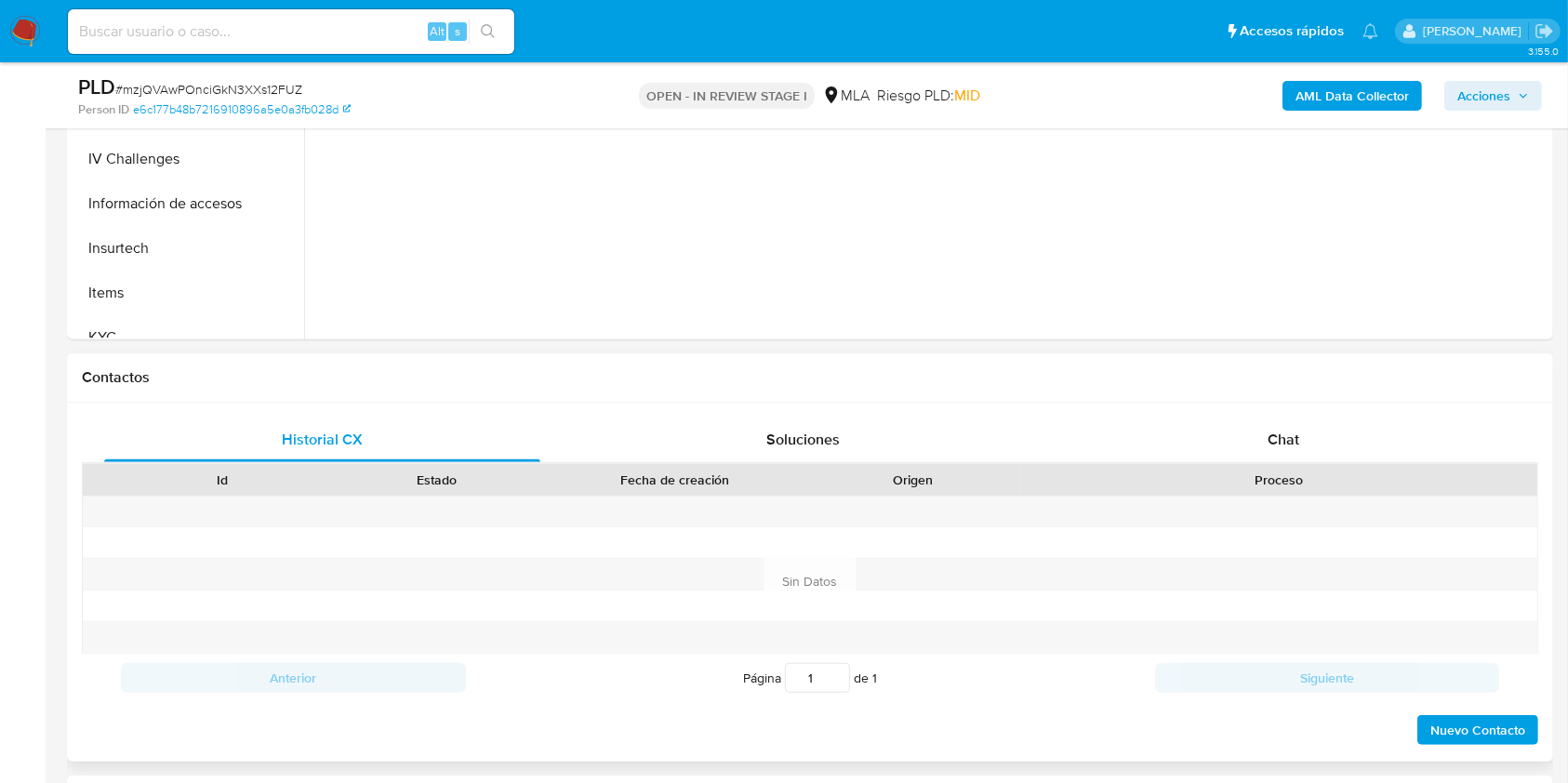
scroll to position [744, 0]
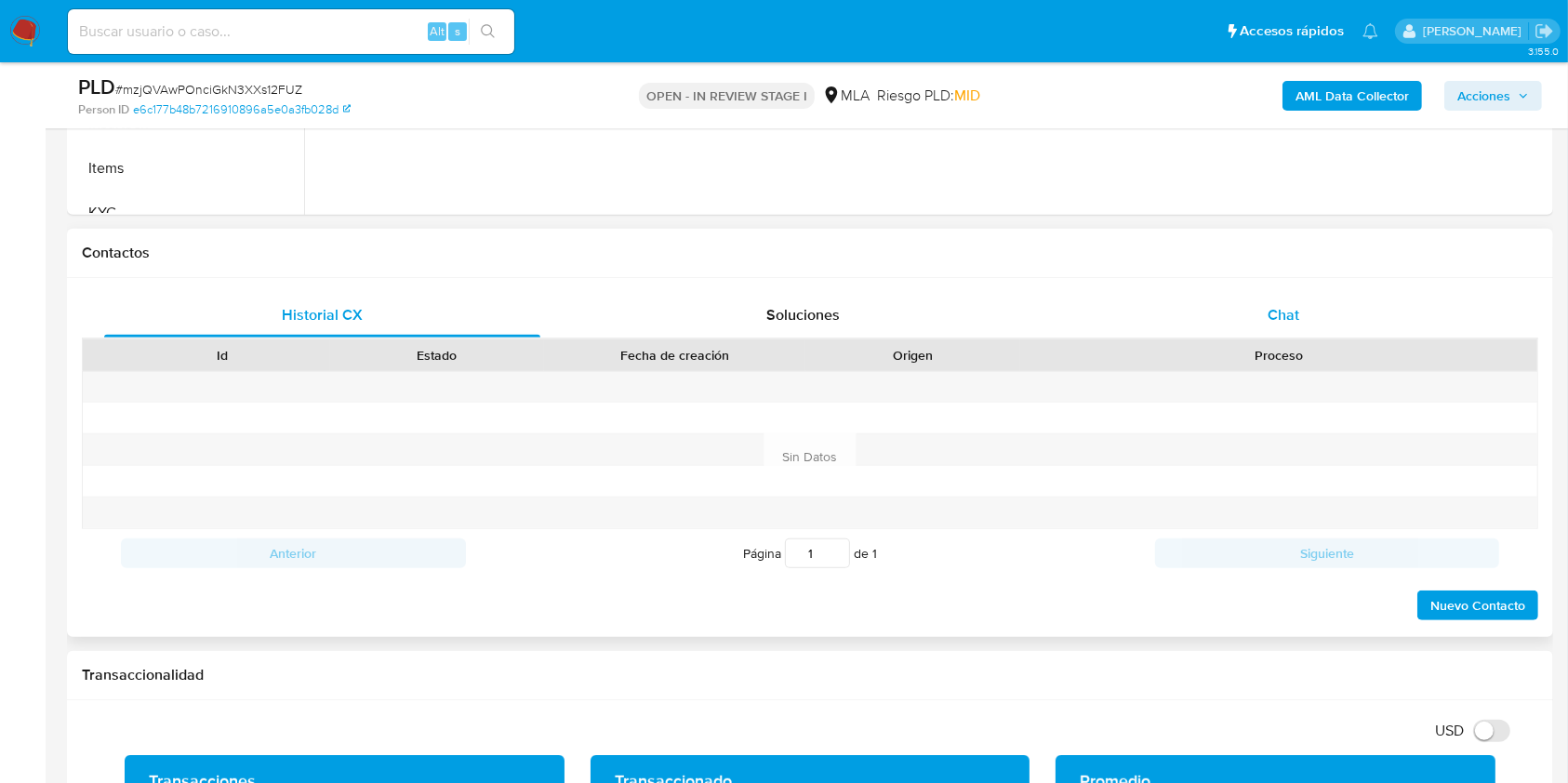
click at [1234, 314] on div "Chat" at bounding box center [1283, 315] width 436 height 45
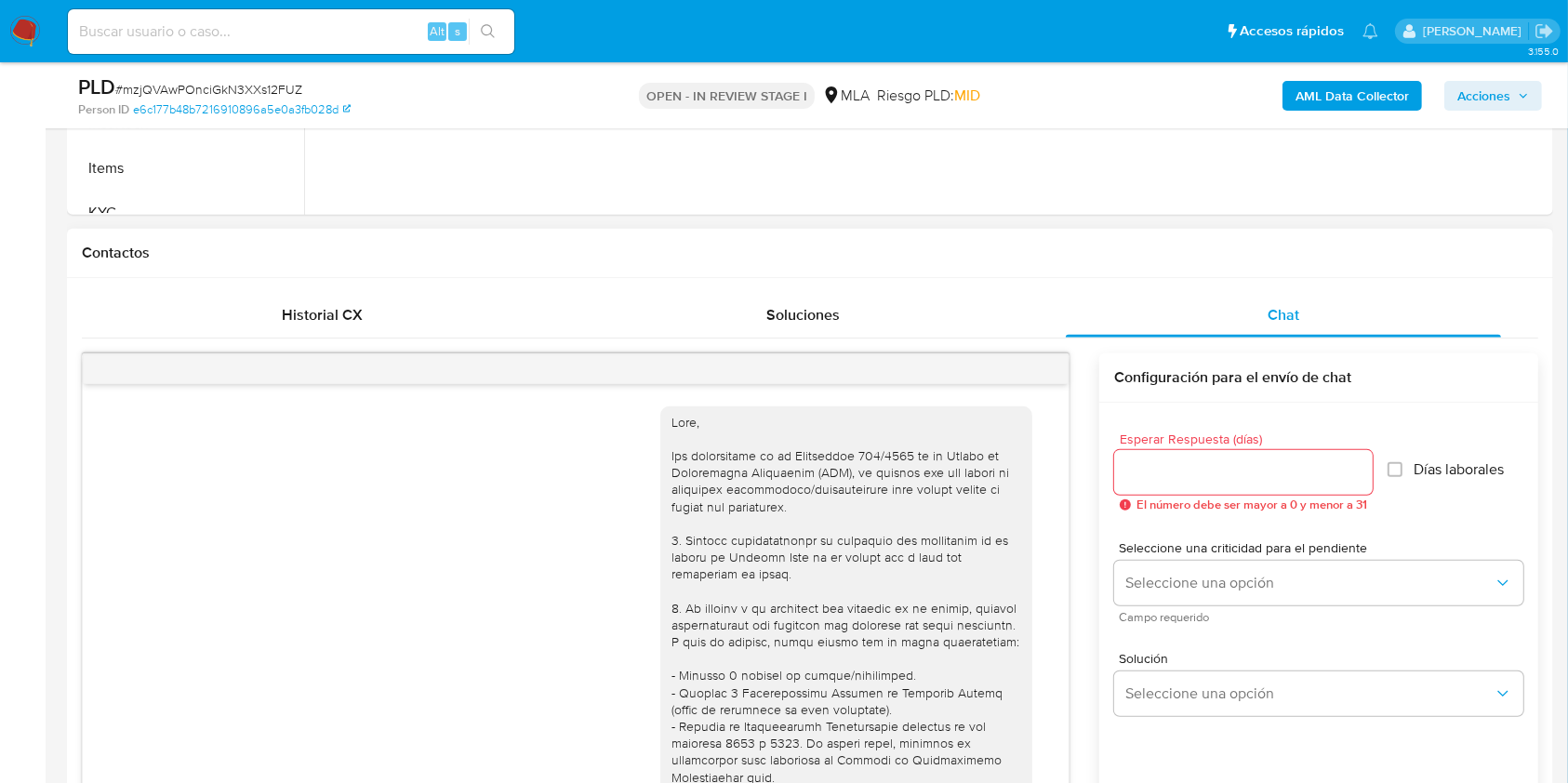
scroll to position [1051, 0]
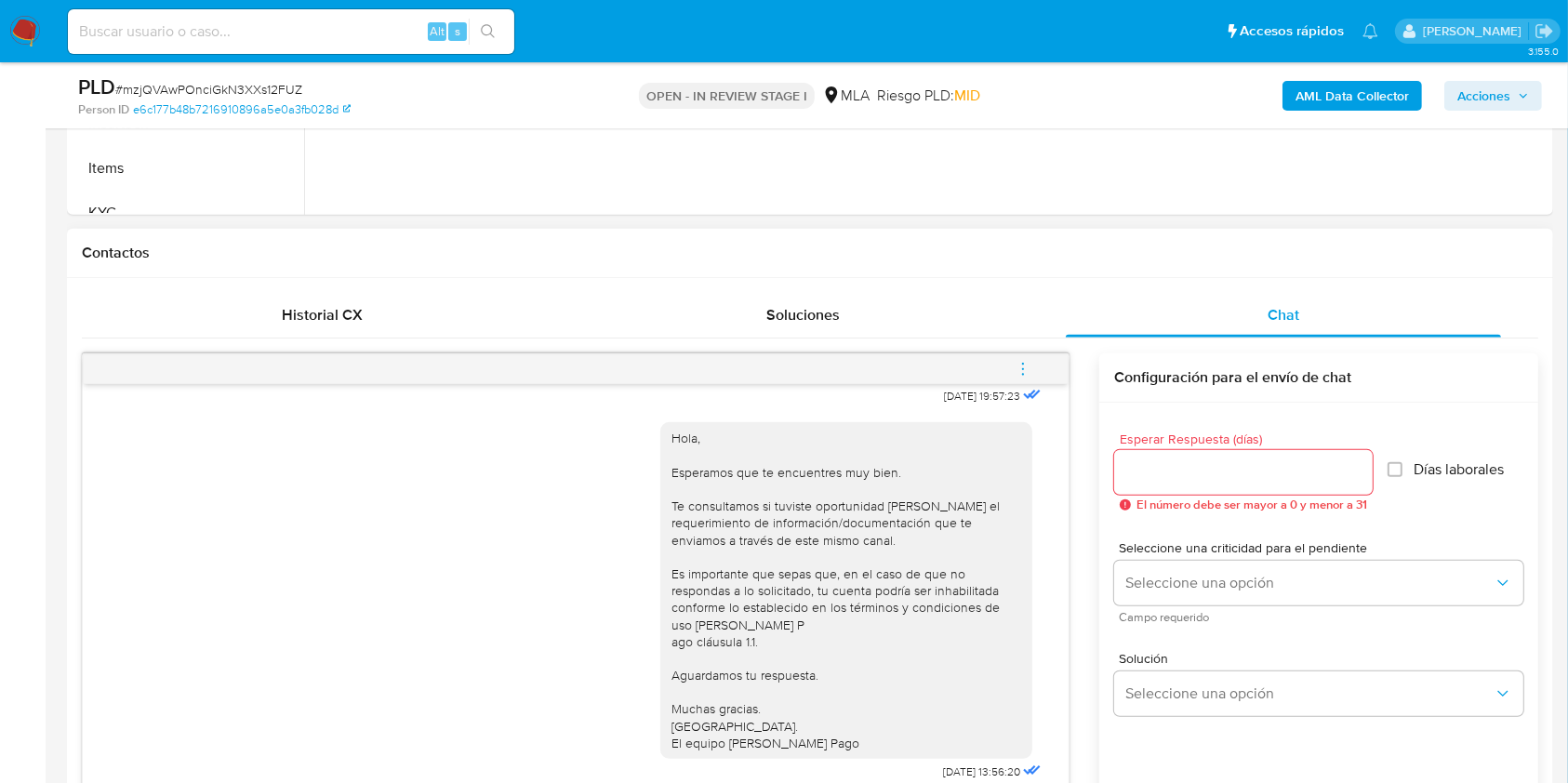
click at [1035, 368] on button "menu-action" at bounding box center [1023, 368] width 61 height 45
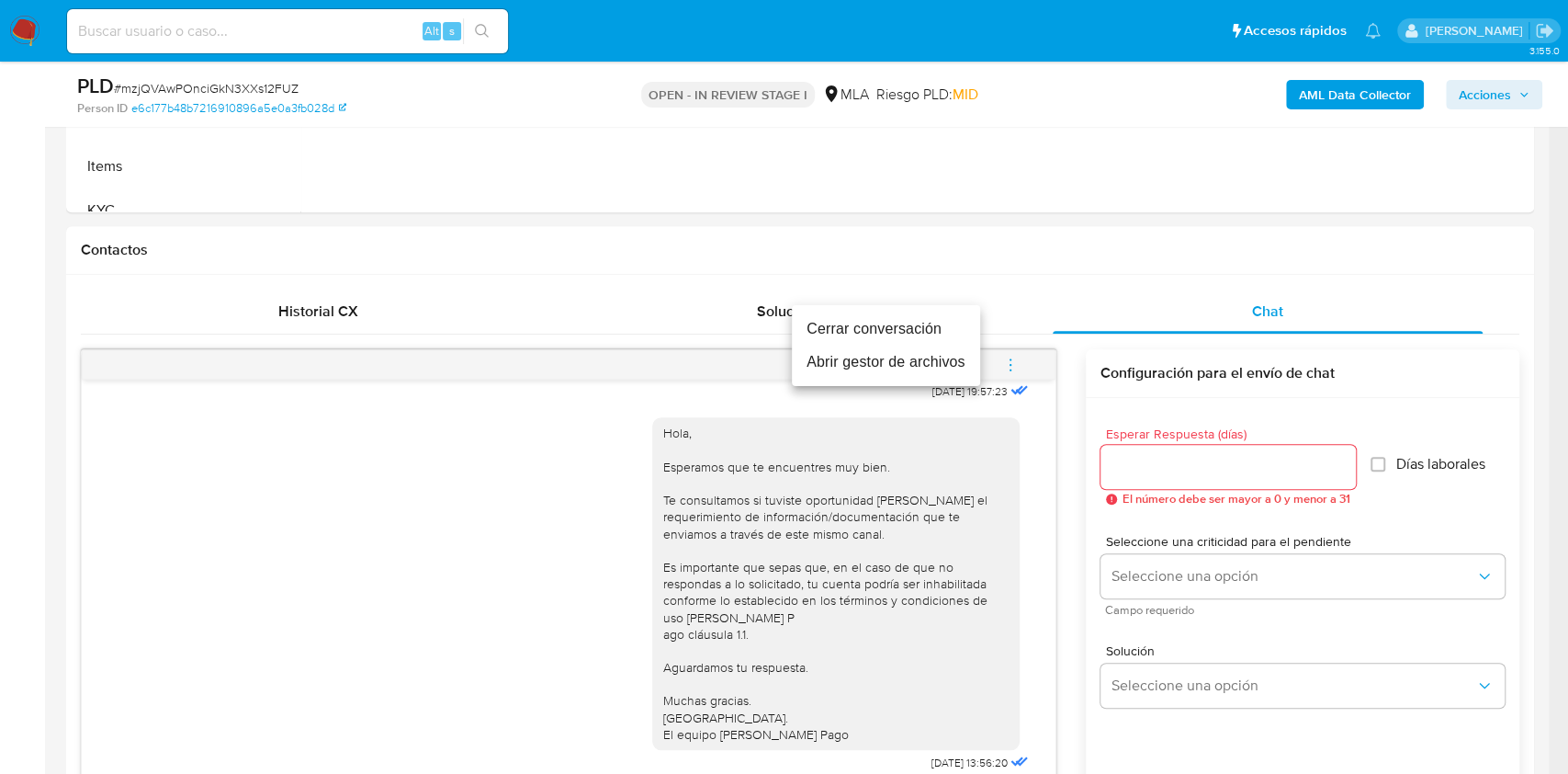
click at [892, 325] on li "Cerrar conversación" at bounding box center [885, 328] width 189 height 33
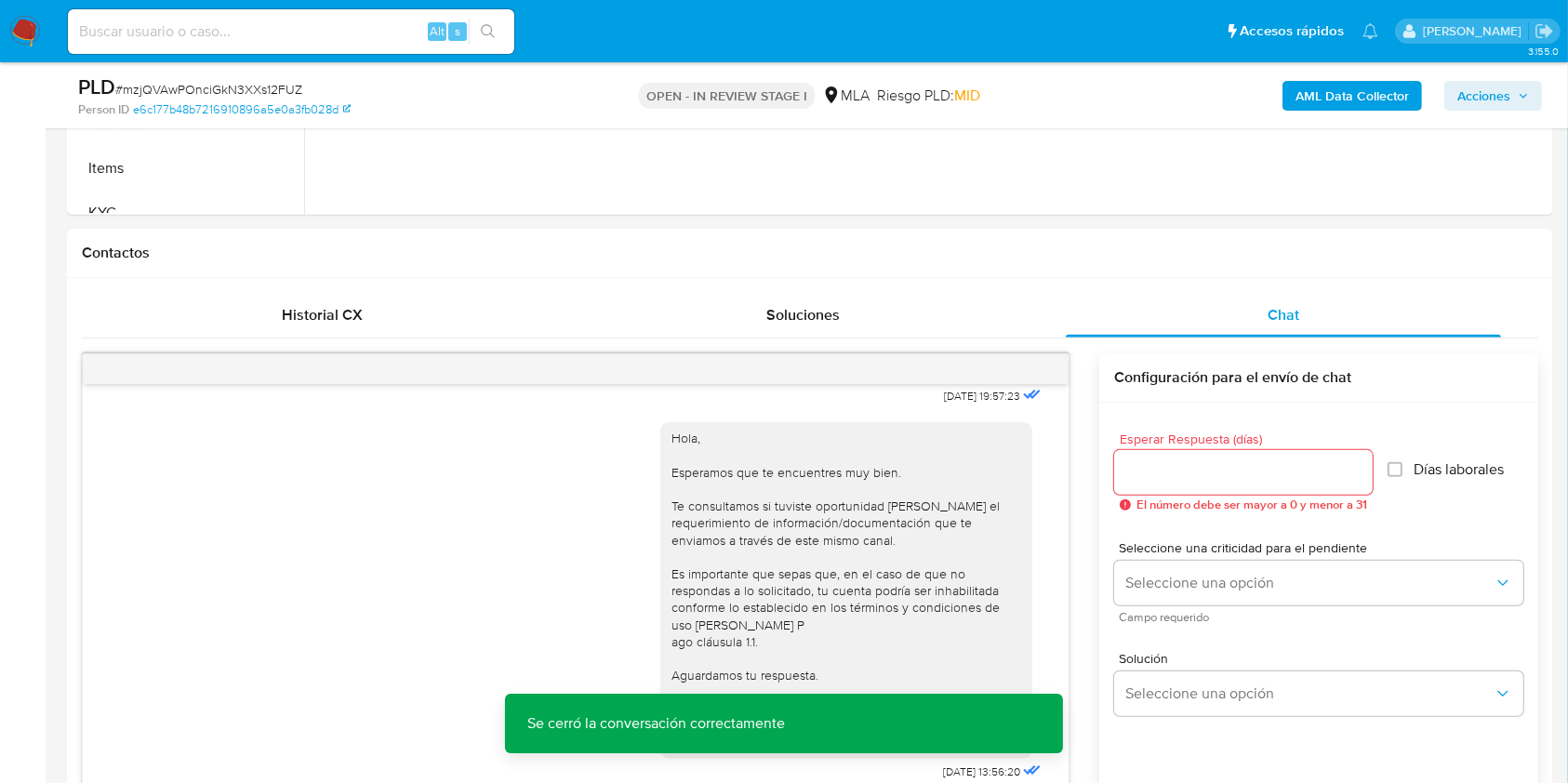
click at [1500, 101] on span "Acciones" at bounding box center [1483, 95] width 53 height 30
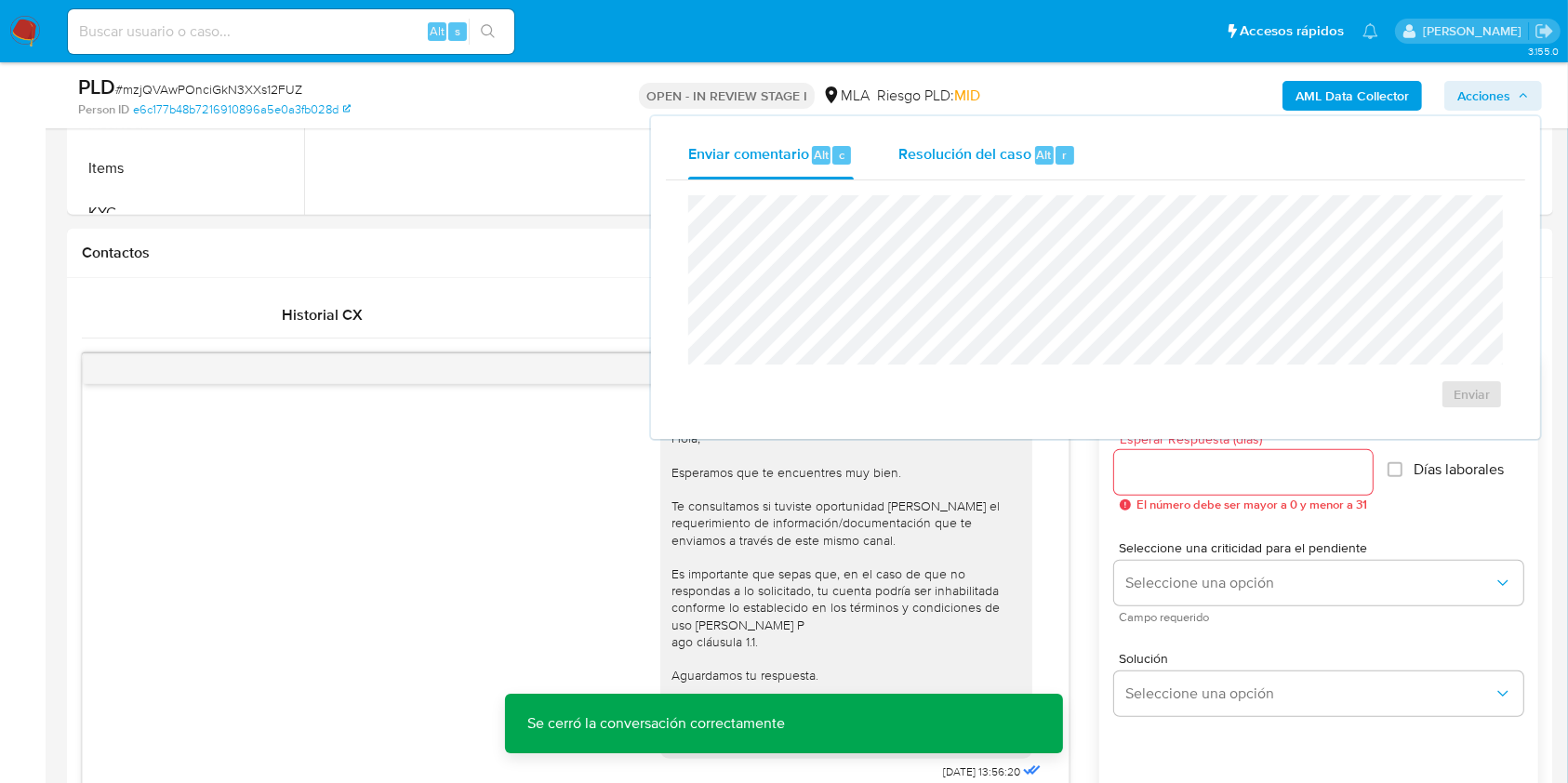
click at [990, 172] on div "Resolución del caso Alt r" at bounding box center [986, 155] width 178 height 48
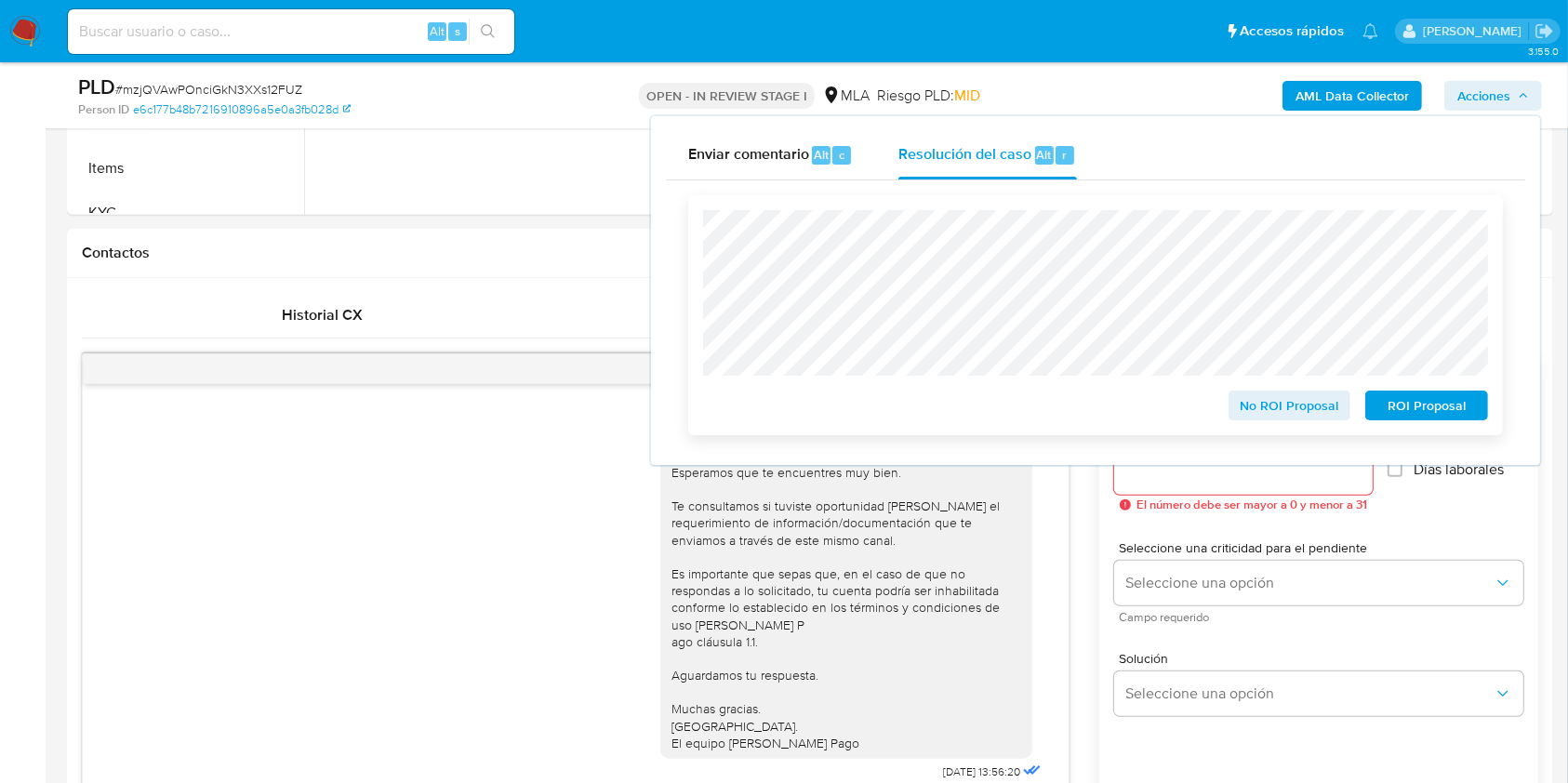
click at [1258, 398] on span "No ROI Proposal" at bounding box center [1289, 405] width 97 height 26
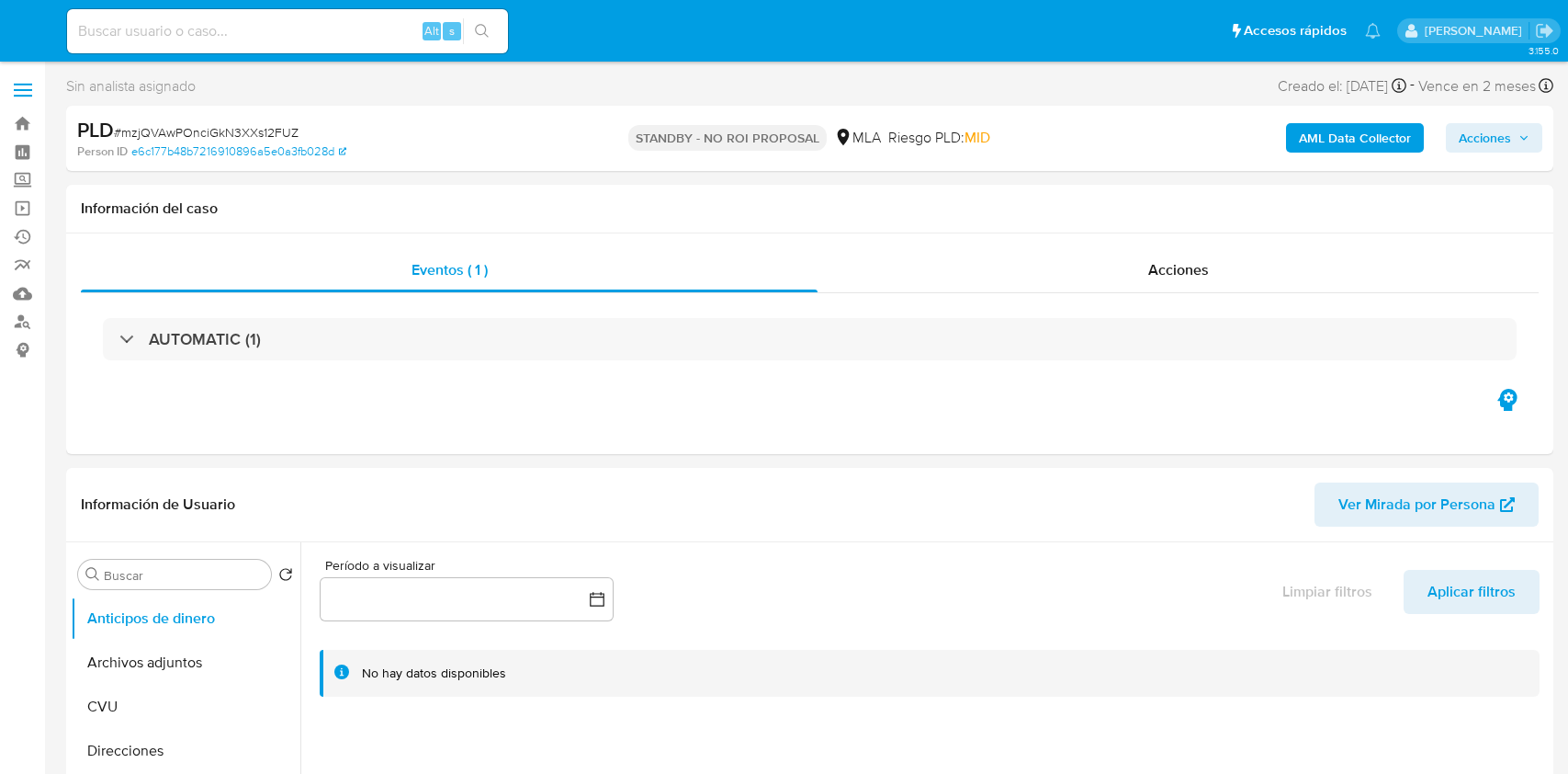
select select "10"
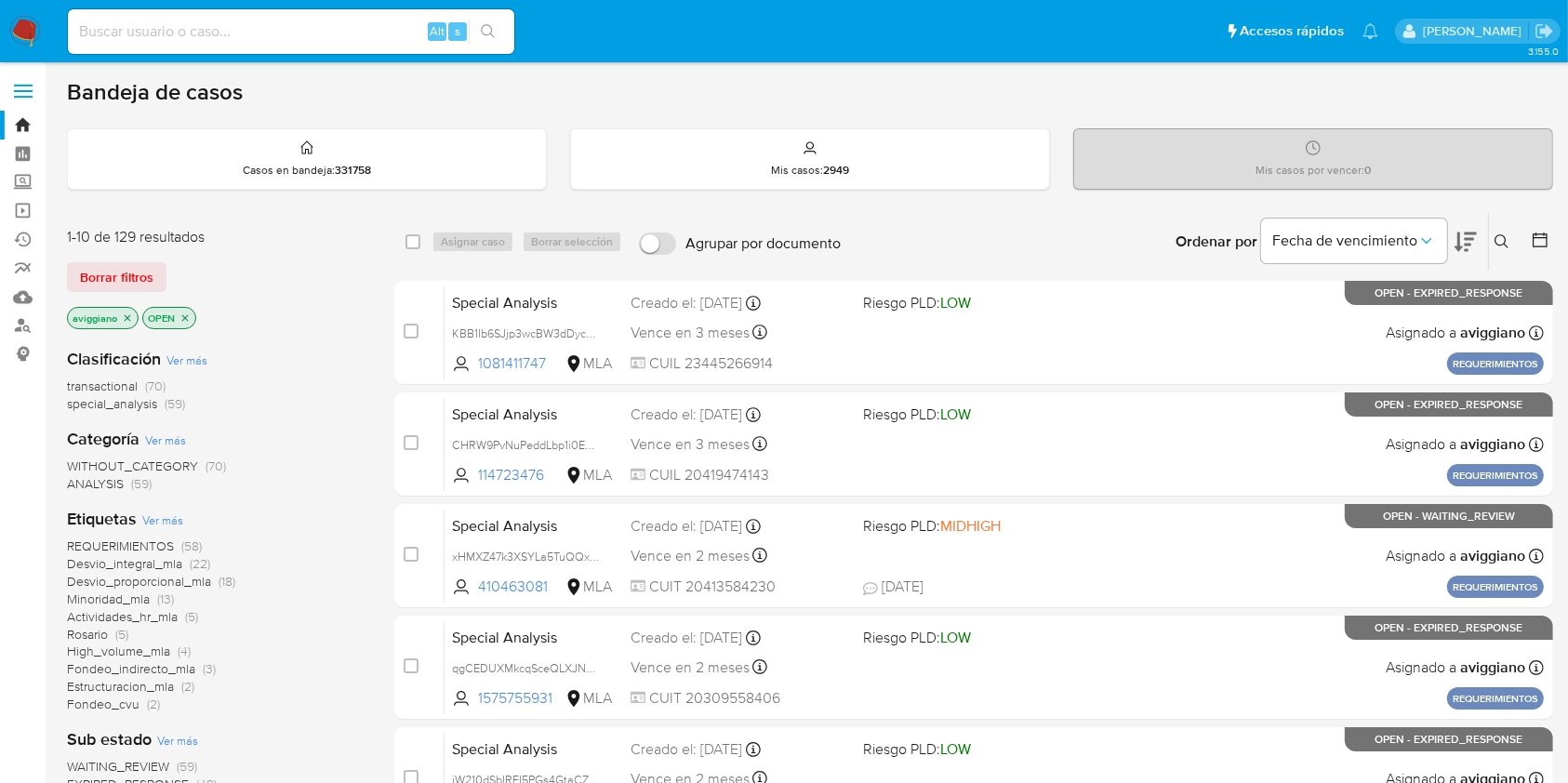
click at [126, 314] on icon "close-filter" at bounding box center [128, 319] width 12 height 12
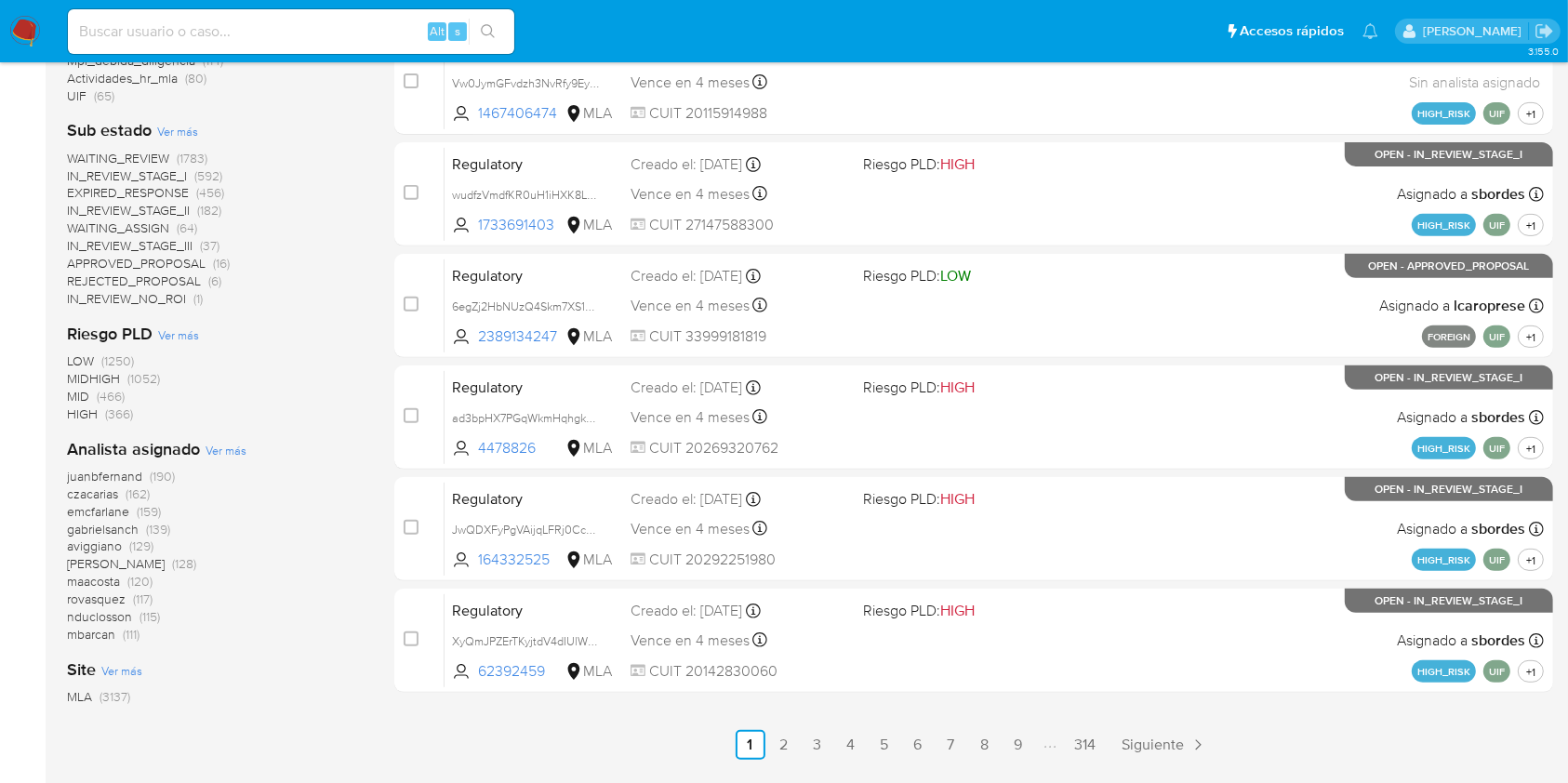
scroll to position [719, 0]
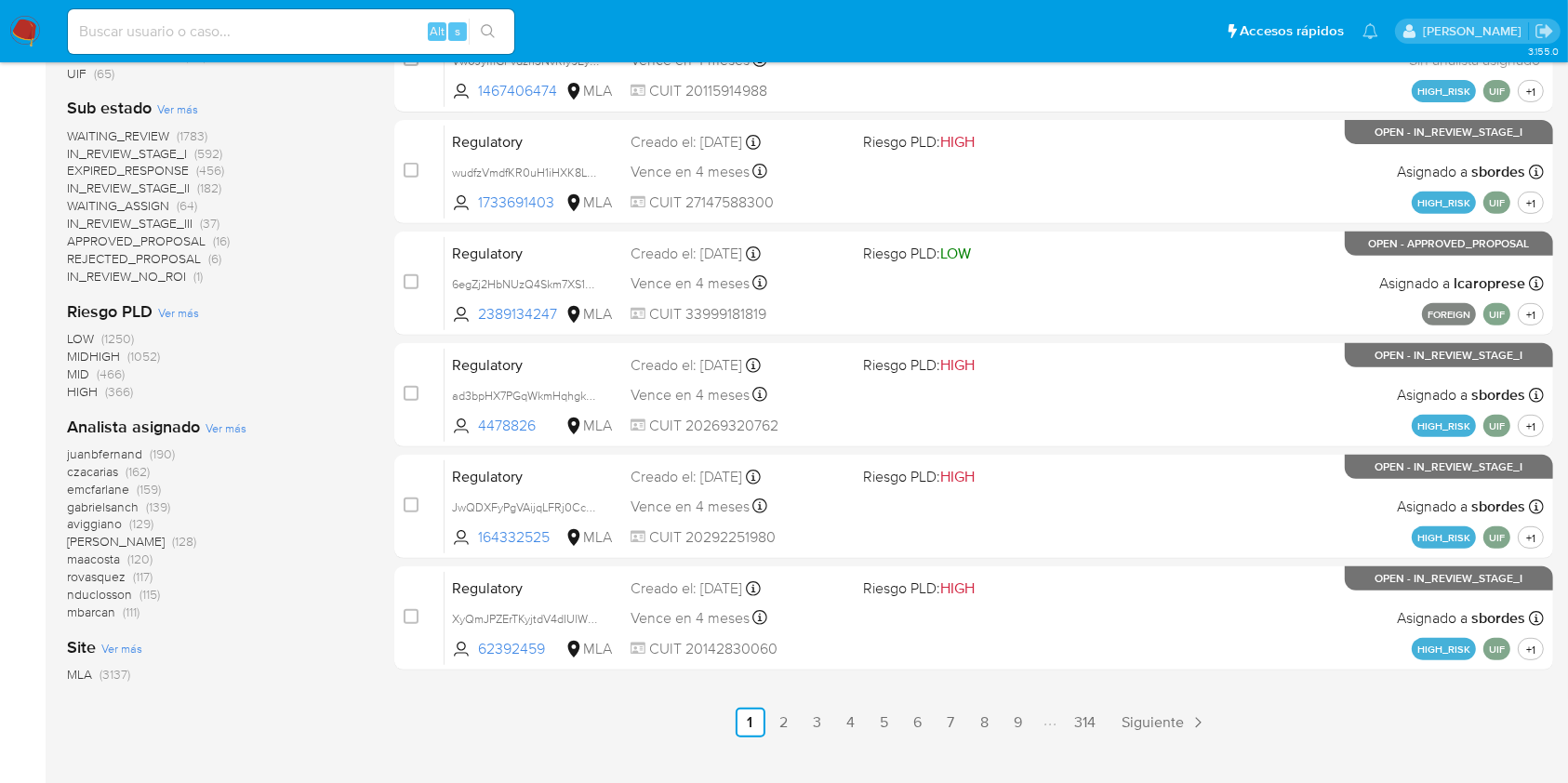
click at [191, 13] on div "Alt s" at bounding box center [291, 32] width 446 height 45
click at [190, 23] on input at bounding box center [291, 31] width 446 height 24
paste input "i4FgfDF9tmthxIFU0noQ4eWh"
type input "i4FgfDF9tmthxIFU0noQ4eWh"
click at [488, 39] on button "search-icon" at bounding box center [487, 31] width 38 height 26
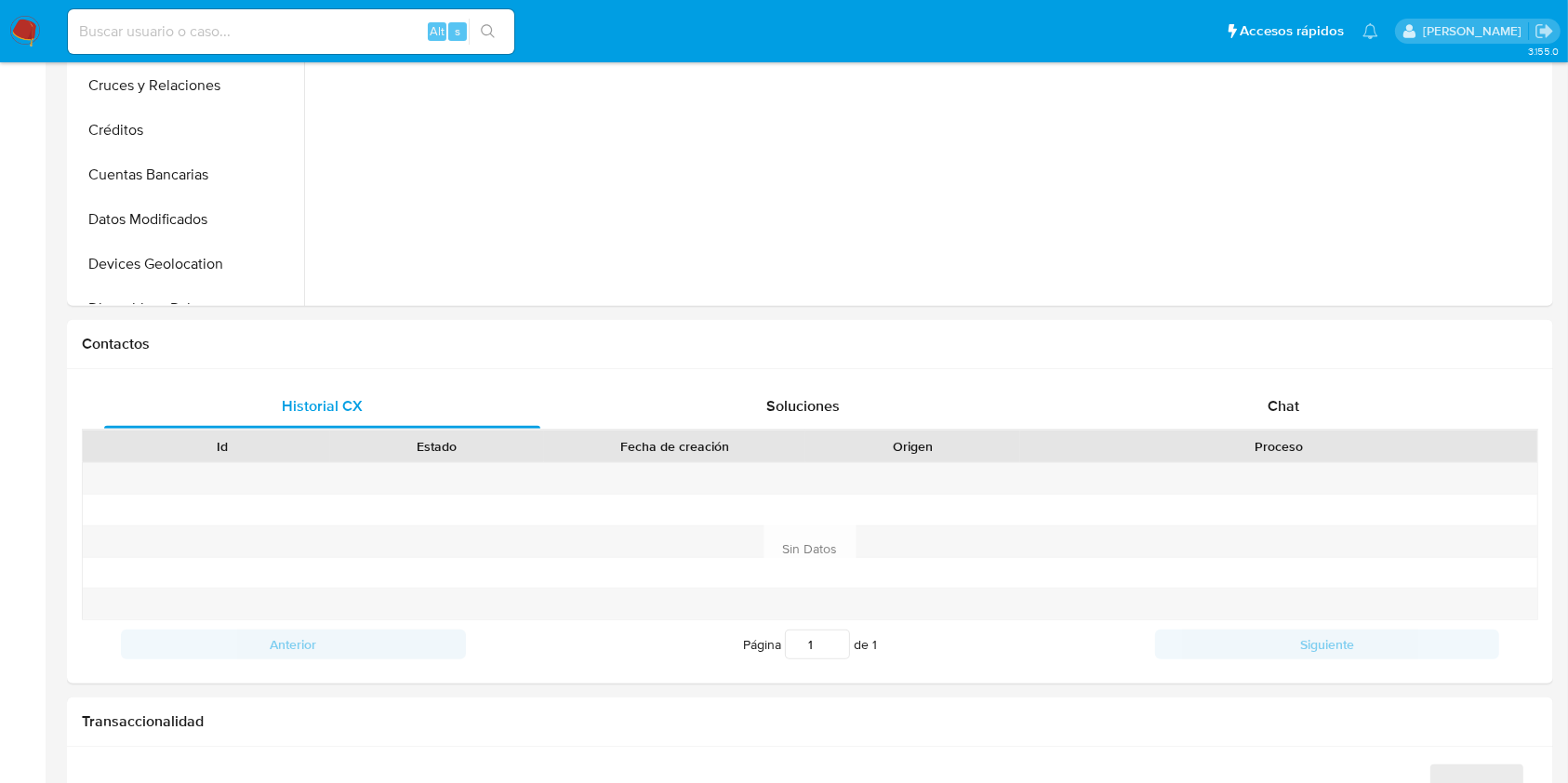
select select "10"
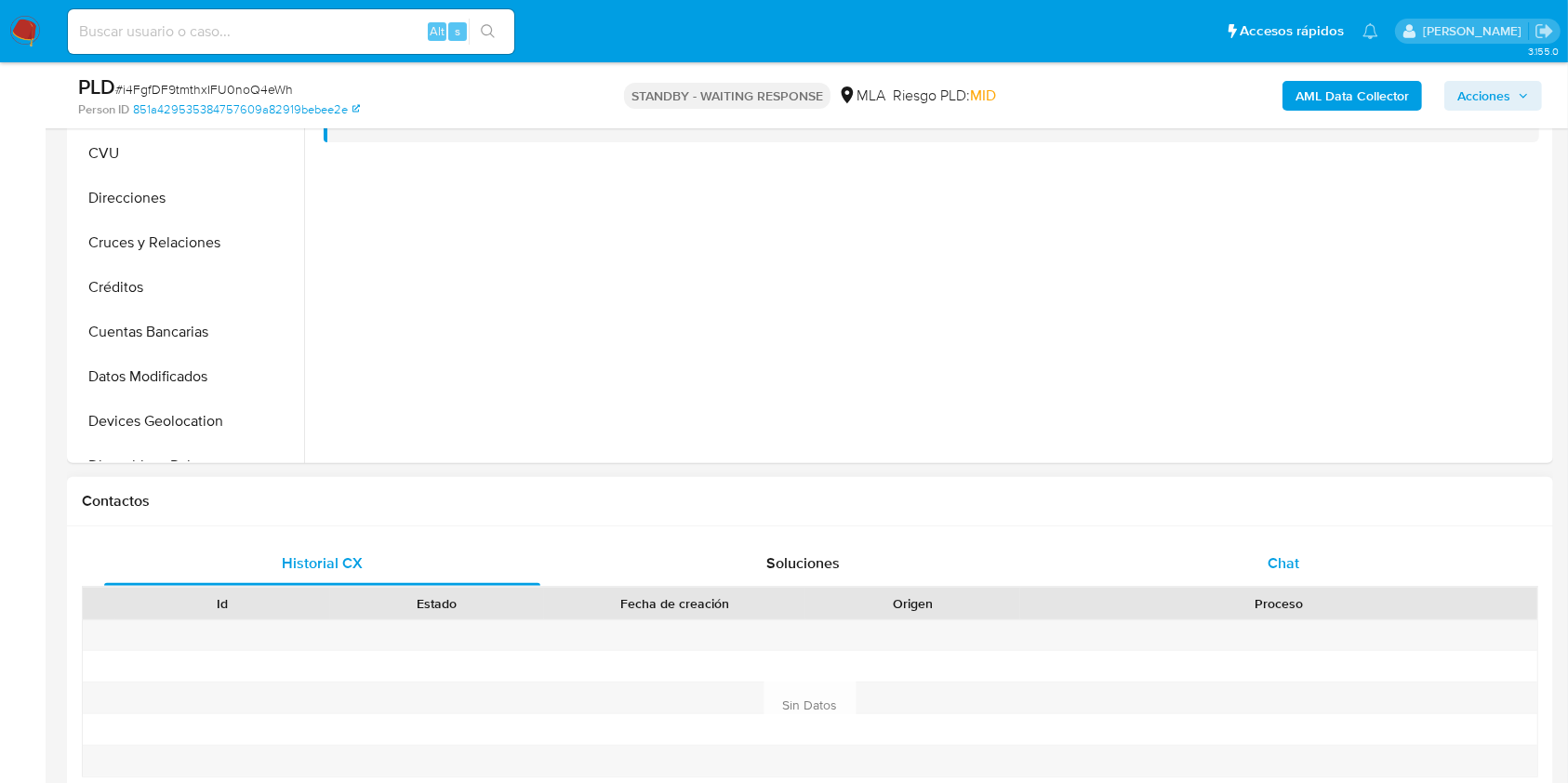
click at [1261, 553] on div "Chat" at bounding box center [1283, 563] width 436 height 45
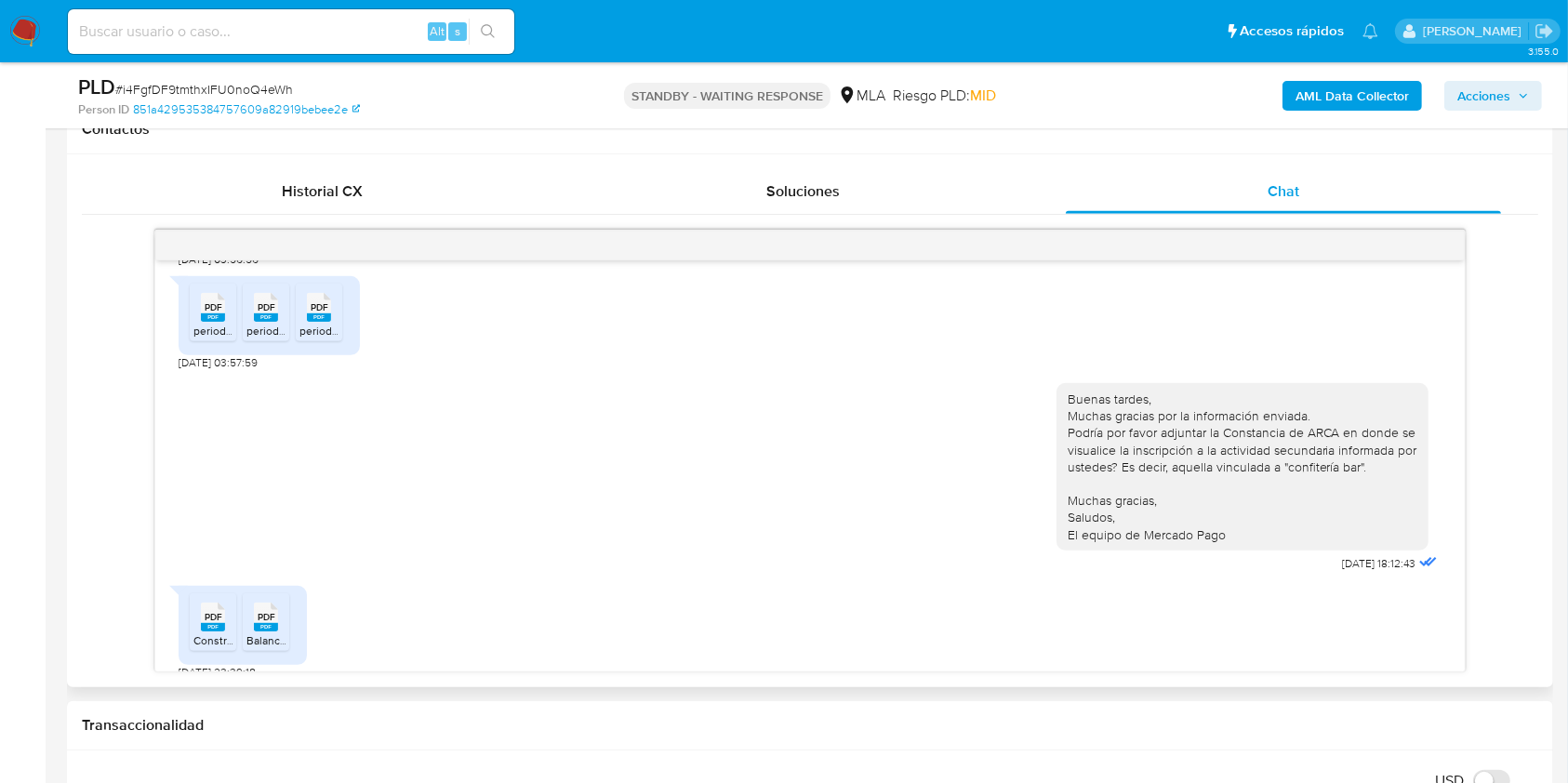
scroll to position [828, 0]
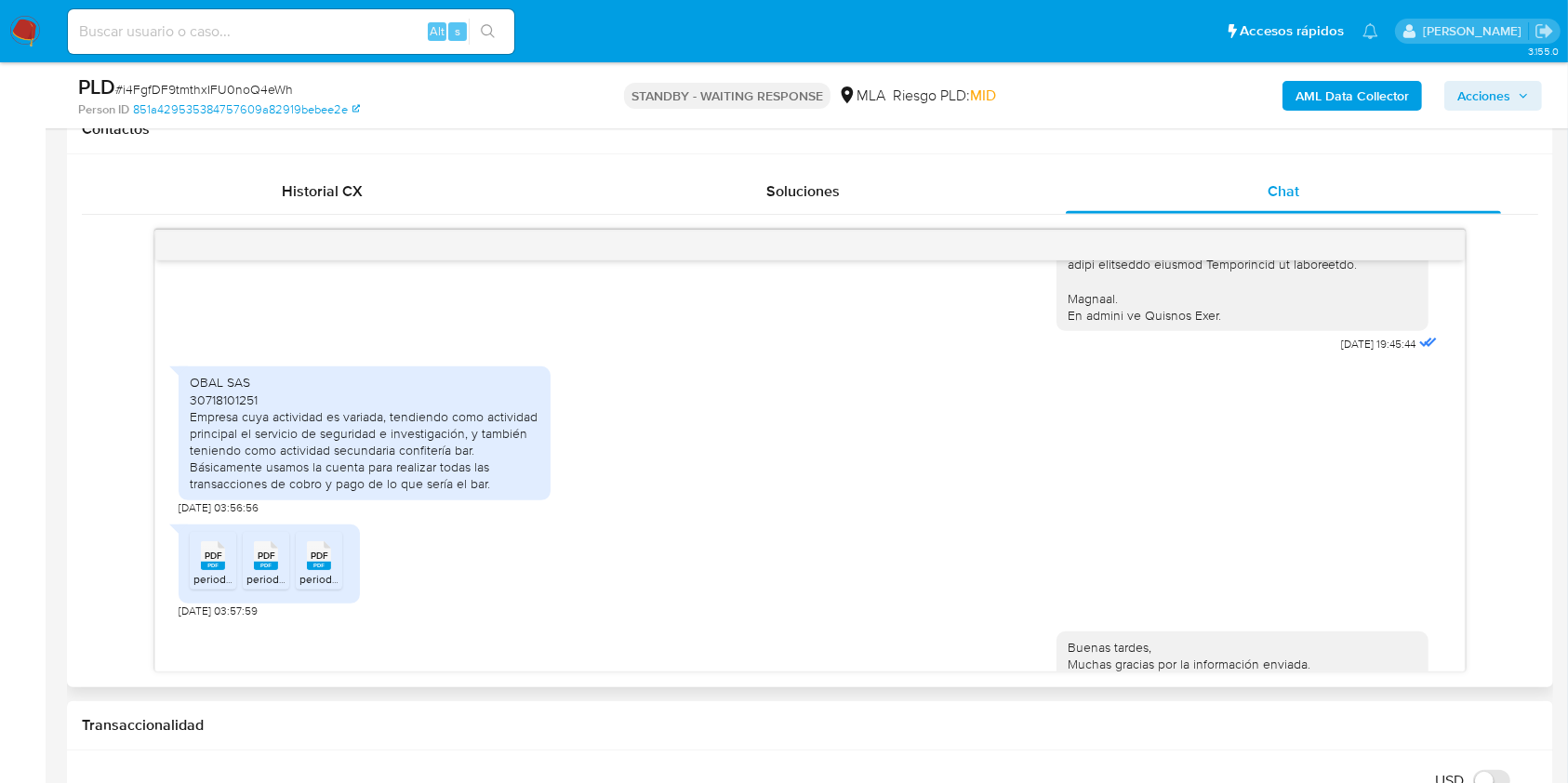
click at [262, 570] on rect at bounding box center [266, 565] width 24 height 9
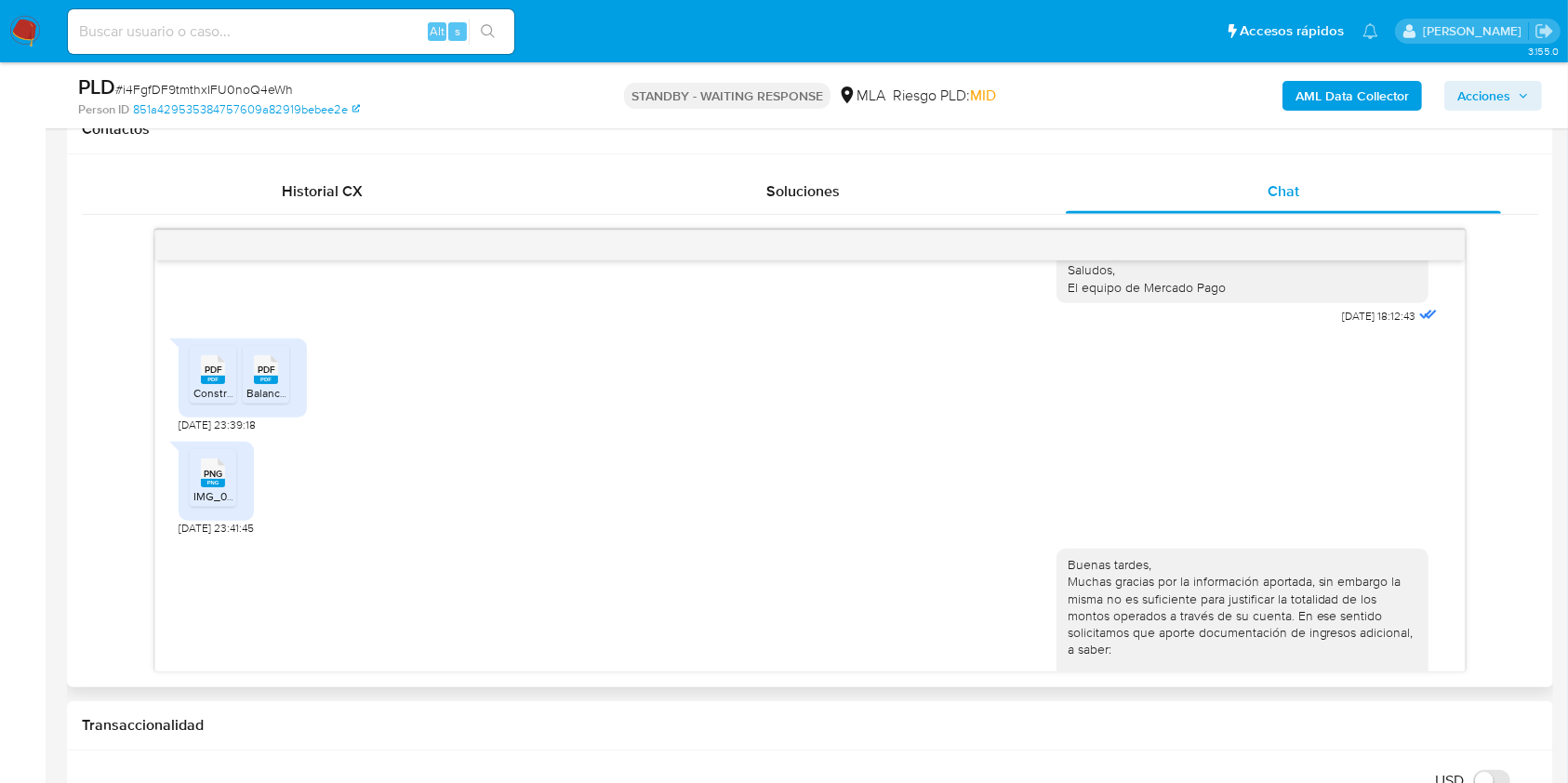
scroll to position [1572, 0]
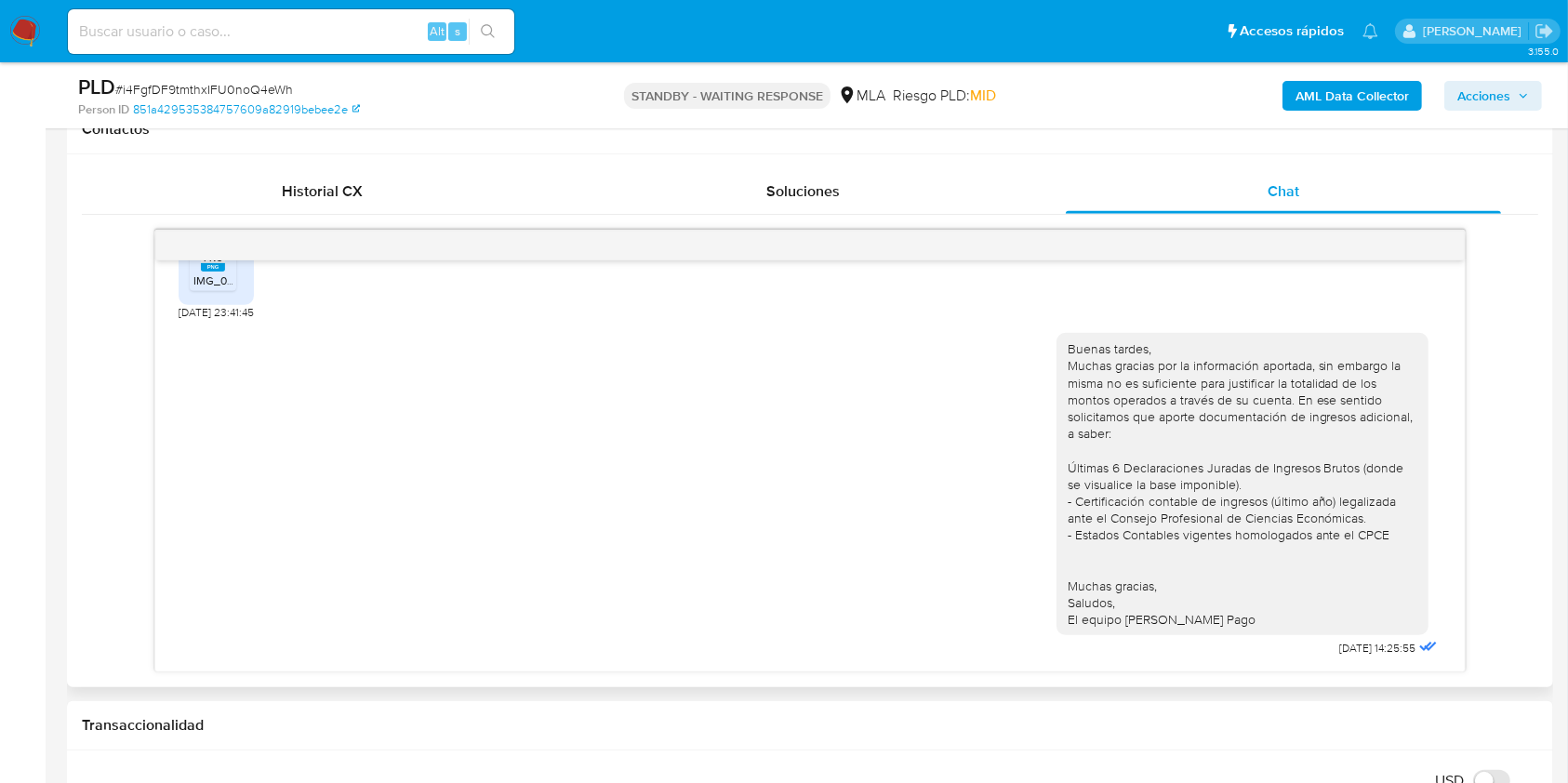
click at [1153, 534] on div "Buenas tardes, Muchas gracias por la información aportada, sin embargo la misma…" at bounding box center [1242, 484] width 349 height 287
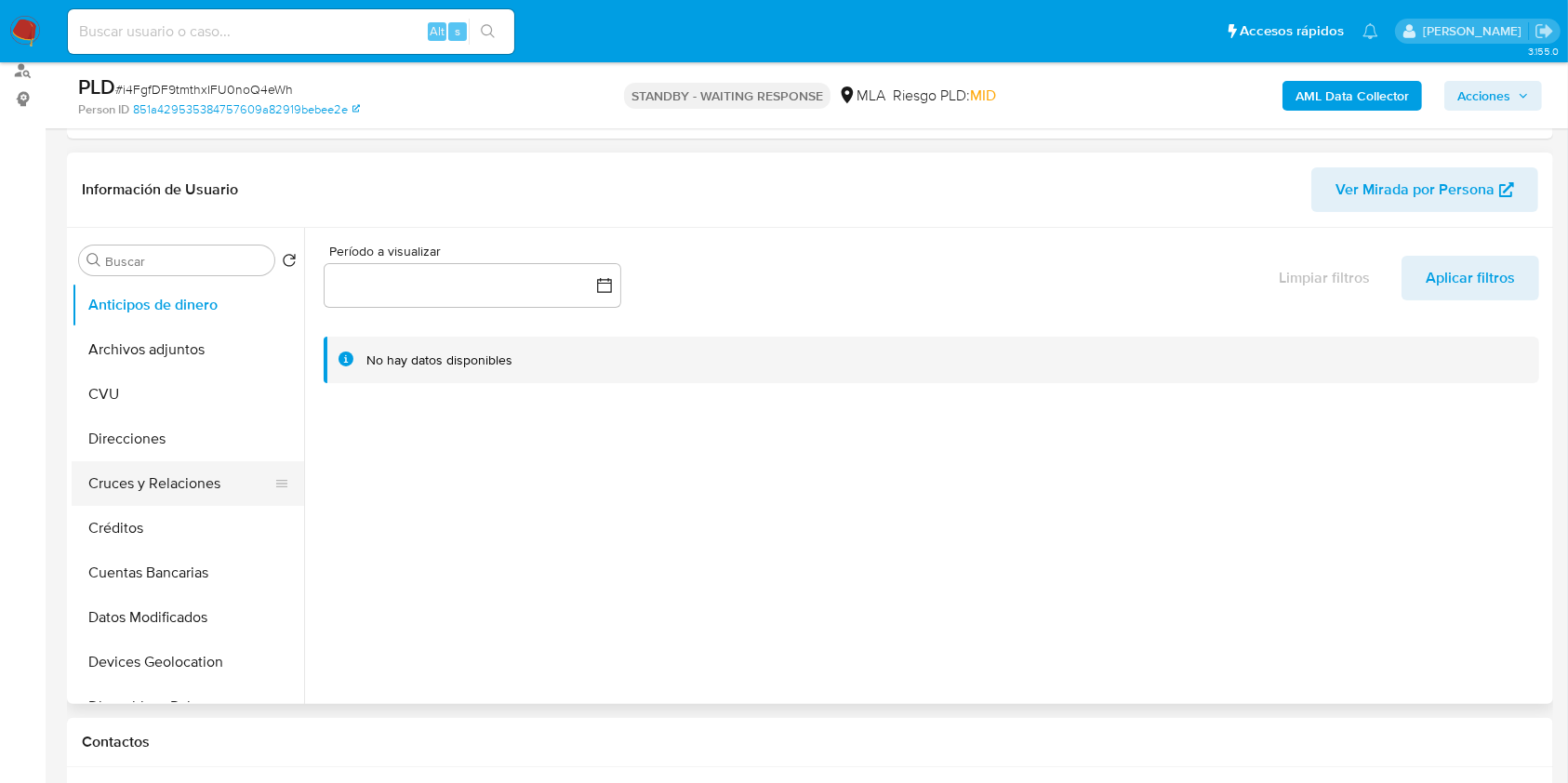
scroll to position [248, 0]
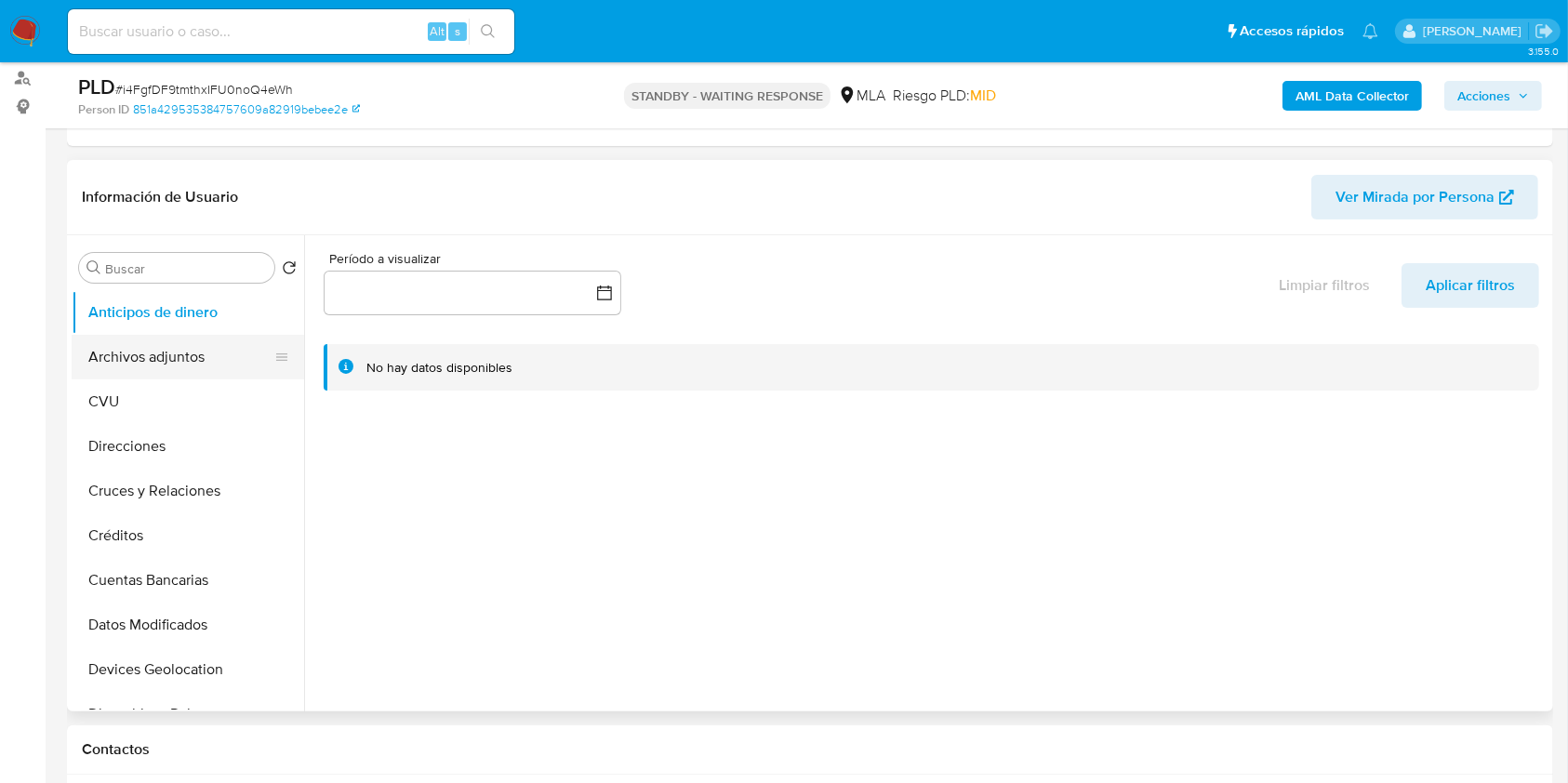
click at [164, 341] on button "Archivos adjuntos" at bounding box center [180, 357] width 218 height 45
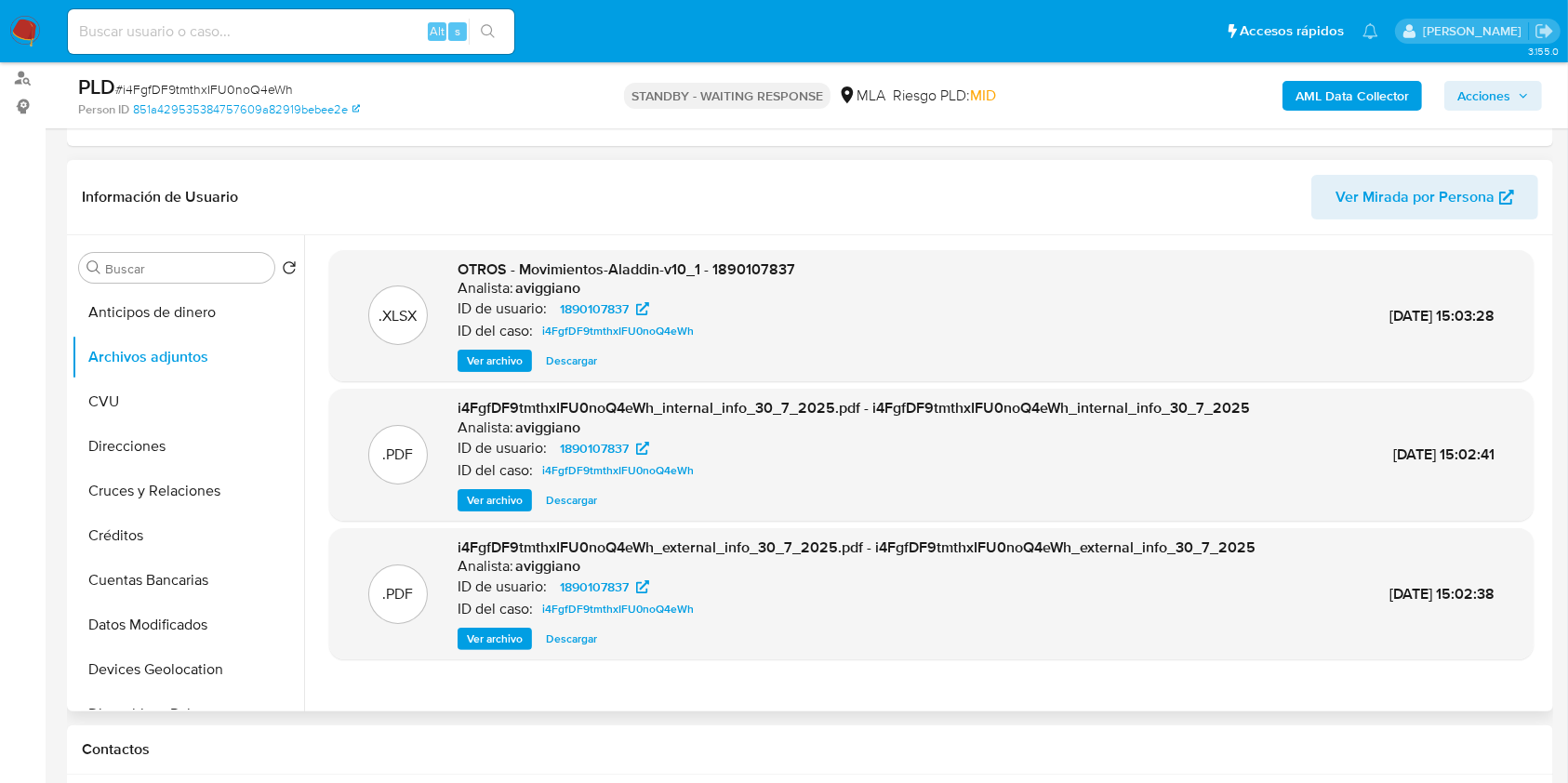
click at [738, 273] on span "OTROS - Movimientos-Aladdin-v10_1 - 1890107837" at bounding box center [627, 269] width 338 height 21
copy span "1890107837"
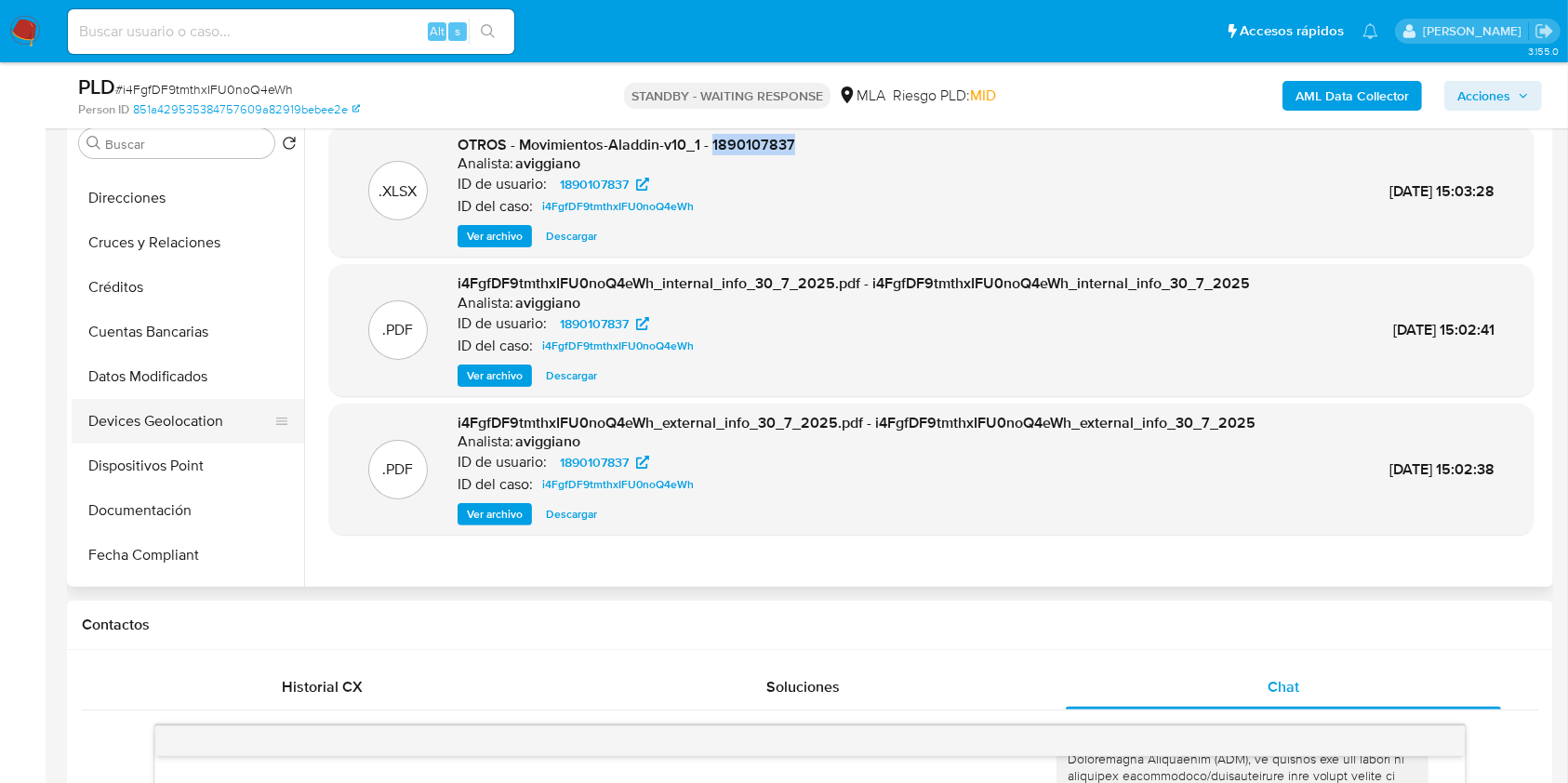
scroll to position [372, 0]
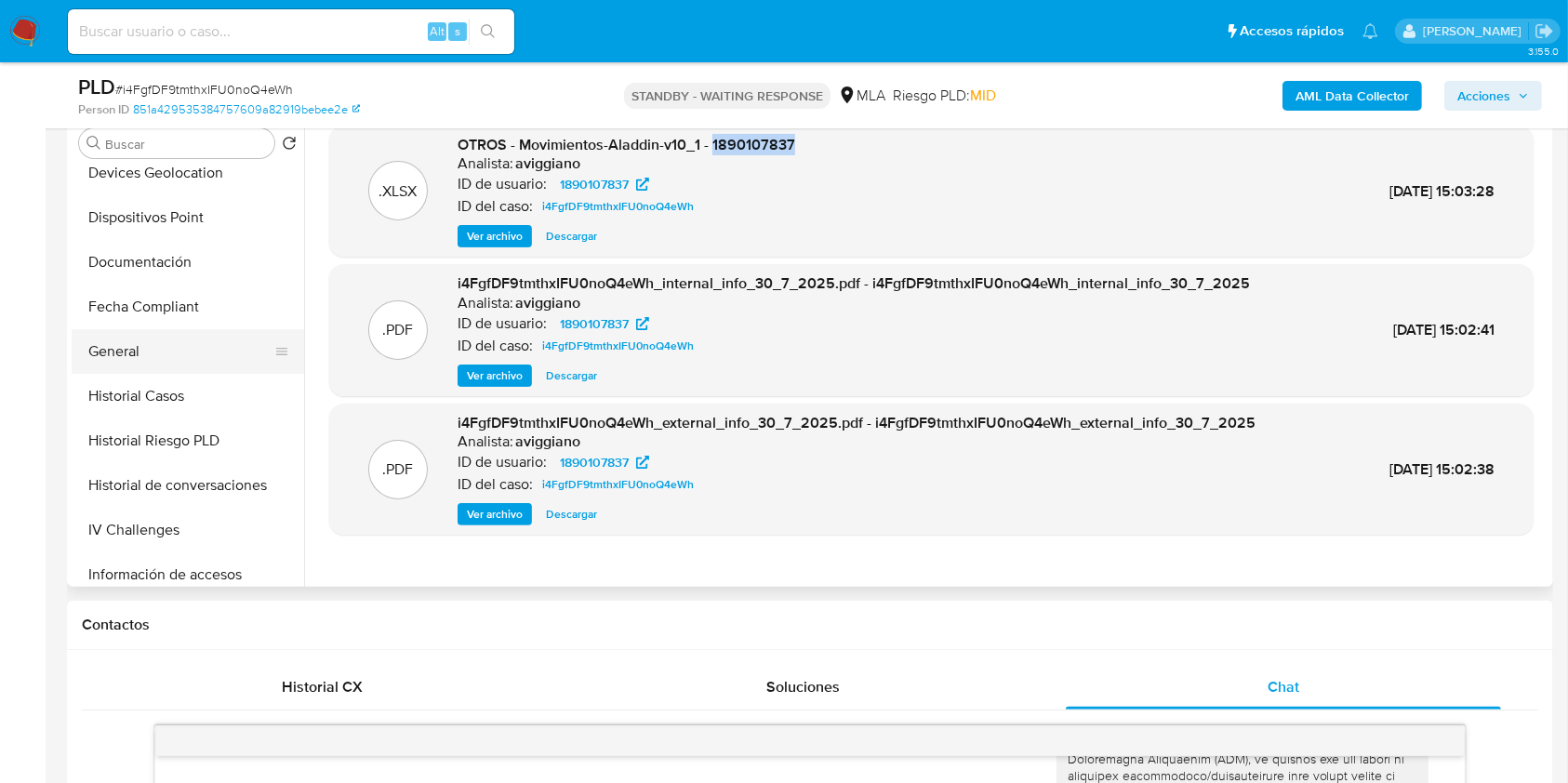
click at [138, 353] on button "General" at bounding box center [180, 351] width 218 height 45
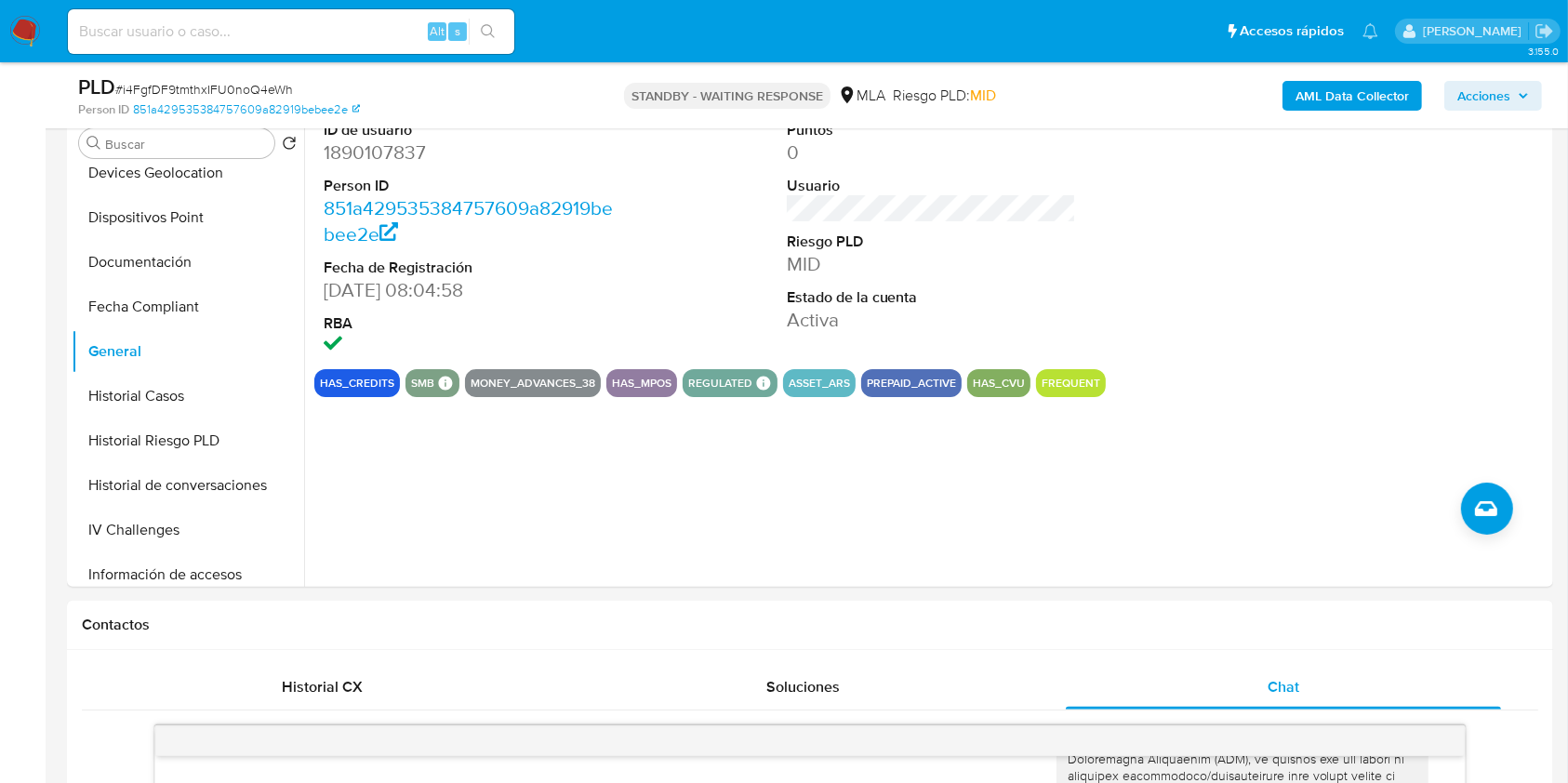
click at [232, 19] on input at bounding box center [291, 31] width 446 height 24
paste input "8CjHYAyC48IVYDECBkJN8JCi"
type input "8CjHYAyC48IVYDECBkJN8JCi"
click at [484, 24] on icon "search-icon" at bounding box center [488, 32] width 15 height 15
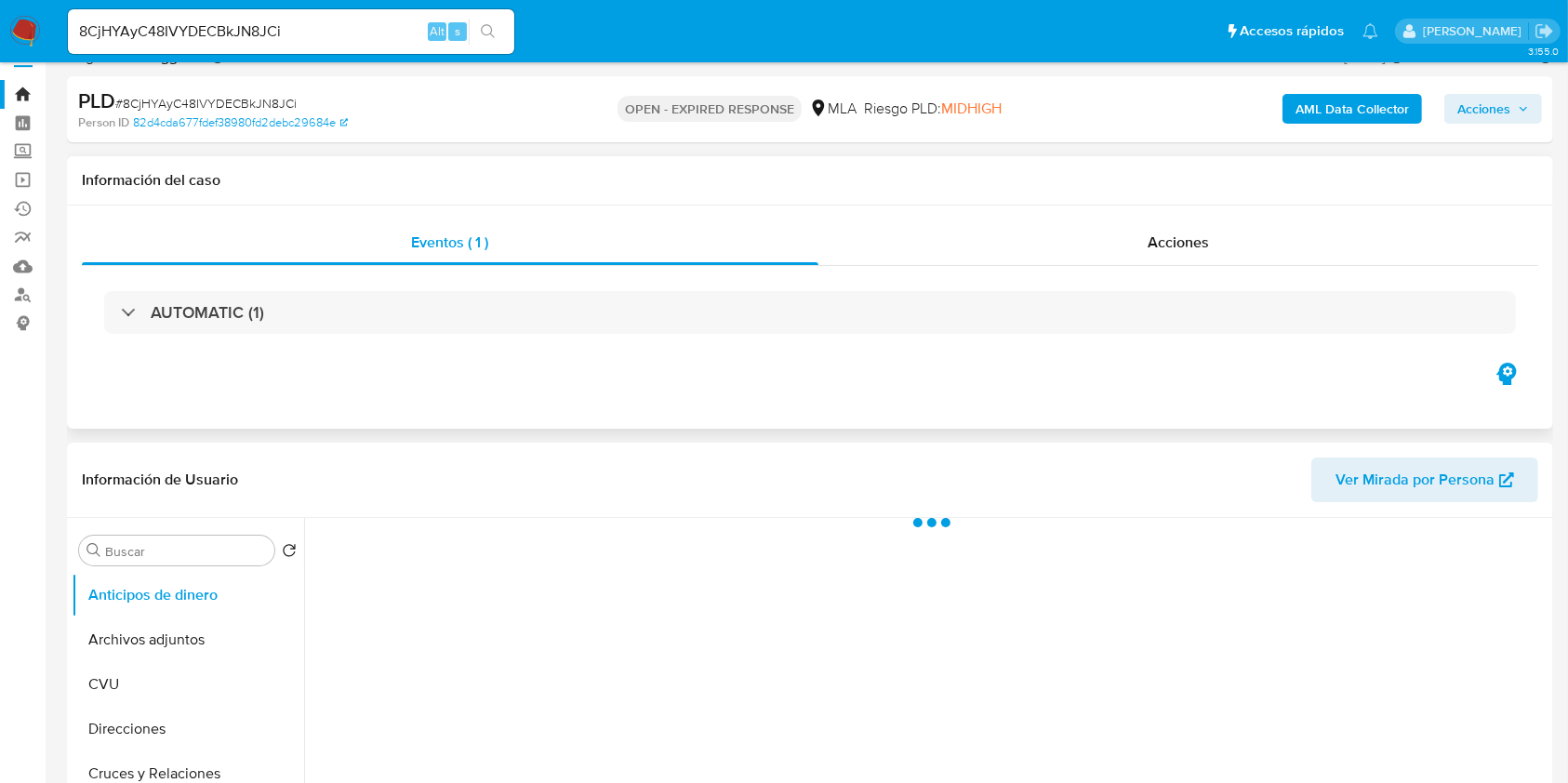
scroll to position [248, 0]
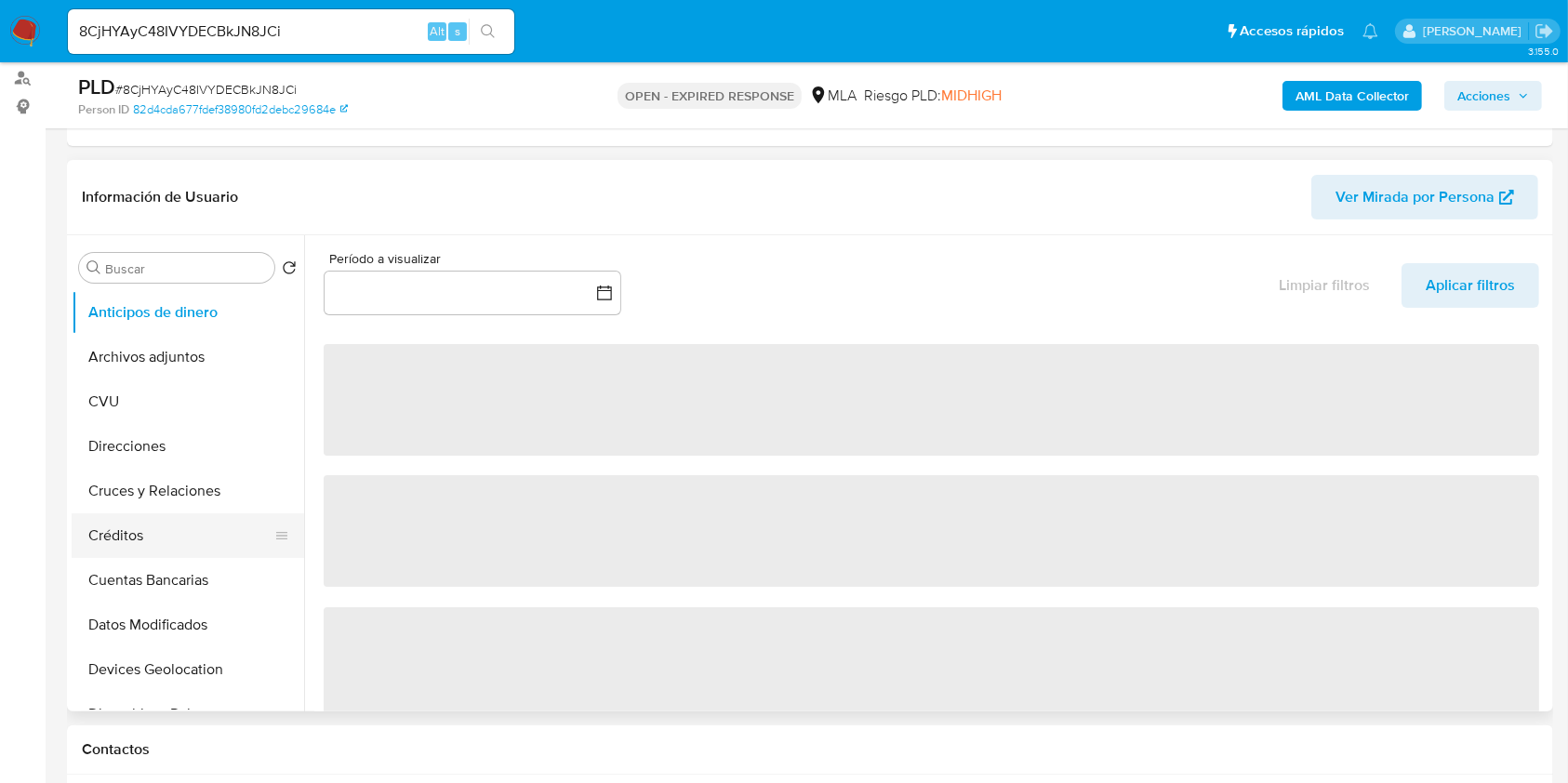
select select "10"
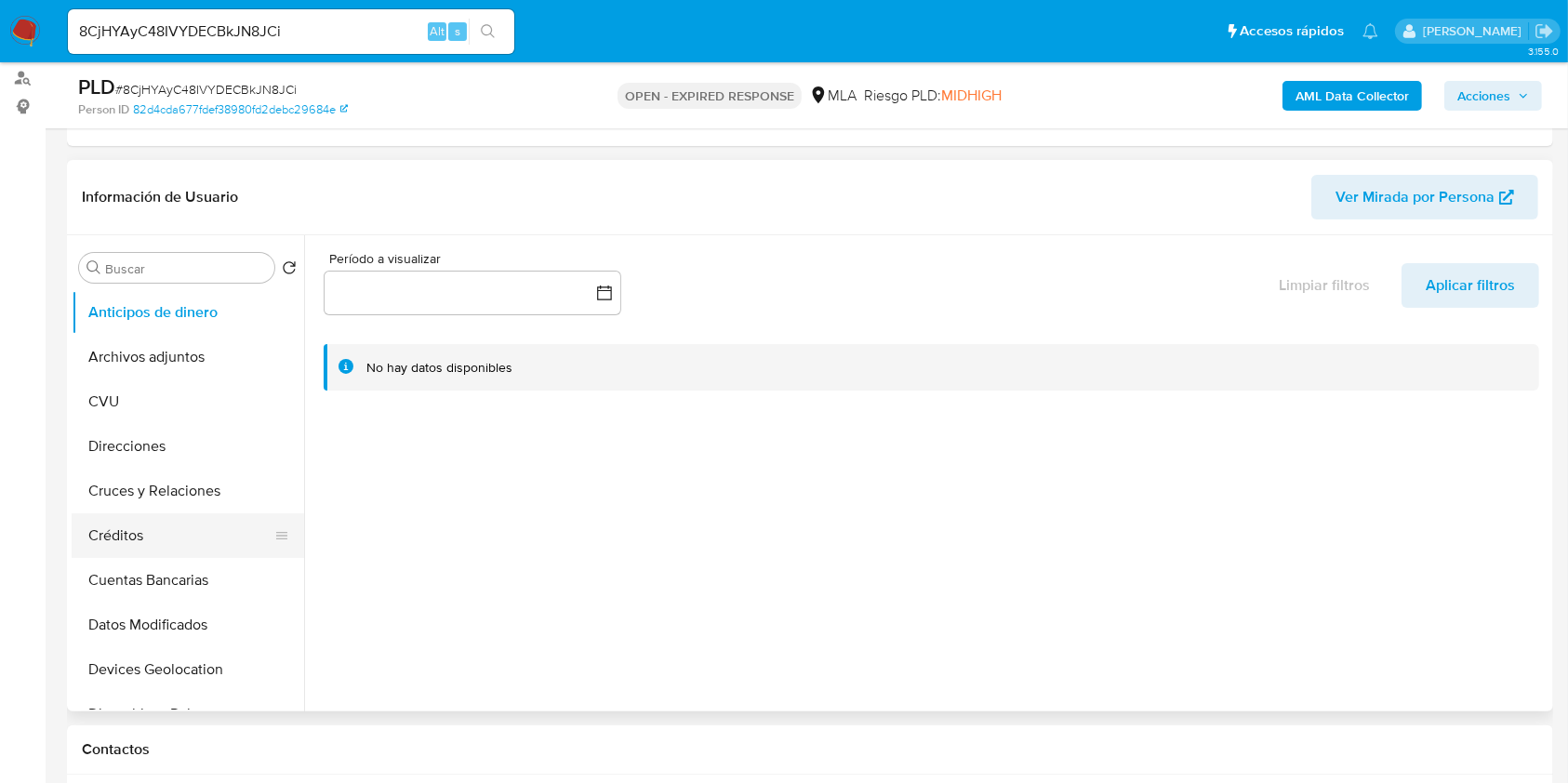
scroll to position [372, 0]
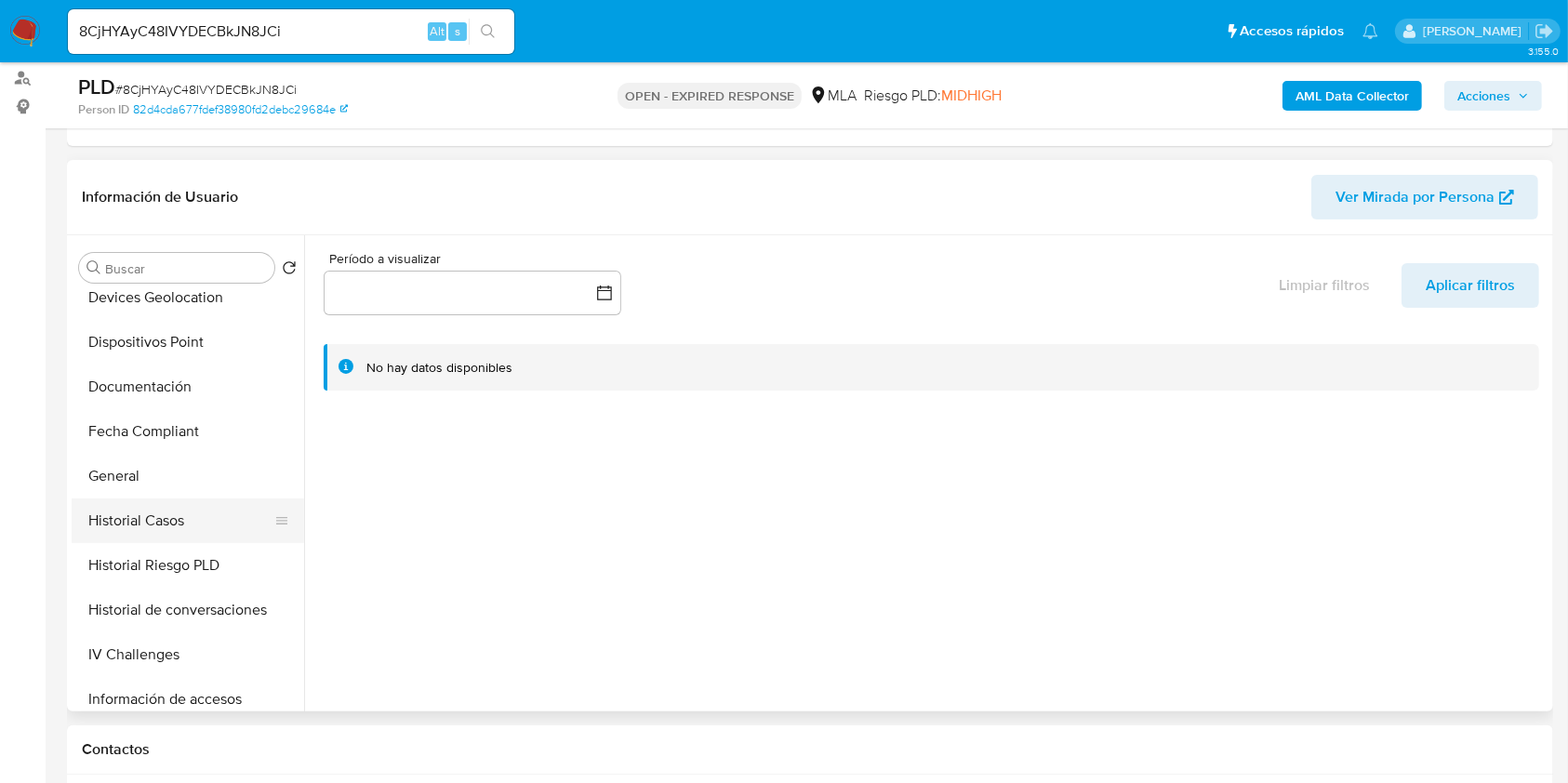
click at [171, 522] on button "Historial Casos" at bounding box center [180, 520] width 218 height 45
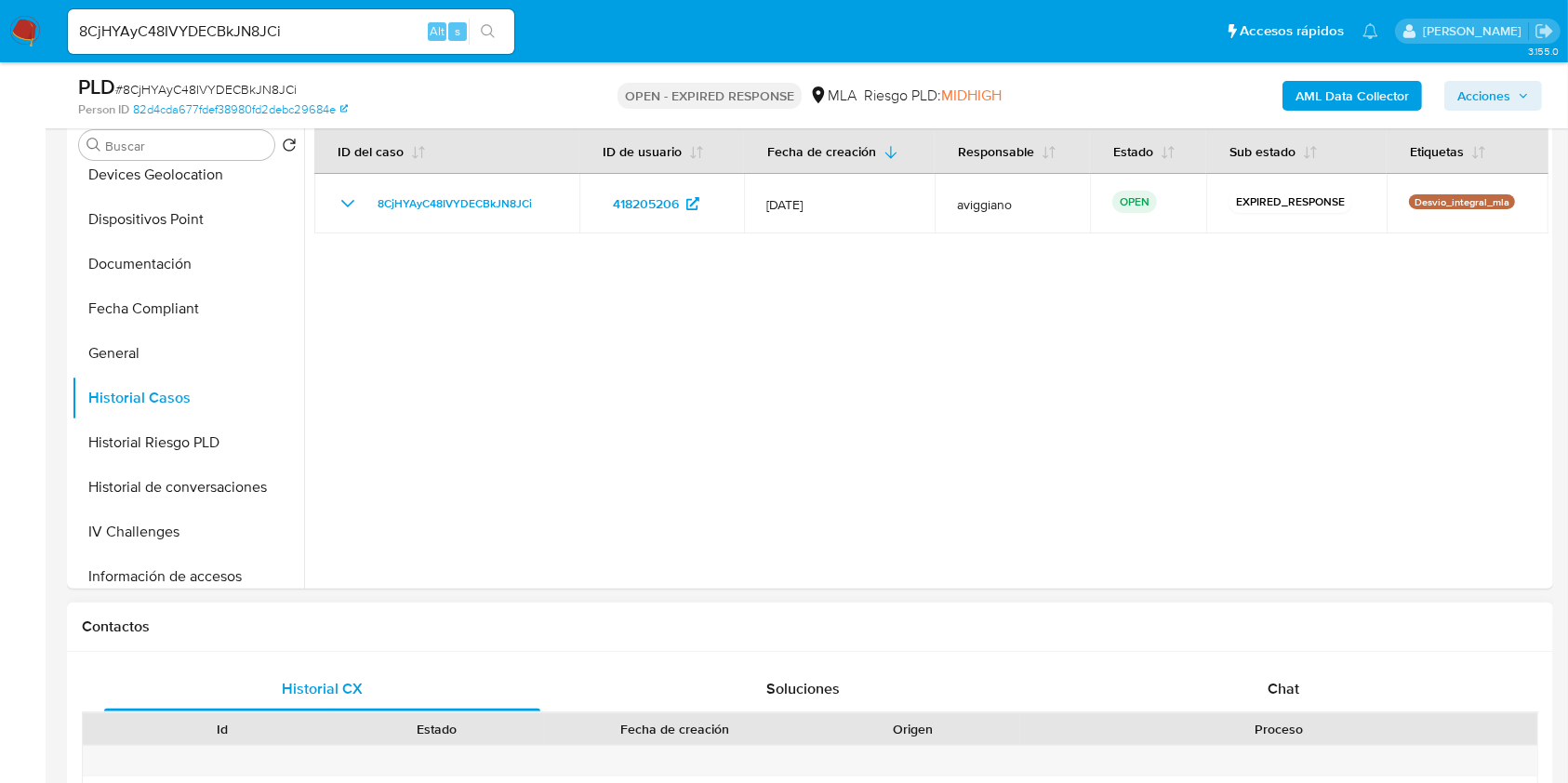
scroll to position [619, 0]
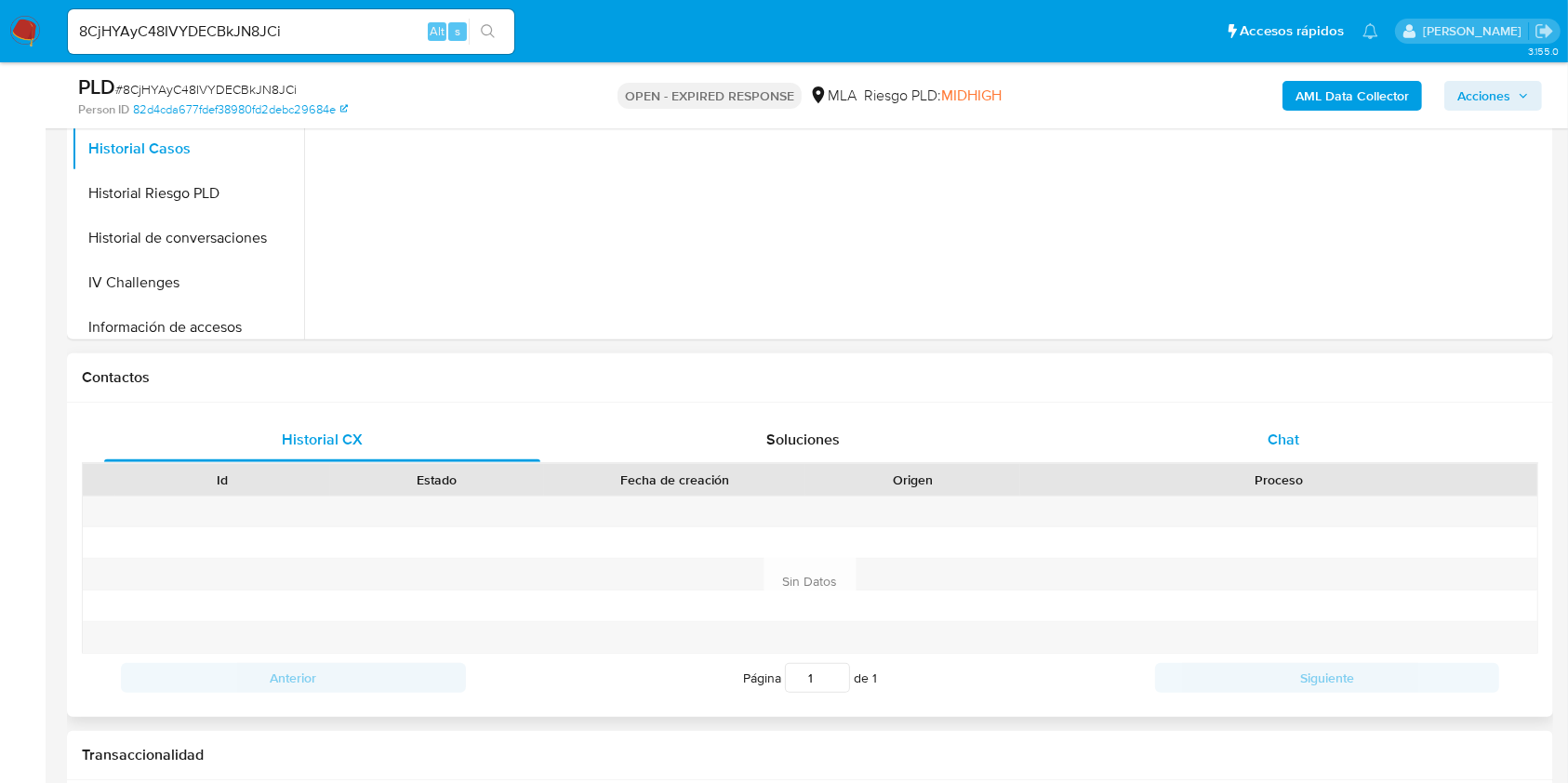
click at [1307, 434] on div "Chat" at bounding box center [1283, 439] width 436 height 45
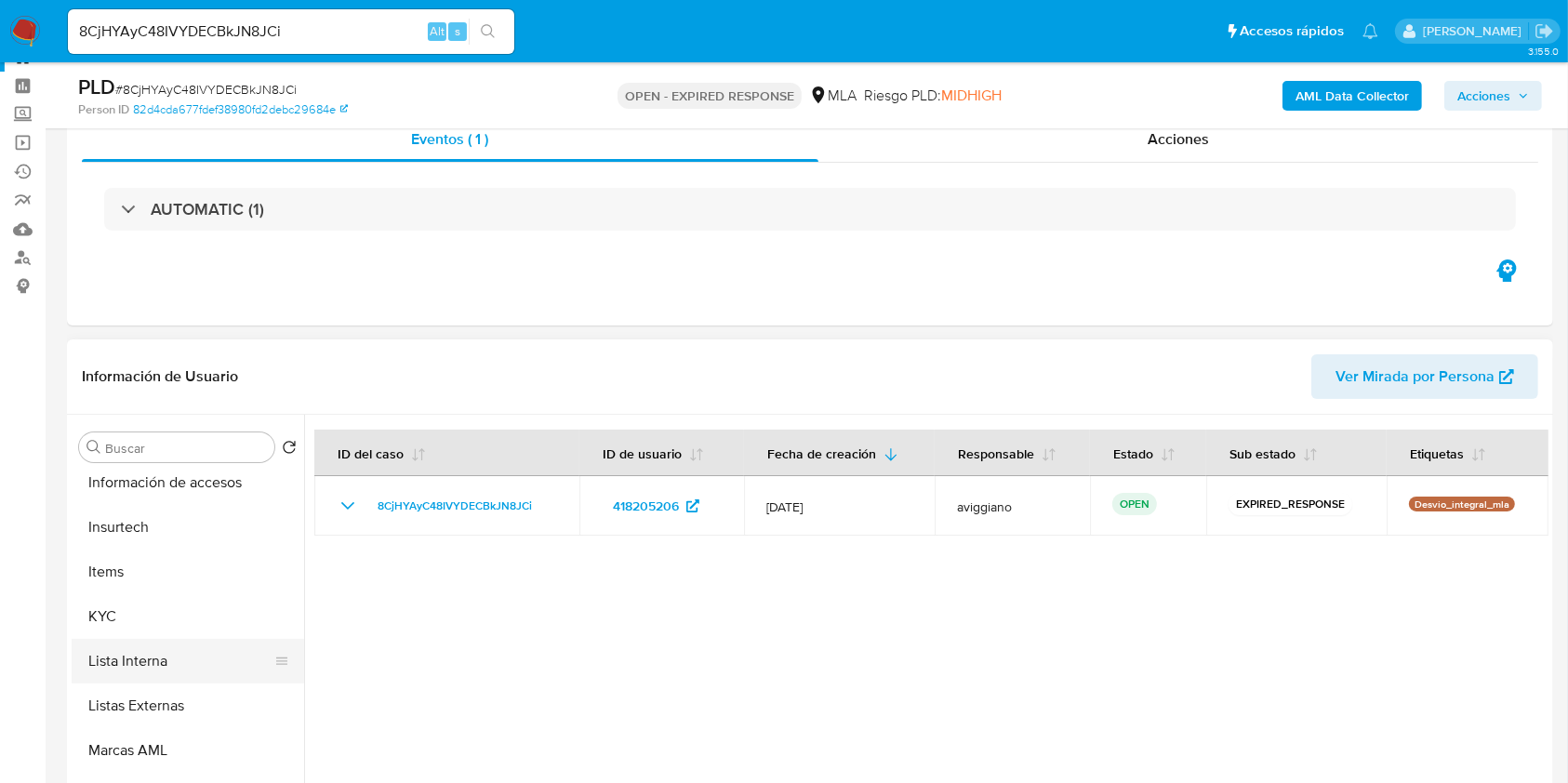
scroll to position [867, 0]
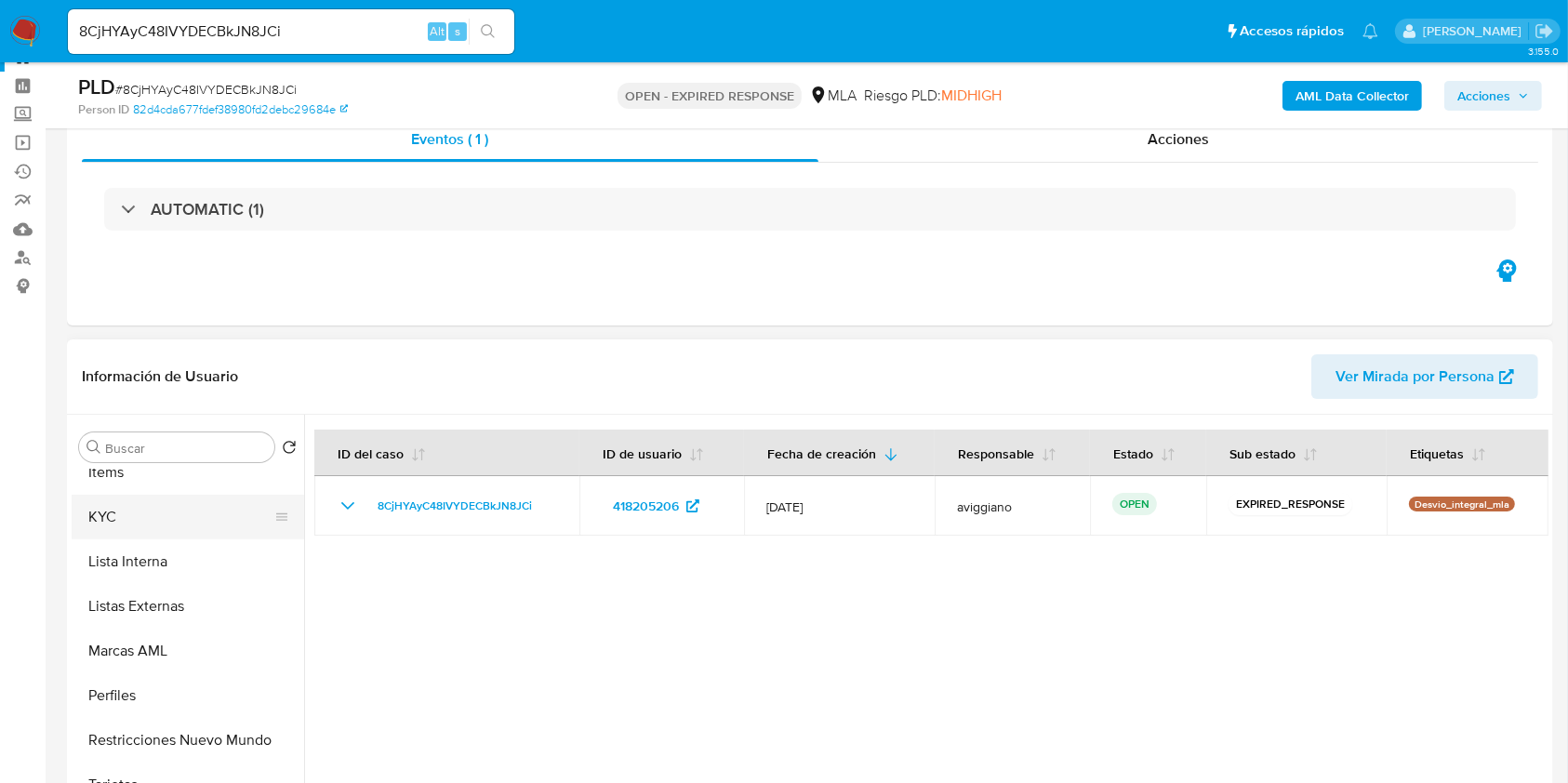
click at [152, 511] on button "KYC" at bounding box center [180, 516] width 218 height 45
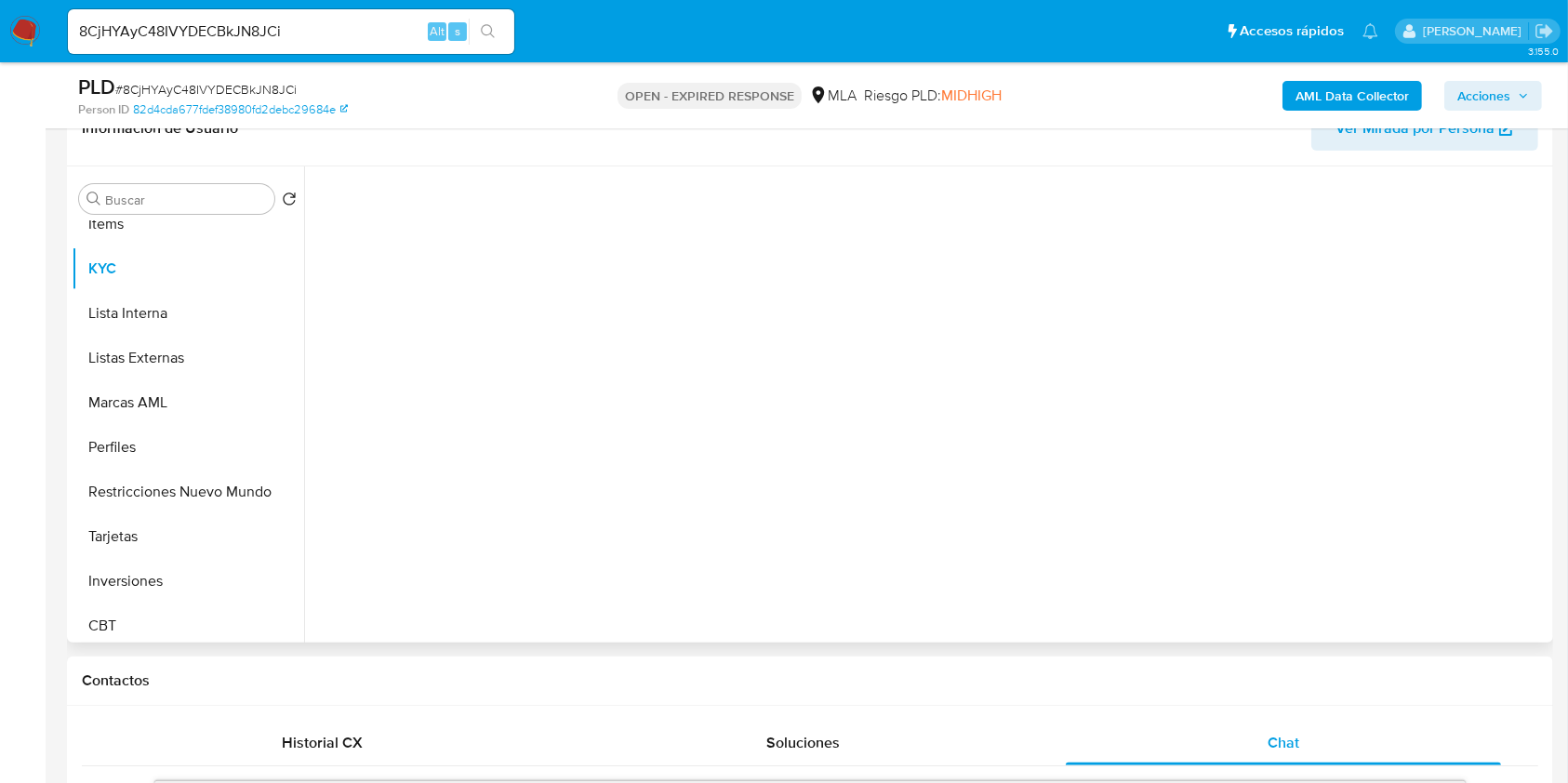
scroll to position [193, 0]
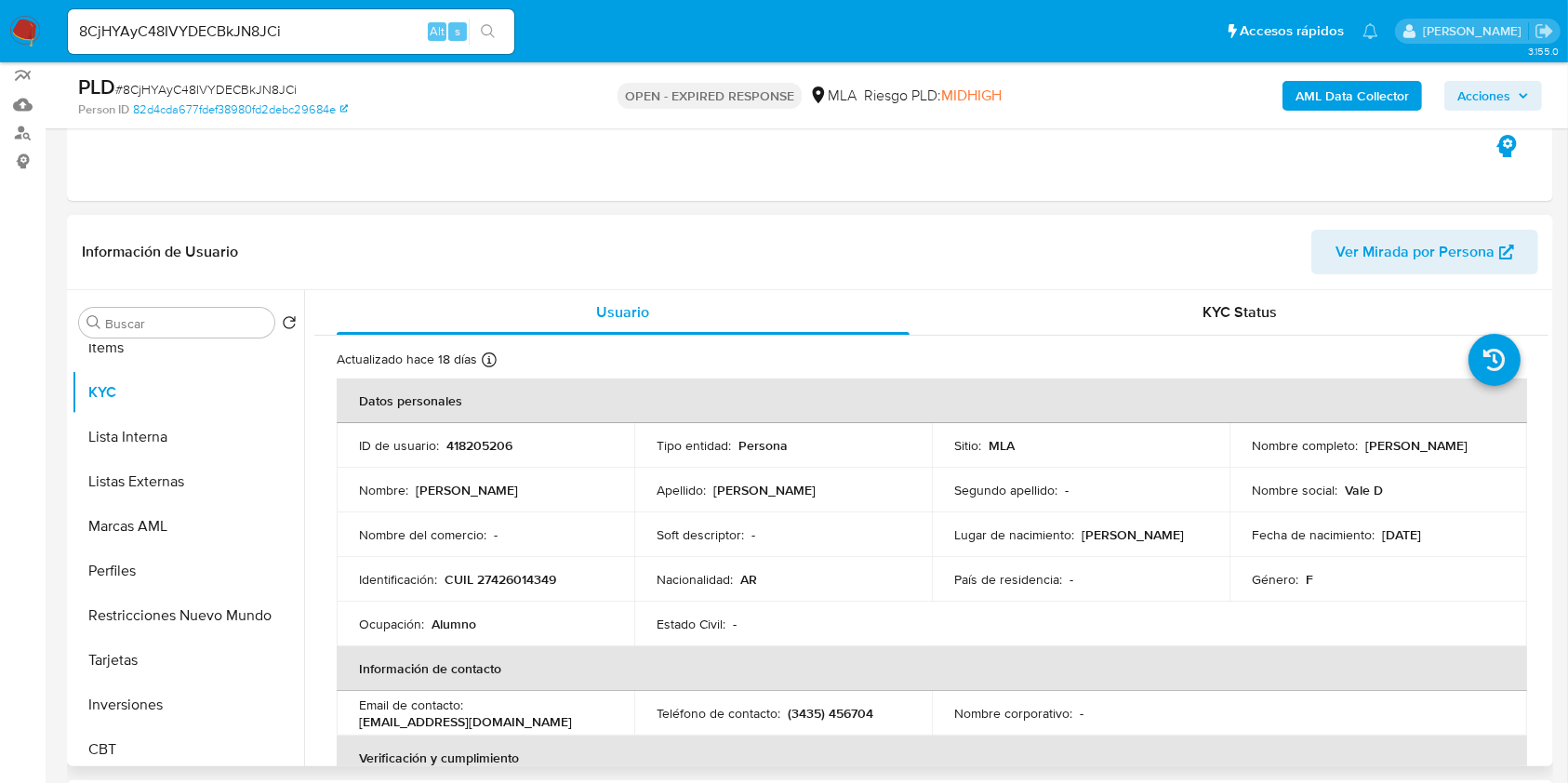
click at [518, 583] on p "CUIL 27426014349" at bounding box center [500, 579] width 111 height 16
copy p "27426014349"
click at [496, 454] on p "418205206" at bounding box center [479, 444] width 66 height 16
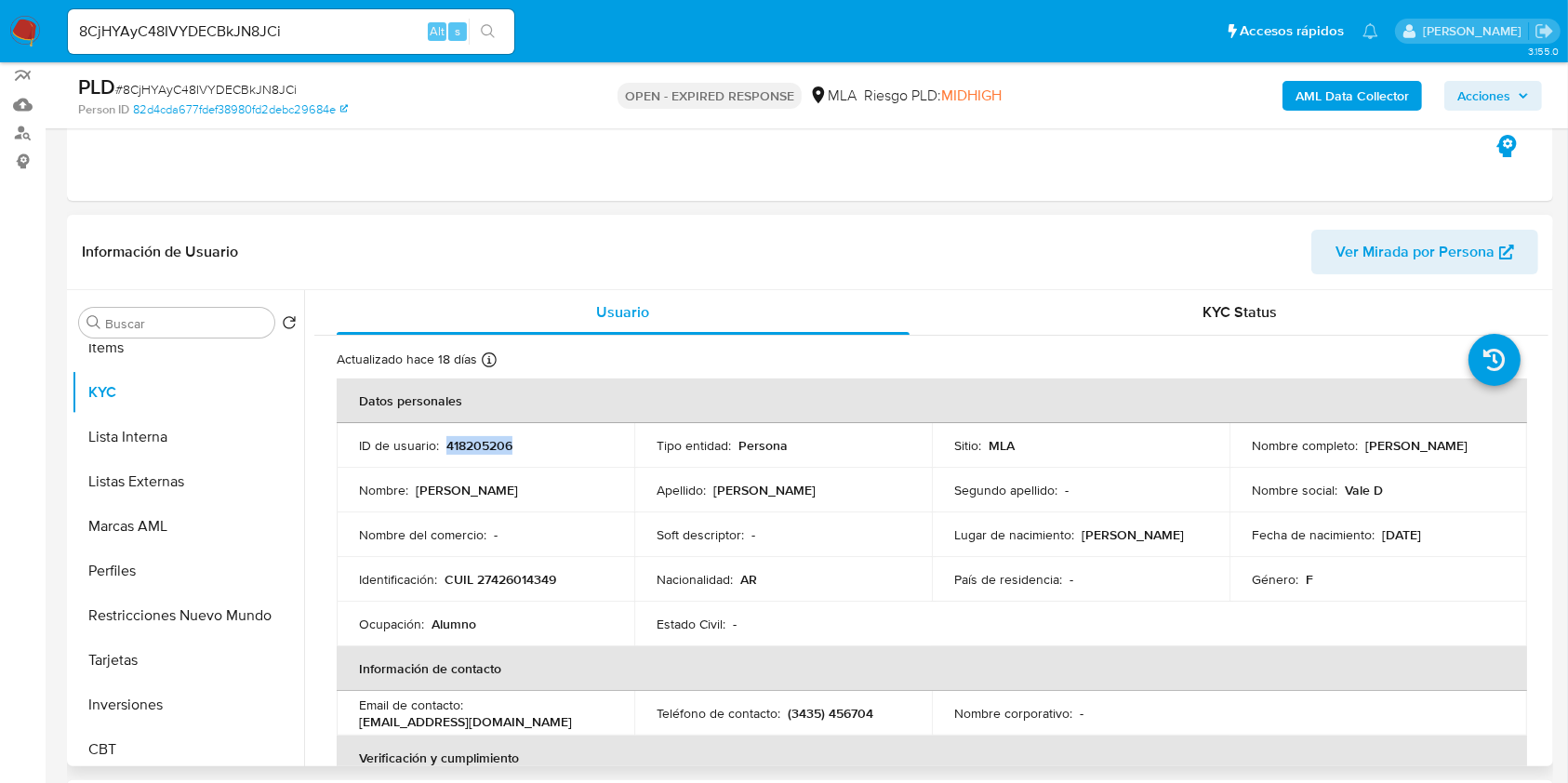
copy p "418205206"
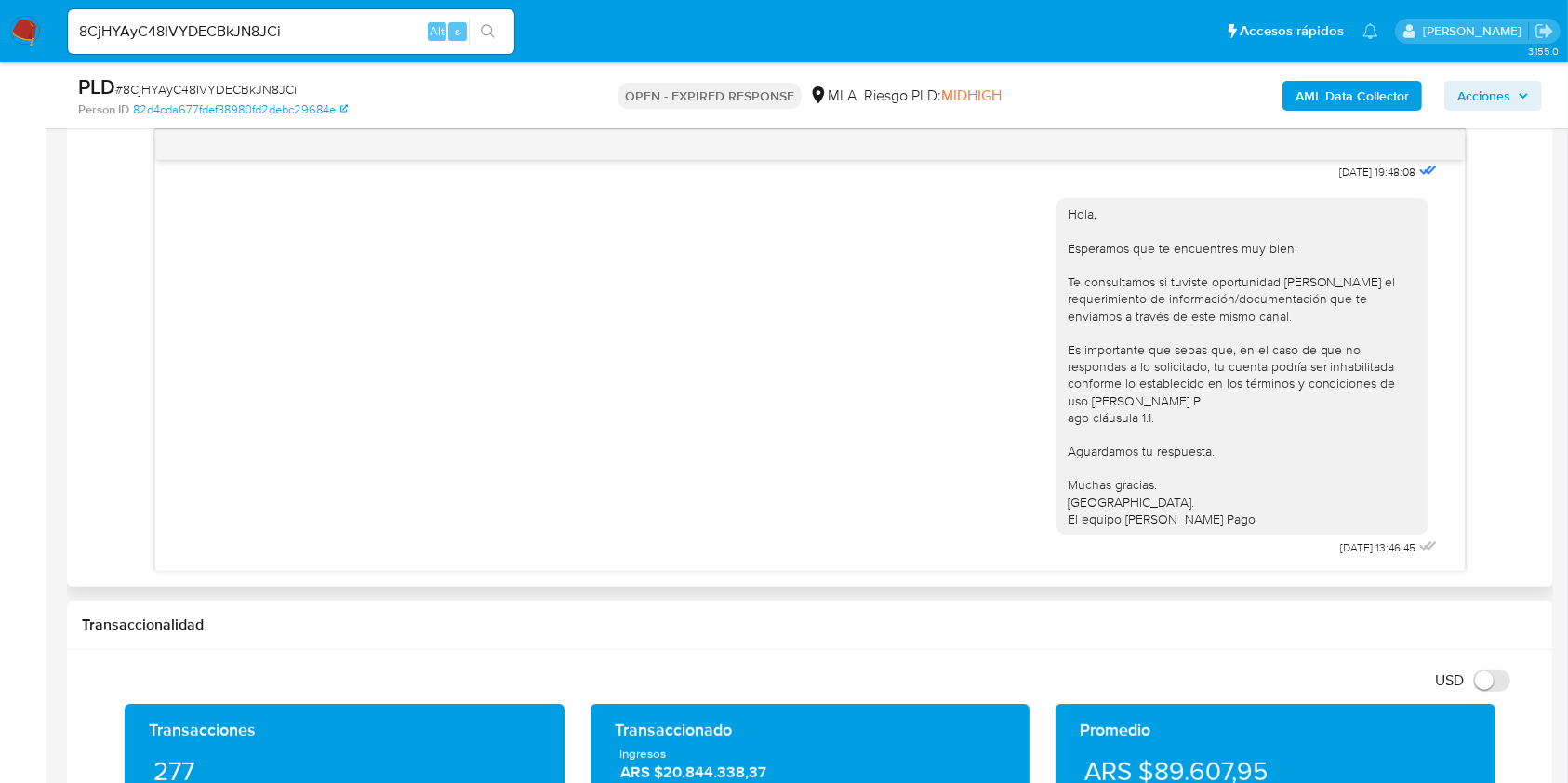
scroll to position [937, 0]
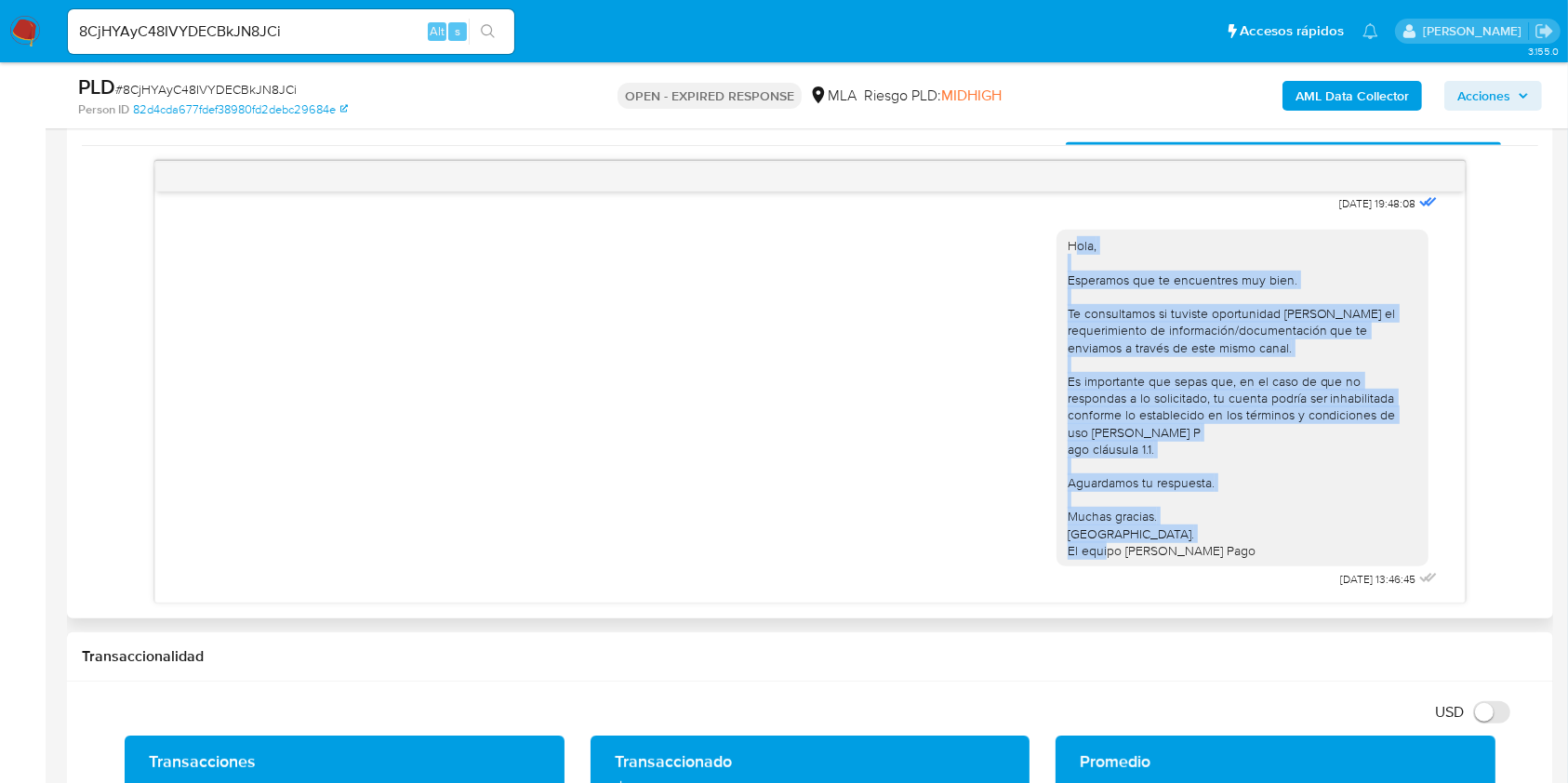
drag, startPoint x: 1166, startPoint y: 561, endPoint x: 1058, endPoint y: 227, distance: 351.0
click at [1058, 229] on div "Hola, Esperamos que te encuentres muy bien. Te consultamos si tuviste oportunid…" at bounding box center [1243, 397] width 372 height 337
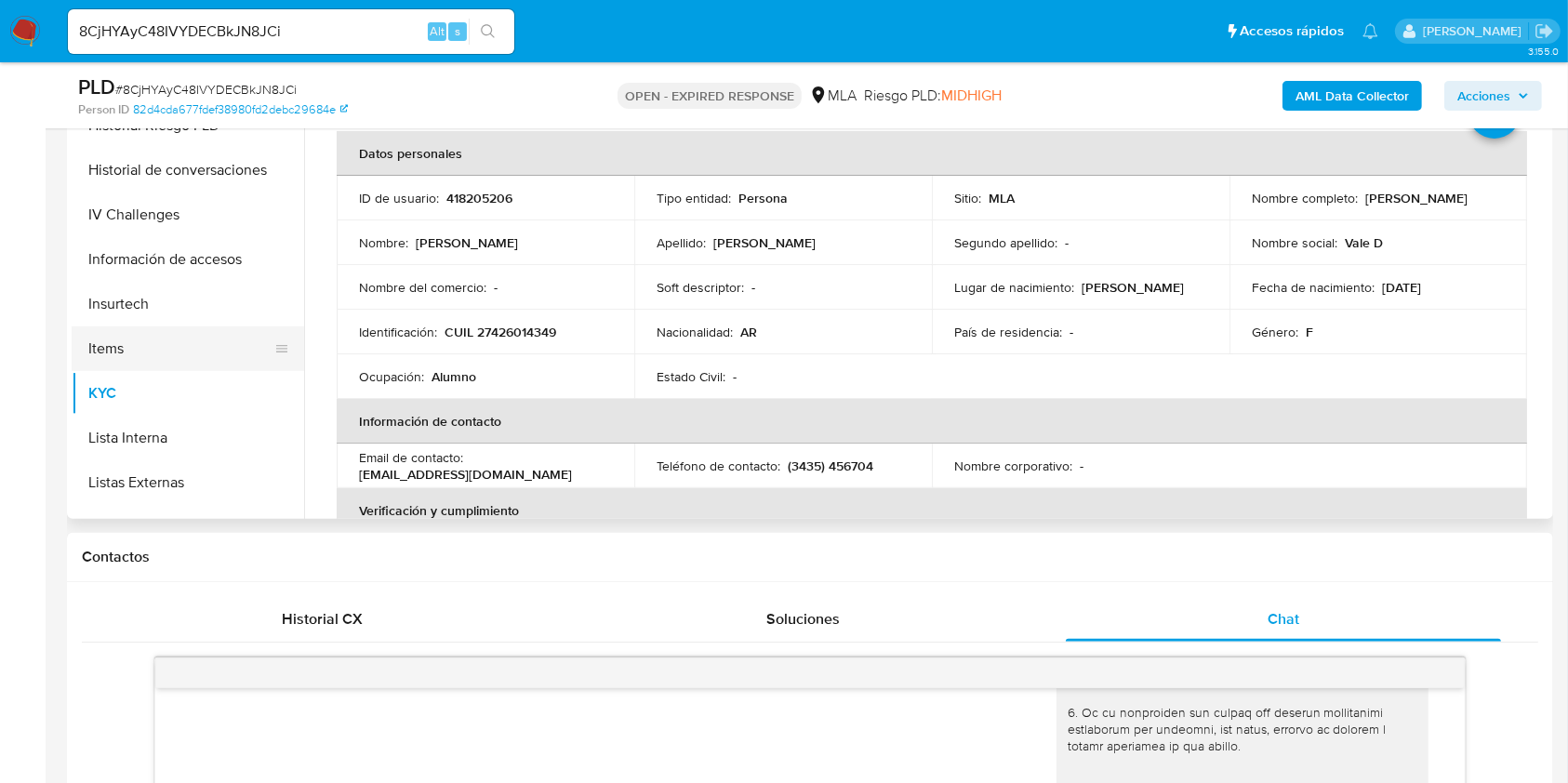
scroll to position [495, 0]
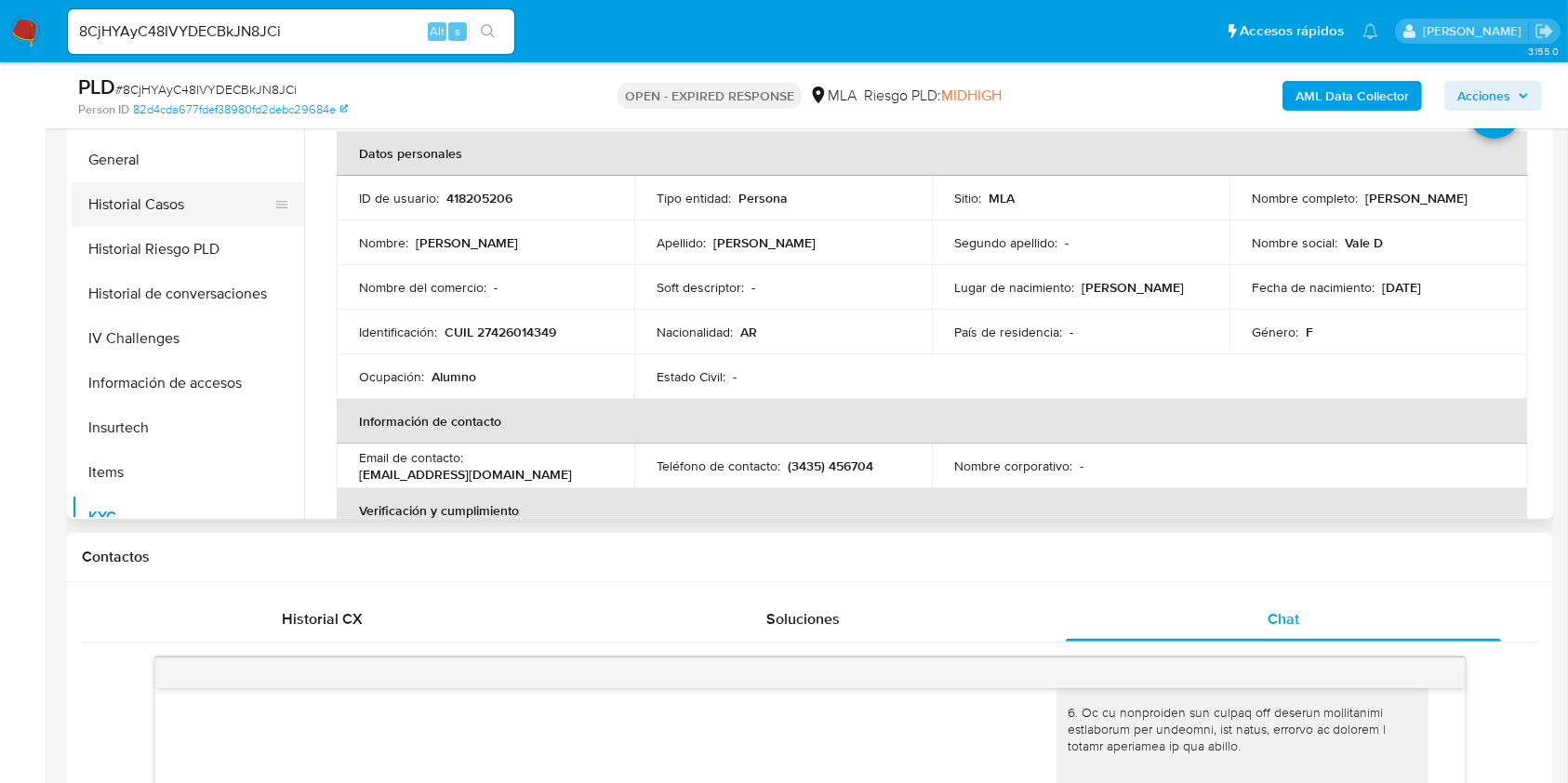
click at [180, 204] on button "Historial Casos" at bounding box center [180, 204] width 218 height 45
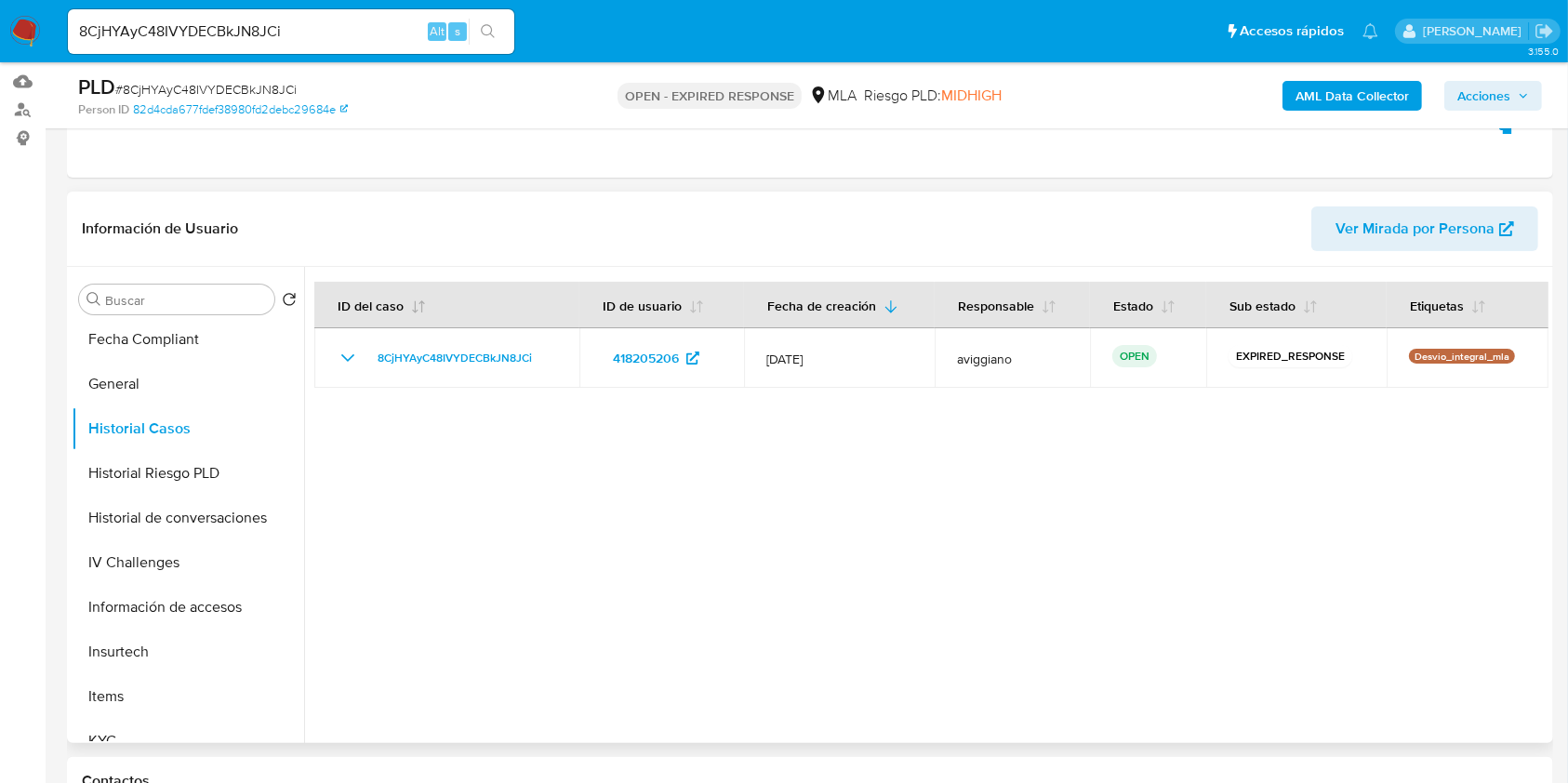
scroll to position [193, 0]
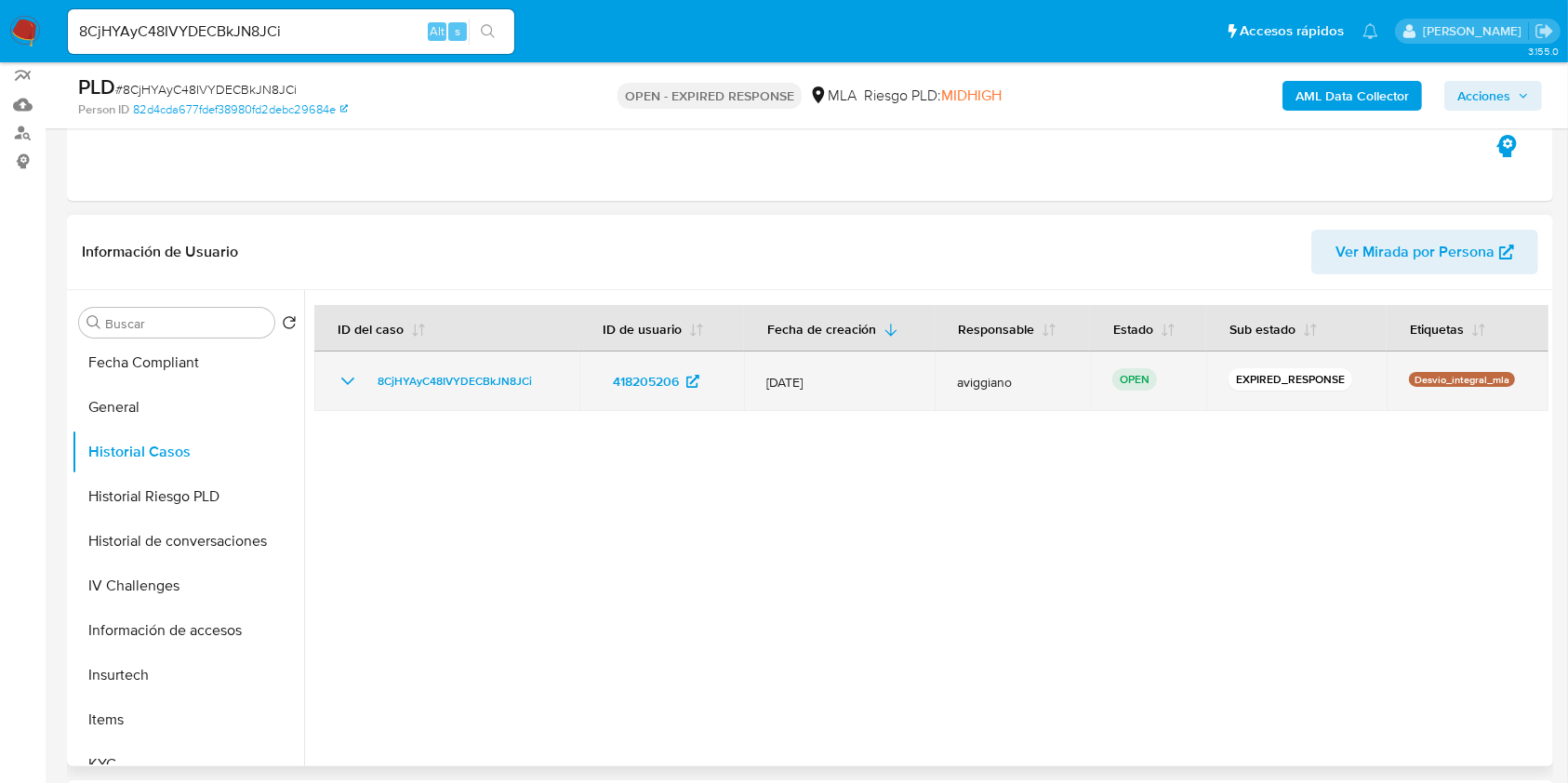
drag, startPoint x: 550, startPoint y: 369, endPoint x: 394, endPoint y: 362, distance: 156.2
click at [394, 362] on td "8CjHYAyC48IVYDECBkJN8JCi" at bounding box center [446, 381] width 265 height 59
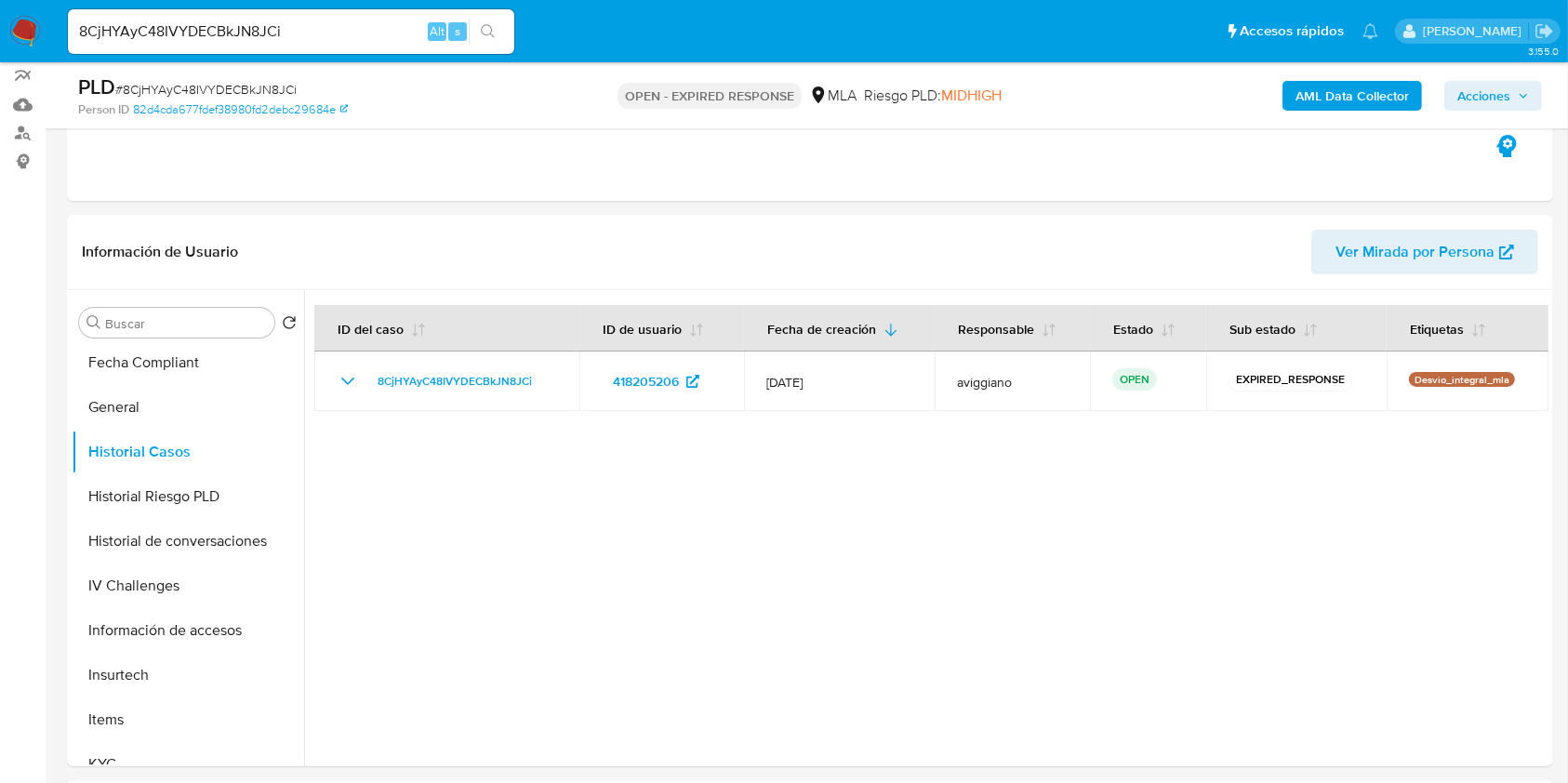
click at [253, 45] on div "8CjHYAyC48IVYDECBkJN8JCi Alt s" at bounding box center [291, 32] width 446 height 45
click at [251, 42] on input "8CjHYAyC48IVYDECBkJN8JCi" at bounding box center [291, 31] width 446 height 24
paste input "MMZQI2l6bwMGrAaC6gsAwVa3"
type input "MMZQI2l6bwMGrAaC6gsAwVa3"
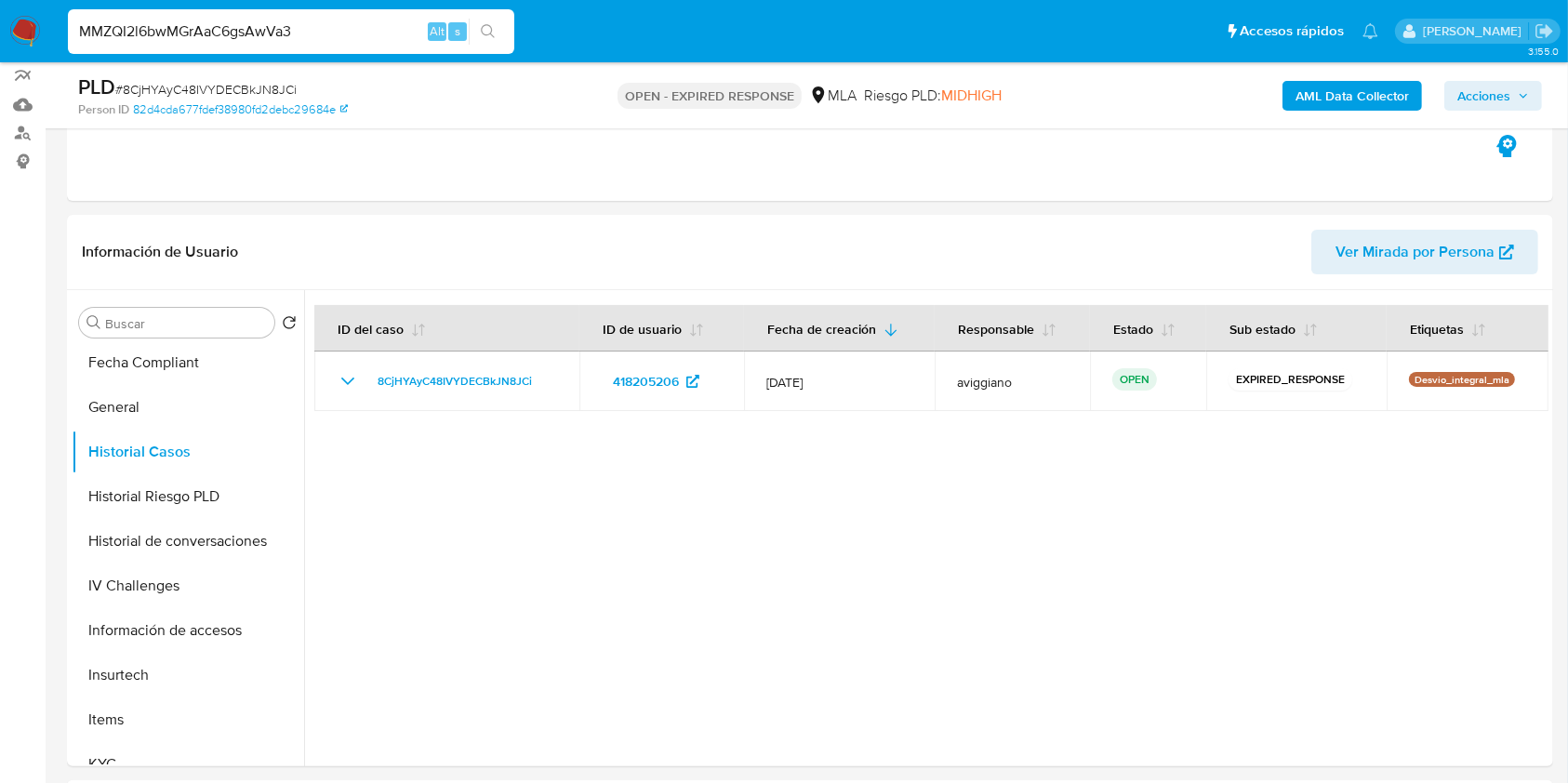
click at [498, 24] on button "search-icon" at bounding box center [487, 31] width 38 height 26
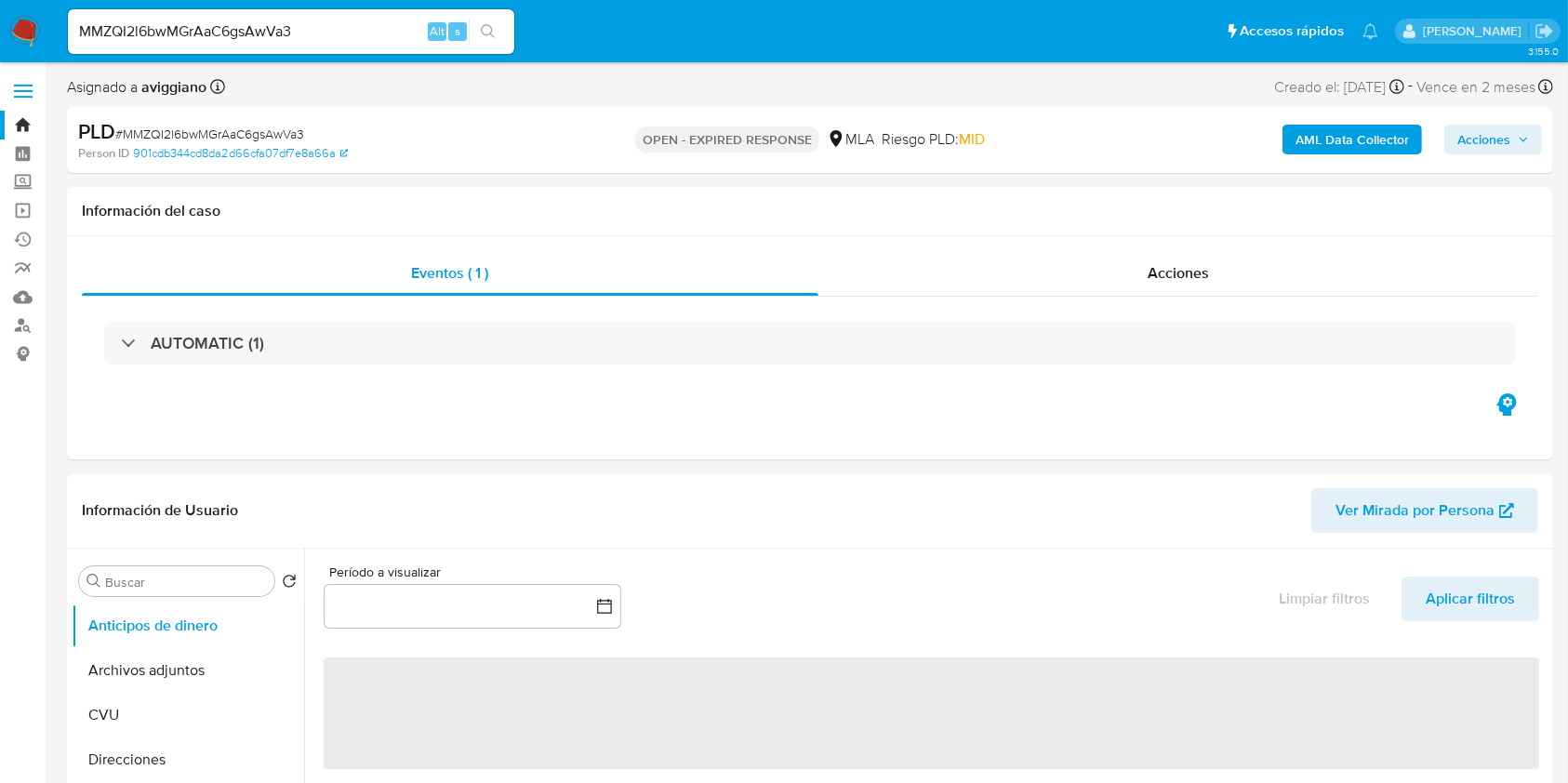
select select "10"
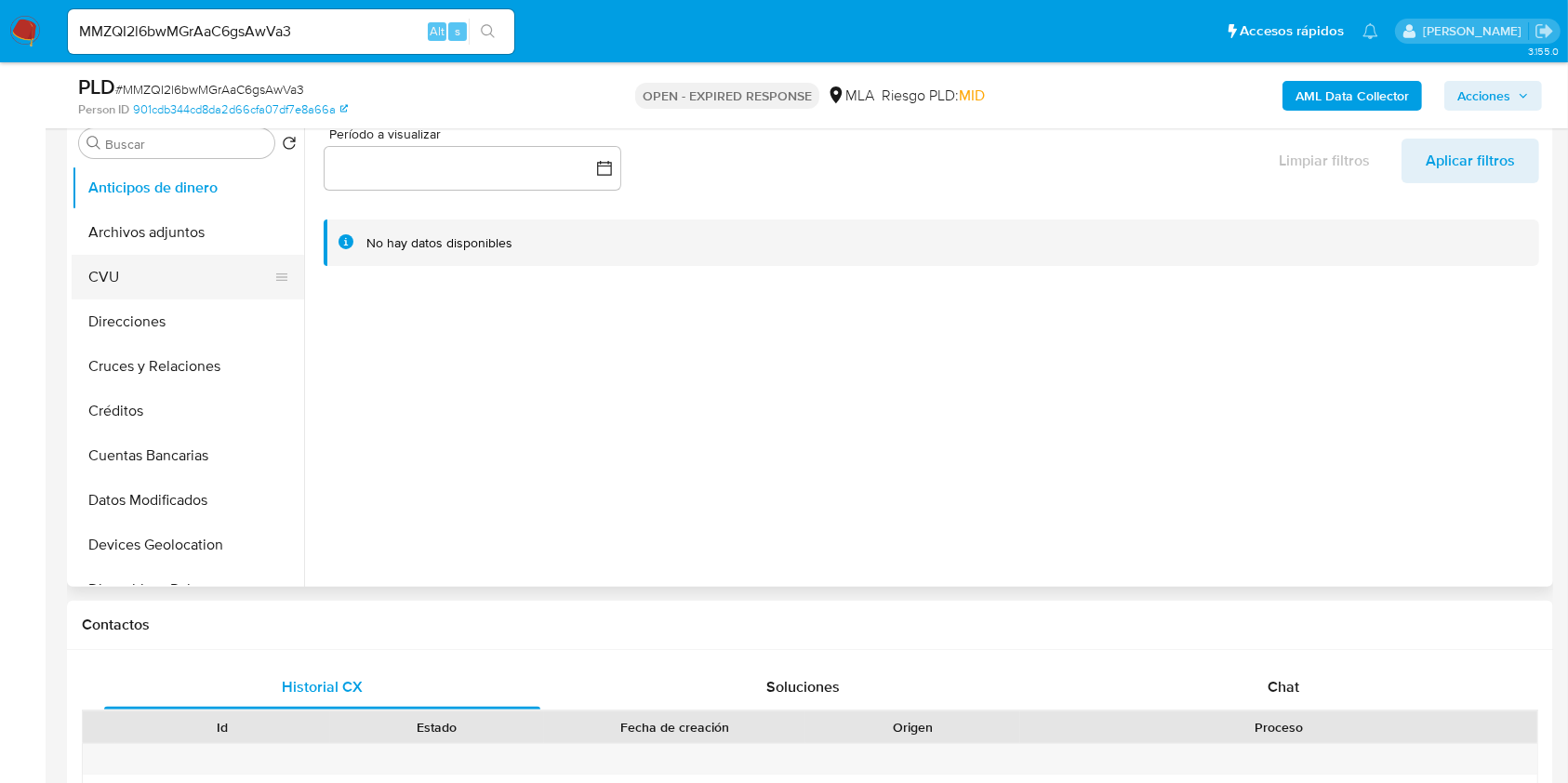
scroll to position [248, 0]
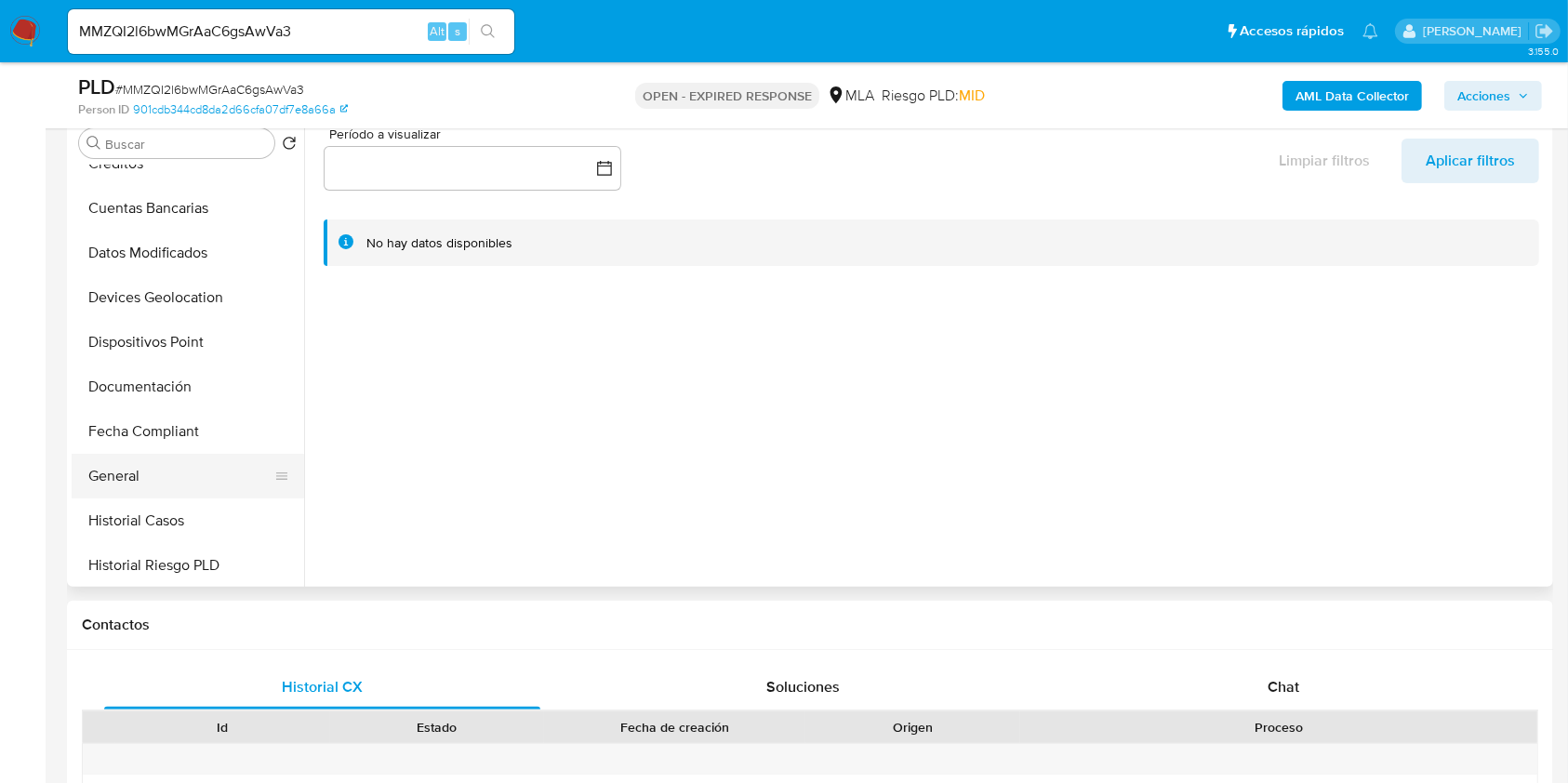
click at [153, 486] on button "General" at bounding box center [180, 476] width 218 height 45
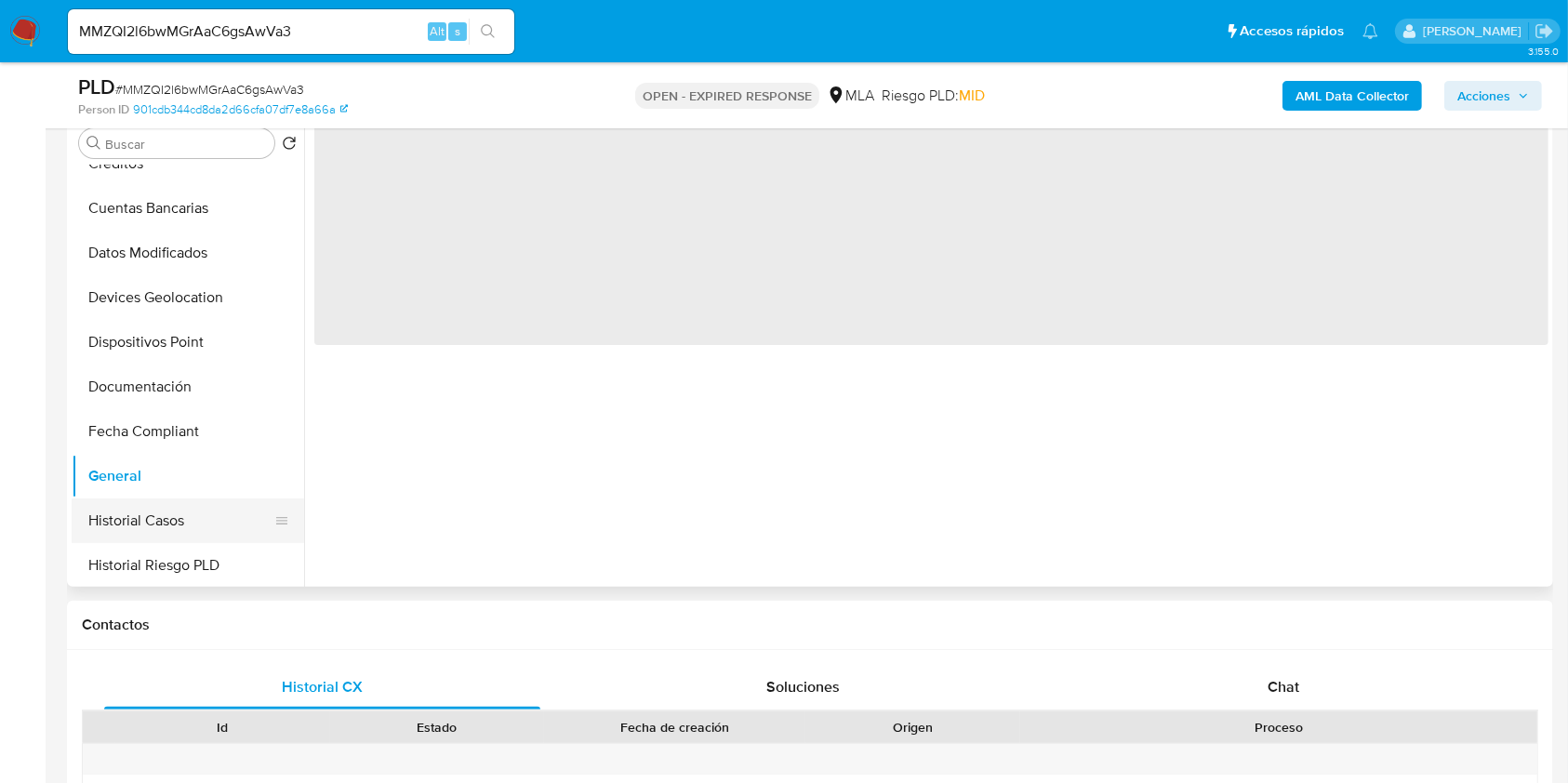
click at [162, 509] on button "Historial Casos" at bounding box center [180, 520] width 218 height 45
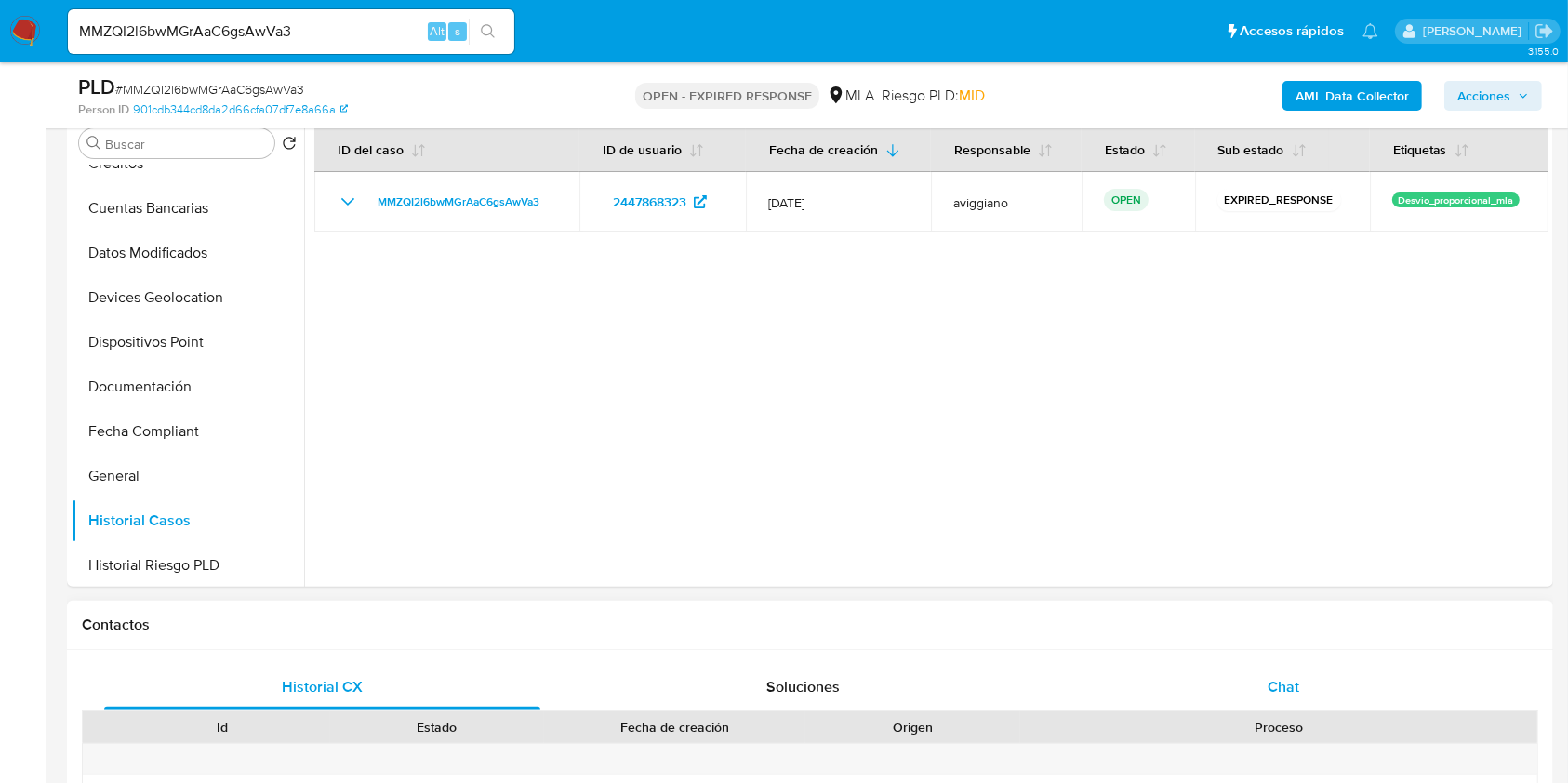
click at [1272, 676] on span "Chat" at bounding box center [1283, 686] width 32 height 21
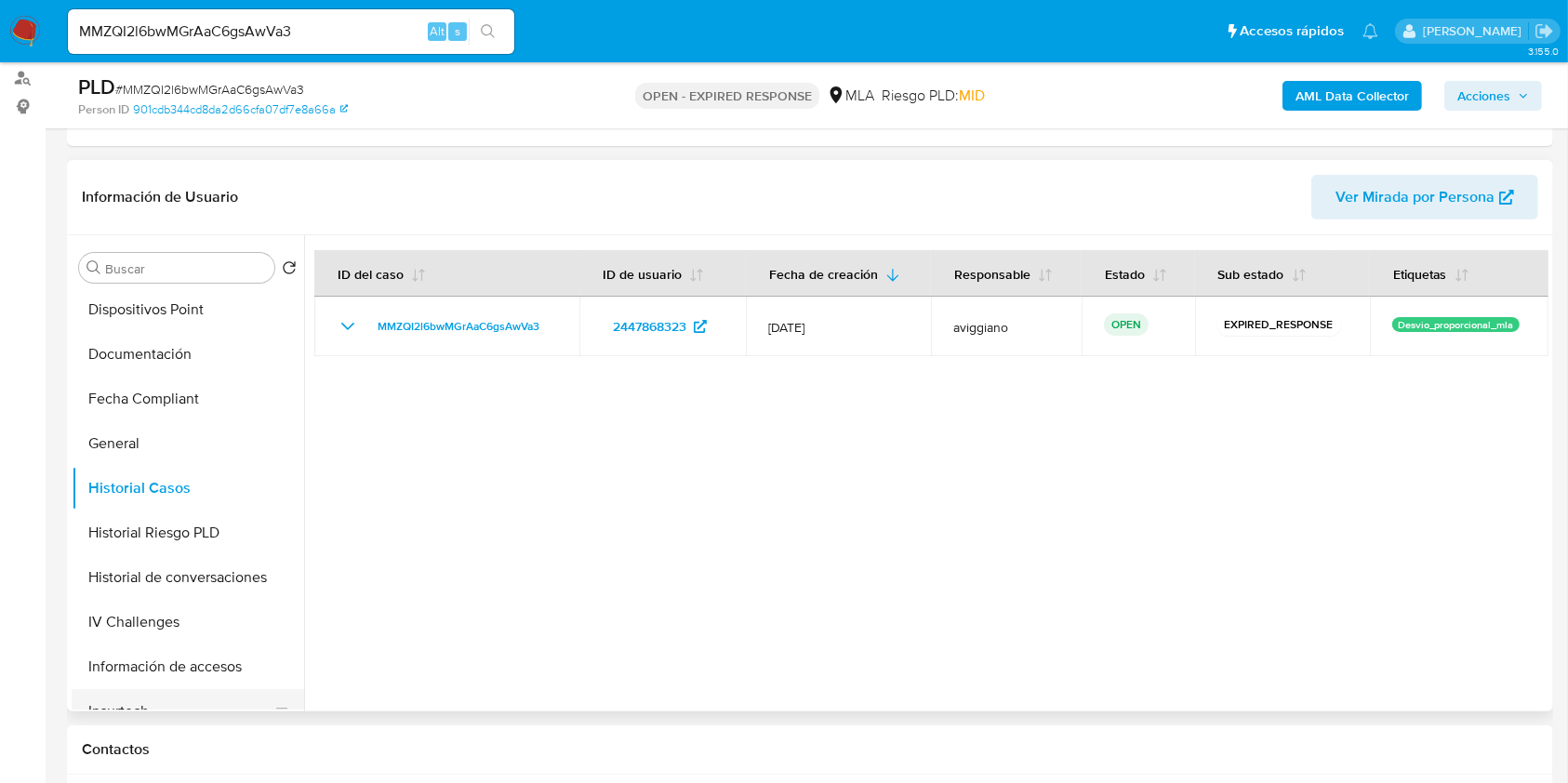
scroll to position [619, 0]
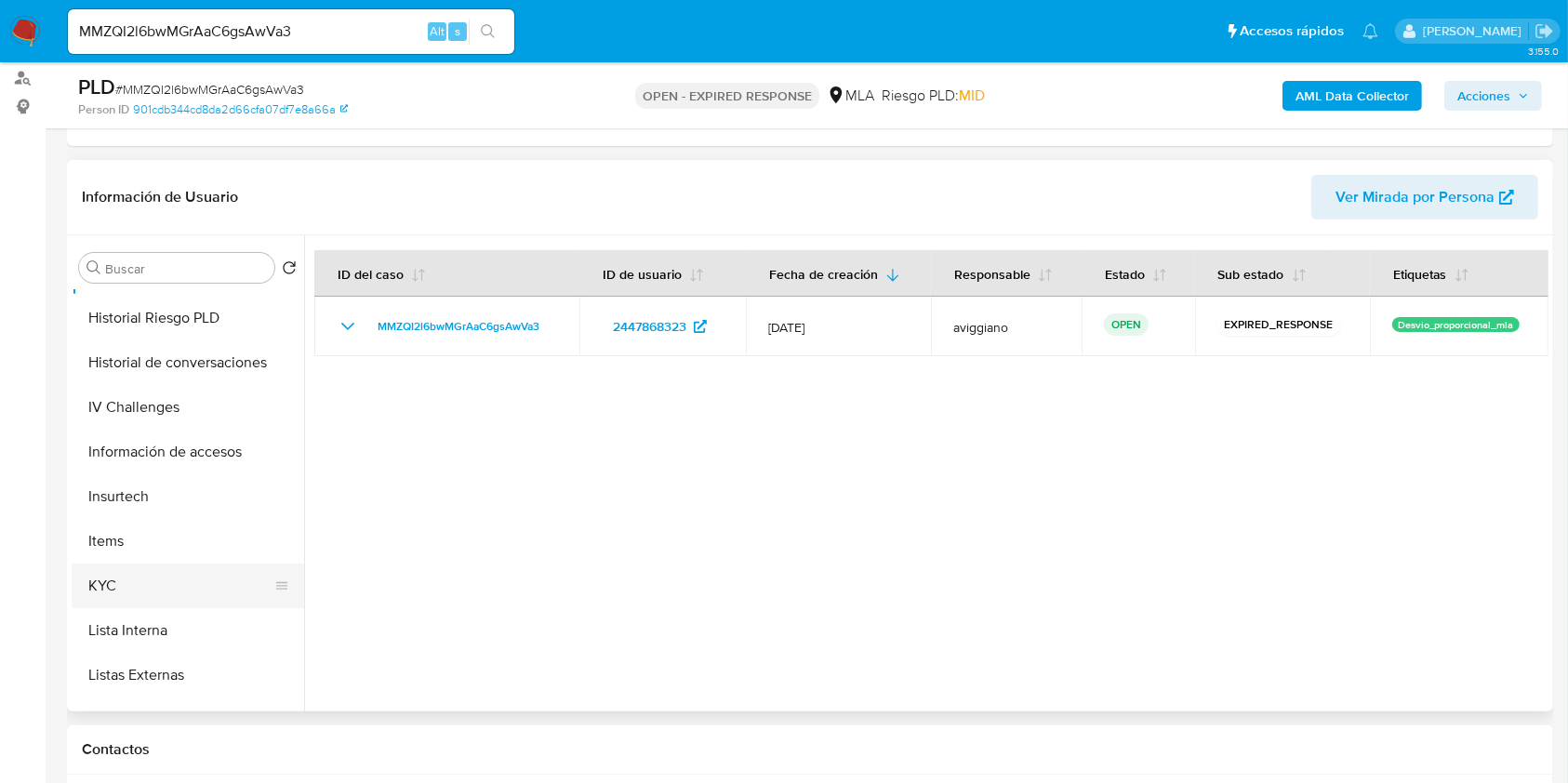
click at [180, 583] on button "KYC" at bounding box center [180, 585] width 218 height 45
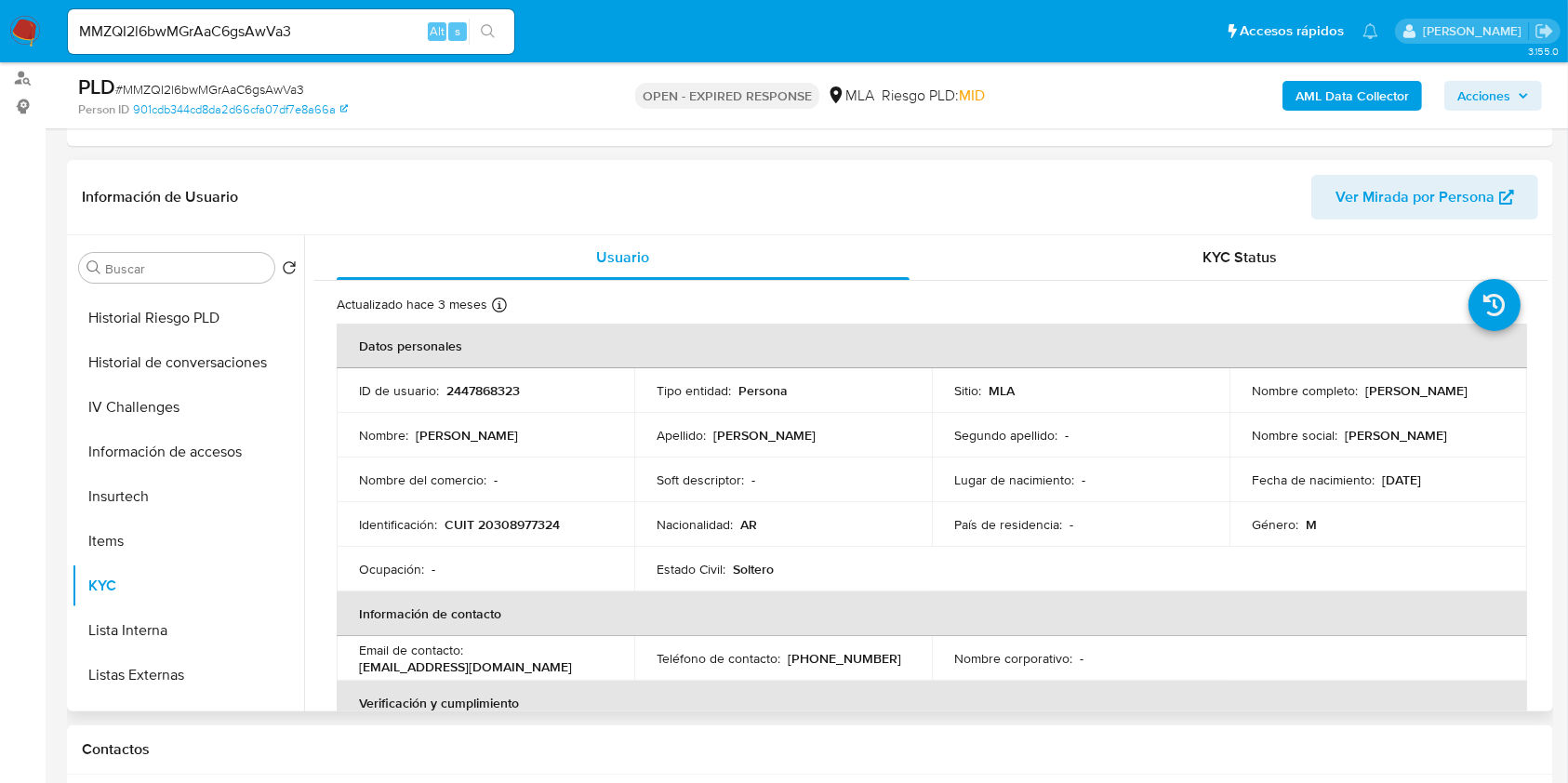
click at [511, 523] on p "CUIT 20308977324" at bounding box center [502, 524] width 115 height 16
click at [512, 523] on p "CUIT 20308977324" at bounding box center [502, 524] width 115 height 16
copy p "20308977324"
click at [1301, 102] on b "AML Data Collector" at bounding box center [1352, 95] width 113 height 30
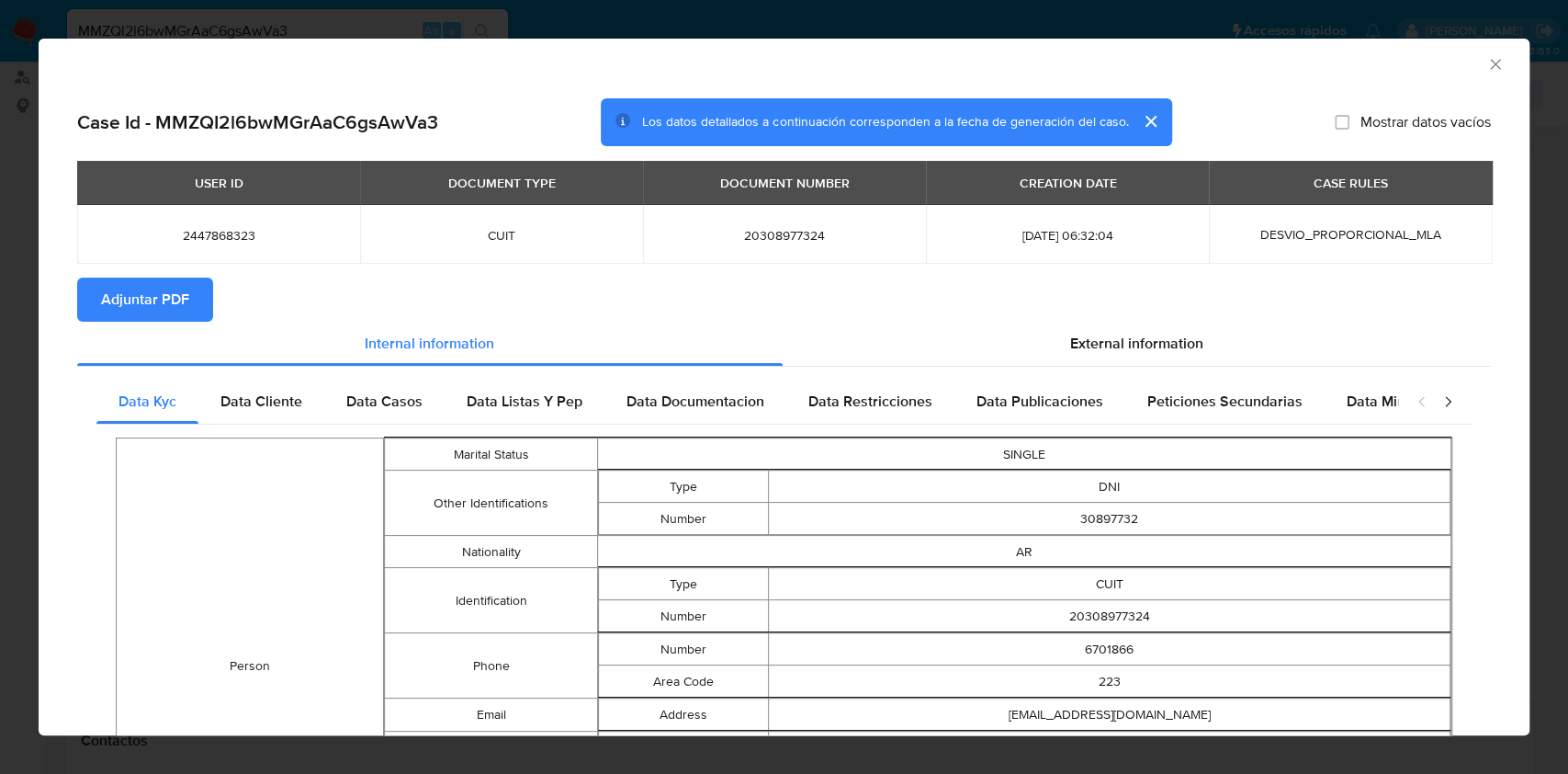
click at [198, 315] on button "Adjuntar PDF" at bounding box center [144, 300] width 136 height 45
click at [1465, 70] on div "AML Data Collector" at bounding box center [768, 61] width 1434 height 20
click at [1486, 69] on icon "Cerrar ventana" at bounding box center [1495, 64] width 18 height 18
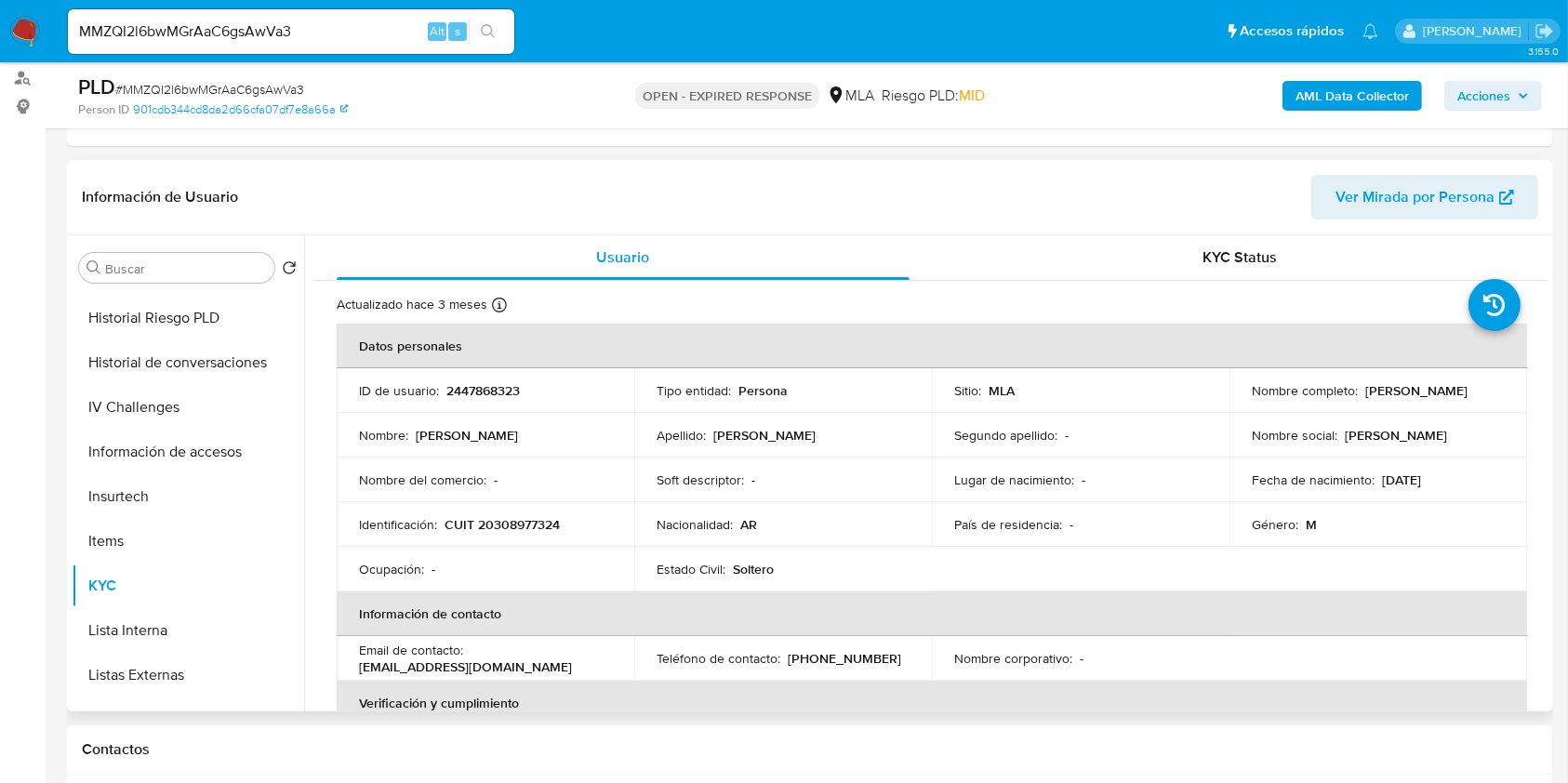
click at [485, 382] on p "2447868323" at bounding box center [483, 390] width 74 height 16
copy p "2447868323"
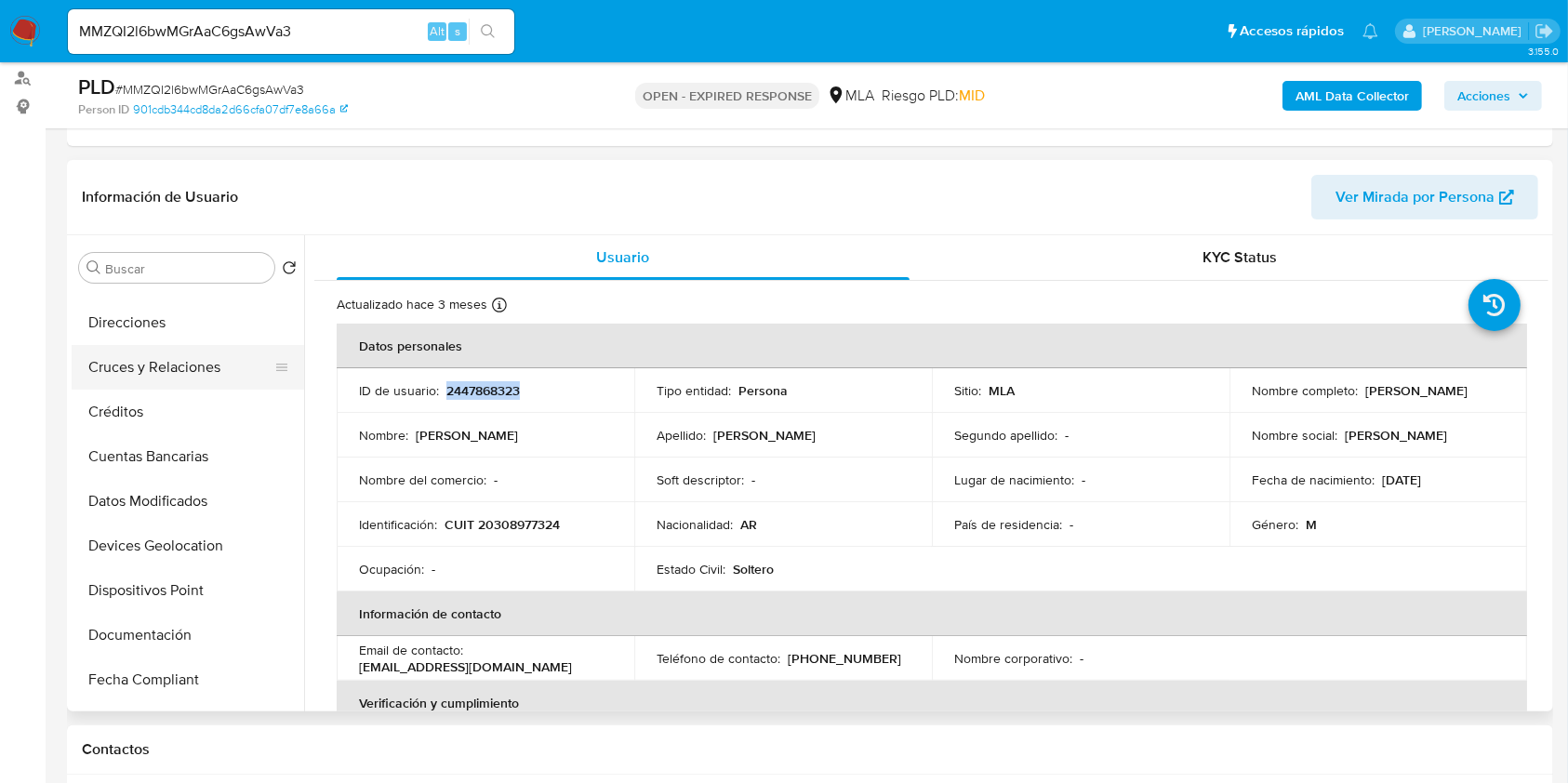
click at [188, 373] on button "Cruces y Relaciones" at bounding box center [180, 367] width 218 height 45
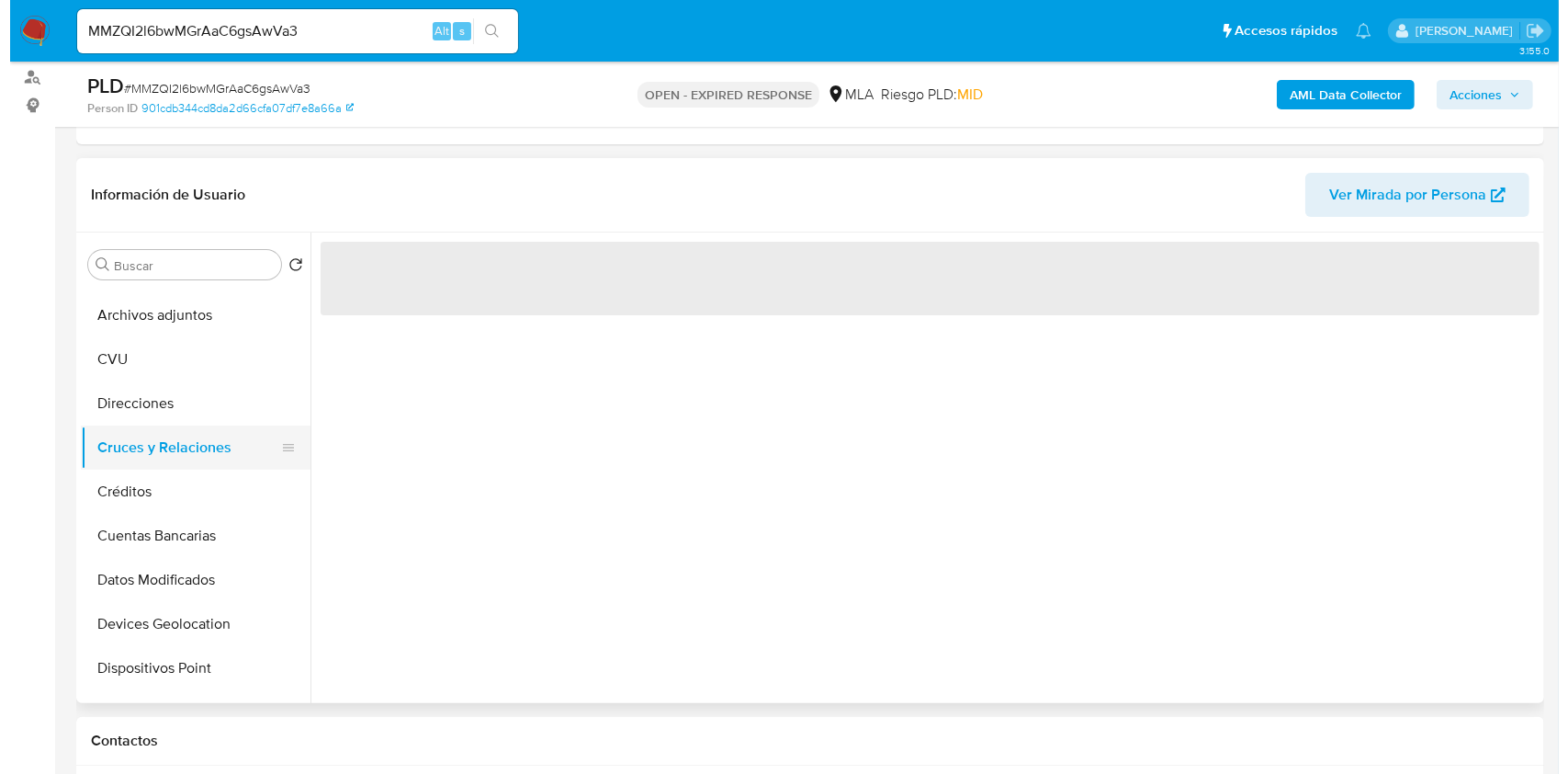
scroll to position [0, 0]
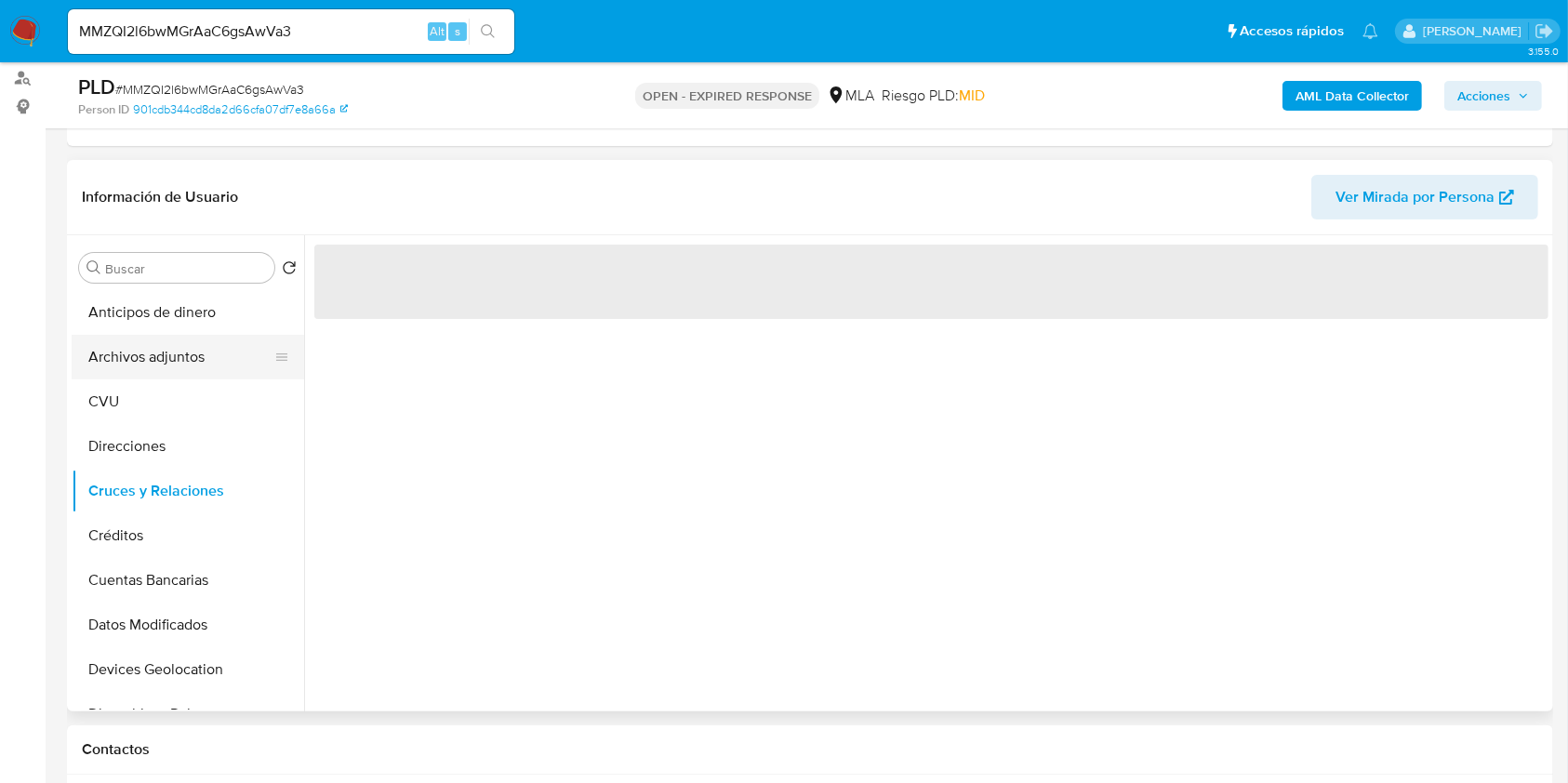
click at [188, 372] on button "Archivos adjuntos" at bounding box center [180, 357] width 218 height 45
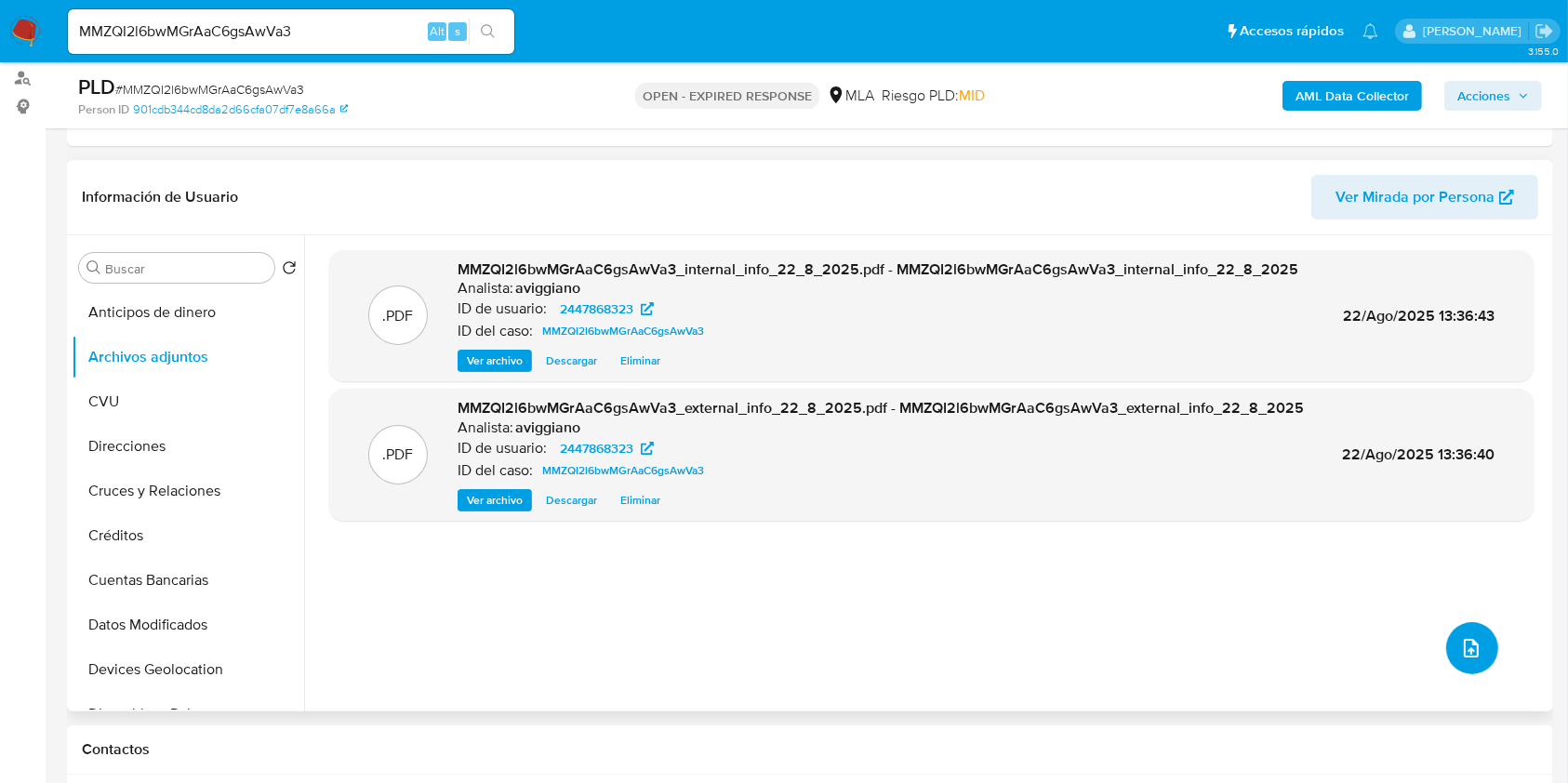
click at [1480, 627] on button "upload-file" at bounding box center [1472, 648] width 52 height 52
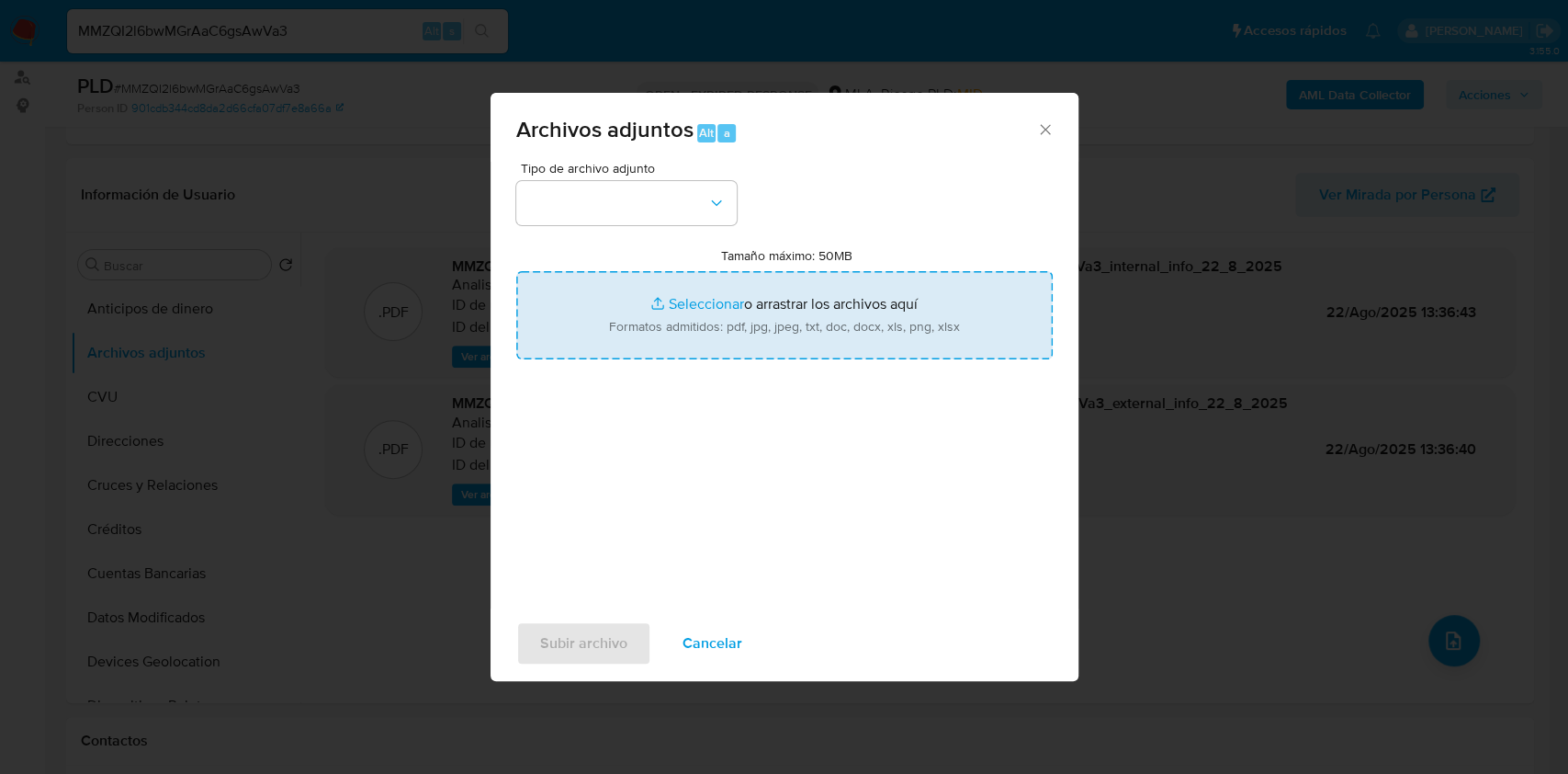
click at [929, 299] on input "Tamaño máximo: 50MB Seleccionar archivos" at bounding box center [785, 315] width 537 height 88
type input "C:\fakepath\Nosis - 2447868323.pdf"
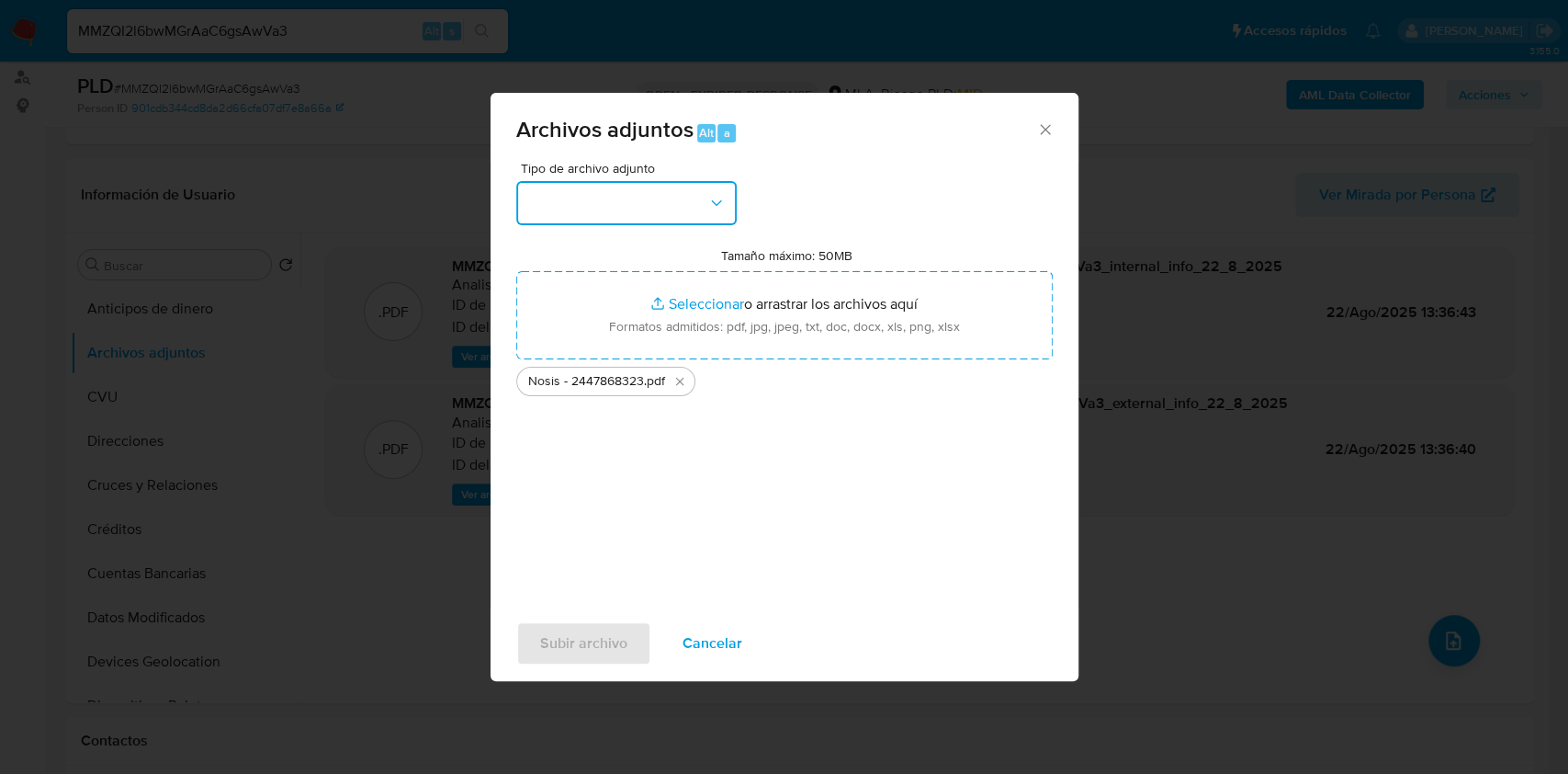
click at [576, 200] on button "button" at bounding box center [627, 203] width 221 height 45
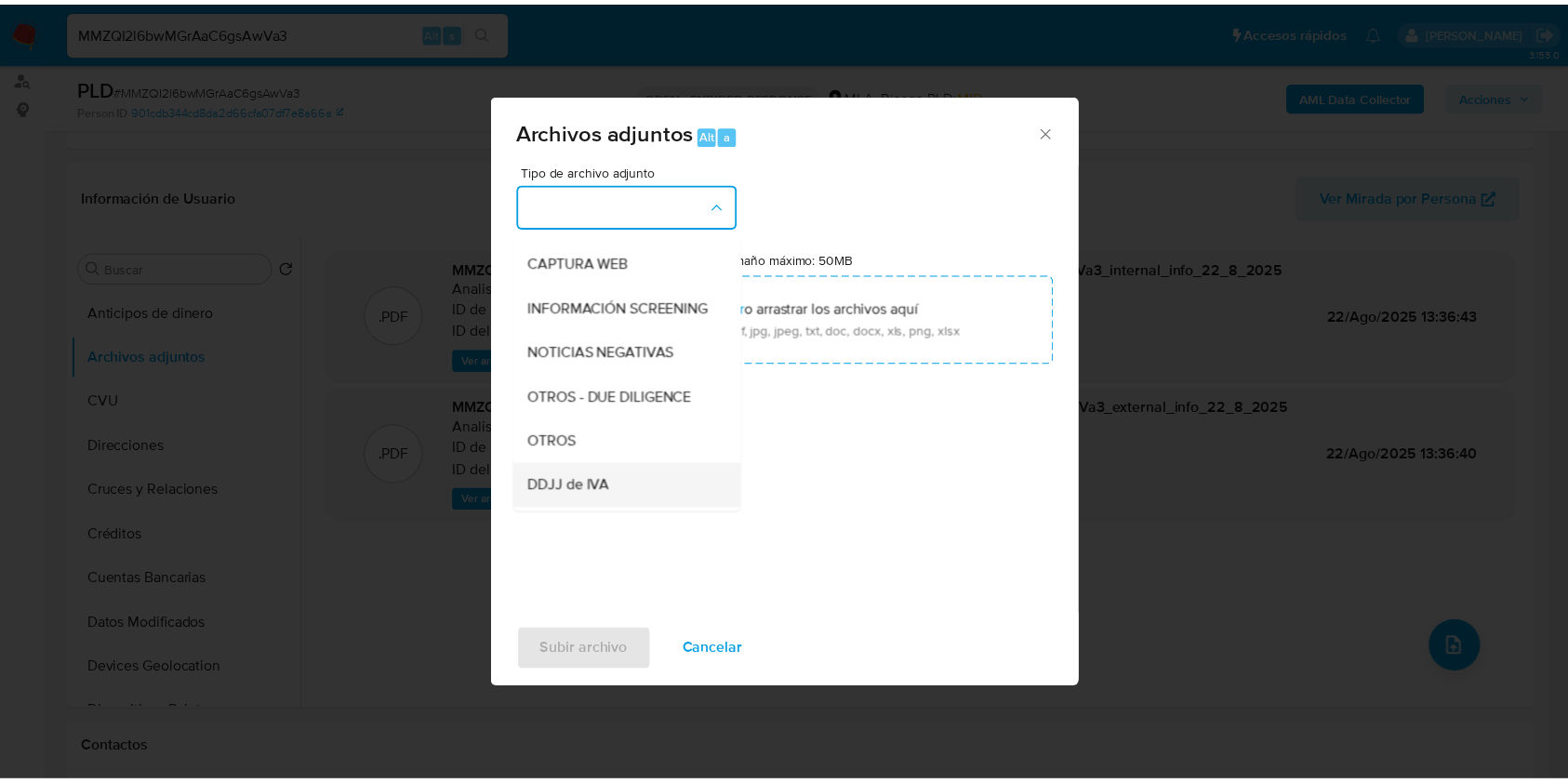
scroll to position [248, 0]
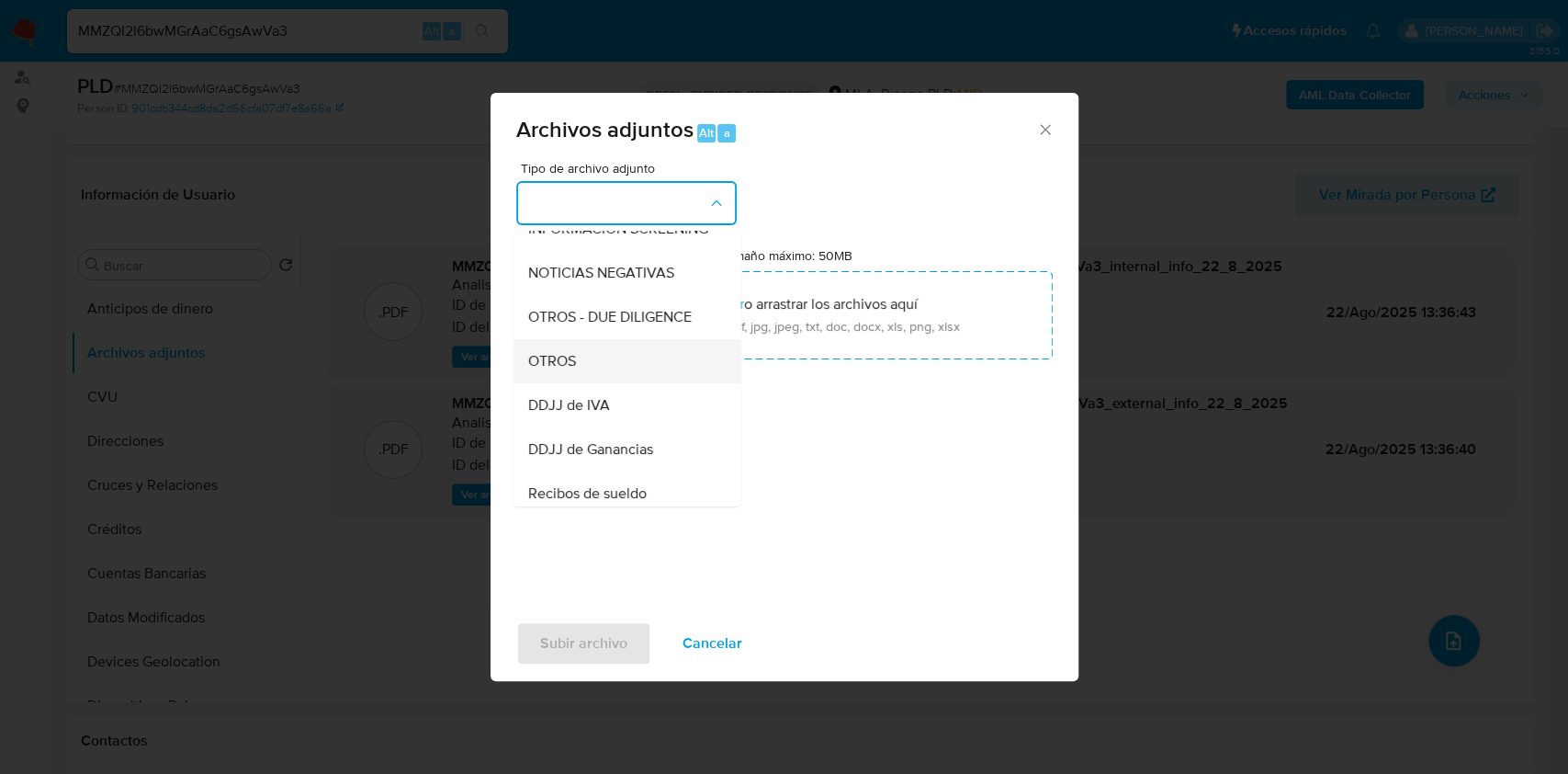
click at [574, 370] on span "OTROS" at bounding box center [551, 360] width 47 height 18
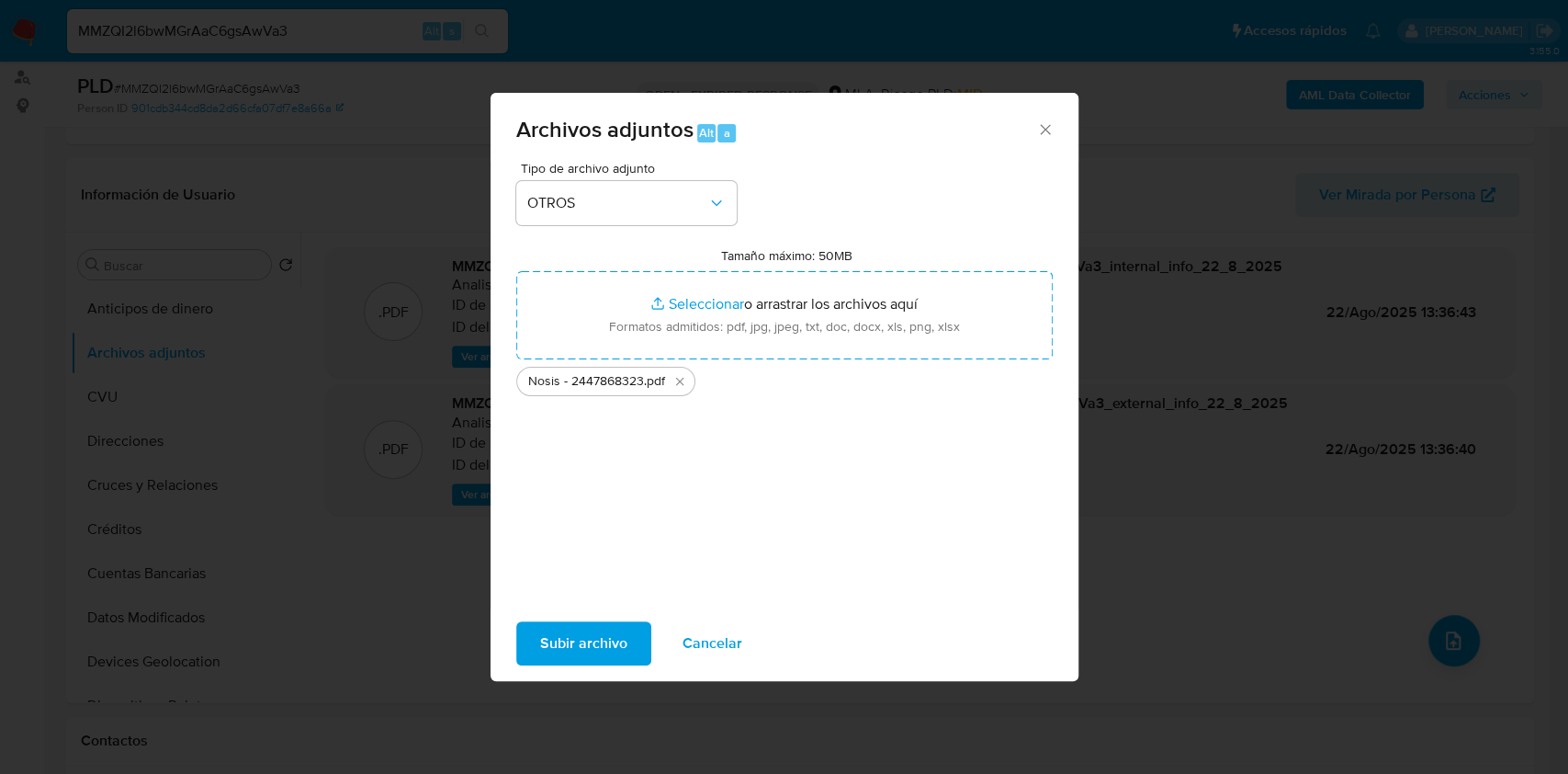
click at [580, 644] on span "Subir archivo" at bounding box center [584, 643] width 87 height 41
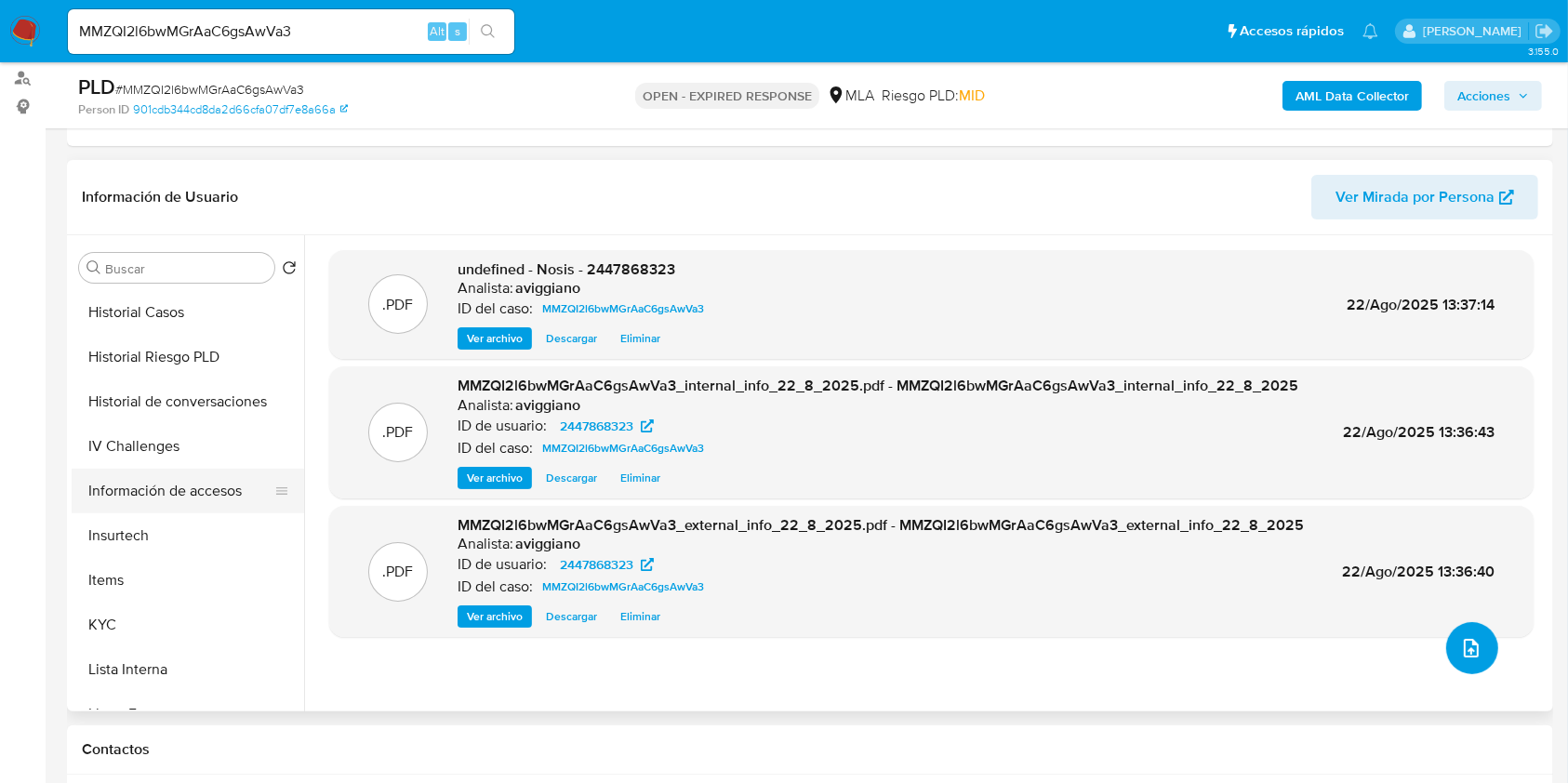
scroll to position [619, 0]
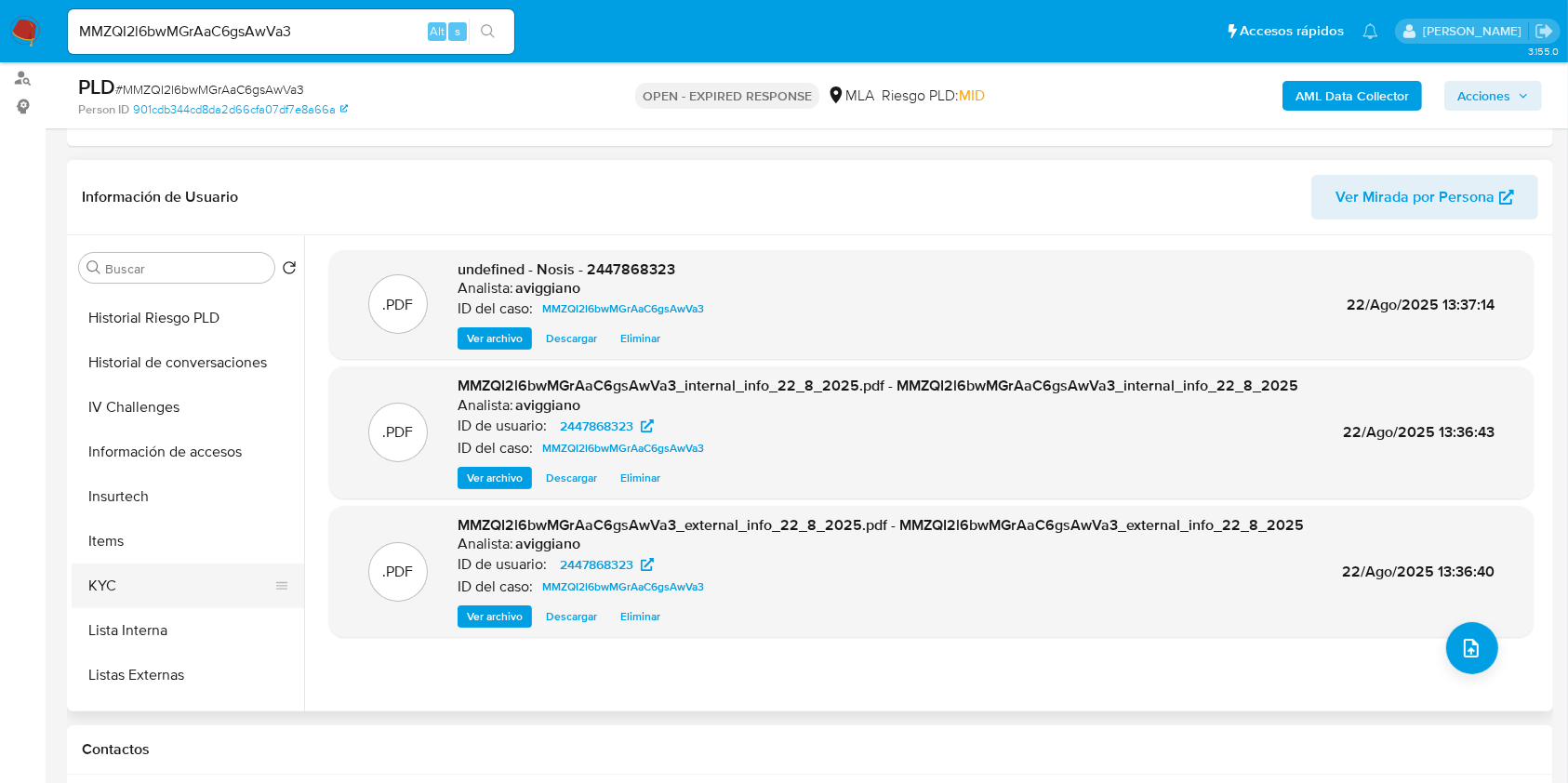
click at [127, 564] on button "KYC" at bounding box center [180, 585] width 218 height 45
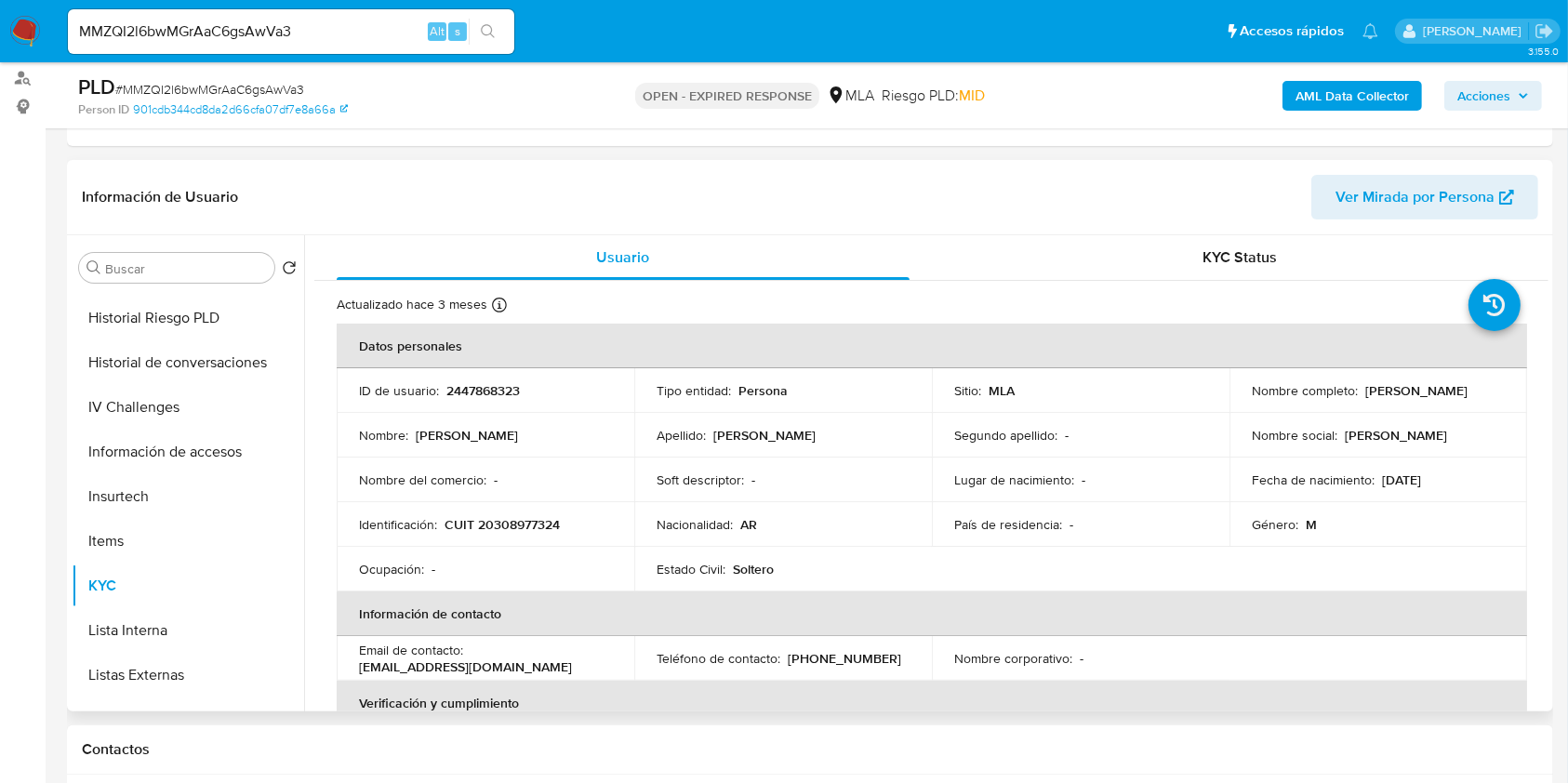
click at [526, 530] on p "CUIT 20308977324" at bounding box center [502, 524] width 115 height 16
copy p "20308977324"
click at [502, 387] on p "2447868323" at bounding box center [483, 390] width 74 height 16
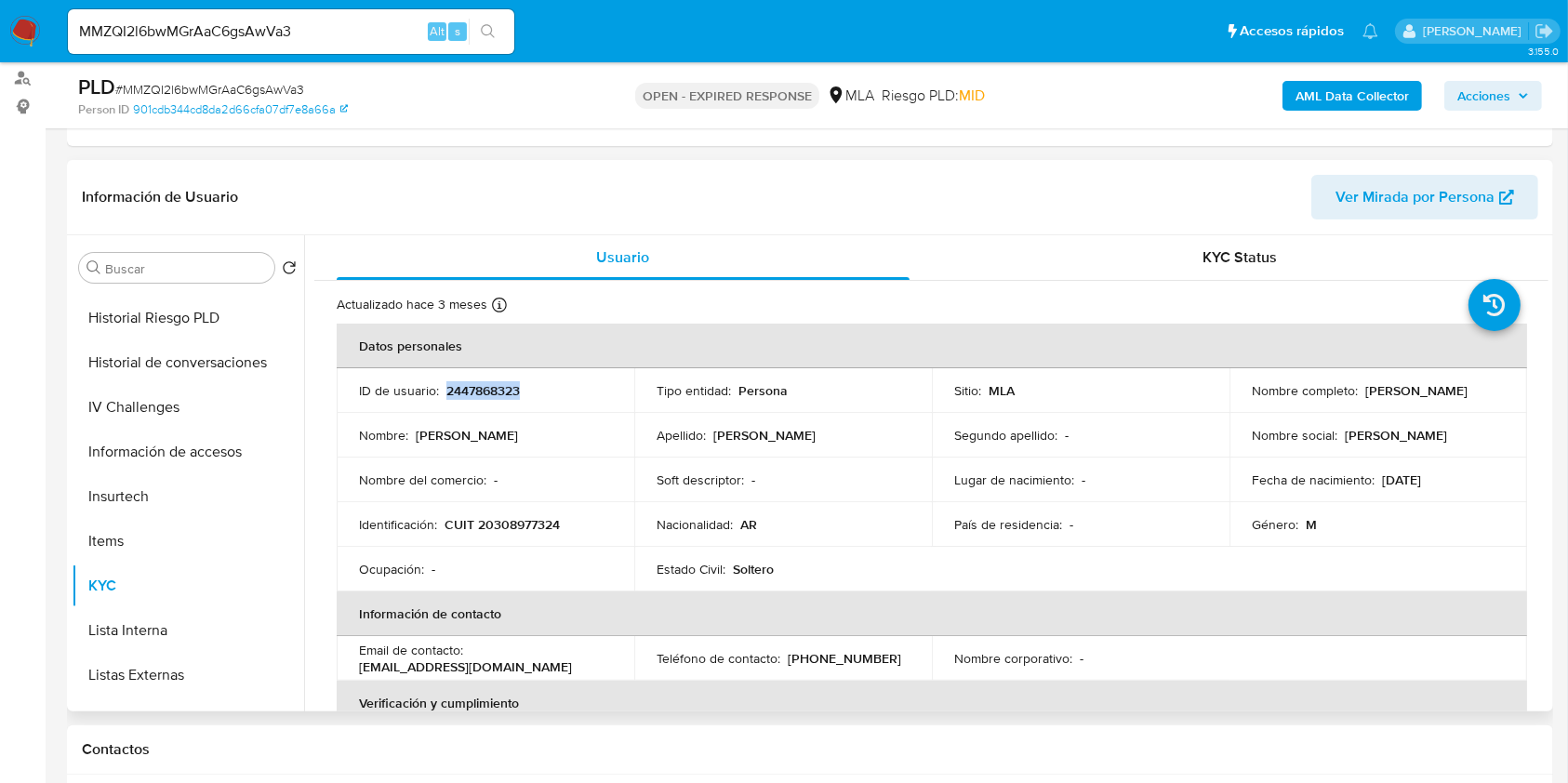
copy p "2447868323"
click at [515, 523] on p "CUIT 20308977324" at bounding box center [502, 524] width 115 height 16
copy p "20308977324"
click at [454, 375] on td "ID de usuario : 2447868323" at bounding box center [486, 391] width 297 height 45
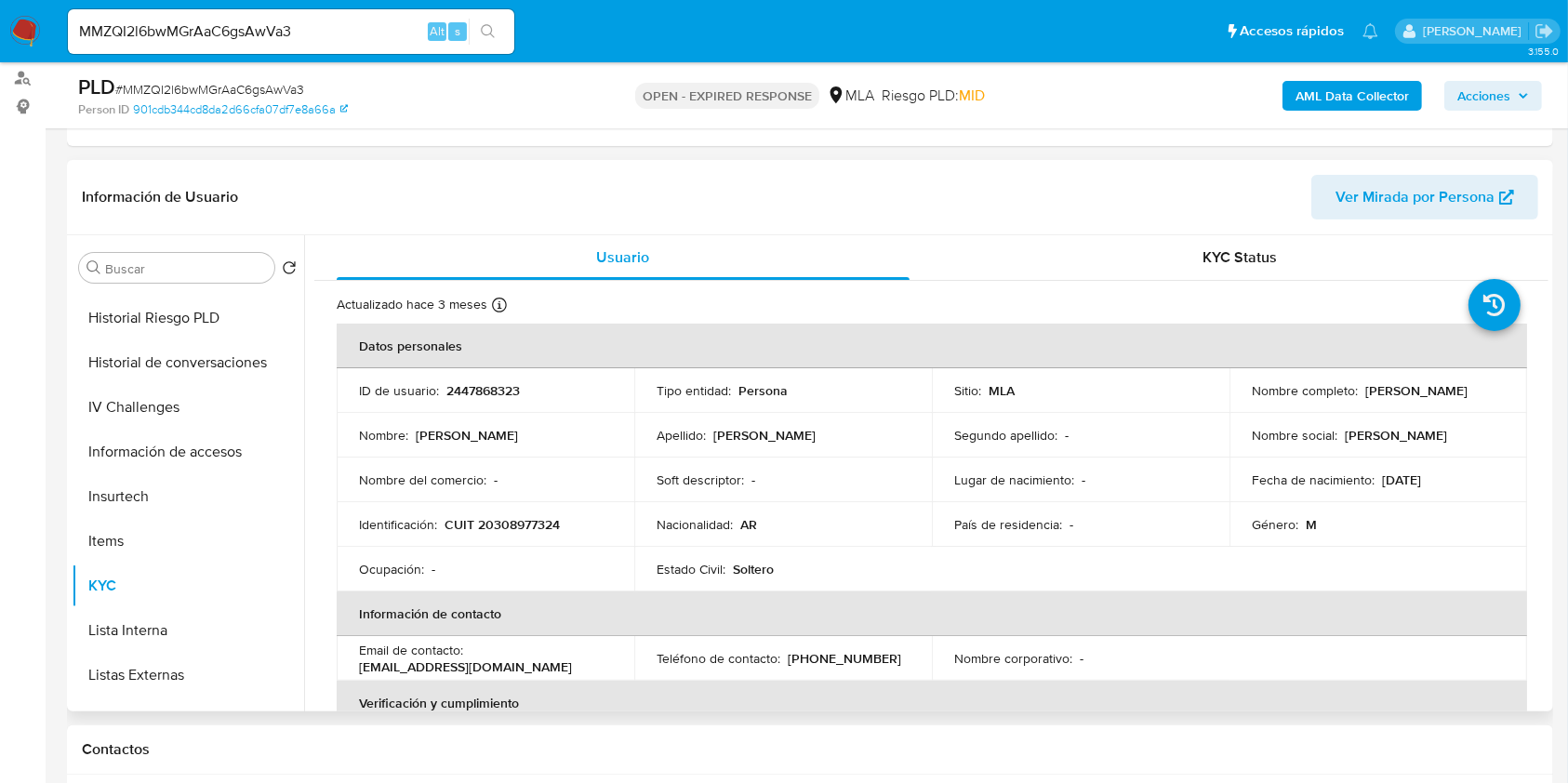
click at [464, 392] on p "2447868323" at bounding box center [483, 390] width 74 height 16
copy p "2447868323"
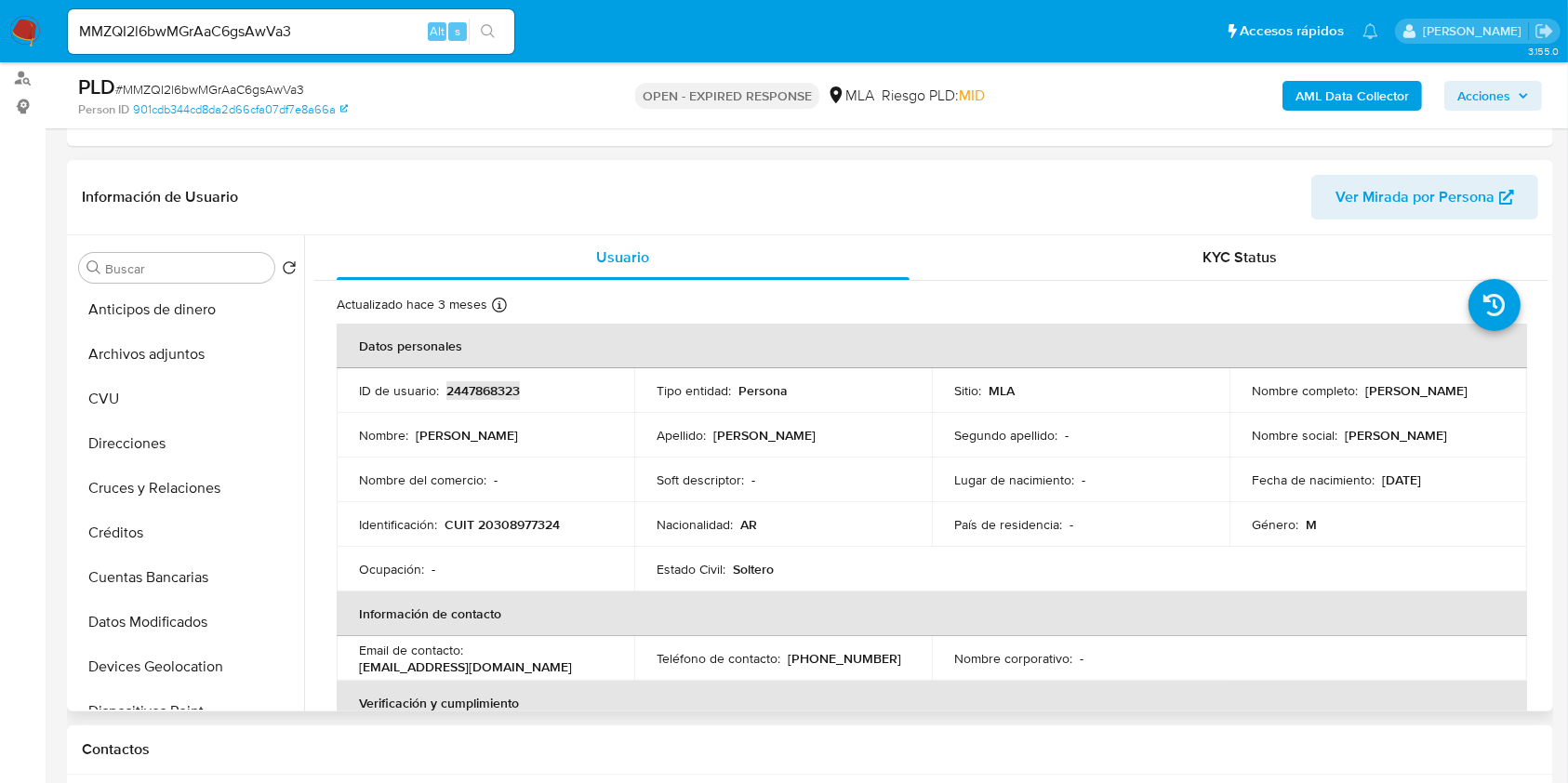
scroll to position [0, 0]
click at [221, 368] on button "Archivos adjuntos" at bounding box center [180, 357] width 218 height 45
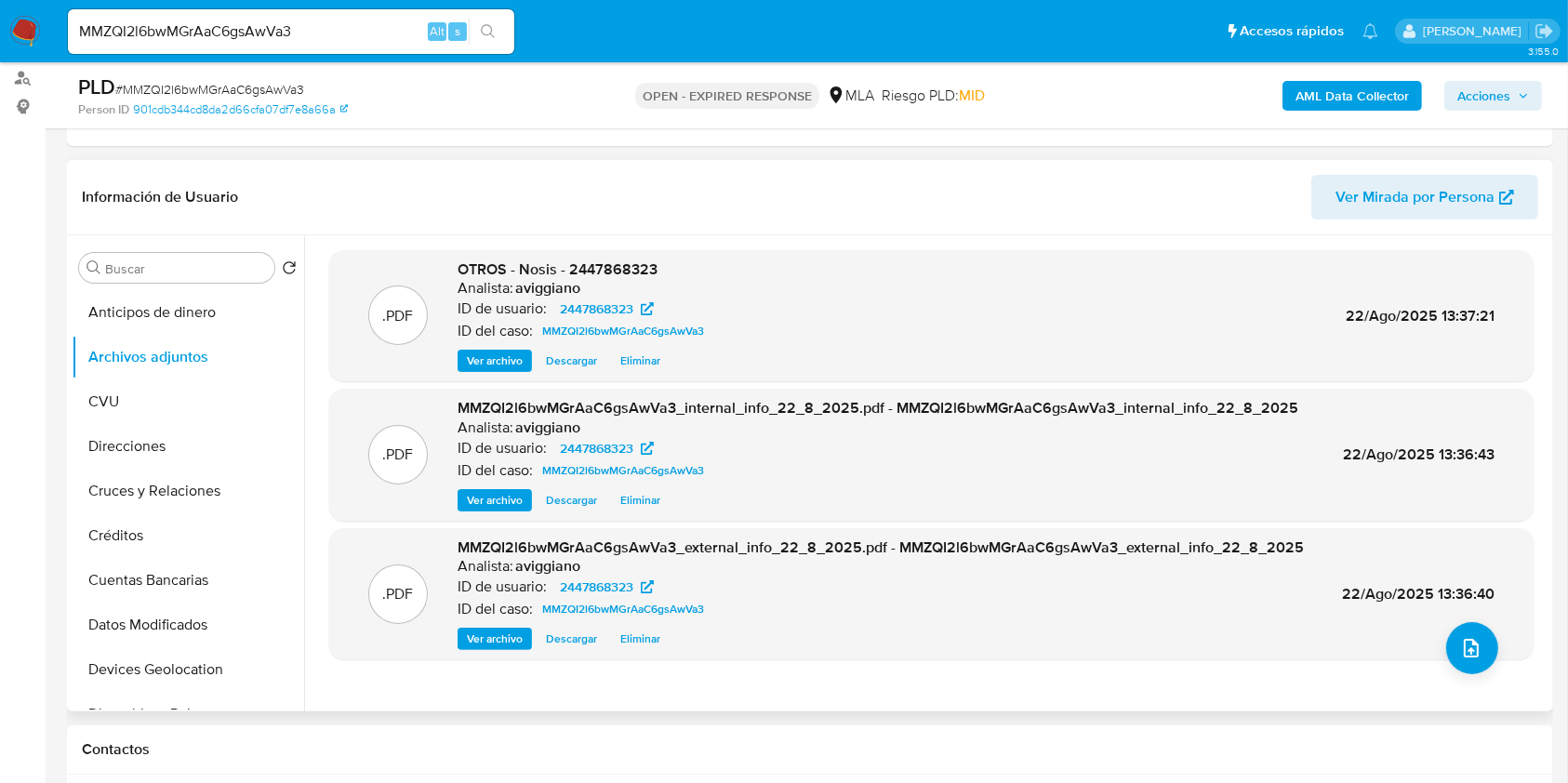
click at [596, 270] on span "OTROS - Nosis - 2447868323" at bounding box center [558, 269] width 200 height 21
copy span "2447868323"
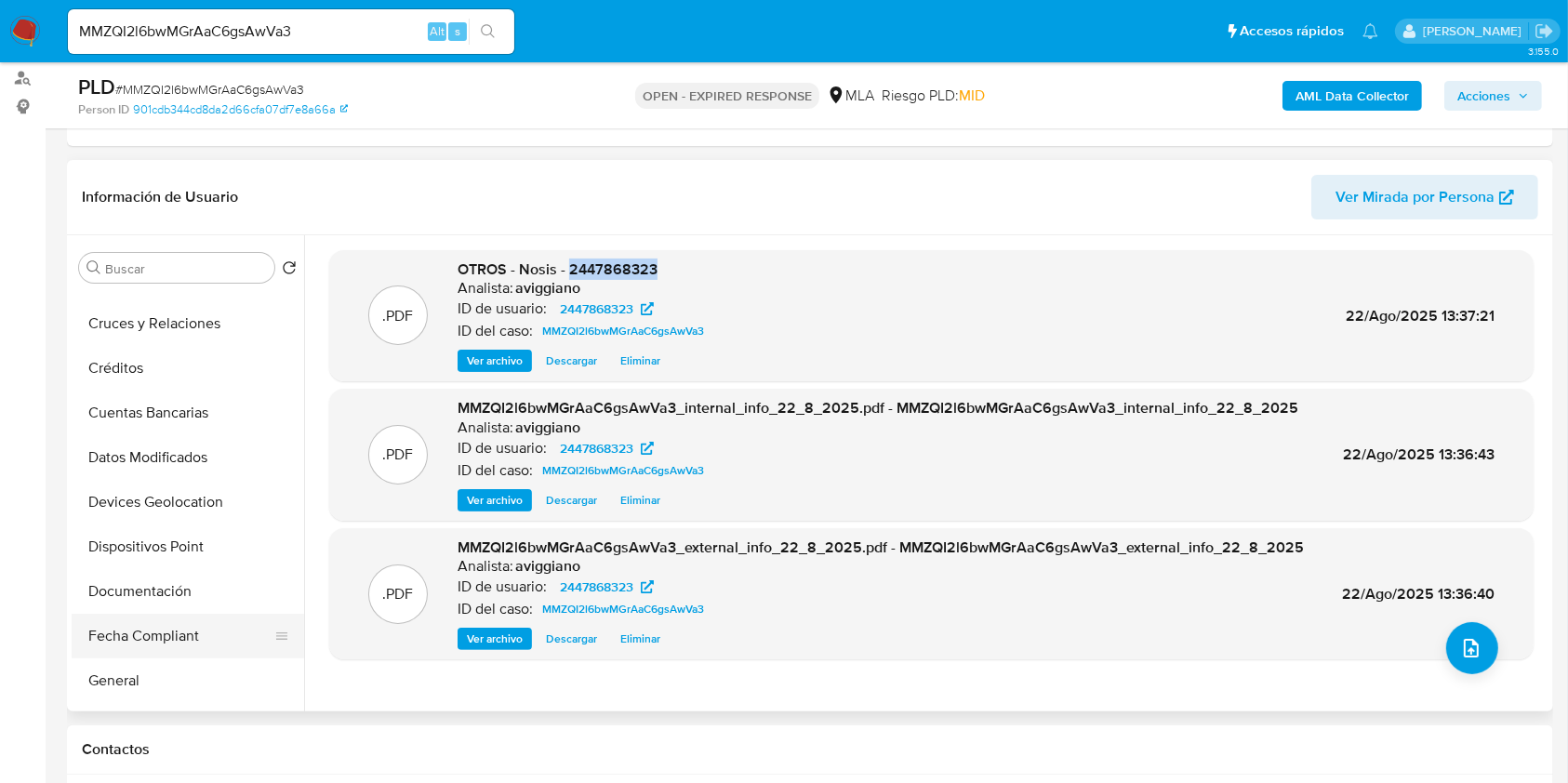
scroll to position [248, 0]
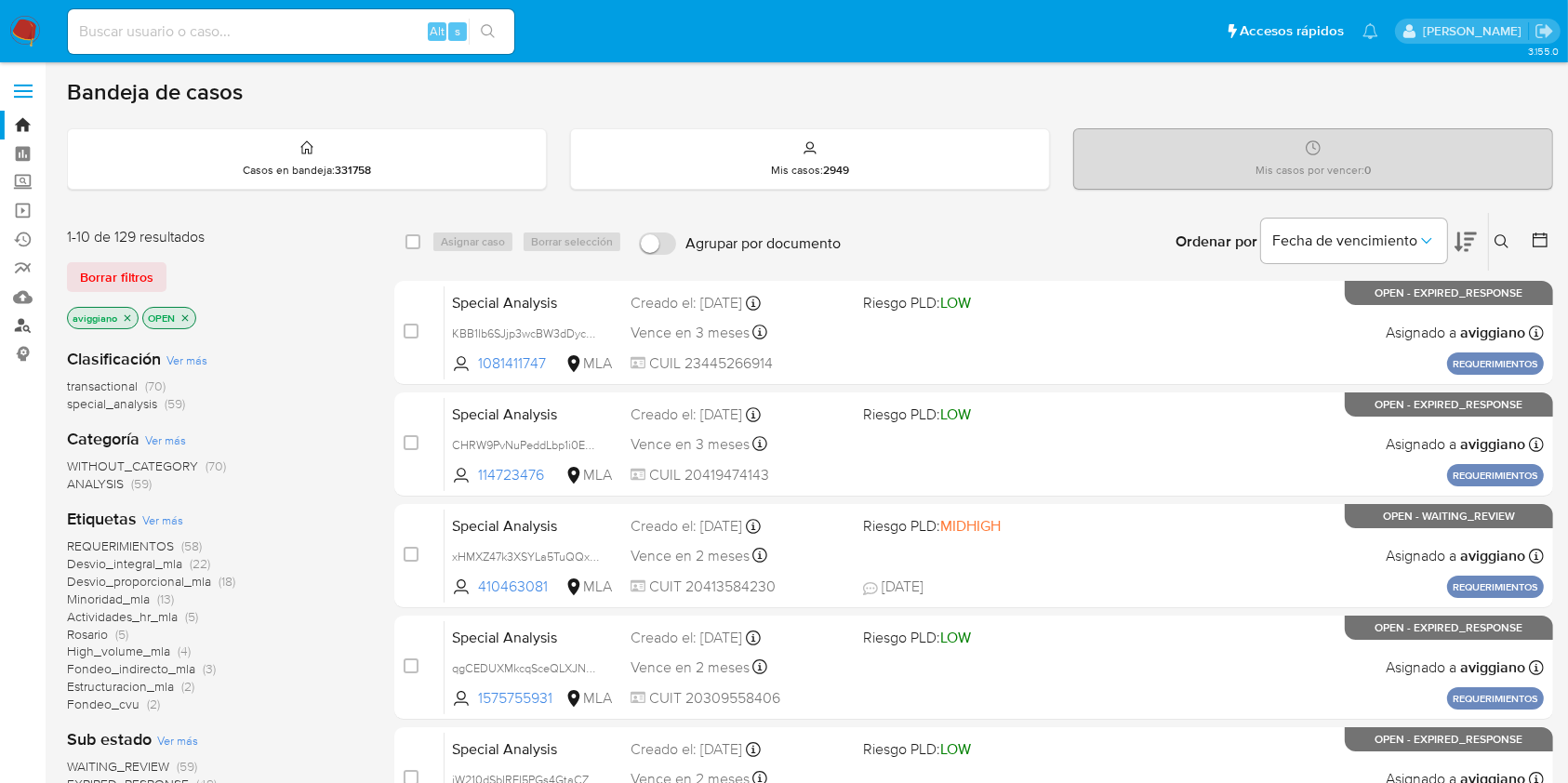
click at [24, 331] on link "Buscador de personas" at bounding box center [110, 326] width 222 height 29
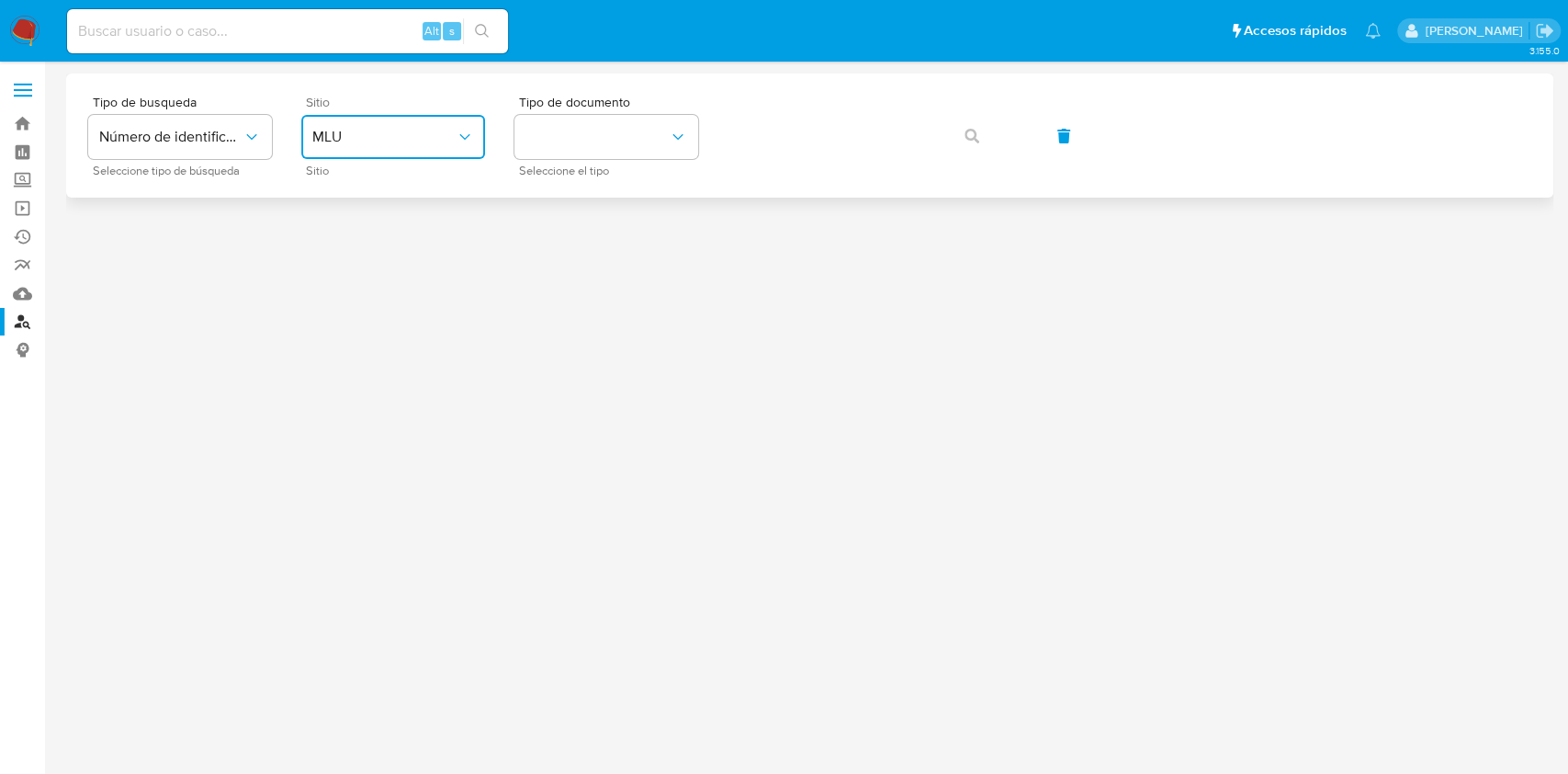
click at [363, 130] on span "MLU" at bounding box center [383, 137] width 143 height 18
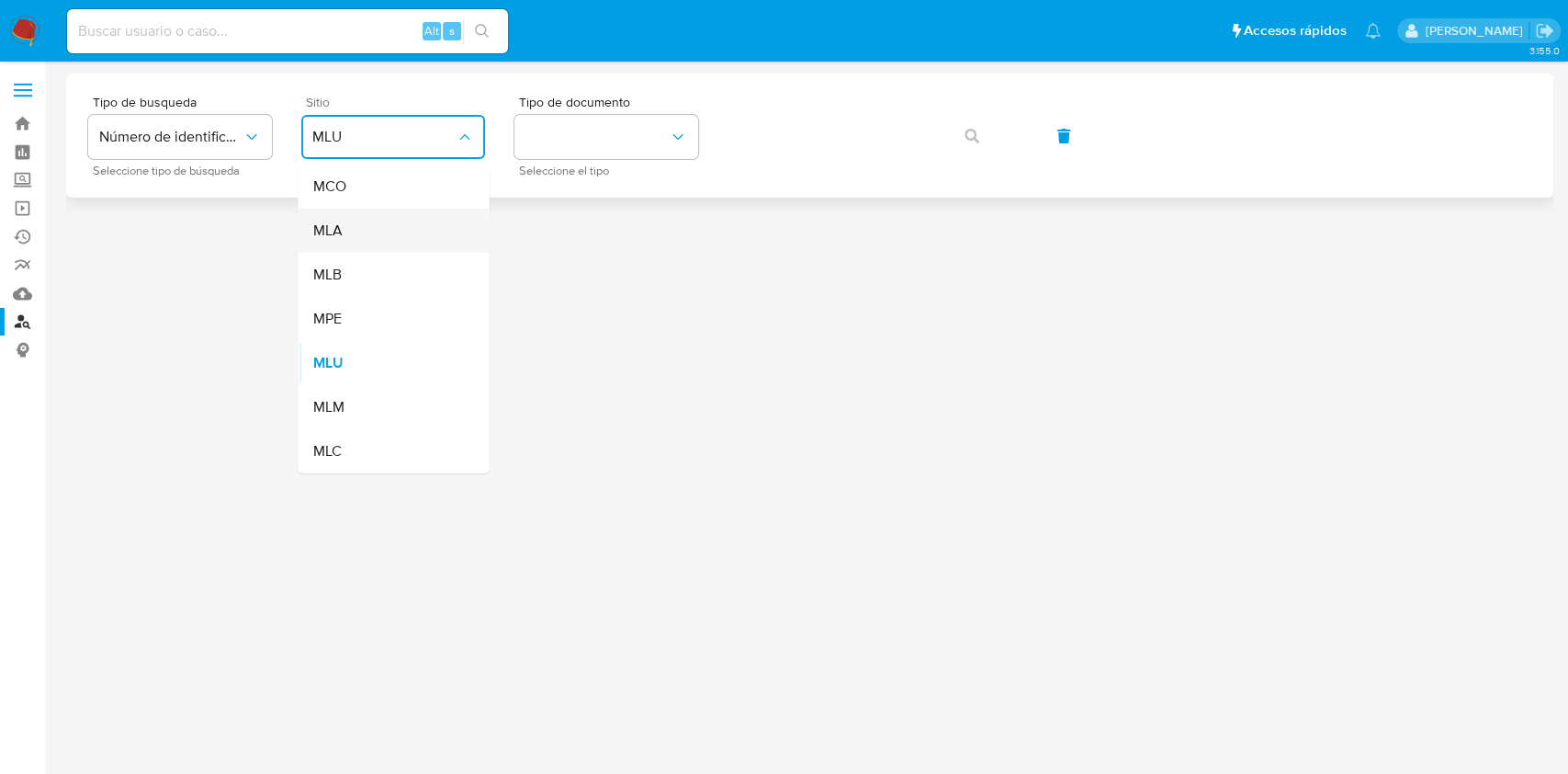
click at [352, 215] on div "MLA" at bounding box center [387, 230] width 151 height 45
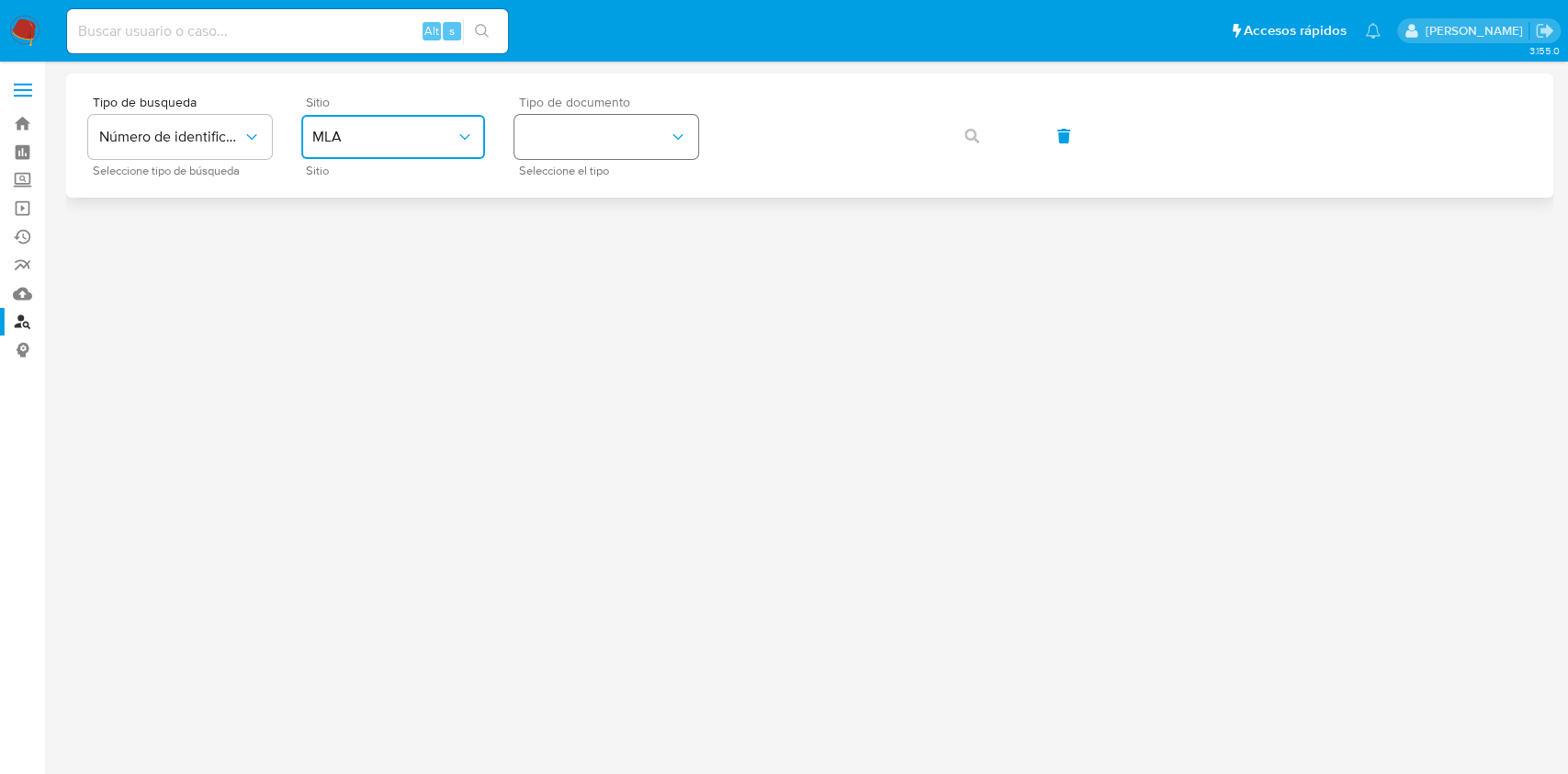
click at [624, 146] on button "identificationType" at bounding box center [607, 137] width 184 height 45
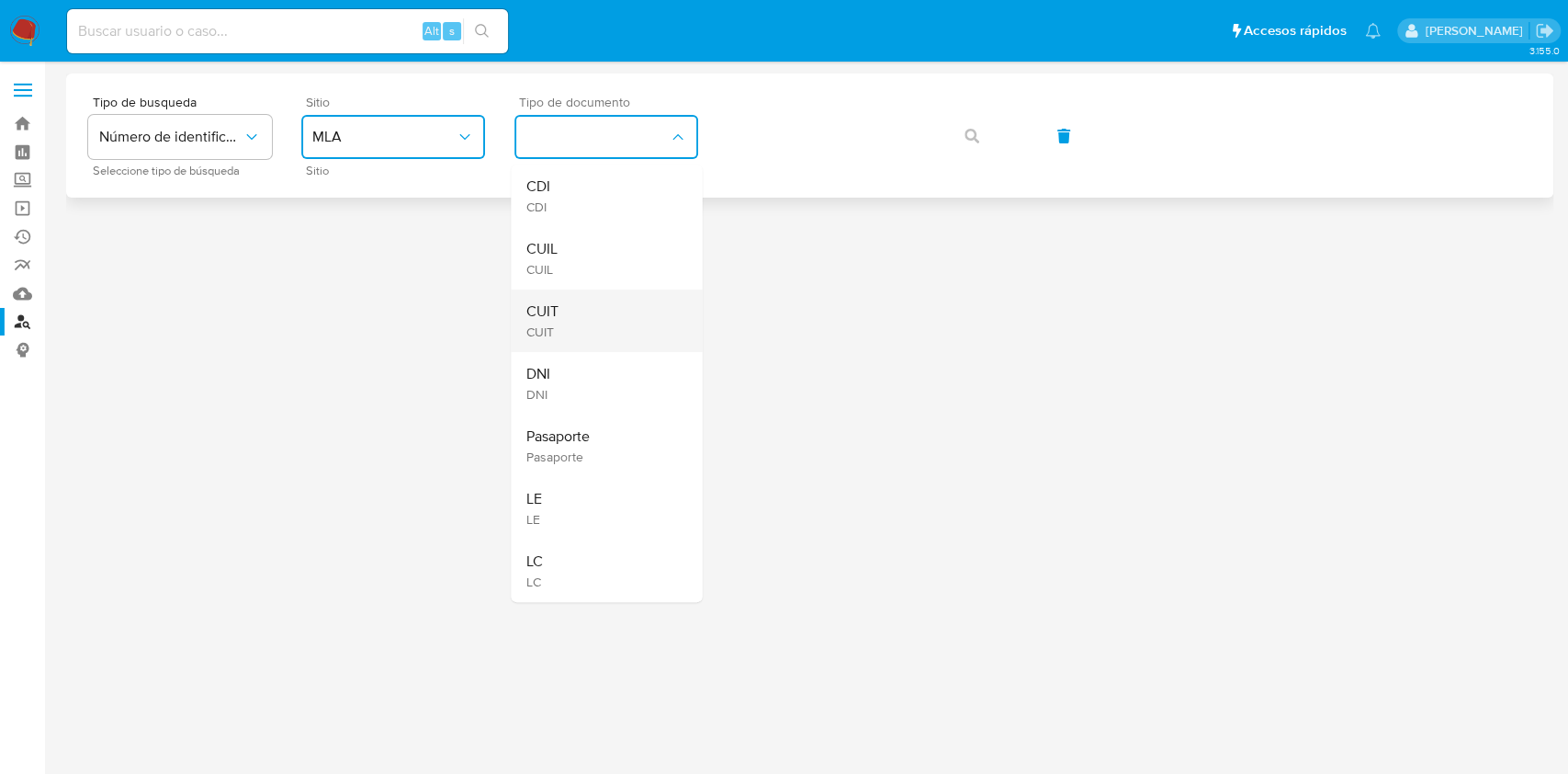
click at [572, 309] on div "CUIT CUIT" at bounding box center [600, 321] width 151 height 63
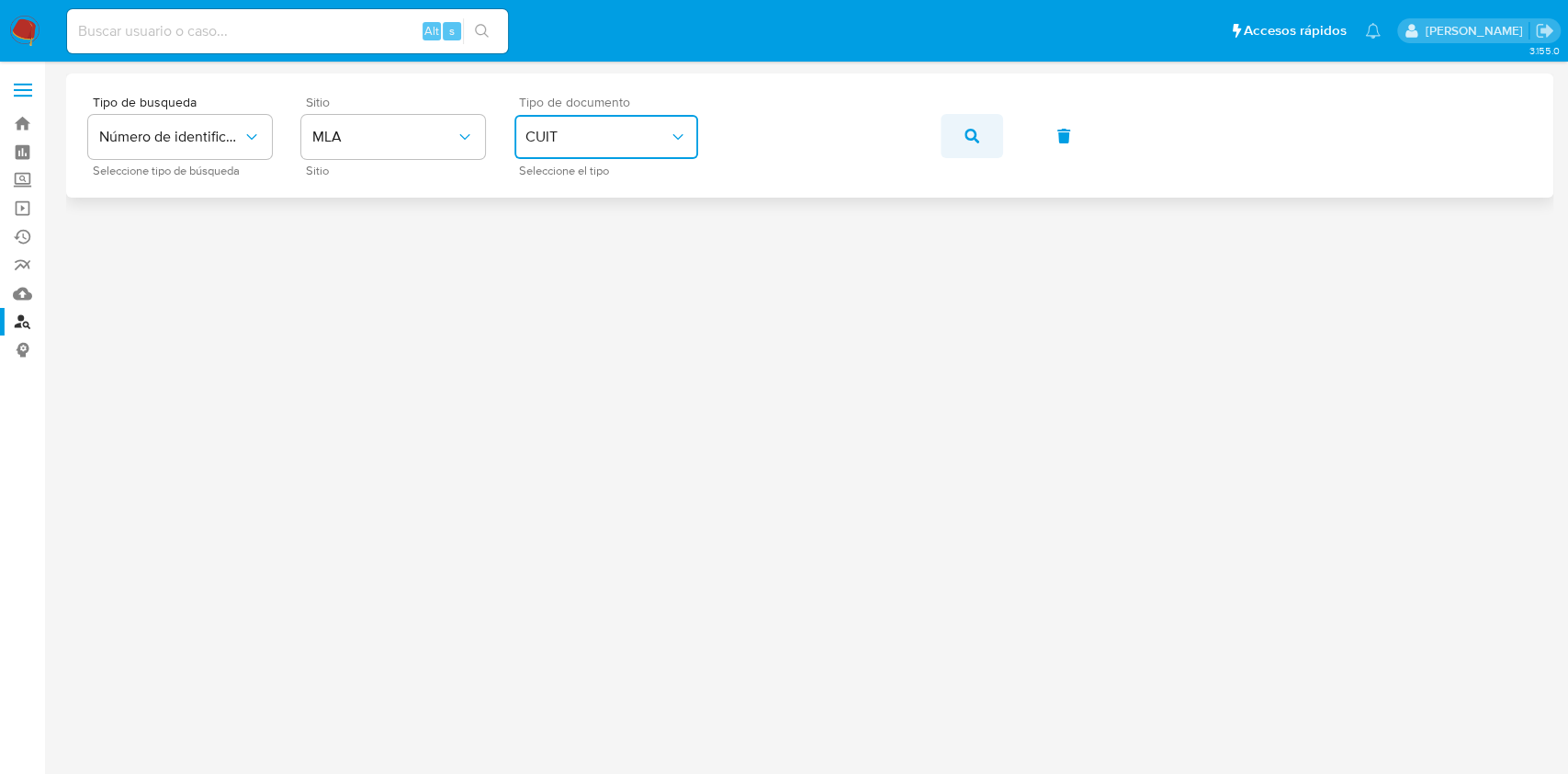
click at [941, 133] on button "button" at bounding box center [972, 136] width 63 height 45
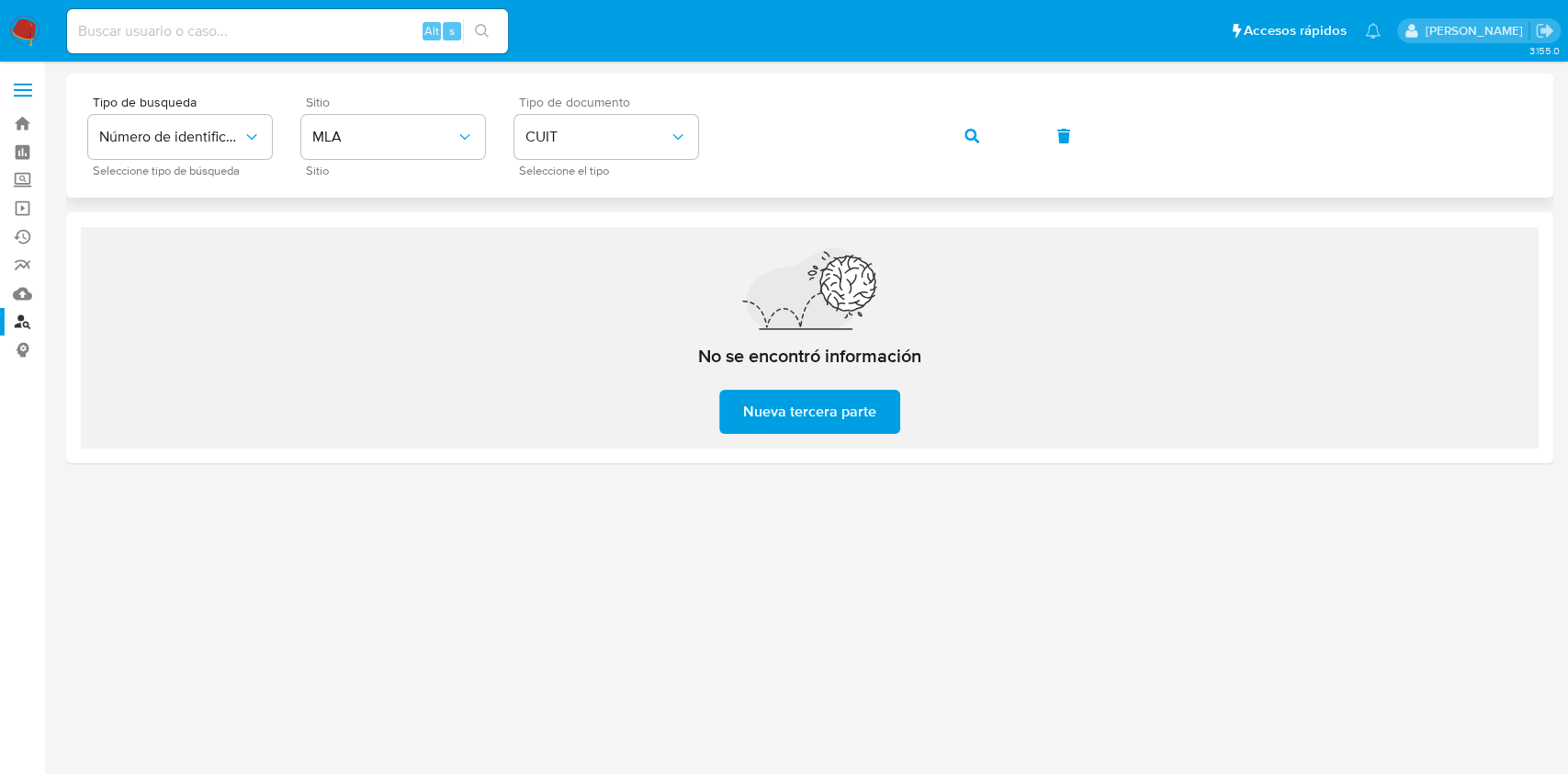
click at [931, 137] on div "Tipo de busqueda Número de identificación Seleccione tipo de búsqueda Sitio MLA…" at bounding box center [810, 136] width 1443 height 80
click at [977, 129] on icon "button" at bounding box center [972, 137] width 15 height 15
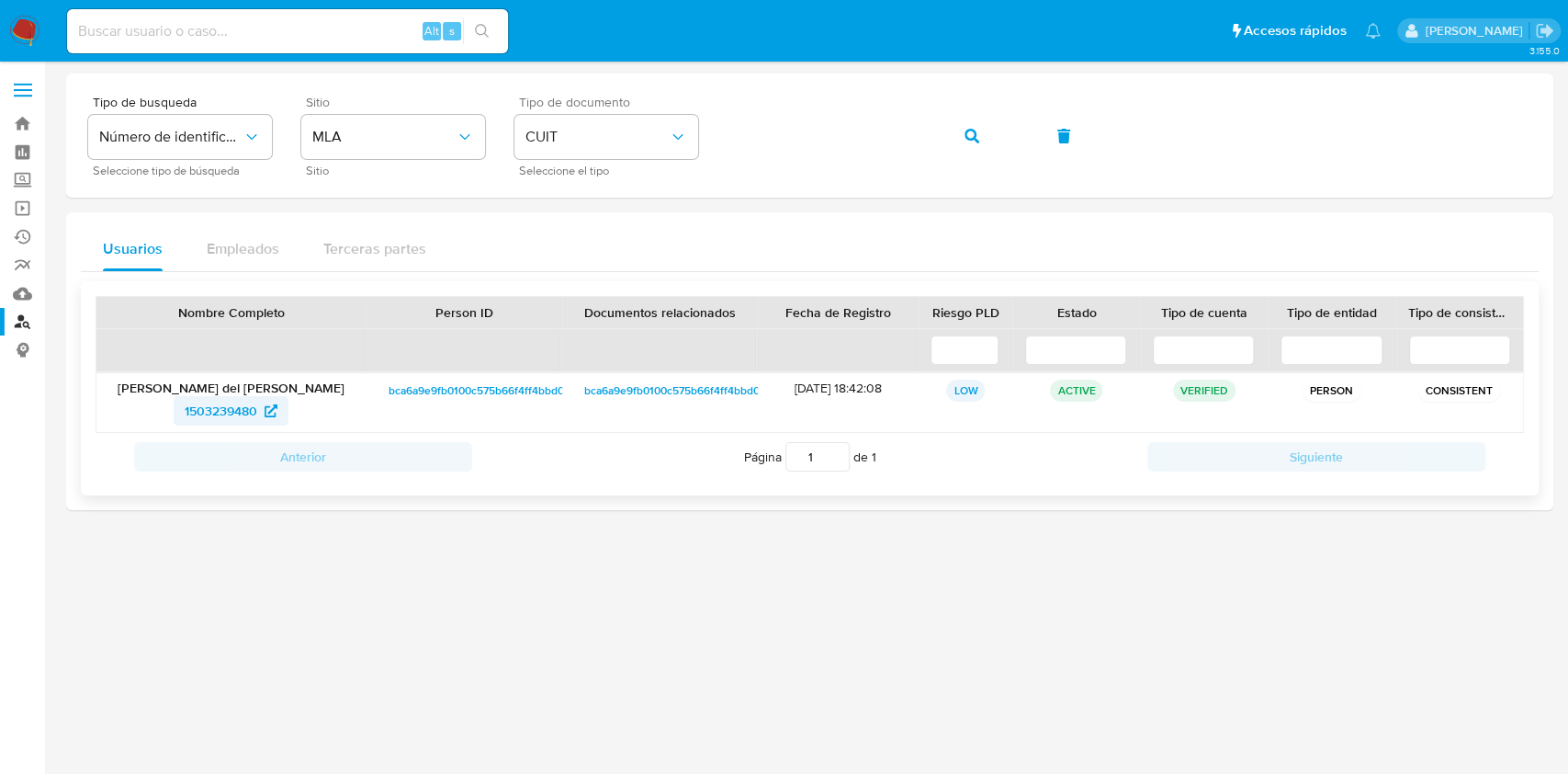
click at [196, 420] on span "1503239480" at bounding box center [221, 411] width 73 height 29
click at [950, 127] on button "button" at bounding box center [972, 136] width 63 height 45
click at [216, 403] on span "1374972721" at bounding box center [221, 411] width 65 height 29
click at [19, 124] on link "Bandeja" at bounding box center [109, 123] width 219 height 28
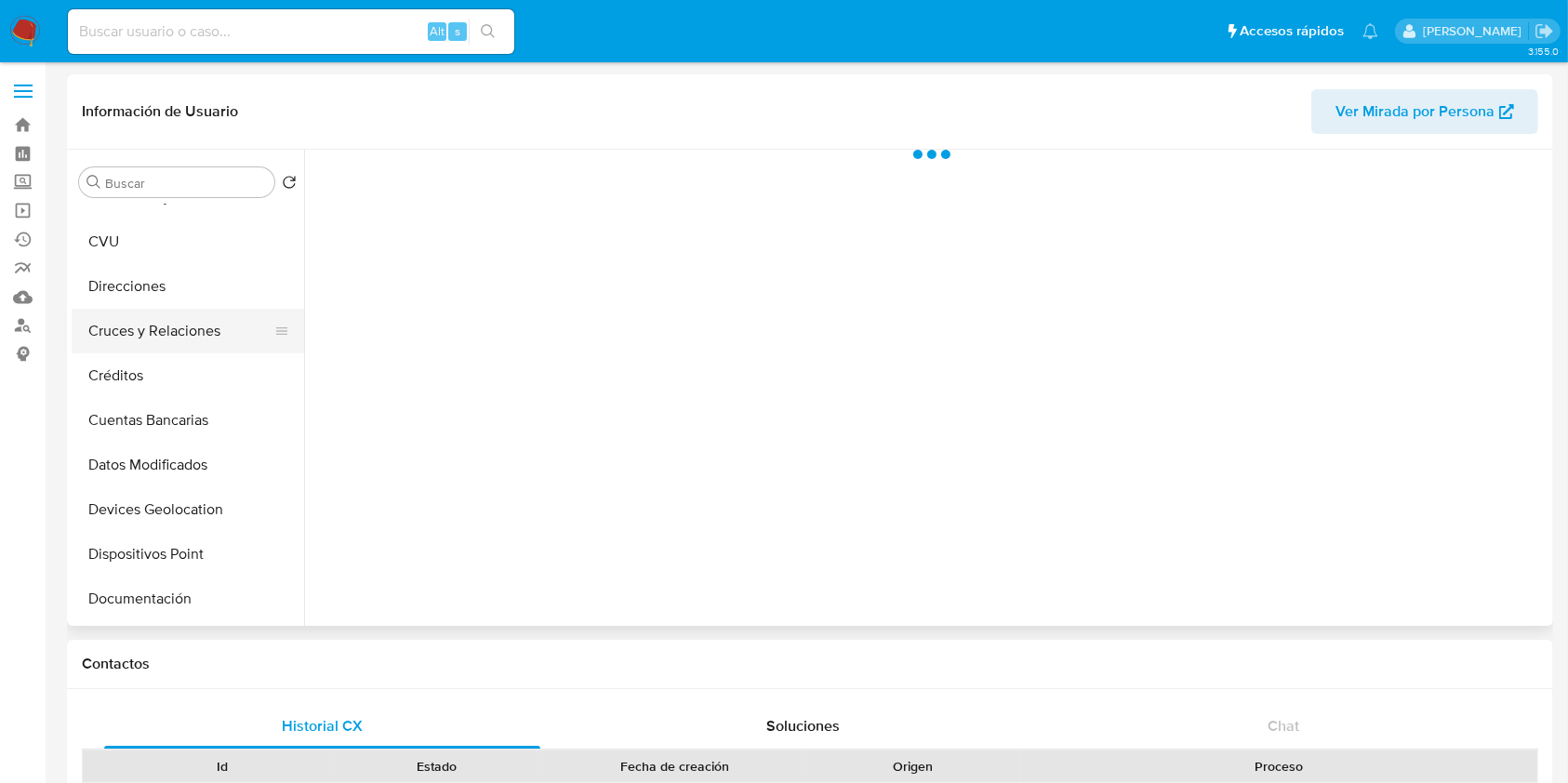
scroll to position [372, 0]
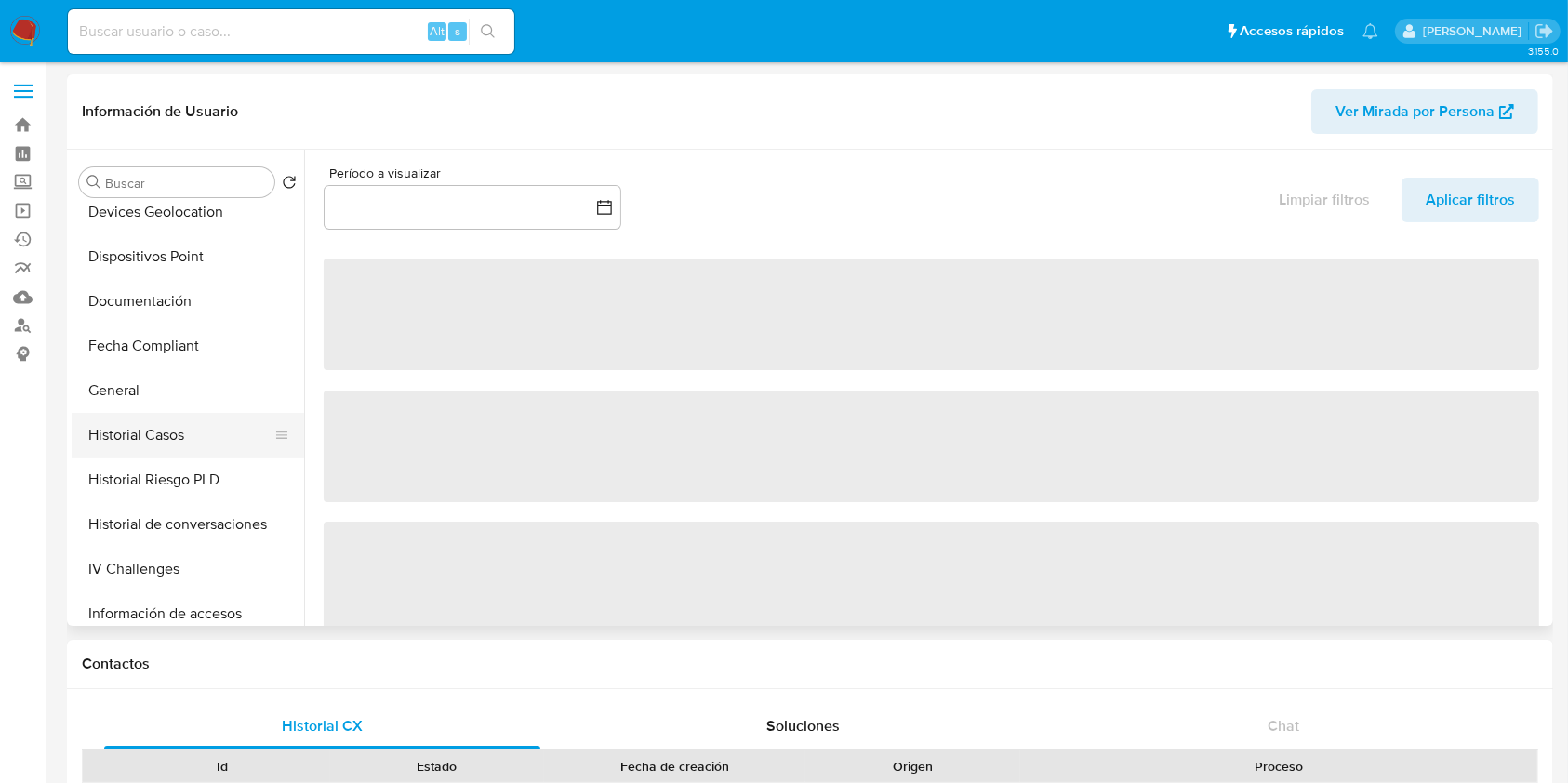
select select "10"
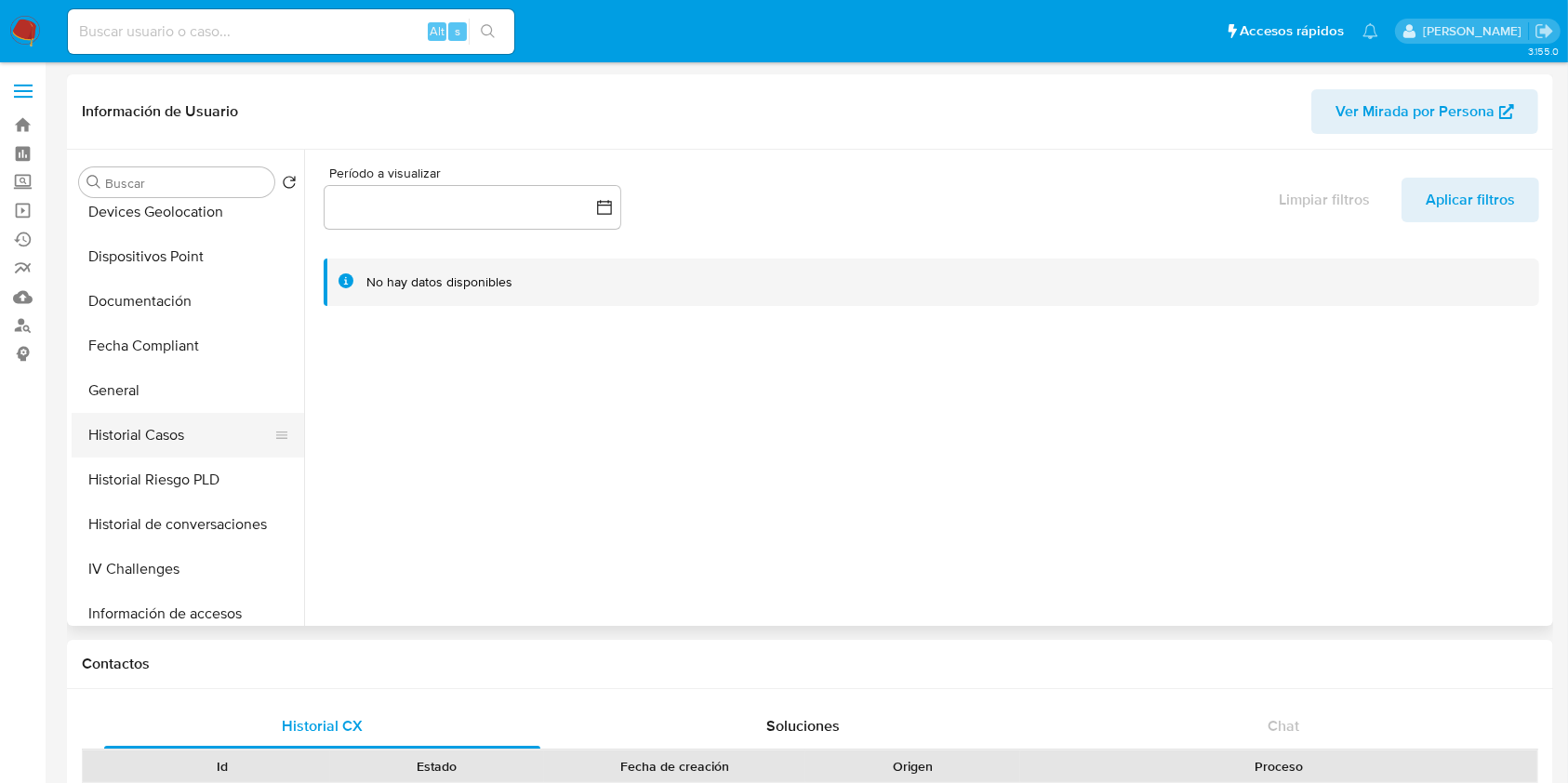
click at [188, 436] on button "Historial Casos" at bounding box center [180, 435] width 218 height 45
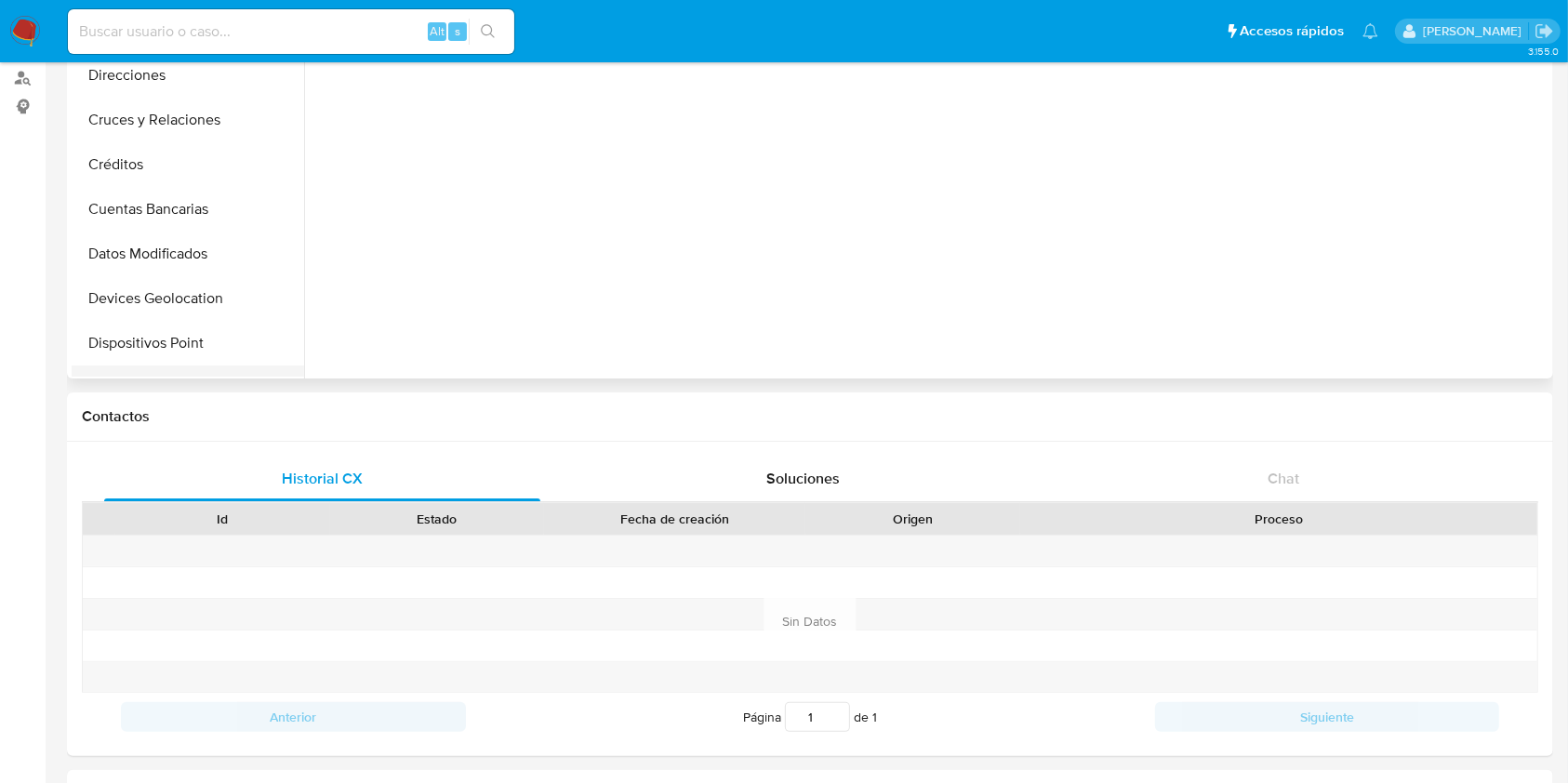
scroll to position [0, 0]
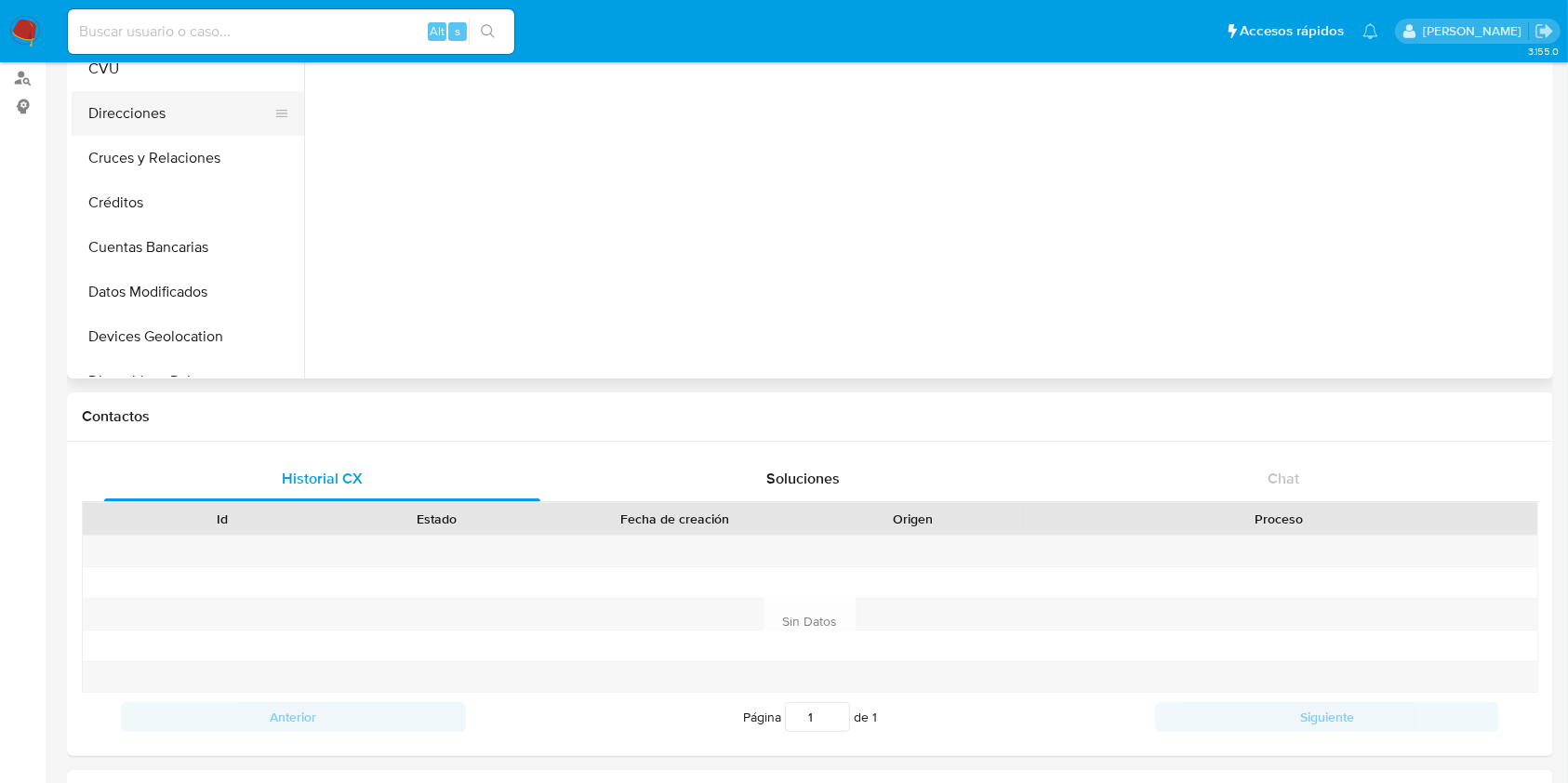
click at [119, 130] on button "Direcciones" at bounding box center [180, 113] width 218 height 45
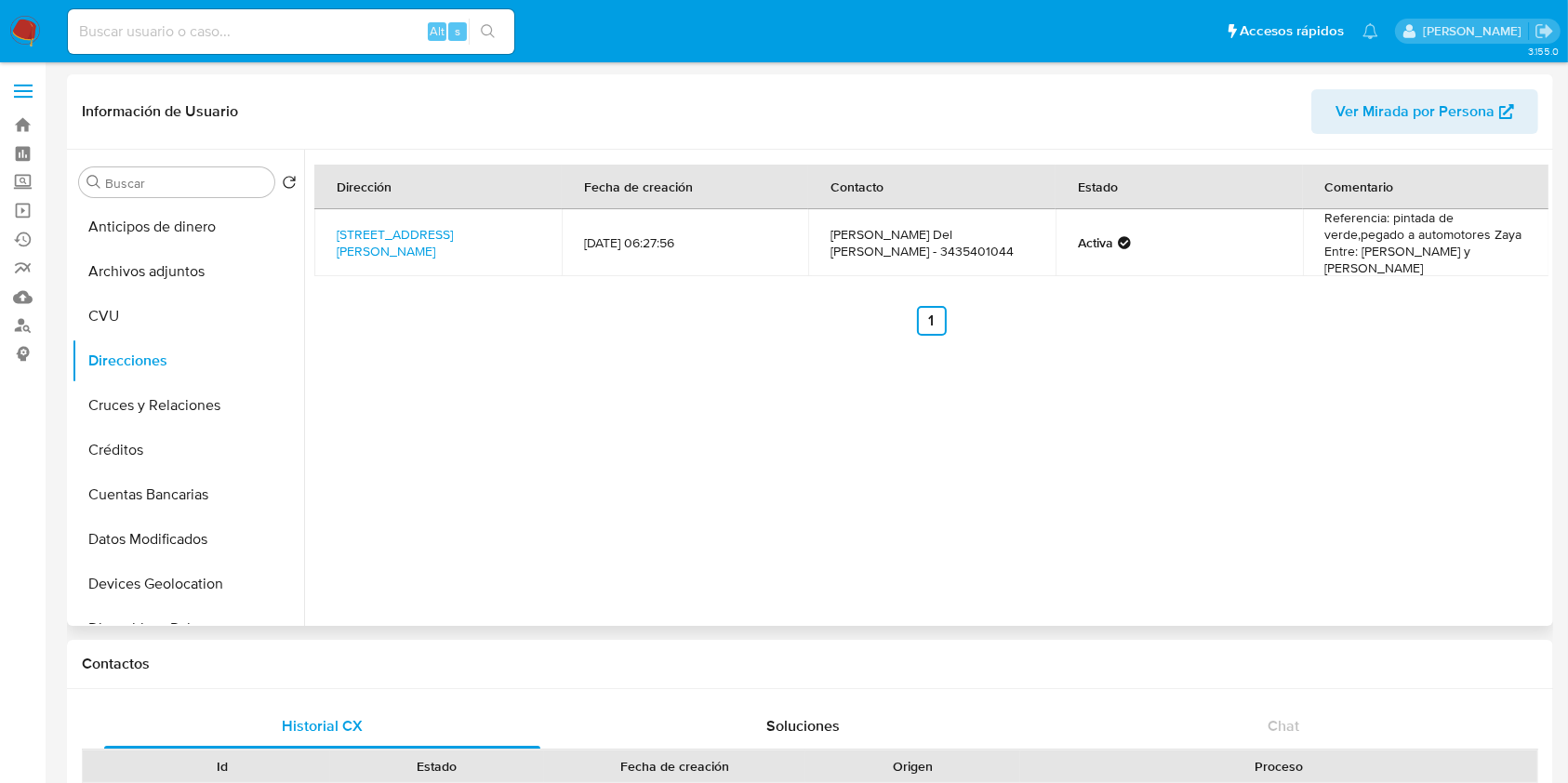
drag, startPoint x: 316, startPoint y: 229, endPoint x: 505, endPoint y: 240, distance: 189.3
click at [505, 240] on td "[STREET_ADDRESS][PERSON_NAME]" at bounding box center [438, 243] width 248 height 67
copy link "[STREET_ADDRESS][PERSON_NAME]"
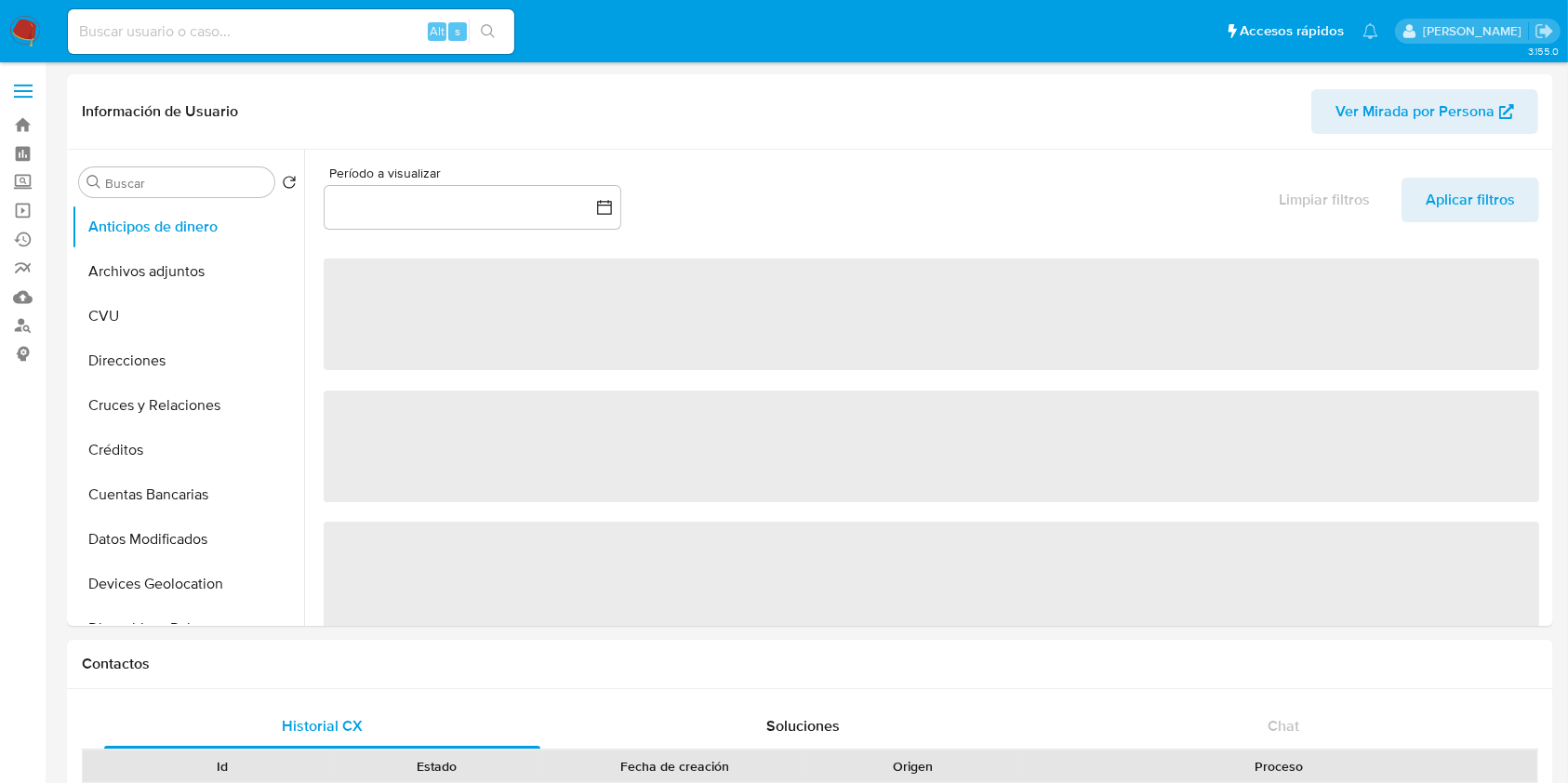
select select "10"
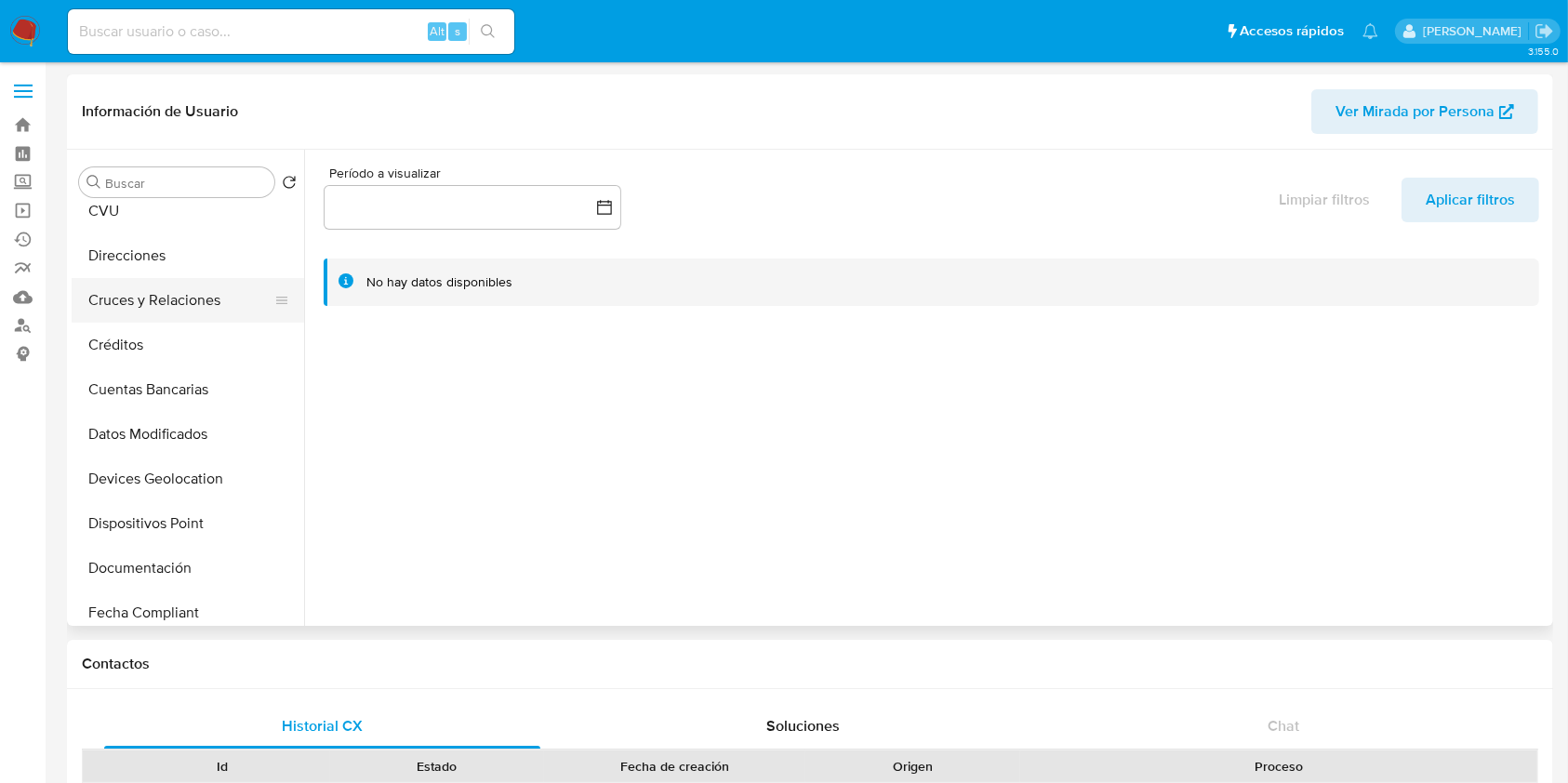
scroll to position [372, 0]
click at [184, 285] on button "Documentación" at bounding box center [180, 301] width 218 height 45
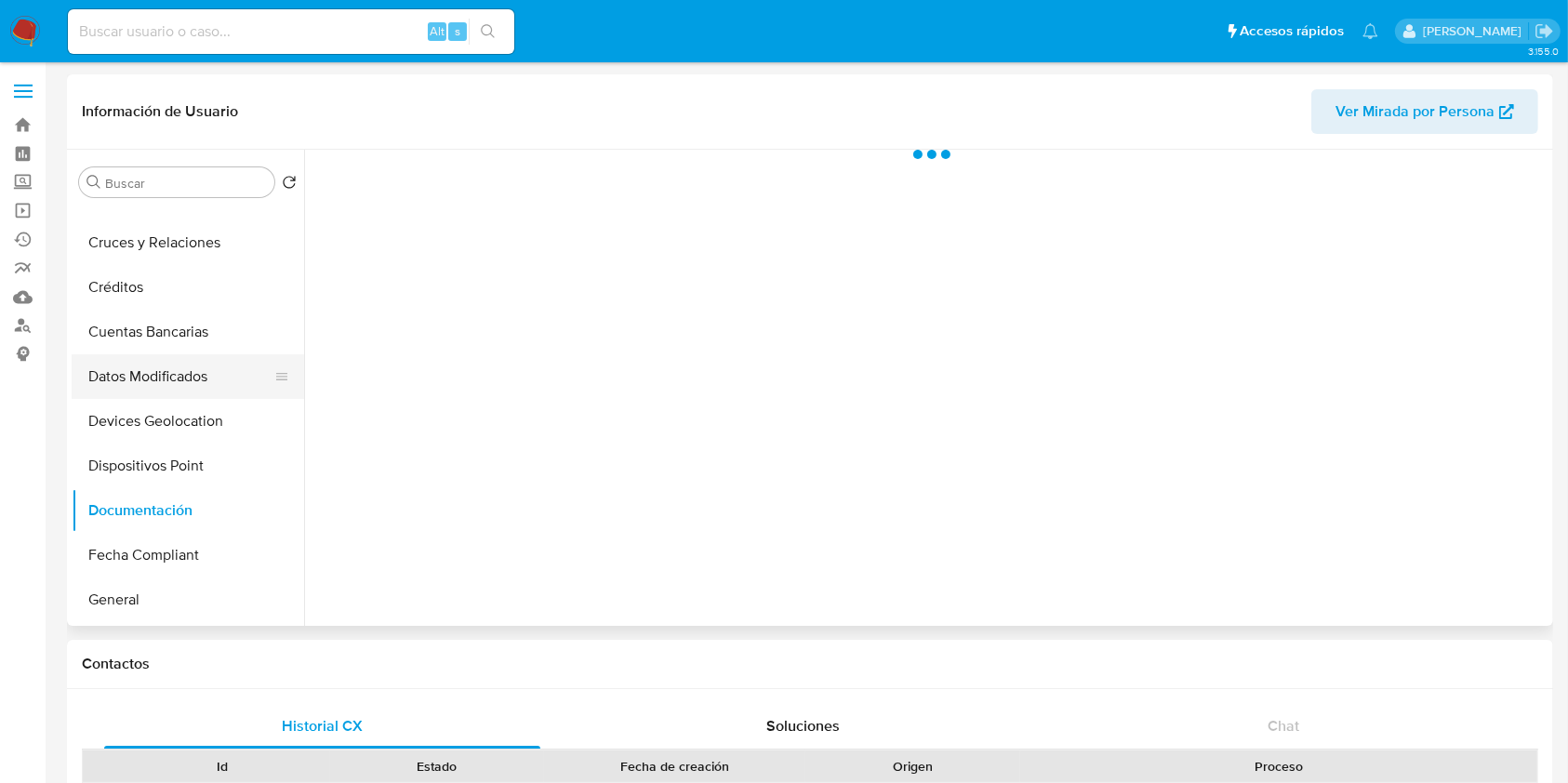
scroll to position [124, 0]
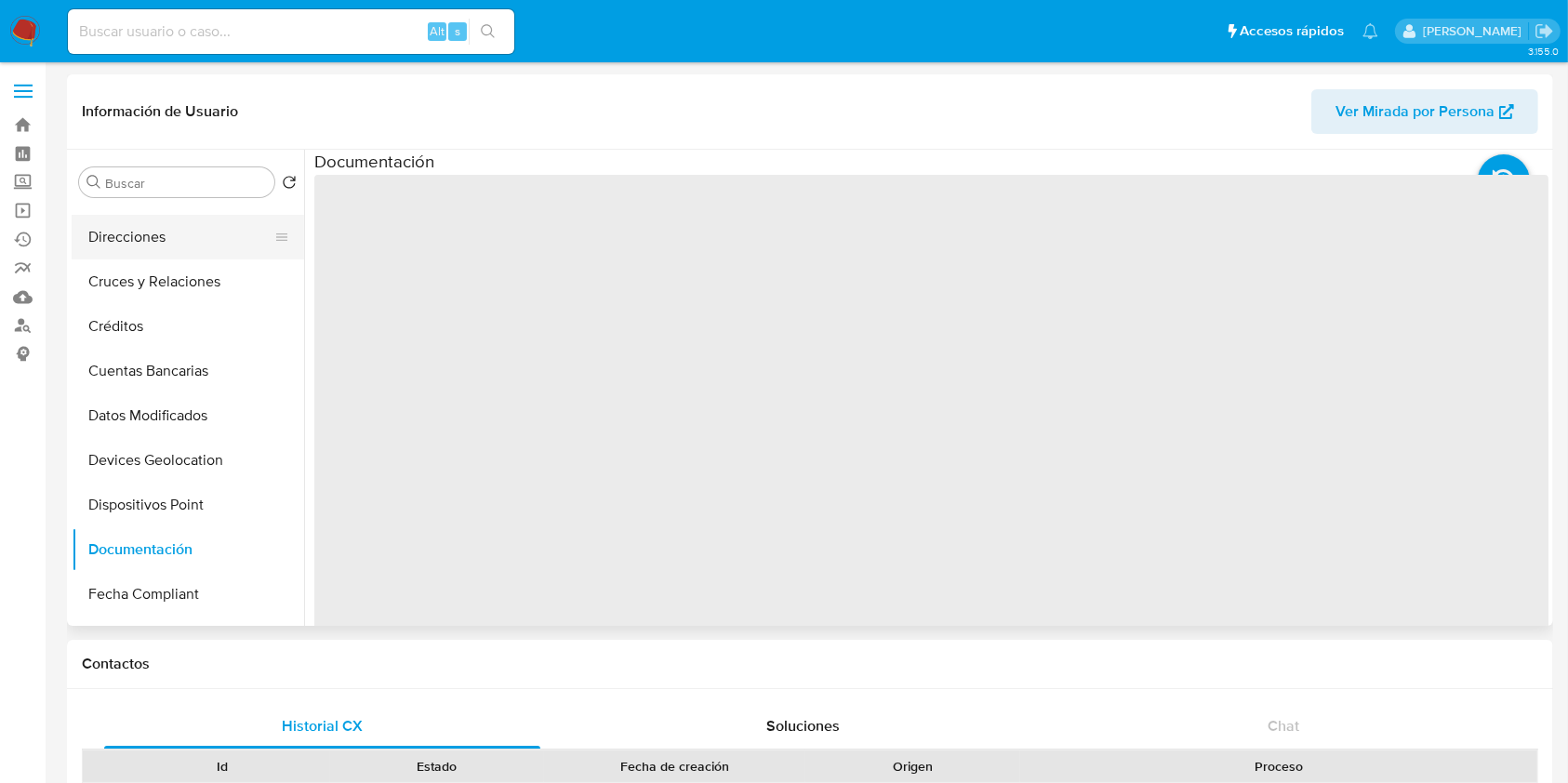
click at [169, 231] on button "Direcciones" at bounding box center [180, 237] width 218 height 45
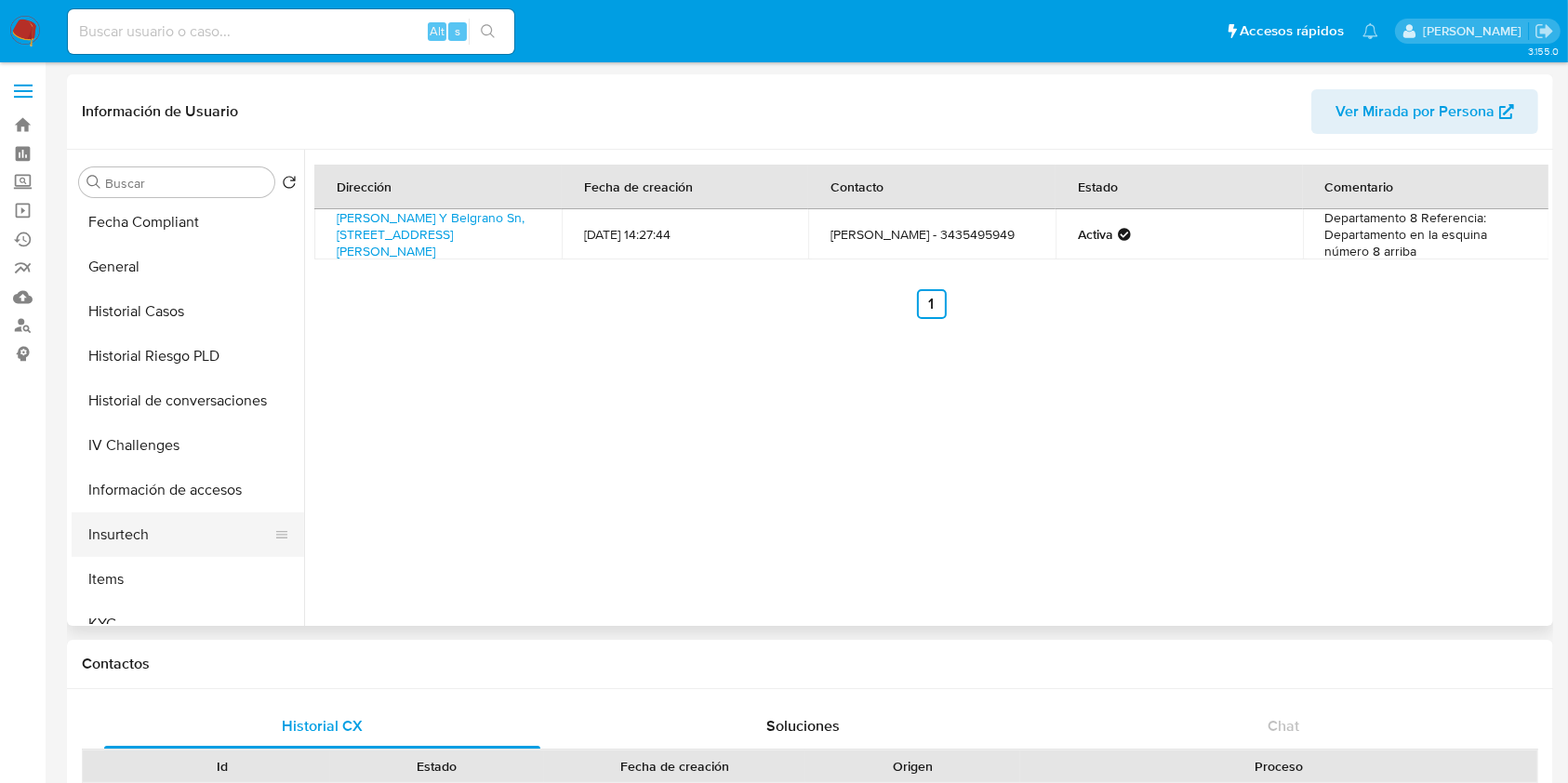
scroll to position [744, 0]
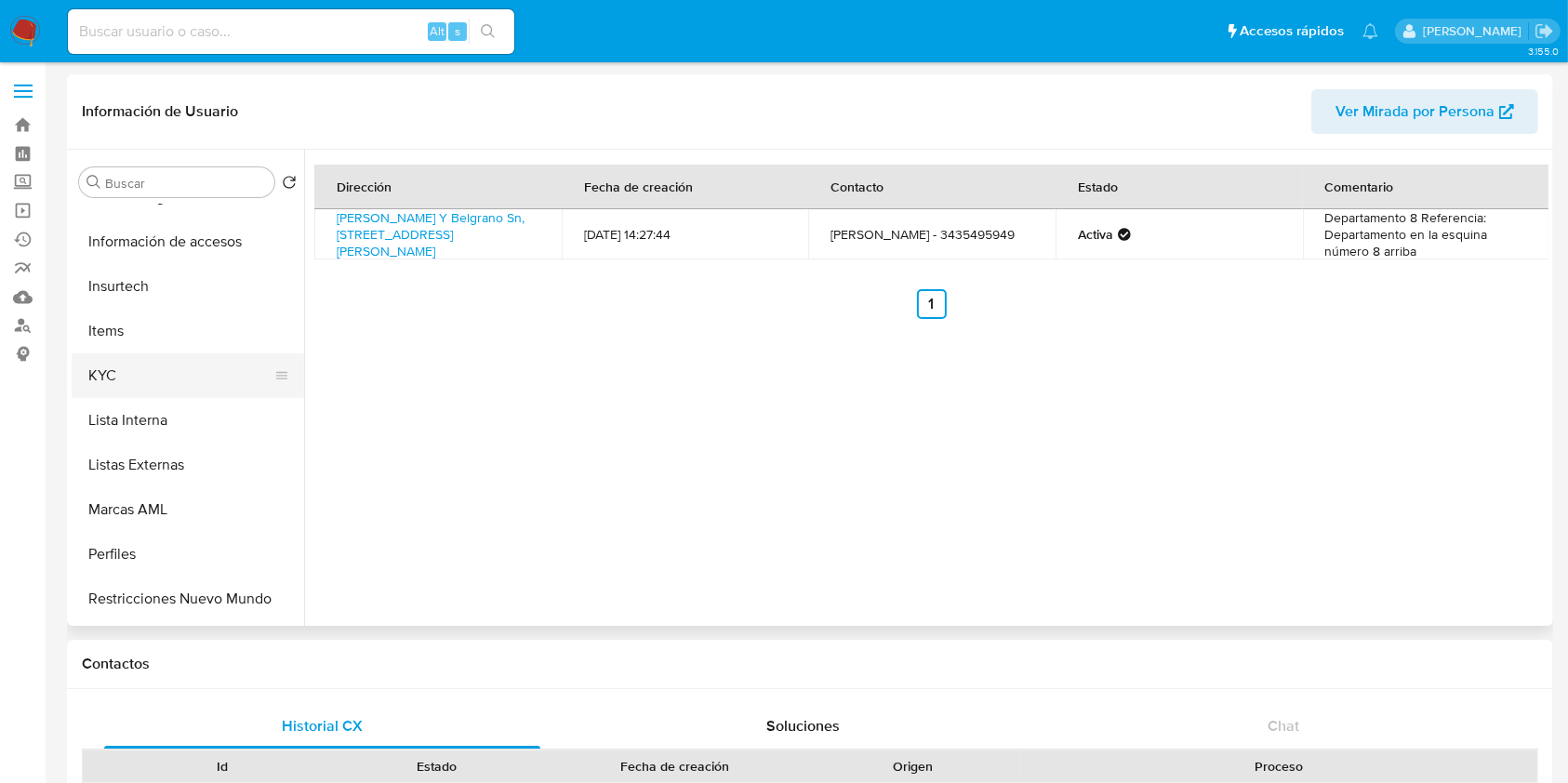
click at [144, 384] on button "KYC" at bounding box center [180, 375] width 218 height 45
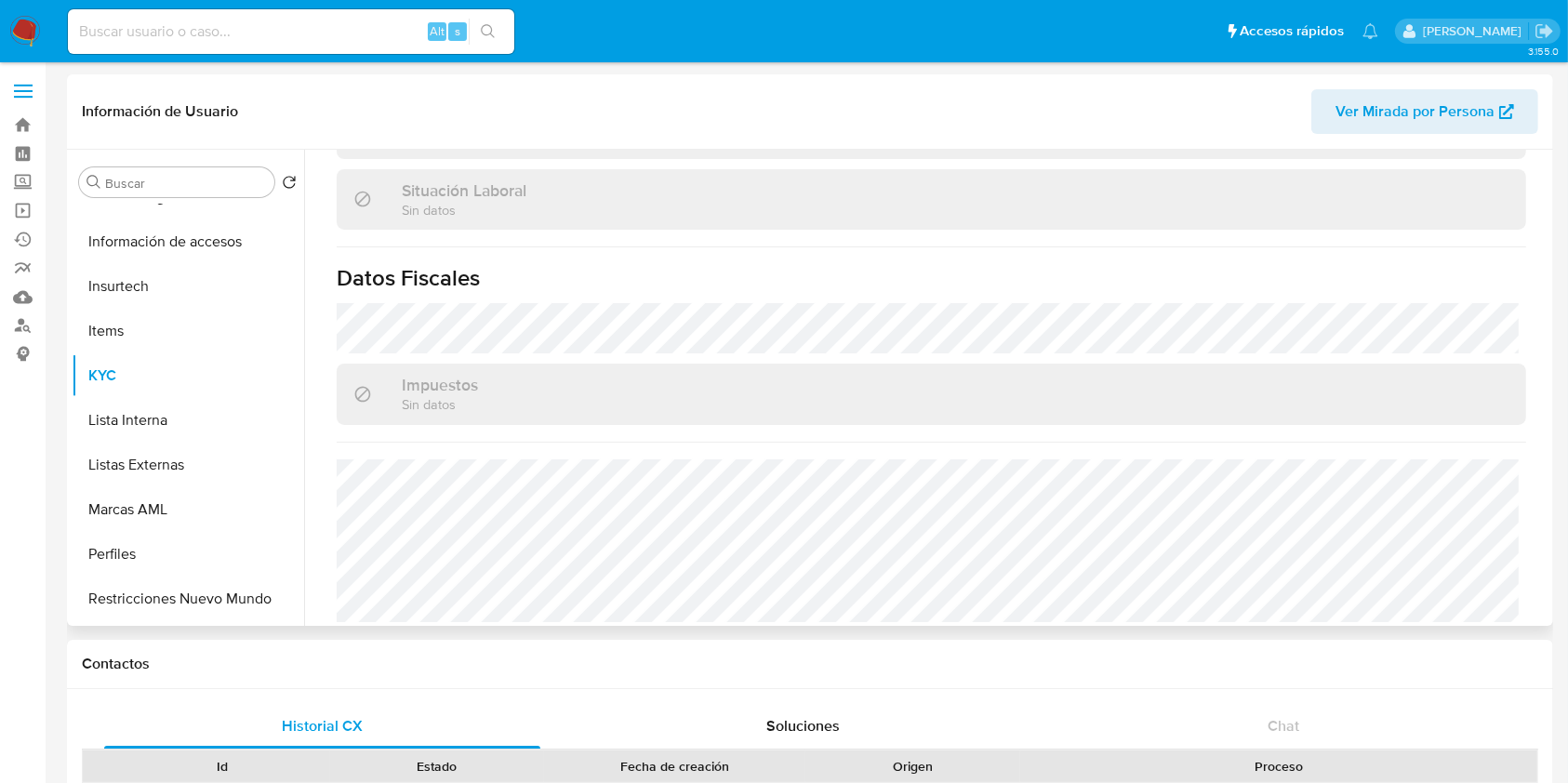
scroll to position [979, 0]
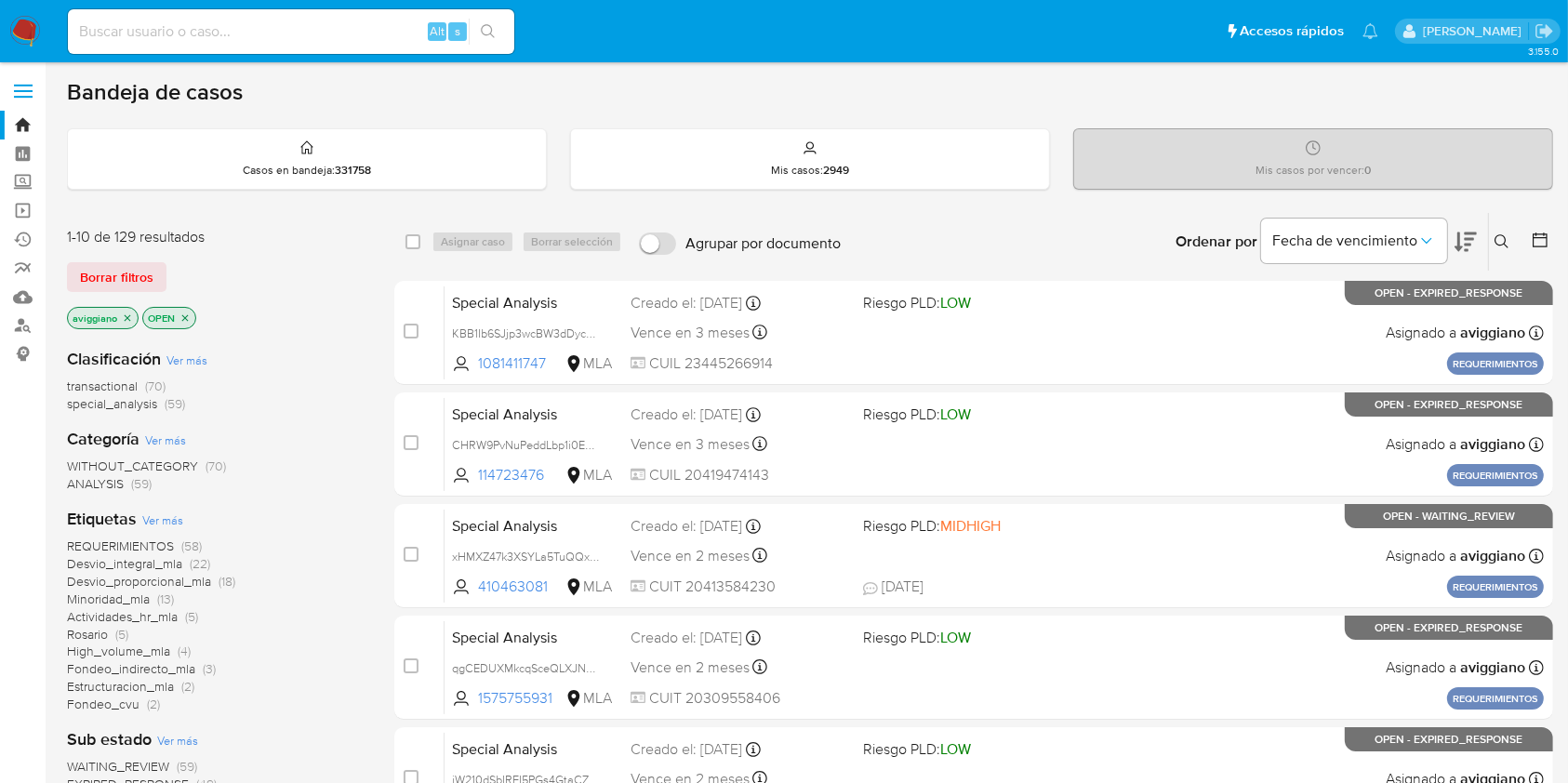
click at [1488, 242] on button at bounding box center [1504, 241] width 31 height 22
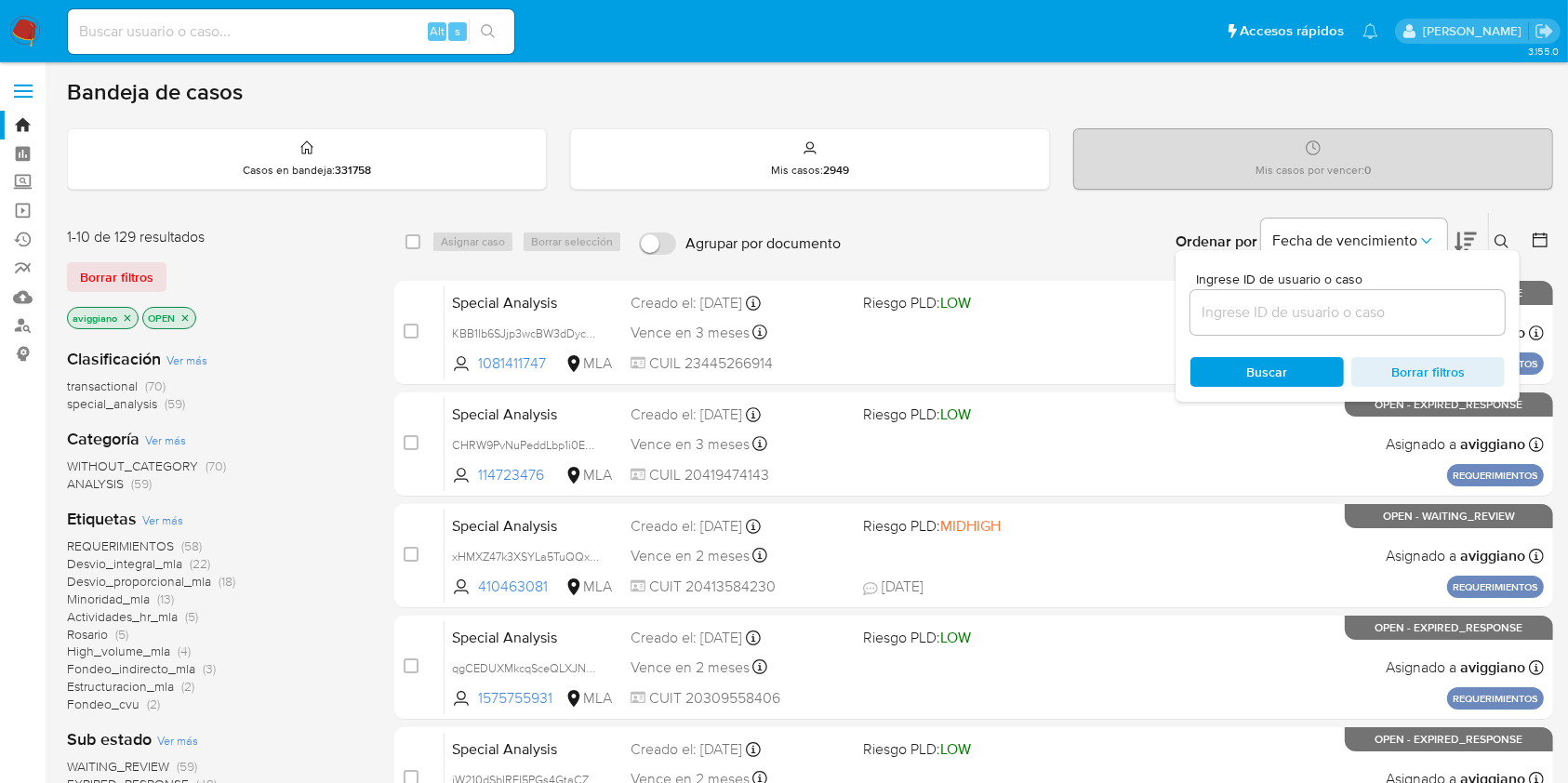
click at [1372, 307] on input at bounding box center [1346, 312] width 314 height 24
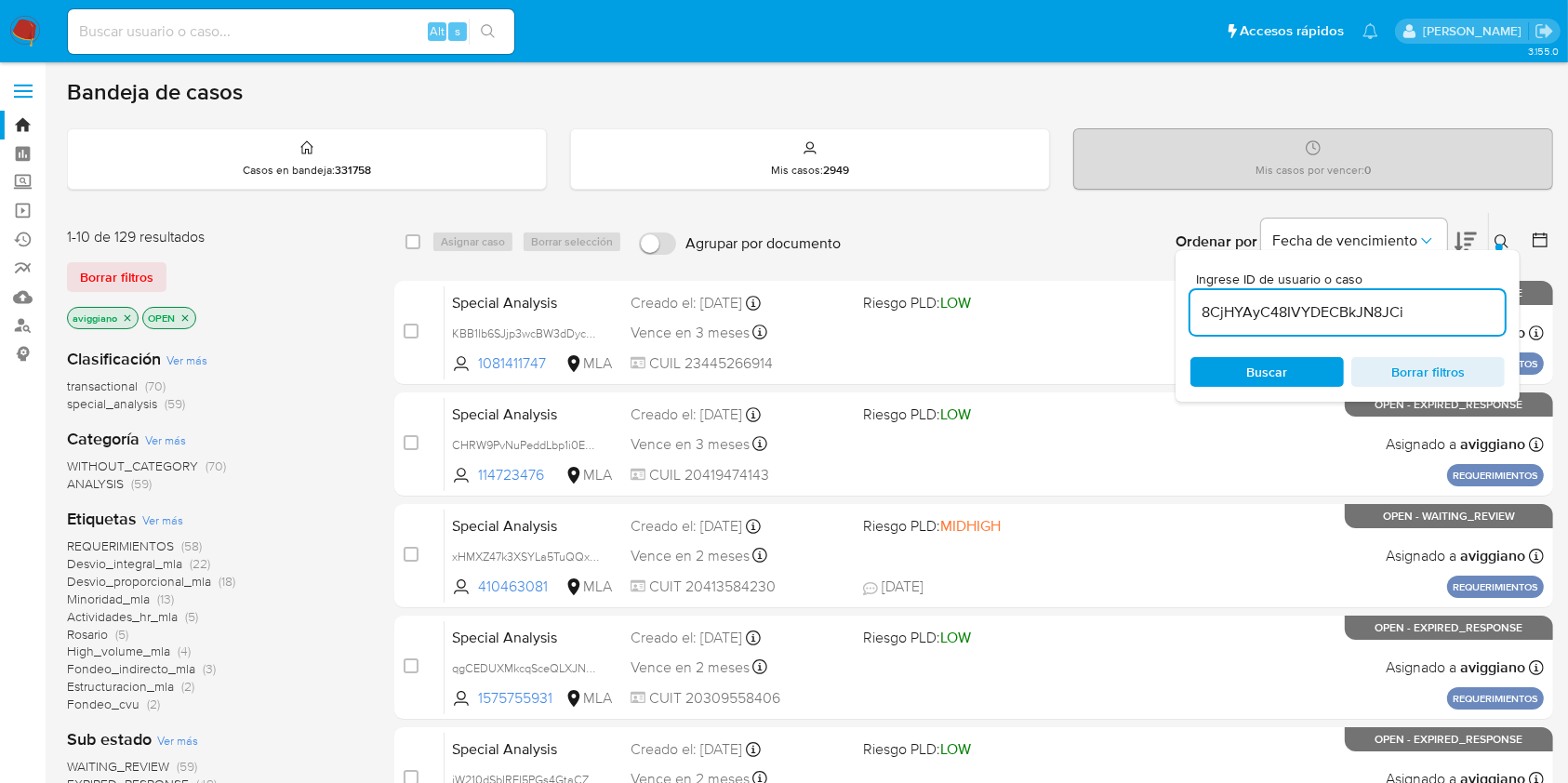
type input "8CjHYAyC48IVYDECBkJN8JCi"
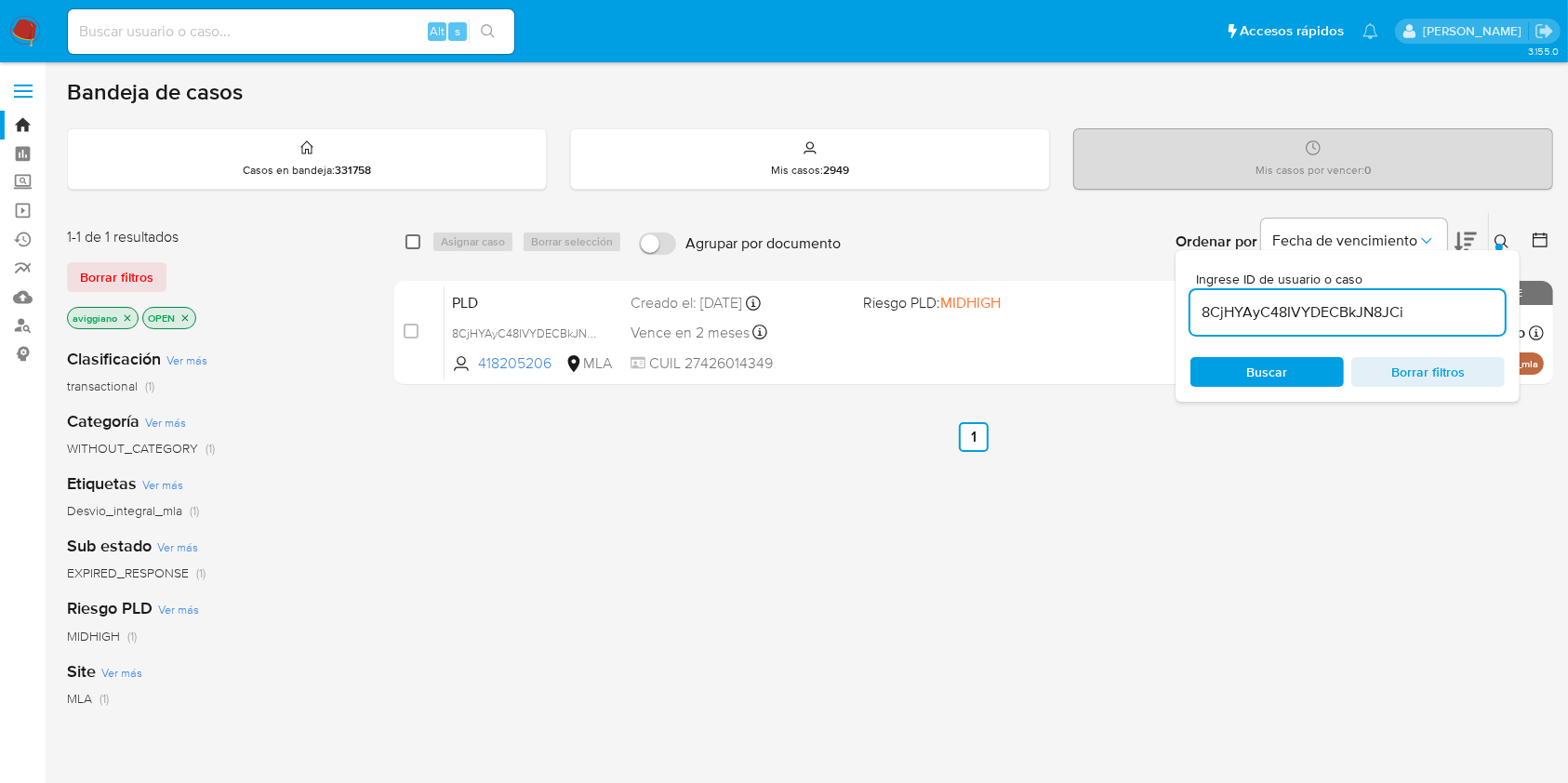
click at [407, 237] on input "checkbox" at bounding box center [413, 242] width 15 height 15
checkbox input "true"
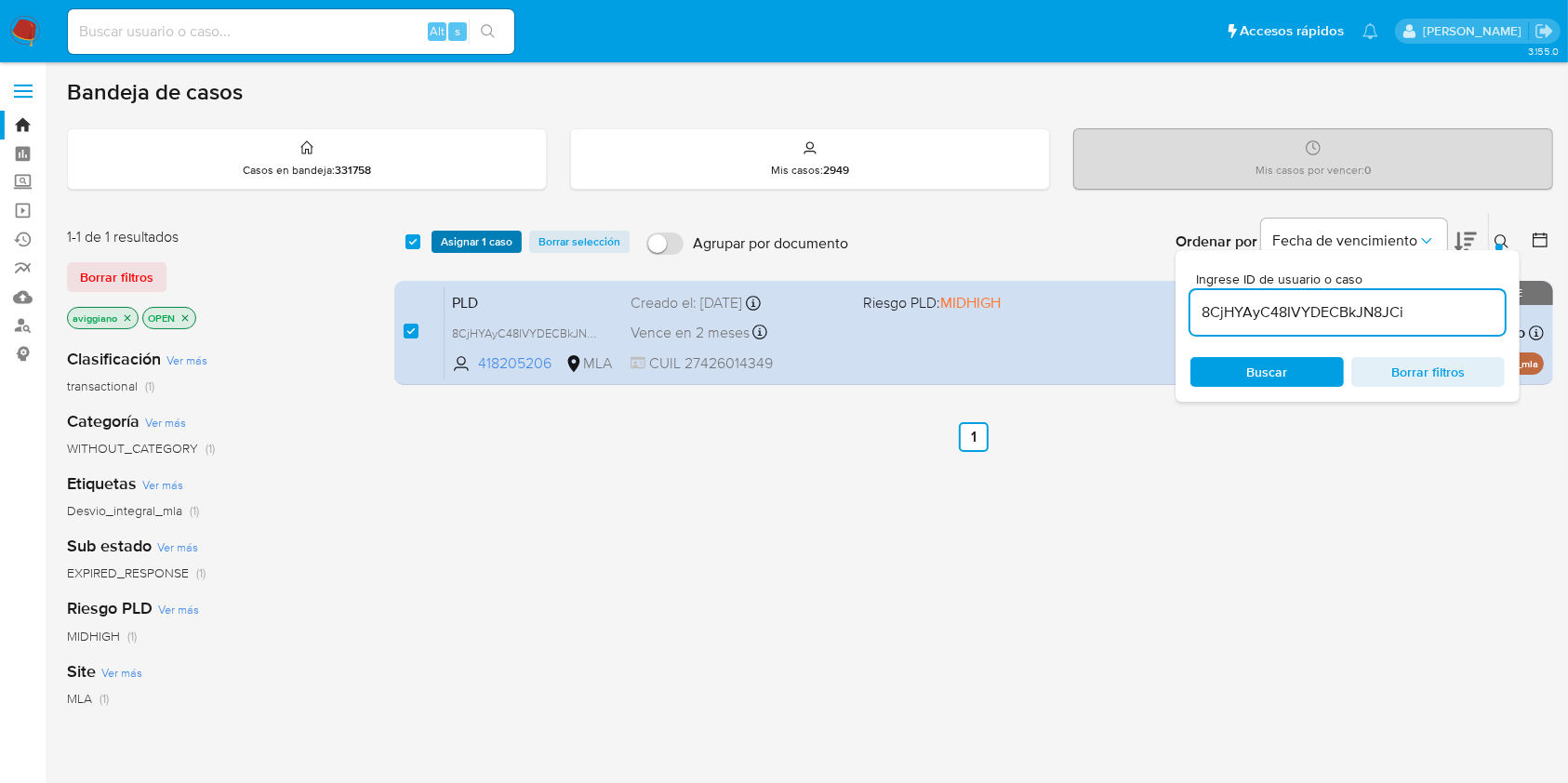
click at [446, 242] on span "Asignar 1 caso" at bounding box center [476, 241] width 72 height 18
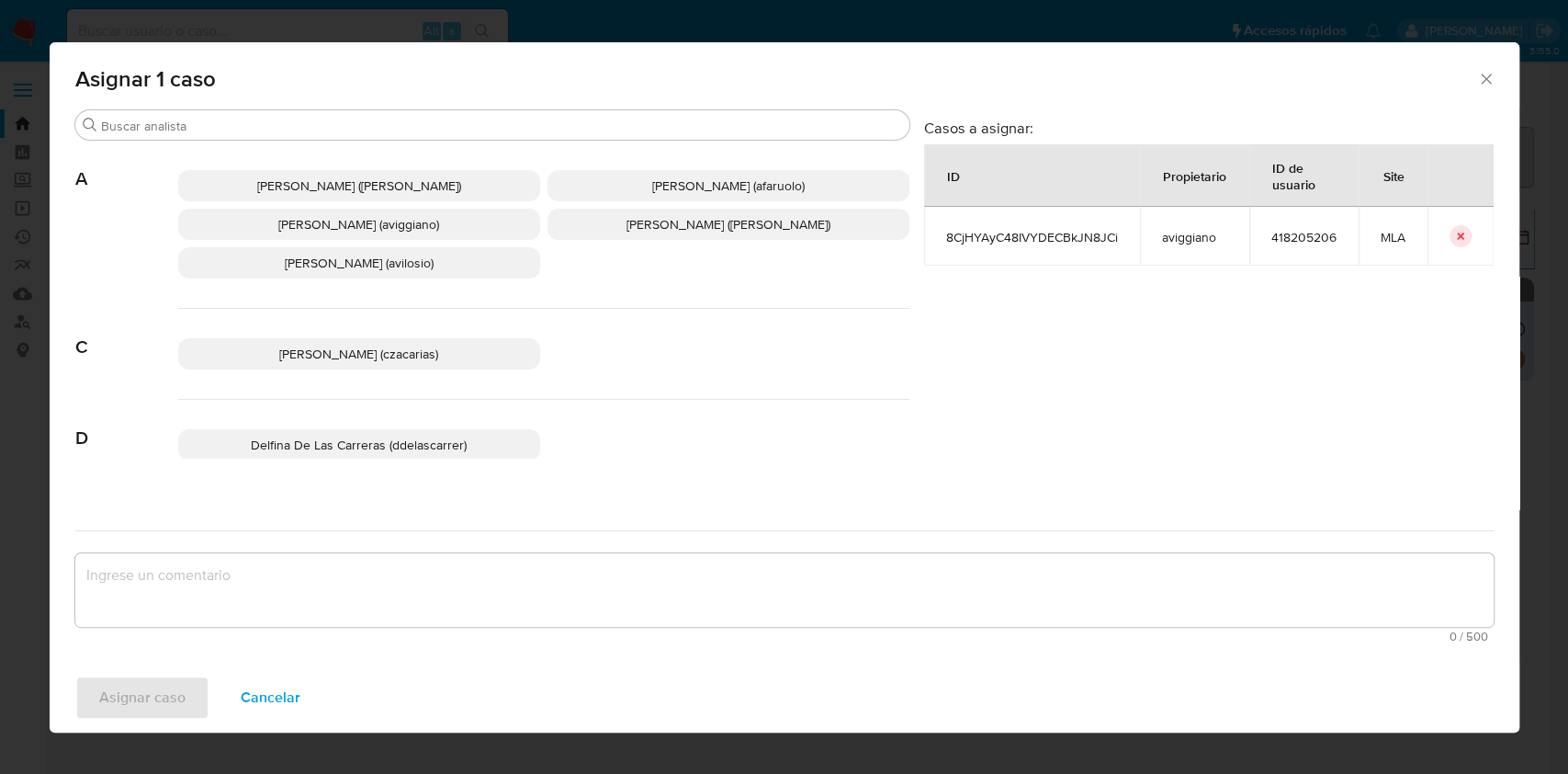
click at [326, 227] on span "Agustina Belen Viggiano (aviggiano)" at bounding box center [359, 224] width 161 height 18
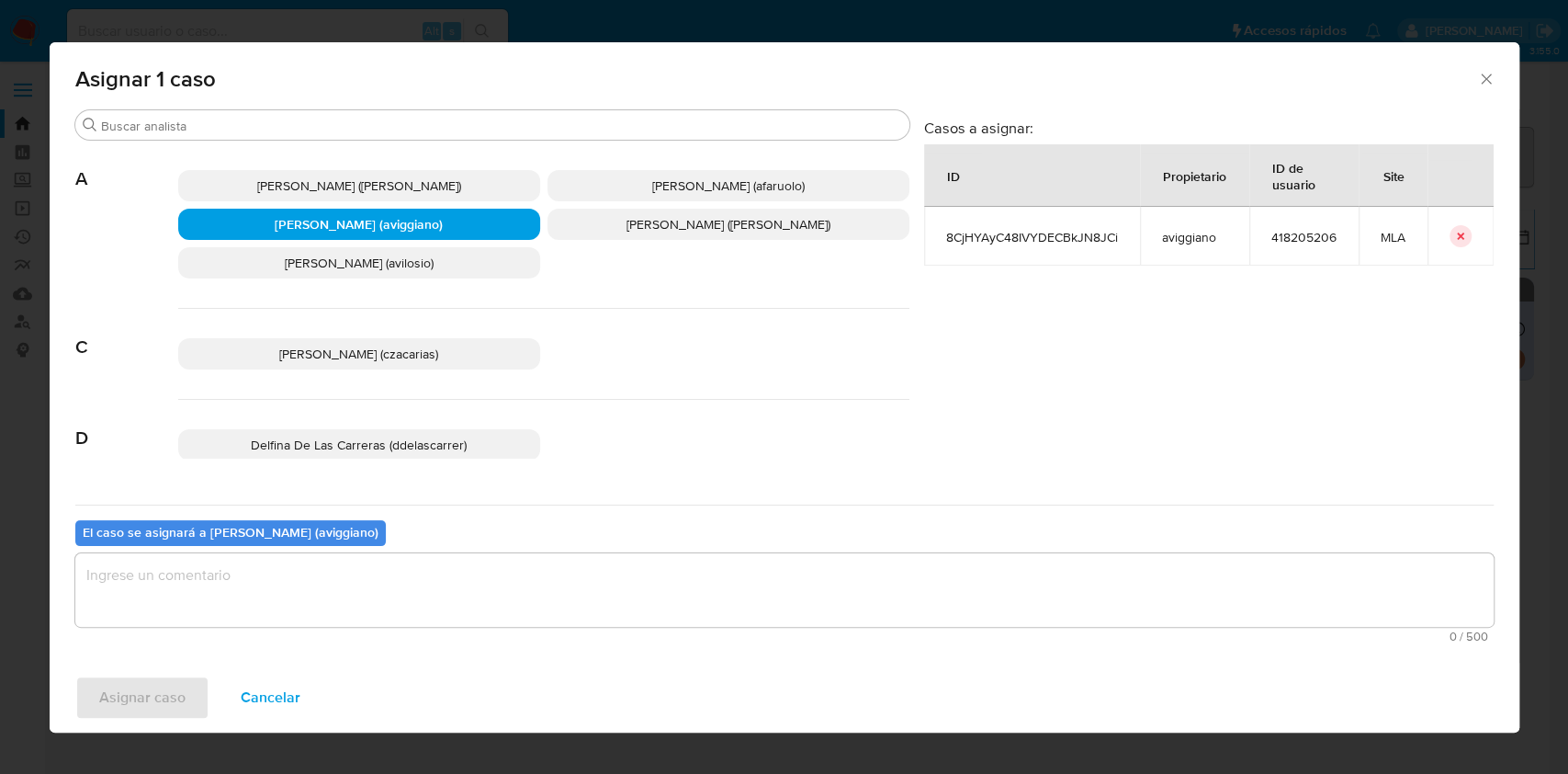
click at [382, 611] on textarea "assign-modal" at bounding box center [784, 590] width 1418 height 74
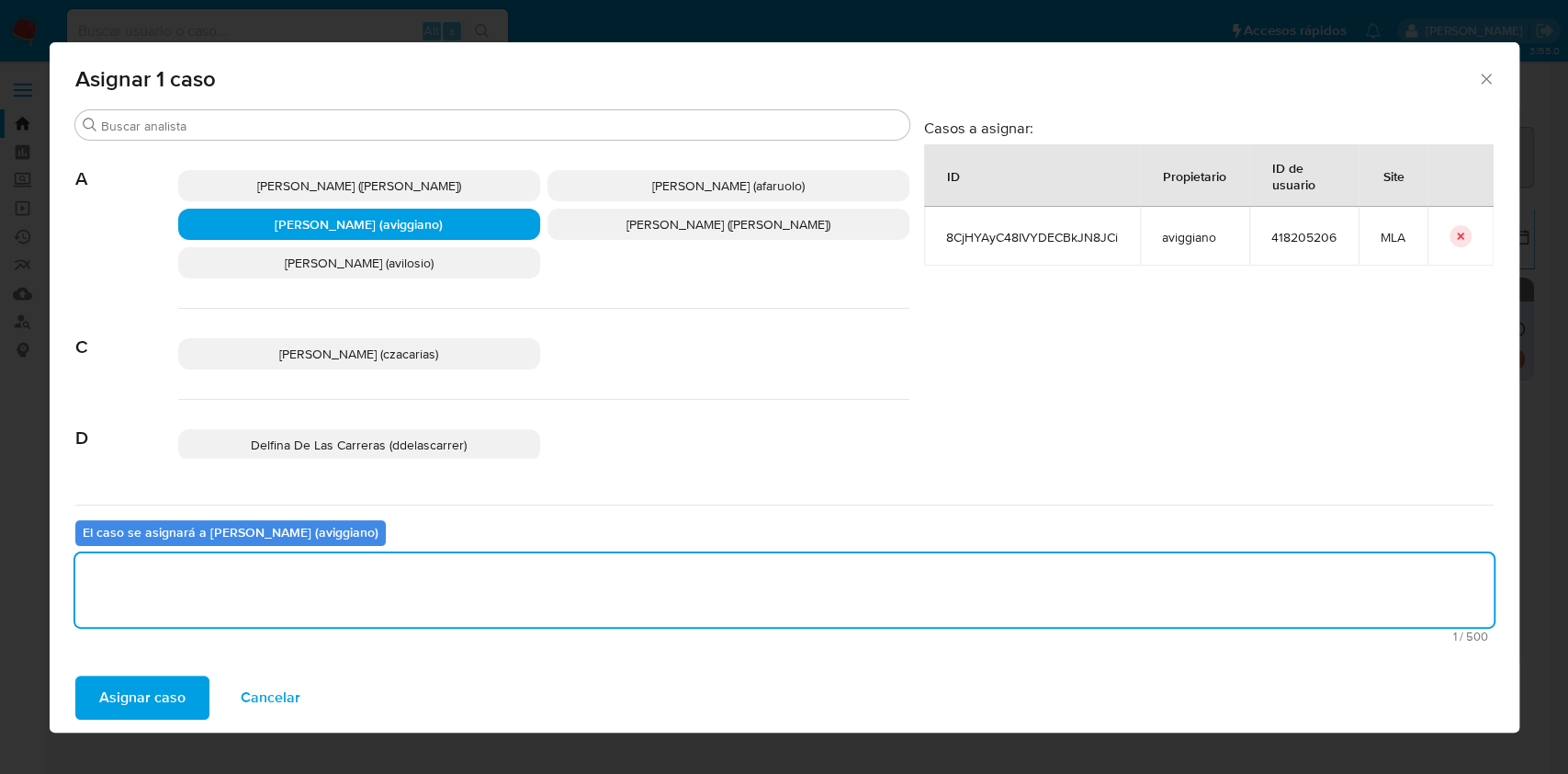
click at [145, 702] on span "Asignar caso" at bounding box center [142, 697] width 86 height 41
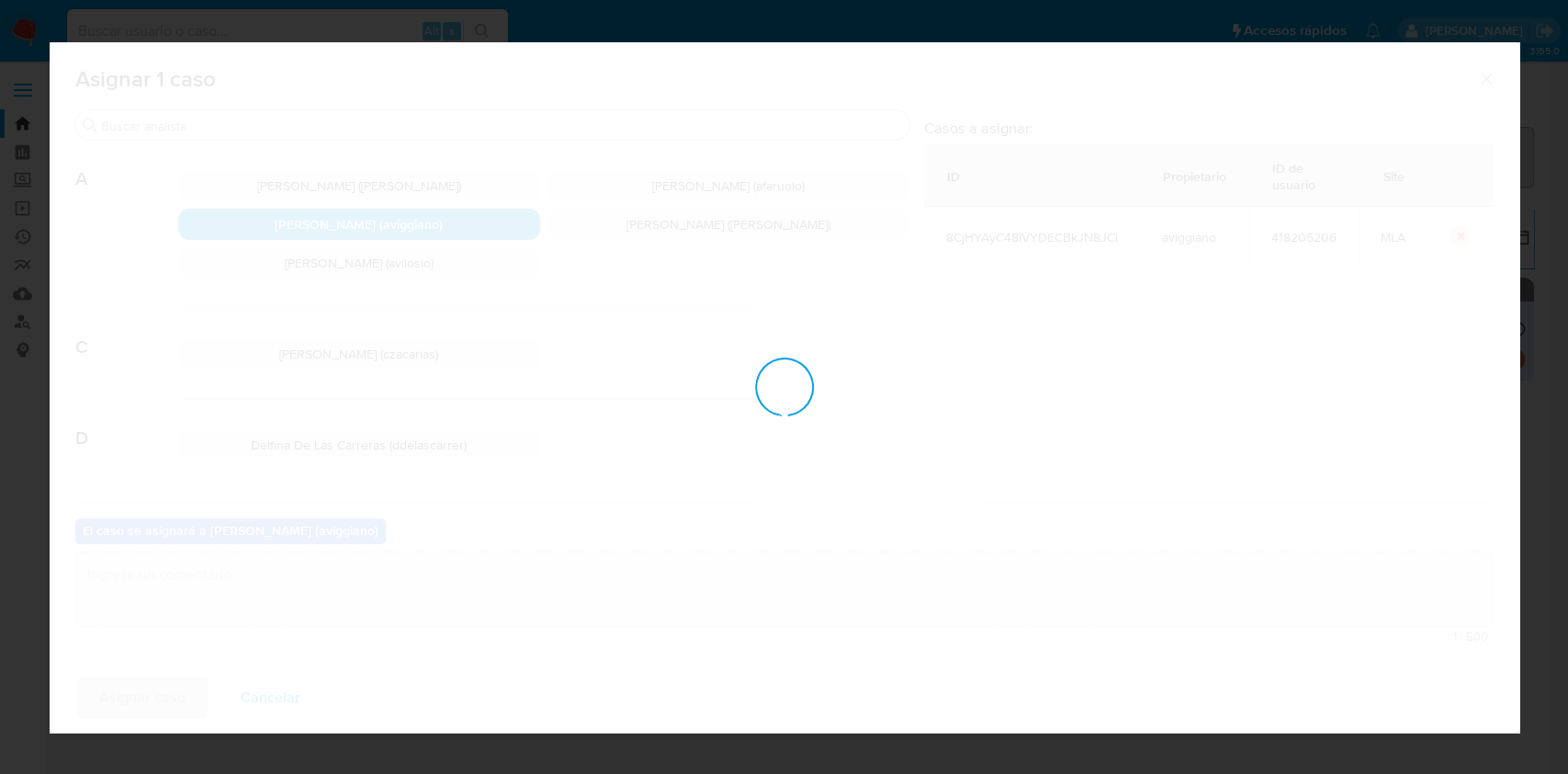
checkbox input "false"
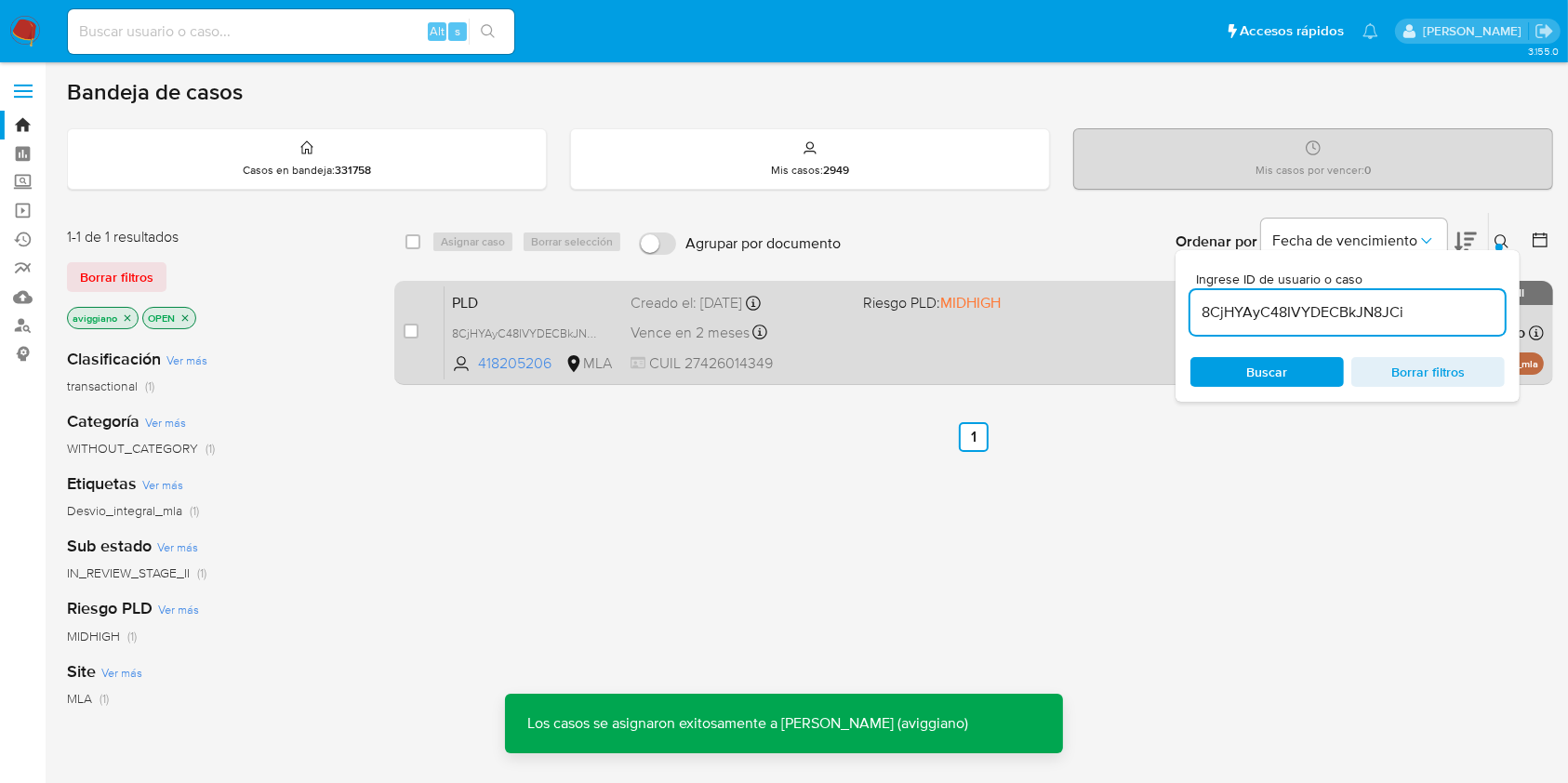
click at [874, 323] on div "PLD 8CjHYAyC48IVYDECBkJN8JCi 418205206 MLA Riesgo PLD: MIDHIGH Creado el: 12/07…" at bounding box center [993, 332] width 1099 height 94
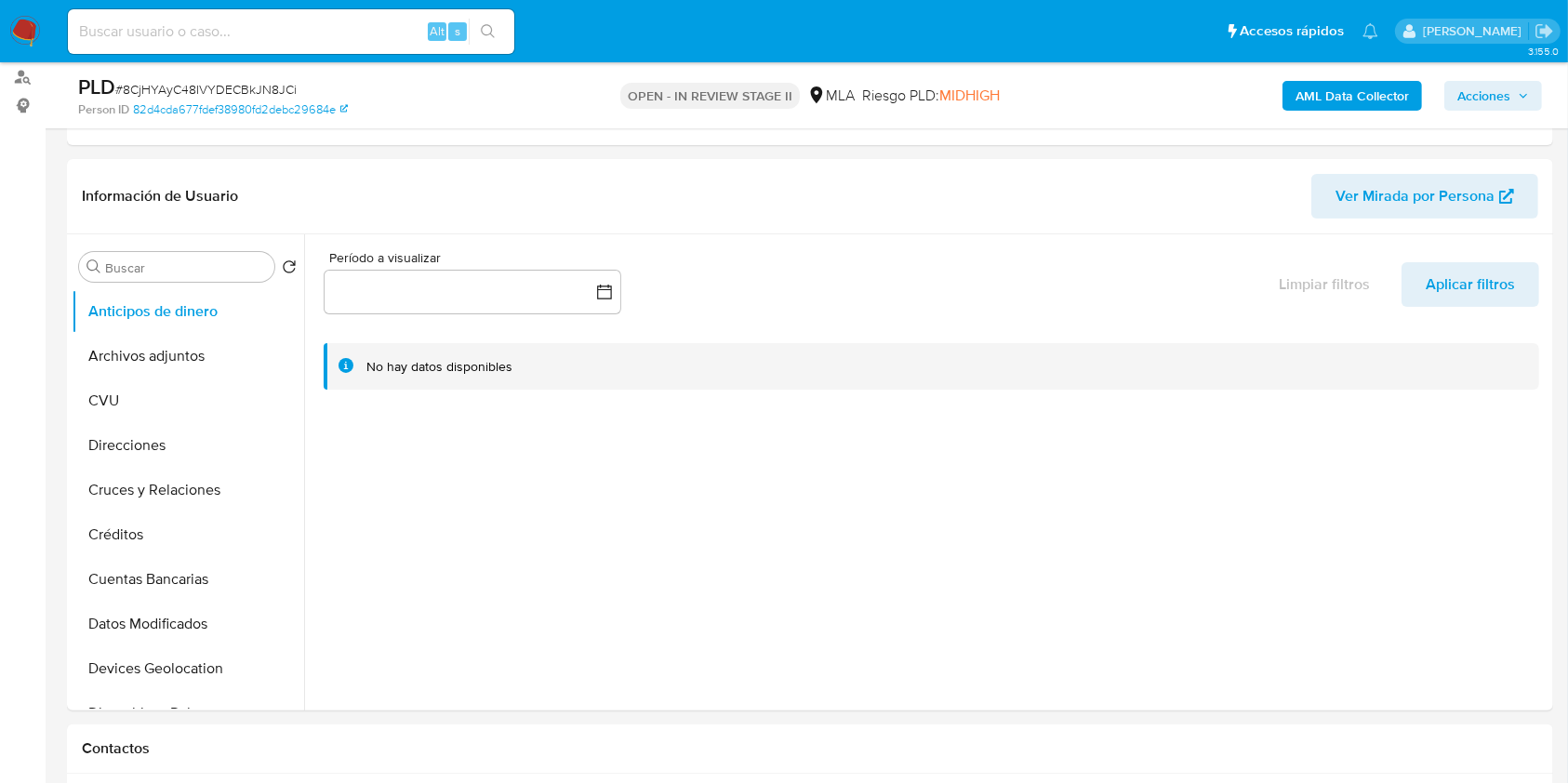
scroll to position [495, 0]
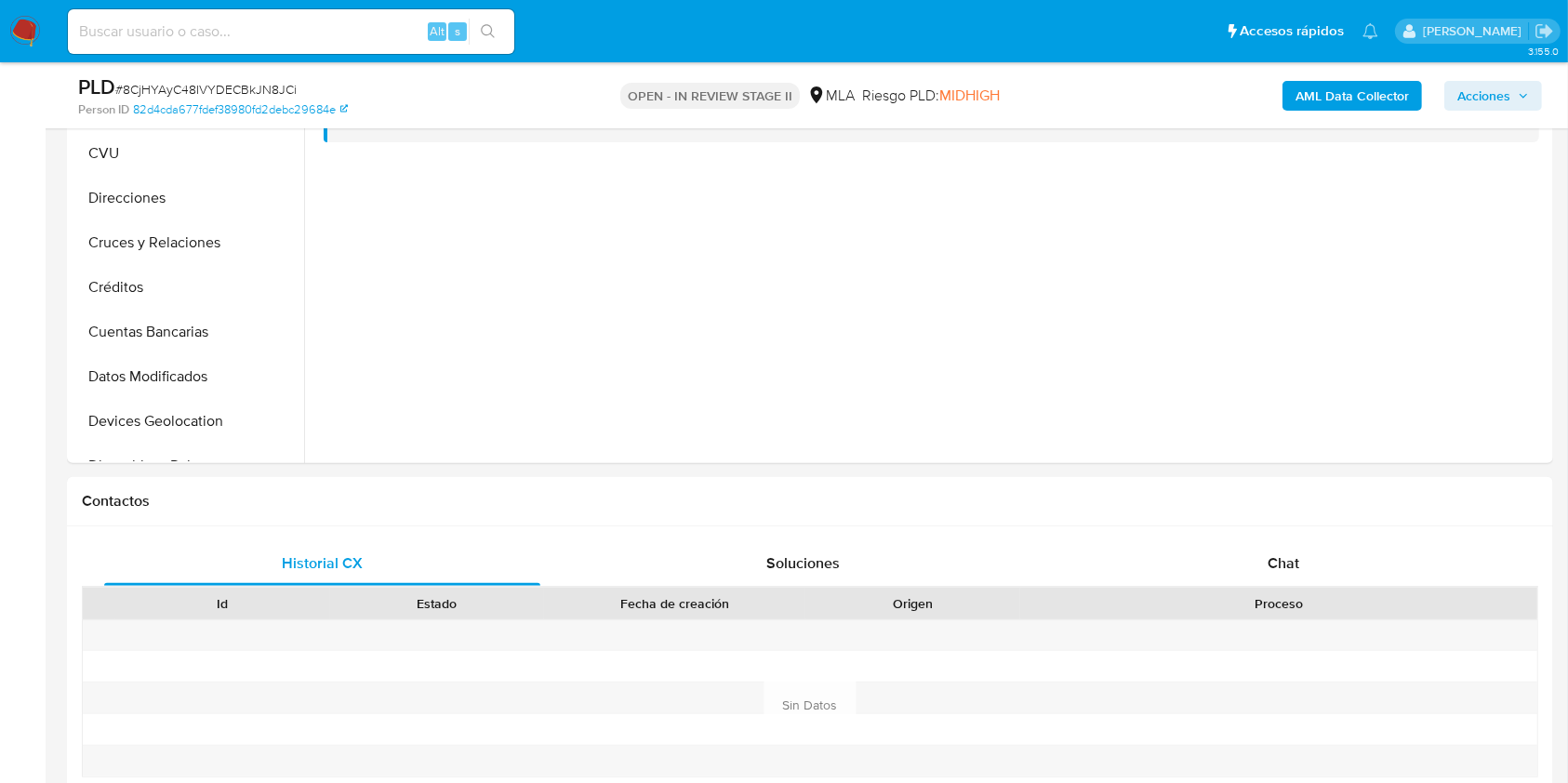
select select "10"
click at [1276, 542] on div "Chat" at bounding box center [1283, 563] width 436 height 45
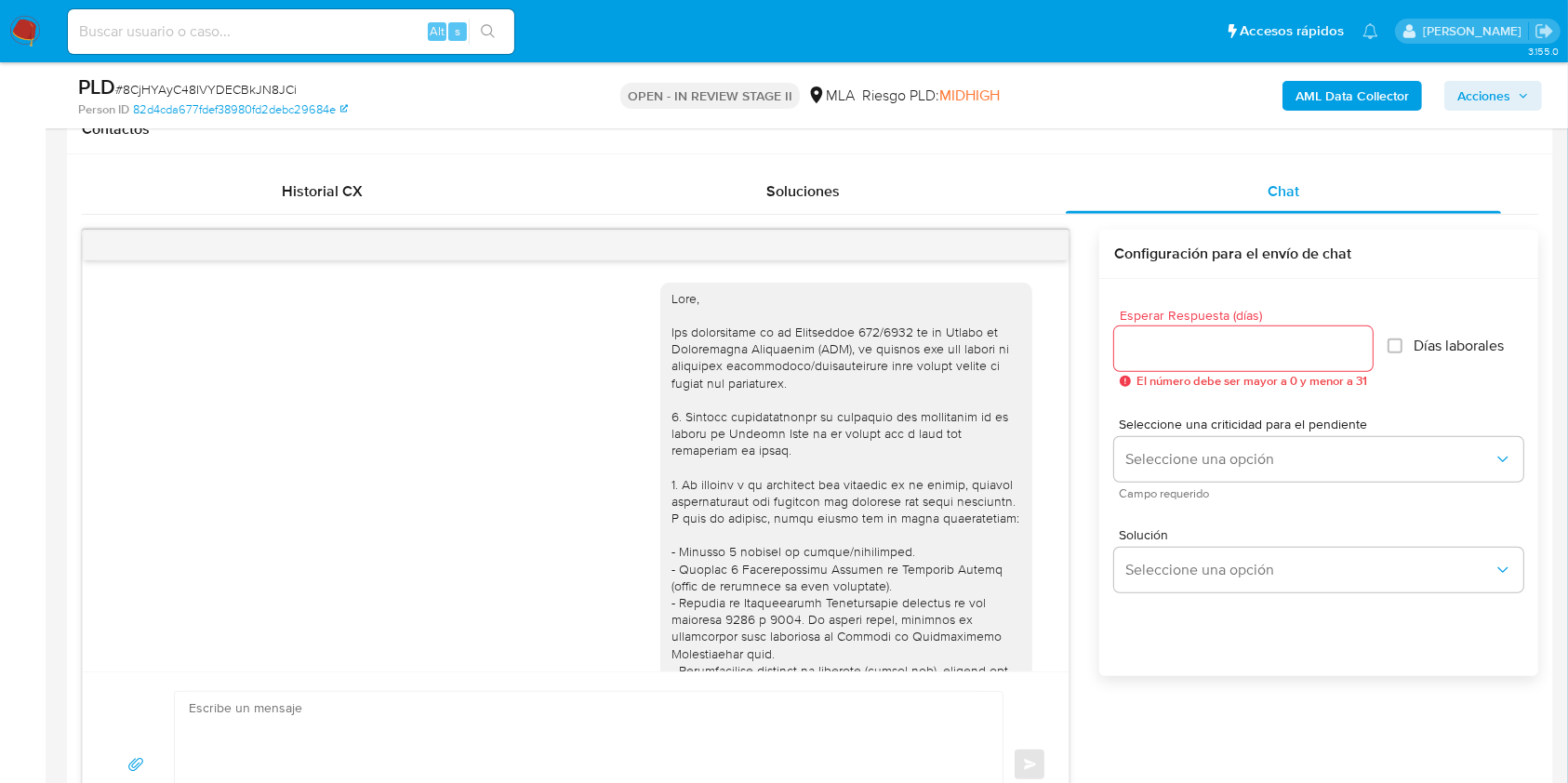
scroll to position [1051, 0]
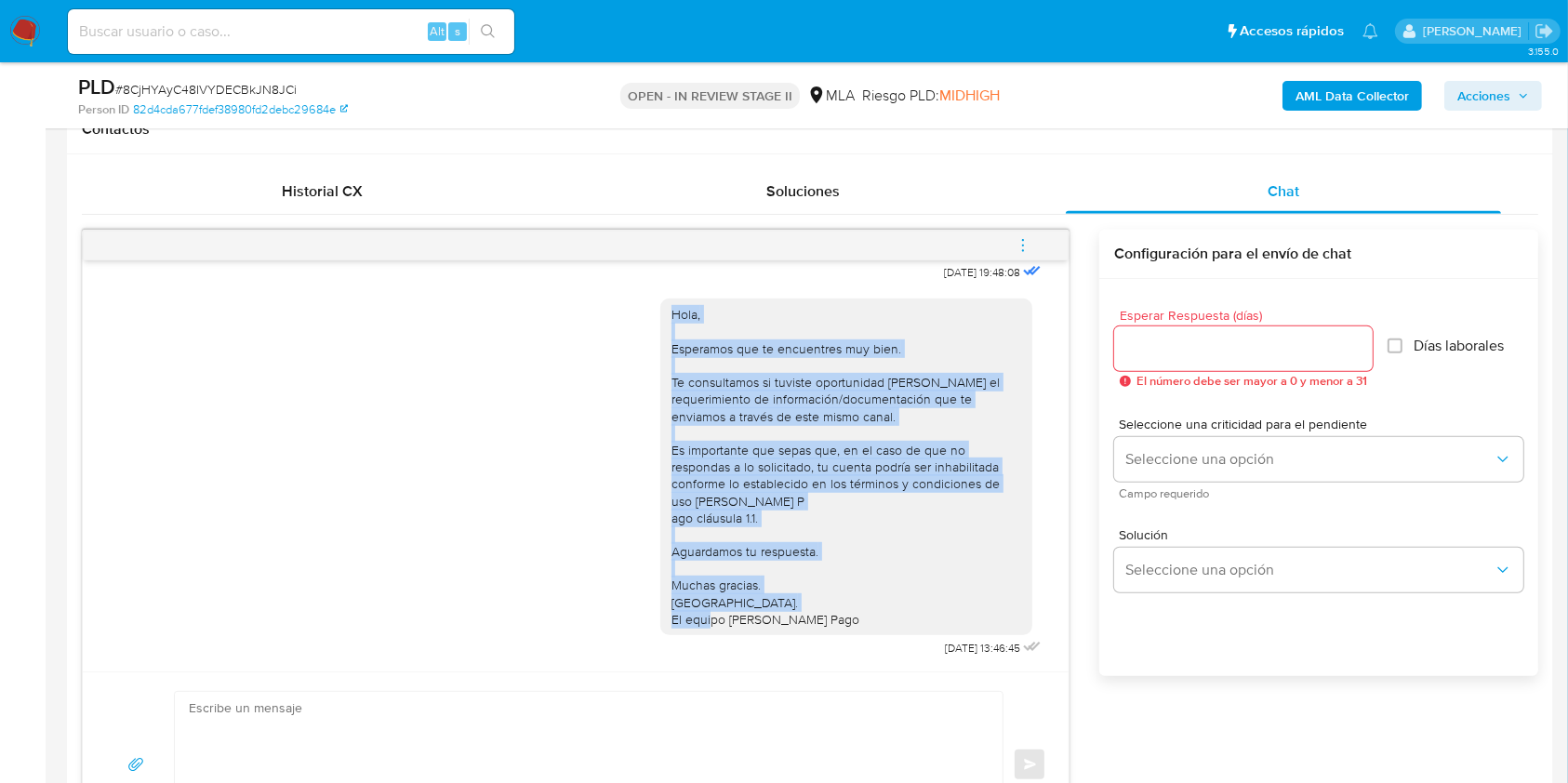
drag, startPoint x: 849, startPoint y: 645, endPoint x: 648, endPoint y: 296, distance: 402.7
click at [660, 296] on div "Hola, Esperamos que te encuentres muy bien. Te consultamos si tuviste oportunid…" at bounding box center [852, 472] width 385 height 375
copy div "Hola, Esperamos que te encuentres muy bien. Te consultamos si tuviste oportunid…"
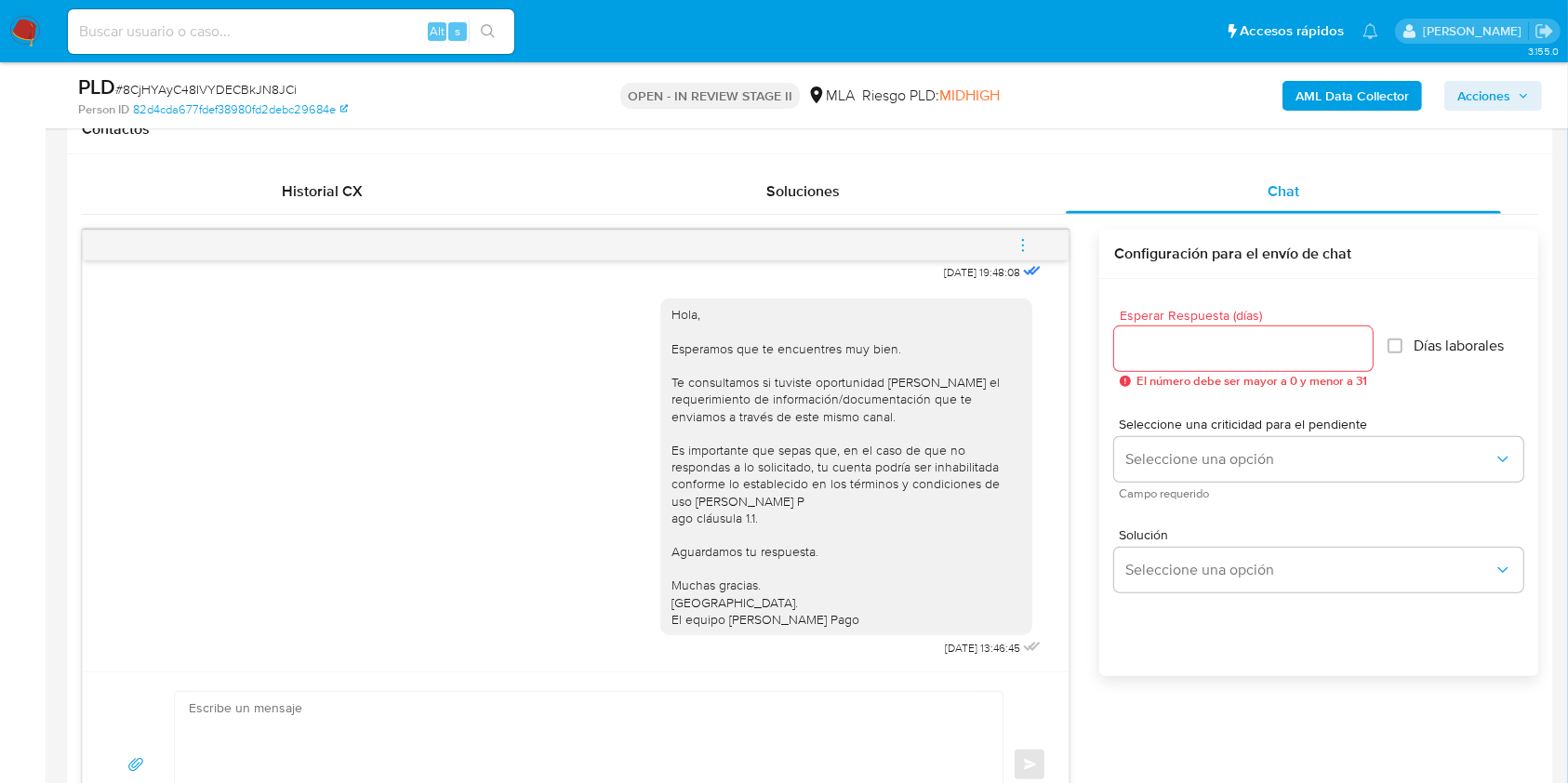
click at [379, 718] on textarea at bounding box center [584, 765] width 791 height 146
paste textarea "Hola, Esperamos que te encuentres muy bien. Te consultamos si tuviste oportunid…"
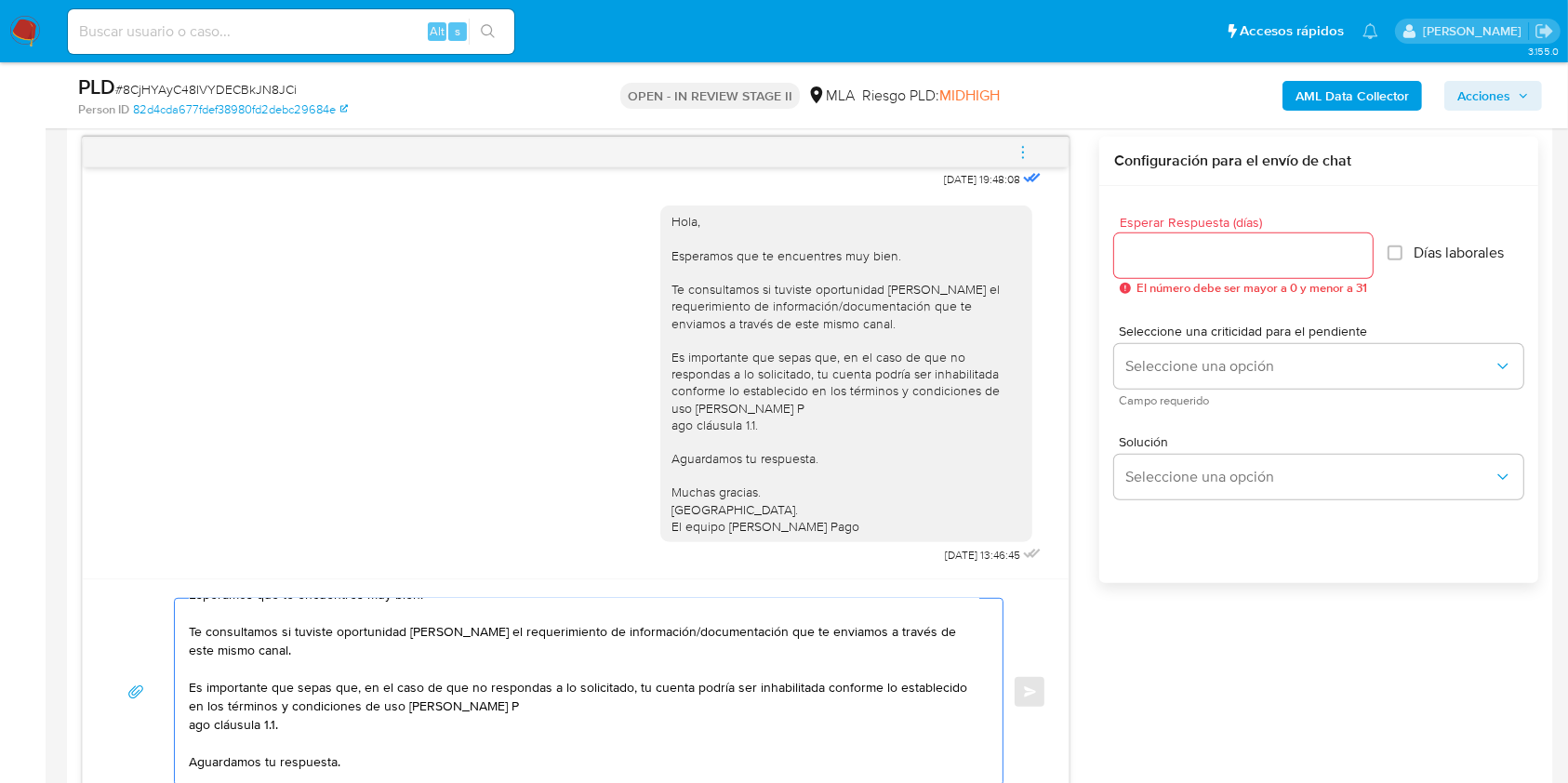
scroll to position [19, 0]
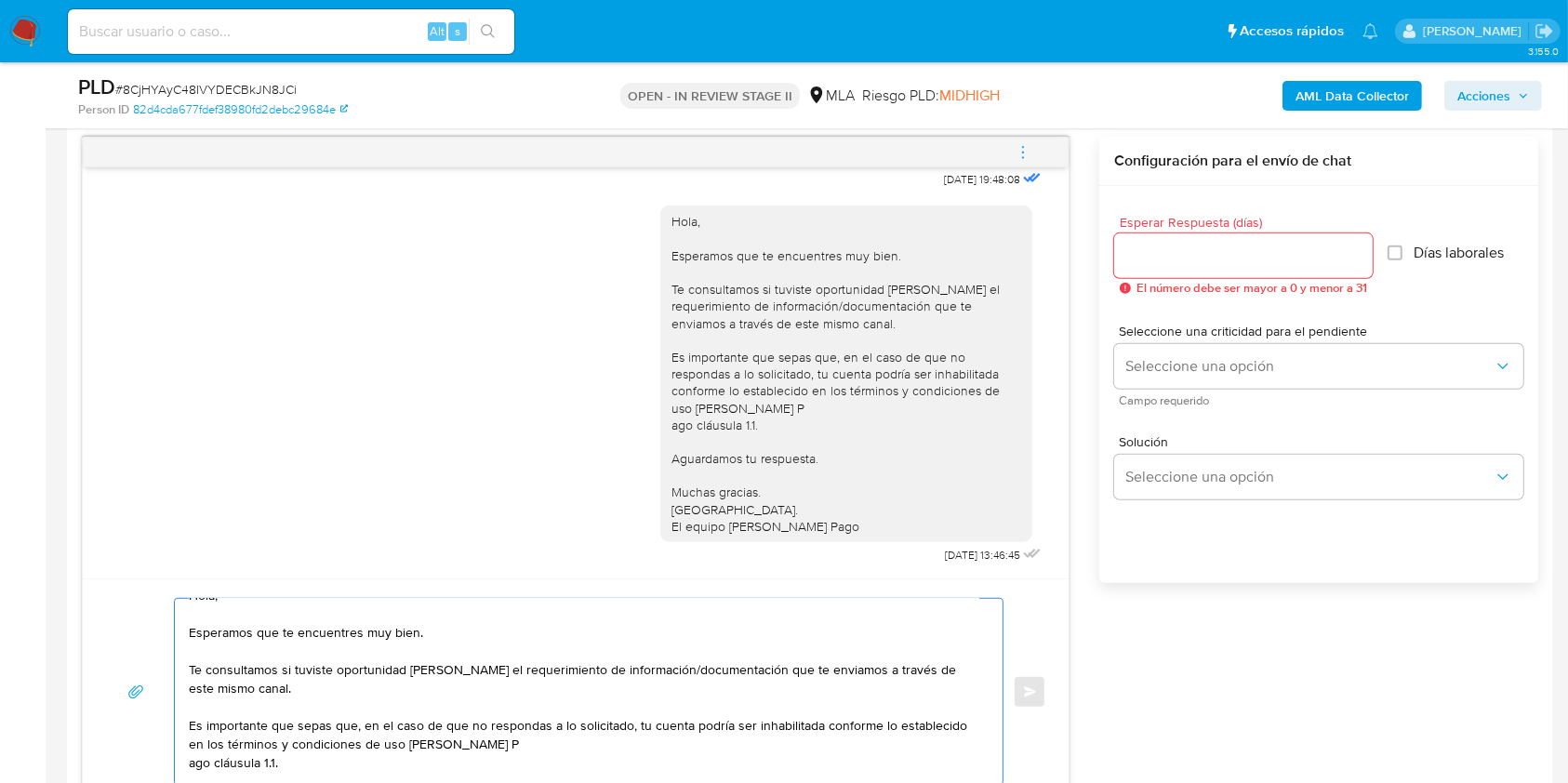
click at [337, 692] on textarea "Hola, Esperamos que te encuentres muy bien. Te consultamos si tuviste oportunid…" at bounding box center [584, 692] width 791 height 186
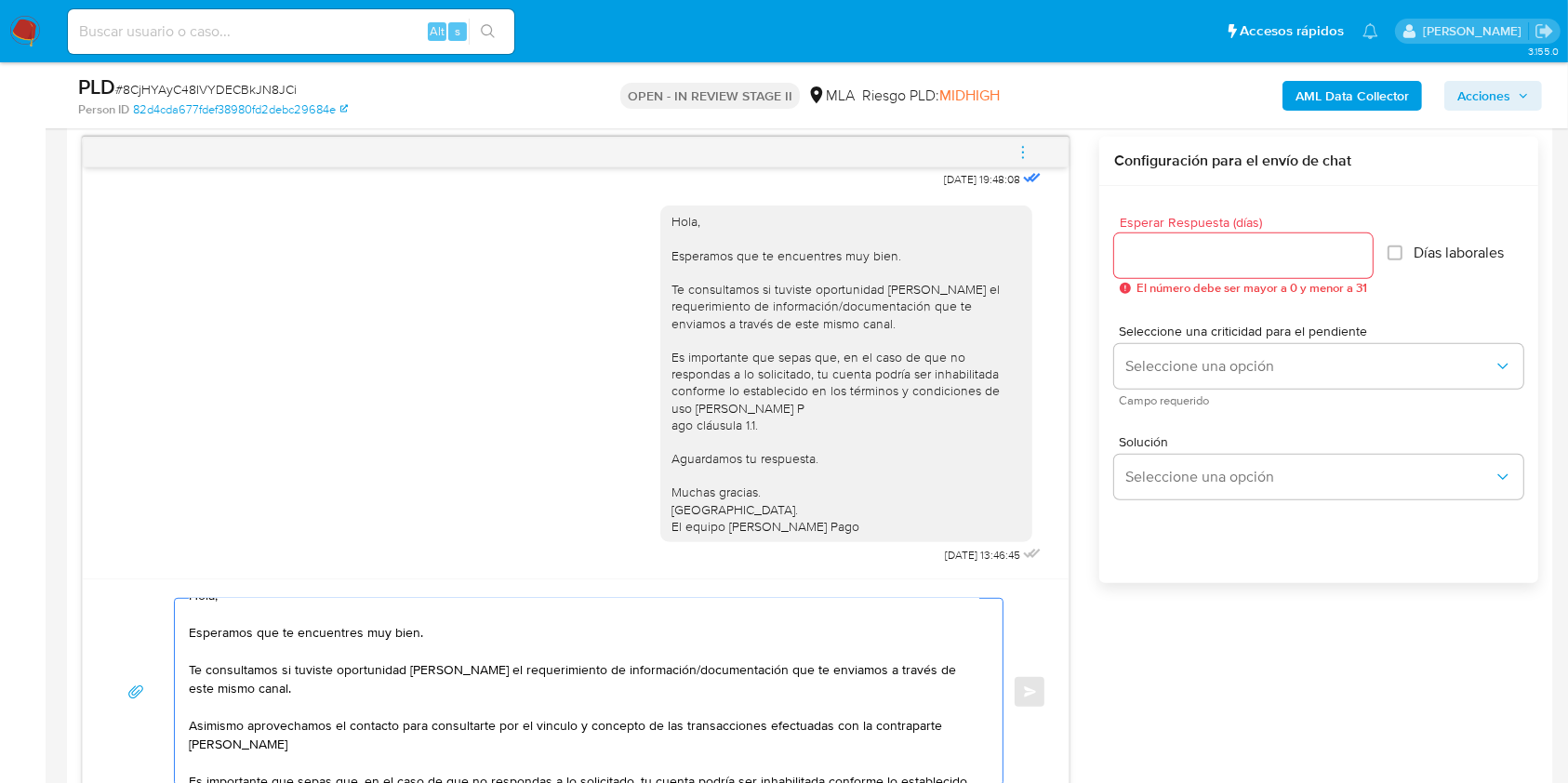
paste textarea "20163504732"
type textarea "Hola, Esperamos que te encuentres muy bien. Te consultamos si tuviste oportunid…"
click at [1251, 267] on div at bounding box center [1243, 255] width 258 height 45
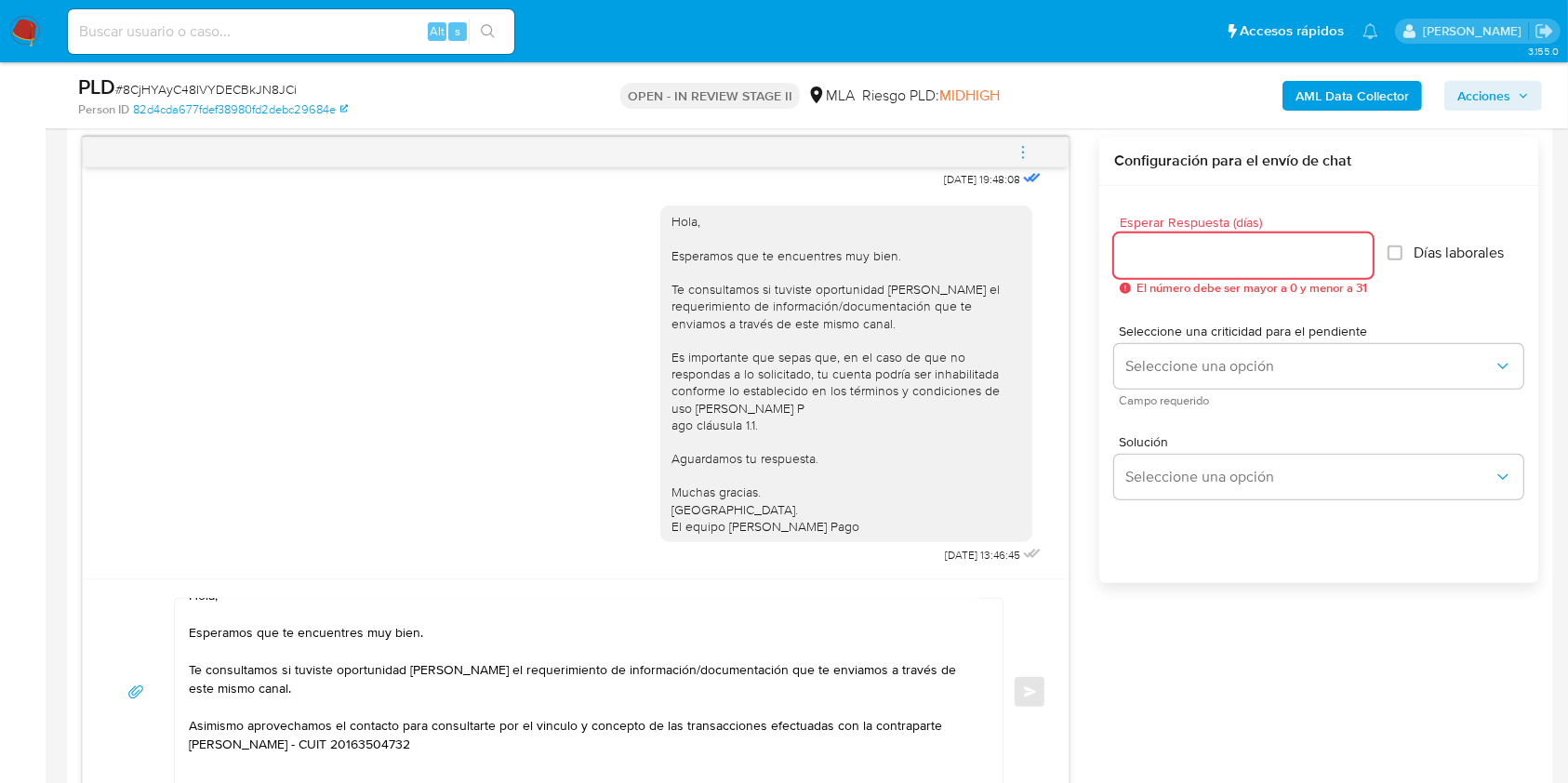
click at [1251, 264] on input "Esperar Respuesta (días)" at bounding box center [1243, 255] width 258 height 24
type input "3"
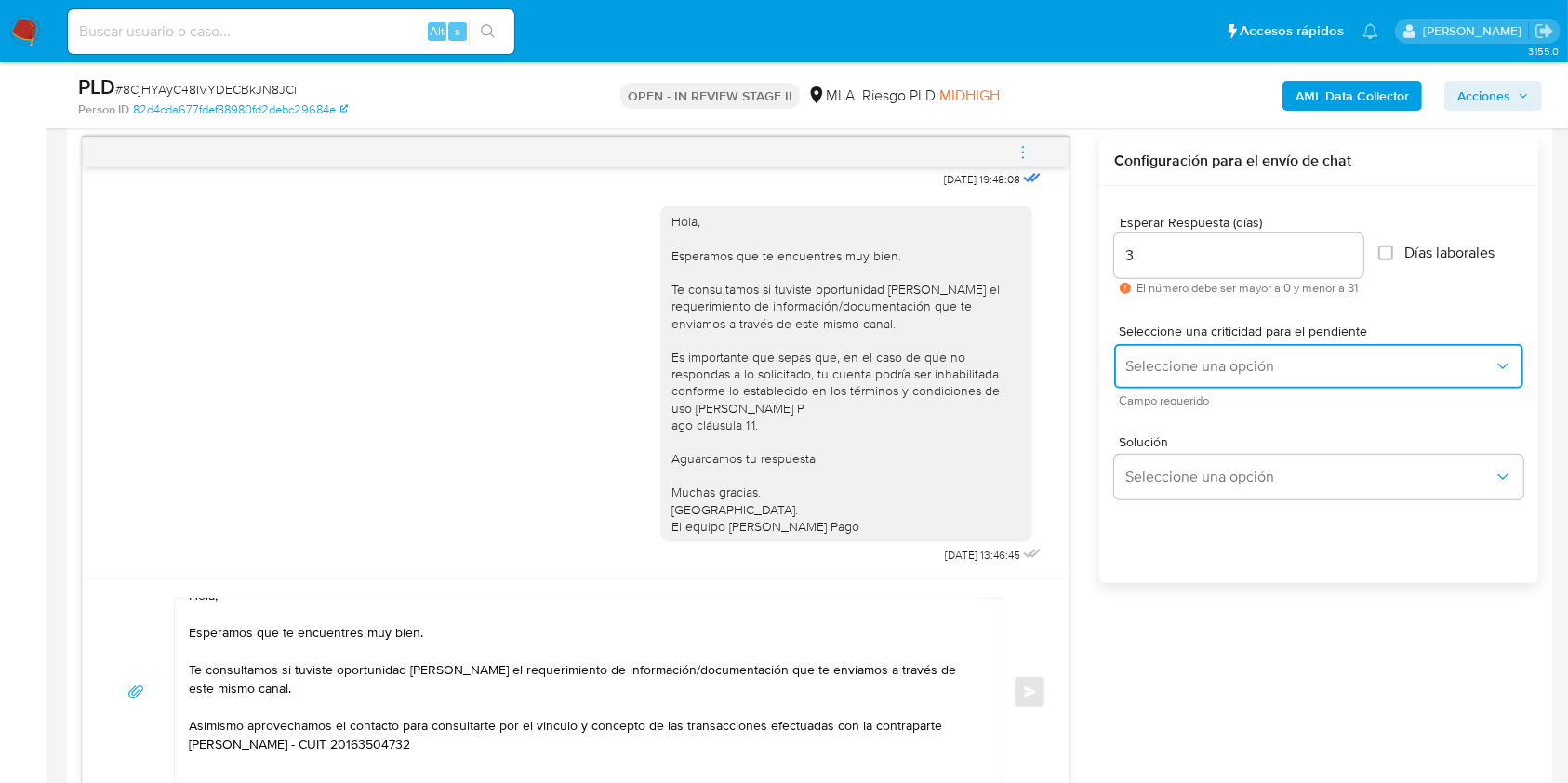
click at [1201, 359] on span "Seleccione una opción" at bounding box center [1309, 366] width 368 height 18
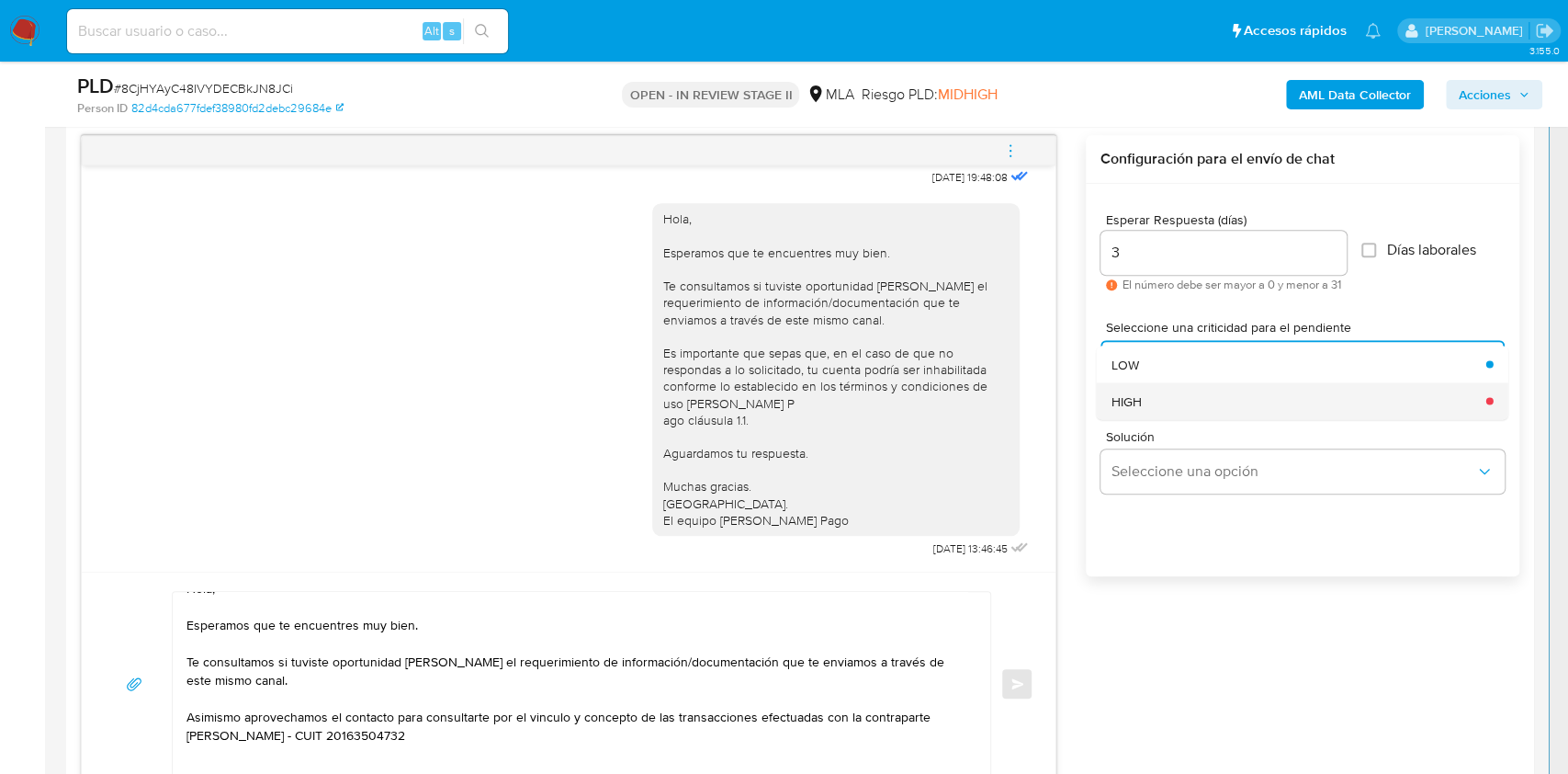
click at [1167, 400] on div "HIGH" at bounding box center [1293, 400] width 364 height 37
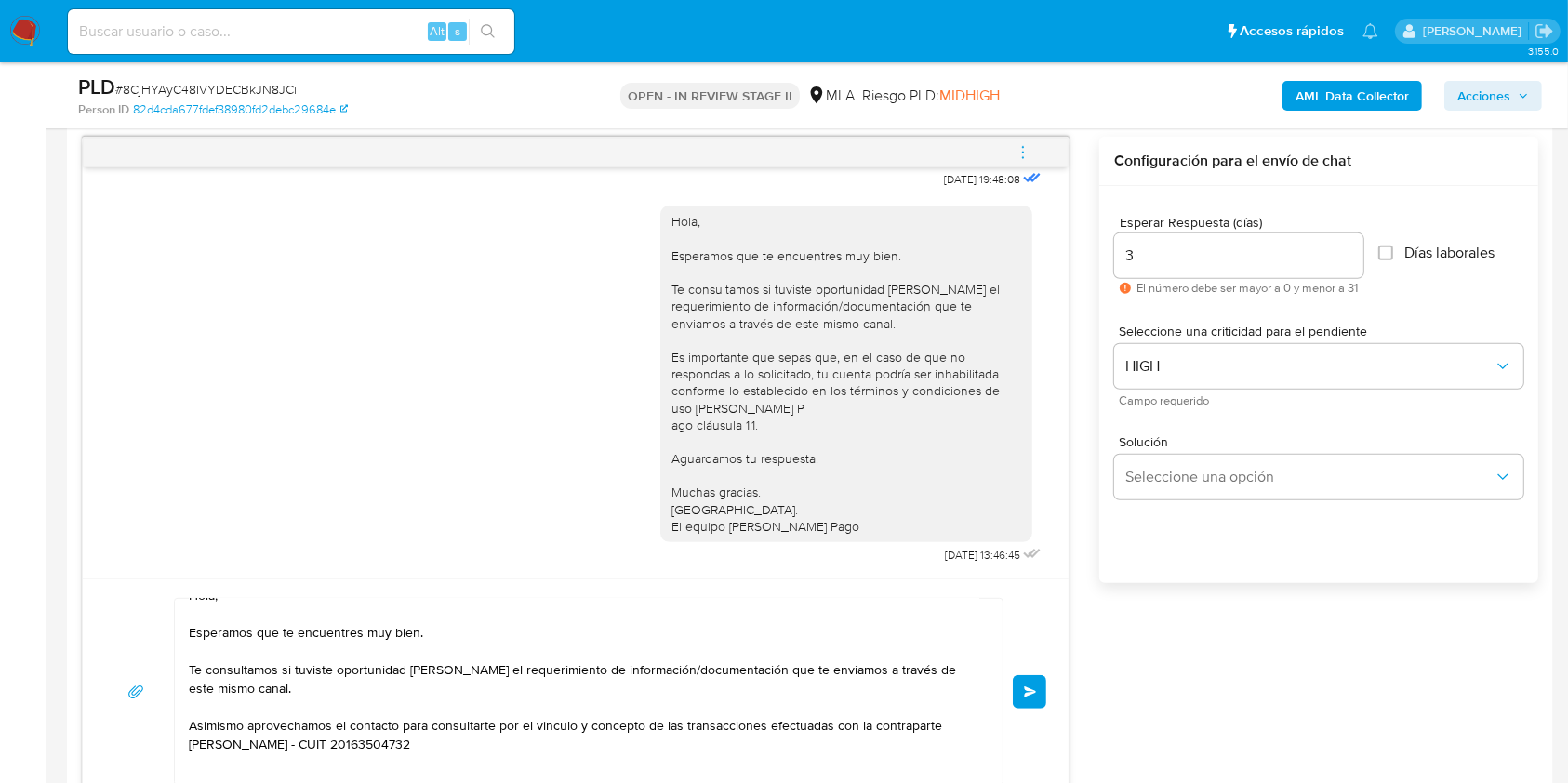
click at [1033, 698] on button "Enviar" at bounding box center [1029, 691] width 34 height 34
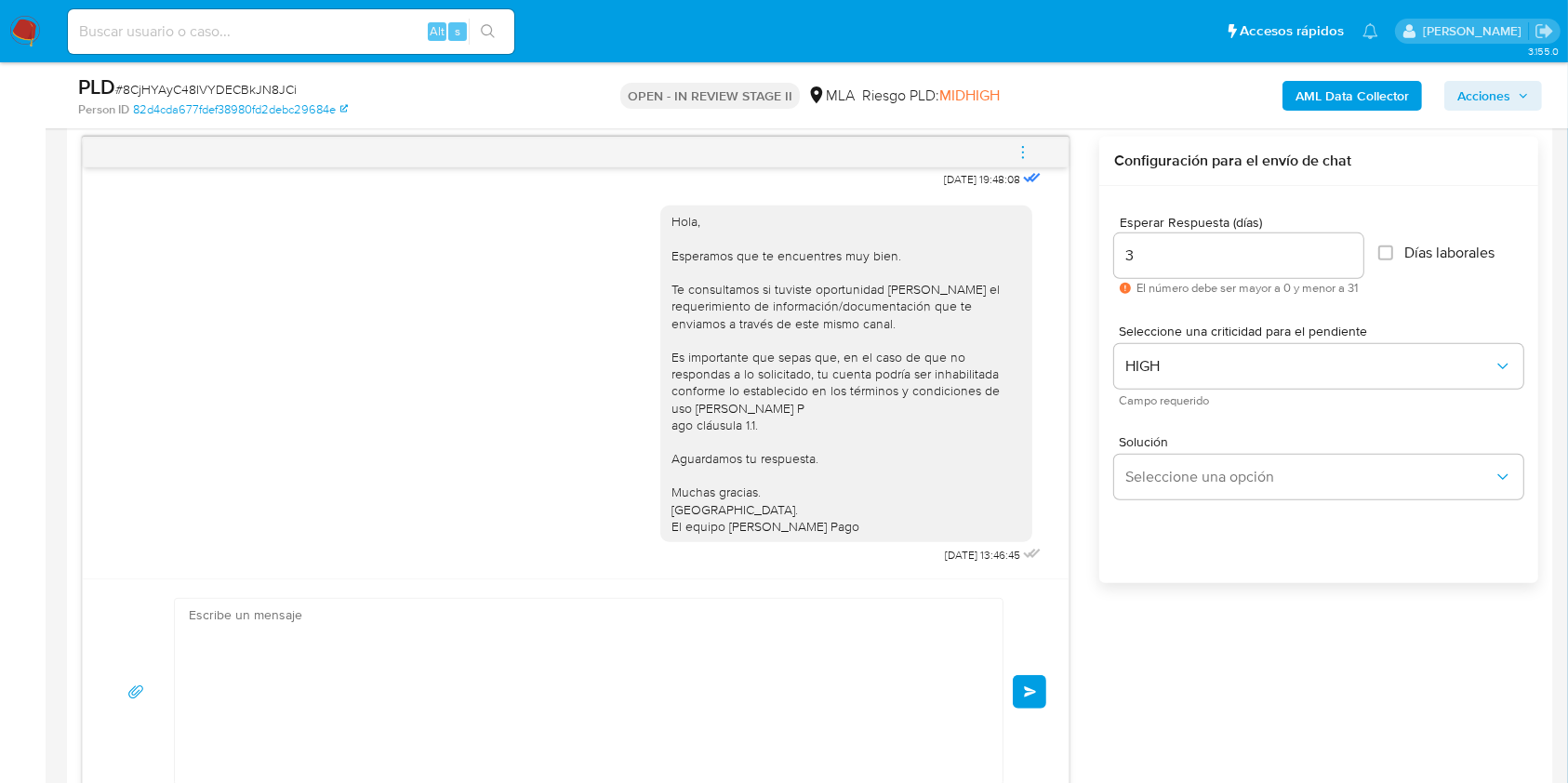
scroll to position [0, 0]
